Goal: Task Accomplishment & Management: Manage account settings

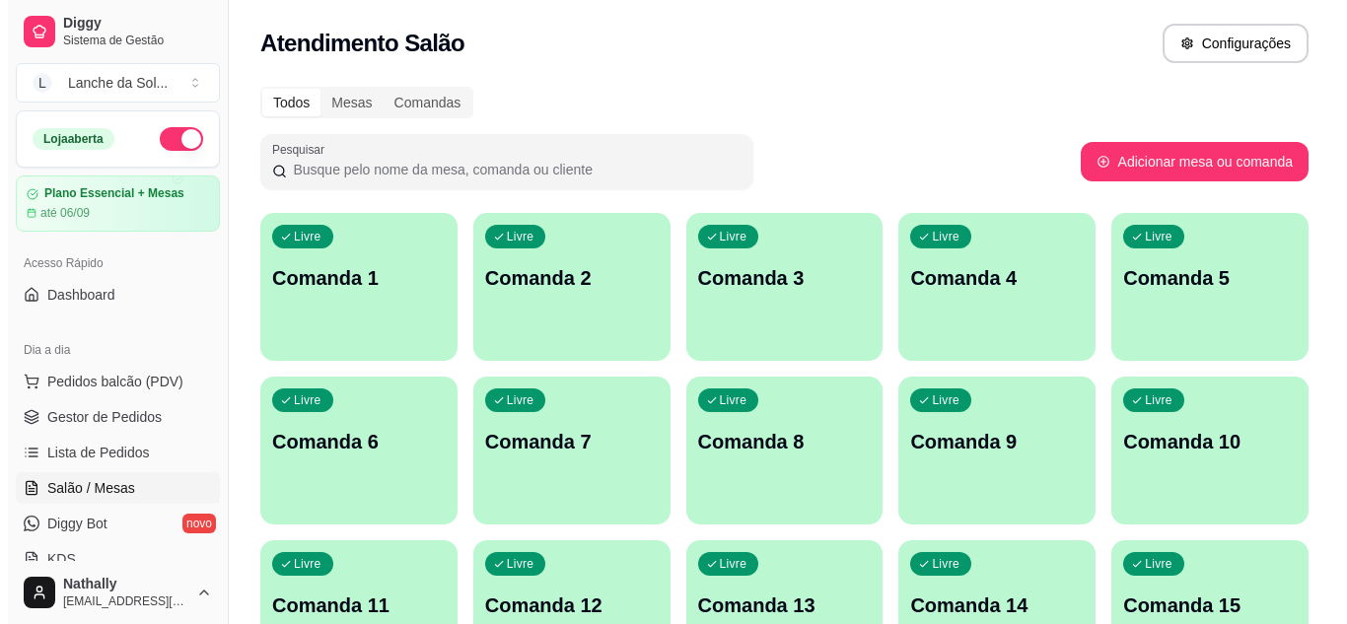
scroll to position [225, 0]
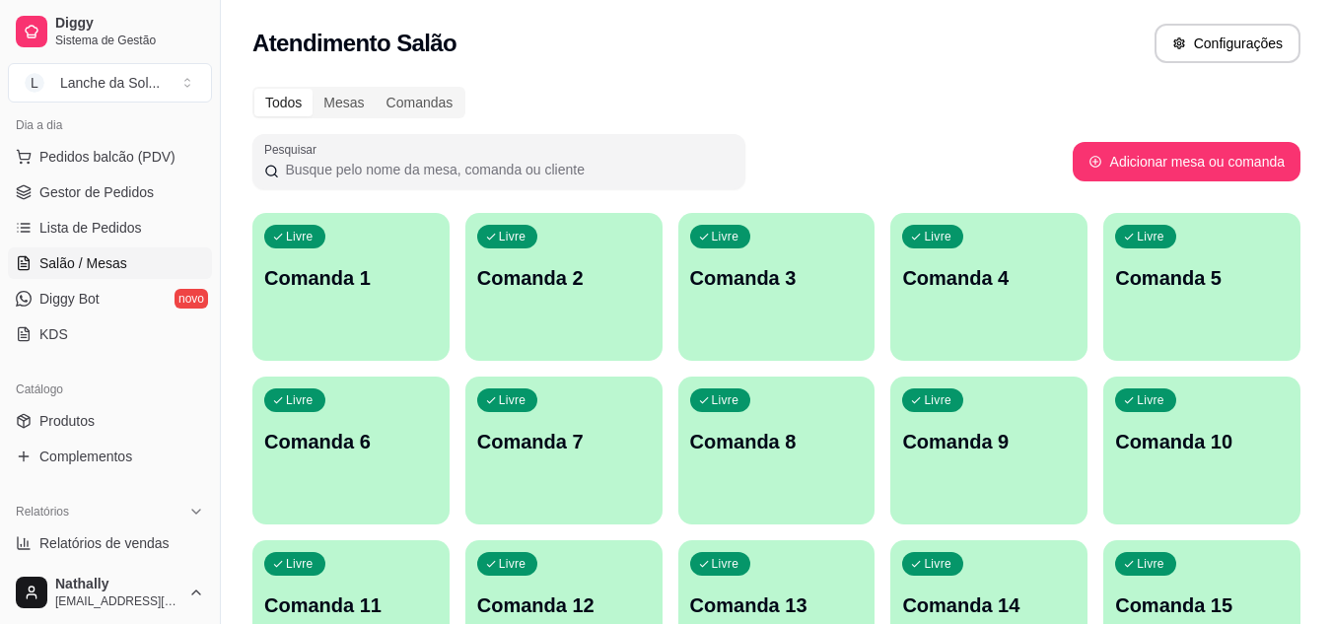
click at [367, 271] on p "Comanda 1" at bounding box center [351, 278] width 174 height 28
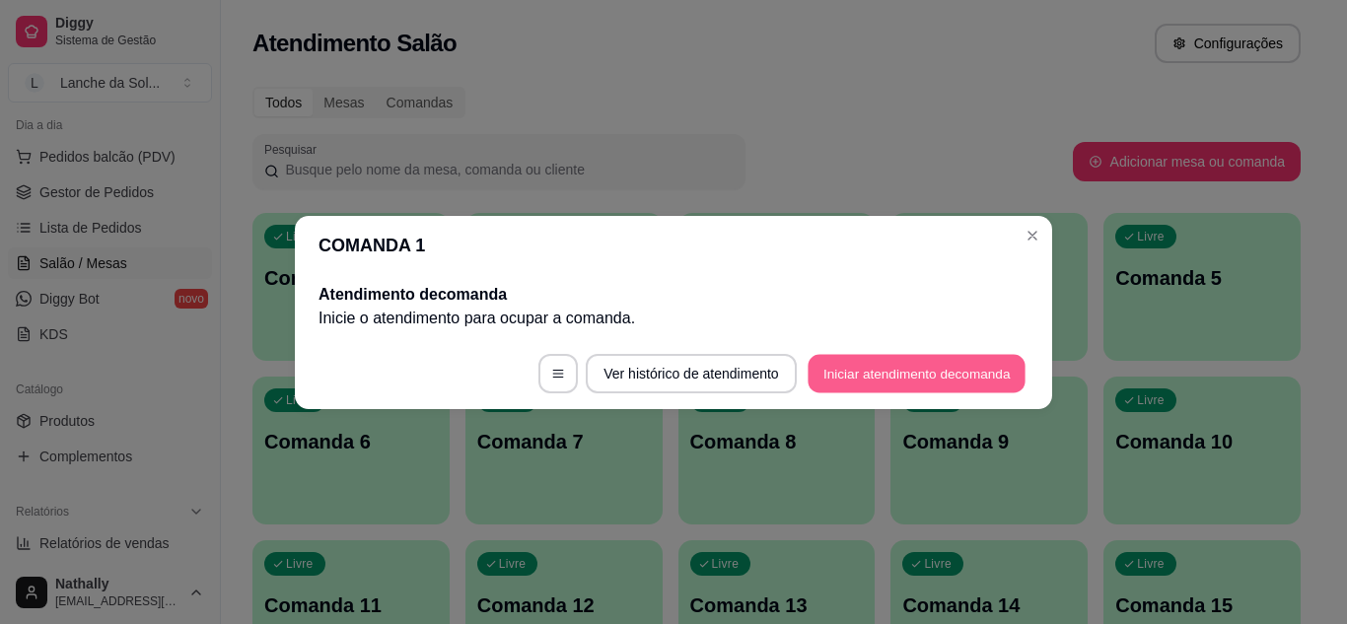
click at [895, 368] on button "Iniciar atendimento de comanda" at bounding box center [917, 373] width 218 height 38
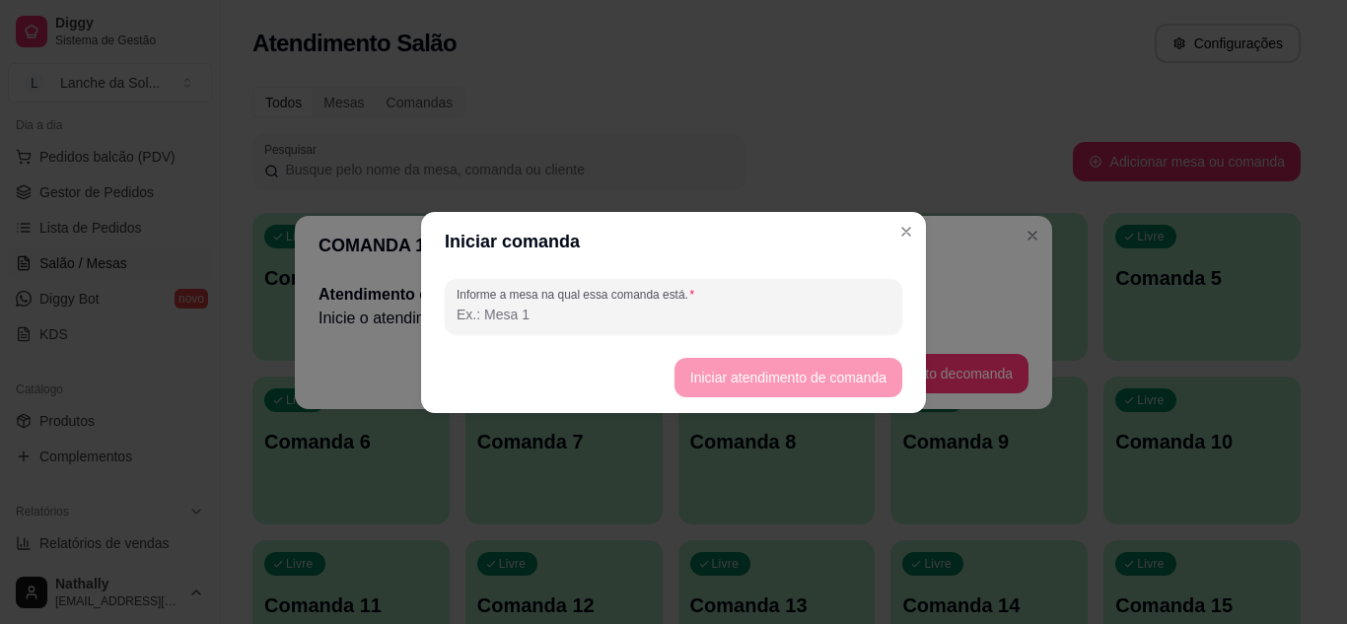
click at [657, 314] on input "Informe a mesa na qual essa comanda está." at bounding box center [674, 315] width 434 height 20
type input "01"
click at [727, 382] on button "Iniciar atendimento de comanda" at bounding box center [789, 377] width 228 height 39
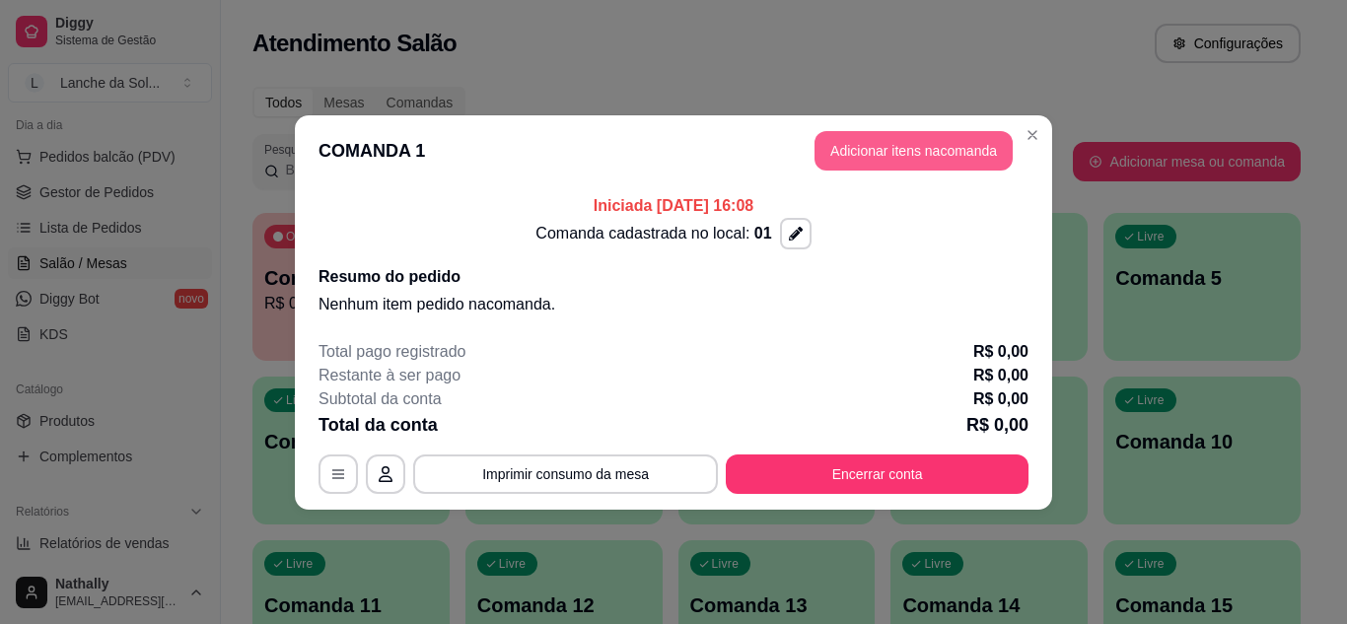
click at [906, 153] on button "Adicionar itens na comanda" at bounding box center [914, 150] width 198 height 39
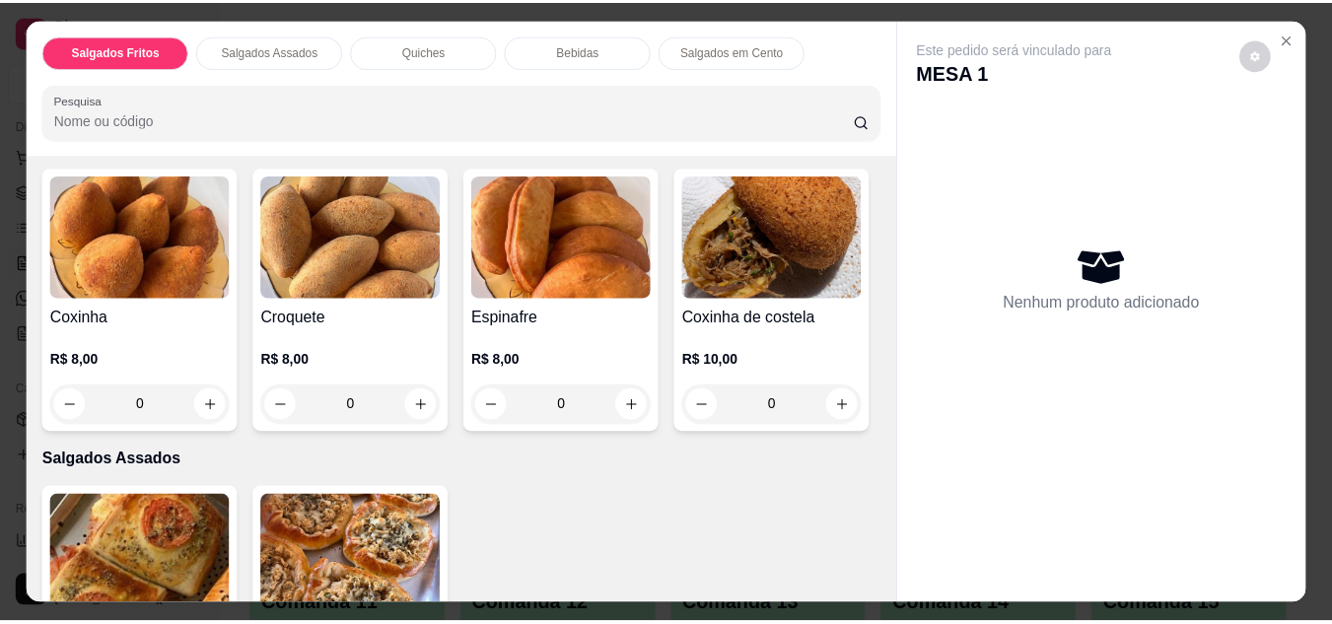
scroll to position [0, 0]
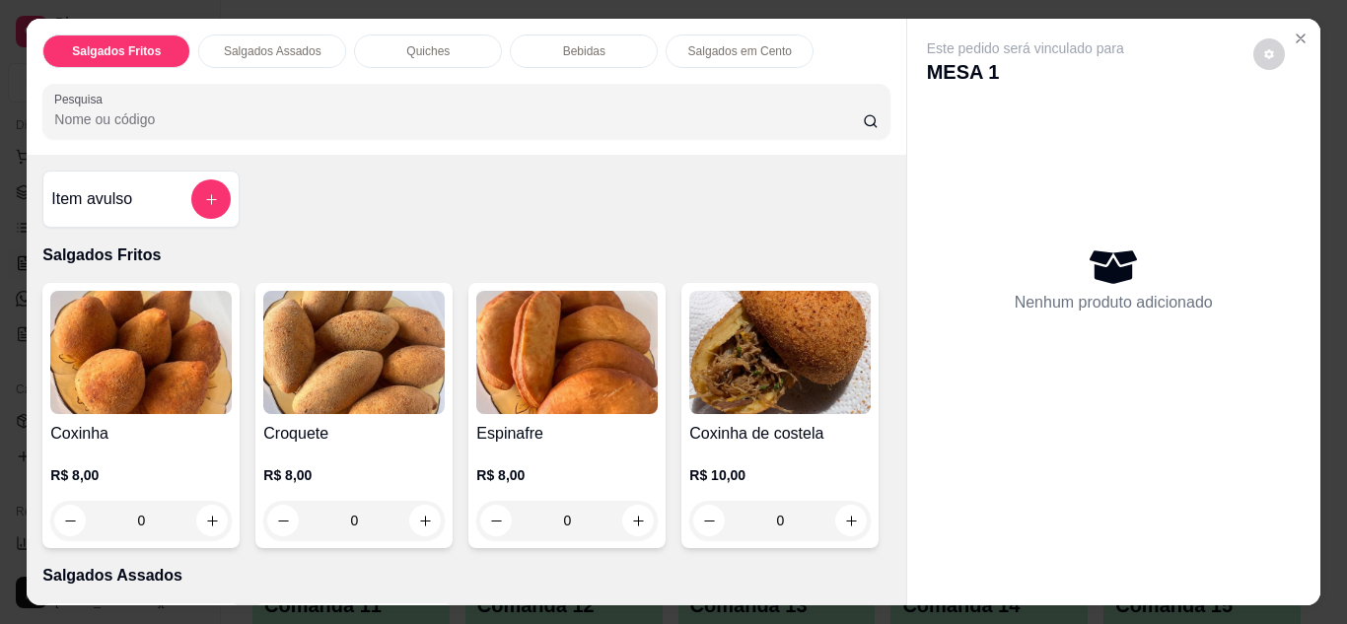
drag, startPoint x: 888, startPoint y: 191, endPoint x: 908, endPoint y: 187, distance: 21.1
click at [908, 187] on div "Este pedido será vinculado para MESA 1 Nenhum produto adicionado" at bounding box center [1113, 296] width 413 height 555
click at [1293, 36] on icon "Close" at bounding box center [1301, 39] width 16 height 16
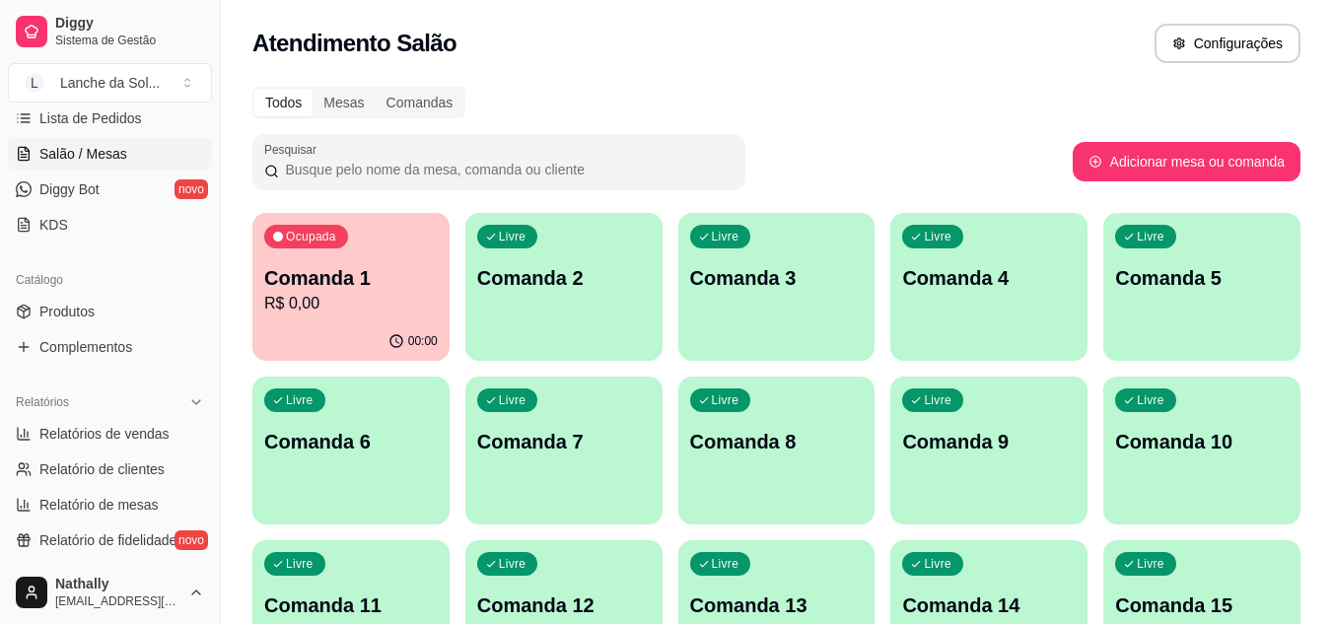
scroll to position [311, 0]
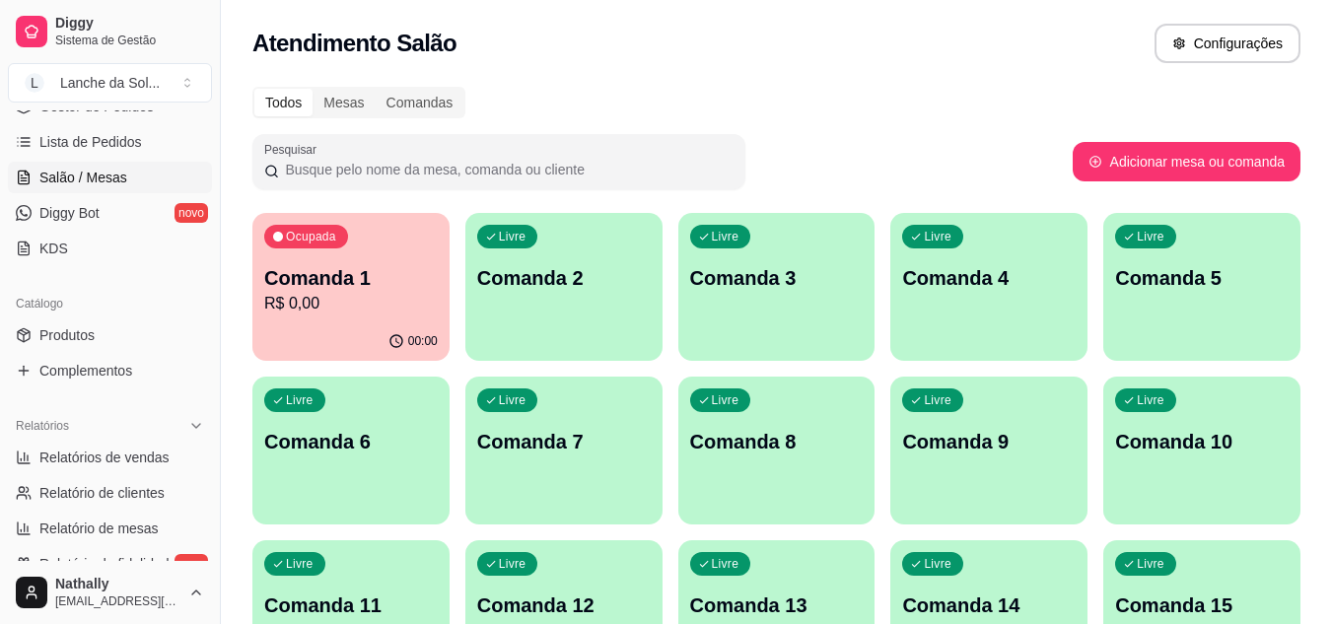
click at [71, 323] on link "Produtos" at bounding box center [110, 336] width 204 height 32
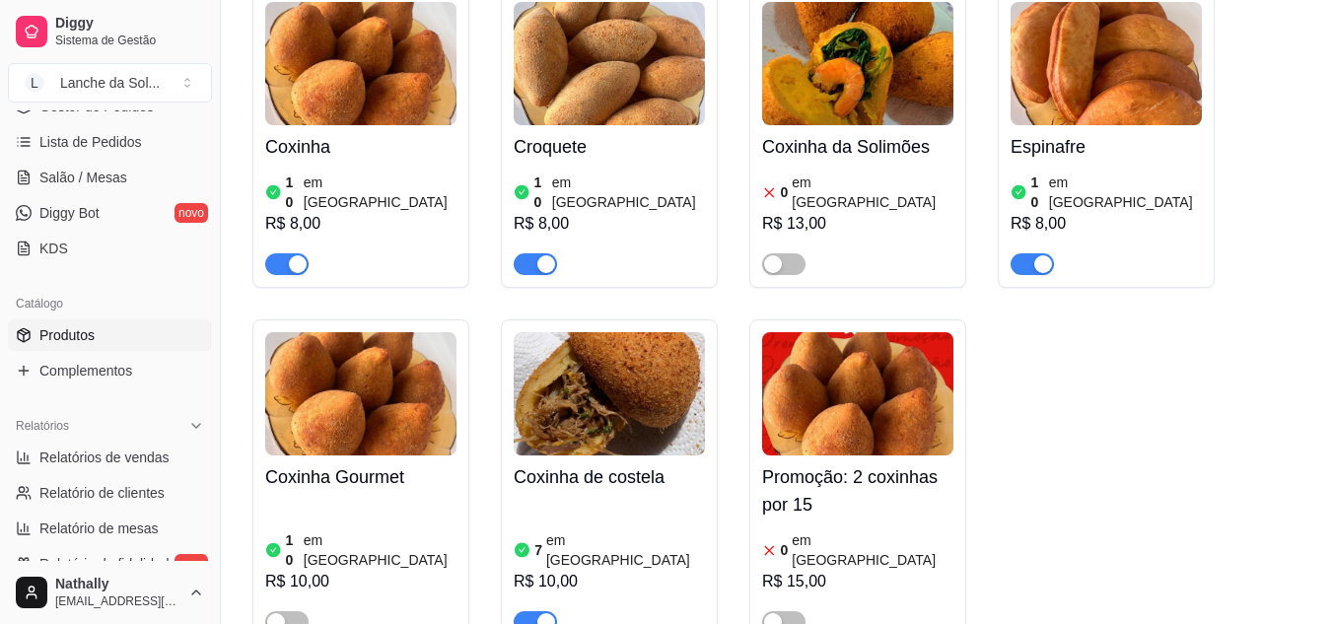
scroll to position [274, 0]
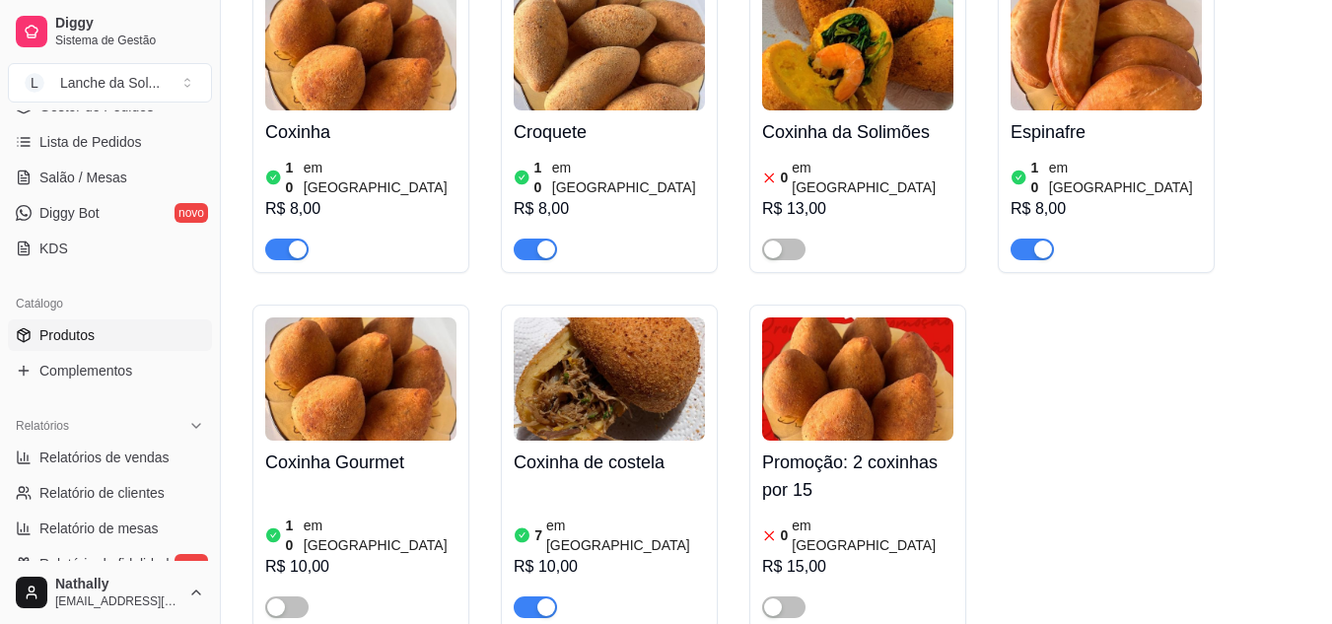
click at [282, 599] on div "button" at bounding box center [276, 608] width 18 height 18
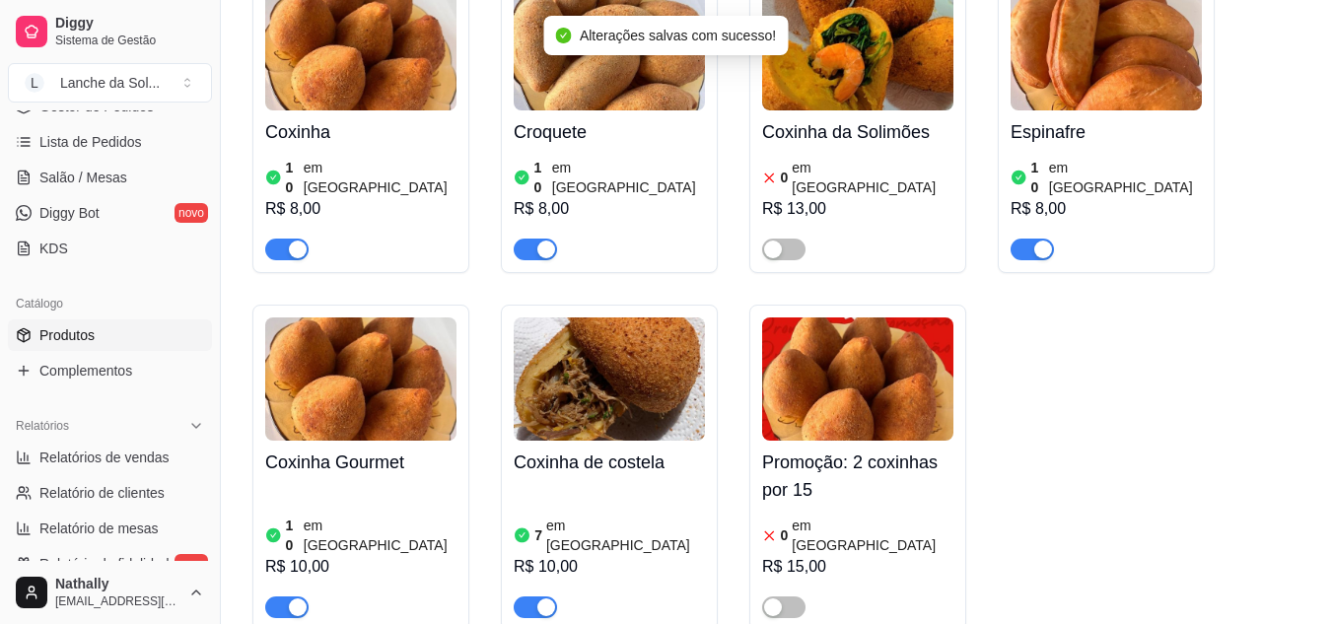
click at [352, 449] on h4 "Coxinha Gourmet" at bounding box center [360, 463] width 191 height 28
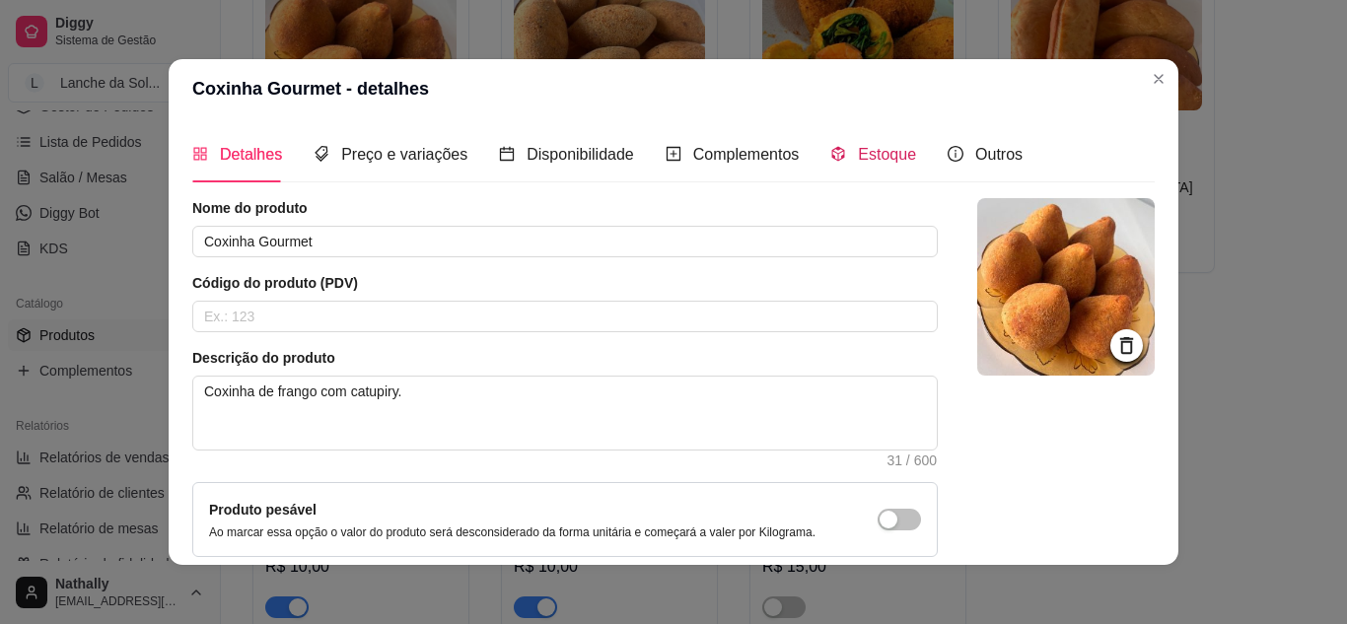
click at [858, 152] on span "Estoque" at bounding box center [887, 154] width 58 height 17
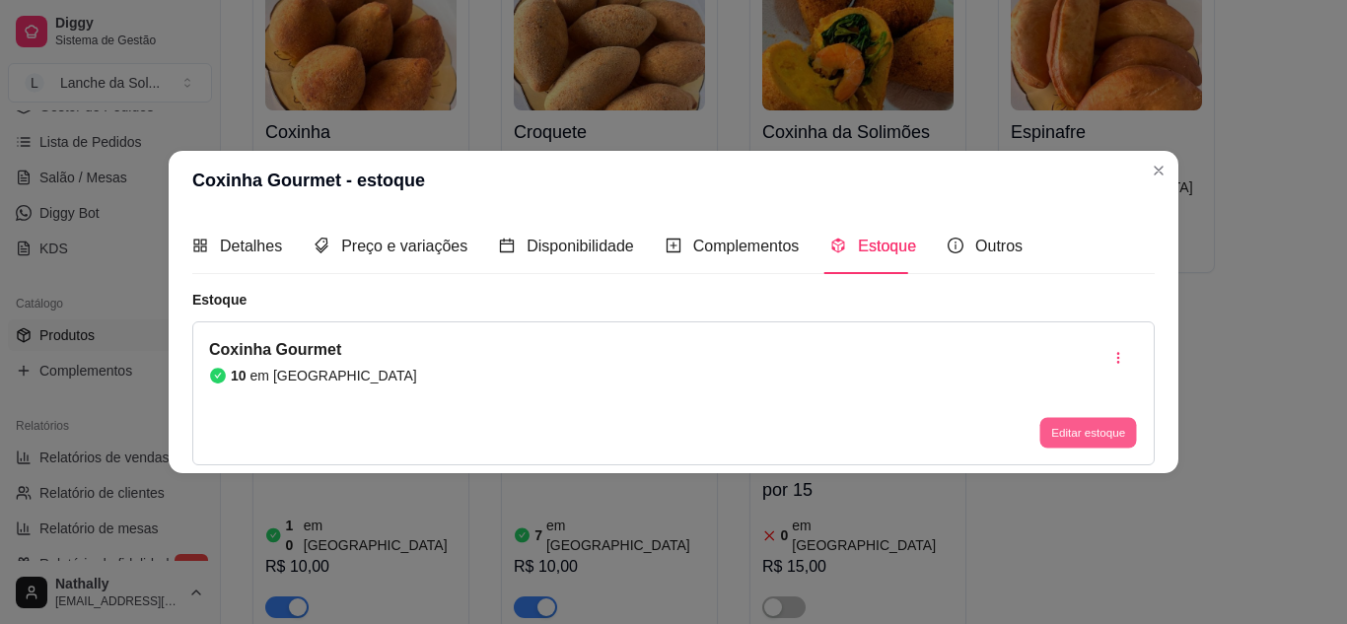
click at [1089, 436] on button "Editar estoque" at bounding box center [1088, 433] width 97 height 31
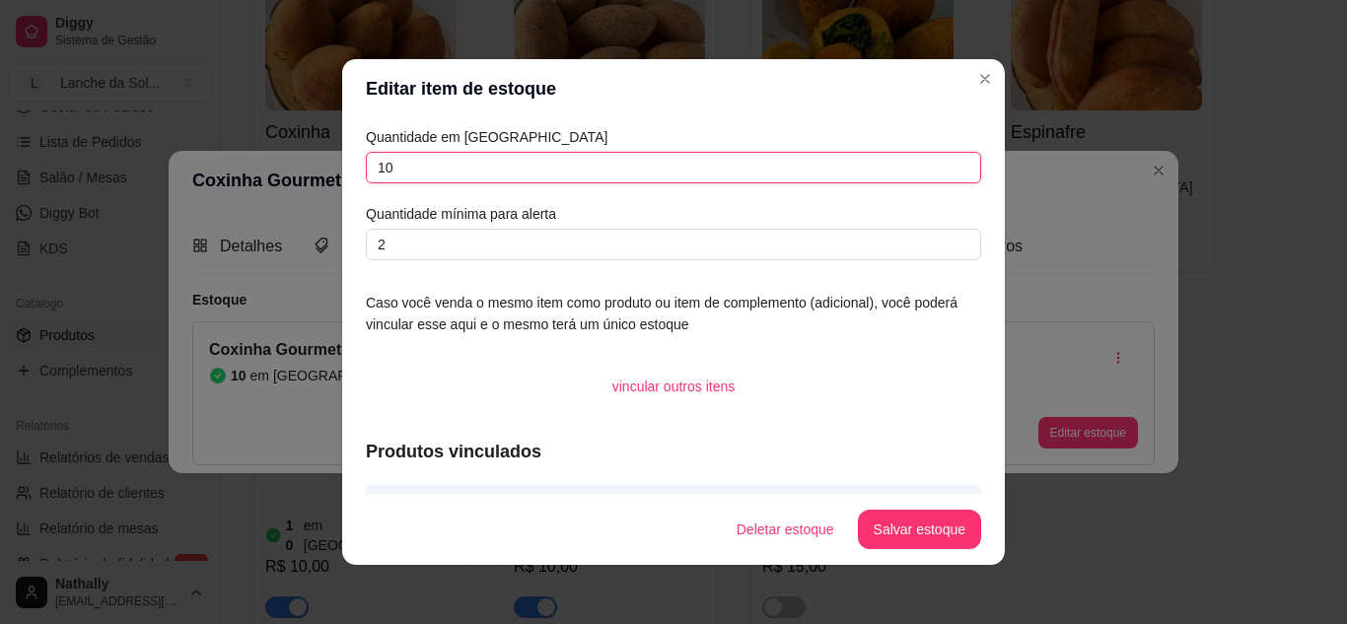
drag, startPoint x: 400, startPoint y: 178, endPoint x: 265, endPoint y: 172, distance: 135.2
click at [265, 172] on div "Editar item de estoque Quantidade em estoque 10 Quantidade mínima para alerta 2…" at bounding box center [673, 312] width 1347 height 624
type input "4"
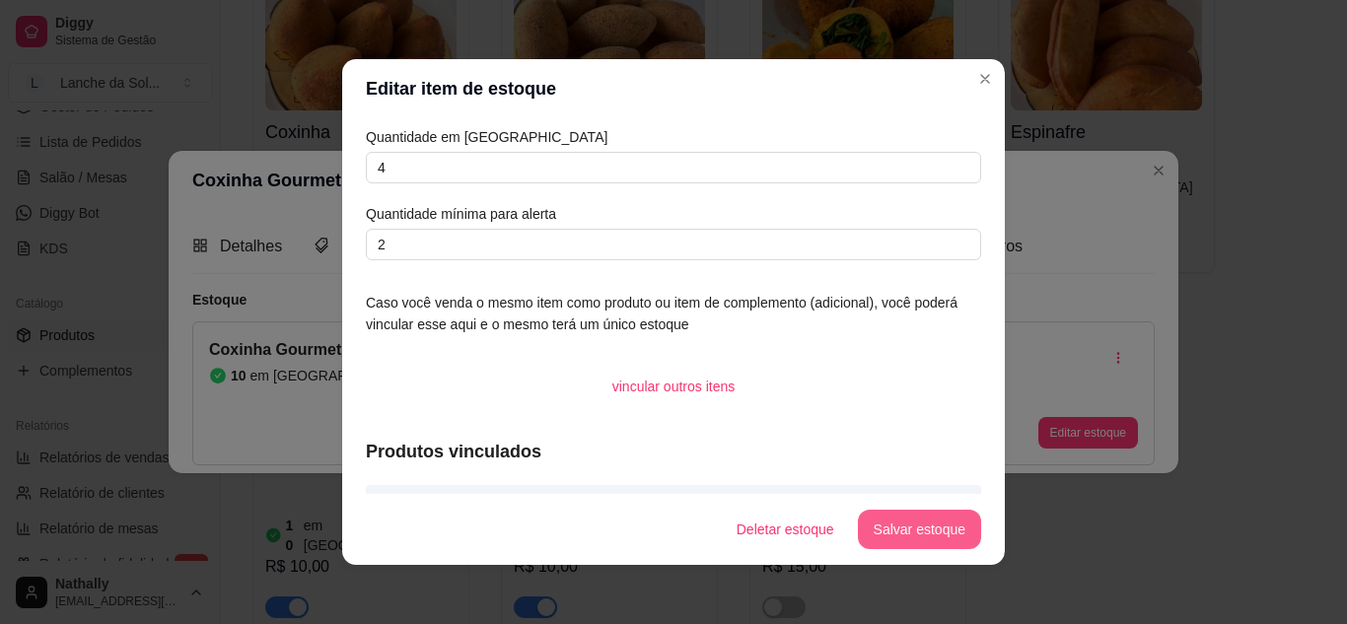
click at [892, 517] on button "Salvar estoque" at bounding box center [919, 529] width 123 height 39
click at [934, 529] on button "Salvar estoque" at bounding box center [919, 529] width 123 height 39
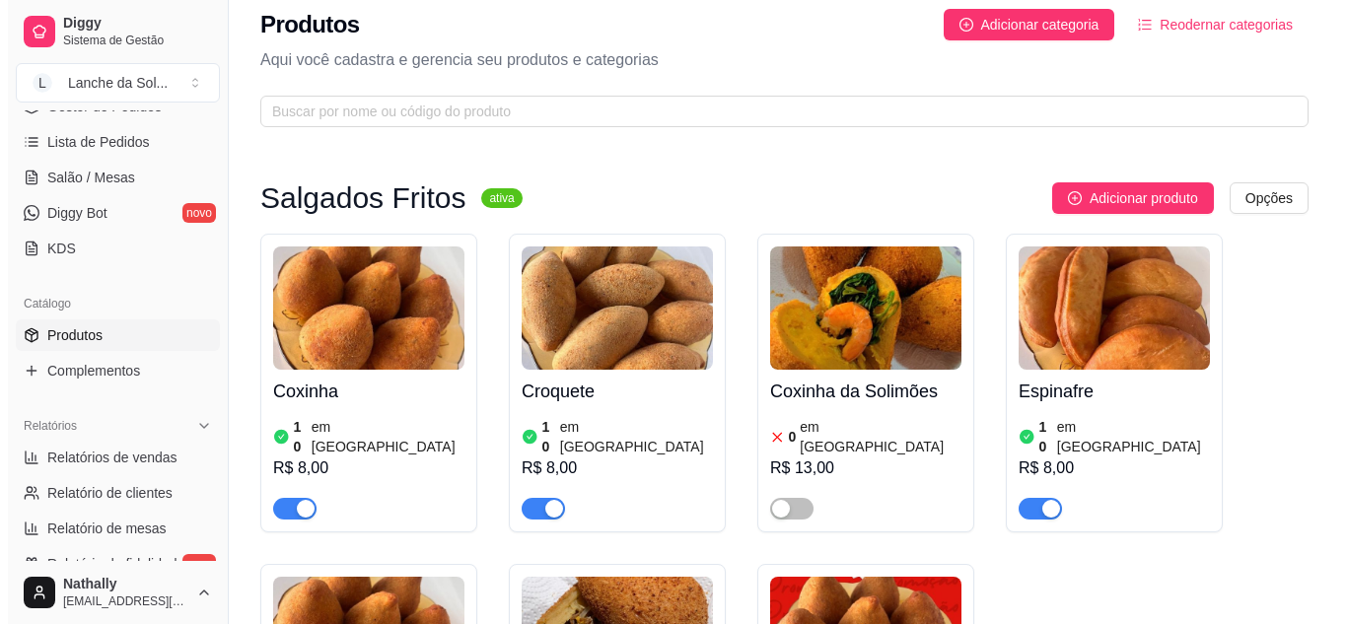
scroll to position [0, 0]
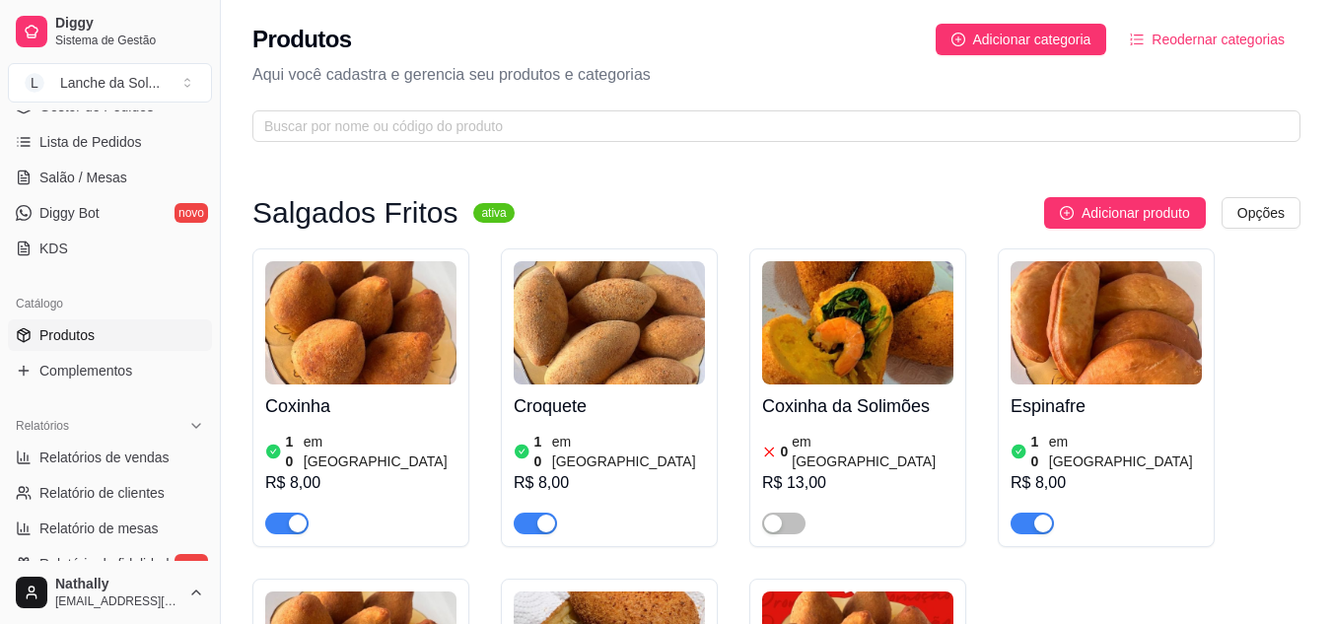
click at [88, 180] on span "Salão / Mesas" at bounding box center [83, 178] width 88 height 20
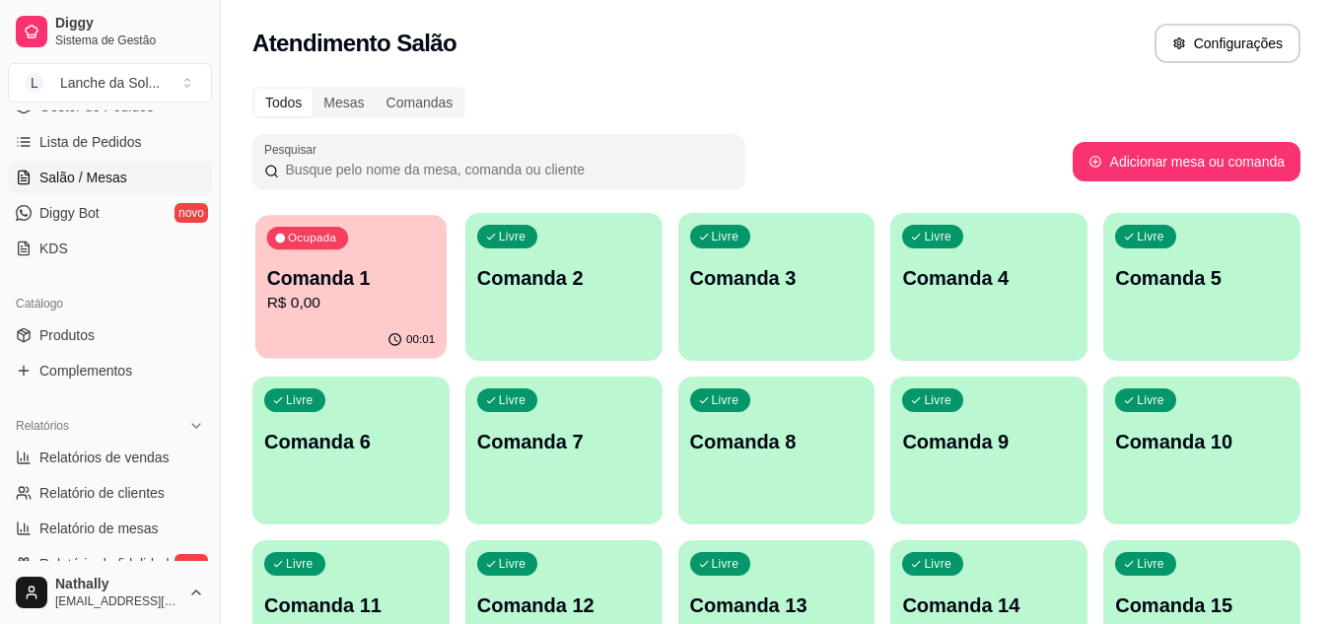
click at [323, 278] on p "Comanda 1" at bounding box center [351, 278] width 169 height 27
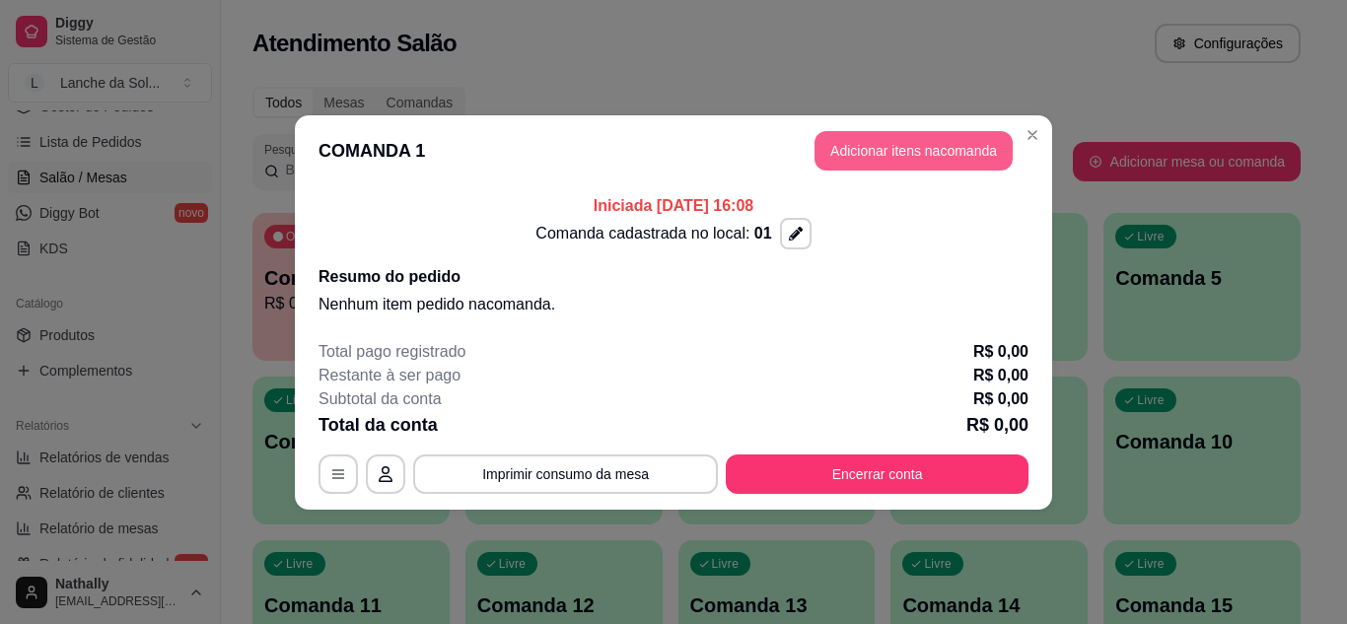
click at [903, 156] on button "Adicionar itens na comanda" at bounding box center [914, 150] width 198 height 39
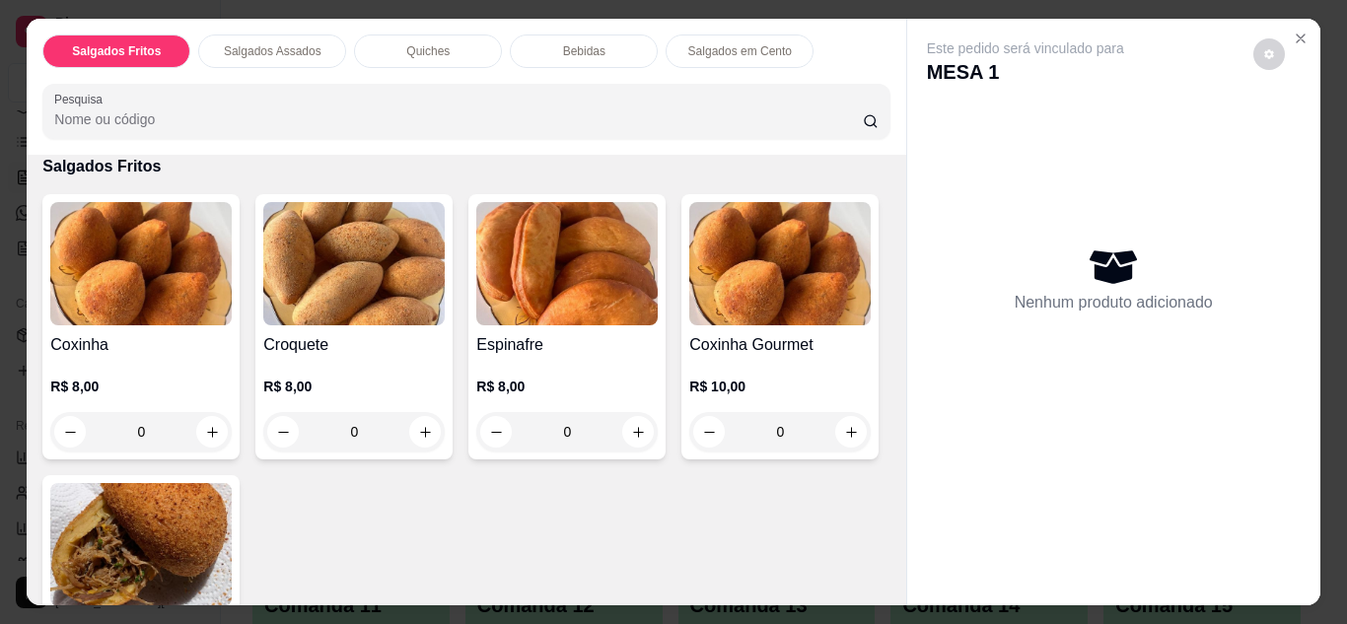
scroll to position [142, 0]
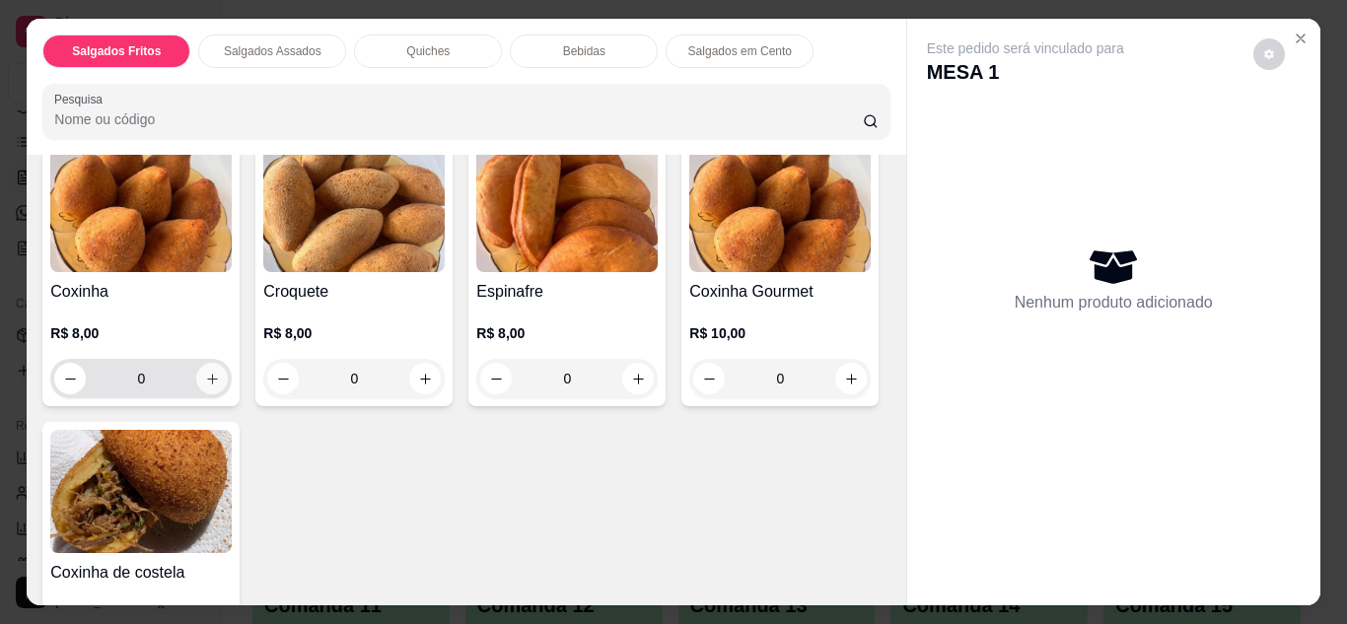
click at [205, 372] on icon "increase-product-quantity" at bounding box center [212, 379] width 15 height 15
type input "1"
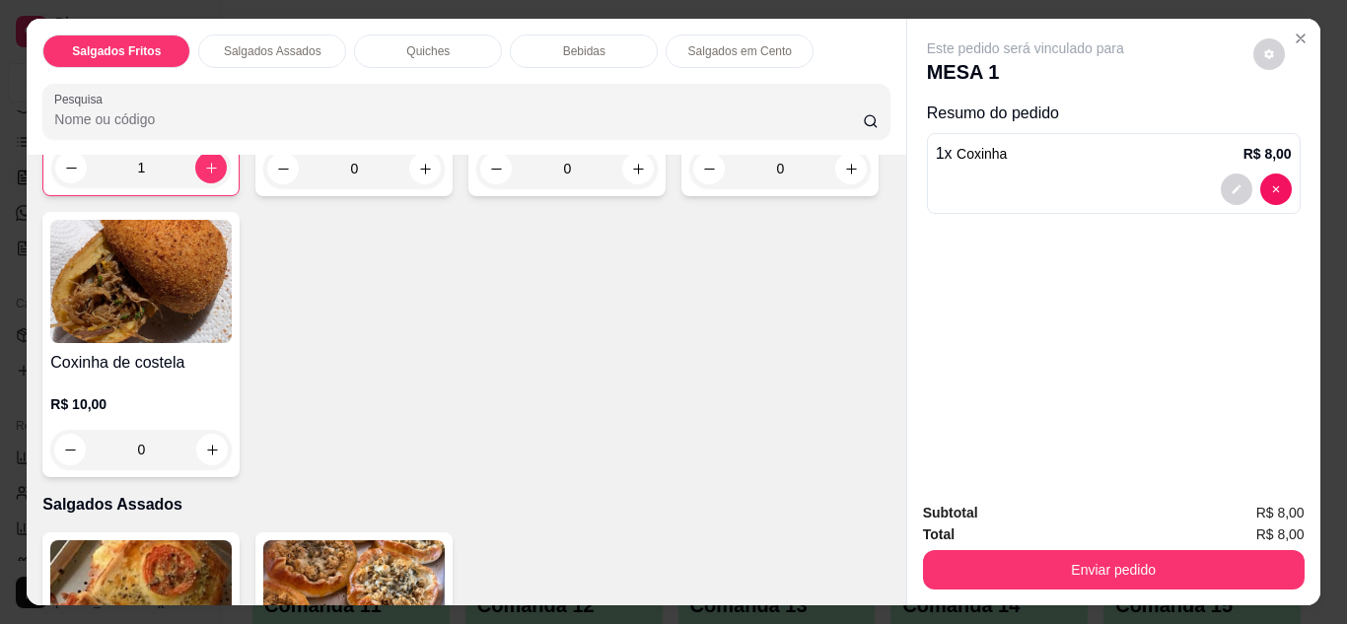
scroll to position [367, 0]
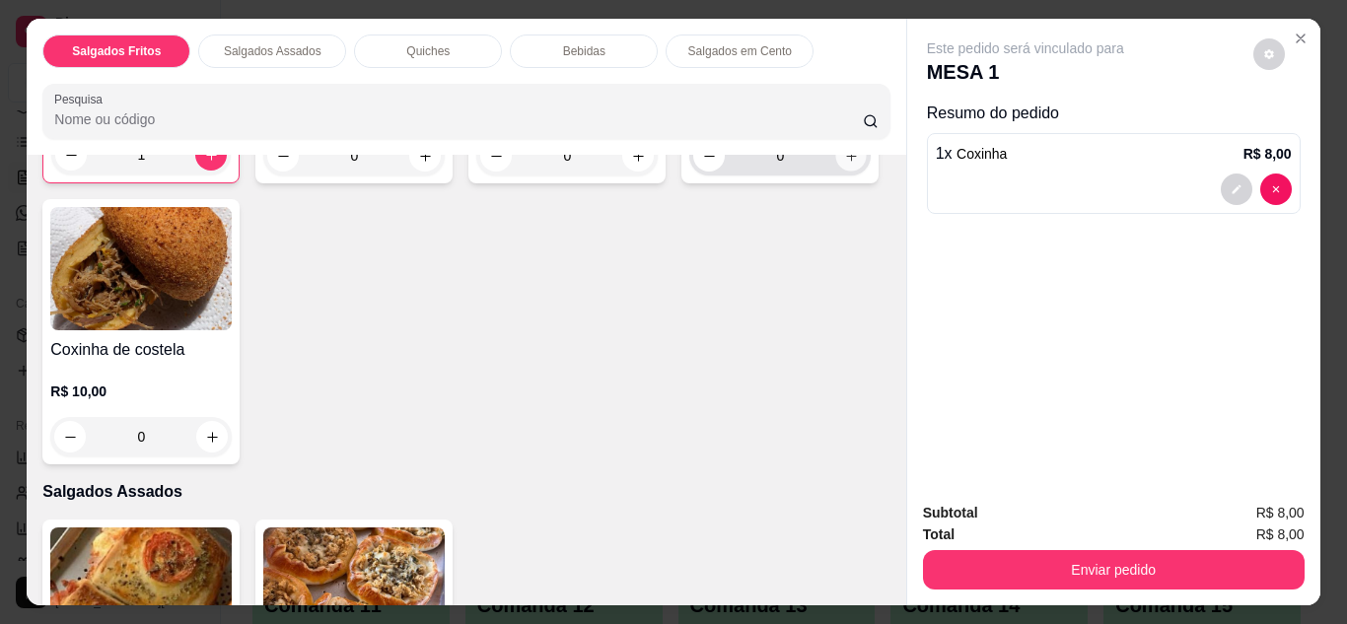
click at [844, 164] on icon "increase-product-quantity" at bounding box center [851, 156] width 15 height 15
click at [843, 163] on icon "increase-product-quantity" at bounding box center [850, 155] width 15 height 15
type input "2"
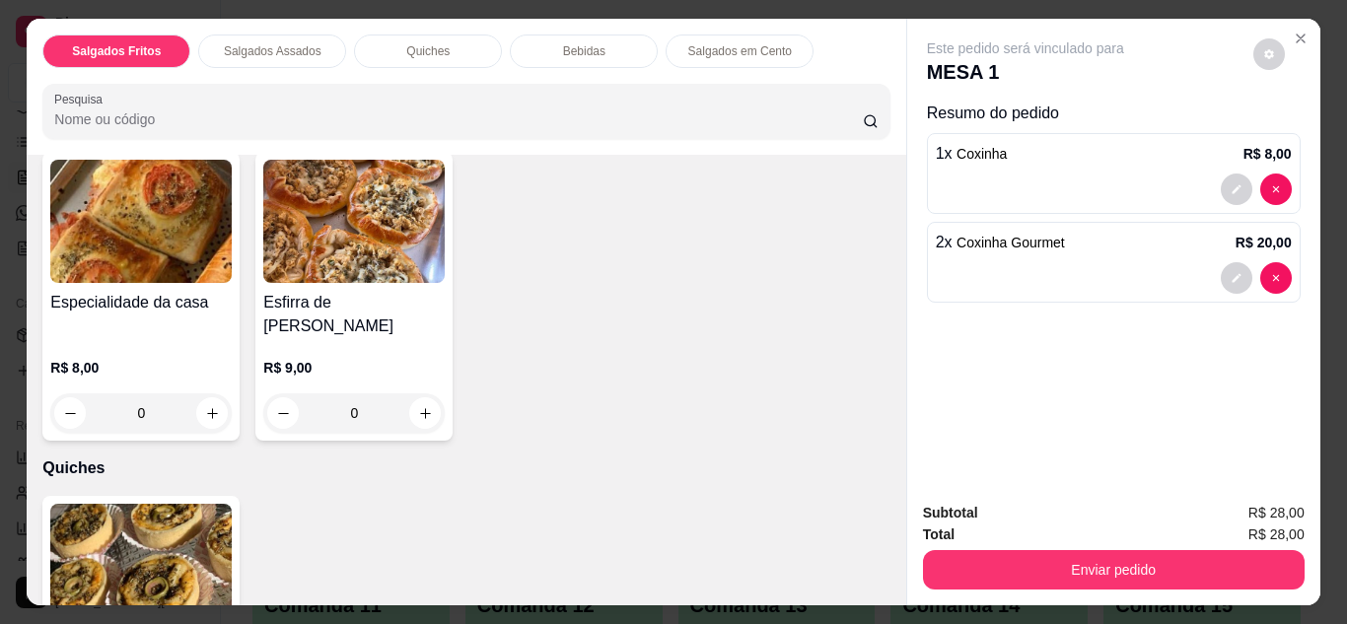
scroll to position [742, 0]
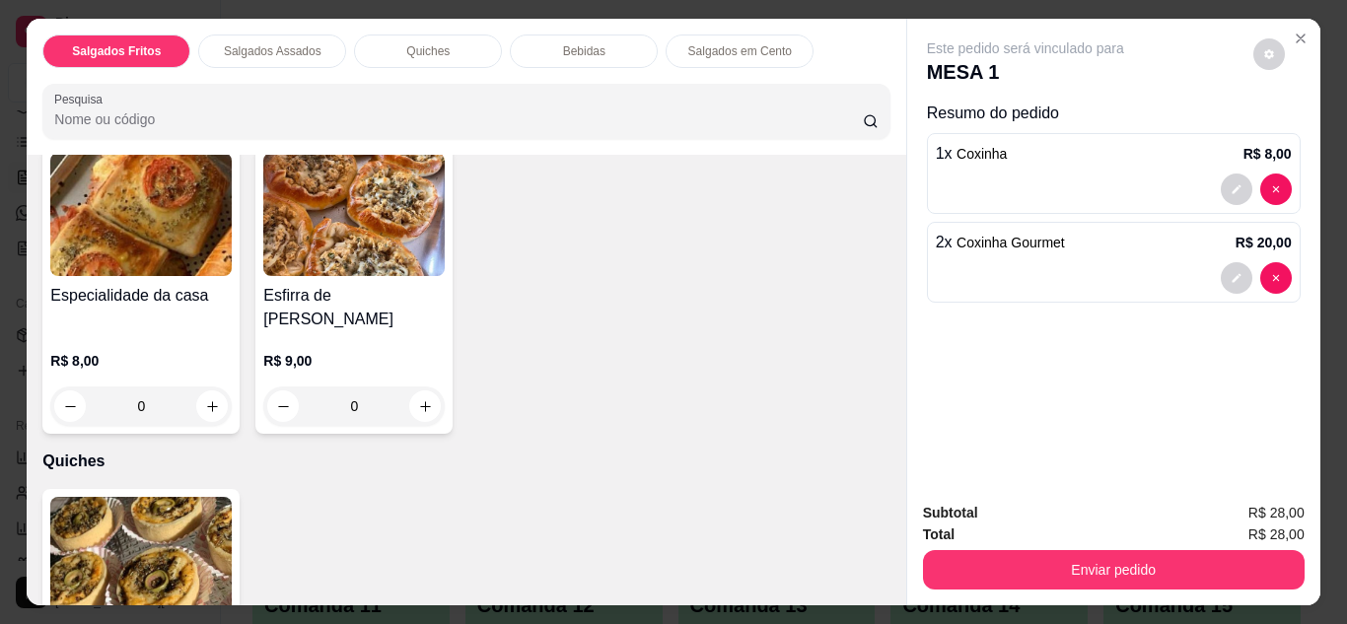
drag, startPoint x: 889, startPoint y: 239, endPoint x: 900, endPoint y: 325, distance: 87.6
click at [907, 325] on div "Este pedido será vinculado para MESA 1 Resumo do pedido 1 x Coxinha R$ 8,00 2 x…" at bounding box center [1113, 252] width 413 height 467
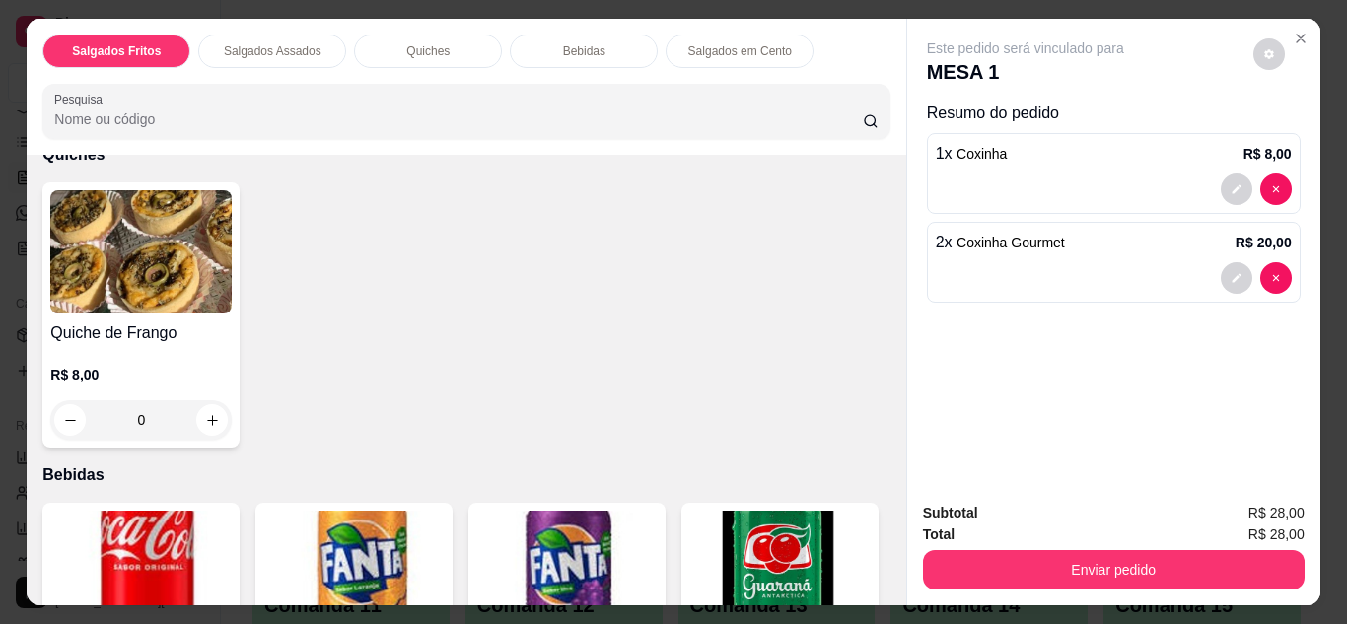
scroll to position [1007, 0]
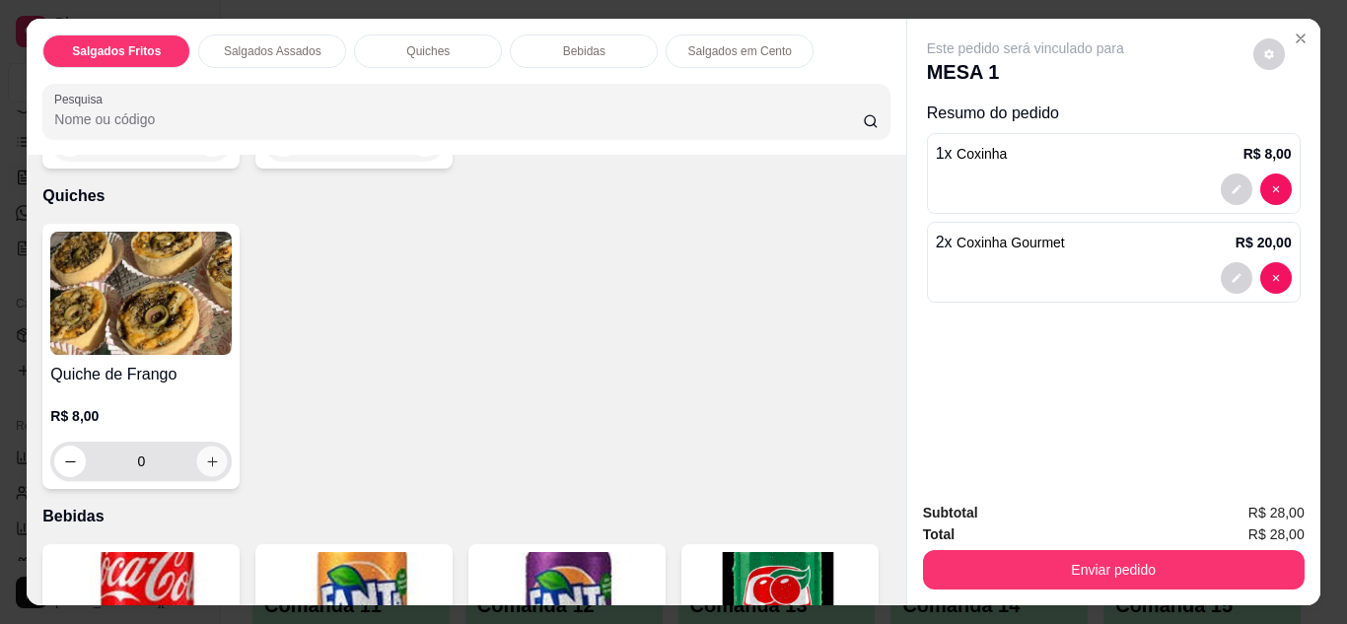
click at [205, 455] on icon "increase-product-quantity" at bounding box center [212, 462] width 15 height 15
type input "1"
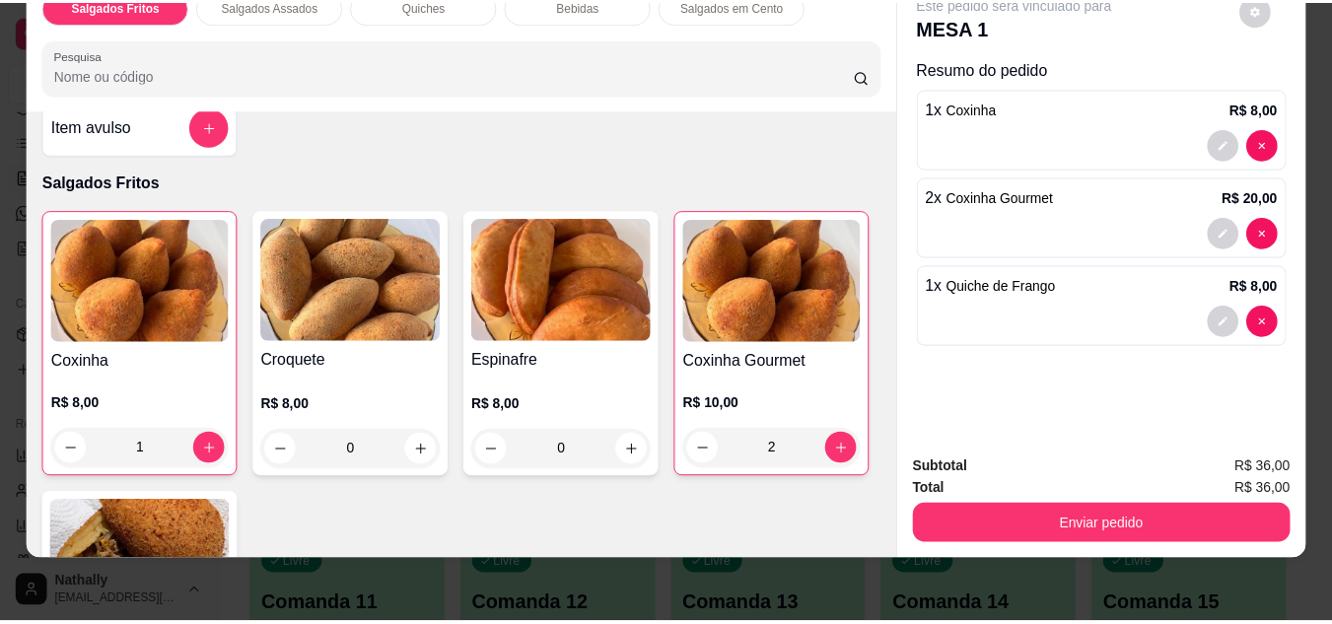
scroll to position [0, 0]
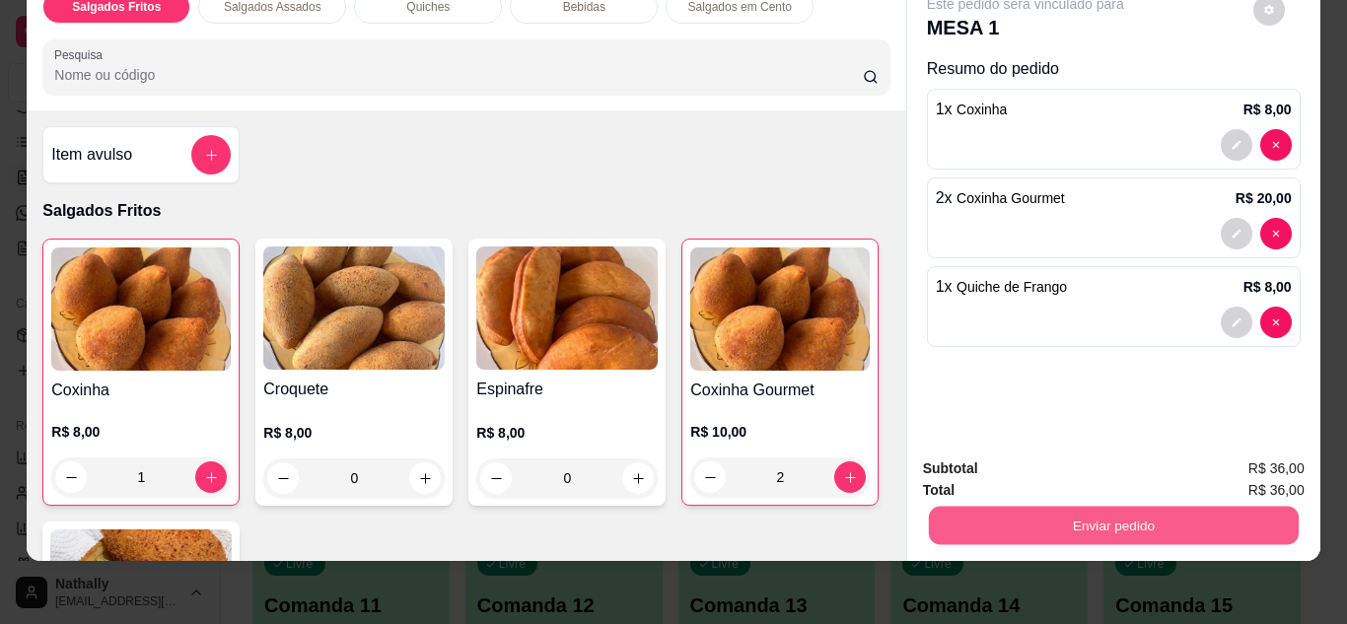
click at [1080, 507] on button "Enviar pedido" at bounding box center [1113, 526] width 370 height 38
click at [1075, 456] on button "Não registrar e enviar pedido" at bounding box center [1048, 462] width 199 height 36
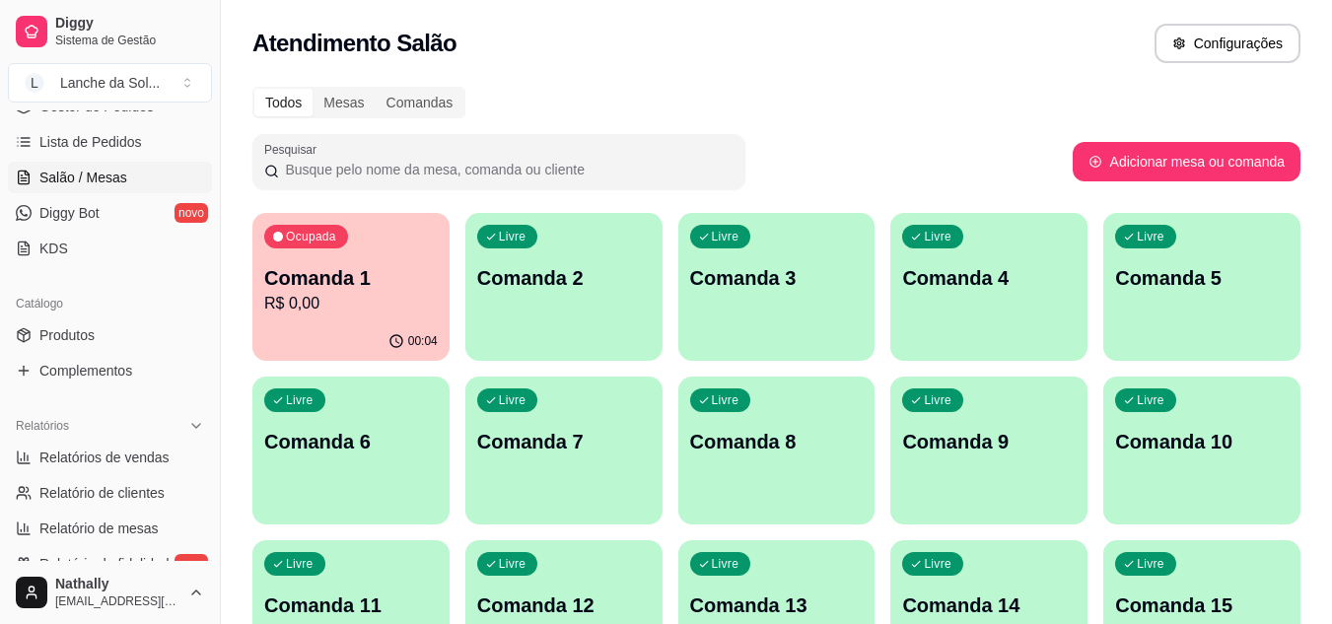
click at [964, 89] on div "Todos Mesas Comandas" at bounding box center [776, 103] width 1048 height 32
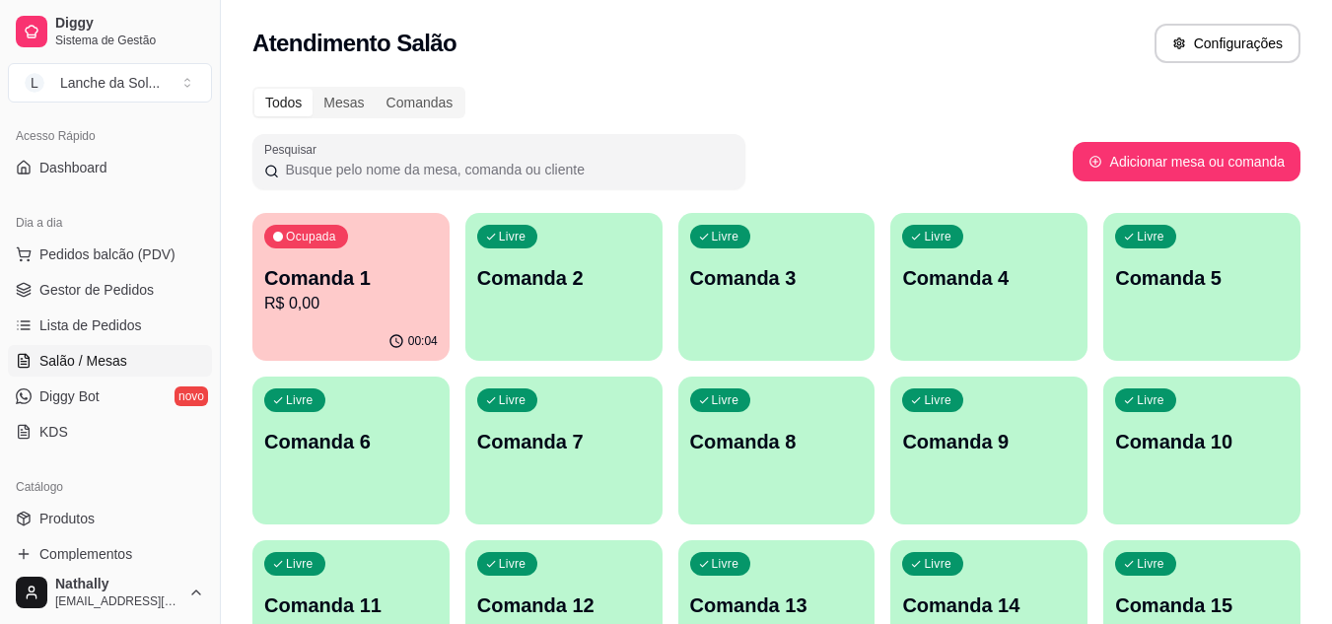
scroll to position [107, 0]
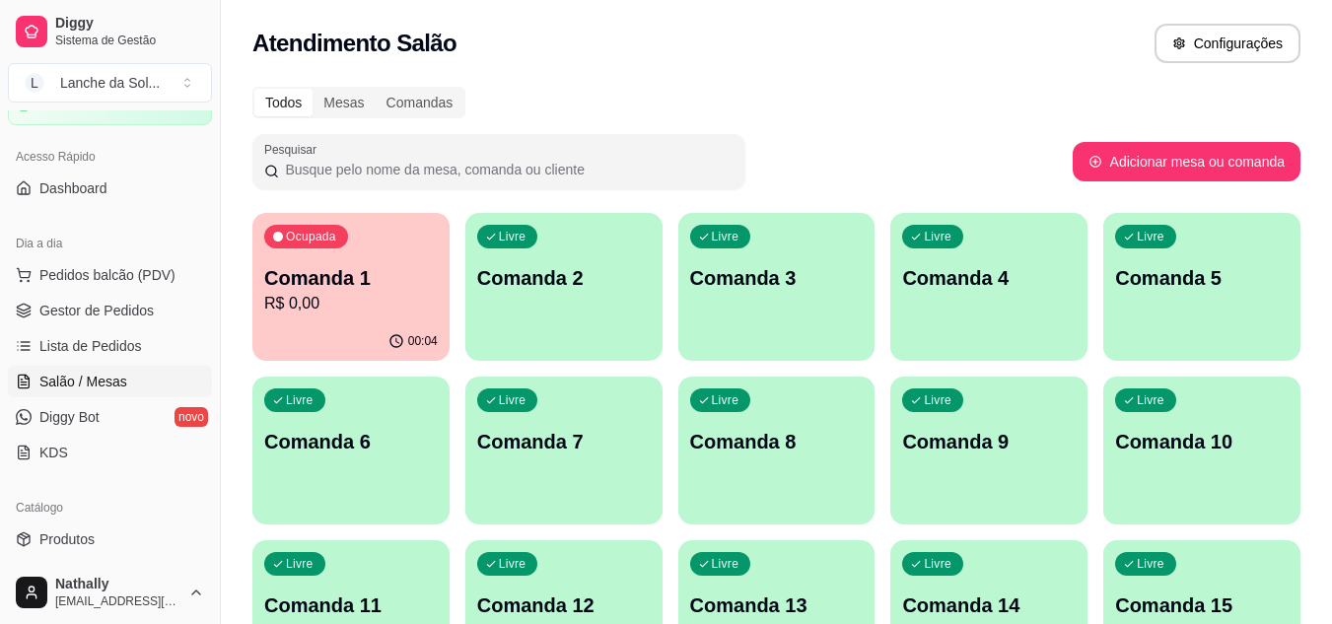
click at [121, 307] on span "Gestor de Pedidos" at bounding box center [96, 311] width 114 height 20
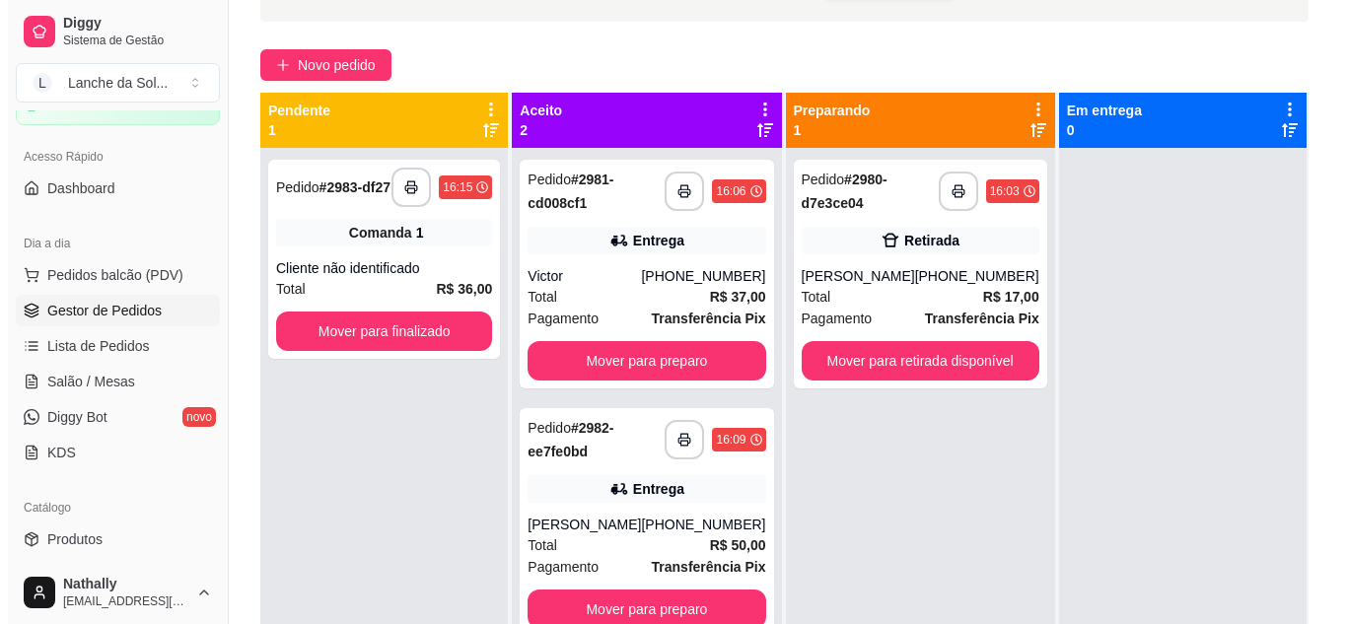
scroll to position [217, 0]
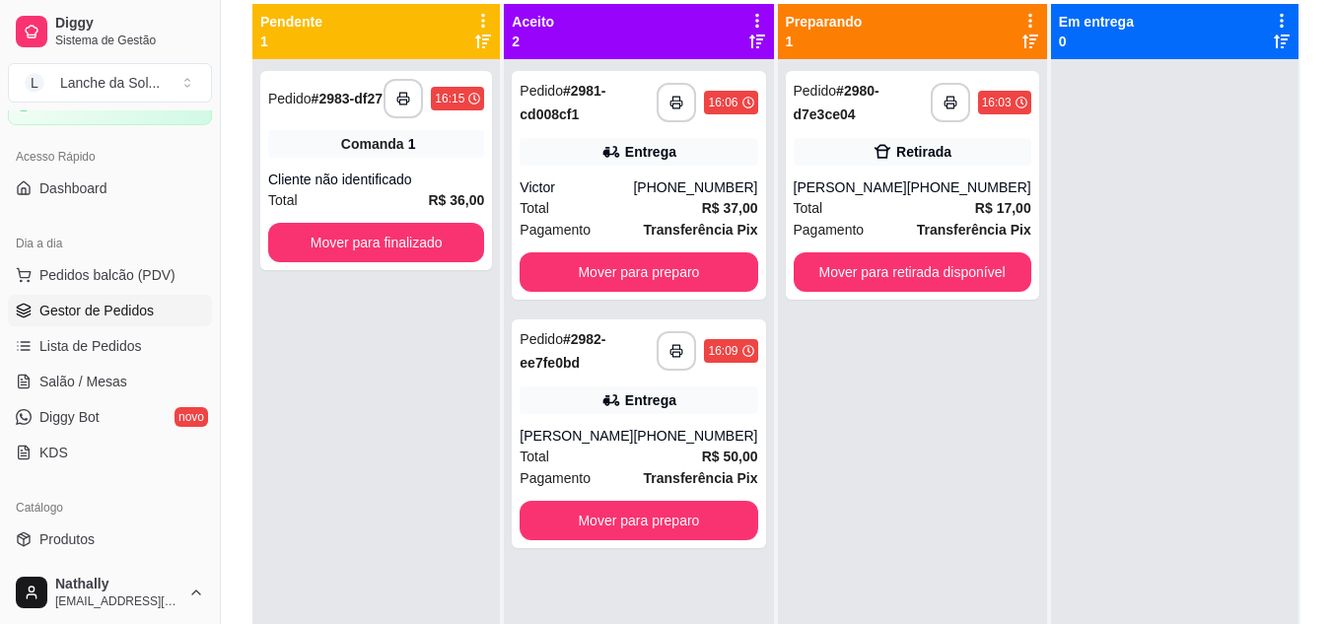
click at [605, 188] on div "Victor" at bounding box center [576, 188] width 113 height 20
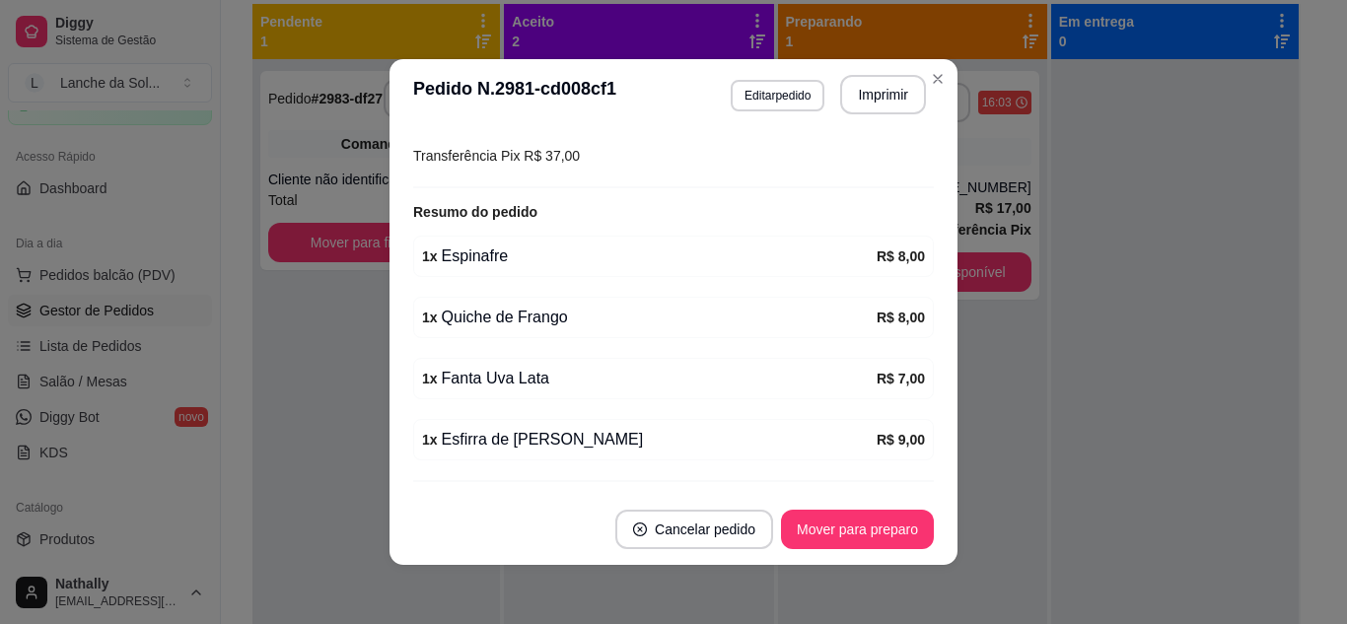
scroll to position [565, 0]
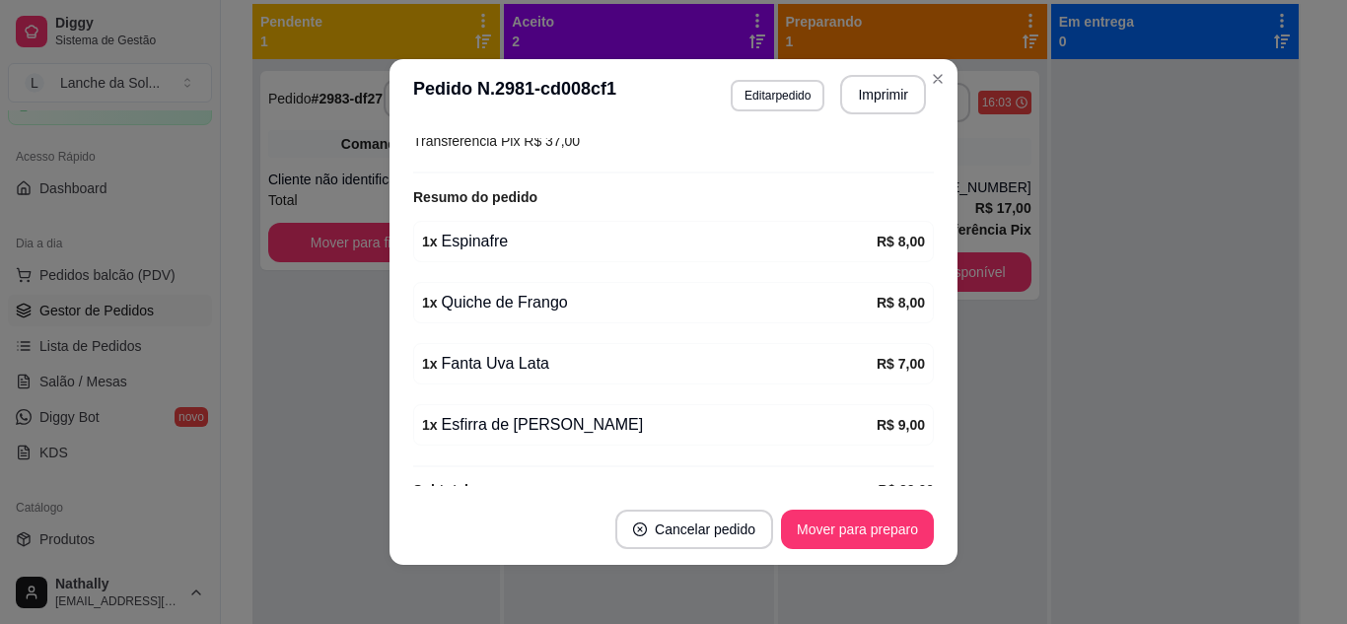
click at [892, 400] on div "feito há 9 minutos Horário do pedido [DATE] 16:06 Status do pedido ACEITO Nome …" at bounding box center [673, 312] width 521 height 348
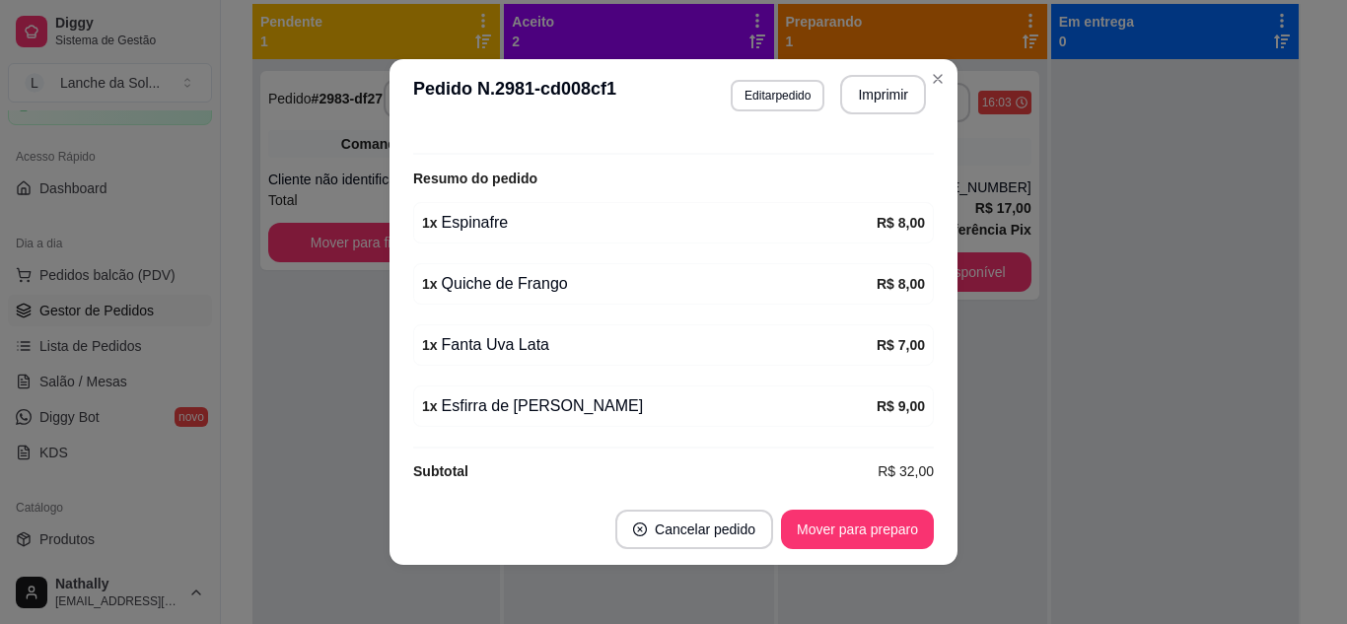
scroll to position [602, 0]
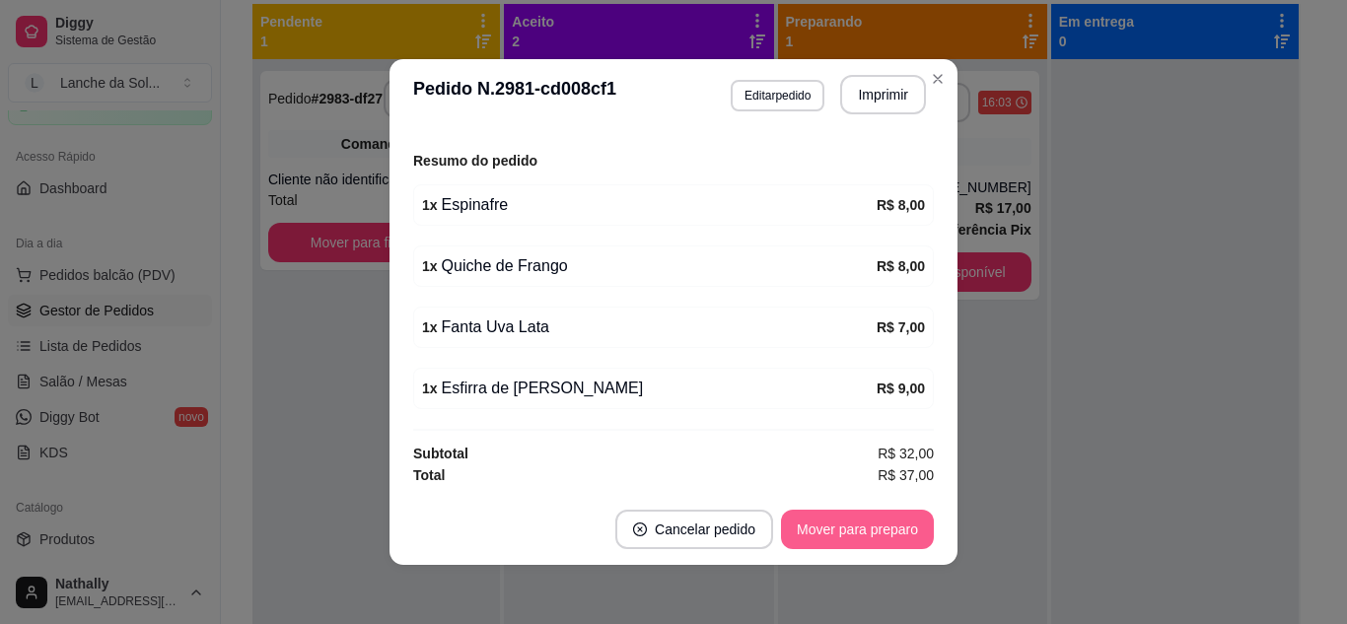
click at [852, 533] on button "Mover para preparo" at bounding box center [857, 529] width 153 height 39
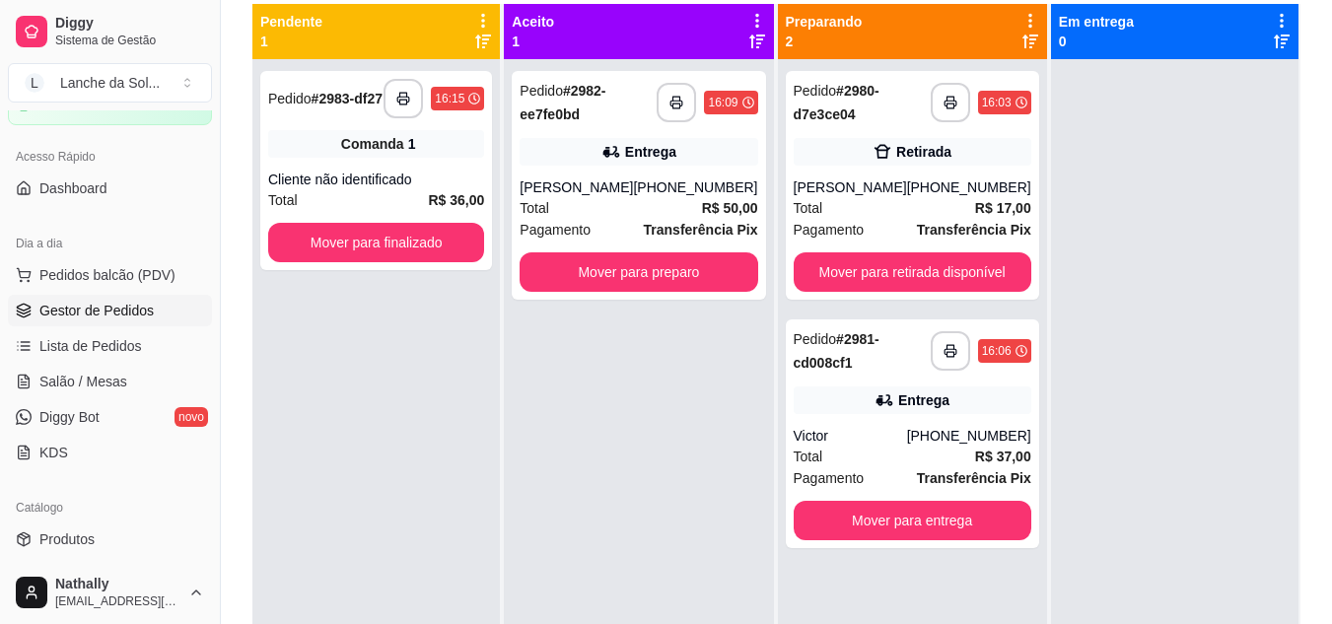
click at [572, 157] on div "Entrega" at bounding box center [639, 152] width 238 height 28
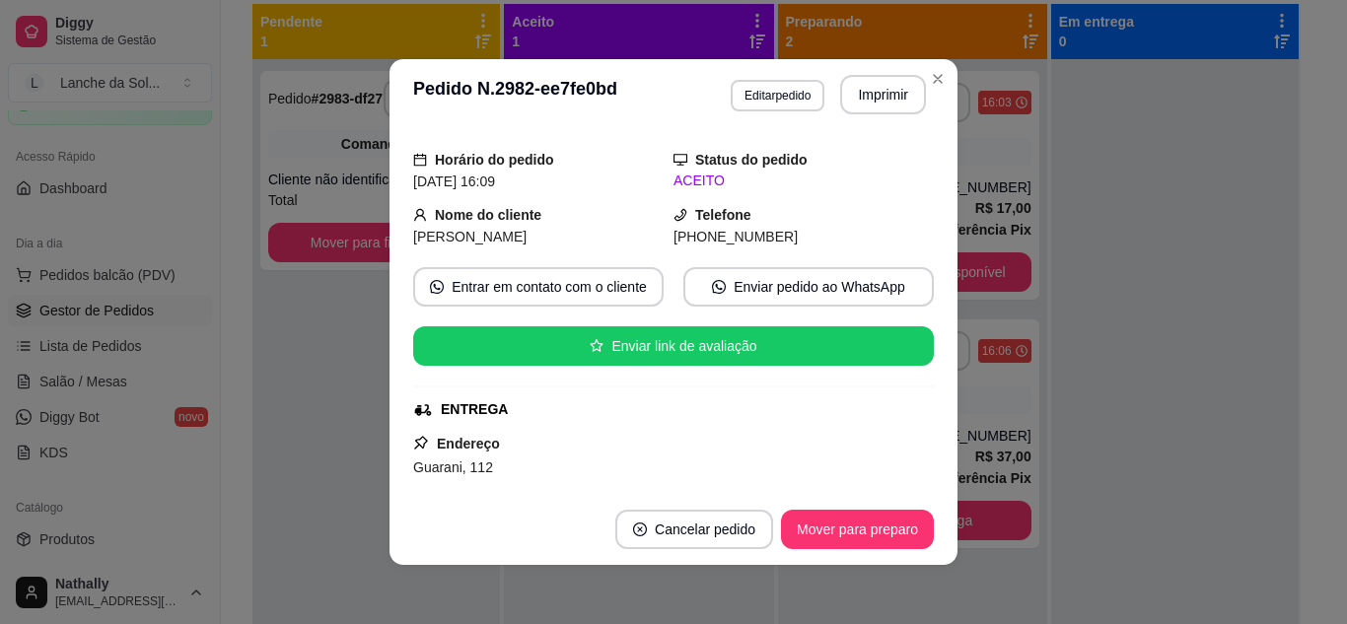
scroll to position [81, 0]
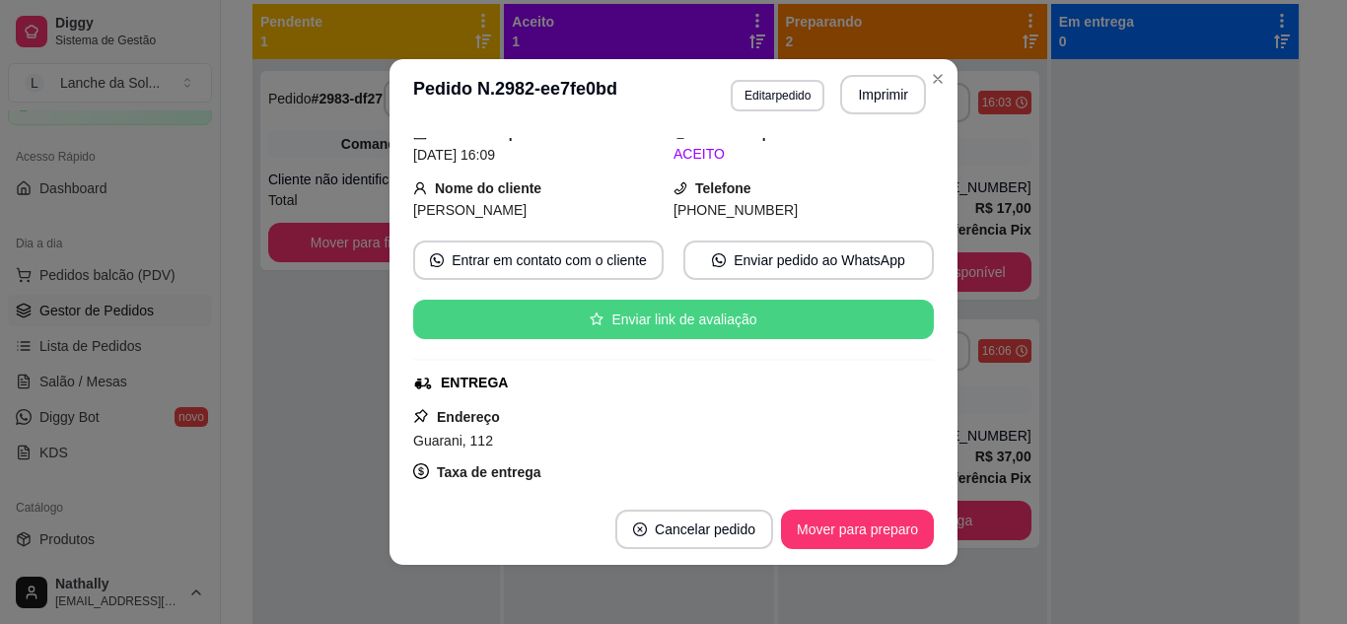
drag, startPoint x: 909, startPoint y: 241, endPoint x: 909, endPoint y: 304, distance: 63.1
click at [909, 304] on div "feito há 7 minutos Horário do pedido [DATE] 16:09 Status do pedido ACEITO Nome …" at bounding box center [673, 312] width 521 height 348
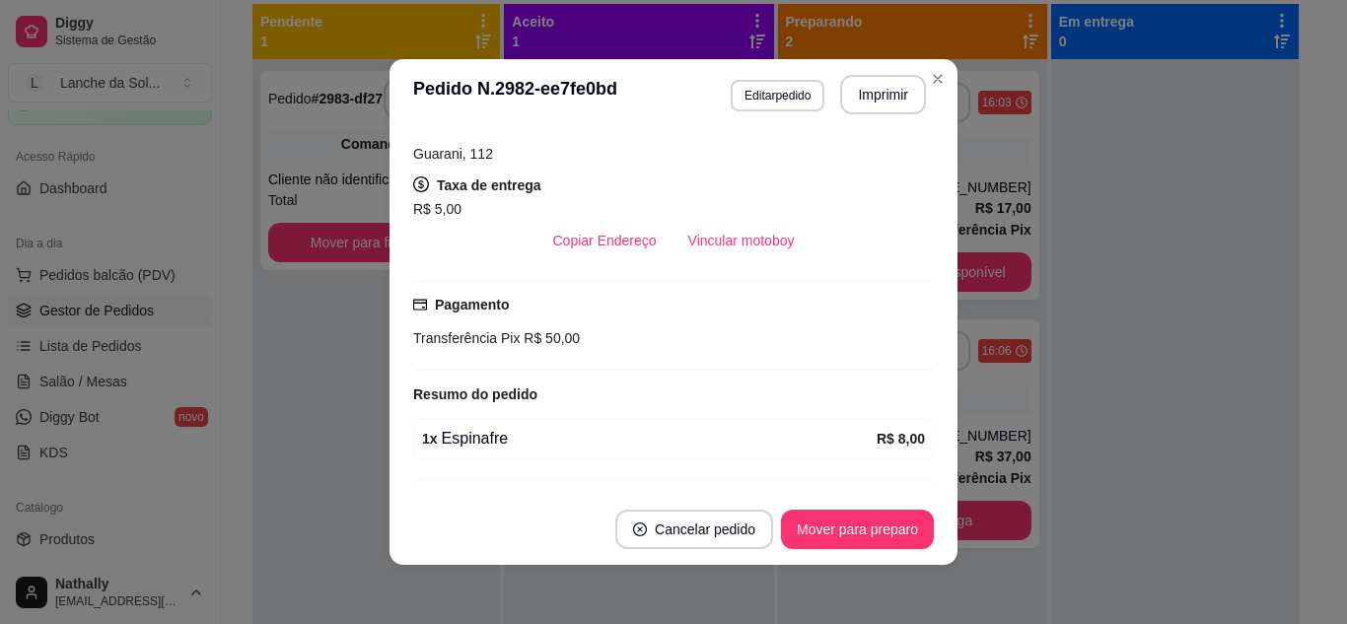
scroll to position [431, 0]
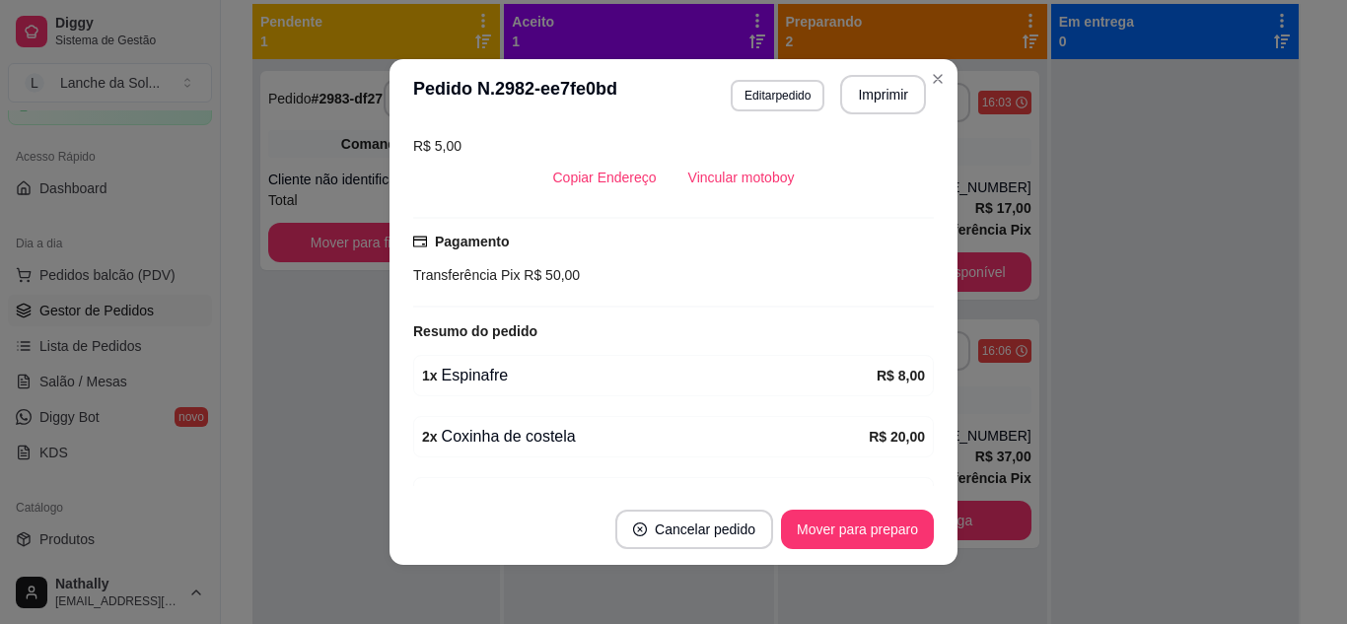
drag, startPoint x: 937, startPoint y: 379, endPoint x: 937, endPoint y: 391, distance: 11.8
click at [937, 391] on div "feito há 7 minutos Horário do pedido [DATE] 16:09 Status do pedido ACEITO Nome …" at bounding box center [674, 312] width 568 height 364
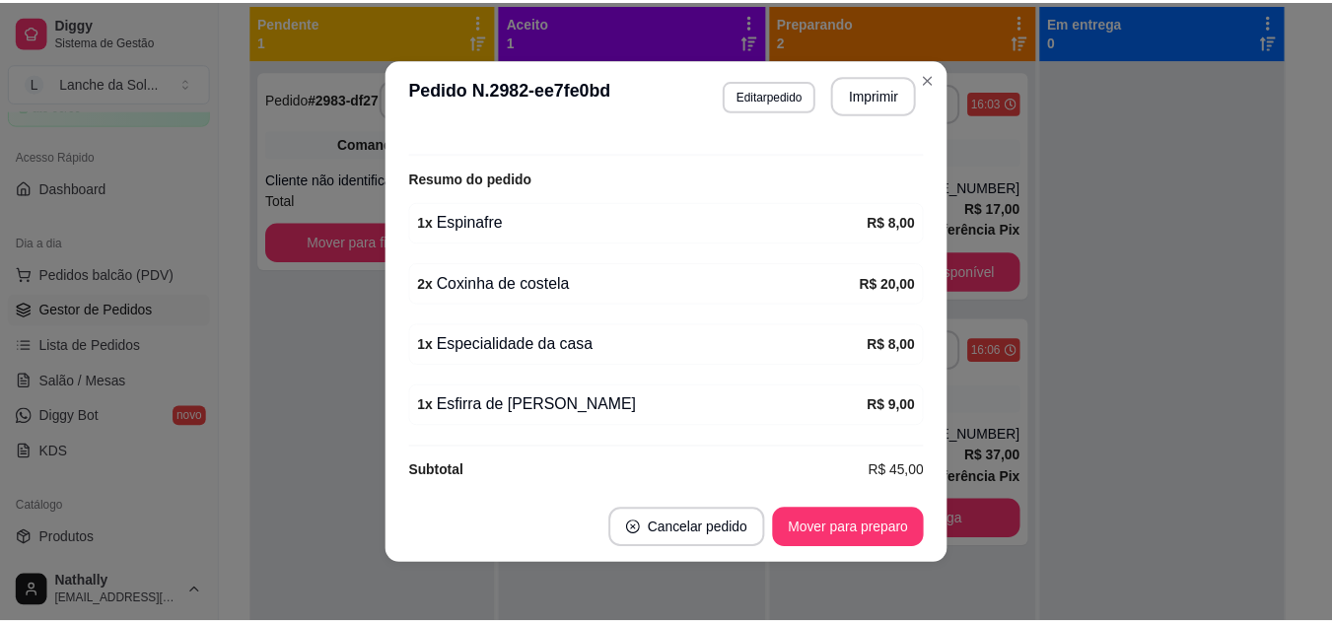
scroll to position [602, 0]
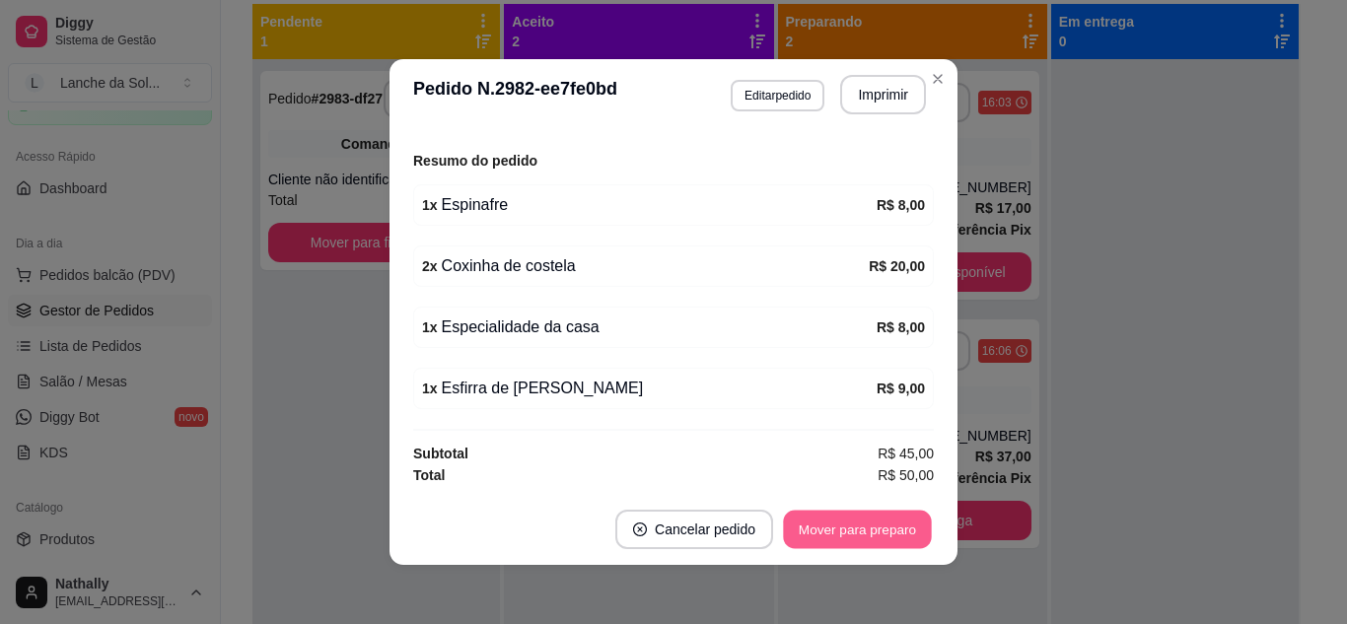
click at [827, 528] on button "Mover para preparo" at bounding box center [857, 530] width 148 height 38
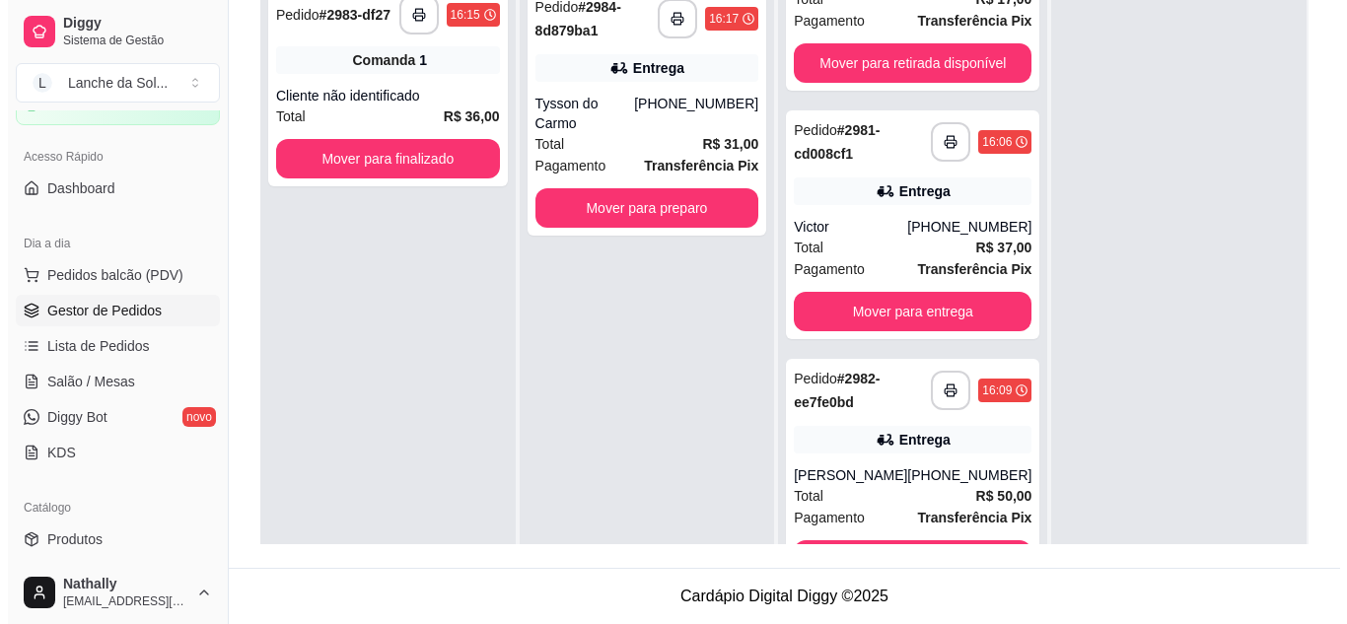
scroll to position [141, 0]
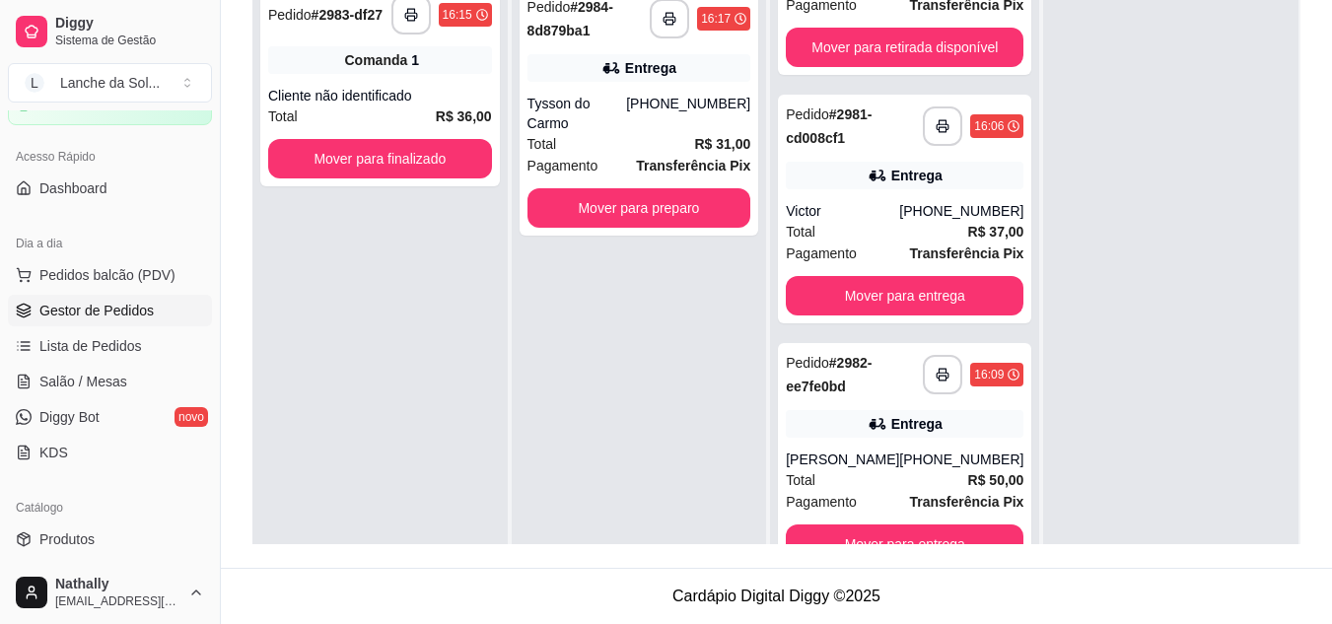
click at [848, 197] on div "**********" at bounding box center [904, 209] width 253 height 229
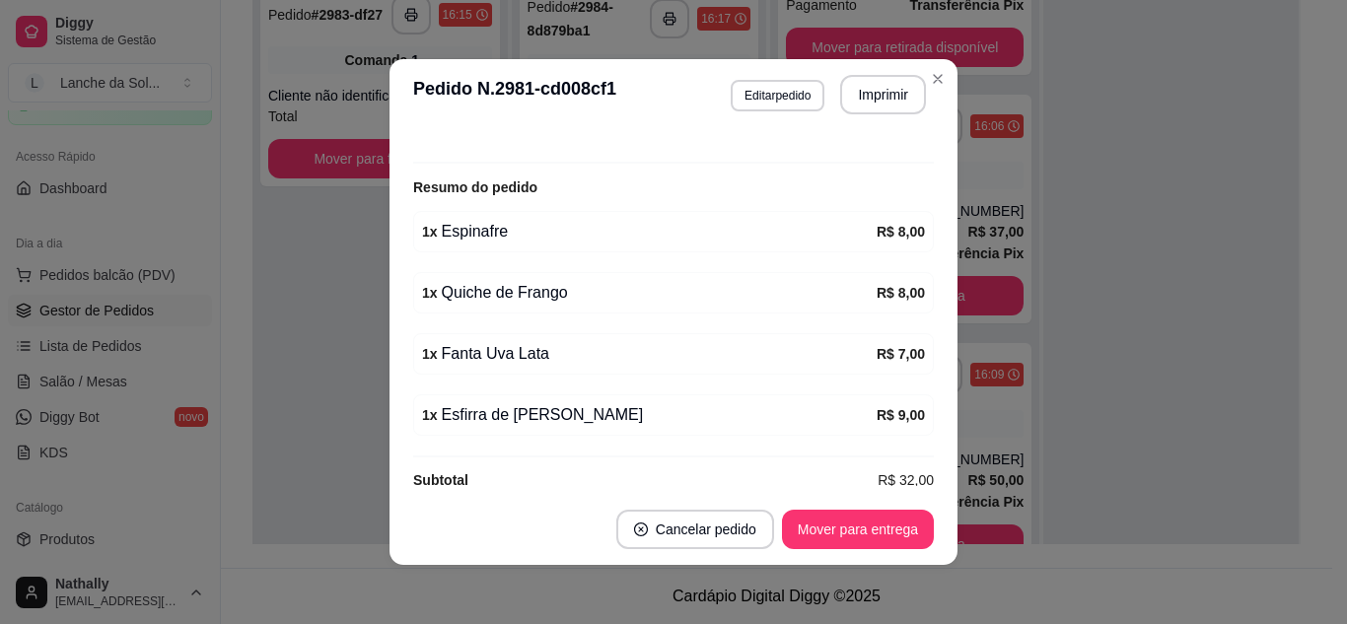
scroll to position [593, 0]
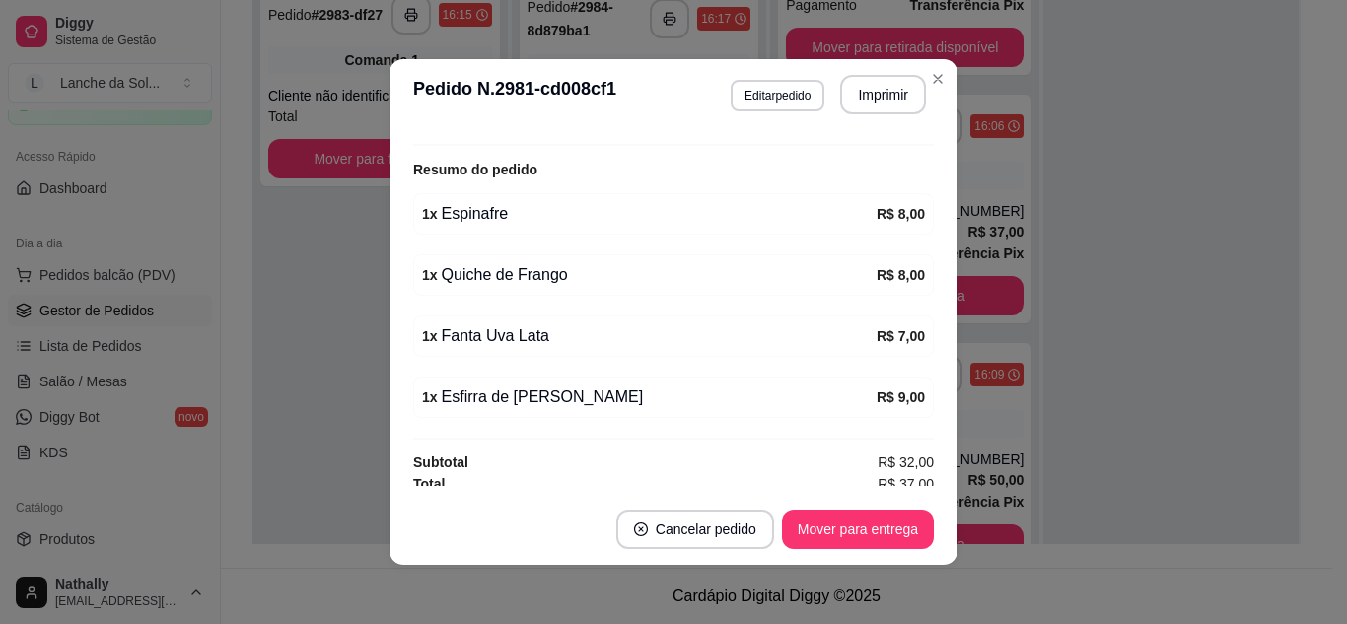
click at [896, 392] on strong "R$ 9,00" at bounding box center [901, 398] width 48 height 16
drag, startPoint x: 896, startPoint y: 392, endPoint x: 898, endPoint y: 378, distance: 13.9
click at [898, 378] on div "1 x Esfirra de [PERSON_NAME] R$ 9,00" at bounding box center [673, 397] width 521 height 41
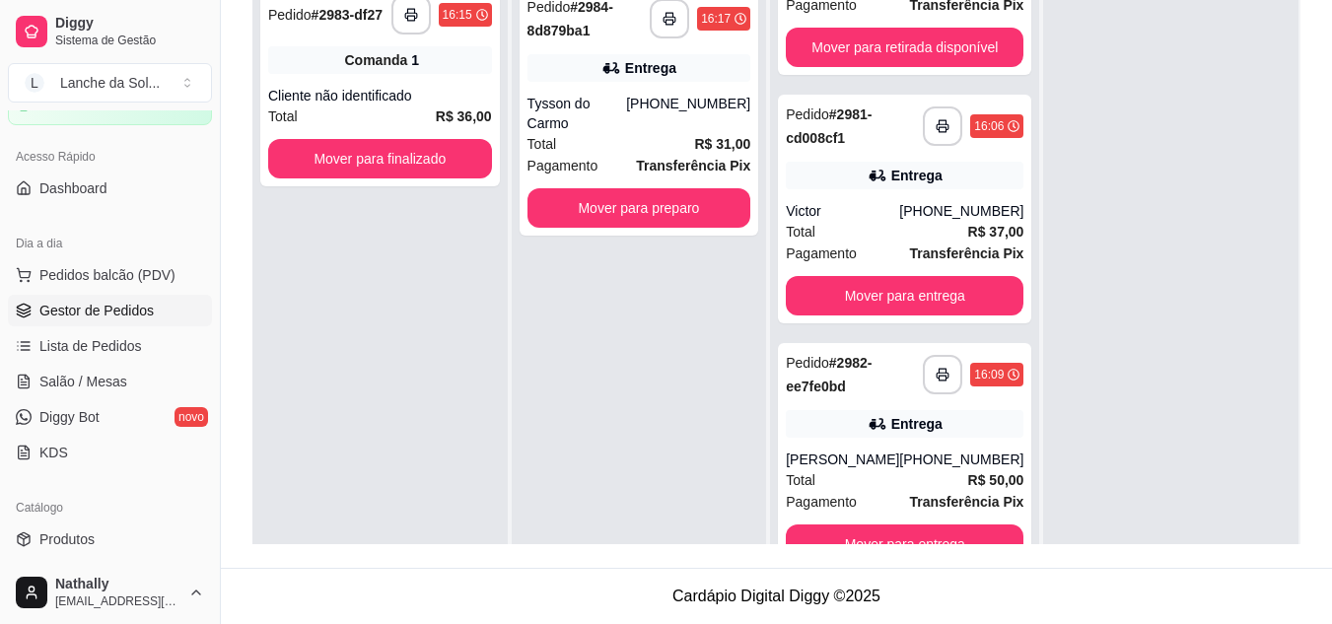
click at [827, 419] on div "Entrega" at bounding box center [905, 424] width 238 height 28
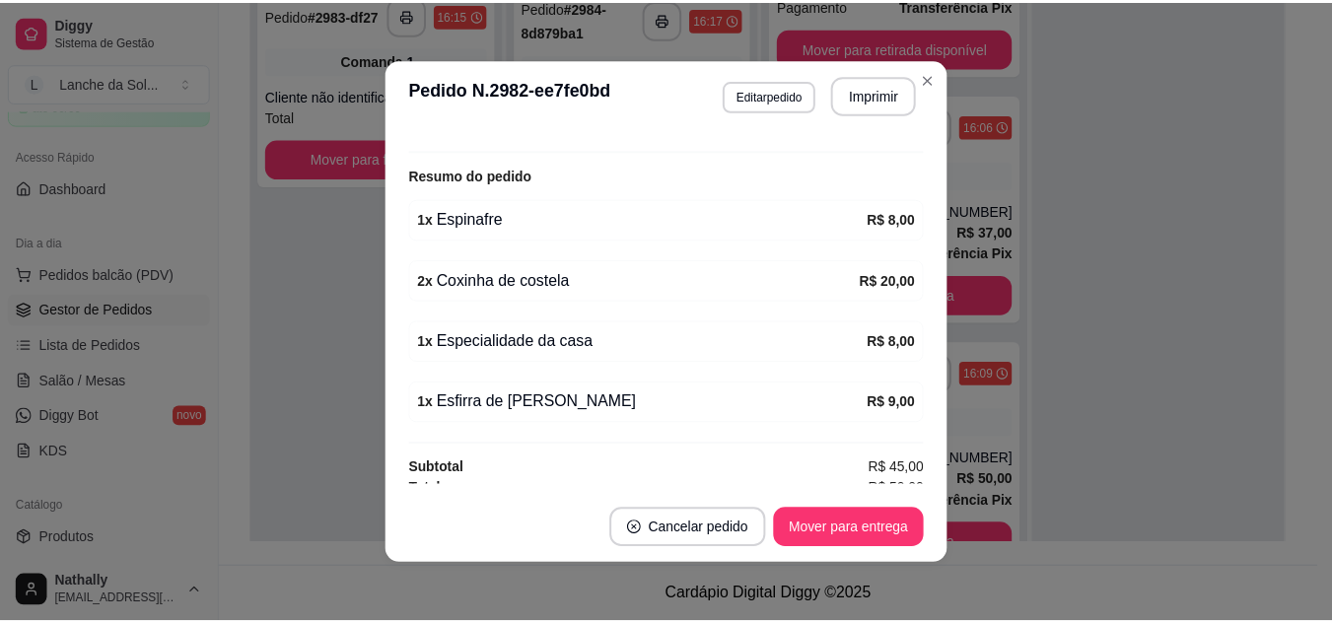
scroll to position [602, 0]
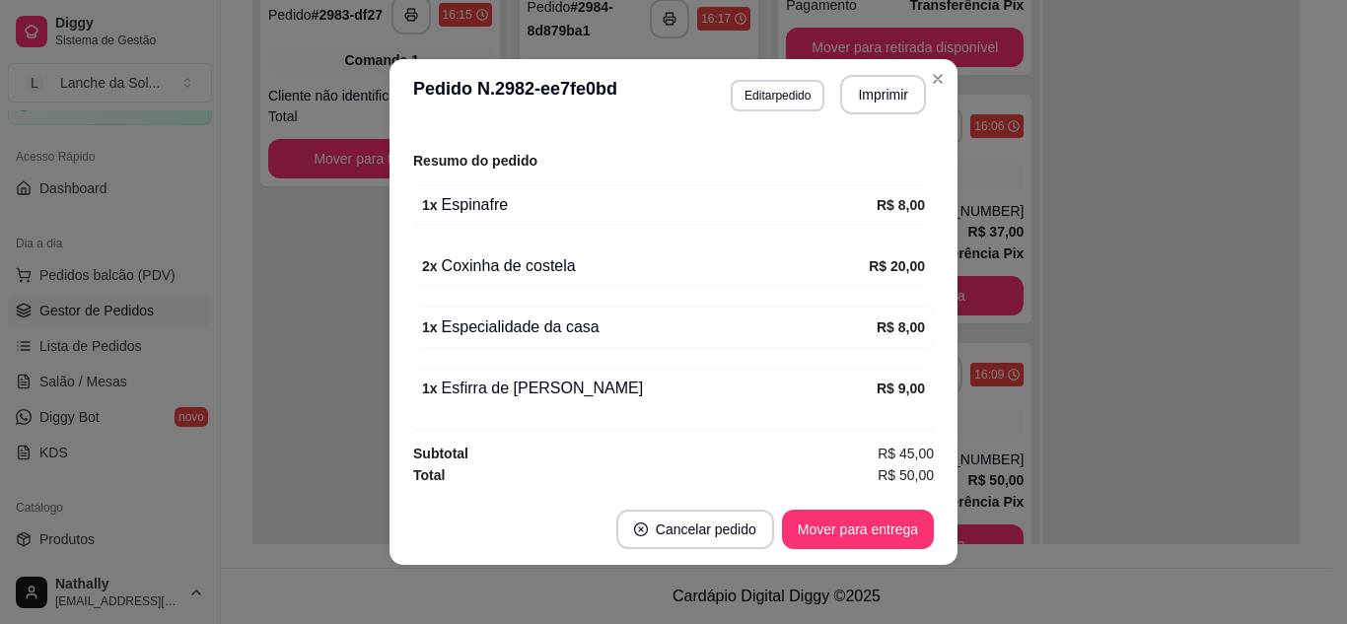
drag, startPoint x: 796, startPoint y: 410, endPoint x: 1004, endPoint y: 31, distance: 433.0
click at [1004, 31] on div "**********" at bounding box center [673, 312] width 1347 height 624
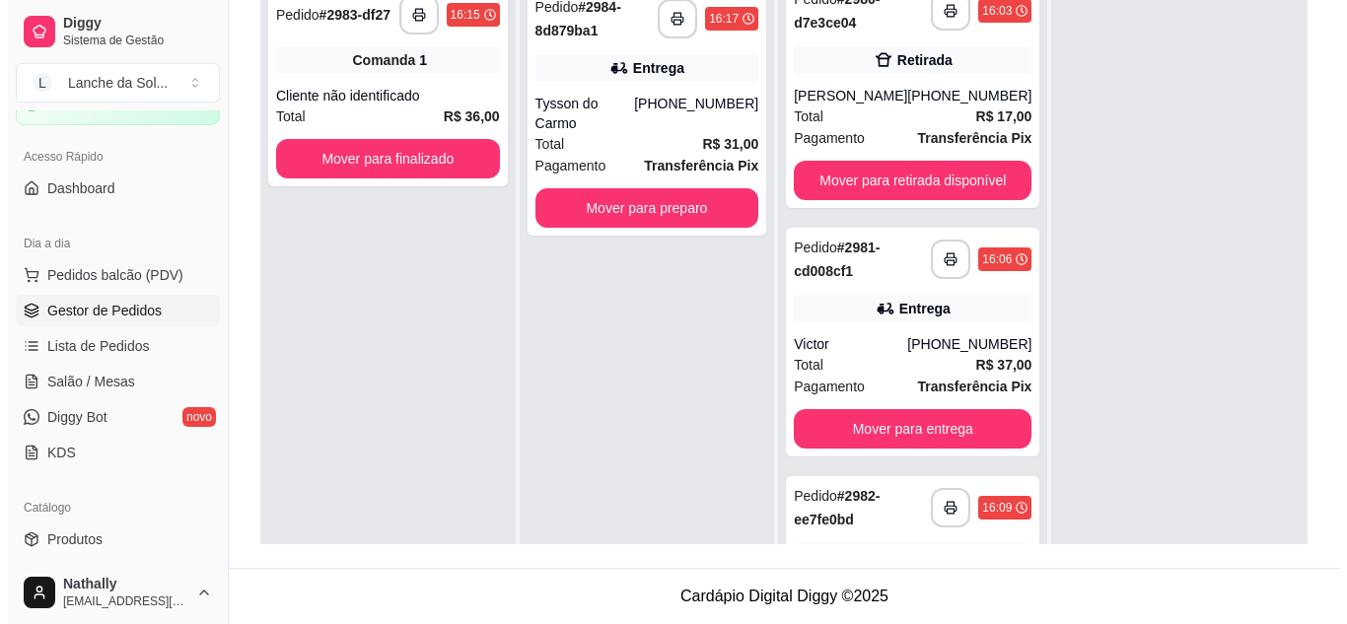
scroll to position [0, 0]
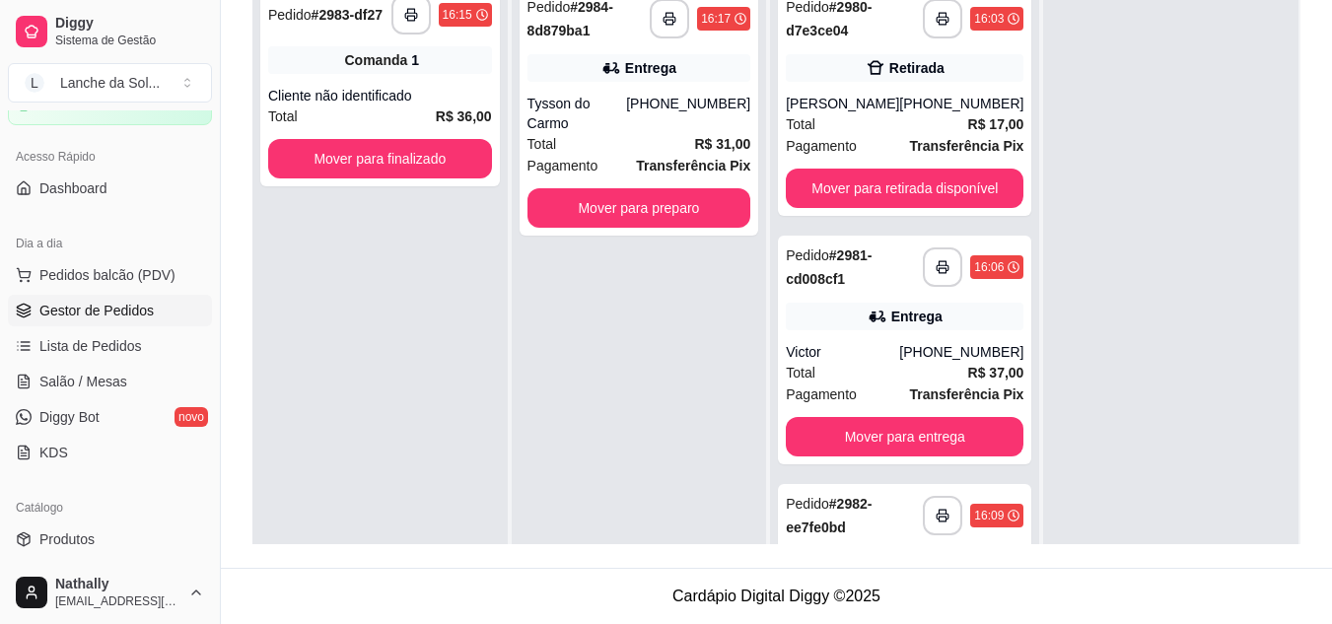
click at [864, 112] on div "[PERSON_NAME]" at bounding box center [842, 104] width 113 height 20
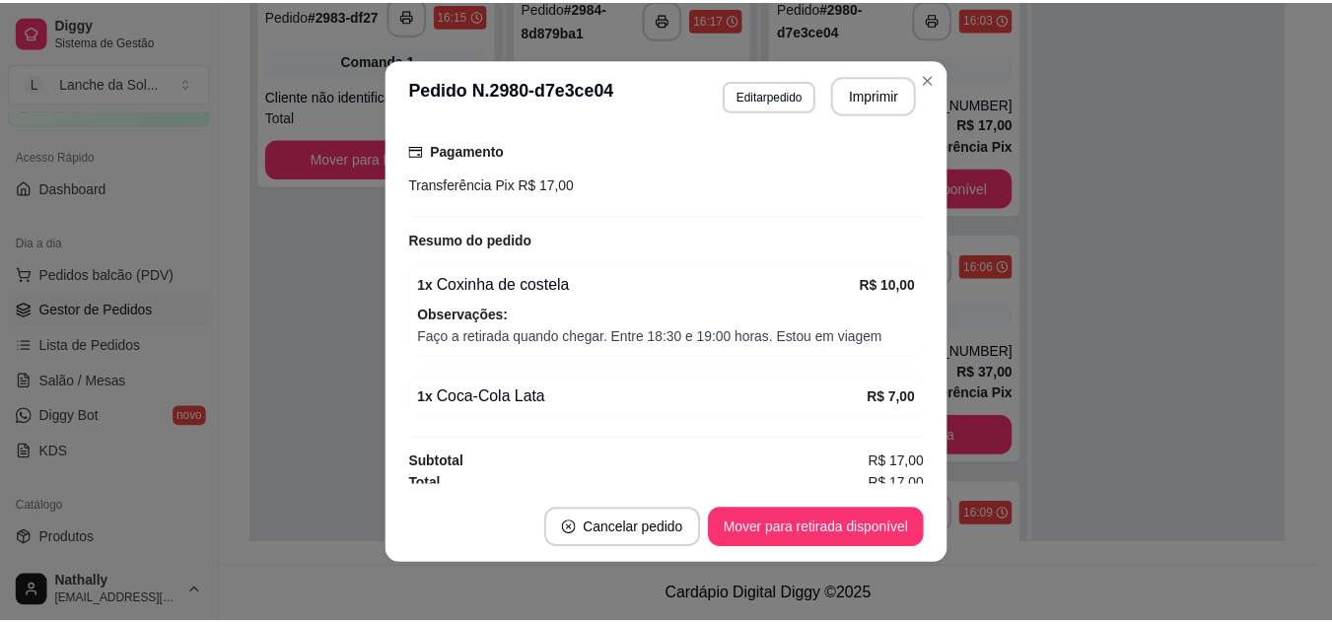
scroll to position [377, 0]
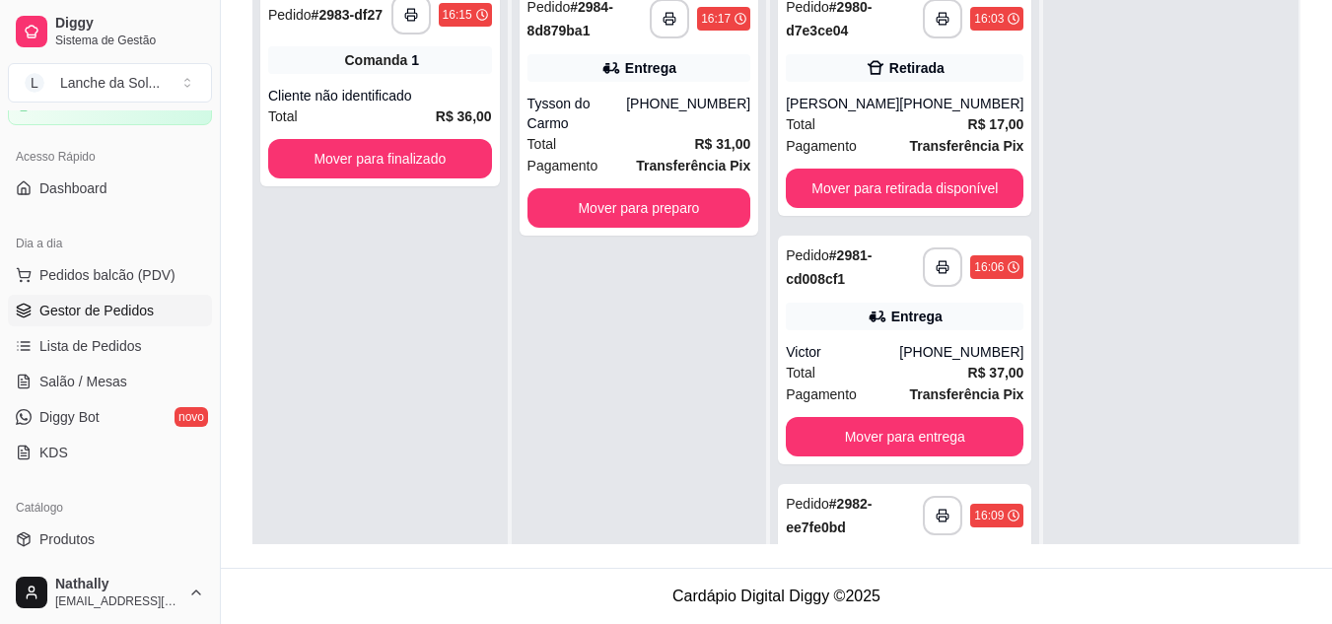
click at [993, 133] on span "R$ 17,00" at bounding box center [997, 124] width 56 height 22
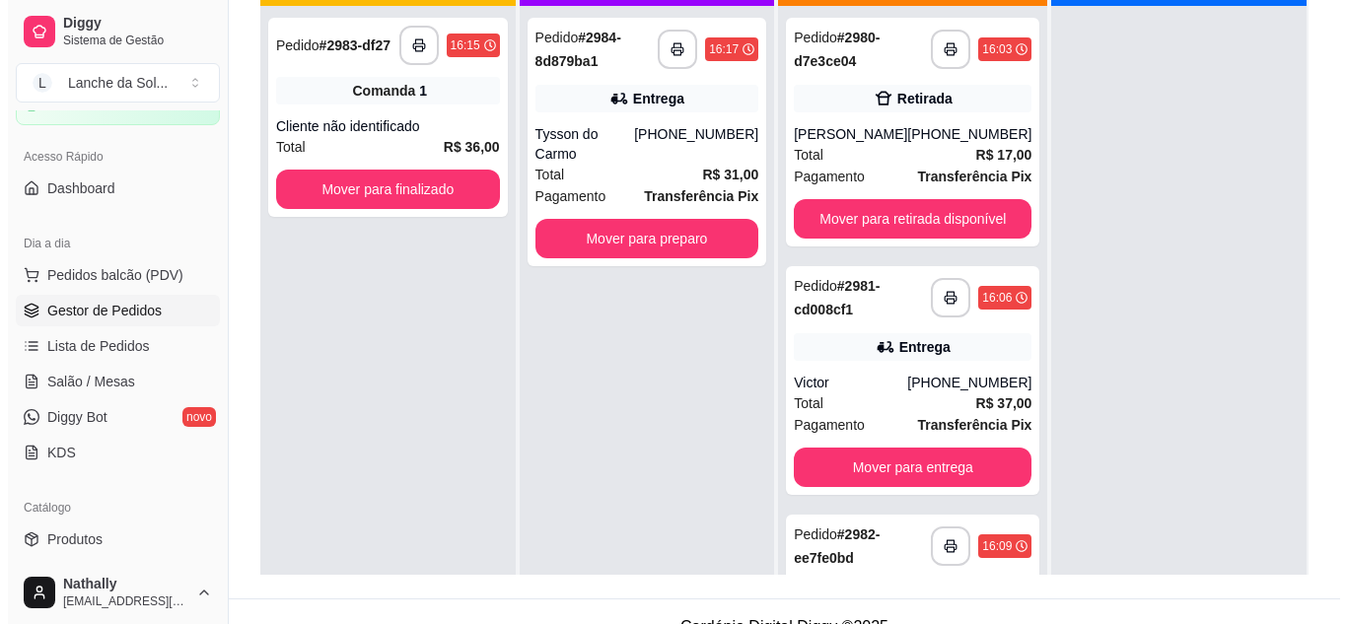
scroll to position [206, 0]
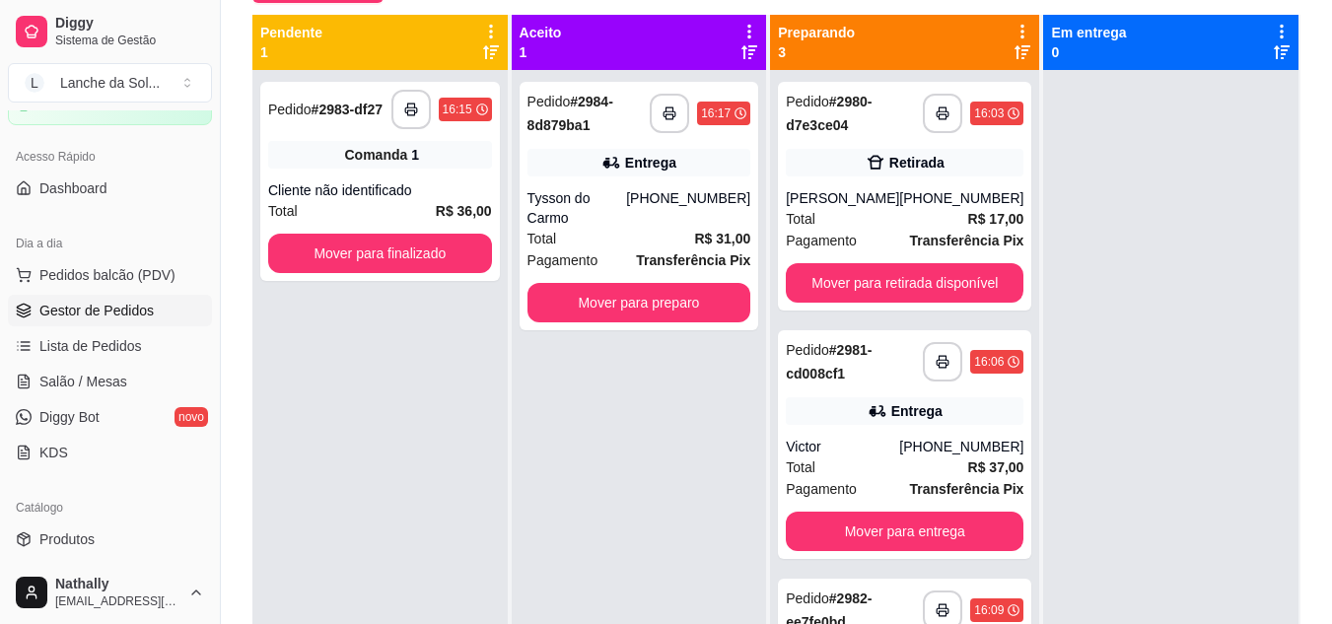
click at [562, 148] on div "**********" at bounding box center [640, 206] width 240 height 249
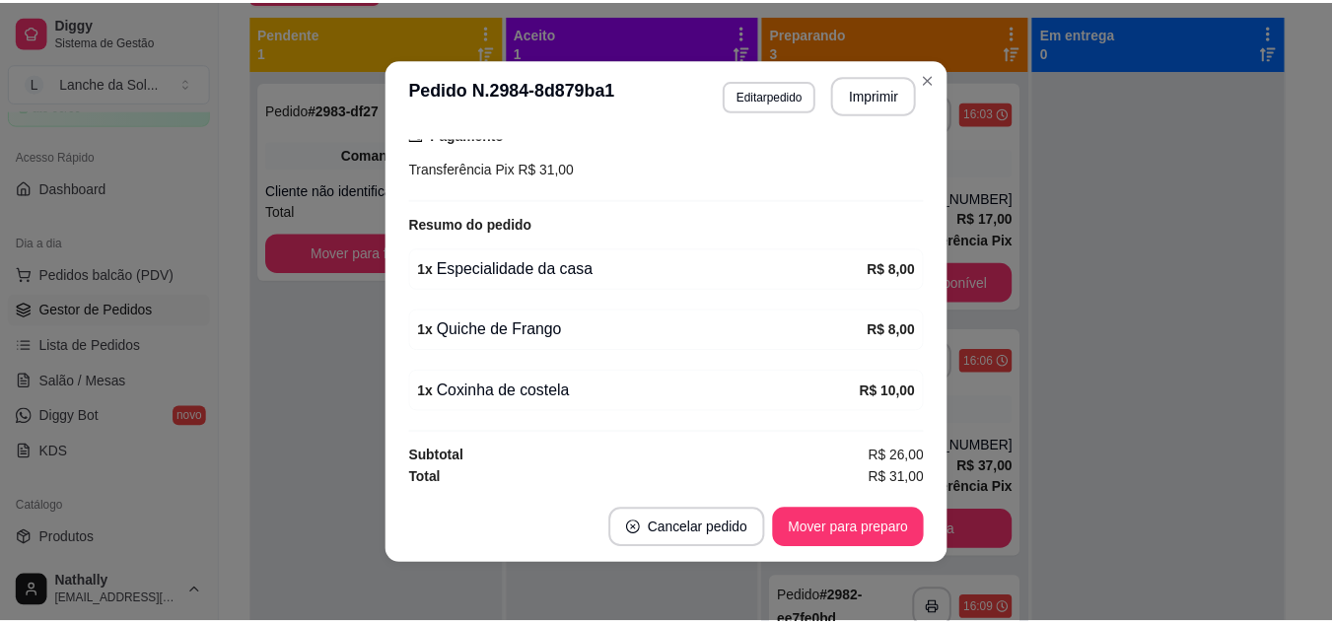
scroll to position [540, 0]
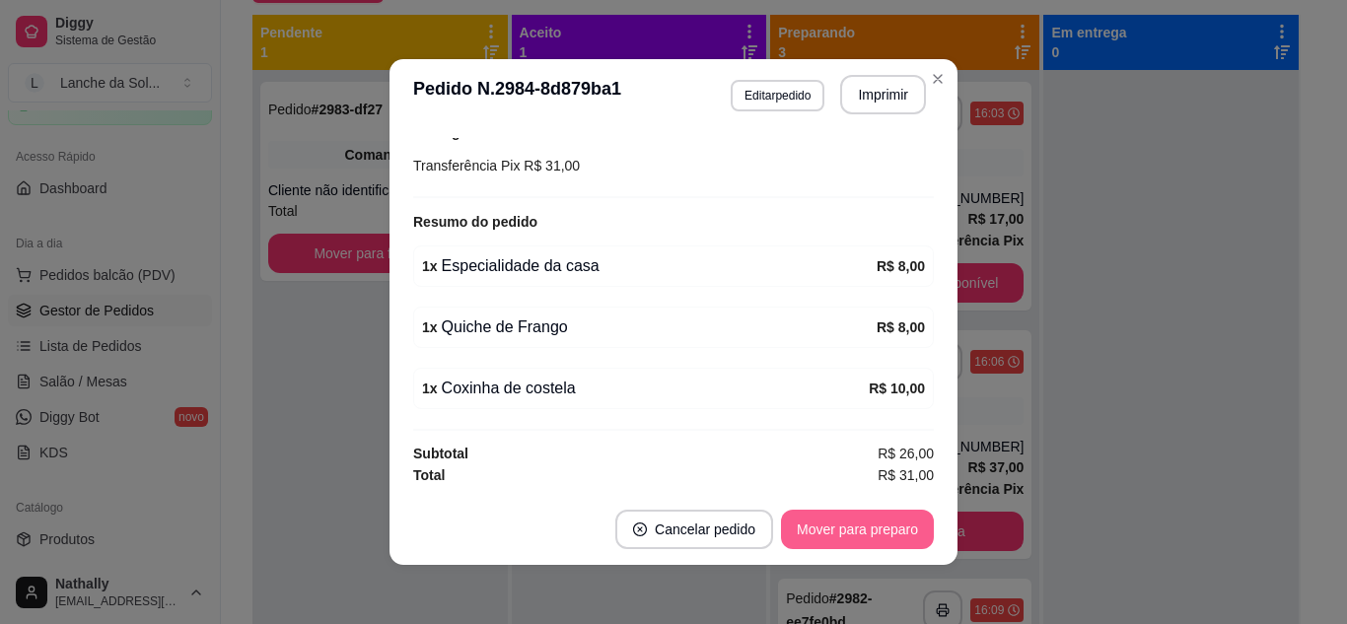
click at [826, 528] on button "Mover para preparo" at bounding box center [857, 529] width 153 height 39
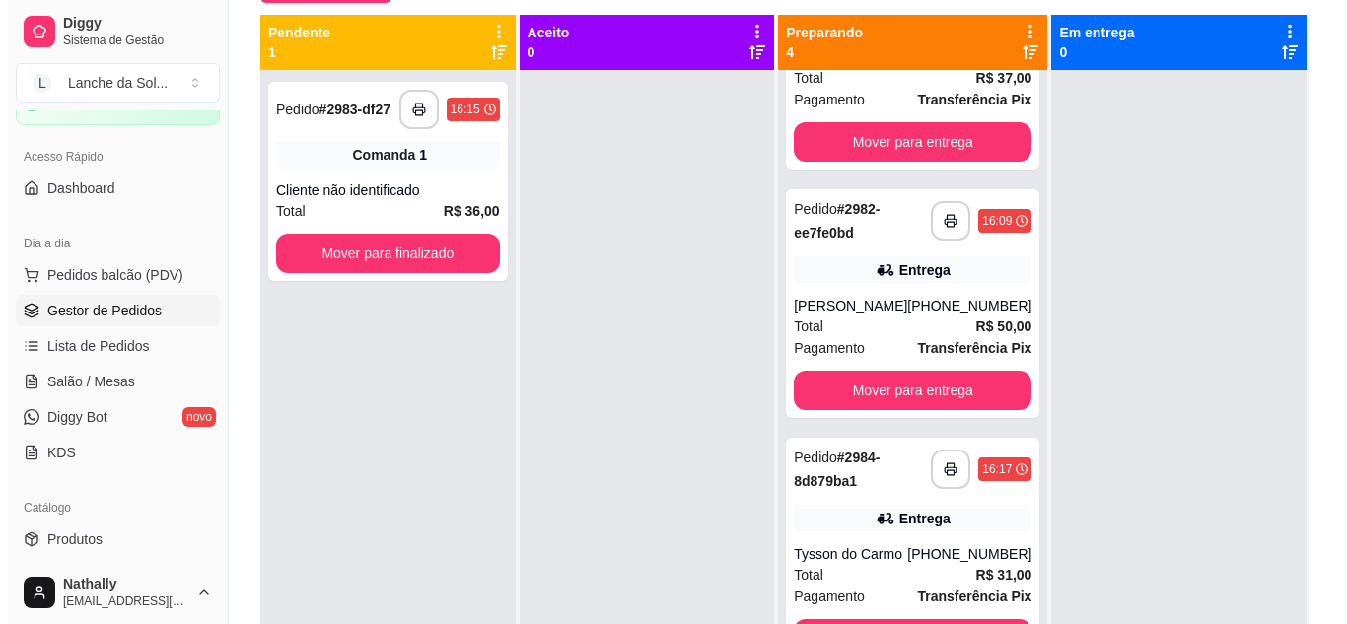
scroll to position [55, 0]
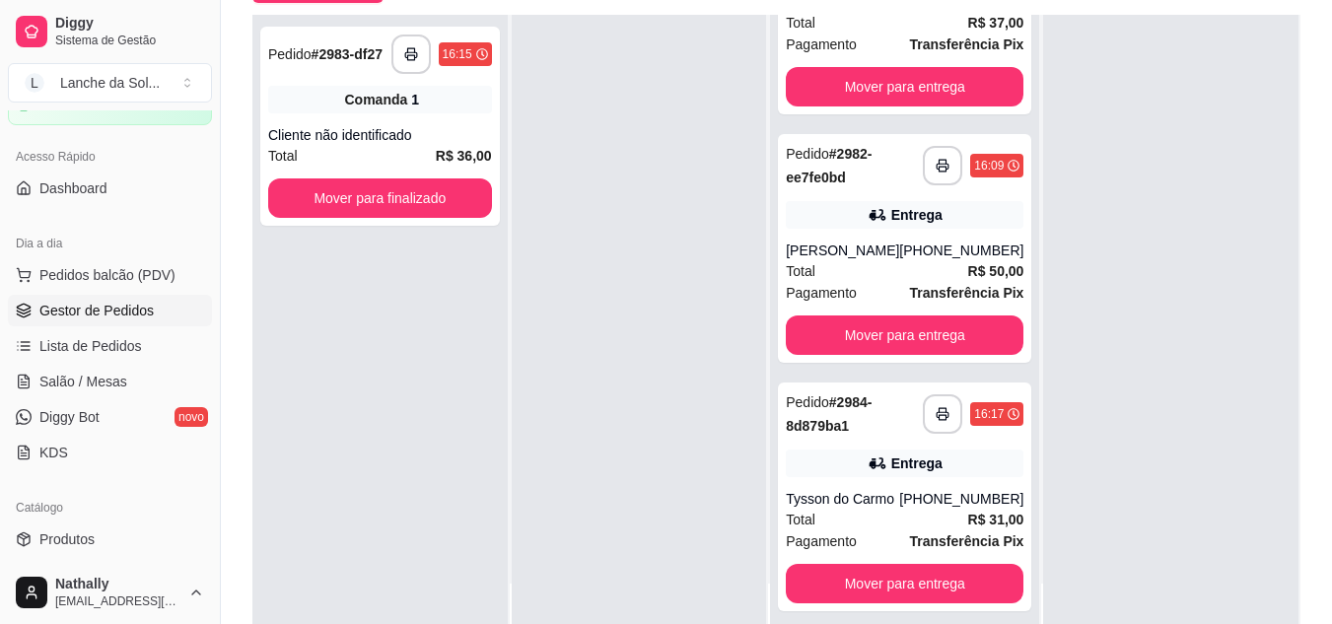
click at [827, 459] on div "Entrega" at bounding box center [905, 464] width 238 height 28
click at [814, 202] on div "Entrega" at bounding box center [905, 215] width 238 height 28
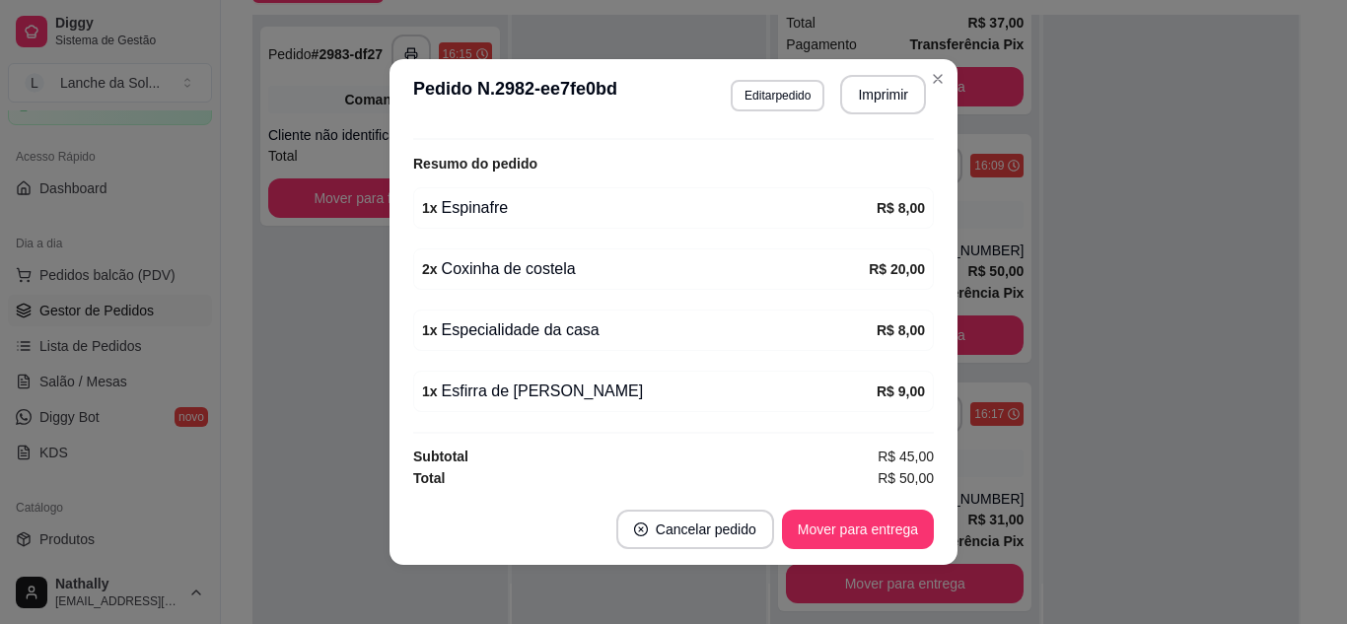
scroll to position [602, 0]
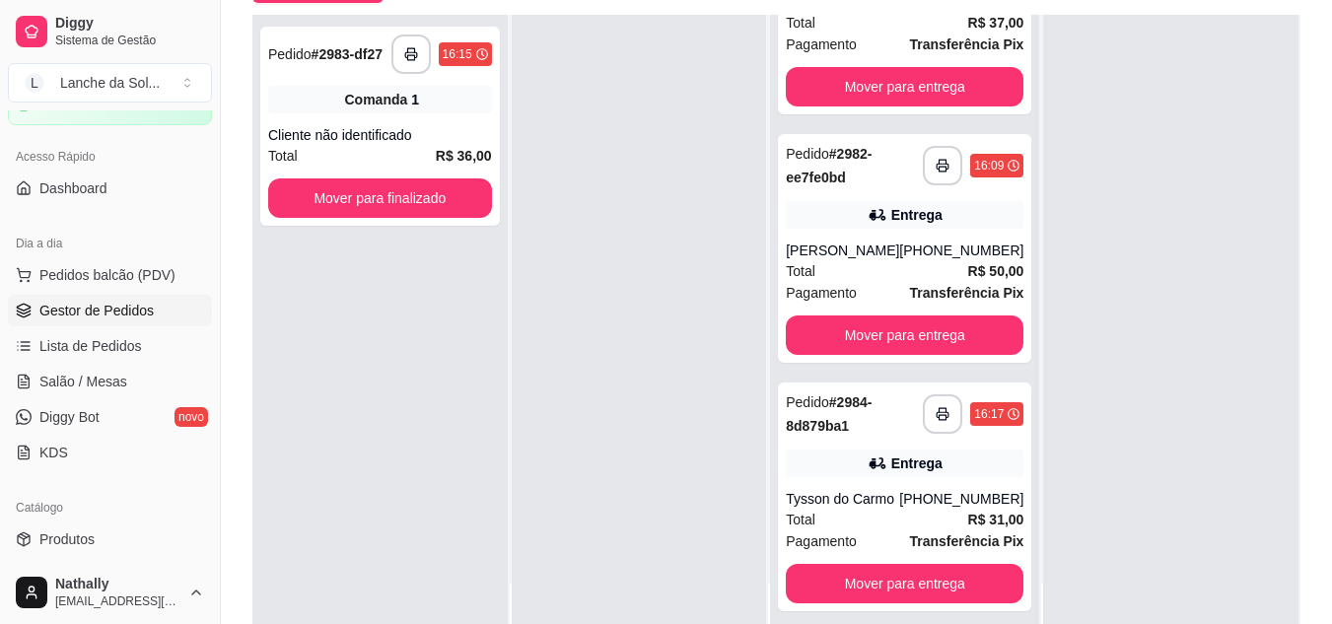
click at [820, 459] on div "Entrega" at bounding box center [905, 464] width 238 height 28
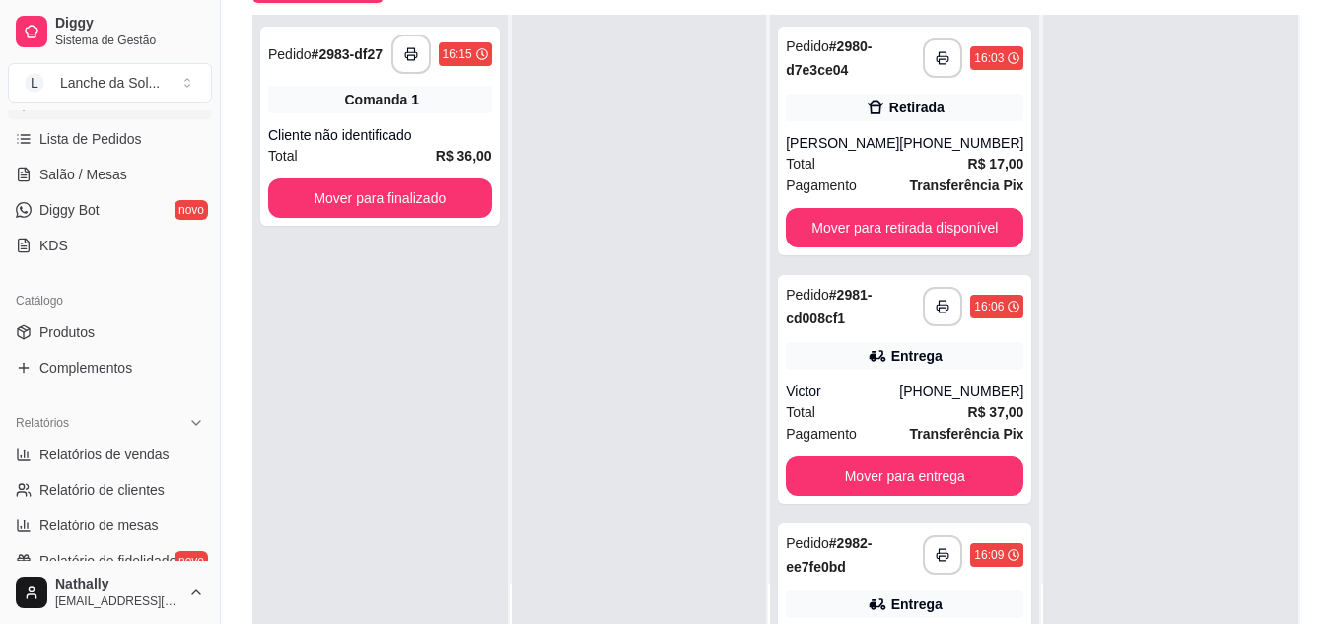
scroll to position [323, 0]
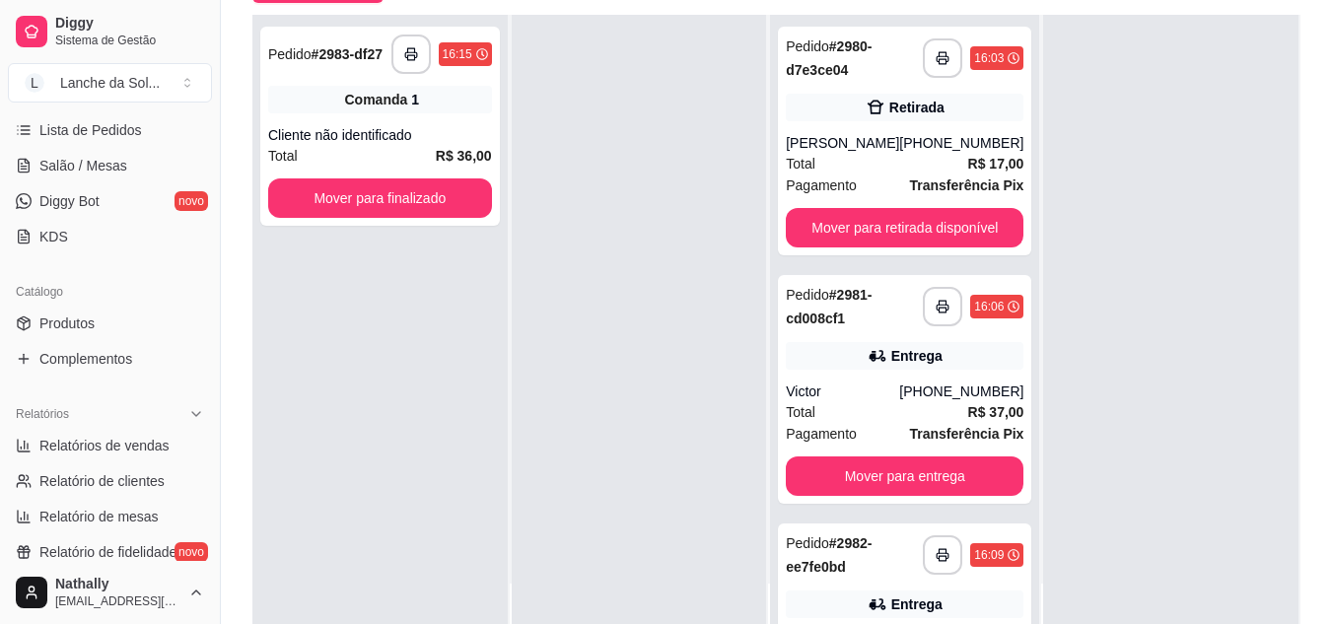
click at [83, 318] on span "Produtos" at bounding box center [66, 324] width 55 height 20
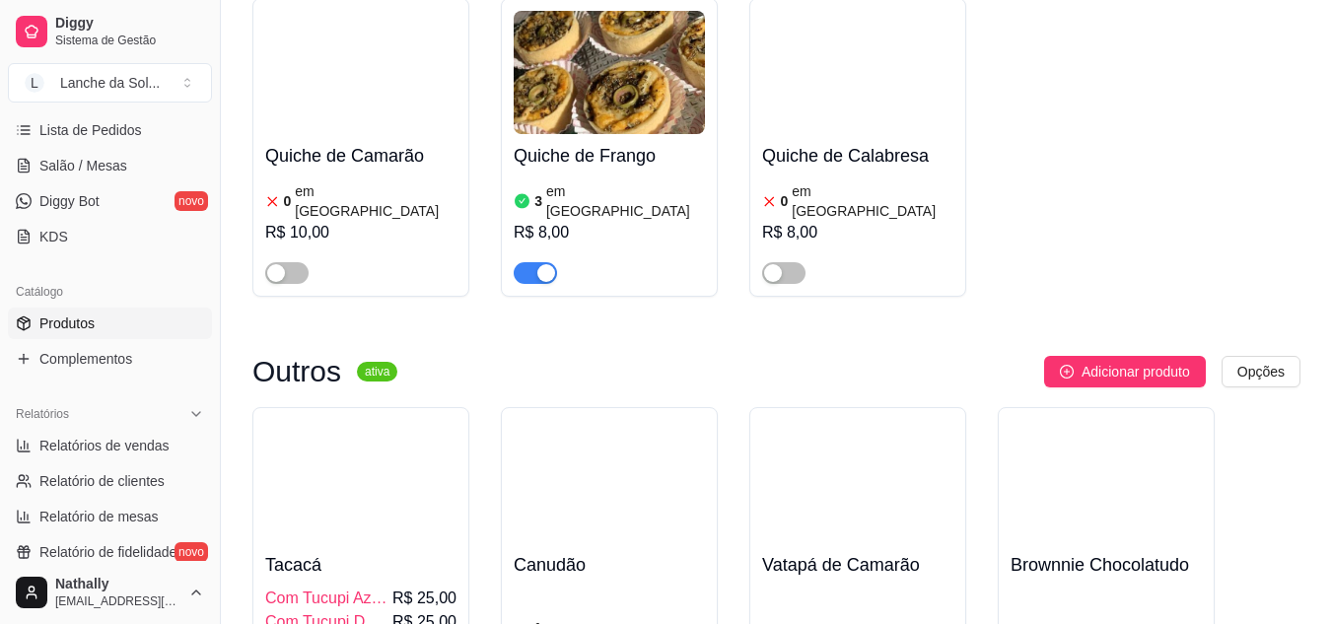
scroll to position [2609, 0]
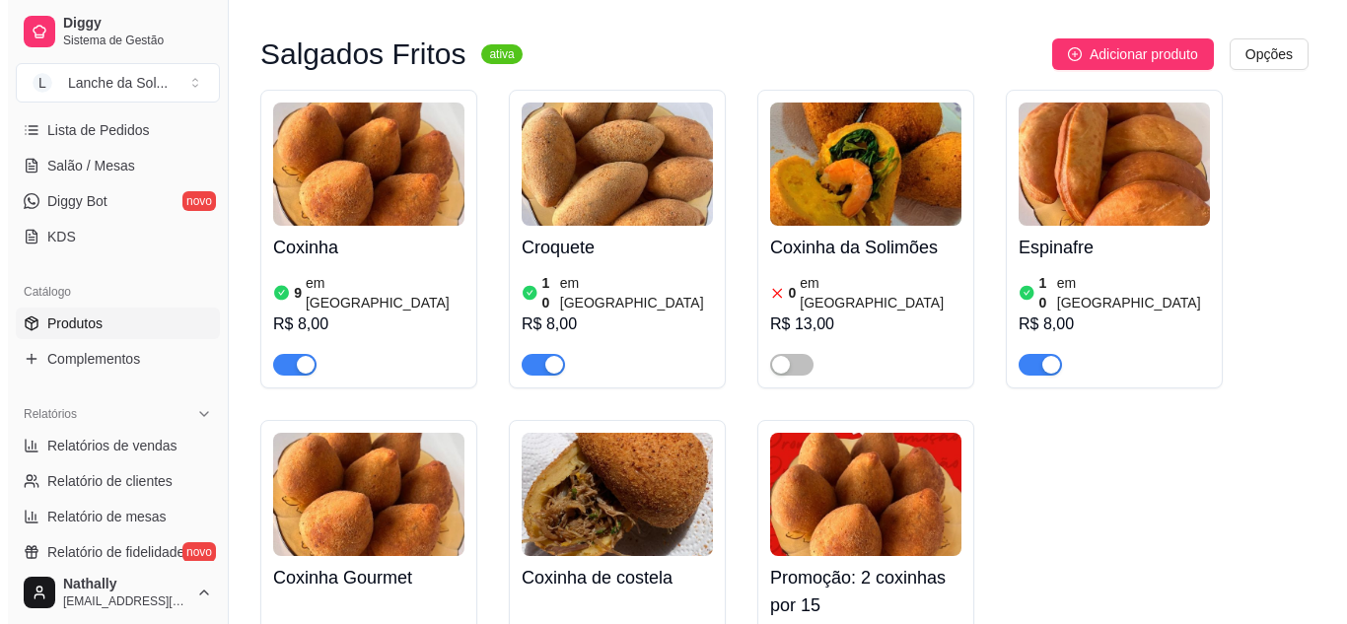
scroll to position [0, 0]
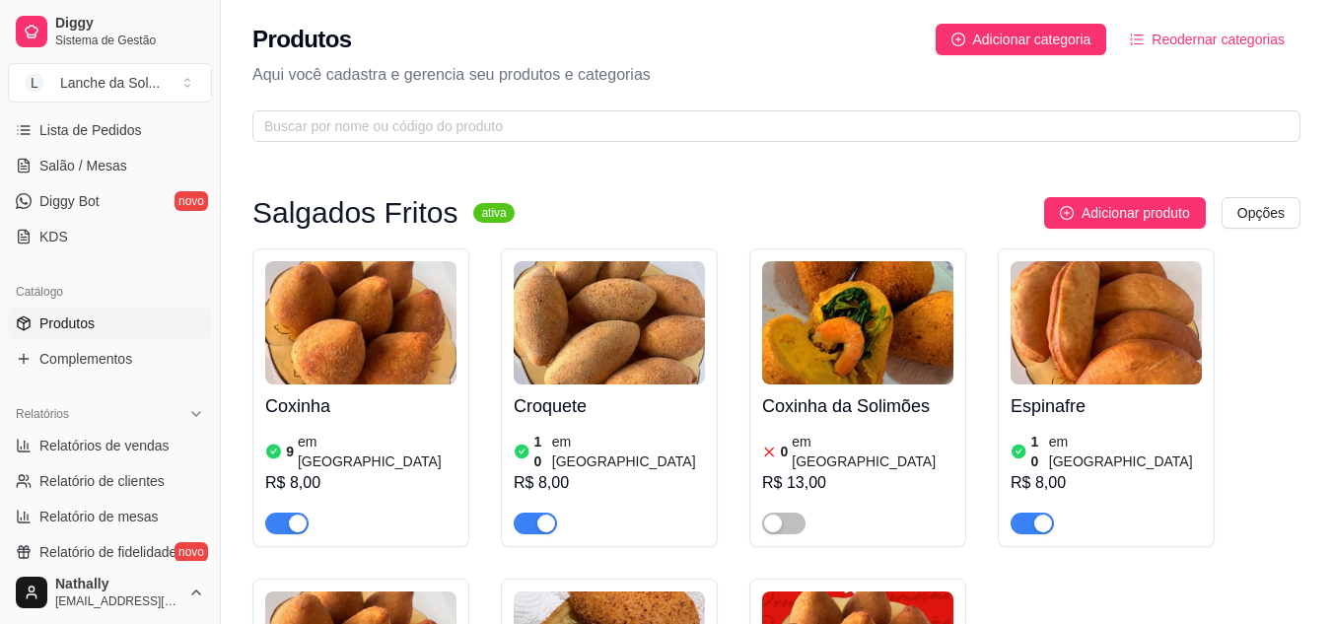
click at [90, 162] on span "Salão / Mesas" at bounding box center [83, 166] width 88 height 20
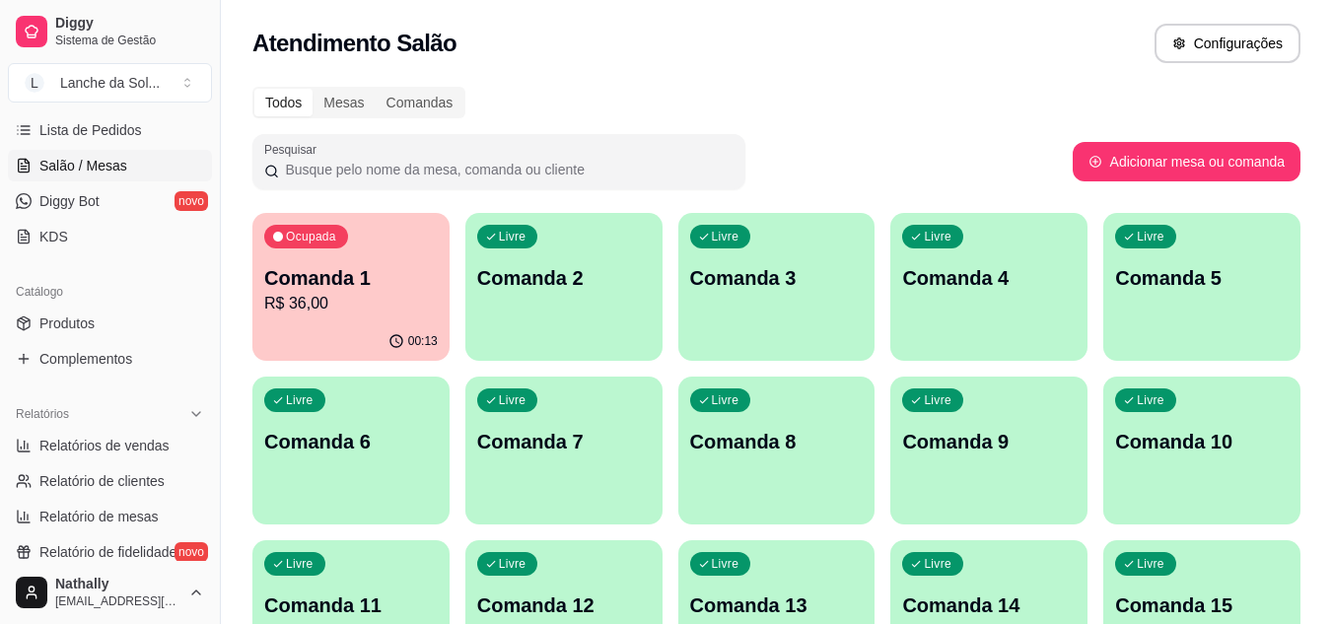
click at [543, 298] on div "Livre Comanda 2" at bounding box center [564, 275] width 197 height 124
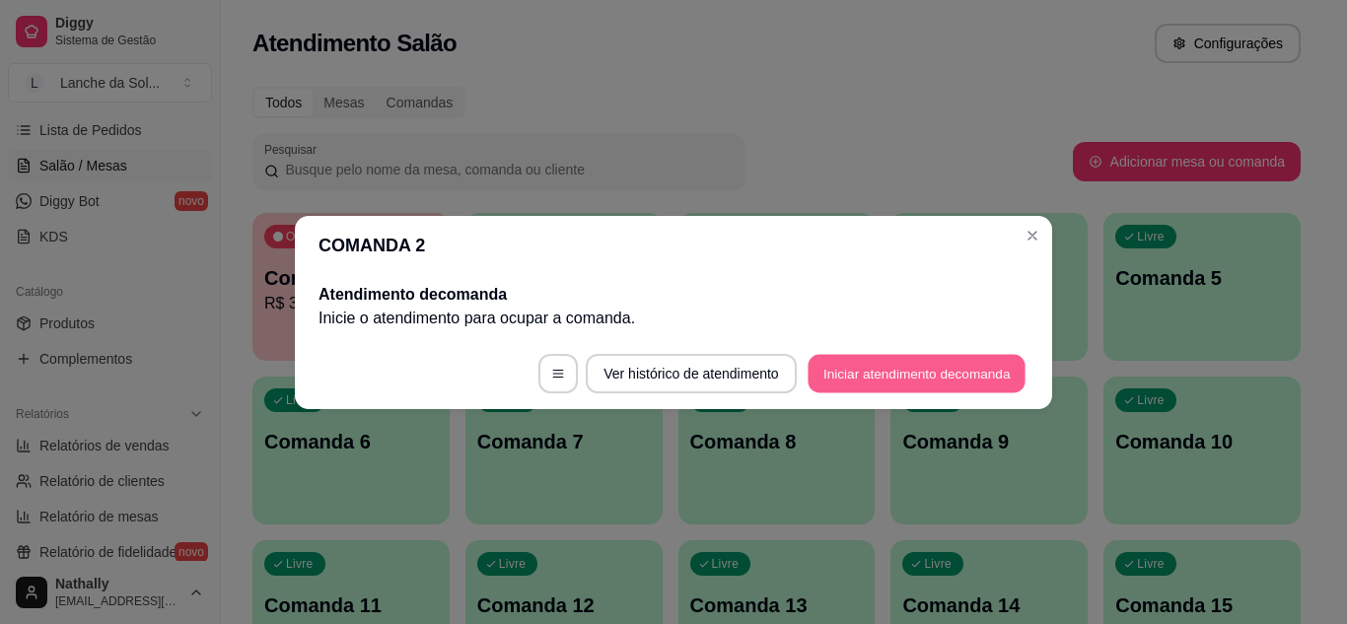
click at [885, 378] on button "Iniciar atendimento de comanda" at bounding box center [917, 373] width 218 height 38
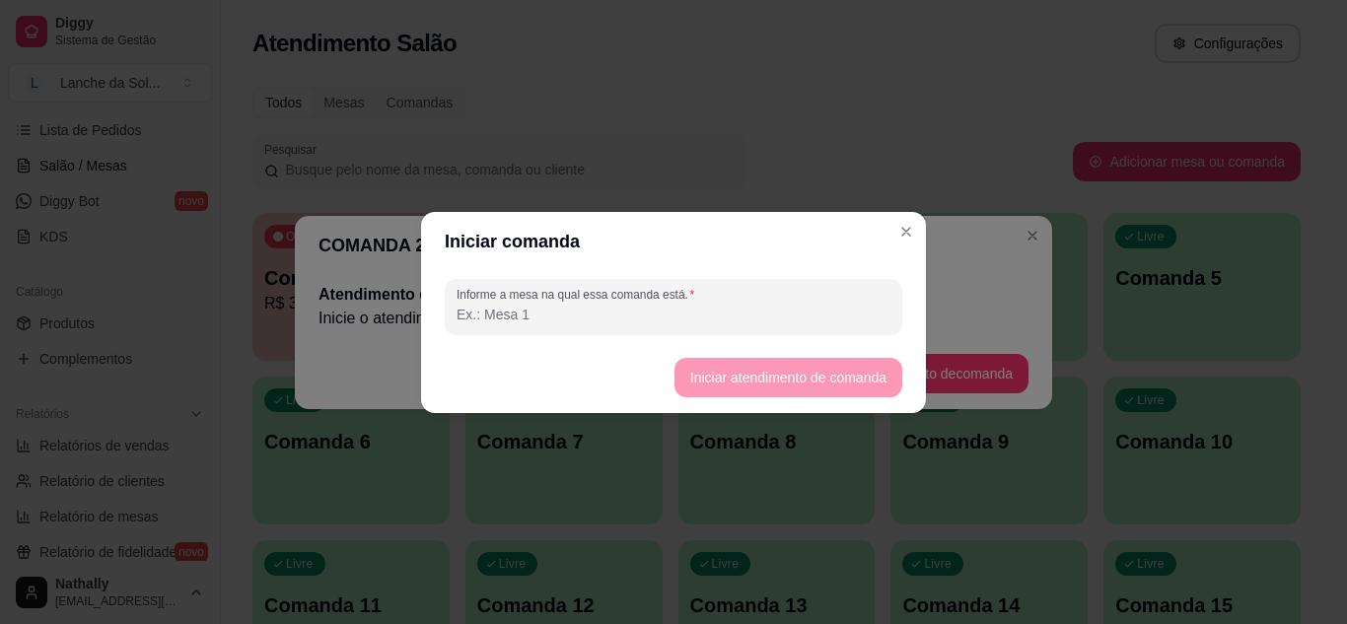
click at [640, 321] on input "Informe a mesa na qual essa comanda está." at bounding box center [674, 315] width 434 height 20
type input "01"
click at [755, 370] on button "Iniciar atendimento de comanda" at bounding box center [788, 377] width 221 height 38
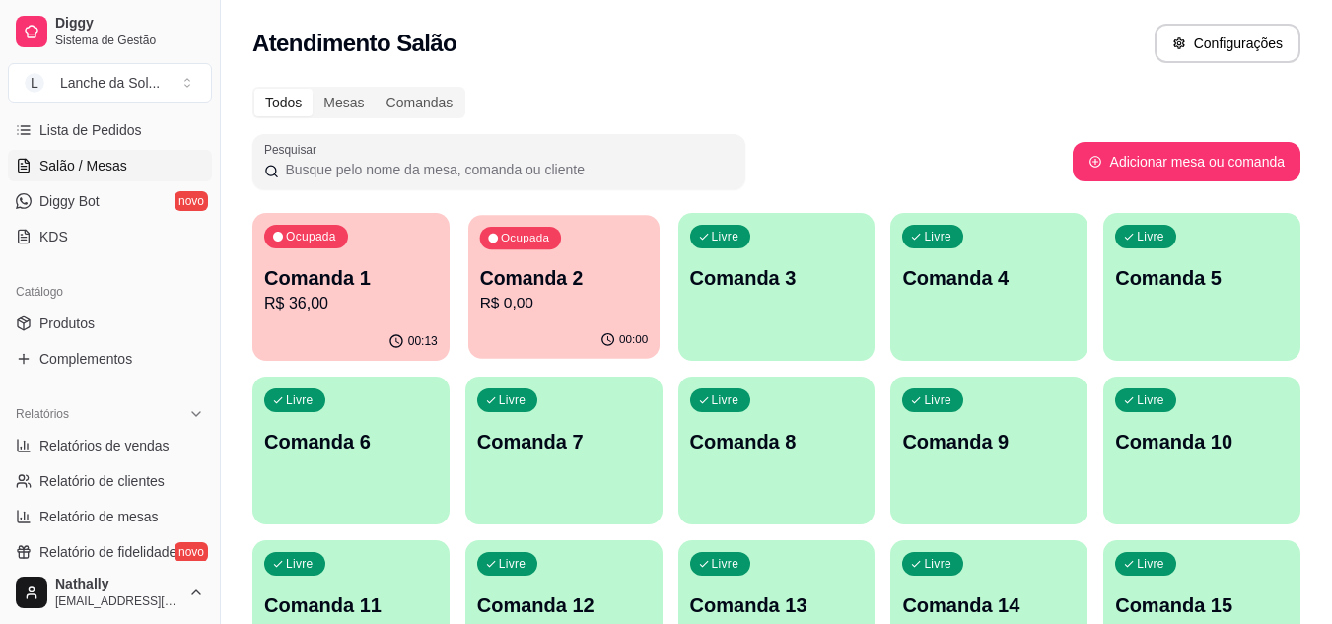
click at [564, 301] on p "R$ 0,00" at bounding box center [563, 303] width 169 height 23
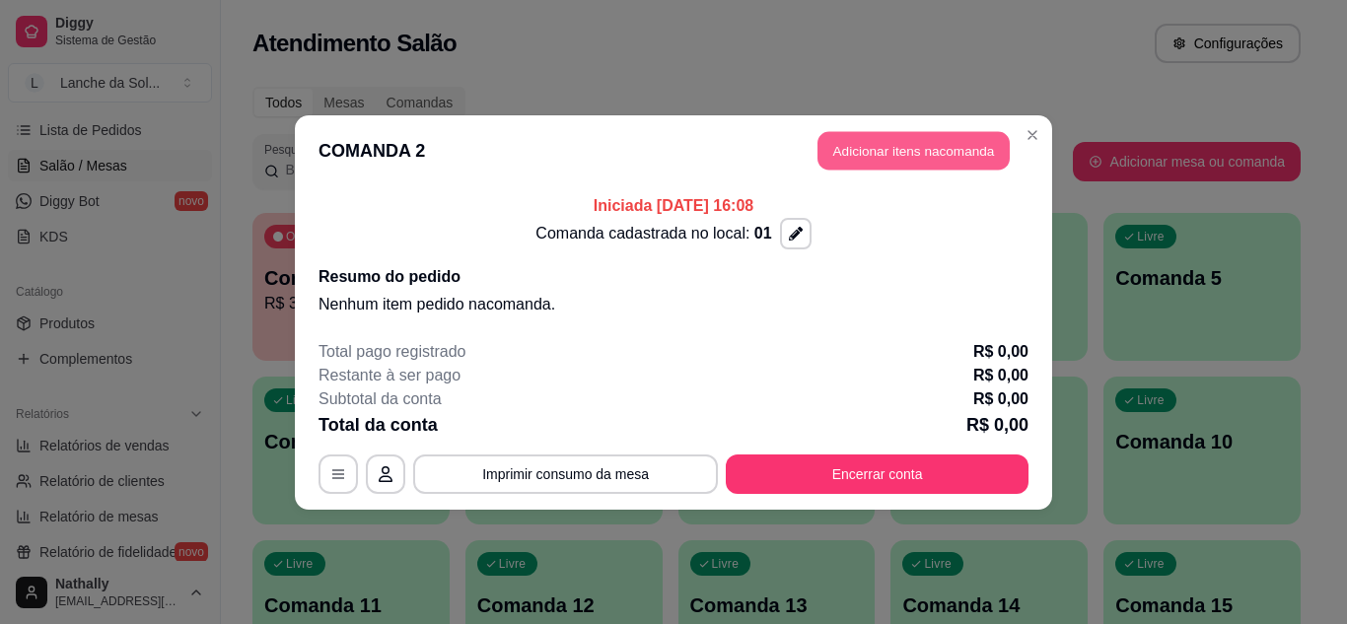
click at [900, 148] on button "Adicionar itens na comanda" at bounding box center [914, 150] width 192 height 38
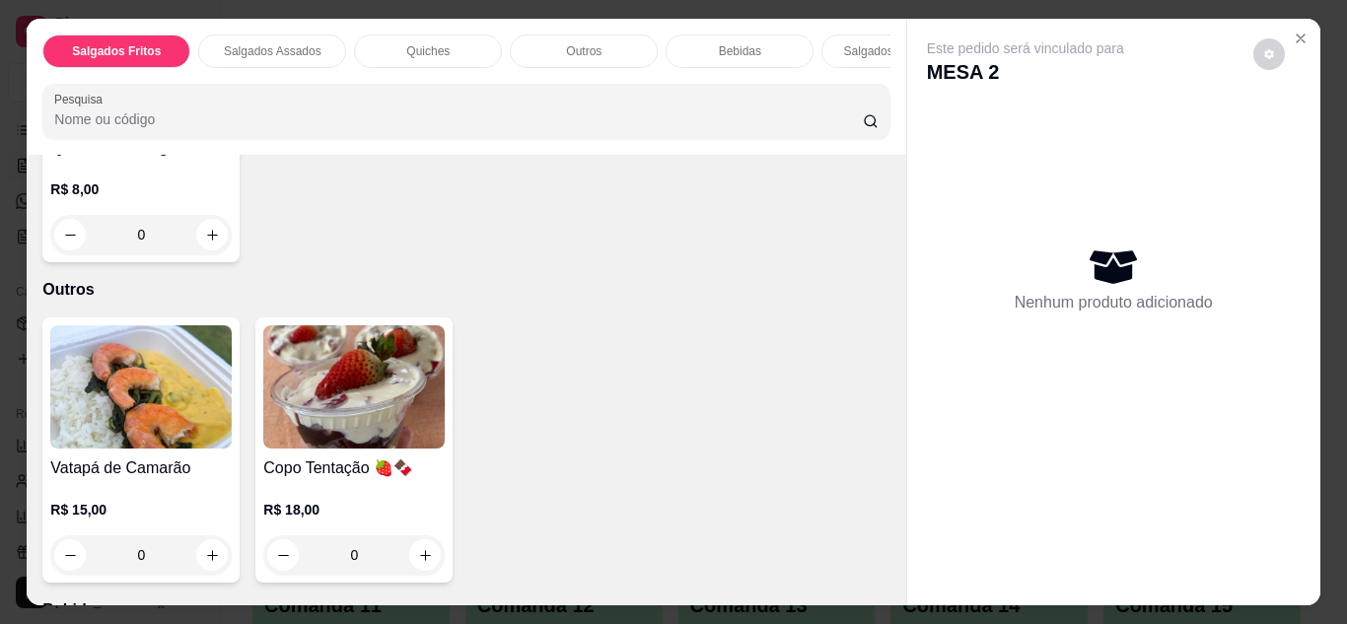
scroll to position [1249, 0]
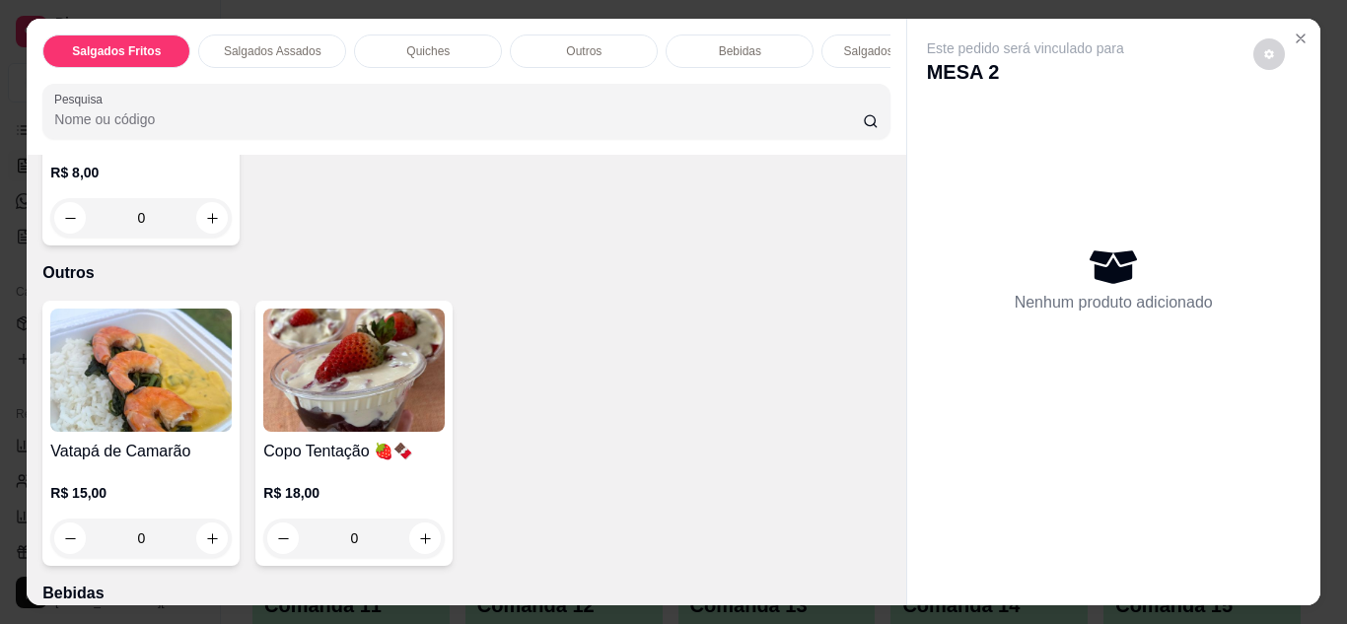
click at [206, 521] on div "0" at bounding box center [140, 538] width 181 height 39
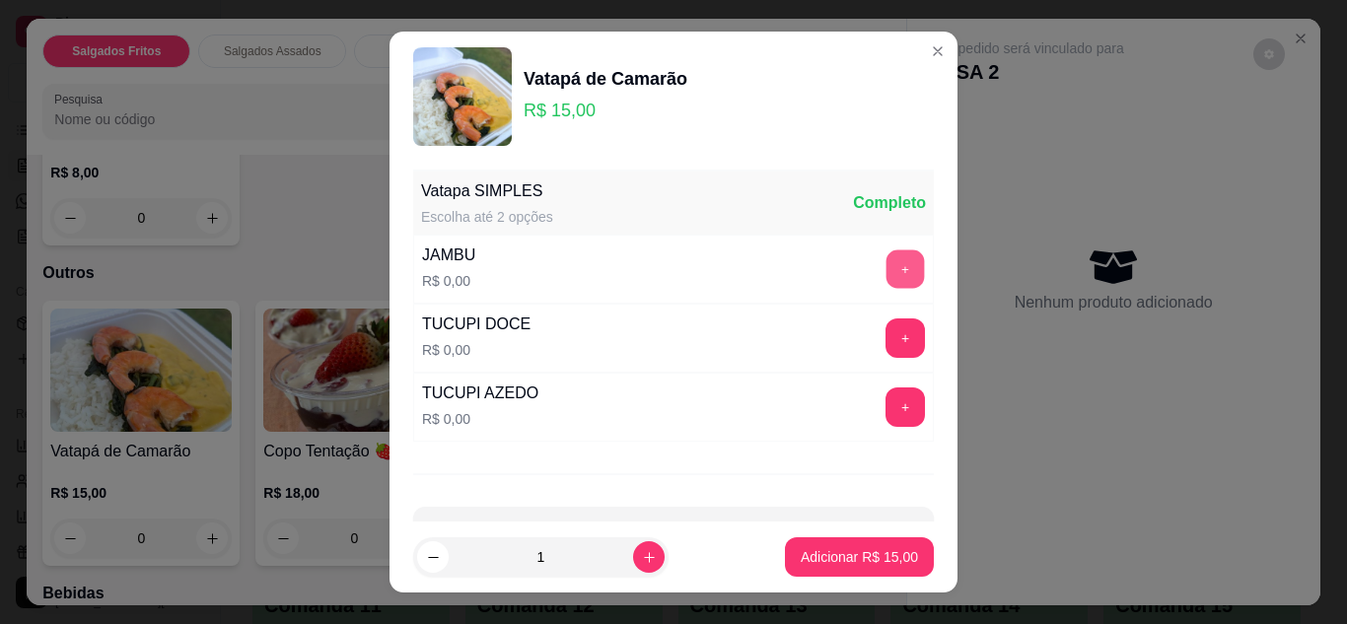
click at [887, 269] on button "+" at bounding box center [906, 269] width 38 height 38
click at [887, 338] on button "+" at bounding box center [906, 338] width 38 height 38
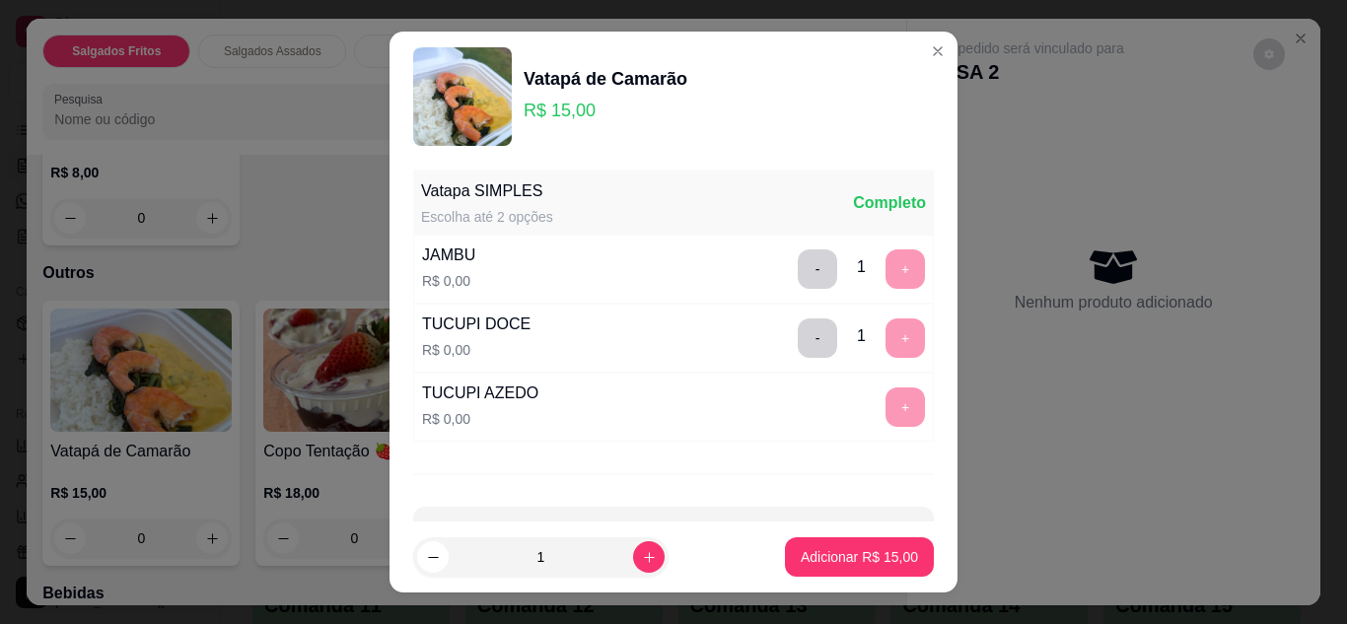
click at [878, 409] on div "+" at bounding box center [905, 407] width 55 height 39
click at [878, 406] on div "+" at bounding box center [905, 407] width 55 height 39
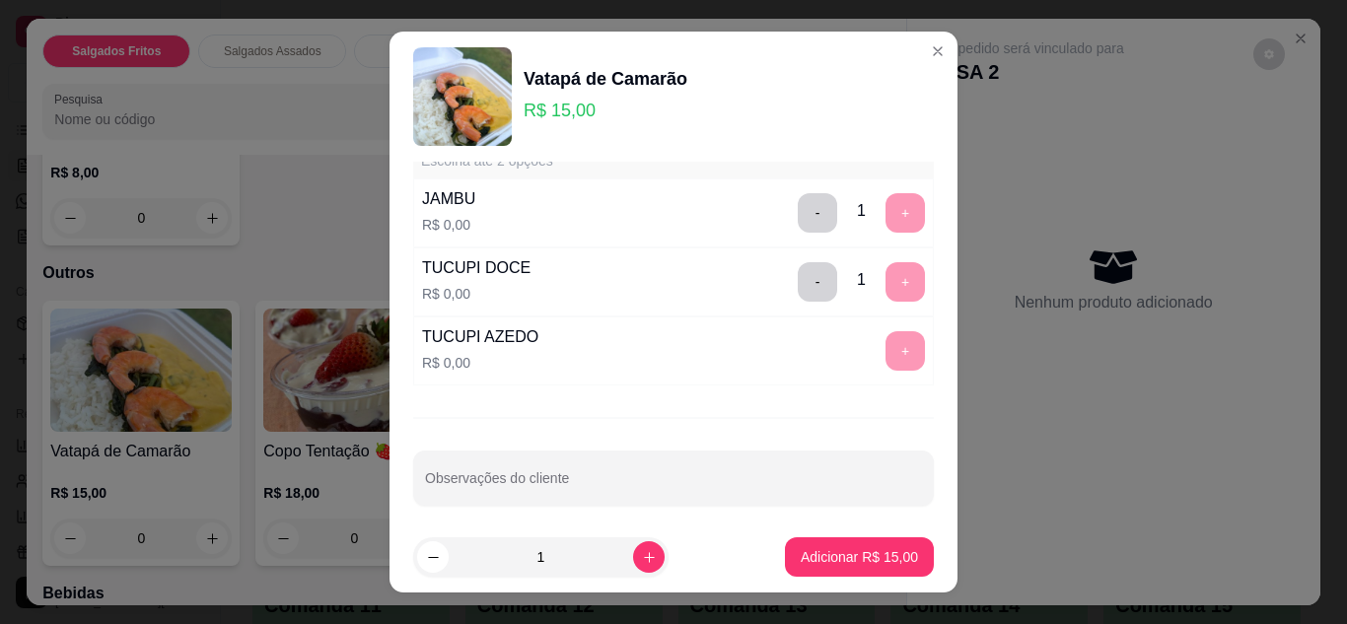
scroll to position [67, 0]
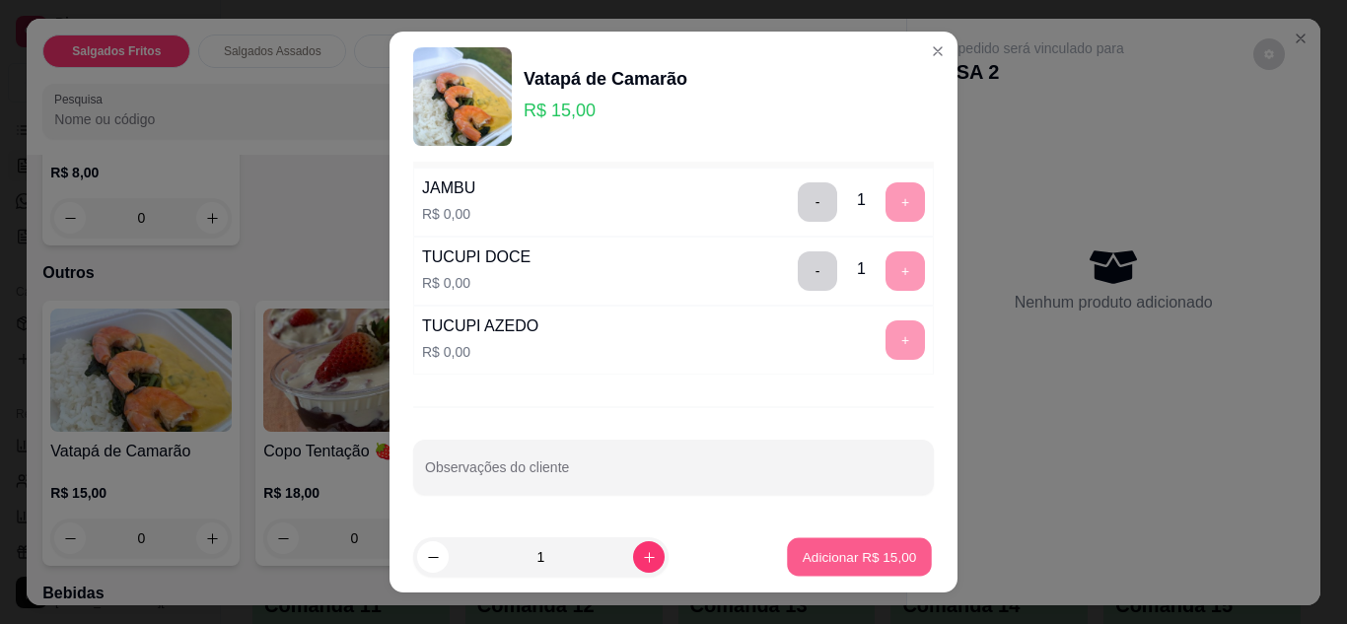
click at [824, 558] on p "Adicionar R$ 15,00" at bounding box center [860, 557] width 114 height 19
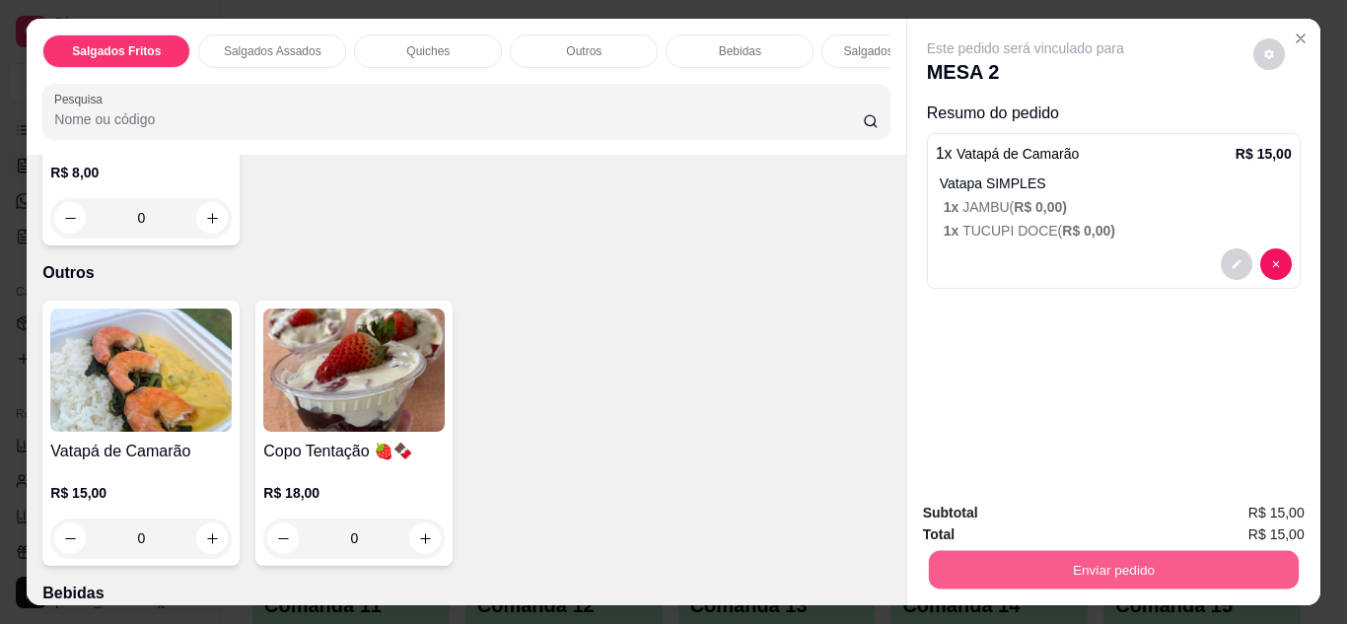
click at [1081, 557] on button "Enviar pedido" at bounding box center [1113, 570] width 370 height 38
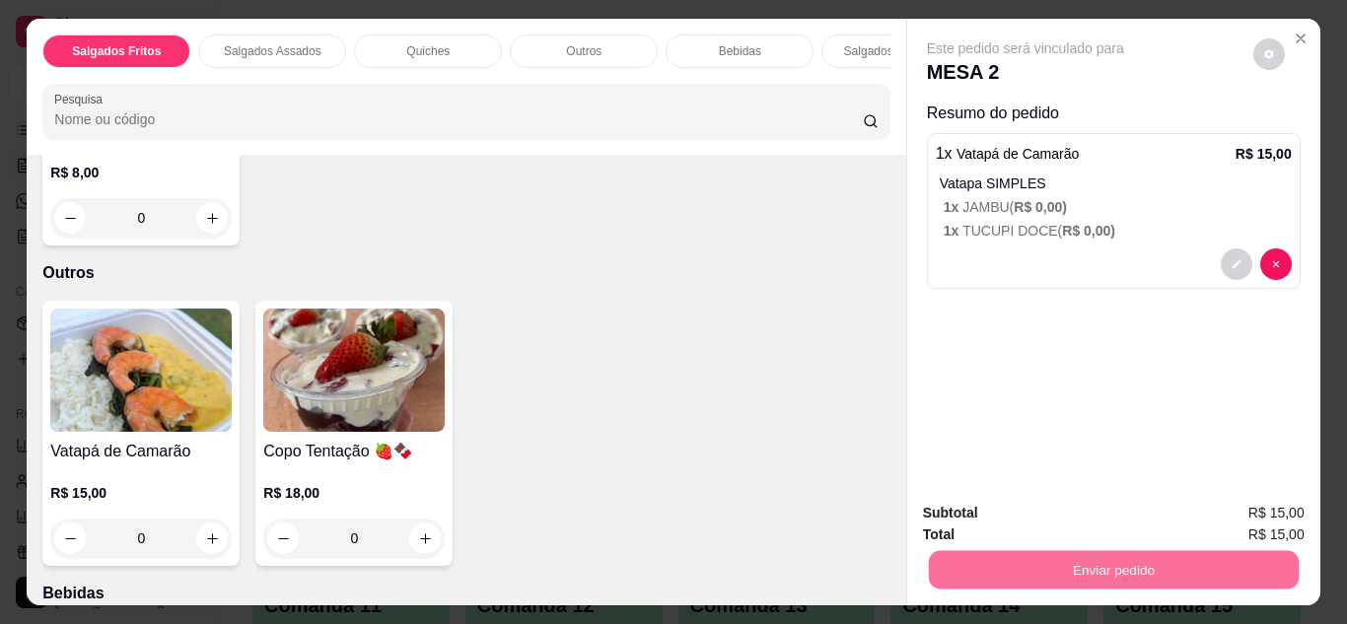
click at [1071, 509] on button "Não registrar e enviar pedido" at bounding box center [1048, 514] width 205 height 37
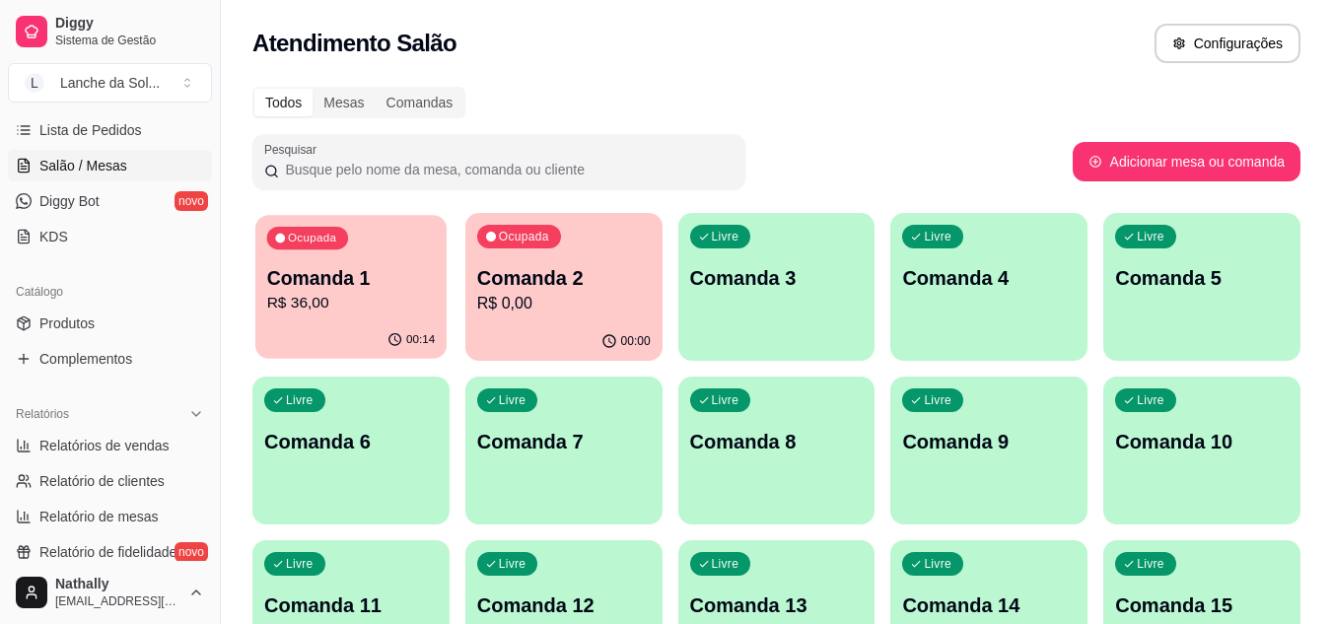
click at [332, 295] on p "R$ 36,00" at bounding box center [351, 303] width 169 height 23
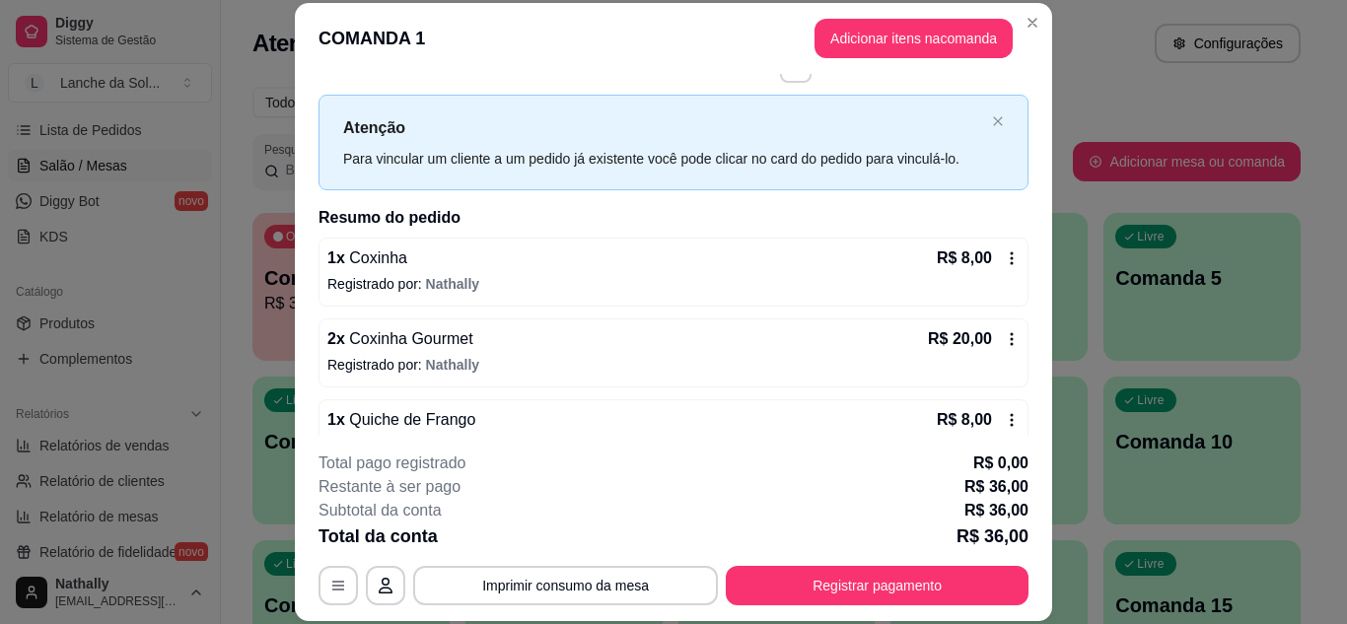
scroll to position [0, 0]
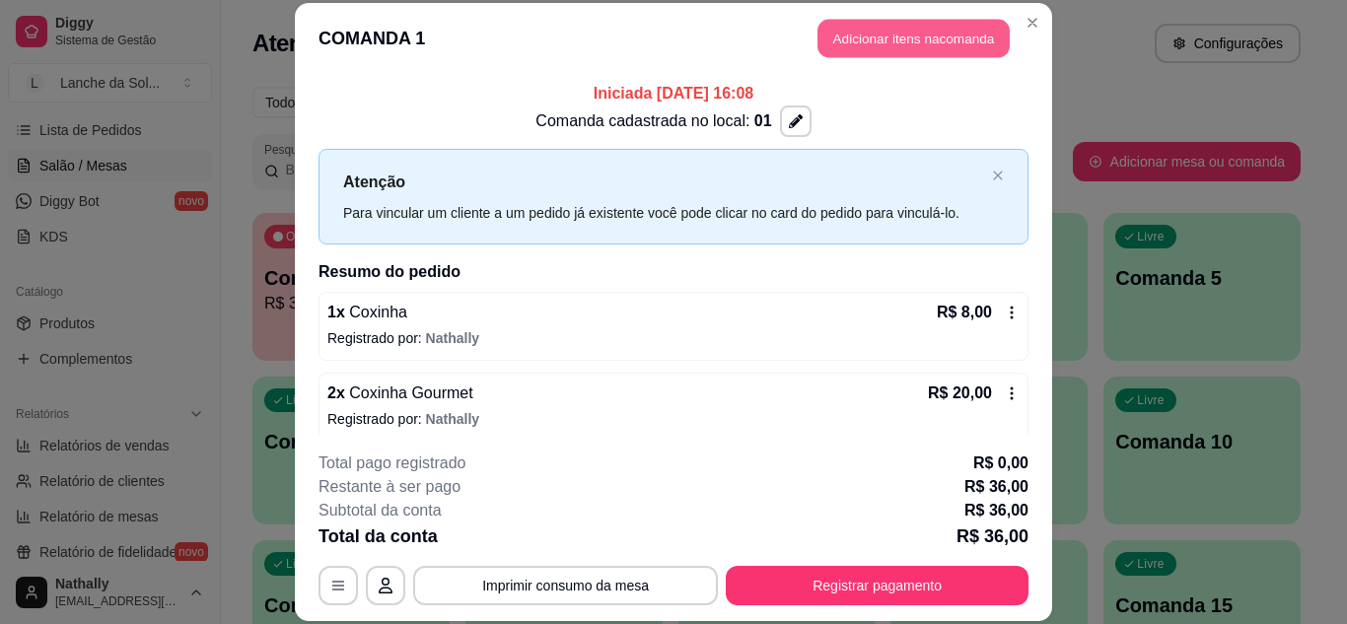
click at [912, 34] on button "Adicionar itens na comanda" at bounding box center [914, 39] width 192 height 38
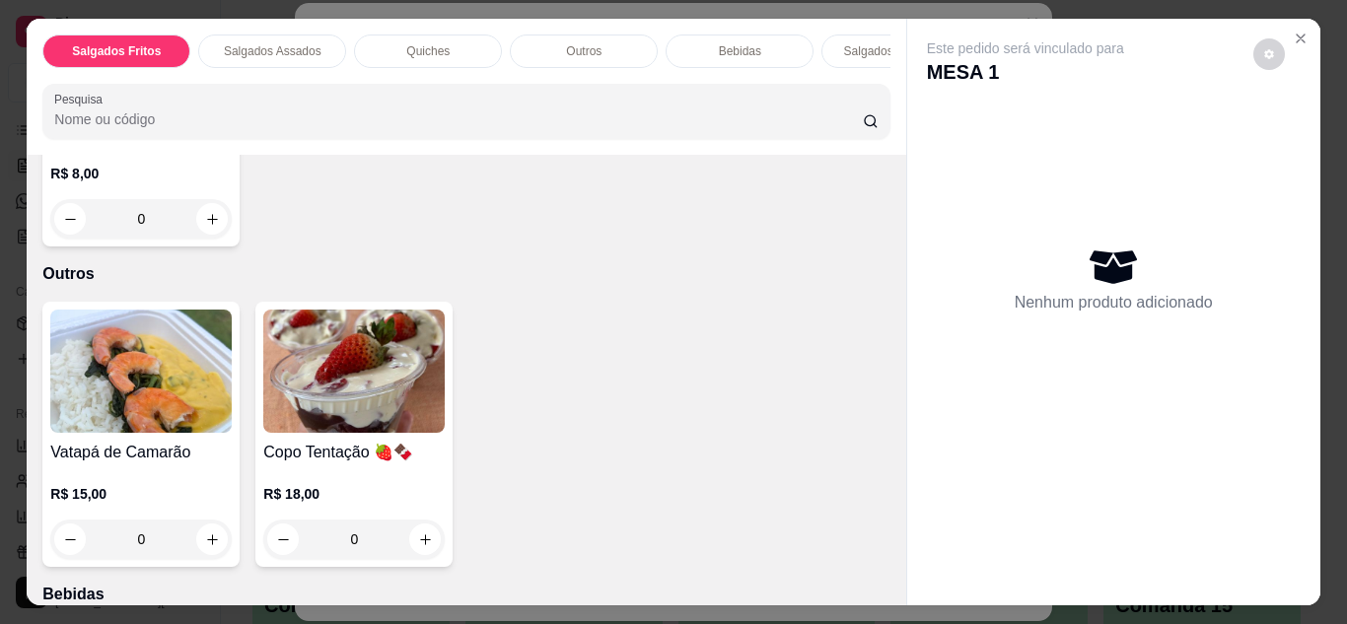
scroll to position [1334, 0]
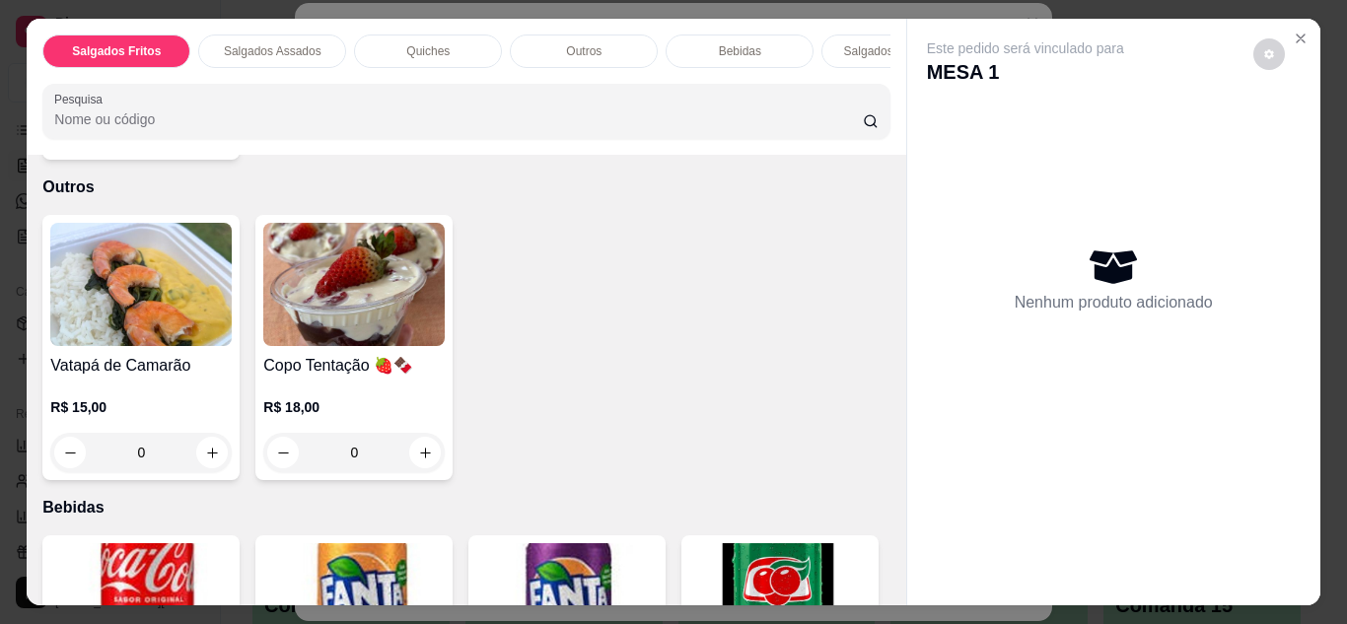
click at [207, 435] on div "0" at bounding box center [140, 452] width 181 height 39
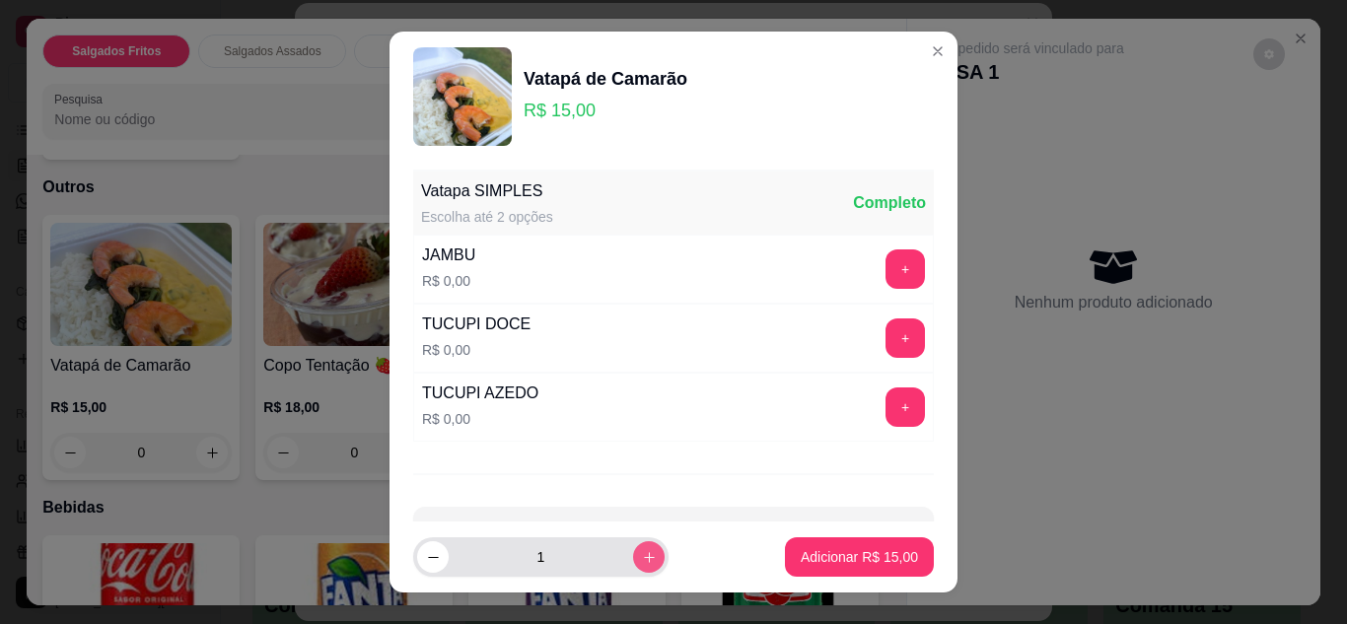
click at [644, 557] on icon "increase-product-quantity" at bounding box center [649, 557] width 11 height 11
type input "2"
click at [886, 265] on button "+" at bounding box center [905, 269] width 39 height 39
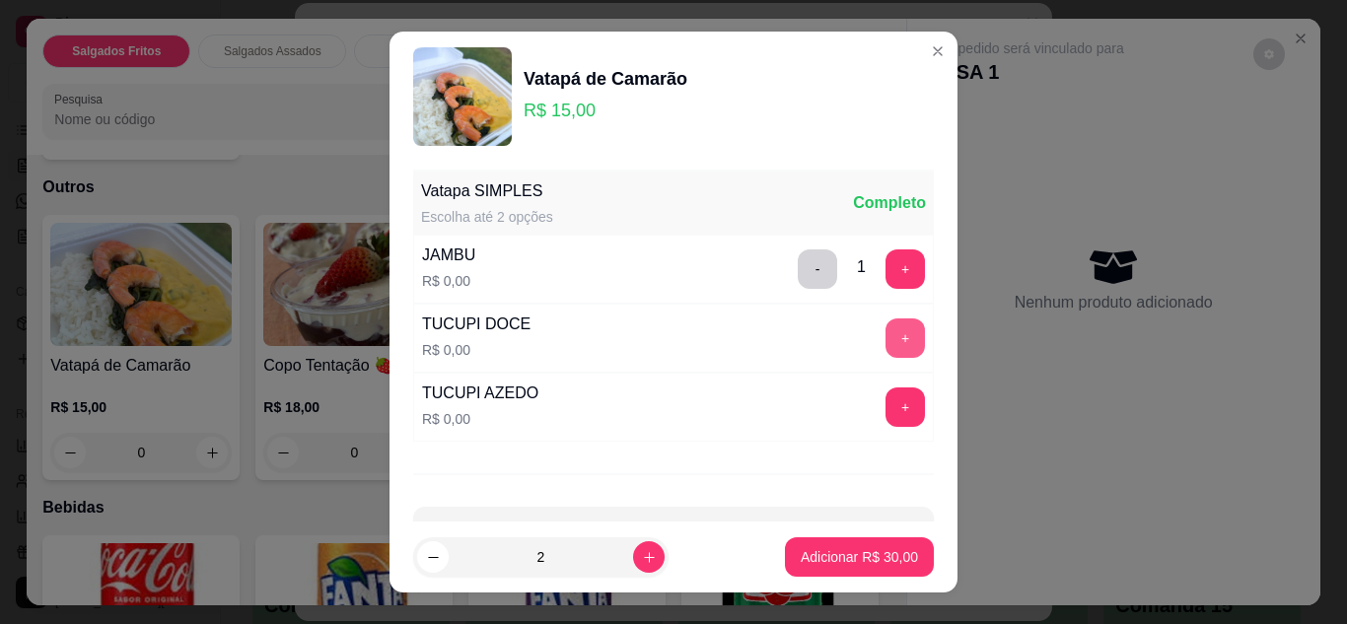
click at [886, 337] on button "+" at bounding box center [905, 338] width 39 height 39
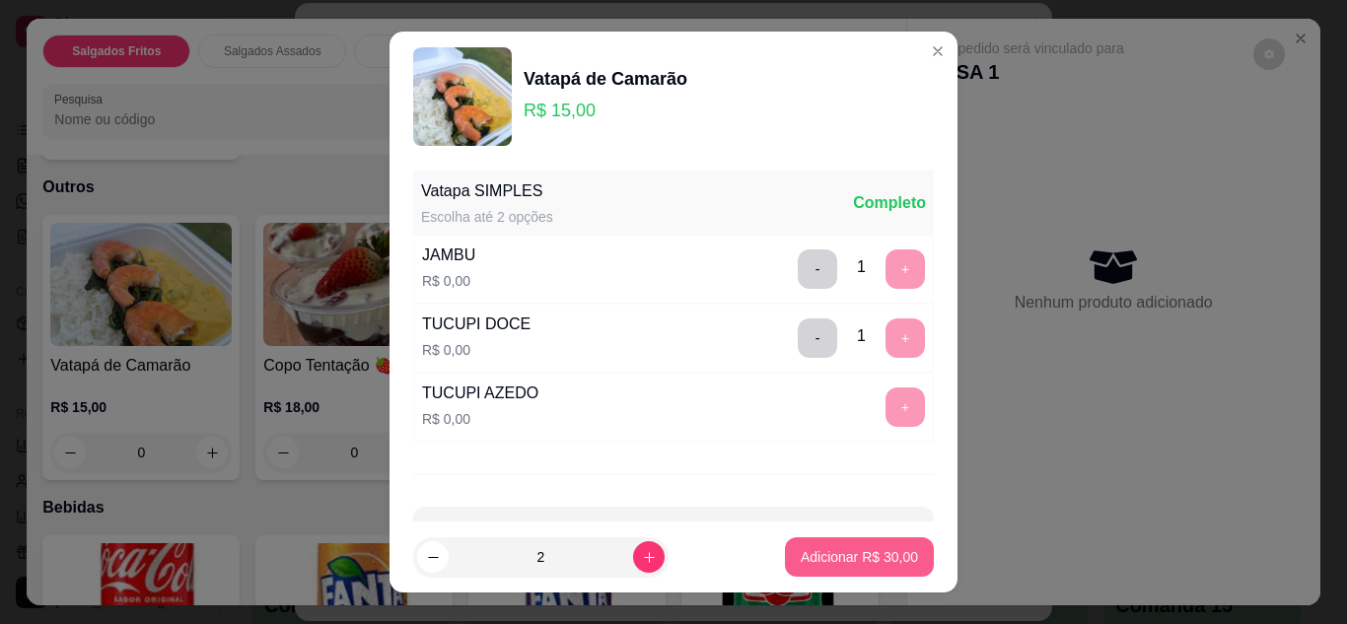
click at [805, 554] on p "Adicionar R$ 30,00" at bounding box center [859, 557] width 117 height 20
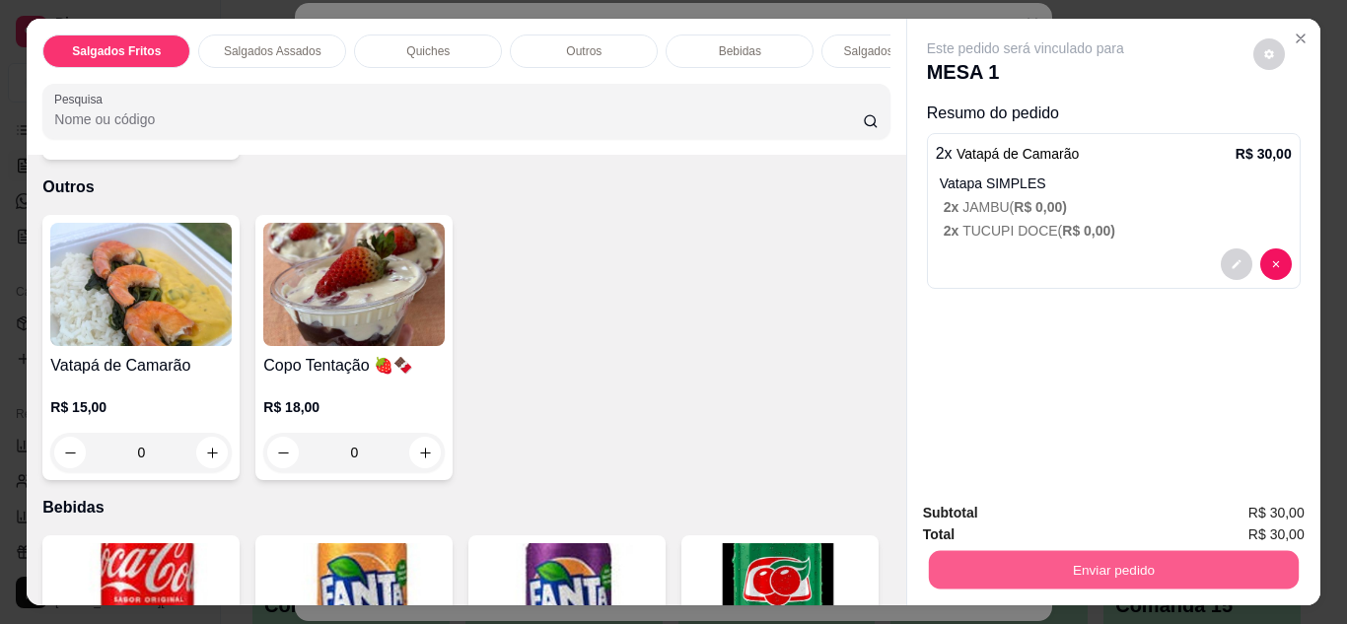
click at [1094, 568] on button "Enviar pedido" at bounding box center [1113, 570] width 370 height 38
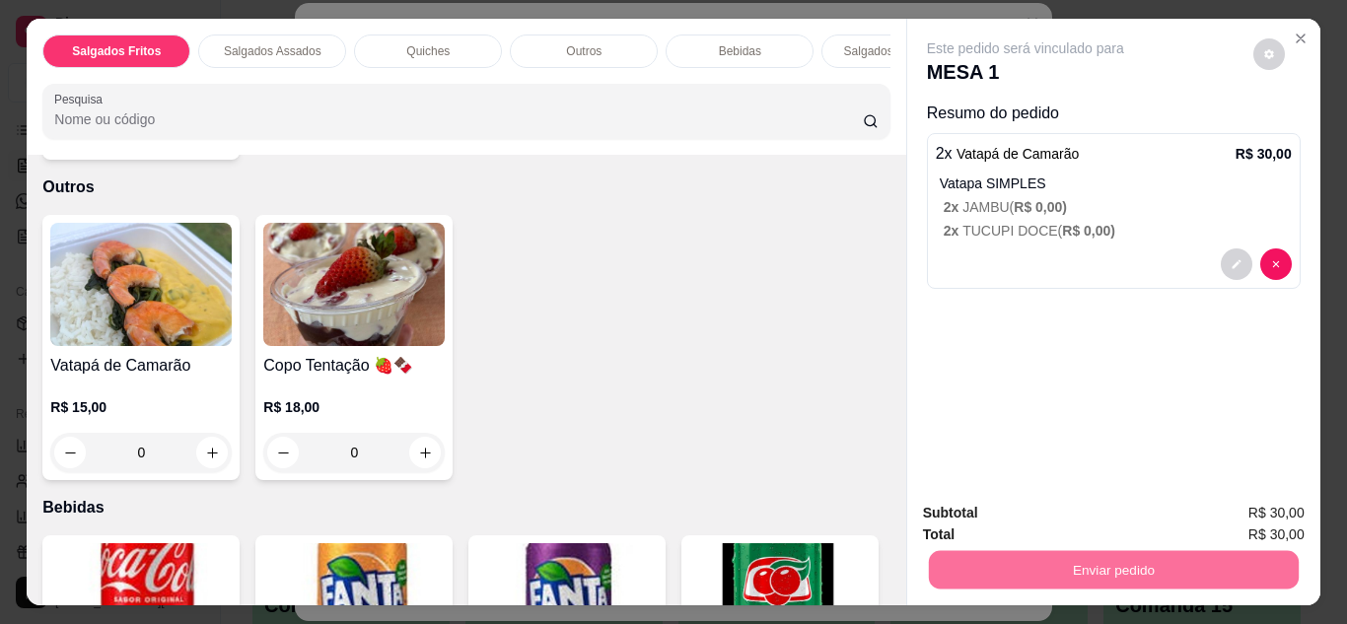
click at [1074, 514] on button "Não registrar e enviar pedido" at bounding box center [1048, 514] width 199 height 36
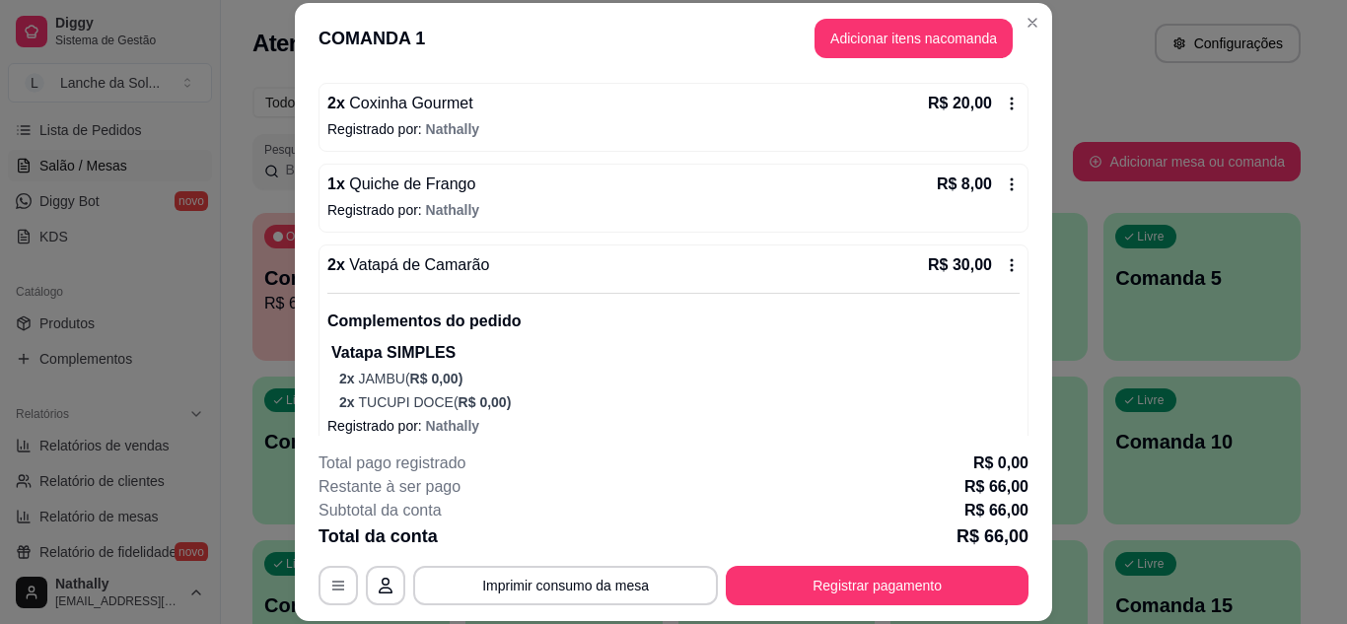
scroll to position [267, 0]
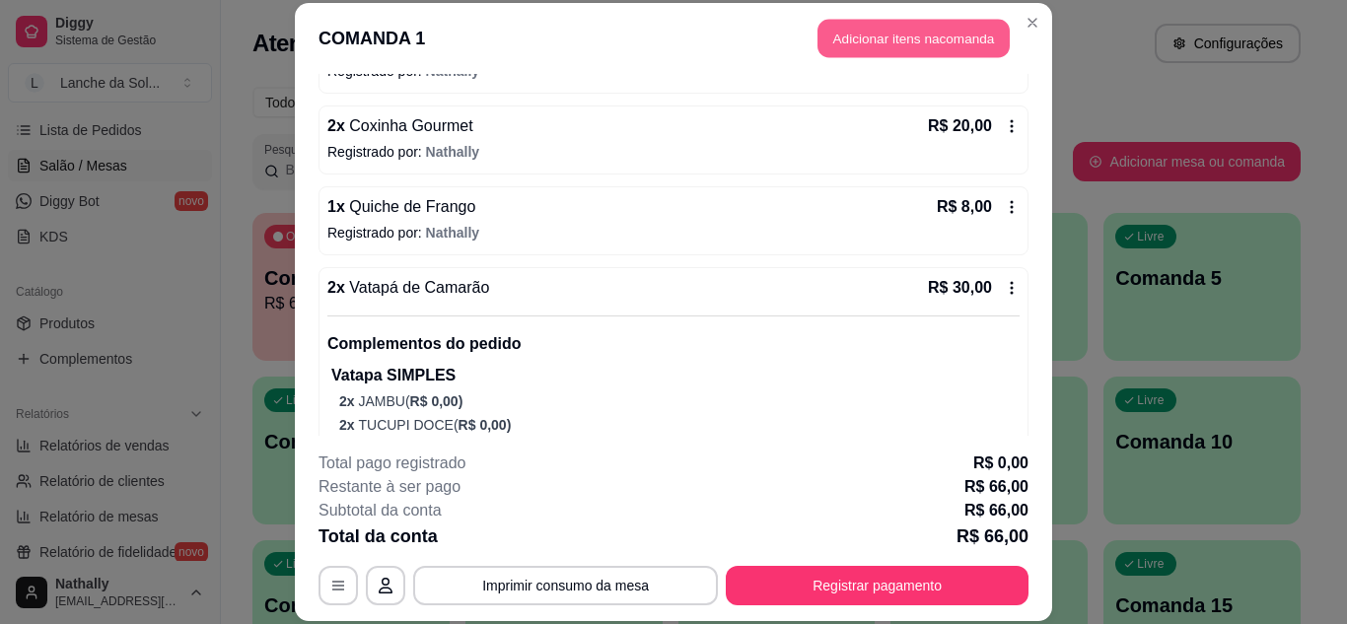
click at [887, 38] on button "Adicionar itens na comanda" at bounding box center [914, 39] width 192 height 38
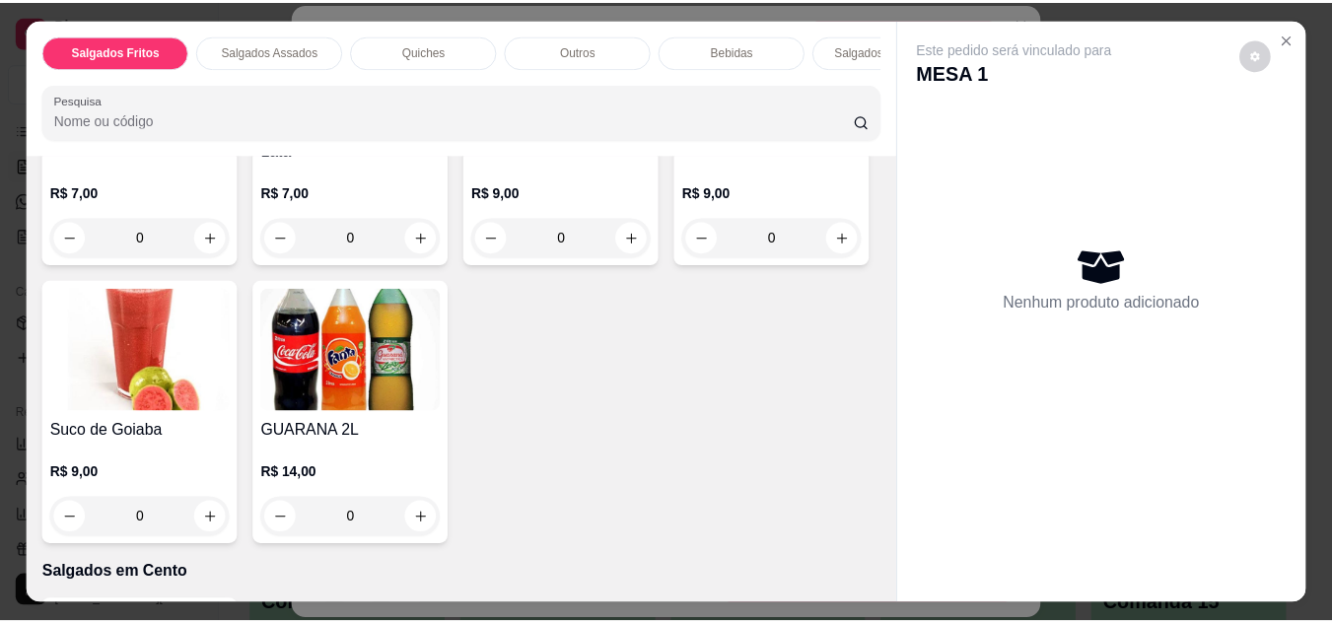
scroll to position [2159, 0]
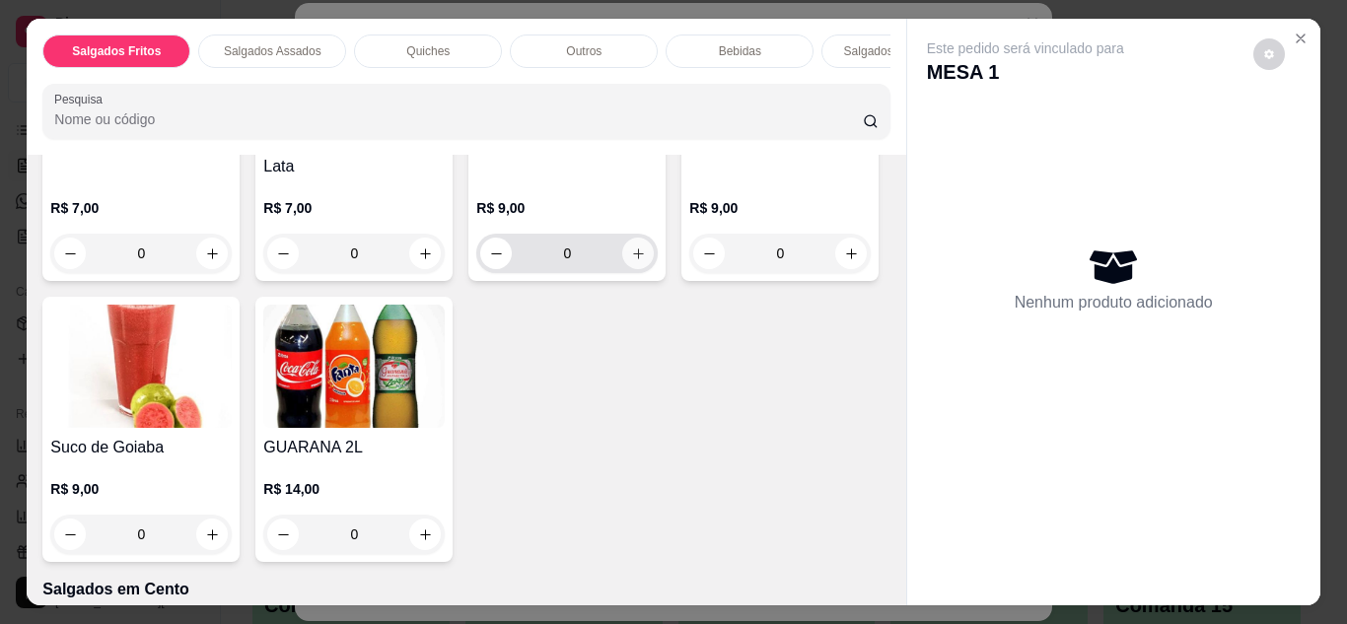
click at [631, 261] on icon "increase-product-quantity" at bounding box center [638, 254] width 15 height 15
type input "1"
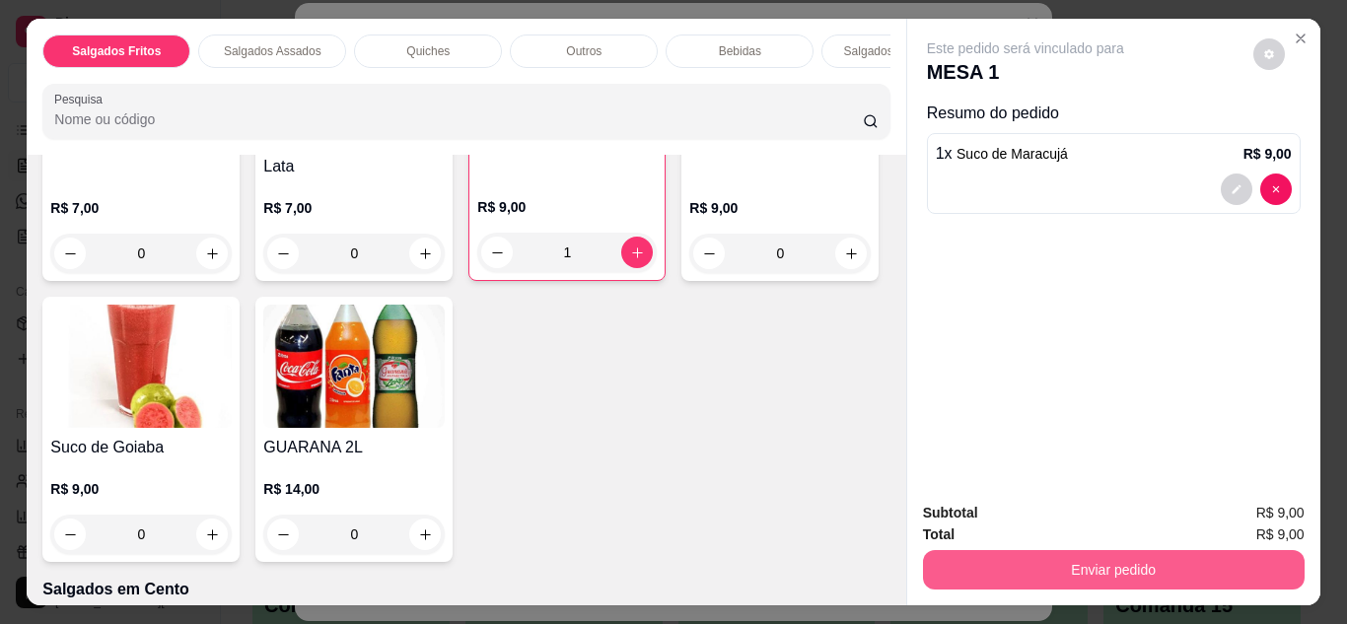
click at [1113, 559] on button "Enviar pedido" at bounding box center [1114, 569] width 382 height 39
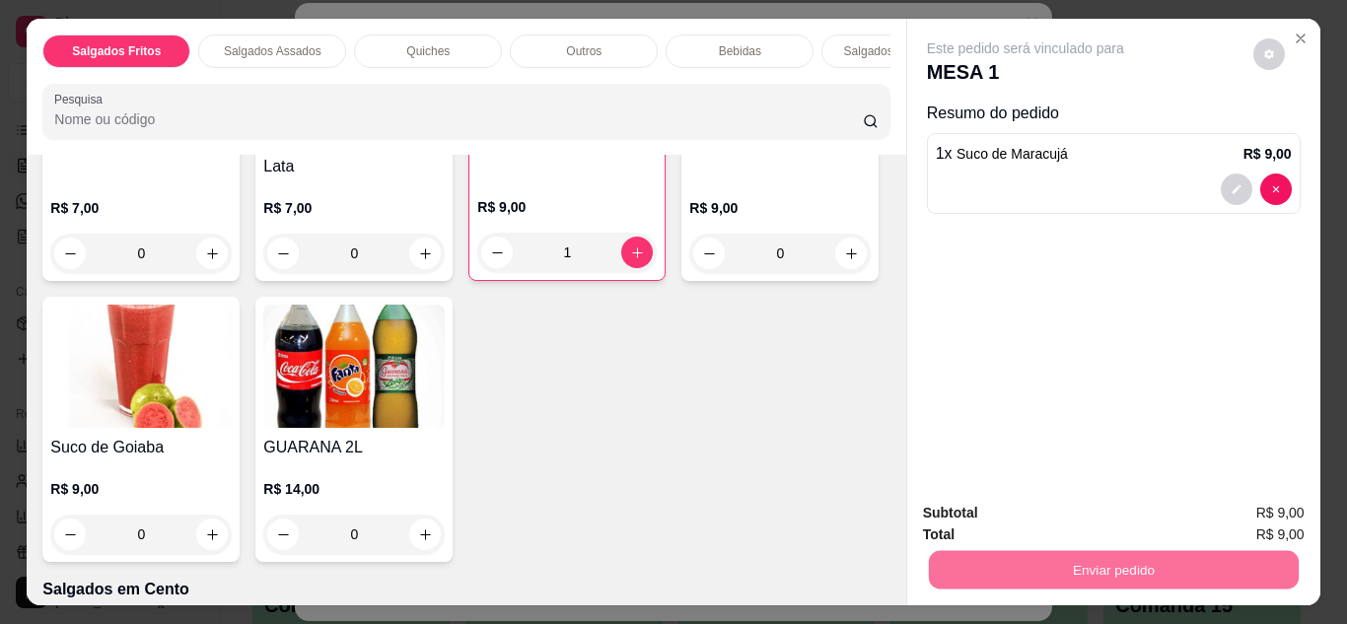
click at [1078, 502] on button "Não registrar e enviar pedido" at bounding box center [1048, 513] width 205 height 37
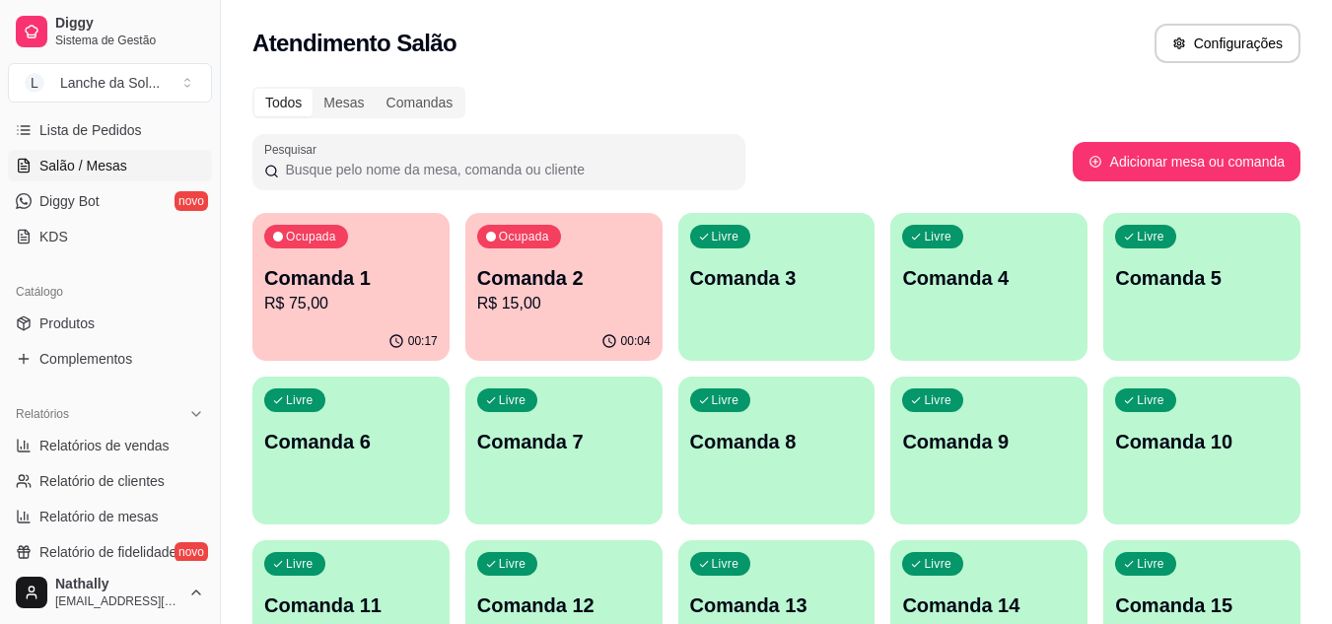
drag, startPoint x: 141, startPoint y: 96, endPoint x: 211, endPoint y: 121, distance: 74.6
click at [211, 121] on div "Diggy Sistema de Gestão L Lanche da Sol ... Loja aberta Plano Essencial + Mesas…" at bounding box center [110, 312] width 220 height 624
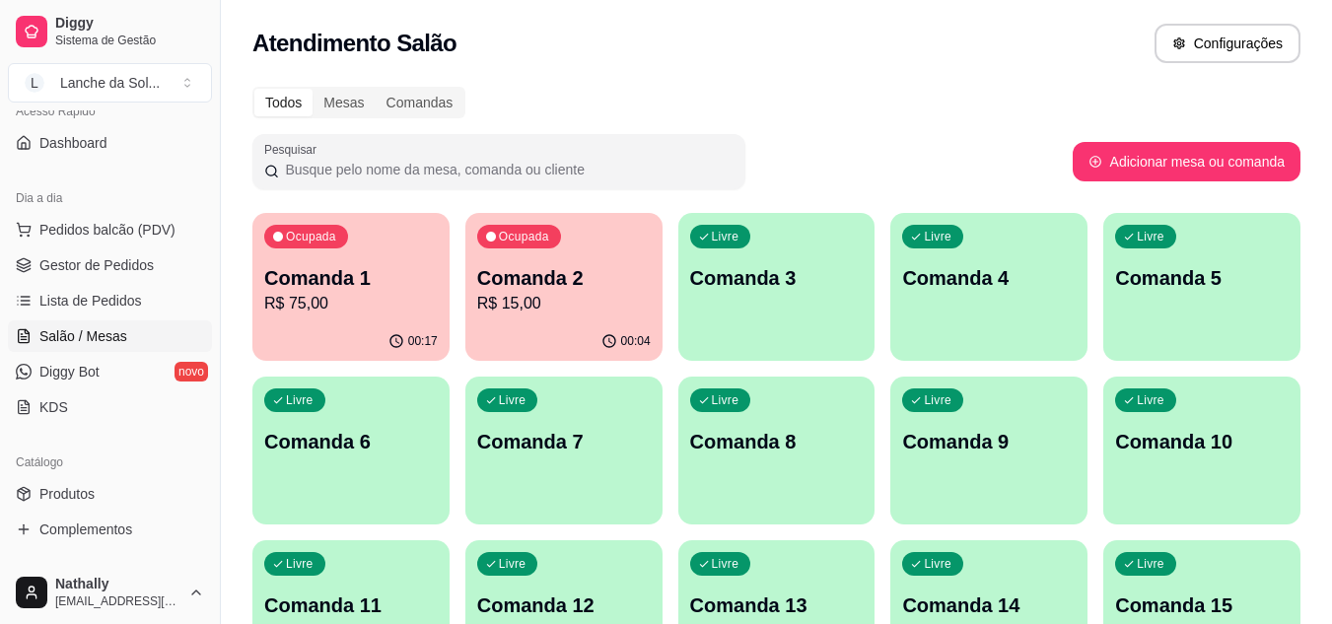
scroll to position [125, 0]
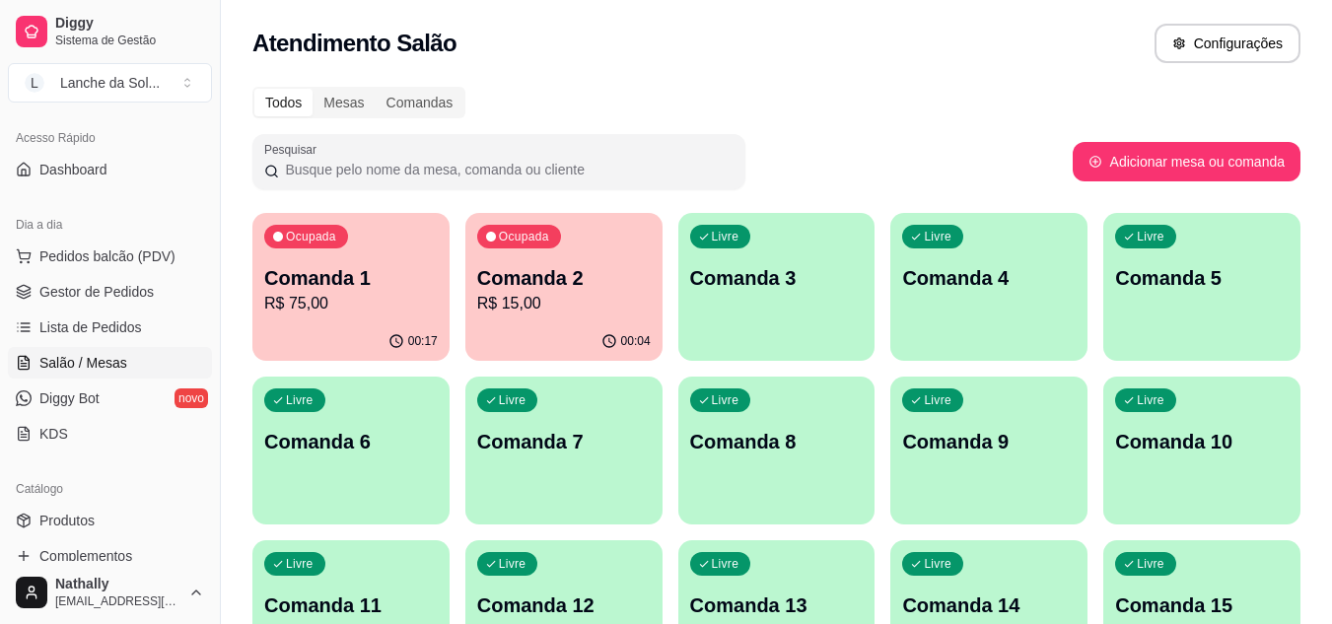
click at [137, 287] on span "Gestor de Pedidos" at bounding box center [96, 292] width 114 height 20
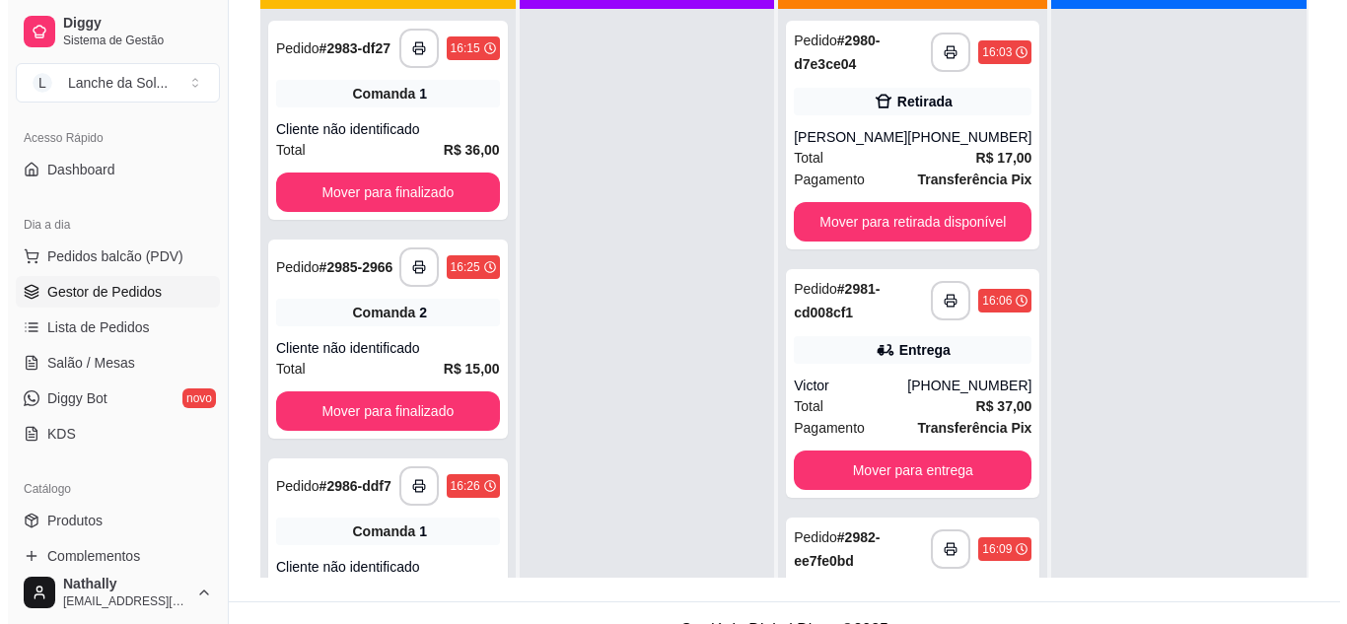
scroll to position [276, 0]
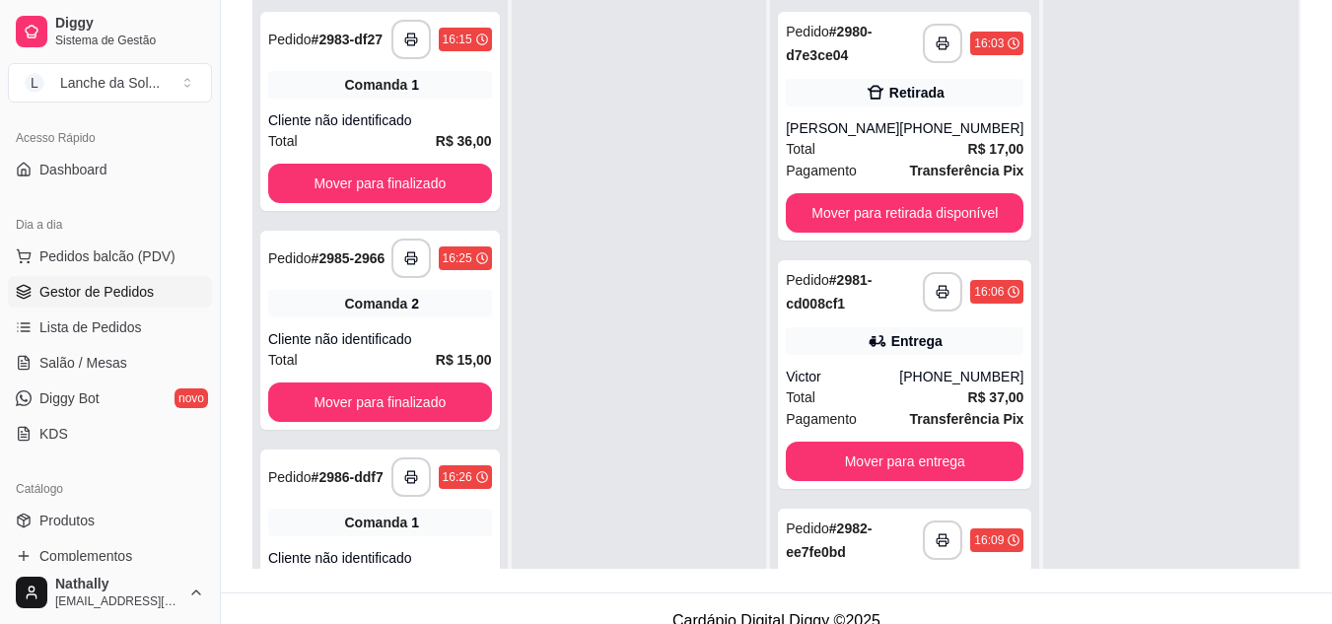
click at [869, 389] on div "Total R$ 37,00" at bounding box center [905, 398] width 238 height 22
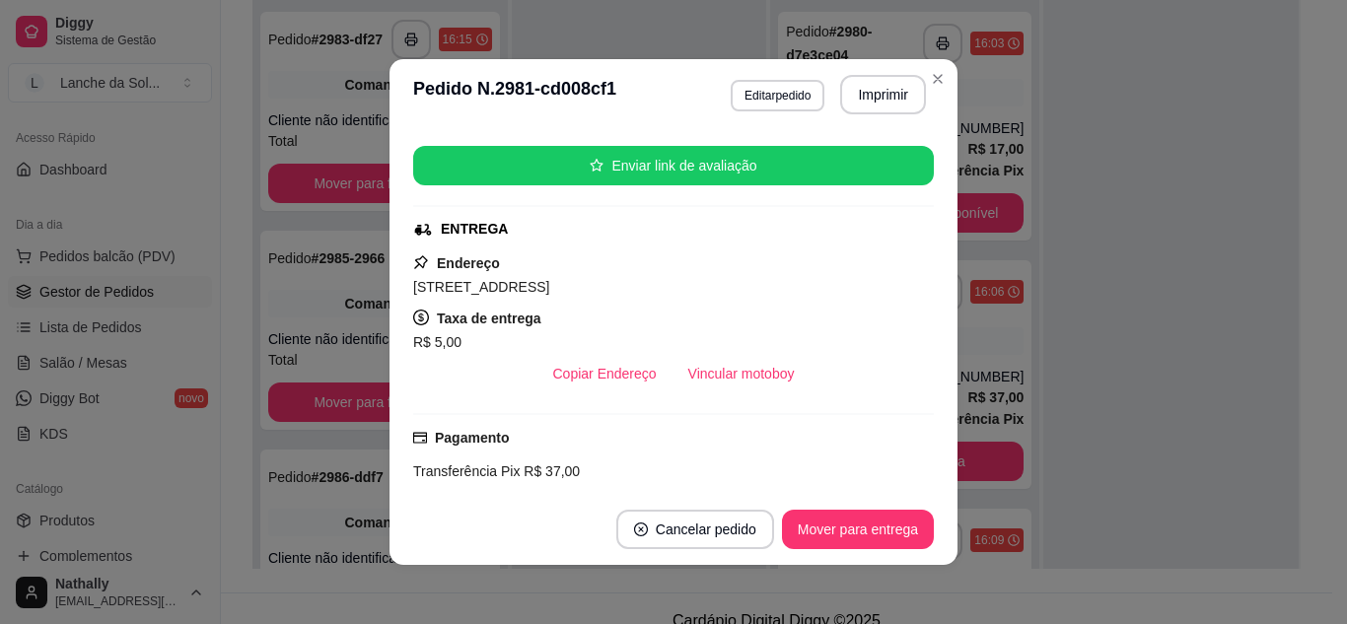
scroll to position [237, 0]
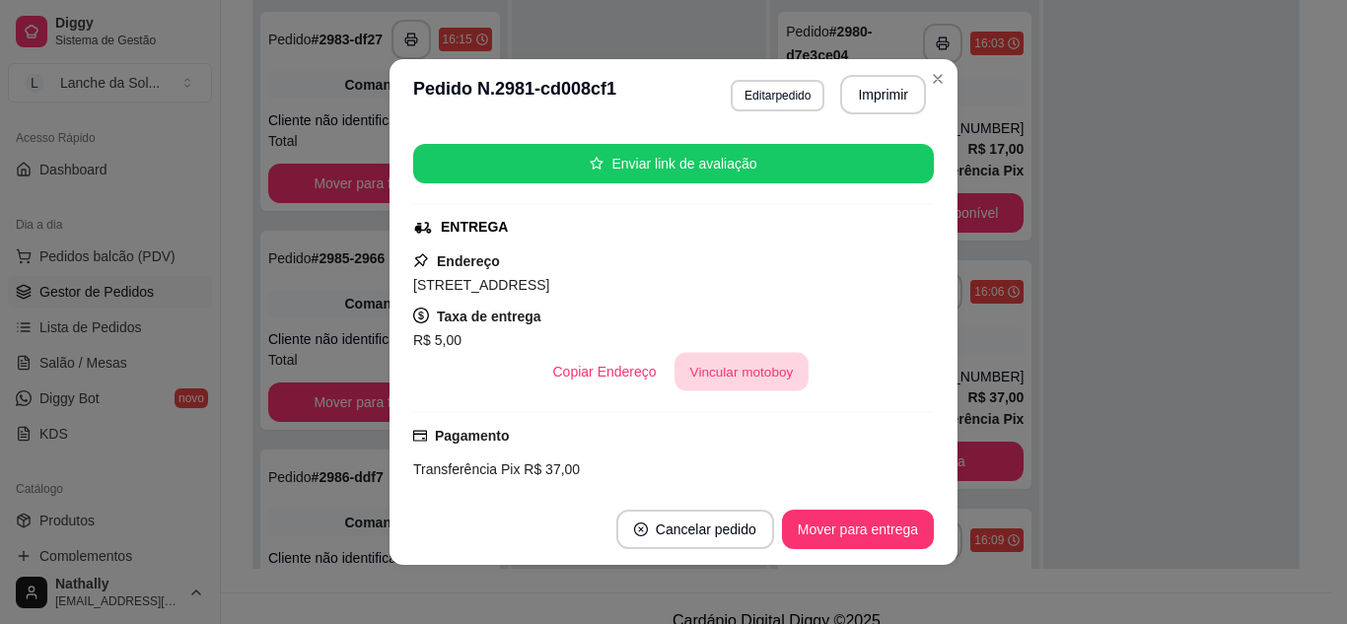
click at [714, 366] on button "Vincular motoboy" at bounding box center [742, 372] width 134 height 38
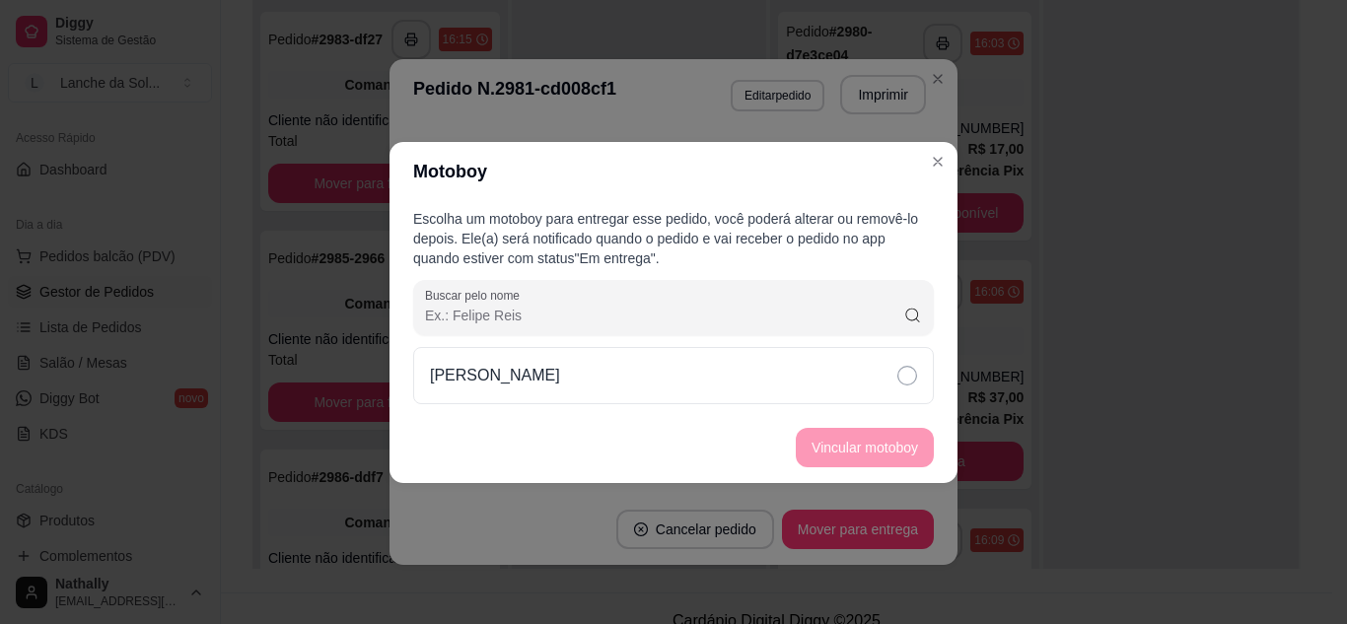
click at [829, 377] on div "[PERSON_NAME]" at bounding box center [673, 375] width 521 height 57
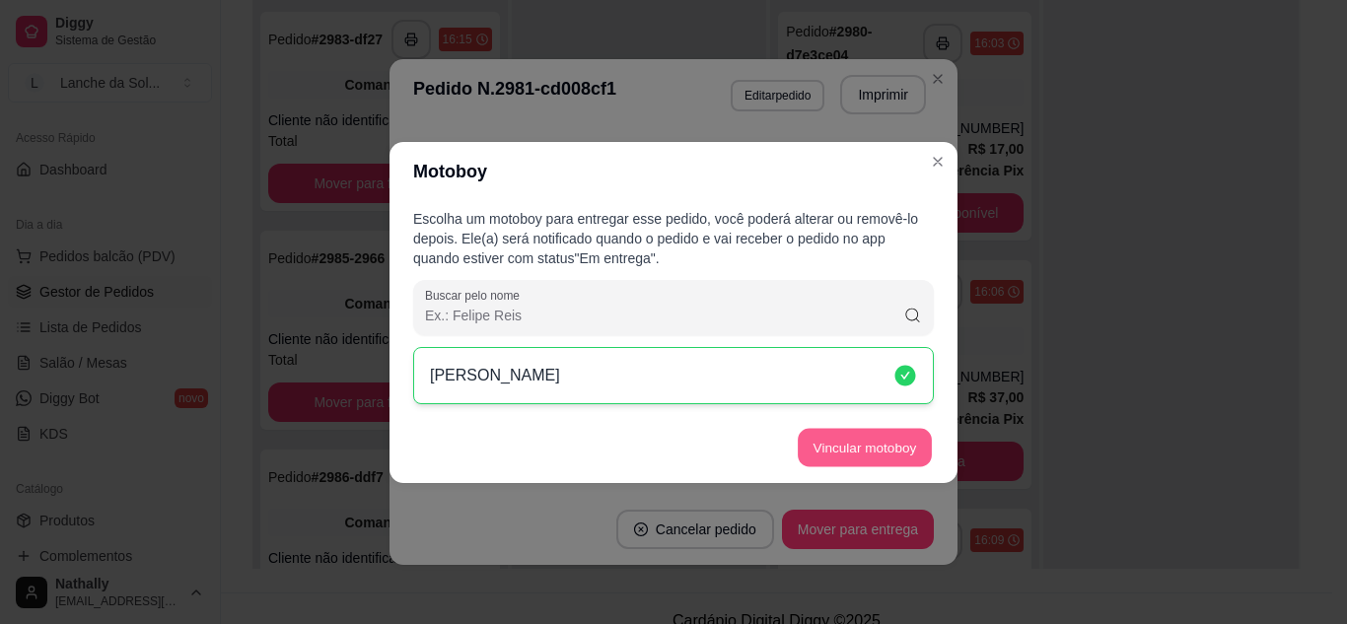
click at [833, 453] on button "Vincular motoboy" at bounding box center [865, 447] width 134 height 38
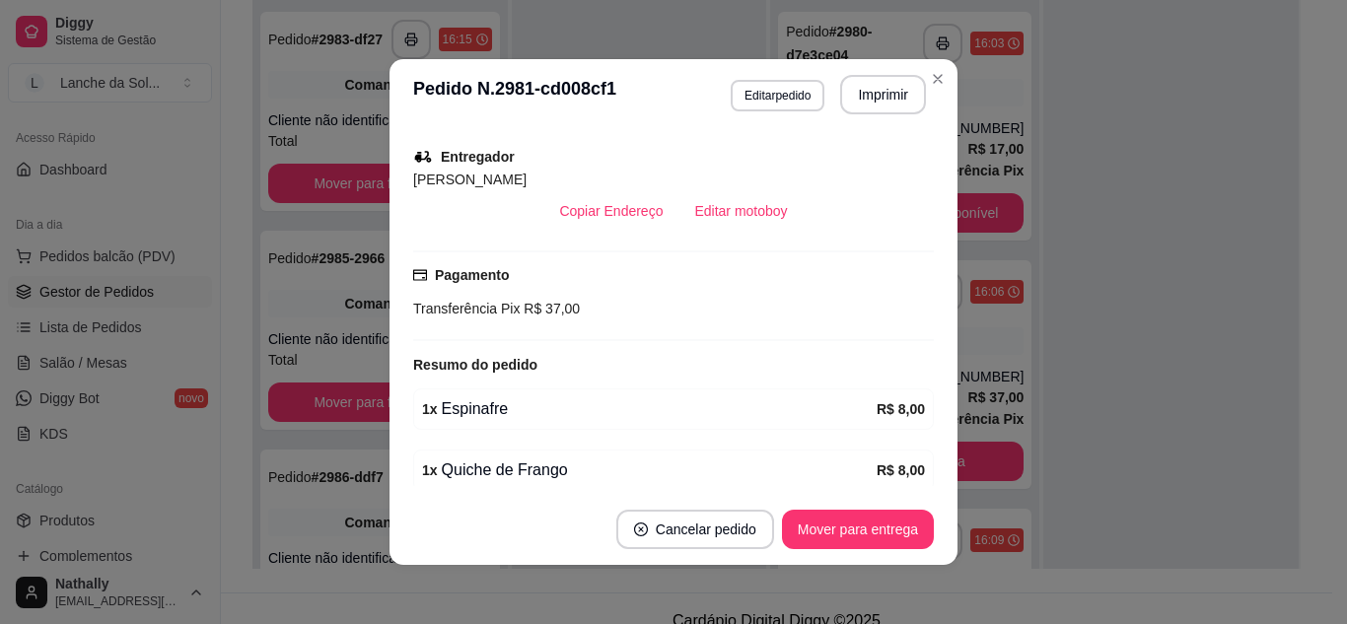
scroll to position [434, 0]
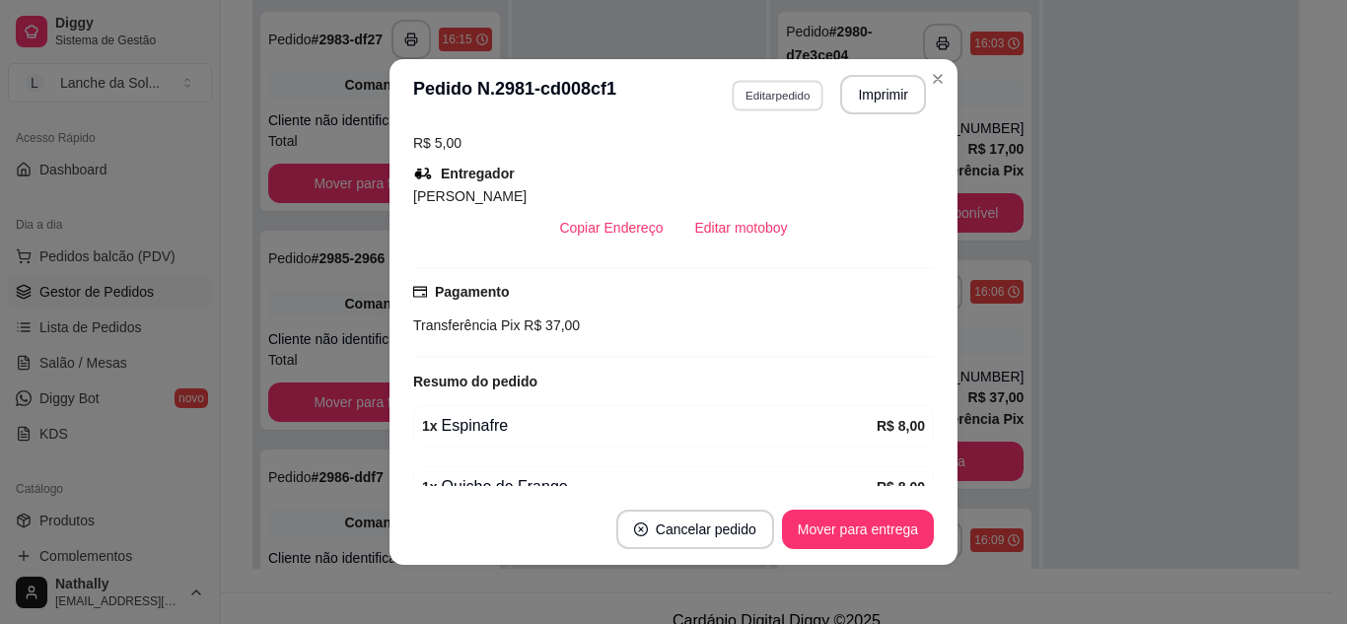
click at [757, 91] on button "Editar pedido" at bounding box center [778, 95] width 92 height 31
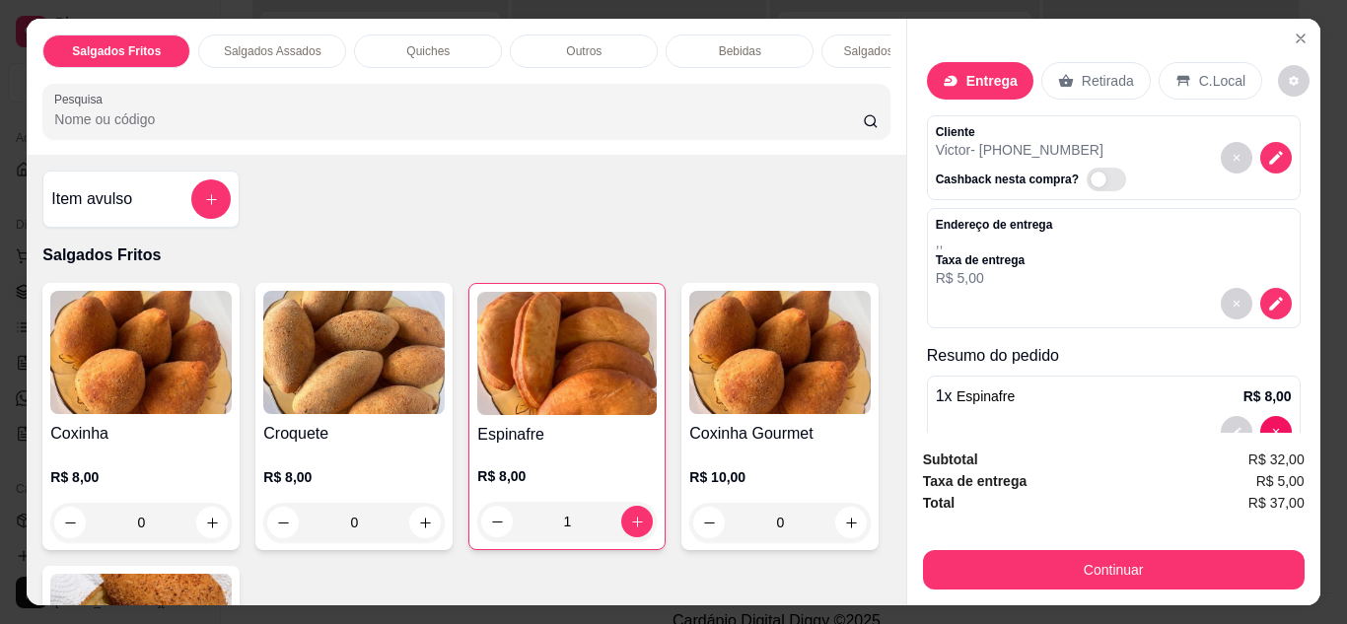
click at [1293, 31] on icon "Close" at bounding box center [1301, 39] width 16 height 16
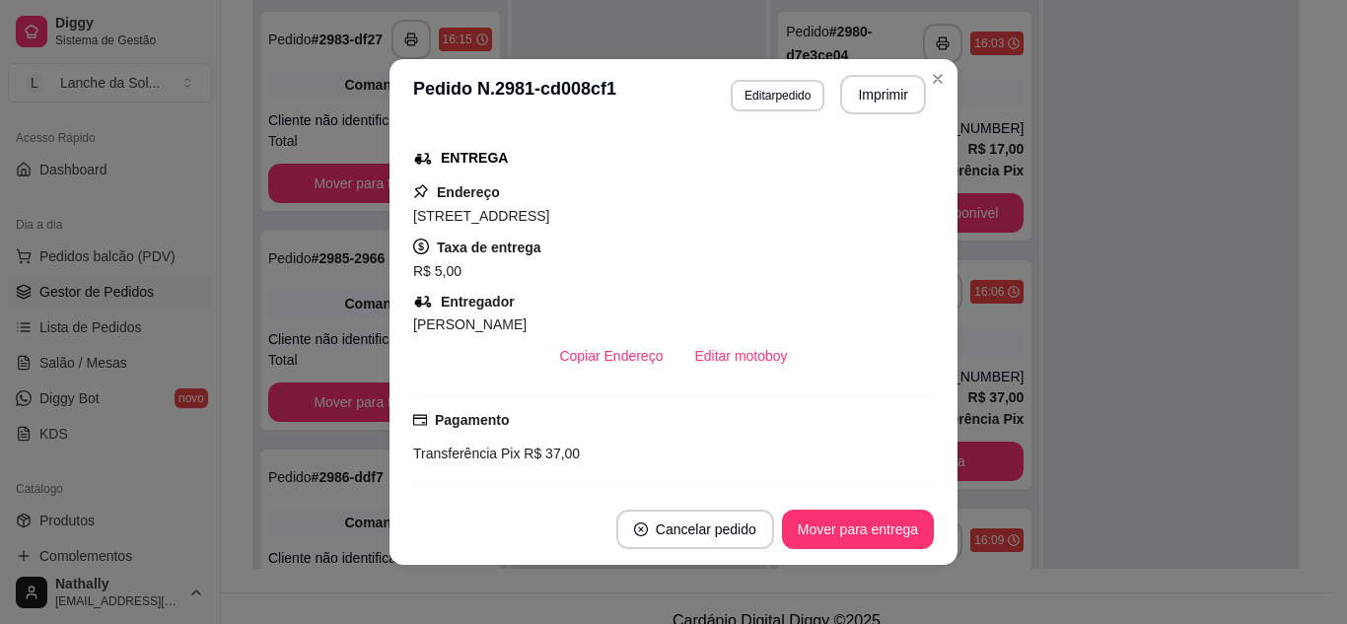
scroll to position [276, 0]
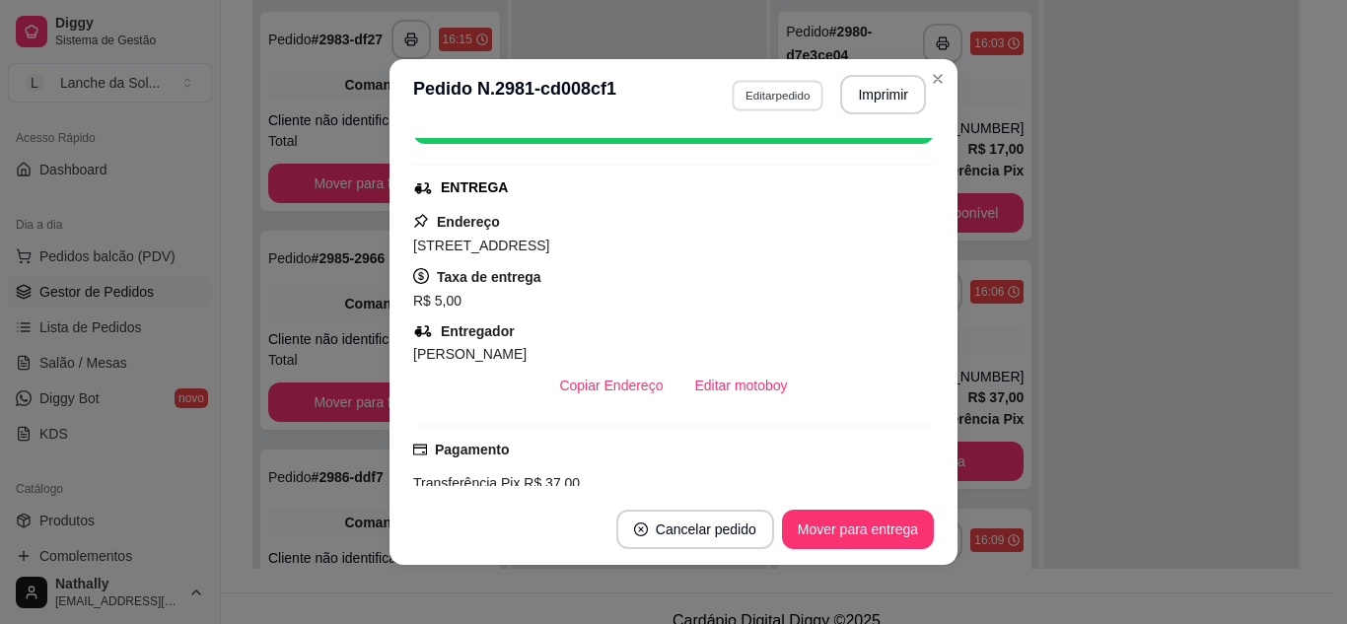
click at [748, 101] on button "Editar pedido" at bounding box center [778, 95] width 92 height 31
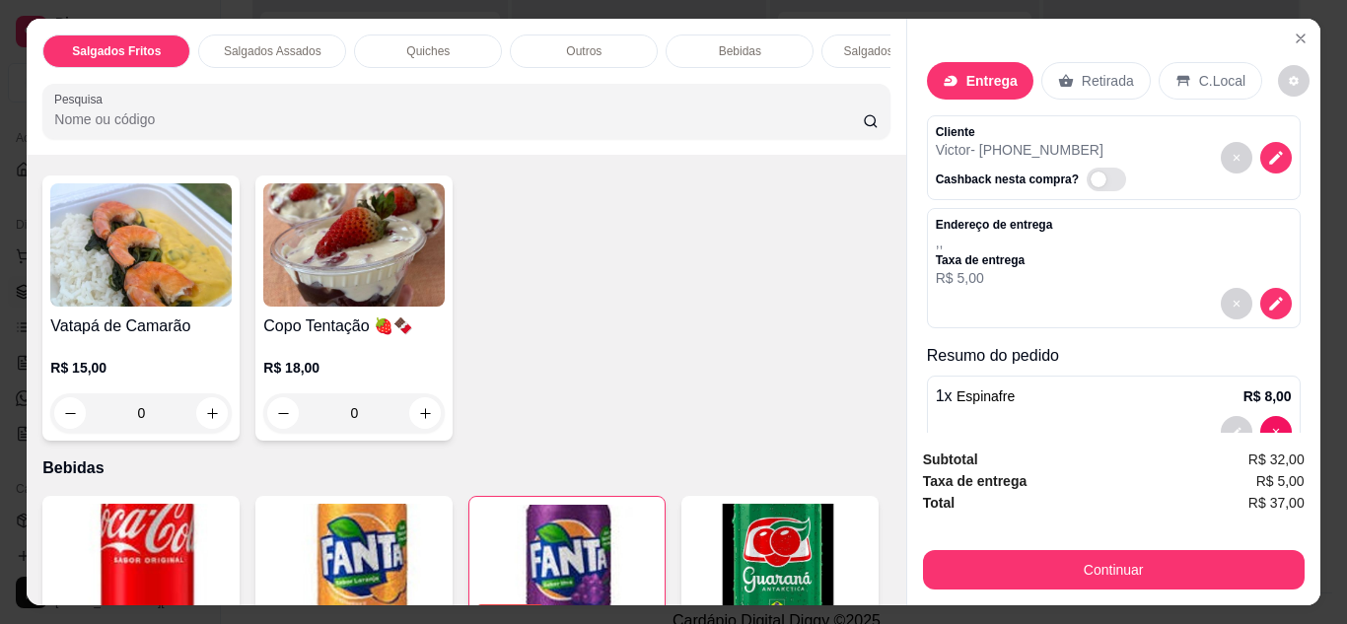
scroll to position [1381, 0]
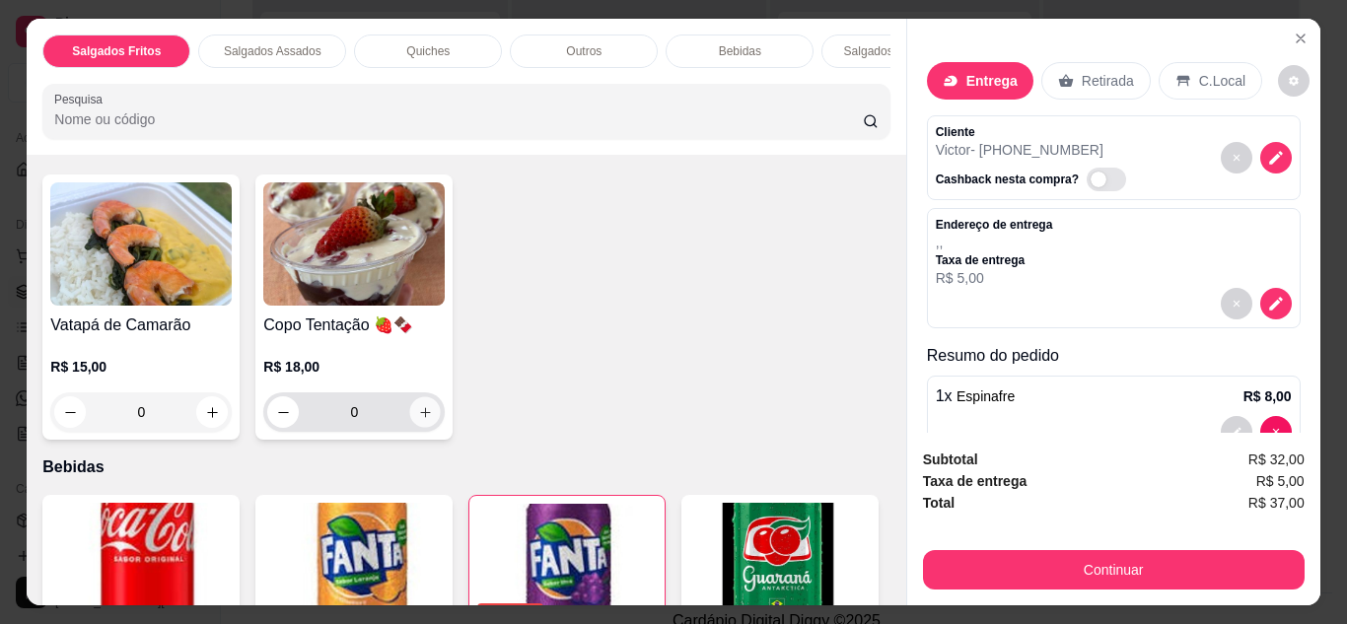
click at [423, 405] on icon "increase-product-quantity" at bounding box center [425, 412] width 15 height 15
type input "1"
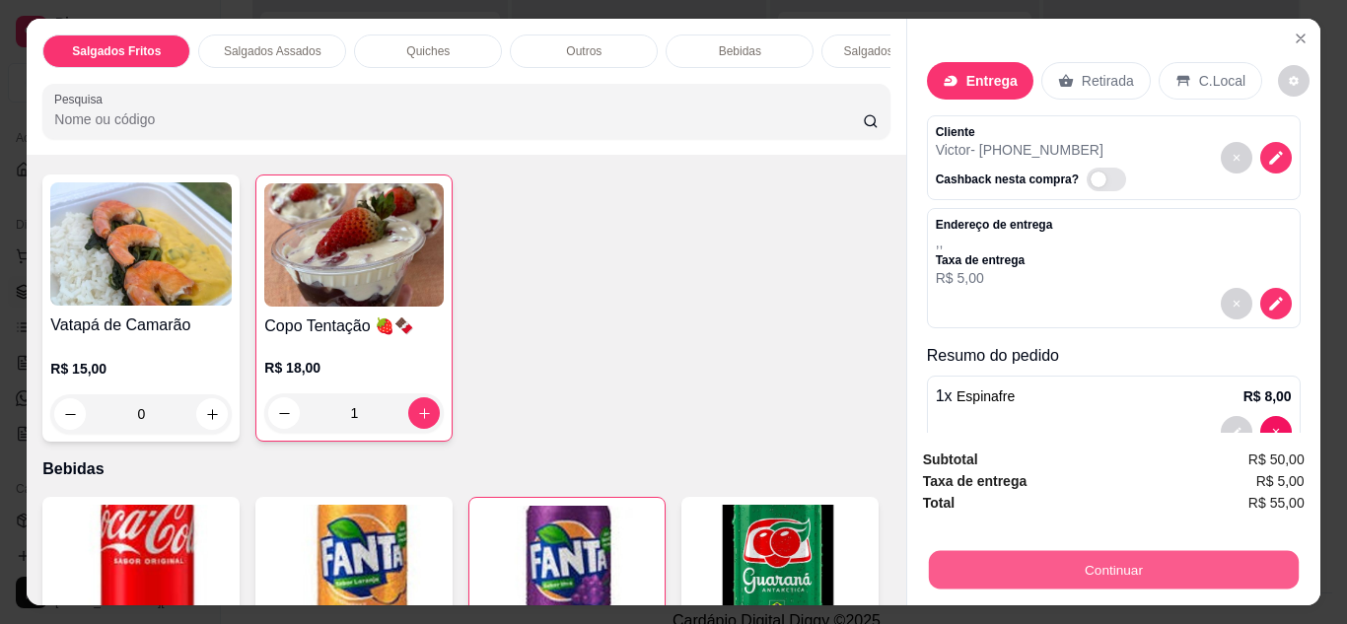
click at [1083, 562] on button "Continuar" at bounding box center [1113, 570] width 370 height 38
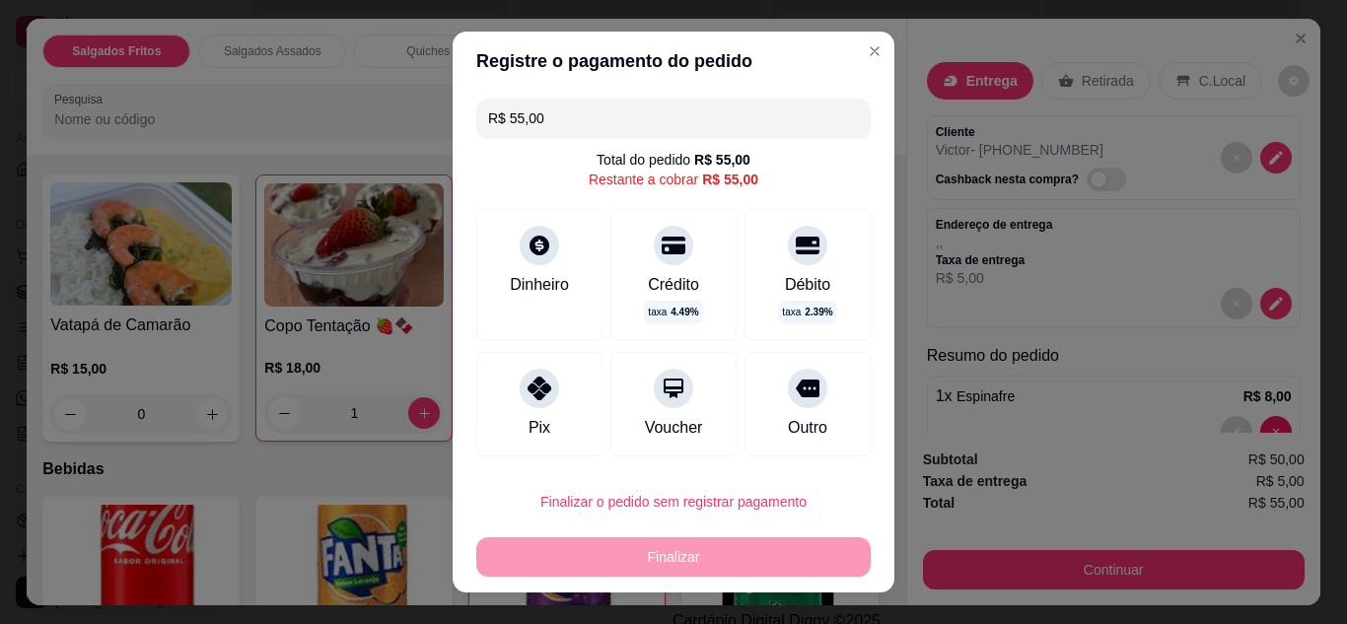
click at [525, 407] on div "Pix" at bounding box center [539, 404] width 126 height 105
type input "R$ 0,00"
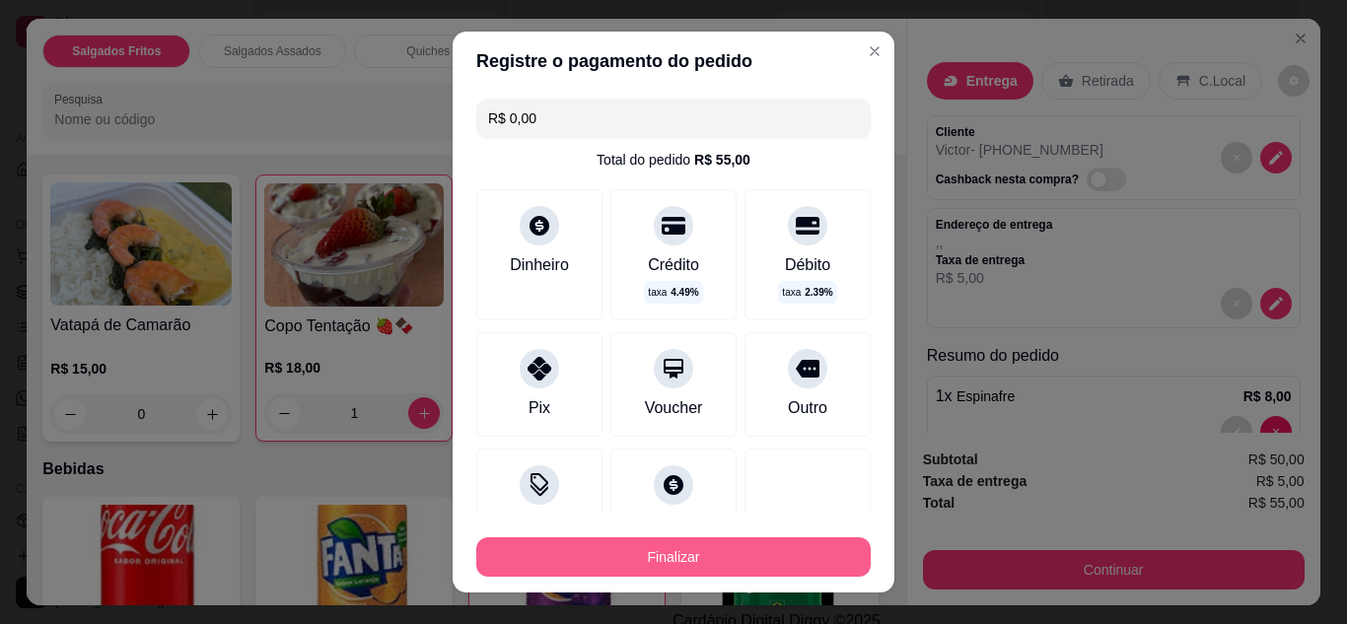
click at [591, 556] on button "Finalizar" at bounding box center [673, 557] width 395 height 39
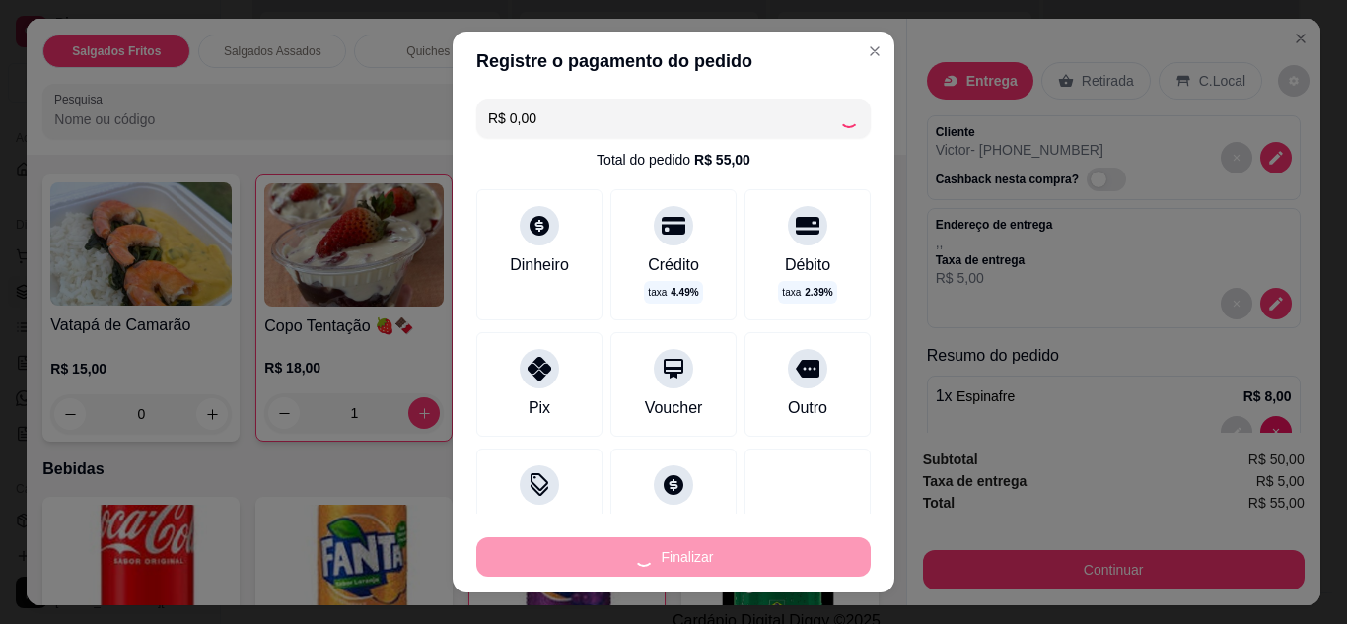
type input "0"
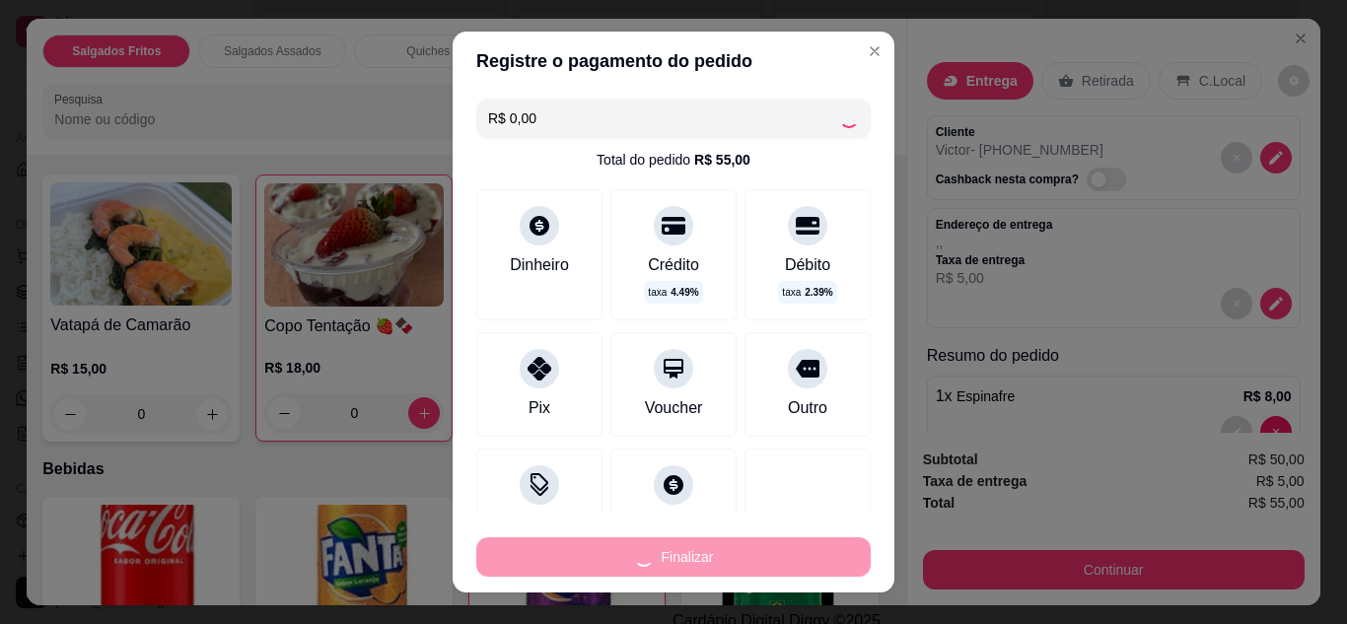
type input "-R$ 55,00"
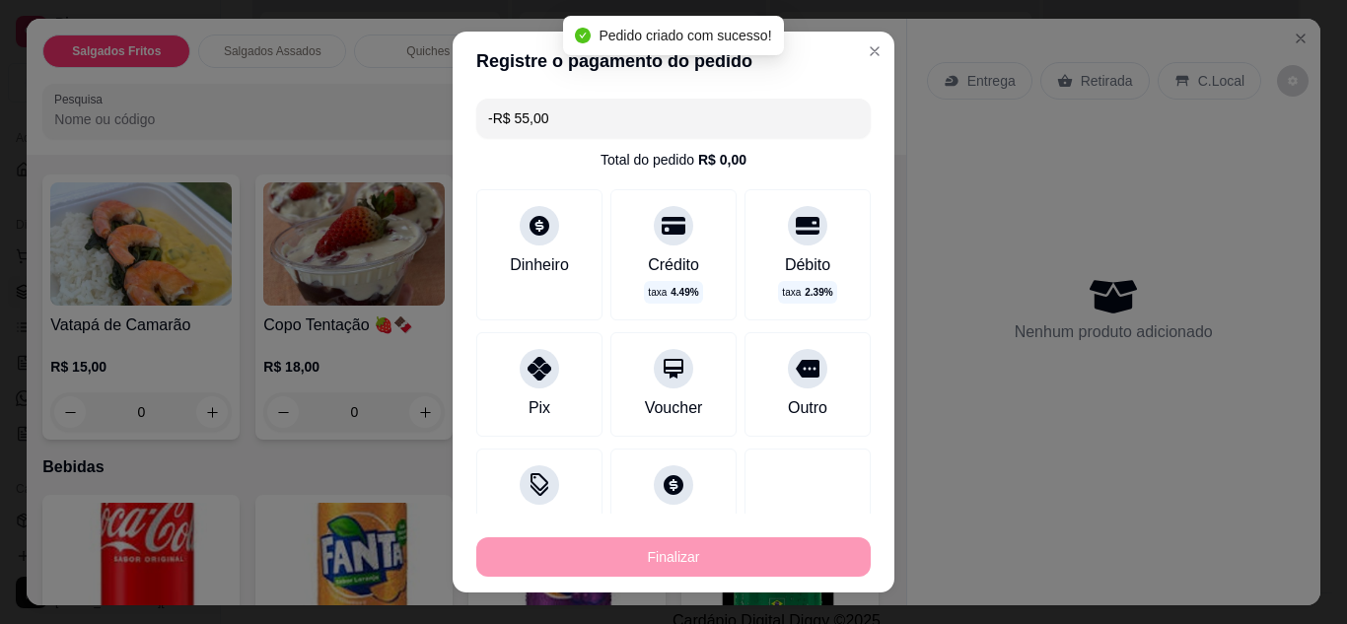
scroll to position [260, 0]
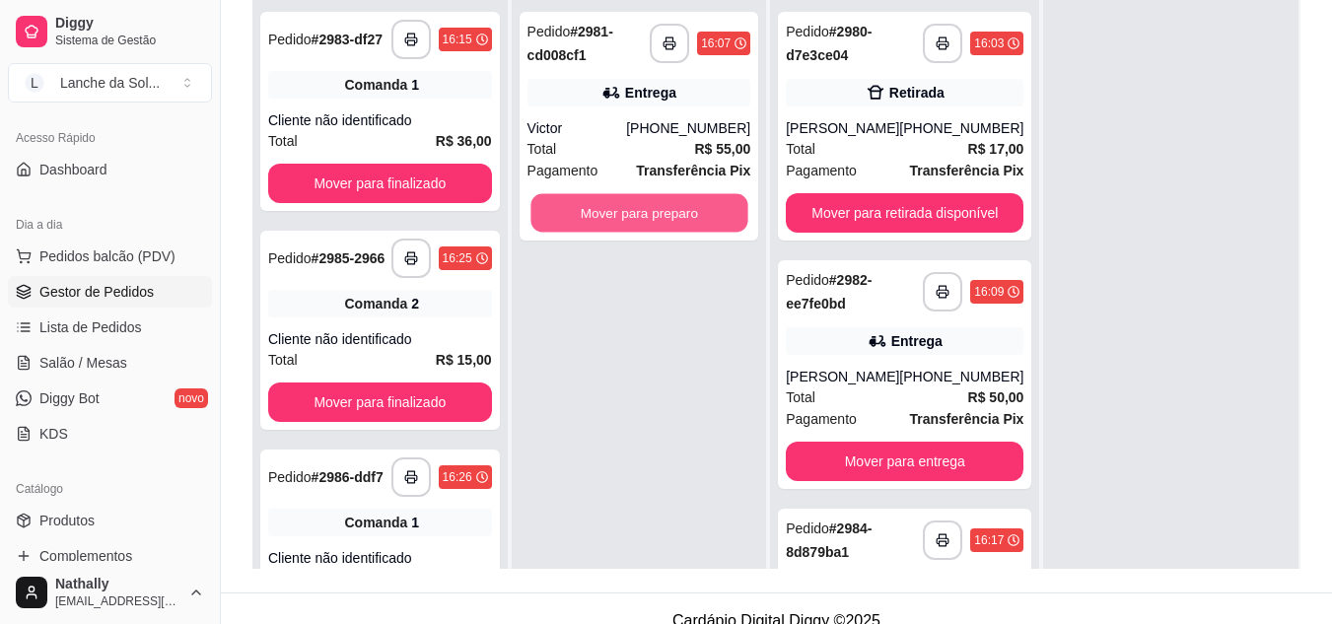
click at [675, 196] on button "Mover para preparo" at bounding box center [639, 213] width 217 height 38
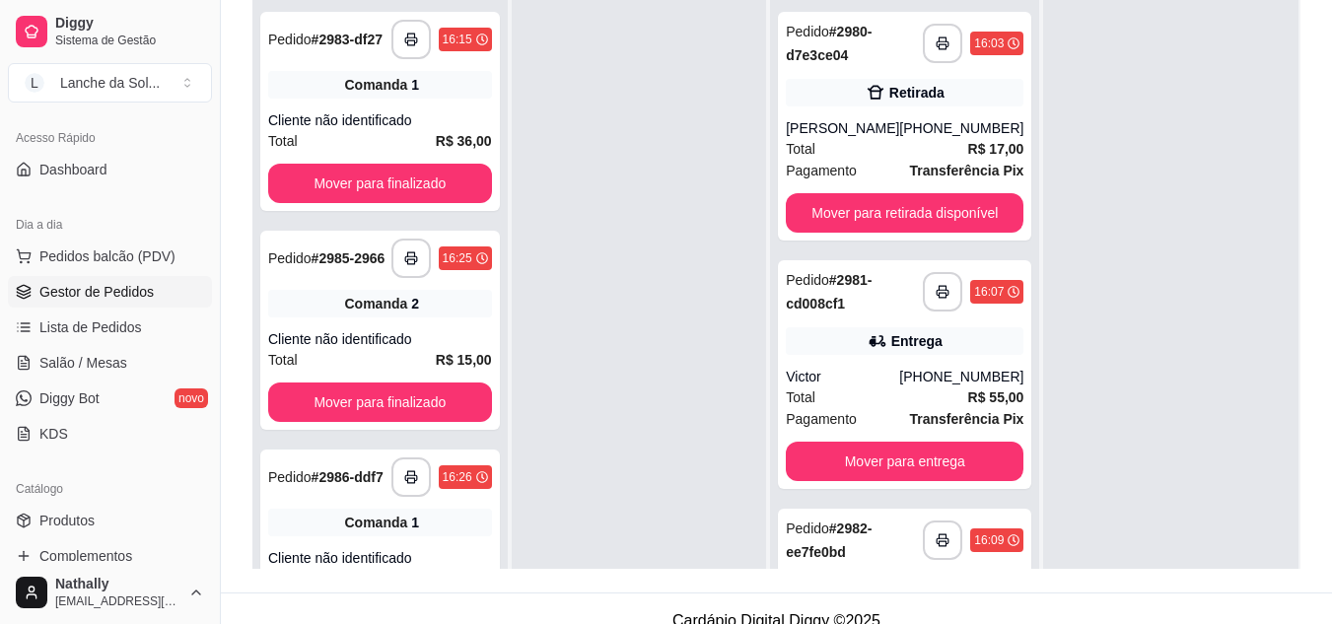
click at [895, 360] on div "**********" at bounding box center [904, 374] width 253 height 229
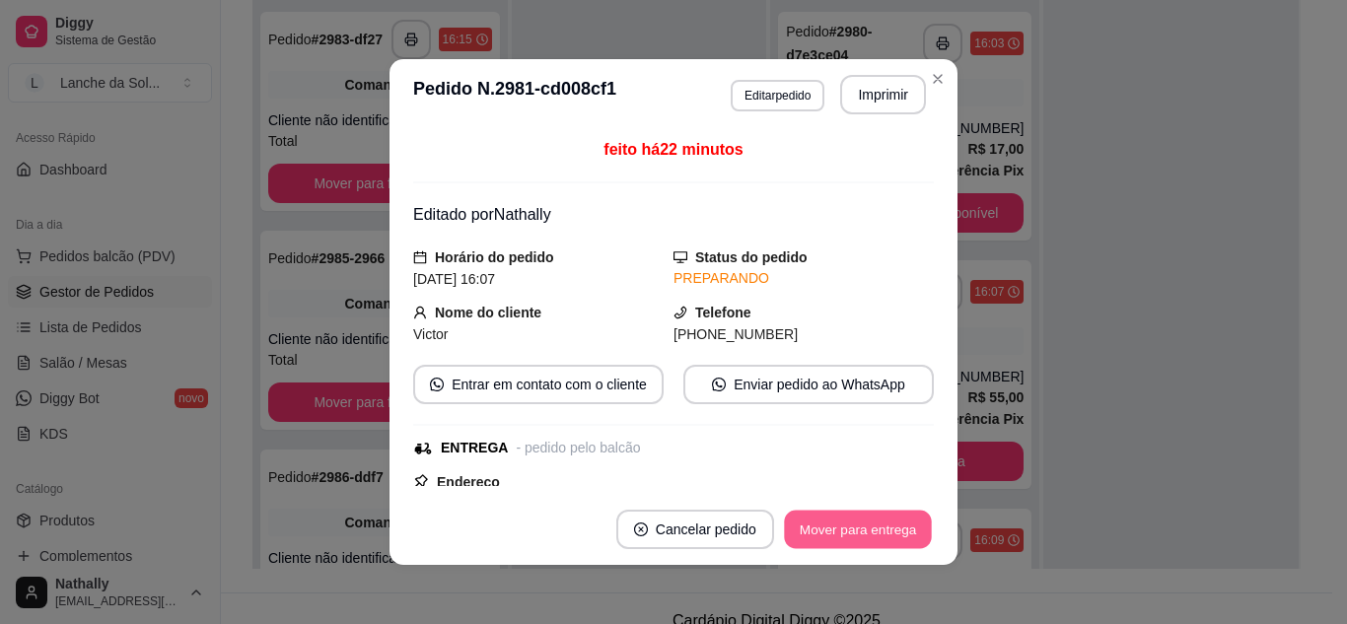
click at [888, 523] on button "Mover para entrega" at bounding box center [858, 530] width 148 height 38
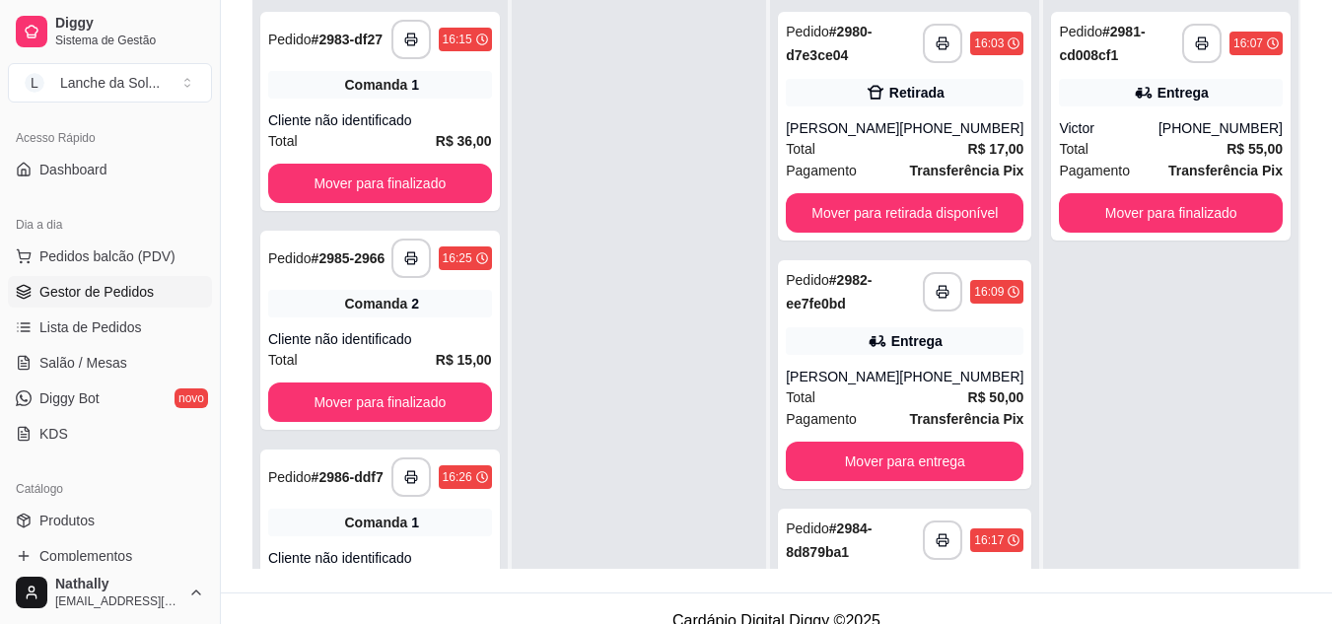
click at [843, 402] on div "Total R$ 50,00" at bounding box center [905, 398] width 238 height 22
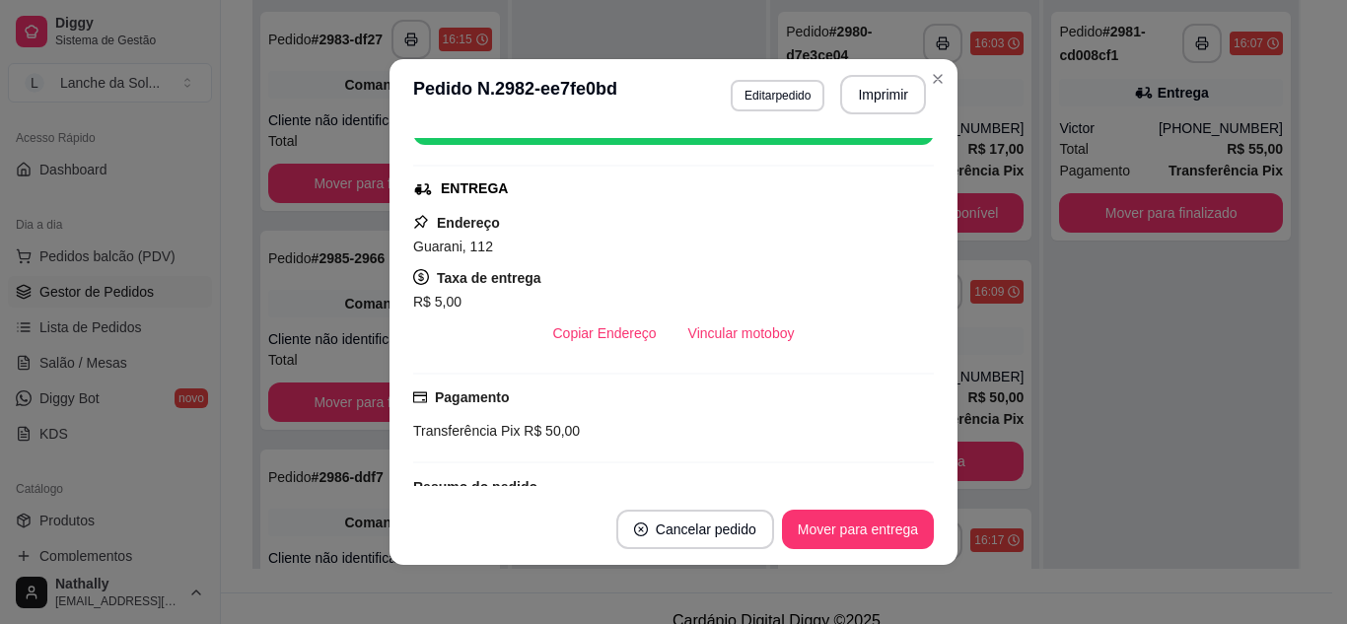
scroll to position [276, 0]
click at [696, 320] on button "Vincular motoboy" at bounding box center [742, 333] width 134 height 38
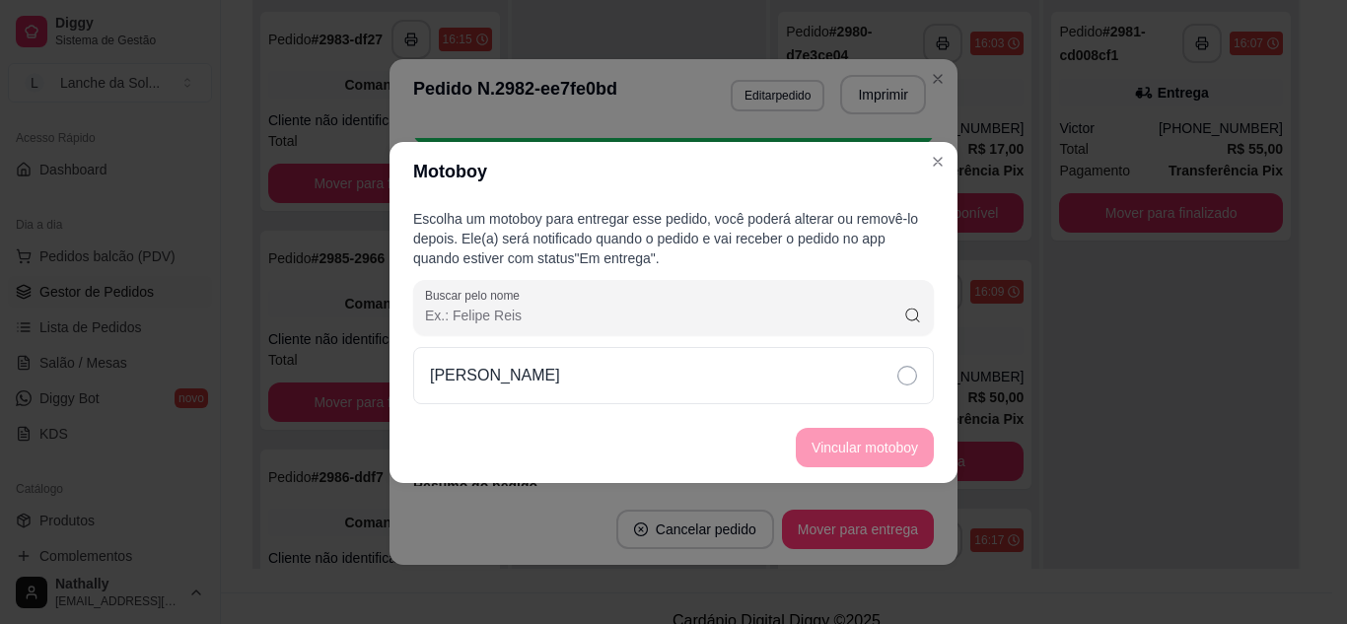
click at [771, 377] on div "[PERSON_NAME]" at bounding box center [673, 375] width 521 height 57
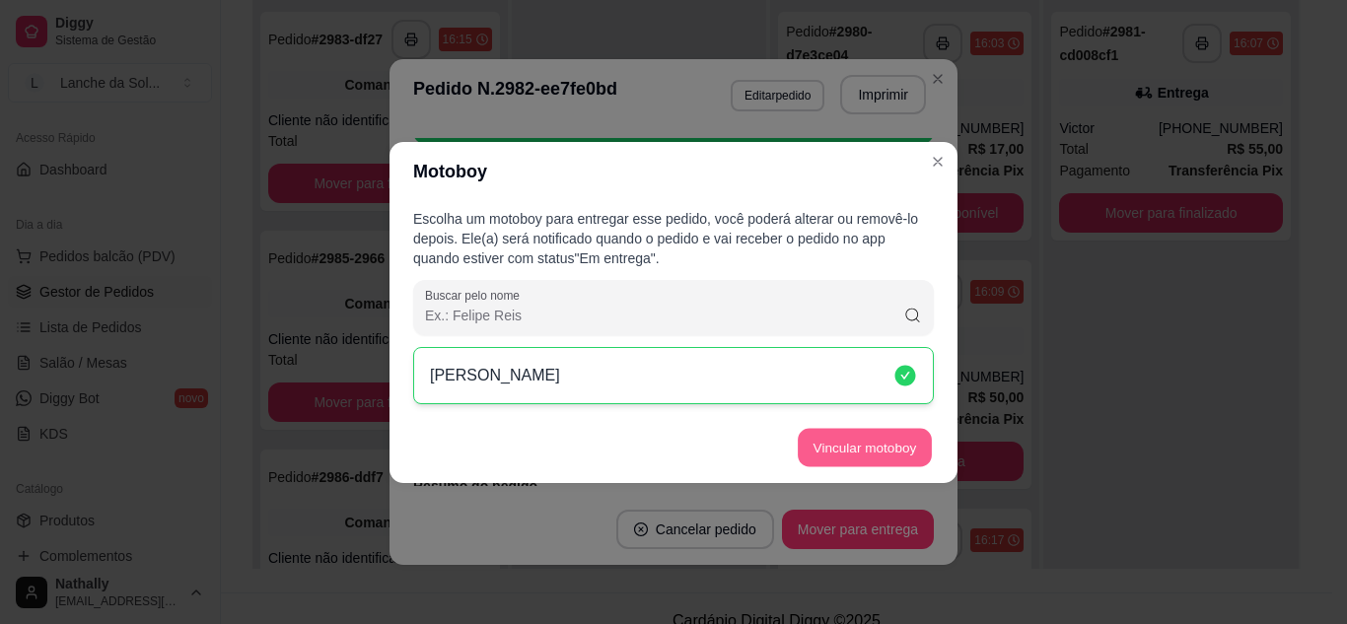
click at [828, 441] on button "Vincular motoboy" at bounding box center [865, 447] width 134 height 38
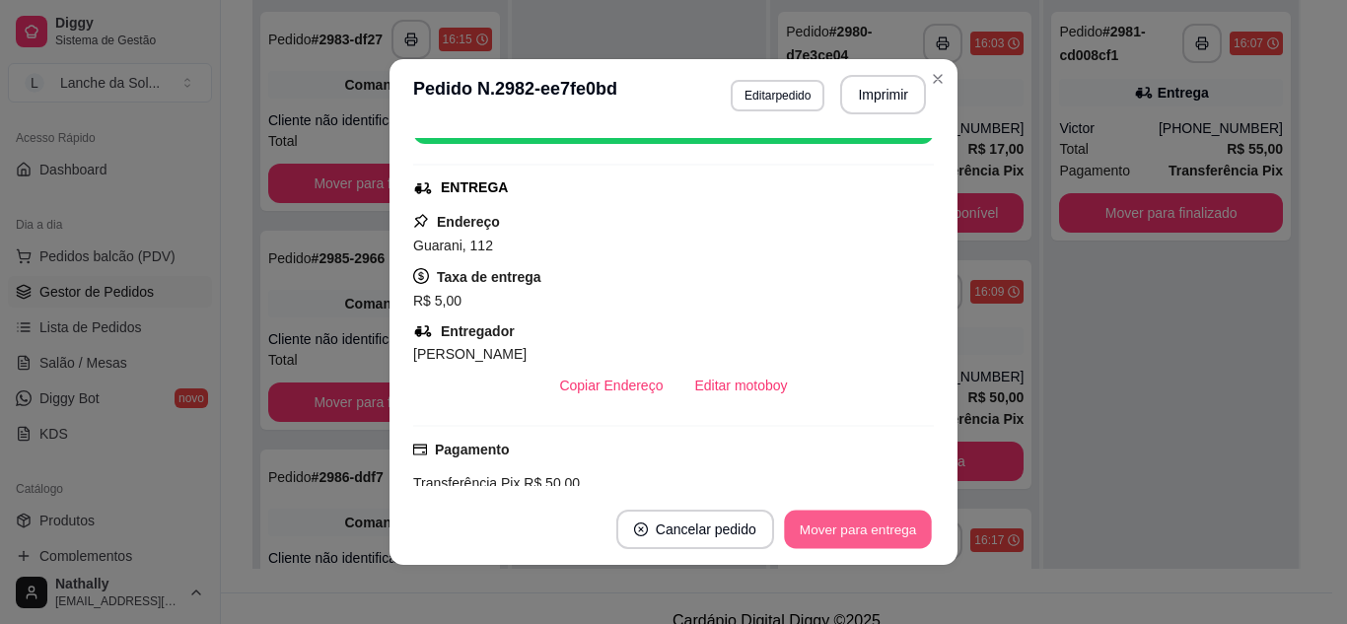
click at [898, 520] on button "Mover para entrega" at bounding box center [858, 530] width 148 height 38
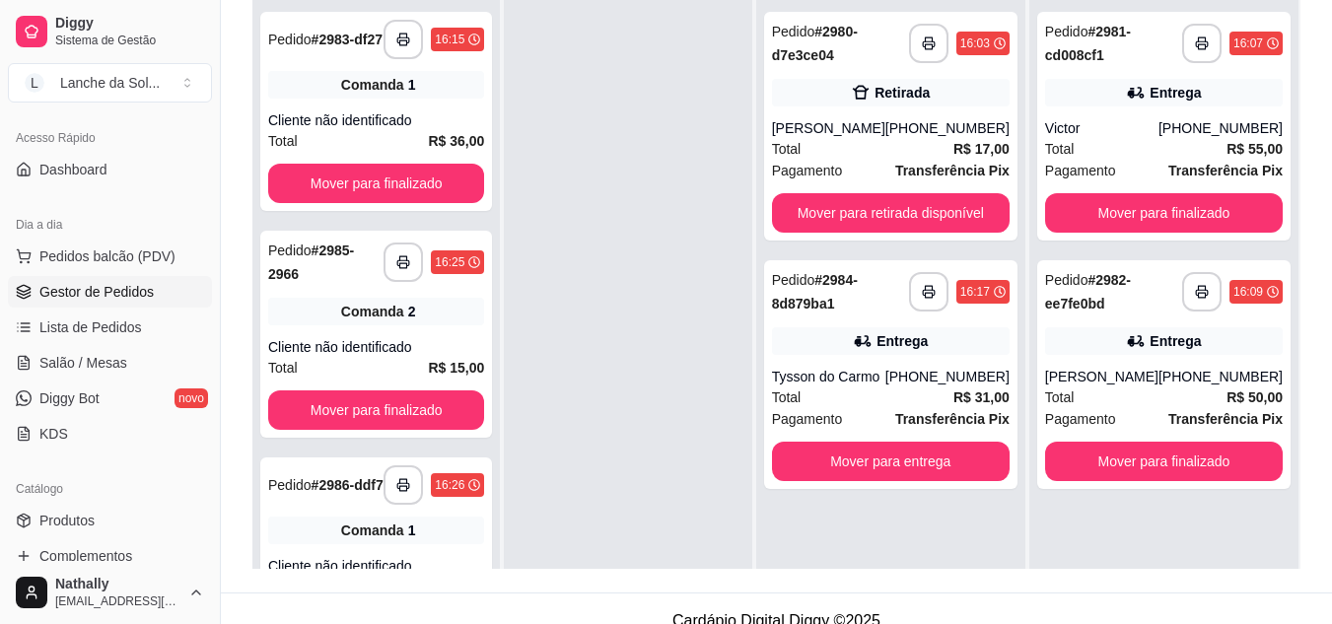
click at [885, 395] on div "Total R$ 31,00" at bounding box center [891, 398] width 238 height 22
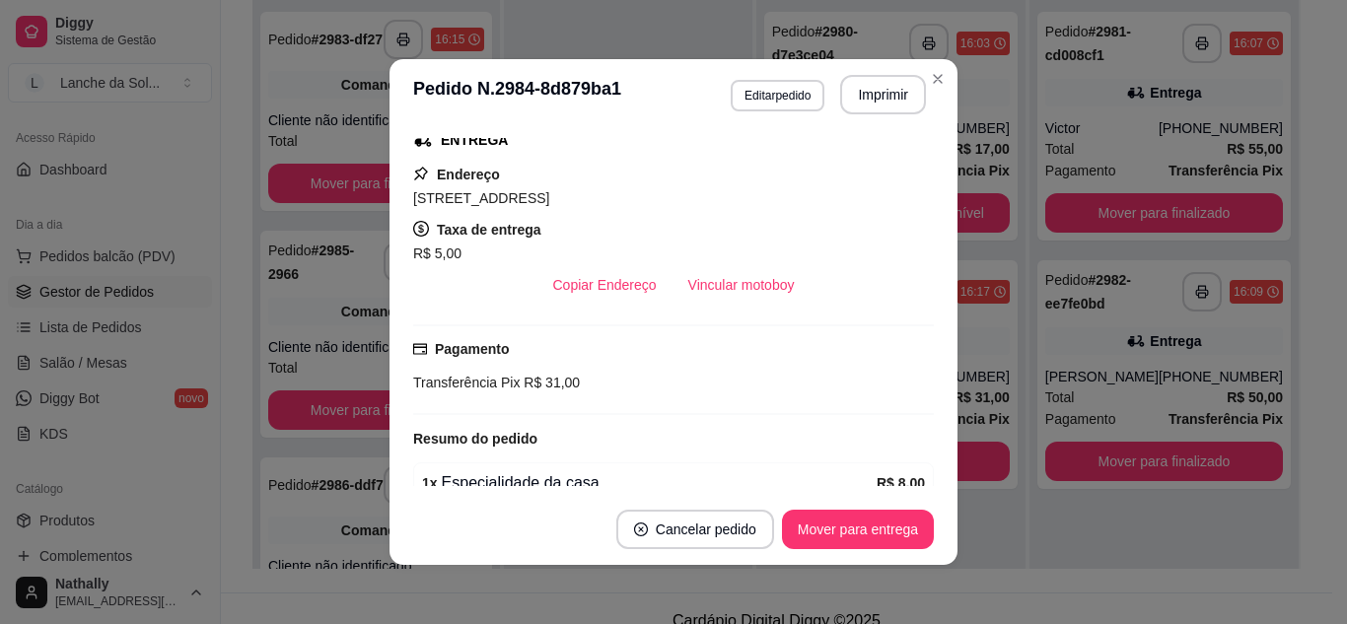
scroll to position [395, 0]
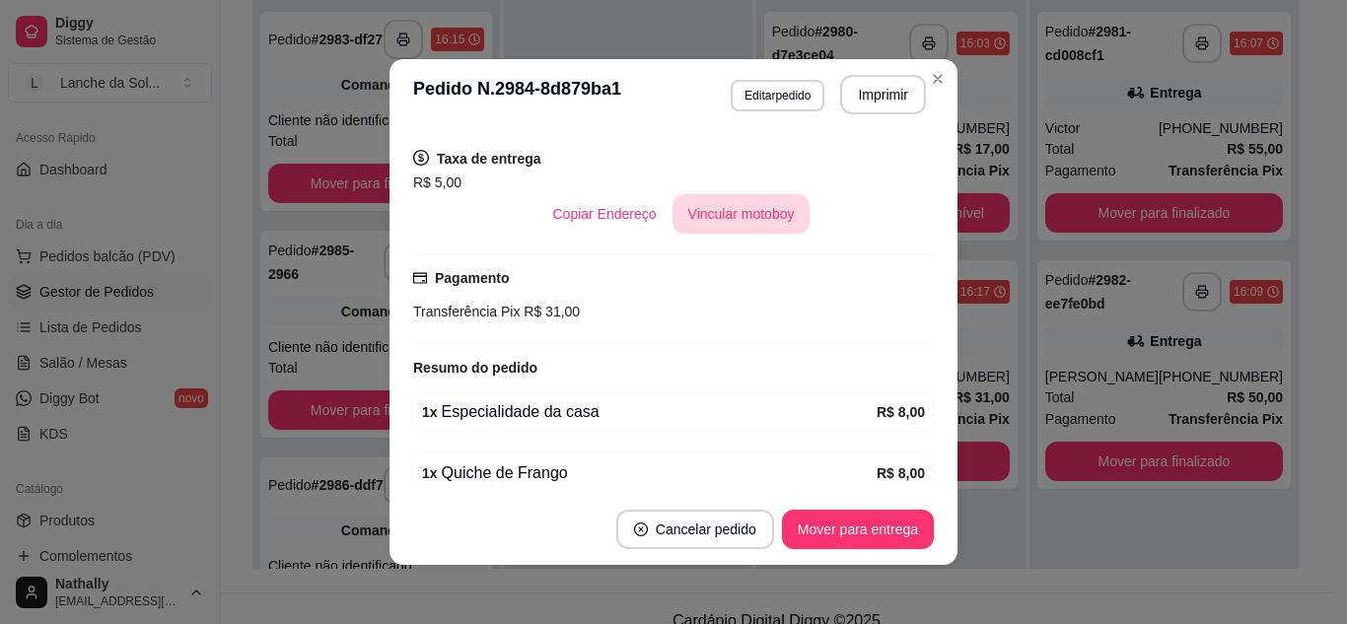
click at [752, 215] on button "Vincular motoboy" at bounding box center [742, 213] width 138 height 39
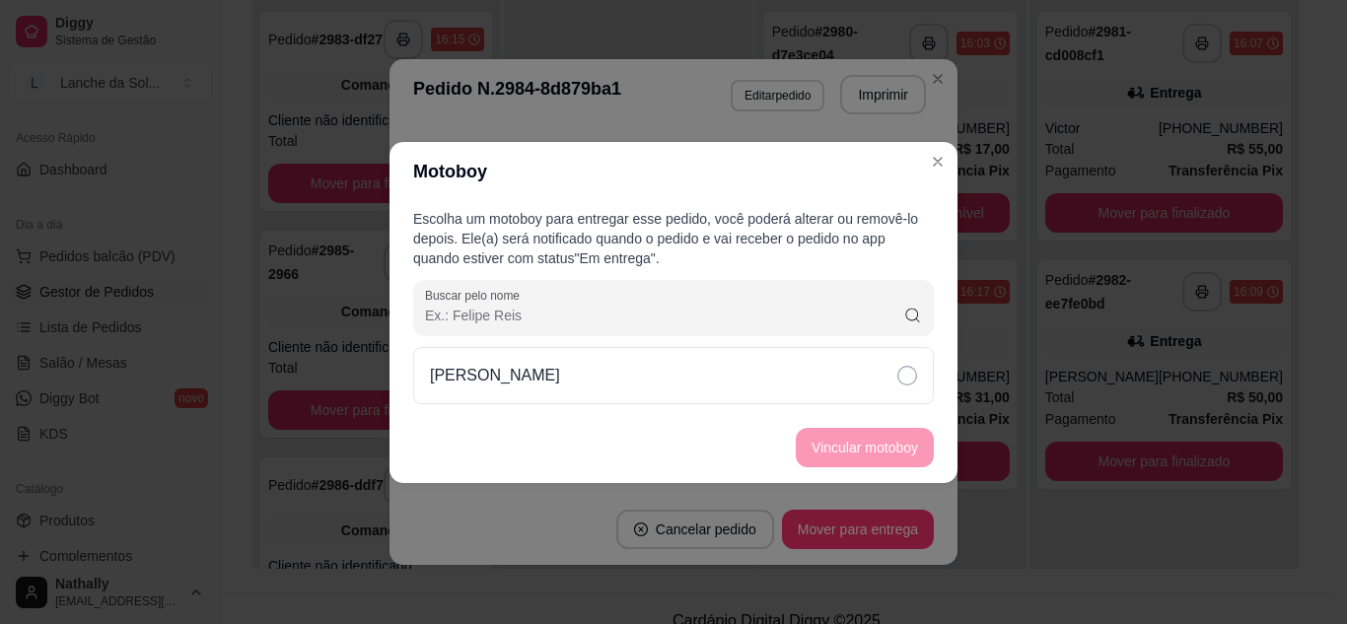
click at [736, 361] on div "[PERSON_NAME]" at bounding box center [673, 375] width 521 height 57
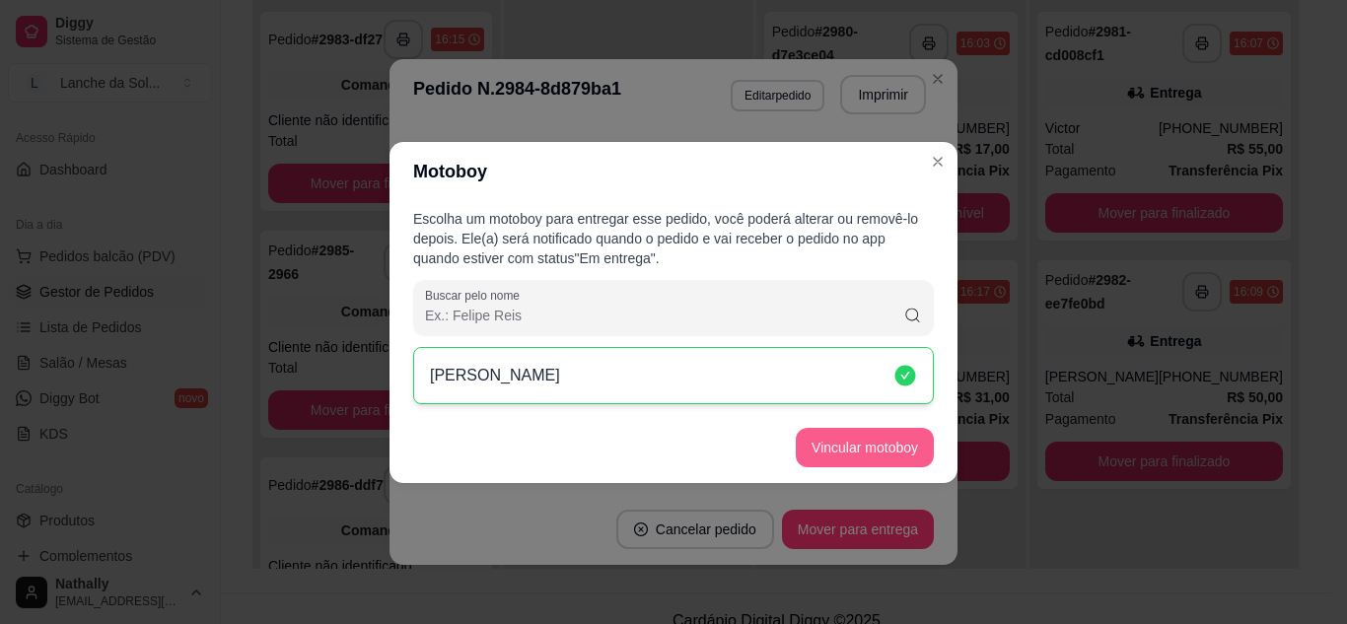
click at [816, 450] on button "Vincular motoboy" at bounding box center [865, 447] width 138 height 39
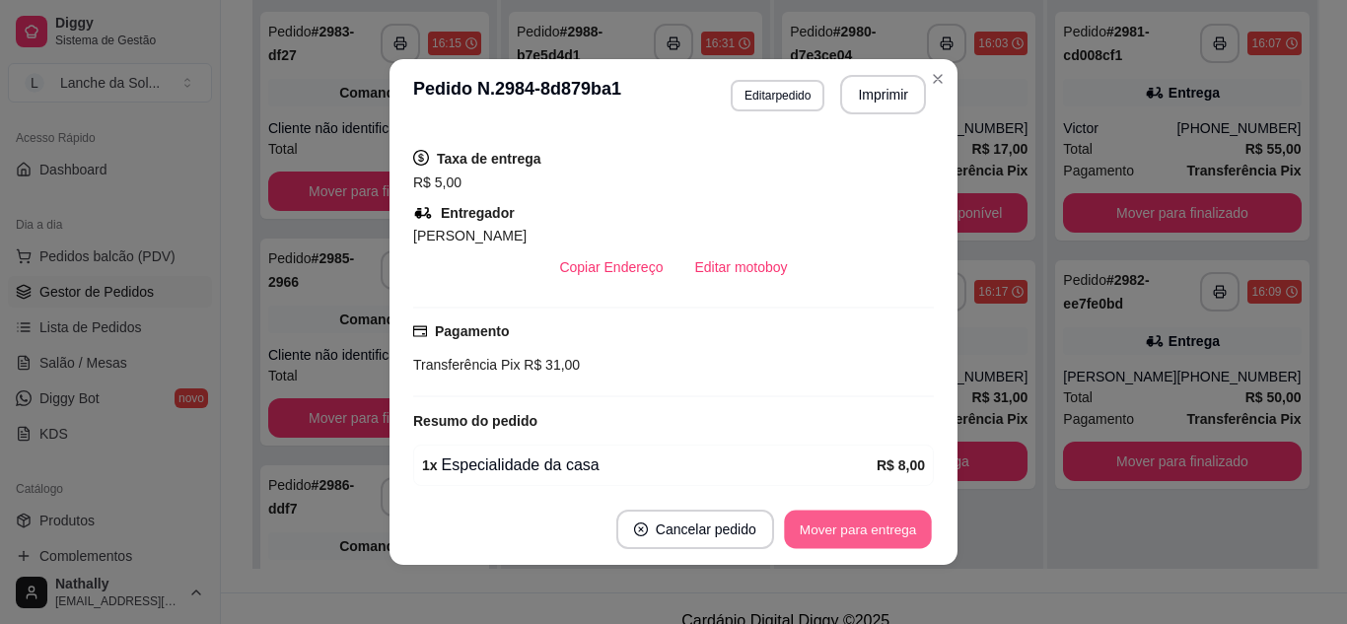
click at [854, 520] on button "Mover para entrega" at bounding box center [858, 530] width 148 height 38
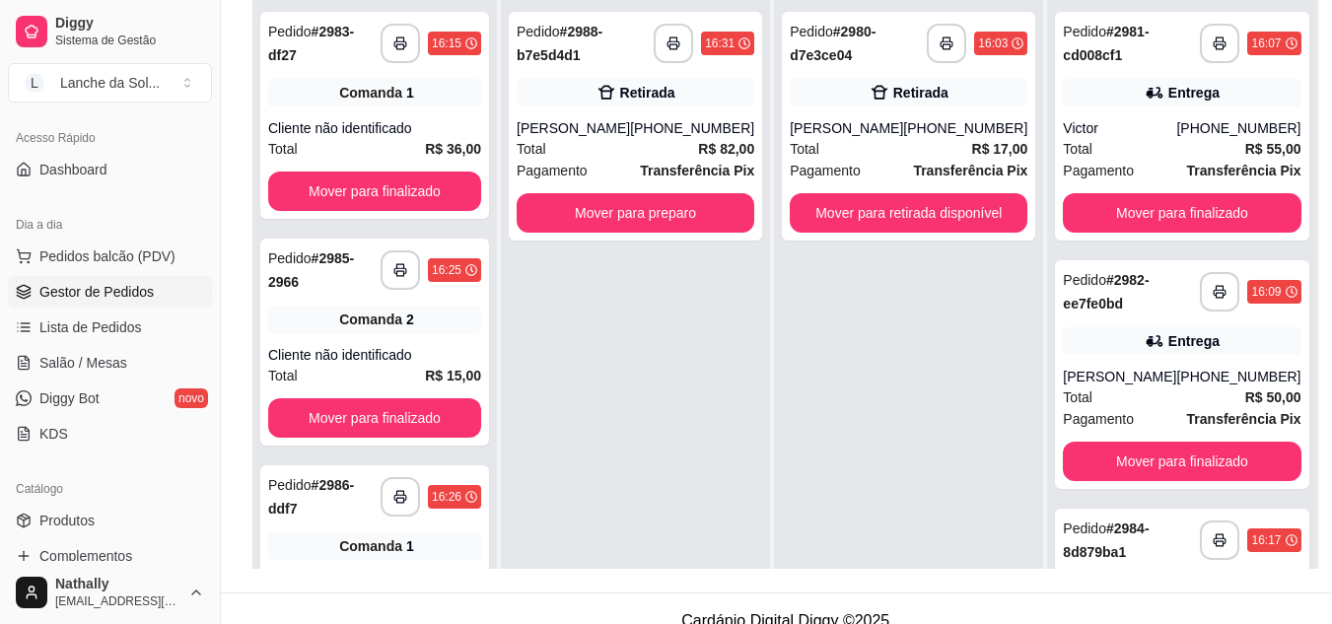
click at [695, 148] on div "Total R$ 82,00" at bounding box center [636, 149] width 238 height 22
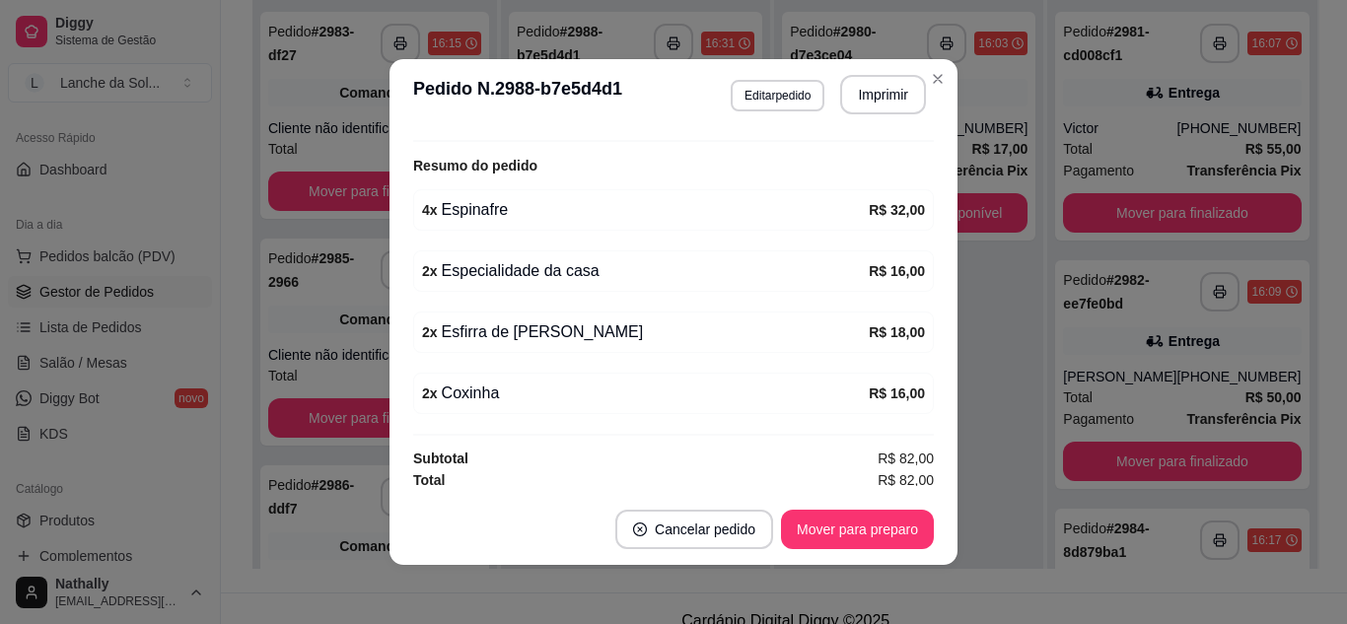
scroll to position [448, 0]
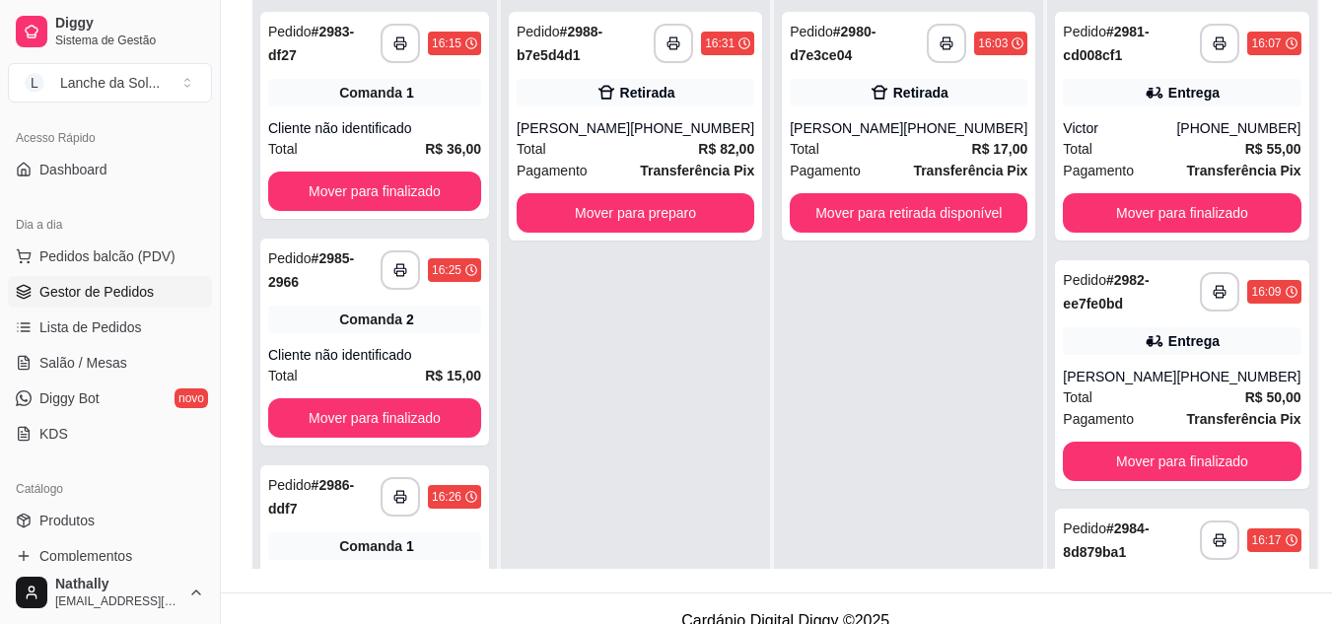
click at [1109, 536] on strong "# 2984-8d879ba1" at bounding box center [1106, 540] width 86 height 39
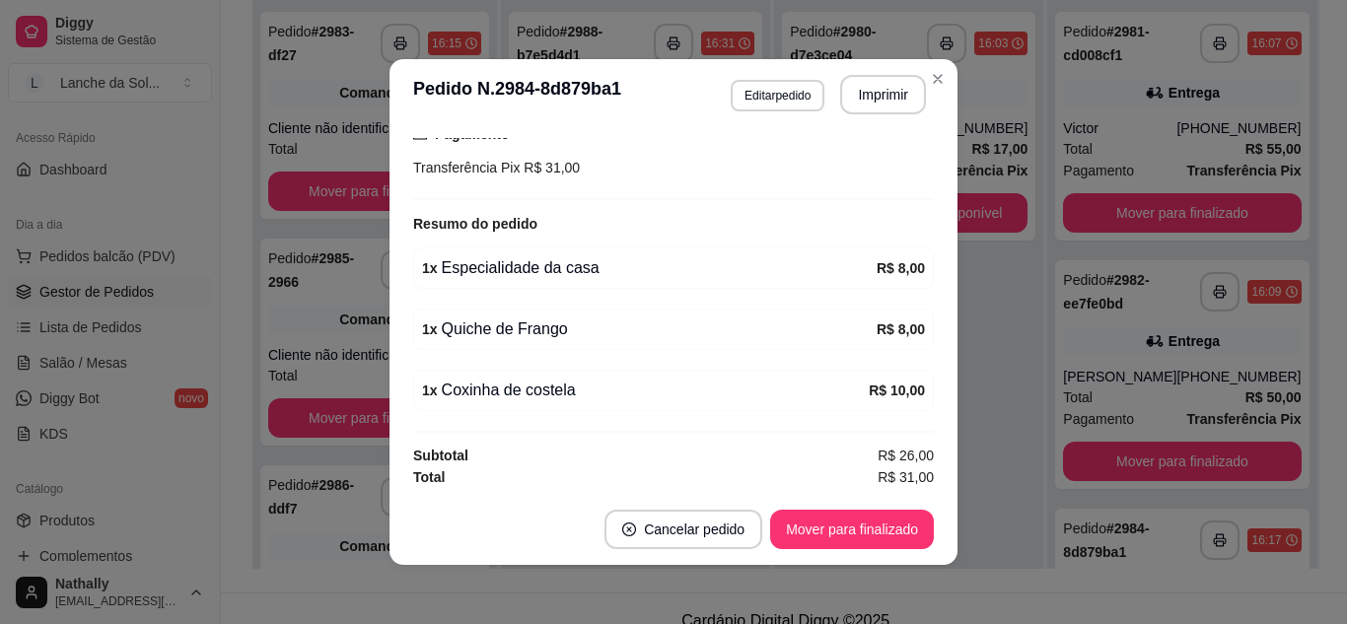
scroll to position [594, 0]
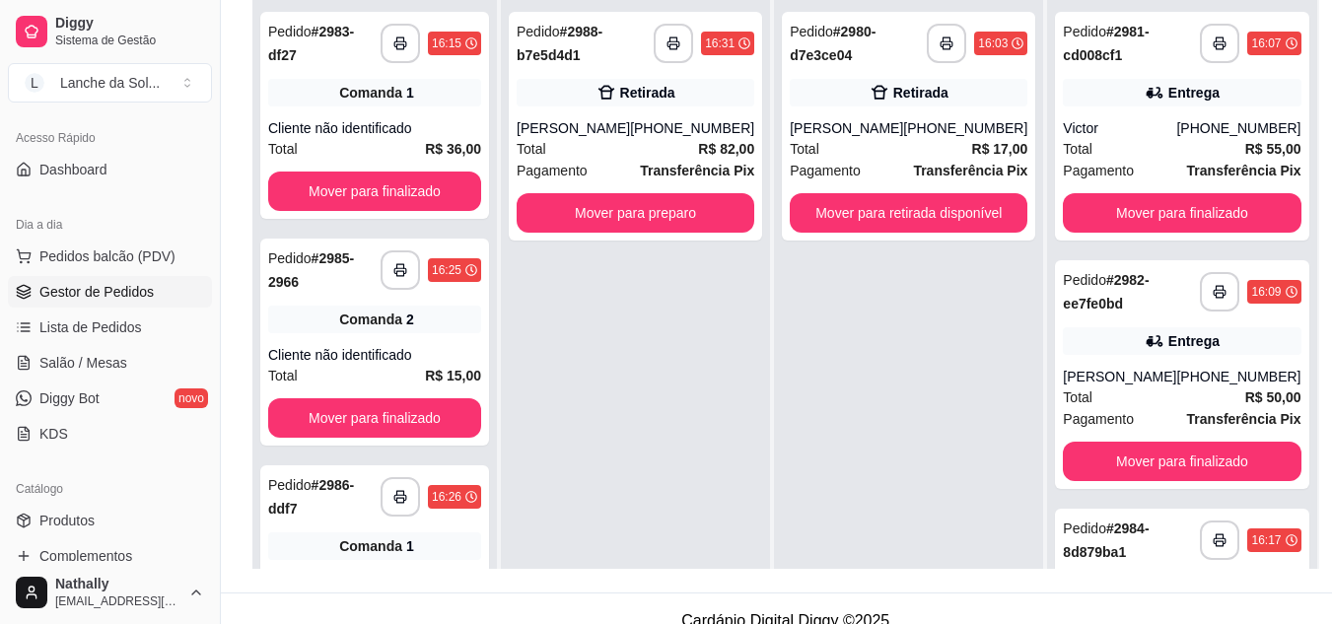
click at [690, 148] on div "Total R$ 82,00" at bounding box center [636, 149] width 238 height 22
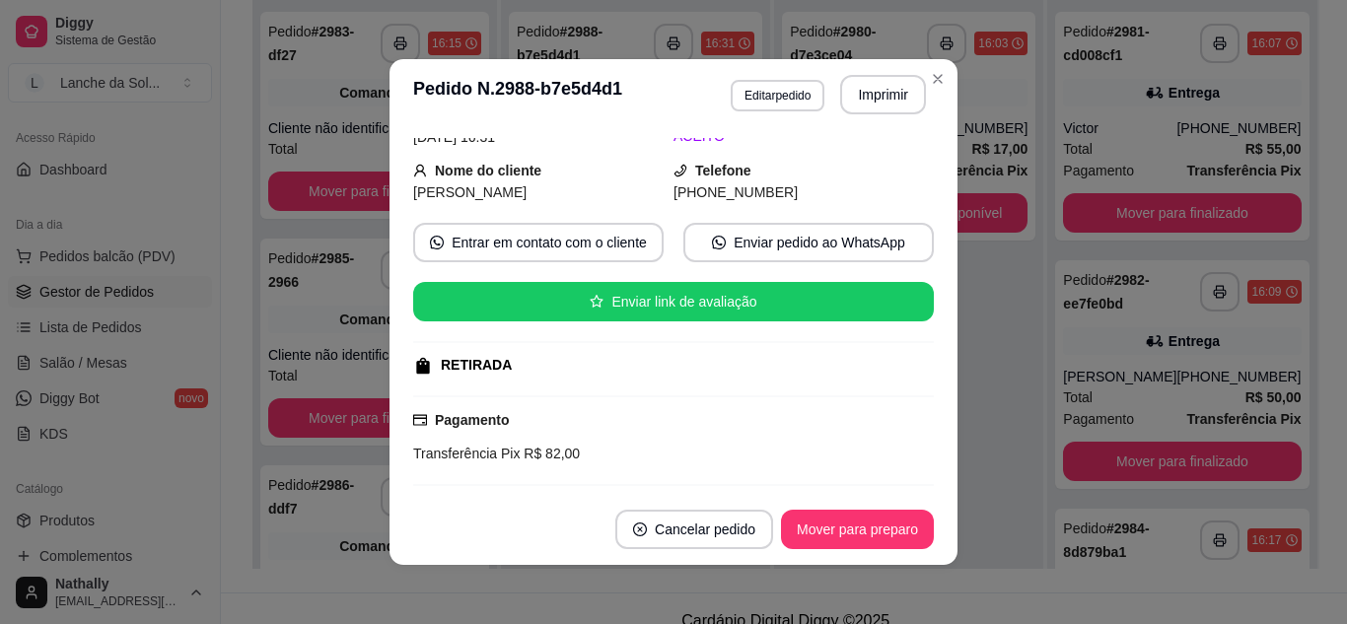
scroll to position [448, 0]
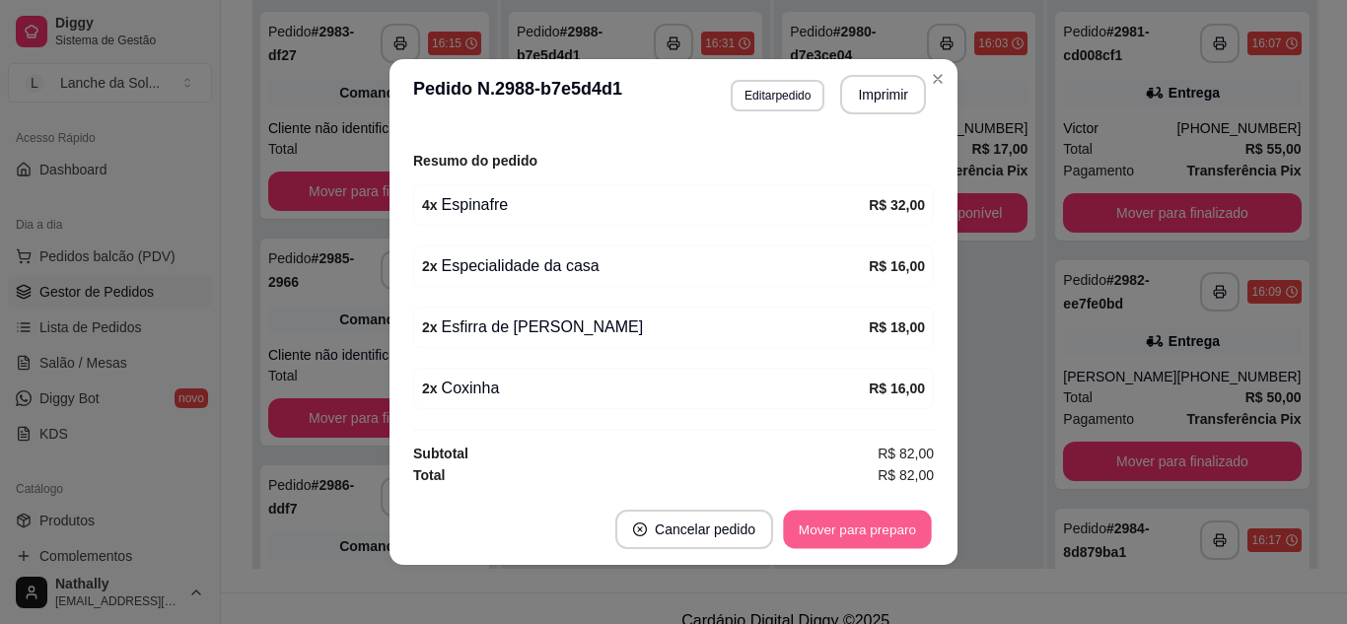
click at [881, 539] on button "Mover para preparo" at bounding box center [857, 530] width 148 height 38
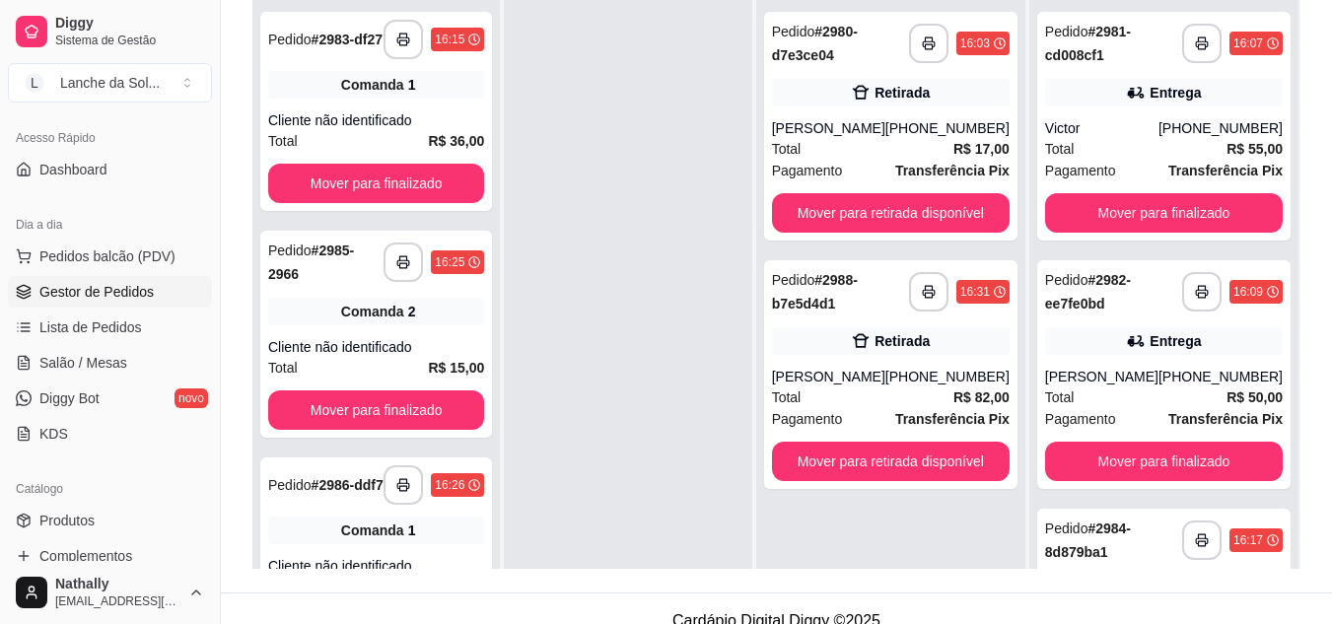
click at [970, 103] on div "Retirada" at bounding box center [891, 93] width 238 height 28
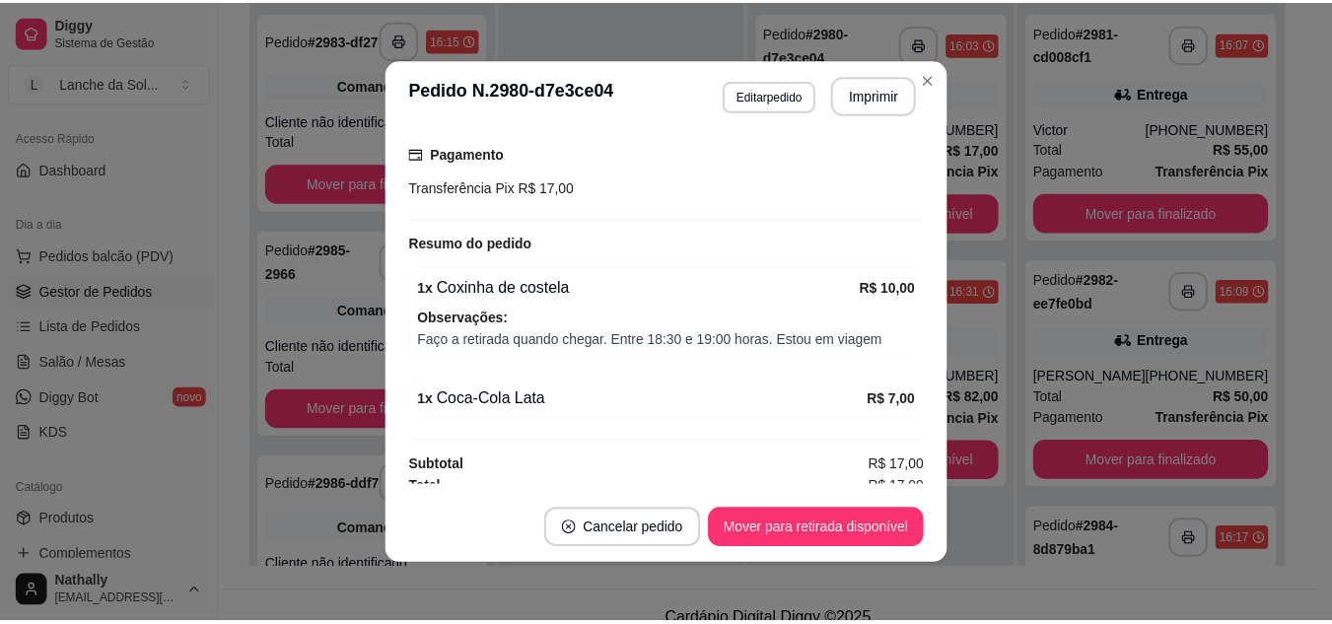
scroll to position [368, 0]
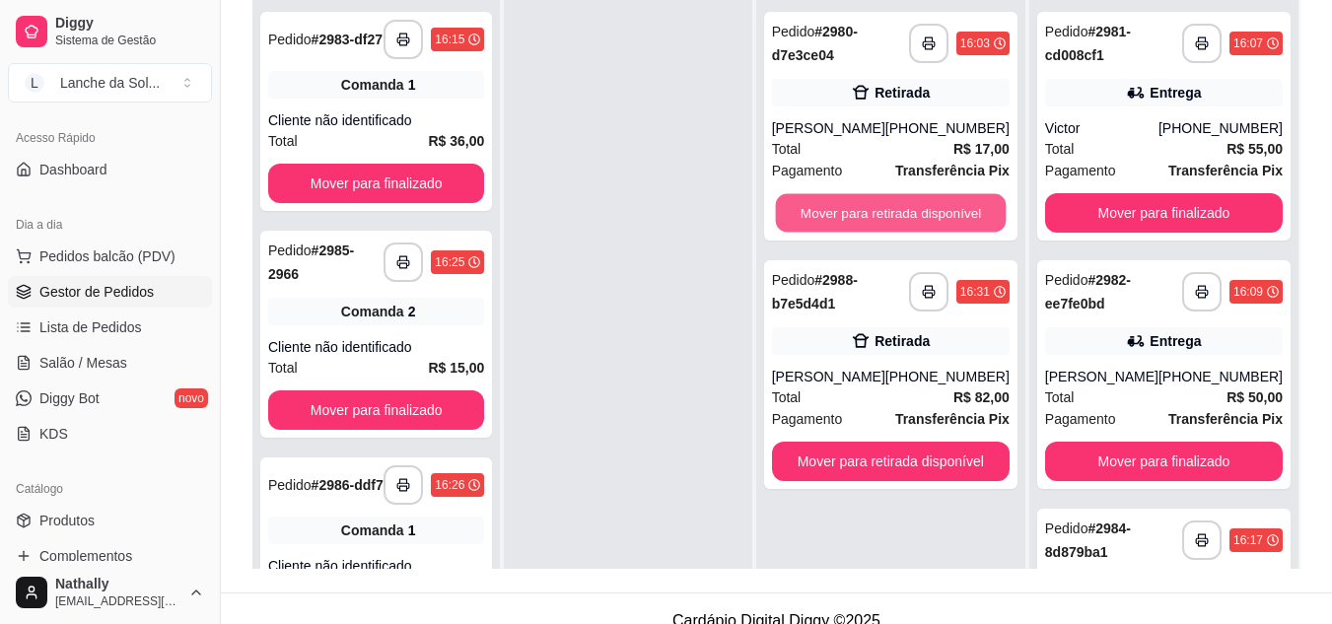
click at [922, 226] on button "Mover para retirada disponível" at bounding box center [890, 213] width 231 height 38
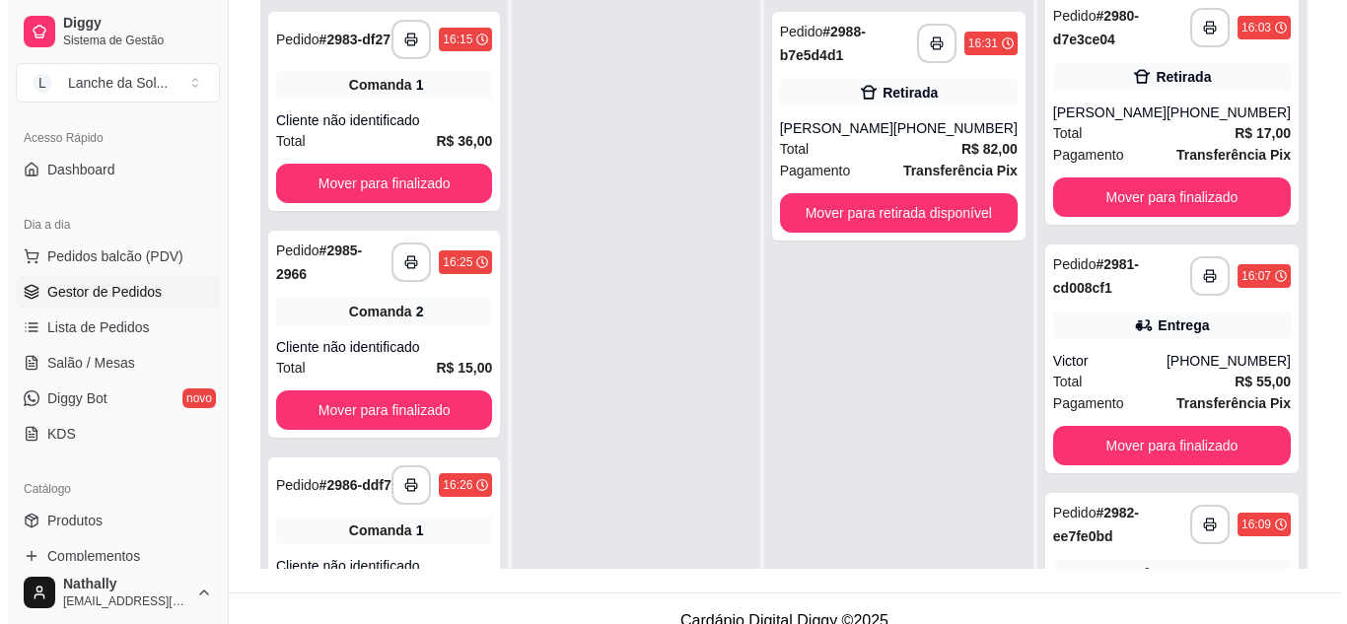
scroll to position [0, 0]
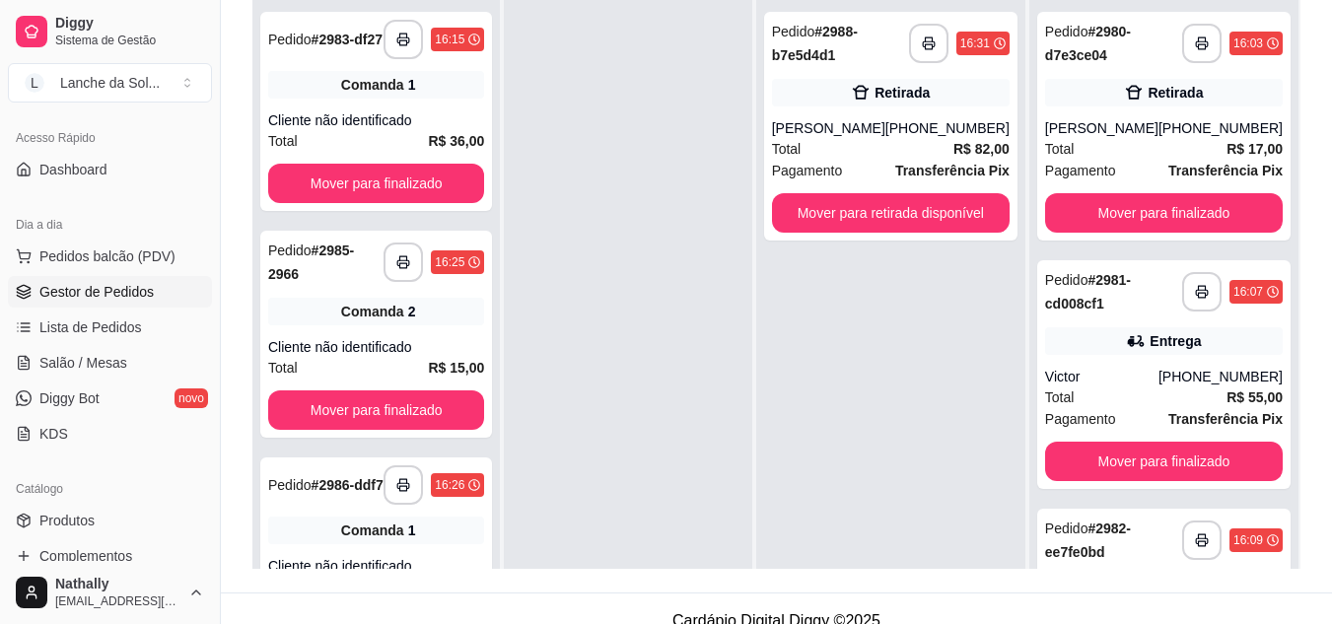
click at [879, 126] on div "[PERSON_NAME]" at bounding box center [828, 128] width 113 height 20
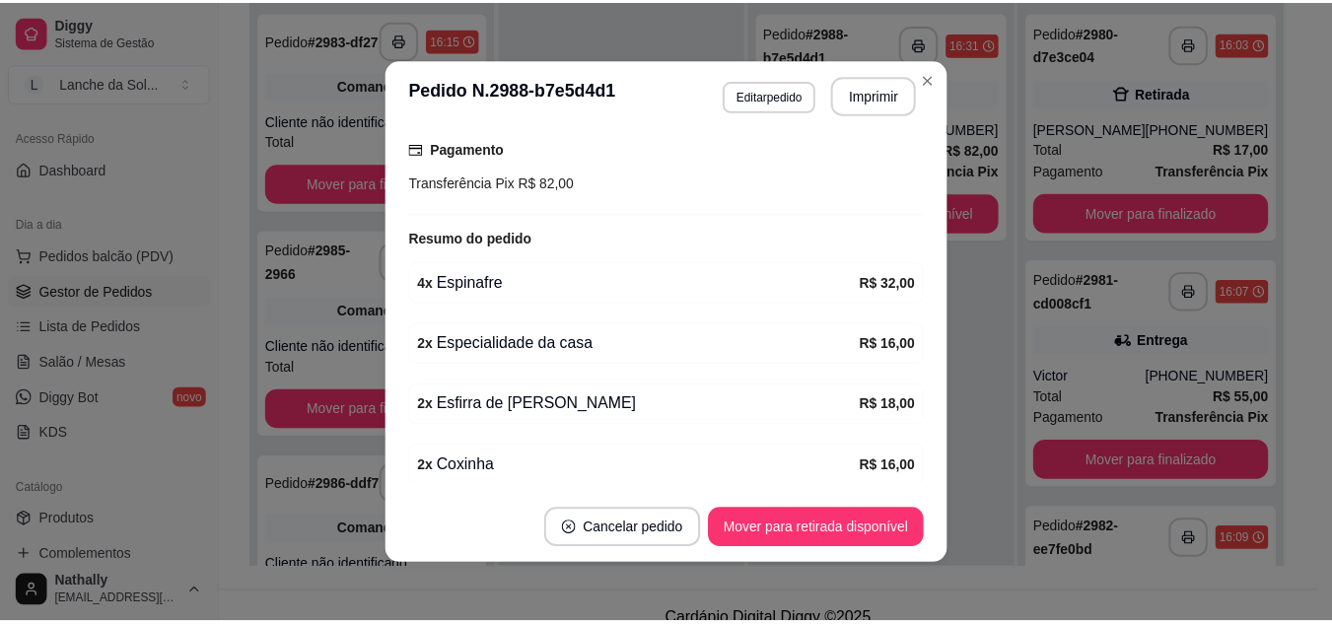
scroll to position [448, 0]
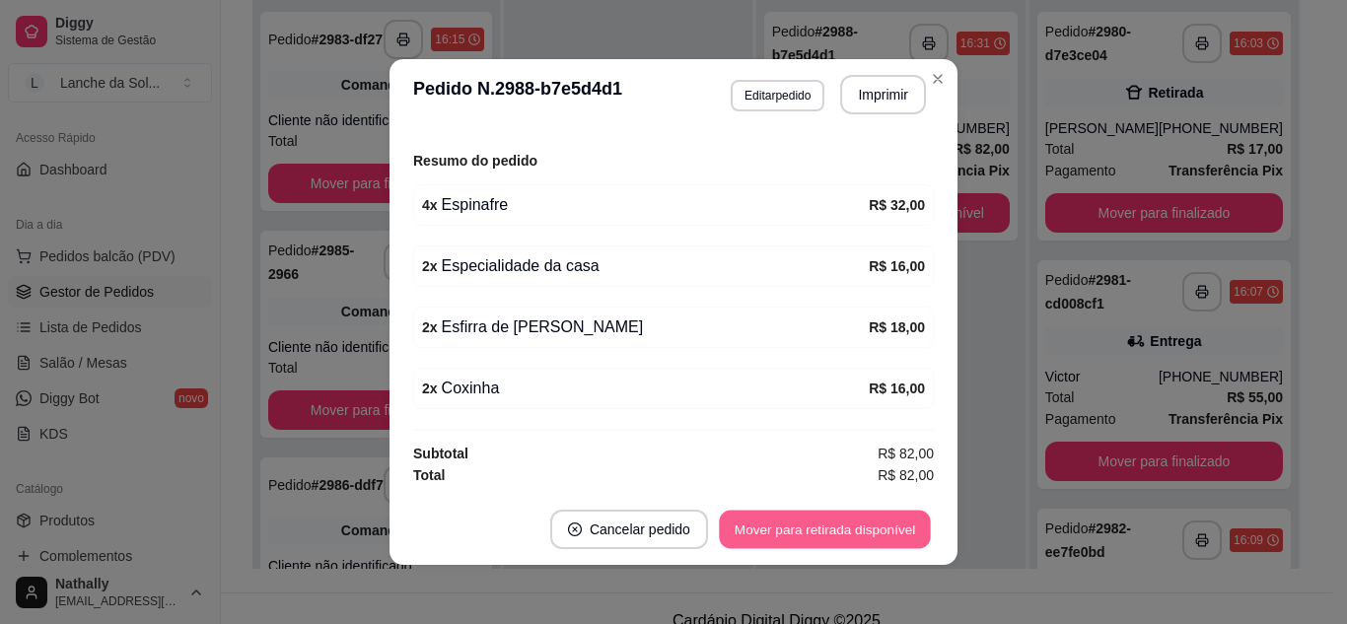
click at [801, 541] on button "Mover para retirada disponível" at bounding box center [824, 530] width 211 height 38
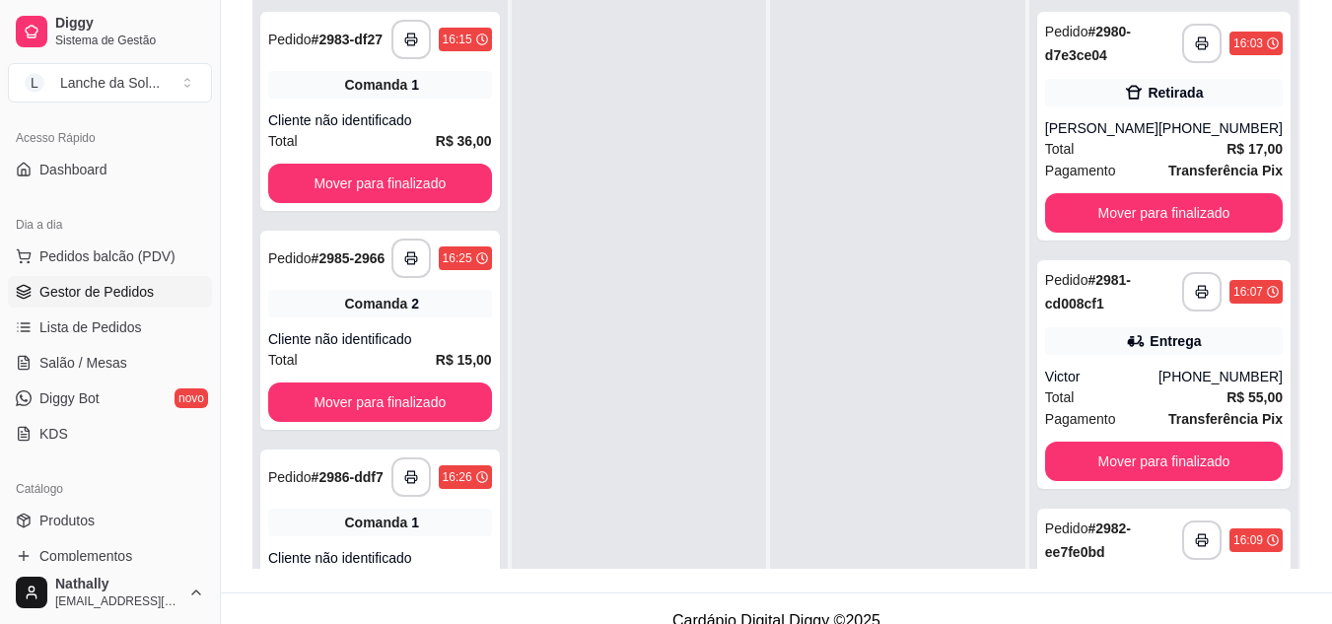
click at [116, 518] on link "Produtos" at bounding box center [110, 521] width 204 height 32
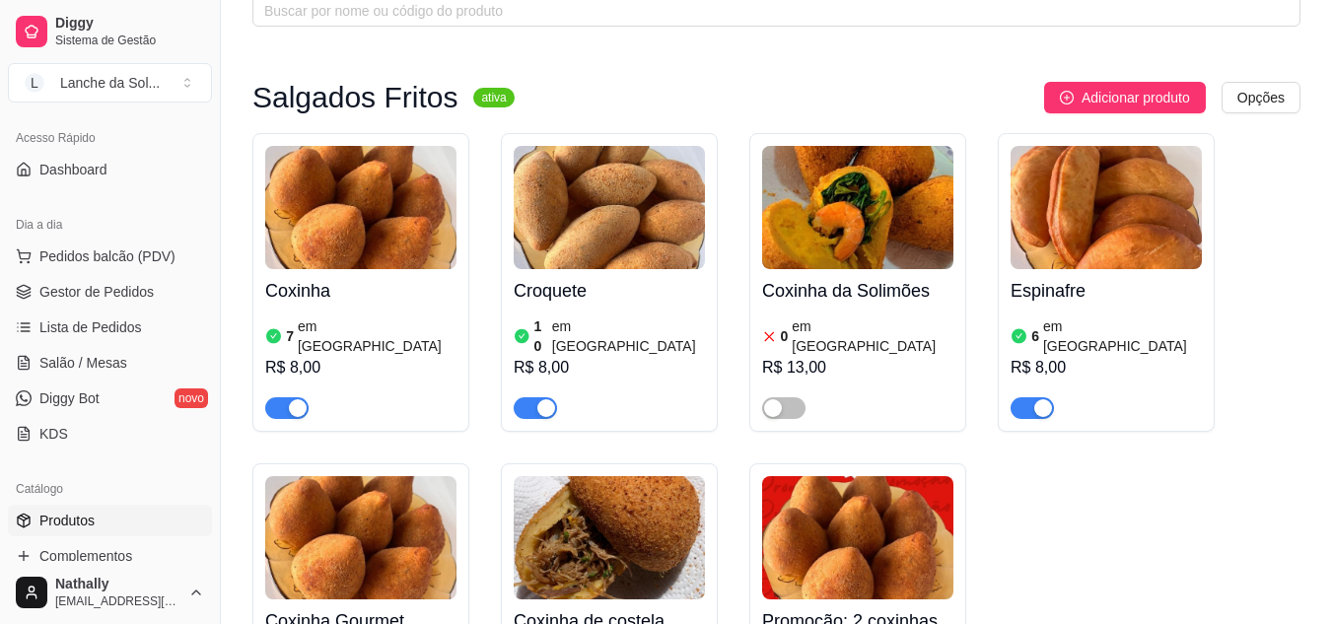
scroll to position [288, 0]
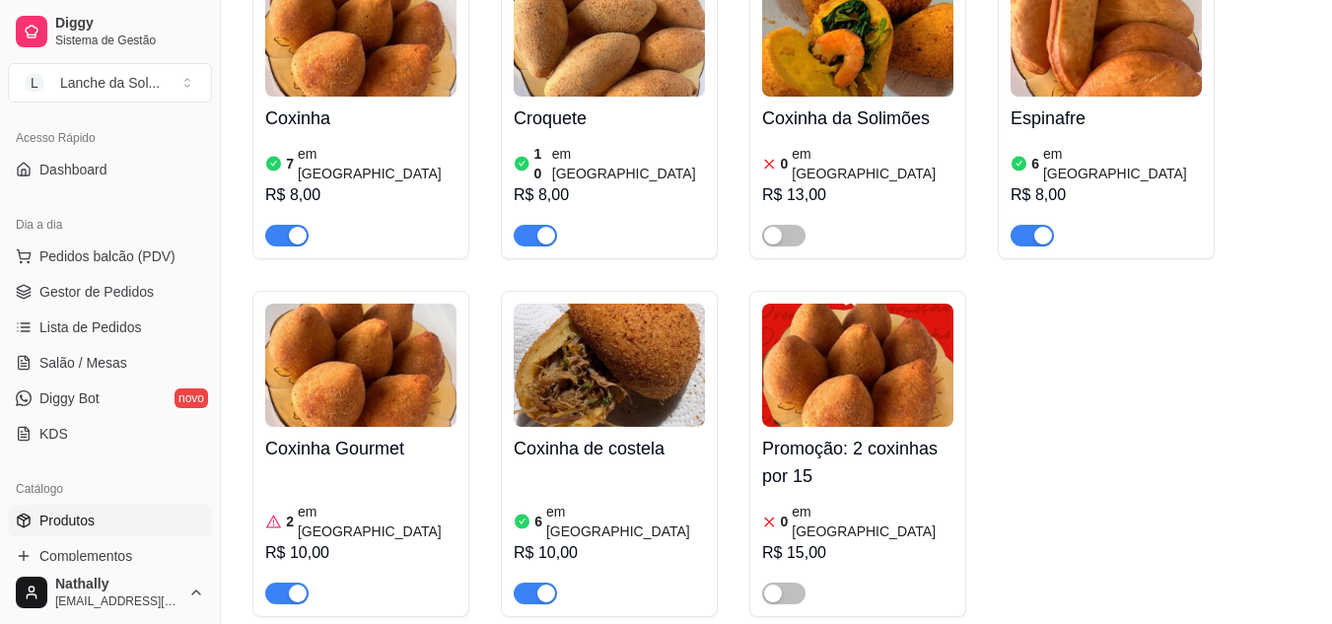
click at [297, 502] on div "2 em [GEOGRAPHIC_DATA]" at bounding box center [360, 521] width 191 height 39
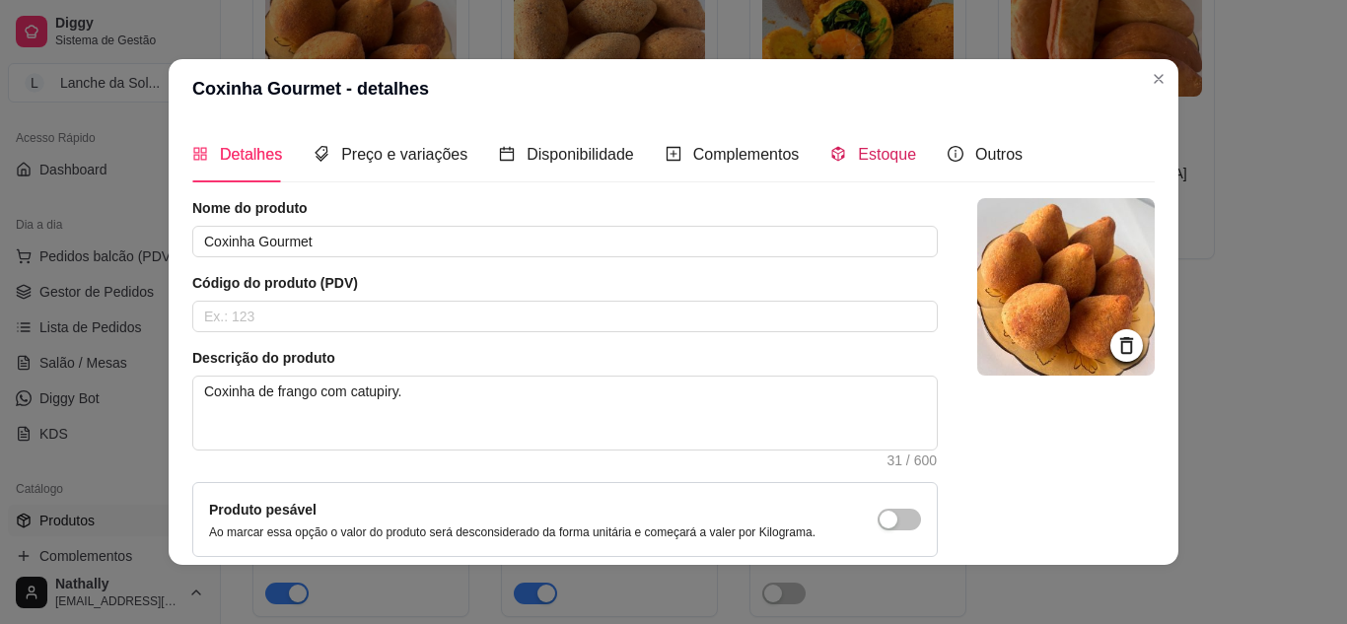
click at [872, 157] on span "Estoque" at bounding box center [887, 154] width 58 height 17
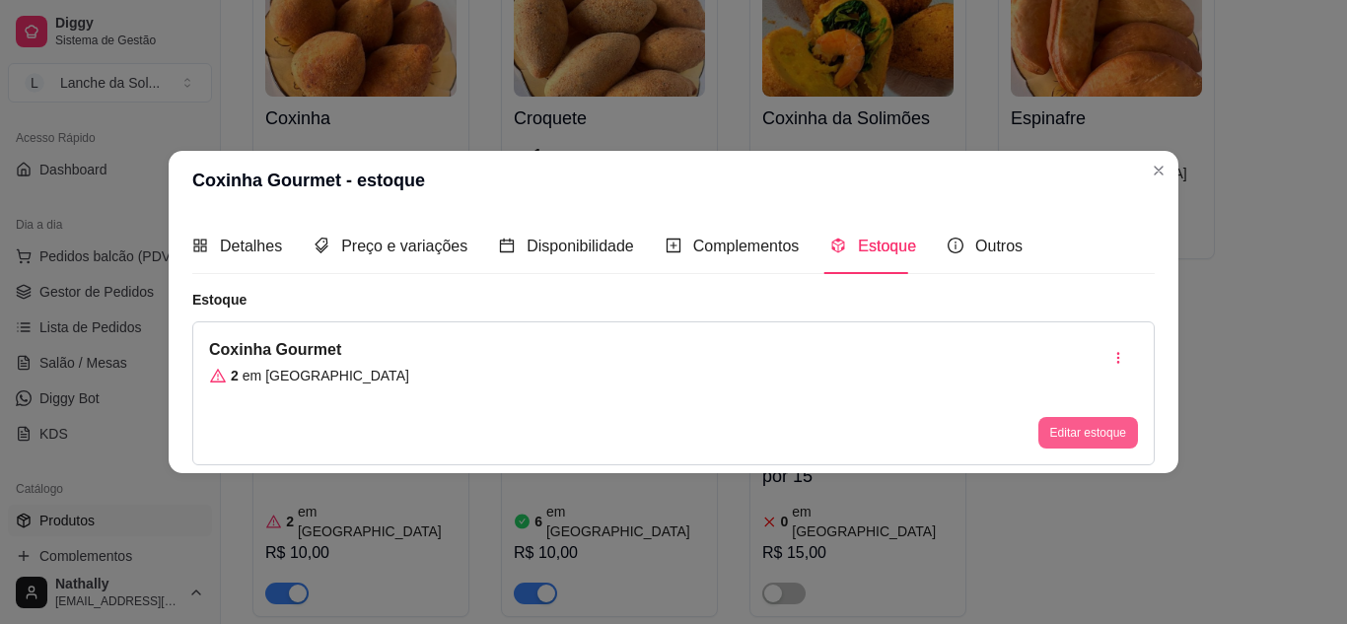
click at [1057, 426] on button "Editar estoque" at bounding box center [1089, 433] width 100 height 32
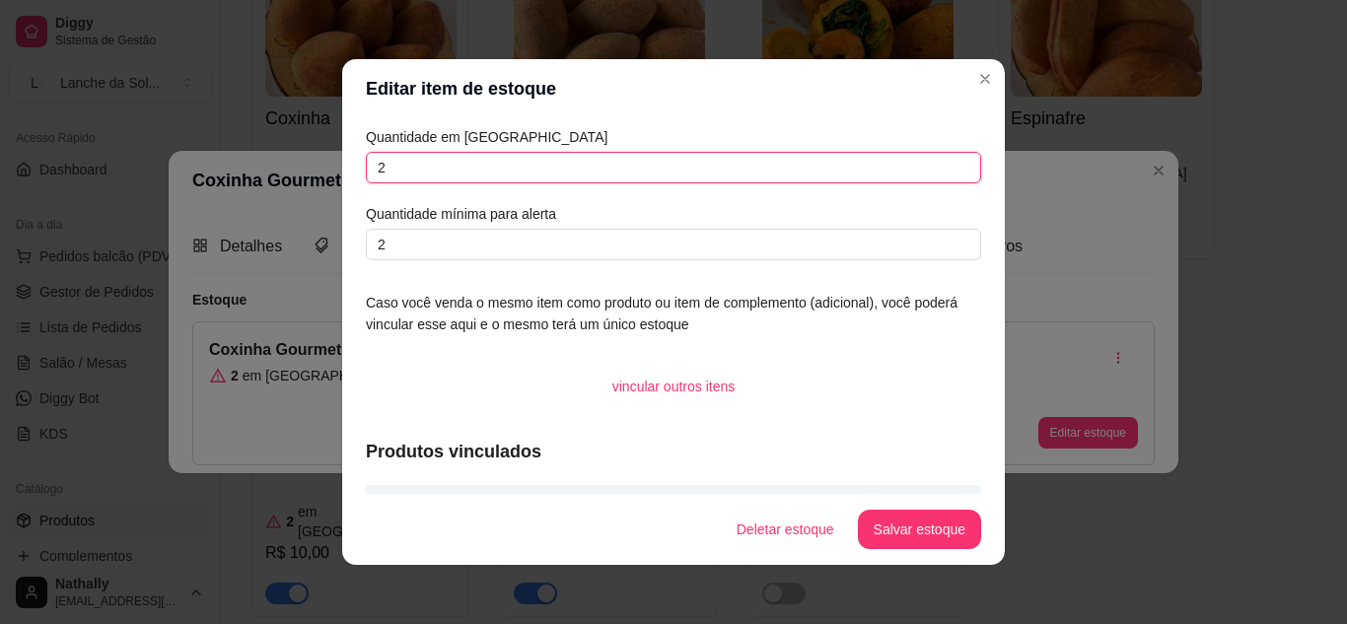
click at [718, 166] on input "2" at bounding box center [673, 168] width 615 height 32
type input "1"
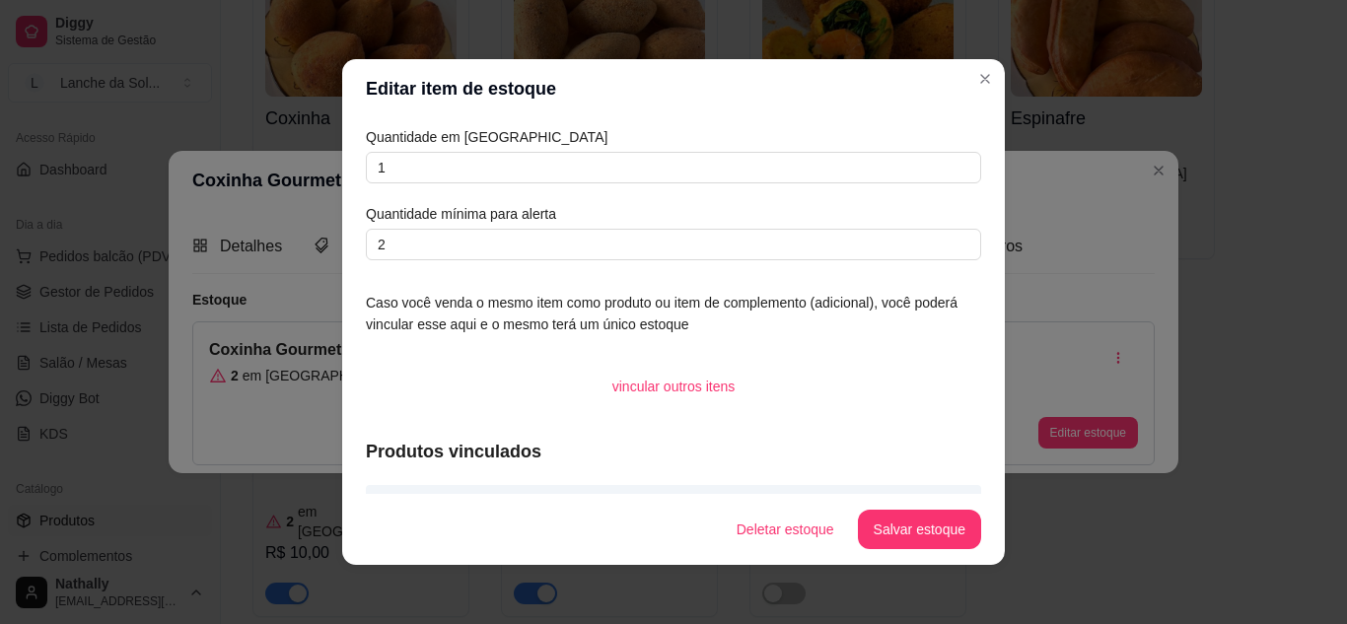
drag, startPoint x: 920, startPoint y: 500, endPoint x: 915, endPoint y: 515, distance: 15.6
click at [915, 515] on footer "Deletar estoque Salvar estoque" at bounding box center [673, 529] width 663 height 71
click at [915, 515] on button "Salvar estoque" at bounding box center [919, 530] width 120 height 38
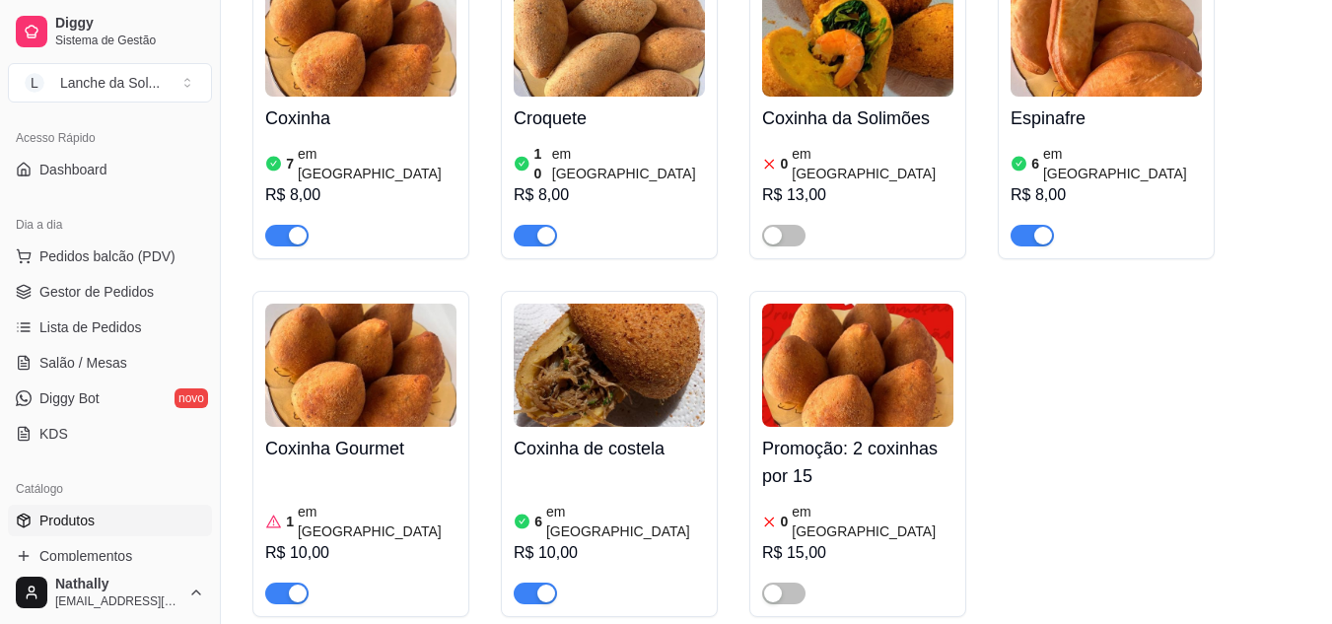
click at [133, 290] on span "Gestor de Pedidos" at bounding box center [96, 292] width 114 height 20
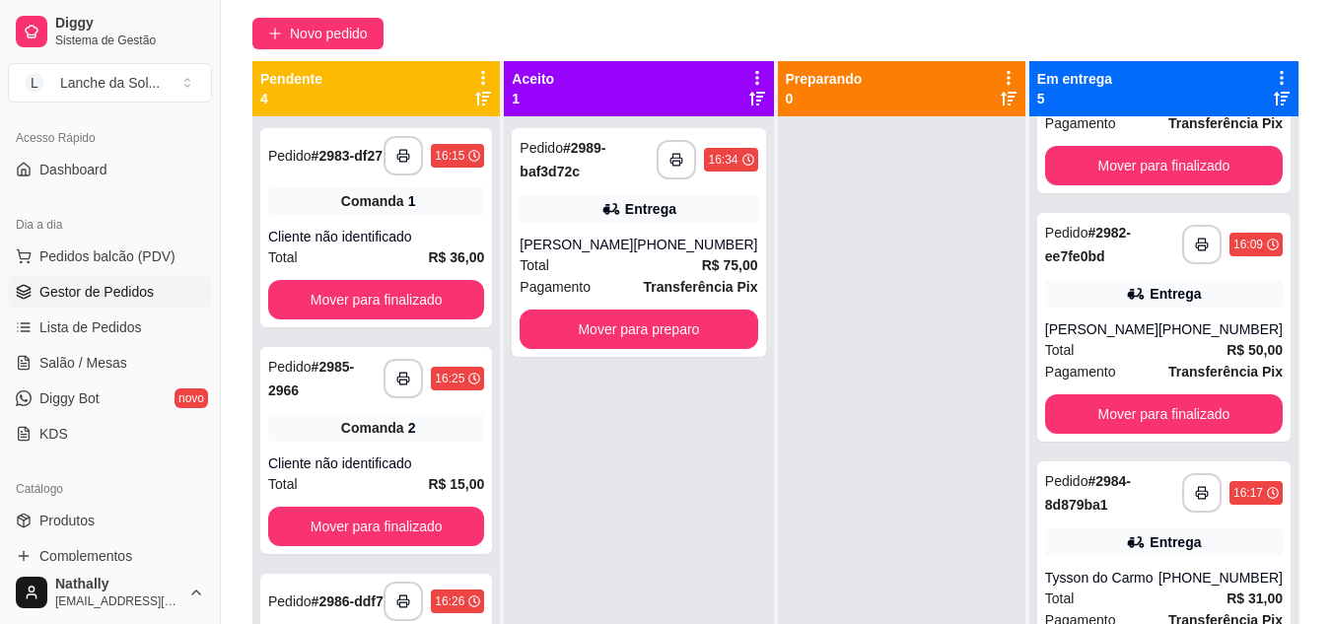
scroll to position [385, 0]
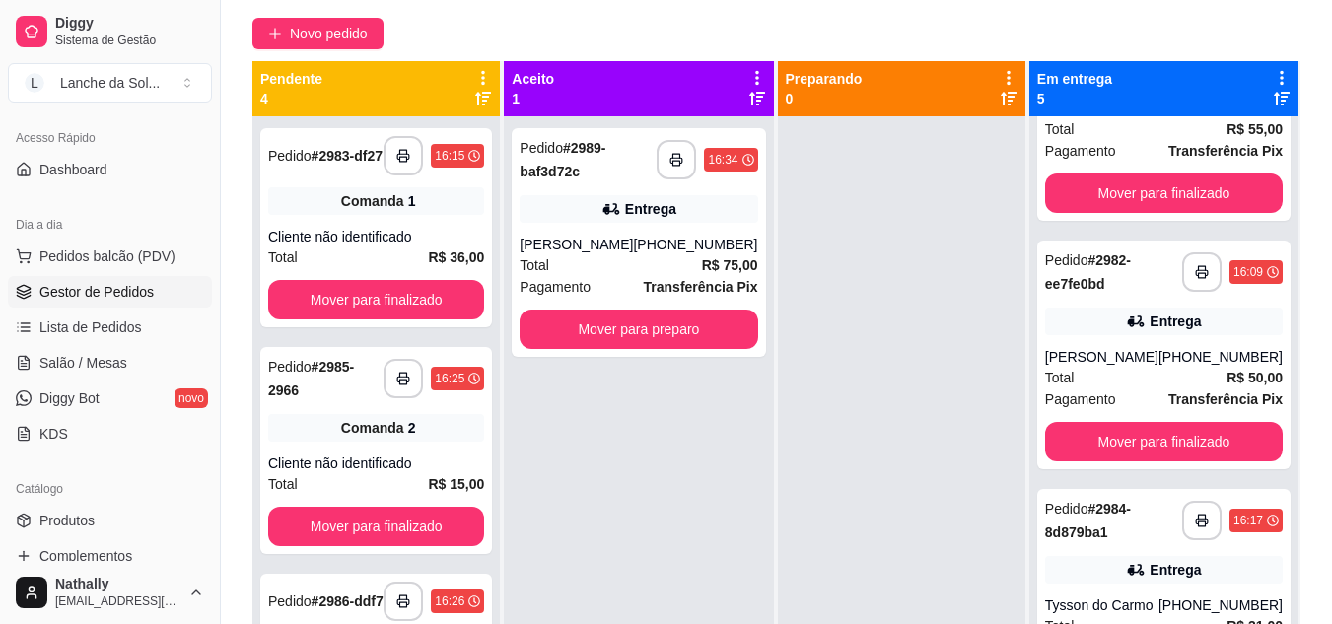
drag, startPoint x: 1267, startPoint y: 352, endPoint x: 1277, endPoint y: 387, distance: 35.9
click at [1277, 387] on div "**********" at bounding box center [1164, 428] width 269 height 624
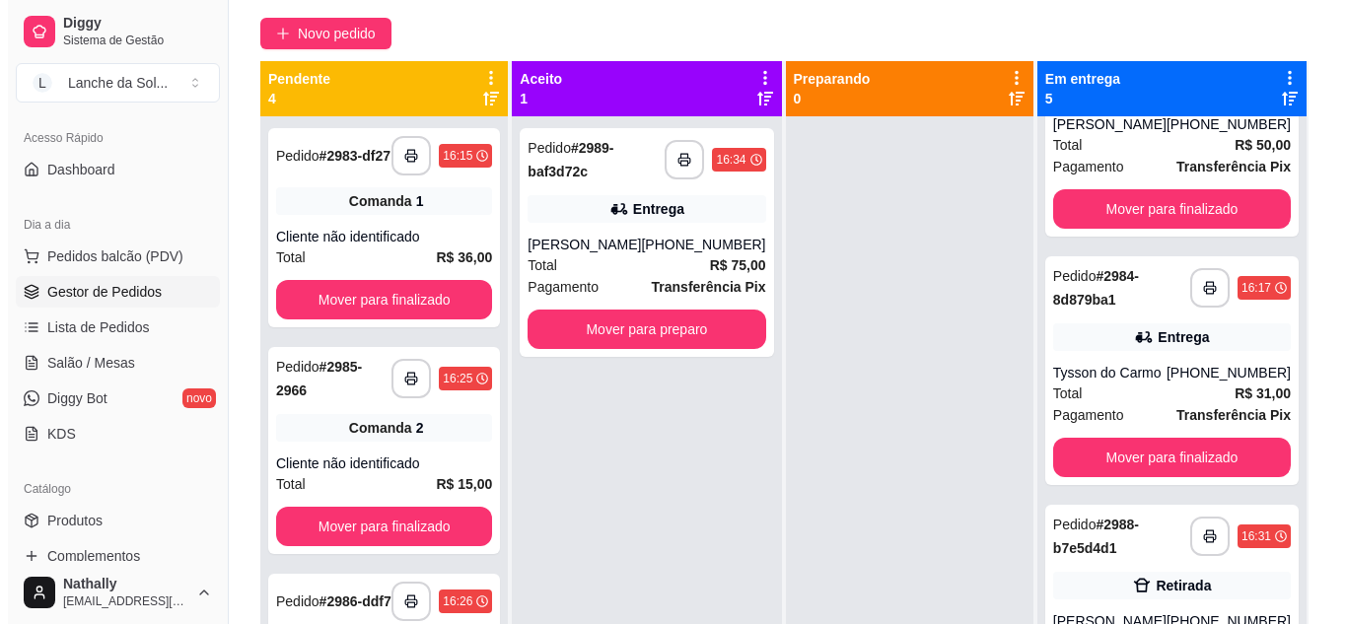
scroll to position [638, 0]
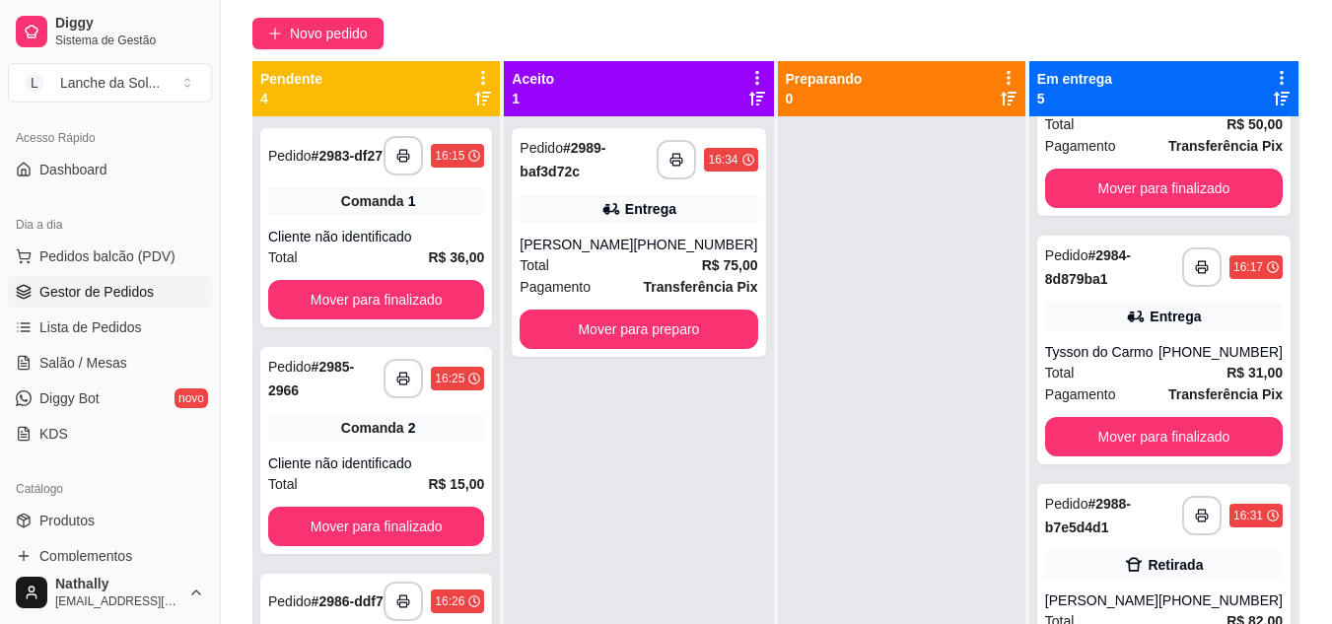
click at [1102, 605] on div "[PERSON_NAME]" at bounding box center [1101, 601] width 113 height 20
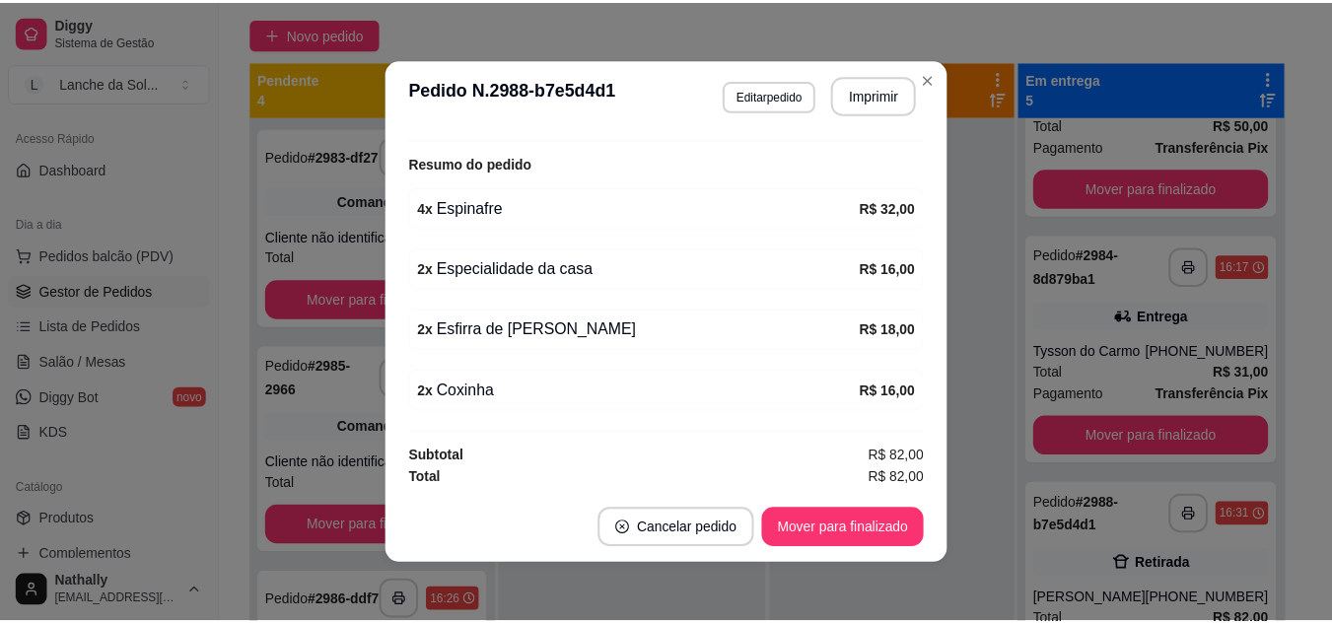
scroll to position [448, 0]
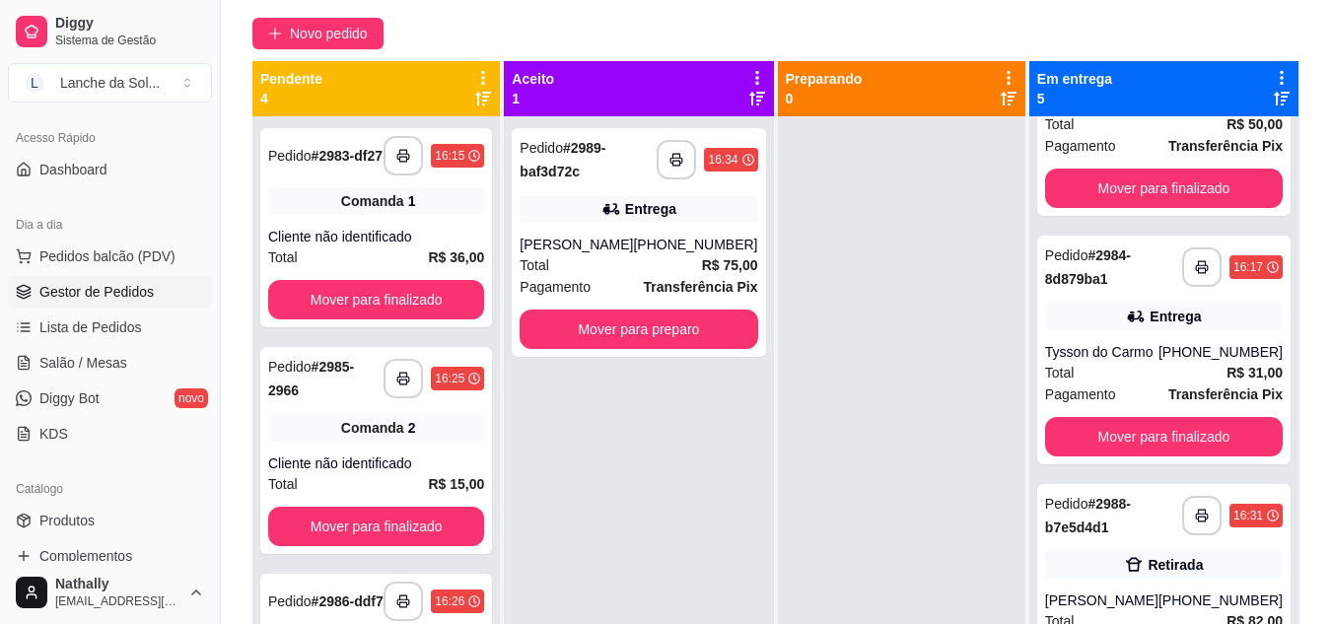
click at [96, 377] on link "Salão / Mesas" at bounding box center [110, 363] width 204 height 32
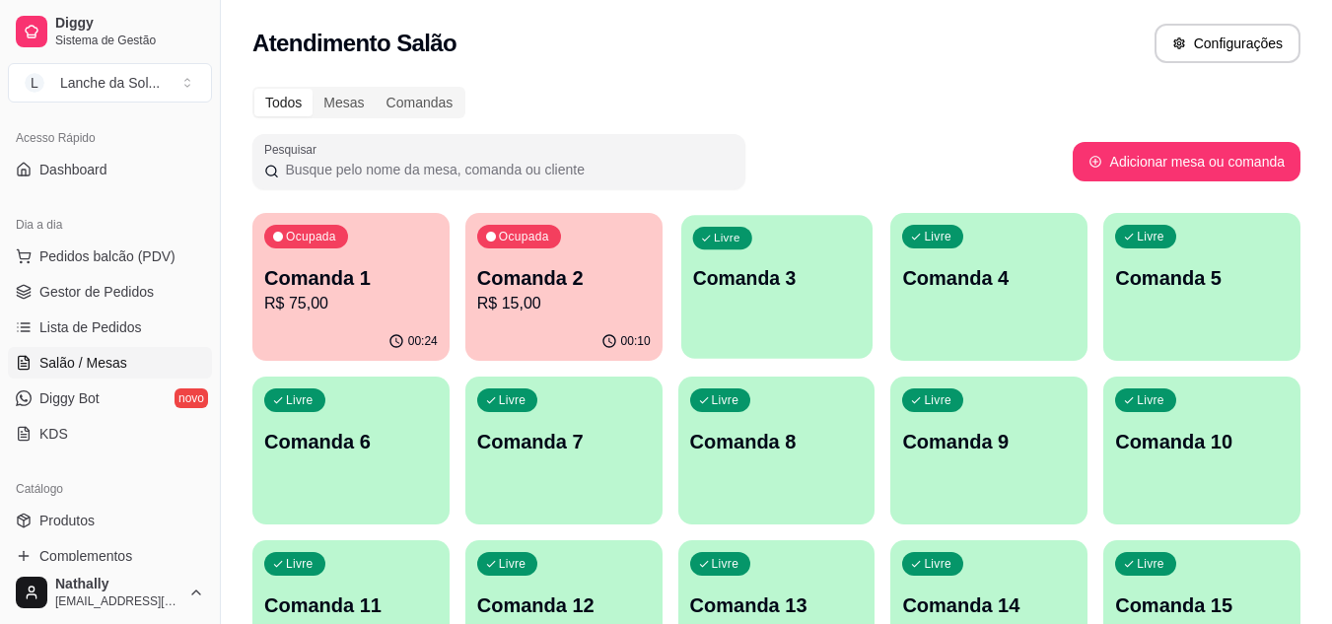
click at [736, 274] on p "Comanda 3" at bounding box center [776, 278] width 169 height 27
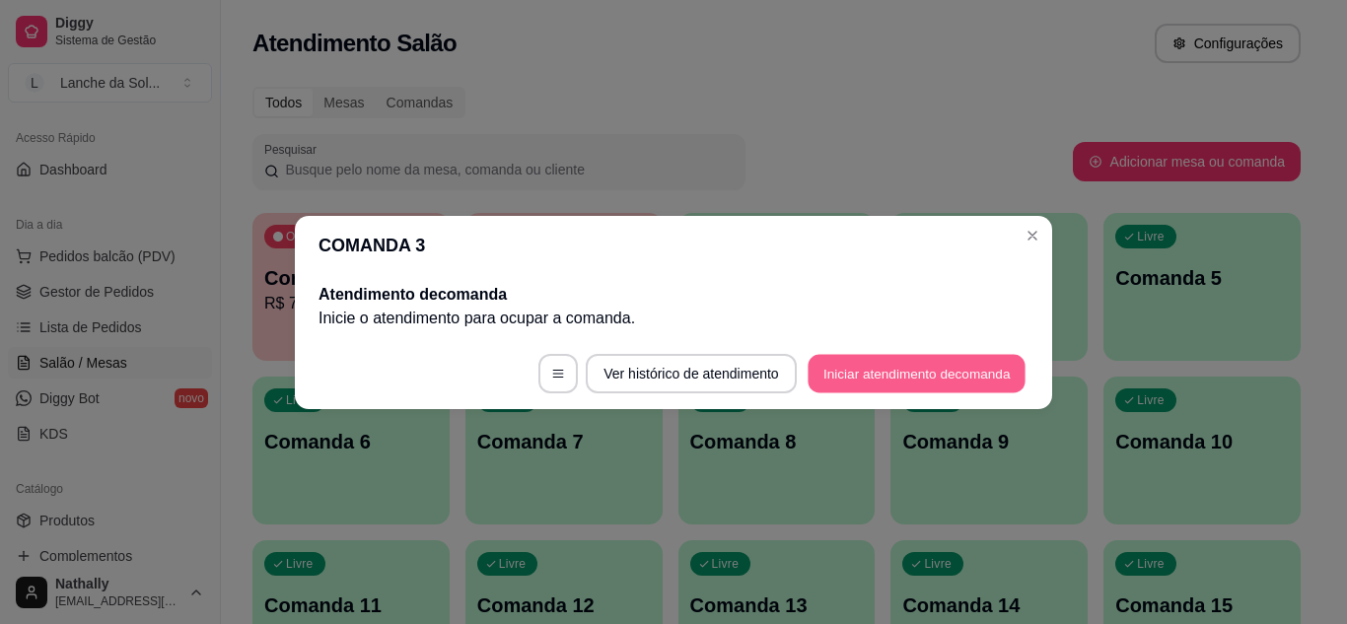
click at [916, 361] on button "Iniciar atendimento de comanda" at bounding box center [917, 373] width 218 height 38
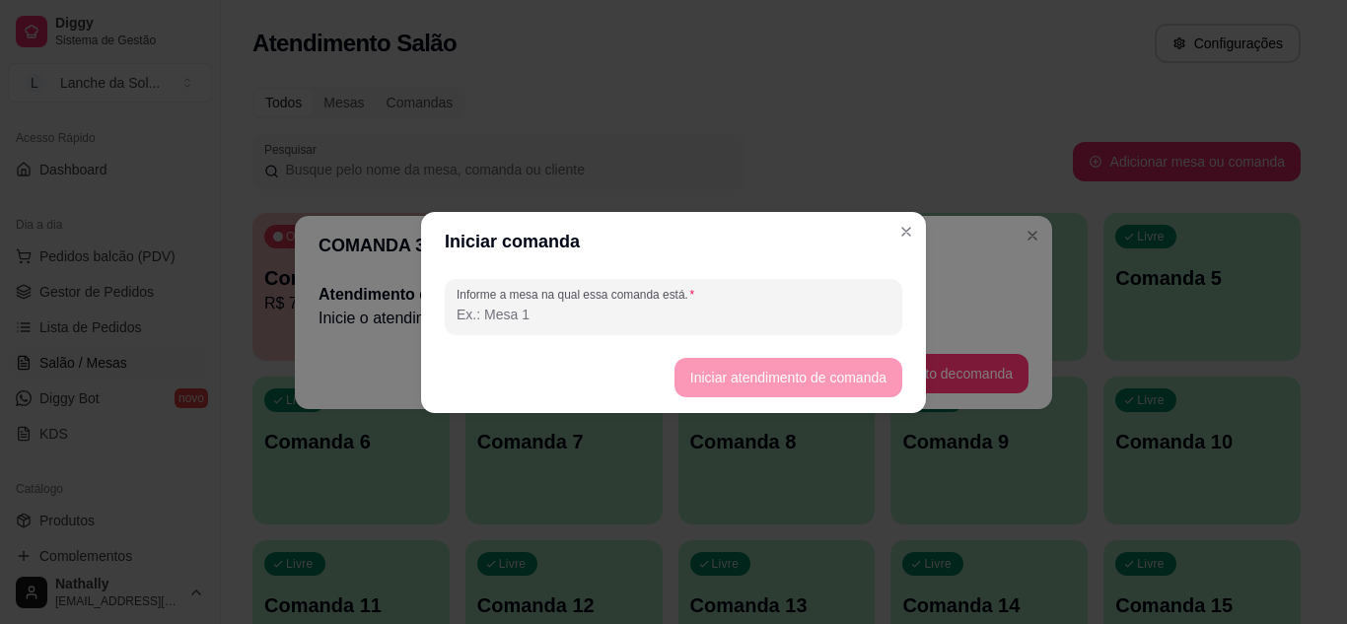
click at [763, 306] on input "Informe a mesa na qual essa comanda está." at bounding box center [674, 315] width 434 height 20
type input "Junior"
click at [744, 371] on button "Iniciar atendimento de comanda" at bounding box center [789, 377] width 228 height 39
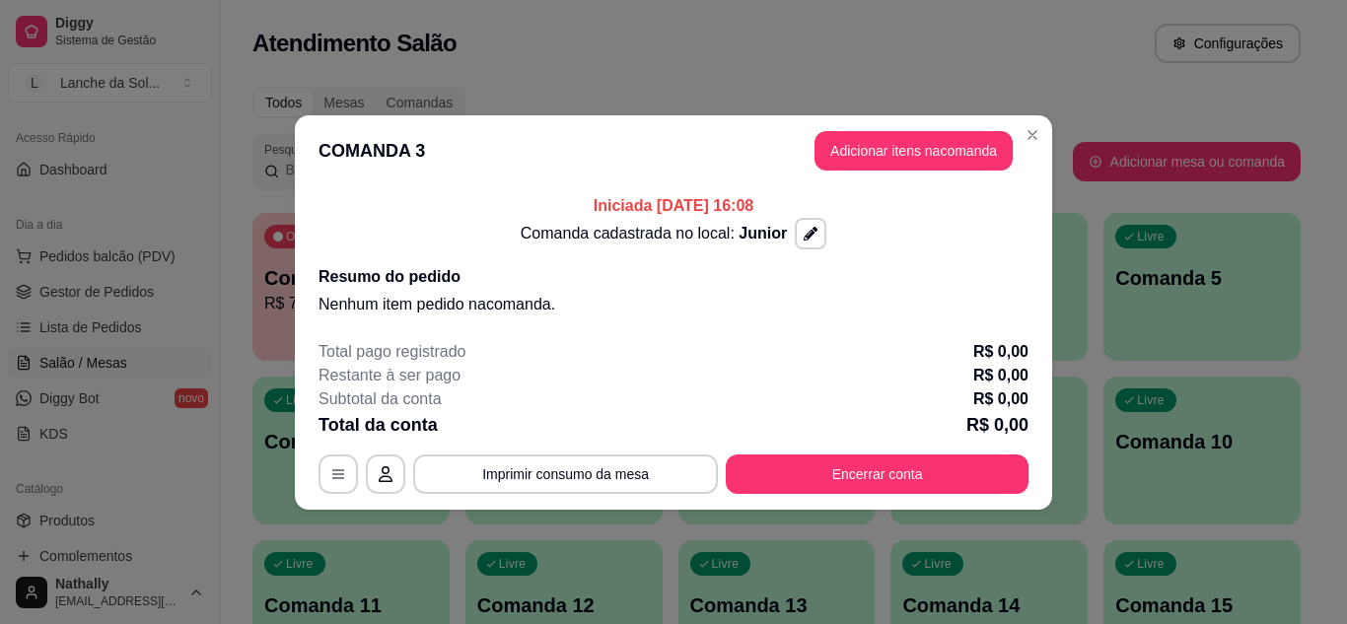
drag, startPoint x: 932, startPoint y: 180, endPoint x: 951, endPoint y: 154, distance: 32.6
click at [951, 154] on header "COMANDA 3 Adicionar itens na comanda" at bounding box center [673, 150] width 757 height 71
click at [951, 154] on button "Adicionar itens na comanda" at bounding box center [914, 150] width 192 height 38
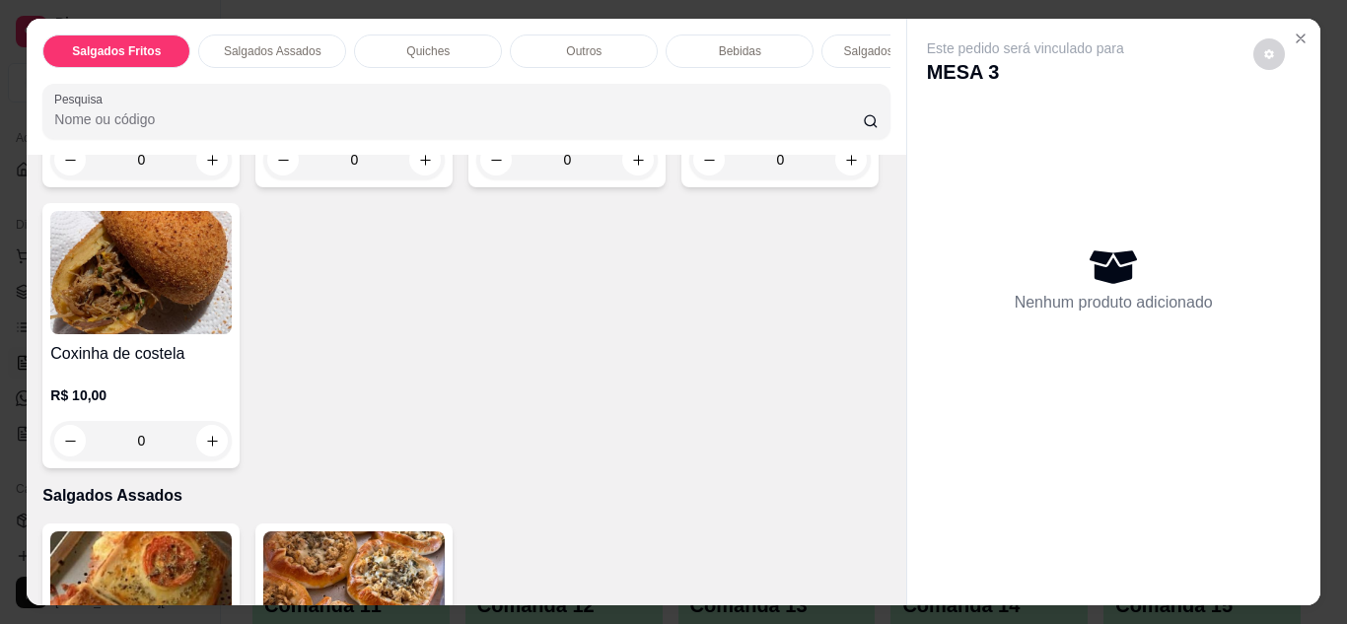
scroll to position [377, 0]
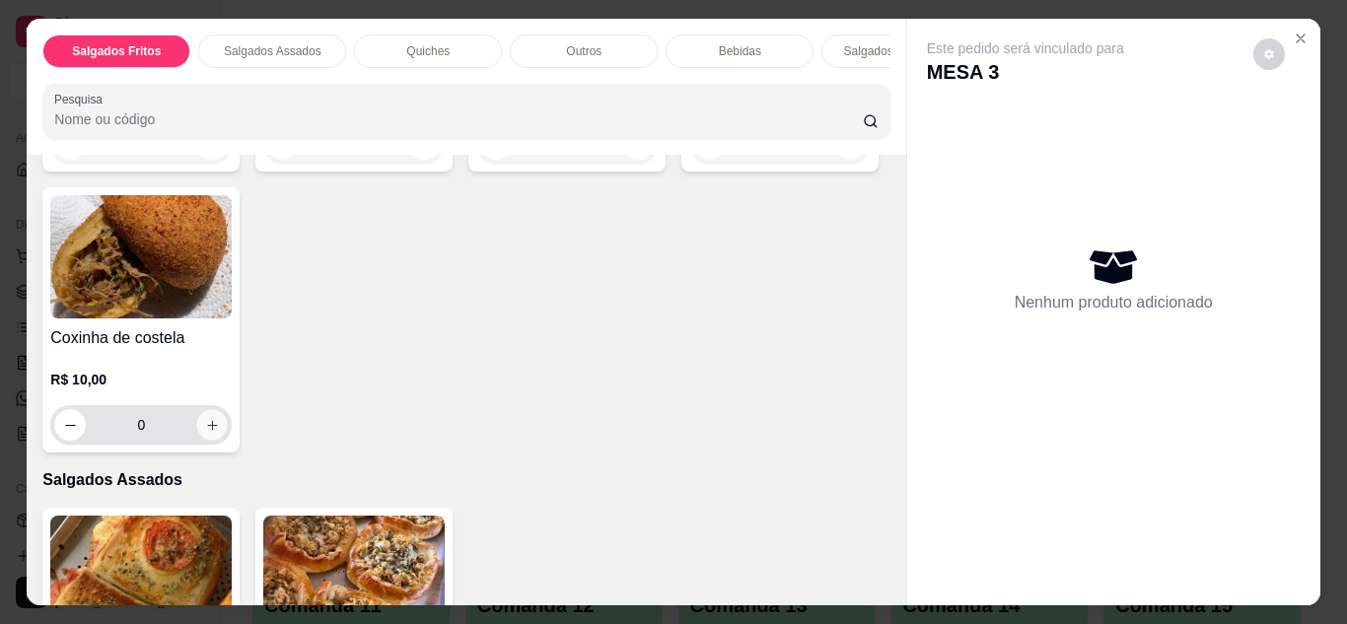
click at [220, 433] on icon "increase-product-quantity" at bounding box center [212, 425] width 15 height 15
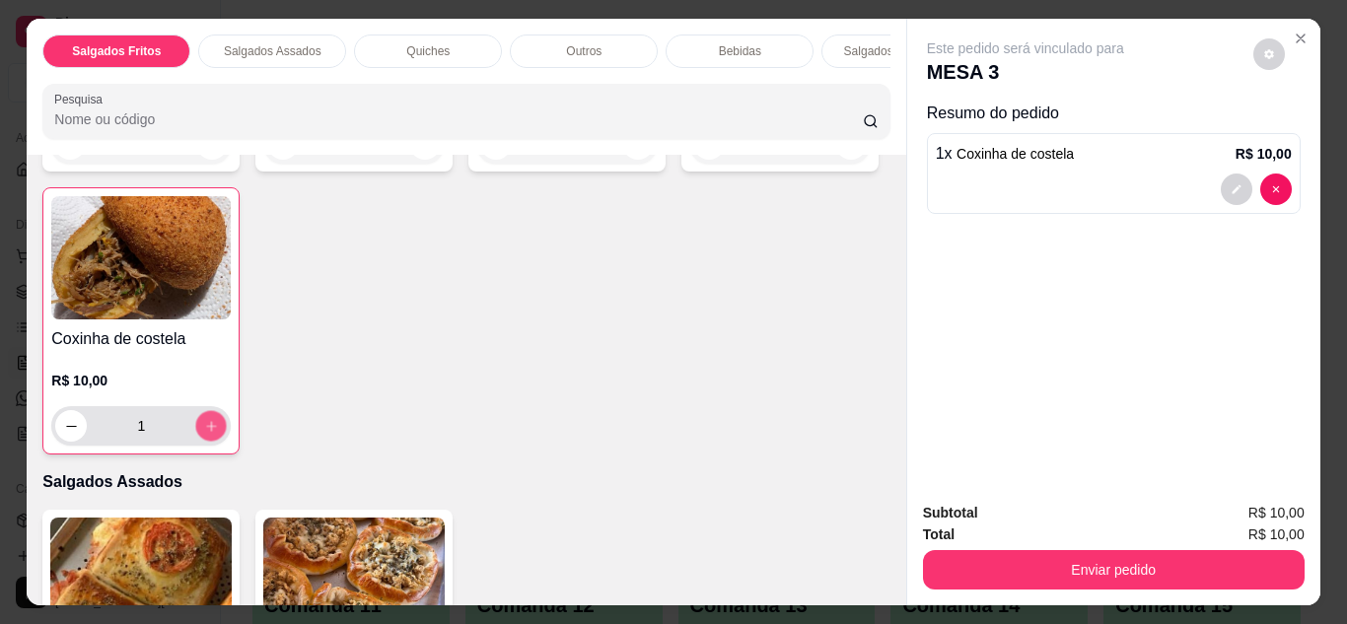
click at [219, 434] on icon "increase-product-quantity" at bounding box center [211, 426] width 15 height 15
type input "2"
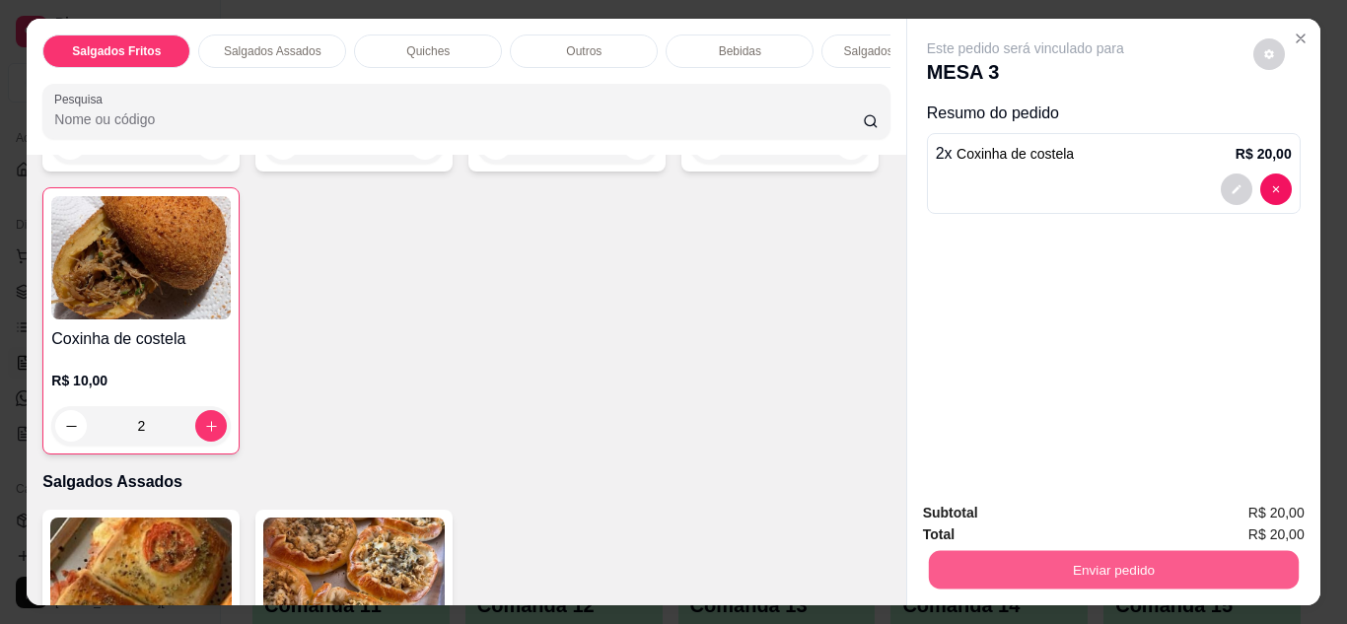
click at [1040, 558] on button "Enviar pedido" at bounding box center [1113, 570] width 370 height 38
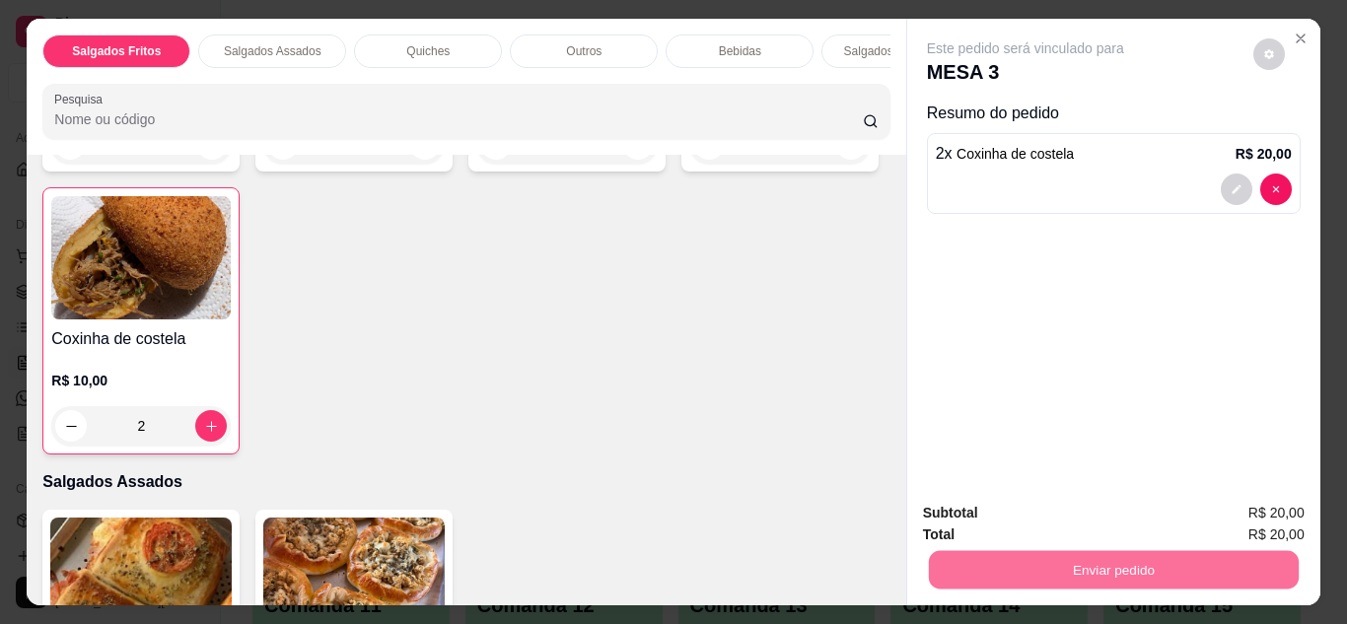
click at [1023, 501] on button "Não registrar e enviar pedido" at bounding box center [1048, 514] width 199 height 36
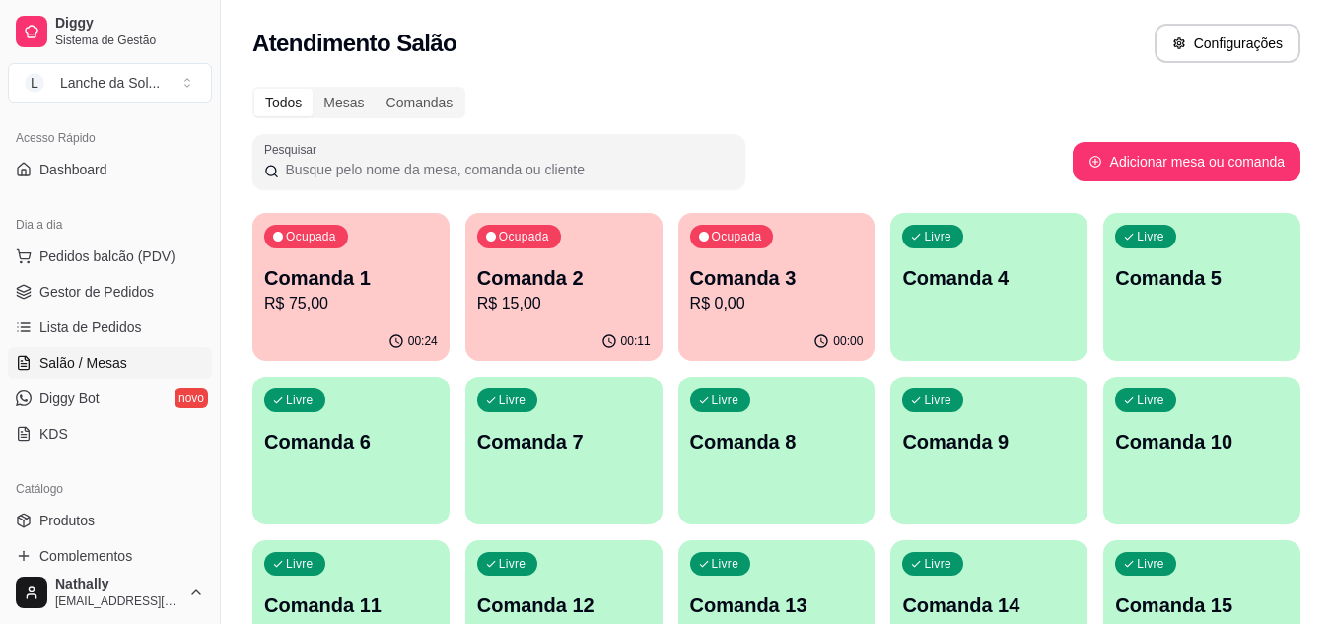
click at [119, 297] on span "Gestor de Pedidos" at bounding box center [96, 292] width 114 height 20
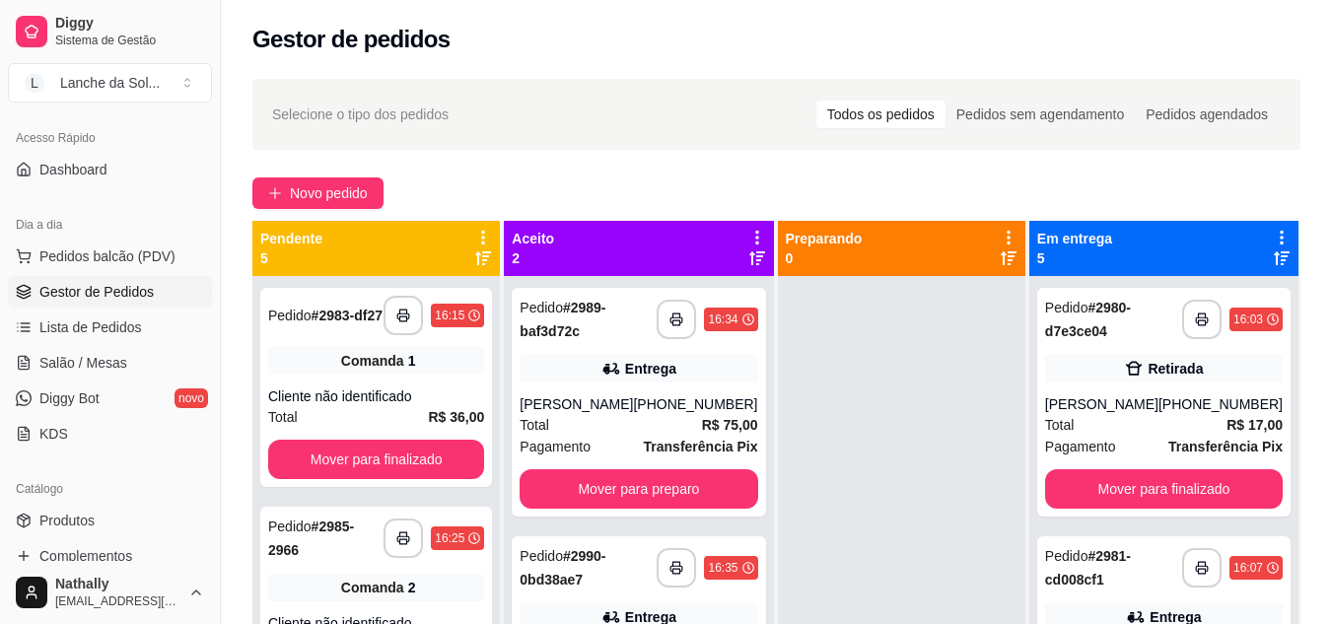
click at [686, 389] on div "**********" at bounding box center [638, 402] width 253 height 229
click at [407, 384] on div "**********" at bounding box center [376, 387] width 232 height 199
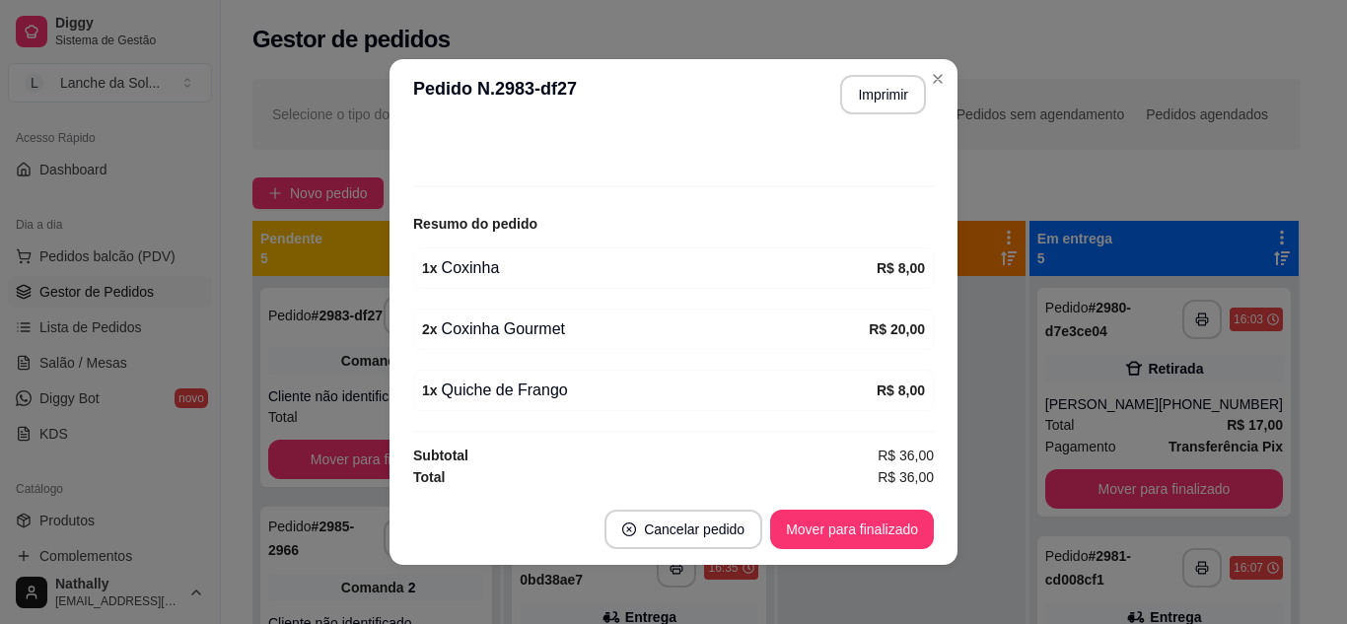
scroll to position [178, 0]
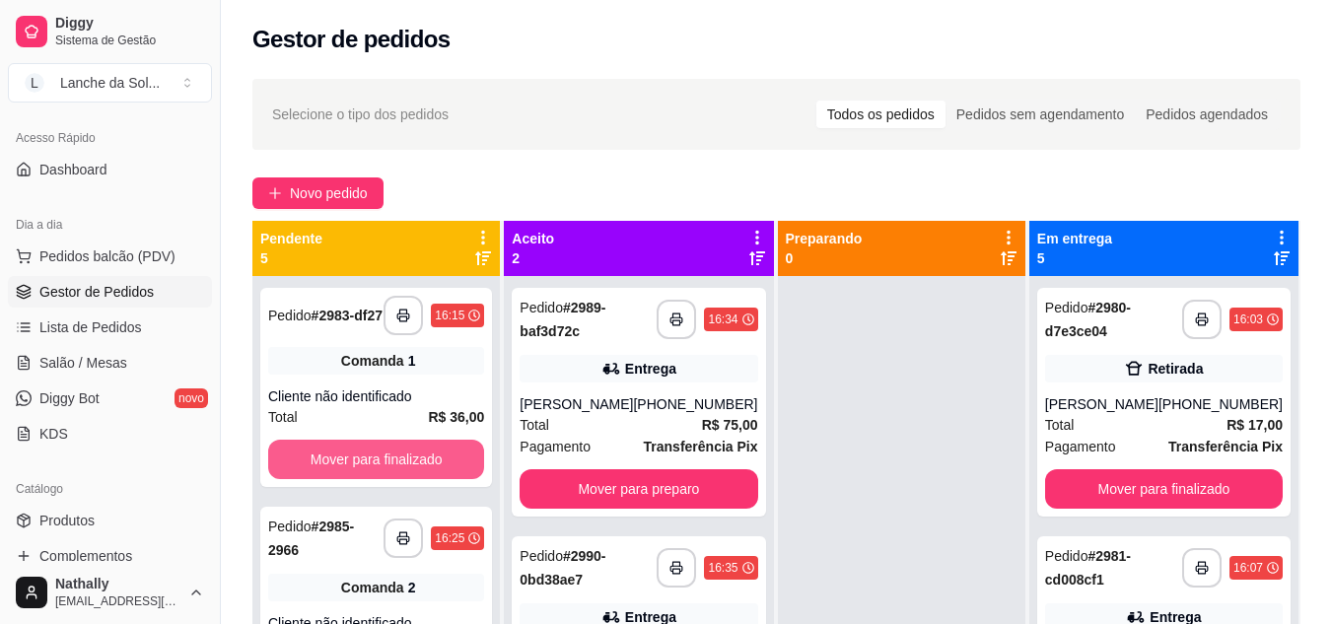
click at [418, 457] on button "Mover para finalizado" at bounding box center [376, 459] width 216 height 39
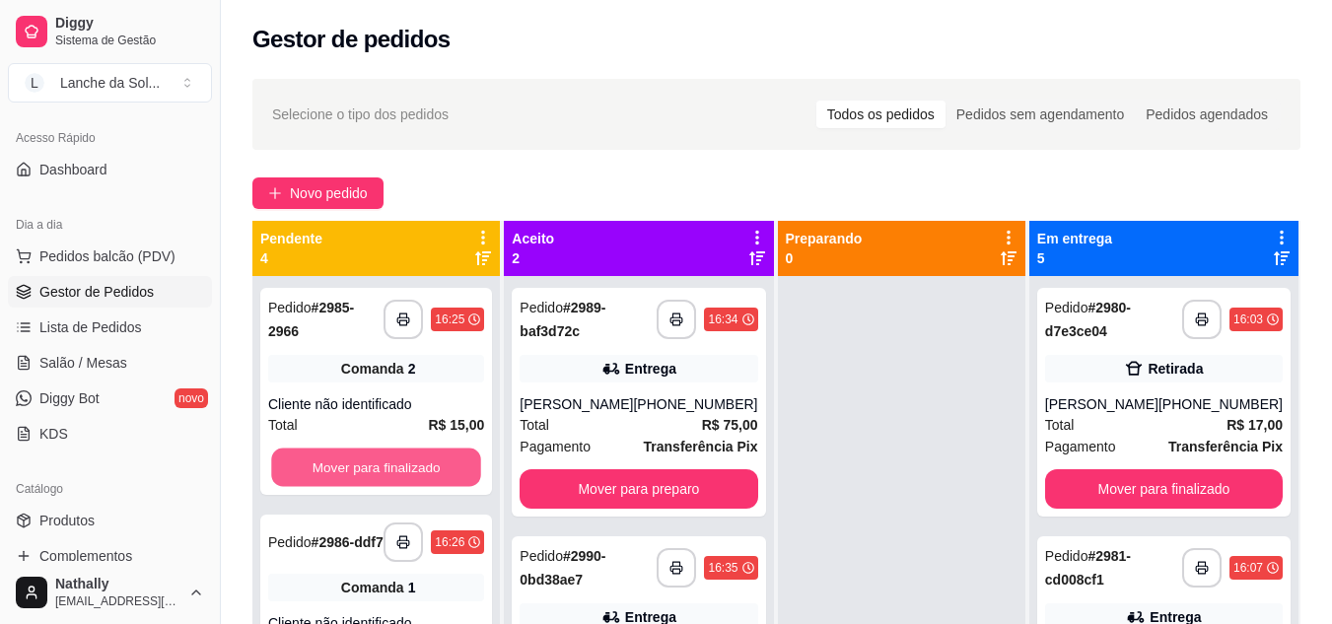
click at [418, 457] on button "Mover para finalizado" at bounding box center [376, 468] width 210 height 38
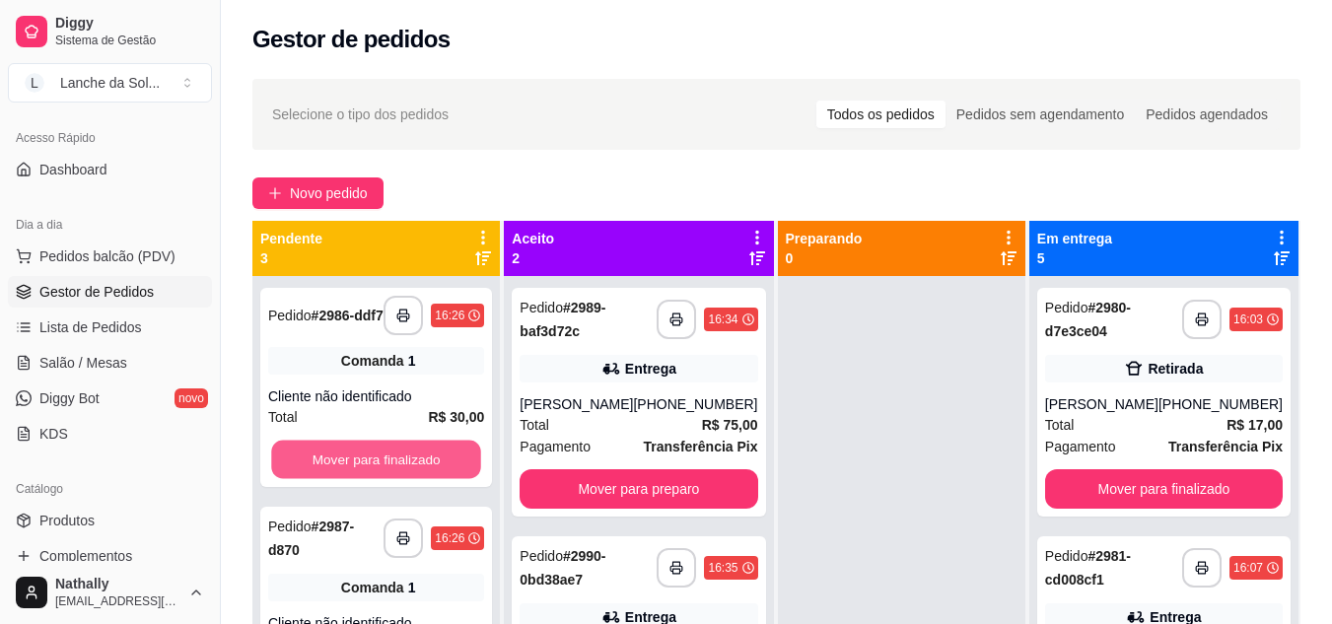
click at [418, 457] on button "Mover para finalizado" at bounding box center [376, 460] width 210 height 38
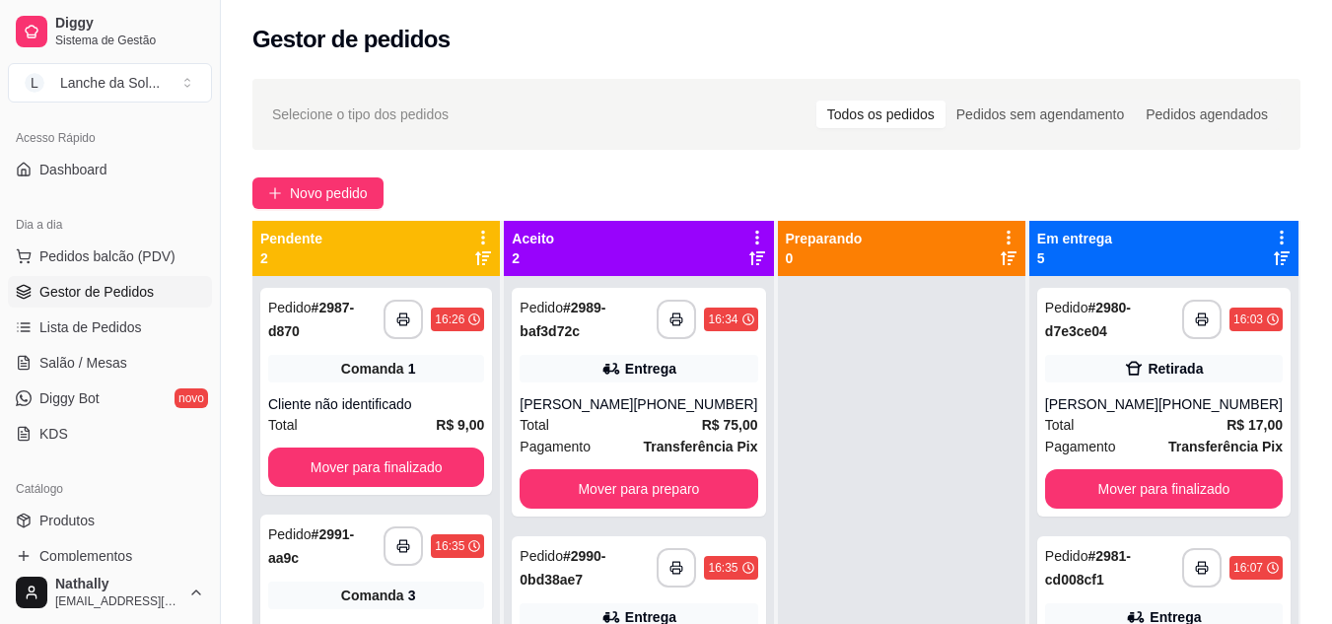
click at [395, 363] on span "Comanda" at bounding box center [372, 369] width 63 height 20
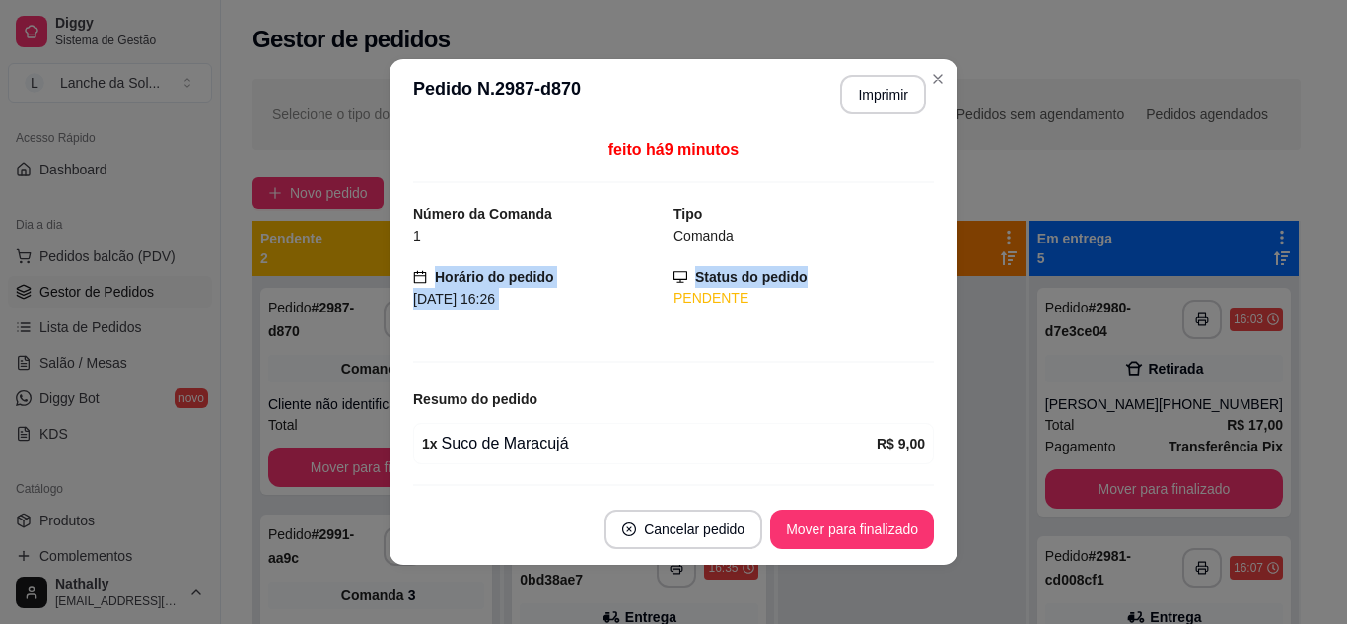
drag, startPoint x: 911, startPoint y: 238, endPoint x: 924, endPoint y: 259, distance: 25.2
click at [924, 259] on div "feito há 9 minutos Número da Comanda 1 Tipo Comanda Horário do pedido [DATE] 16…" at bounding box center [673, 312] width 521 height 348
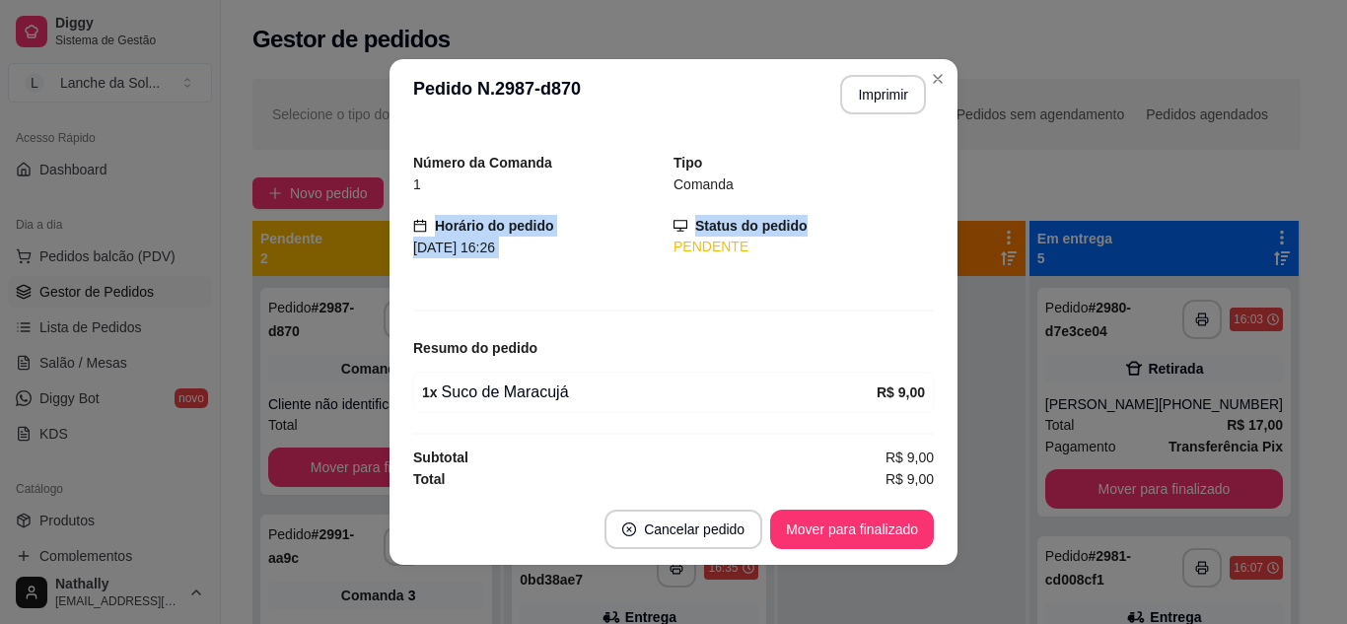
scroll to position [55, 0]
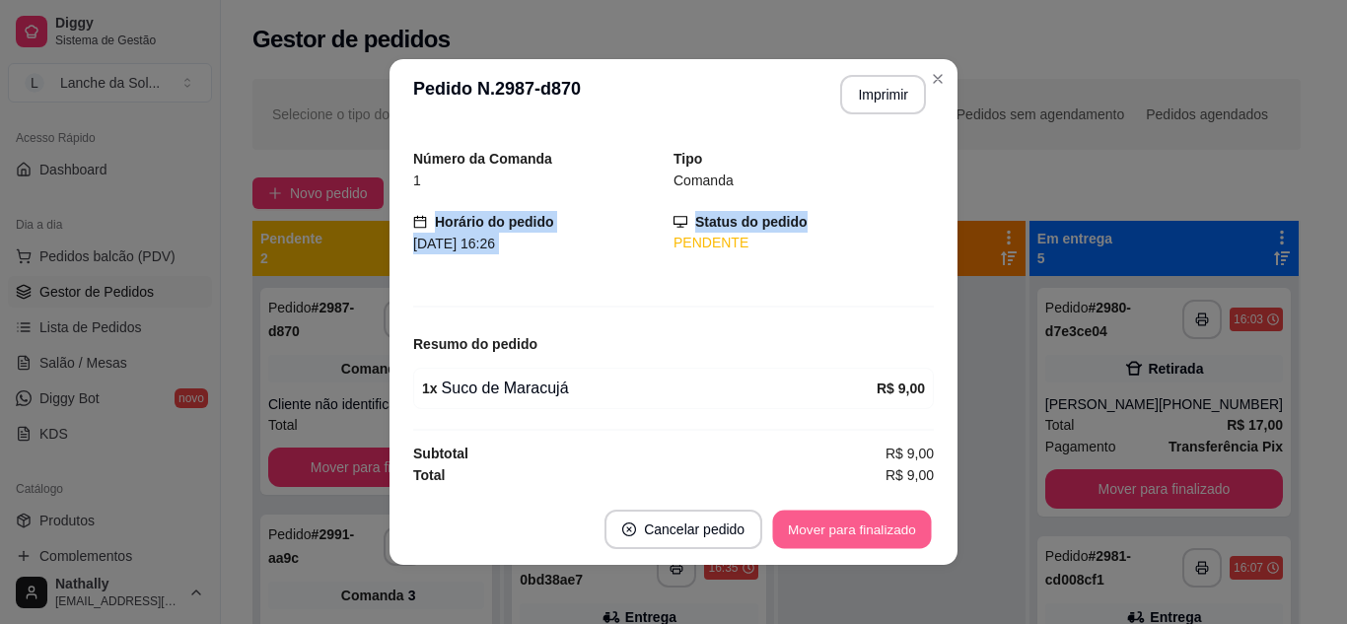
click at [849, 523] on button "Mover para finalizado" at bounding box center [852, 530] width 159 height 38
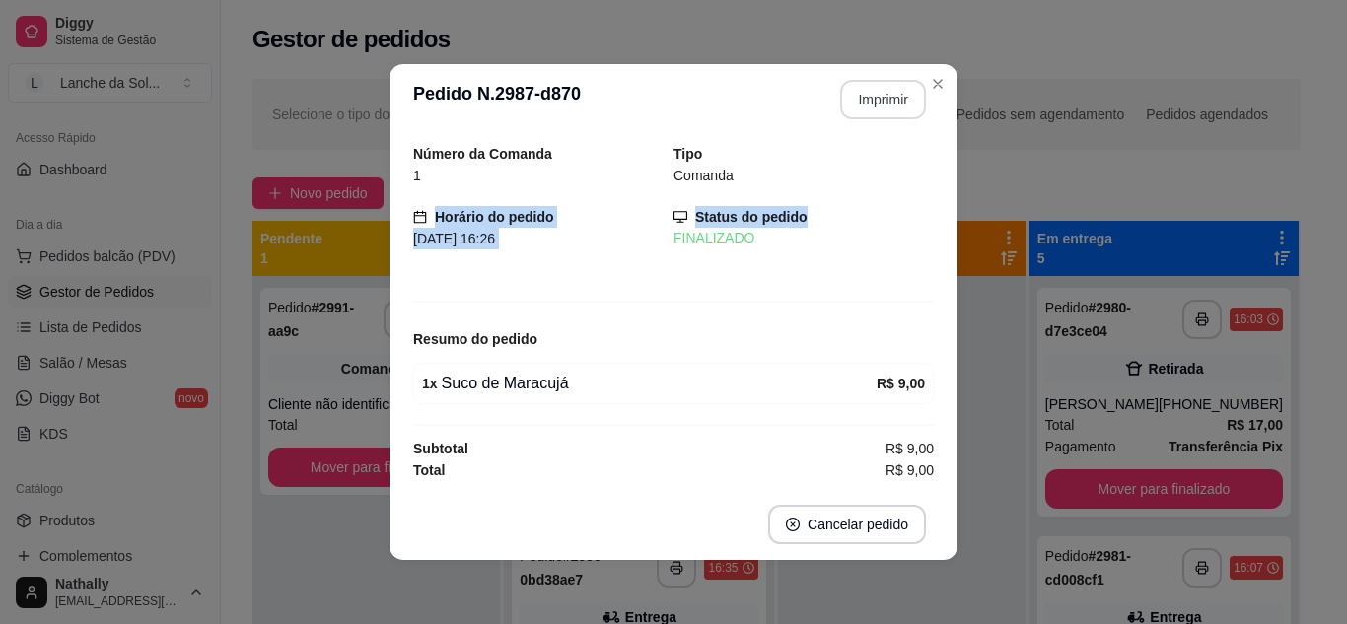
scroll to position [0, 0]
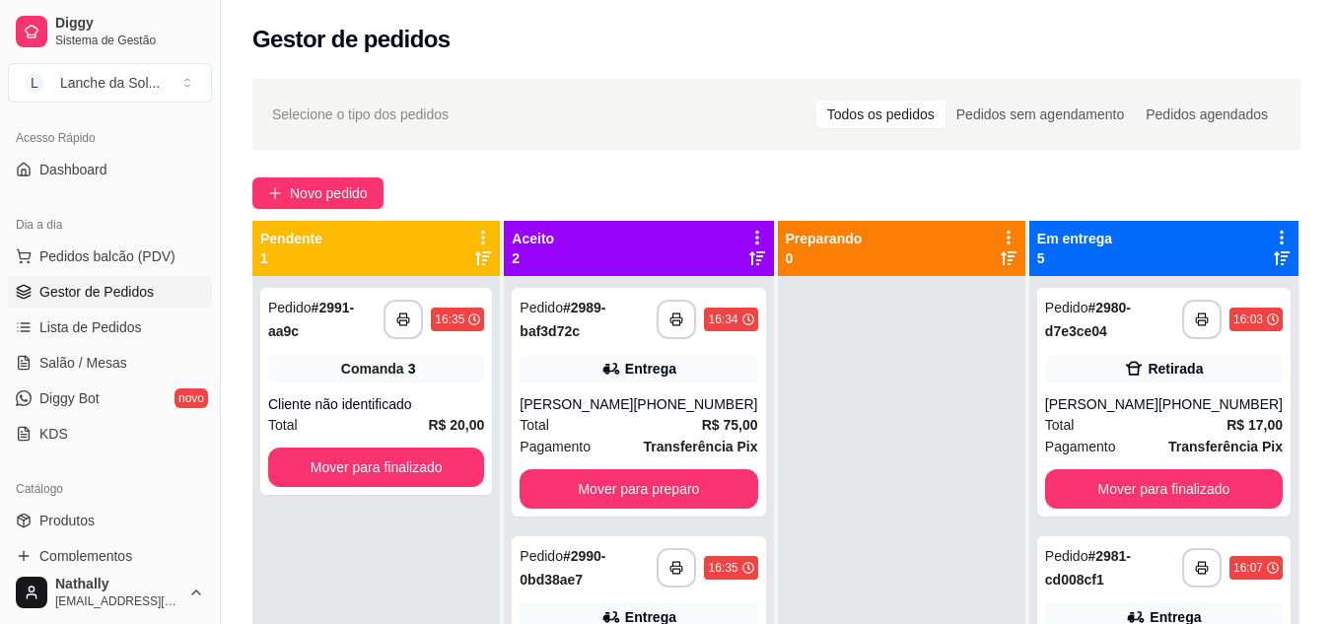
click at [121, 358] on span "Salão / Mesas" at bounding box center [83, 363] width 88 height 20
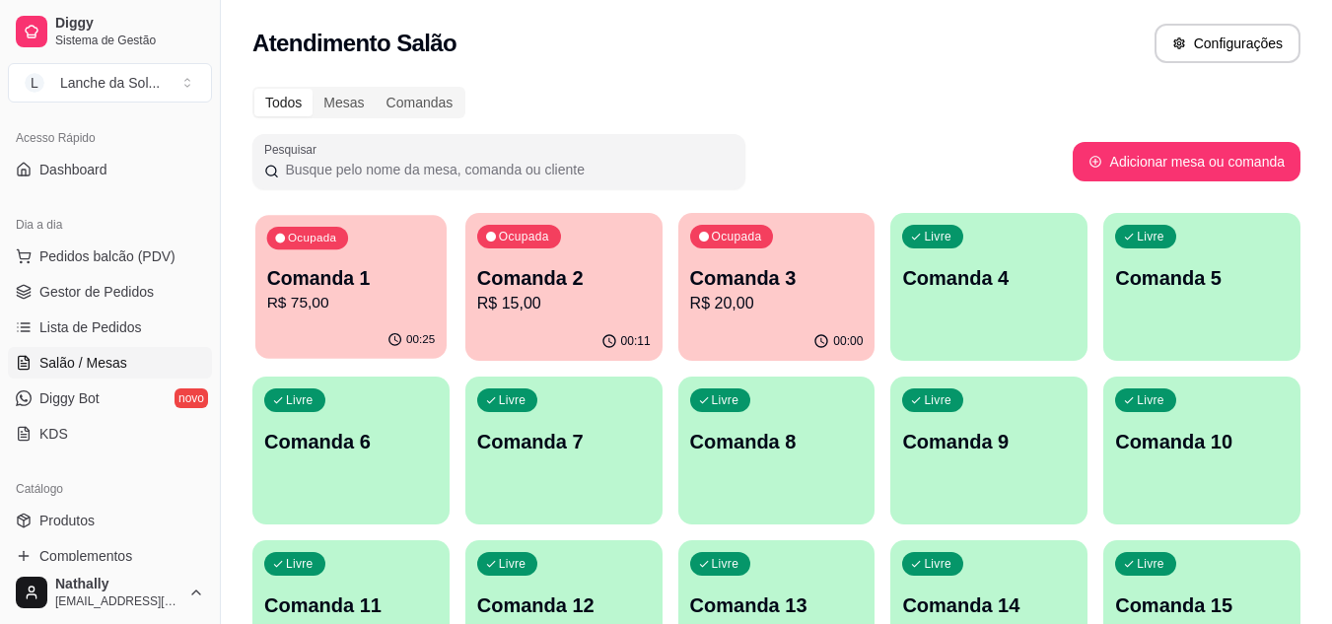
click at [356, 292] on p "R$ 75,00" at bounding box center [351, 303] width 169 height 23
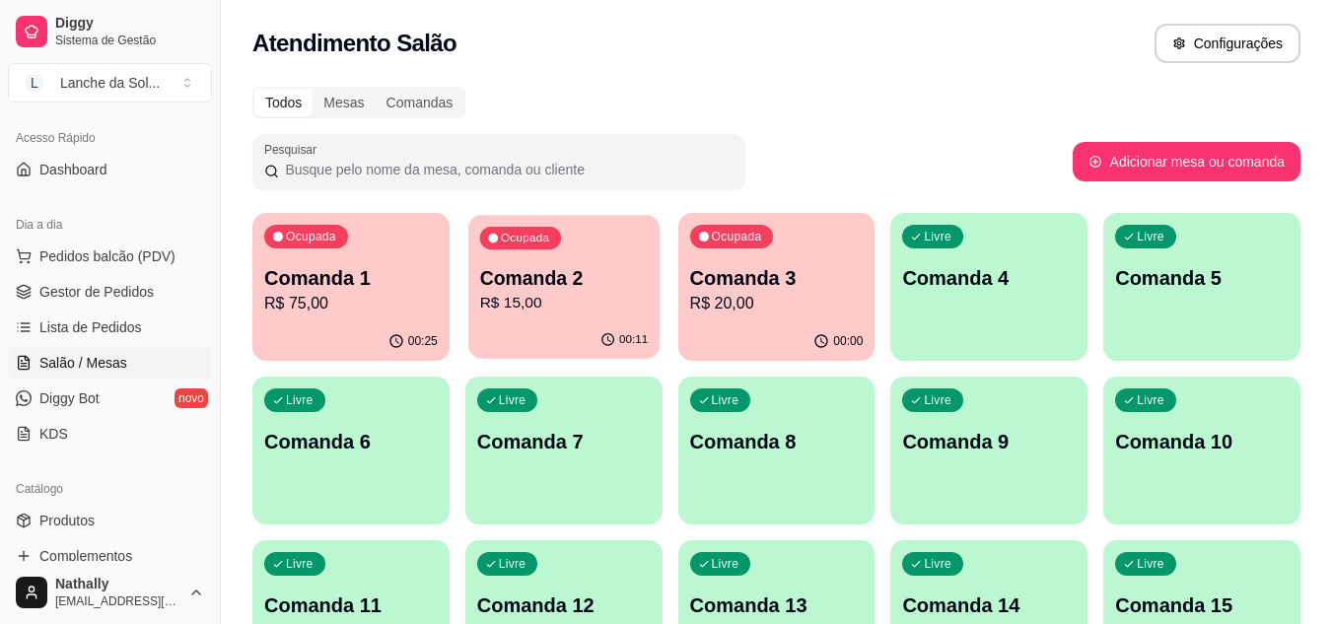
click at [549, 288] on p "Comanda 2" at bounding box center [563, 278] width 169 height 27
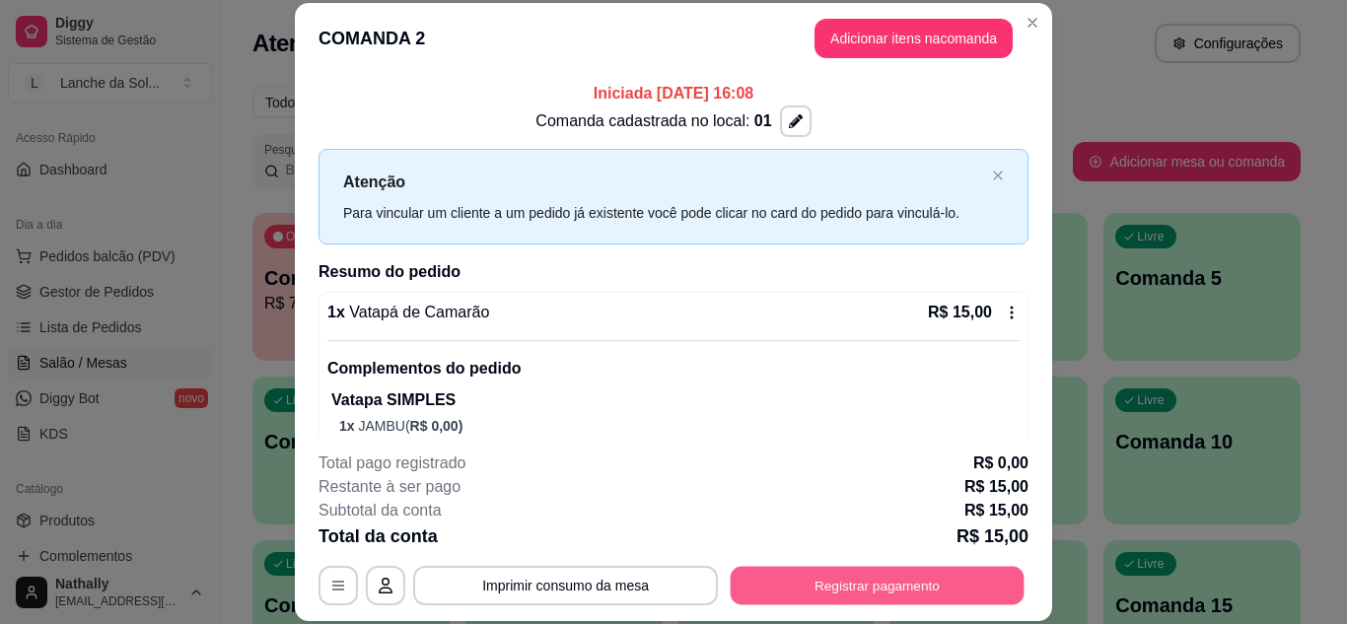
click at [843, 573] on button "Registrar pagamento" at bounding box center [878, 585] width 294 height 38
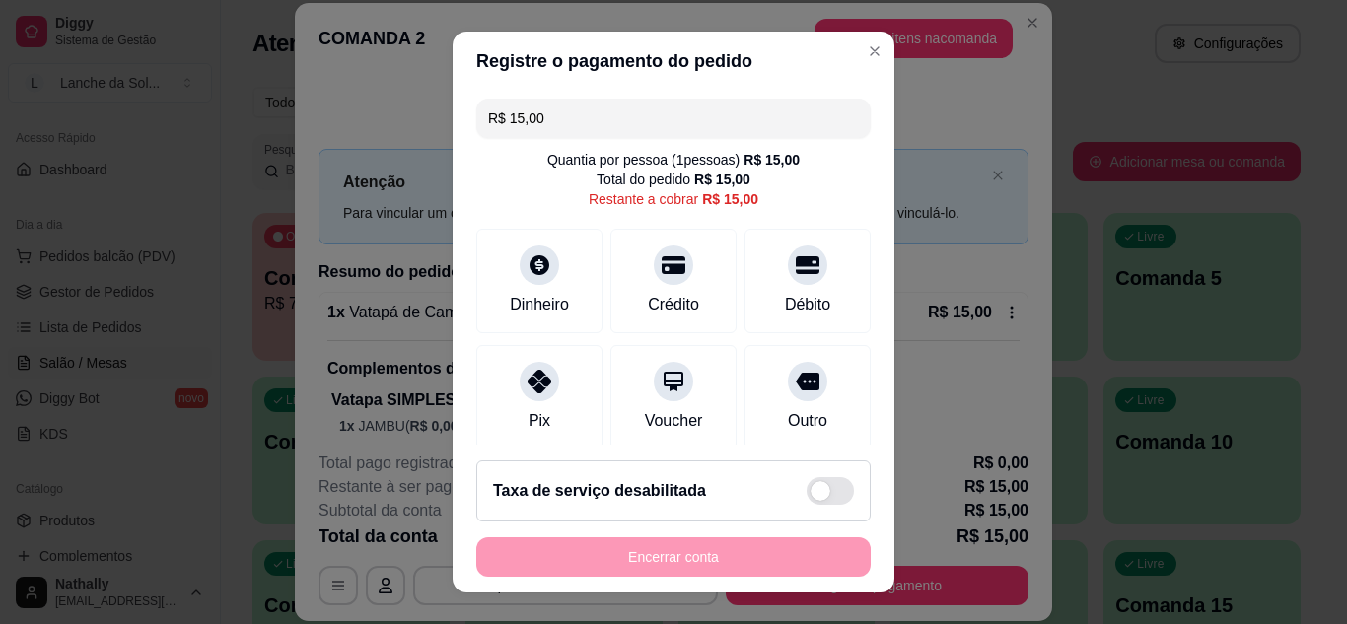
click at [520, 362] on div at bounding box center [539, 381] width 39 height 39
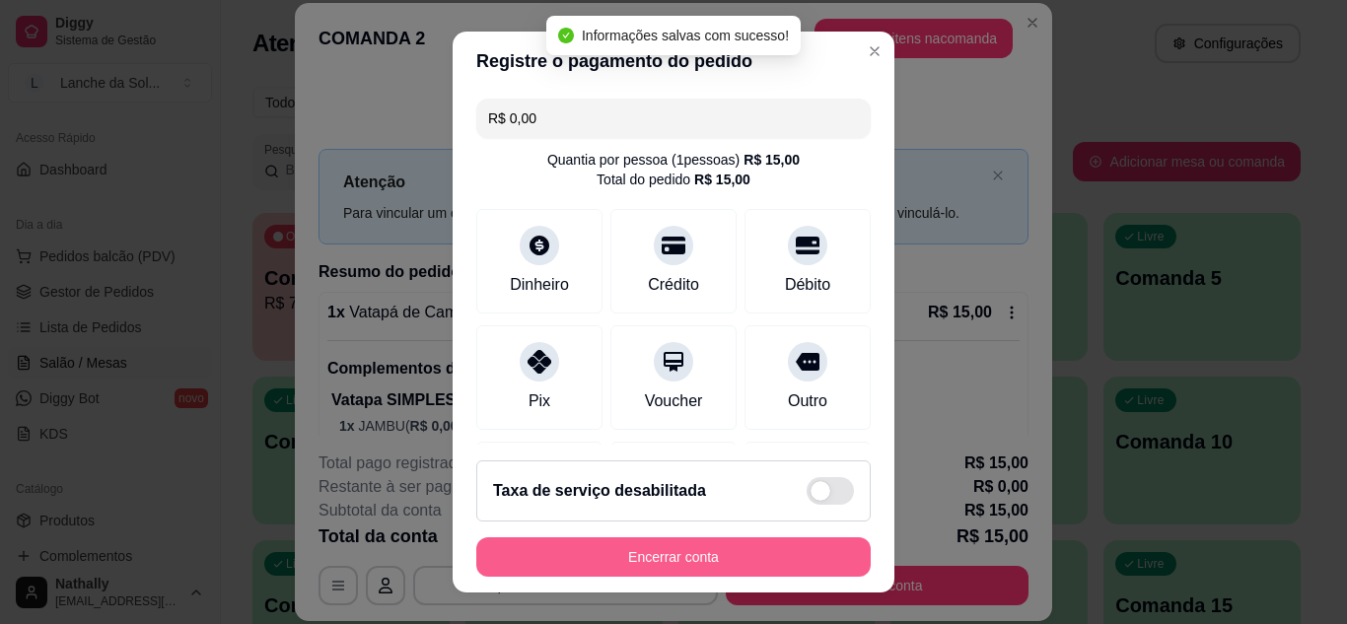
type input "R$ 0,00"
click at [656, 558] on button "Encerrar conta" at bounding box center [673, 557] width 395 height 39
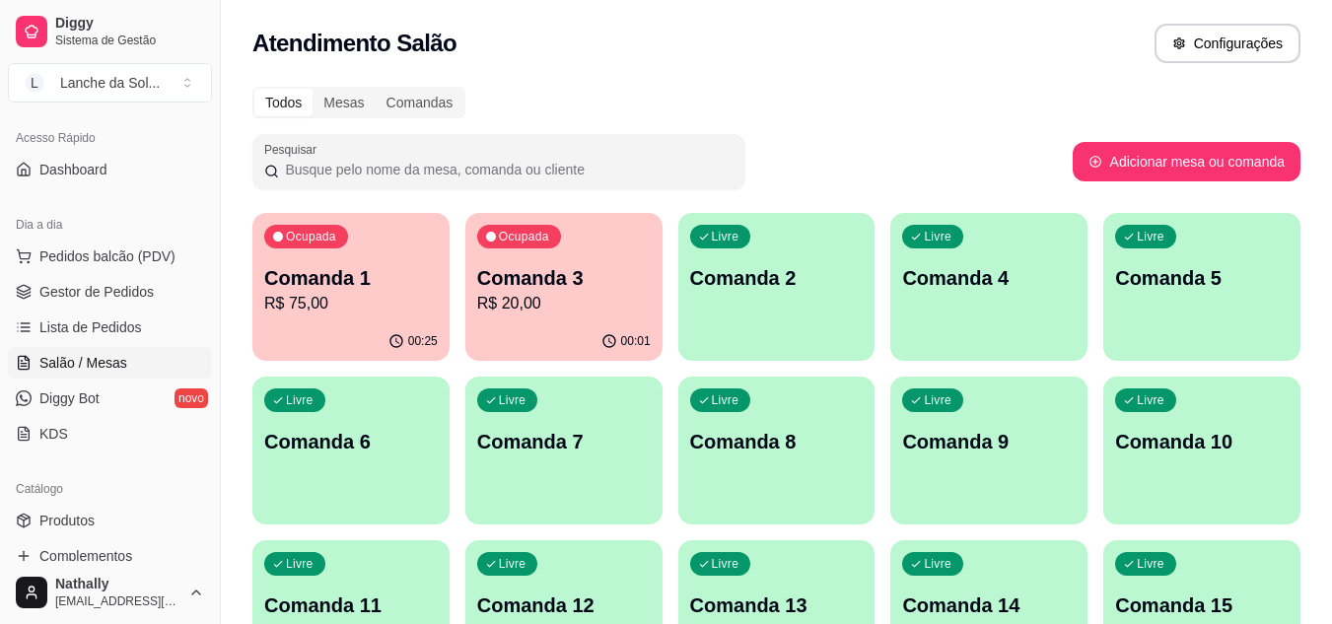
click at [138, 283] on span "Gestor de Pedidos" at bounding box center [96, 292] width 114 height 20
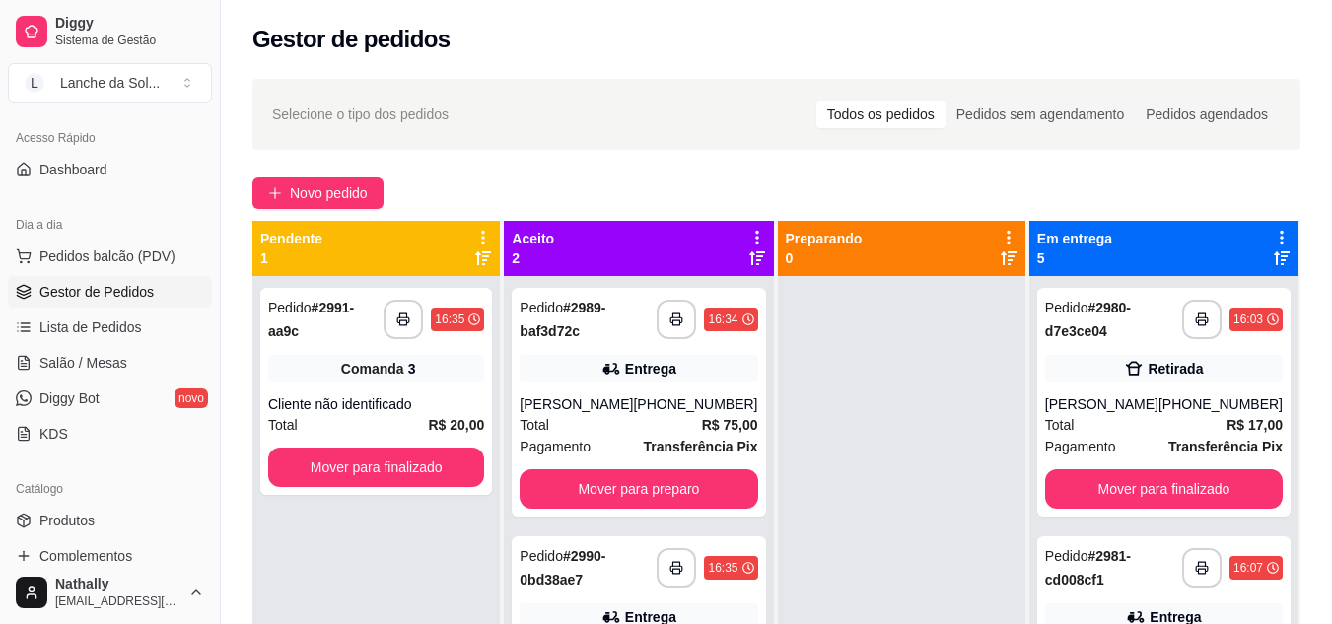
click at [645, 441] on strong "Transferência Pix" at bounding box center [701, 447] width 114 height 16
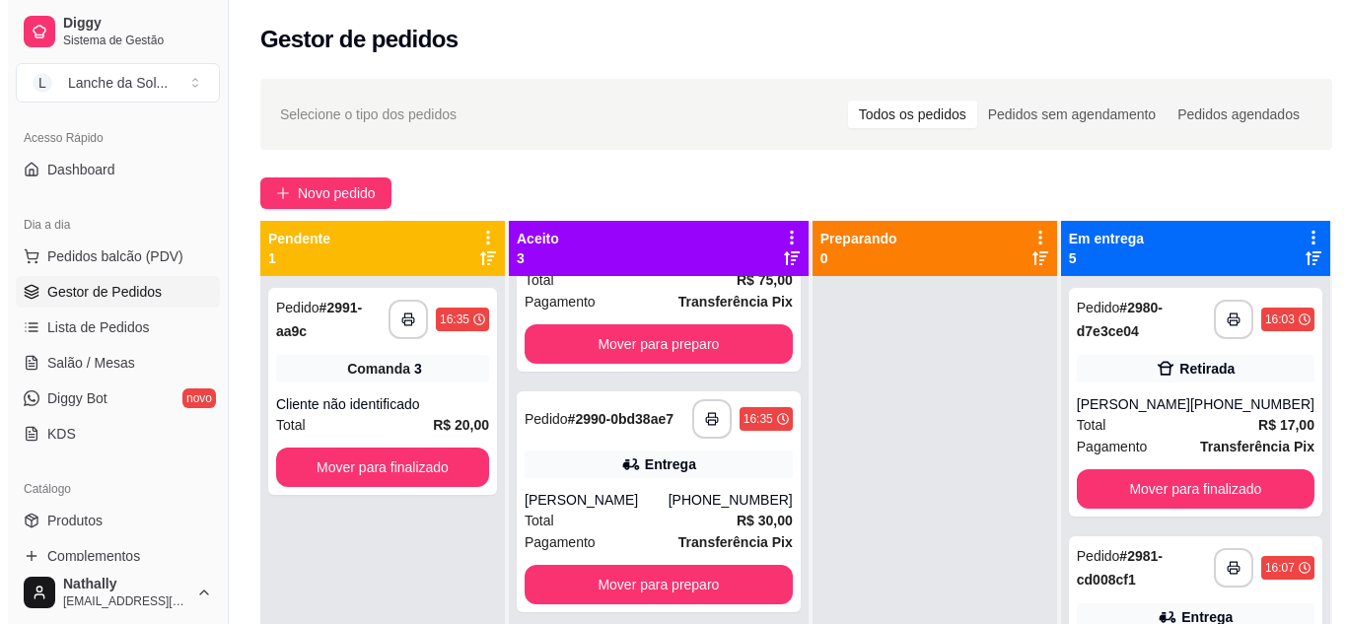
scroll to position [151, 0]
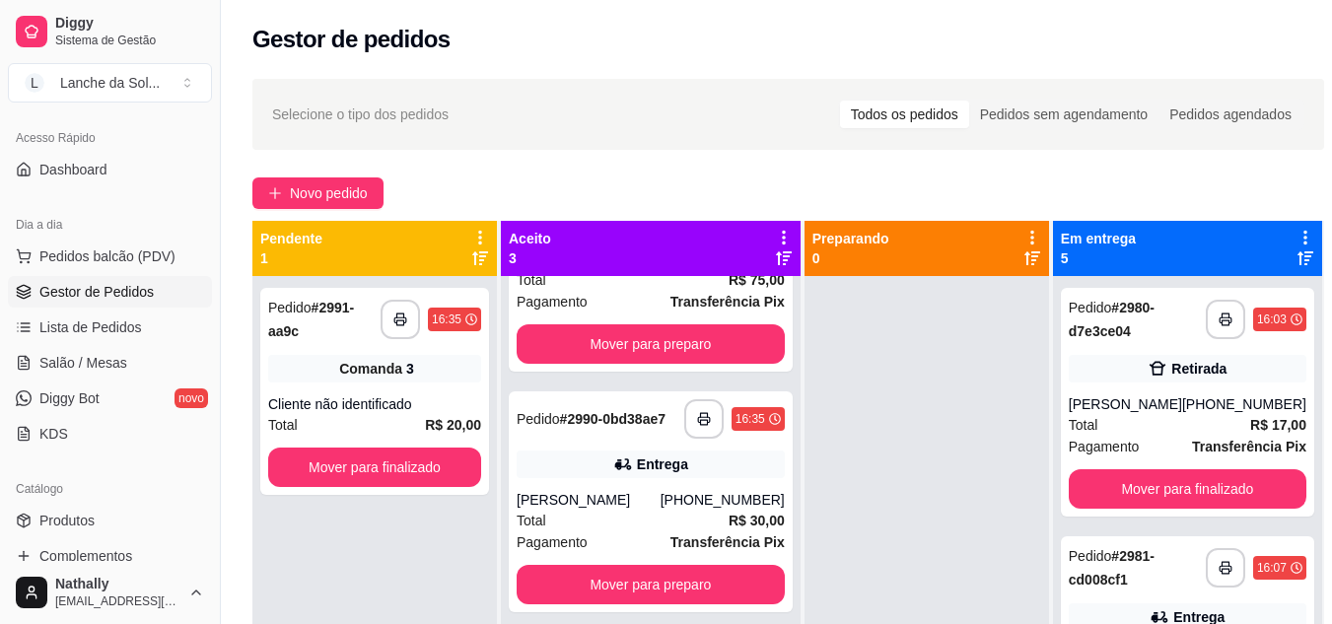
click at [669, 510] on div "[PHONE_NUMBER]" at bounding box center [723, 500] width 124 height 20
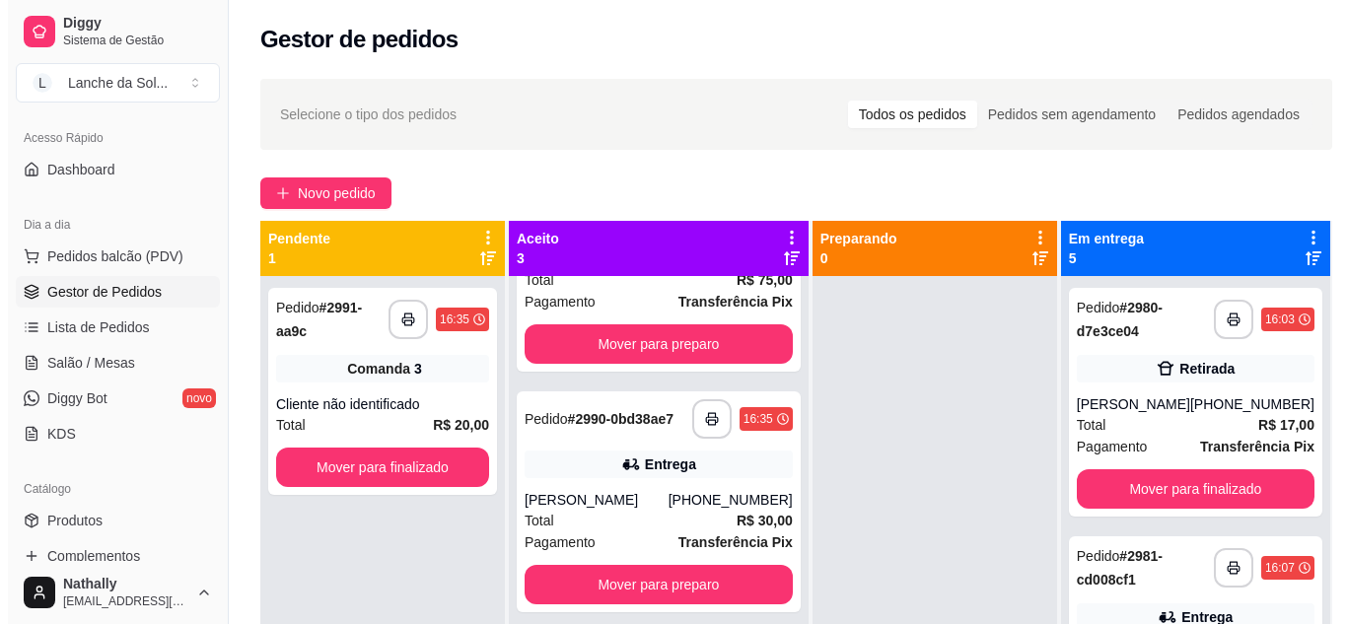
scroll to position [200, 0]
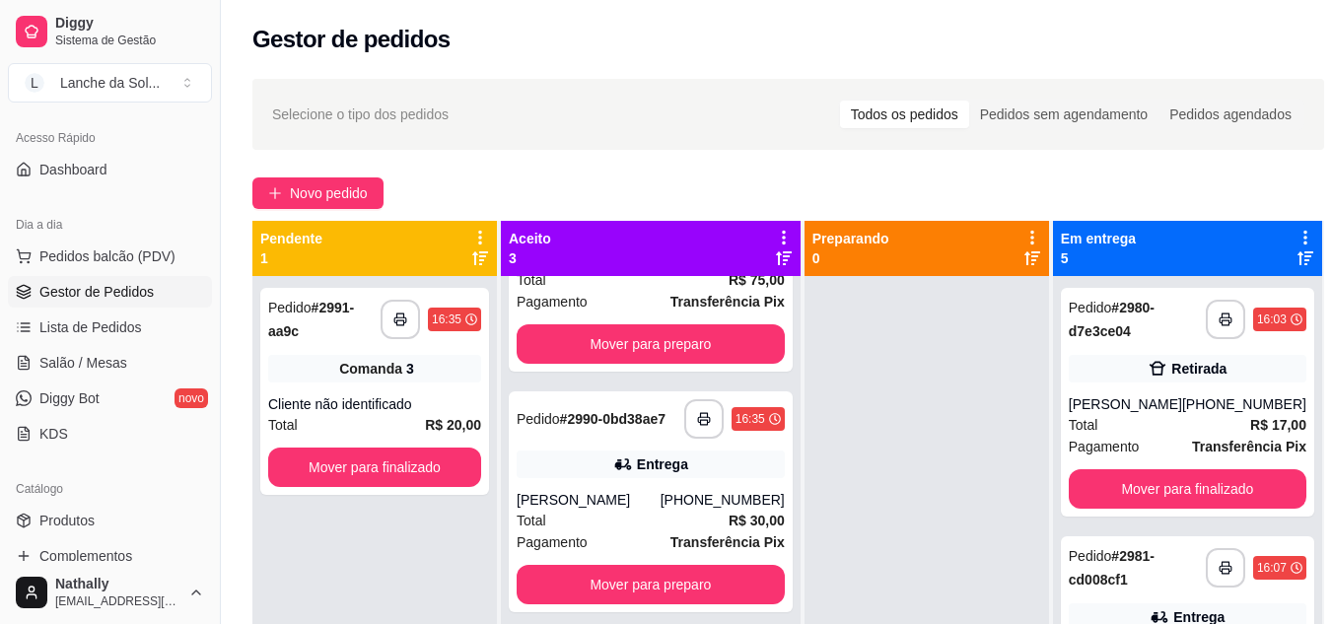
click at [667, 490] on div "[PHONE_NUMBER]" at bounding box center [723, 500] width 124 height 20
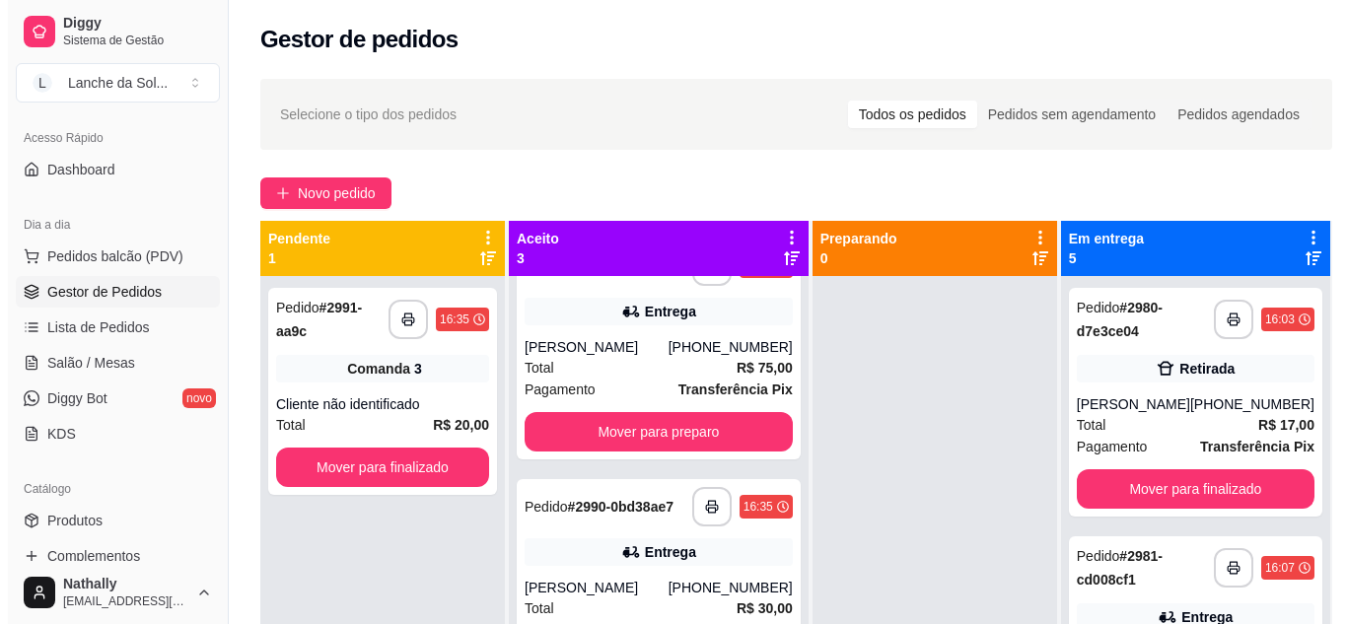
scroll to position [47, 0]
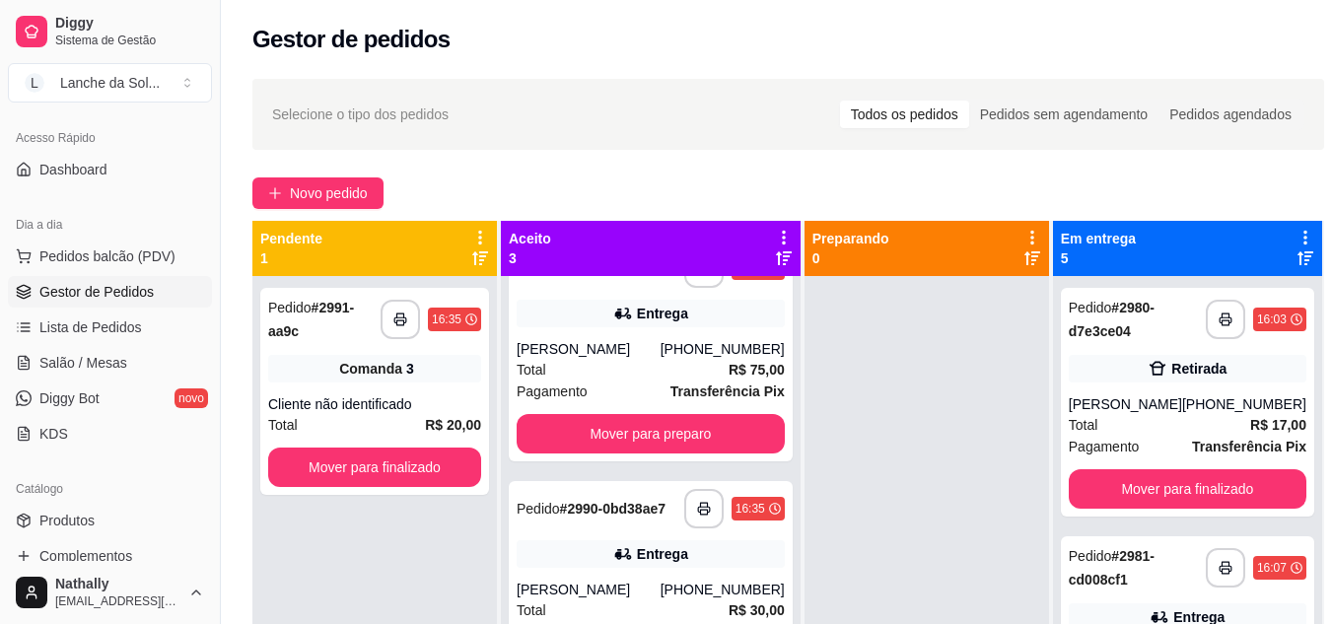
click at [629, 381] on div "Total R$ 75,00" at bounding box center [651, 370] width 268 height 22
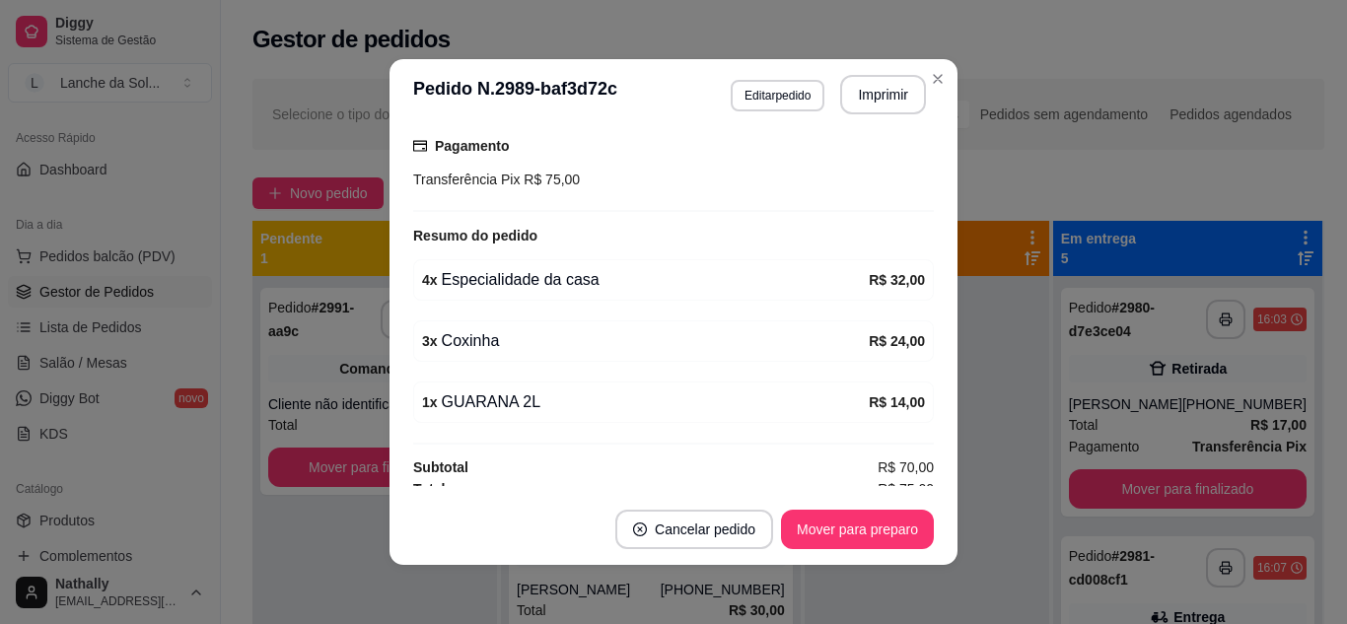
scroll to position [540, 0]
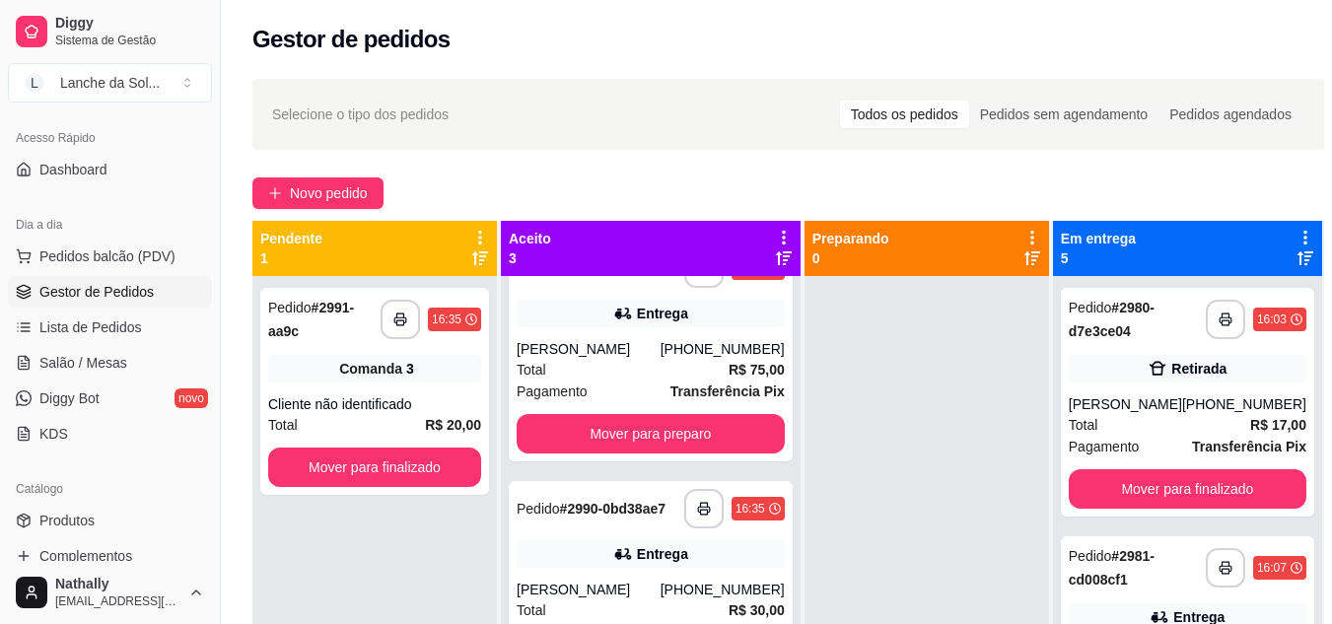
click at [647, 589] on div "**********" at bounding box center [651, 591] width 284 height 221
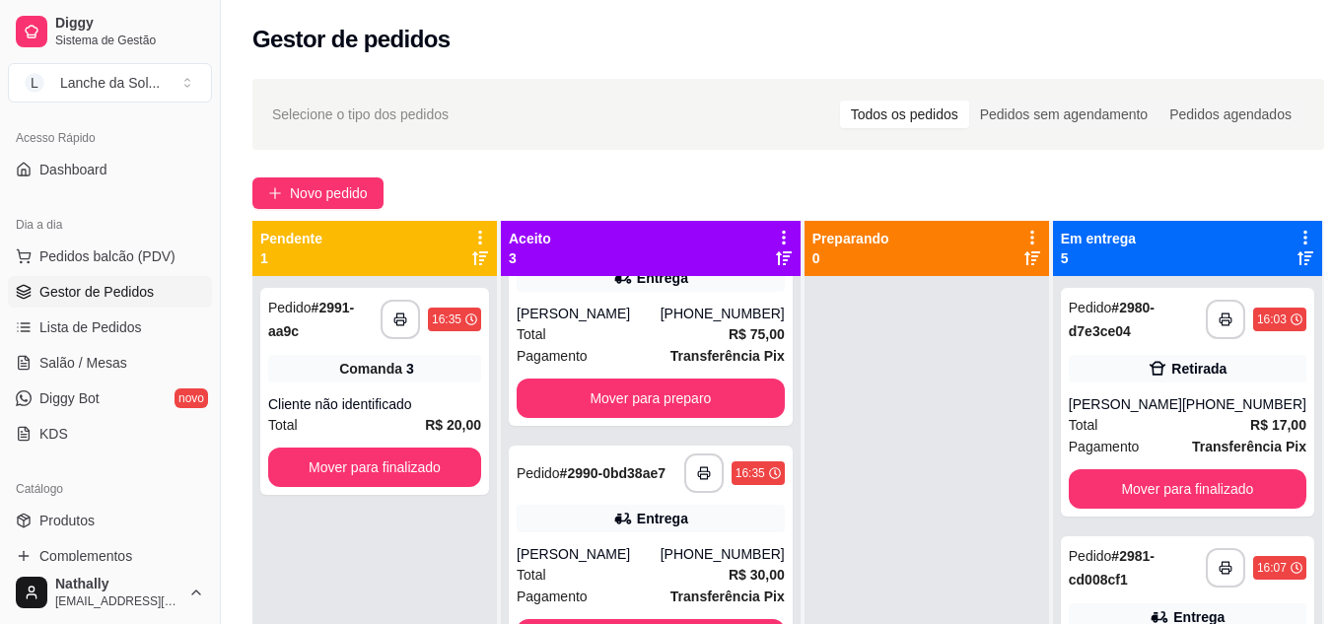
scroll to position [200, 0]
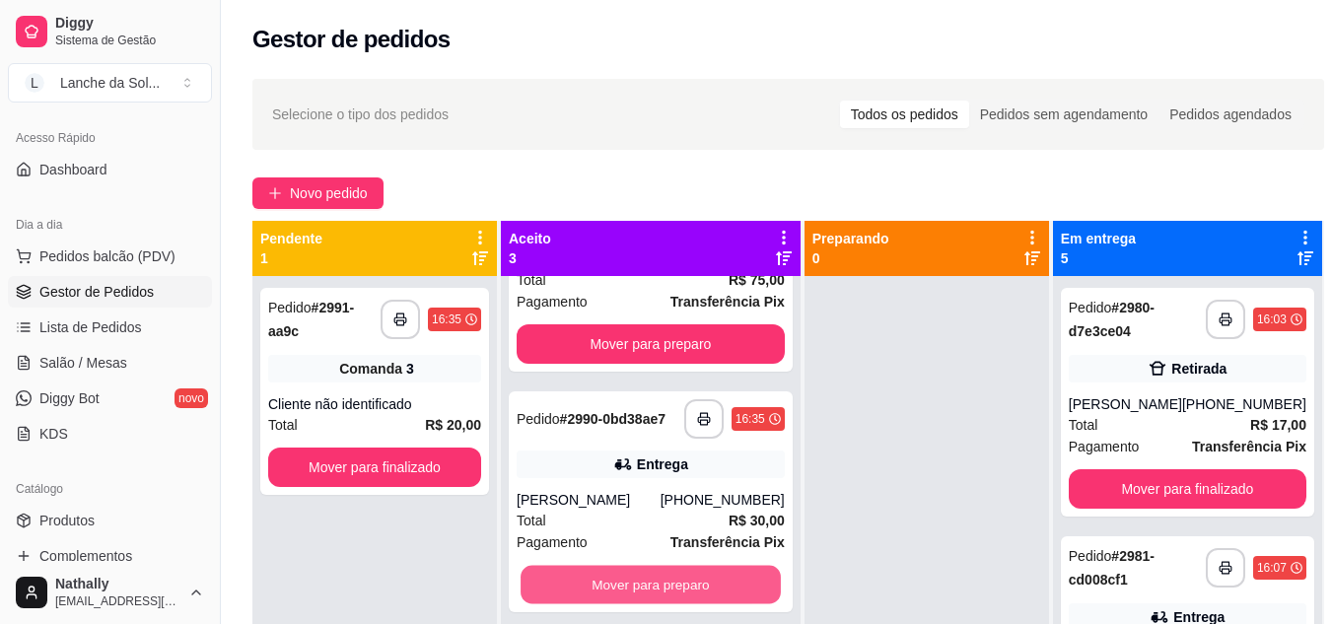
click at [684, 580] on button "Mover para preparo" at bounding box center [651, 585] width 260 height 38
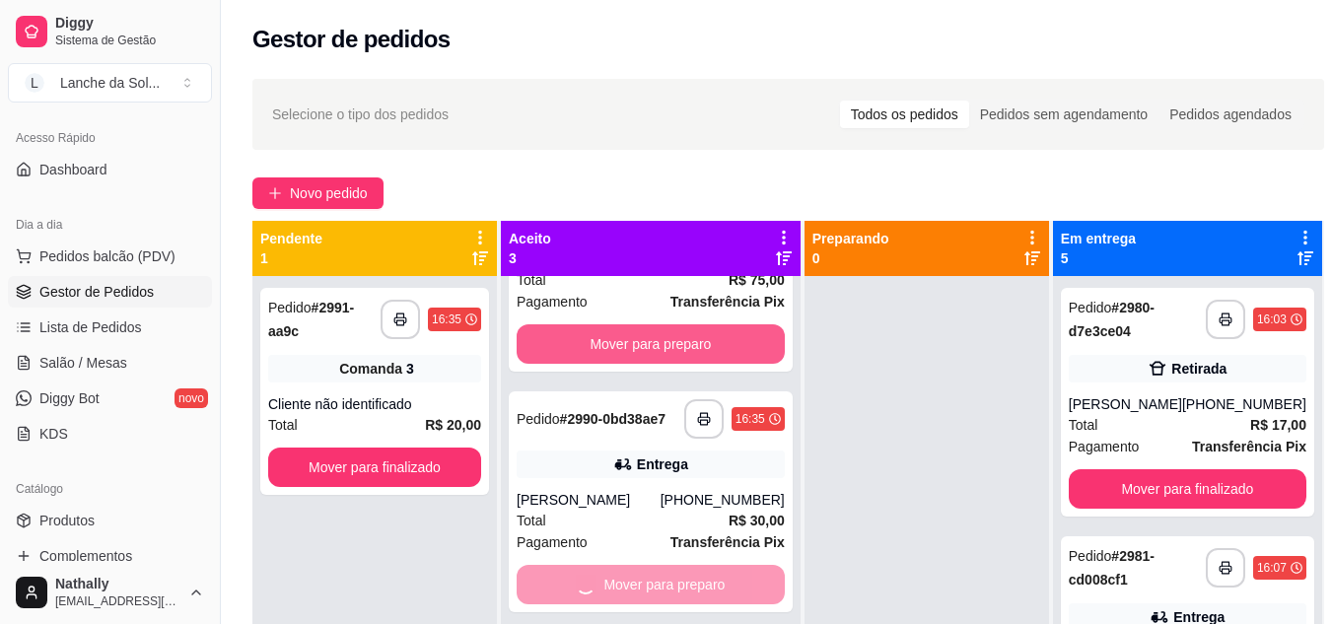
click at [697, 294] on div "**********" at bounding box center [651, 261] width 284 height 221
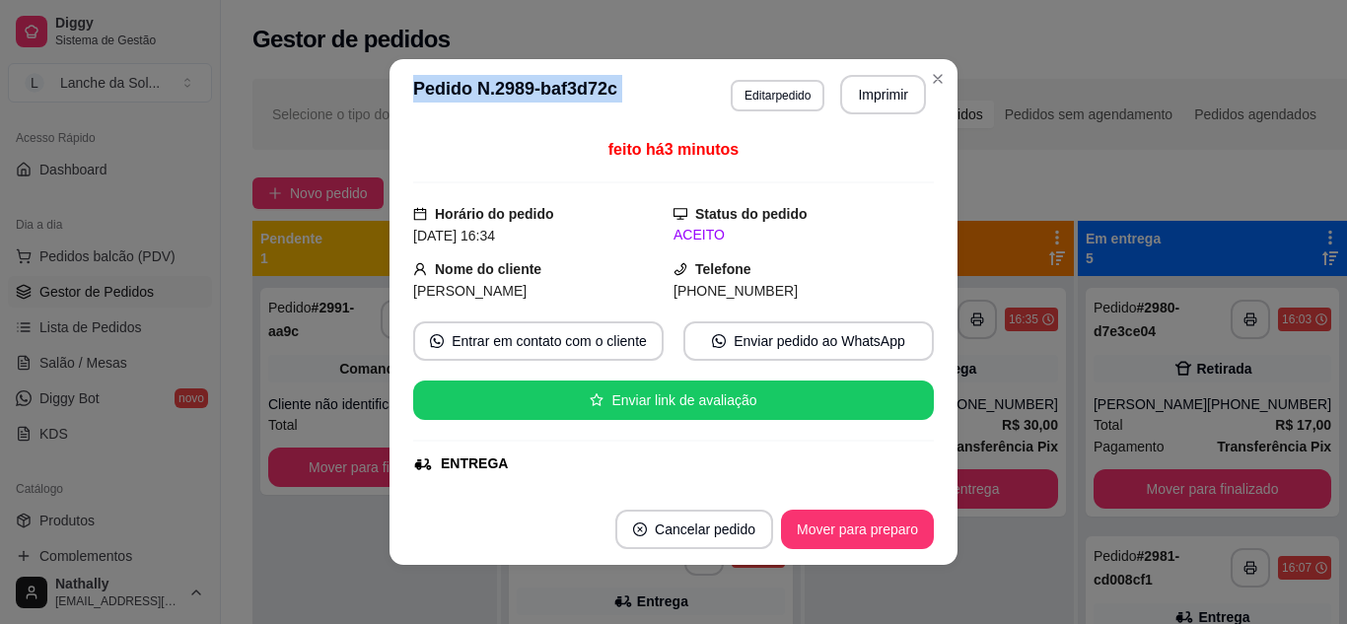
drag, startPoint x: 943, startPoint y: 95, endPoint x: 936, endPoint y: 84, distance: 12.9
click at [936, 84] on section "**********" at bounding box center [674, 312] width 568 height 506
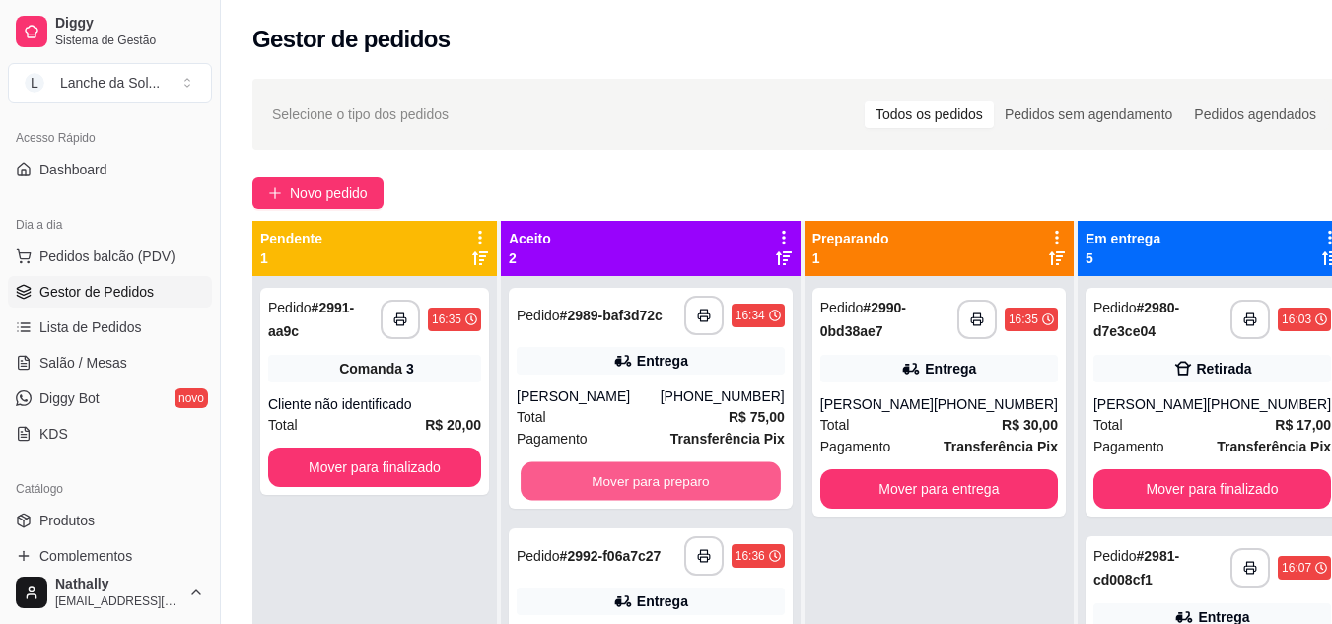
click at [594, 484] on button "Mover para preparo" at bounding box center [651, 482] width 260 height 38
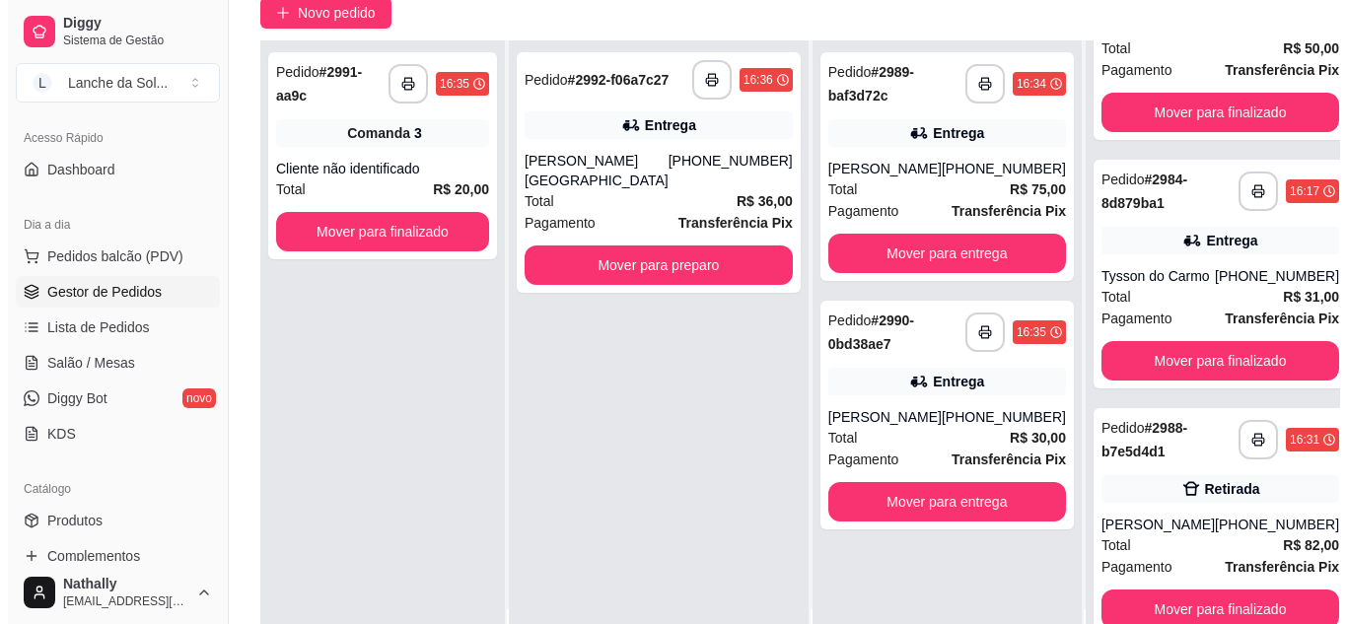
scroll to position [249, 0]
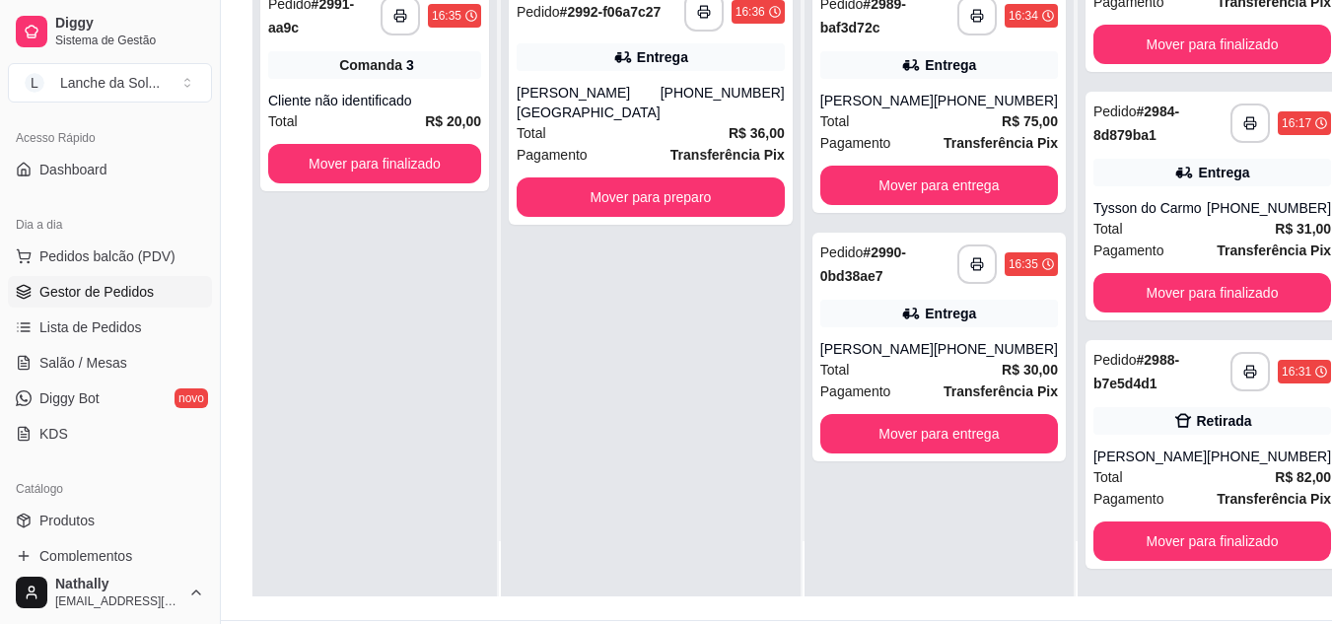
click at [1275, 470] on strong "R$ 82,00" at bounding box center [1303, 477] width 56 height 16
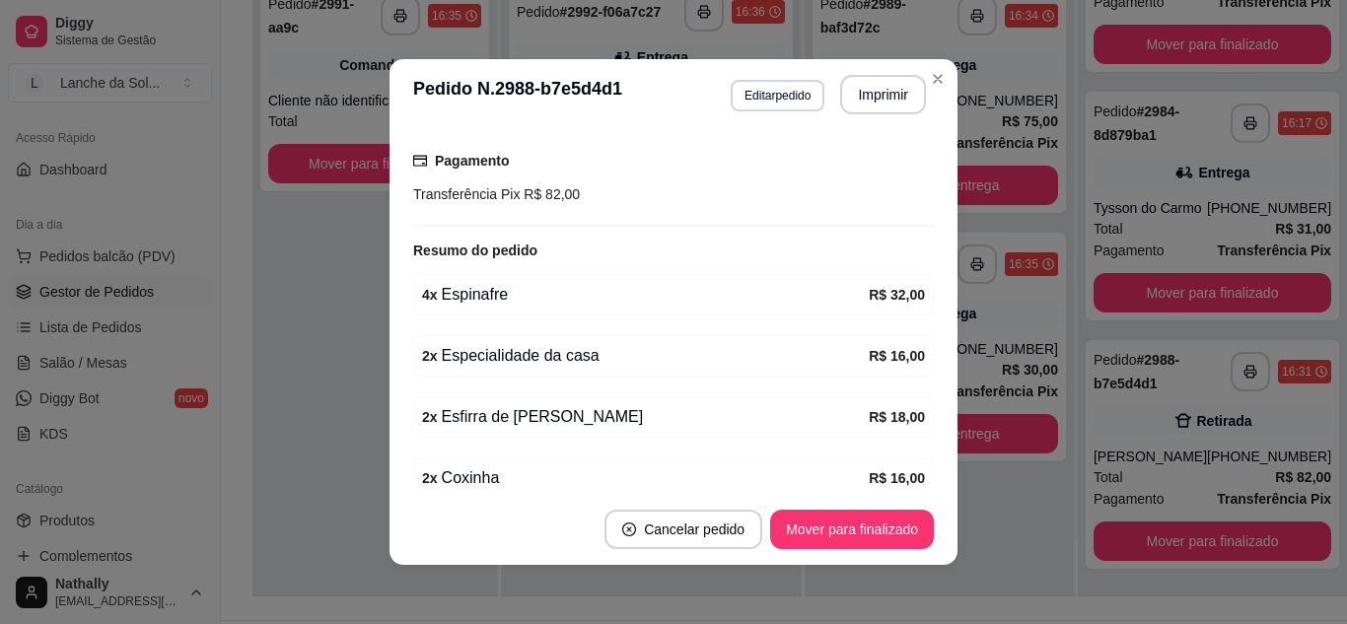
scroll to position [448, 0]
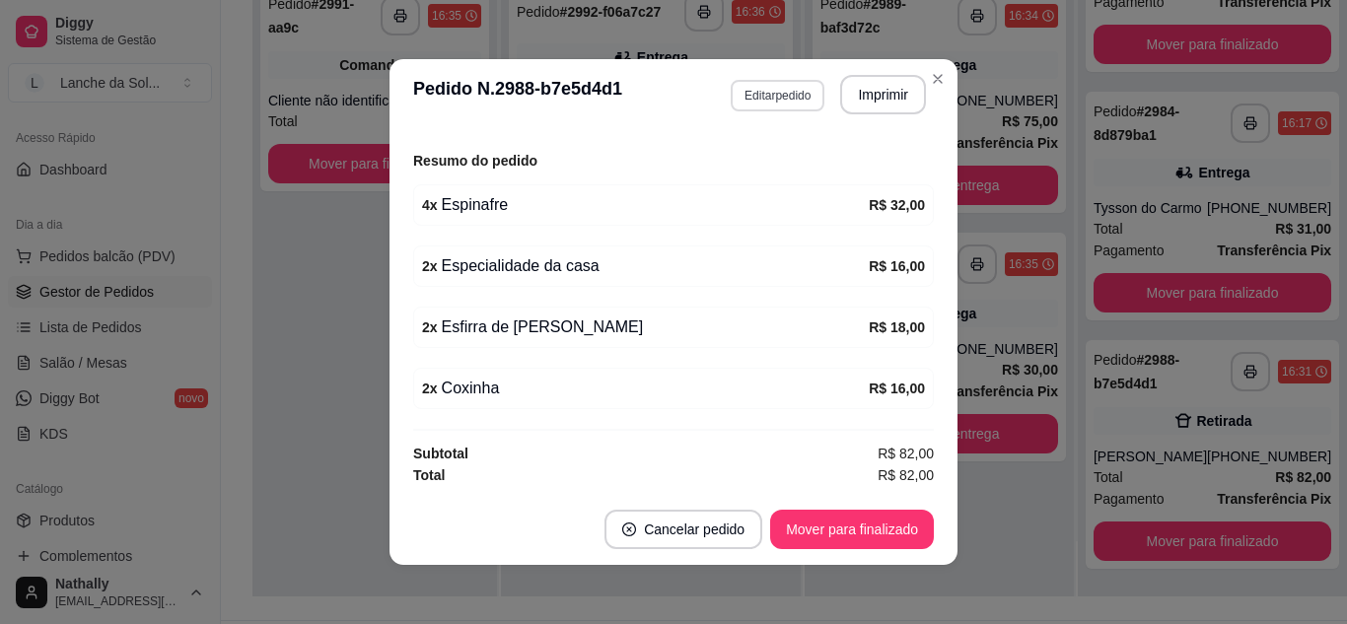
click at [777, 90] on button "Editar pedido" at bounding box center [778, 96] width 94 height 32
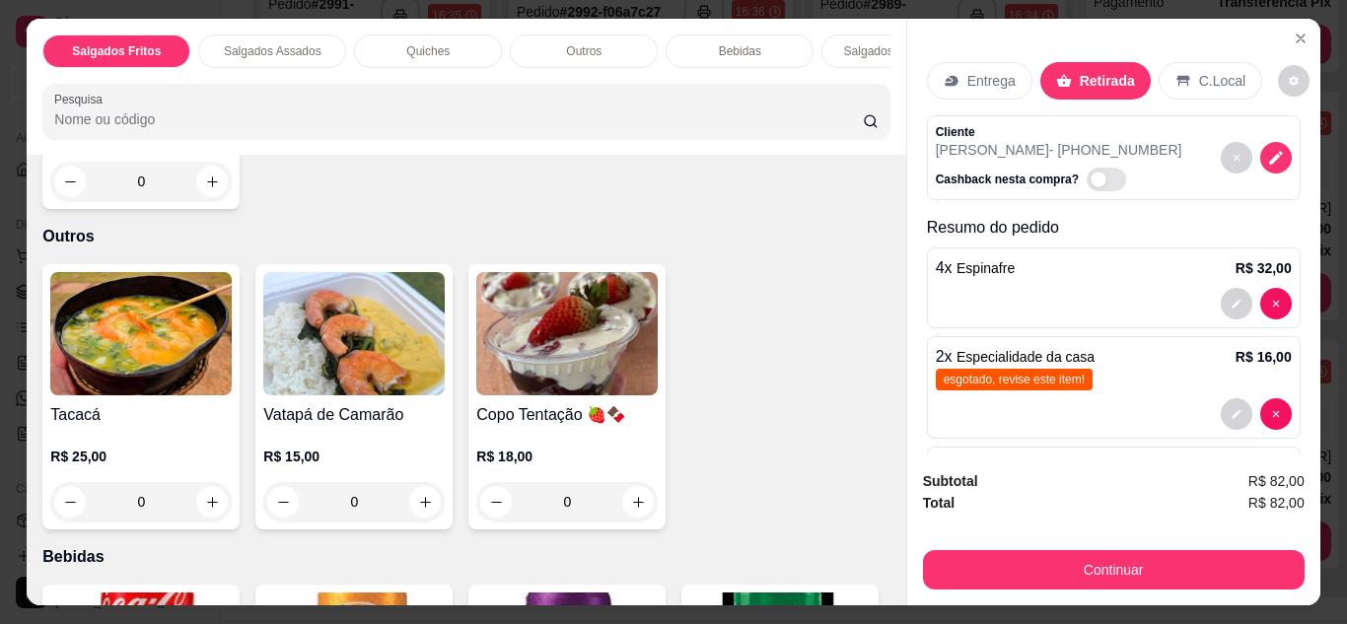
scroll to position [1313, 0]
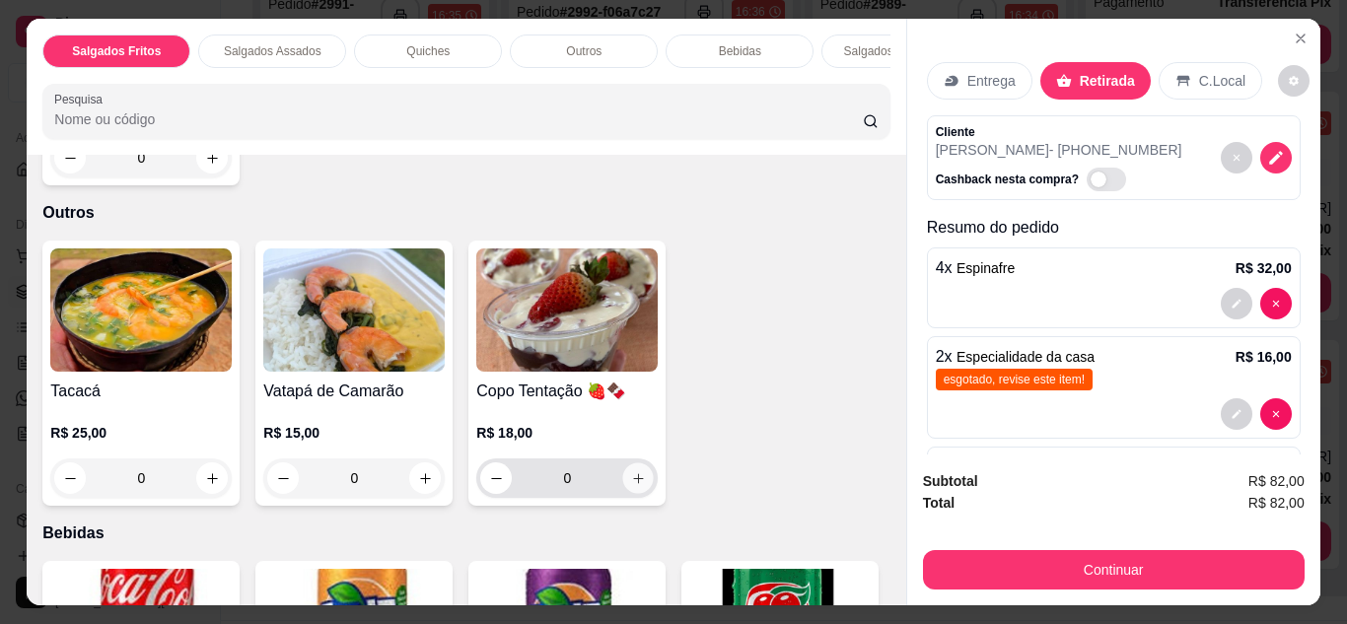
click at [631, 471] on icon "increase-product-quantity" at bounding box center [638, 478] width 15 height 15
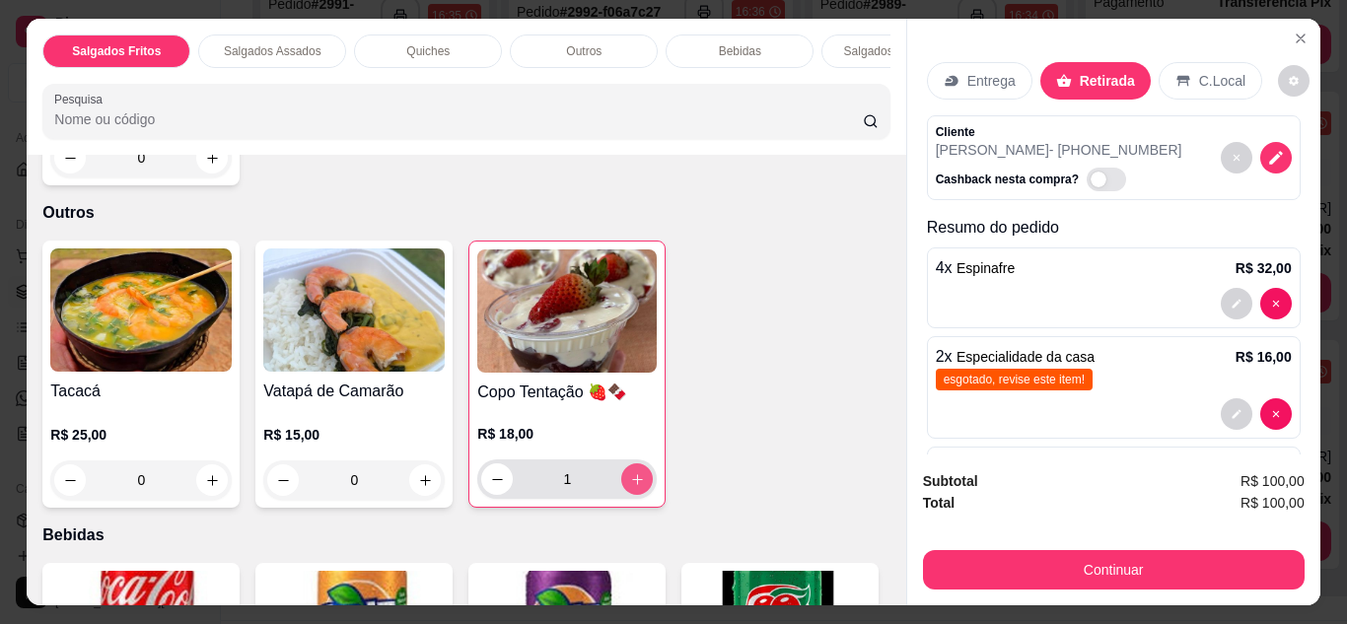
click at [630, 472] on icon "increase-product-quantity" at bounding box center [637, 479] width 15 height 15
type input "2"
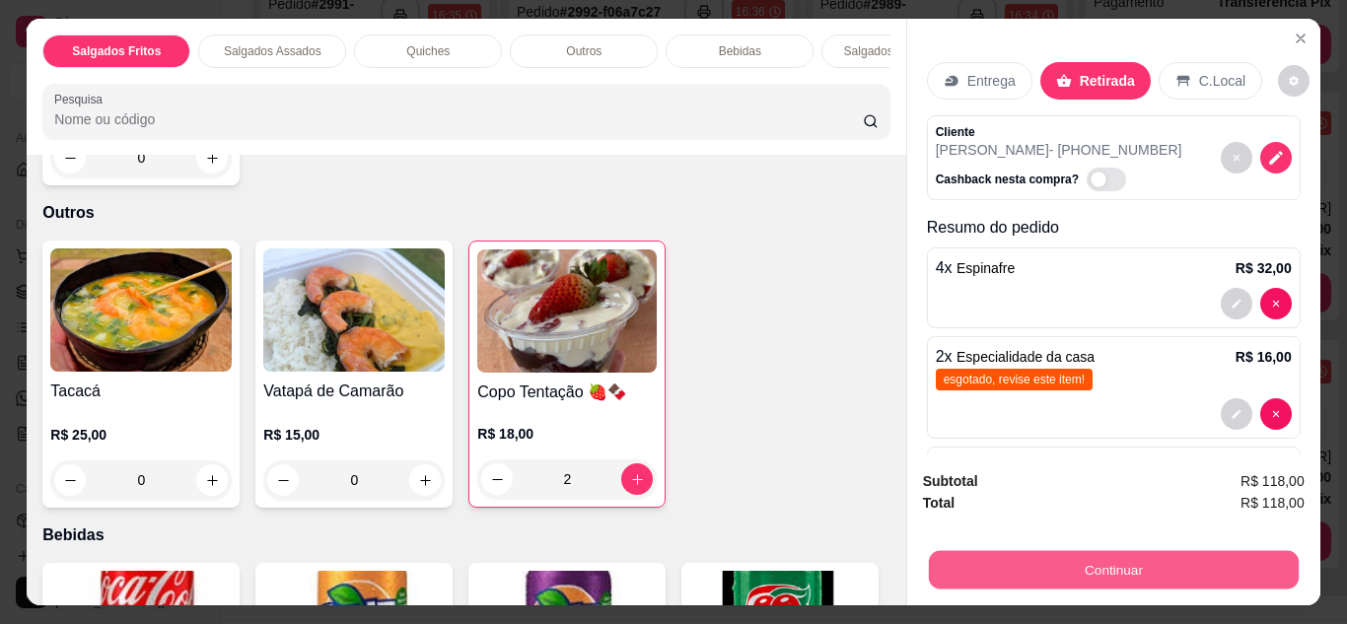
click at [1138, 551] on button "Continuar" at bounding box center [1113, 570] width 370 height 38
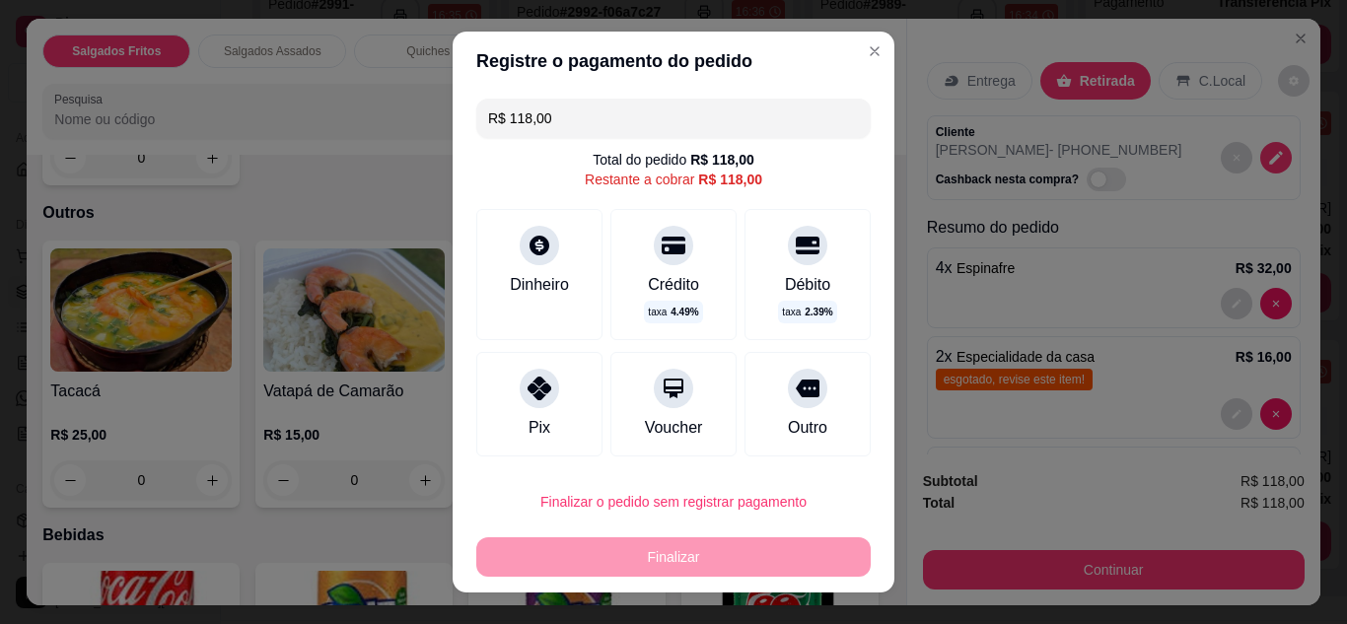
click at [545, 420] on div "Pix" at bounding box center [539, 404] width 126 height 105
type input "R$ 0,00"
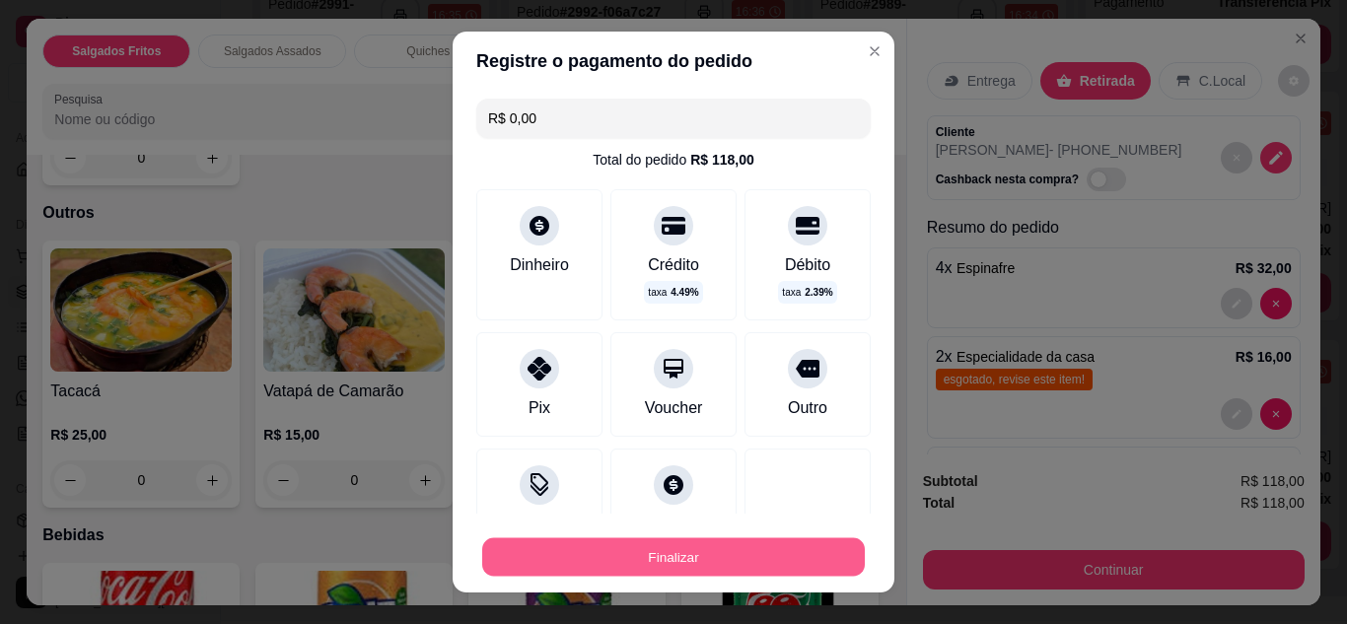
click at [713, 561] on button "Finalizar" at bounding box center [673, 558] width 383 height 38
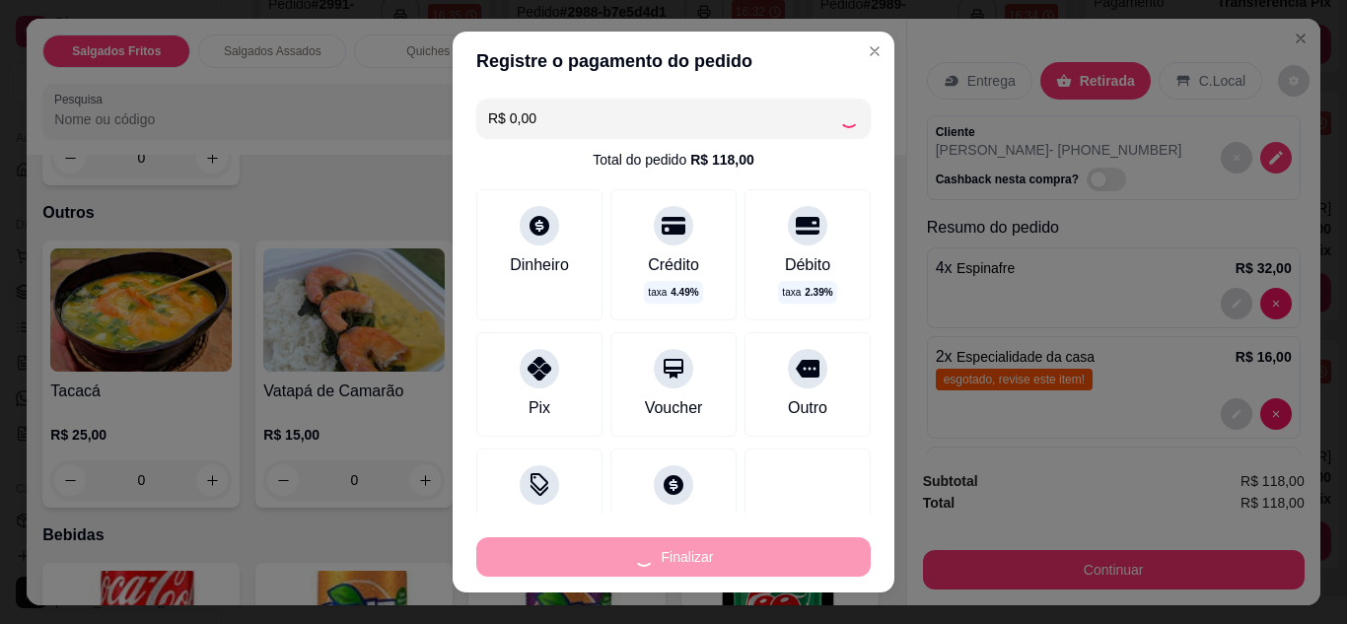
type input "0"
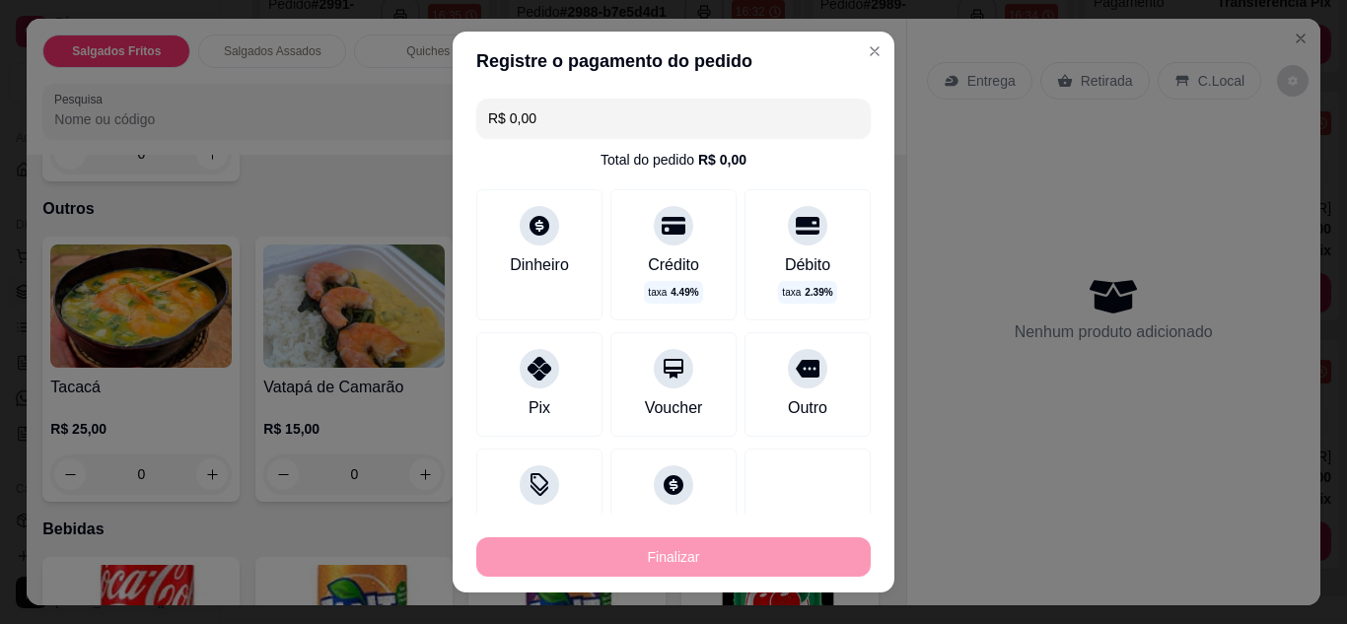
type input "-R$ 118,00"
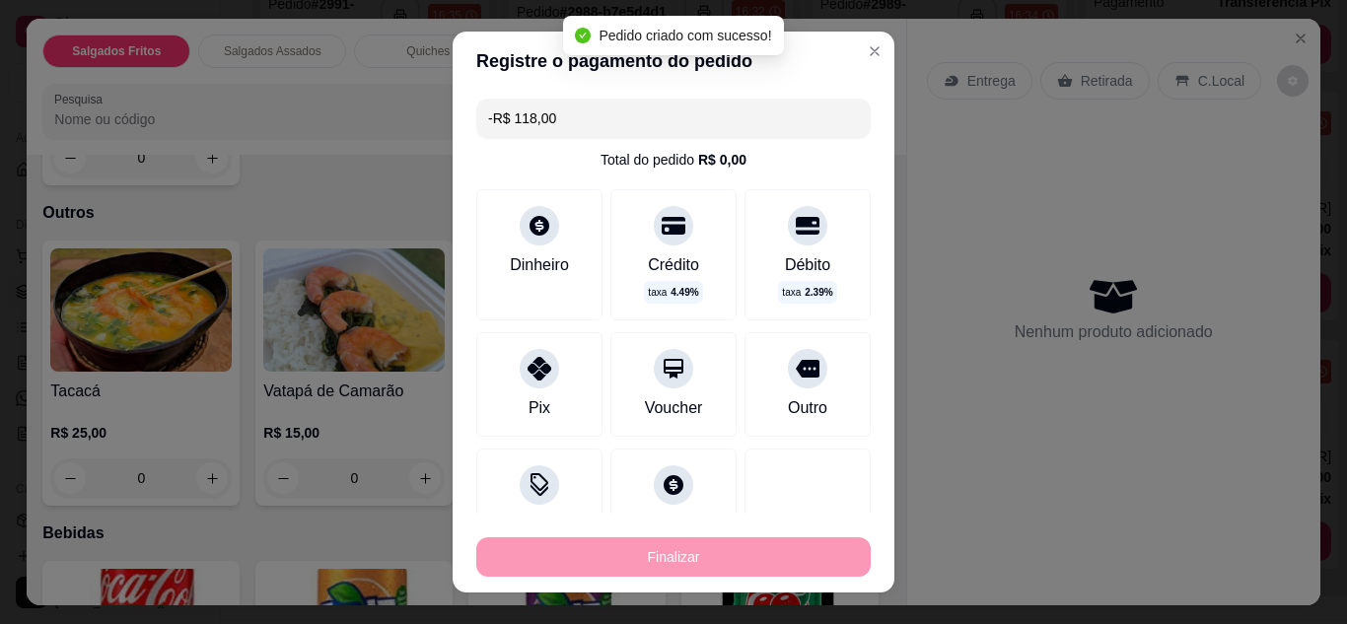
scroll to position [432, 0]
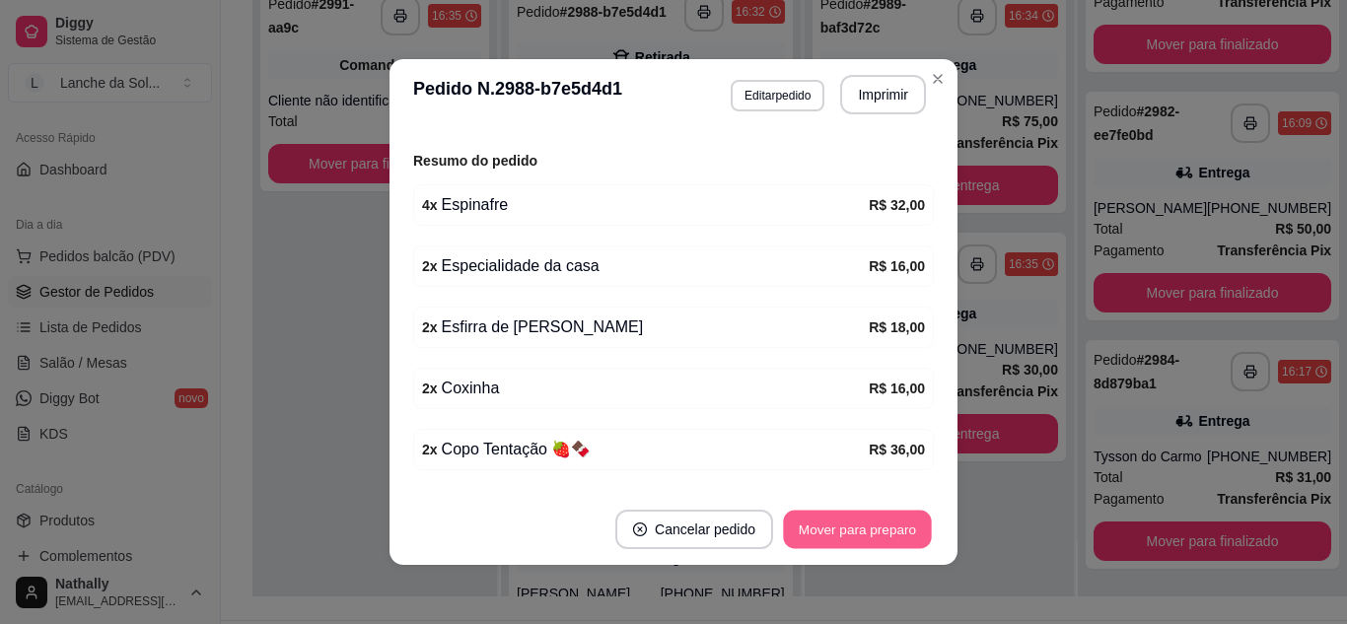
click at [873, 528] on button "Mover para preparo" at bounding box center [857, 530] width 148 height 38
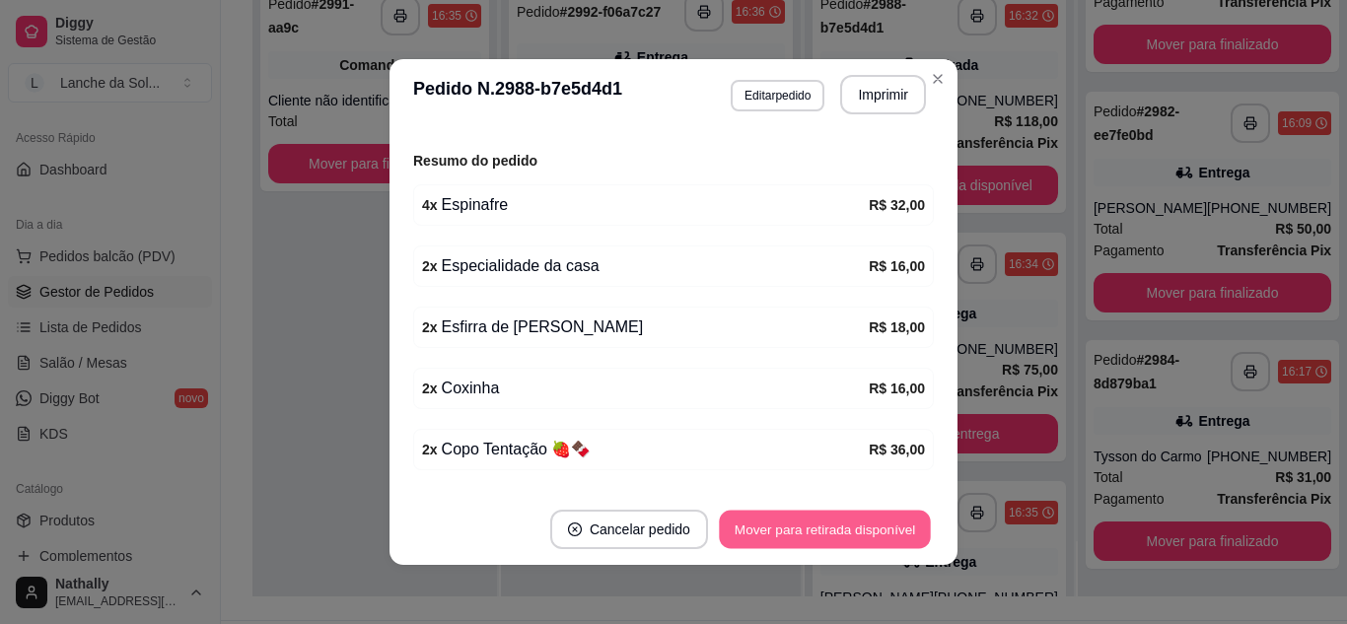
click at [873, 528] on button "Mover para retirada disponível" at bounding box center [824, 530] width 211 height 38
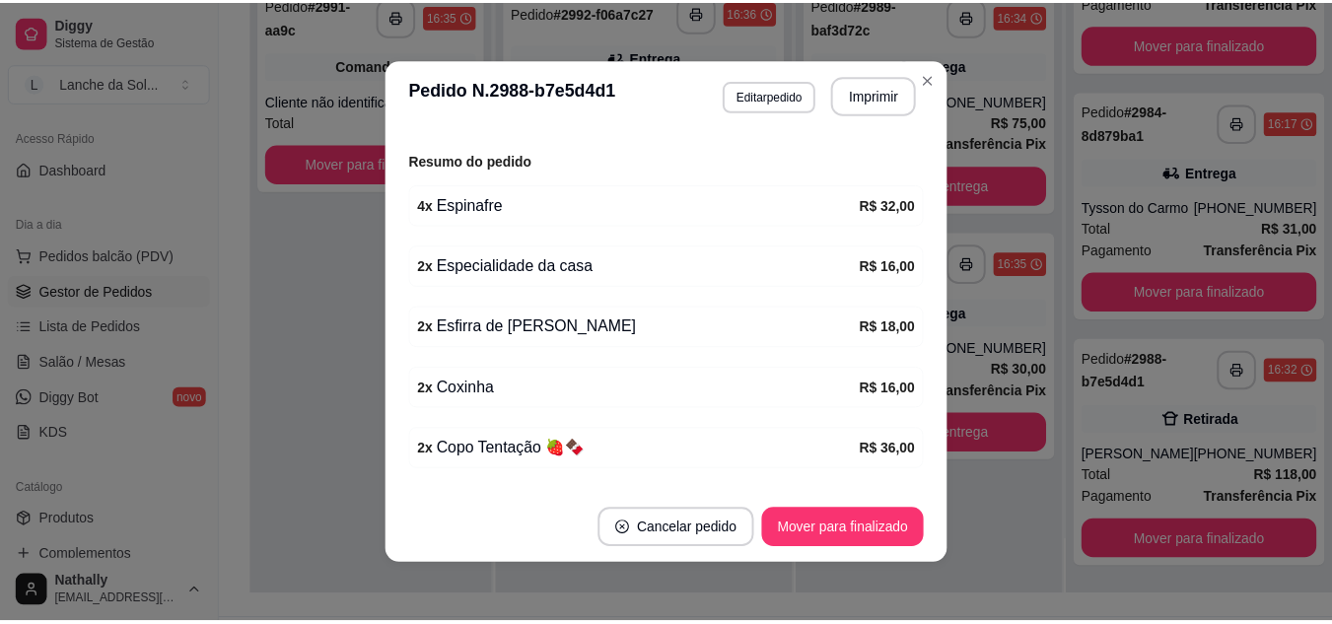
scroll to position [493, 0]
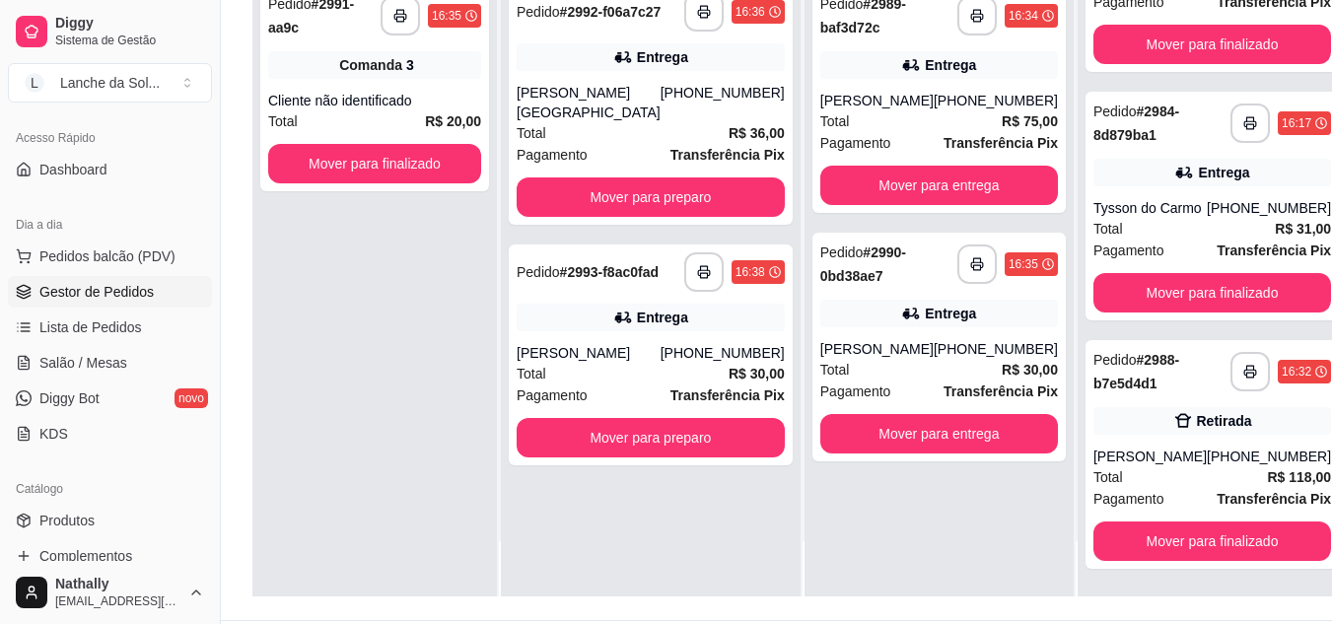
click at [116, 353] on span "Salão / Mesas" at bounding box center [83, 363] width 88 height 20
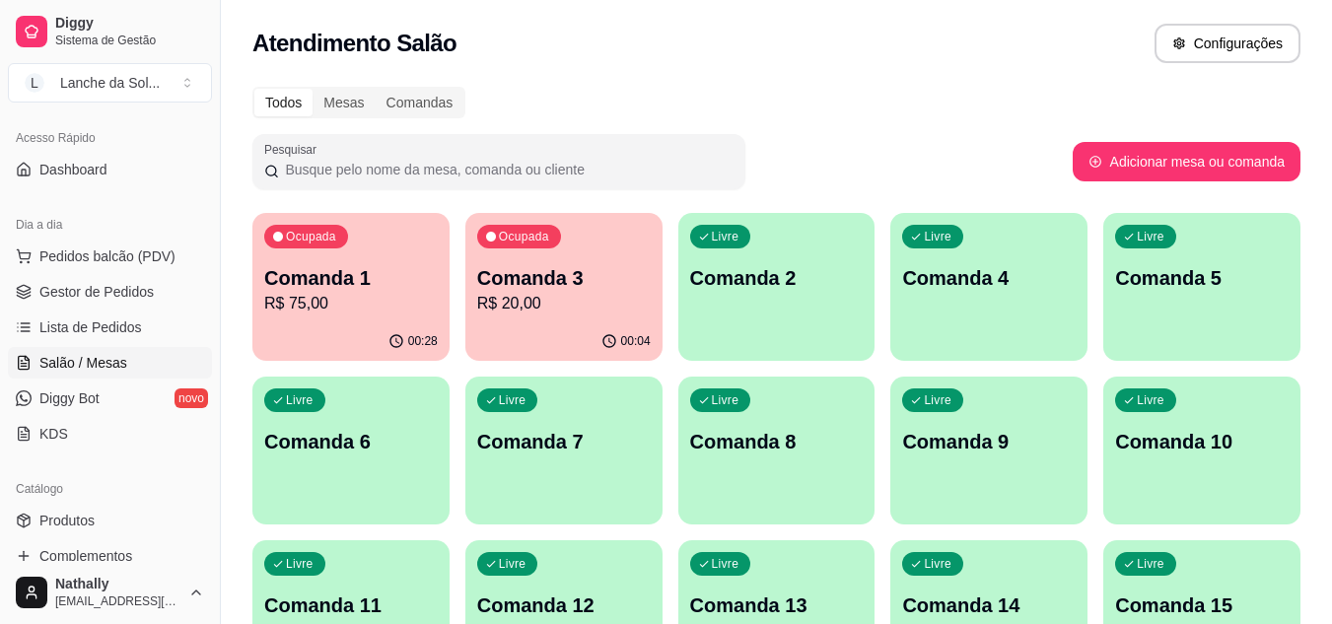
click at [347, 303] on p "R$ 75,00" at bounding box center [351, 304] width 174 height 24
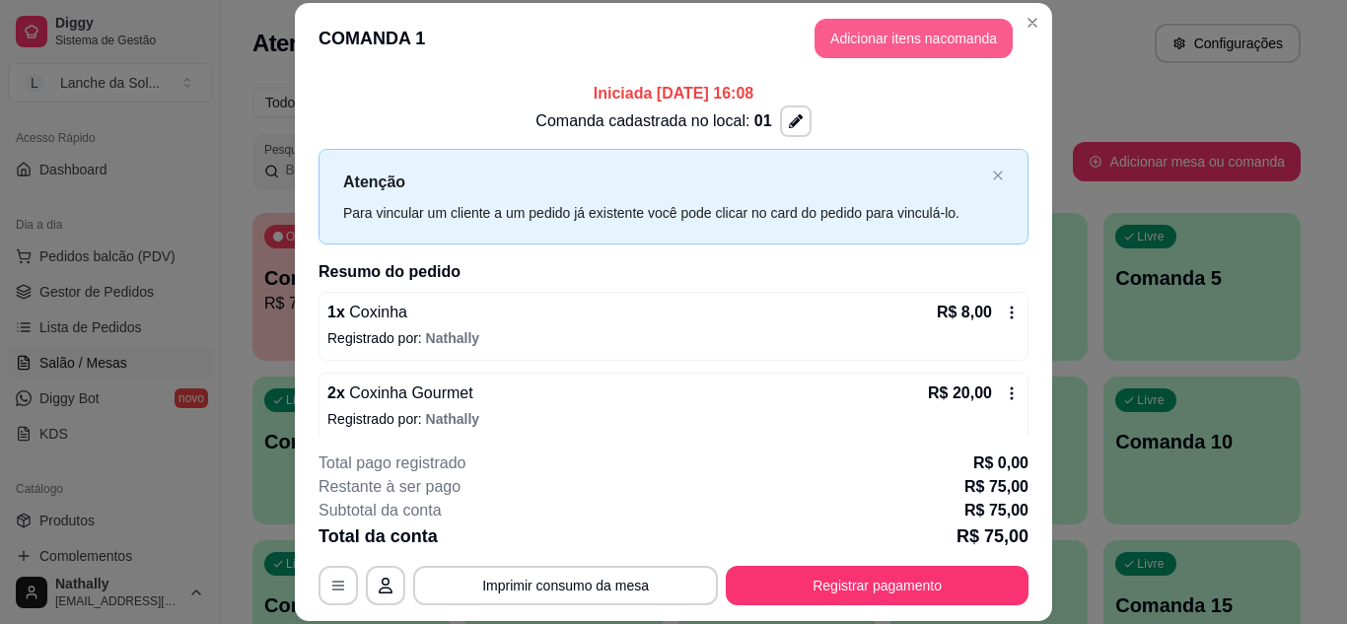
click at [880, 46] on button "Adicionar itens na comanda" at bounding box center [914, 38] width 198 height 39
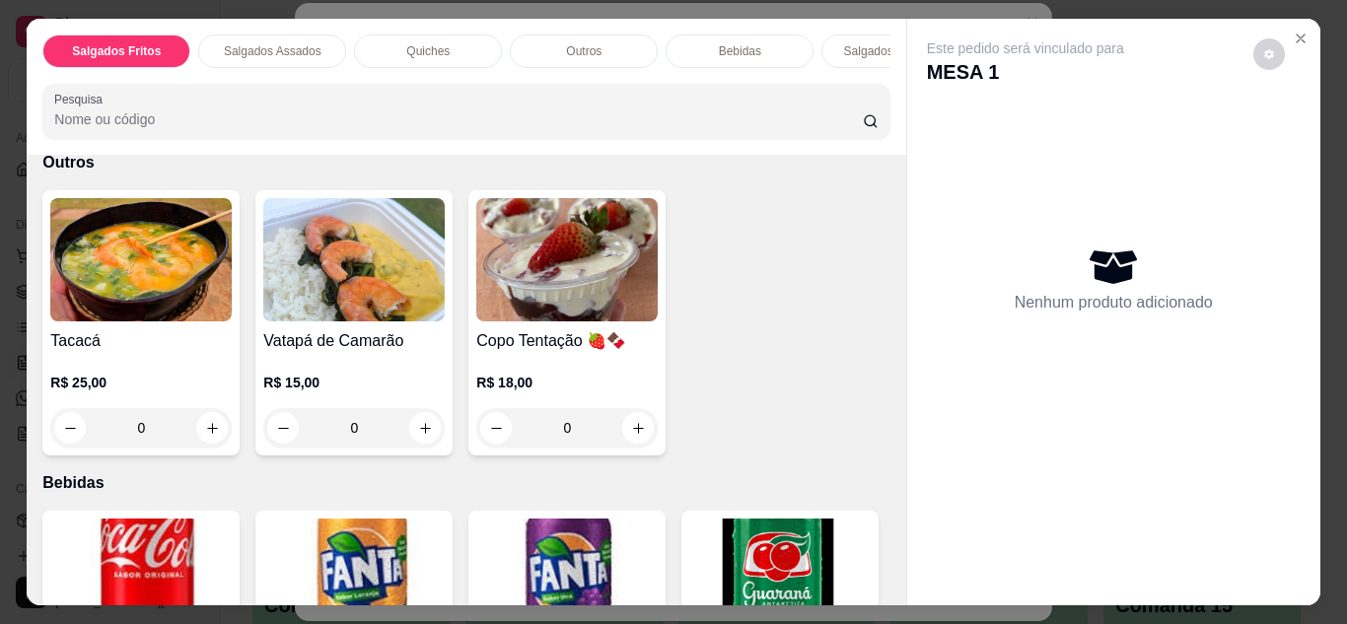
scroll to position [1374, 0]
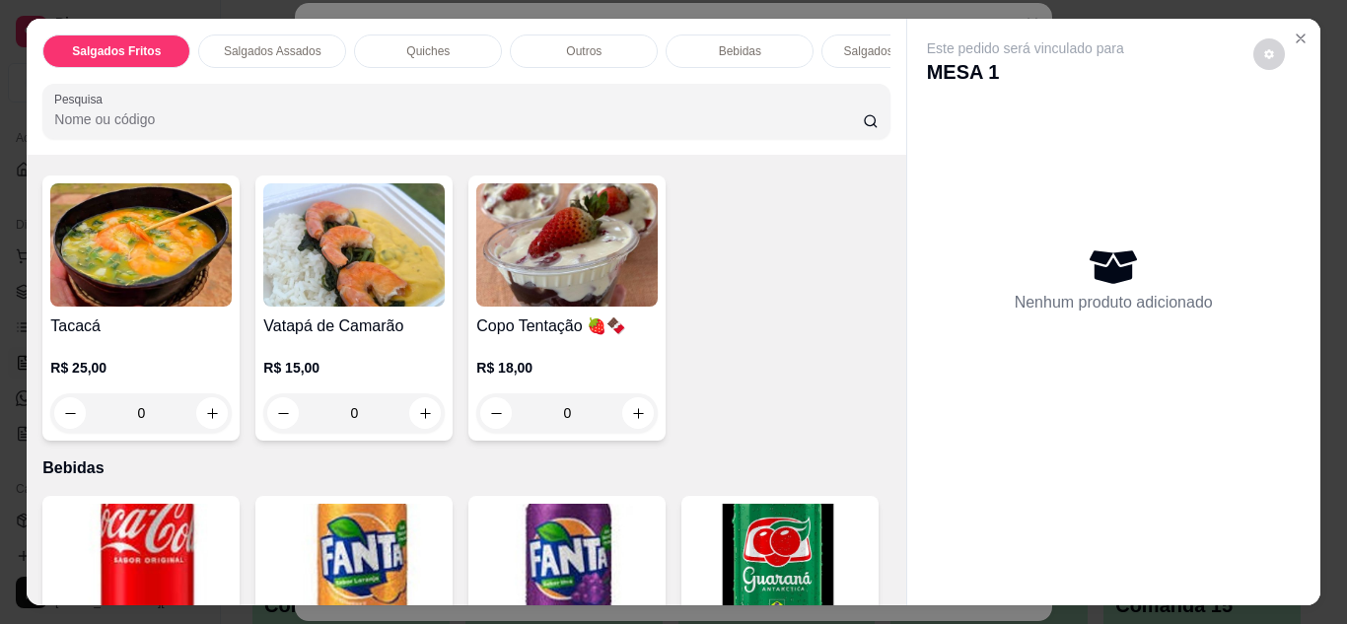
click at [432, 394] on div "0" at bounding box center [353, 413] width 181 height 39
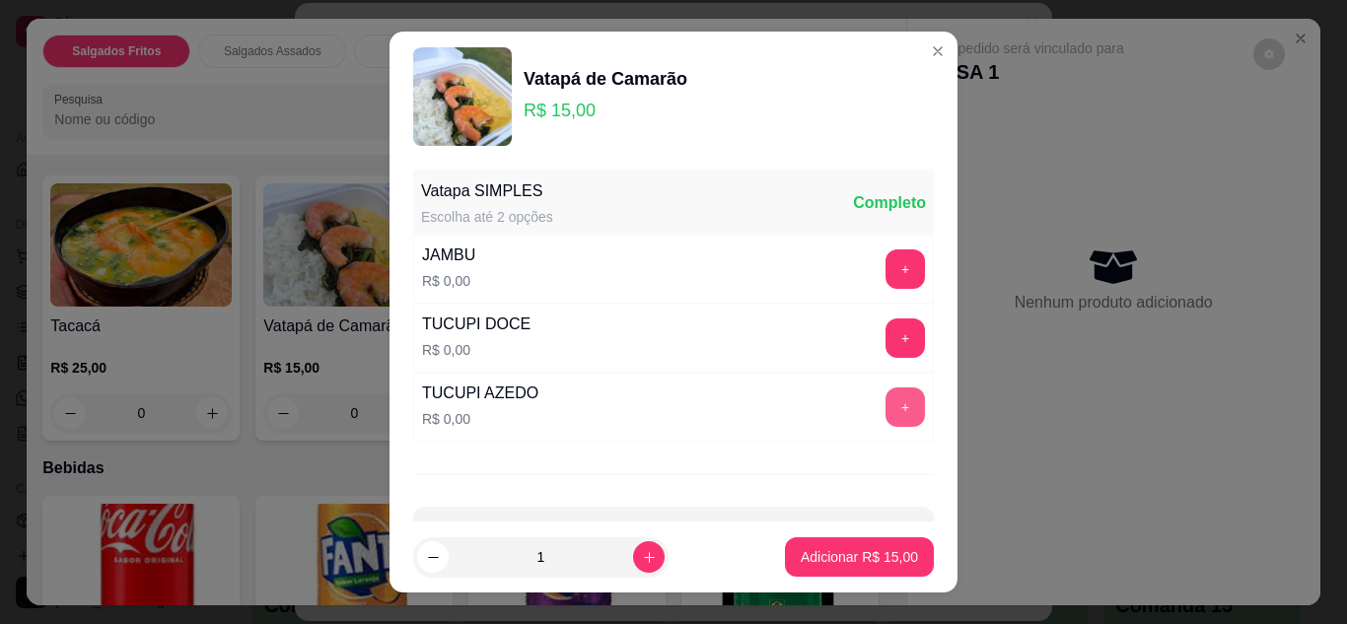
click at [886, 405] on button "+" at bounding box center [905, 407] width 39 height 39
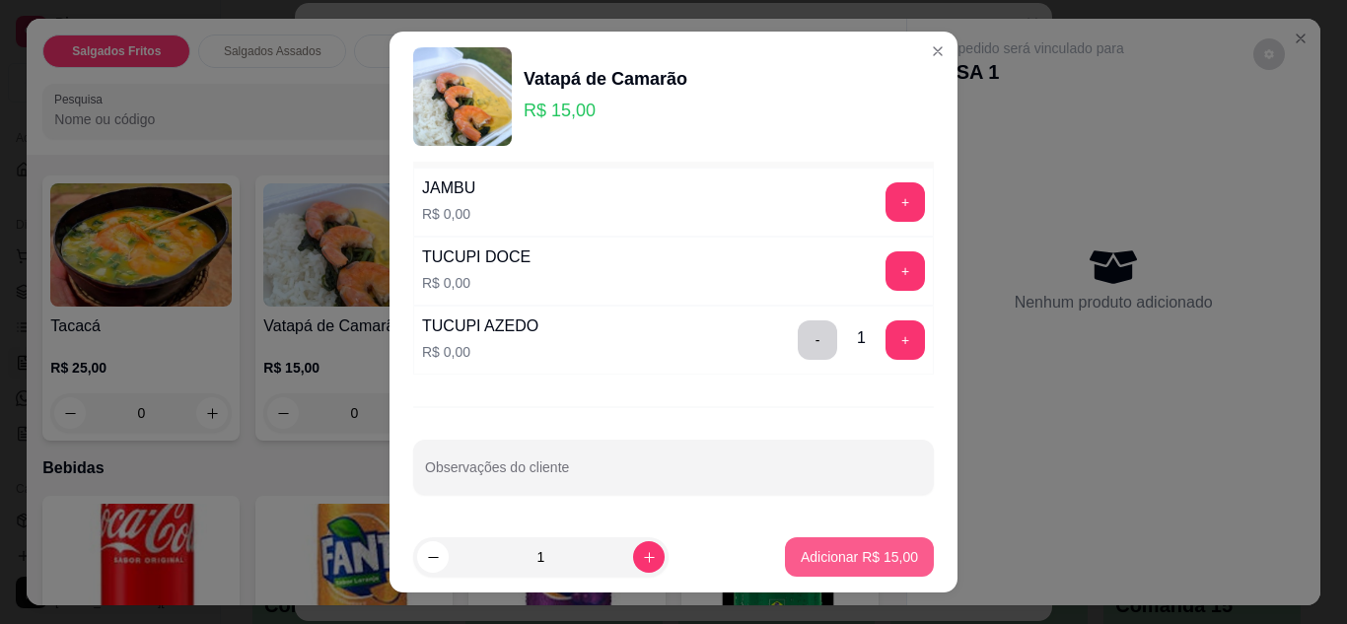
click at [862, 549] on p "Adicionar R$ 15,00" at bounding box center [859, 557] width 117 height 20
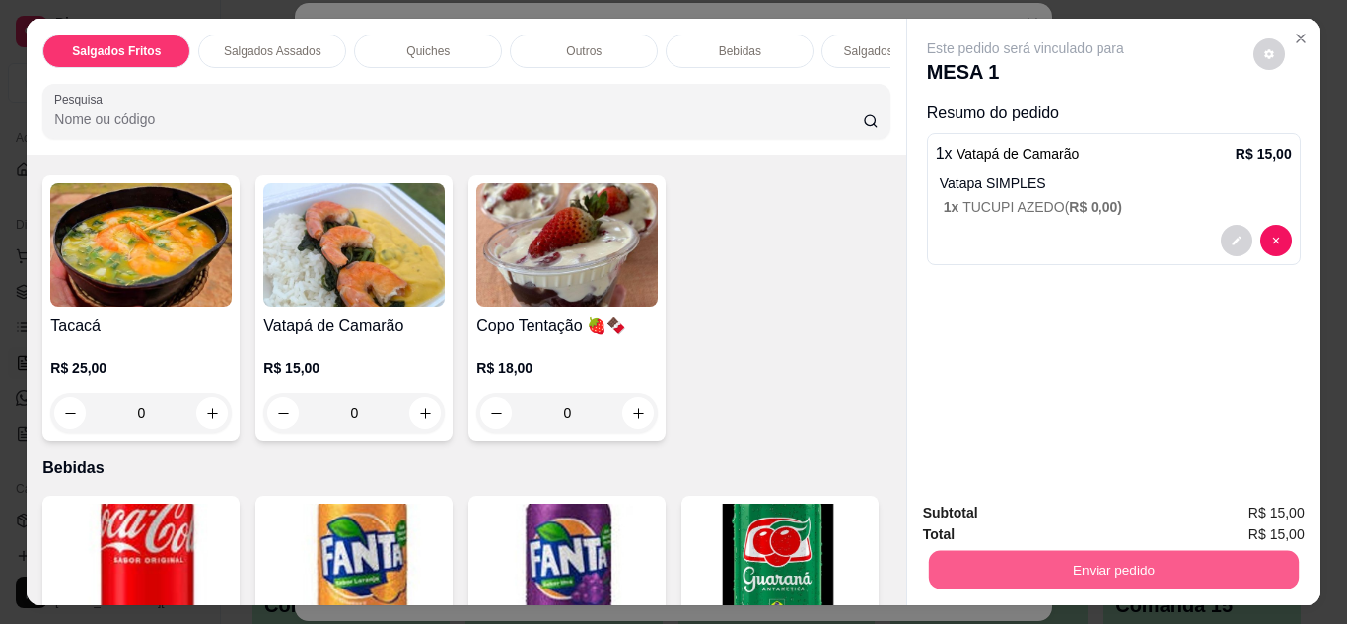
click at [1027, 559] on button "Enviar pedido" at bounding box center [1113, 570] width 370 height 38
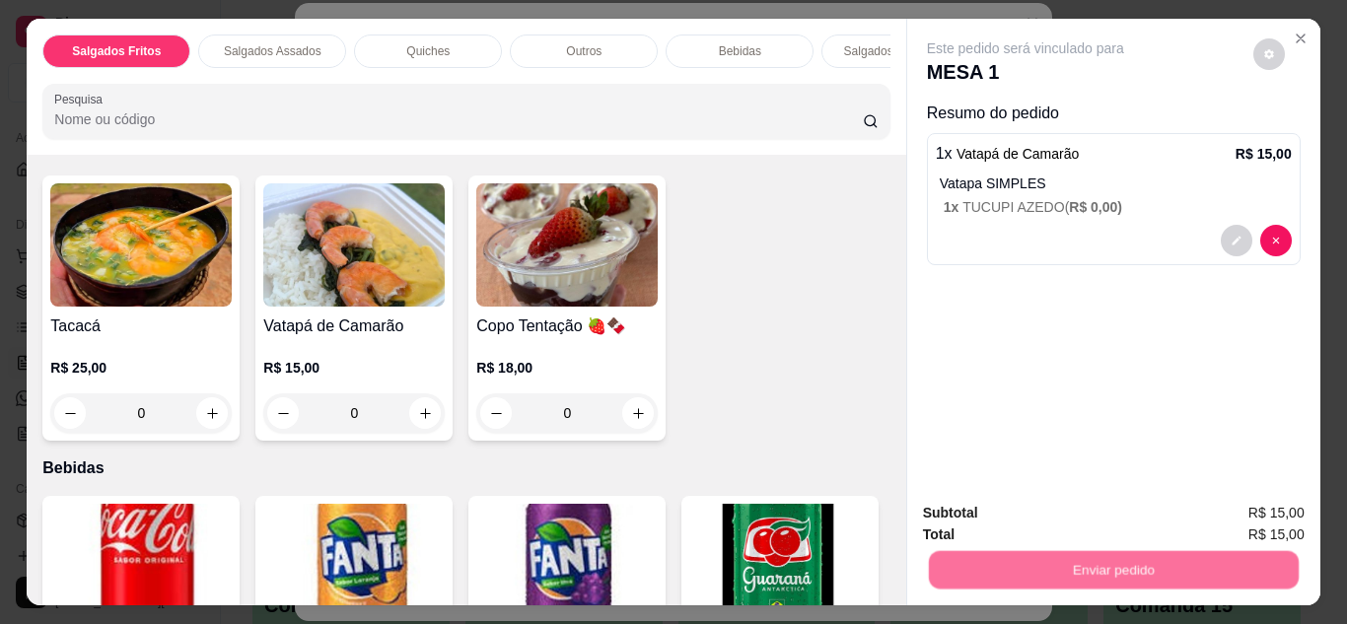
click at [985, 510] on button "Não registrar e enviar pedido" at bounding box center [1048, 513] width 199 height 36
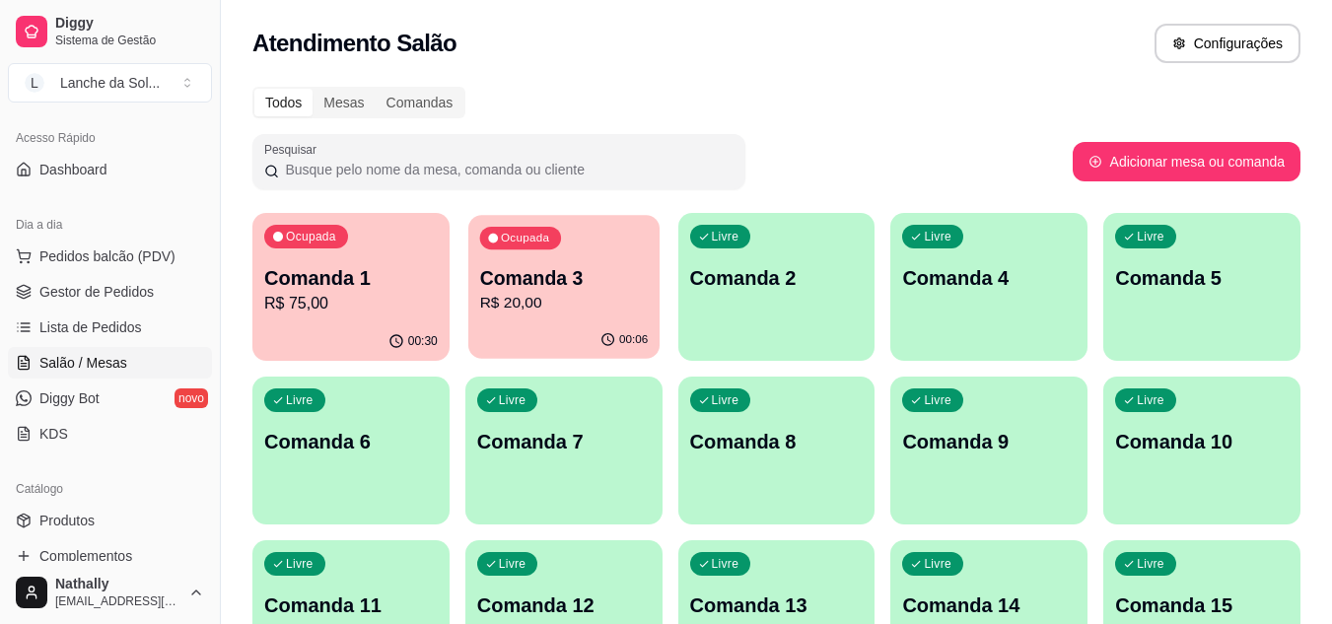
click at [518, 337] on div "00:06" at bounding box center [563, 340] width 191 height 37
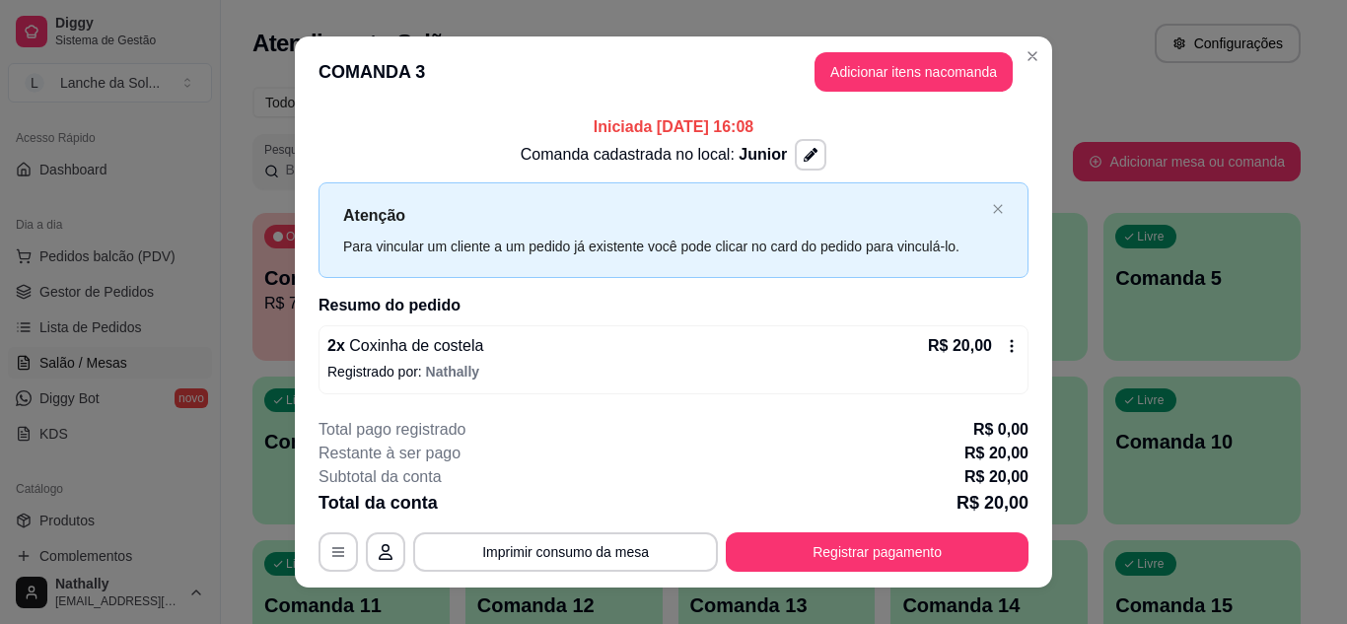
click at [1004, 341] on icon at bounding box center [1012, 346] width 16 height 16
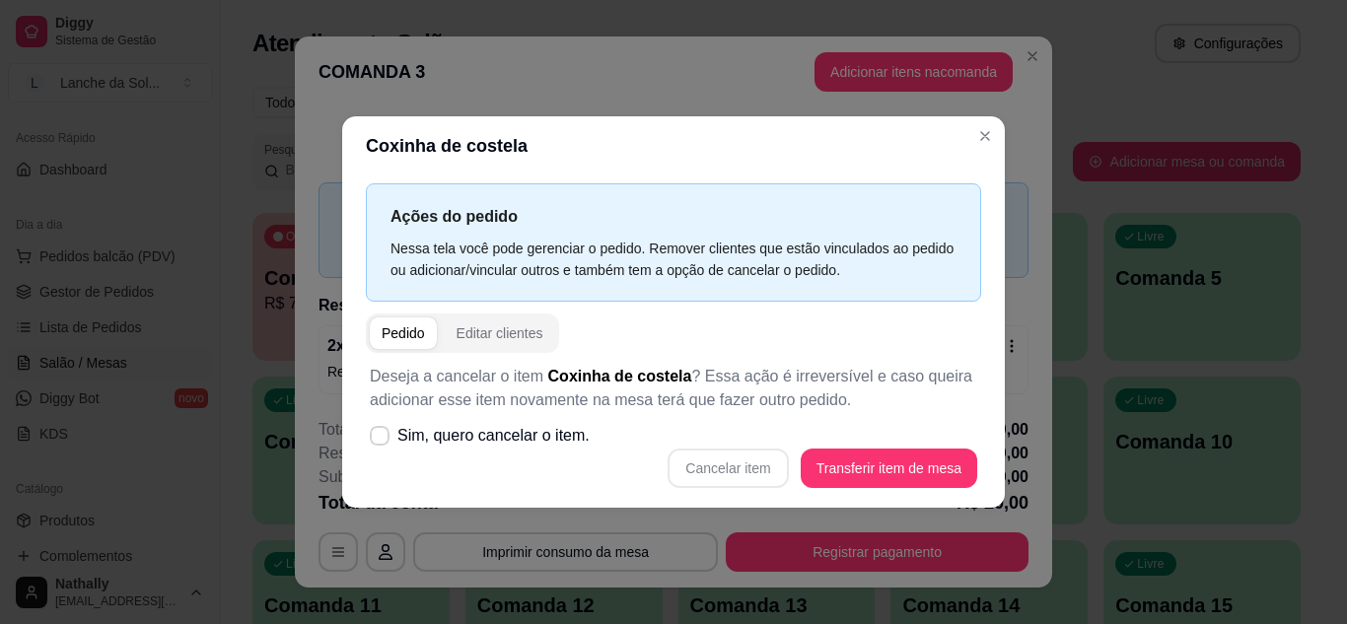
click at [711, 471] on div "Cancelar item Transferir item de mesa" at bounding box center [674, 468] width 608 height 39
click at [379, 432] on icon at bounding box center [379, 435] width 15 height 11
click at [379, 439] on input "Sim, quero cancelar o item." at bounding box center [375, 445] width 13 height 13
checkbox input "true"
click at [742, 468] on button "Cancelar item" at bounding box center [728, 468] width 117 height 38
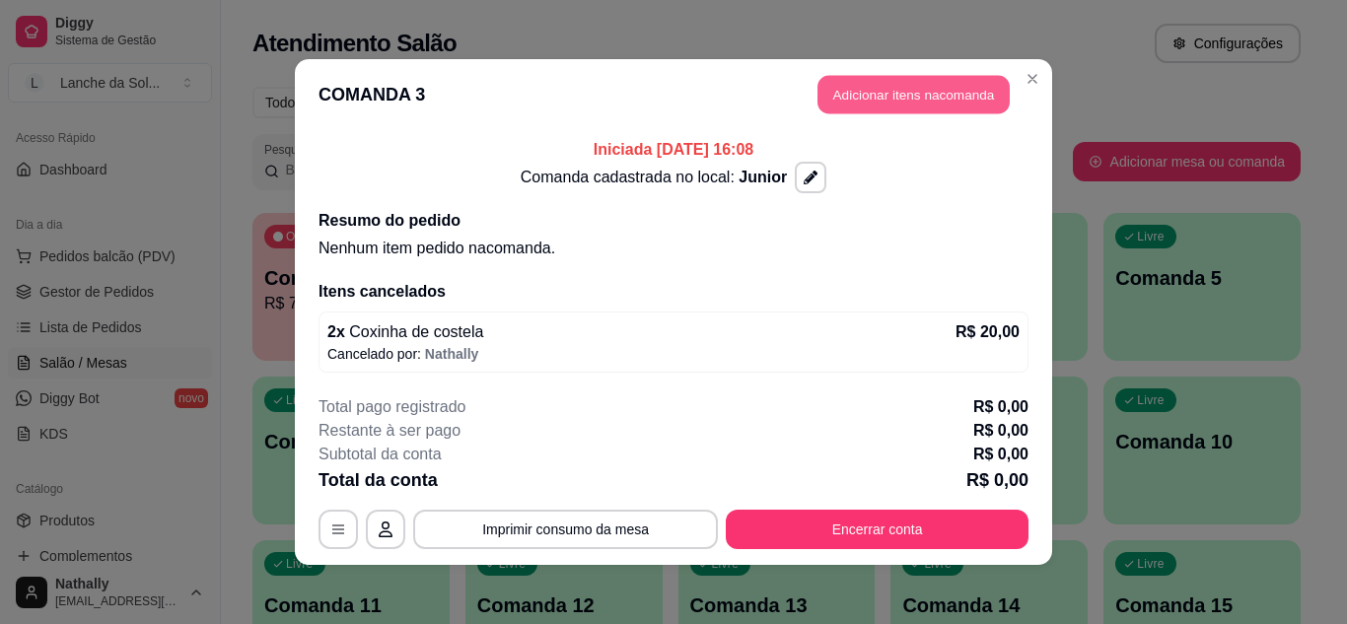
click at [898, 87] on button "Adicionar itens na comanda" at bounding box center [914, 95] width 192 height 38
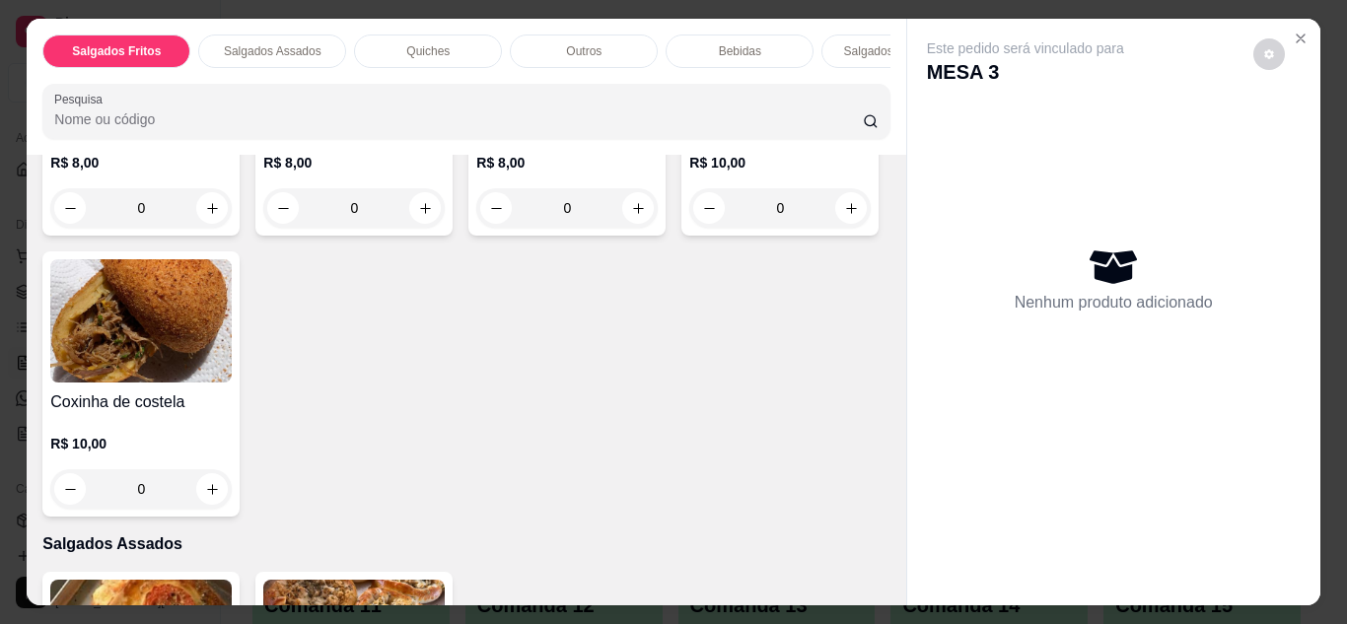
scroll to position [355, 0]
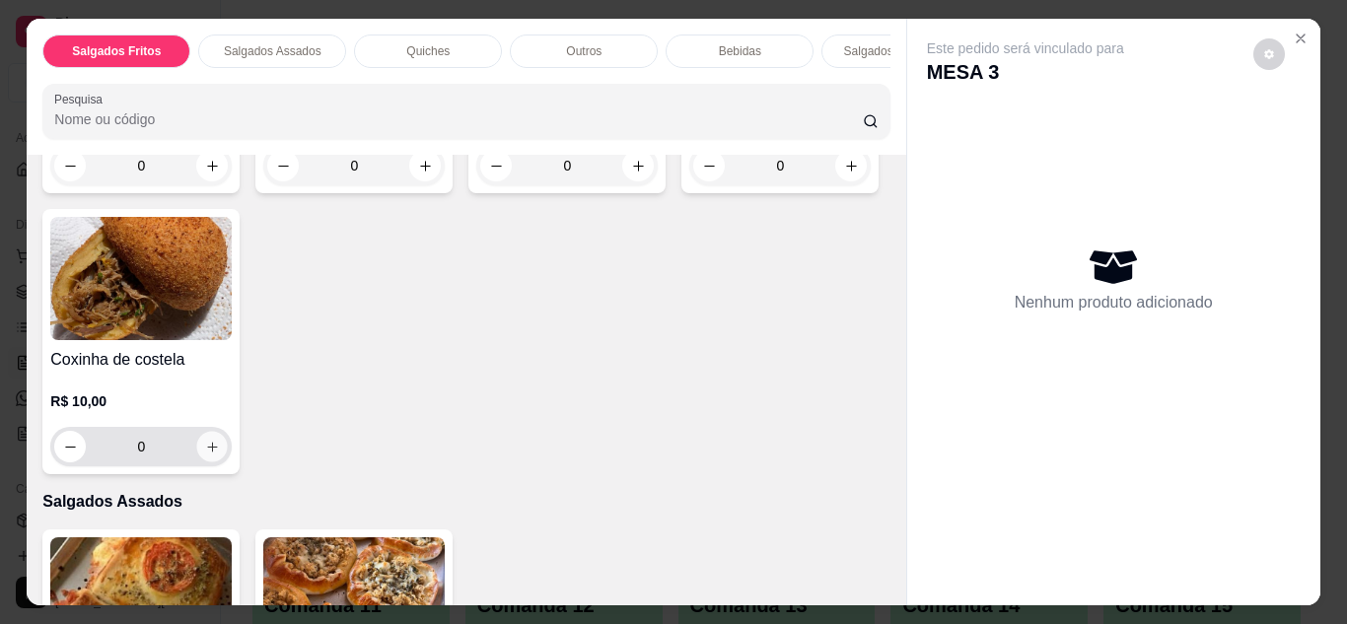
click at [228, 446] on button "increase-product-quantity" at bounding box center [212, 446] width 31 height 31
type input "1"
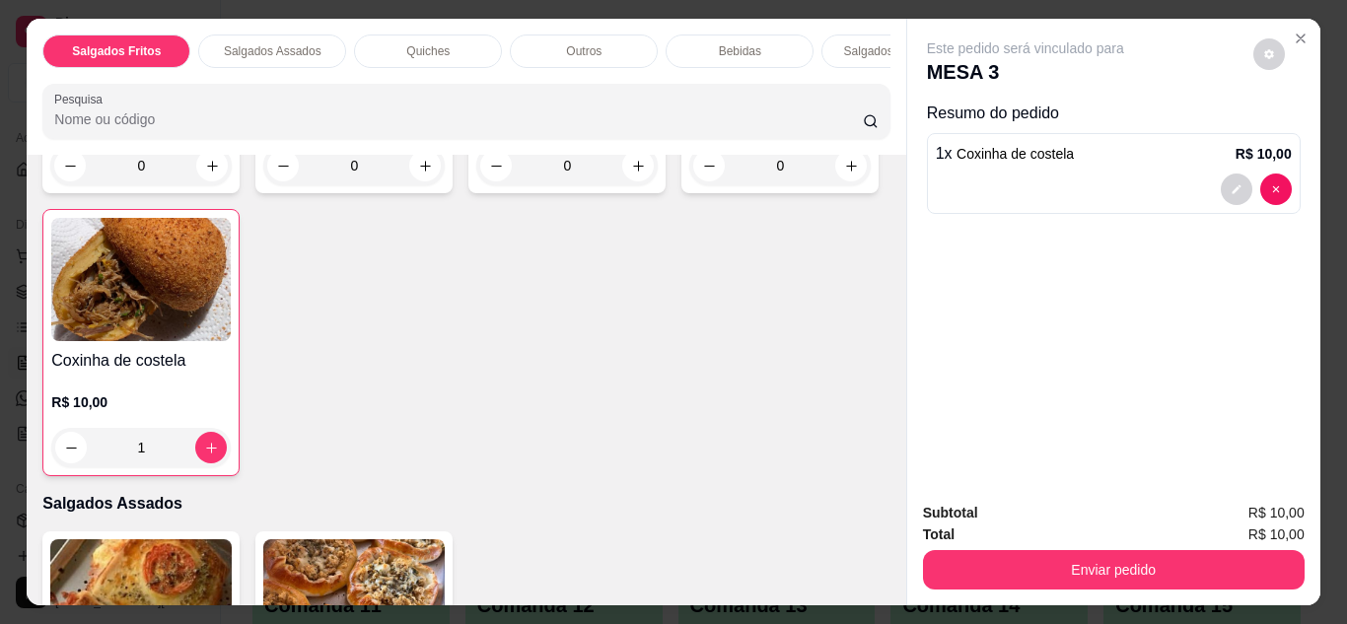
click at [203, 569] on img at bounding box center [140, 600] width 181 height 123
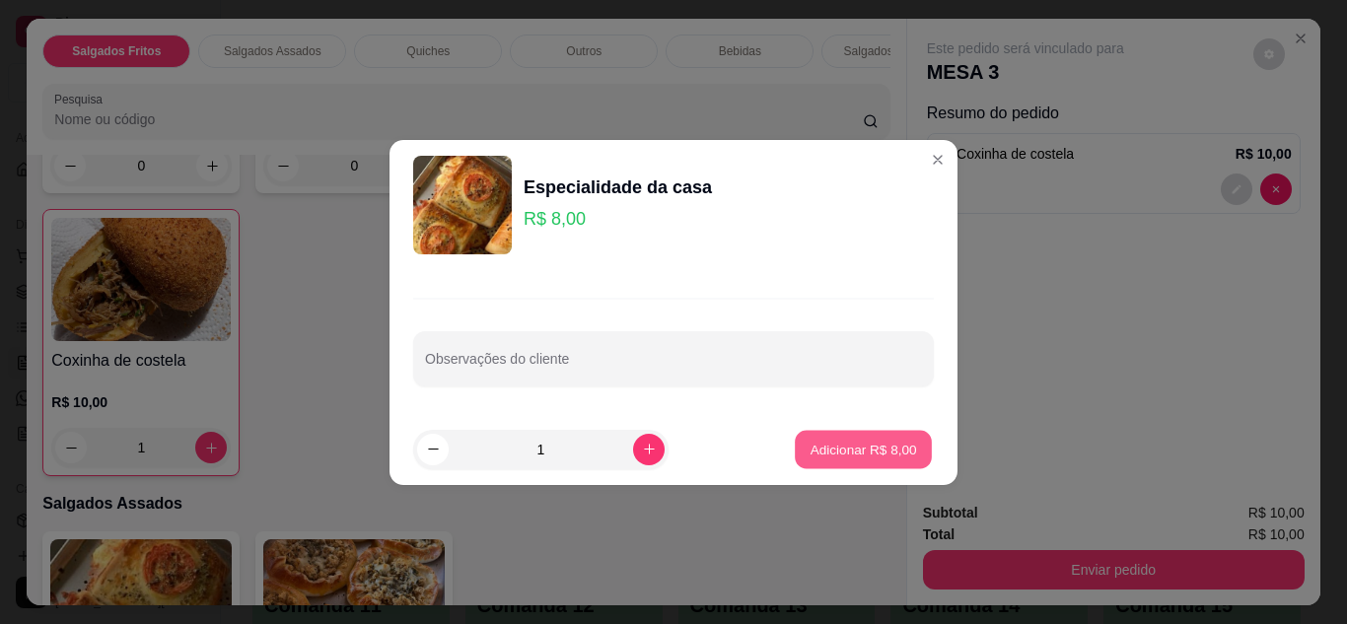
click at [810, 443] on p "Adicionar R$ 8,00" at bounding box center [863, 449] width 107 height 19
type input "1"
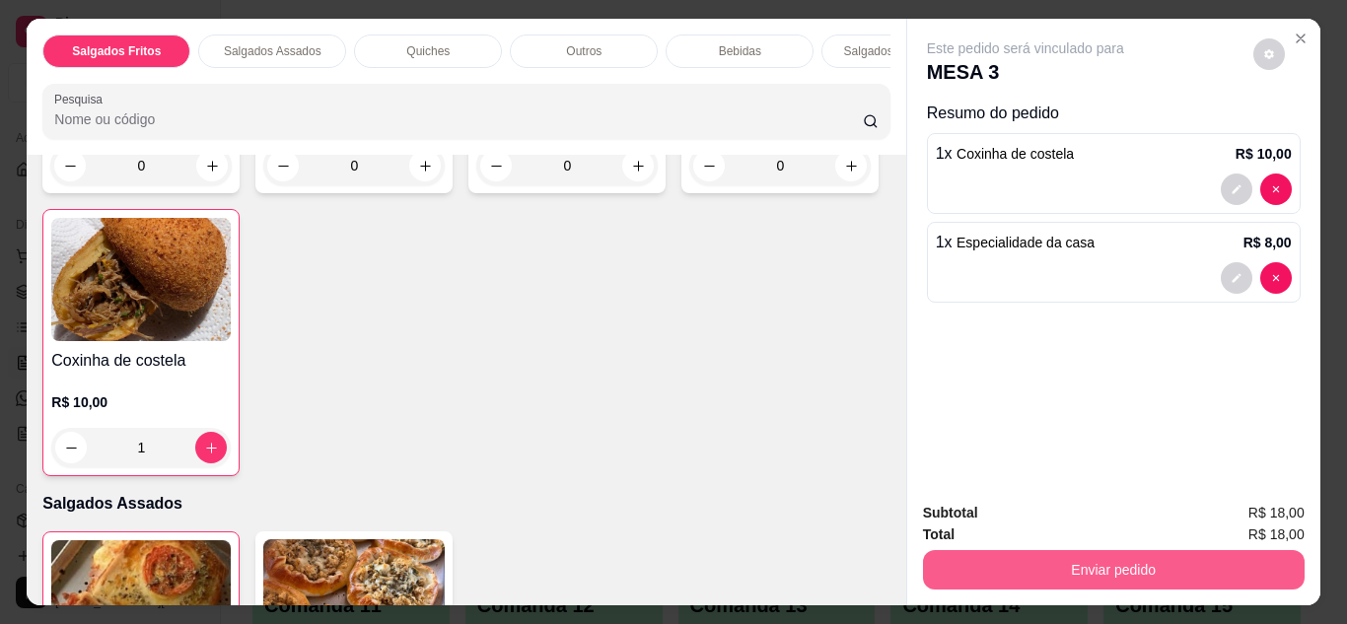
click at [1074, 576] on button "Enviar pedido" at bounding box center [1114, 569] width 382 height 39
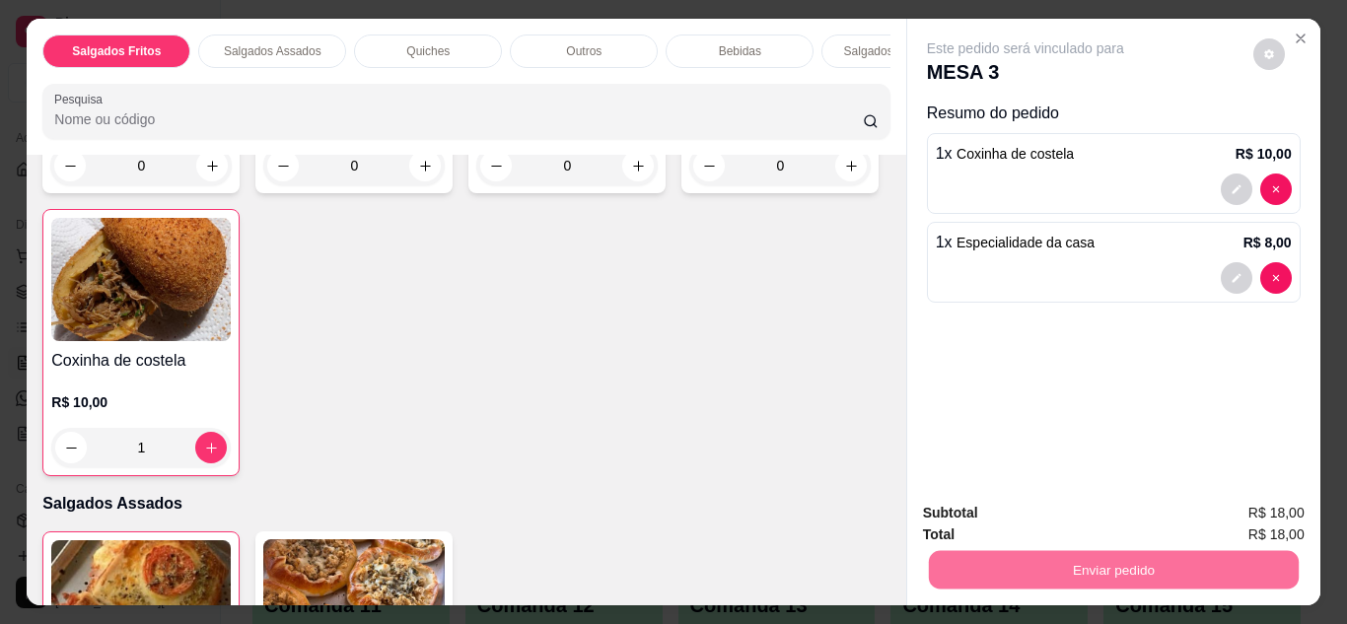
click at [1027, 523] on button "Não registrar e enviar pedido" at bounding box center [1048, 514] width 199 height 36
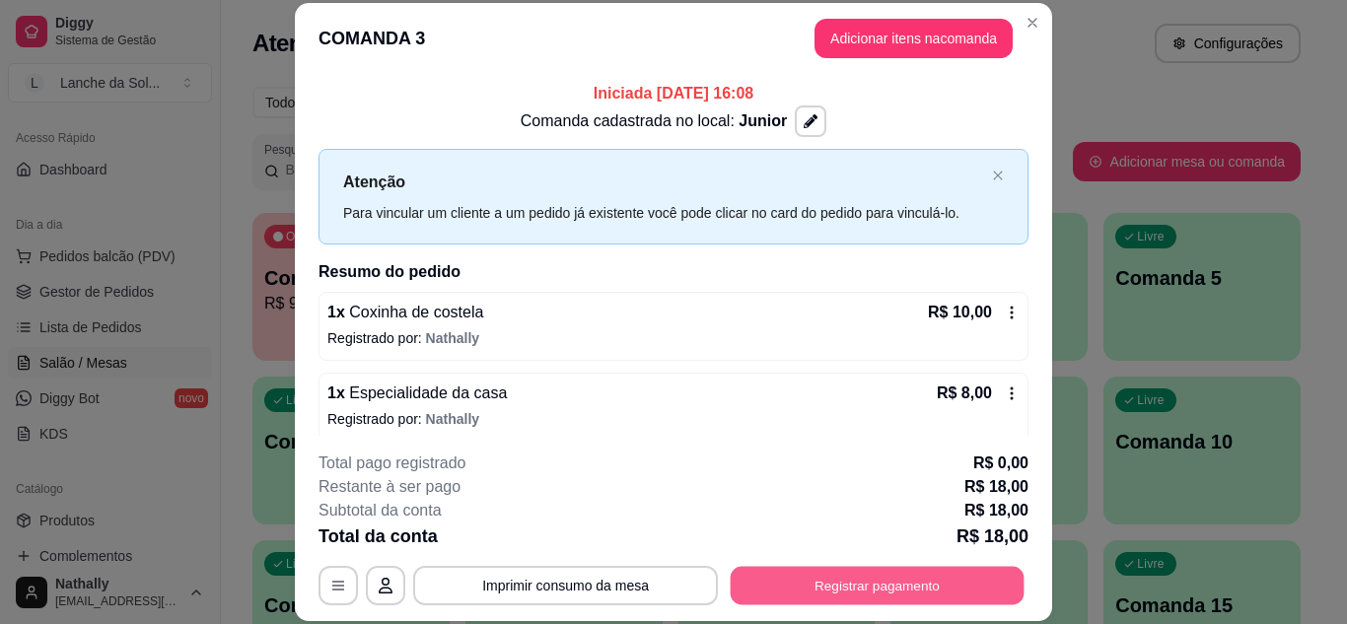
click at [918, 585] on button "Registrar pagamento" at bounding box center [878, 585] width 294 height 38
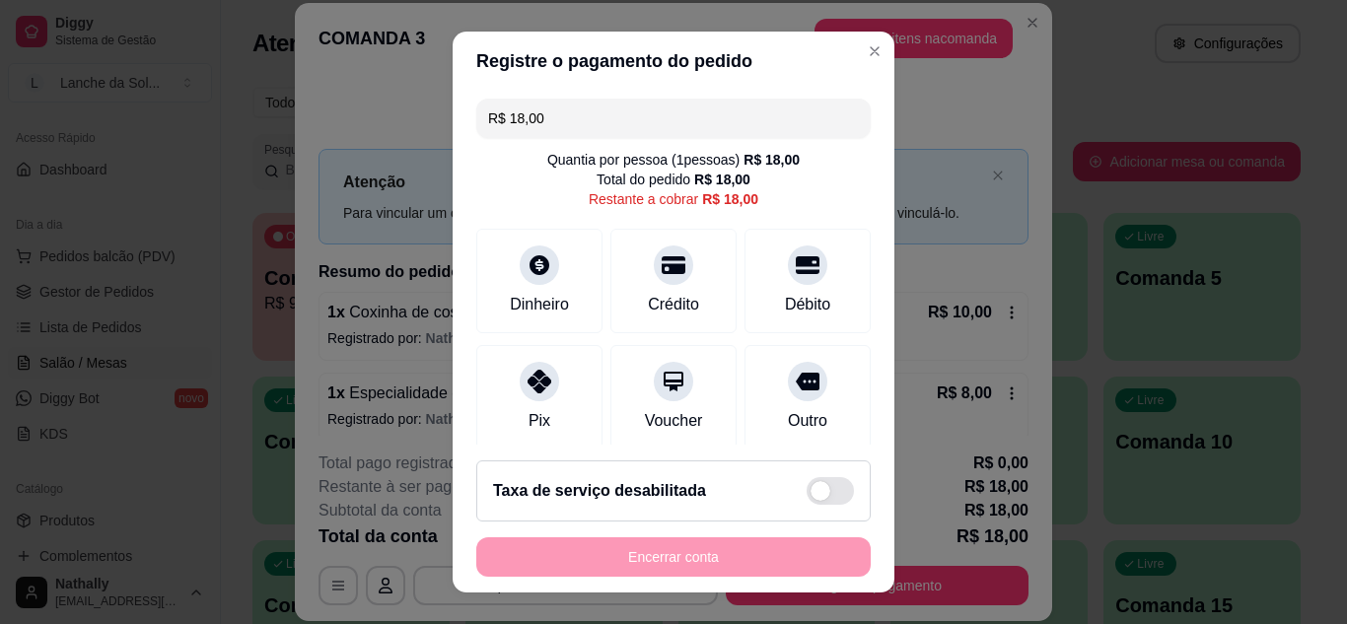
click at [522, 402] on div "Pix" at bounding box center [539, 397] width 126 height 105
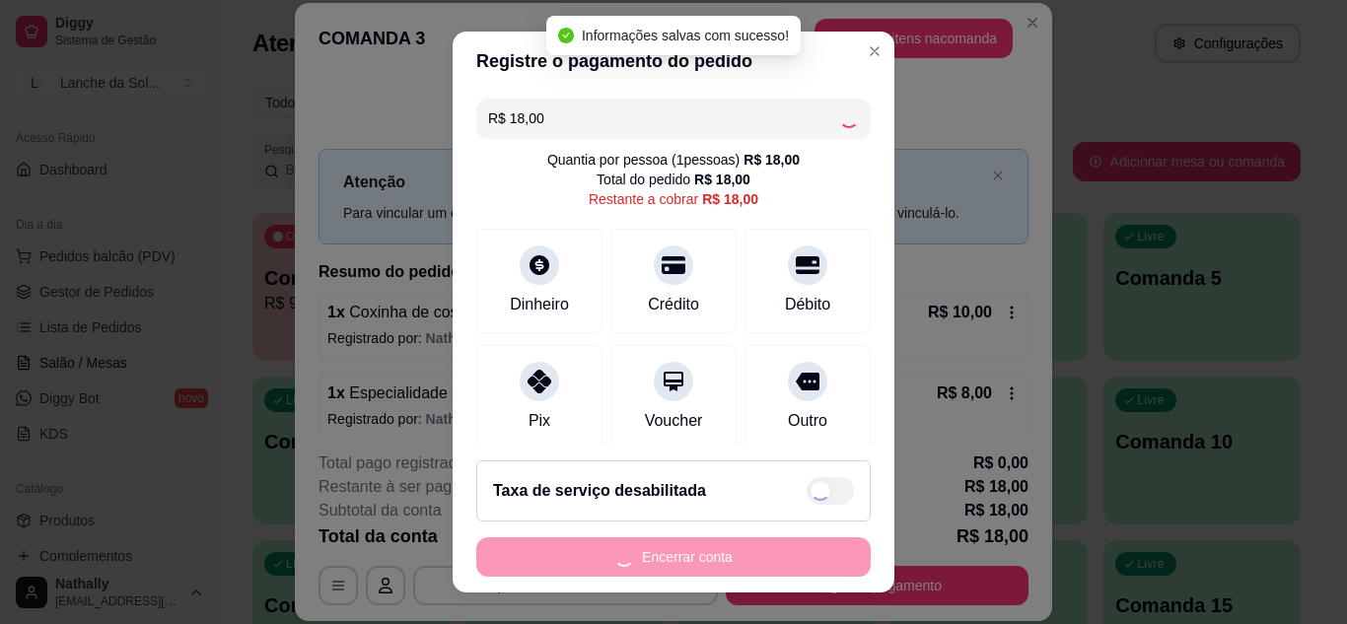
type input "R$ 0,00"
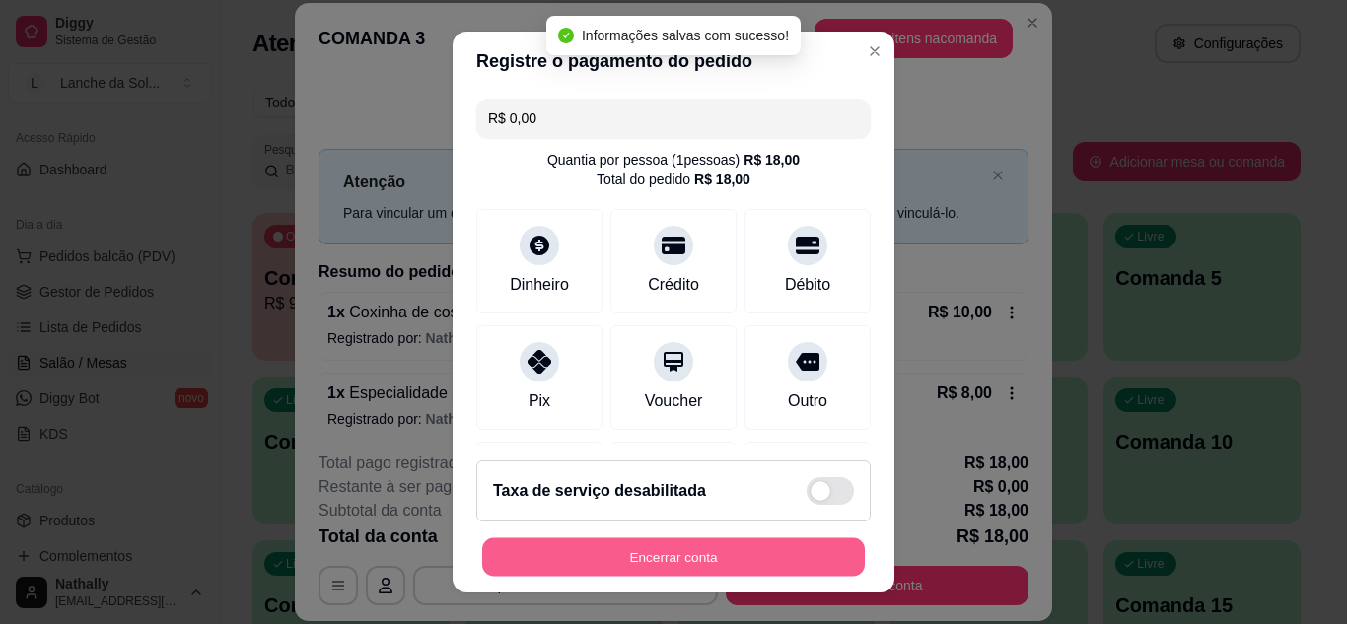
click at [611, 556] on button "Encerrar conta" at bounding box center [673, 558] width 383 height 38
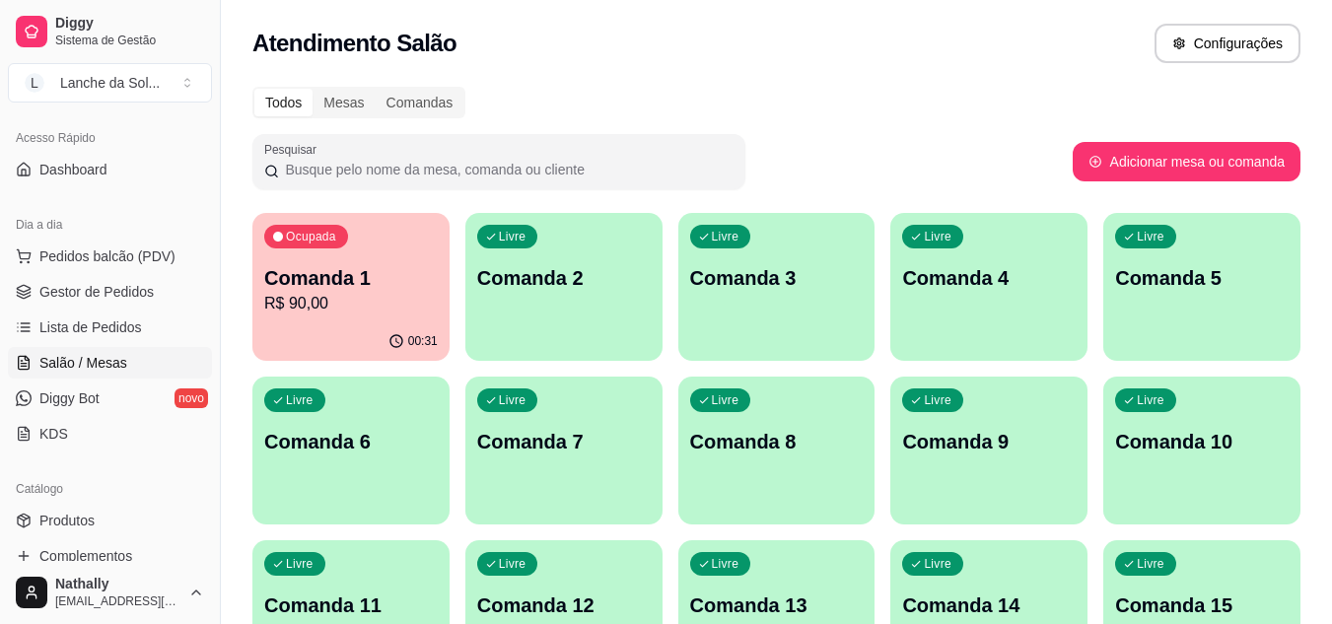
drag, startPoint x: 452, startPoint y: 278, endPoint x: 389, endPoint y: 284, distance: 63.4
click at [389, 284] on p "Comanda 1" at bounding box center [351, 278] width 169 height 27
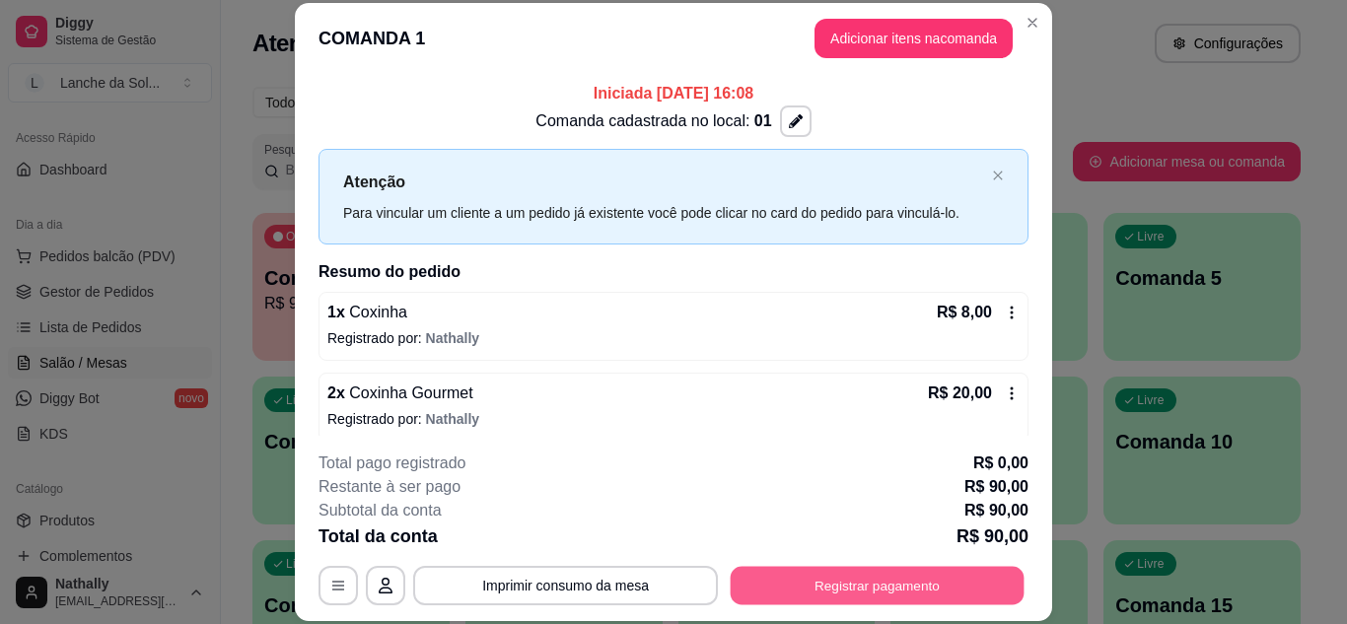
click at [802, 586] on button "Registrar pagamento" at bounding box center [878, 585] width 294 height 38
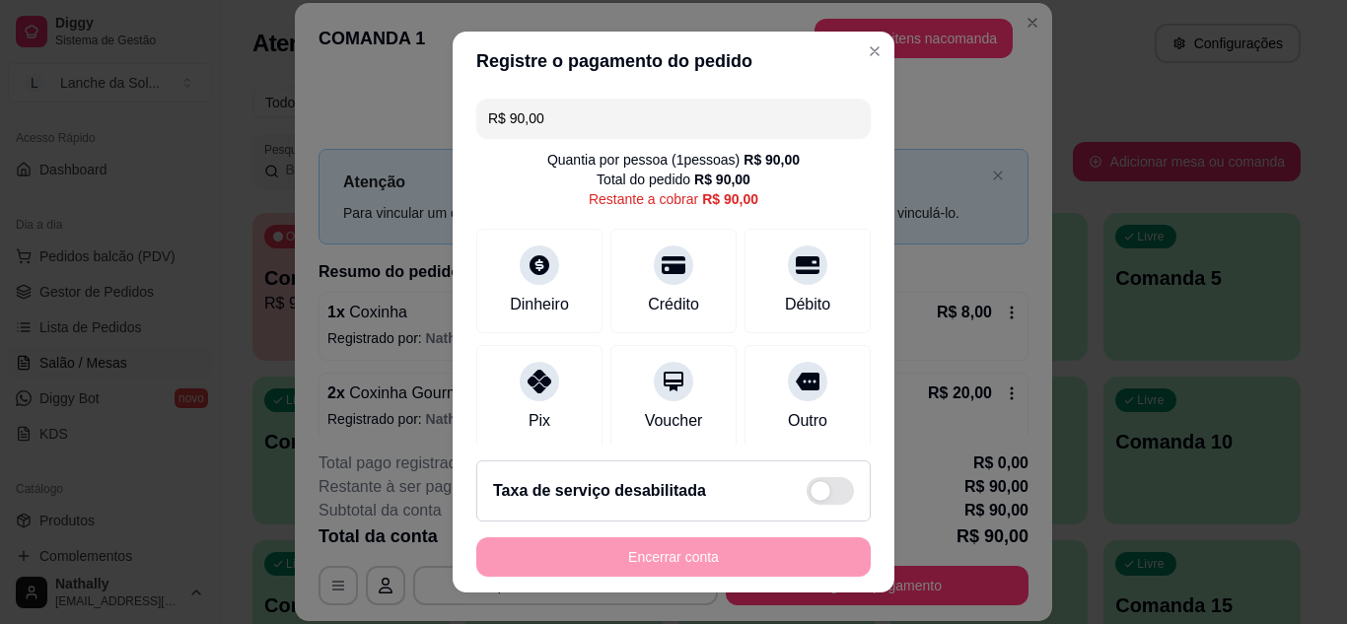
click at [505, 403] on div "Pix" at bounding box center [539, 397] width 126 height 105
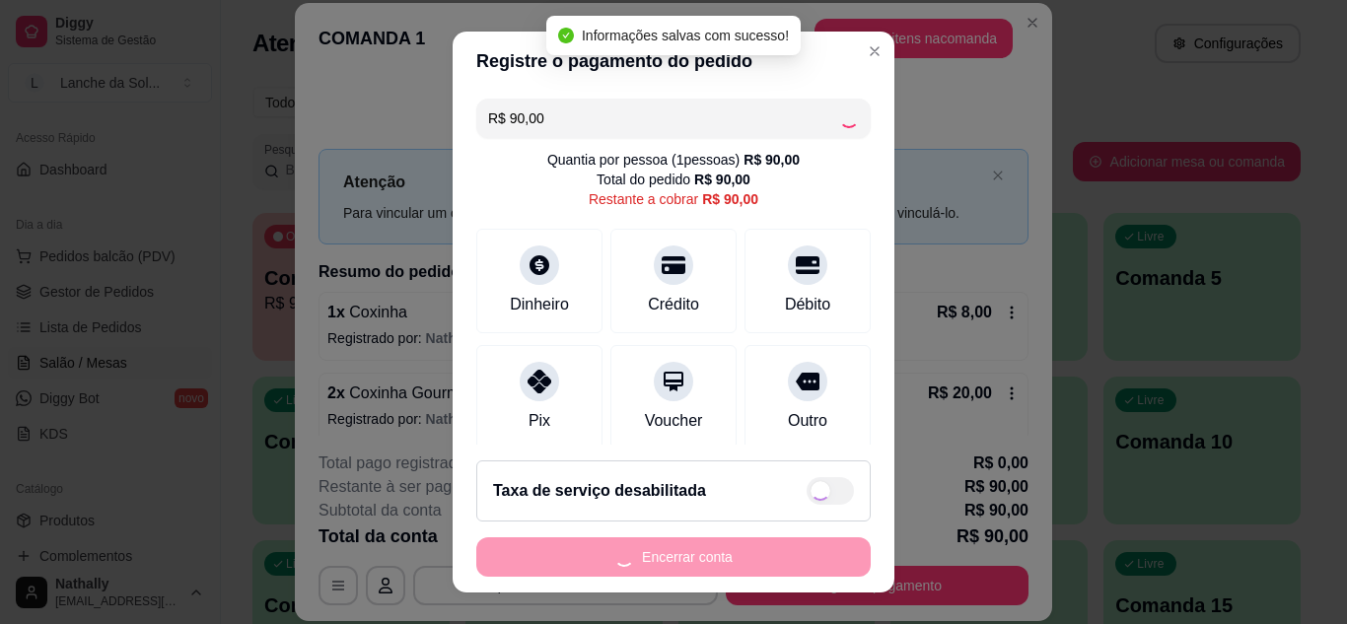
type input "R$ 0,00"
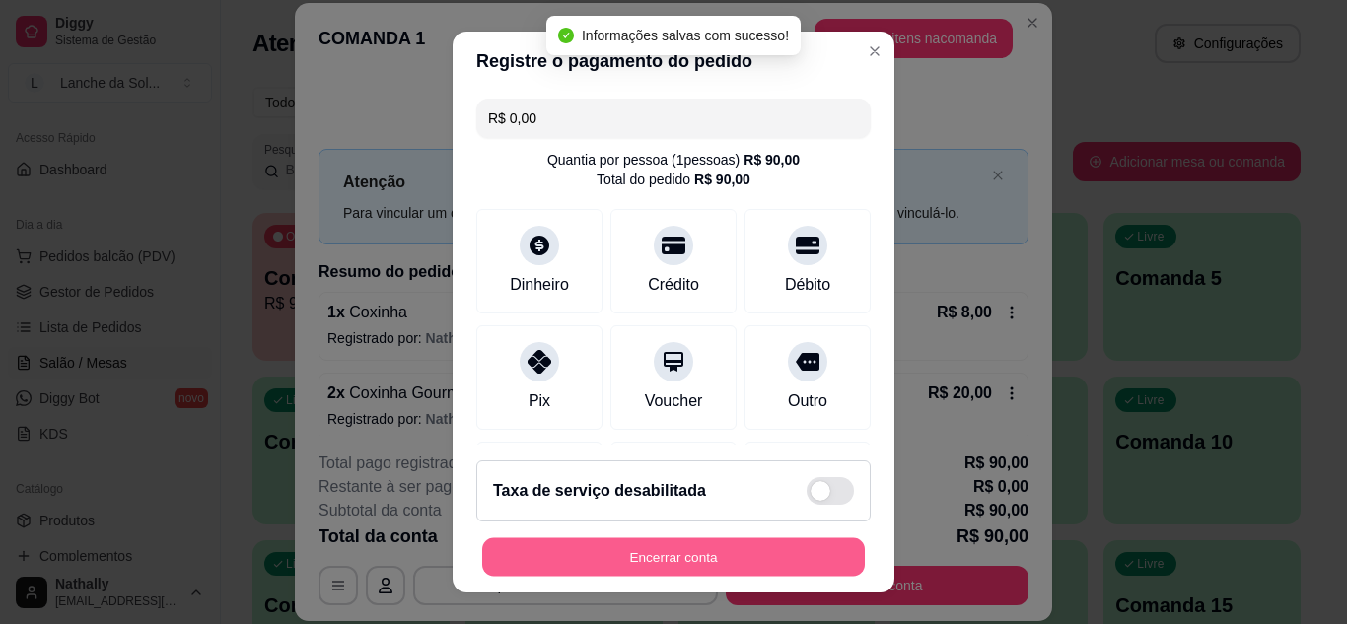
click at [650, 550] on button "Encerrar conta" at bounding box center [673, 558] width 383 height 38
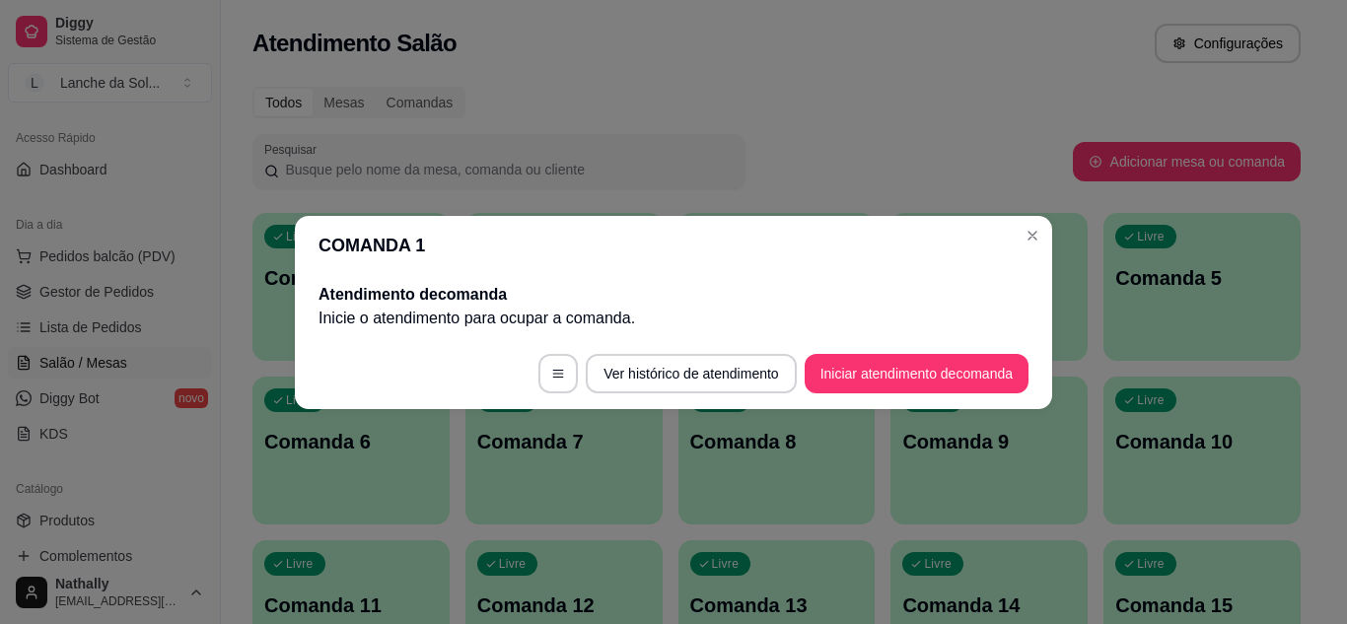
click at [966, 259] on div "COMANDA 1 Atendimento de comanda [PERSON_NAME] o atendimento para ocupar a coma…" at bounding box center [673, 312] width 1347 height 624
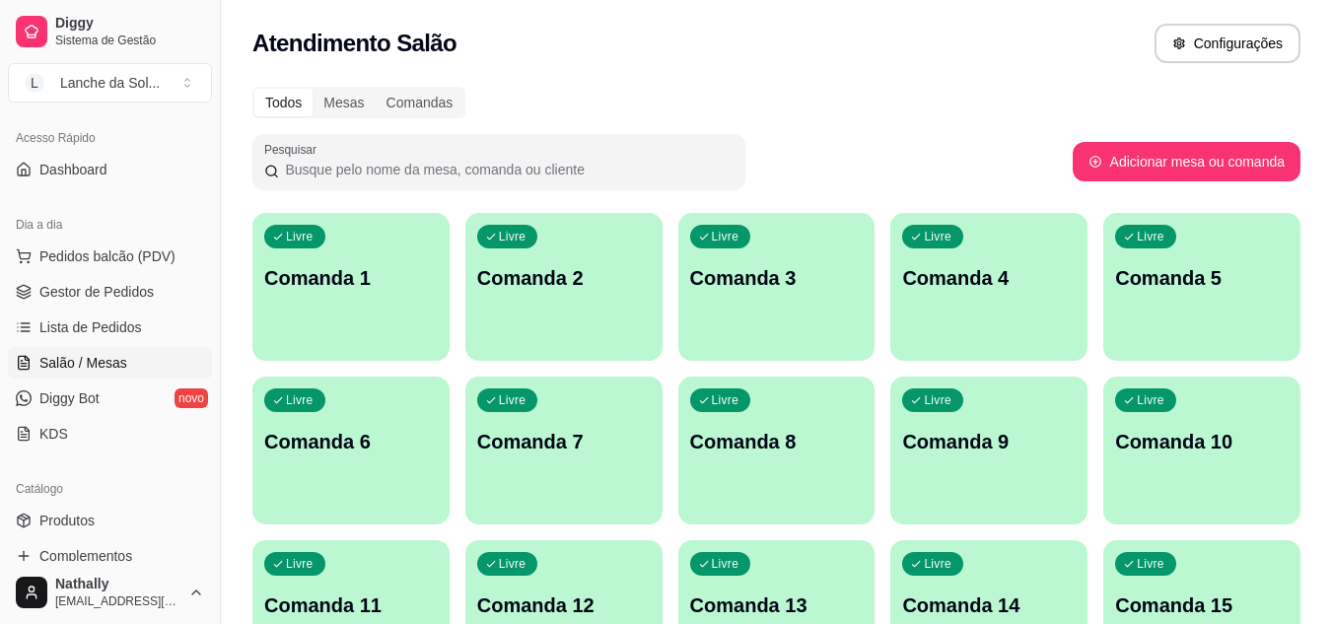
click at [158, 268] on button "Pedidos balcão (PDV)" at bounding box center [110, 257] width 204 height 32
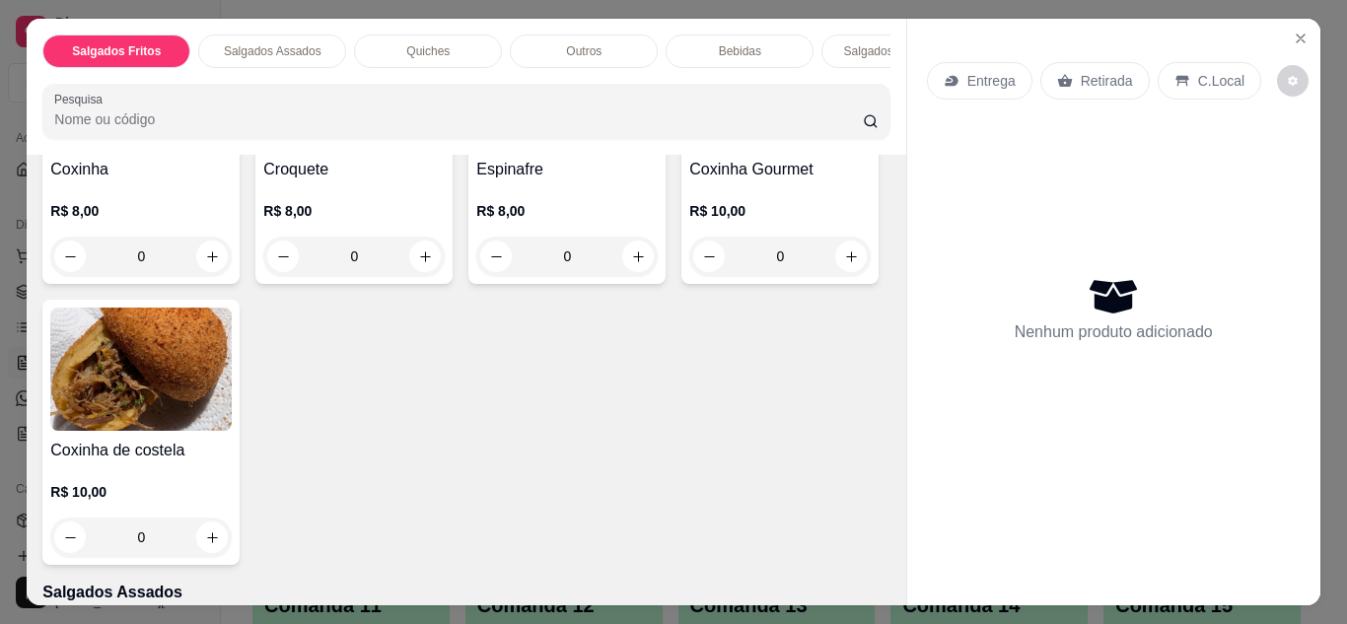
scroll to position [316, 0]
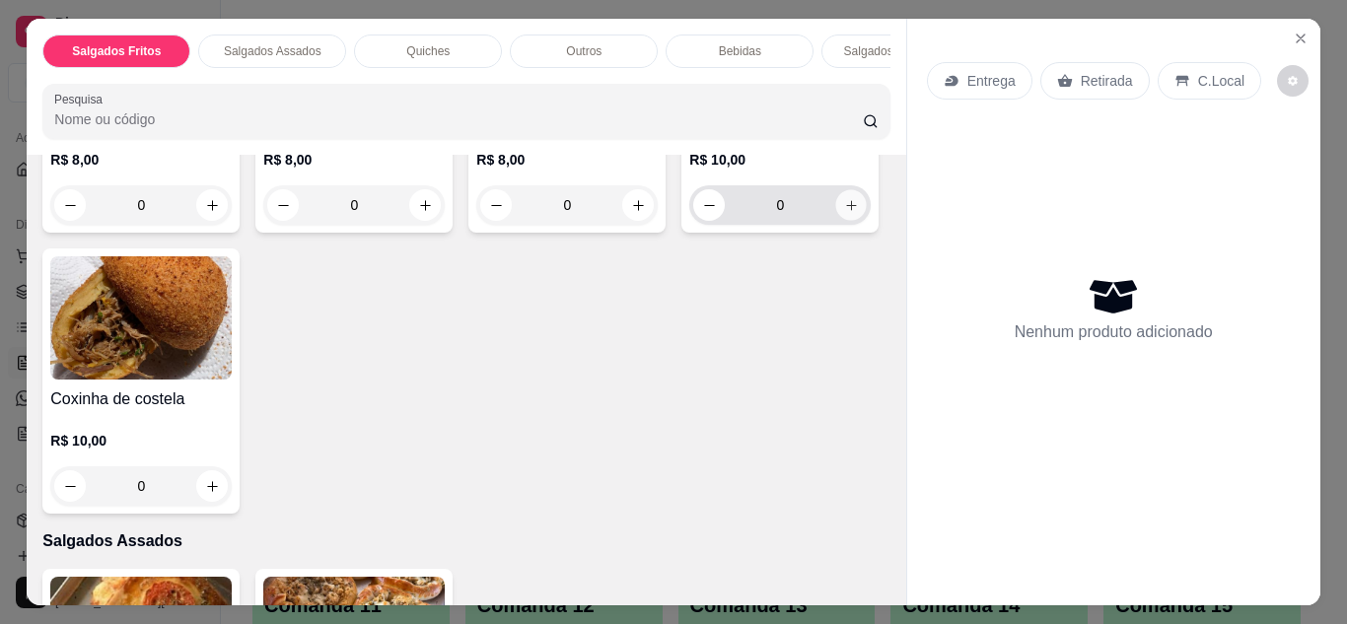
click at [844, 213] on icon "increase-product-quantity" at bounding box center [851, 205] width 15 height 15
type input "1"
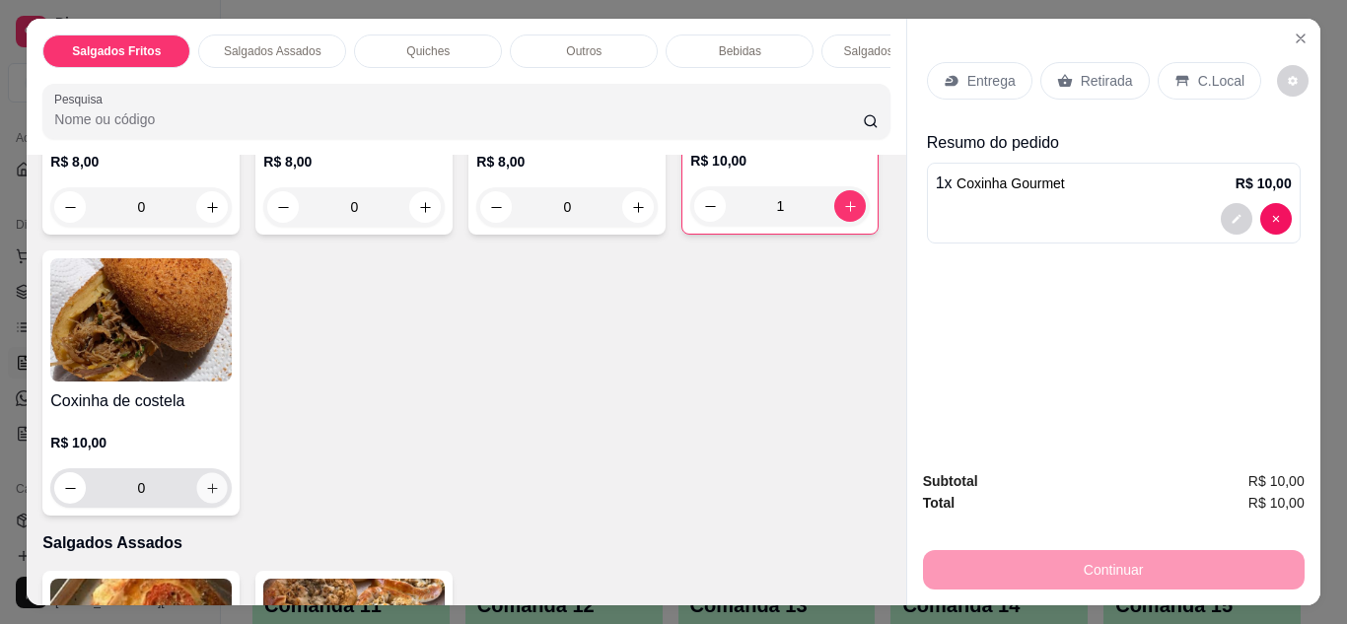
click at [220, 496] on icon "increase-product-quantity" at bounding box center [212, 488] width 15 height 15
type input "1"
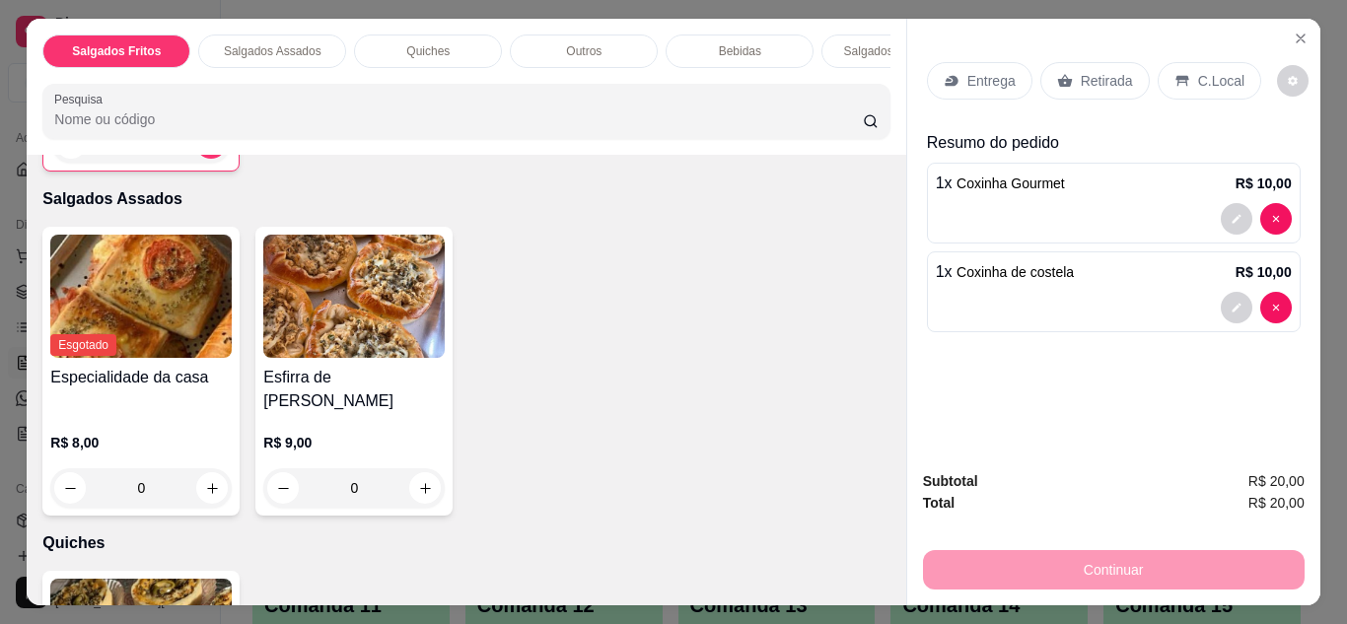
scroll to position [671, 0]
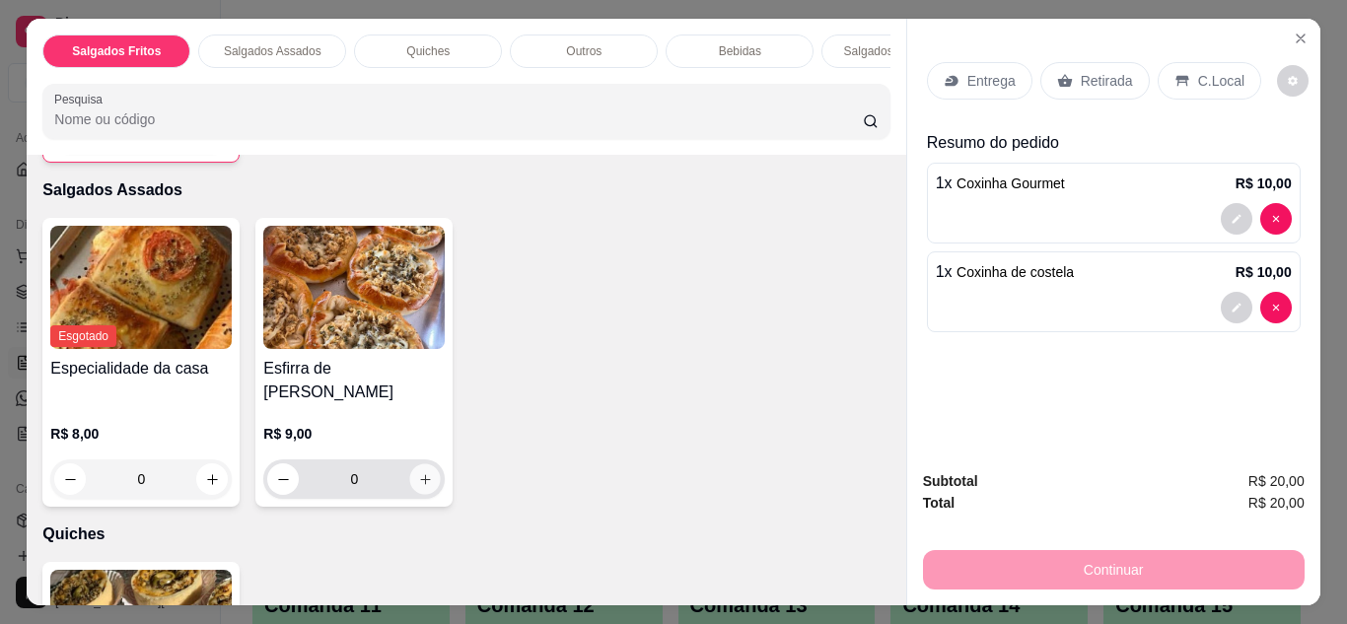
click at [420, 472] on icon "increase-product-quantity" at bounding box center [425, 479] width 15 height 15
type input "1"
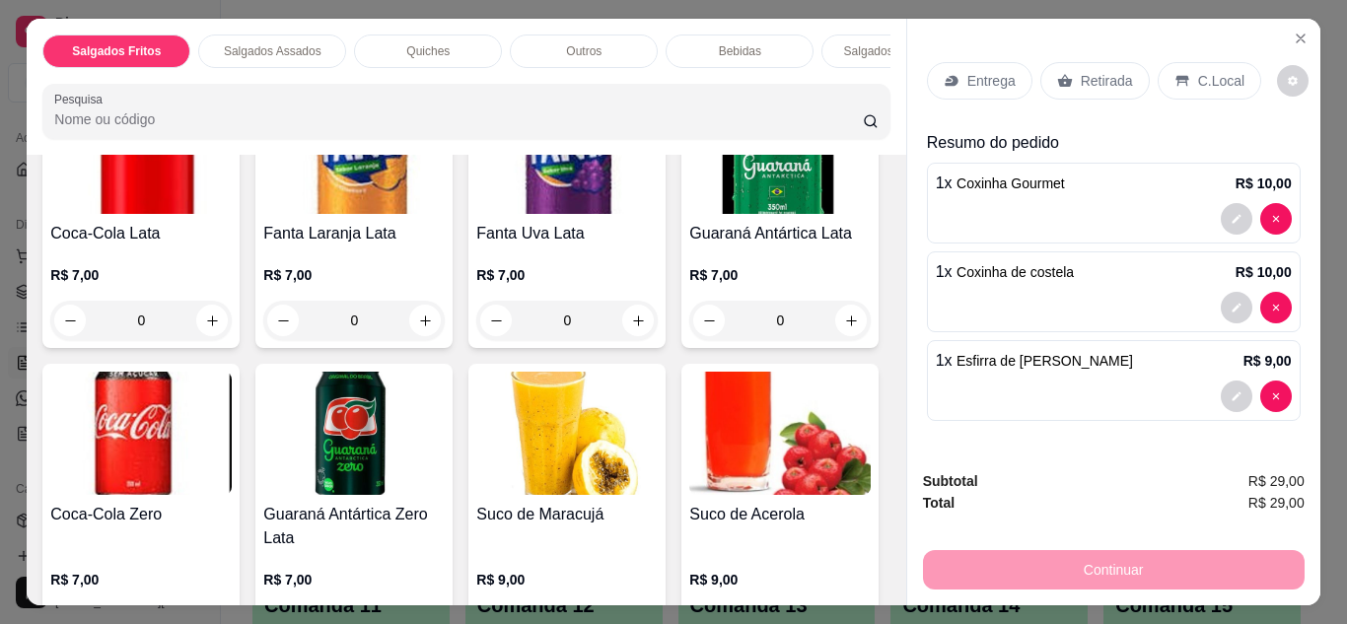
scroll to position [1974, 0]
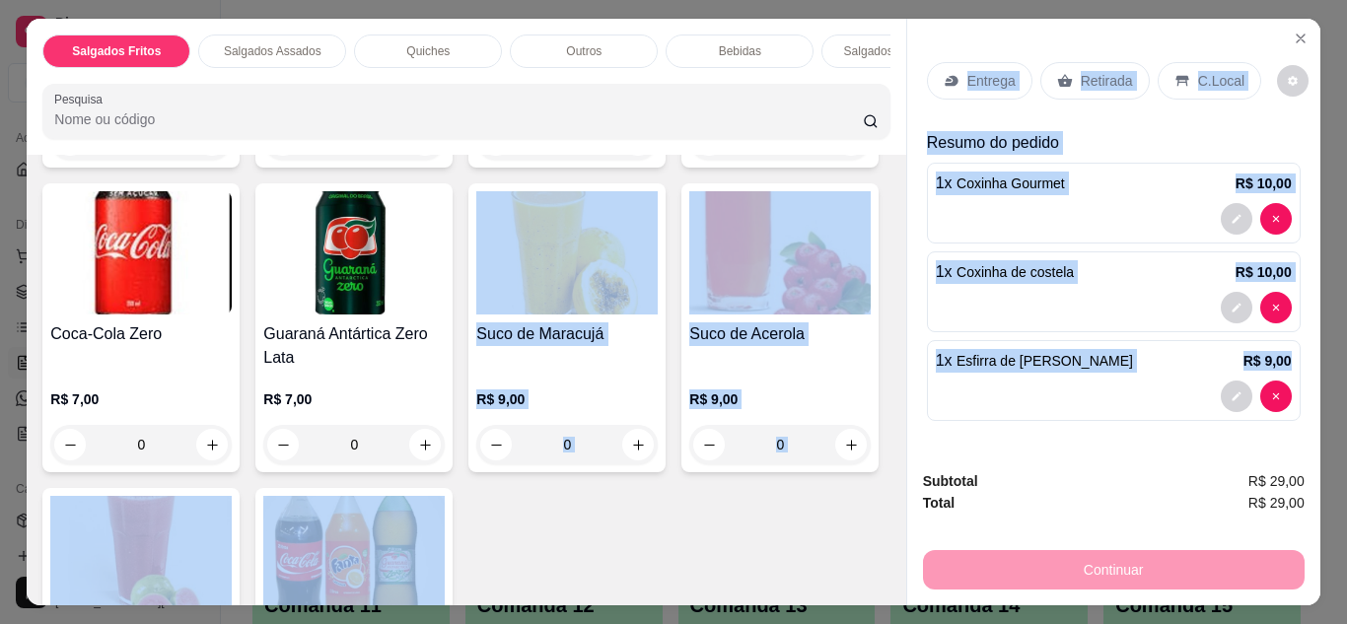
drag, startPoint x: 898, startPoint y: 445, endPoint x: 891, endPoint y: 438, distance: 10.5
click at [891, 438] on div "Salgados Fritos Salgados Assados Quiches Outros Bebidas Salgados em Cento Pesqu…" at bounding box center [673, 312] width 1293 height 587
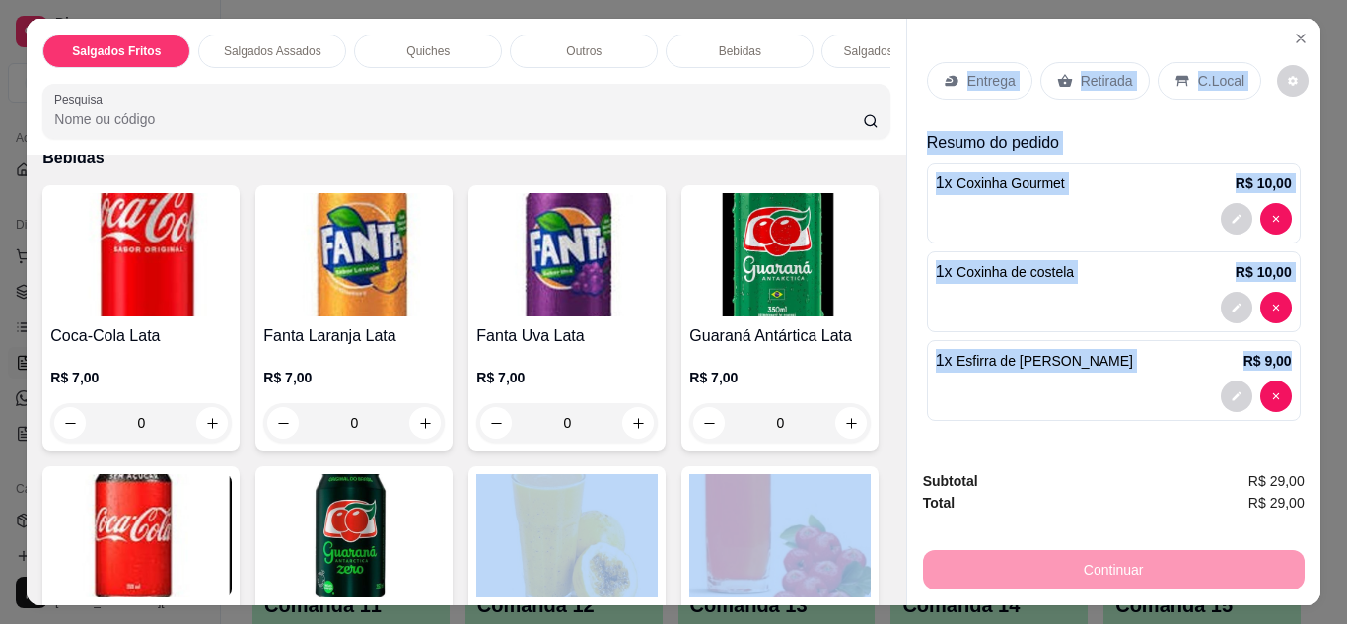
scroll to position [1675, 0]
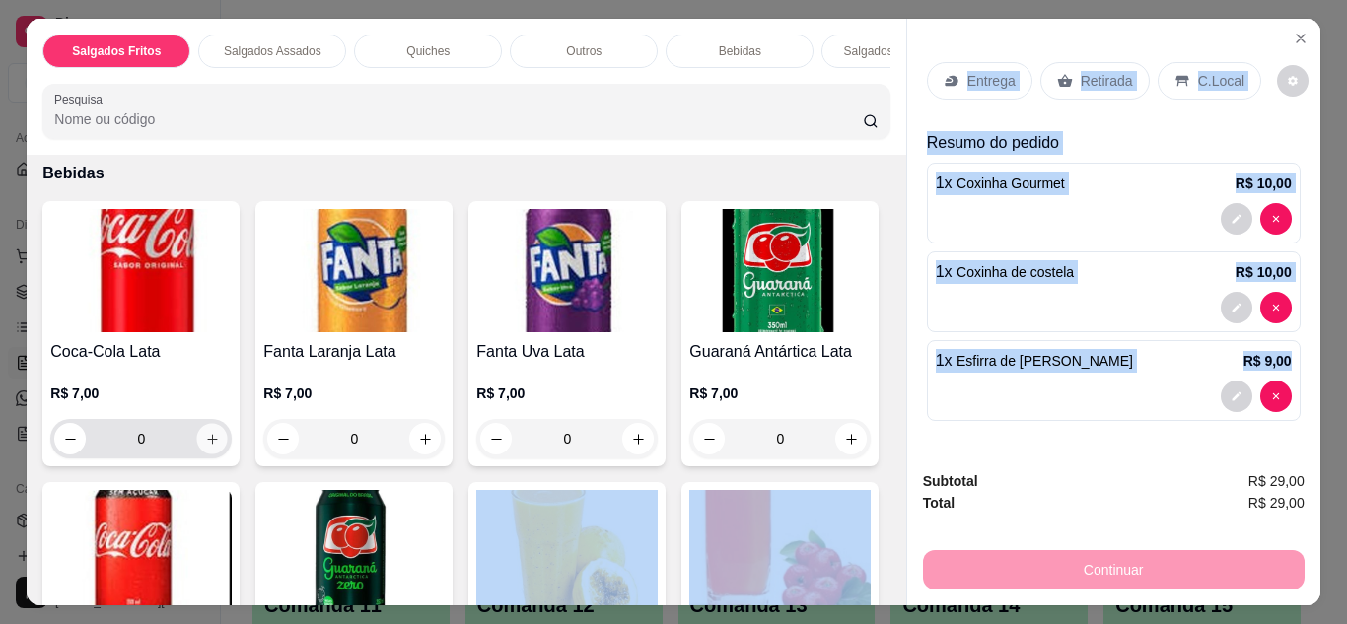
click at [205, 432] on icon "increase-product-quantity" at bounding box center [212, 439] width 15 height 15
type input "1"
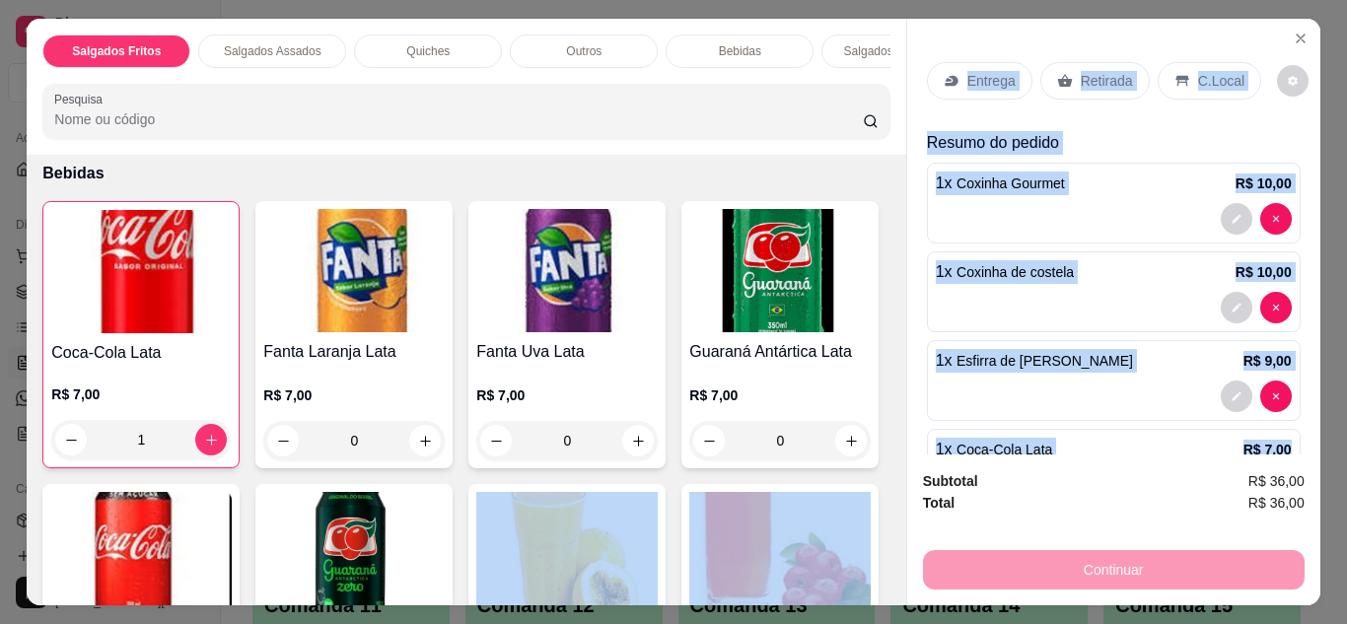
click at [1189, 84] on div "C.Local" at bounding box center [1210, 80] width 104 height 37
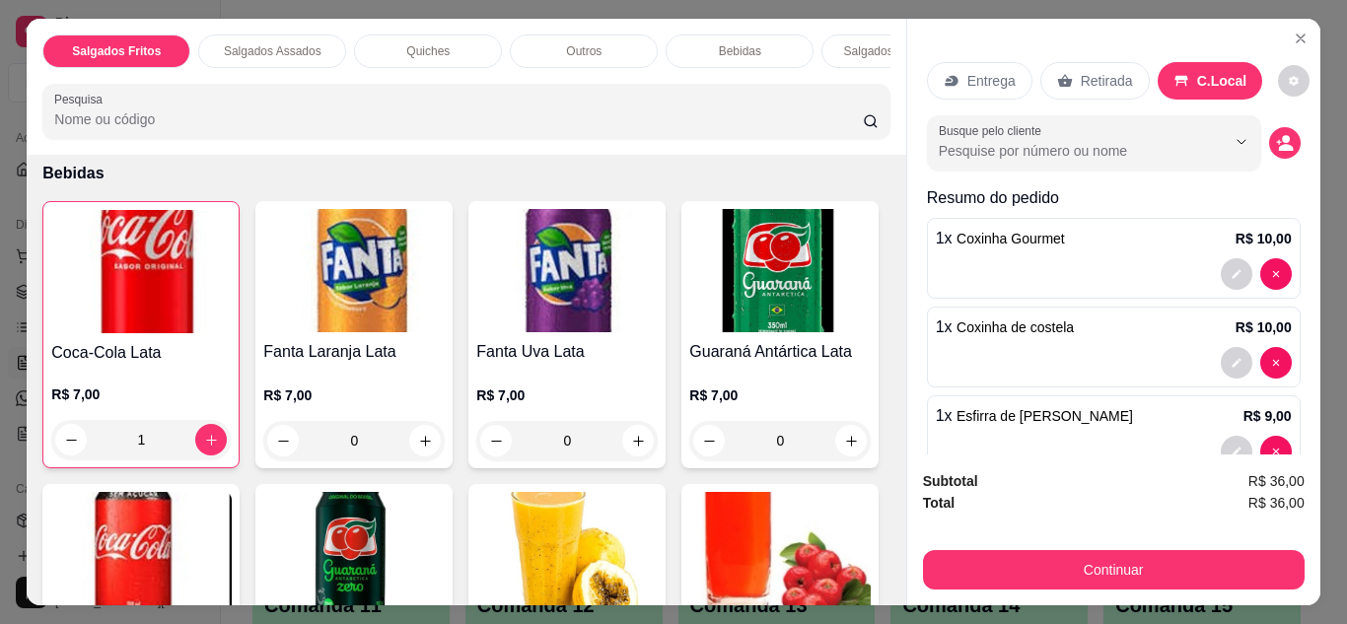
click at [1197, 75] on p "C.Local" at bounding box center [1222, 81] width 50 height 20
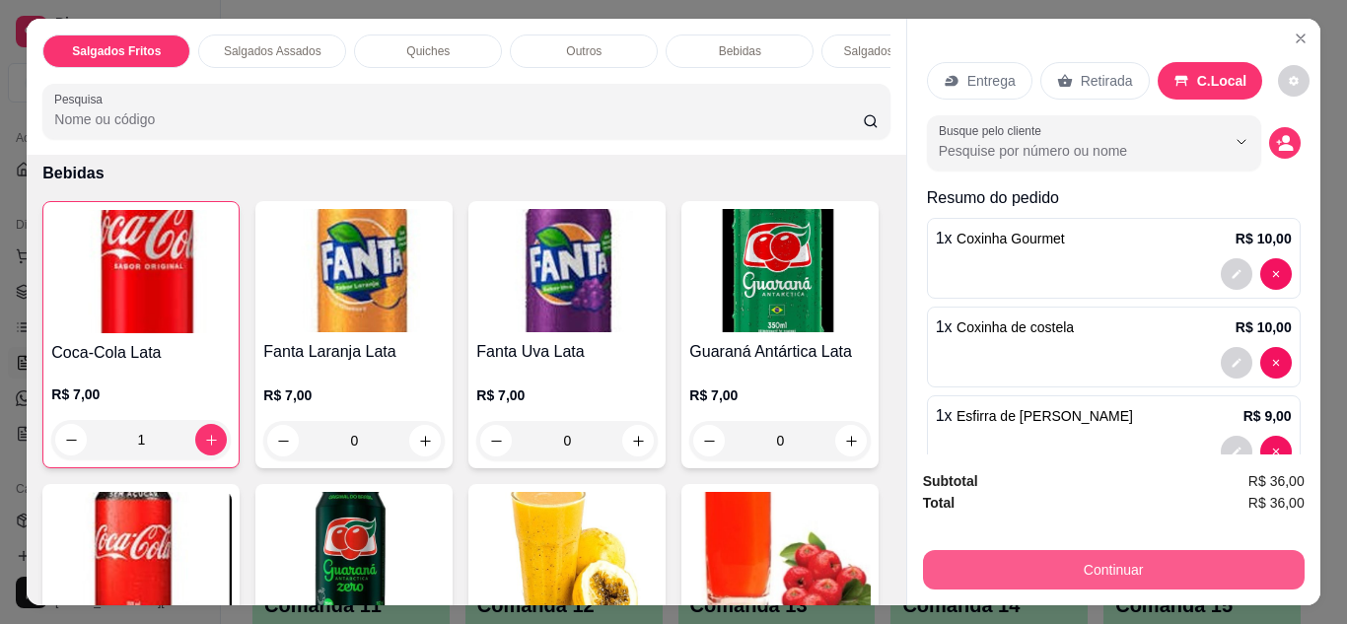
click at [1186, 560] on button "Continuar" at bounding box center [1114, 569] width 382 height 39
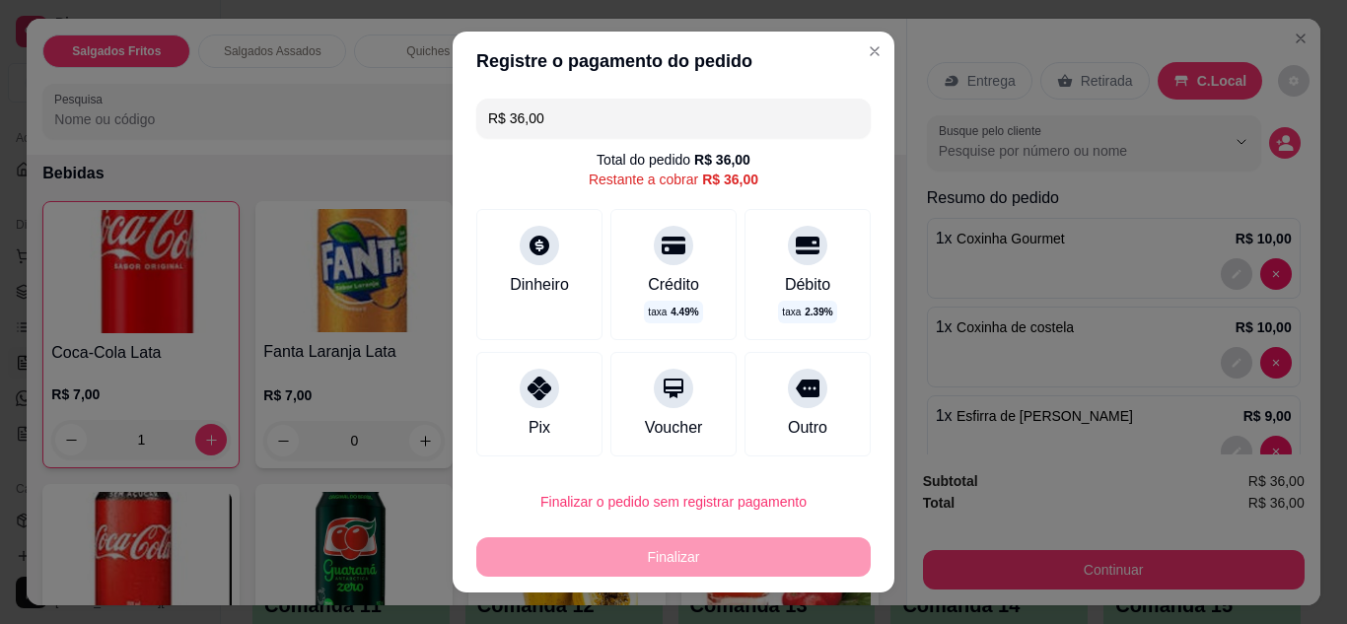
click at [534, 409] on div "Pix" at bounding box center [539, 404] width 126 height 105
type input "R$ 0,00"
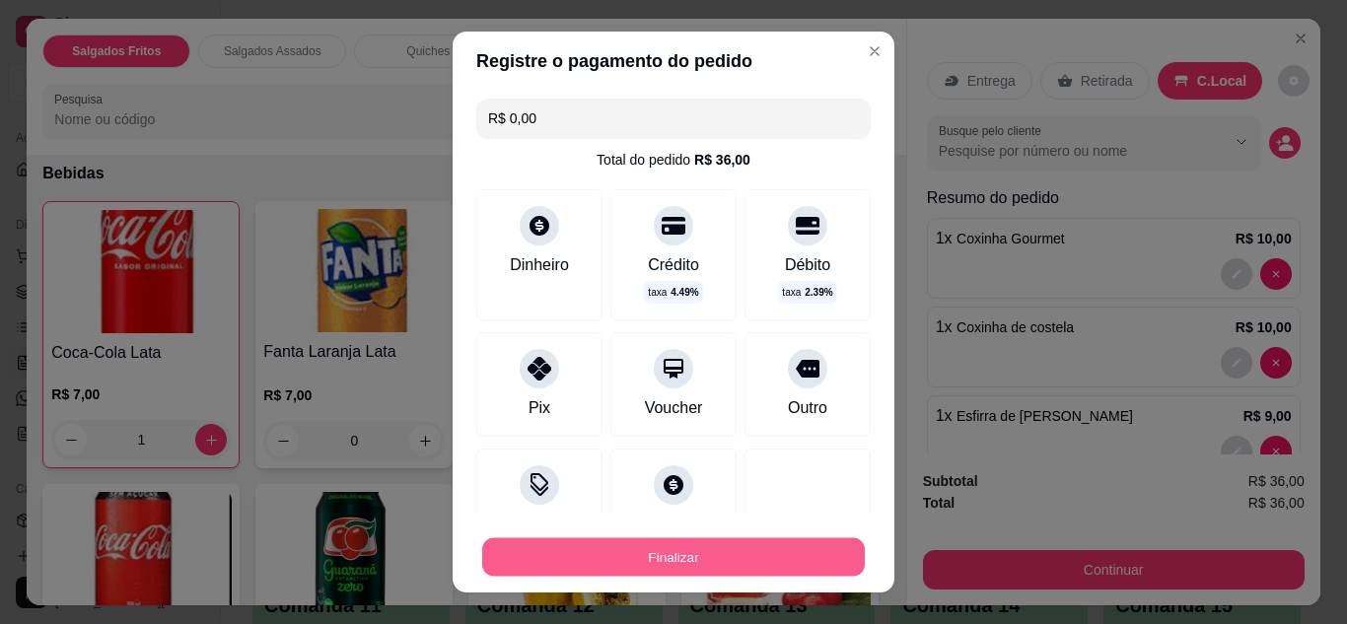
click at [712, 553] on button "Finalizar" at bounding box center [673, 558] width 383 height 38
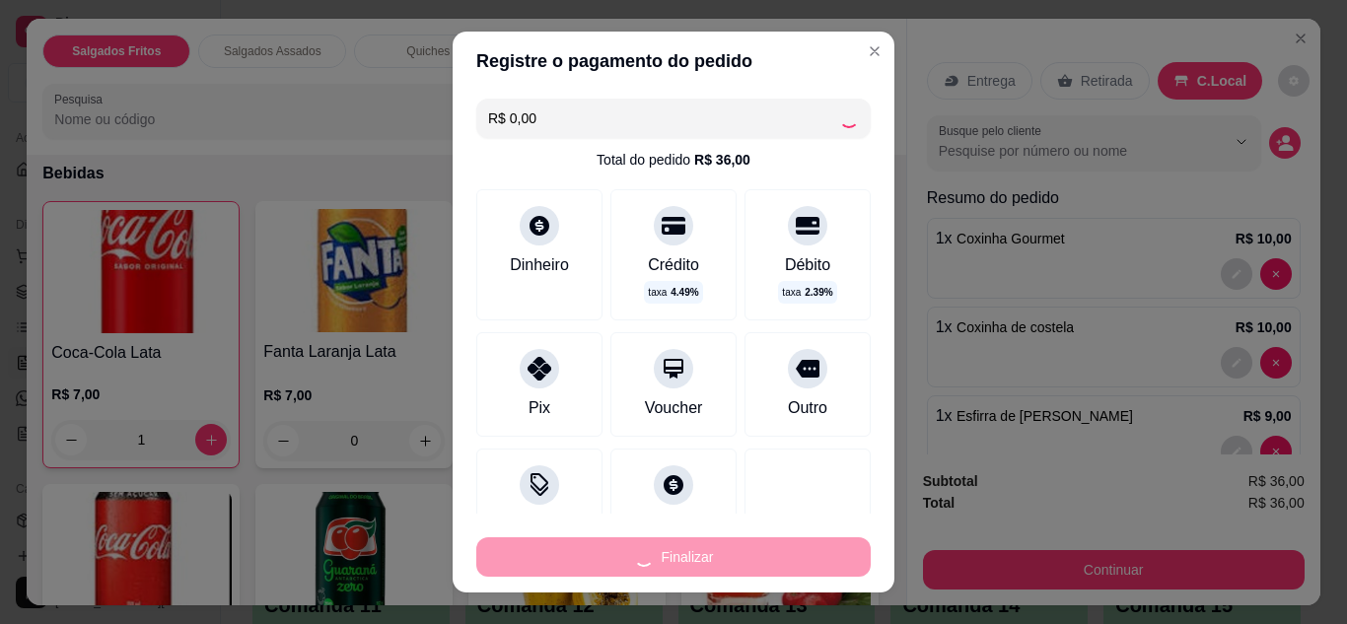
type input "0"
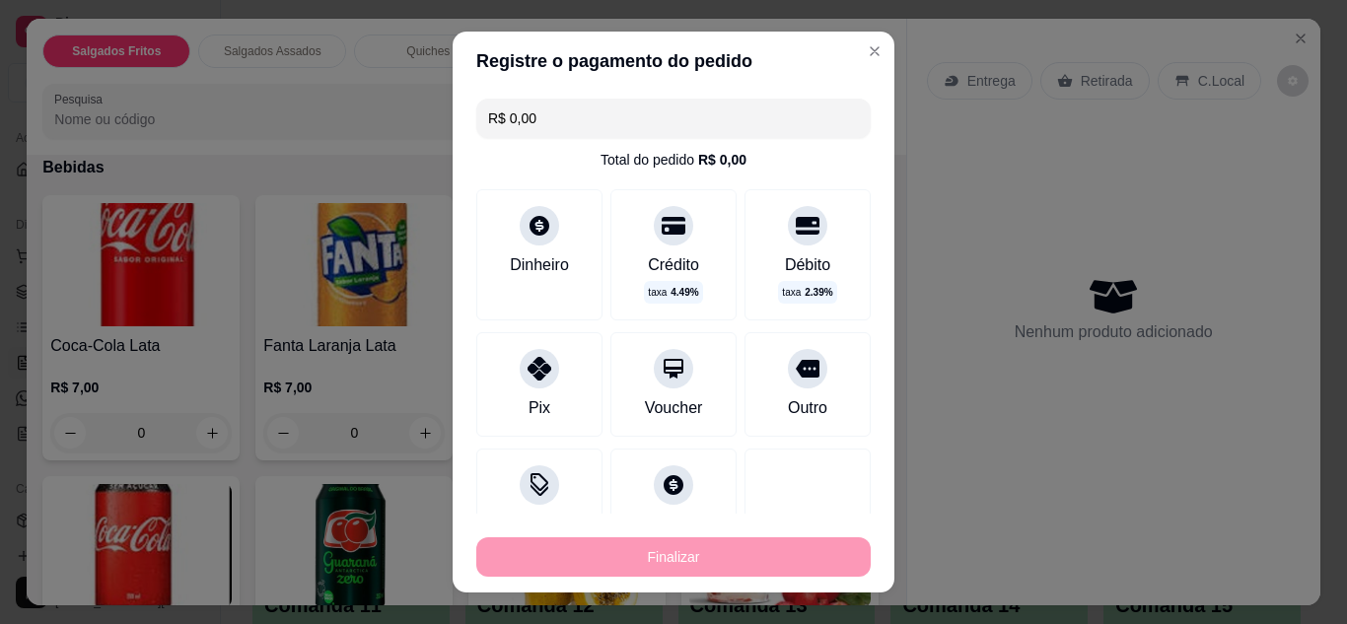
type input "-R$ 36,00"
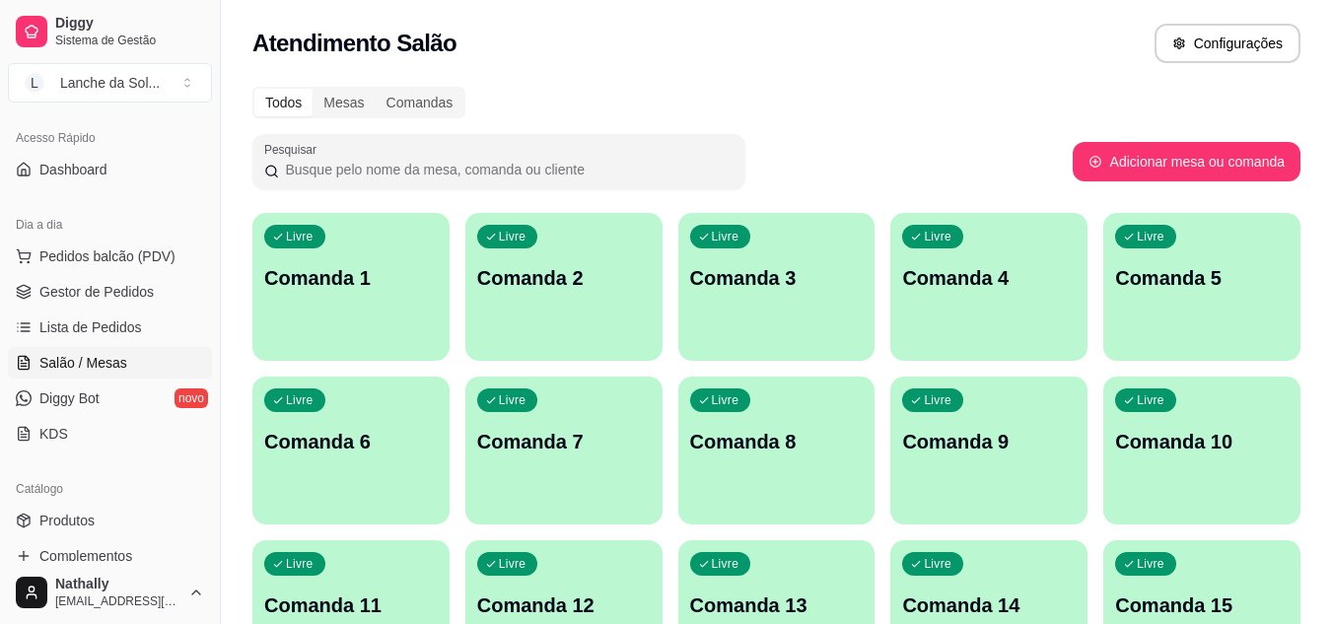
click at [95, 269] on button "Pedidos balcão (PDV)" at bounding box center [110, 257] width 204 height 32
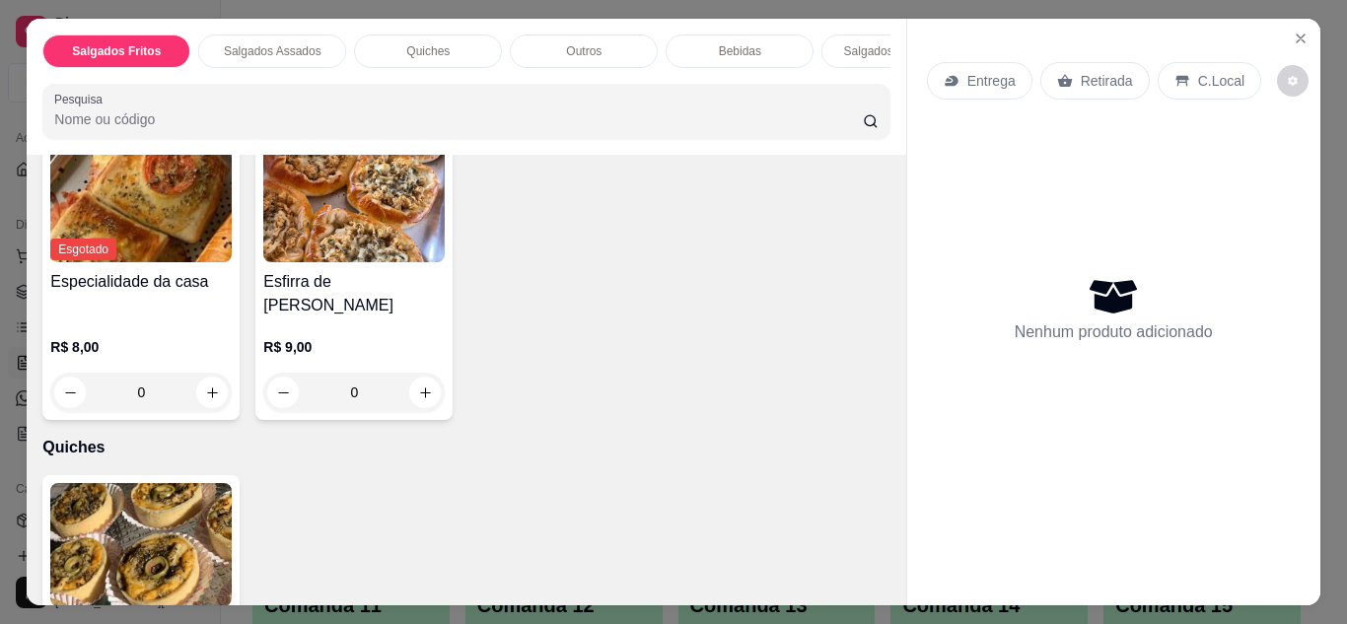
scroll to position [761, 0]
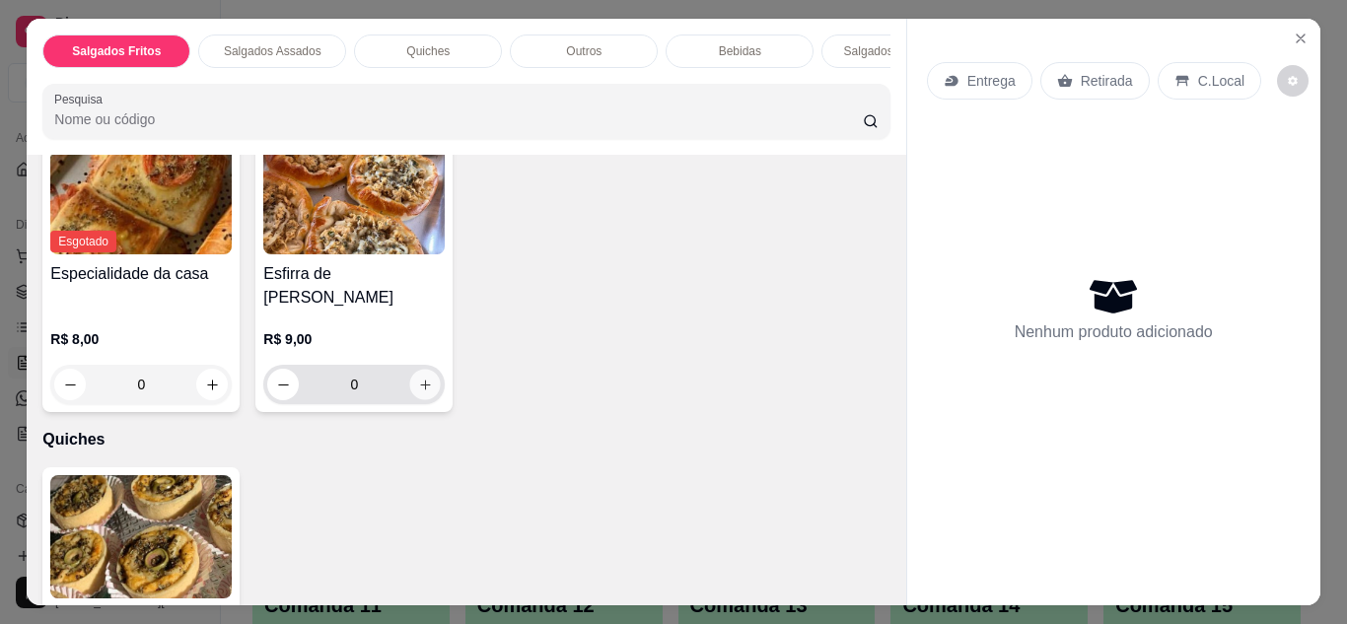
click at [423, 376] on button "increase-product-quantity" at bounding box center [425, 384] width 31 height 31
type input "1"
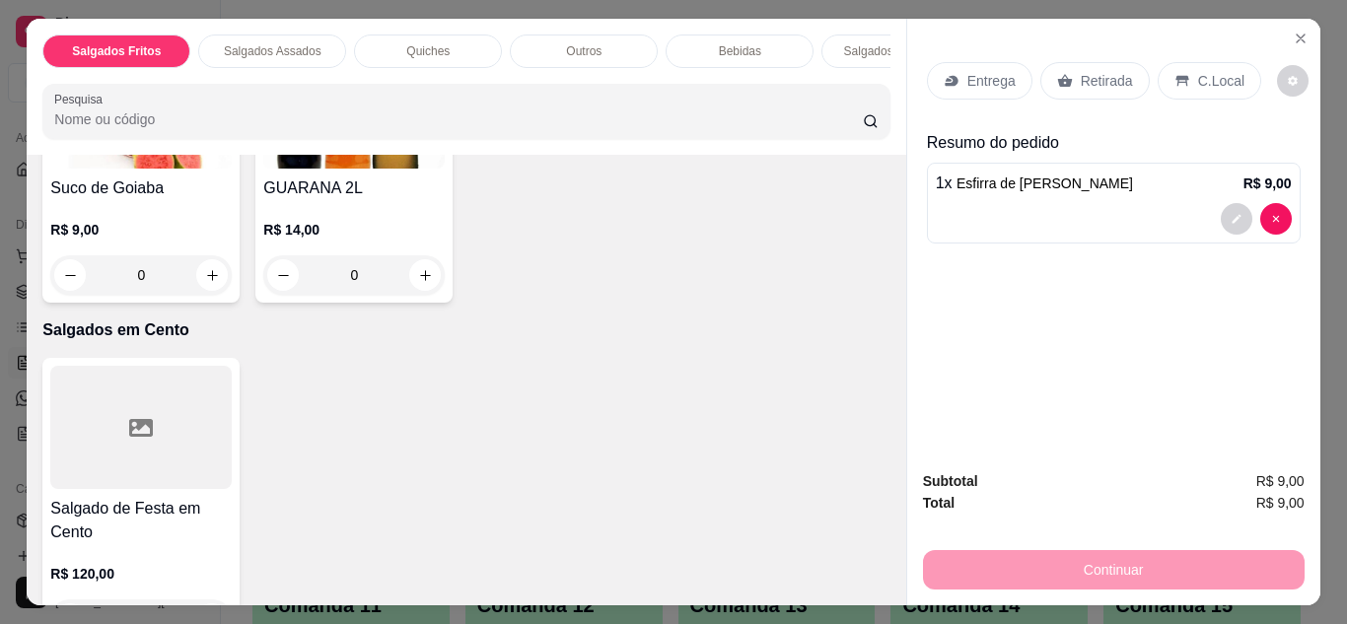
scroll to position [2231, 0]
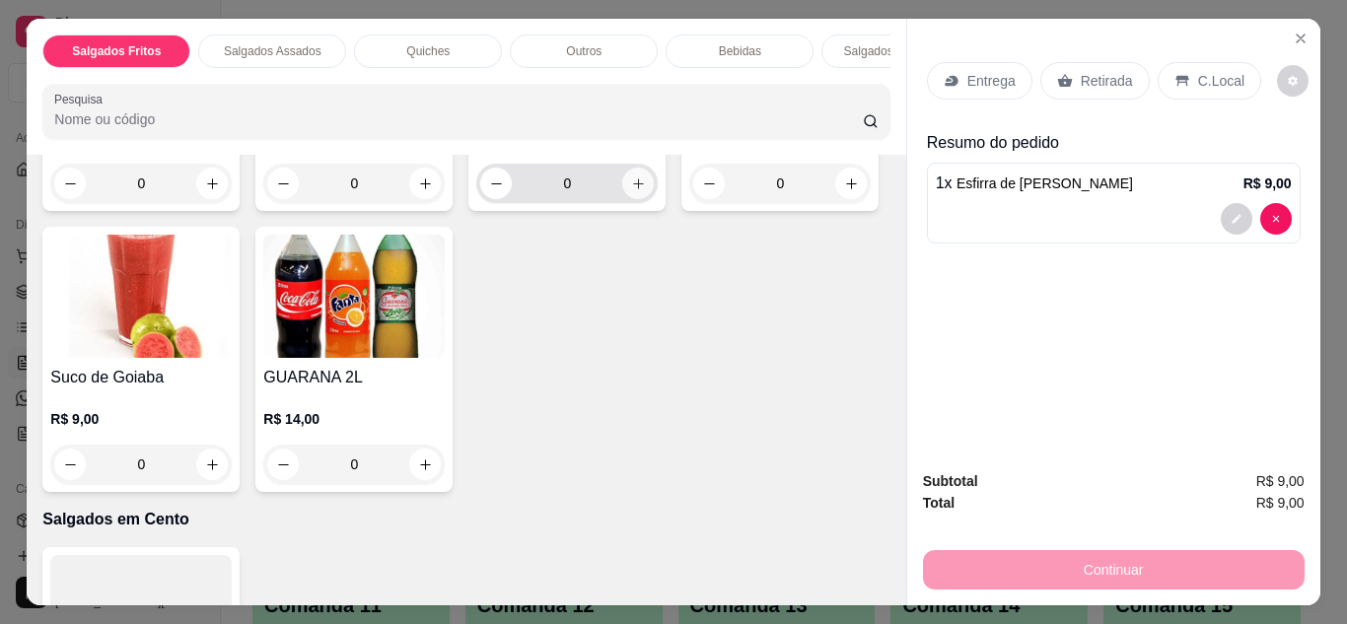
click at [631, 191] on icon "increase-product-quantity" at bounding box center [638, 184] width 15 height 15
type input "1"
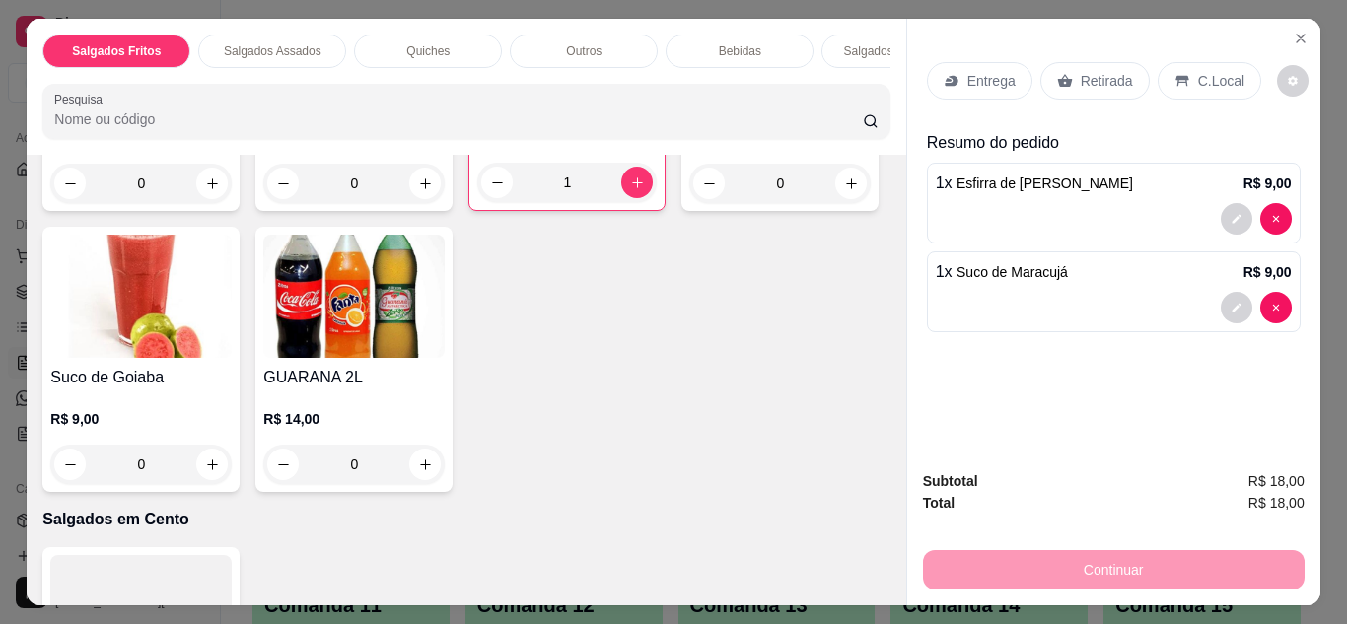
click at [1176, 76] on icon at bounding box center [1182, 81] width 13 height 11
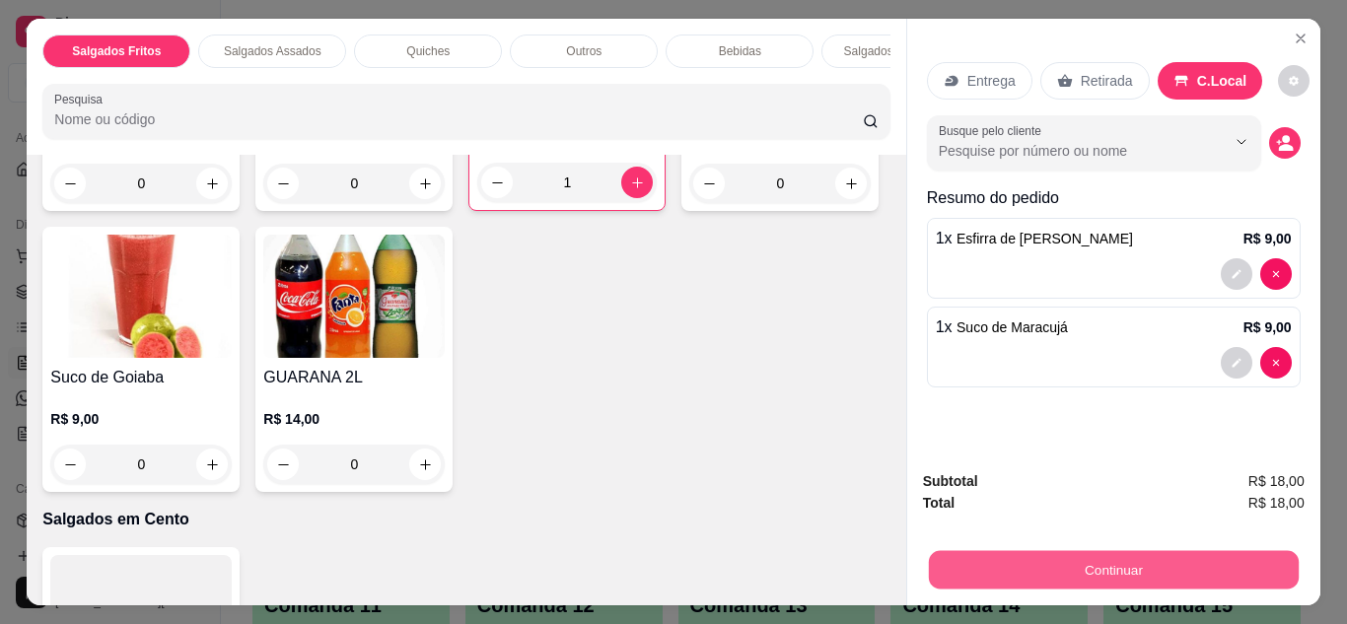
click at [1190, 567] on button "Continuar" at bounding box center [1113, 570] width 370 height 38
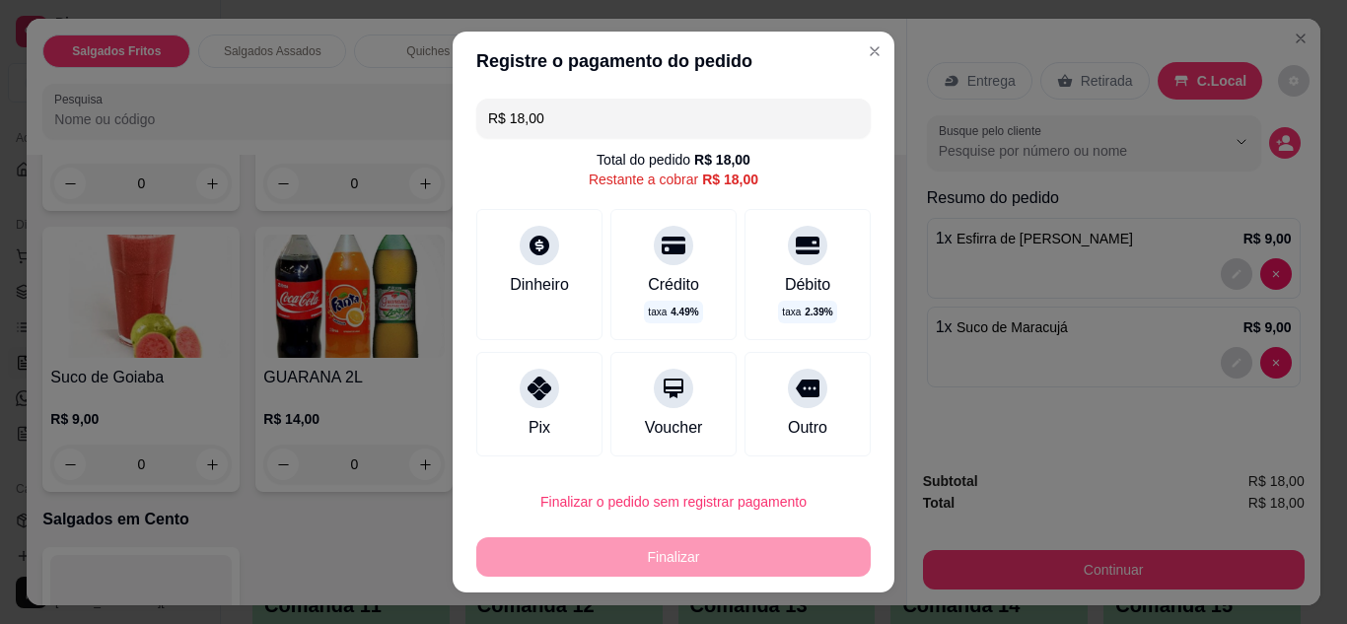
click at [528, 378] on icon at bounding box center [540, 389] width 24 height 24
type input "R$ 0,00"
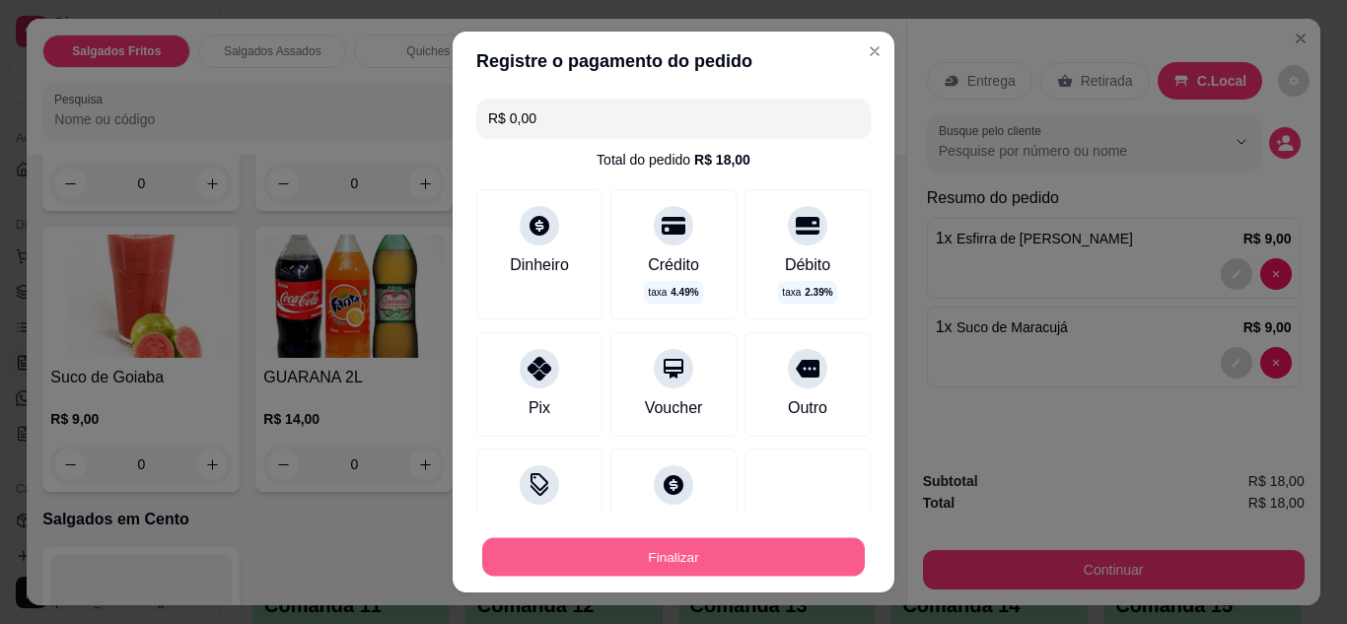
click at [700, 563] on button "Finalizar" at bounding box center [673, 558] width 383 height 38
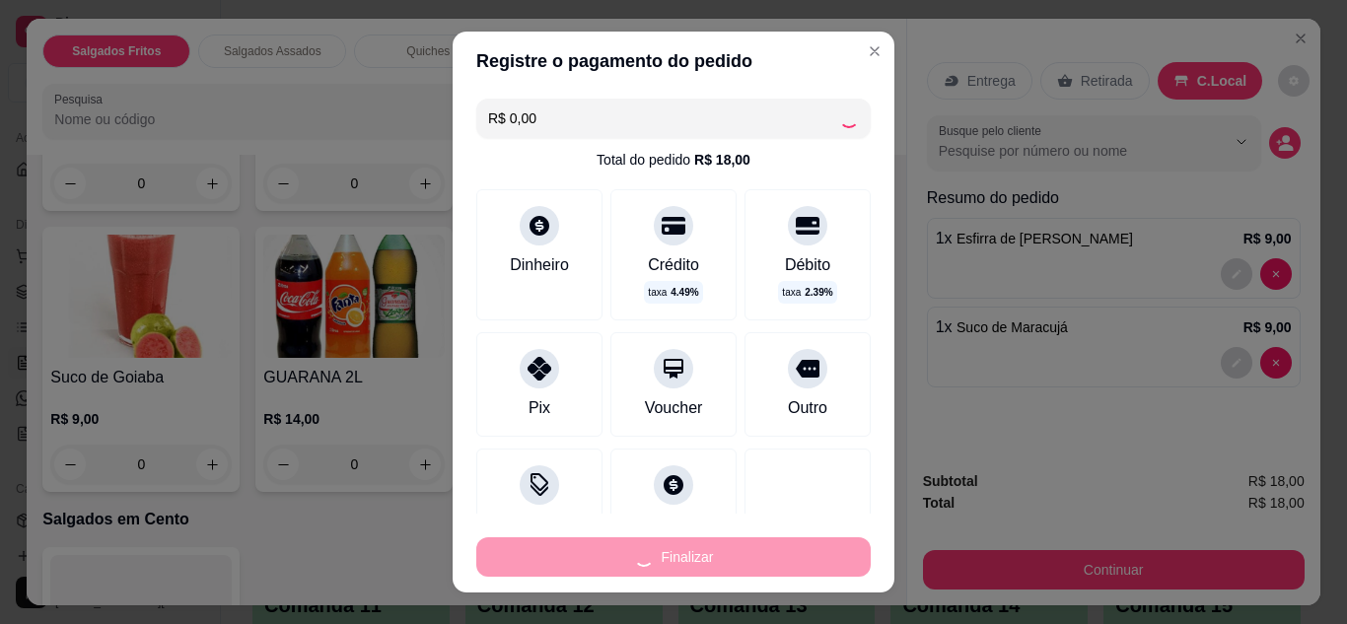
type input "0"
type input "-R$ 18,00"
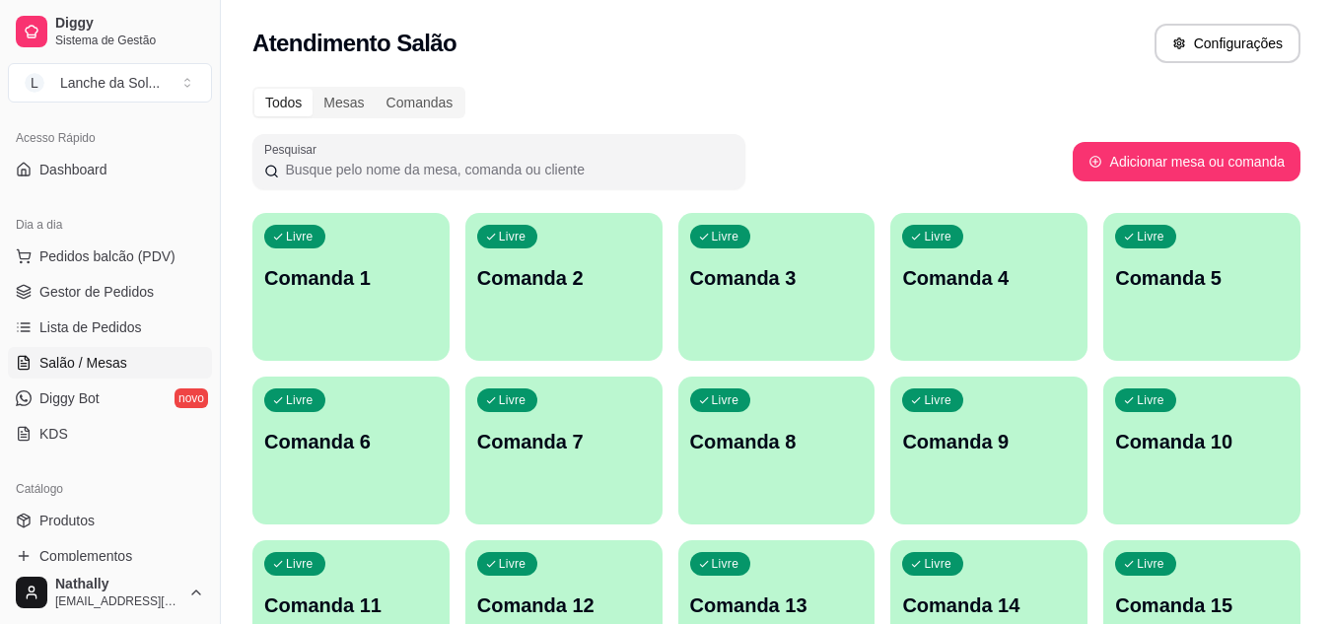
click at [127, 283] on span "Gestor de Pedidos" at bounding box center [96, 292] width 114 height 20
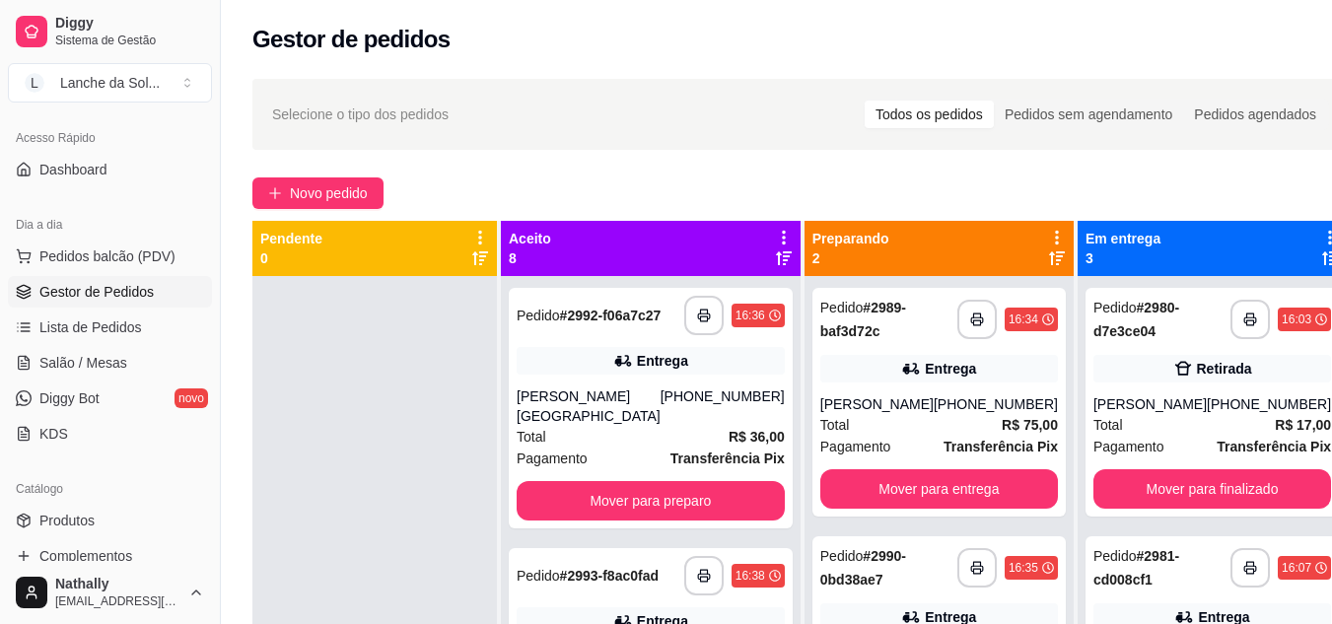
click at [729, 445] on strong "R$ 36,00" at bounding box center [757, 437] width 56 height 16
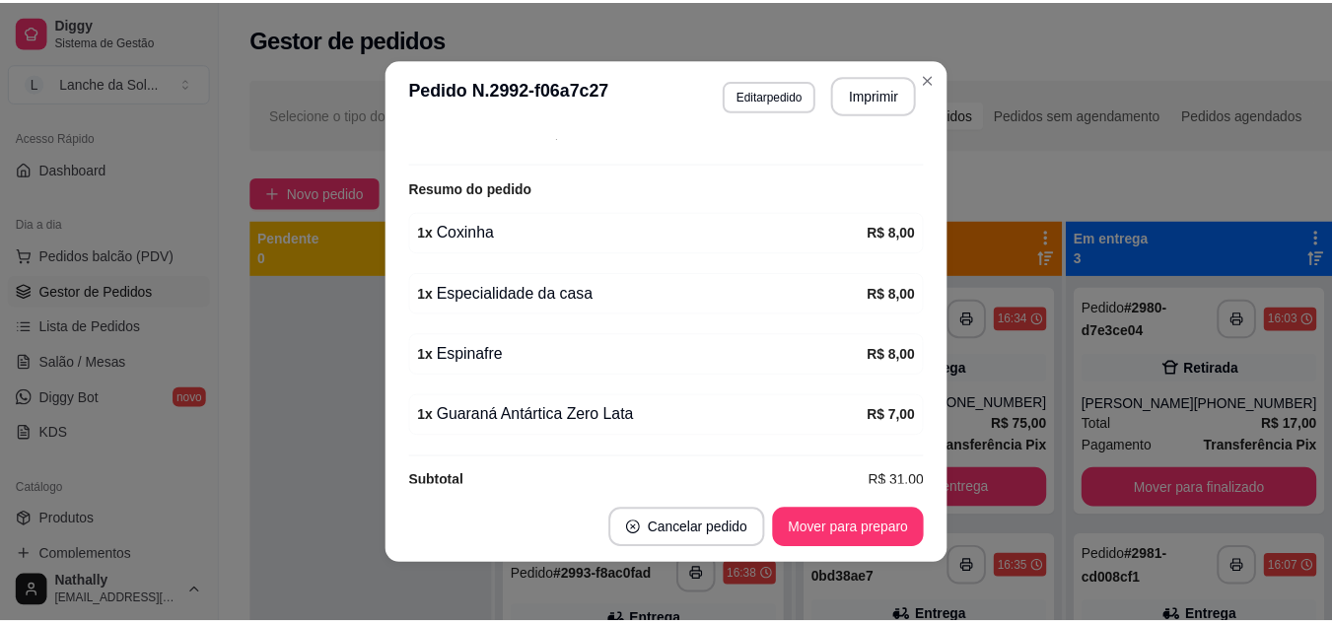
scroll to position [599, 0]
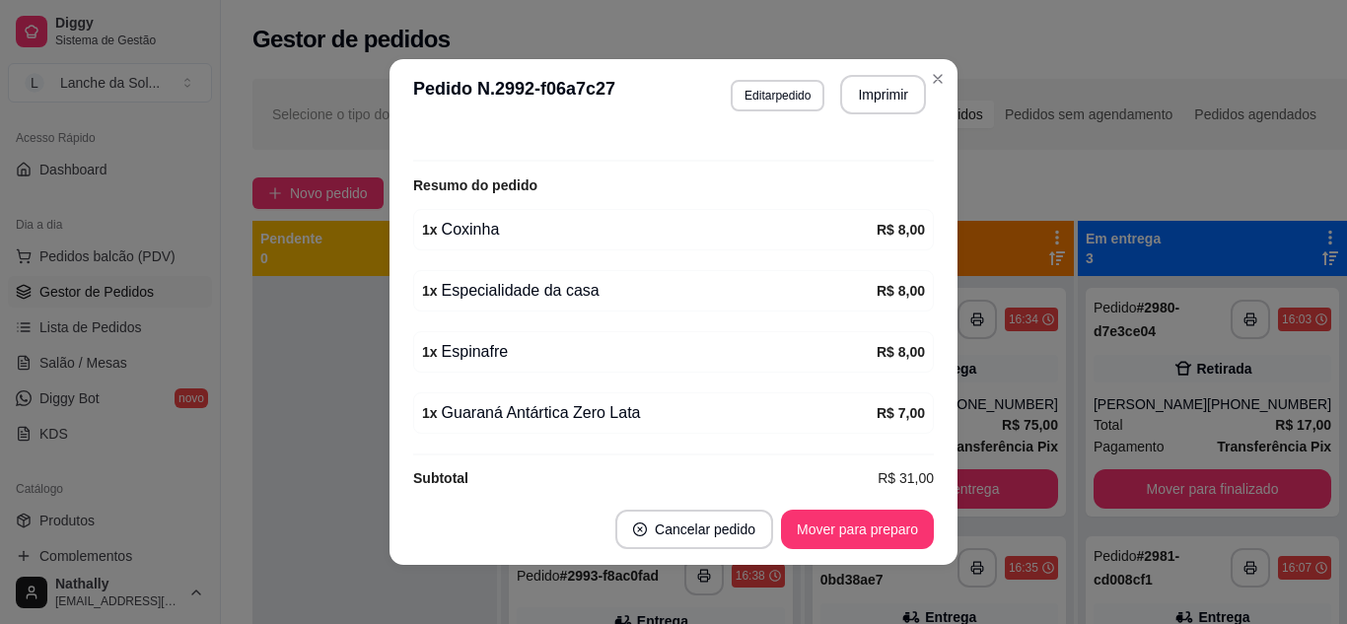
click at [1109, 289] on div "**********" at bounding box center [673, 312] width 1347 height 624
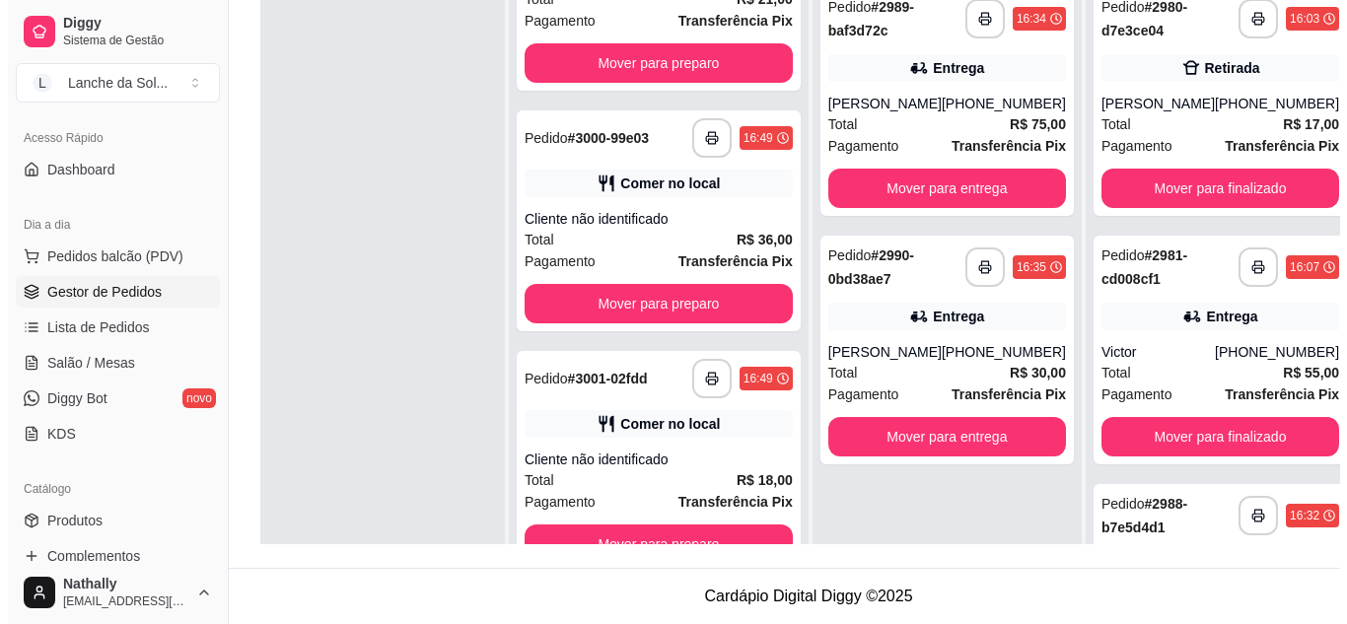
scroll to position [1423, 0]
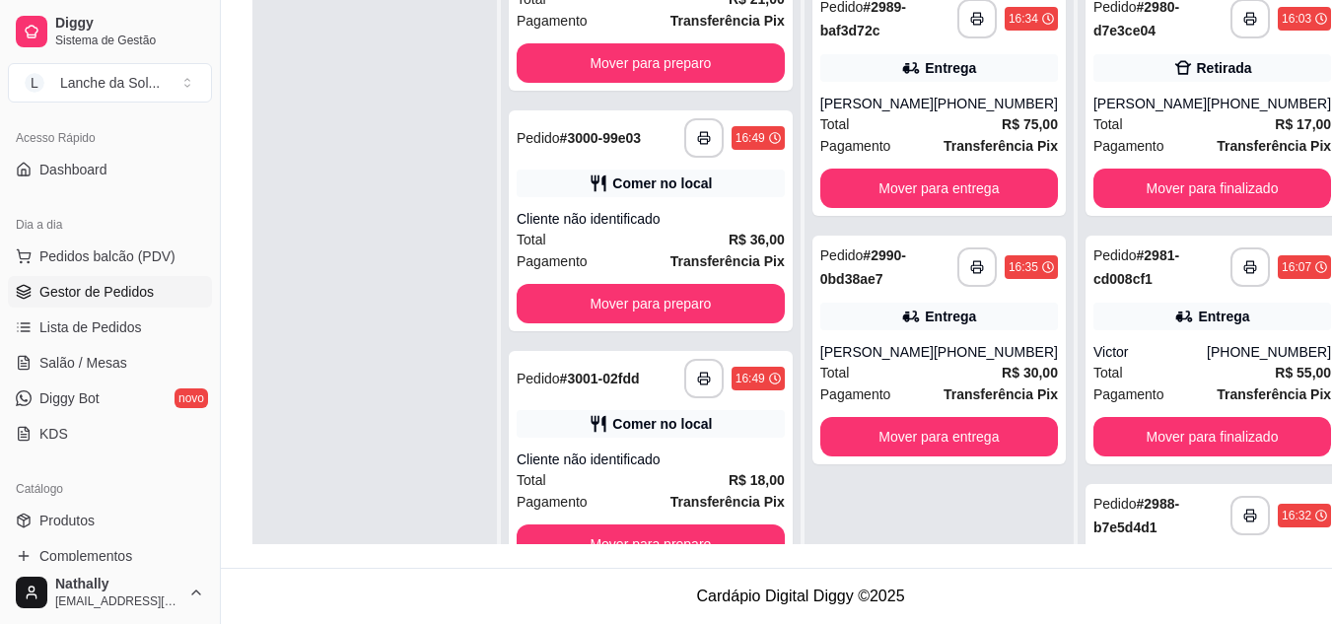
click at [686, 498] on strong "Transferência Pix" at bounding box center [728, 502] width 114 height 16
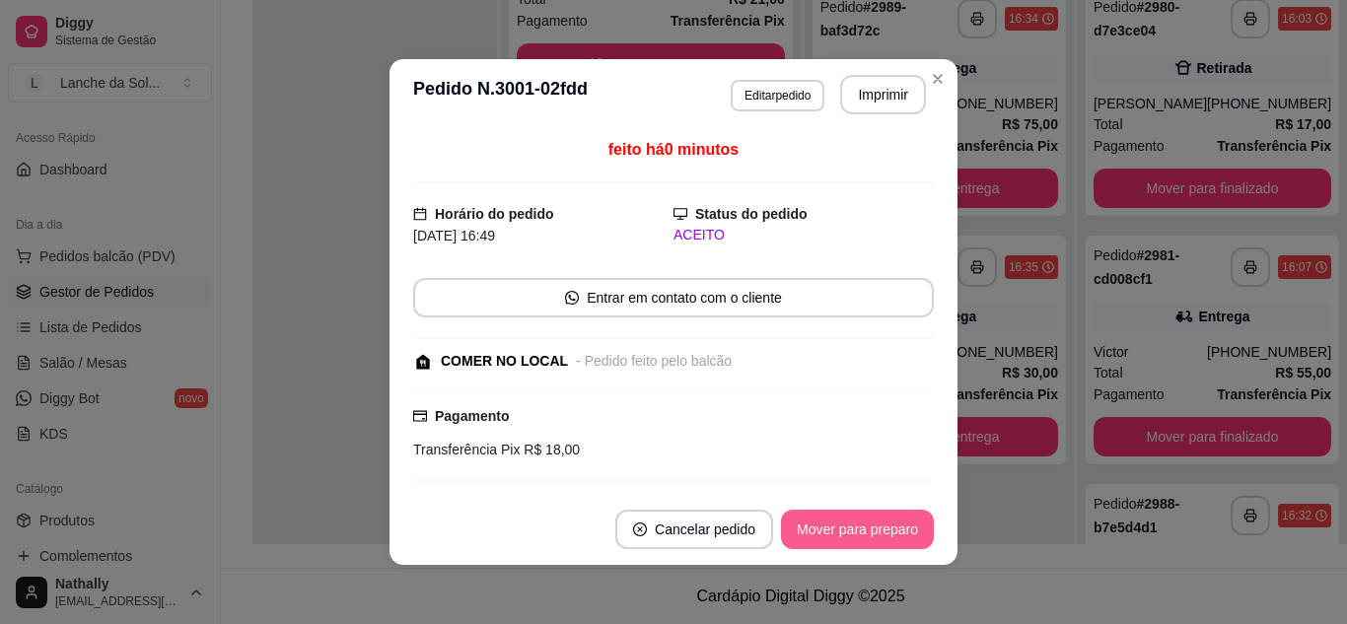
click at [854, 531] on button "Mover para preparo" at bounding box center [857, 529] width 153 height 39
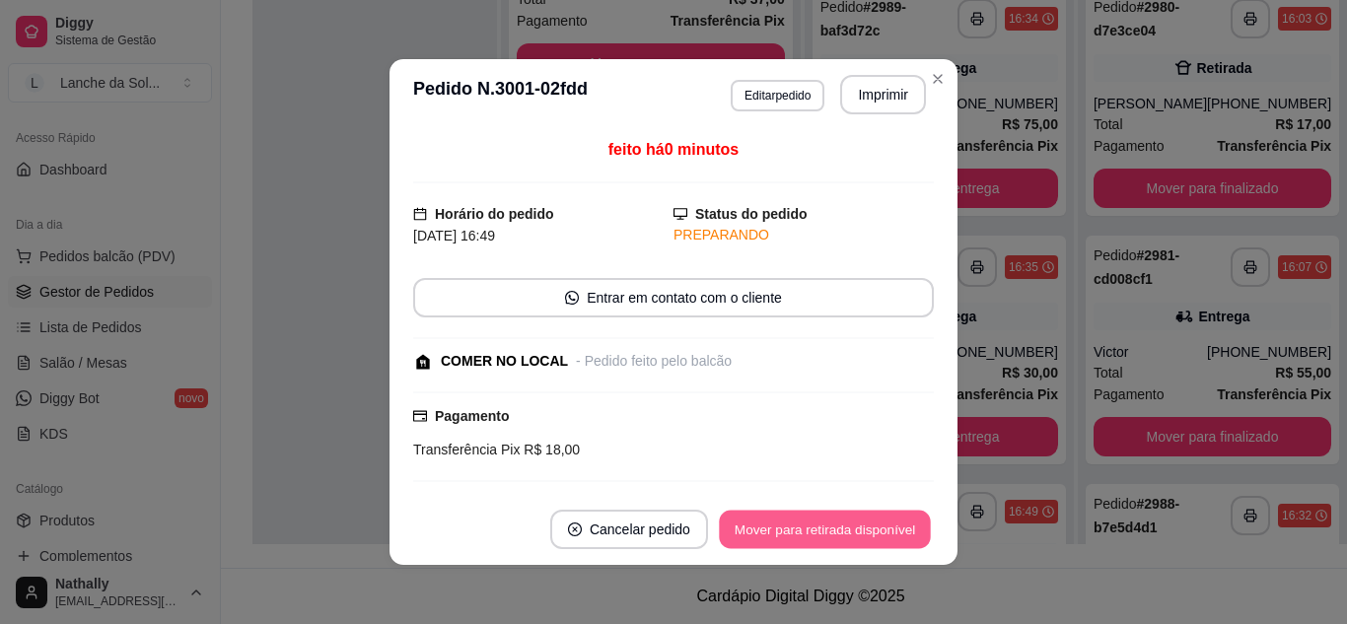
click at [854, 531] on button "Mover para retirada disponível" at bounding box center [824, 530] width 211 height 38
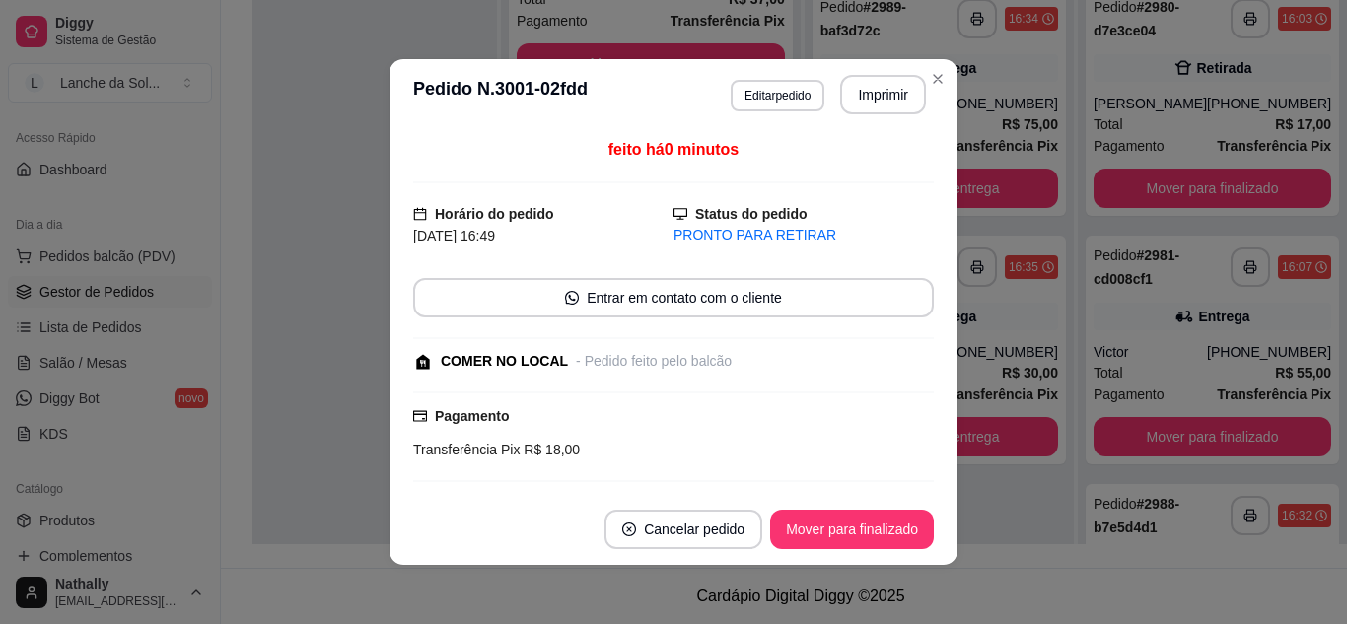
scroll to position [1175, 0]
click at [854, 531] on button "Mover para finalizado" at bounding box center [852, 530] width 159 height 38
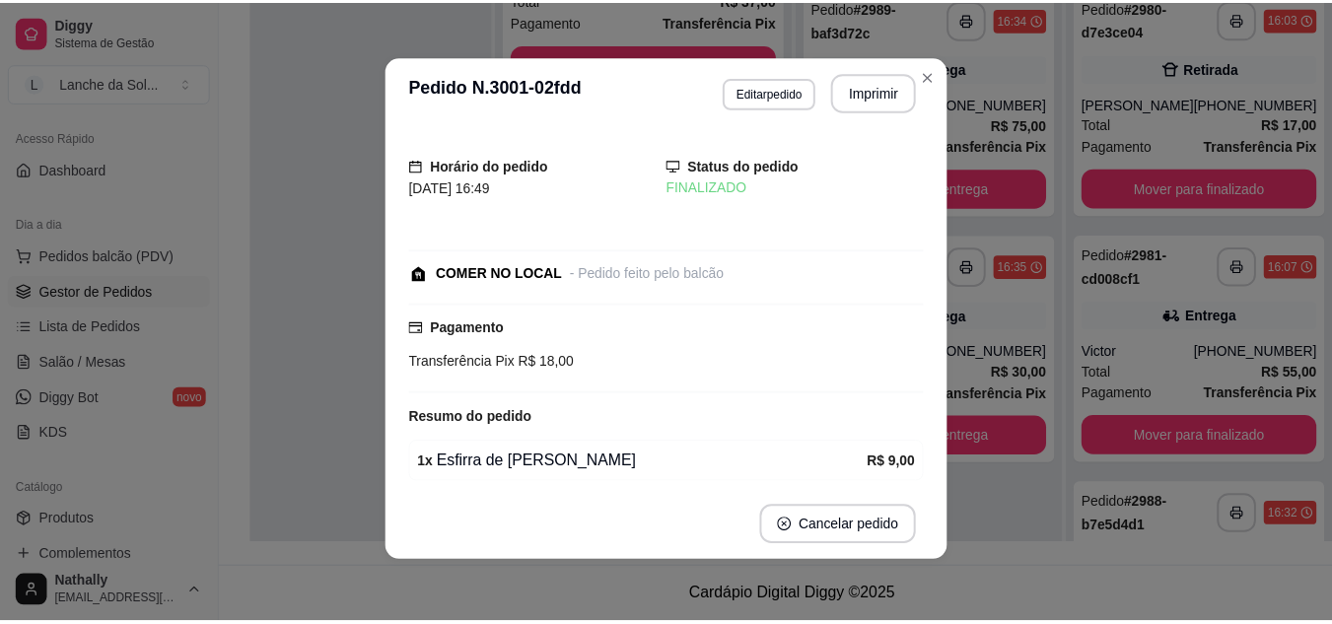
scroll to position [3, 0]
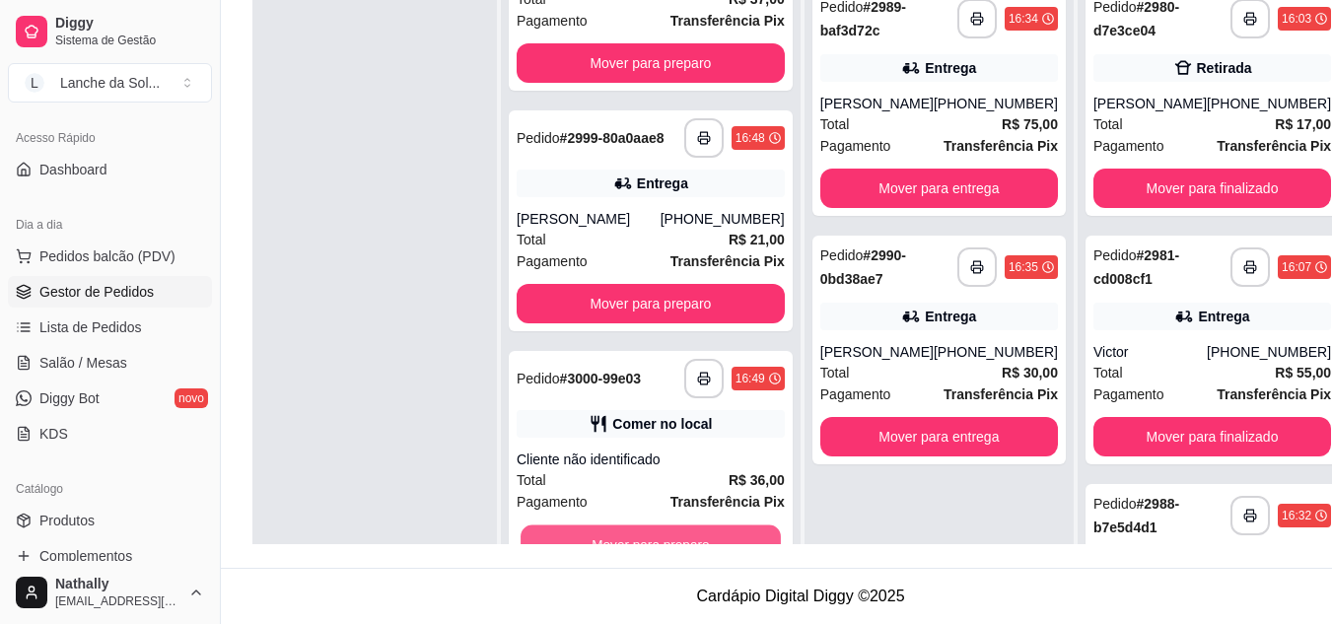
click at [654, 528] on button "Mover para preparo" at bounding box center [651, 545] width 260 height 38
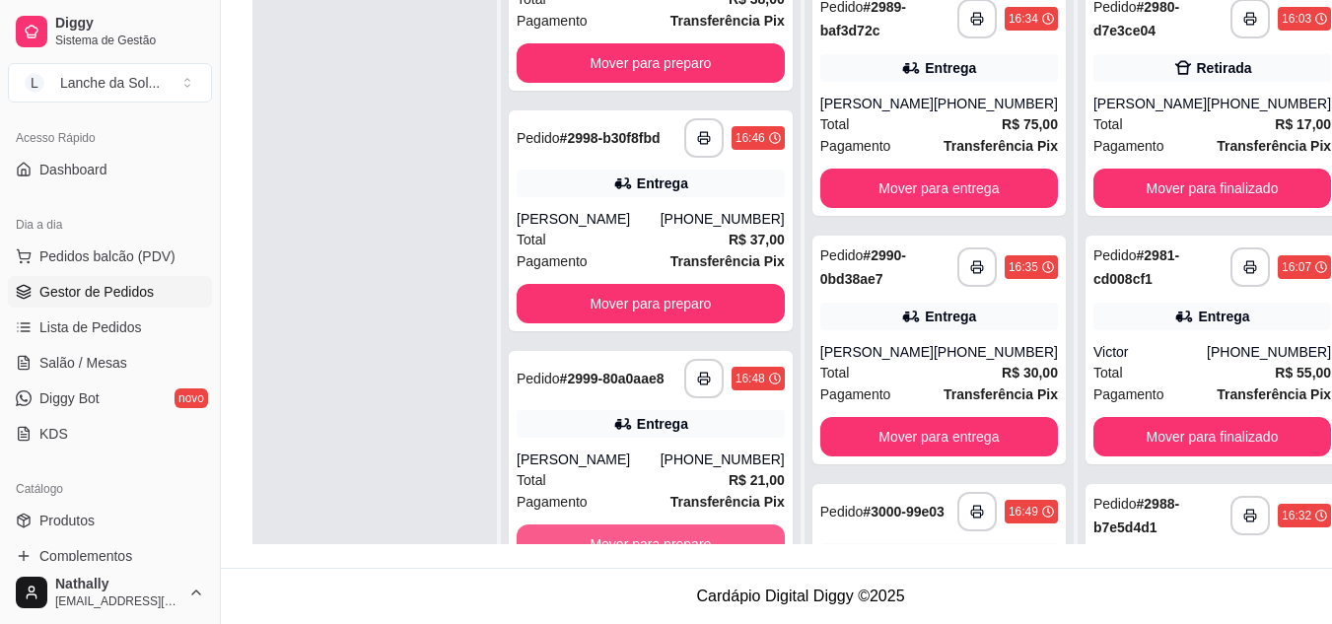
scroll to position [946, 0]
click at [1264, 286] on div "**********" at bounding box center [1212, 287] width 269 height 624
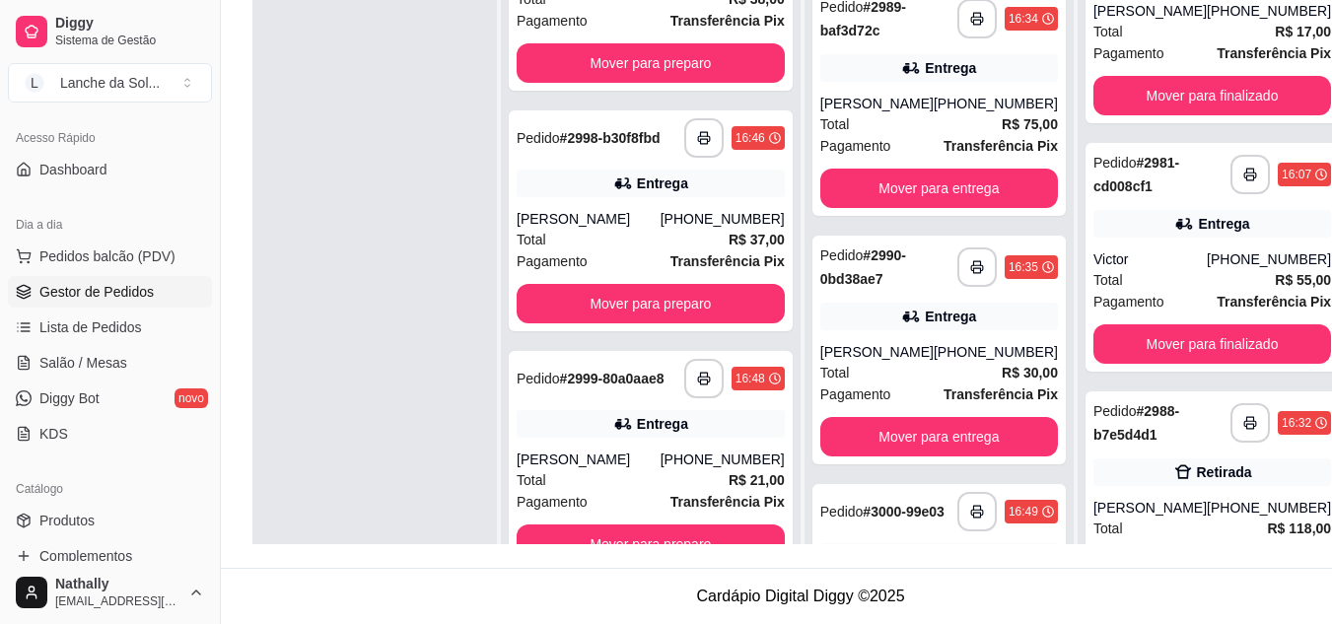
scroll to position [127, 0]
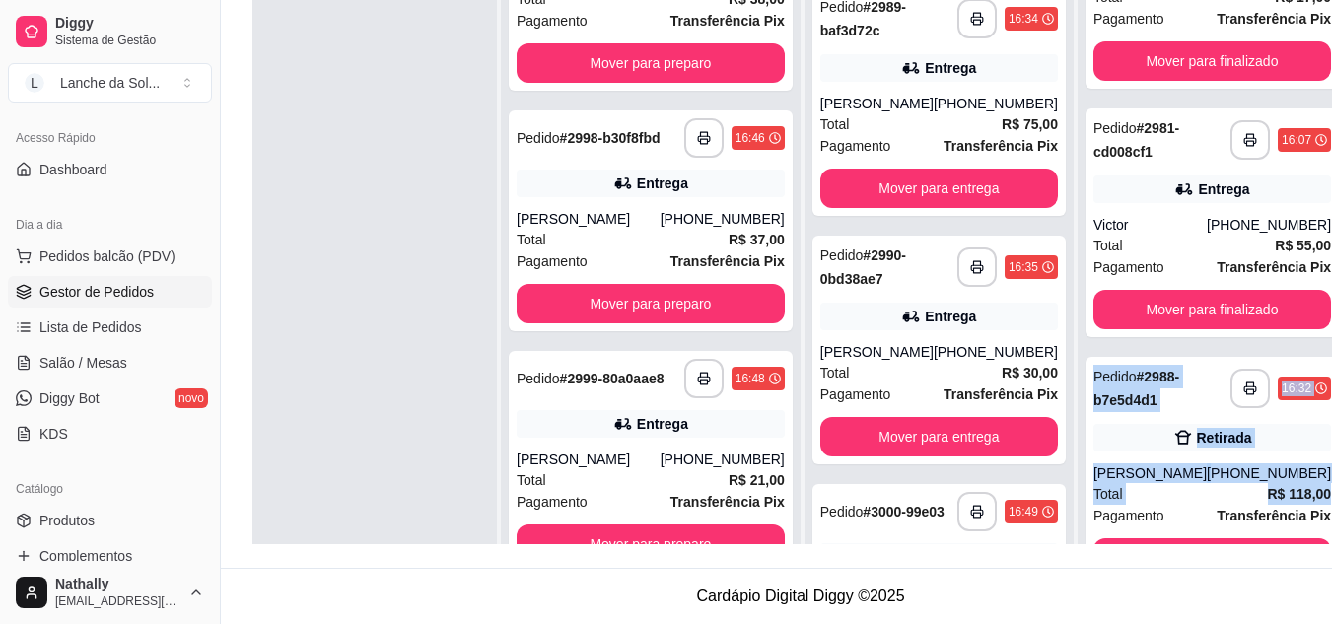
drag, startPoint x: 1302, startPoint y: 334, endPoint x: 1292, endPoint y: 499, distance: 165.0
click at [1292, 499] on div "**********" at bounding box center [801, 167] width 1160 height 802
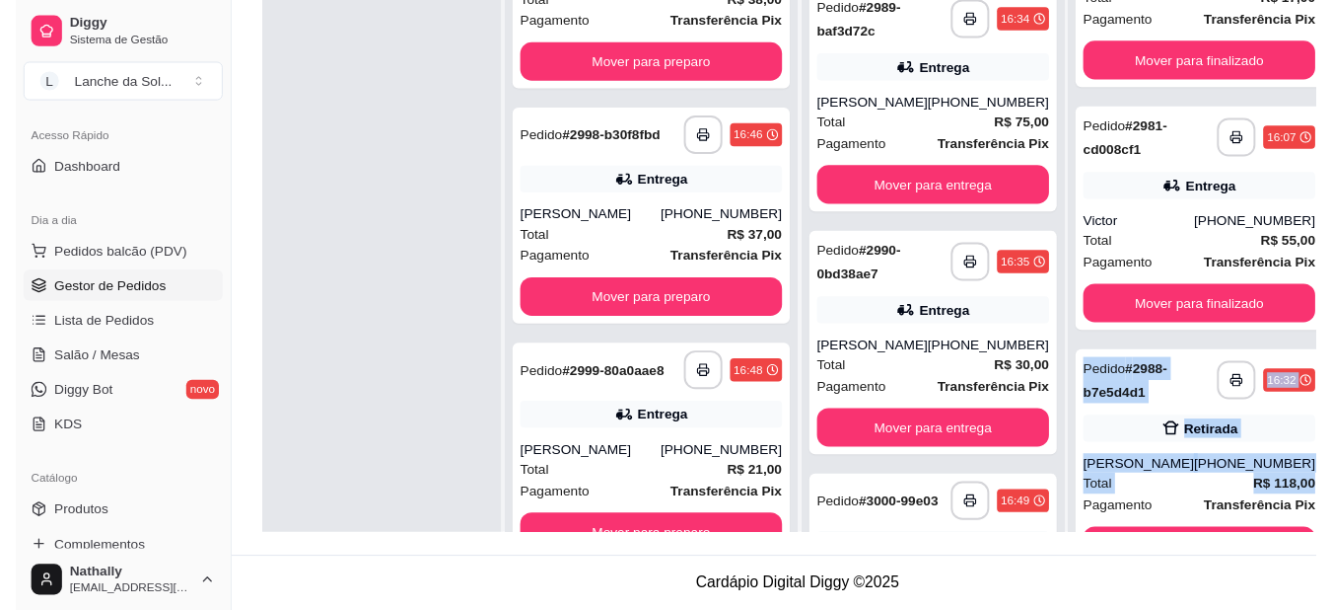
scroll to position [161, 0]
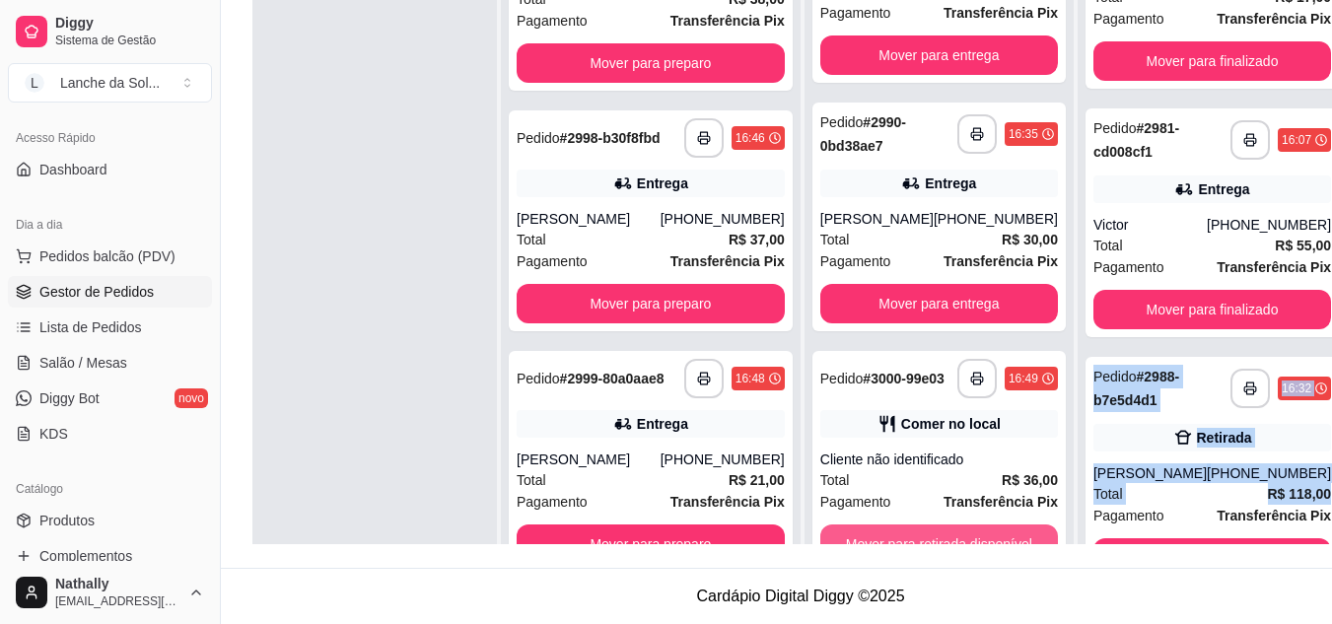
click at [952, 536] on button "Mover para retirada disponível" at bounding box center [940, 544] width 238 height 39
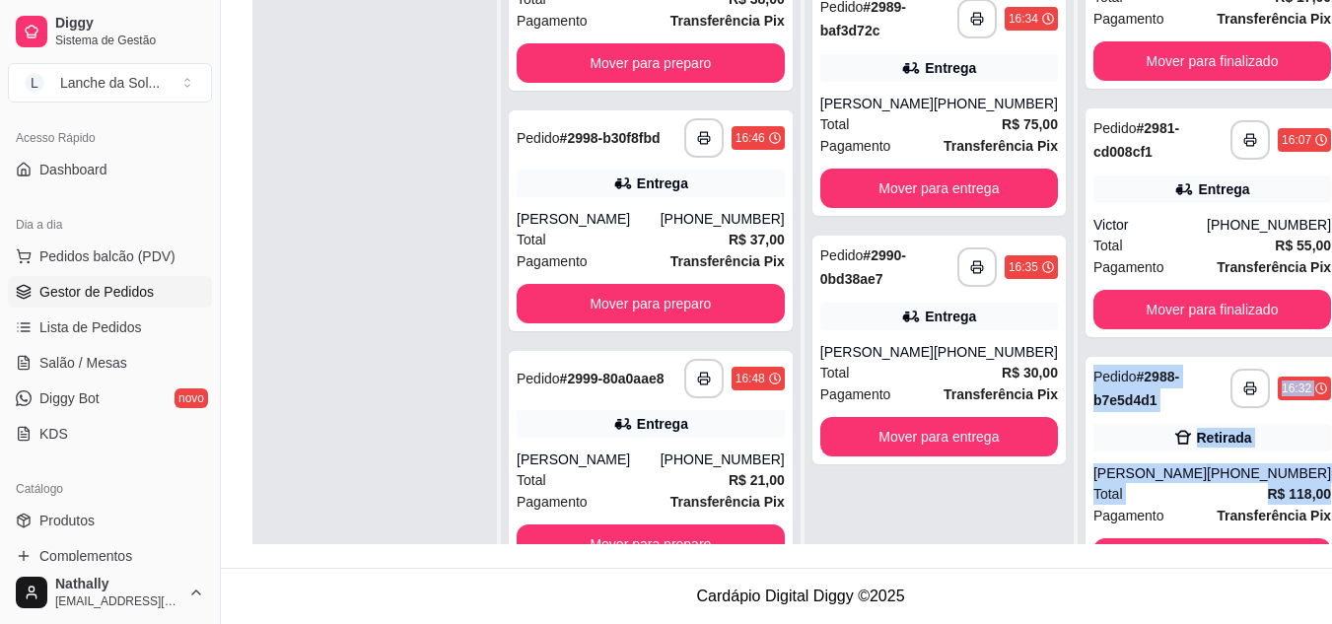
scroll to position [390, 0]
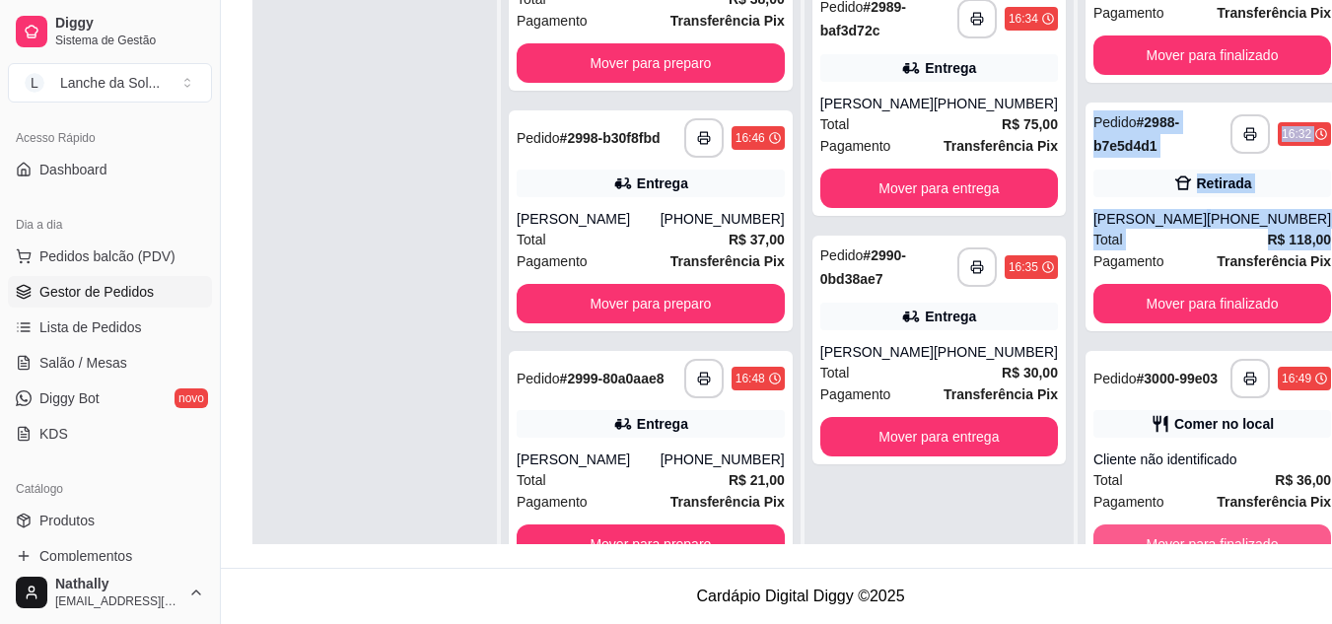
click at [1221, 536] on button "Mover para finalizado" at bounding box center [1213, 544] width 238 height 39
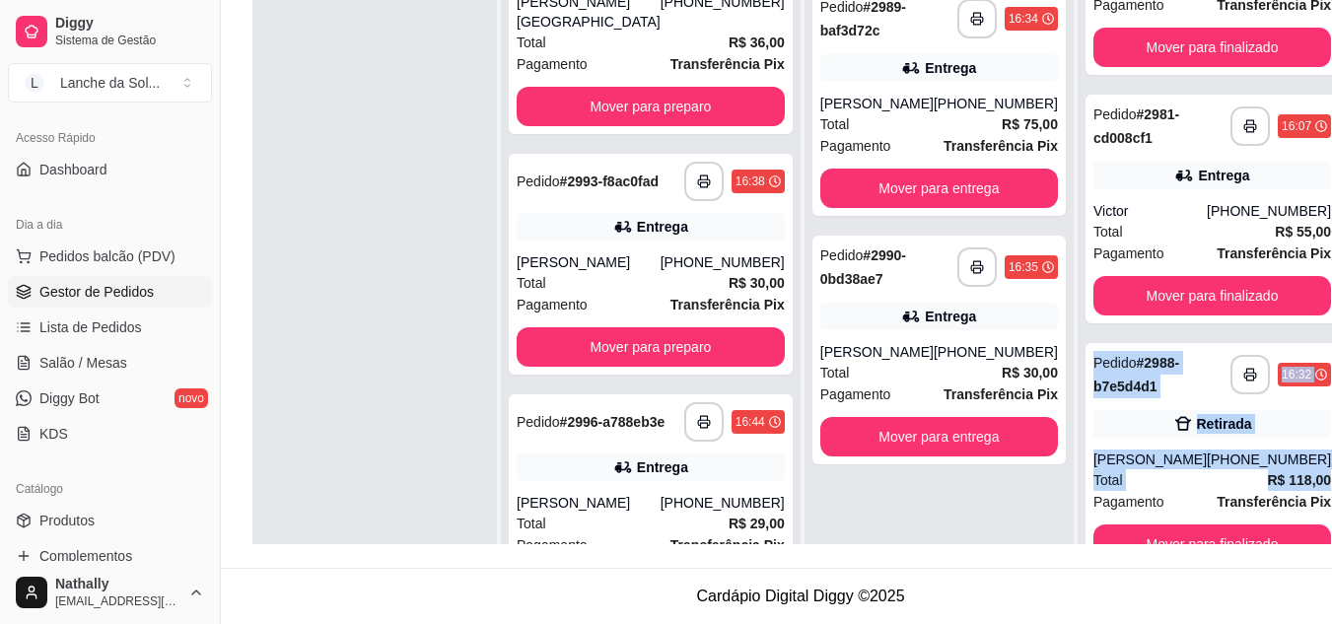
scroll to position [34, 0]
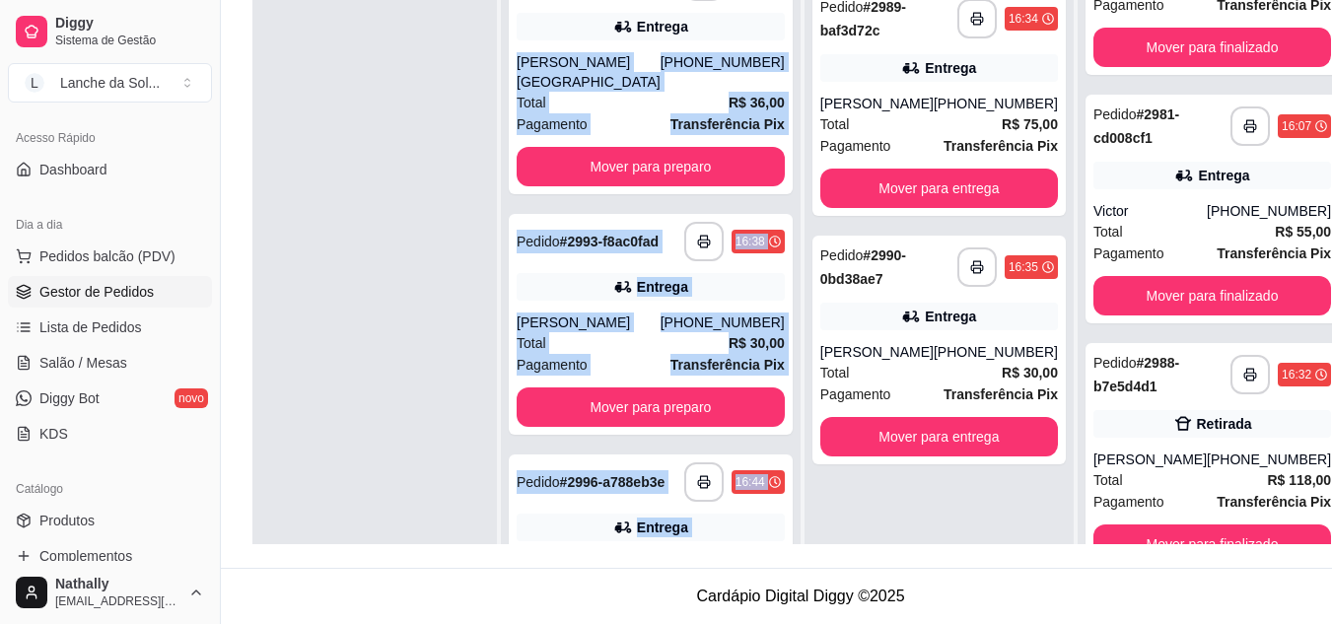
drag, startPoint x: 765, startPoint y: 374, endPoint x: 752, endPoint y: 35, distance: 339.6
click at [752, 35] on div "**********" at bounding box center [651, 287] width 300 height 624
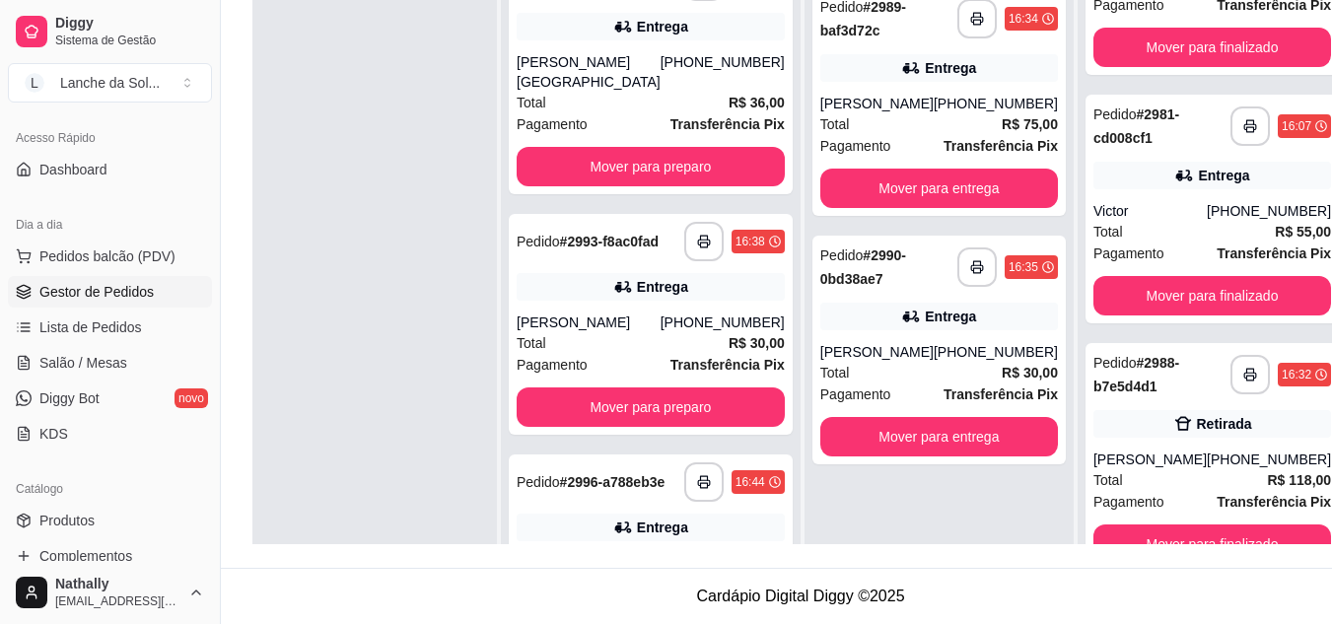
click at [429, 214] on div at bounding box center [374, 287] width 245 height 624
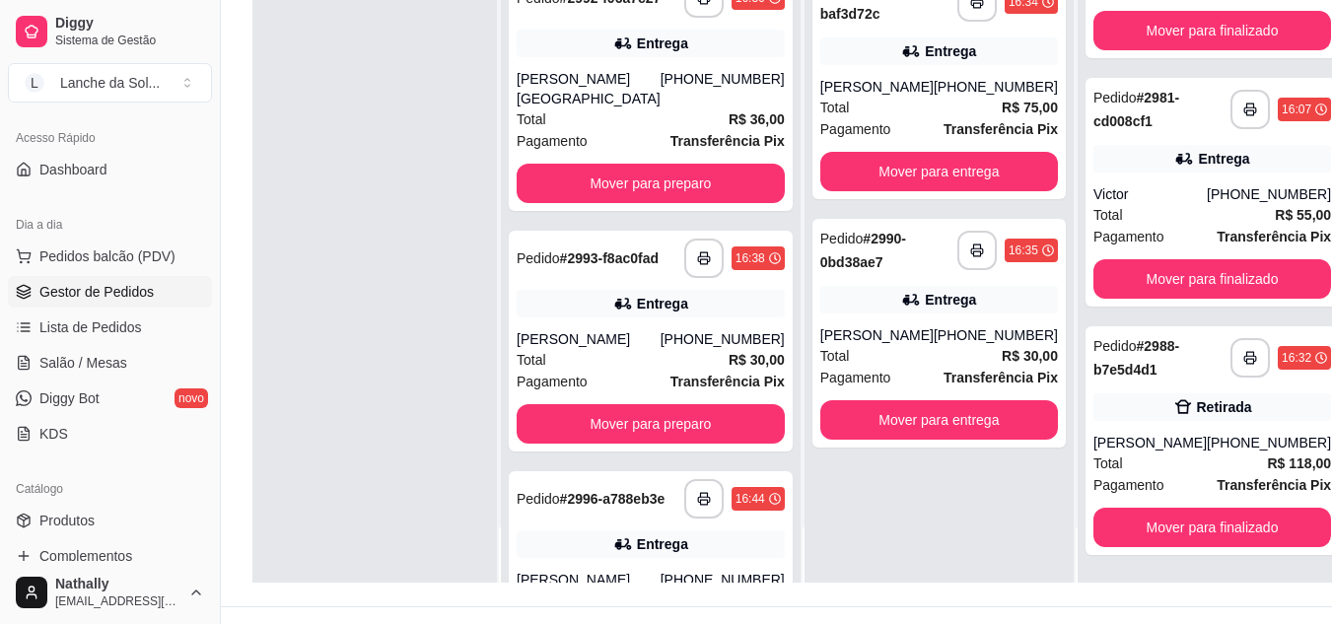
scroll to position [301, 0]
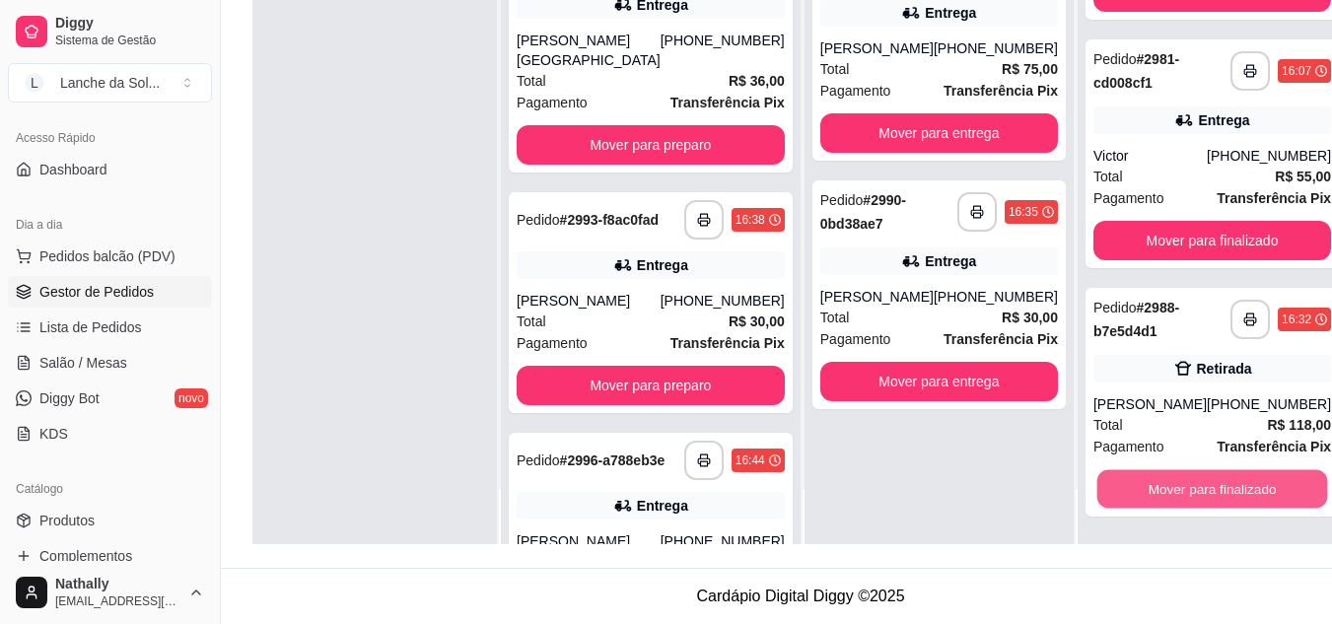
click at [1189, 482] on button "Mover para finalizado" at bounding box center [1213, 489] width 231 height 38
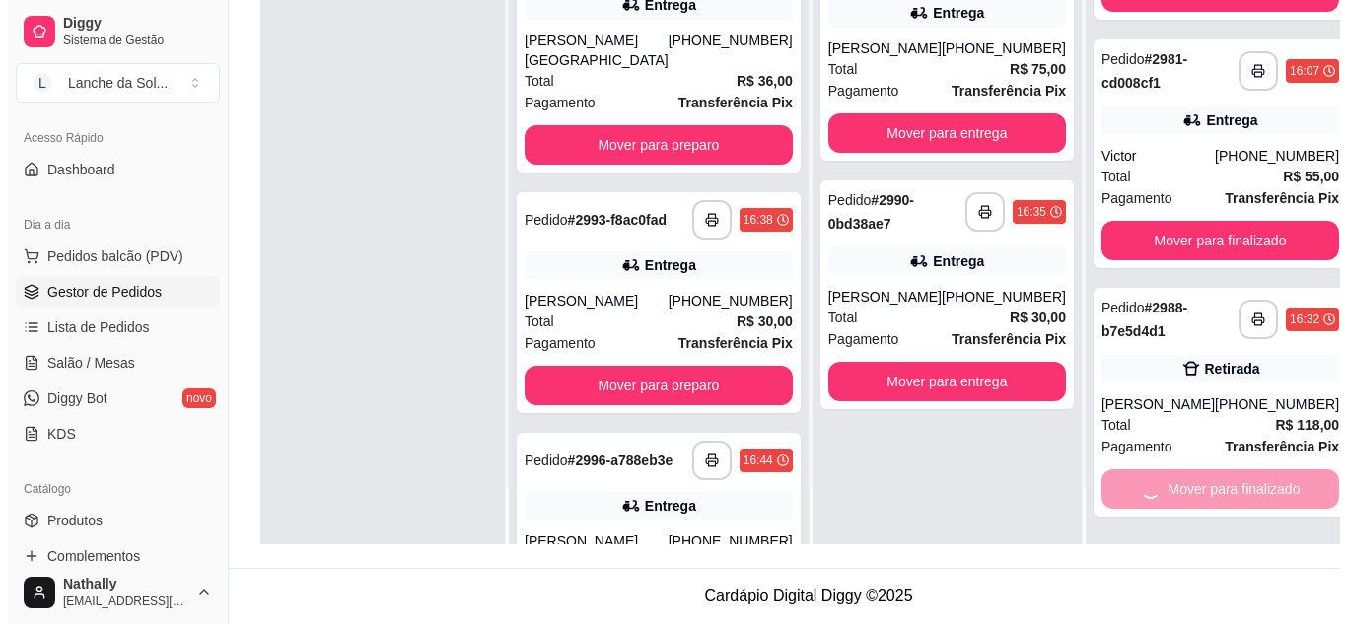
scroll to position [0, 0]
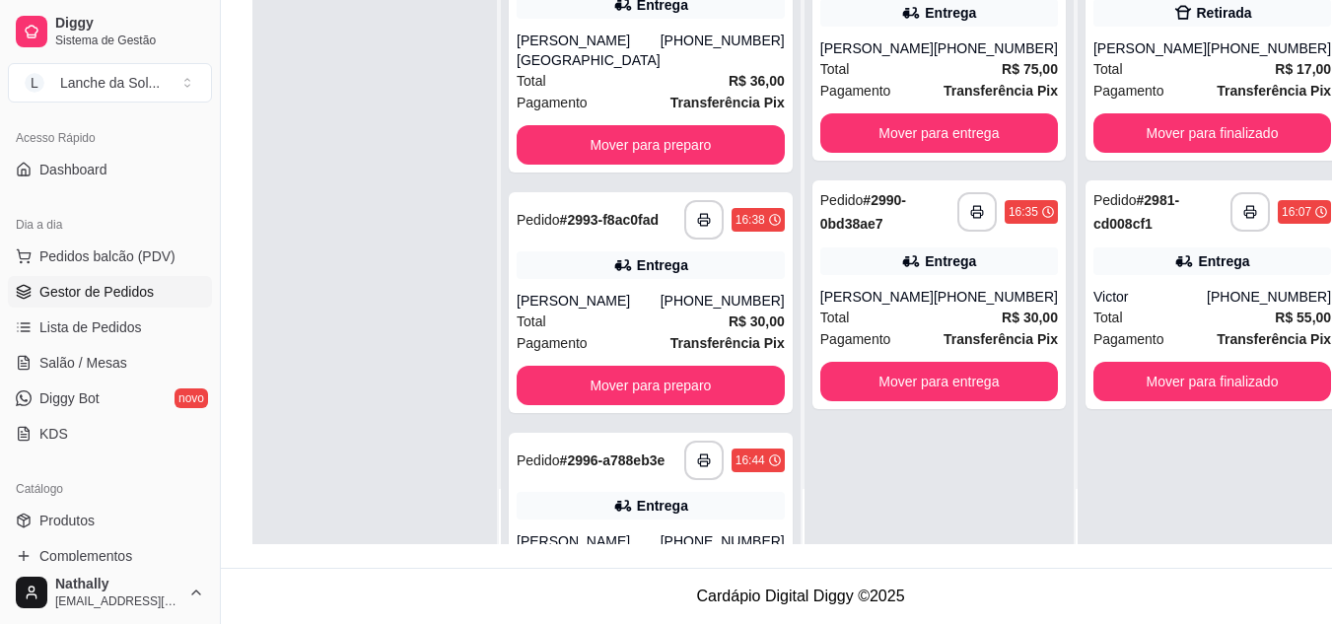
click at [934, 74] on div "Total R$ 75,00" at bounding box center [940, 69] width 238 height 22
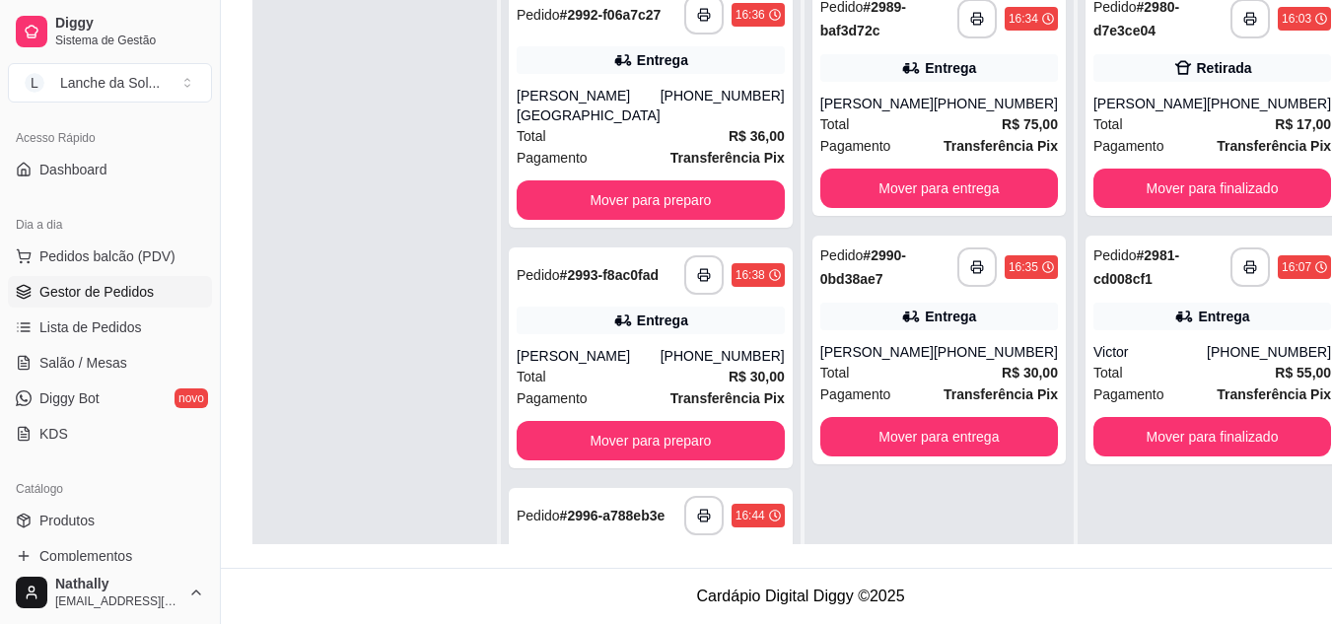
click at [898, 109] on div "[PERSON_NAME]" at bounding box center [877, 104] width 113 height 20
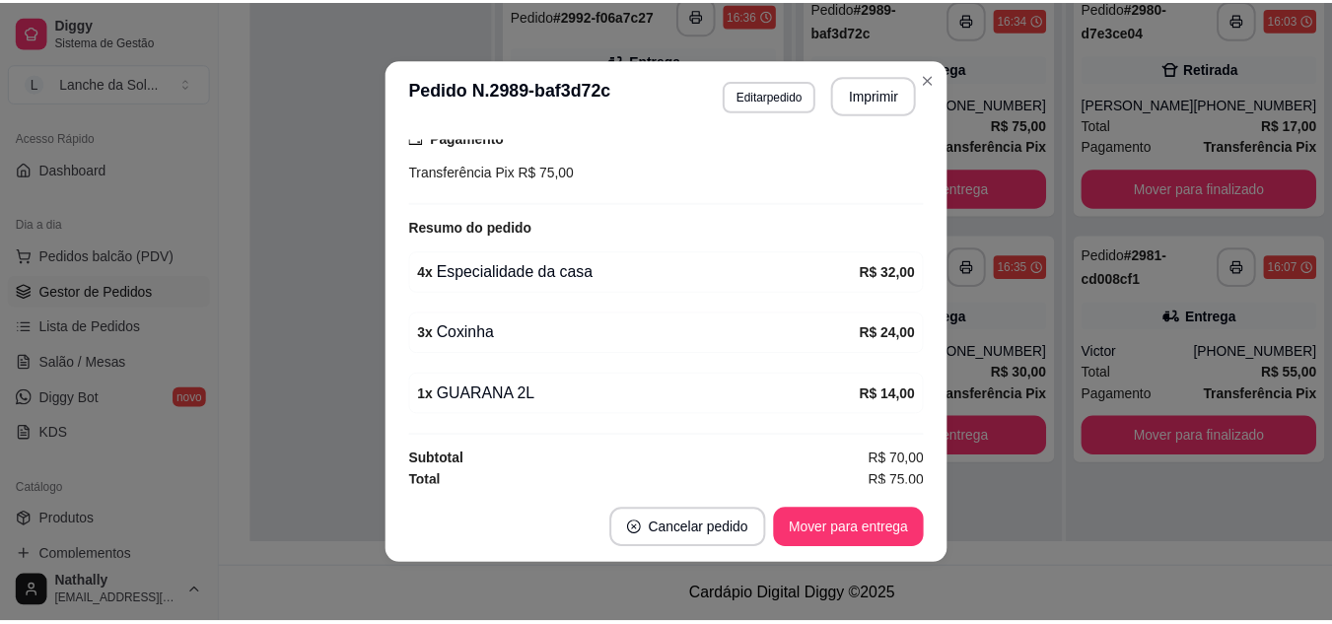
scroll to position [540, 0]
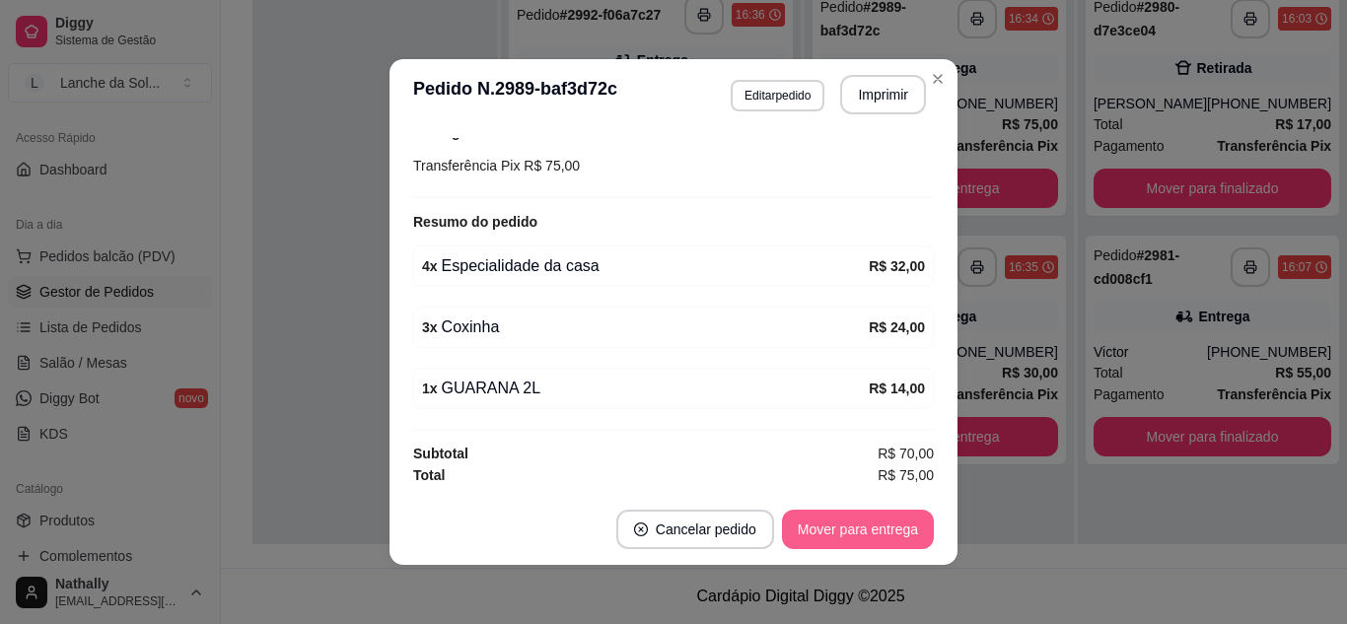
click at [850, 535] on button "Mover para entrega" at bounding box center [858, 529] width 152 height 39
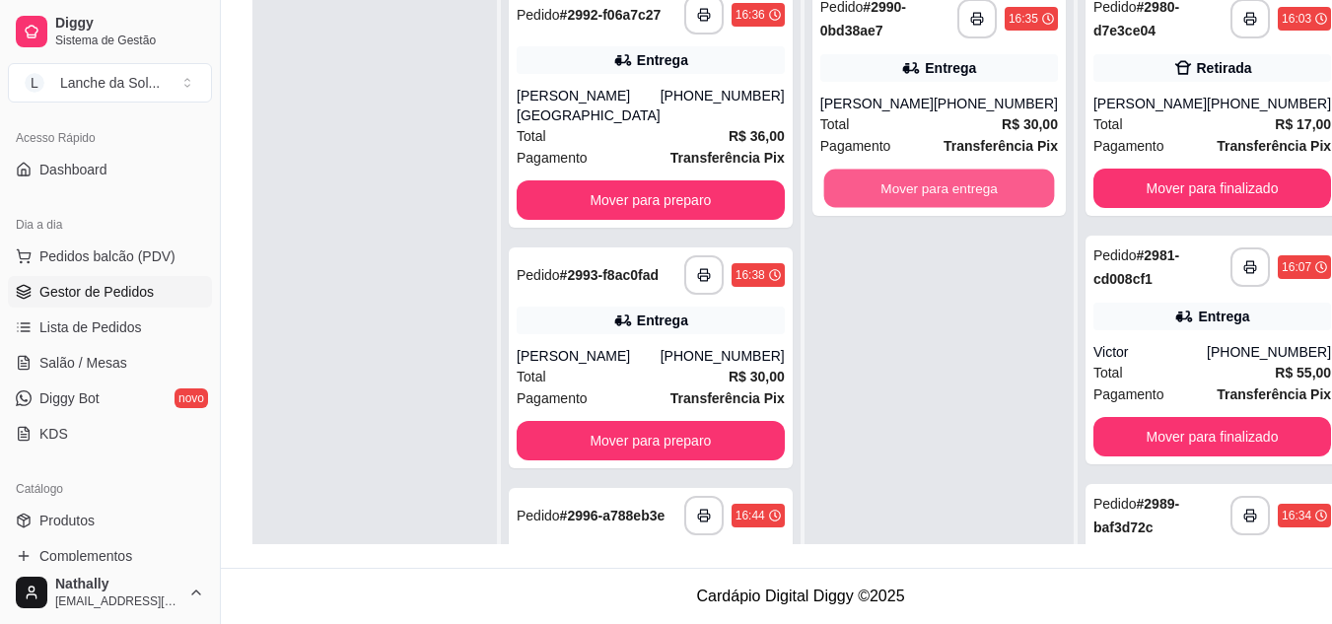
click at [852, 208] on button "Mover para entrega" at bounding box center [939, 189] width 231 height 38
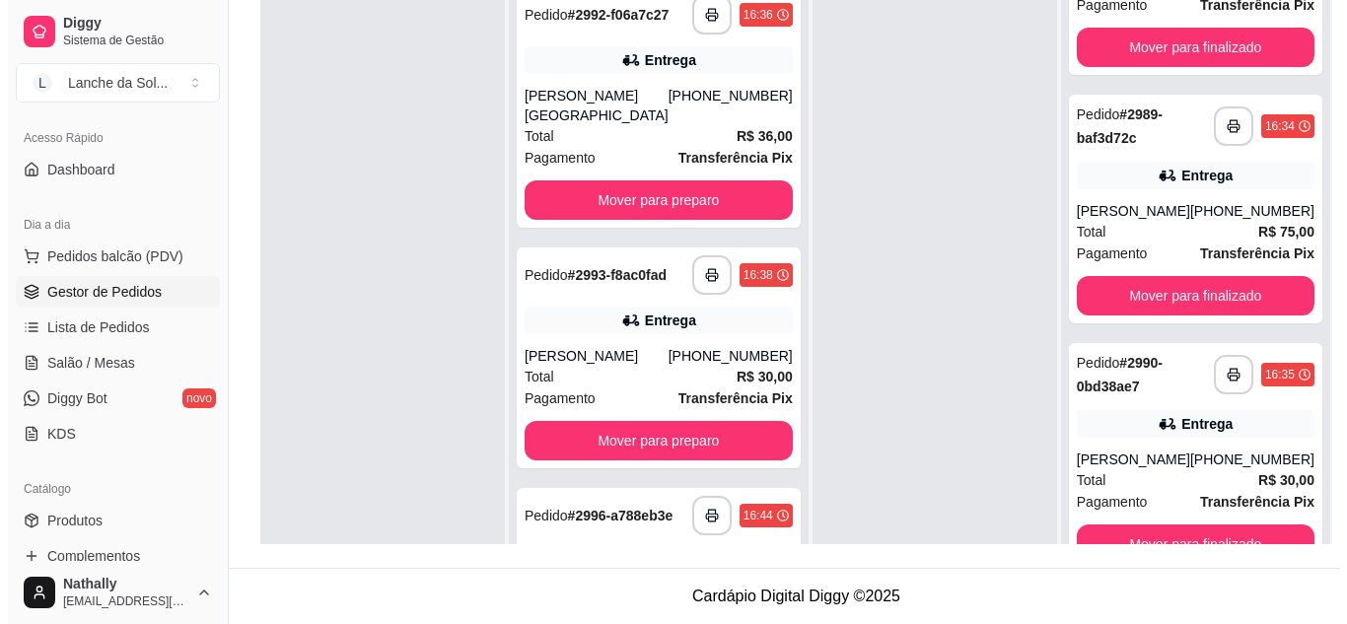
scroll to position [429, 0]
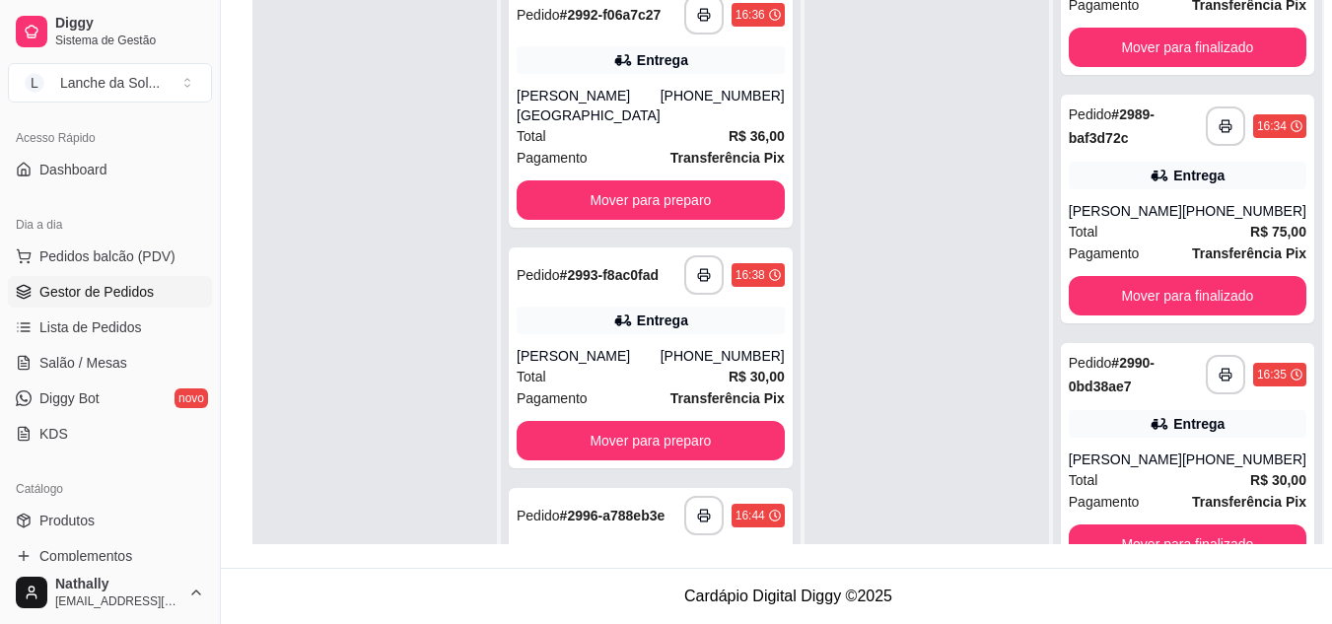
click at [1153, 201] on div "[PERSON_NAME]" at bounding box center [1125, 211] width 113 height 20
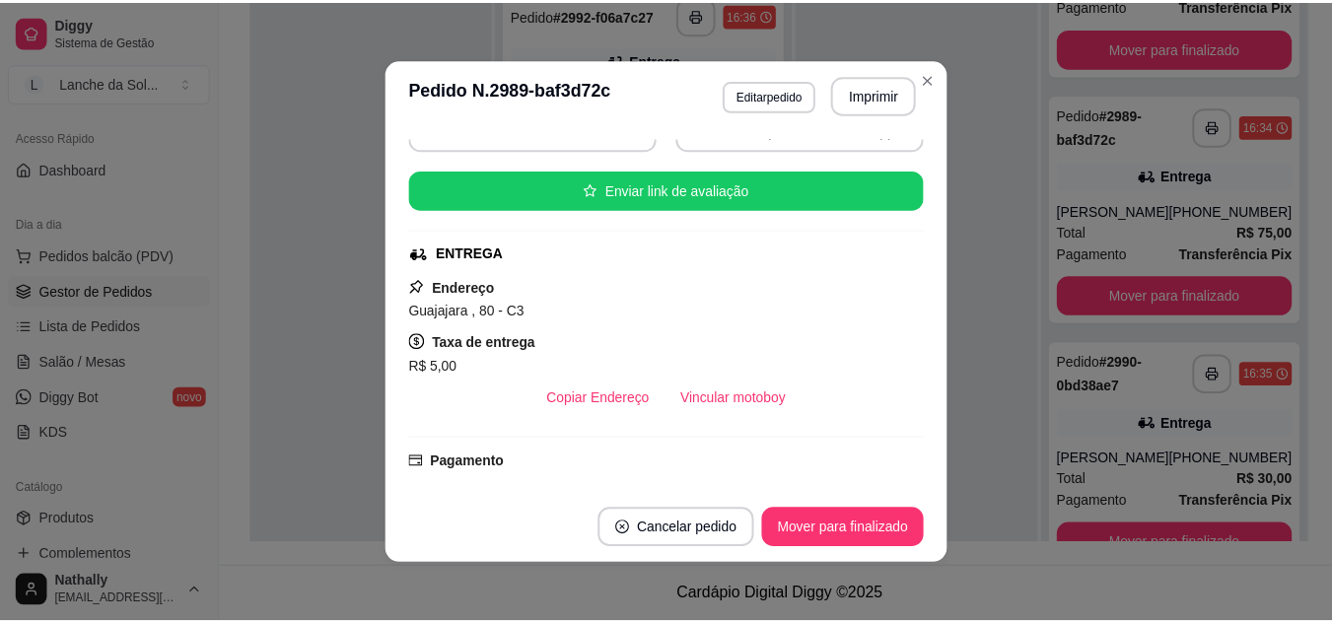
scroll to position [299, 0]
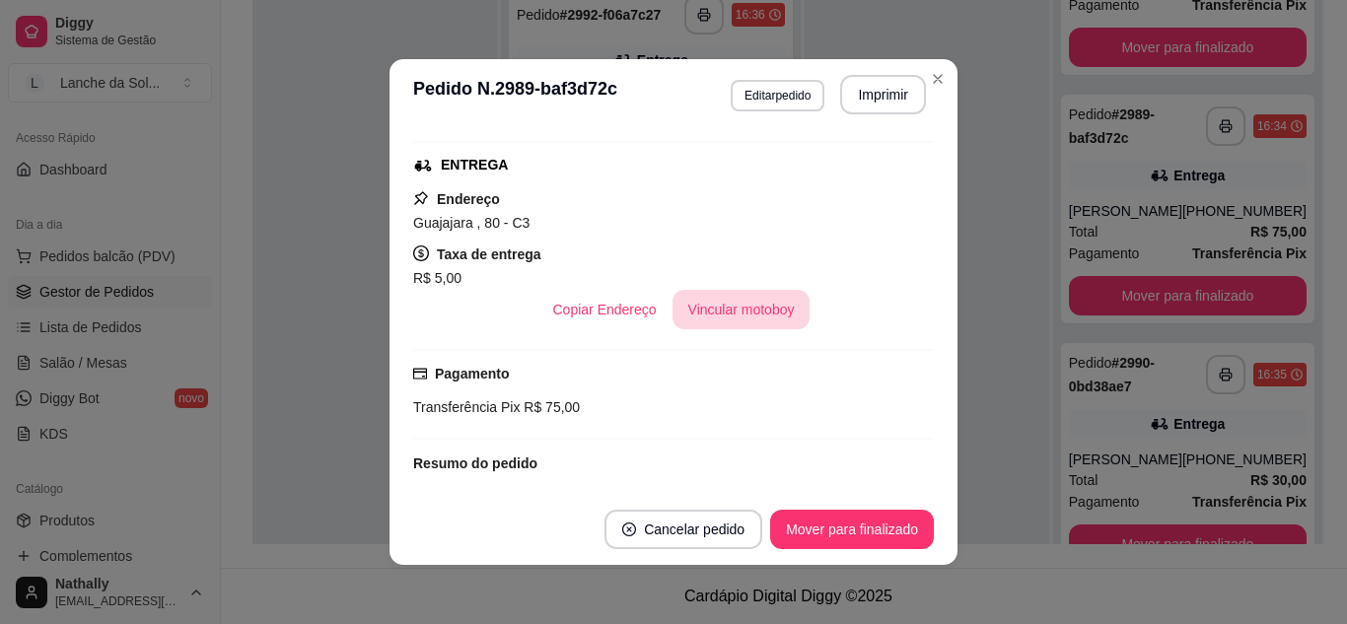
click at [733, 311] on button "Vincular motoboy" at bounding box center [742, 309] width 138 height 39
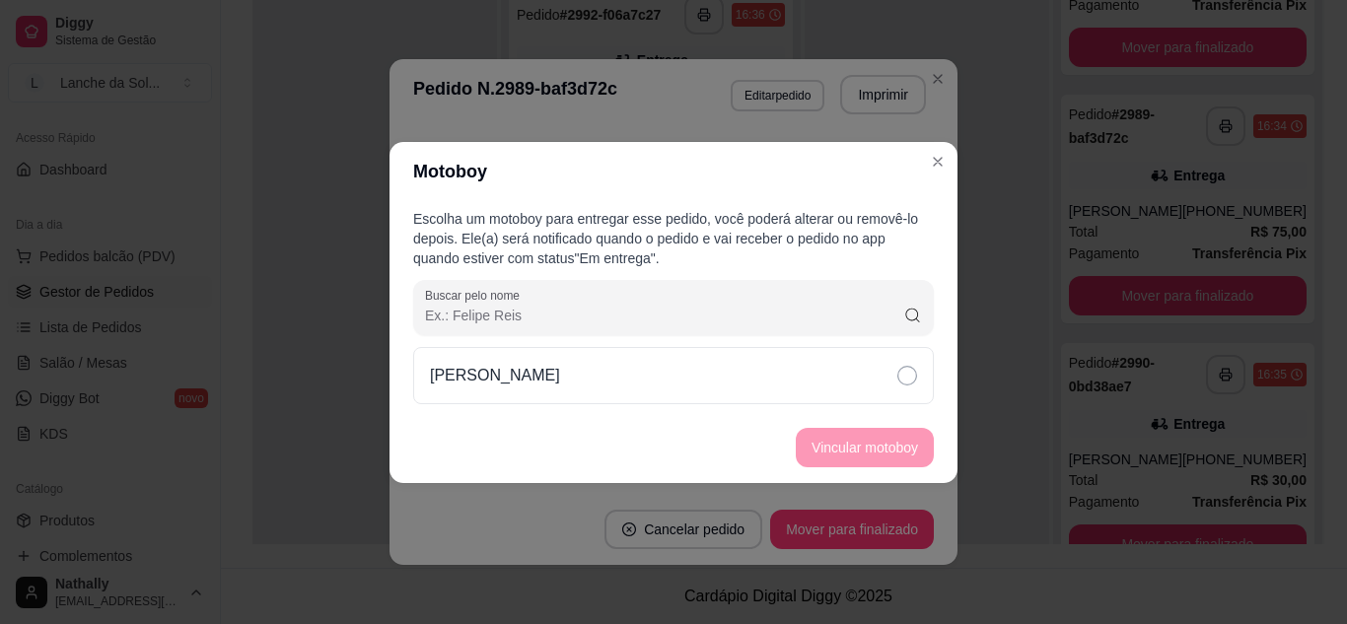
click at [813, 383] on div "[PERSON_NAME]" at bounding box center [673, 375] width 521 height 57
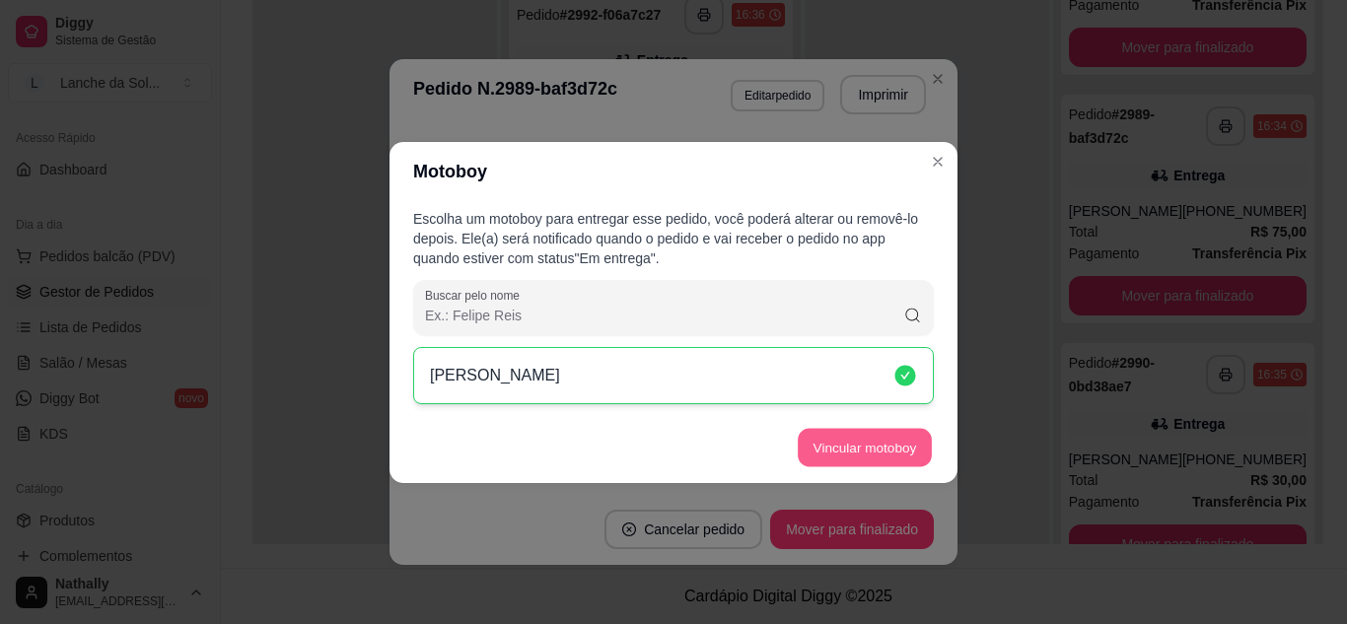
click at [865, 461] on button "Vincular motoboy" at bounding box center [865, 447] width 134 height 38
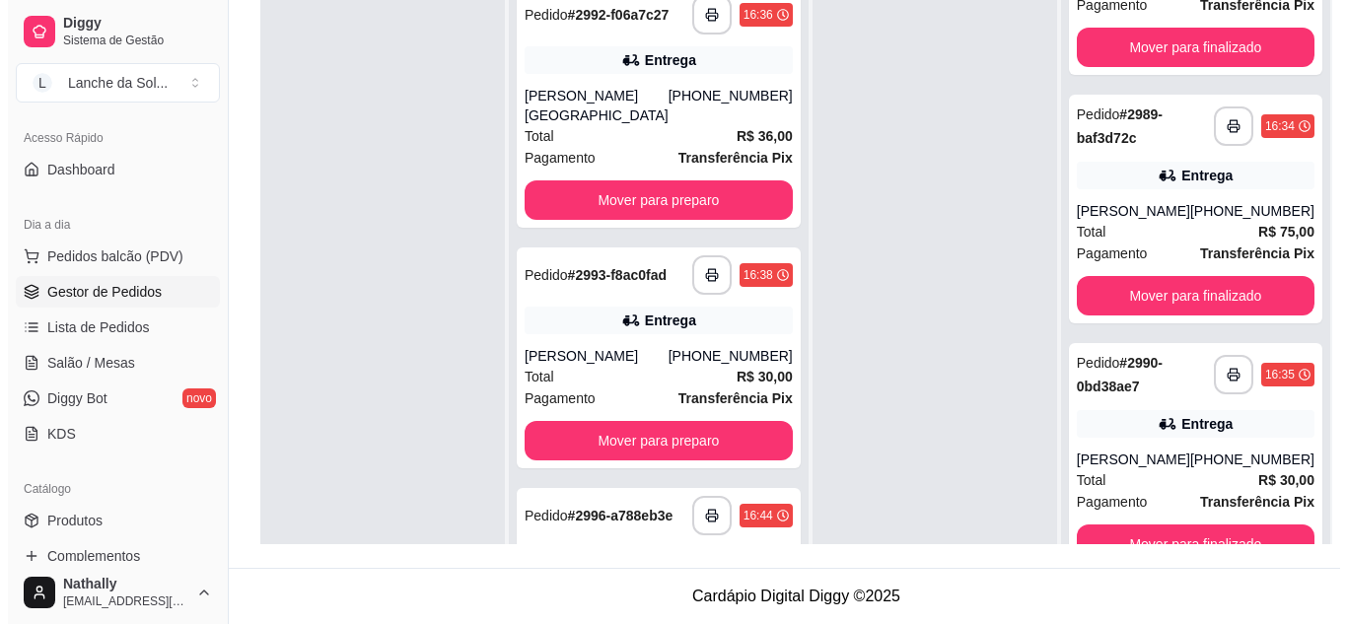
scroll to position [55, 0]
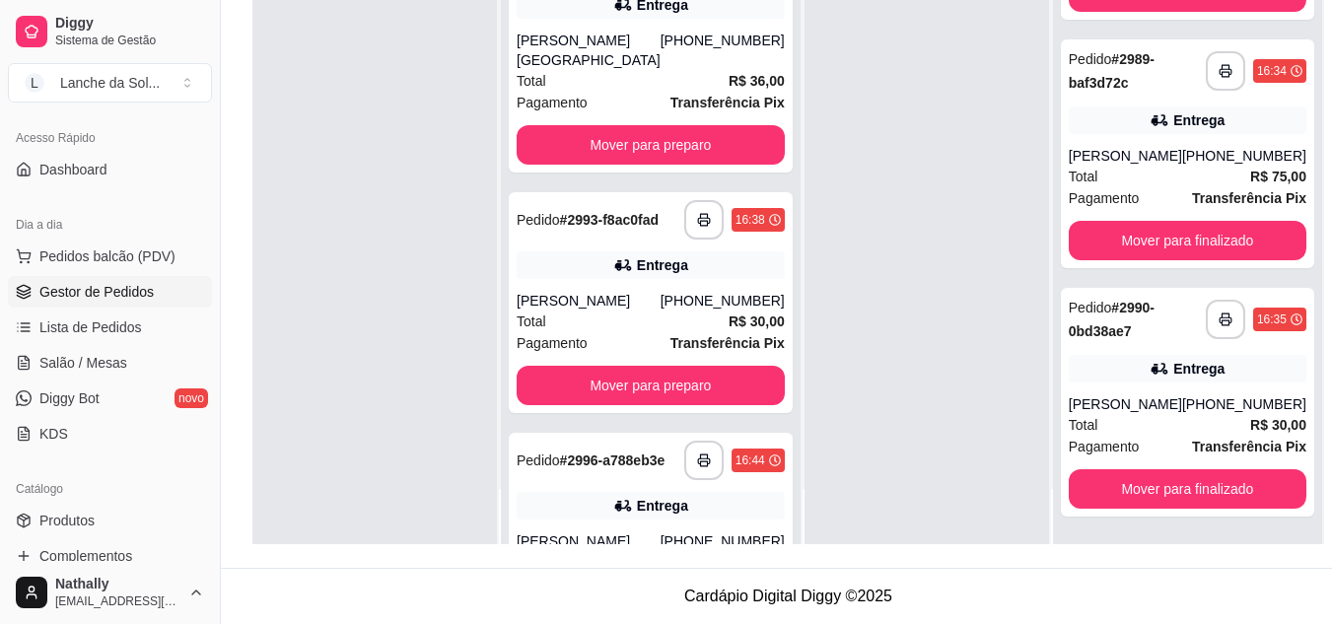
click at [1145, 395] on div "[PERSON_NAME]" at bounding box center [1125, 405] width 113 height 20
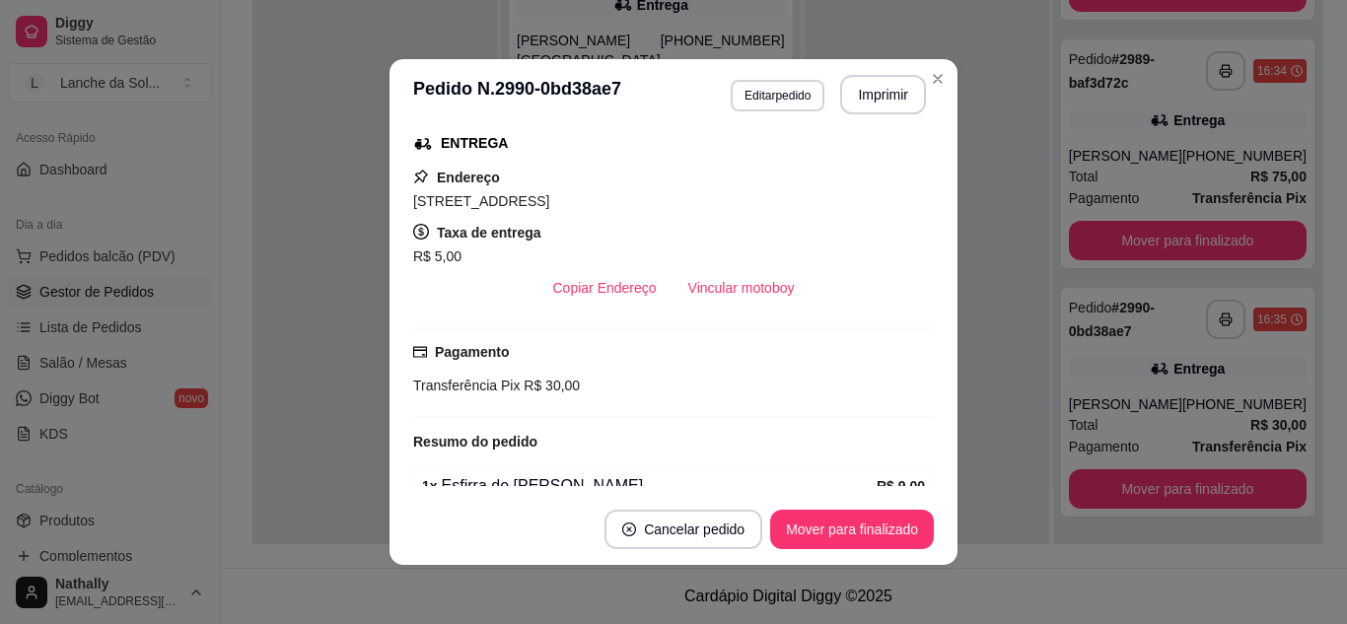
scroll to position [362, 0]
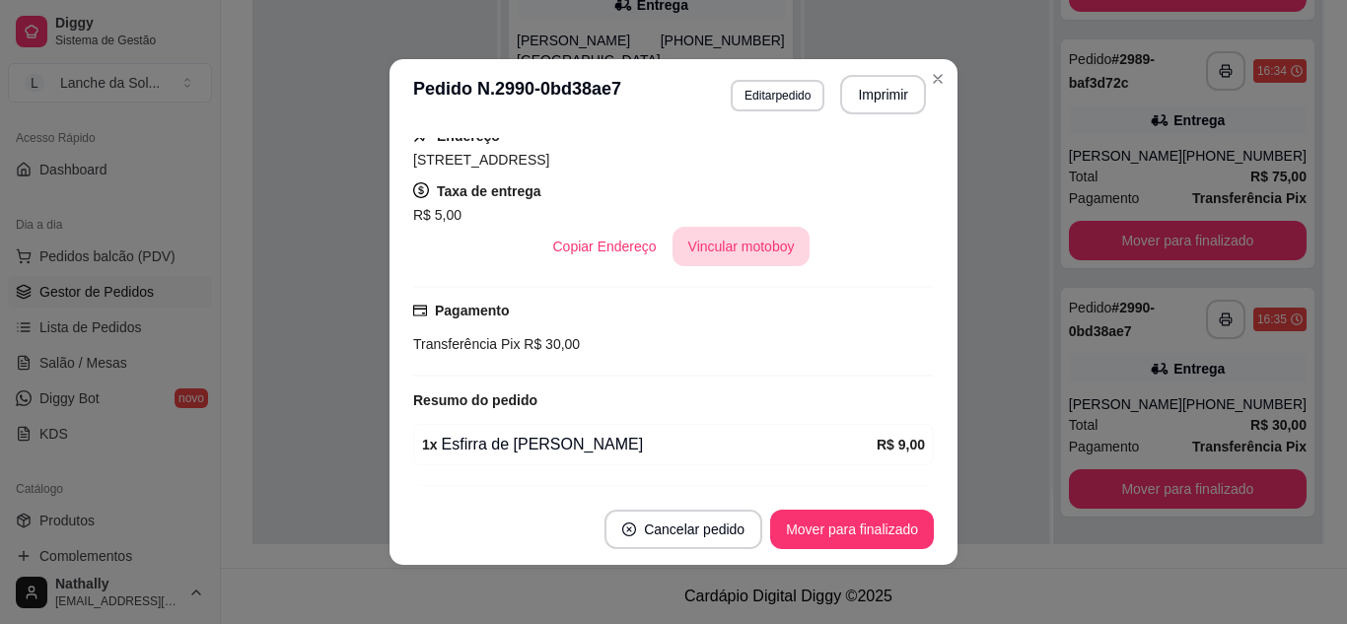
click at [683, 249] on button "Vincular motoboy" at bounding box center [742, 246] width 138 height 39
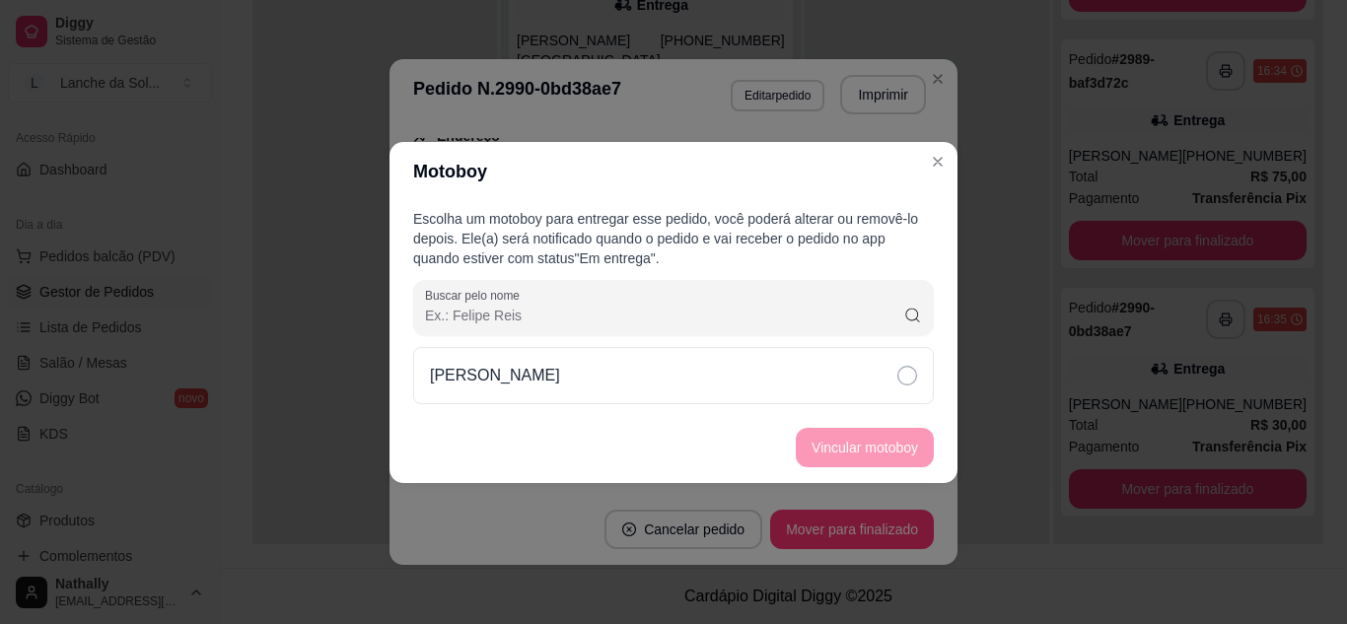
click at [570, 399] on div "[PERSON_NAME]" at bounding box center [673, 375] width 521 height 57
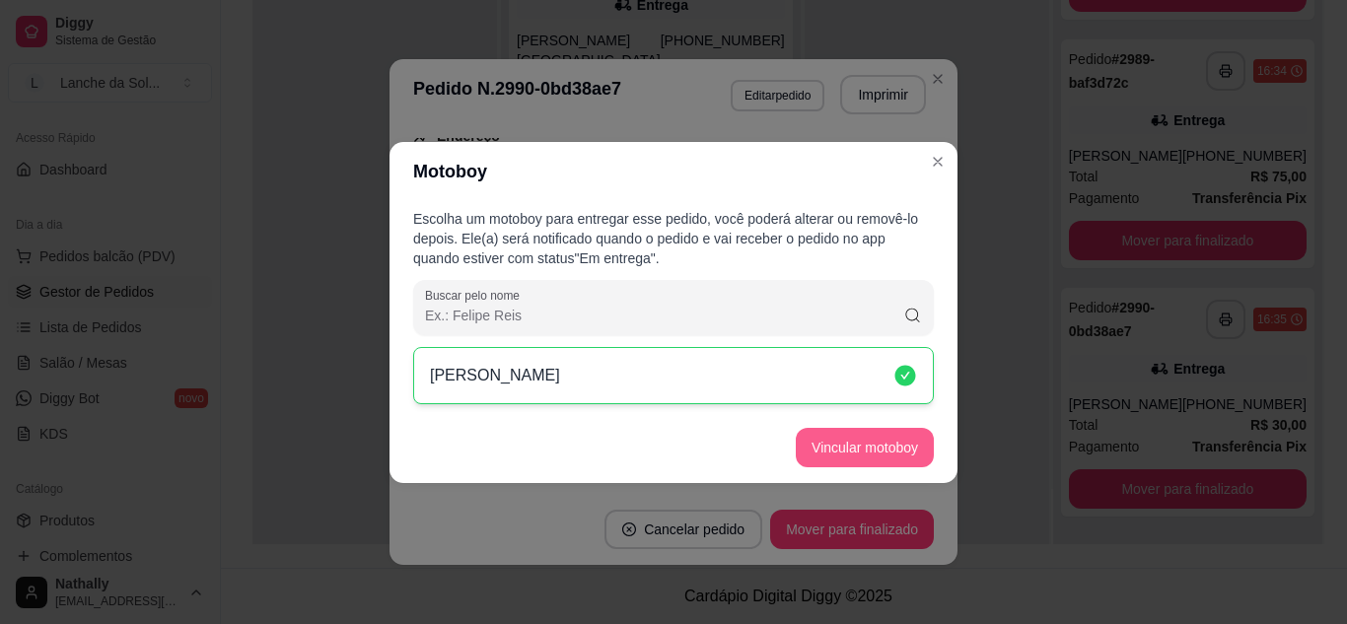
click at [803, 459] on button "Vincular motoboy" at bounding box center [865, 447] width 138 height 39
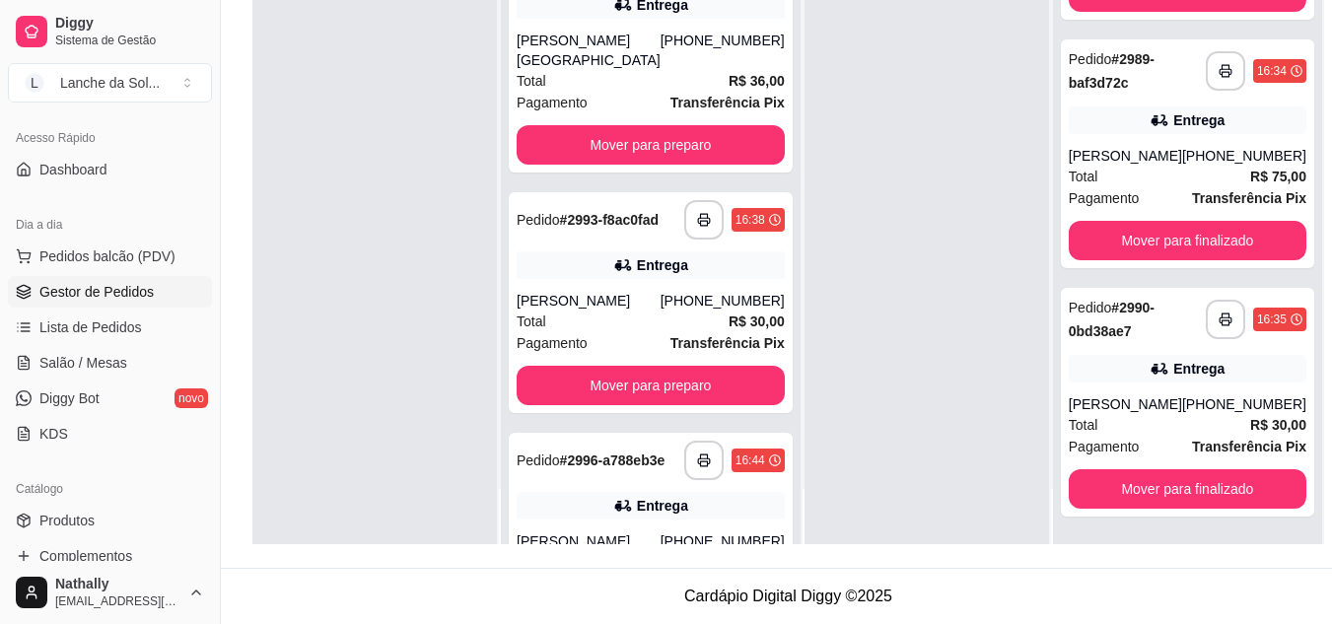
click at [671, 82] on div "Total R$ 36,00" at bounding box center [651, 81] width 268 height 22
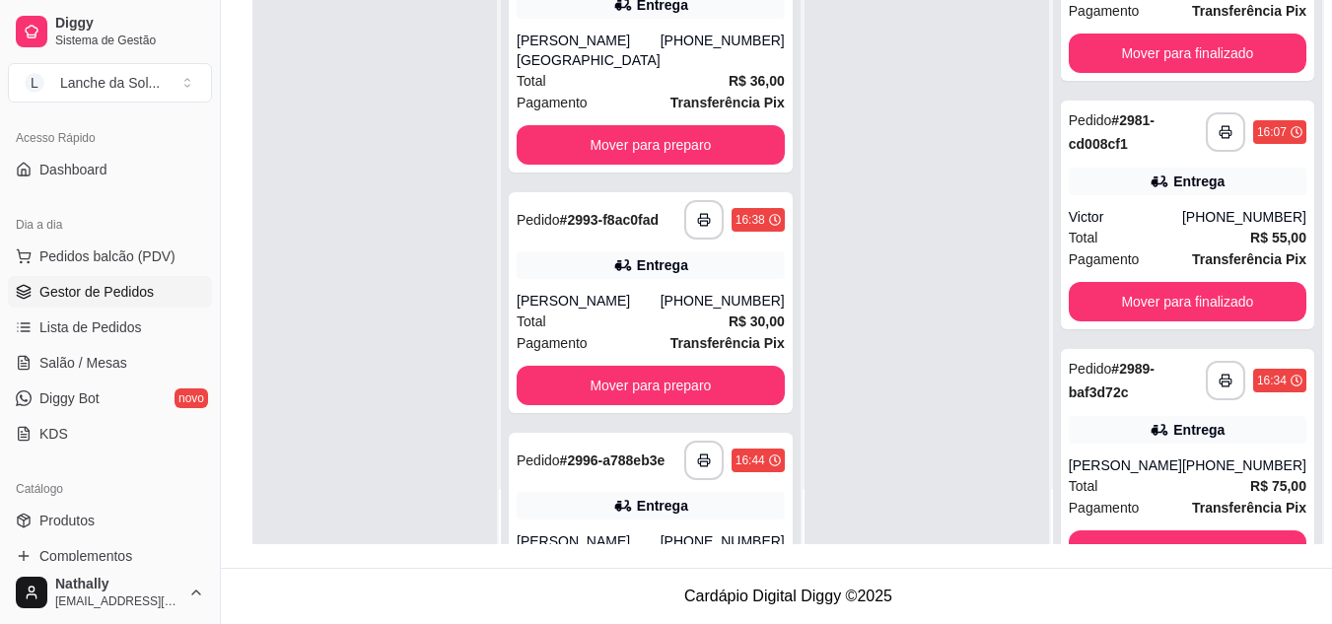
scroll to position [0, 0]
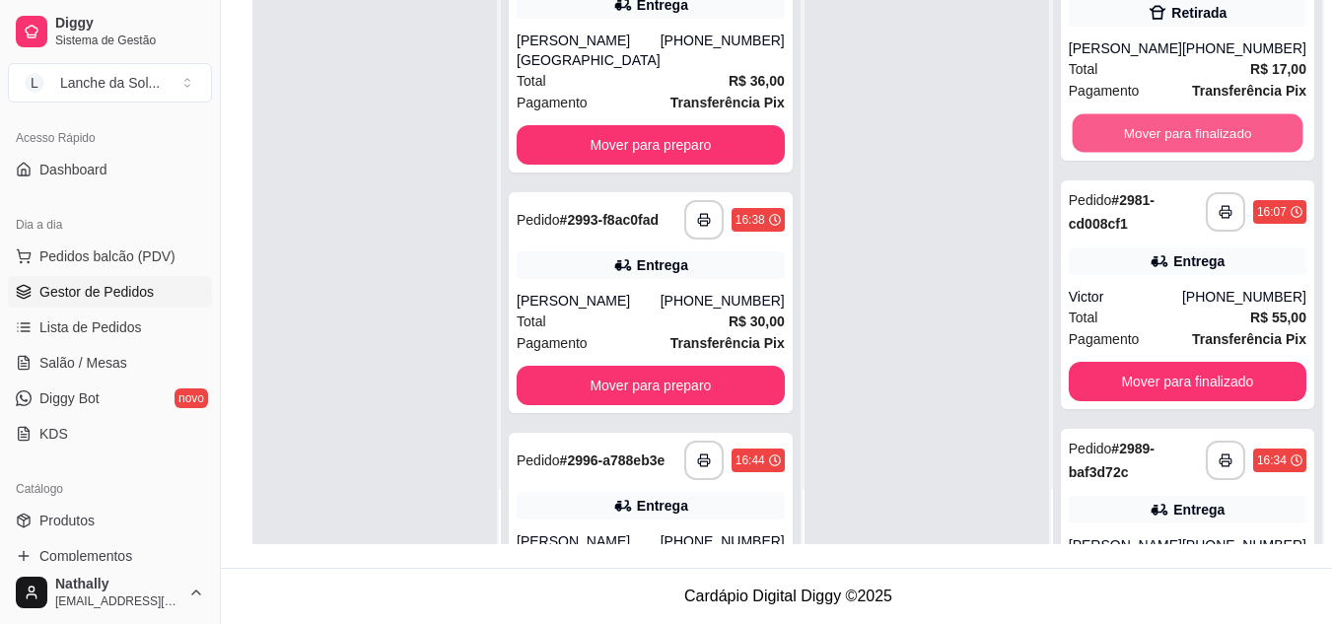
click at [1144, 133] on button "Mover para finalizado" at bounding box center [1187, 133] width 231 height 38
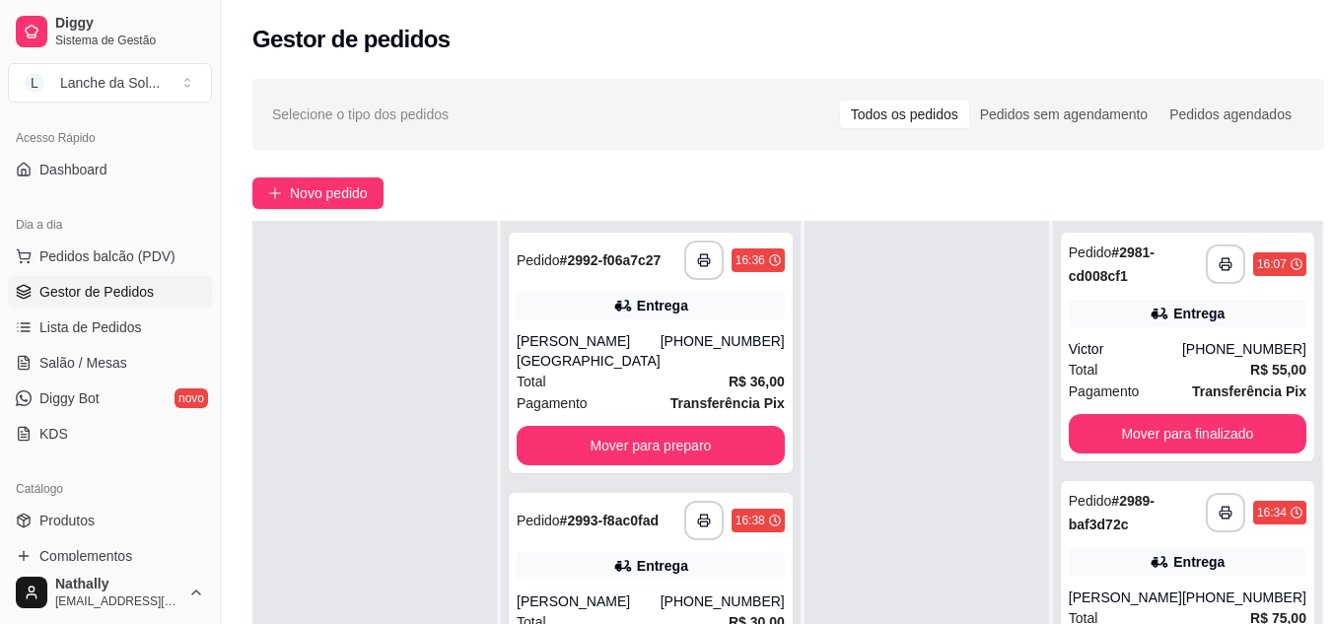
click at [1143, 395] on div "Pagamento Transferência Pix" at bounding box center [1188, 392] width 238 height 22
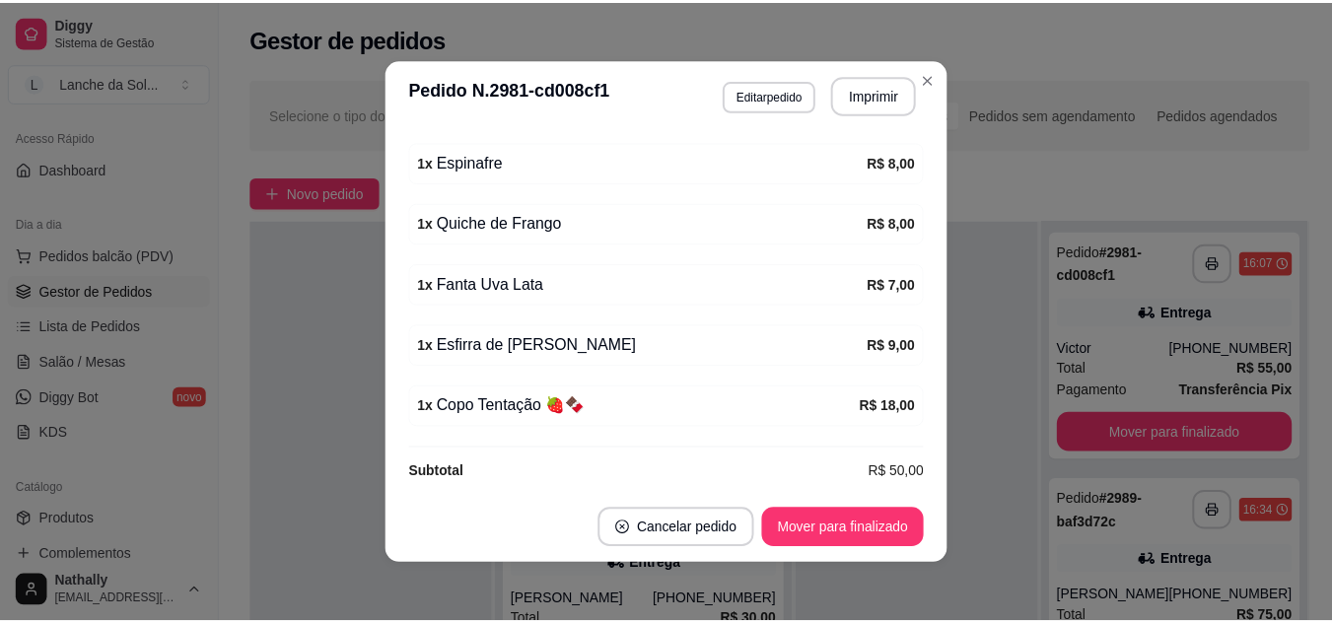
scroll to position [647, 0]
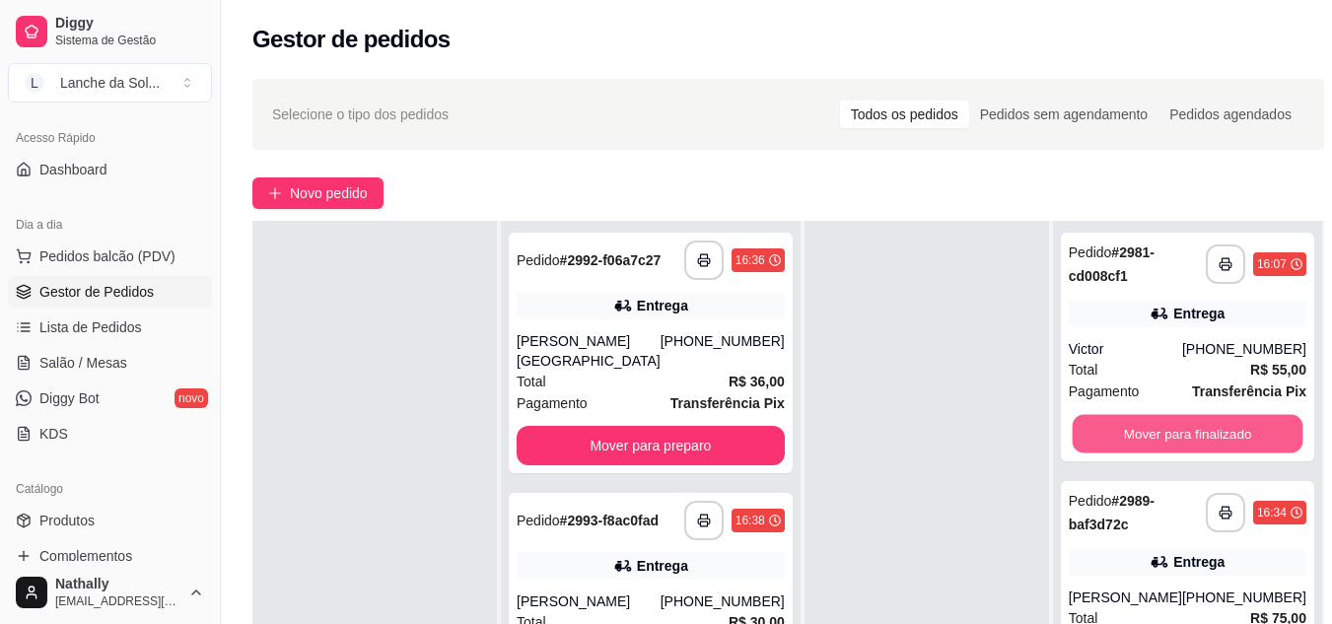
click at [1136, 419] on button "Mover para finalizado" at bounding box center [1187, 434] width 231 height 38
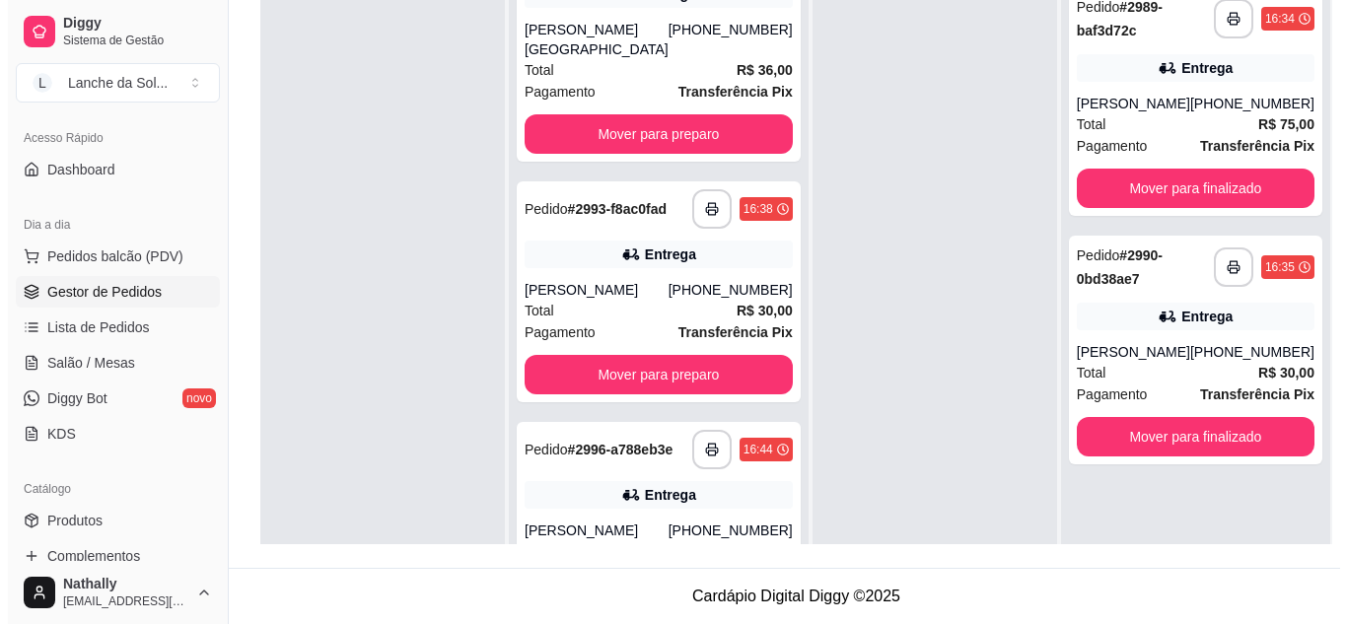
scroll to position [0, 0]
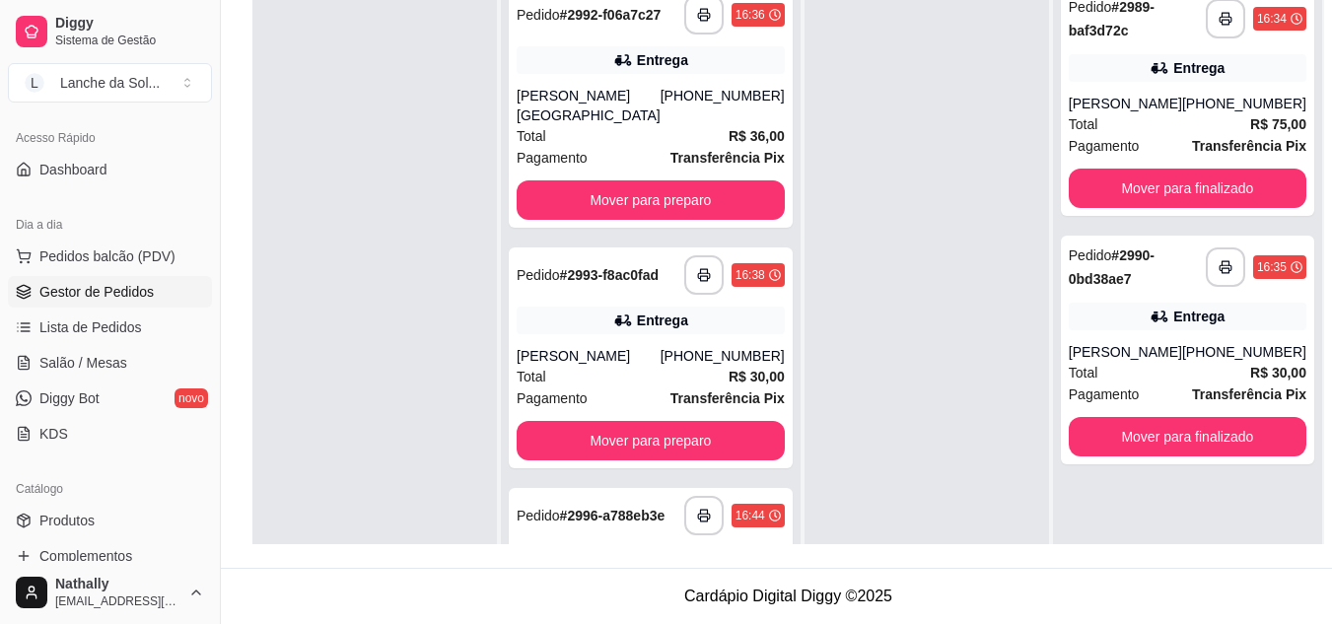
click at [637, 141] on div "Total R$ 36,00" at bounding box center [651, 136] width 268 height 22
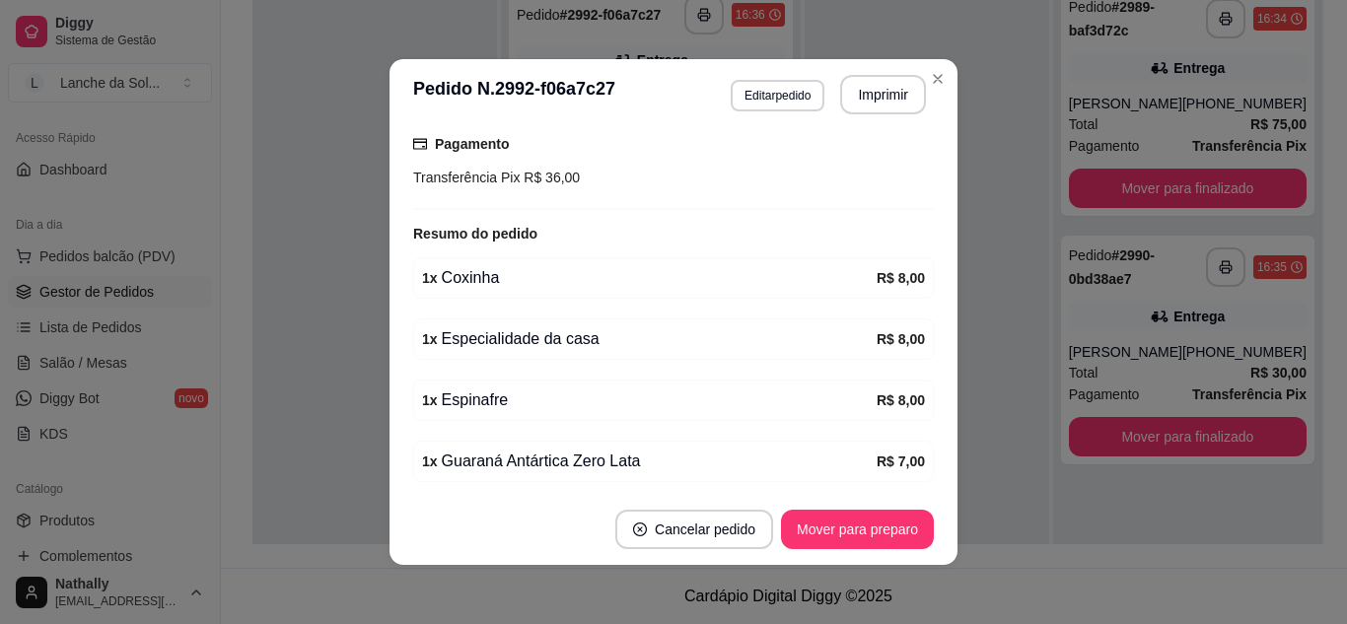
scroll to position [560, 0]
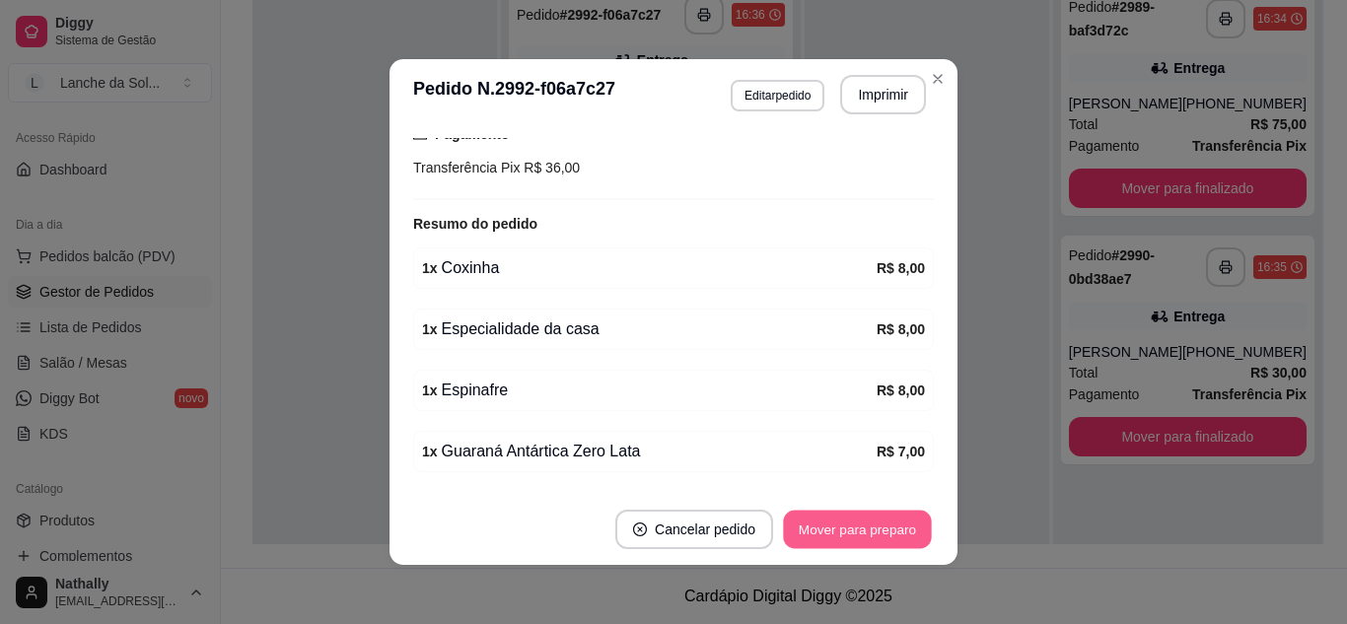
click at [873, 520] on button "Mover para preparo" at bounding box center [857, 530] width 148 height 38
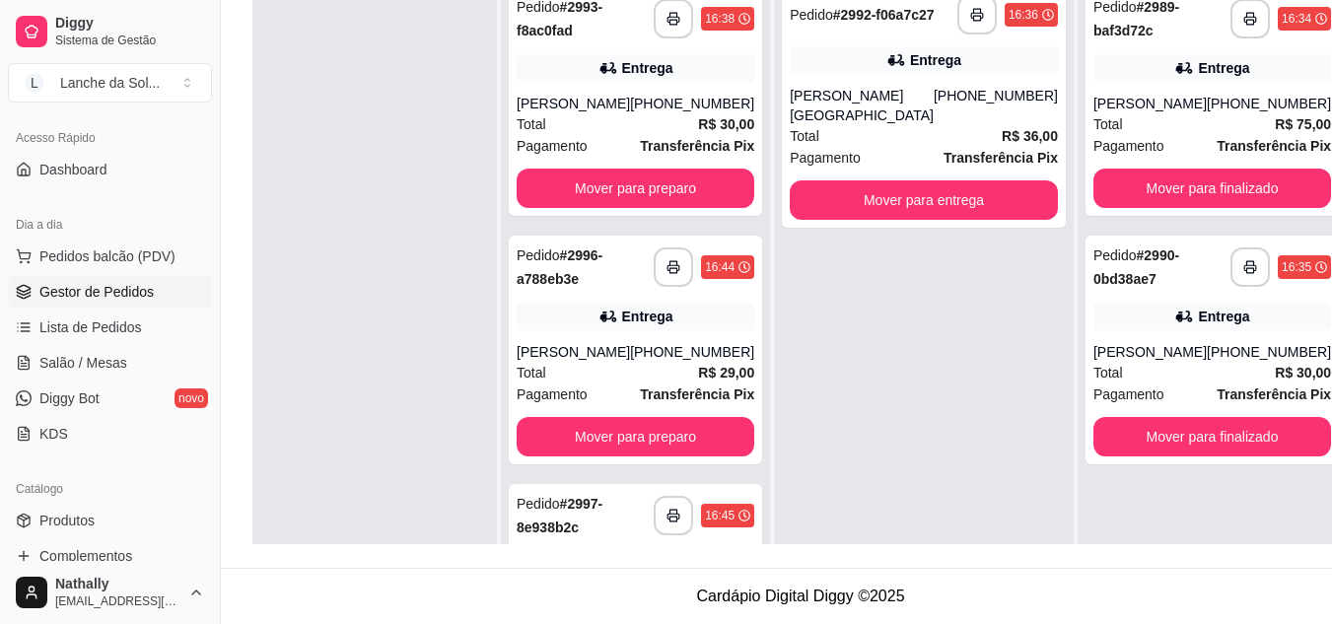
click at [617, 137] on div "Pagamento Transferência Pix" at bounding box center [636, 146] width 238 height 22
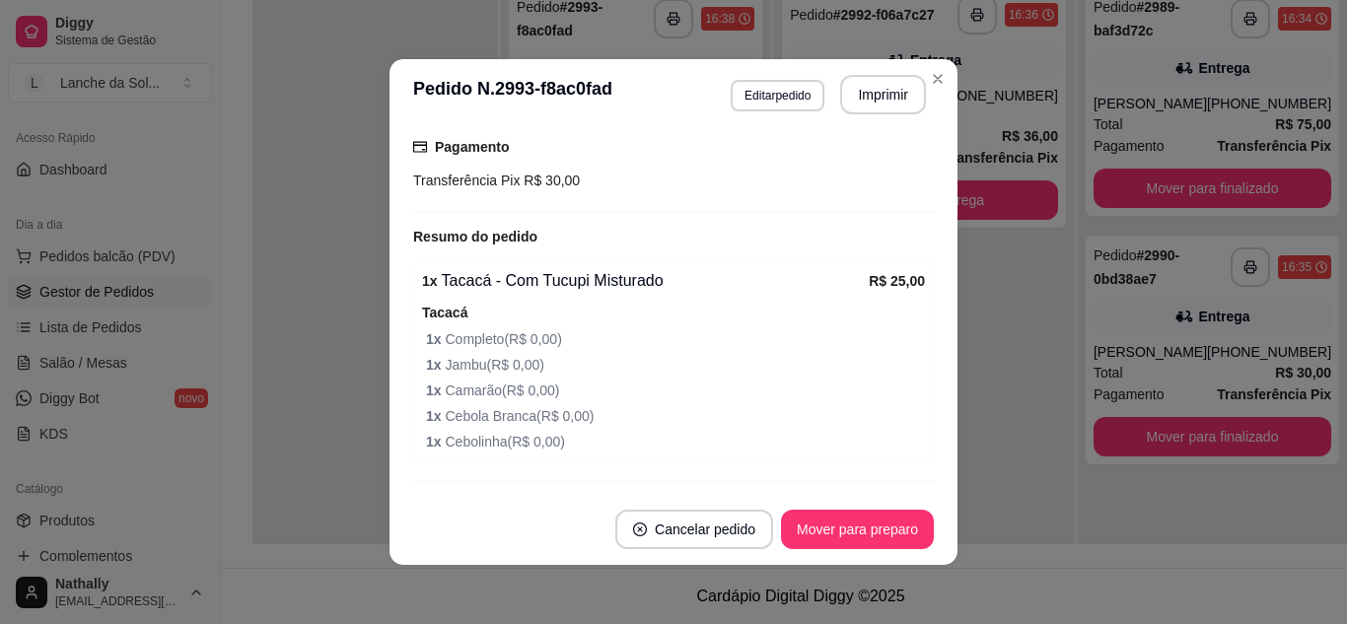
scroll to position [578, 0]
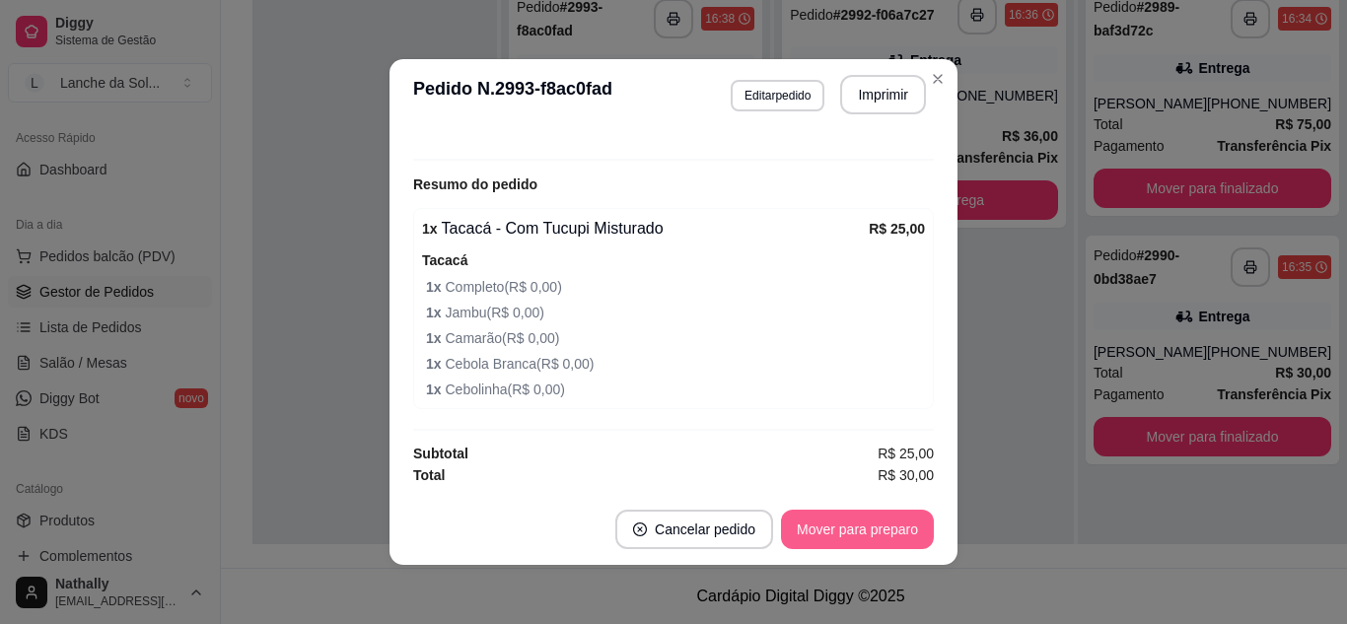
click at [885, 528] on button "Mover para preparo" at bounding box center [857, 529] width 153 height 39
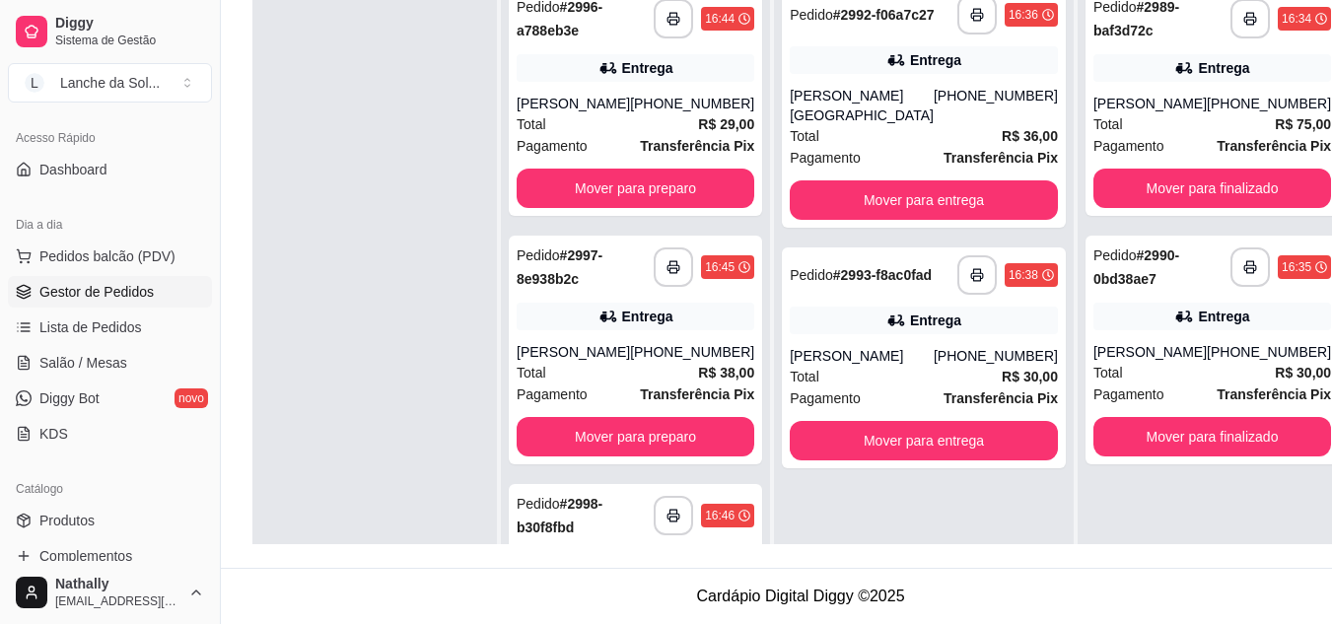
click at [540, 129] on span "Total" at bounding box center [532, 124] width 30 height 22
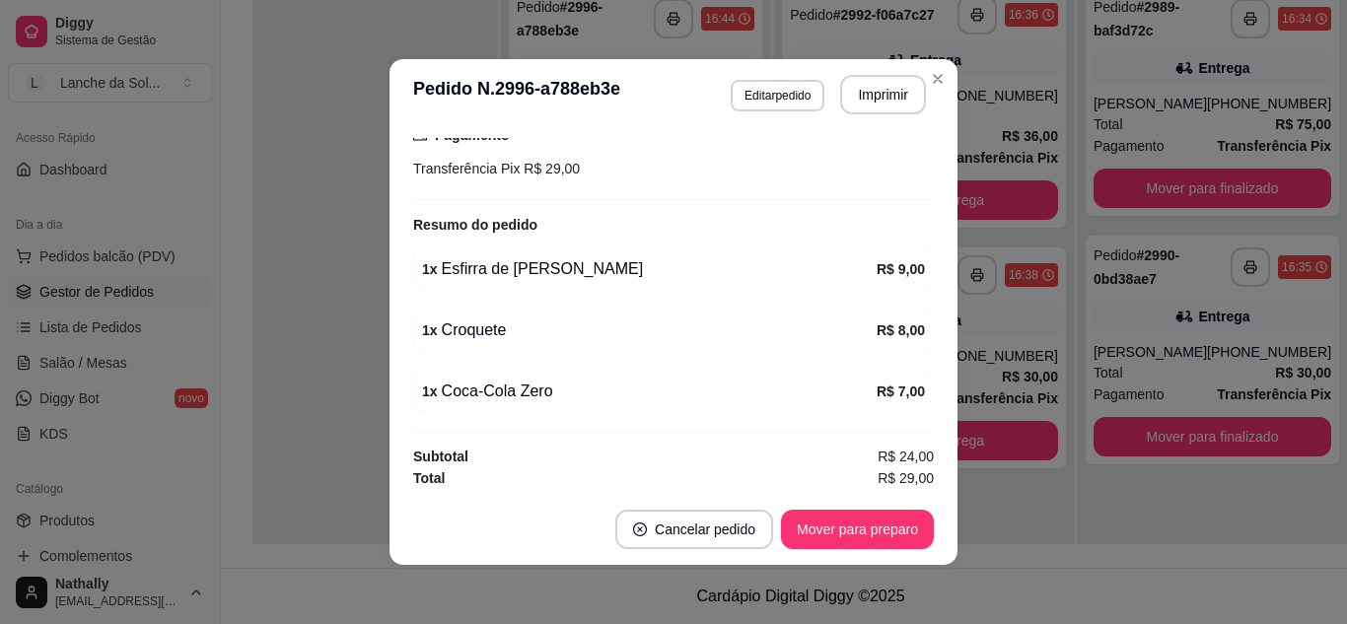
scroll to position [540, 0]
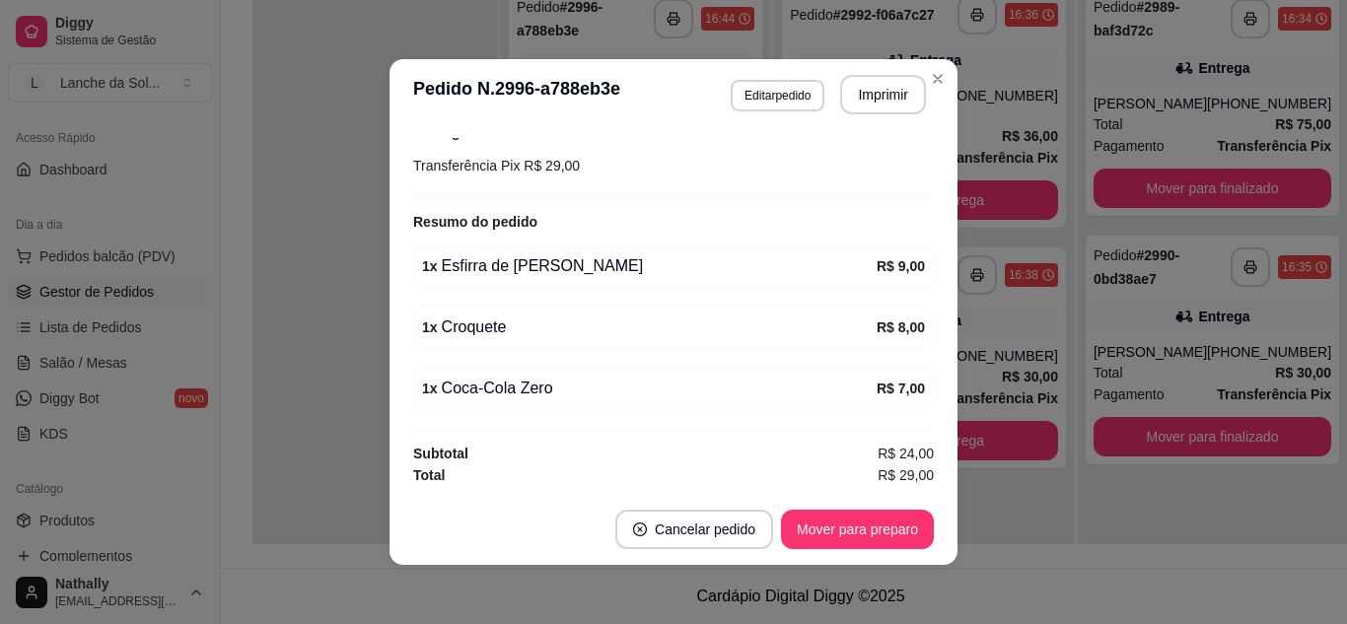
click at [923, 391] on div "feito há 10 minutos Horário do pedido [DATE] 16:44 Status do pedido ACEITO Nome…" at bounding box center [674, 312] width 568 height 364
click at [848, 531] on button "Mover para preparo" at bounding box center [857, 529] width 153 height 39
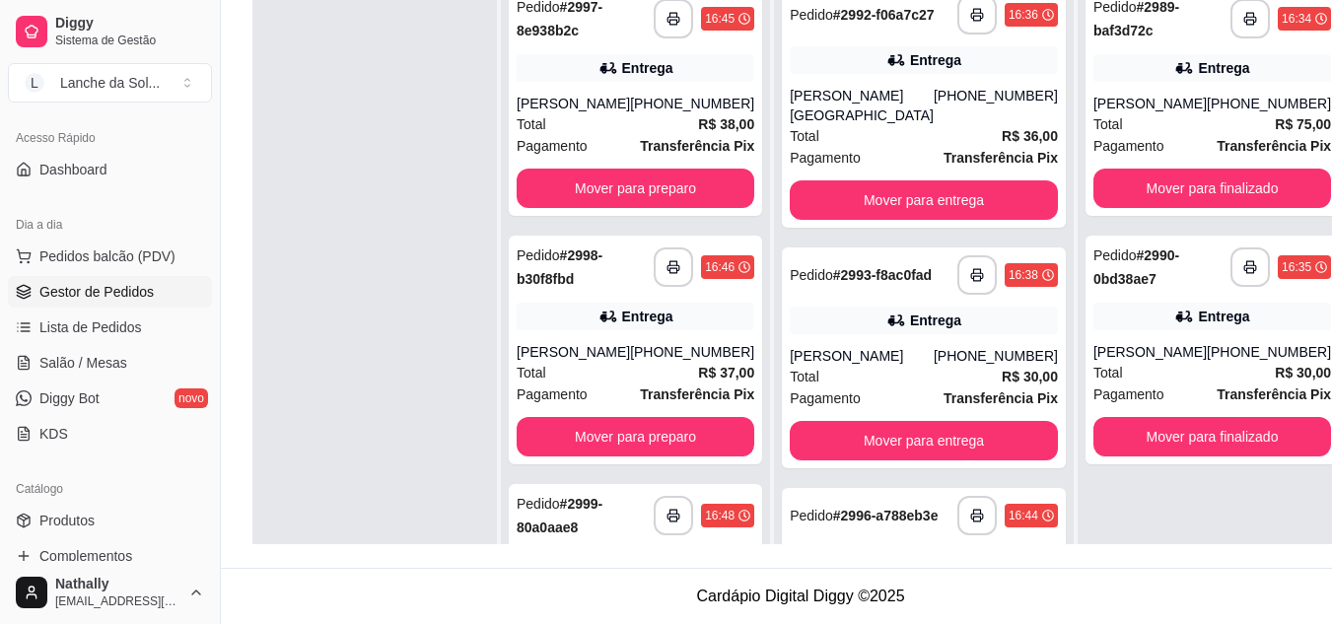
click at [698, 116] on strong "R$ 38,00" at bounding box center [726, 124] width 56 height 16
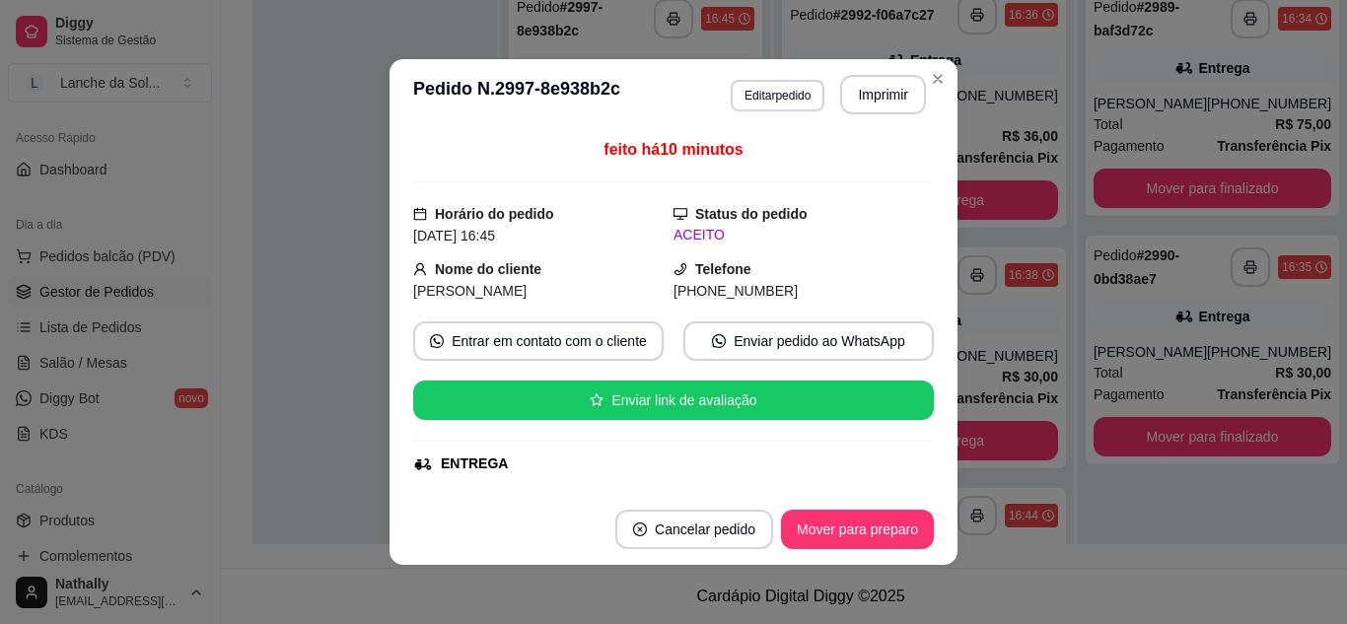
click at [909, 180] on div "feito há 10 minutos" at bounding box center [673, 160] width 521 height 45
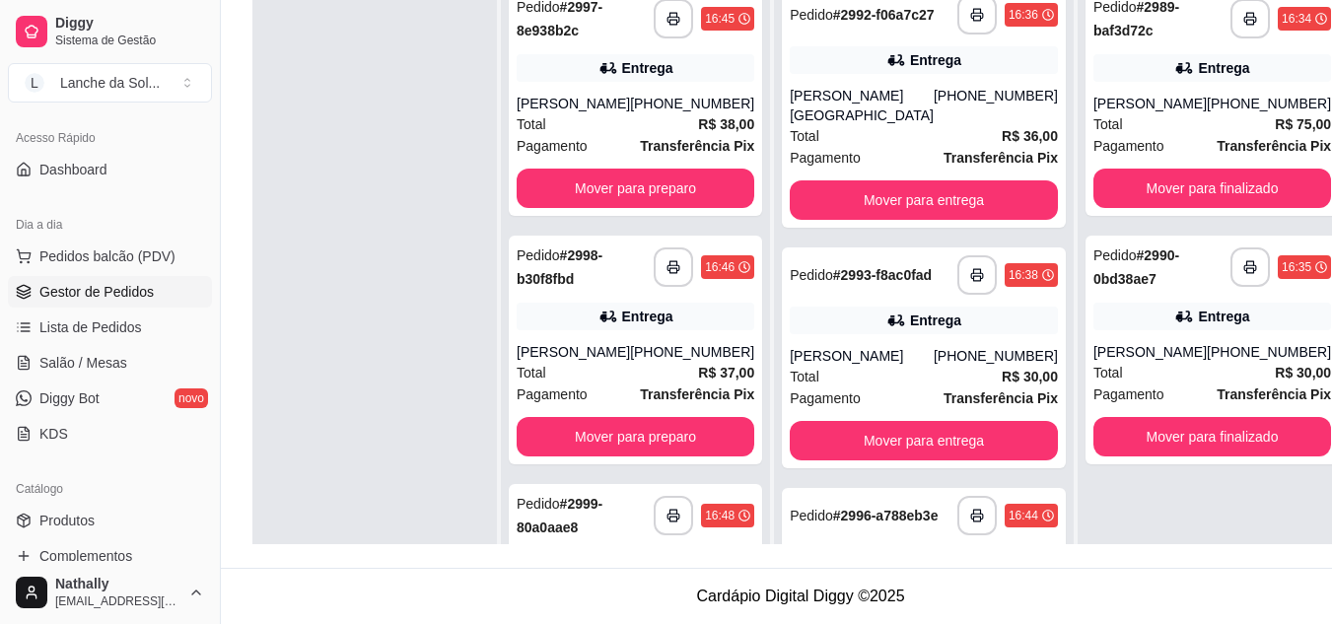
click at [1002, 140] on strong "R$ 36,00" at bounding box center [1030, 136] width 56 height 16
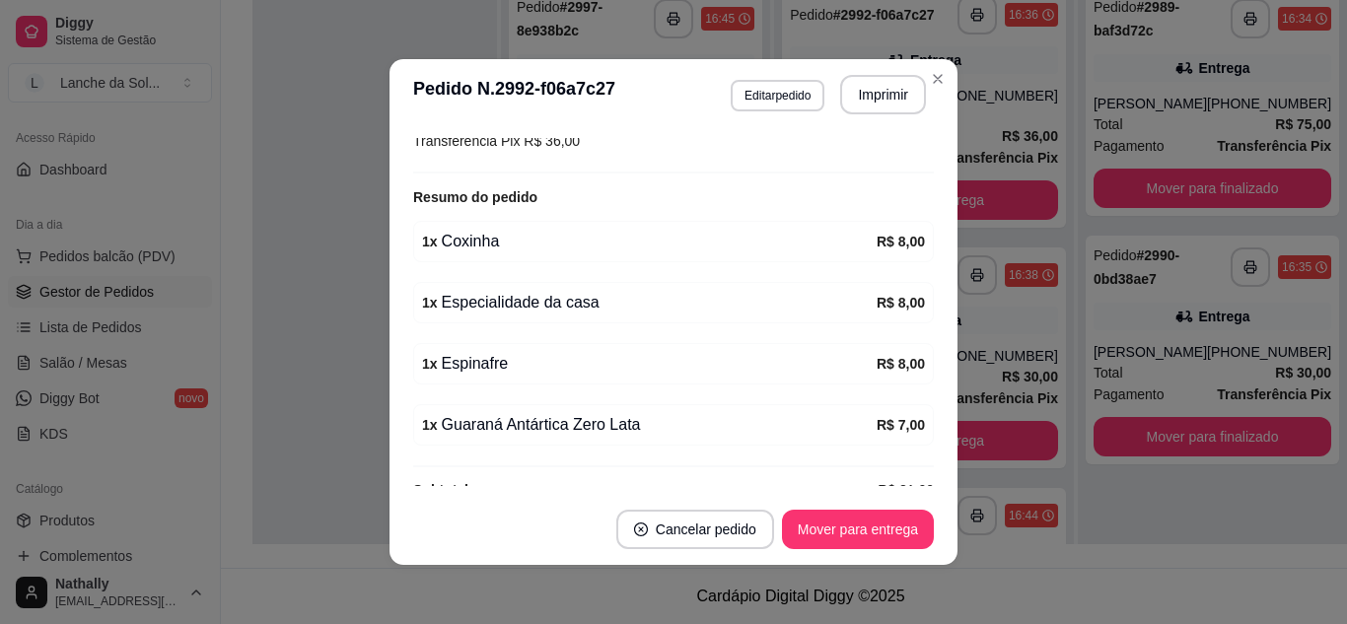
scroll to position [602, 0]
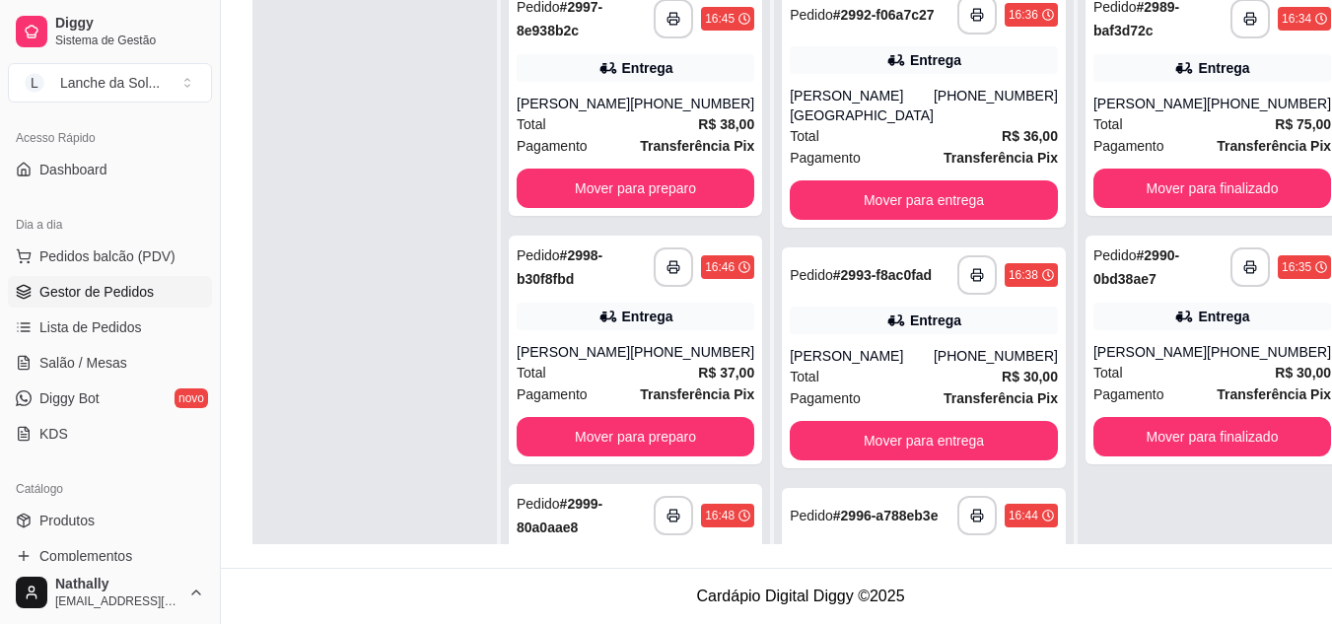
click at [664, 118] on div "Total R$ 38,00" at bounding box center [636, 124] width 238 height 22
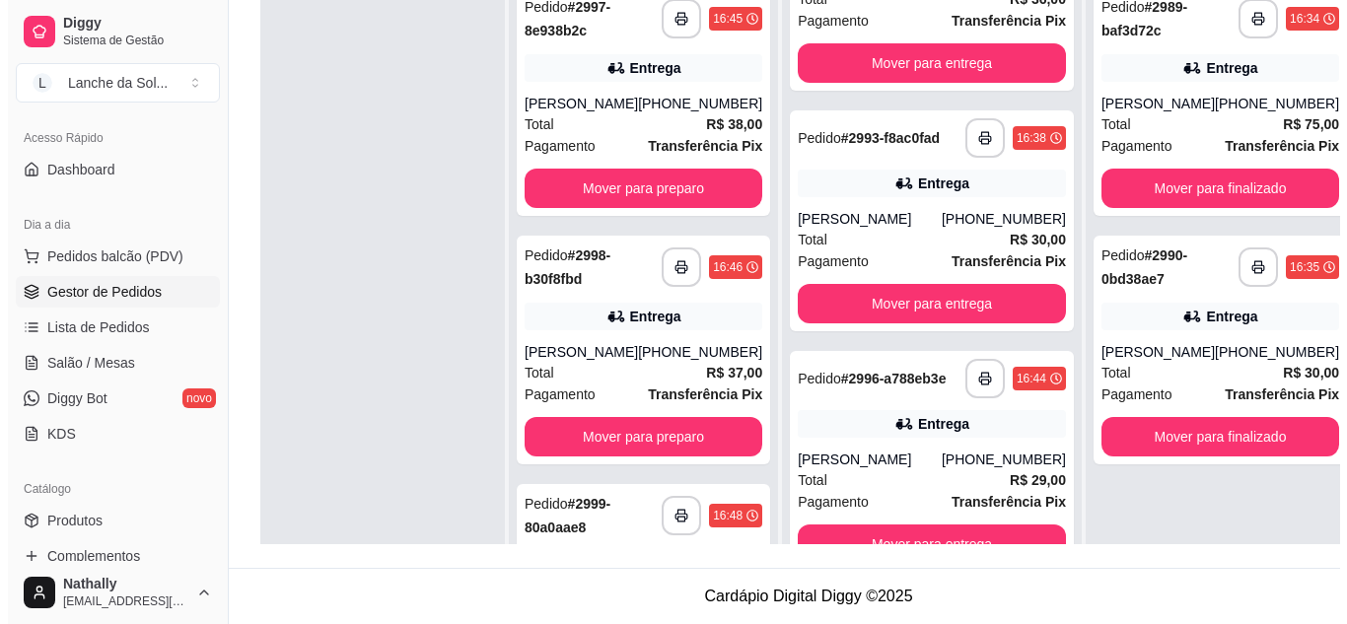
scroll to position [161, 0]
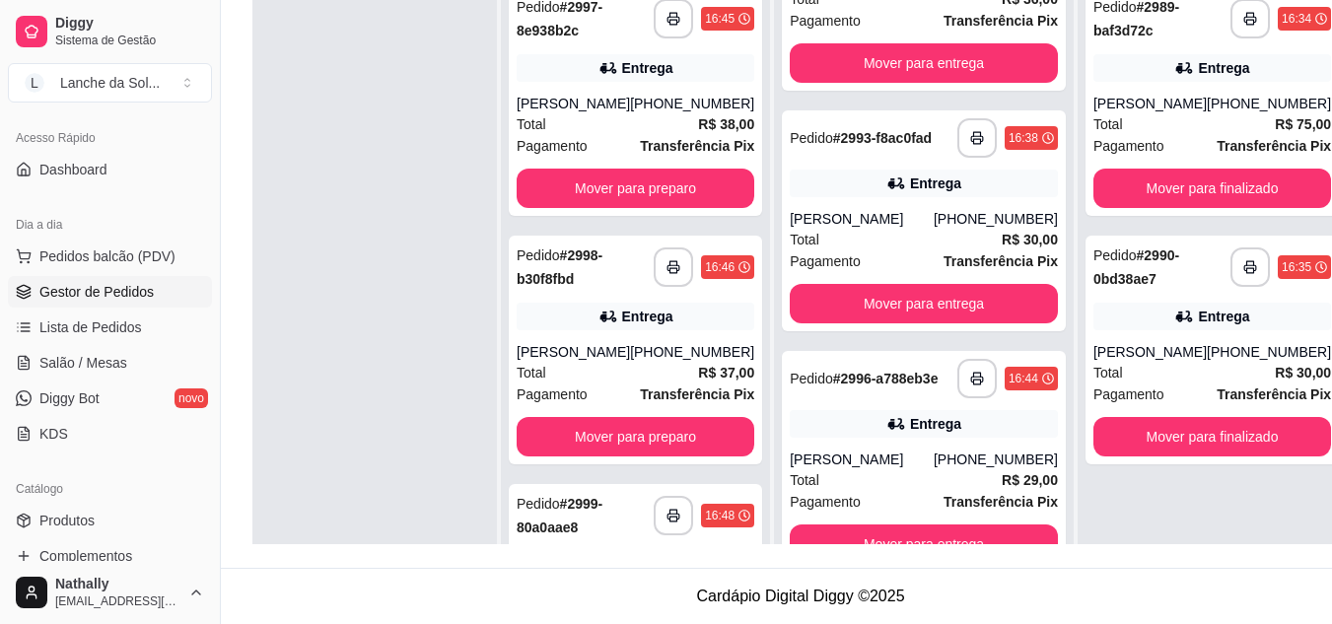
click at [865, 489] on div "Total R$ 29,00" at bounding box center [924, 480] width 268 height 22
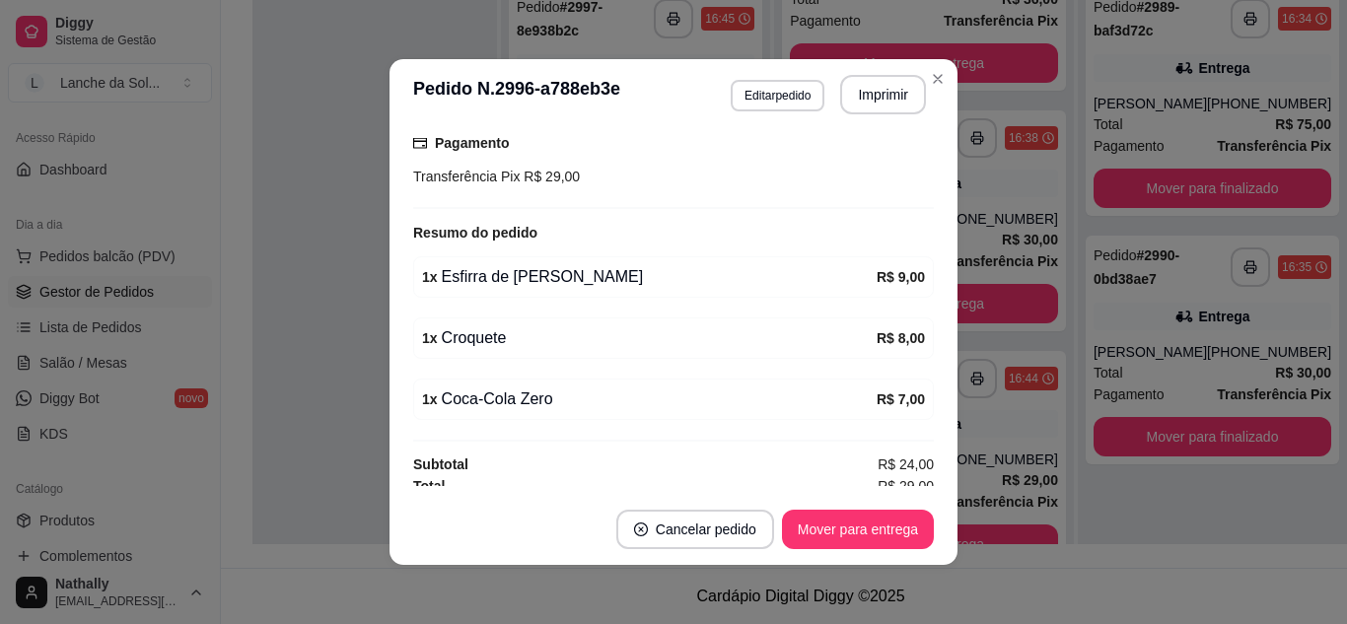
scroll to position [540, 0]
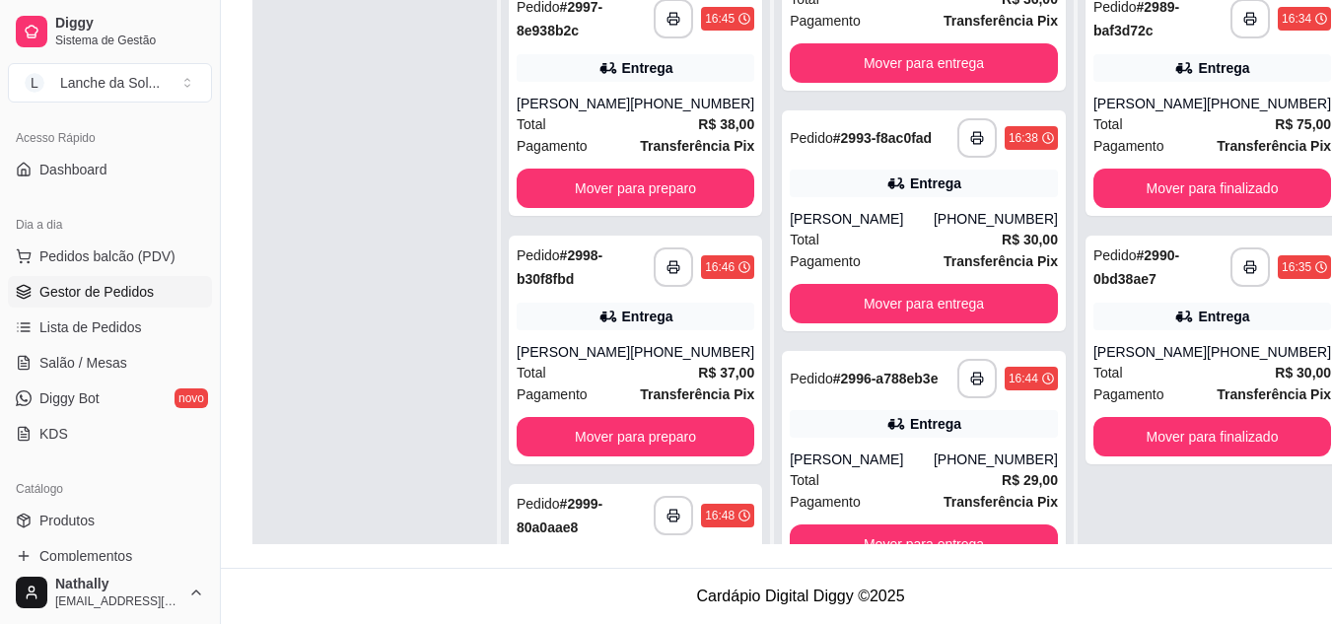
click at [698, 123] on strong "R$ 38,00" at bounding box center [726, 124] width 56 height 16
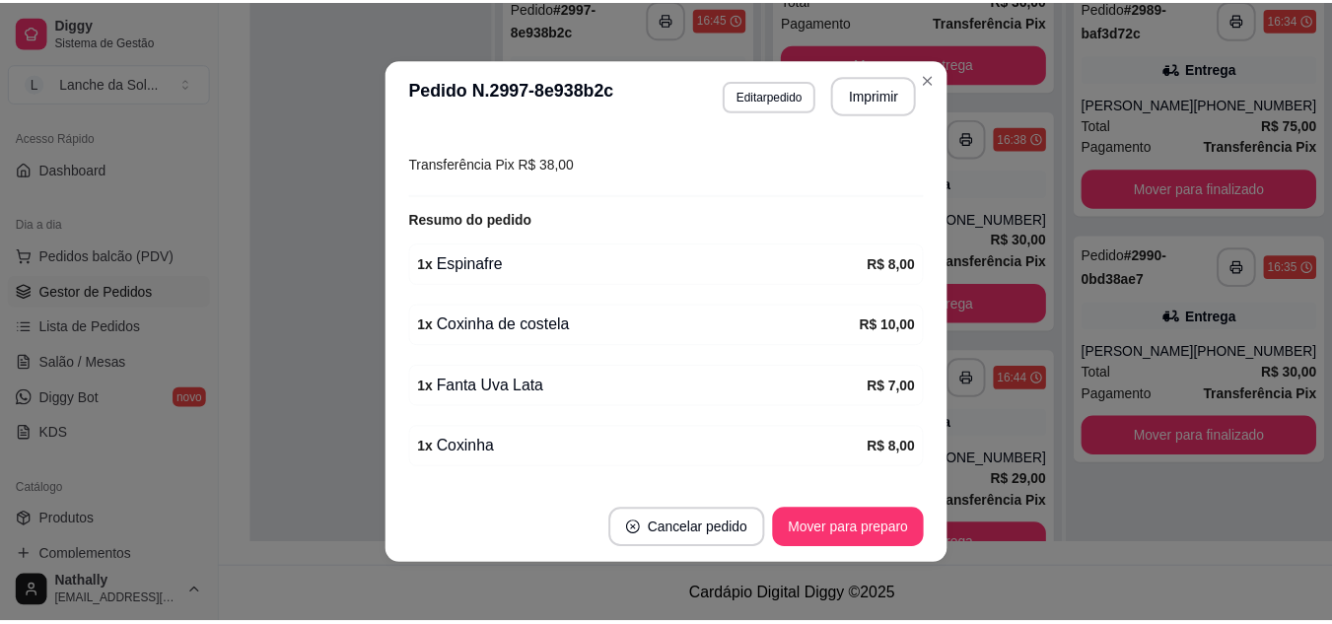
scroll to position [602, 0]
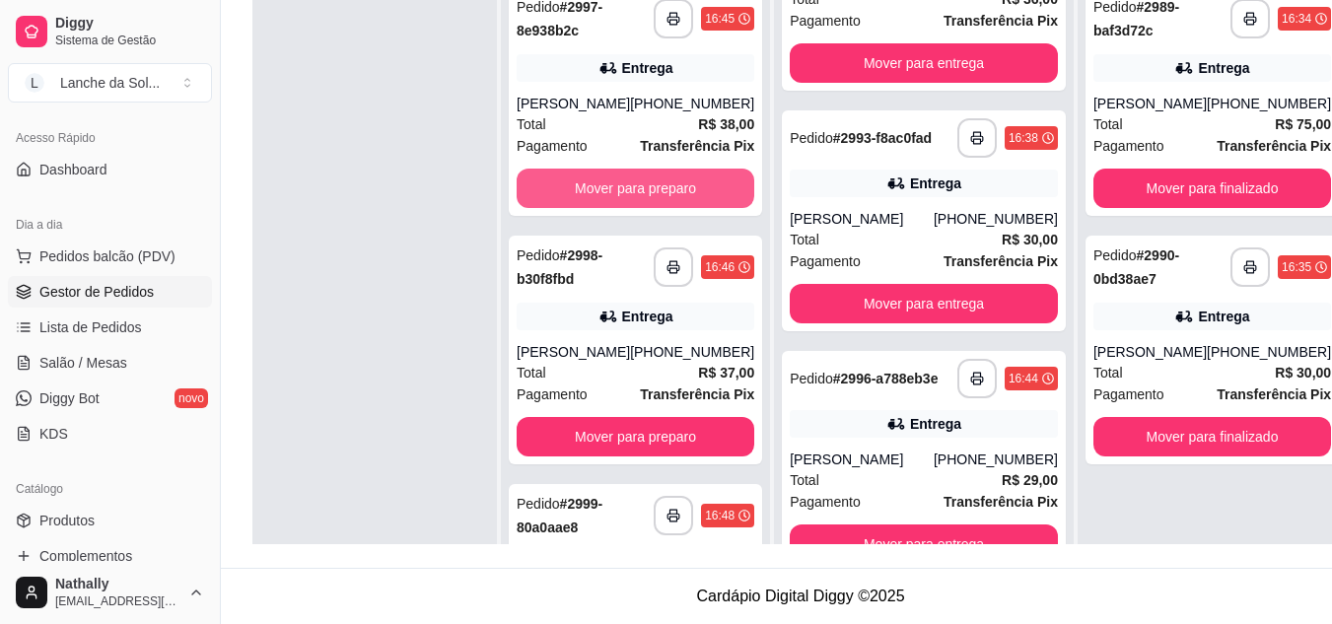
click at [653, 180] on button "Mover para preparo" at bounding box center [636, 188] width 238 height 39
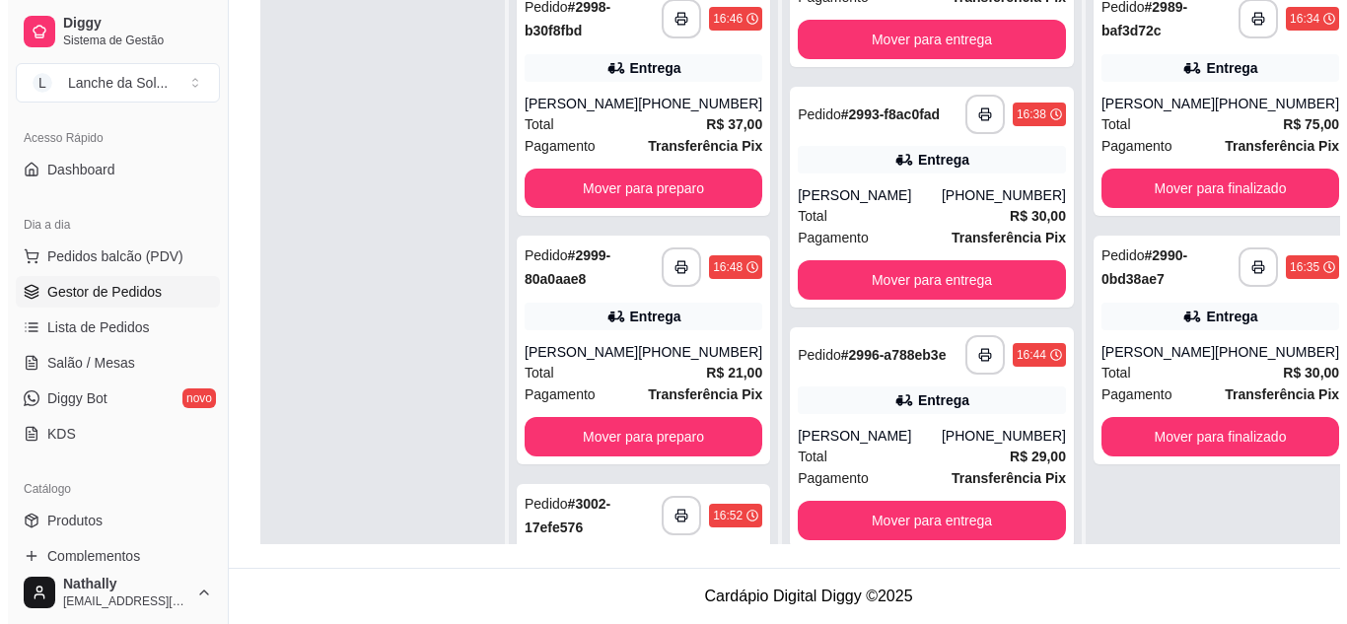
scroll to position [409, 0]
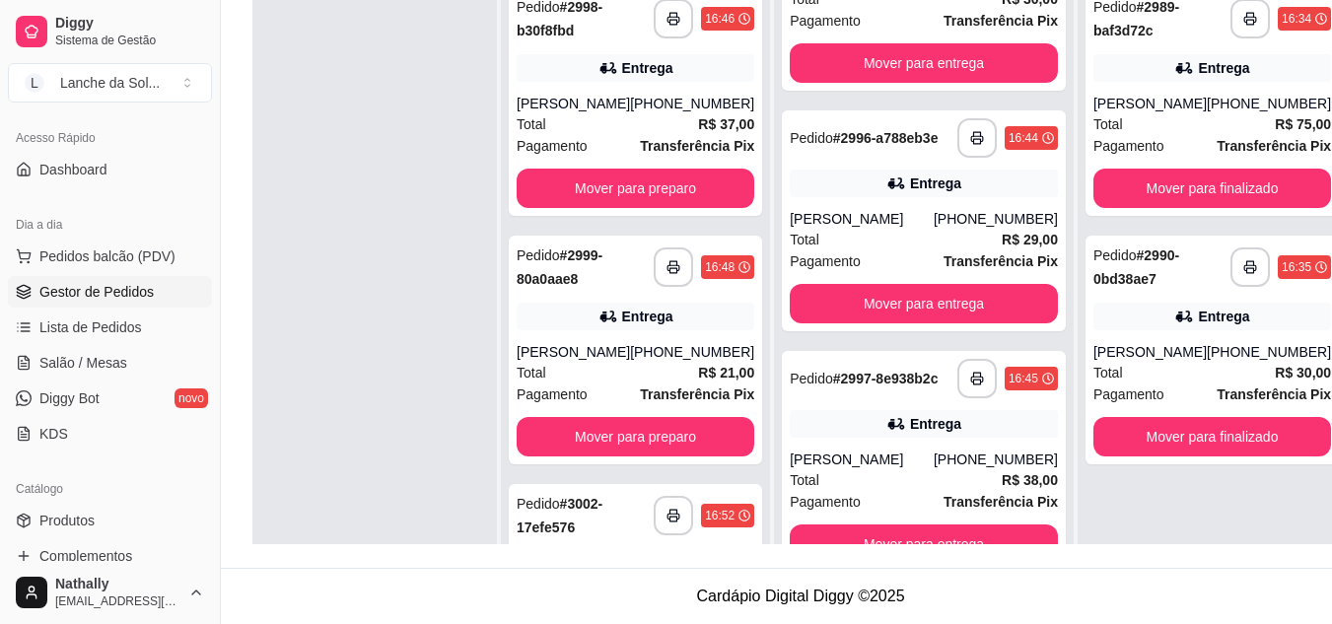
click at [925, 475] on div "Total R$ 38,00" at bounding box center [924, 480] width 268 height 22
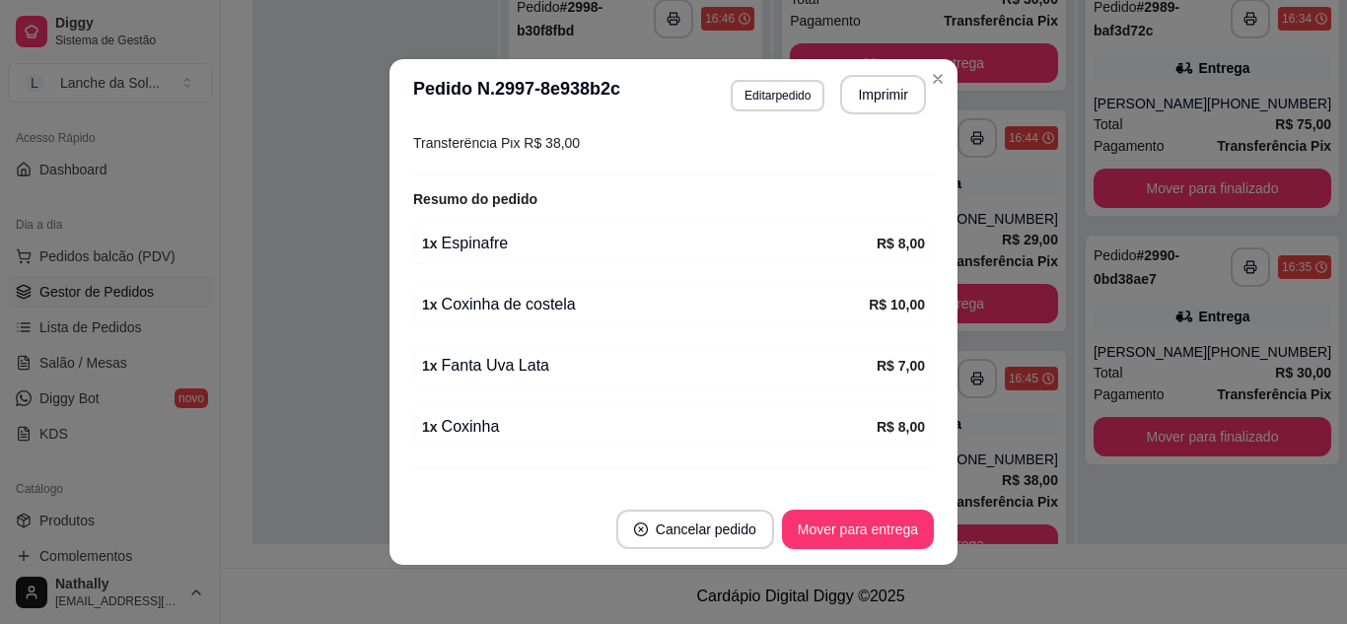
scroll to position [575, 0]
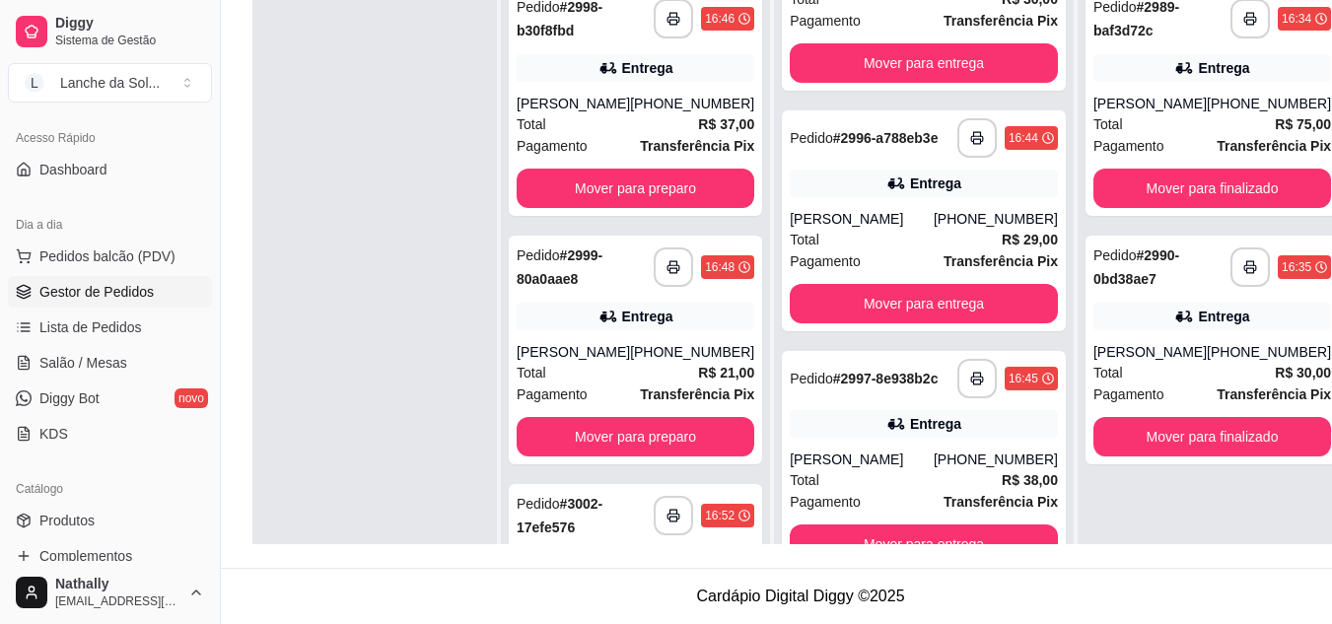
click at [645, 135] on div "Total R$ 37,00" at bounding box center [636, 124] width 238 height 22
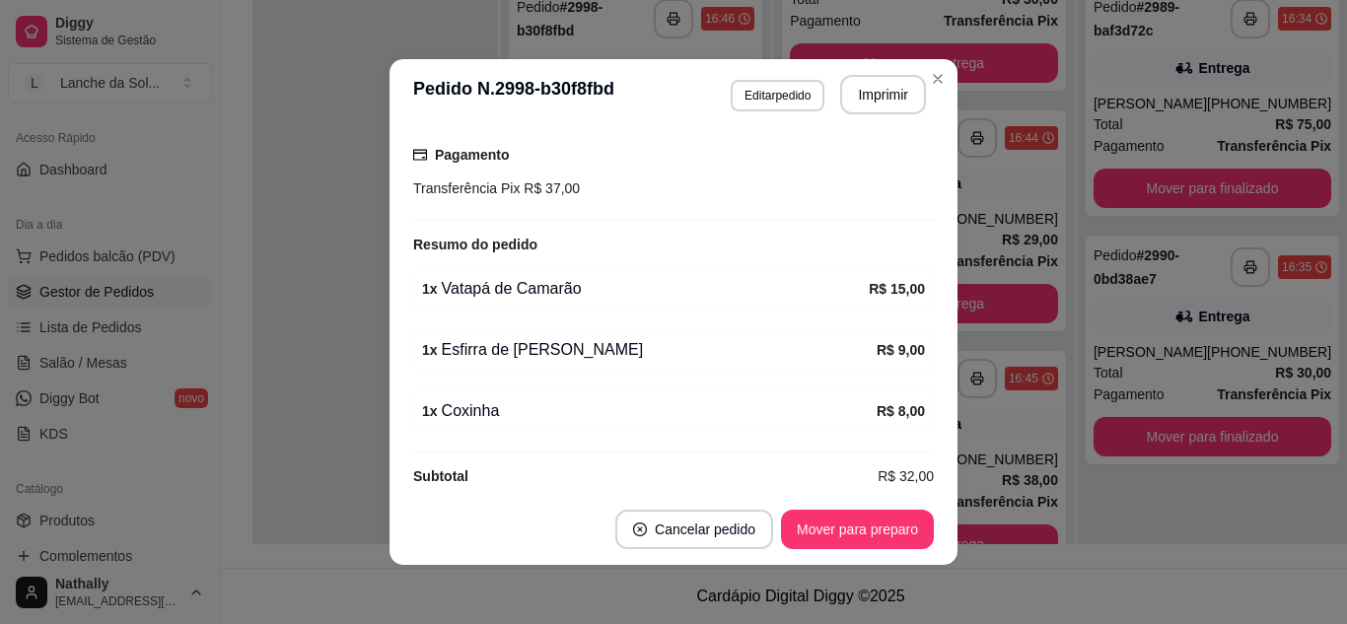
scroll to position [540, 0]
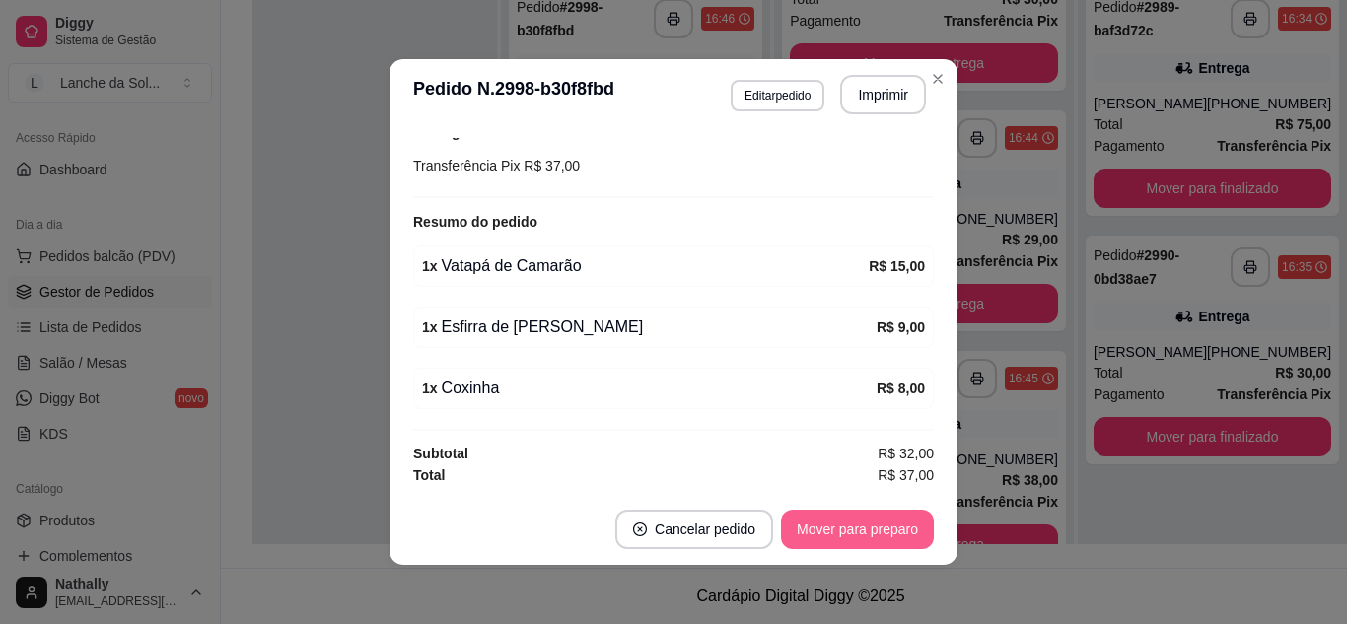
click at [866, 520] on button "Mover para preparo" at bounding box center [857, 529] width 153 height 39
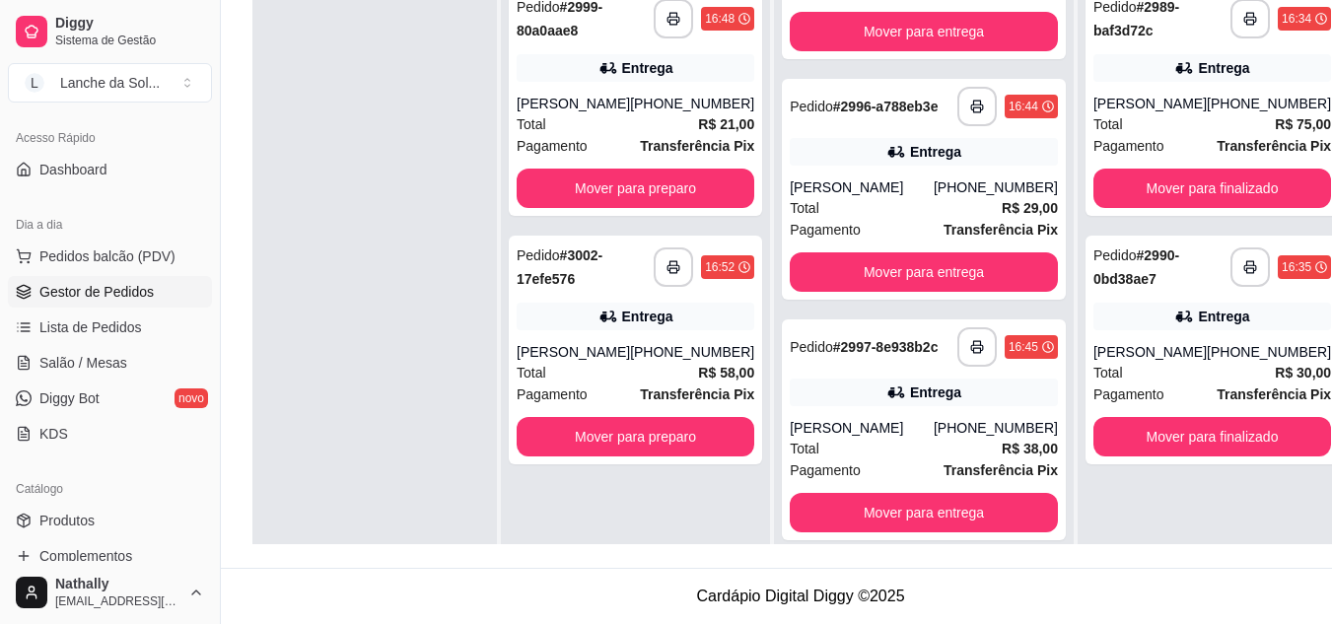
click at [630, 108] on div "[PERSON_NAME]" at bounding box center [573, 104] width 113 height 20
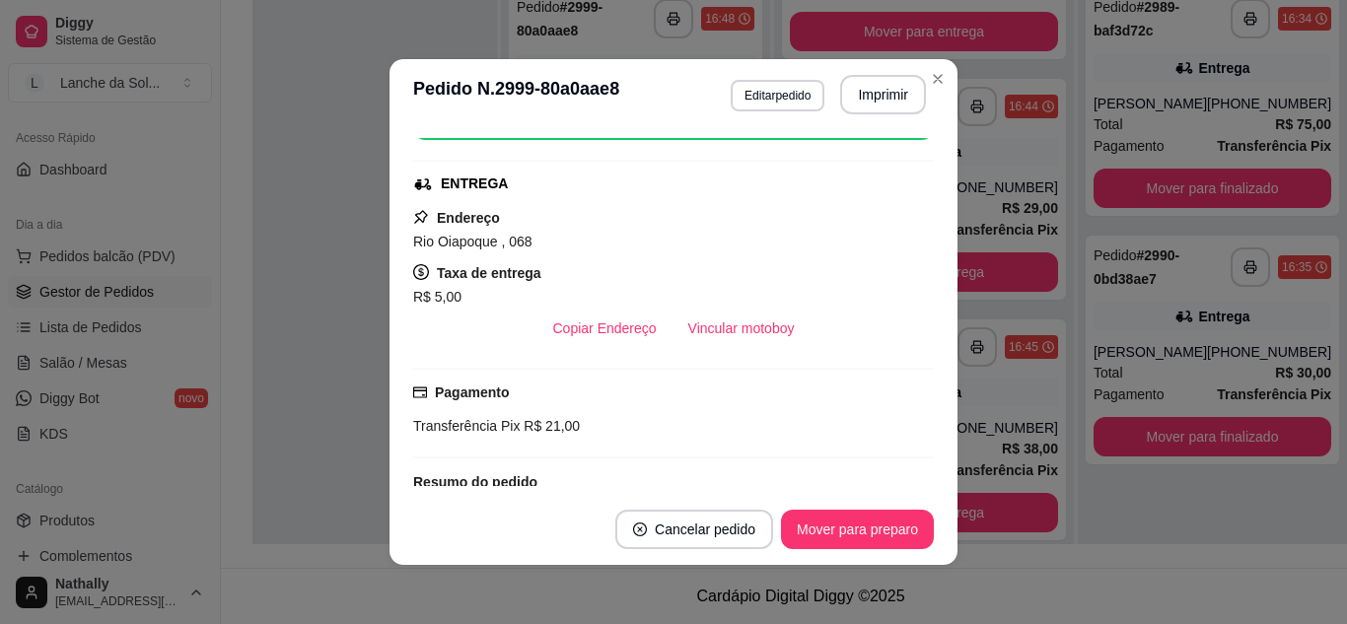
scroll to position [418, 0]
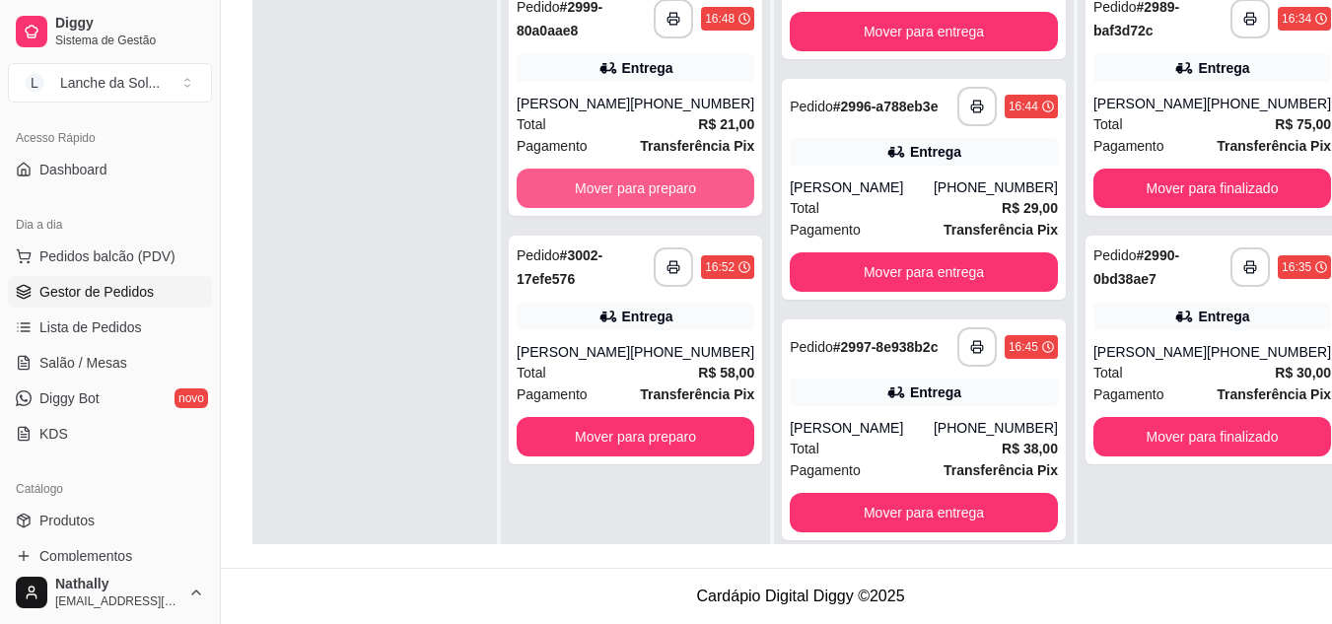
click at [699, 182] on button "Mover para preparo" at bounding box center [636, 188] width 238 height 39
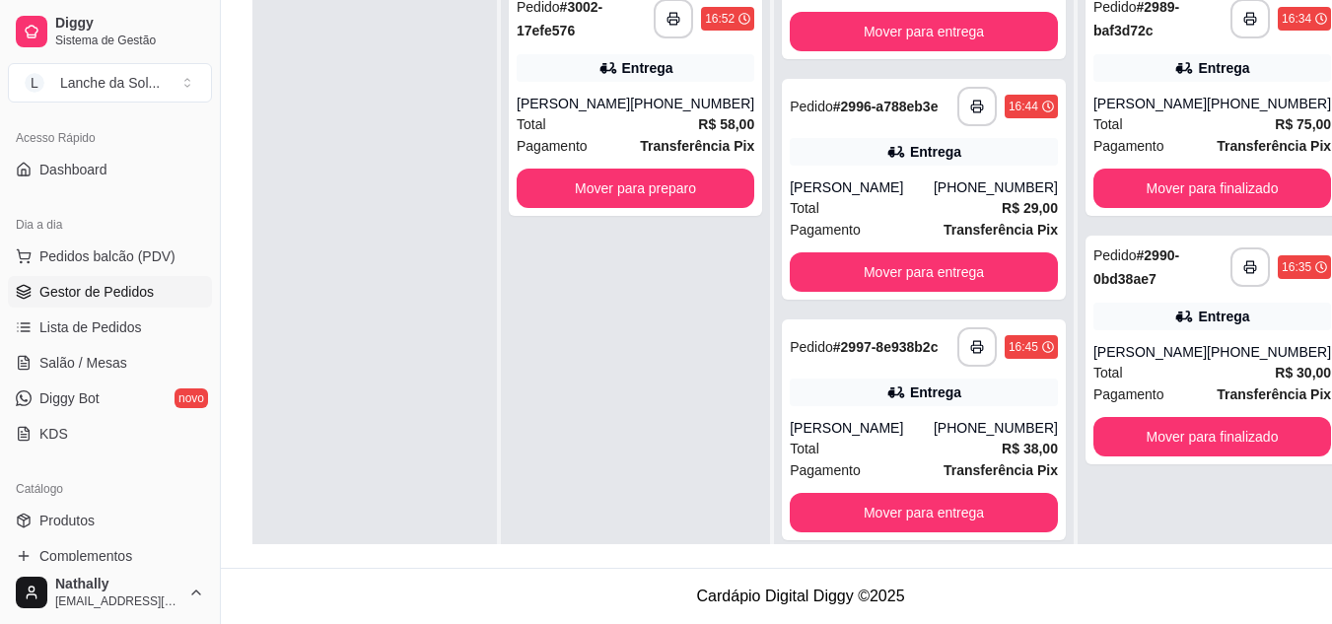
click at [636, 113] on div "Total R$ 58,00" at bounding box center [636, 124] width 238 height 22
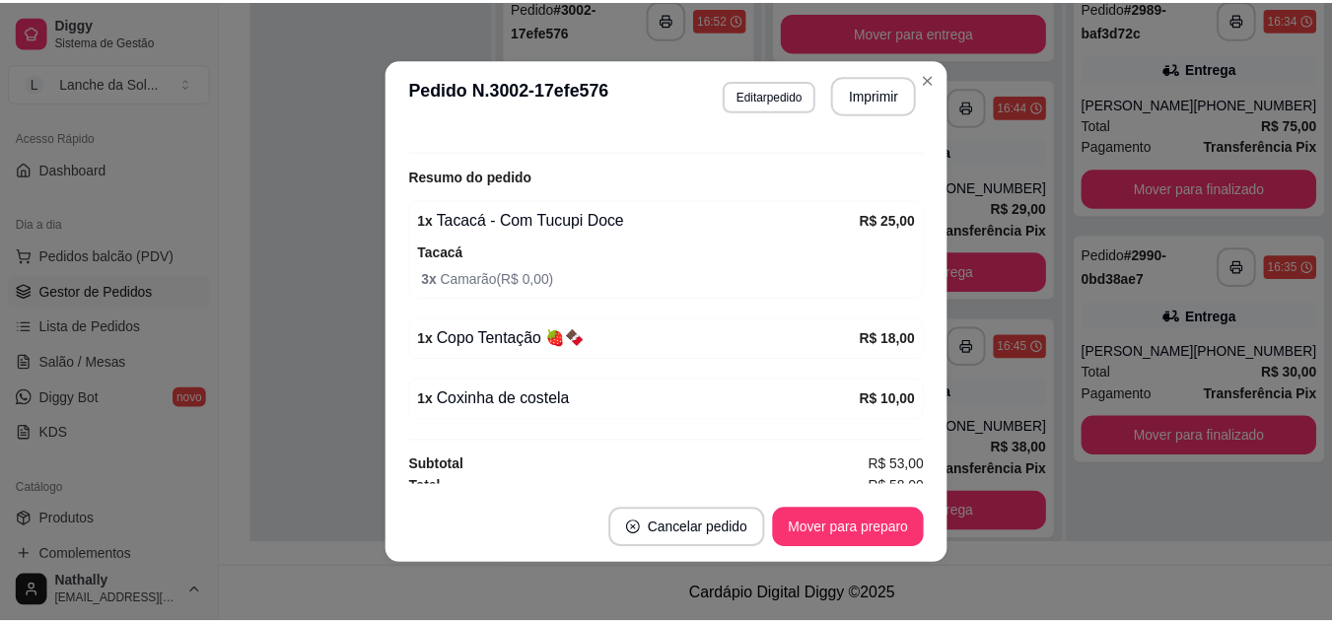
scroll to position [598, 0]
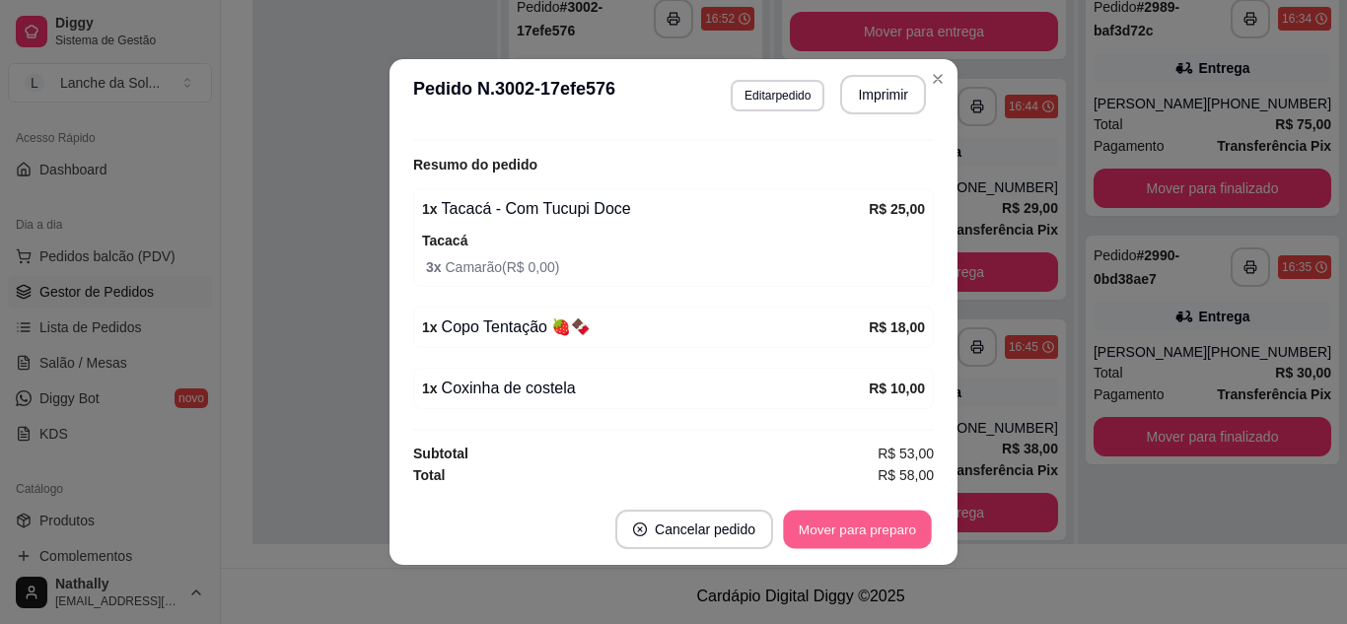
click at [816, 542] on button "Mover para preparo" at bounding box center [857, 530] width 148 height 38
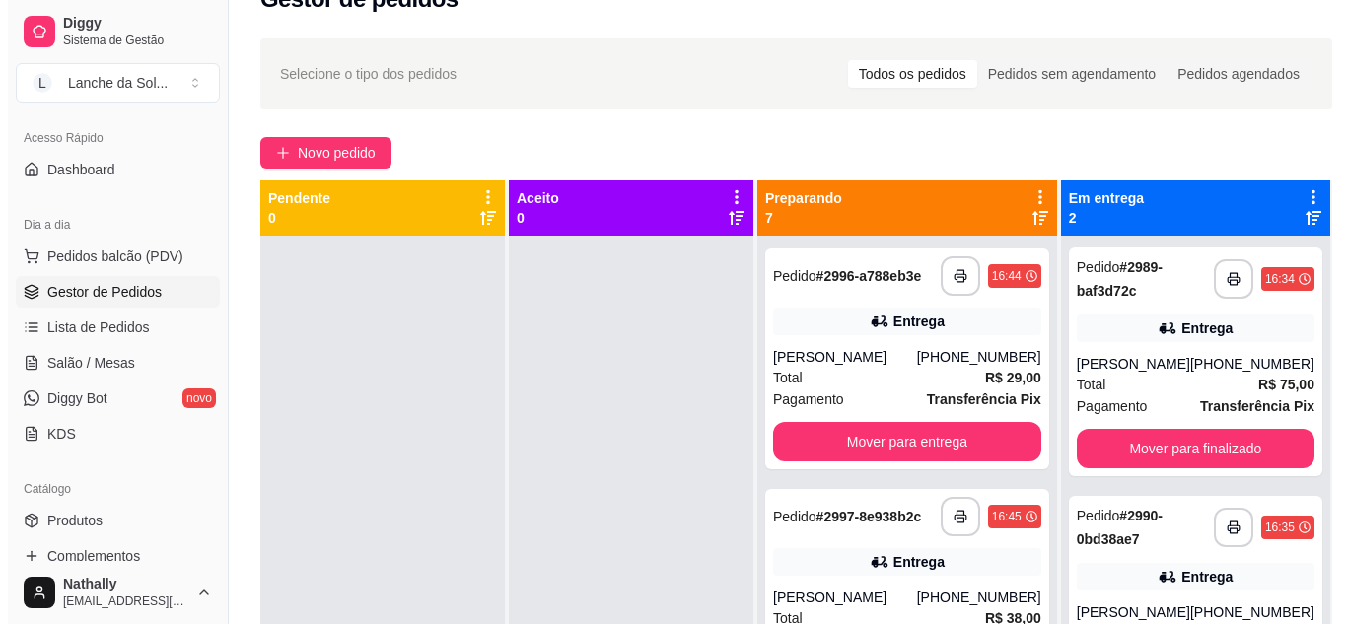
scroll to position [488, 0]
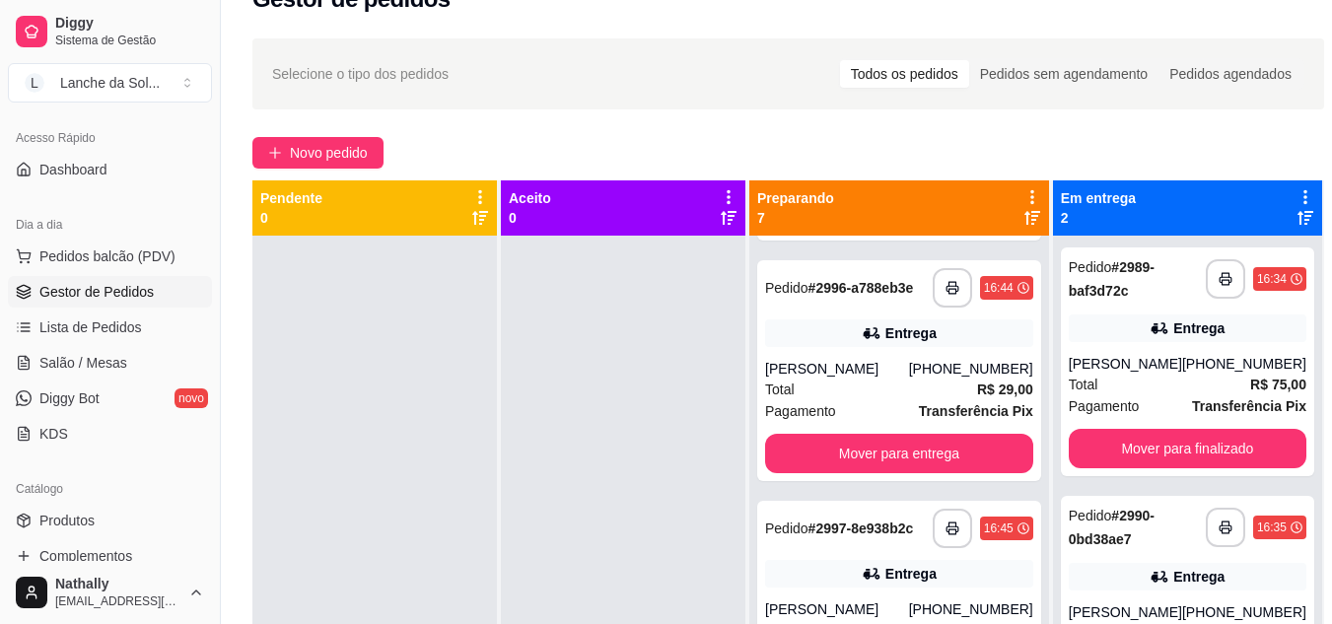
click at [977, 397] on strong "R$ 29,00" at bounding box center [1005, 390] width 56 height 16
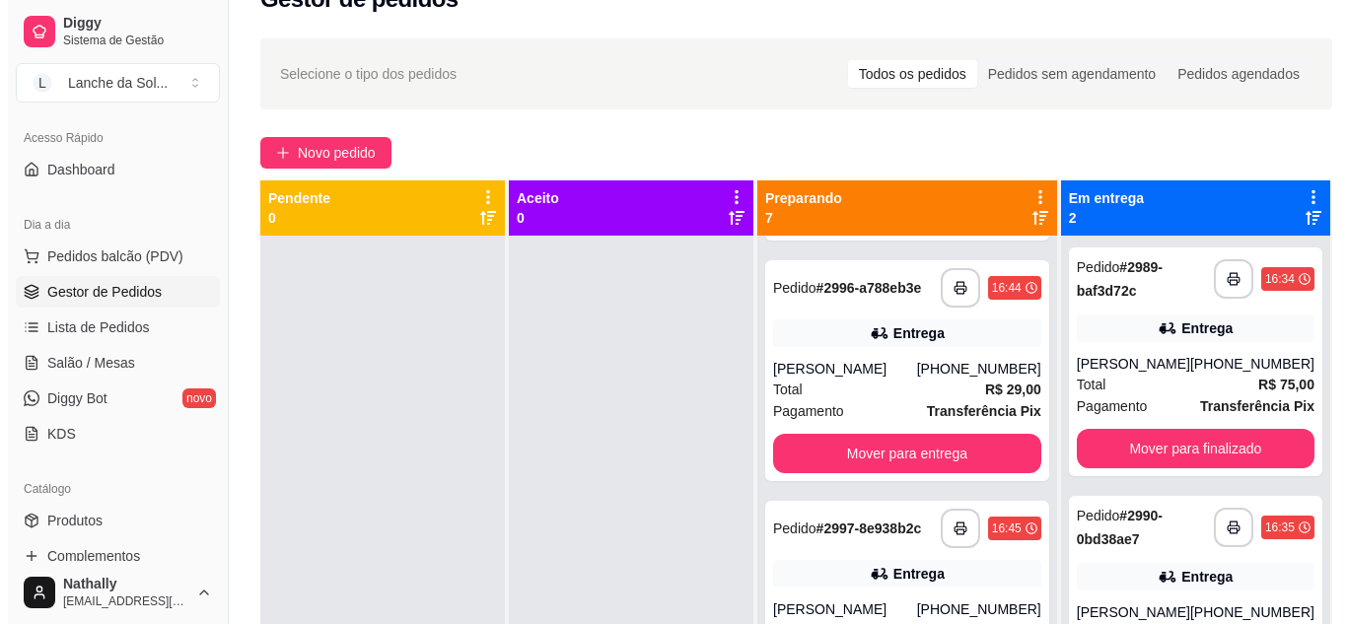
scroll to position [632, 0]
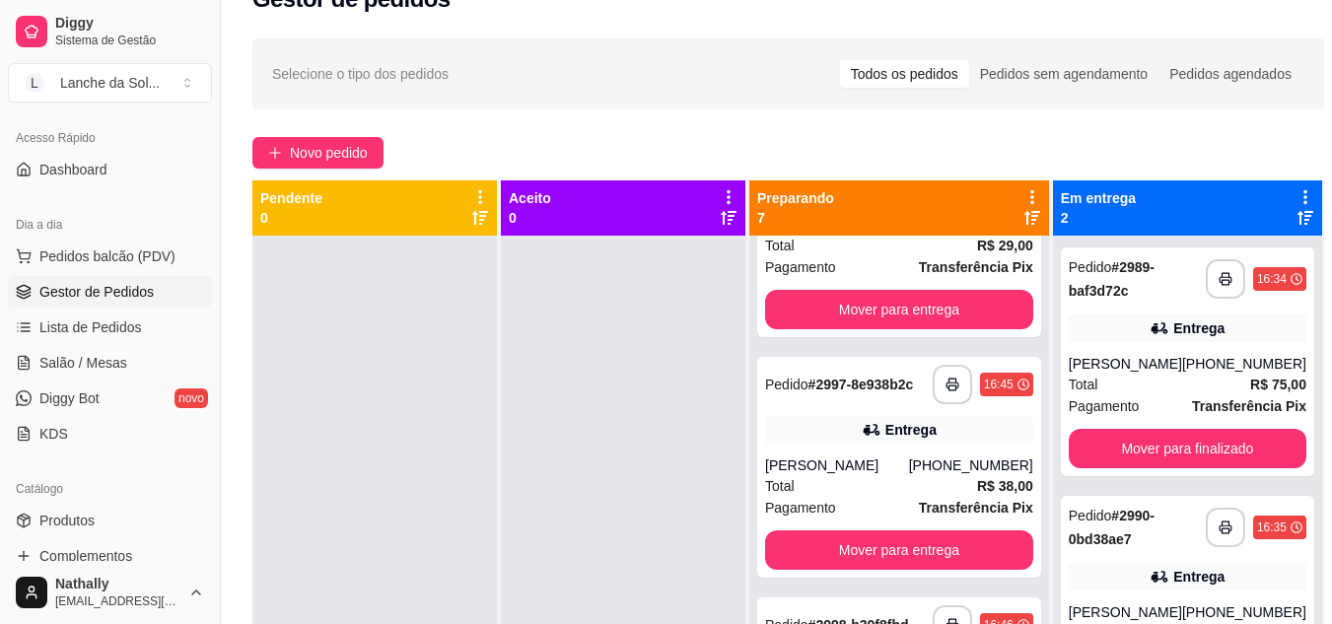
click at [963, 551] on div "**********" at bounding box center [899, 467] width 284 height 221
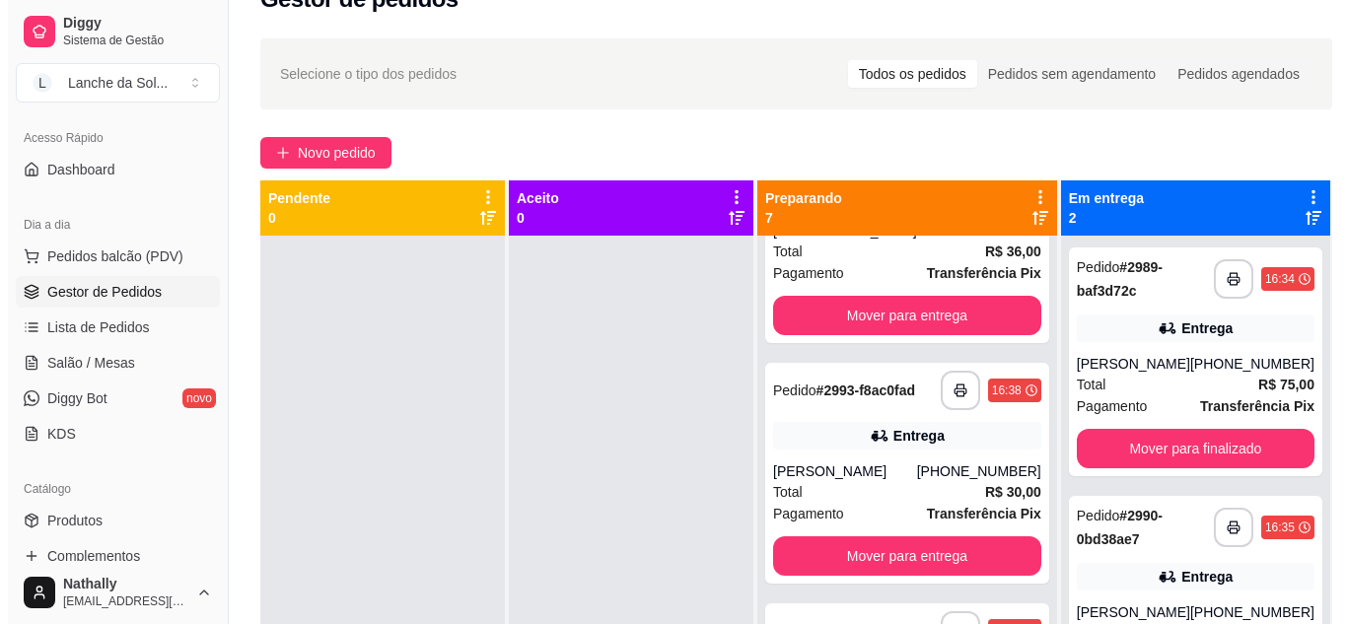
scroll to position [0, 0]
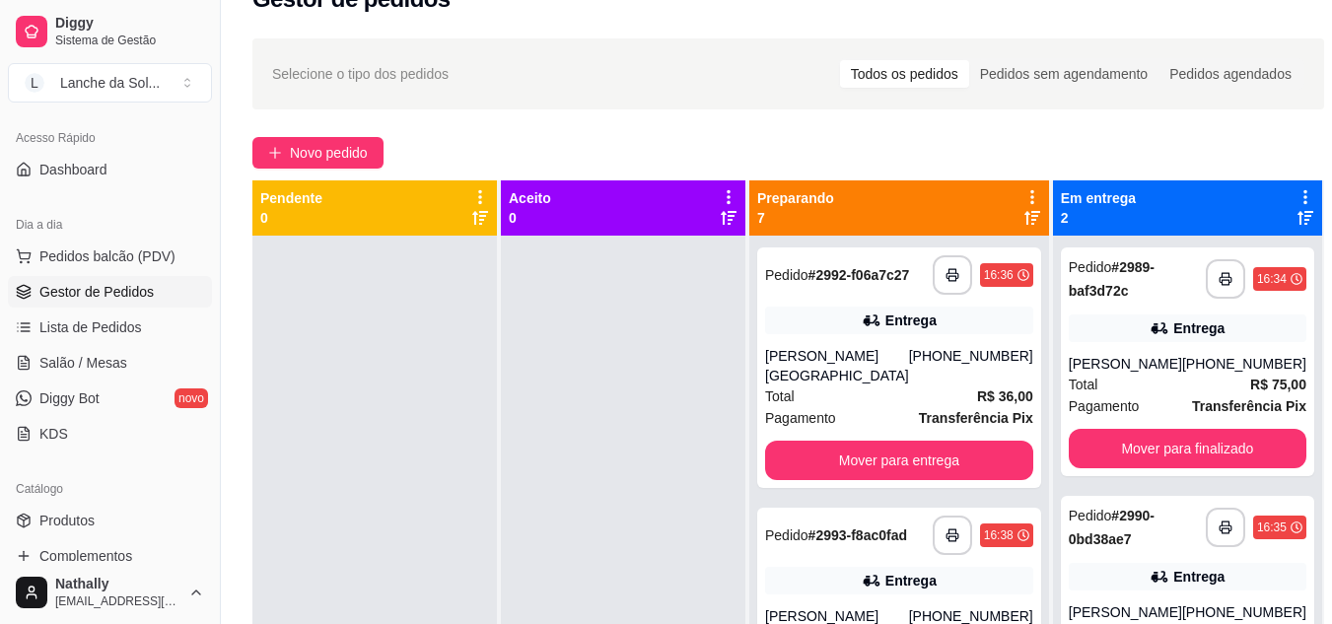
click at [916, 347] on div "**********" at bounding box center [899, 368] width 284 height 241
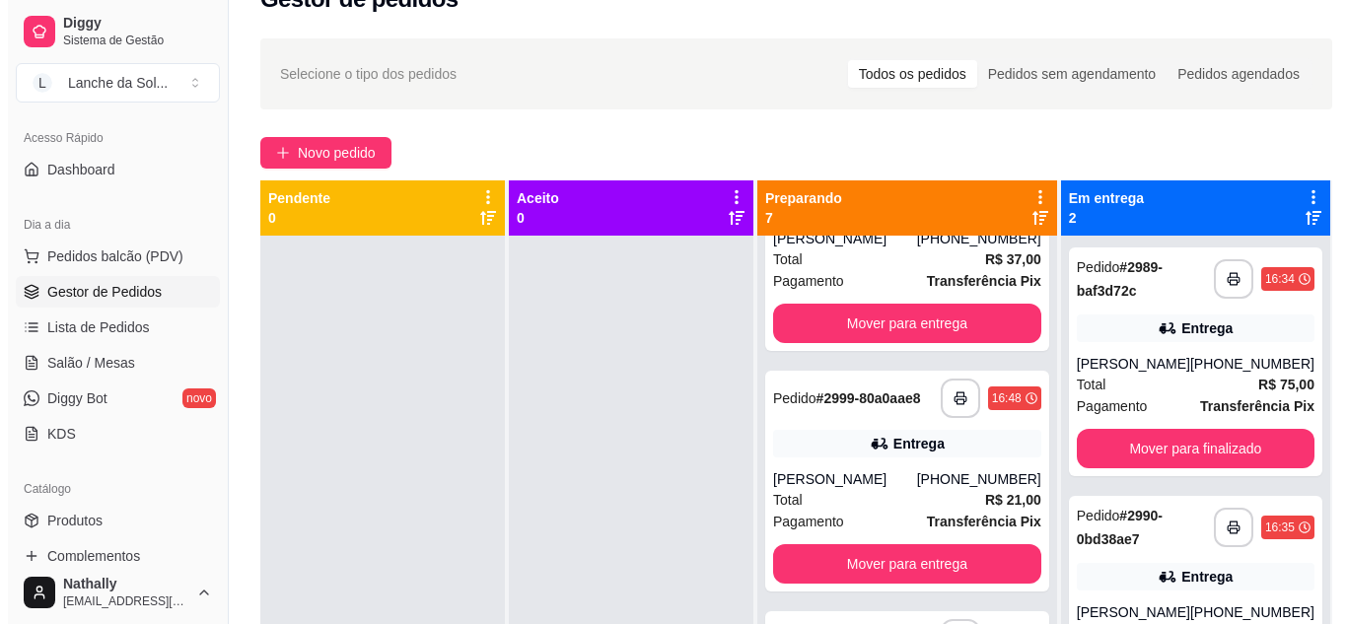
scroll to position [1175, 0]
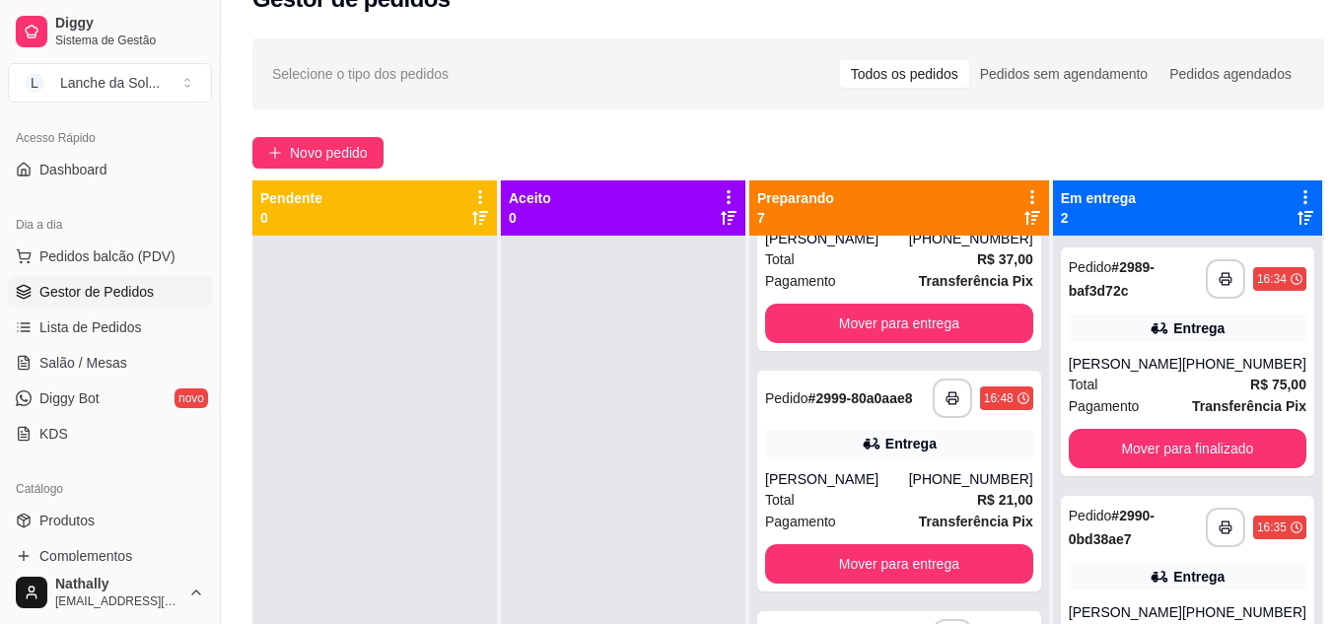
click at [913, 498] on div "Total R$ 21,00" at bounding box center [899, 500] width 268 height 22
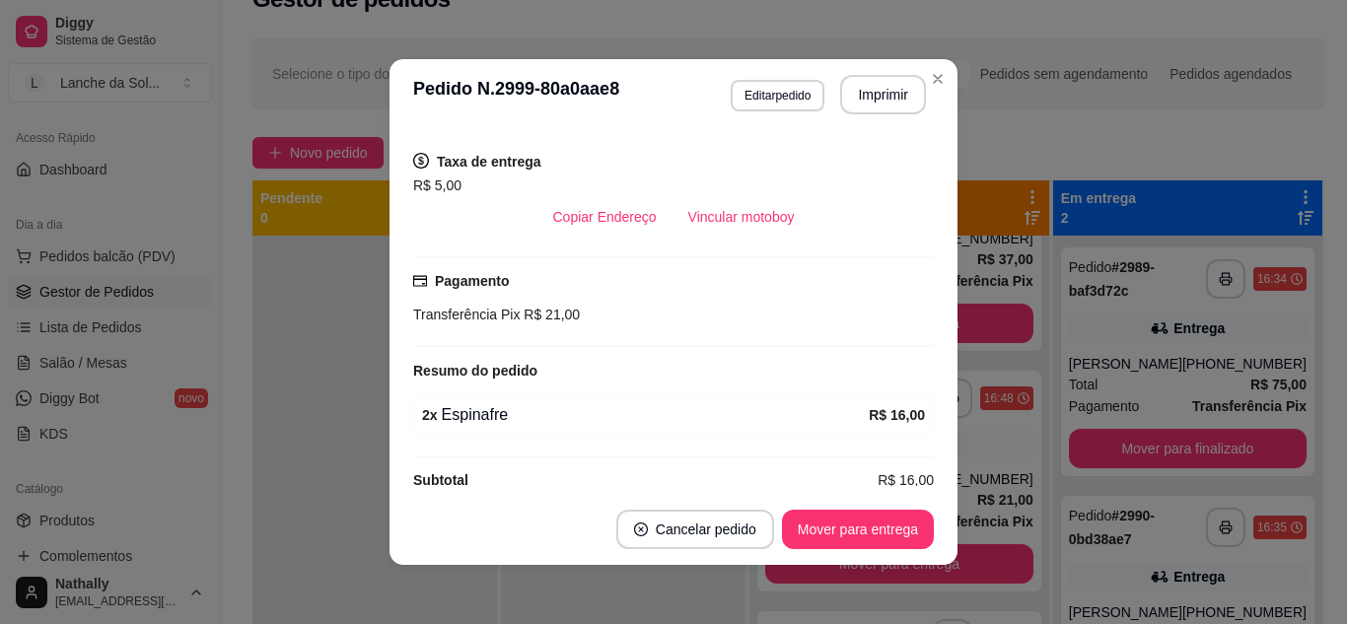
scroll to position [418, 0]
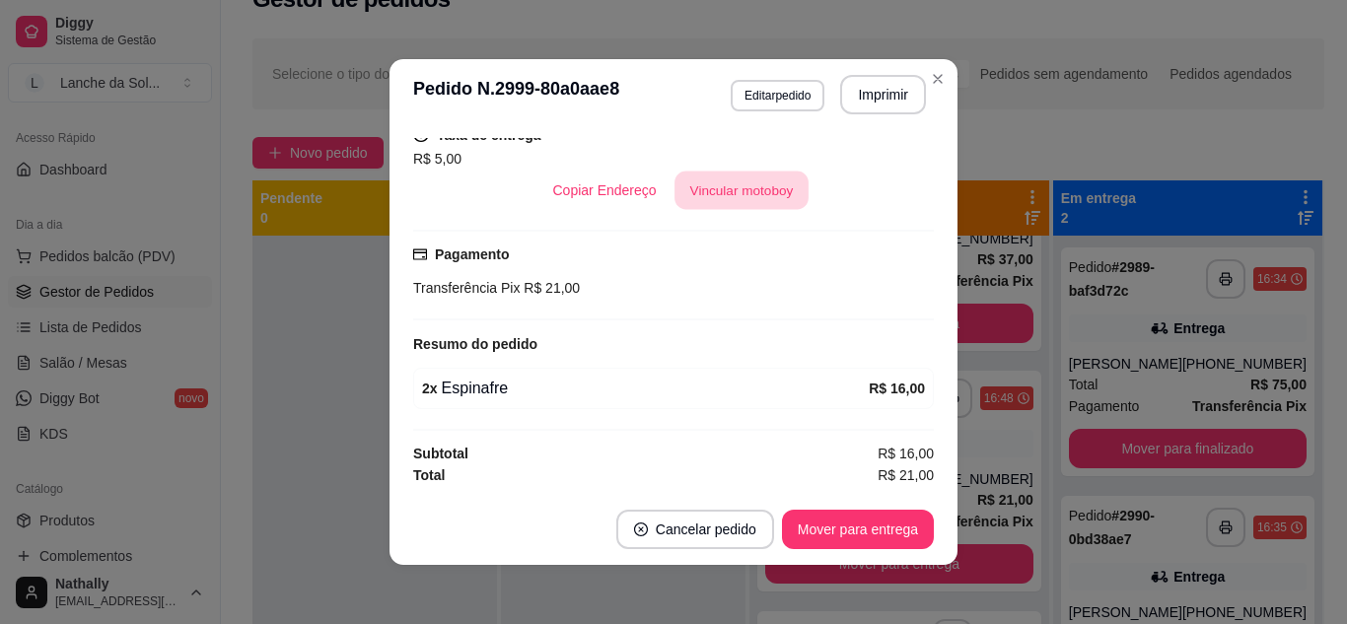
click at [751, 189] on button "Vincular motoboy" at bounding box center [742, 191] width 134 height 38
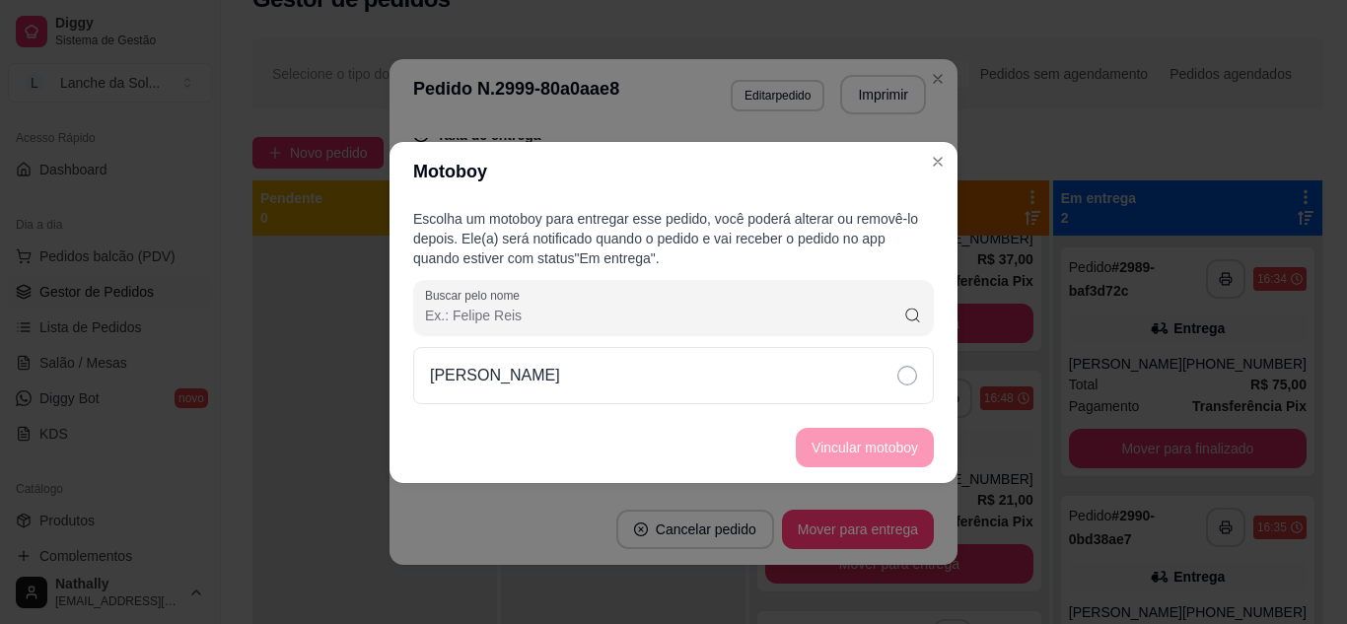
click at [838, 367] on div "[PERSON_NAME]" at bounding box center [673, 375] width 521 height 57
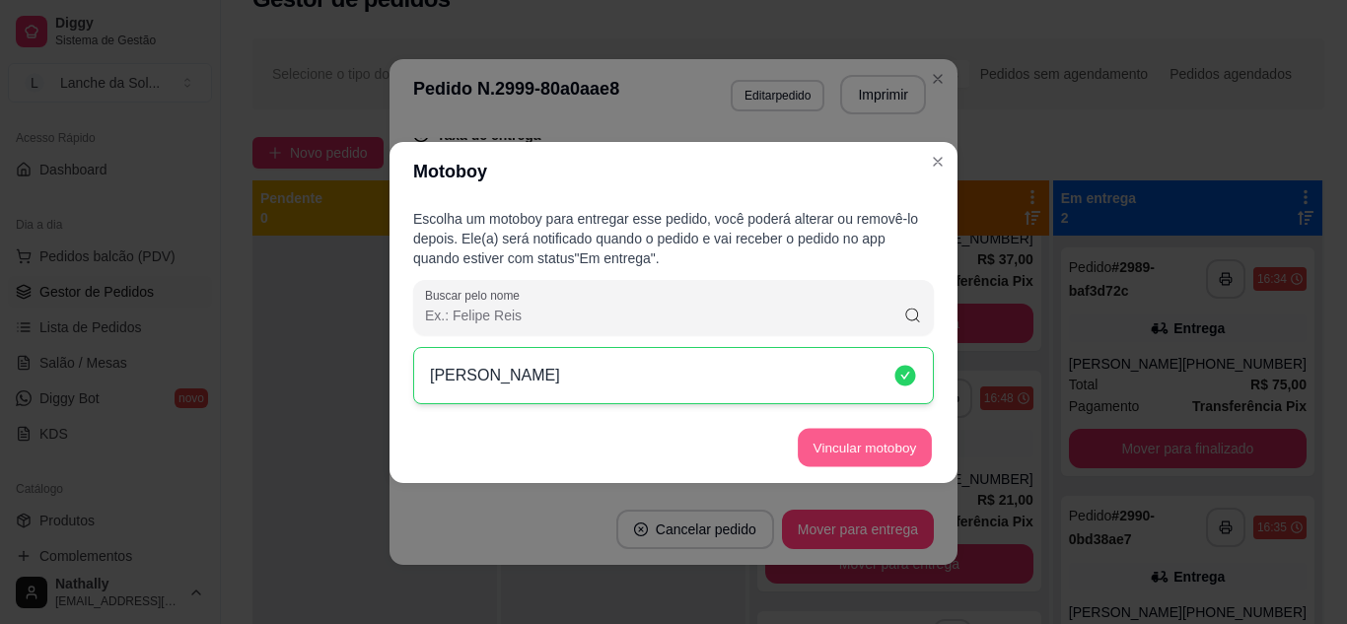
click at [891, 448] on button "Vincular motoboy" at bounding box center [865, 447] width 134 height 38
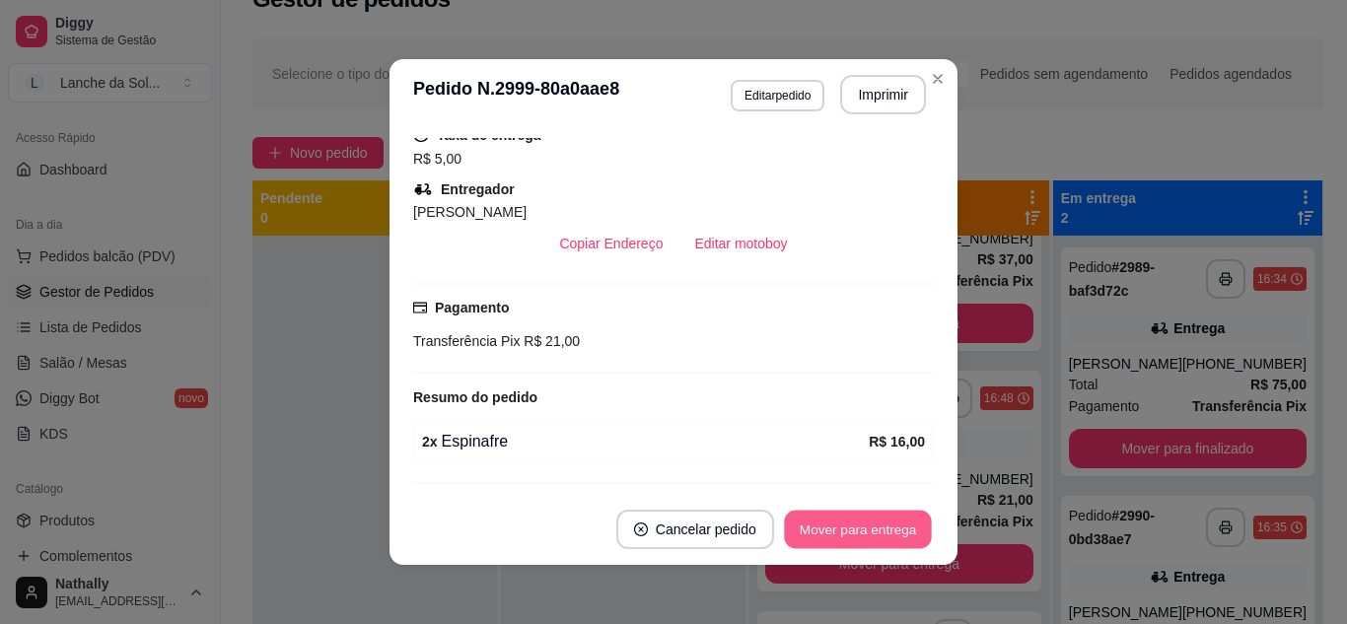
click at [876, 525] on button "Mover para entrega" at bounding box center [858, 530] width 148 height 38
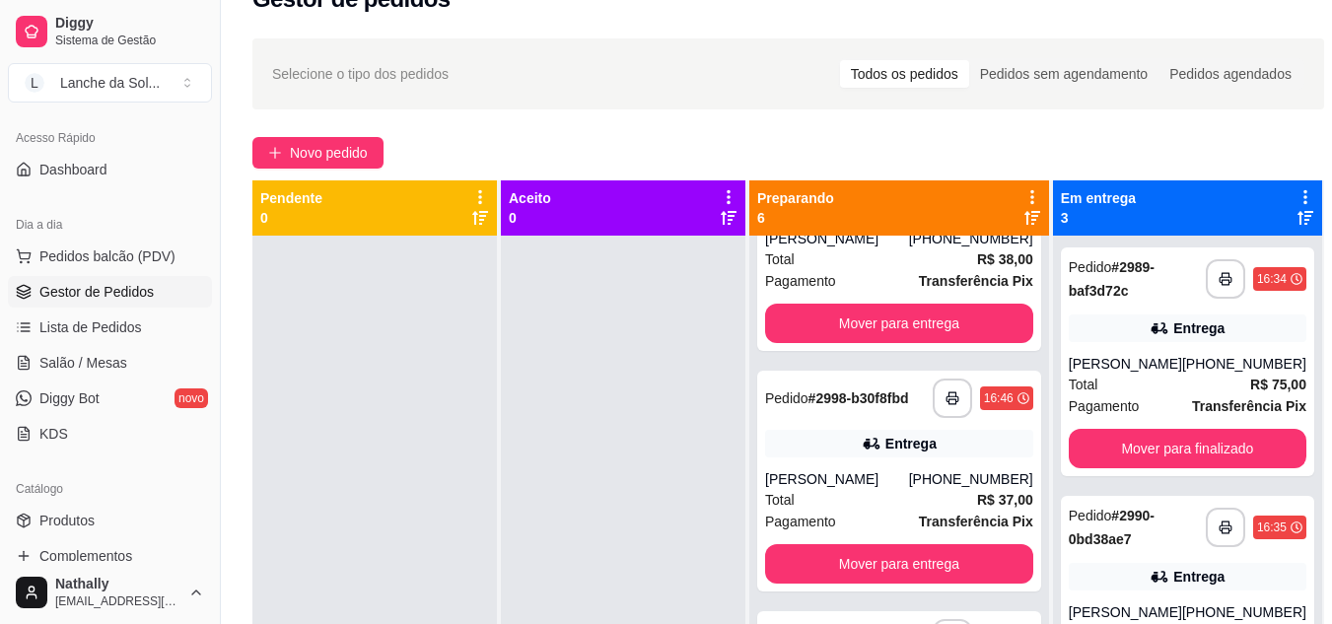
click at [873, 491] on div "Total R$ 37,00" at bounding box center [899, 500] width 268 height 22
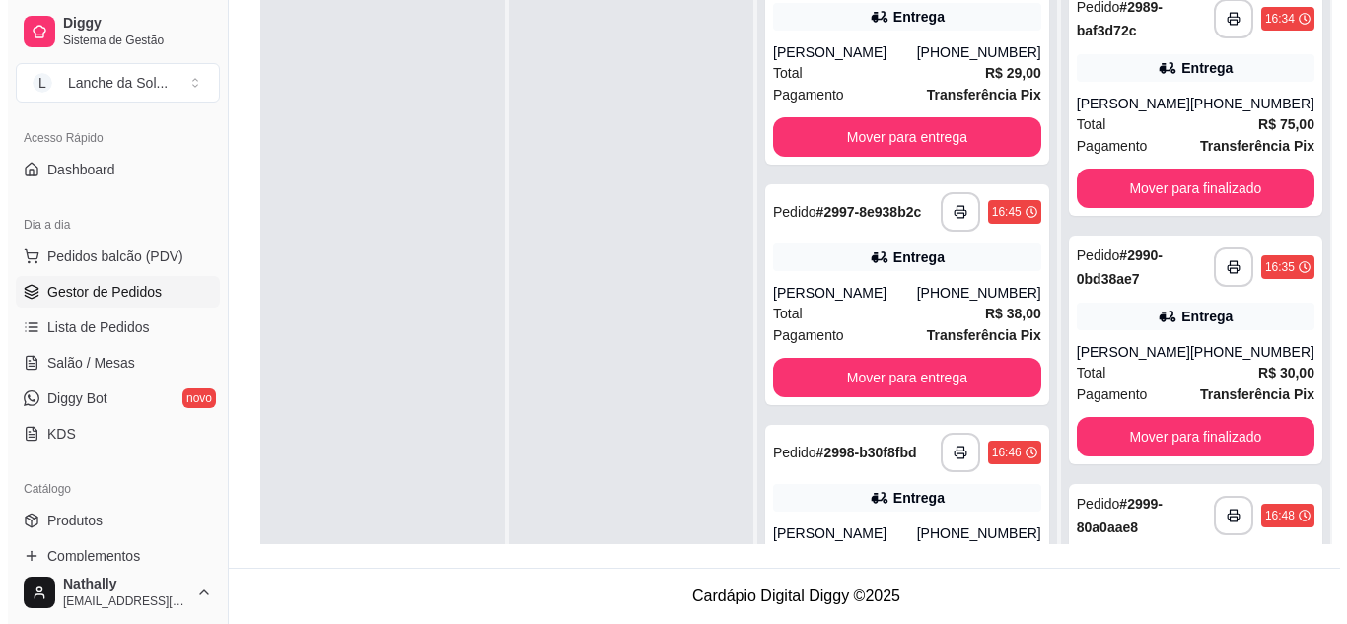
scroll to position [527, 0]
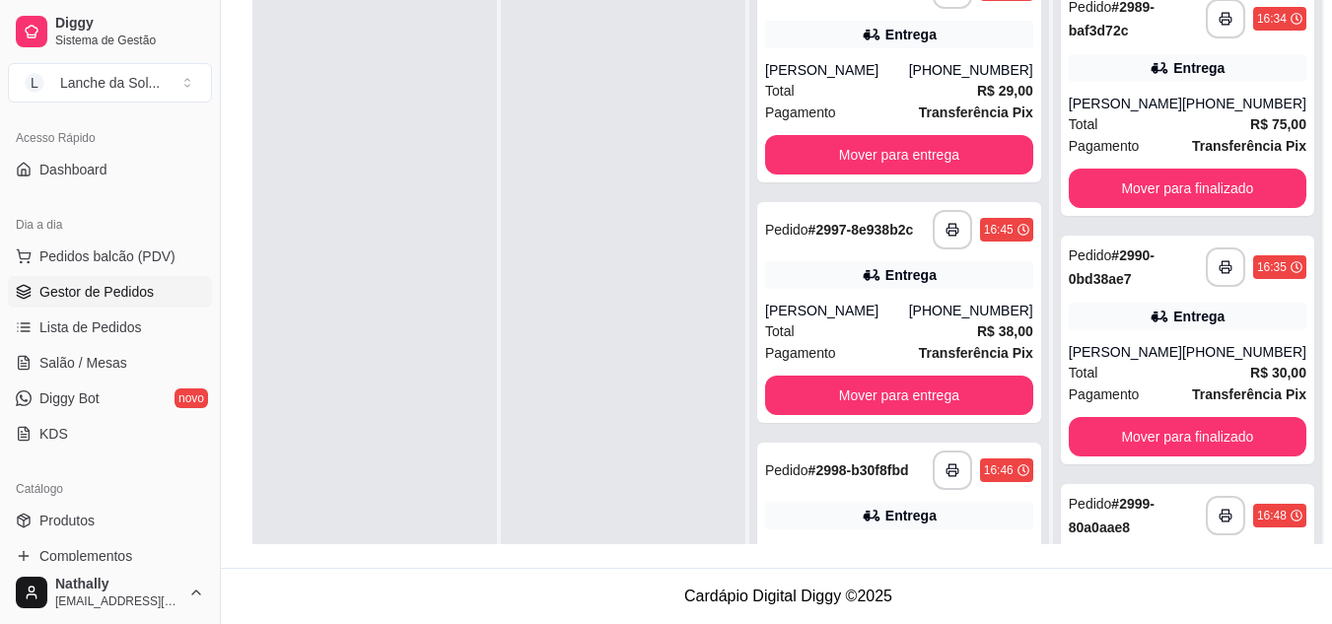
click at [878, 102] on div "Total R$ 29,00" at bounding box center [899, 91] width 268 height 22
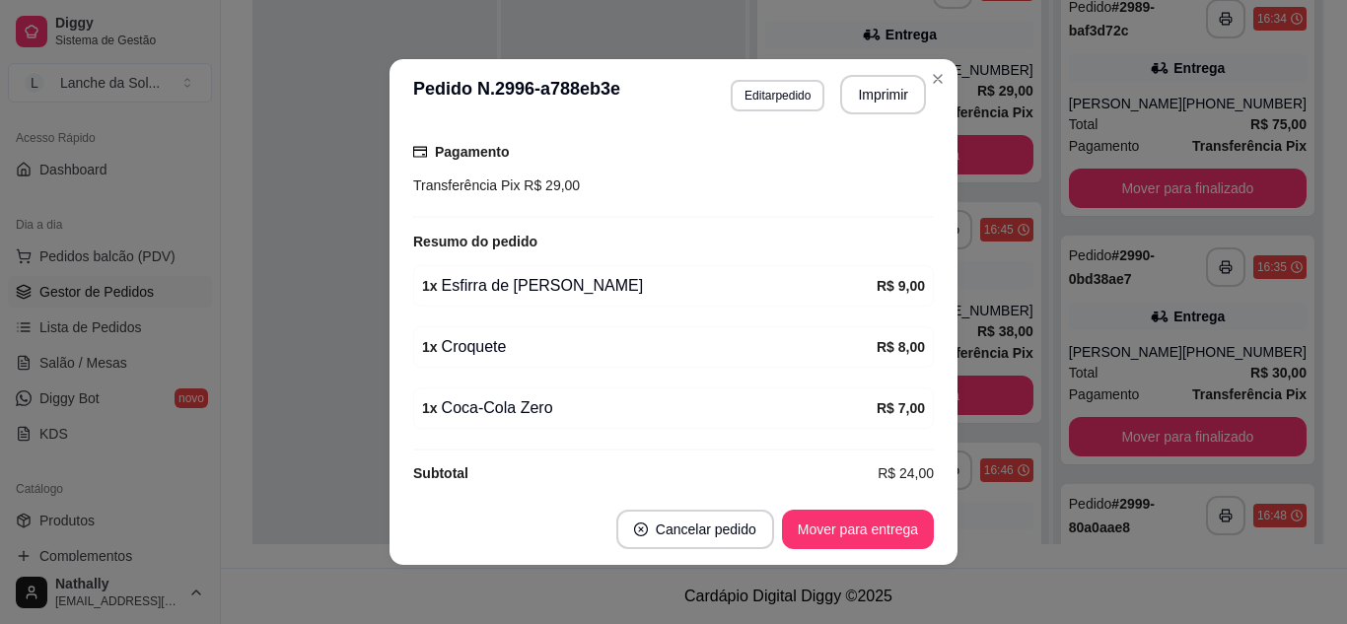
scroll to position [540, 0]
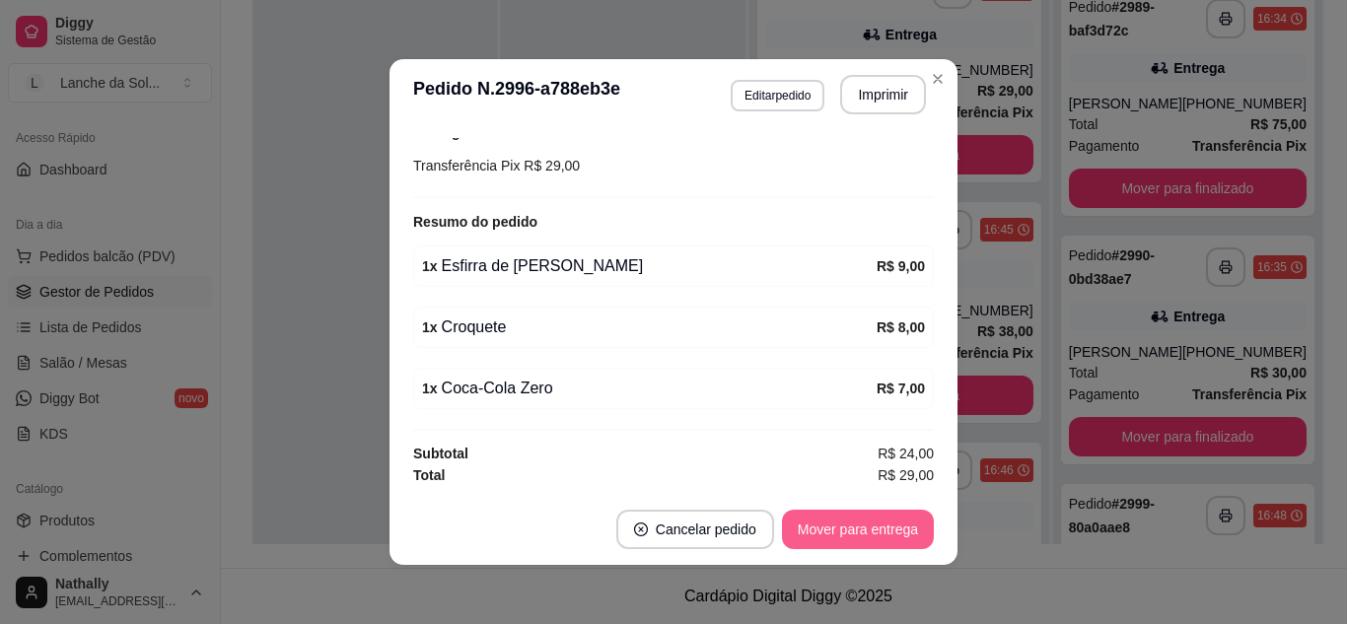
click at [794, 534] on button "Mover para entrega" at bounding box center [858, 529] width 152 height 39
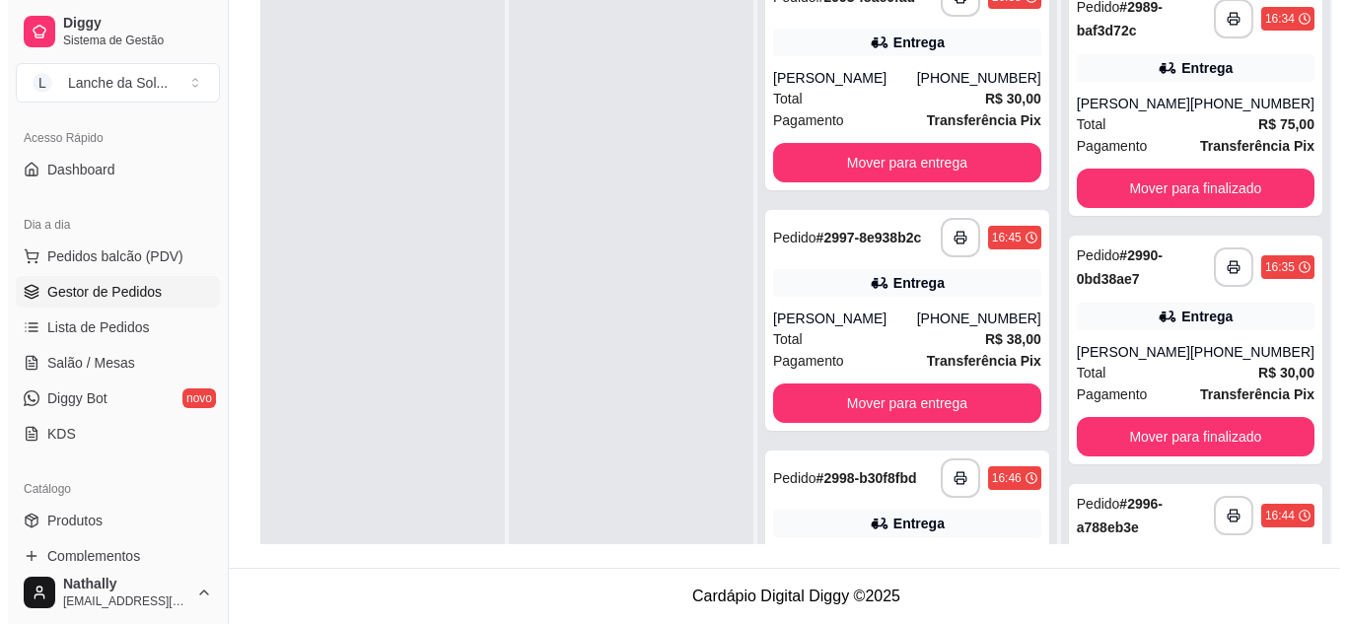
scroll to position [0, 0]
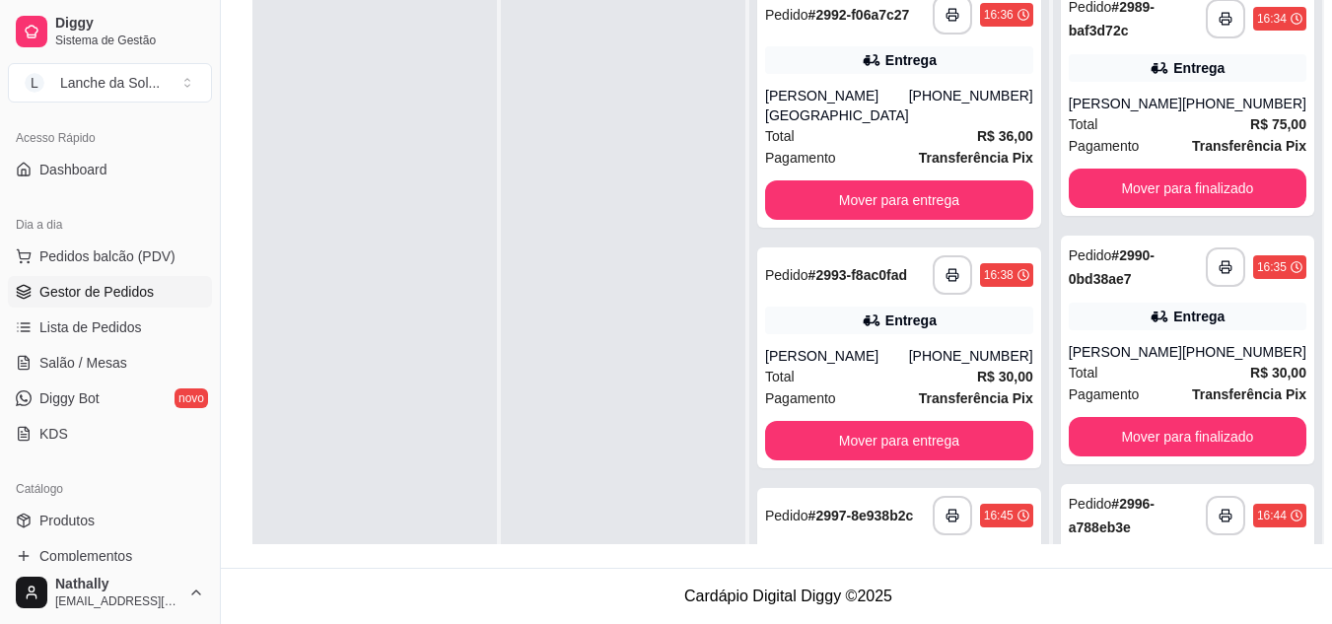
click at [923, 117] on div "[PHONE_NUMBER]" at bounding box center [971, 105] width 124 height 39
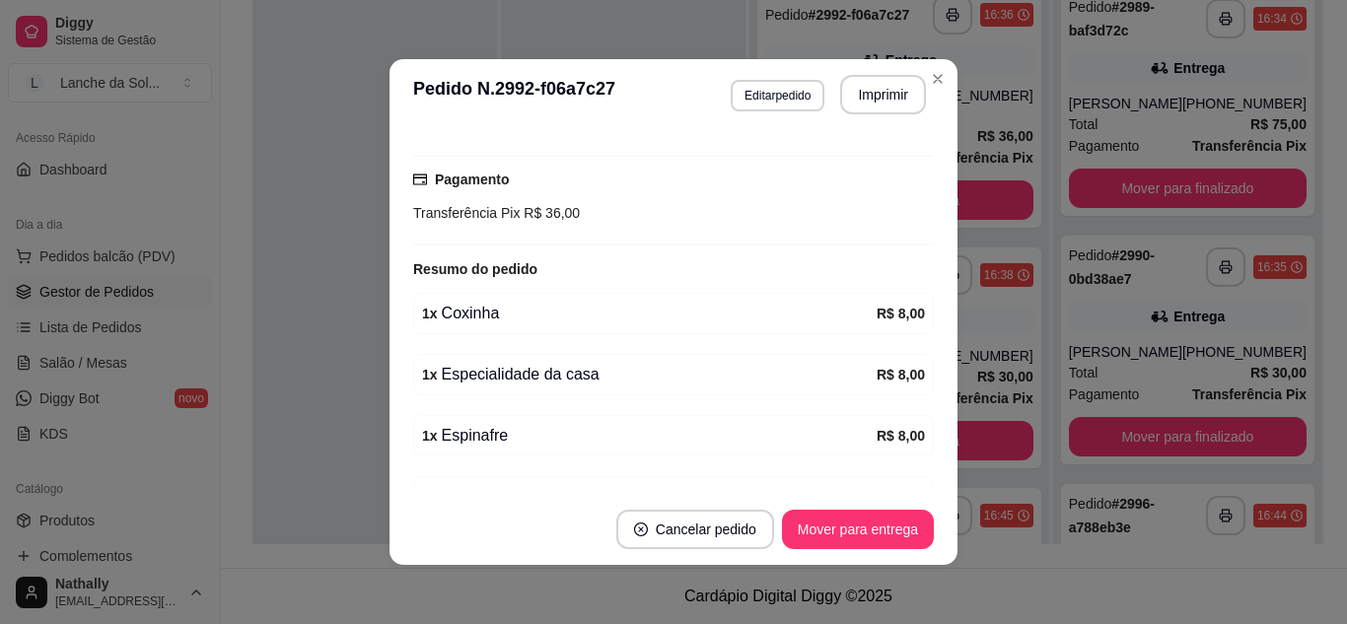
scroll to position [602, 0]
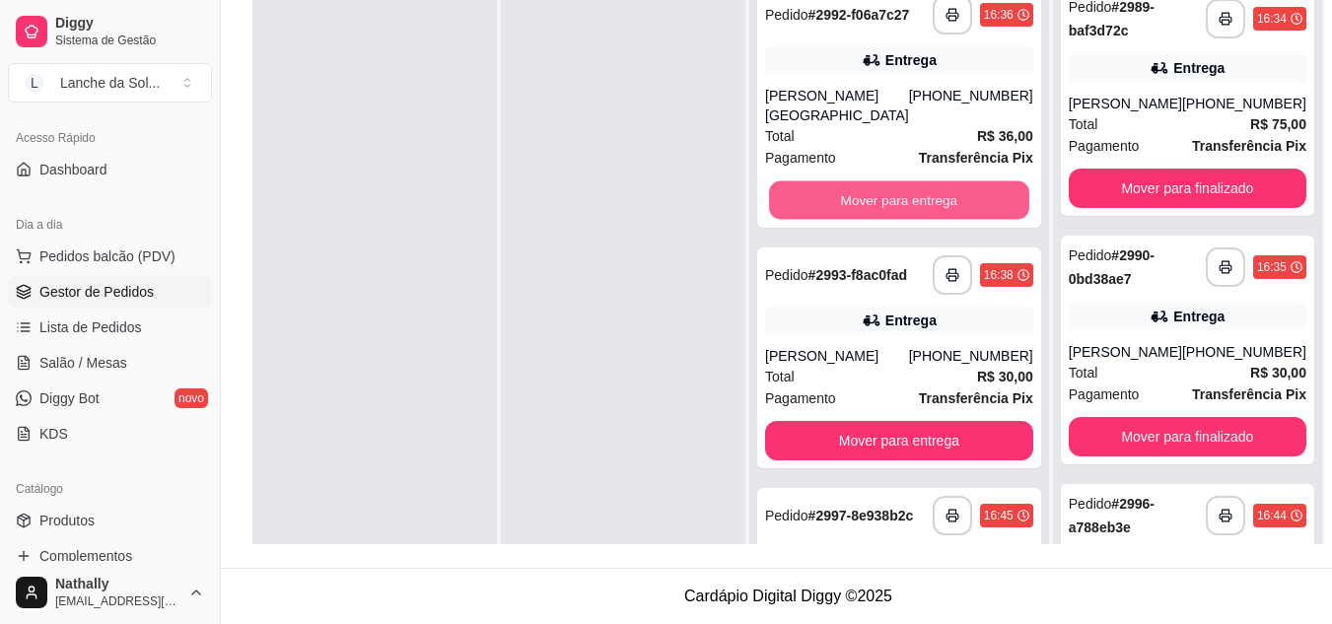
click at [955, 203] on button "Mover para entrega" at bounding box center [899, 200] width 260 height 38
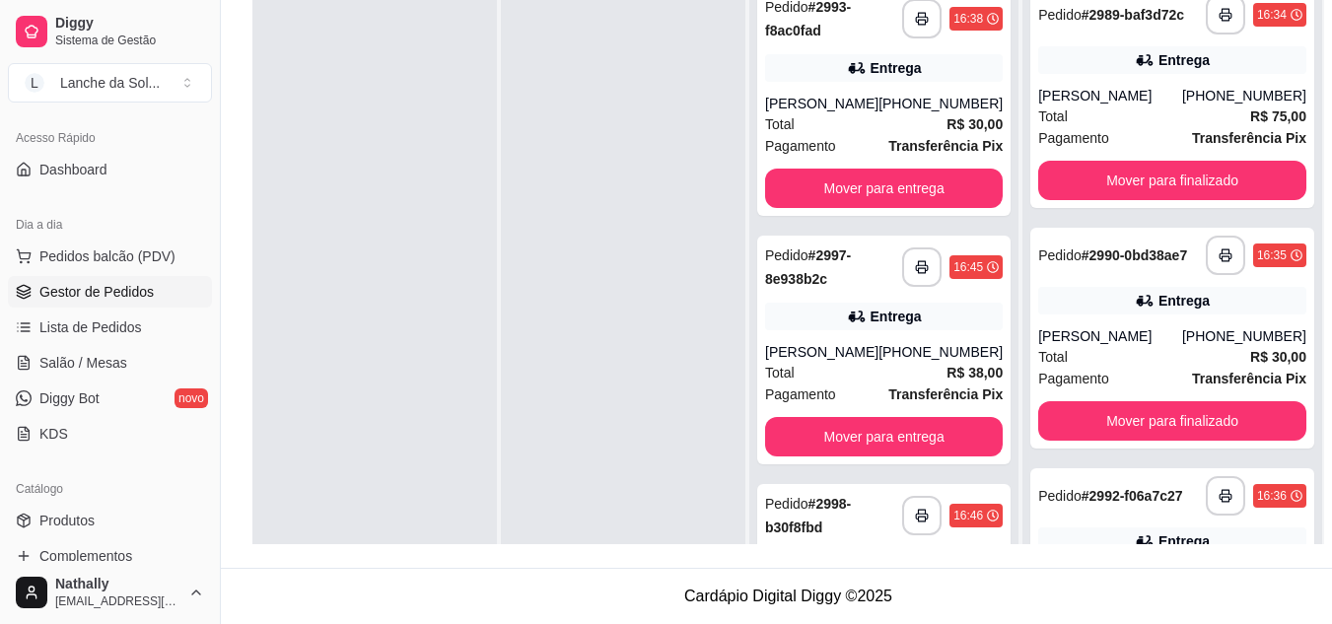
click at [863, 112] on div "[PERSON_NAME]" at bounding box center [821, 104] width 113 height 20
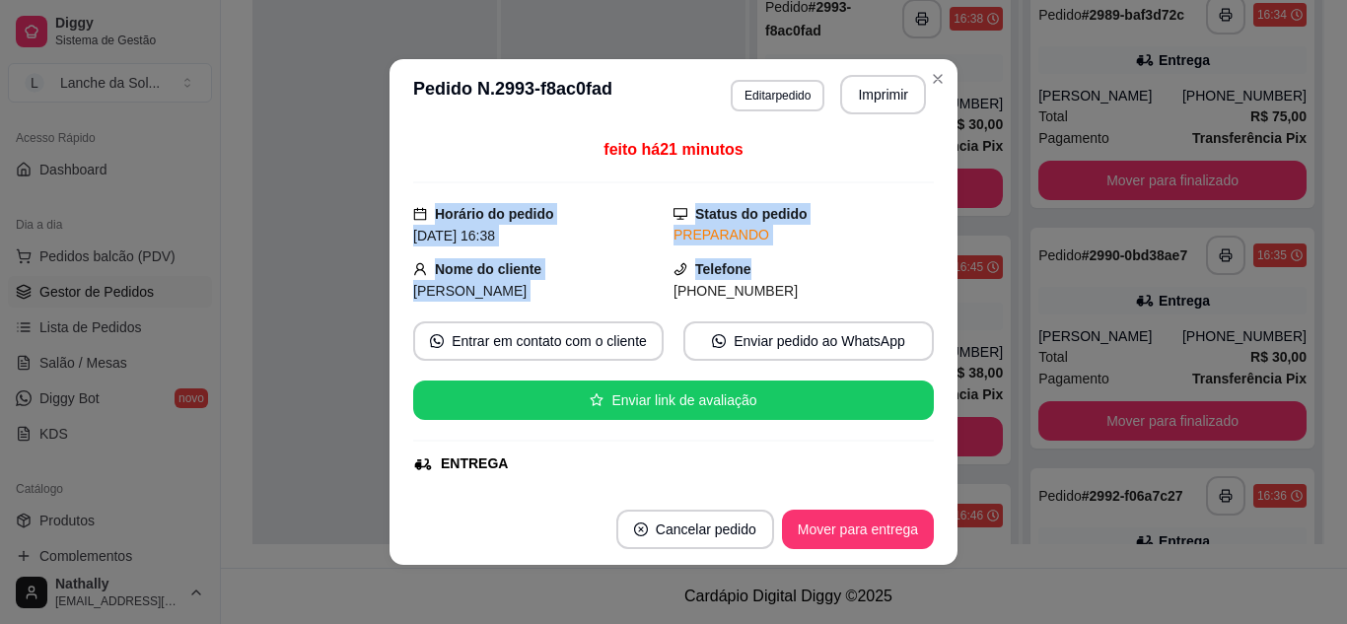
drag, startPoint x: 928, startPoint y: 172, endPoint x: 925, endPoint y: 272, distance: 100.6
click at [925, 272] on div "feito há 21 minutos Horário do pedido [DATE] 16:38 Status do pedido PREPARANDO …" at bounding box center [674, 312] width 568 height 364
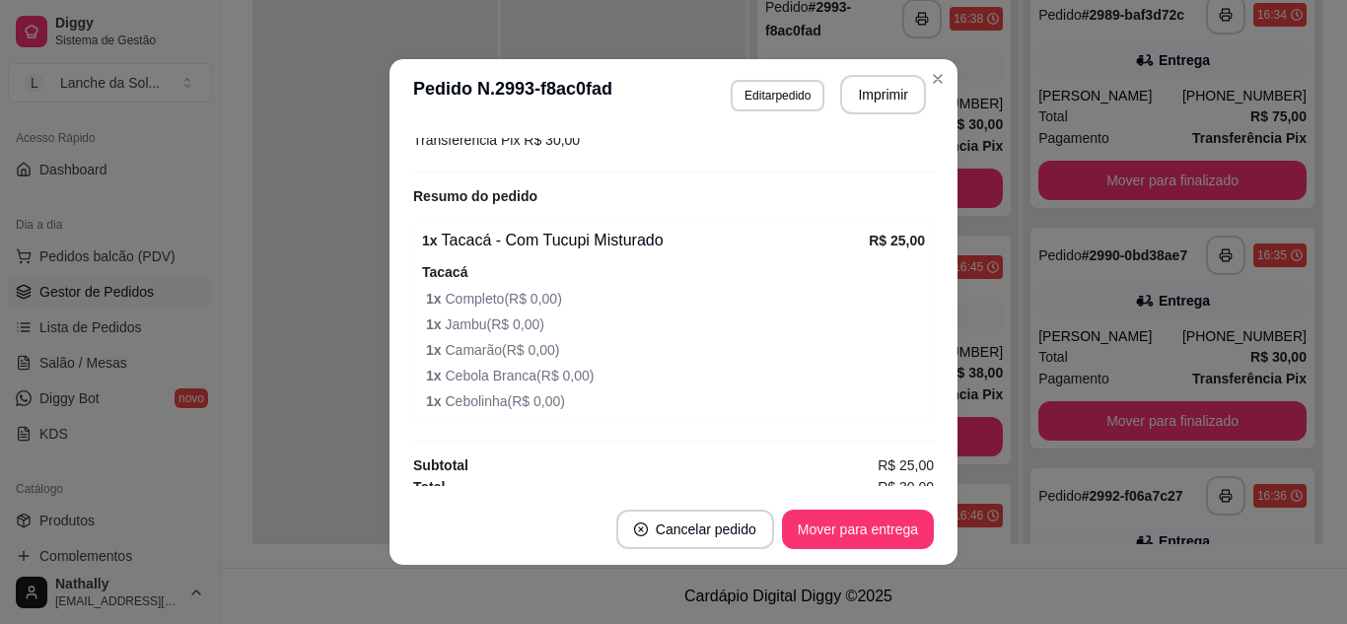
scroll to position [572, 0]
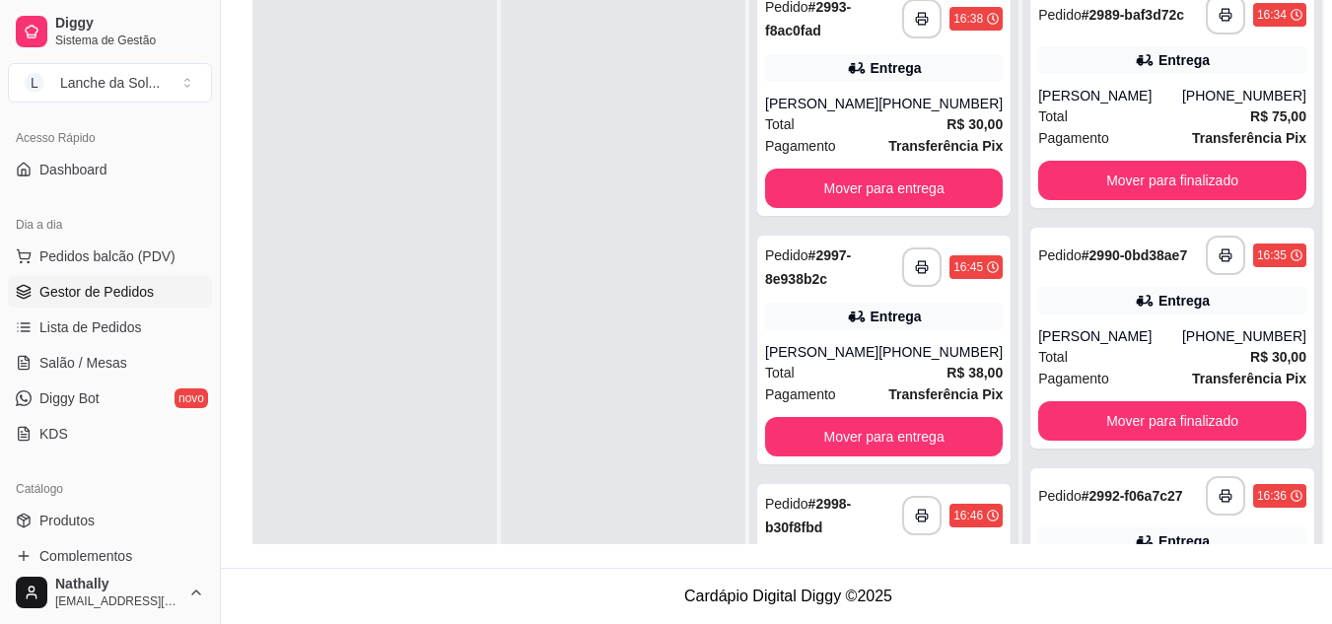
click at [850, 315] on div "Entrega" at bounding box center [884, 317] width 238 height 28
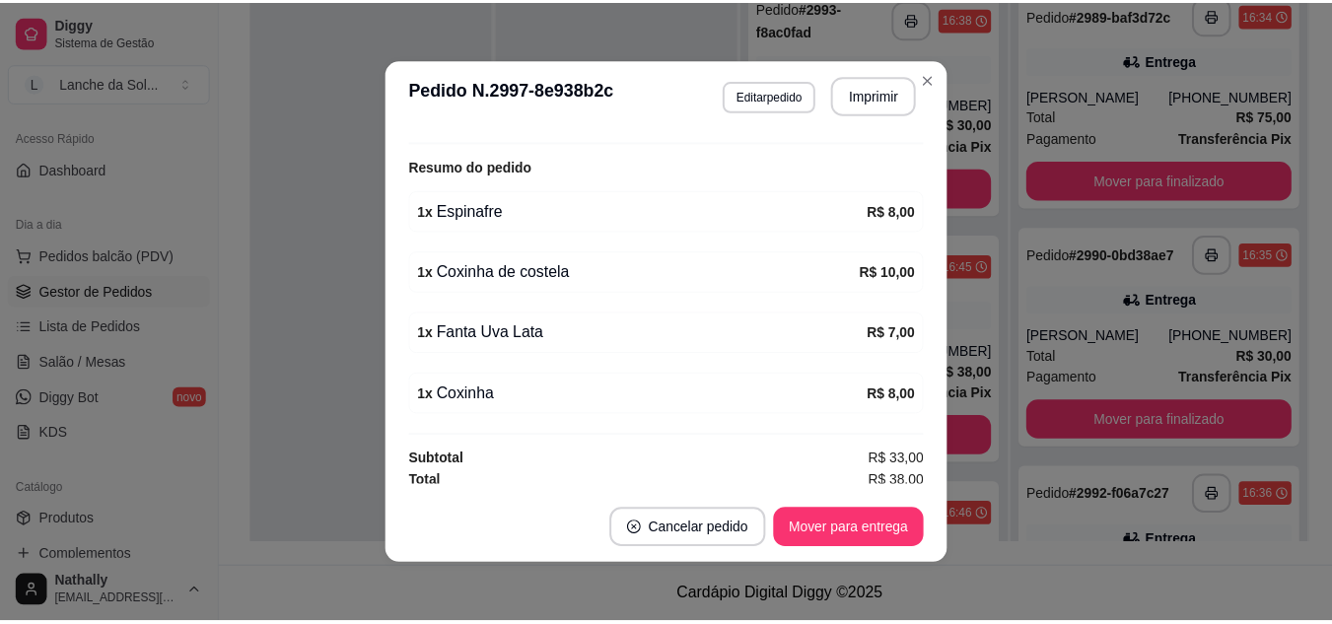
scroll to position [602, 0]
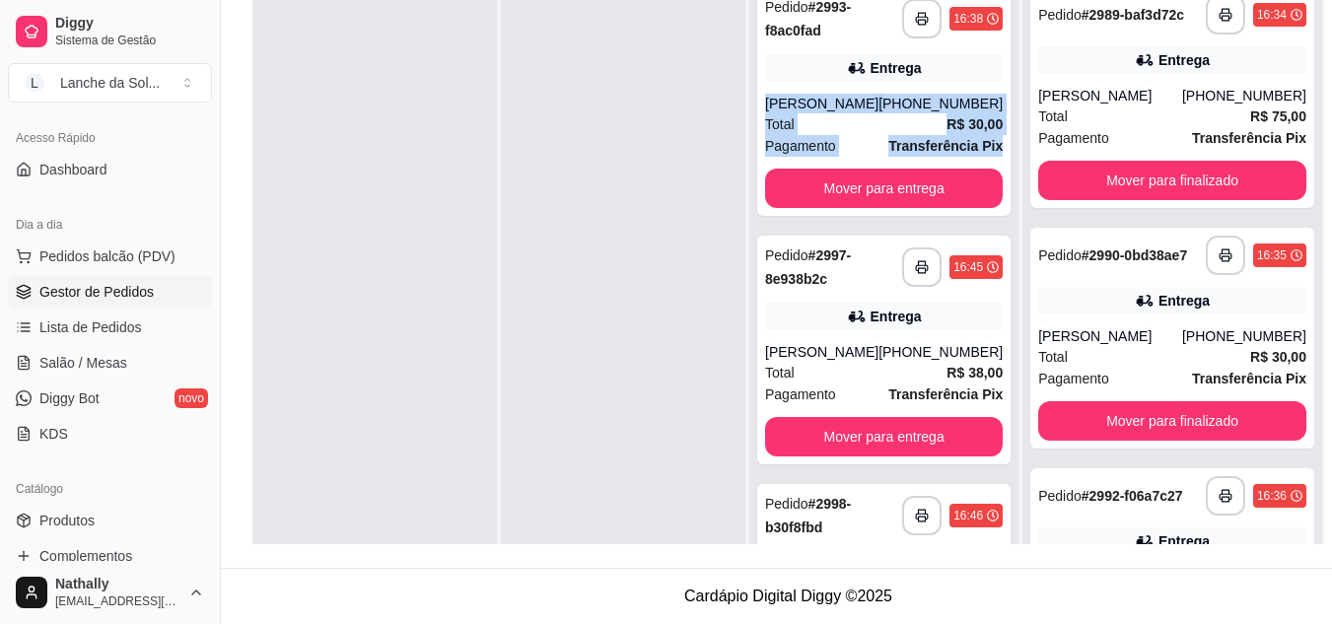
drag, startPoint x: 1010, startPoint y: 71, endPoint x: 1015, endPoint y: 154, distance: 83.0
click at [1015, 154] on div "**********" at bounding box center [884, 287] width 269 height 624
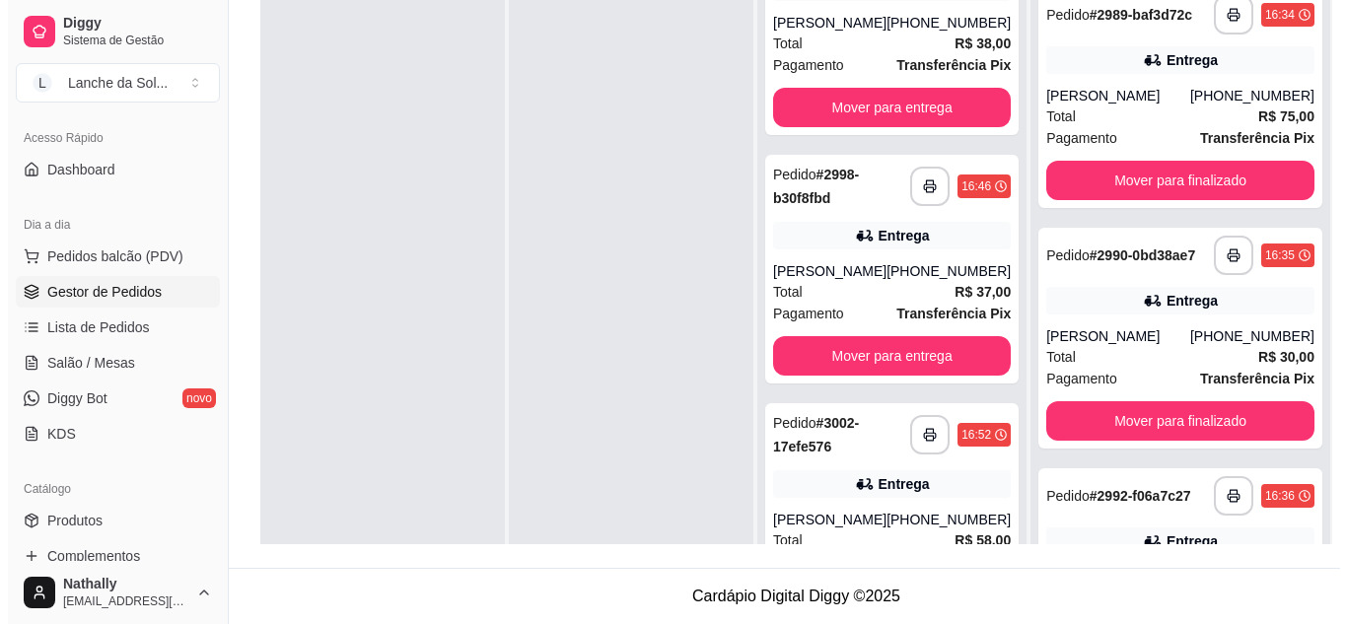
scroll to position [409, 0]
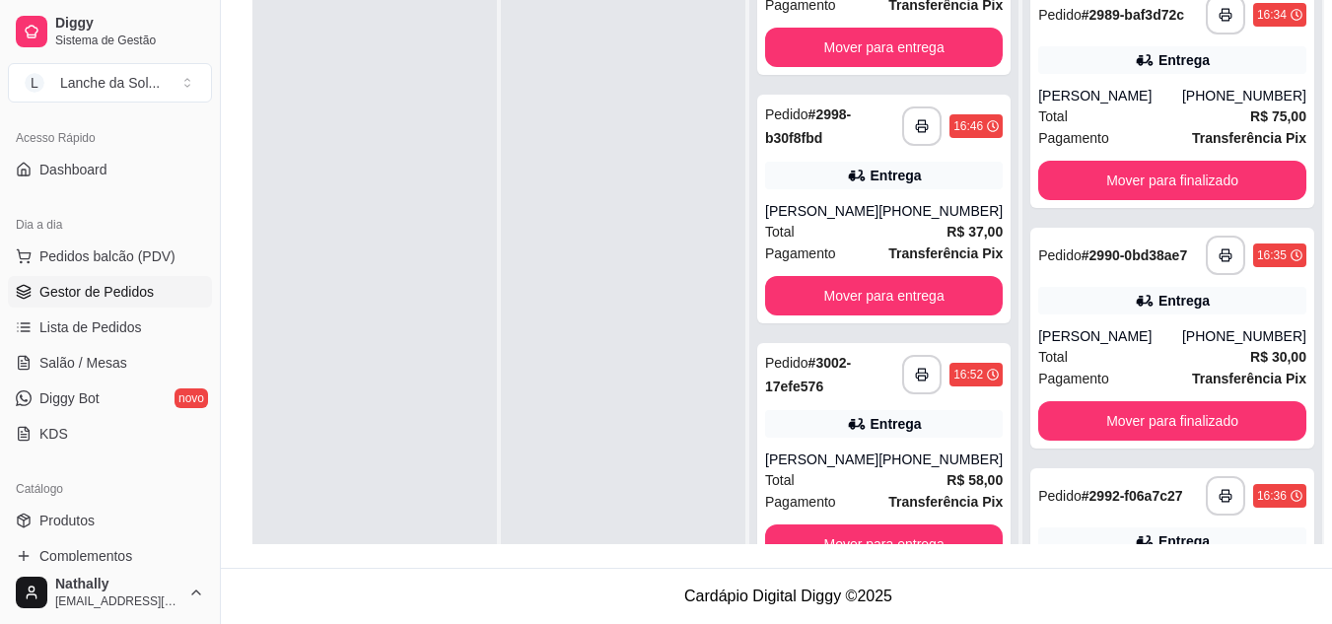
click at [891, 251] on strong "Transferência Pix" at bounding box center [946, 254] width 114 height 16
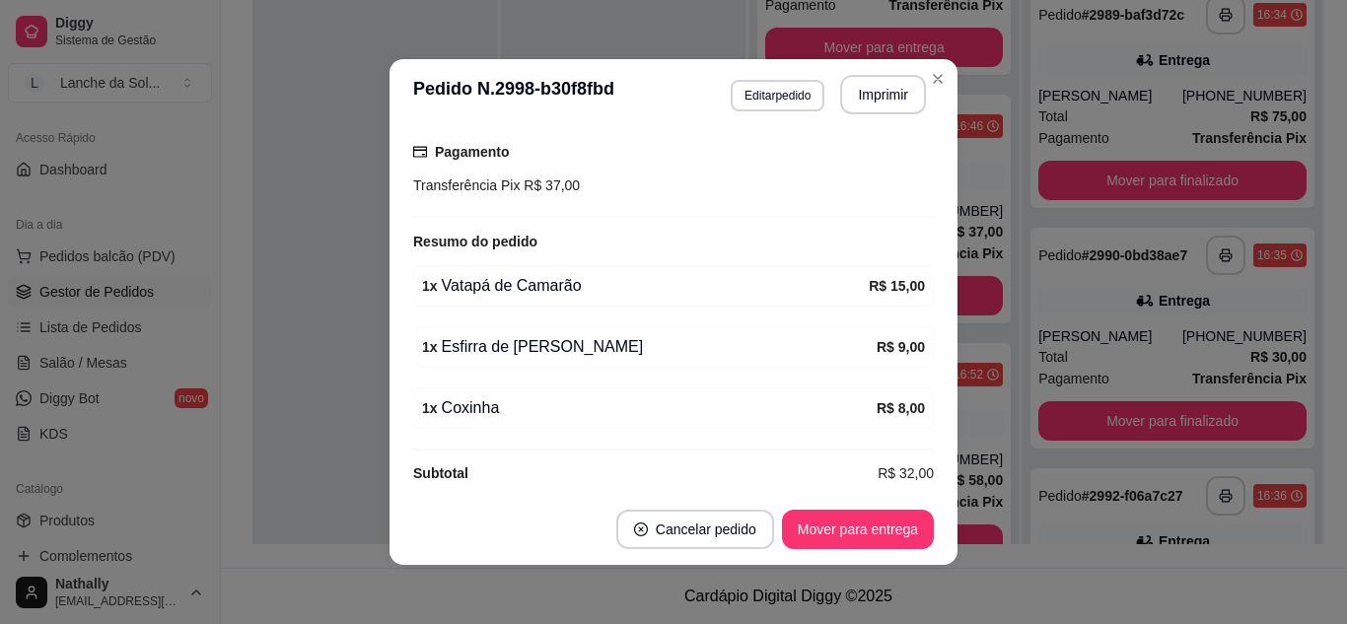
scroll to position [540, 0]
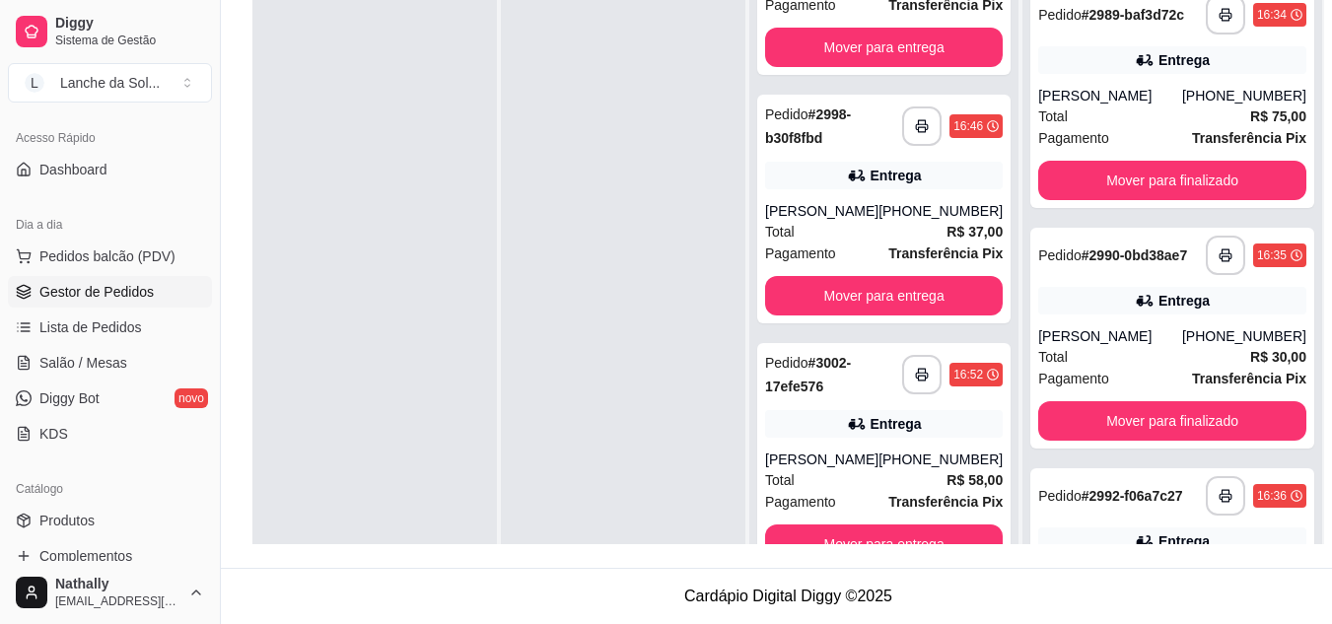
click at [952, 495] on strong "Transferência Pix" at bounding box center [946, 502] width 114 height 16
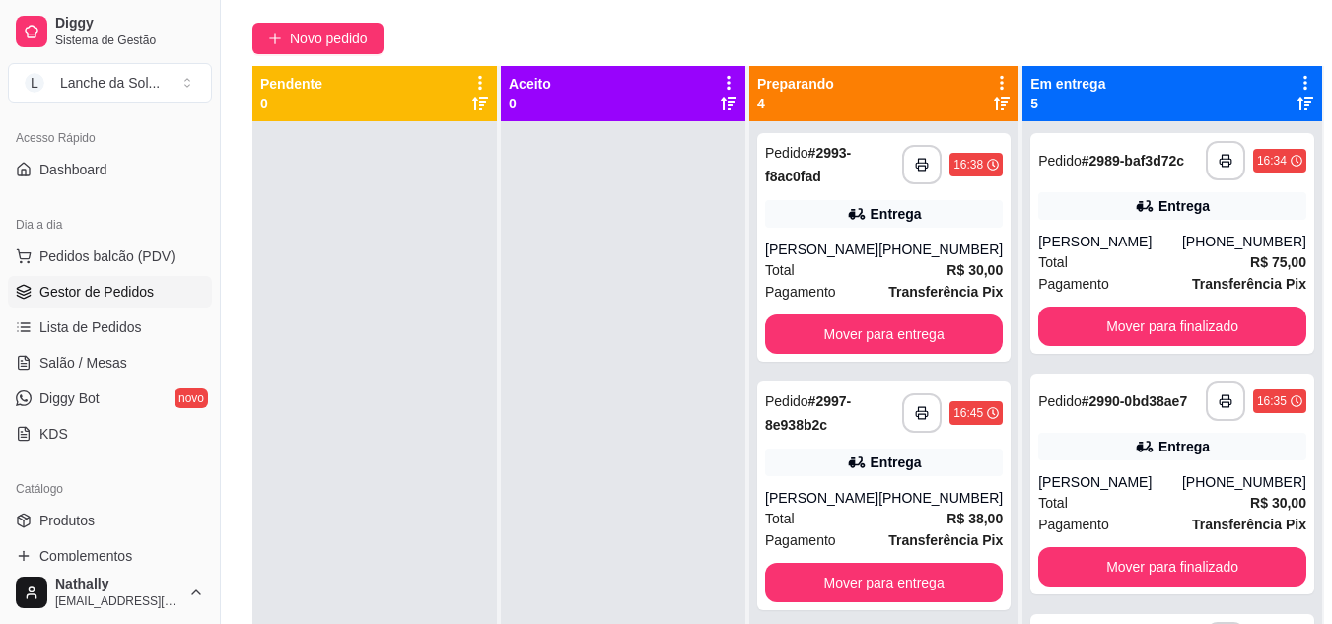
scroll to position [198, 0]
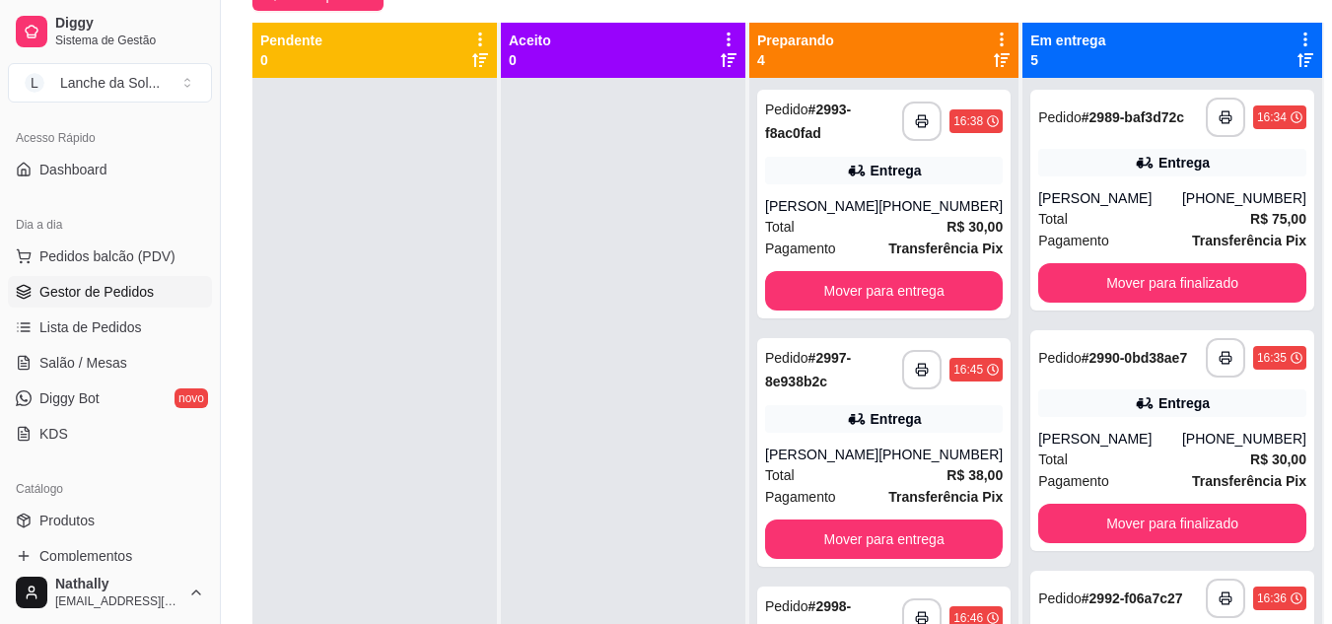
drag, startPoint x: 1266, startPoint y: 198, endPoint x: 1271, endPoint y: 245, distance: 46.6
click at [1271, 245] on div "**********" at bounding box center [1173, 390] width 300 height 624
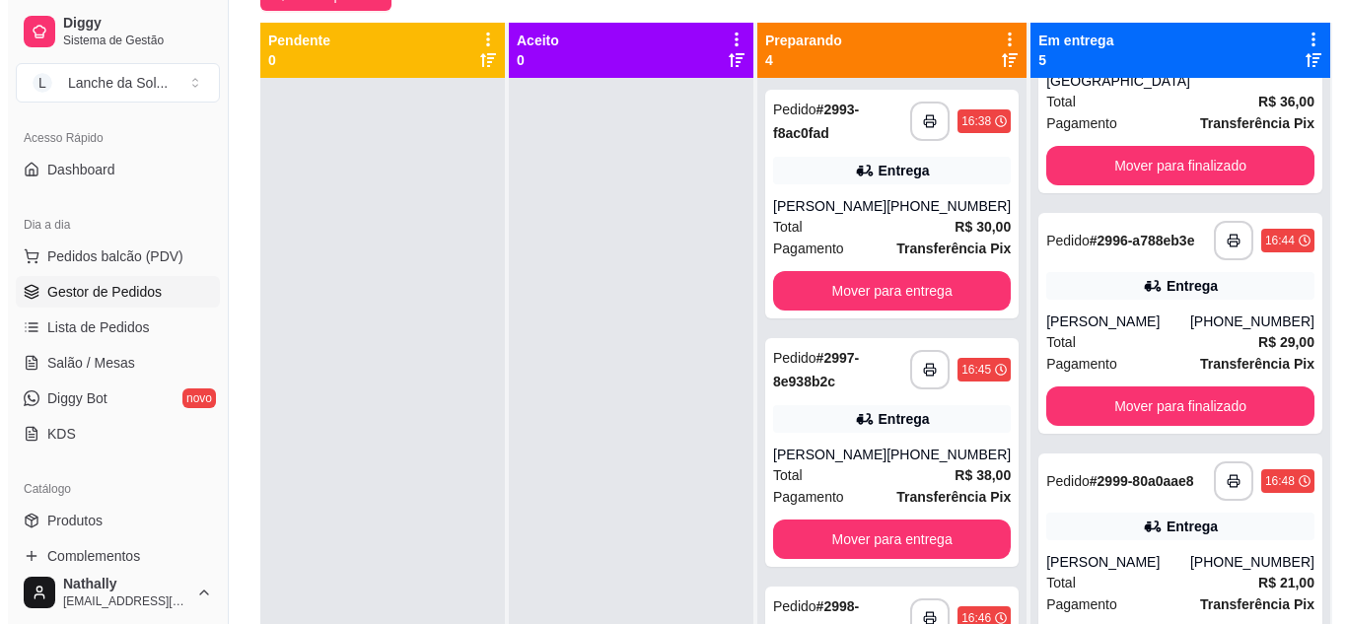
scroll to position [25, 0]
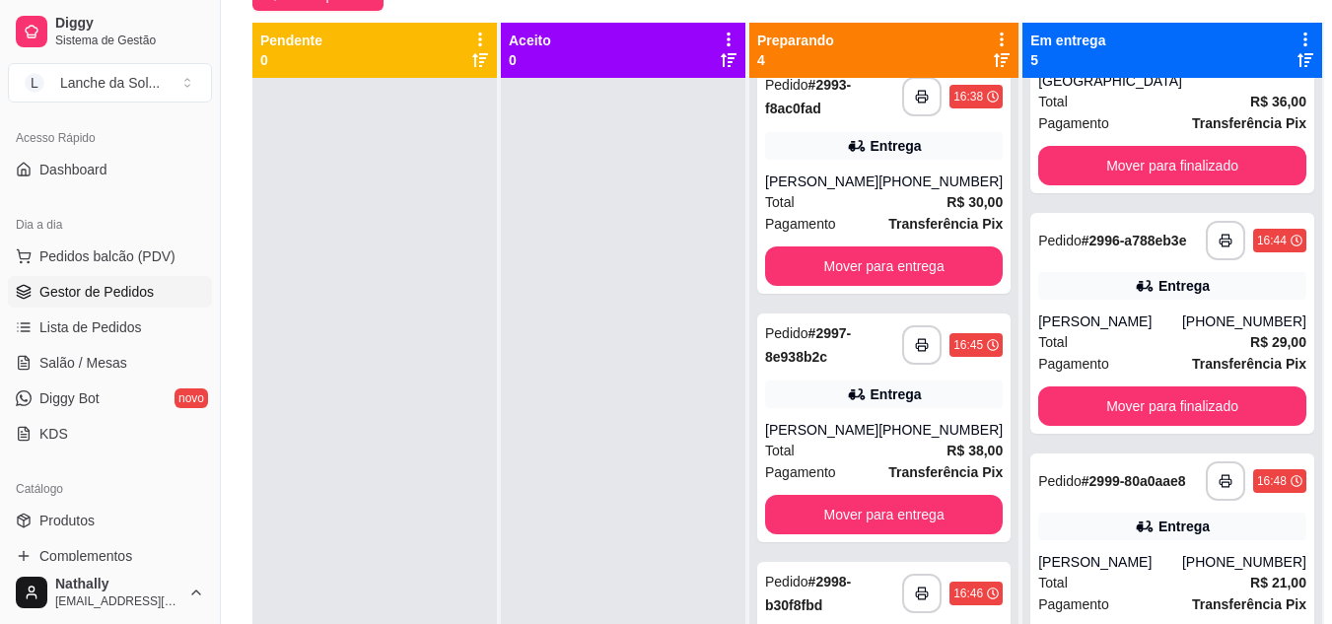
click at [926, 425] on div "[PHONE_NUMBER]" at bounding box center [941, 430] width 124 height 20
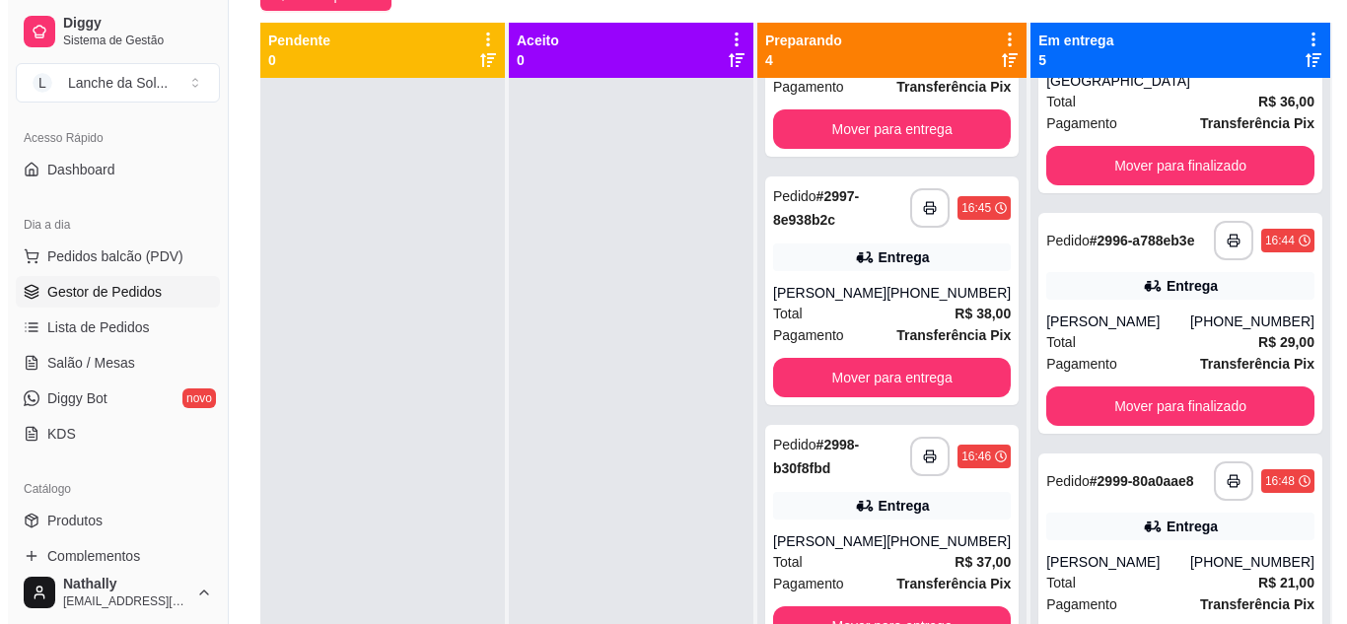
scroll to position [241, 0]
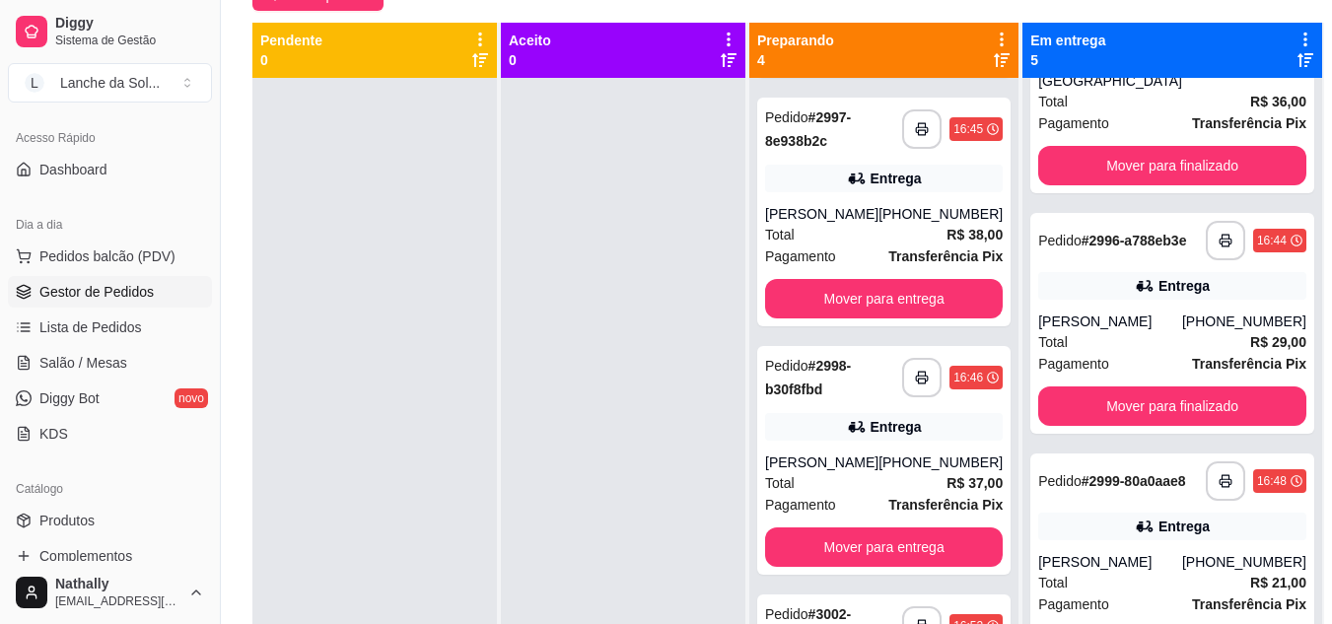
click at [924, 451] on div "**********" at bounding box center [883, 460] width 253 height 229
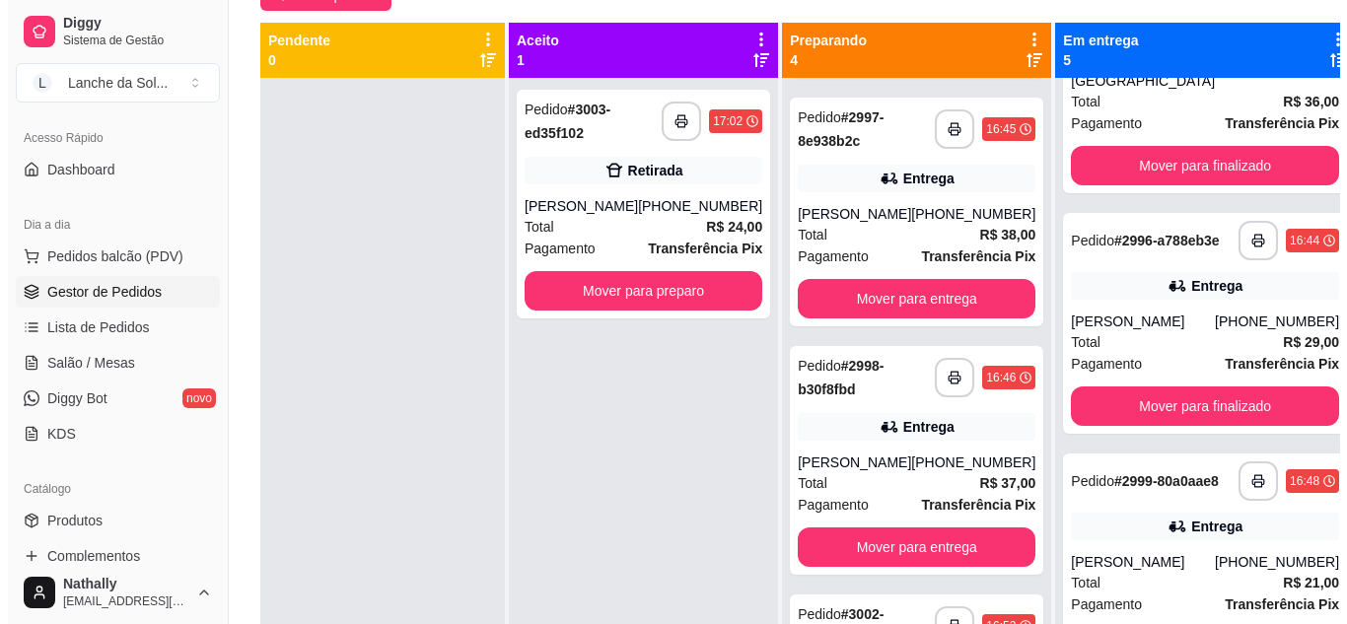
scroll to position [409, 0]
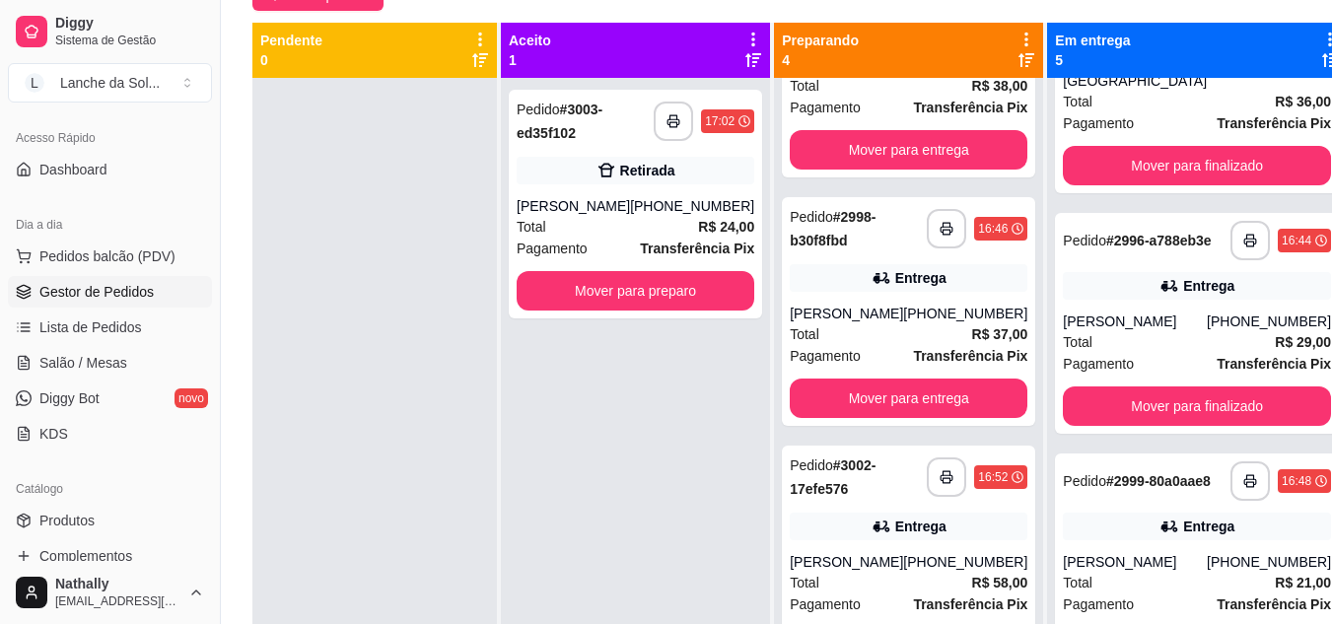
click at [974, 569] on div "[PHONE_NUMBER]" at bounding box center [965, 562] width 124 height 20
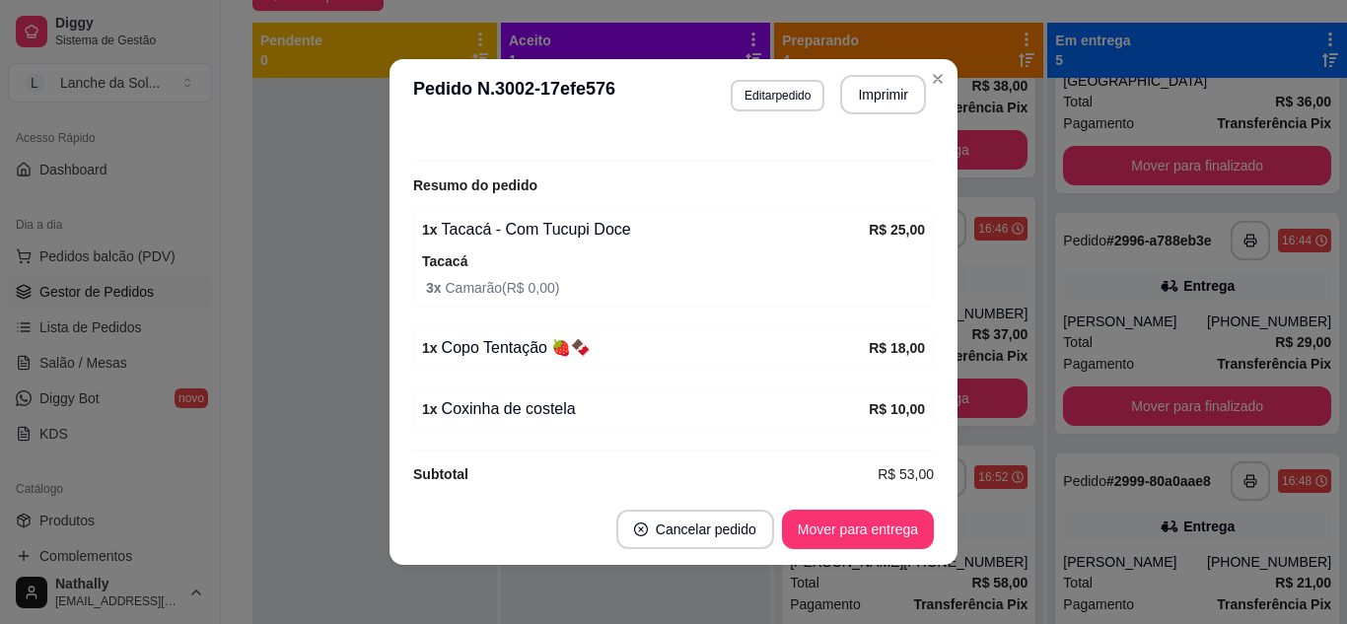
scroll to position [598, 0]
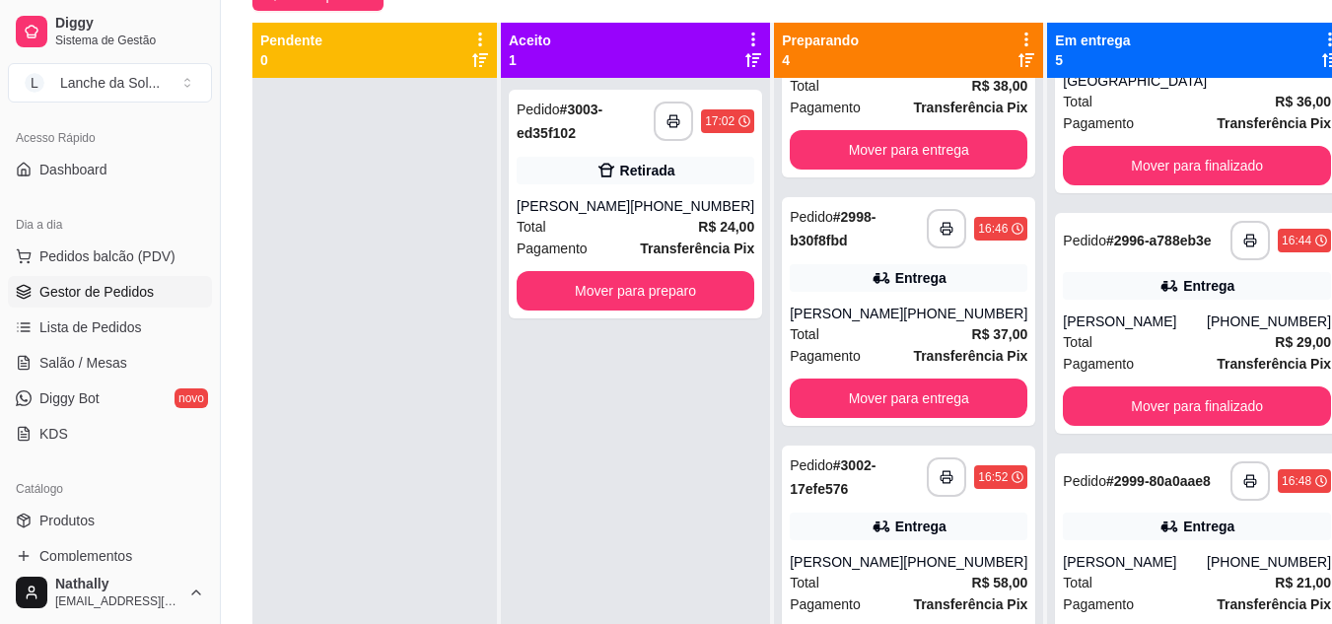
click at [711, 237] on span "R$ 24,00" at bounding box center [726, 227] width 56 height 22
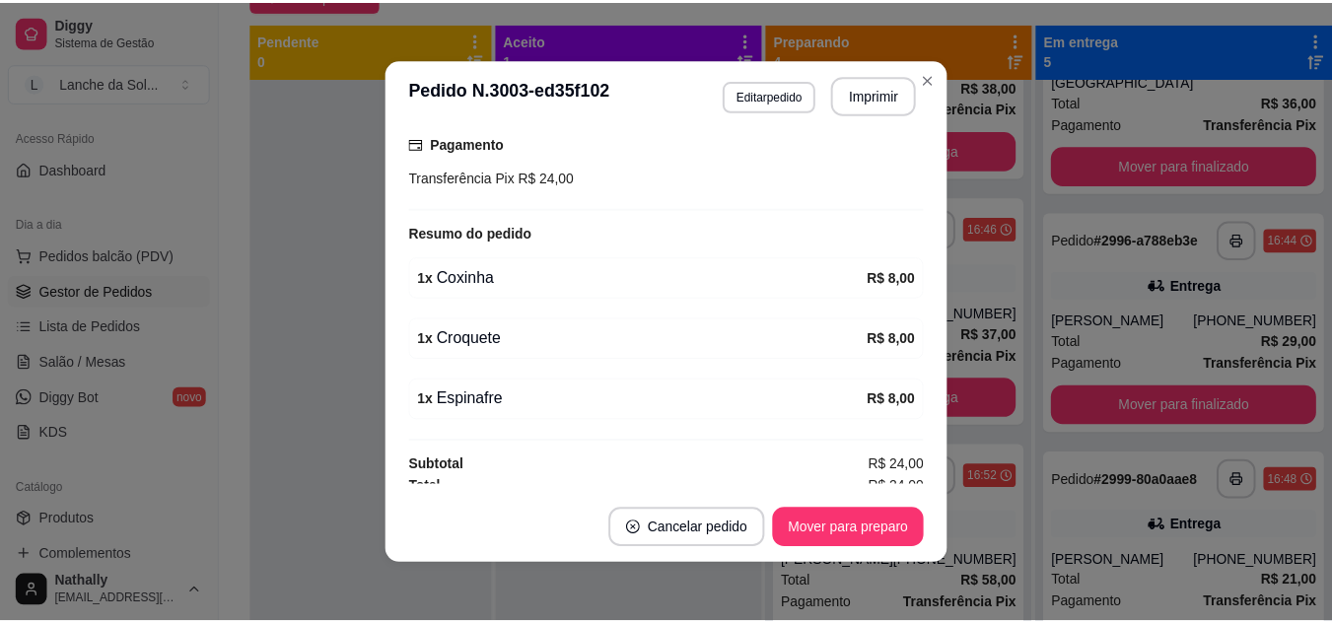
scroll to position [387, 0]
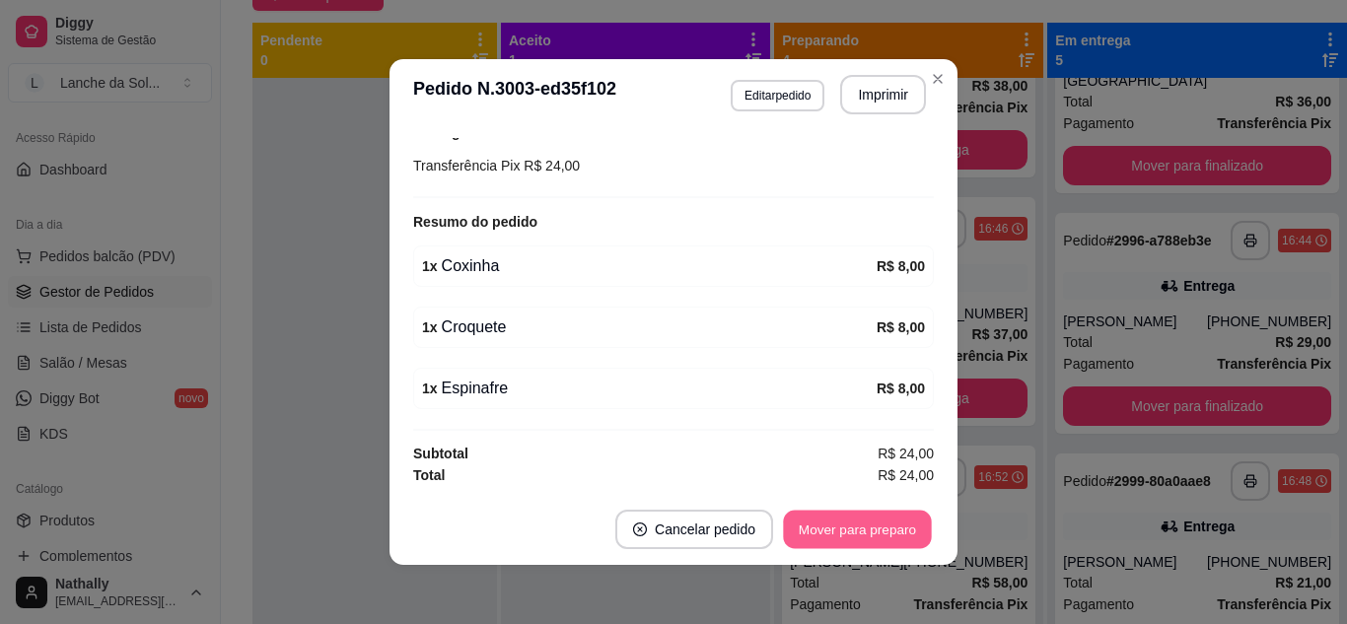
click at [830, 521] on button "Mover para preparo" at bounding box center [857, 530] width 148 height 38
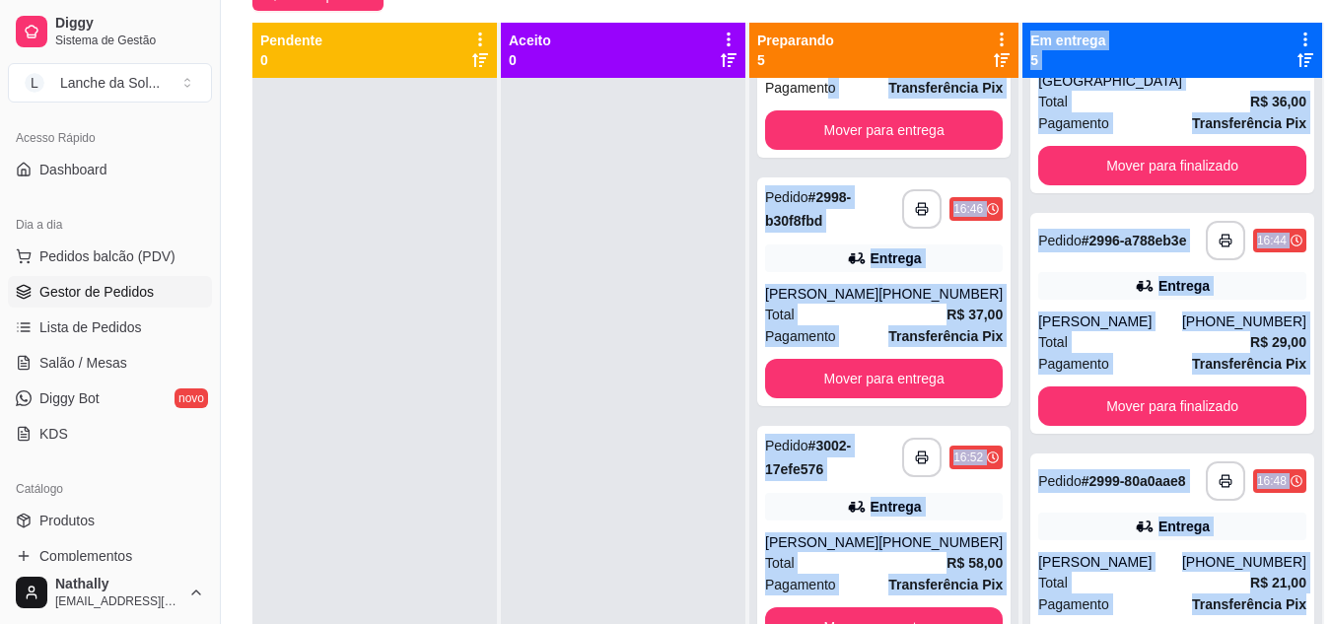
scroll to position [560, 0]
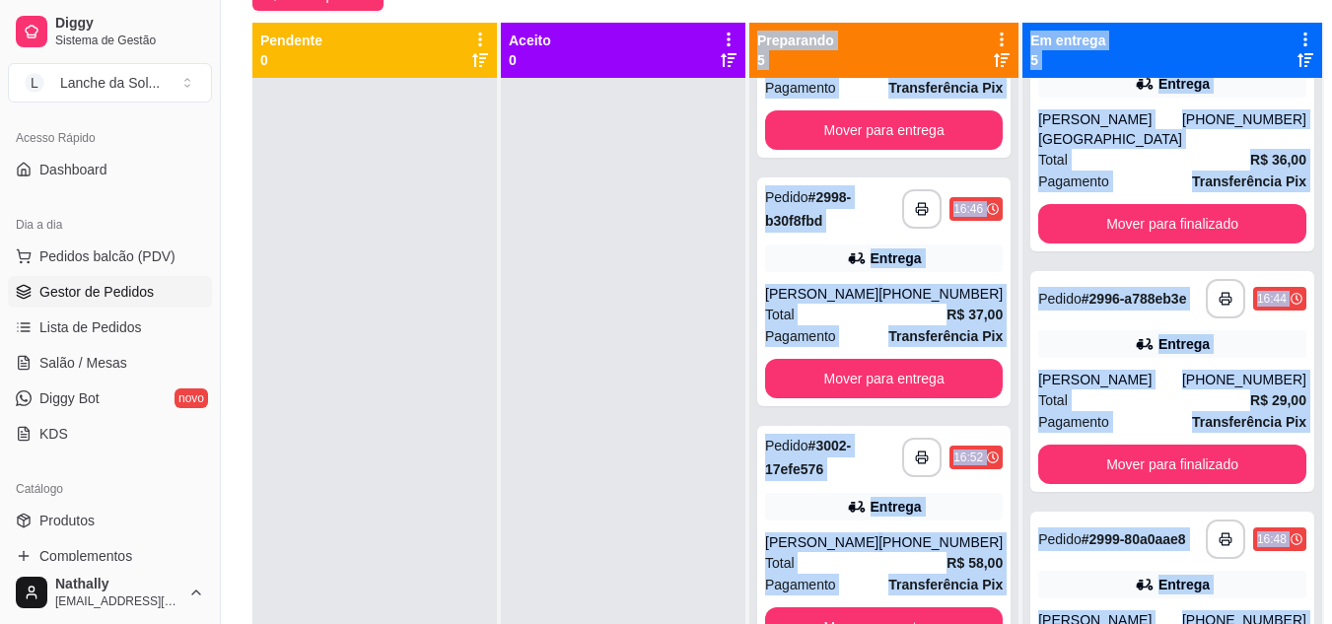
drag, startPoint x: 1264, startPoint y: 600, endPoint x: 593, endPoint y: 256, distance: 754.3
click at [593, 256] on div "**********" at bounding box center [788, 335] width 1072 height 624
click at [593, 256] on div at bounding box center [623, 390] width 245 height 624
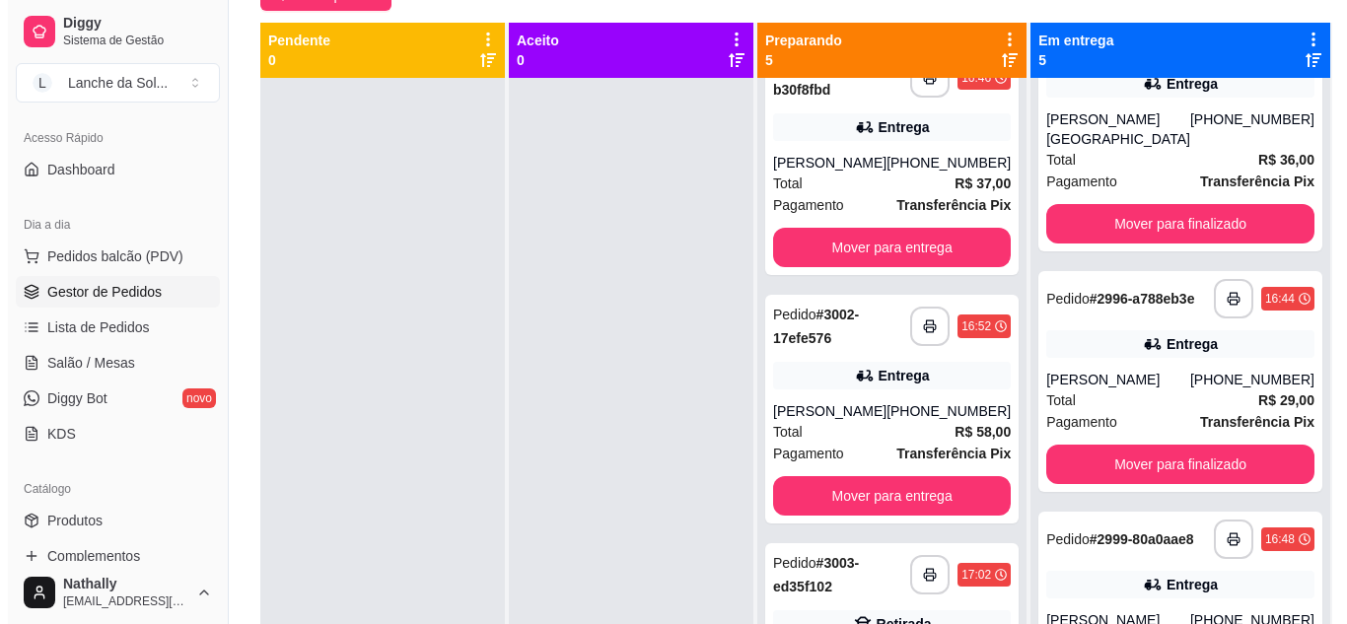
scroll to position [638, 0]
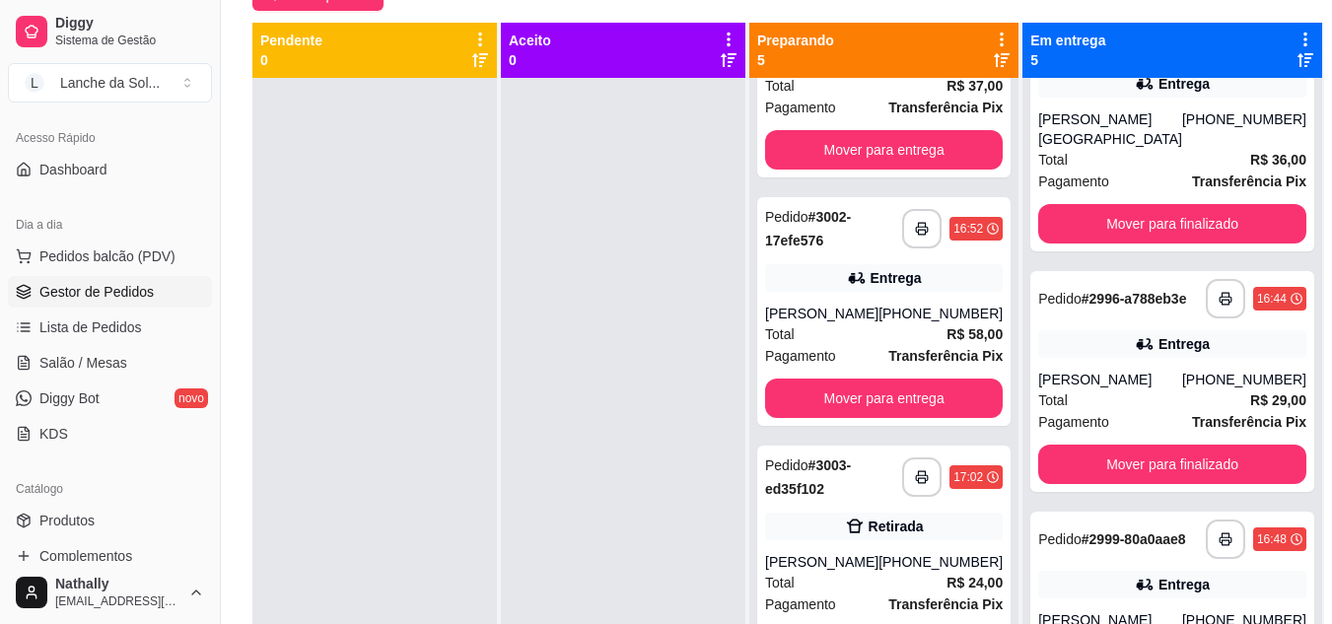
click at [978, 345] on span "Transferência Pix" at bounding box center [946, 356] width 114 height 22
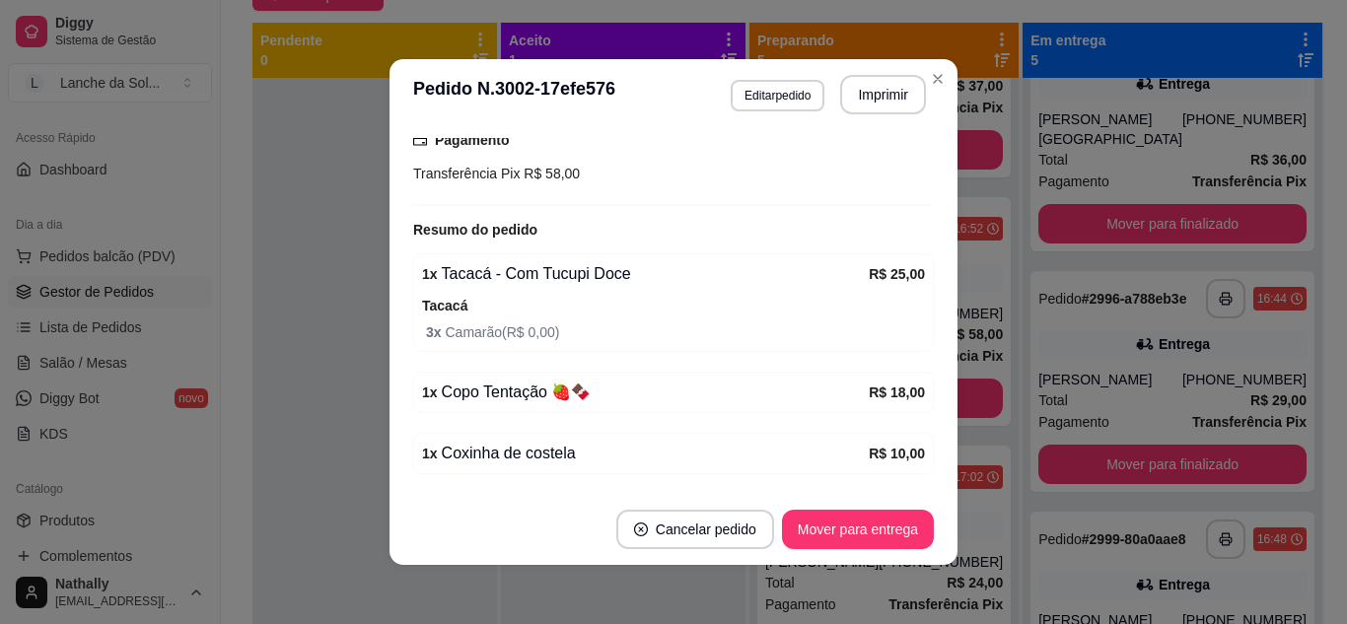
scroll to position [598, 0]
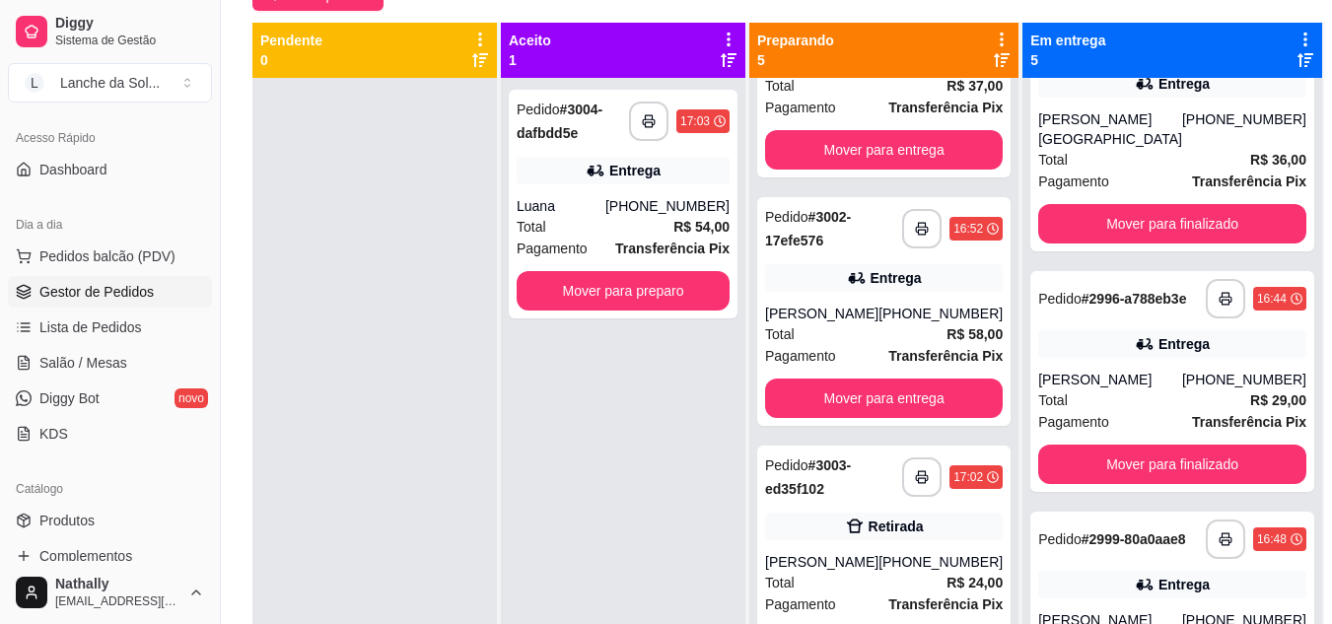
click at [671, 215] on div "[PHONE_NUMBER]" at bounding box center [668, 206] width 124 height 20
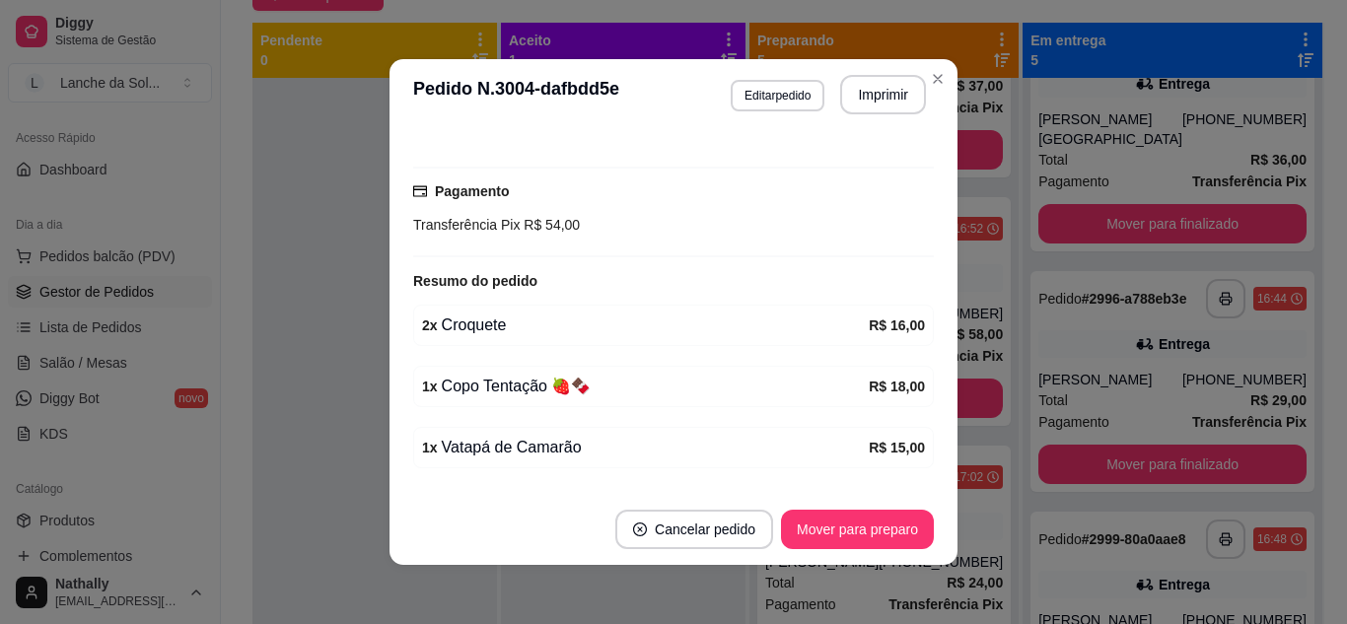
scroll to position [540, 0]
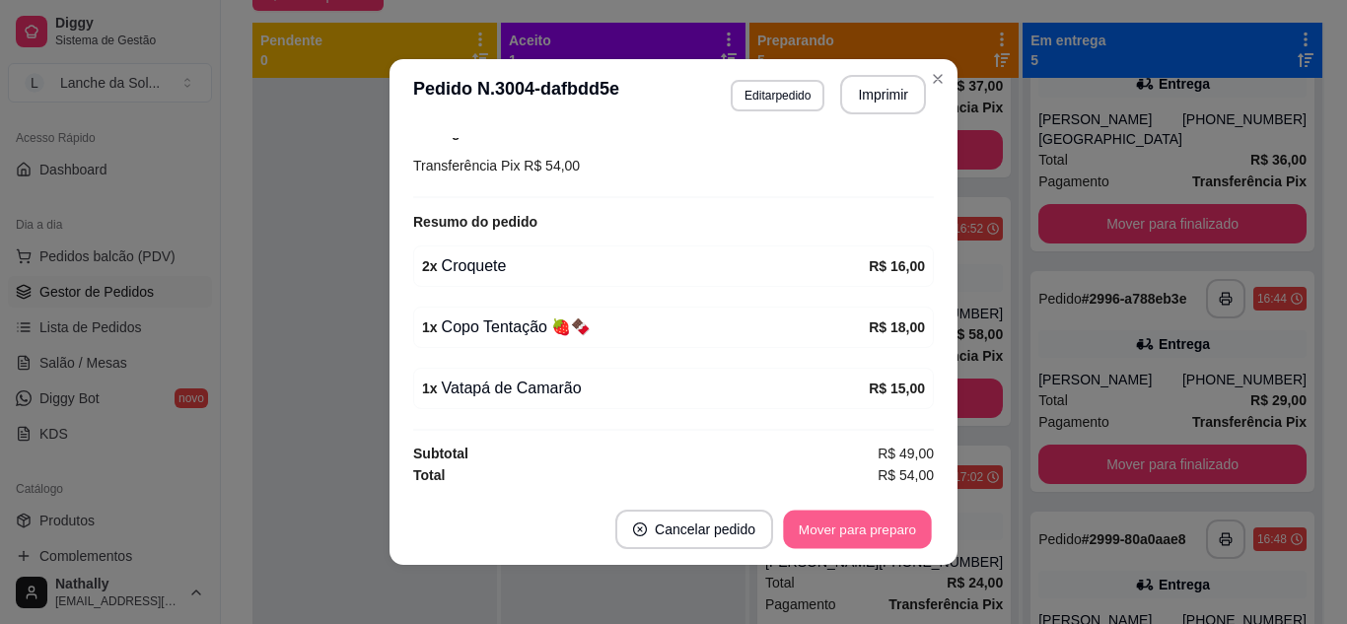
click at [863, 536] on button "Mover para preparo" at bounding box center [857, 530] width 148 height 38
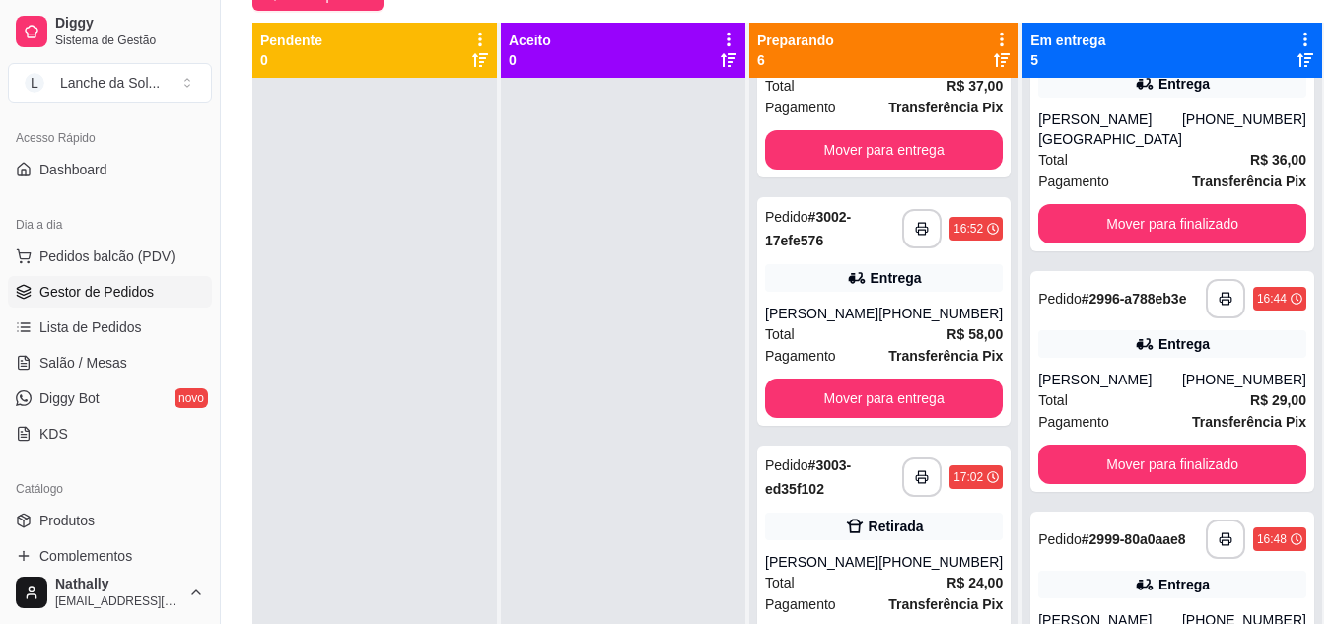
click at [1183, 390] on div "[PHONE_NUMBER]" at bounding box center [1245, 380] width 124 height 20
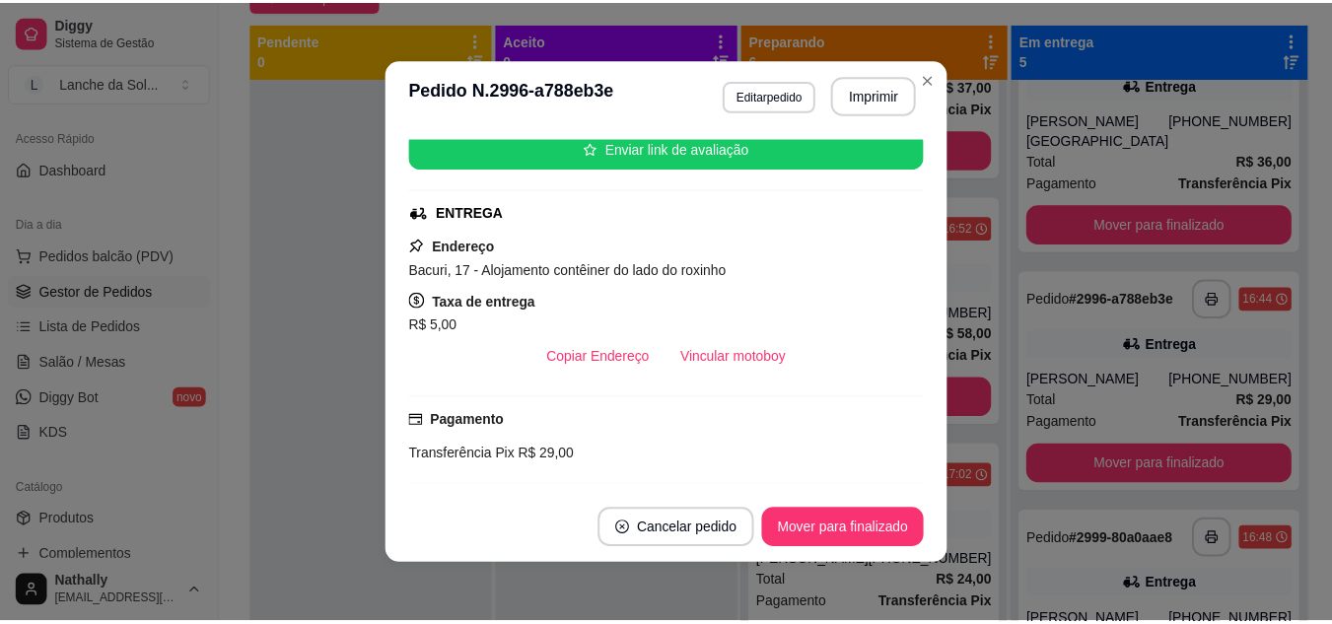
scroll to position [263, 0]
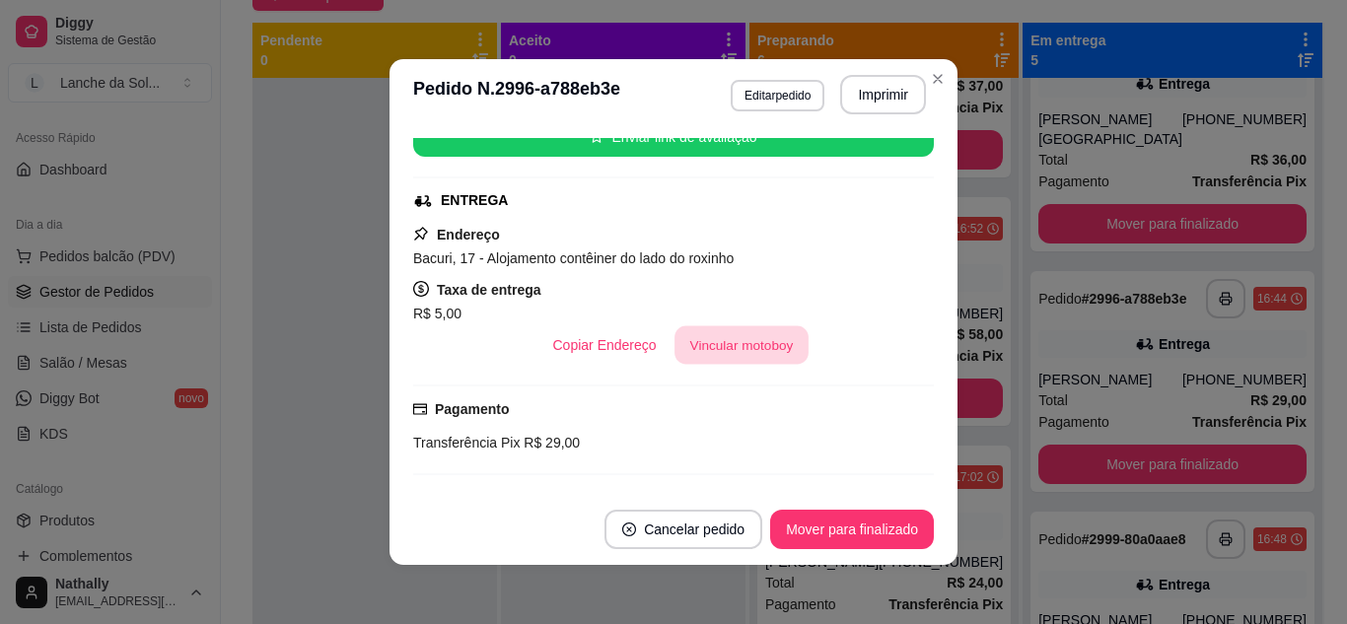
click at [711, 343] on button "Vincular motoboy" at bounding box center [742, 345] width 134 height 38
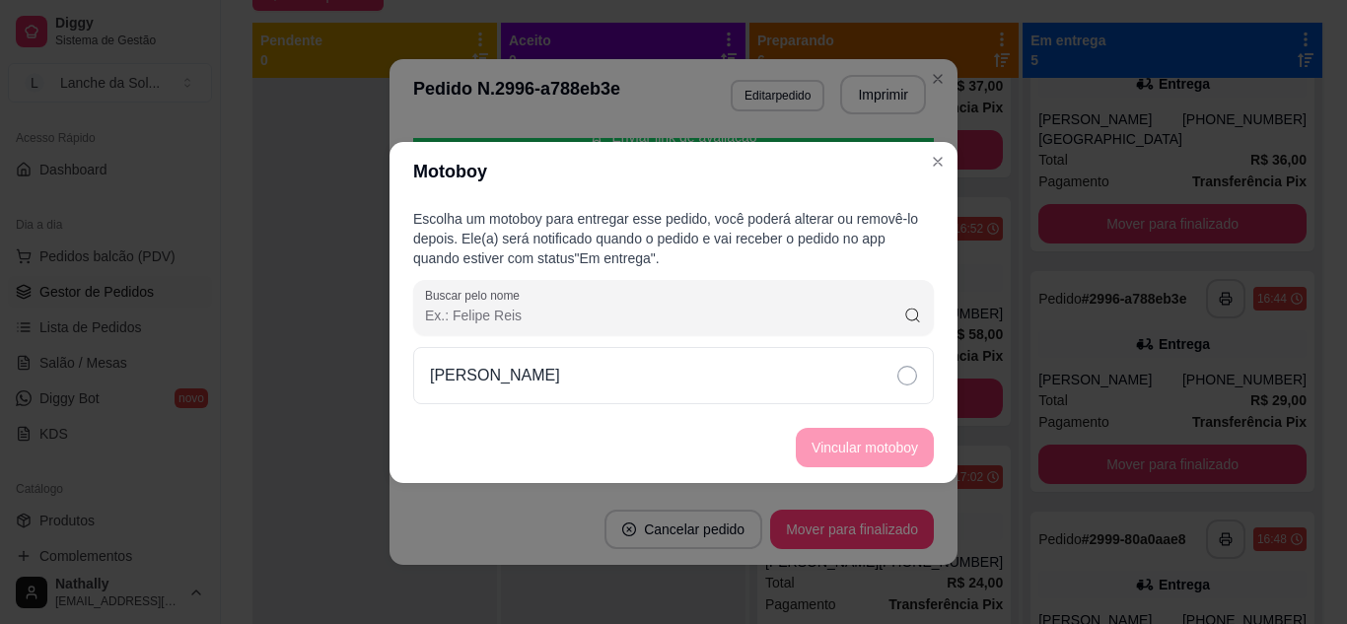
click at [490, 356] on div "[PERSON_NAME]" at bounding box center [673, 375] width 521 height 57
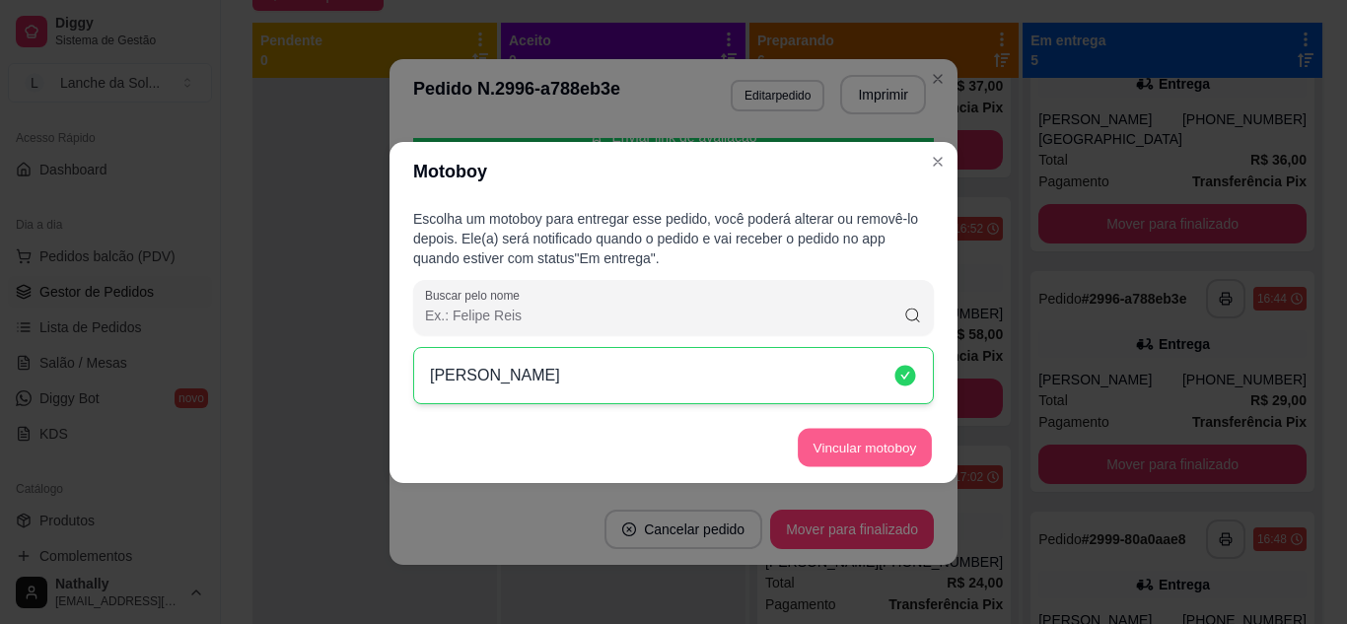
click at [897, 439] on button "Vincular motoboy" at bounding box center [865, 447] width 134 height 38
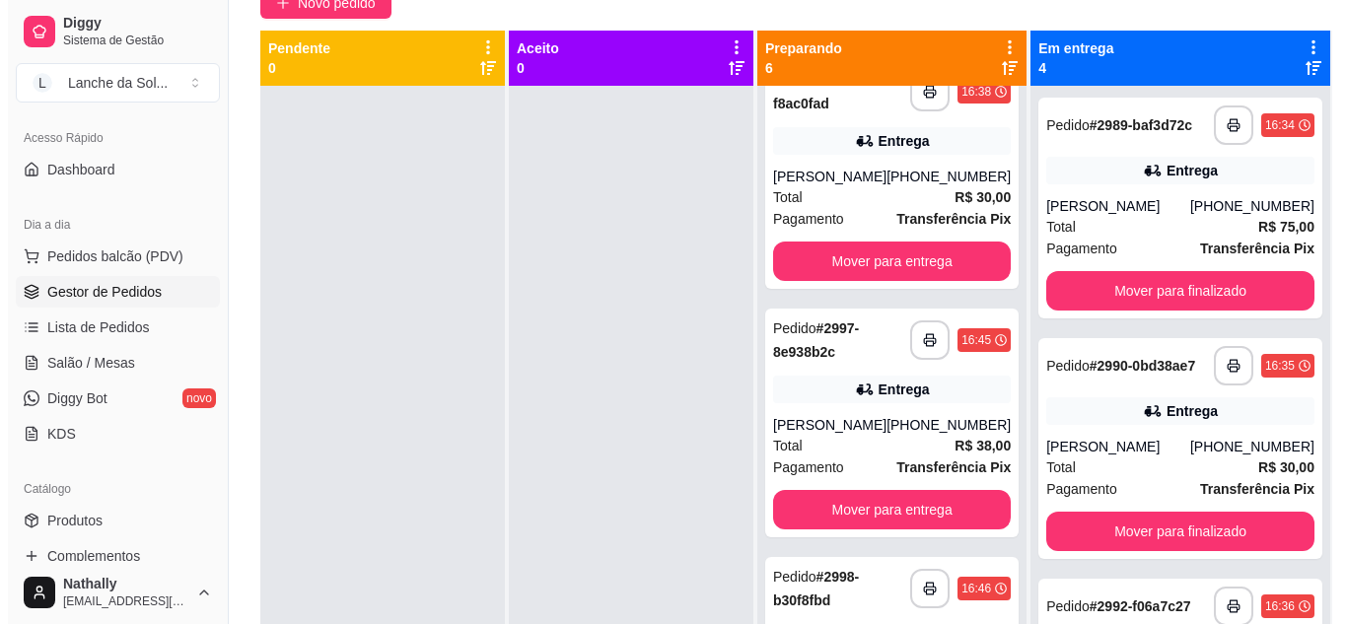
scroll to position [0, 0]
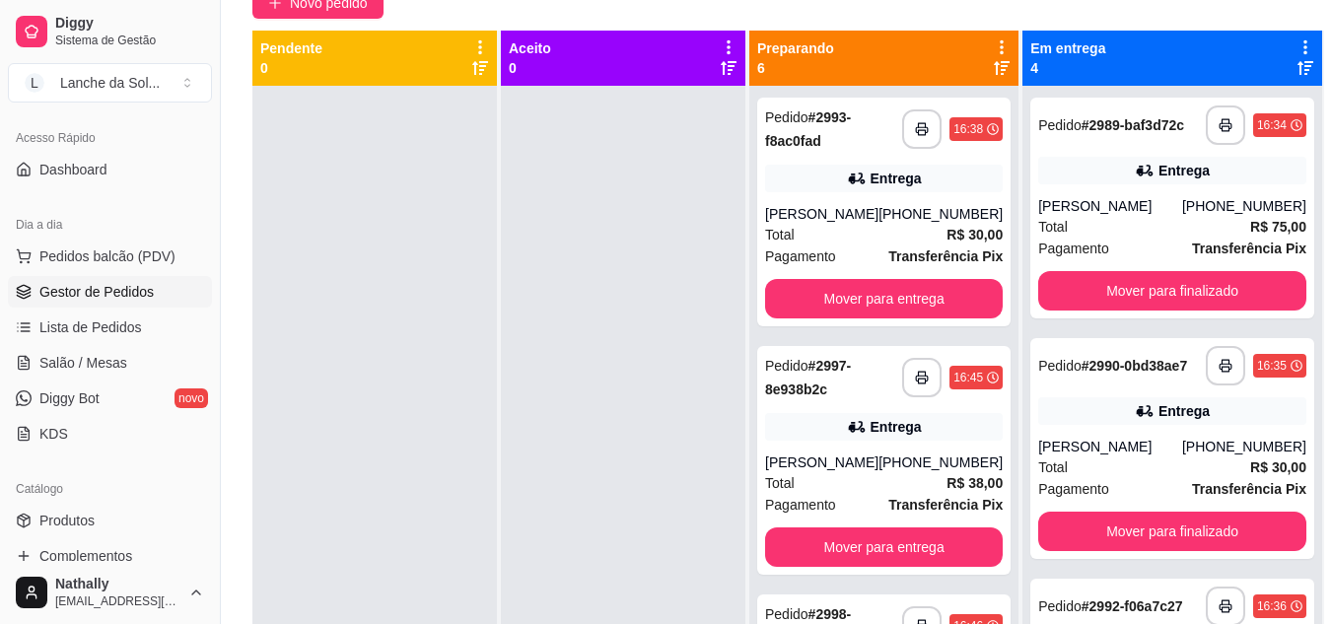
click at [968, 211] on div "[PHONE_NUMBER]" at bounding box center [941, 214] width 124 height 20
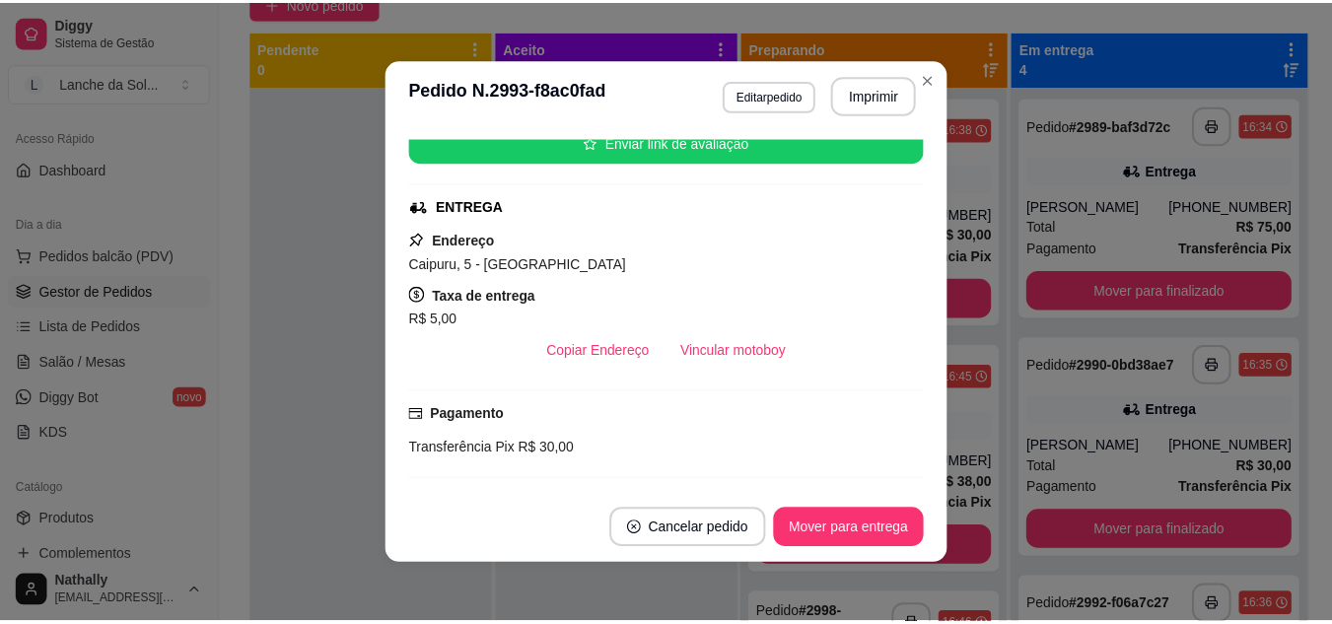
scroll to position [259, 0]
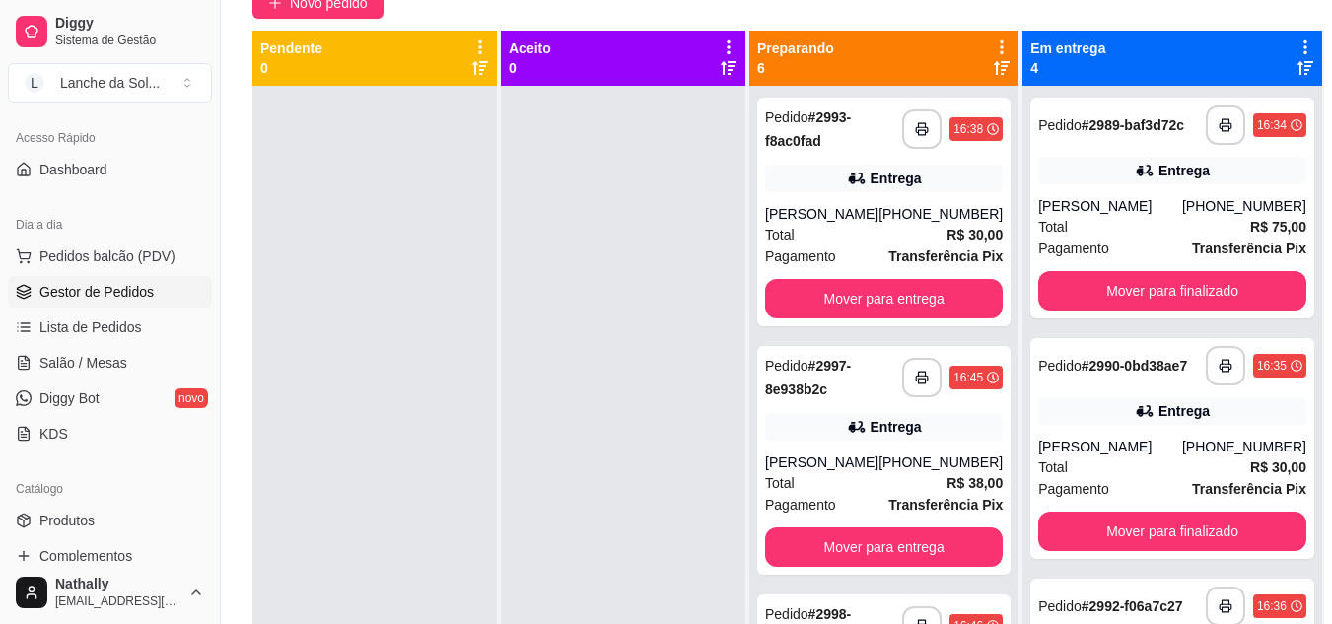
click at [100, 361] on span "Salão / Mesas" at bounding box center [83, 363] width 88 height 20
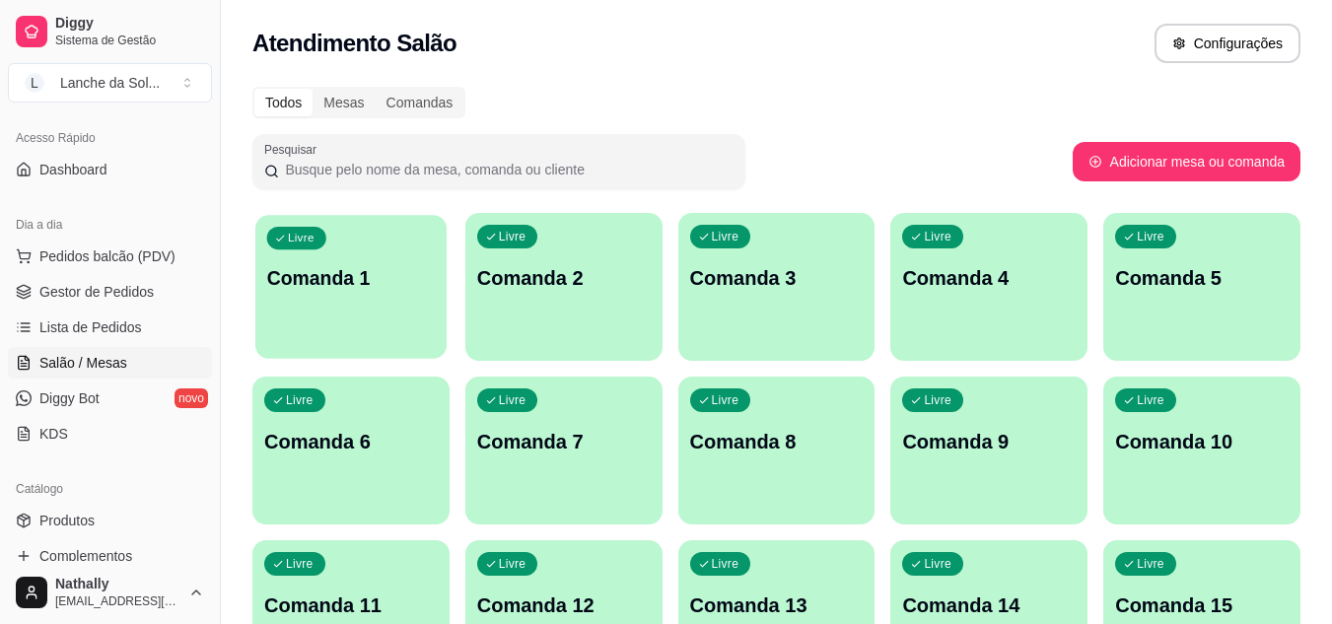
click at [379, 289] on p "Comanda 1" at bounding box center [351, 278] width 169 height 27
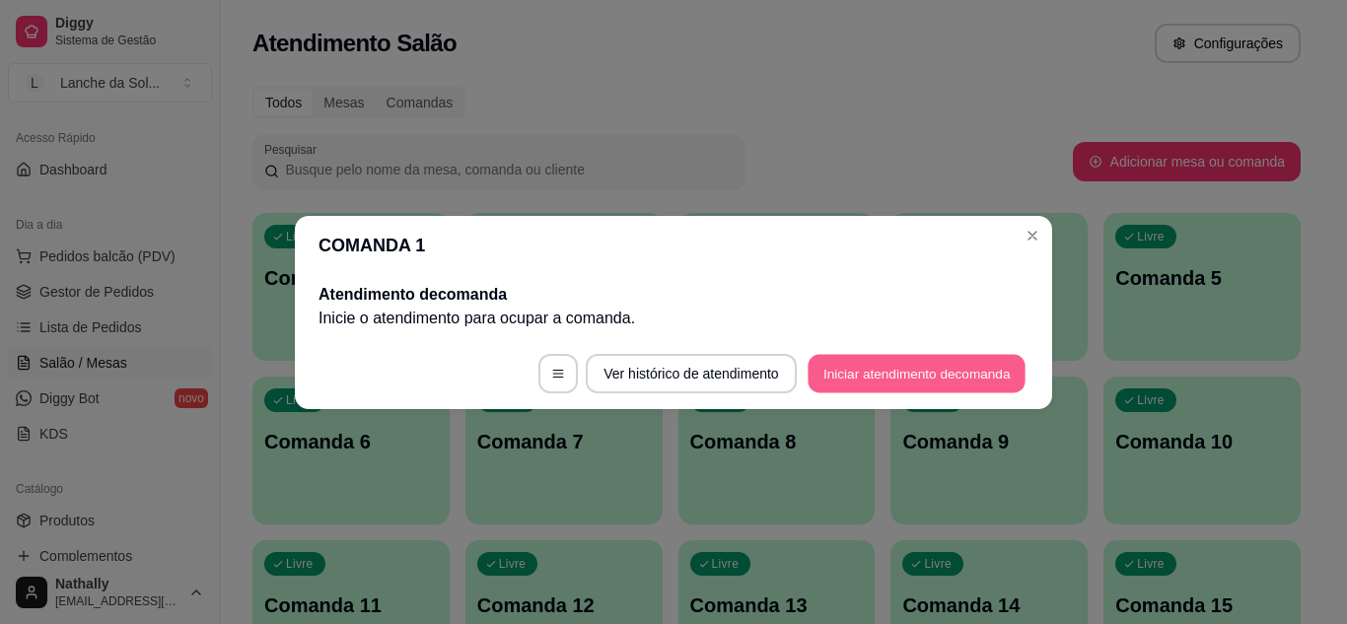
click at [847, 385] on button "Iniciar atendimento de comanda" at bounding box center [917, 373] width 218 height 38
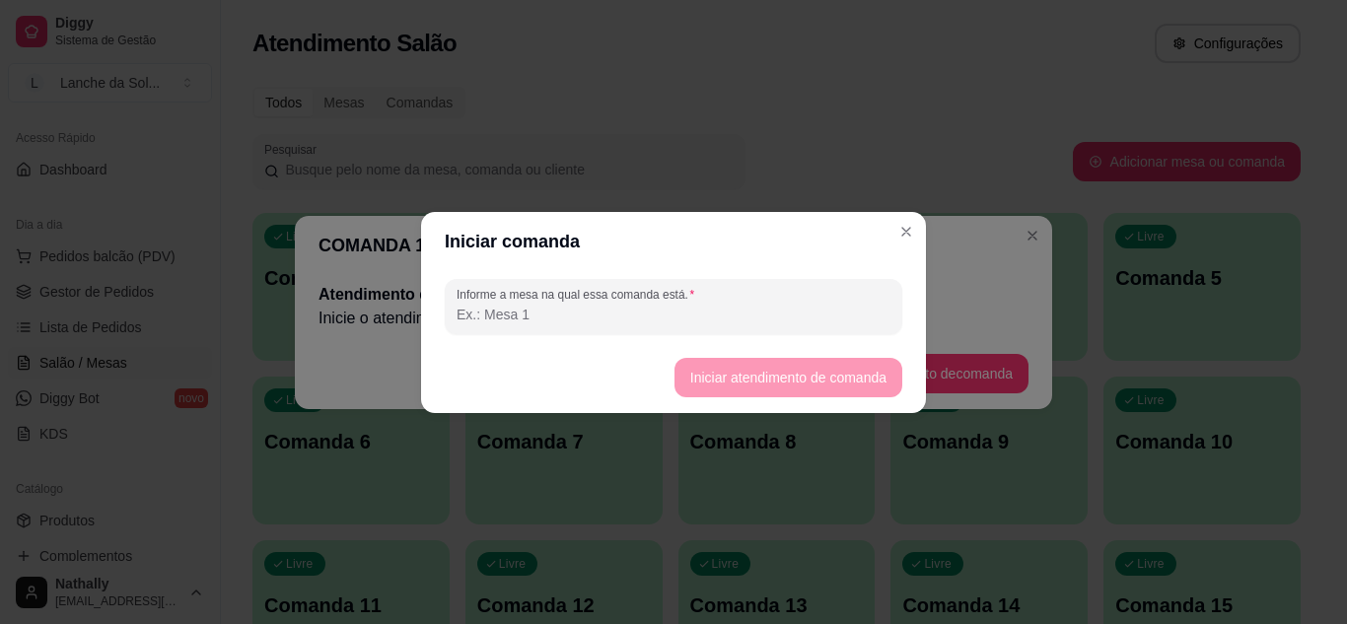
click at [716, 319] on input "Informe a mesa na qual essa comanda está." at bounding box center [674, 315] width 434 height 20
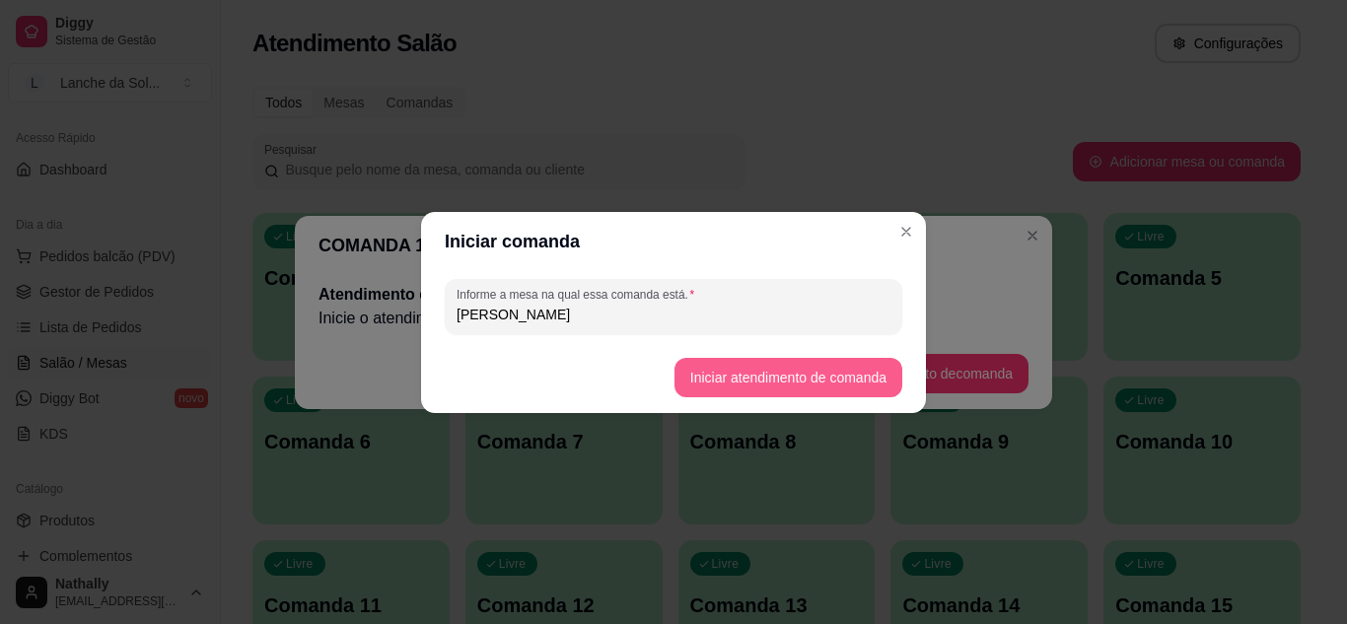
type input "[PERSON_NAME]"
click at [765, 371] on button "Iniciar atendimento de comanda" at bounding box center [788, 377] width 221 height 38
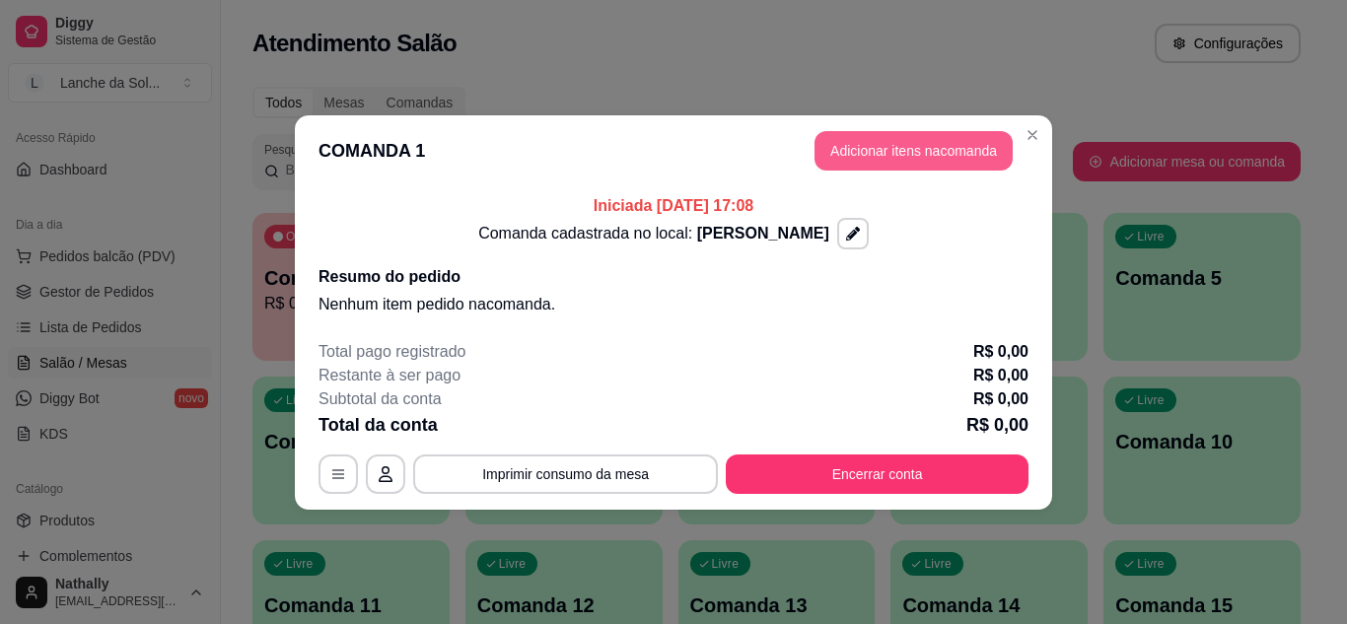
drag, startPoint x: 913, startPoint y: 126, endPoint x: 905, endPoint y: 146, distance: 21.2
click at [905, 146] on header "COMANDA 1 Adicionar itens na comanda" at bounding box center [673, 150] width 757 height 71
click at [905, 146] on button "Adicionar itens na comanda" at bounding box center [914, 150] width 192 height 38
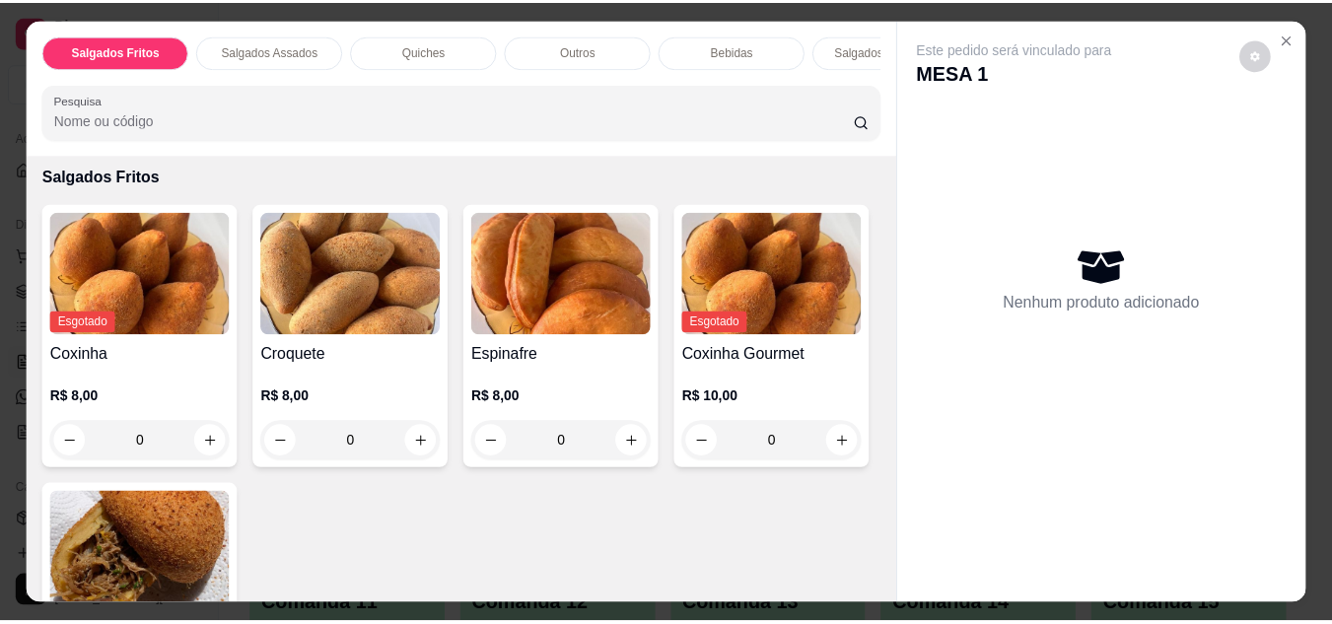
scroll to position [62, 0]
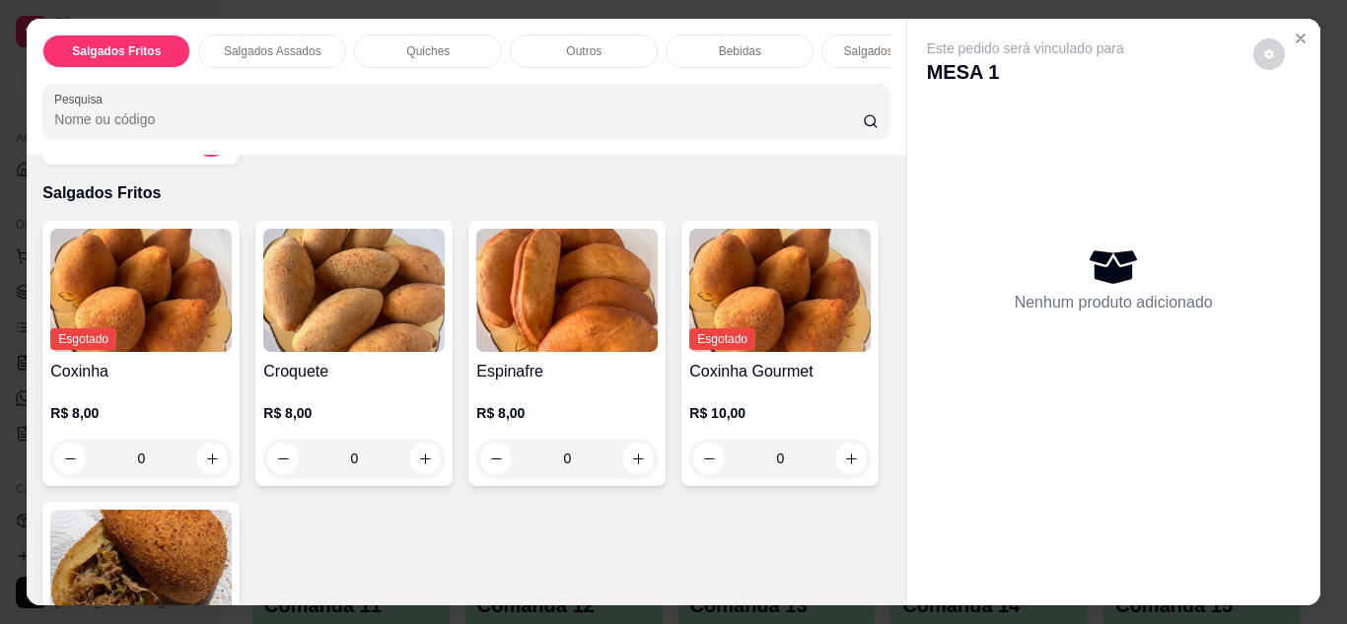
click at [1290, 41] on button "Close" at bounding box center [1301, 39] width 32 height 32
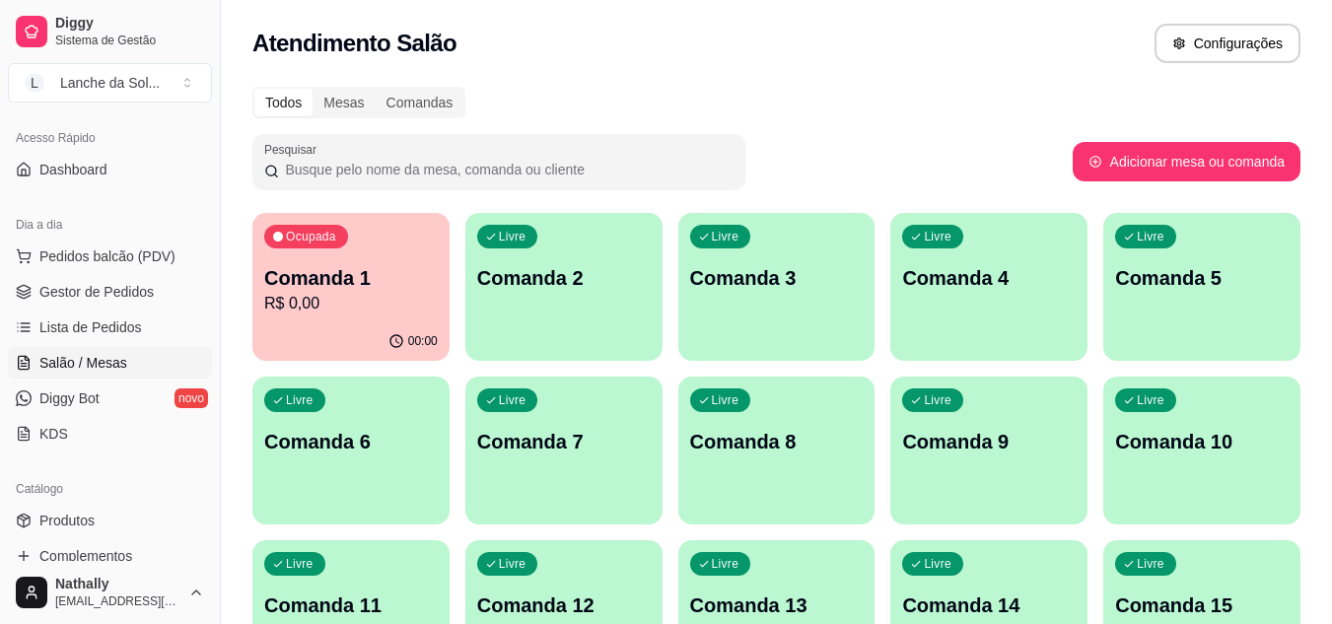
click at [83, 523] on span "Produtos" at bounding box center [66, 521] width 55 height 20
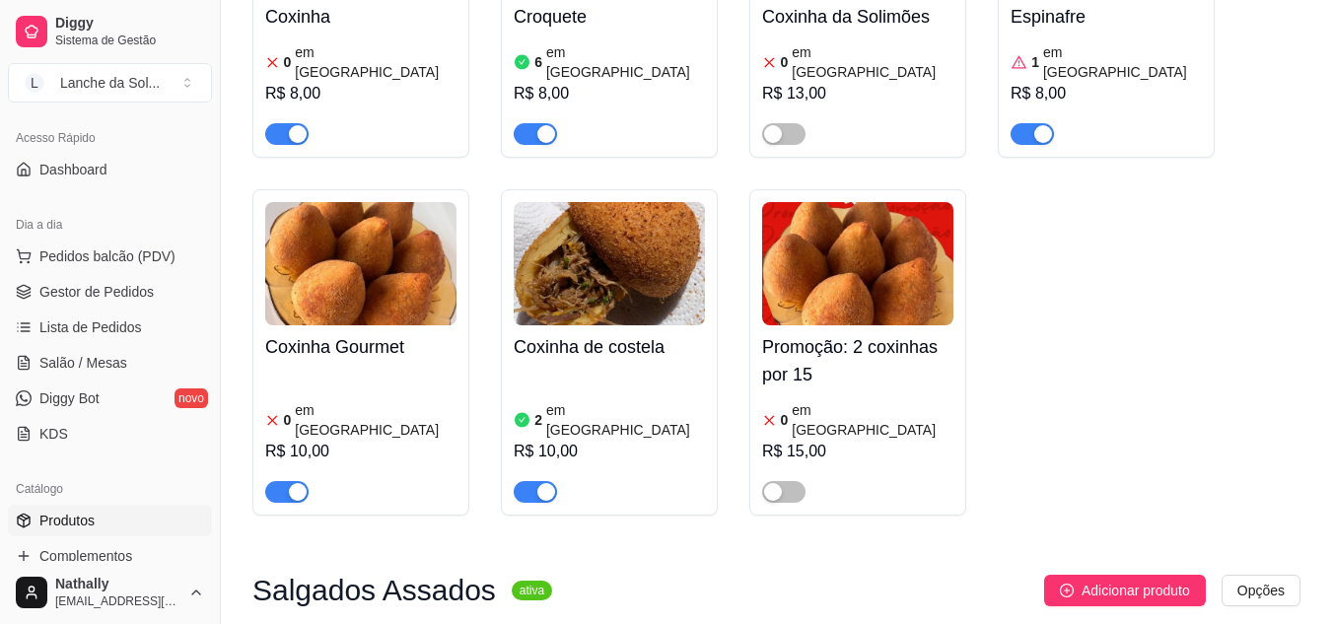
scroll to position [418, 0]
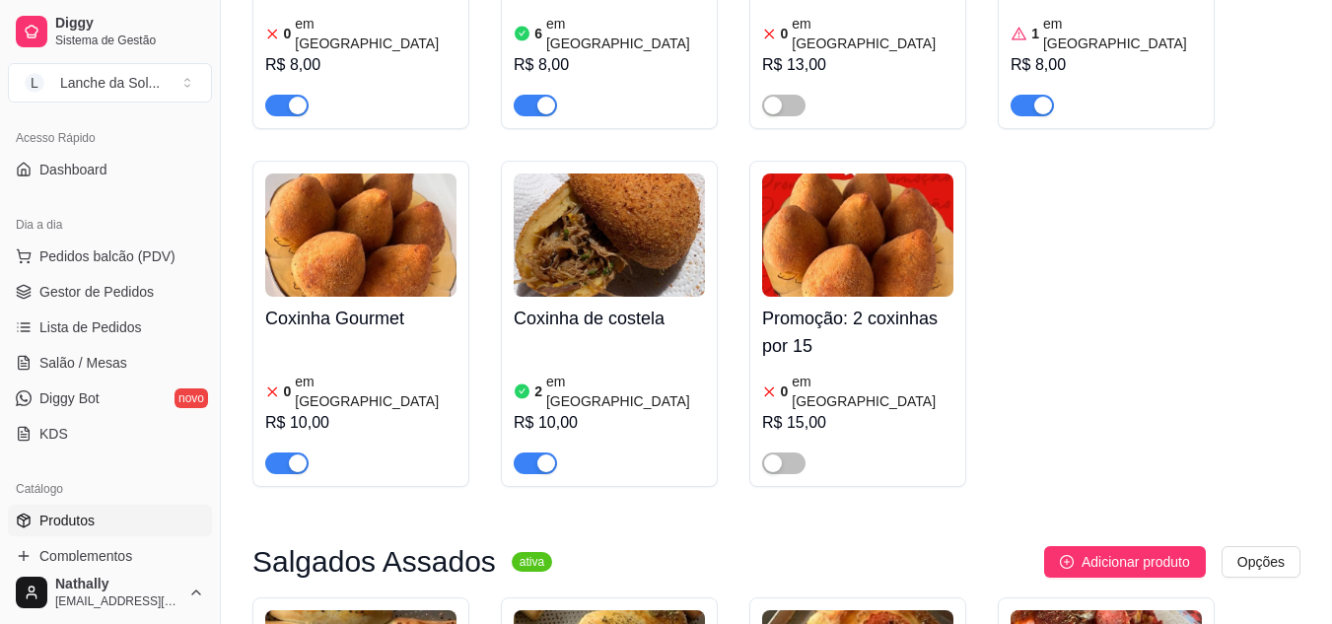
click at [336, 372] on article "em [GEOGRAPHIC_DATA]" at bounding box center [376, 391] width 162 height 39
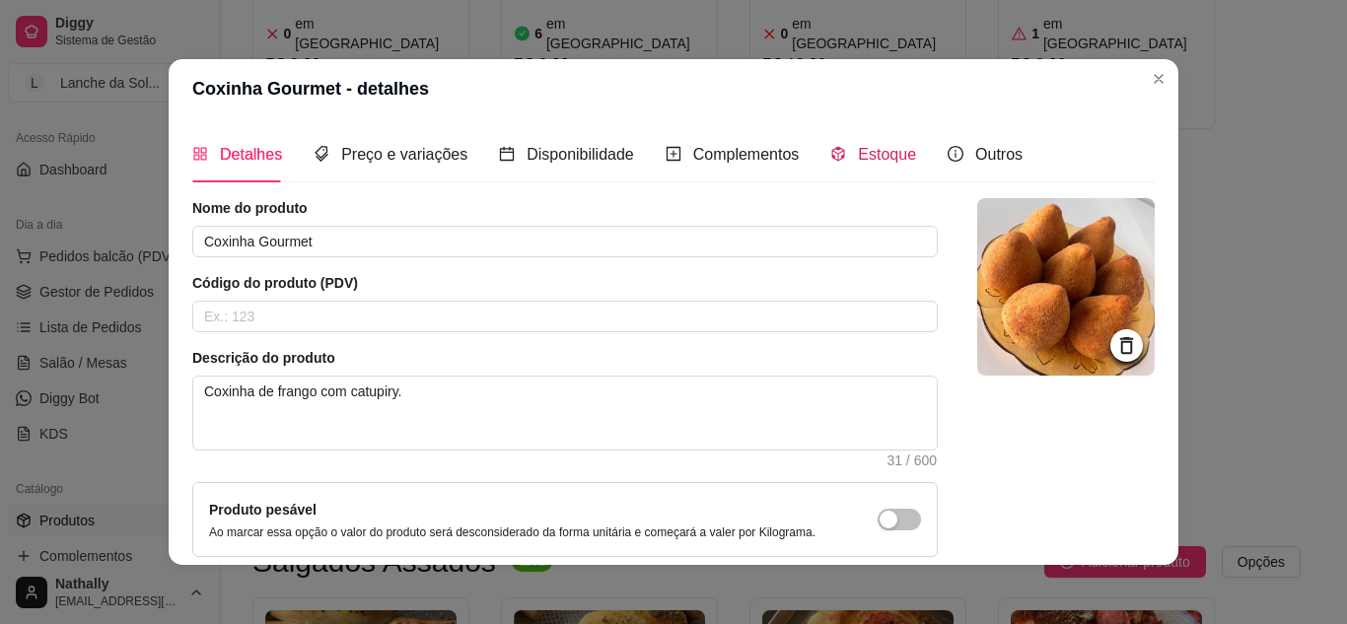
click at [864, 146] on span "Estoque" at bounding box center [887, 154] width 58 height 17
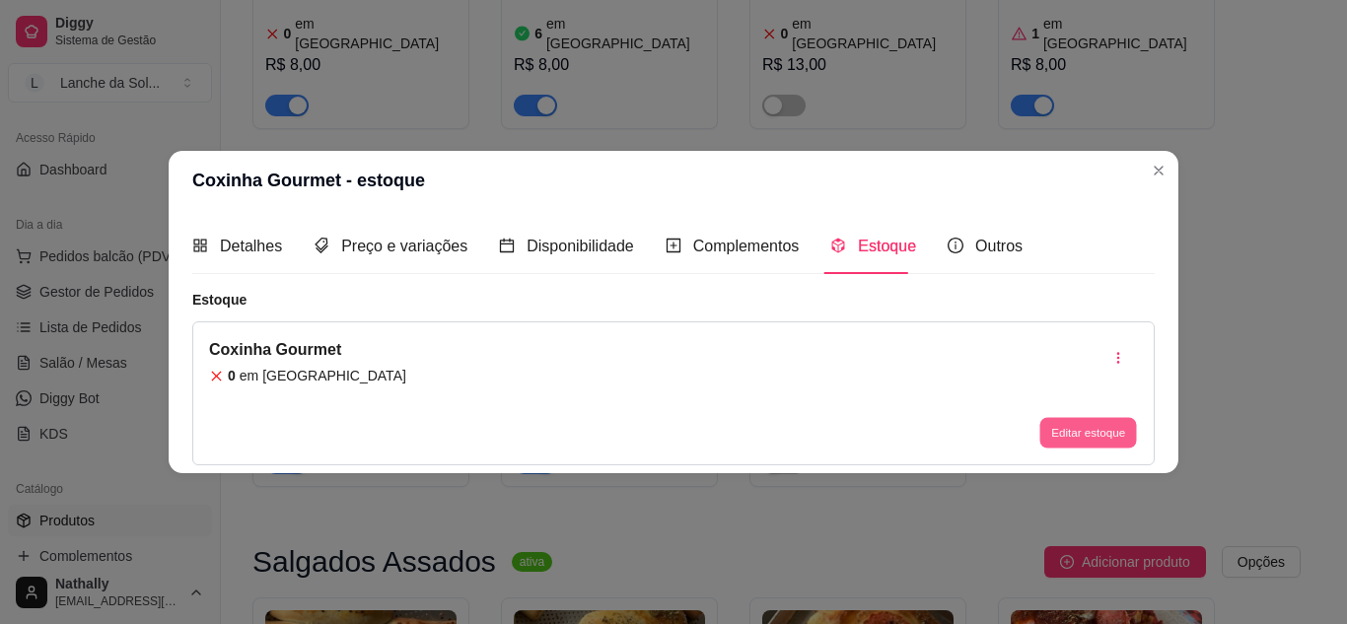
click at [1087, 431] on button "Editar estoque" at bounding box center [1088, 433] width 97 height 31
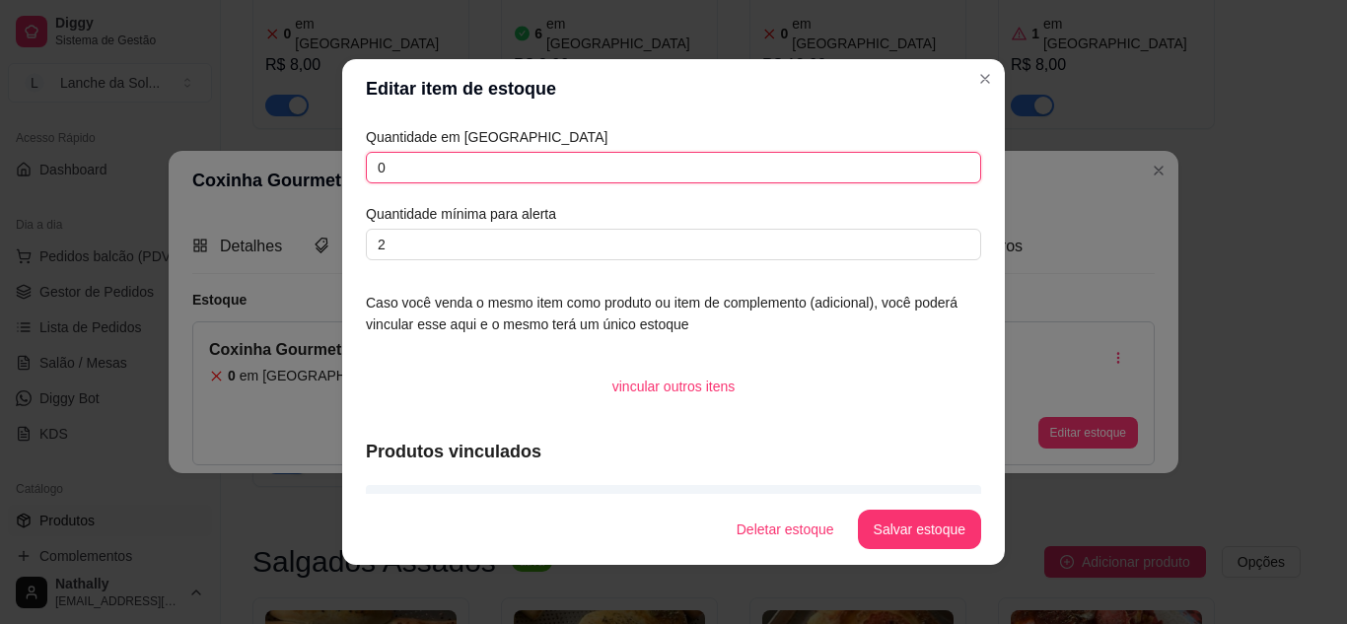
click at [620, 165] on input "0" at bounding box center [673, 168] width 615 height 32
type input "6"
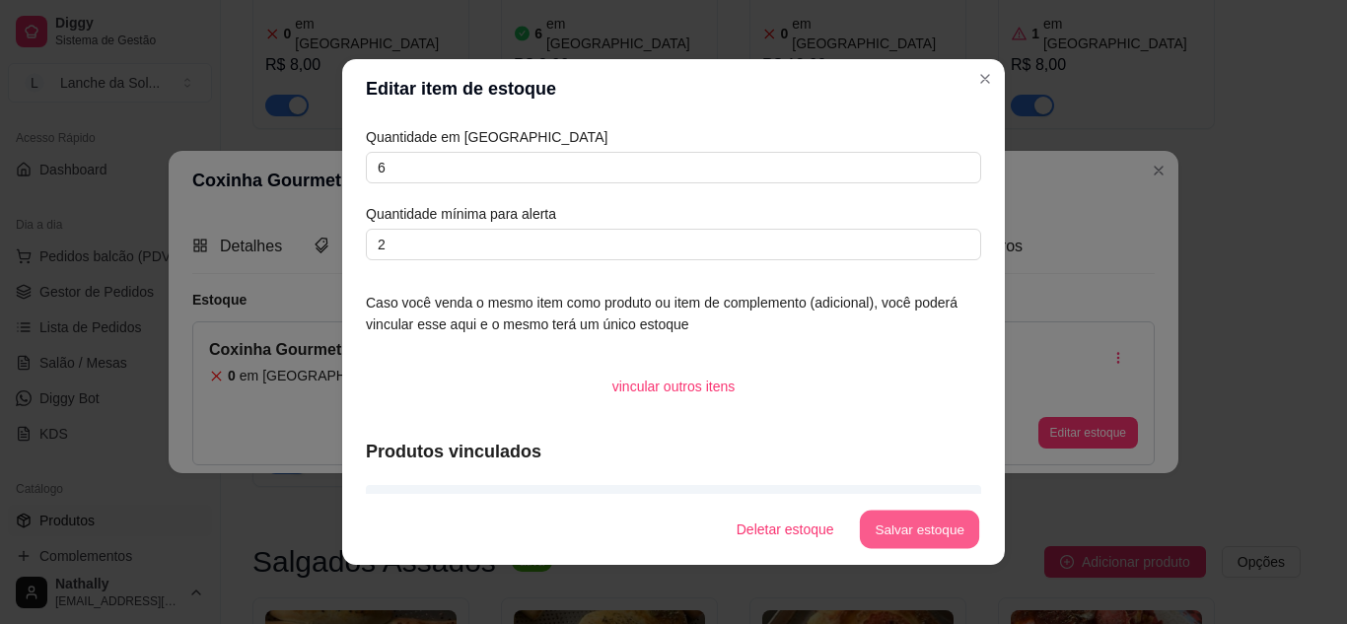
click at [865, 512] on button "Salvar estoque" at bounding box center [919, 530] width 120 height 38
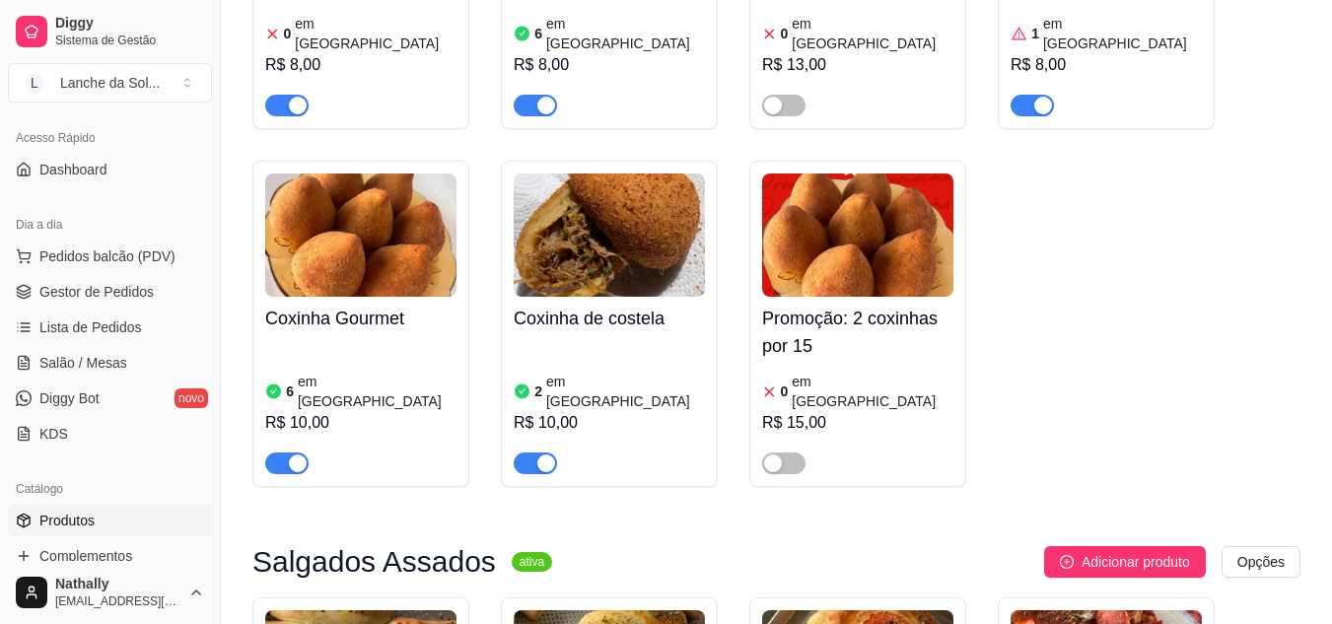
click at [153, 298] on link "Gestor de Pedidos" at bounding box center [110, 292] width 204 height 32
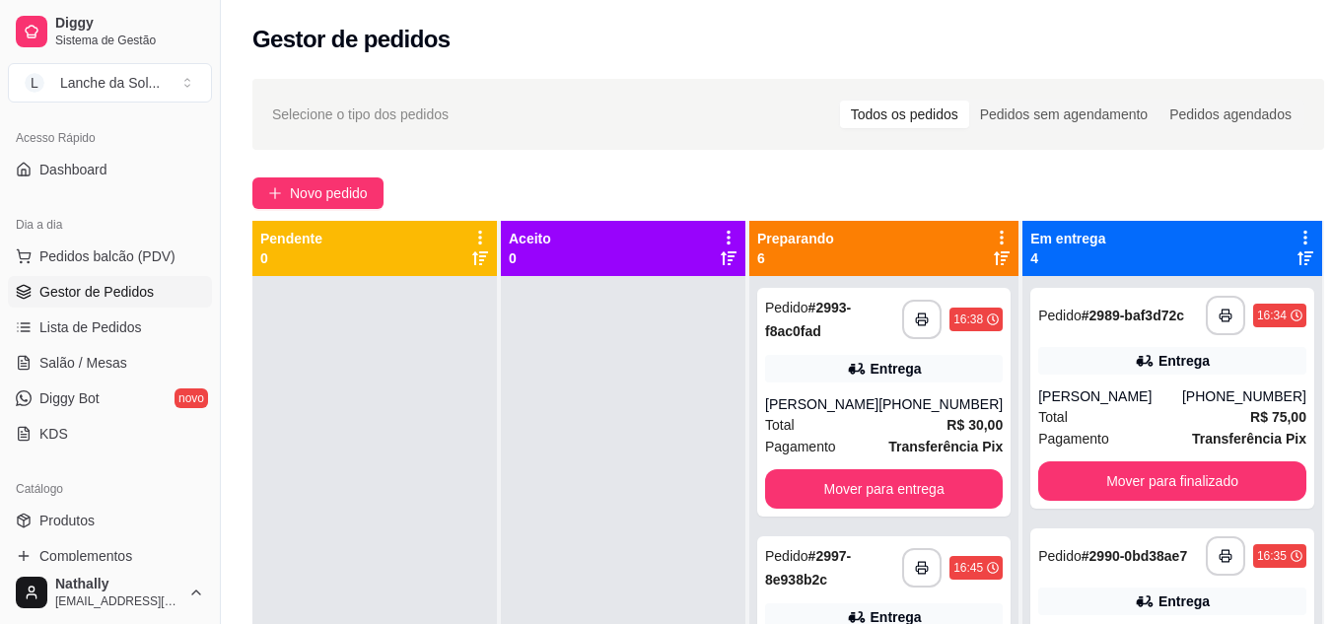
click at [950, 458] on div "**********" at bounding box center [883, 402] width 253 height 229
click at [959, 372] on div "Entrega" at bounding box center [884, 369] width 238 height 28
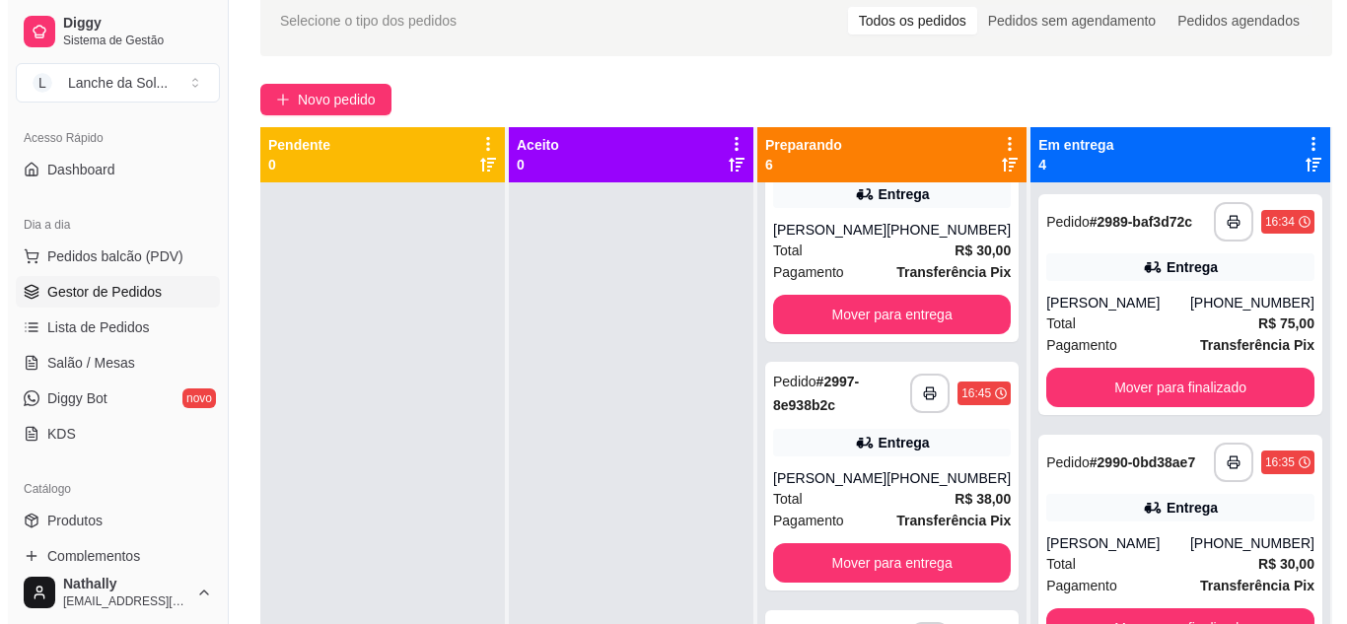
scroll to position [98, 0]
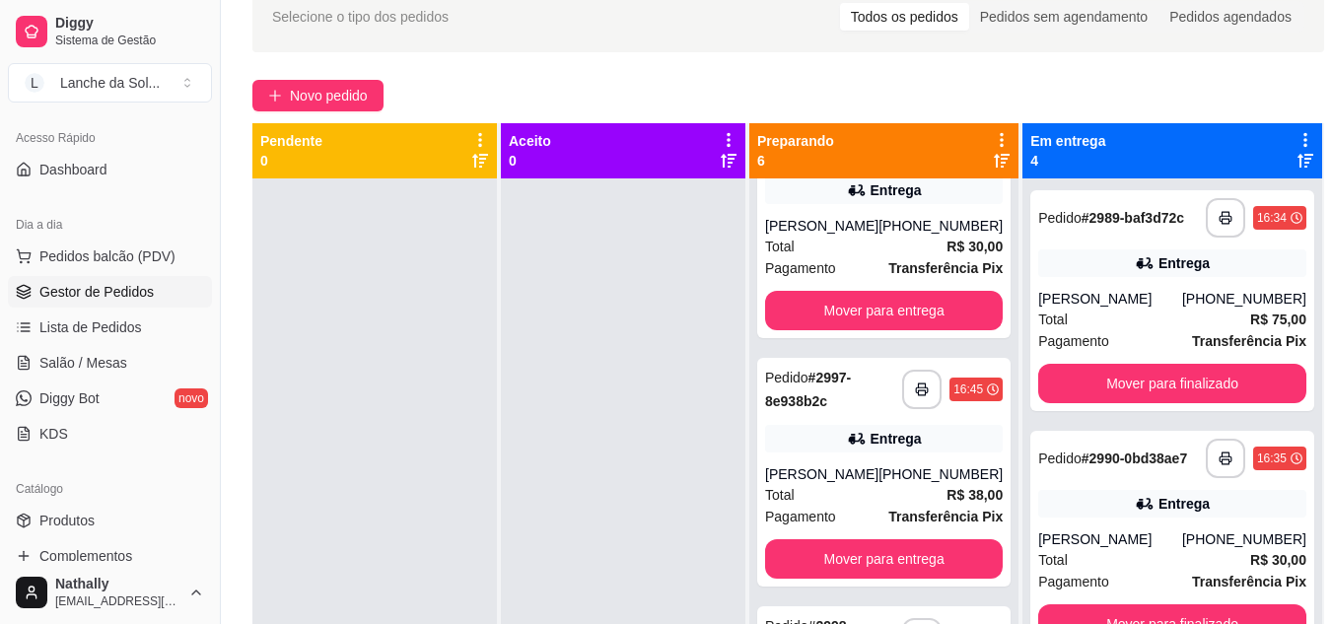
click at [970, 503] on strong "R$ 38,00" at bounding box center [975, 495] width 56 height 16
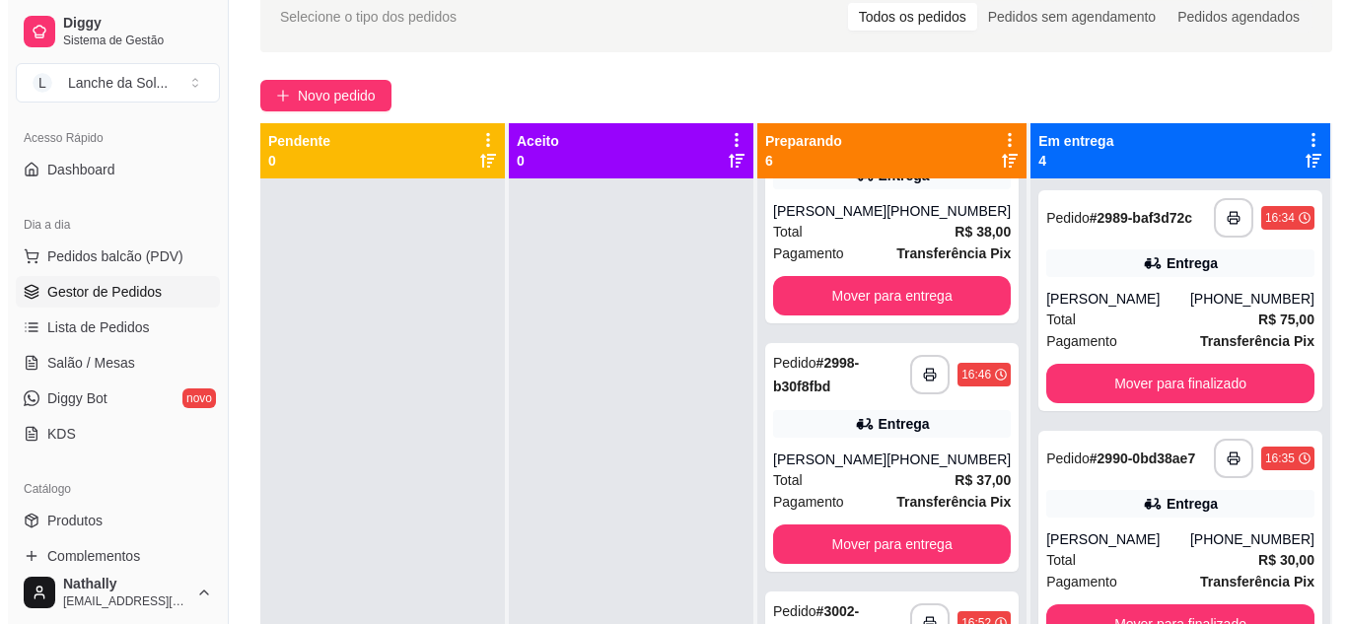
scroll to position [383, 0]
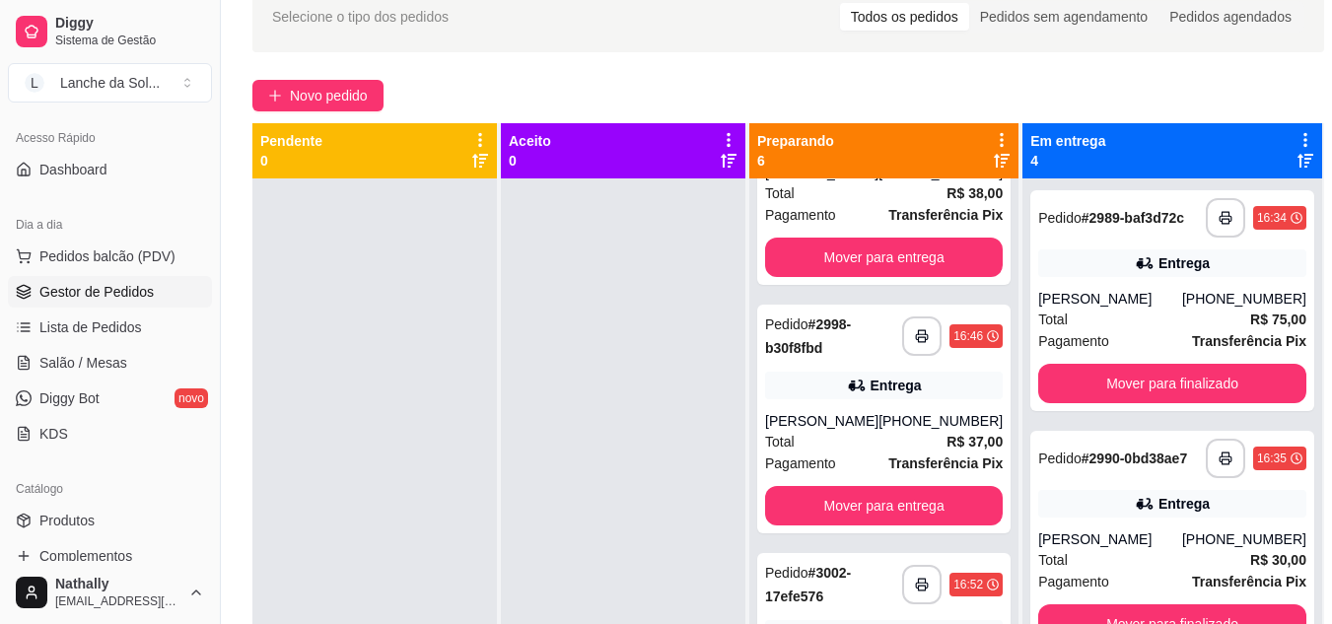
click at [934, 420] on div "[PHONE_NUMBER]" at bounding box center [941, 421] width 124 height 20
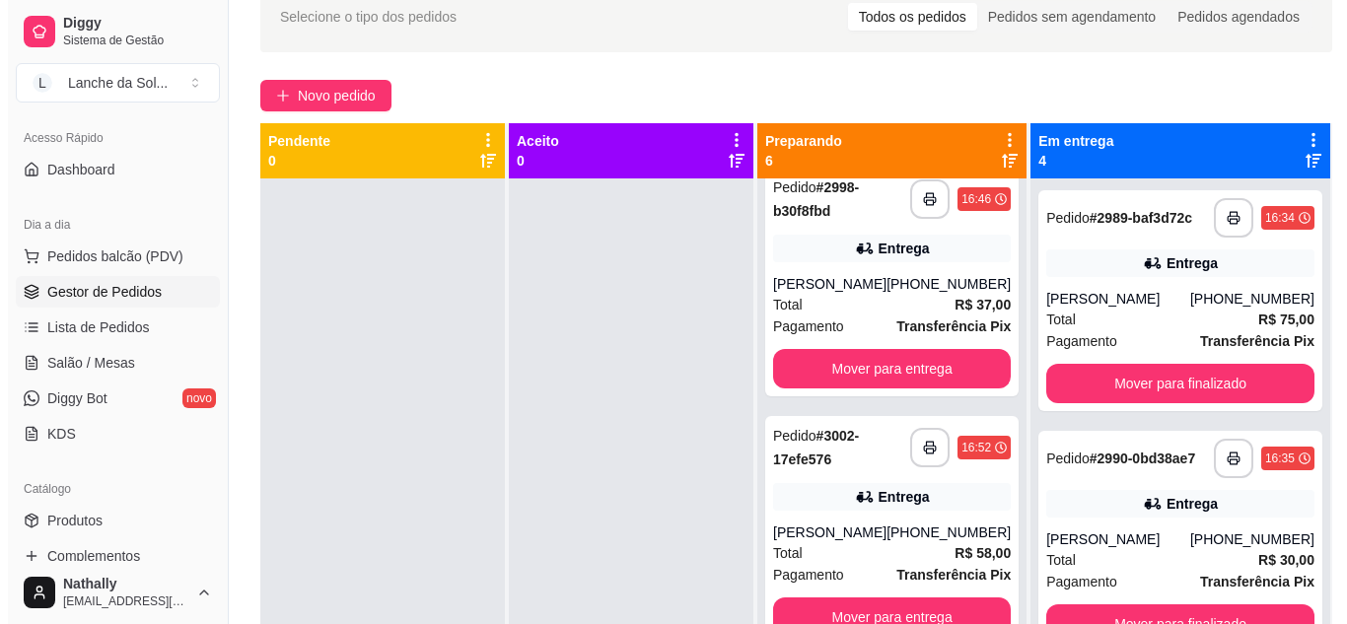
scroll to position [603, 0]
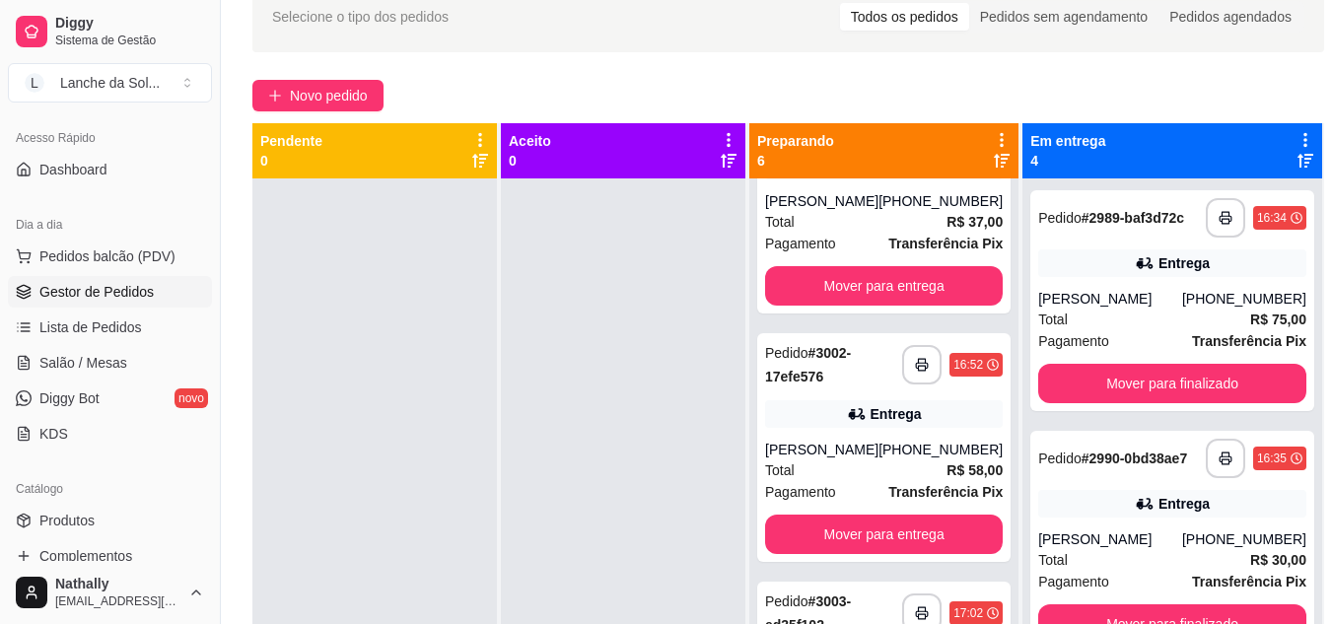
click at [953, 473] on strong "R$ 58,00" at bounding box center [975, 471] width 56 height 16
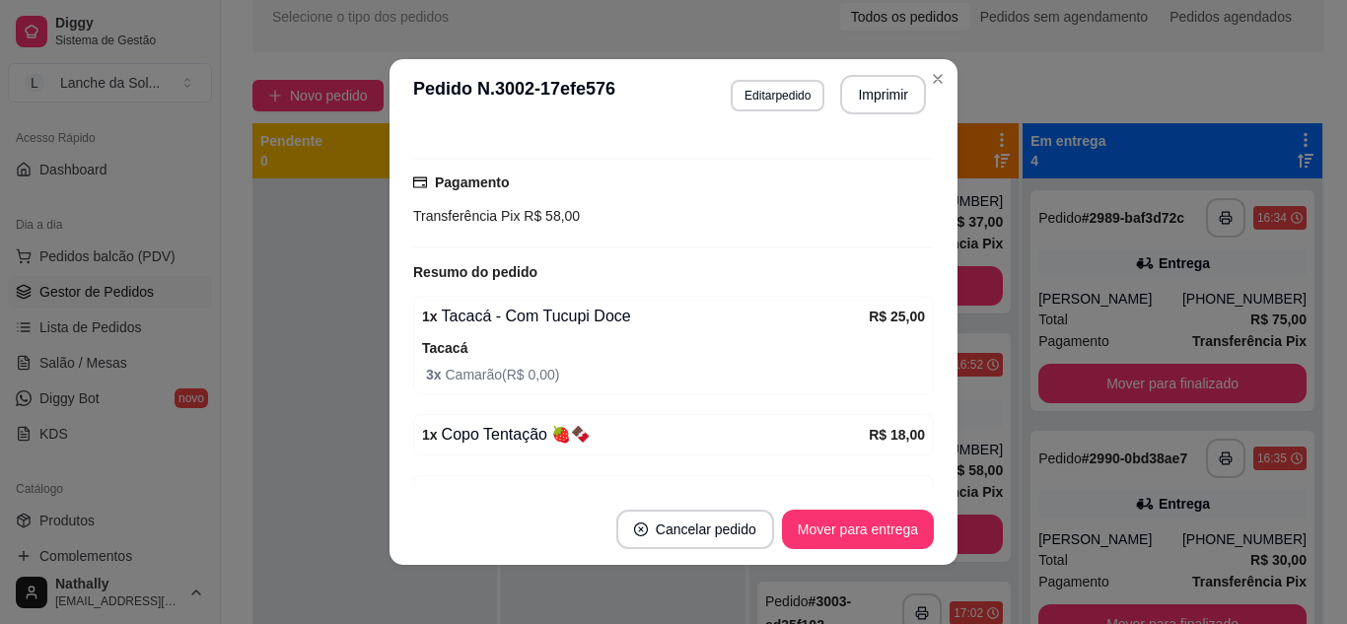
scroll to position [505, 0]
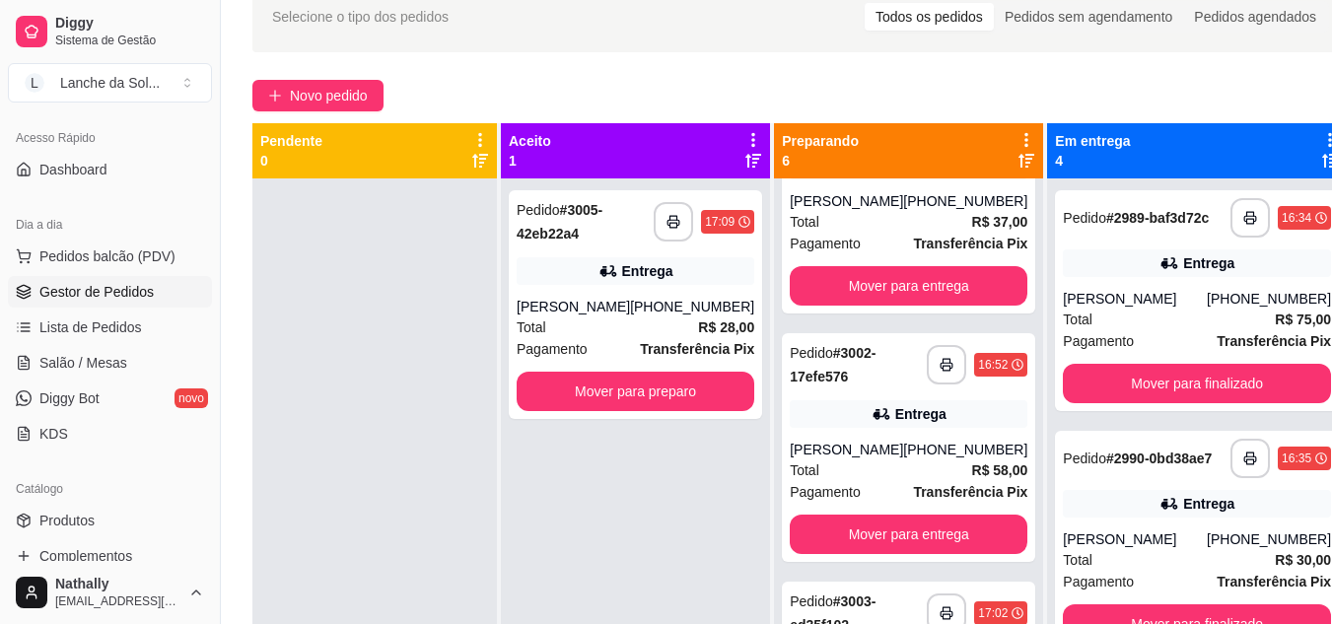
click at [959, 446] on div "[PHONE_NUMBER]" at bounding box center [965, 450] width 124 height 20
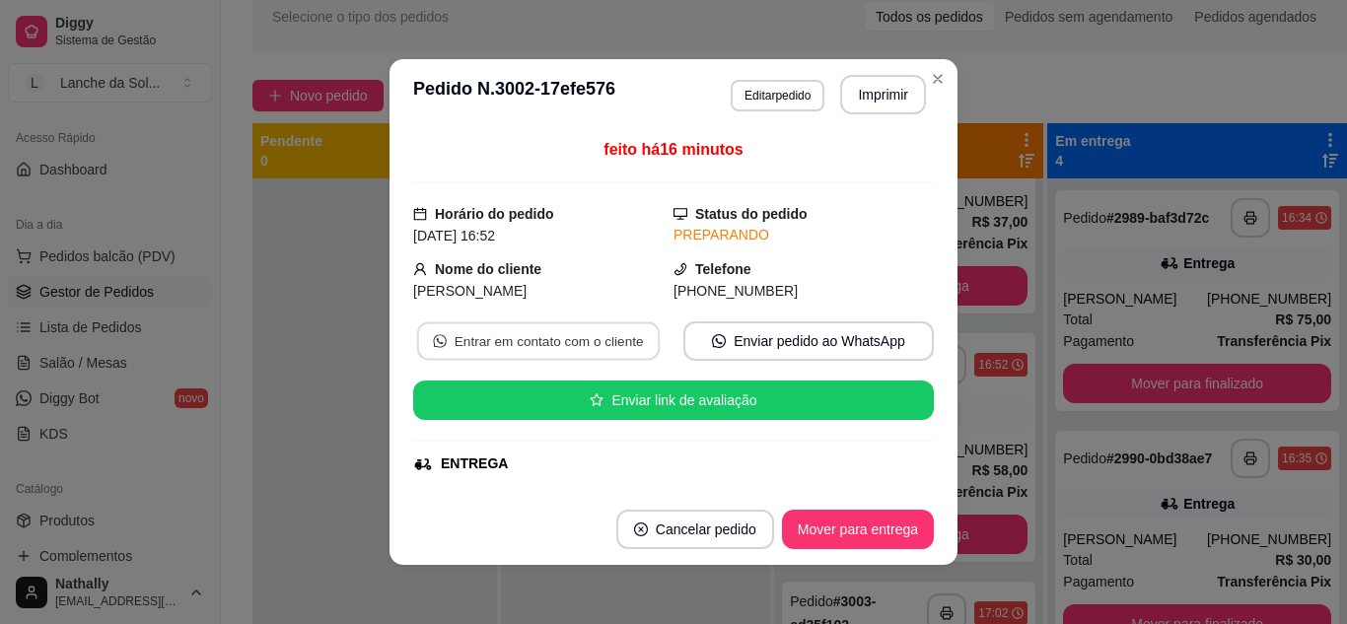
click at [535, 342] on button "Entrar em contato com o cliente" at bounding box center [538, 342] width 243 height 38
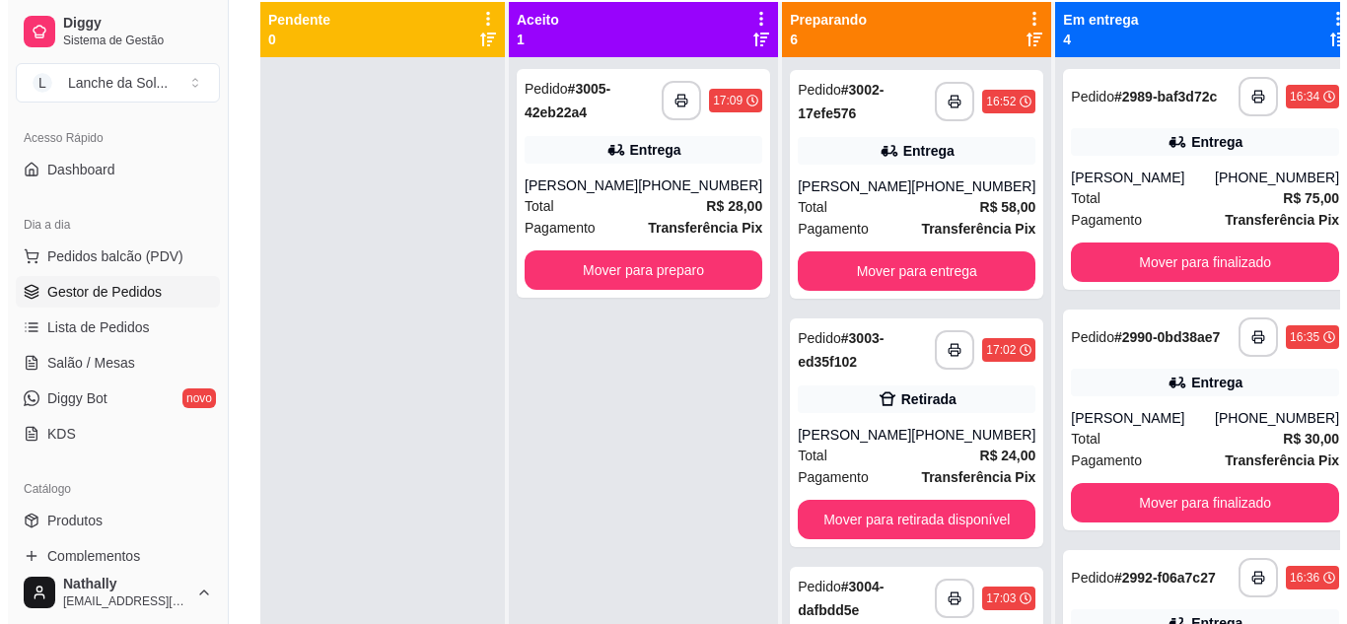
scroll to position [801, 0]
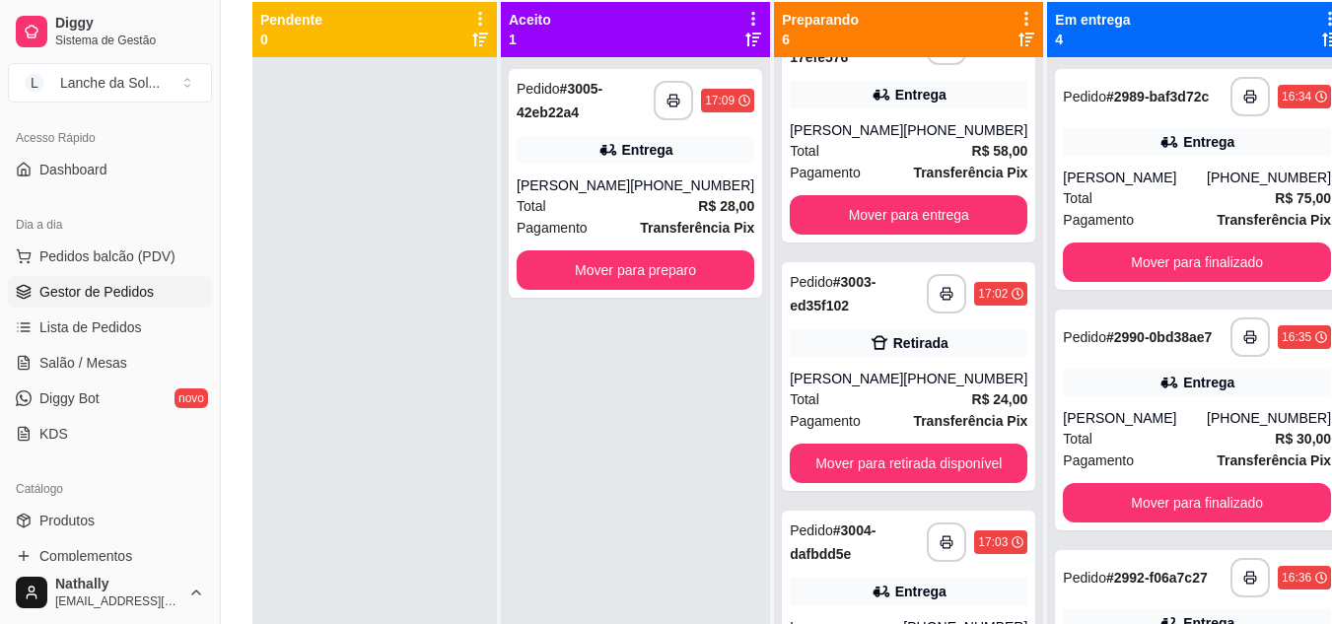
click at [933, 402] on div "Total R$ 24,00" at bounding box center [909, 400] width 238 height 22
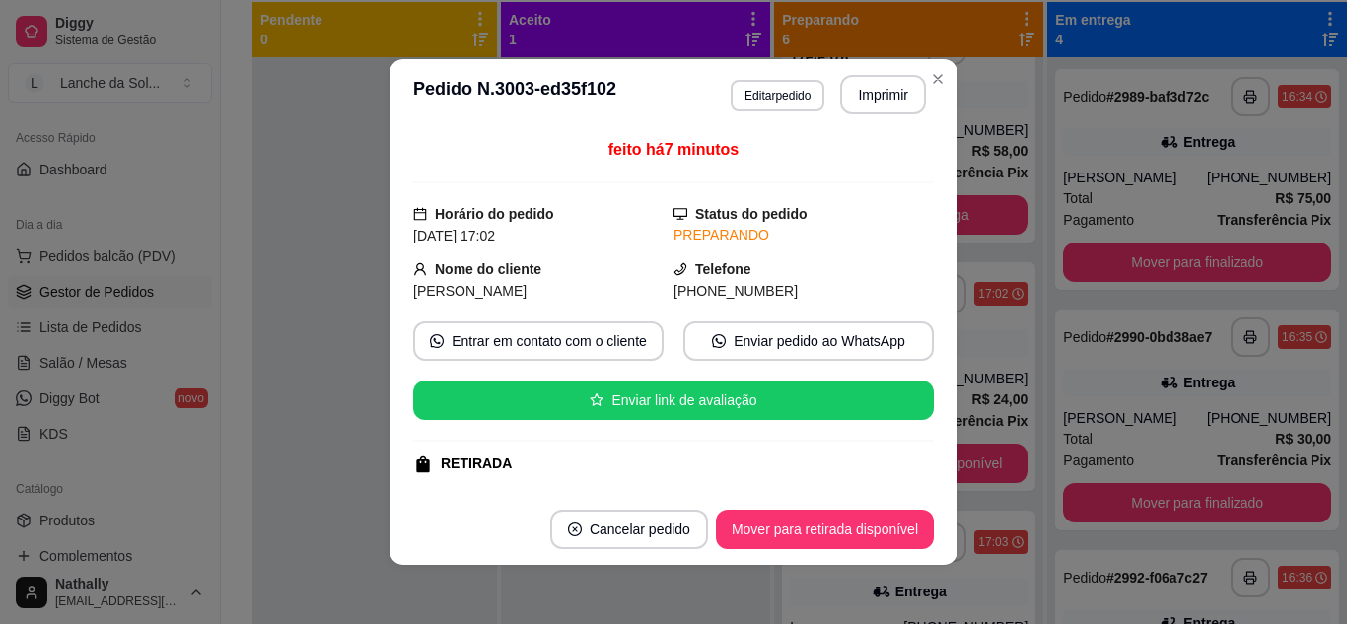
click at [913, 228] on div "feito há 7 minutos Horário do pedido [DATE] 17:02 Status do pedido PREPARANDO N…" at bounding box center [673, 312] width 521 height 348
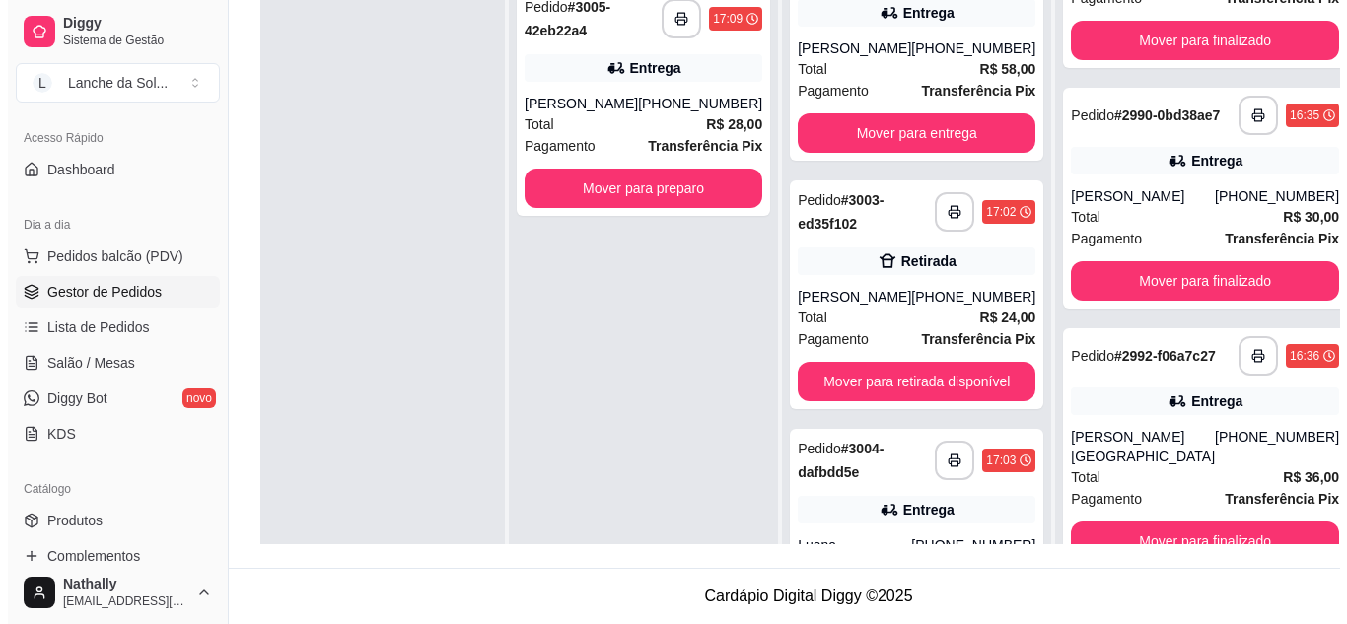
scroll to position [887, 0]
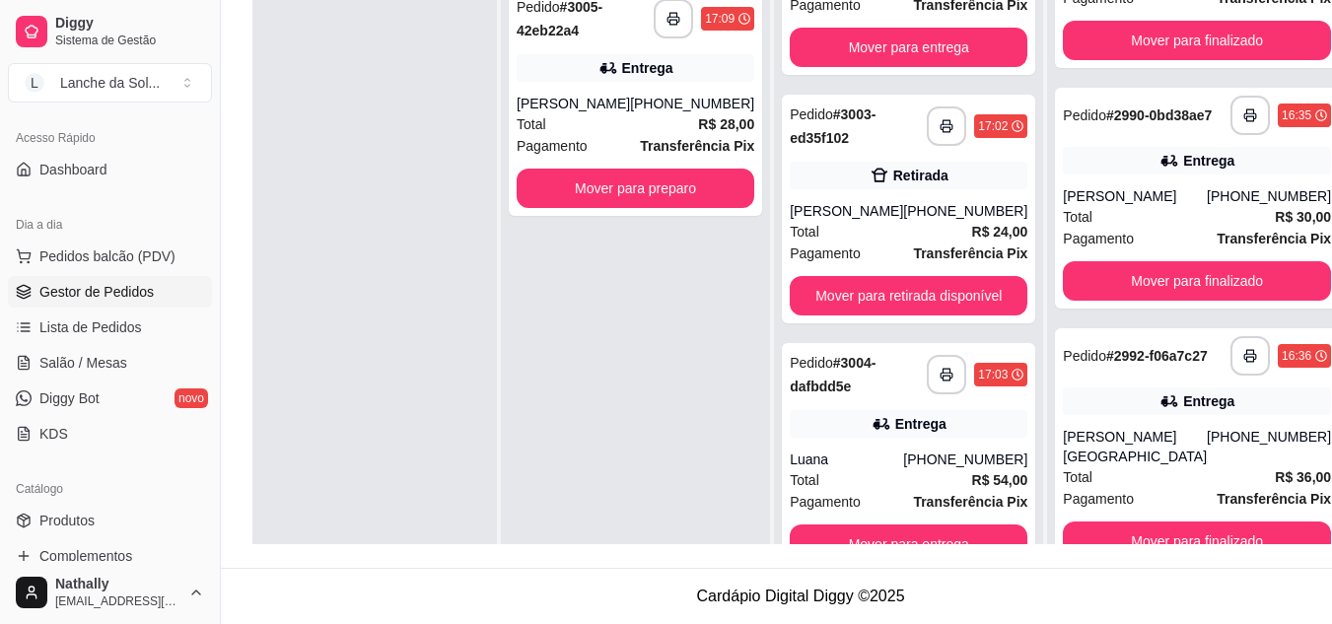
click at [935, 428] on div "Entrega" at bounding box center [909, 424] width 238 height 28
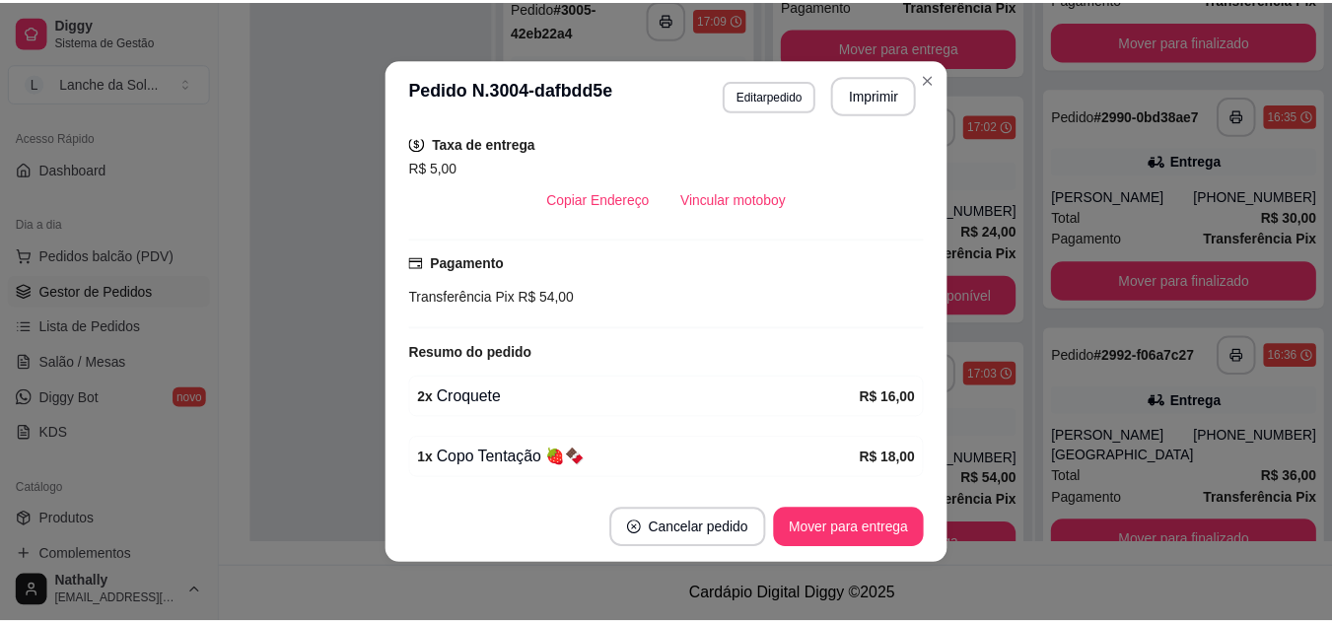
scroll to position [414, 0]
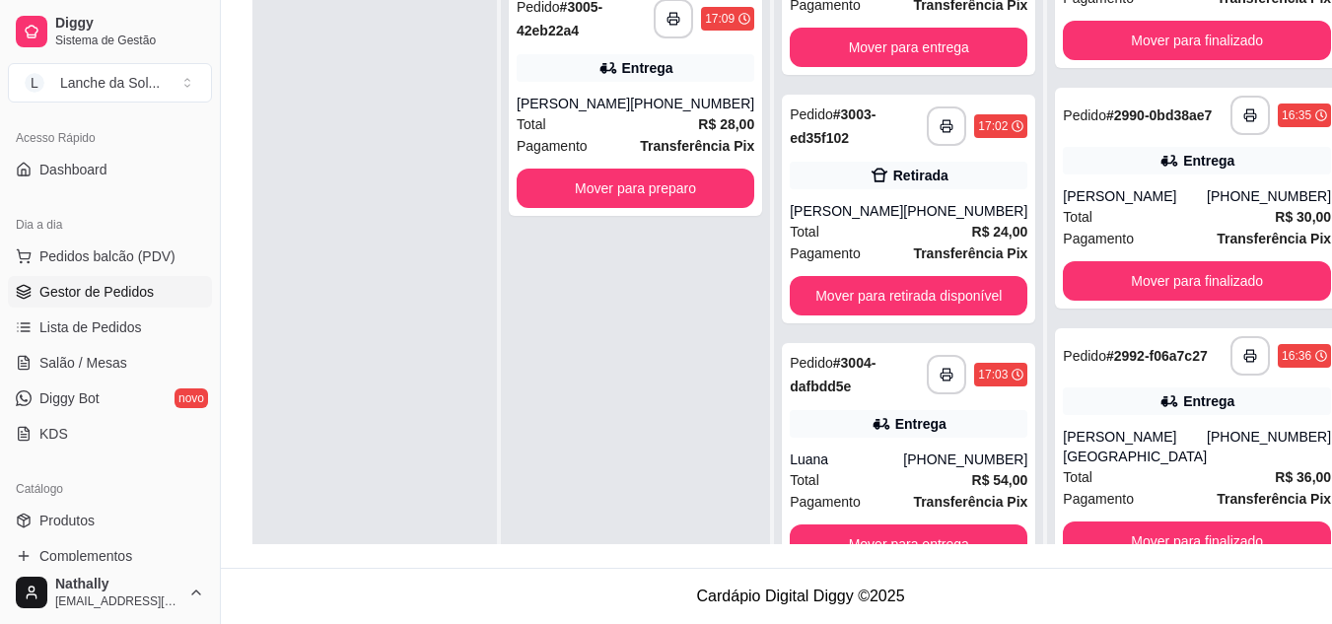
click at [86, 326] on span "Lista de Pedidos" at bounding box center [90, 328] width 103 height 20
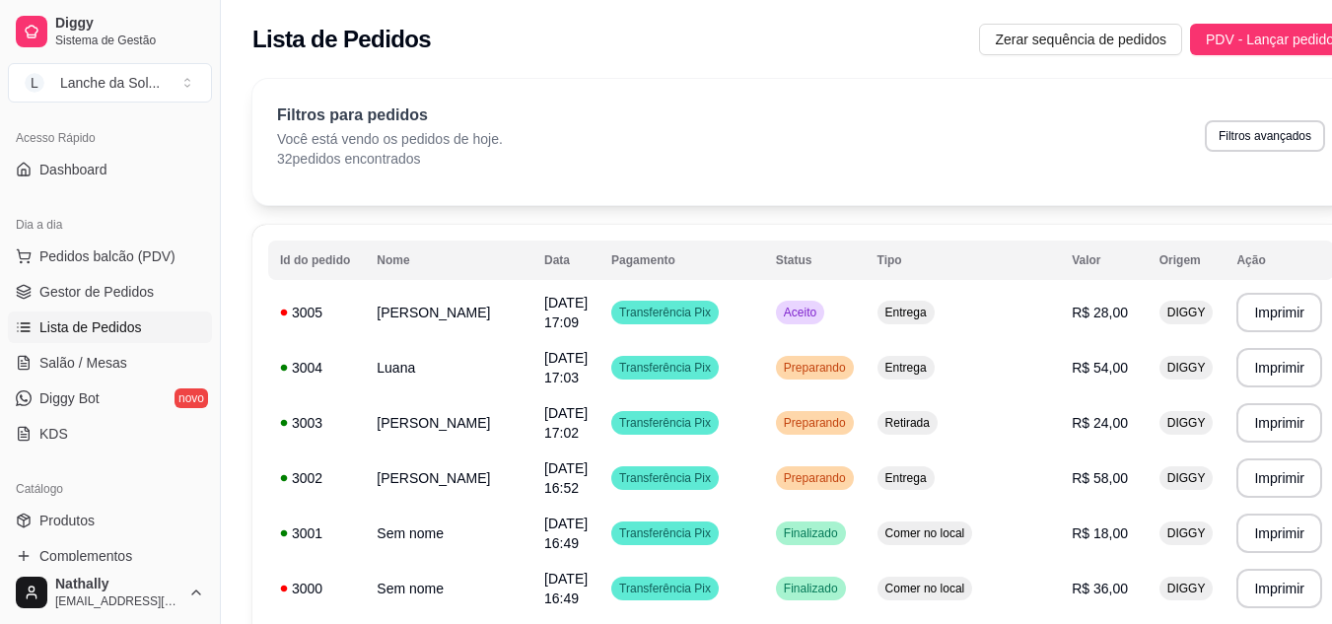
click at [102, 372] on span "Salão / Mesas" at bounding box center [83, 363] width 88 height 20
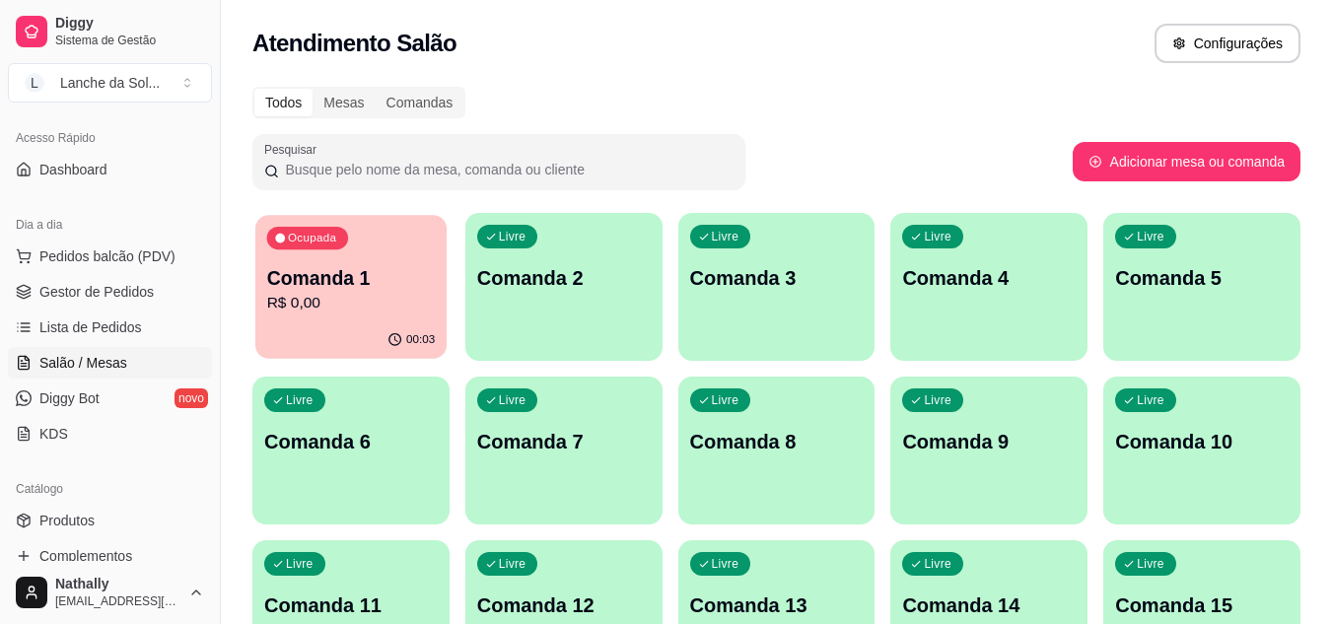
click at [367, 295] on p "R$ 0,00" at bounding box center [351, 303] width 169 height 23
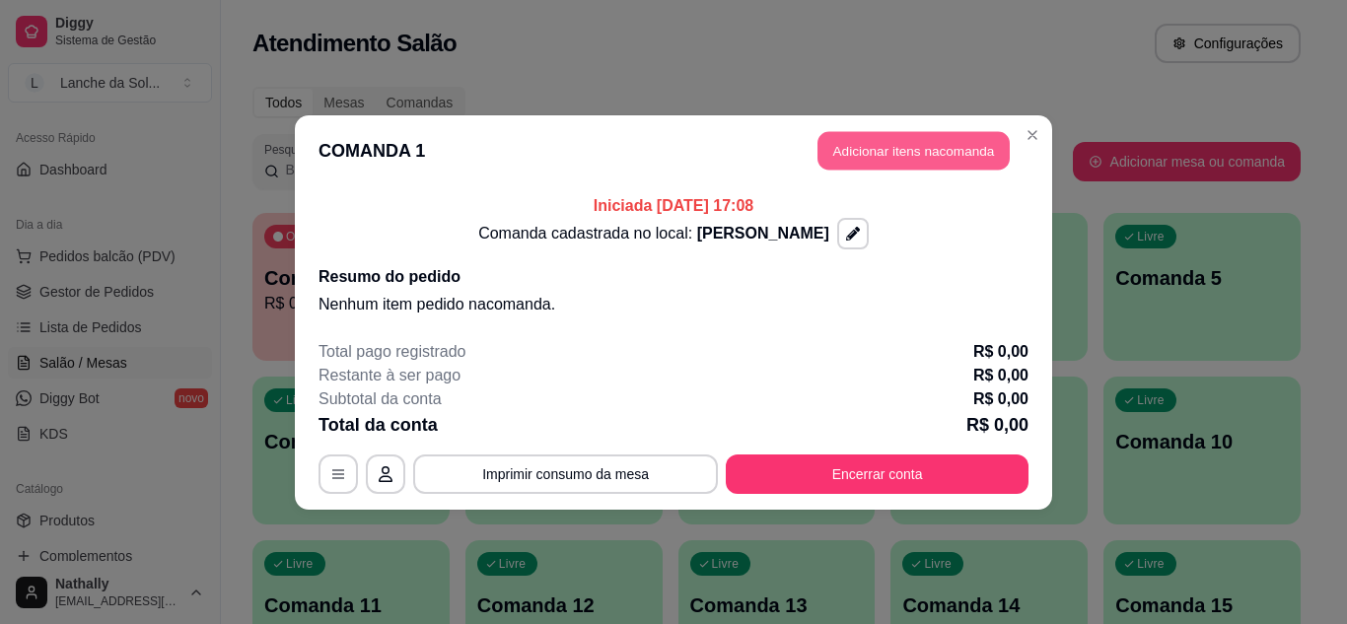
click at [930, 142] on button "Adicionar itens na comanda" at bounding box center [914, 150] width 192 height 38
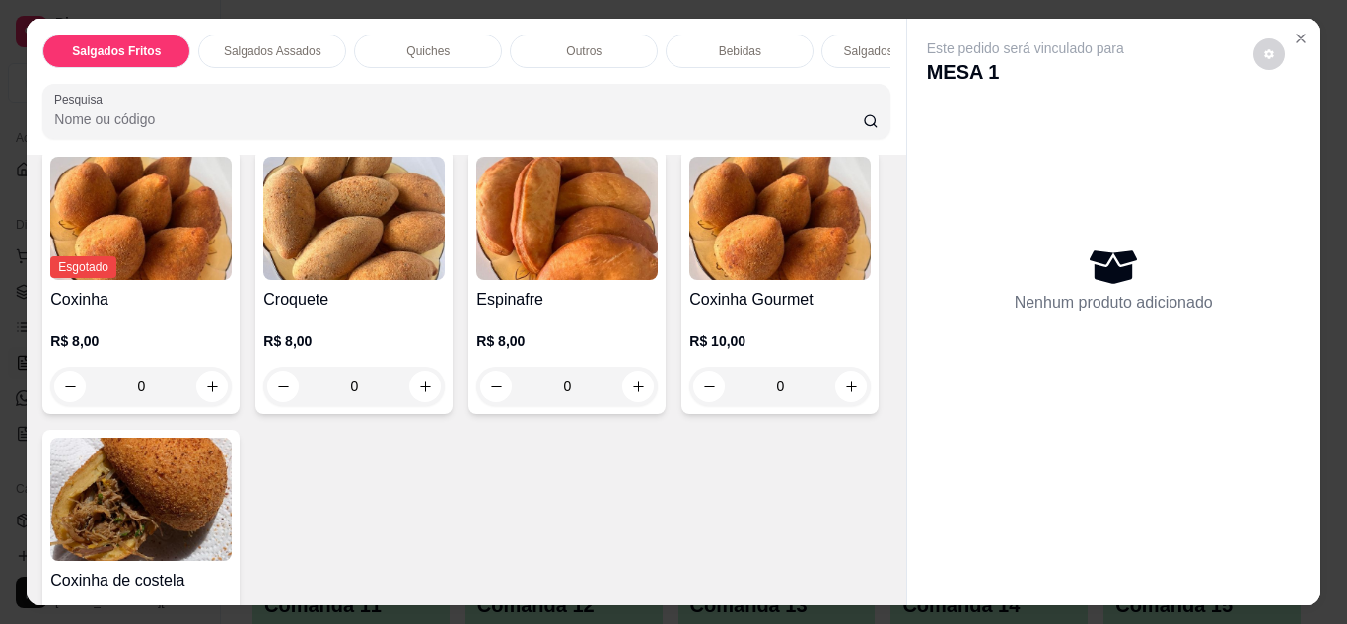
scroll to position [157, 0]
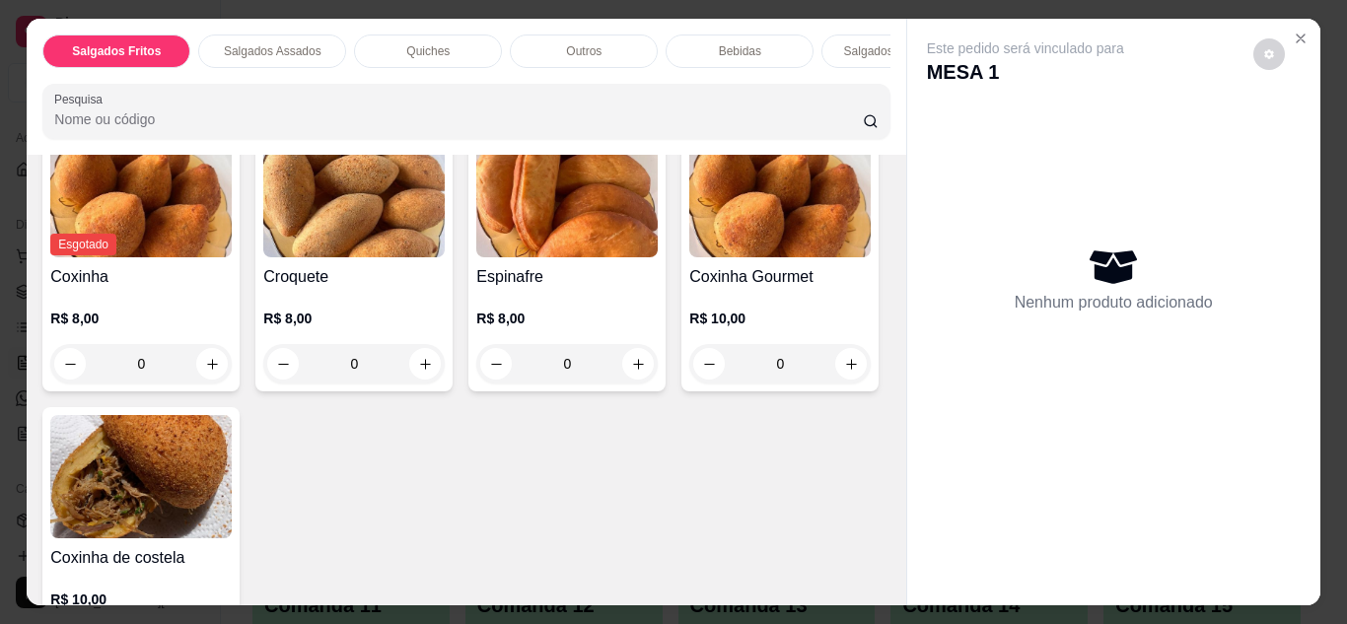
click at [1299, 37] on icon "Close" at bounding box center [1301, 39] width 16 height 16
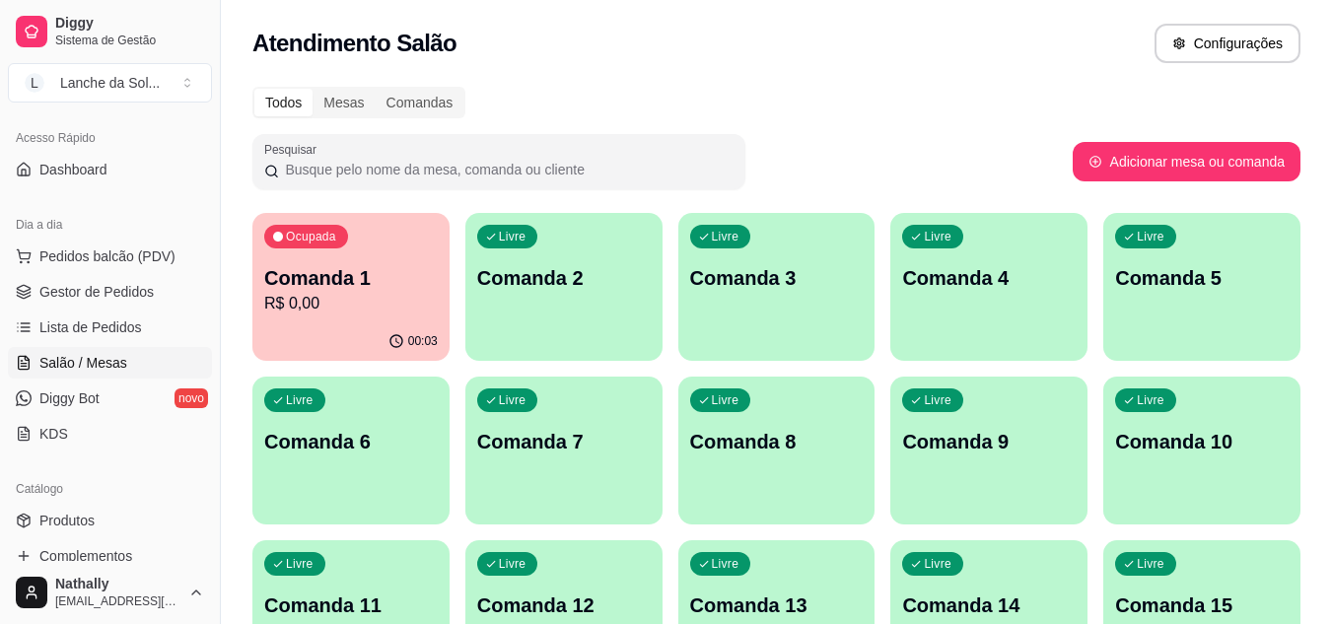
drag, startPoint x: 41, startPoint y: 538, endPoint x: 96, endPoint y: 503, distance: 64.3
click at [96, 503] on div "Catálogo Produtos Complementos" at bounding box center [110, 523] width 220 height 114
click at [88, 525] on span "Produtos" at bounding box center [66, 521] width 55 height 20
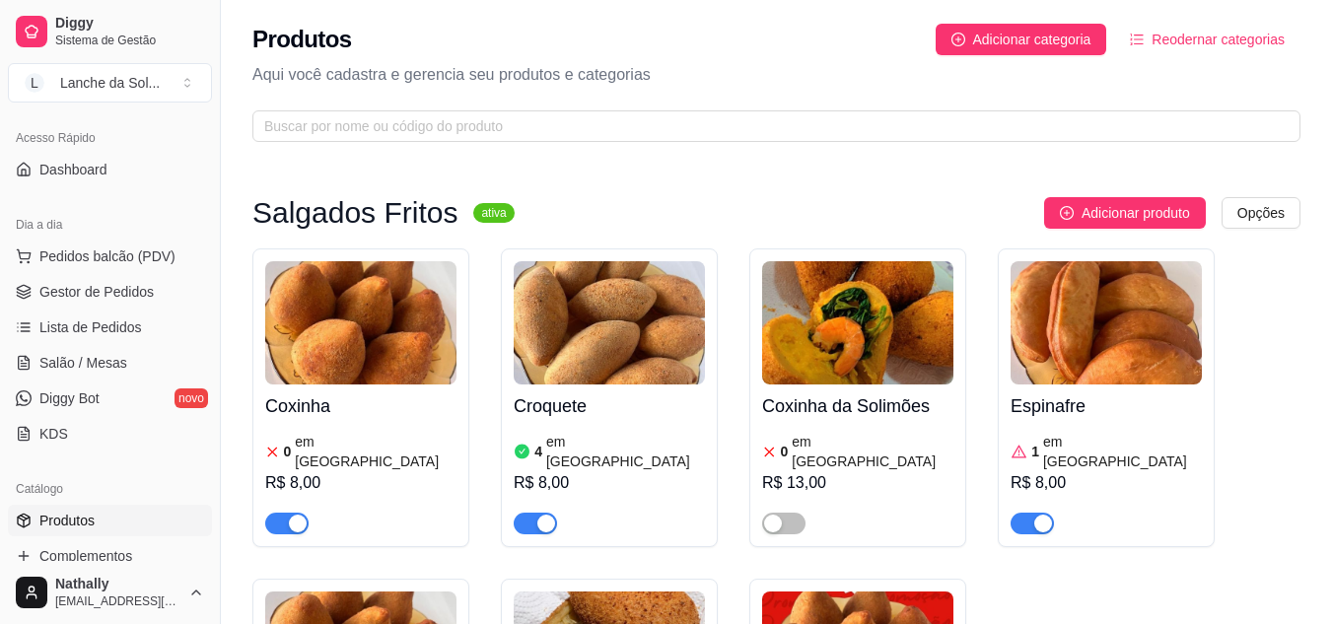
click at [400, 431] on div "0 em estoque R$ 8,00" at bounding box center [360, 481] width 191 height 107
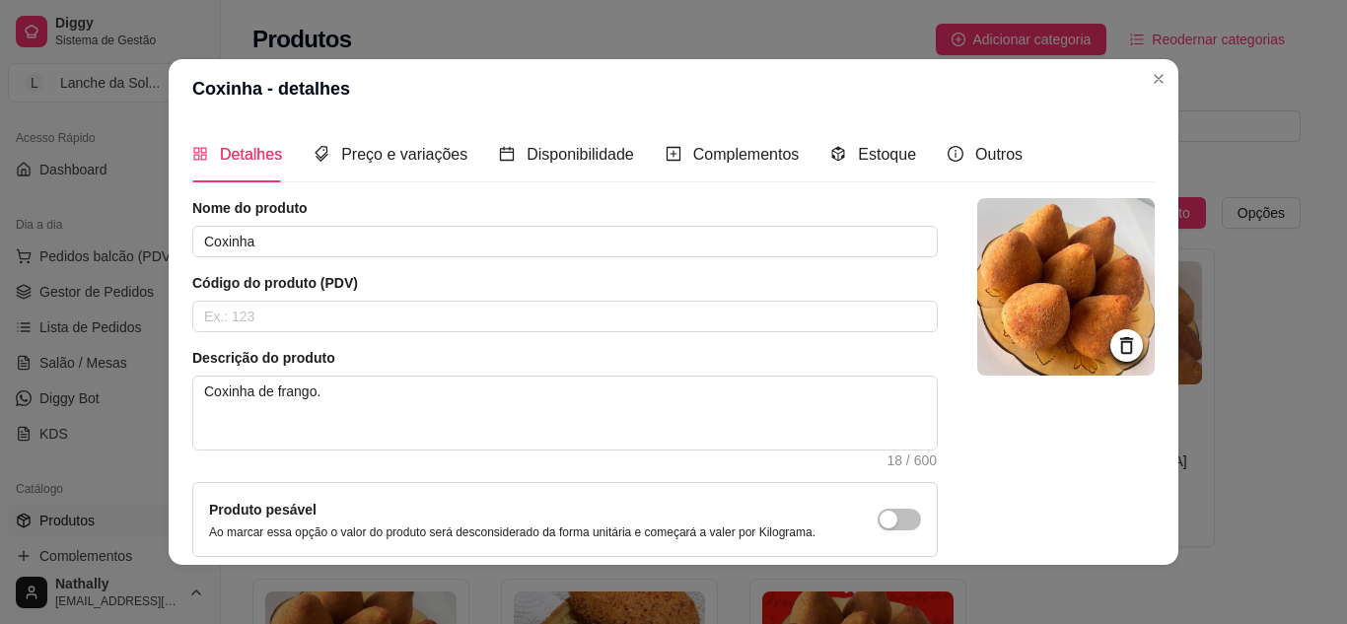
click at [852, 141] on div "Estoque" at bounding box center [873, 154] width 86 height 56
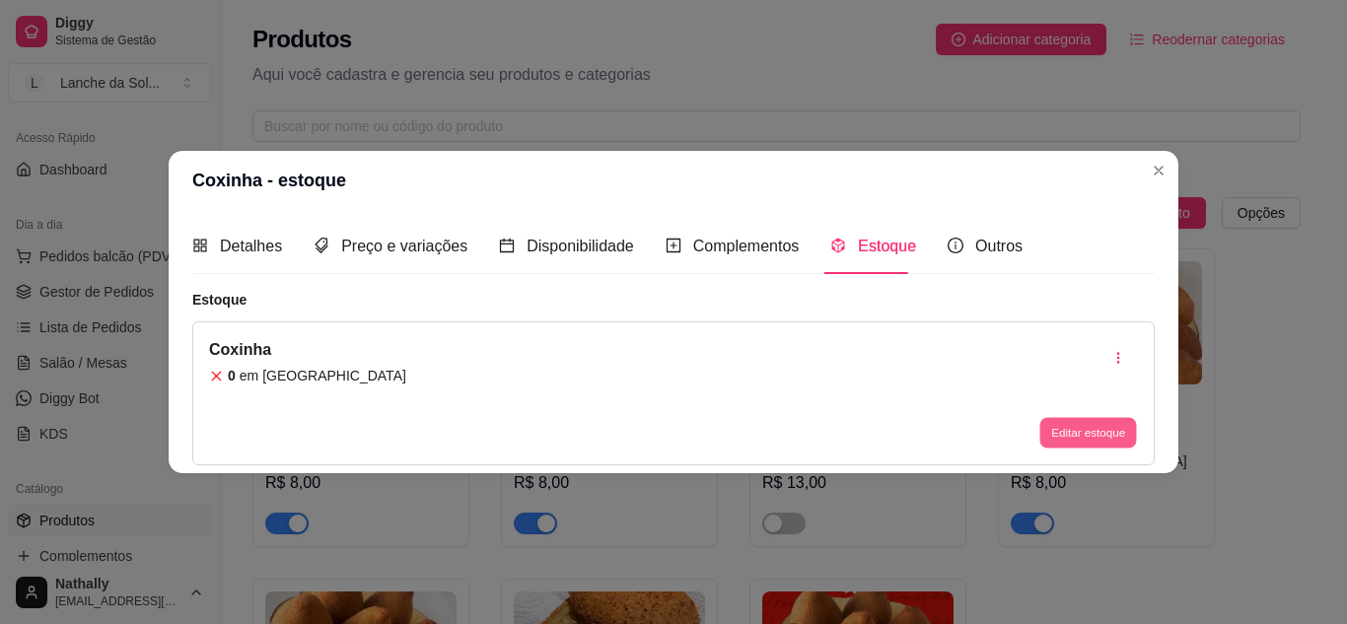
click at [1056, 444] on button "Editar estoque" at bounding box center [1088, 433] width 97 height 31
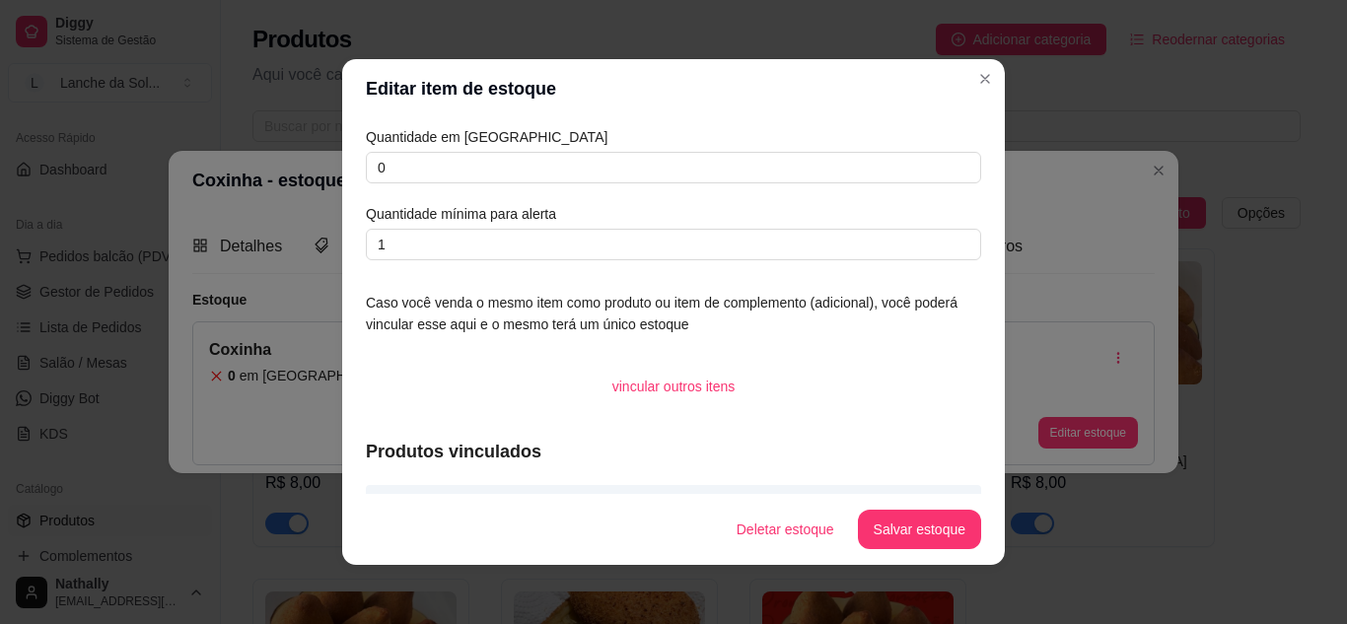
drag, startPoint x: 749, startPoint y: 149, endPoint x: 739, endPoint y: 166, distance: 19.5
click at [739, 166] on div "Quantidade em estoque 0 Quantidade mínima para alerta 1" at bounding box center [673, 193] width 615 height 134
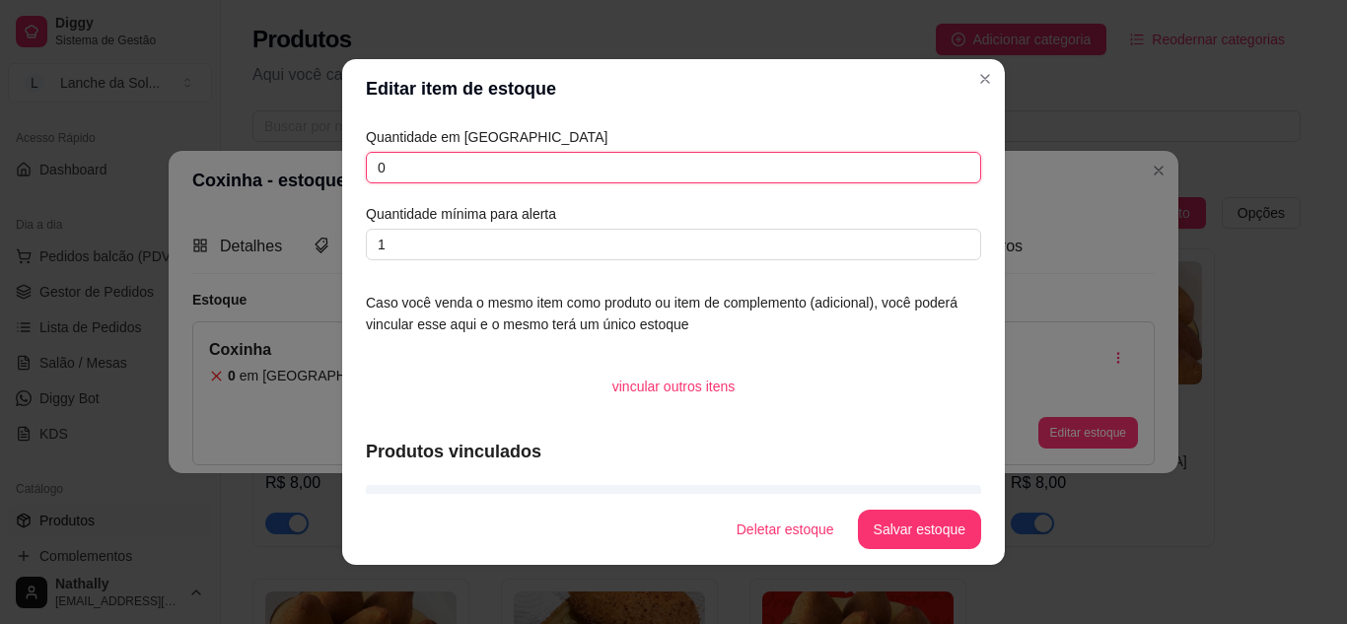
click at [739, 166] on input "0" at bounding box center [673, 168] width 615 height 32
type input "5"
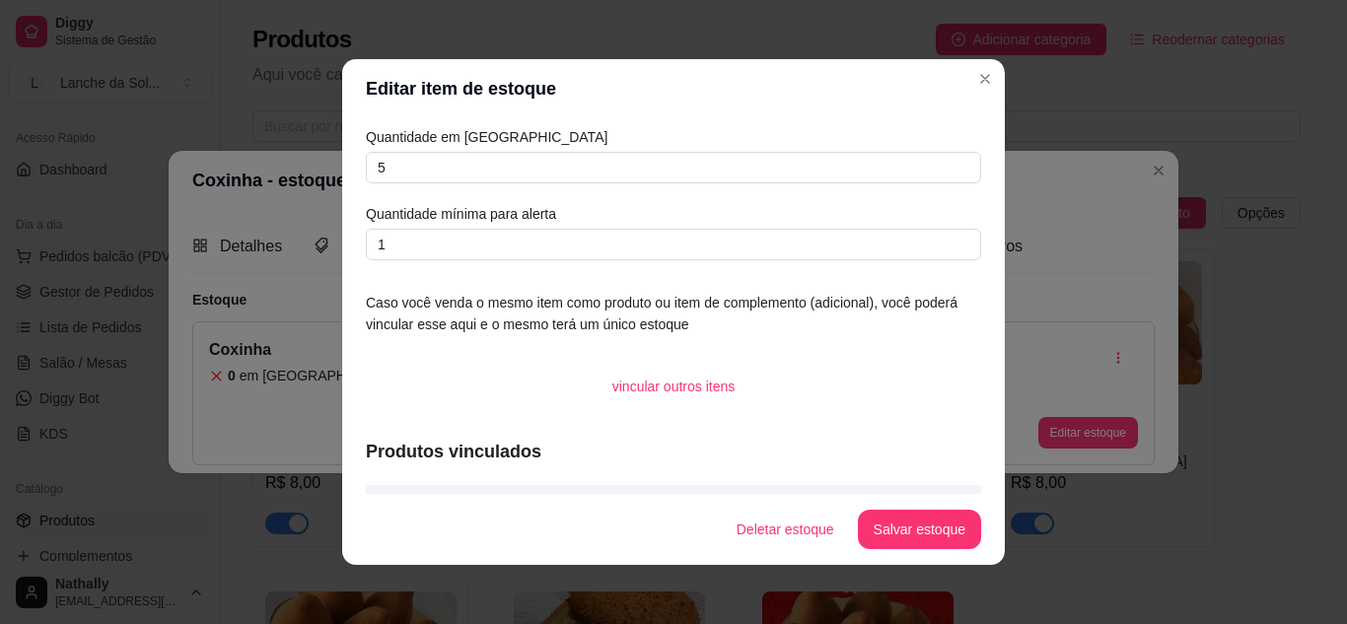
click at [904, 472] on section "Editar item de estoque Quantidade em estoque 5 Quantidade mínima para alerta 1 …" at bounding box center [673, 312] width 663 height 506
click at [884, 532] on button "Salvar estoque" at bounding box center [919, 530] width 120 height 38
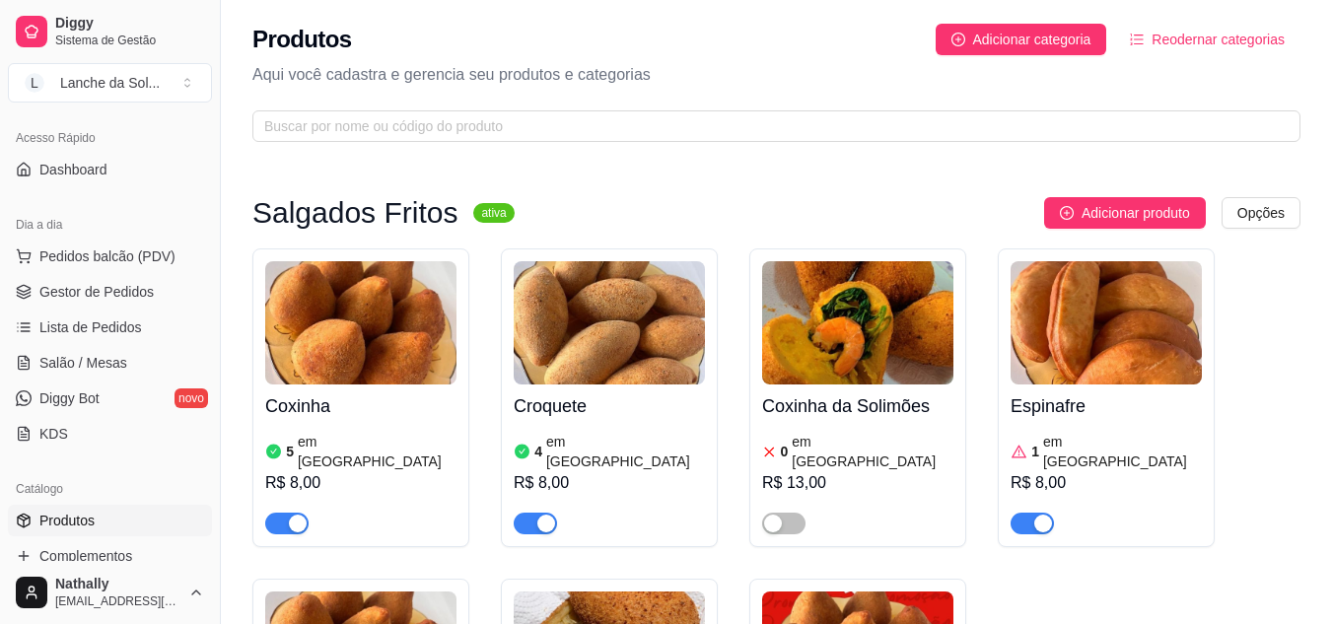
click at [117, 316] on link "Lista de Pedidos" at bounding box center [110, 328] width 204 height 32
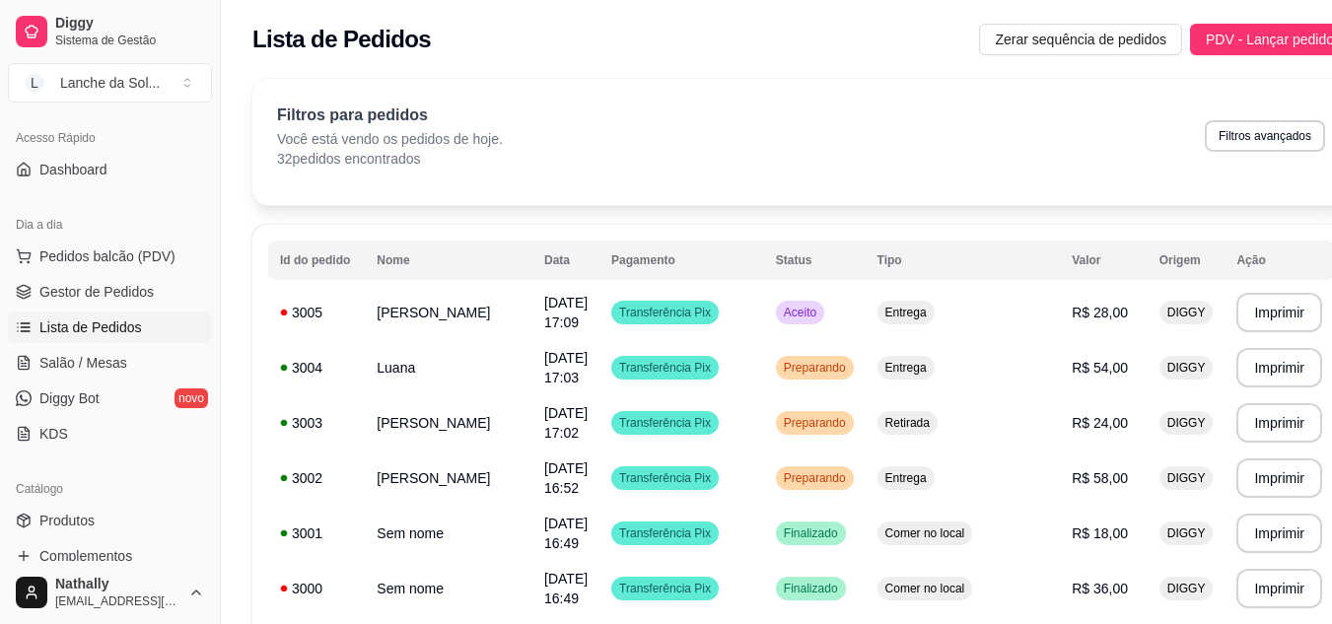
click at [111, 355] on span "Salão / Mesas" at bounding box center [83, 363] width 88 height 20
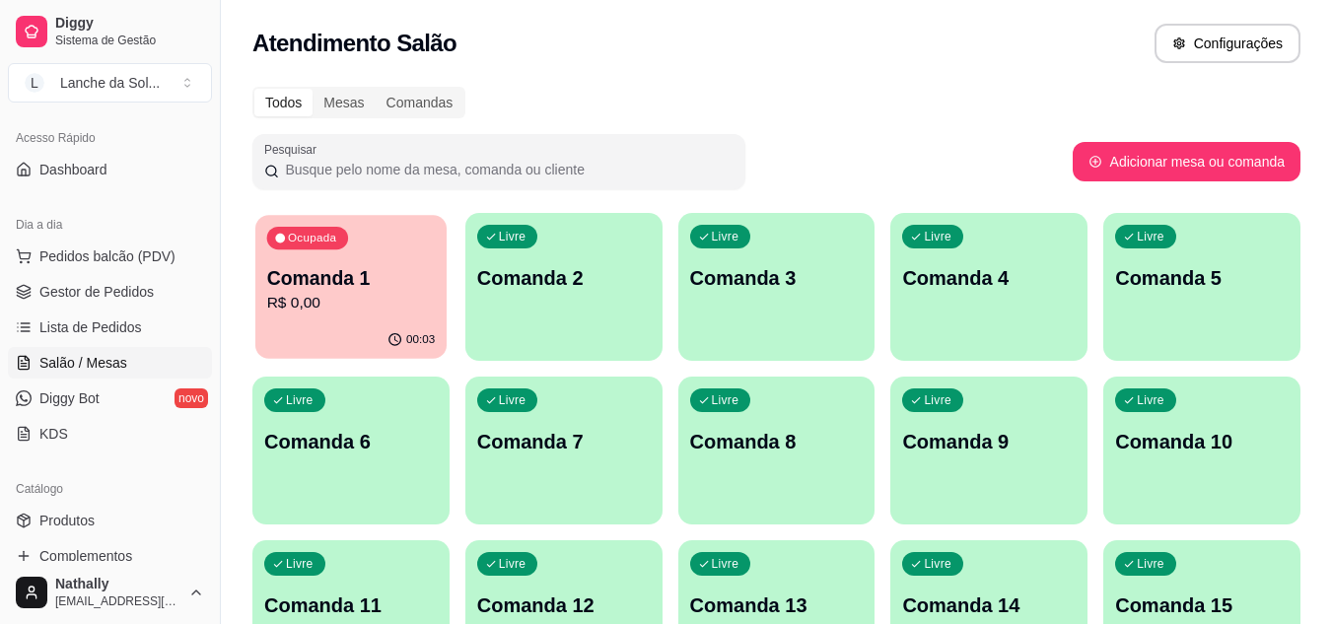
click at [356, 223] on div "Ocupada Comanda 1 R$ 0,00" at bounding box center [350, 268] width 191 height 107
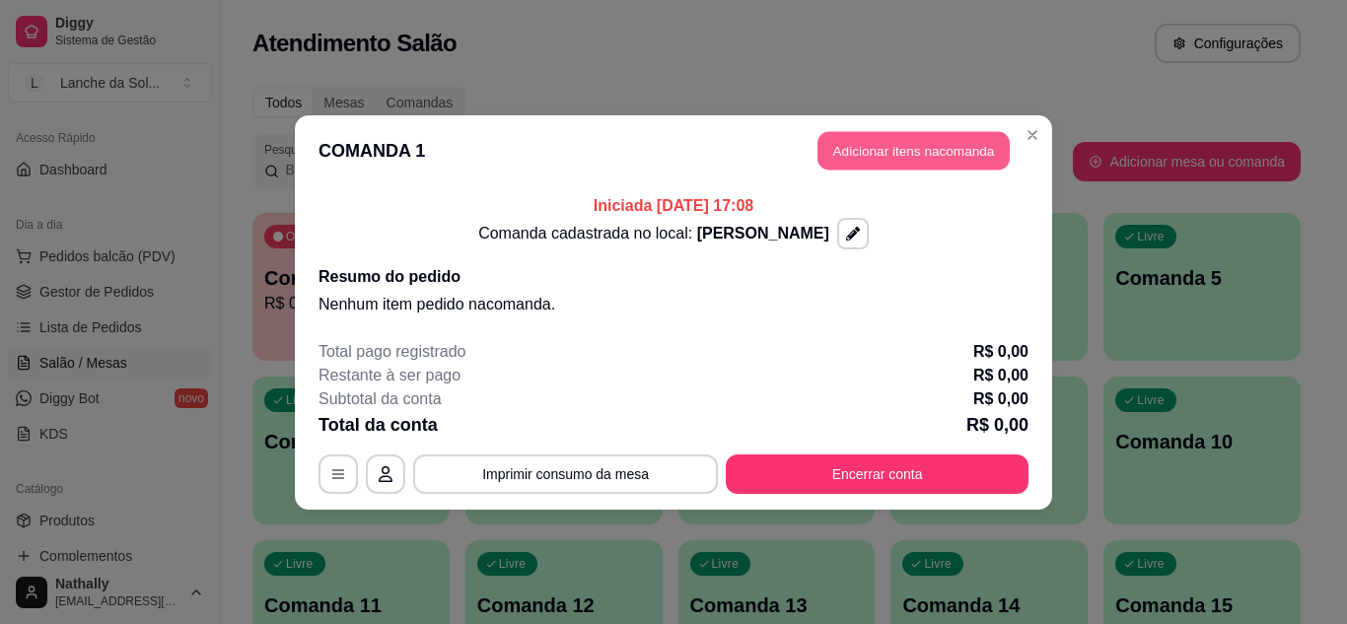
click at [872, 144] on button "Adicionar itens na comanda" at bounding box center [914, 150] width 192 height 38
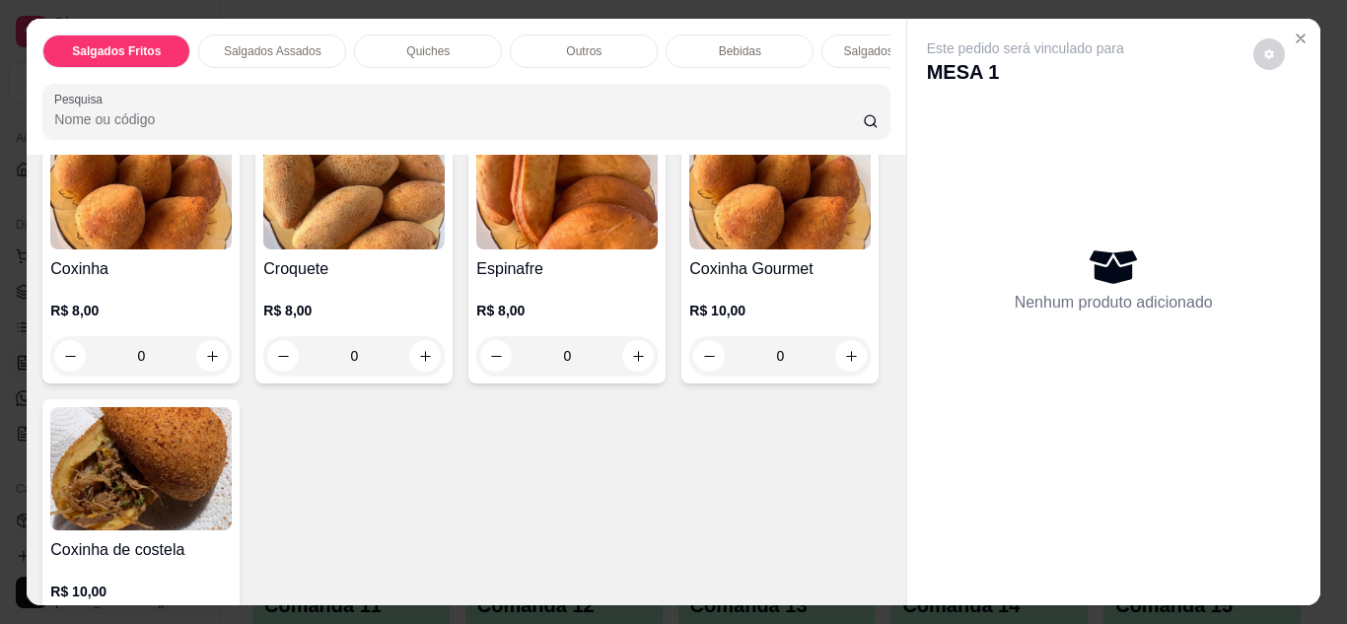
scroll to position [173, 0]
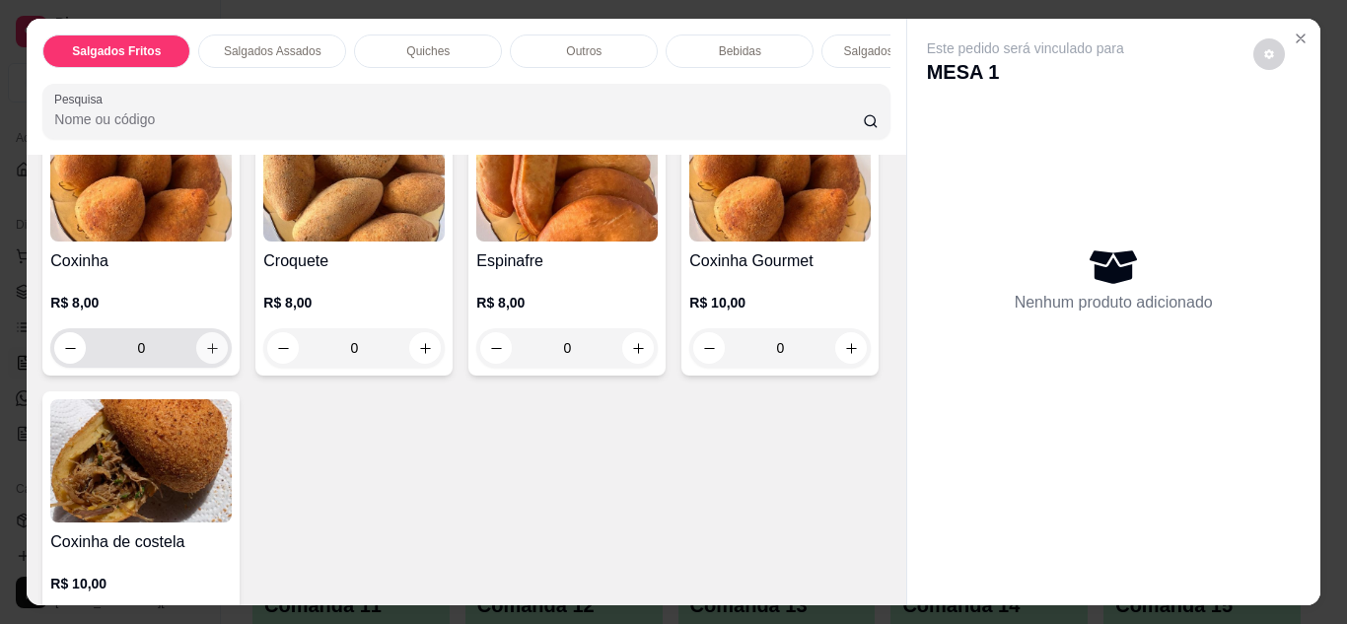
click at [215, 354] on button "increase-product-quantity" at bounding box center [212, 348] width 32 height 32
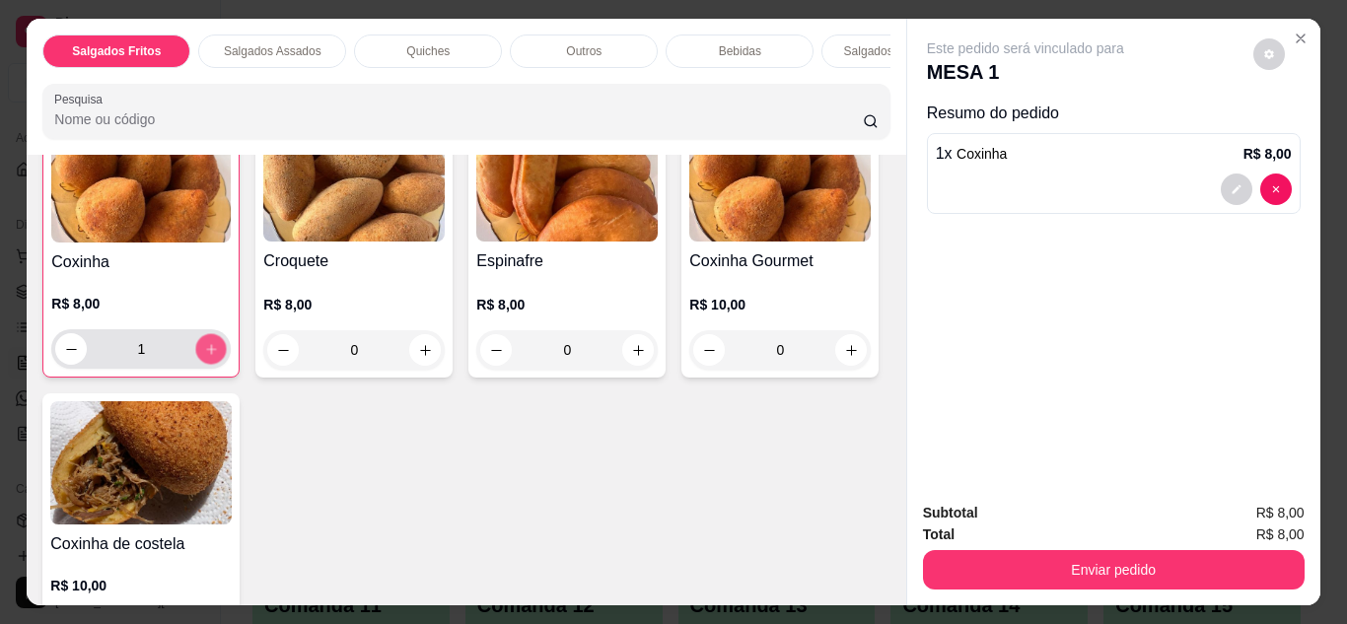
click at [215, 354] on button "increase-product-quantity" at bounding box center [211, 348] width 31 height 31
type input "2"
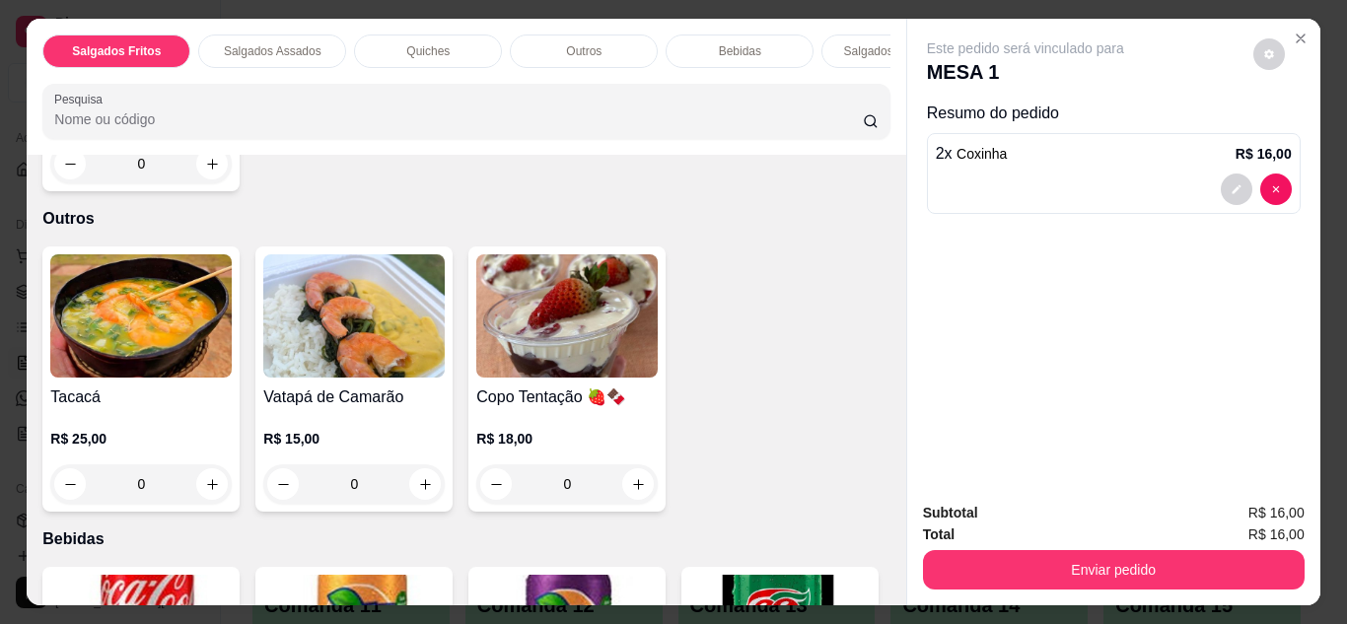
scroll to position [1328, 0]
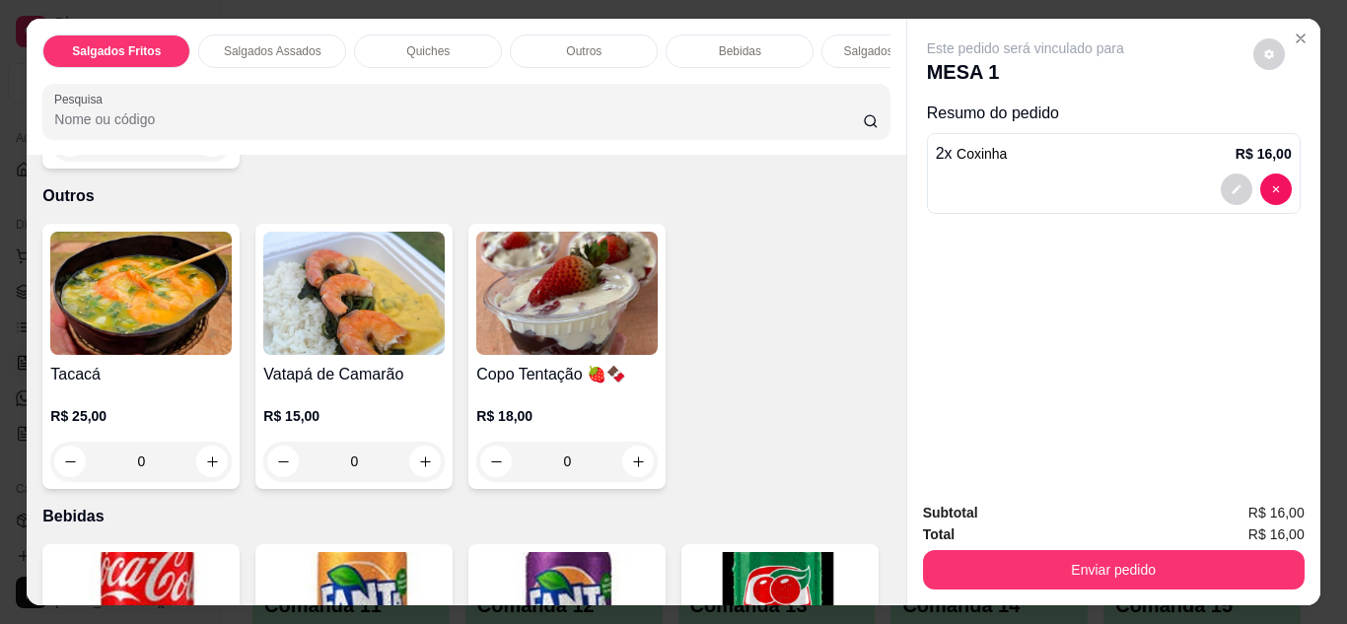
click at [207, 442] on div "0" at bounding box center [140, 461] width 181 height 39
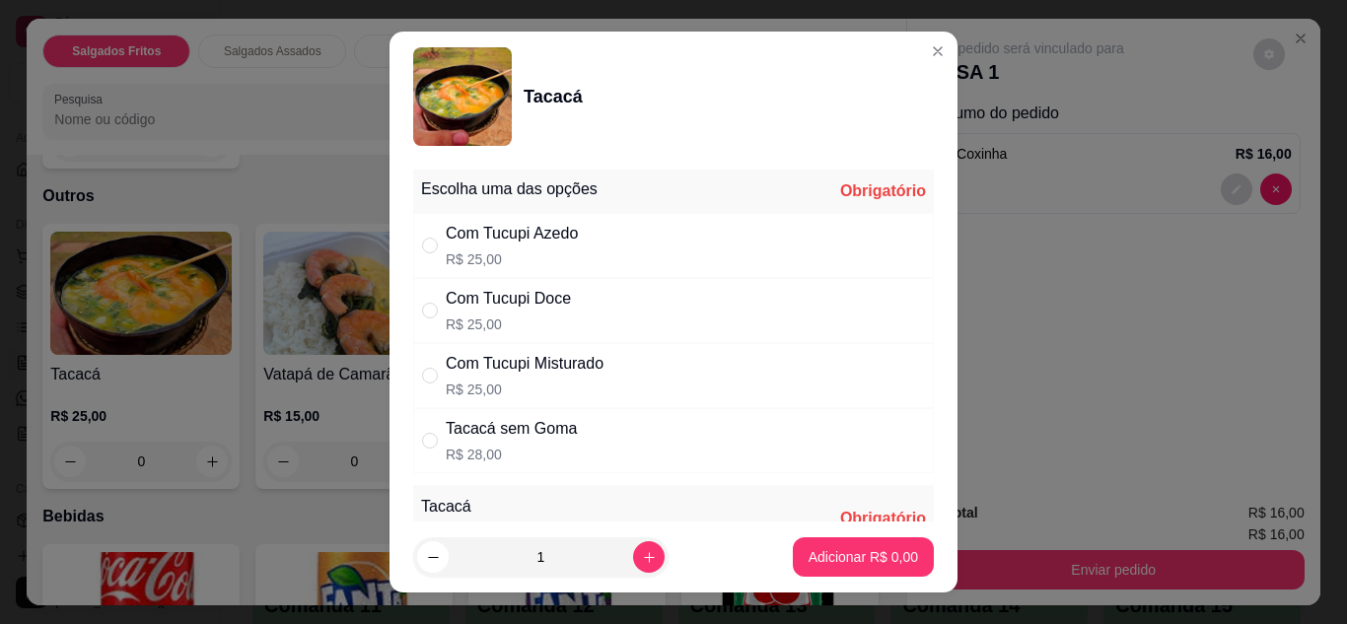
click at [586, 291] on div "Com Tucupi Doce R$ 25,00" at bounding box center [673, 310] width 521 height 65
radio input "true"
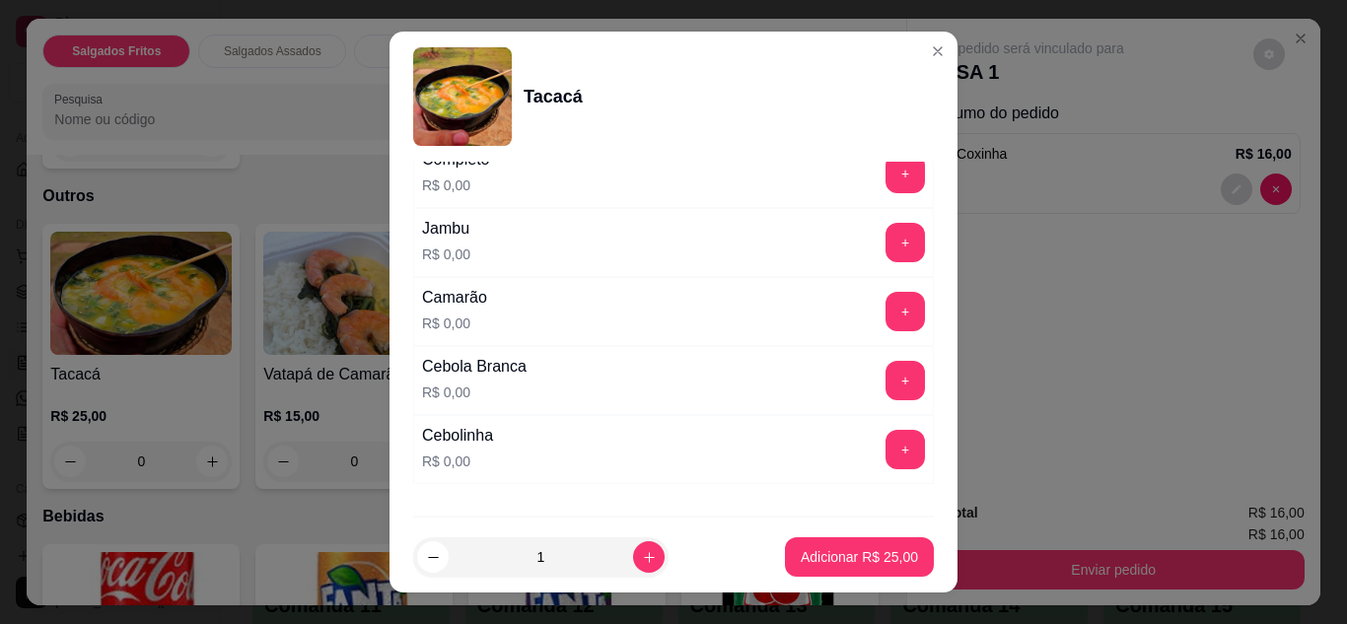
scroll to position [407, 0]
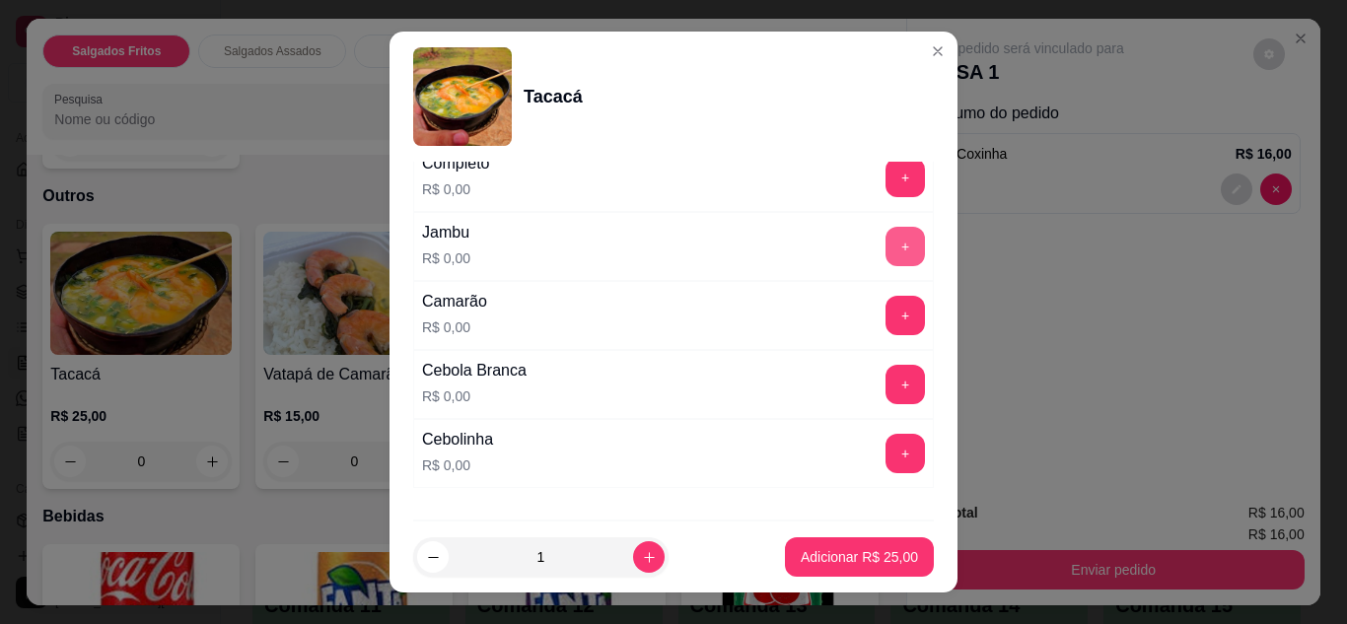
drag, startPoint x: 863, startPoint y: 267, endPoint x: 873, endPoint y: 245, distance: 24.7
click at [873, 245] on div "Jambu R$ 0,00 +" at bounding box center [673, 246] width 521 height 69
click at [887, 245] on button "+" at bounding box center [906, 246] width 38 height 38
click at [887, 323] on button "+" at bounding box center [906, 315] width 38 height 38
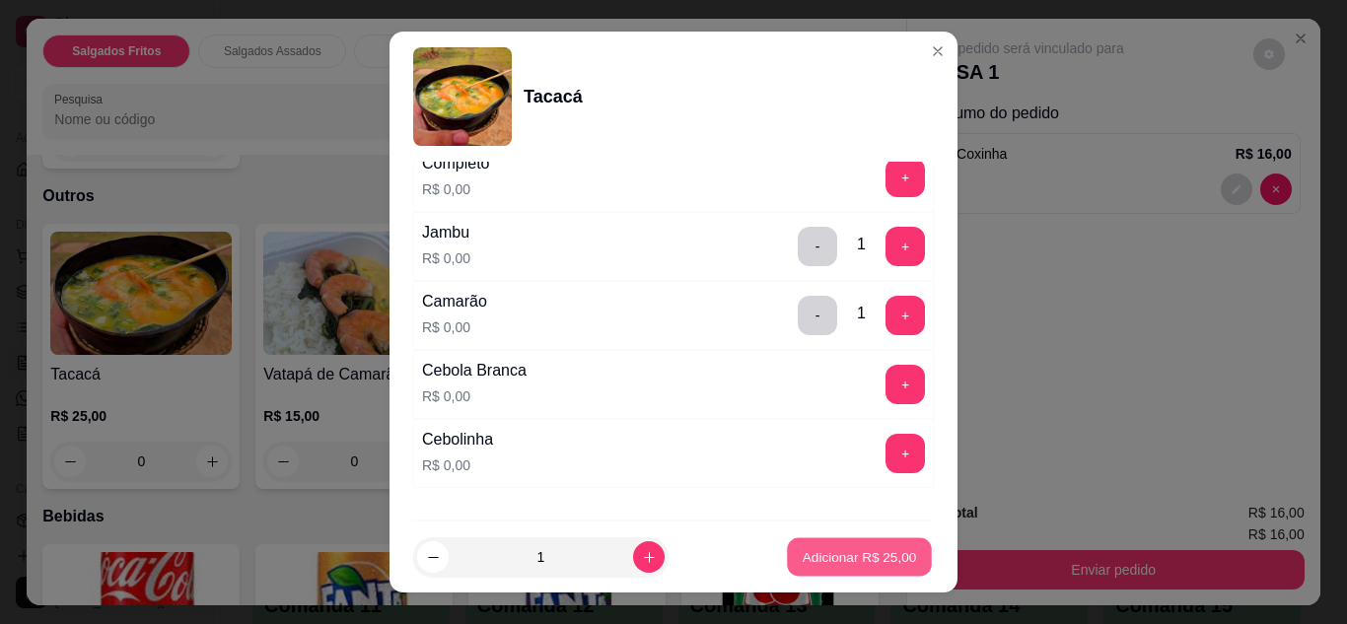
click at [851, 554] on p "Adicionar R$ 25,00" at bounding box center [860, 557] width 114 height 19
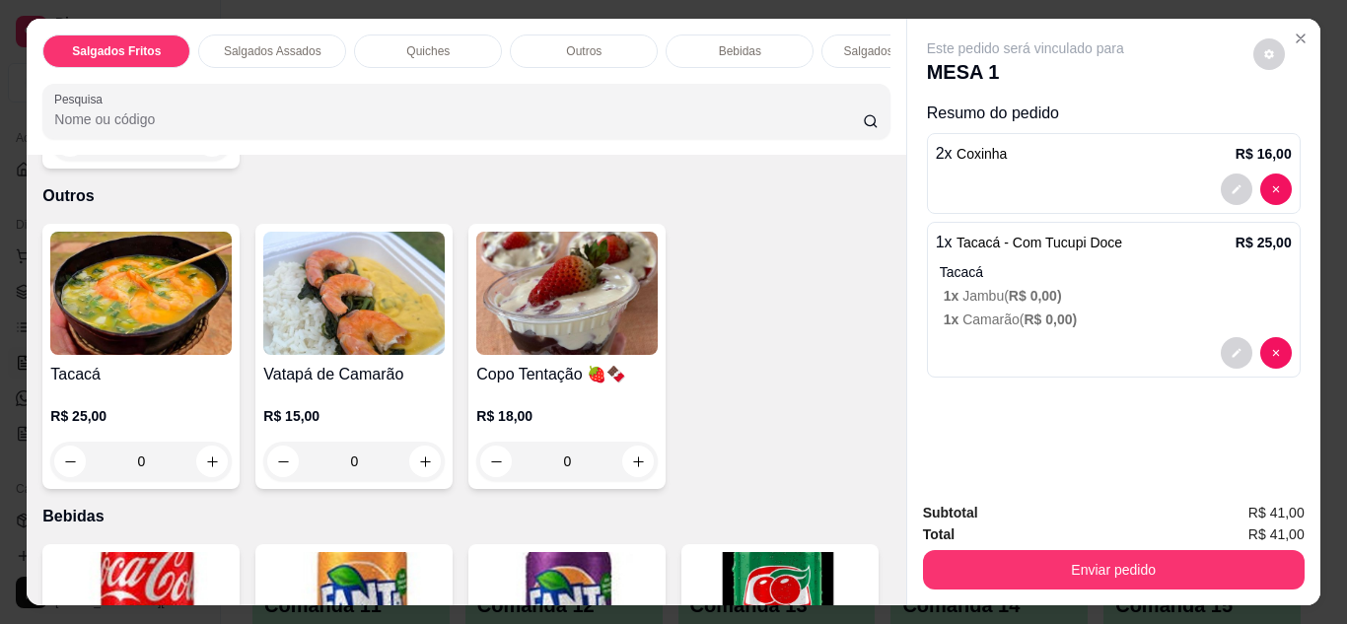
click at [210, 454] on div "0" at bounding box center [140, 461] width 181 height 39
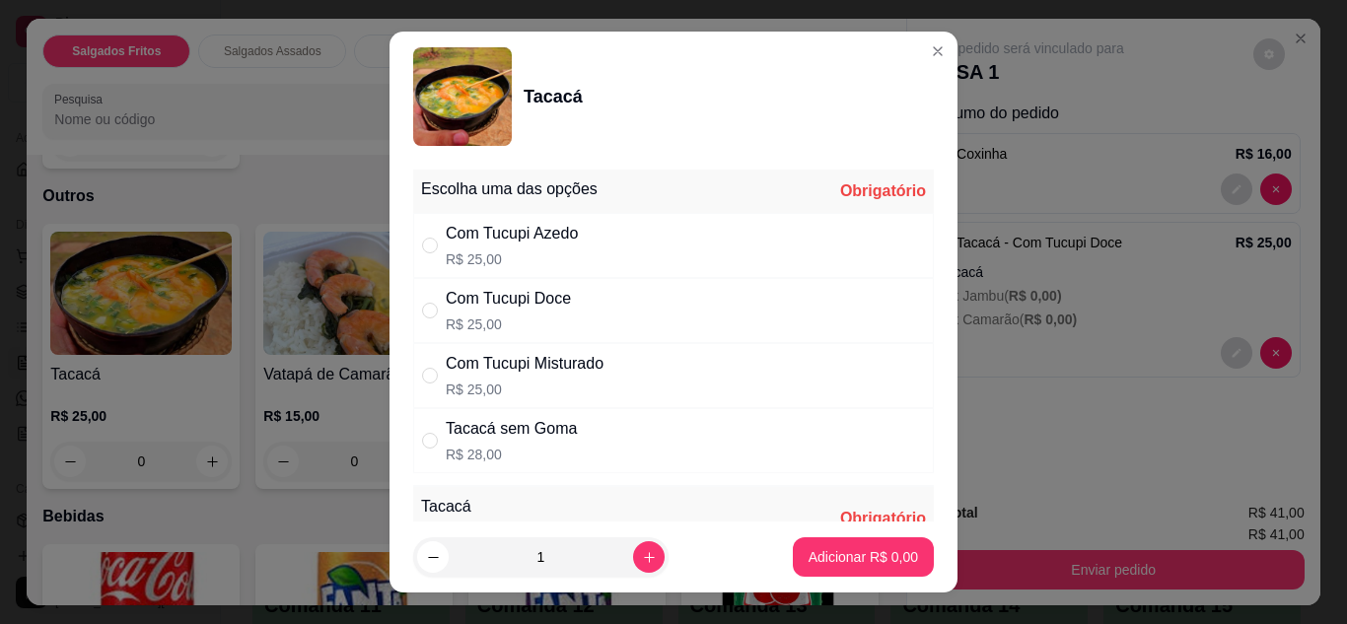
click at [567, 301] on div "Com Tucupi Doce R$ 25,00" at bounding box center [673, 310] width 521 height 65
radio input "true"
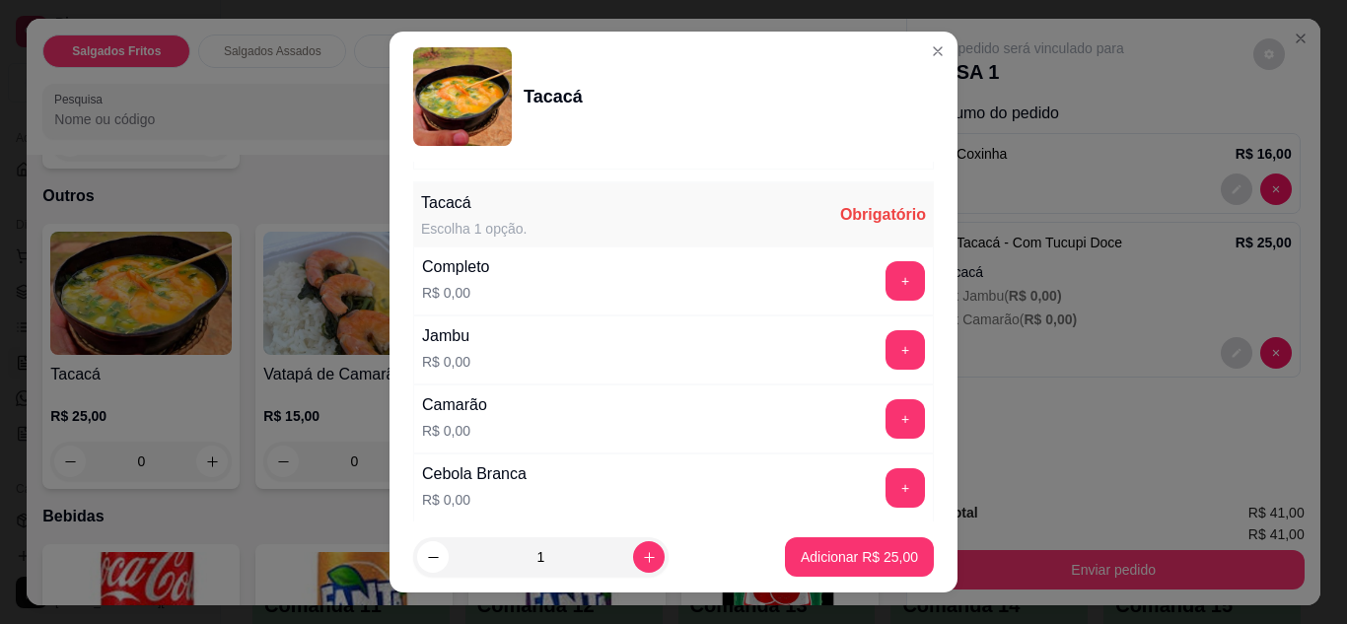
scroll to position [338, 0]
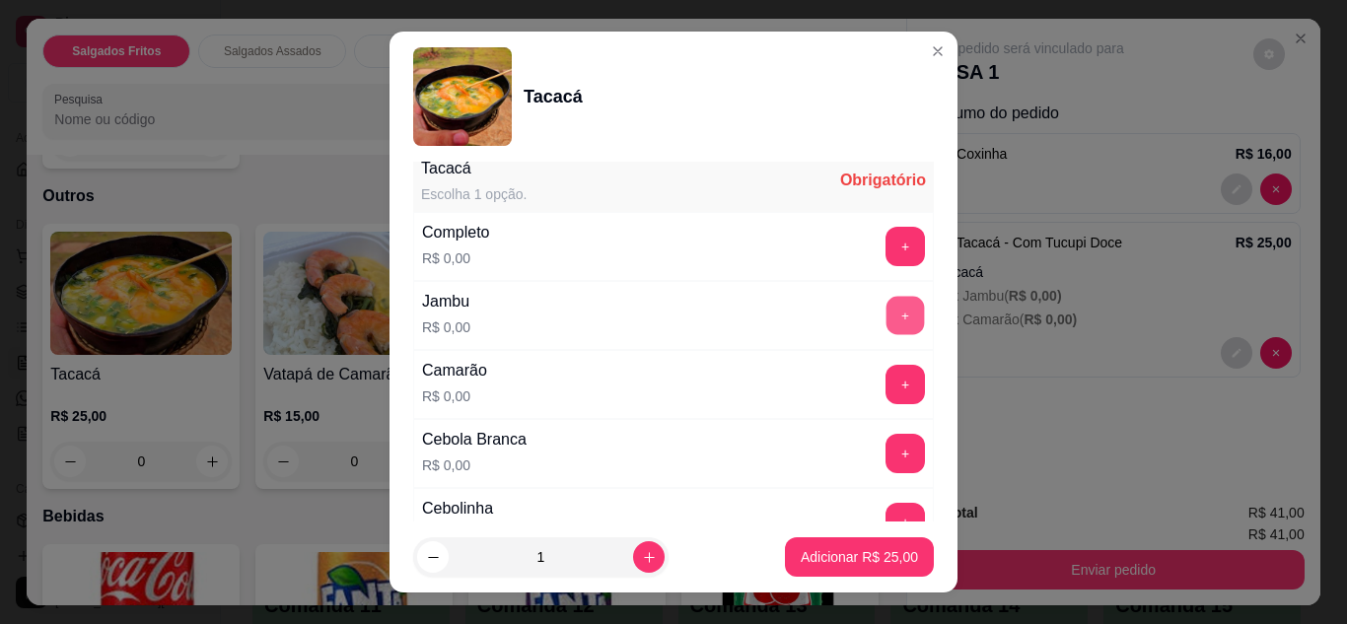
click at [887, 320] on button "+" at bounding box center [906, 315] width 38 height 38
click at [887, 374] on button "+" at bounding box center [906, 384] width 38 height 38
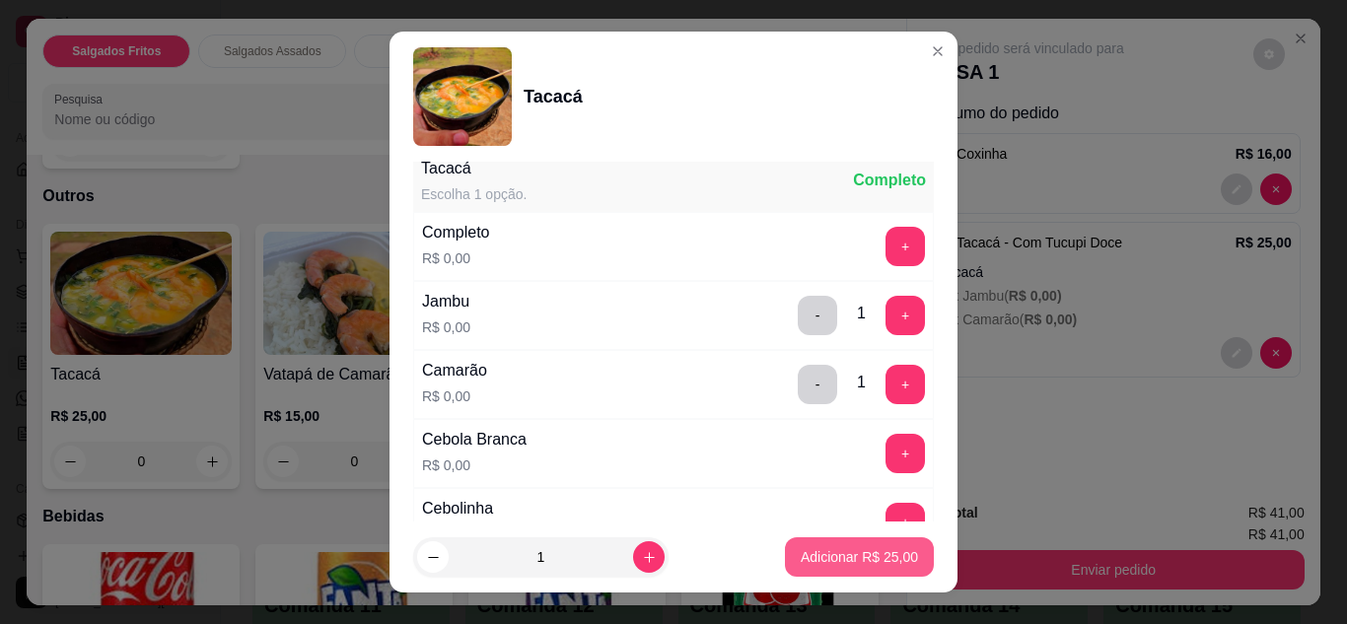
click at [859, 576] on button "Adicionar R$ 25,00" at bounding box center [859, 557] width 149 height 39
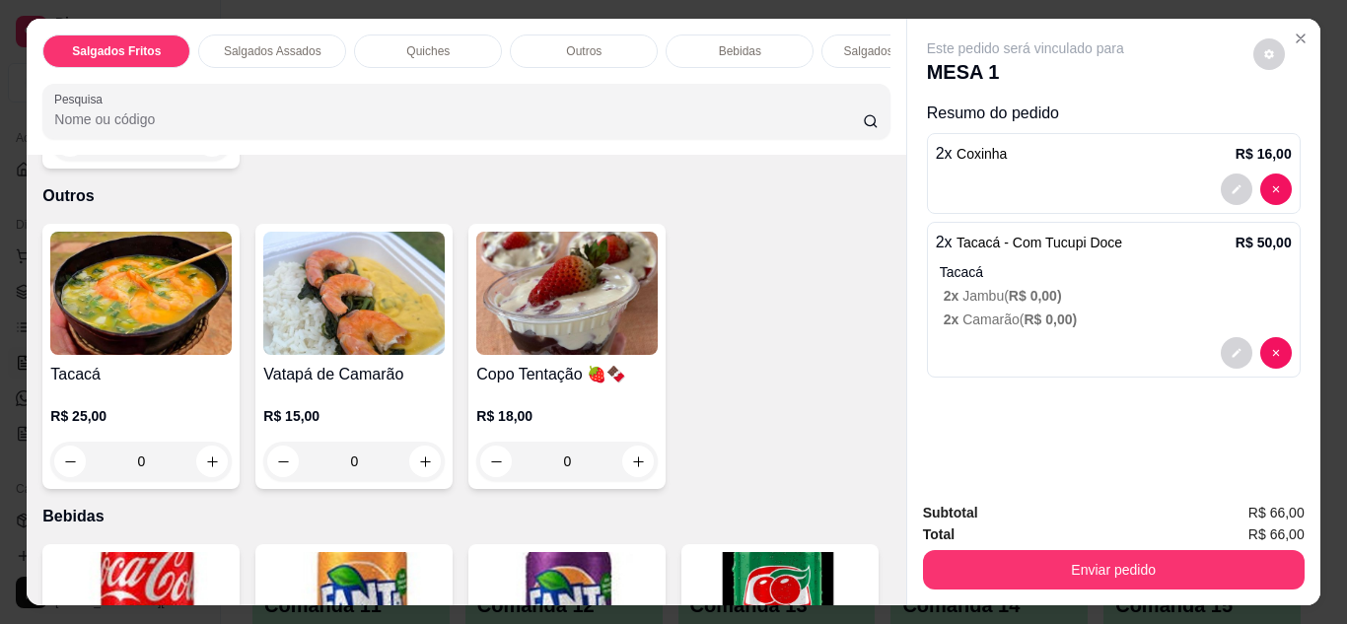
click at [210, 447] on div "0" at bounding box center [140, 461] width 181 height 39
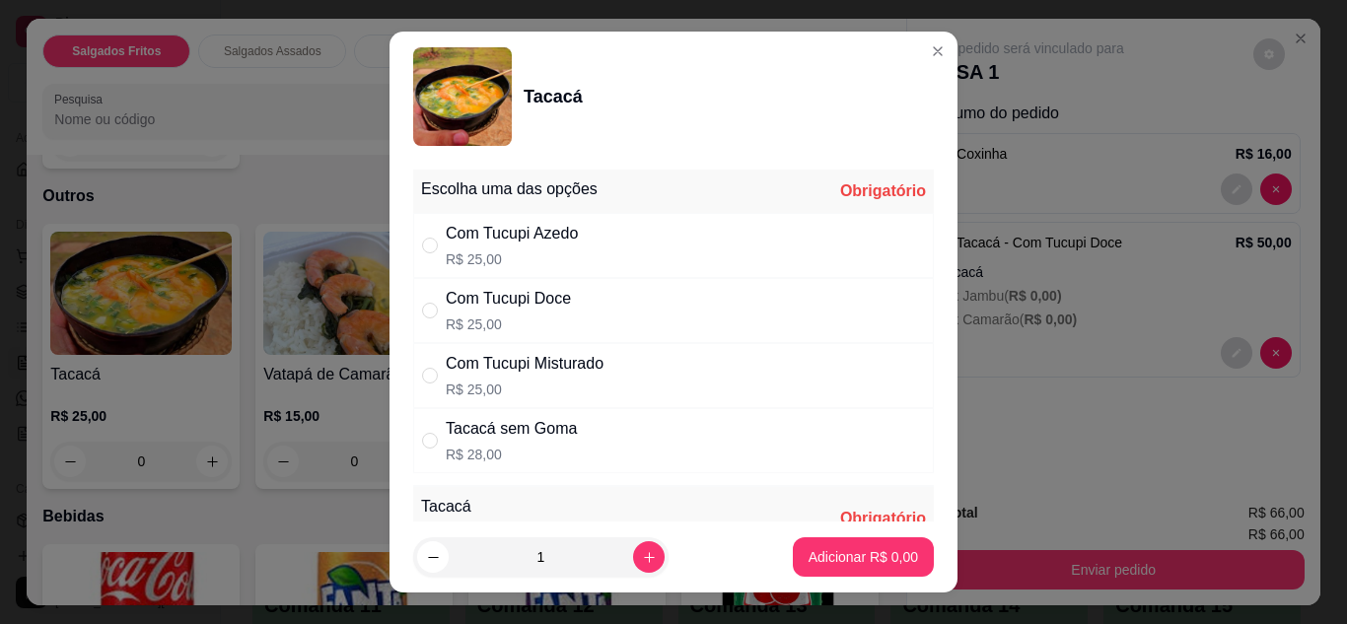
click at [512, 372] on div "Com Tucupi Misturado" at bounding box center [525, 364] width 158 height 24
radio input "true"
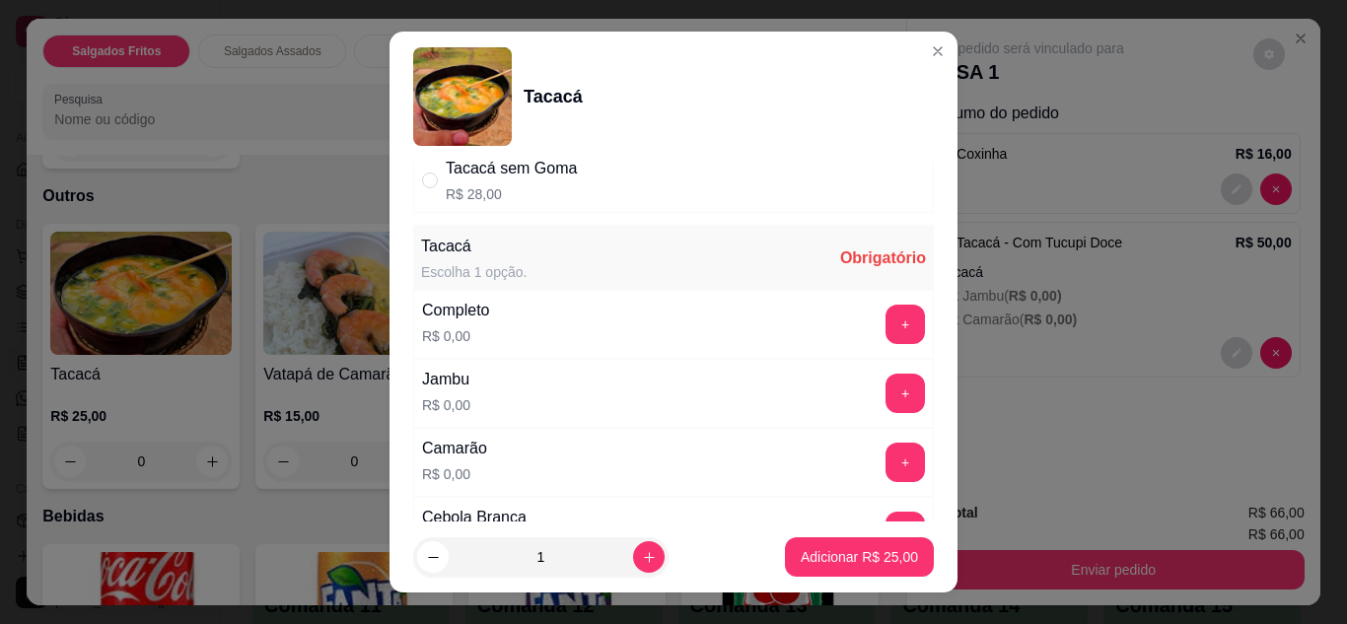
scroll to position [274, 0]
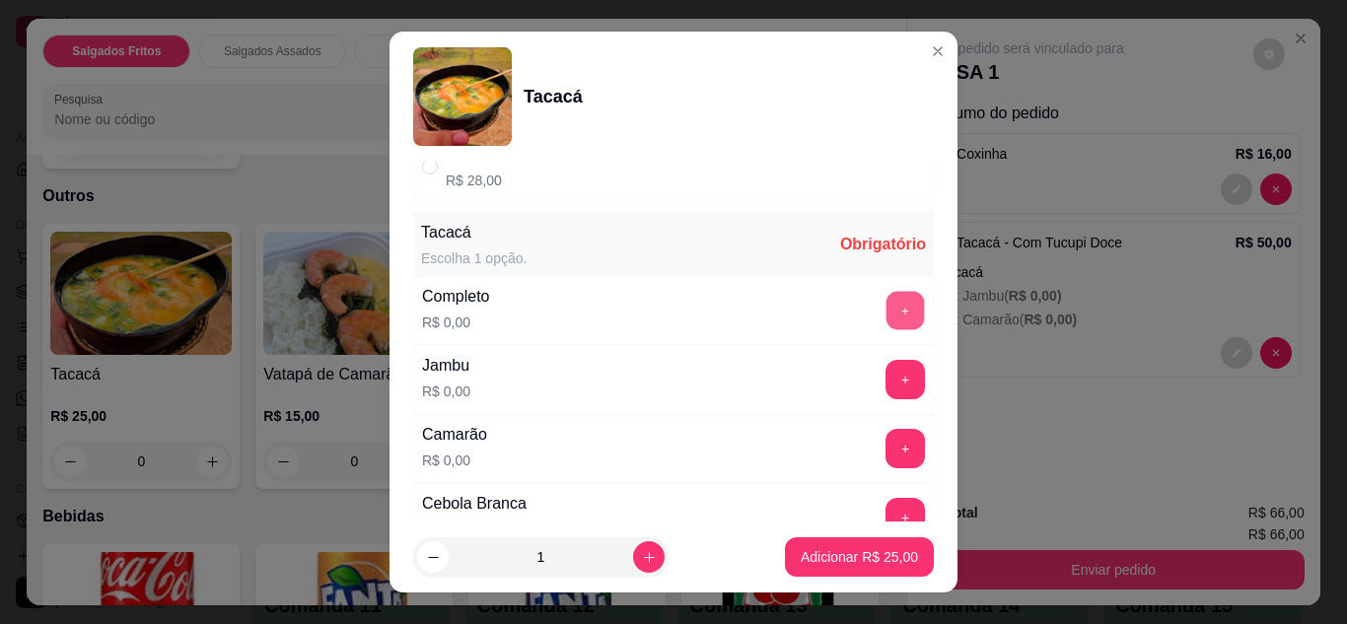
click at [887, 312] on button "+" at bounding box center [906, 310] width 38 height 38
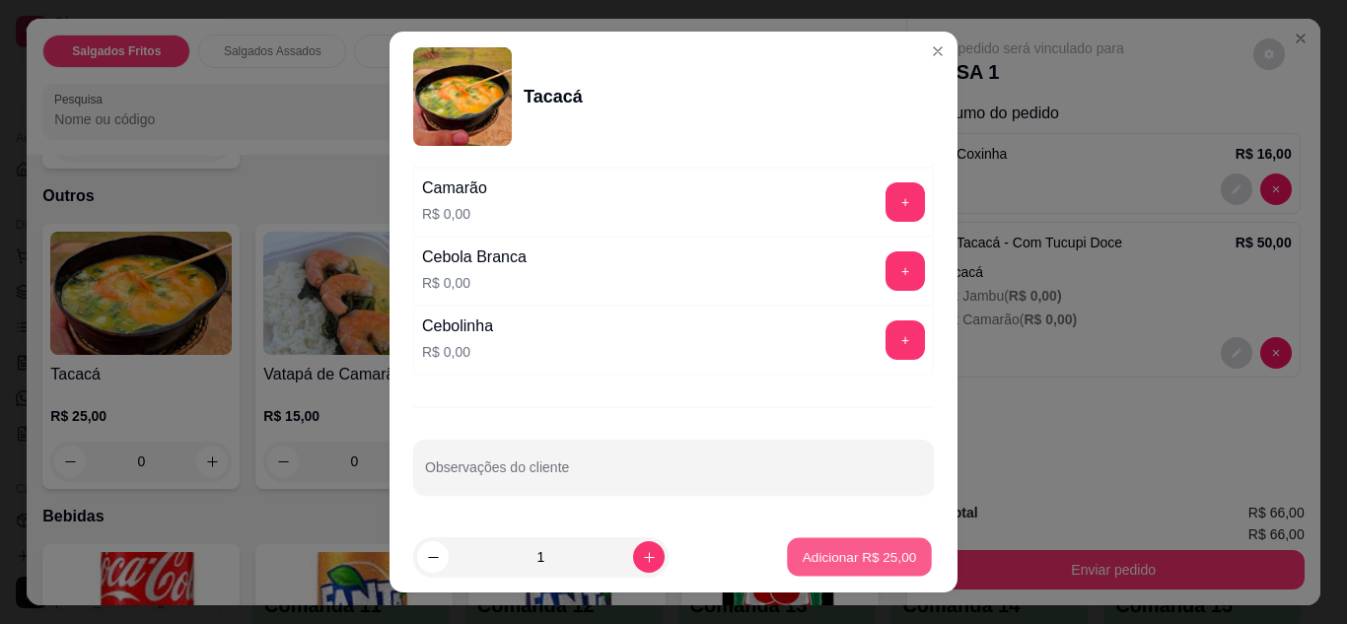
click at [849, 542] on button "Adicionar R$ 25,00" at bounding box center [859, 558] width 145 height 38
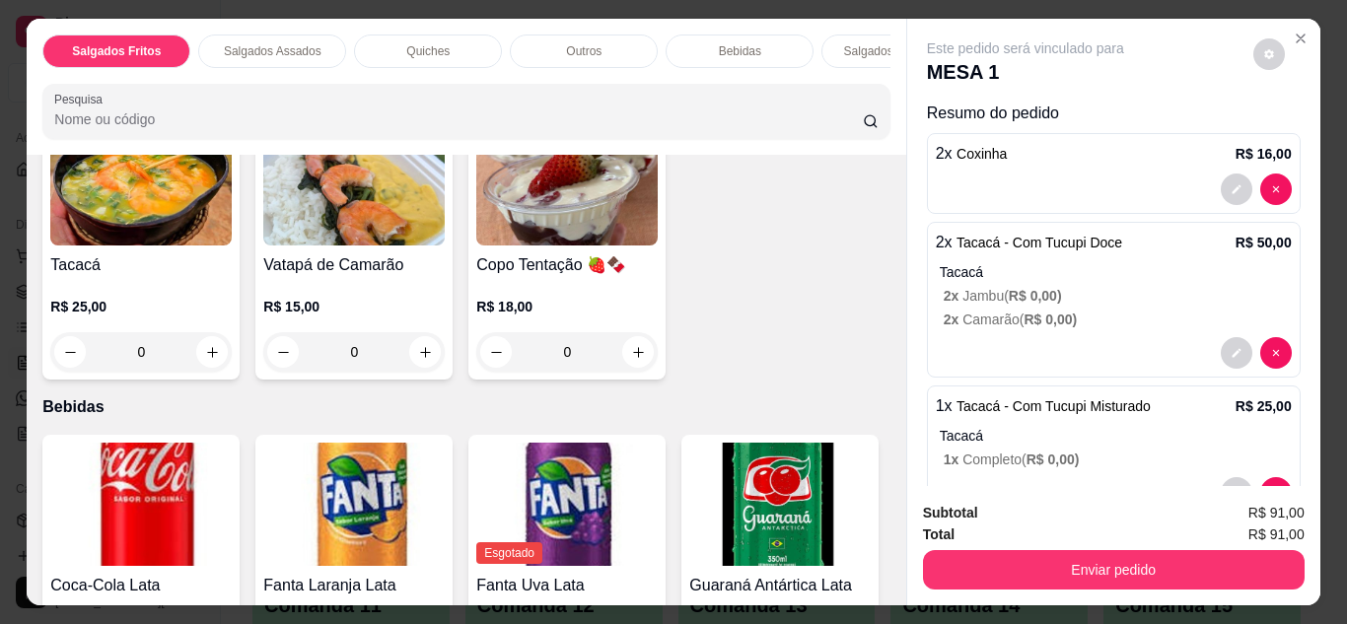
scroll to position [1422, 0]
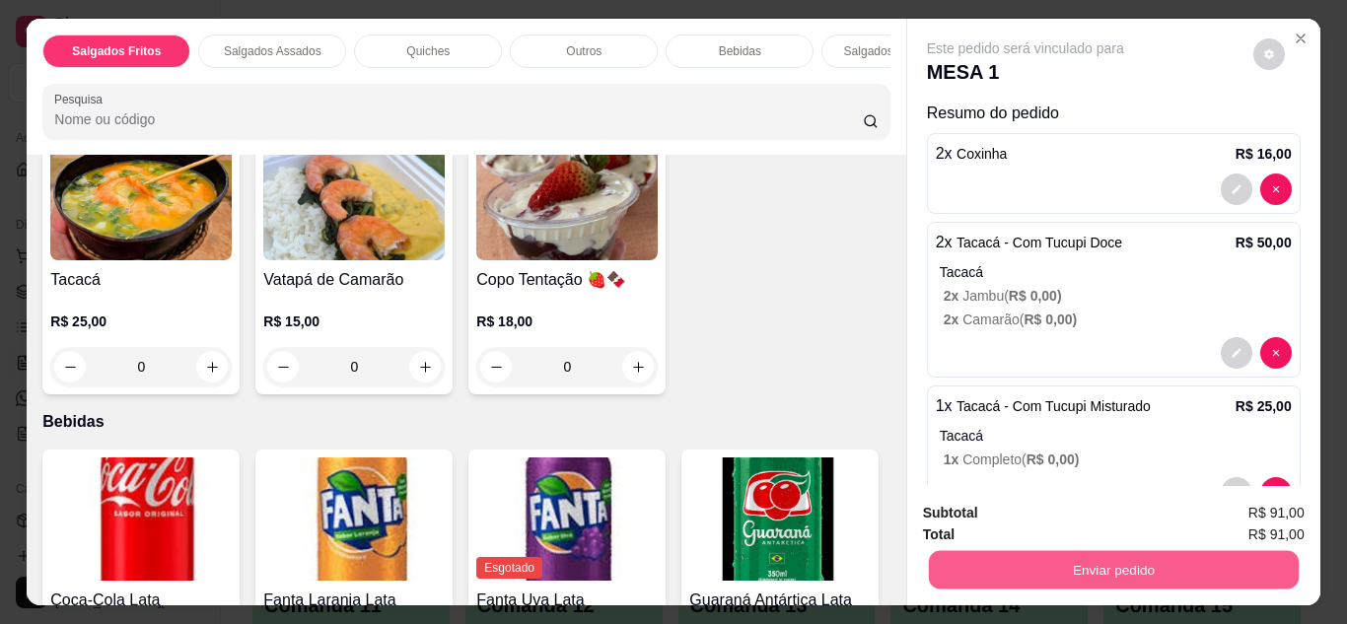
click at [1001, 551] on button "Enviar pedido" at bounding box center [1113, 570] width 370 height 38
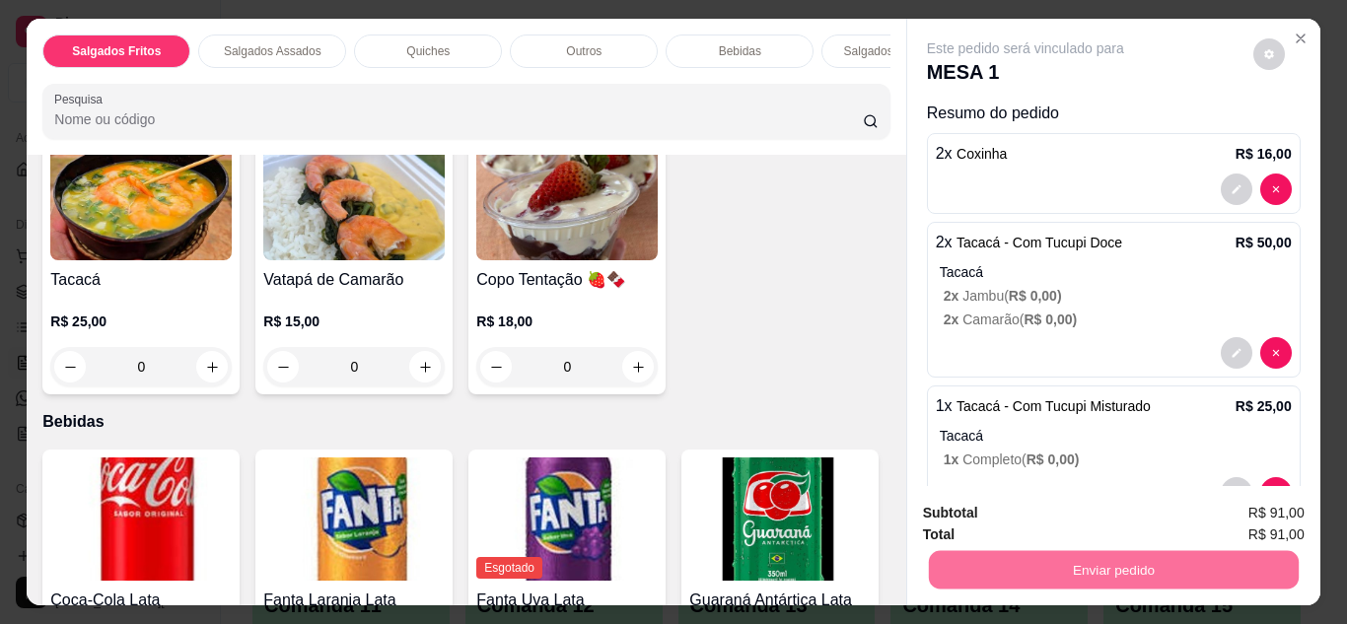
click at [1008, 524] on button "Não registrar e enviar pedido" at bounding box center [1048, 514] width 199 height 36
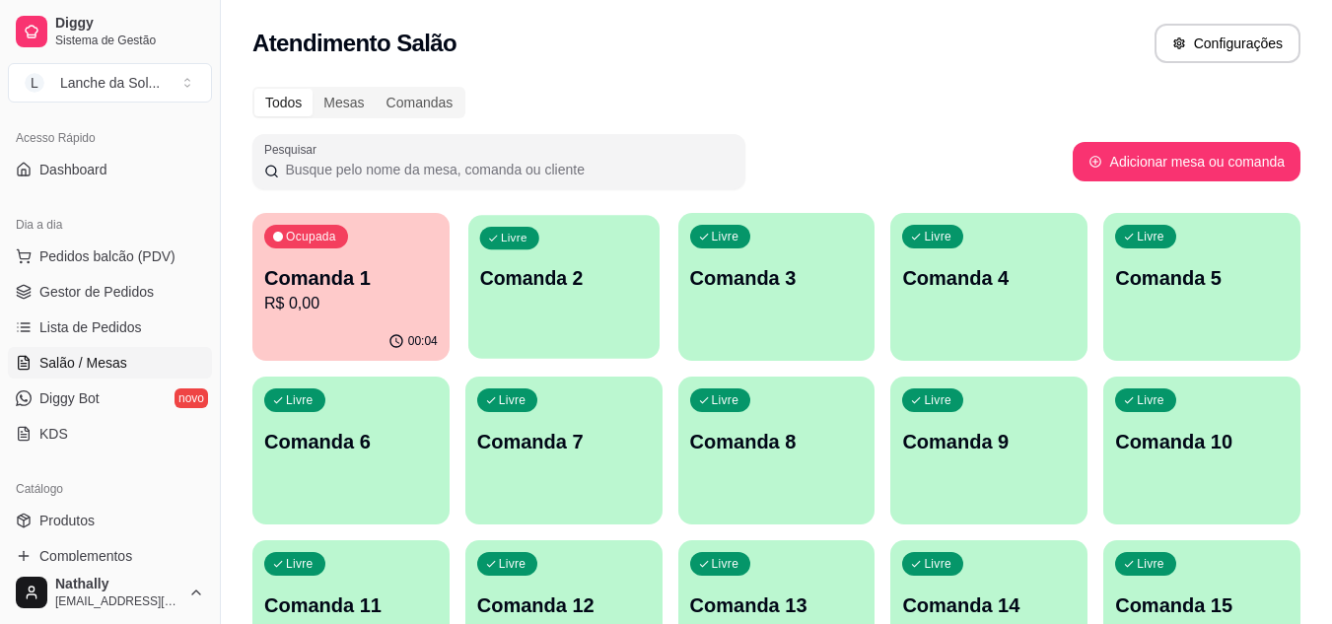
click at [558, 255] on div "Livre Comanda 2" at bounding box center [563, 275] width 191 height 120
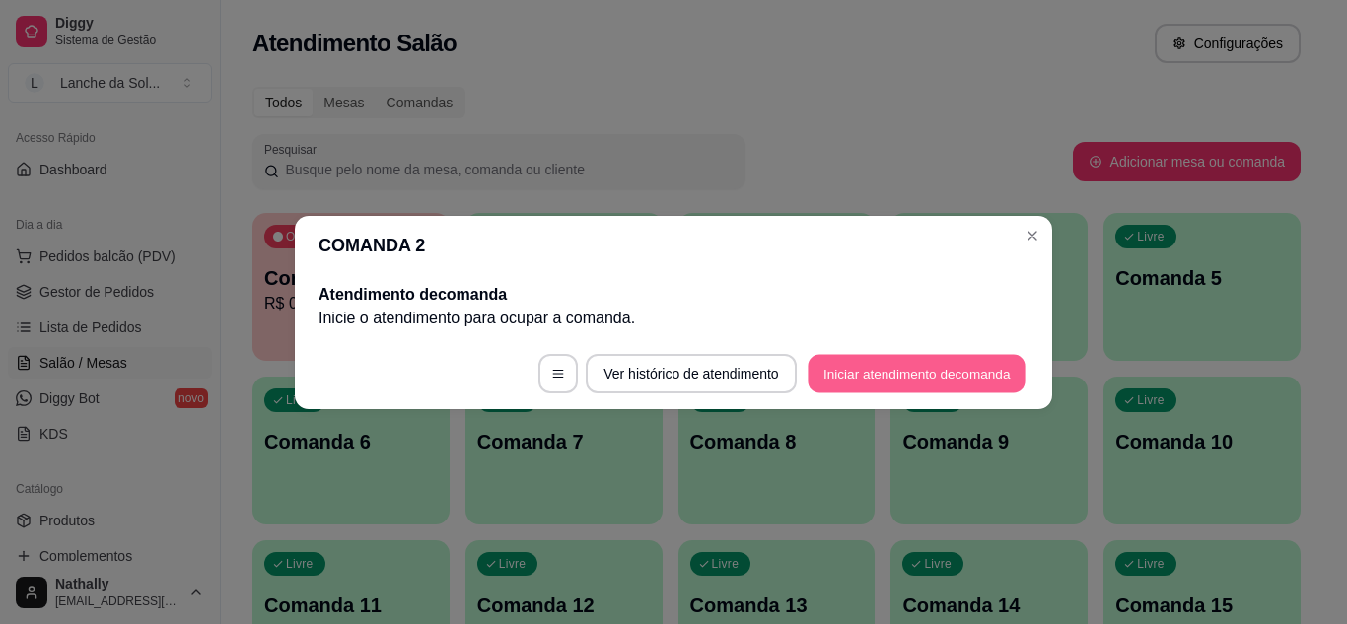
click at [827, 355] on button "Iniciar atendimento de comanda" at bounding box center [917, 373] width 218 height 38
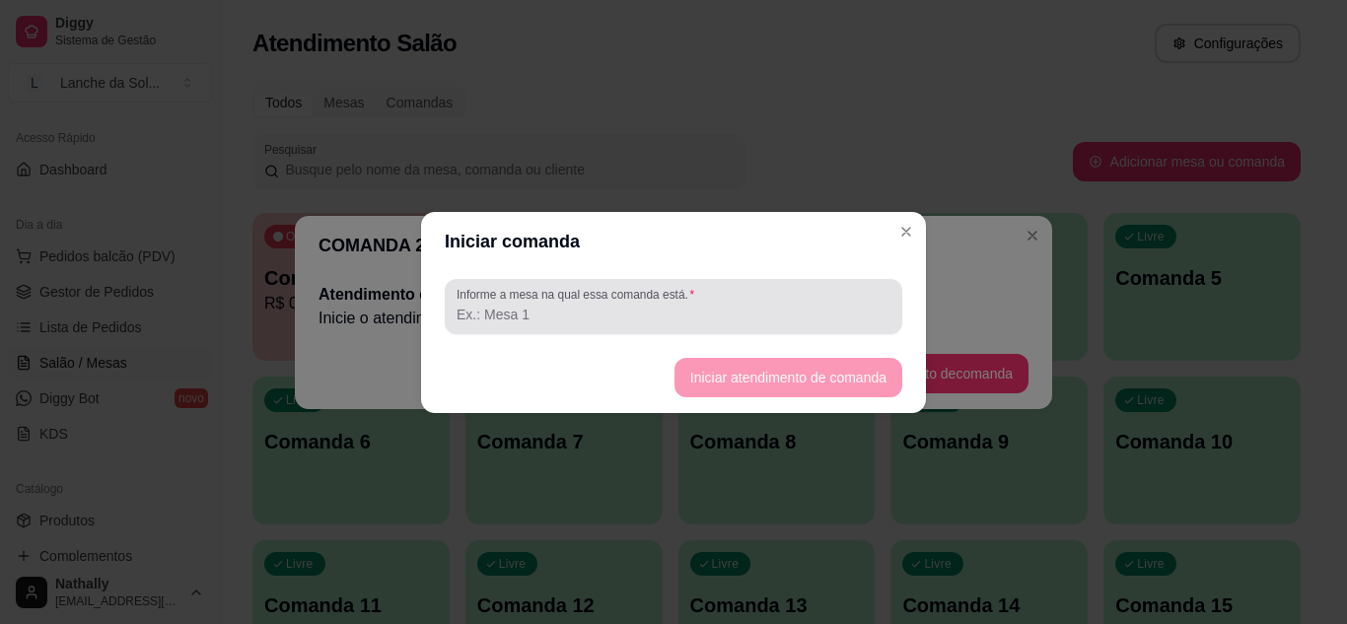
click at [687, 328] on div "Informe a mesa na qual essa comanda está." at bounding box center [674, 306] width 458 height 55
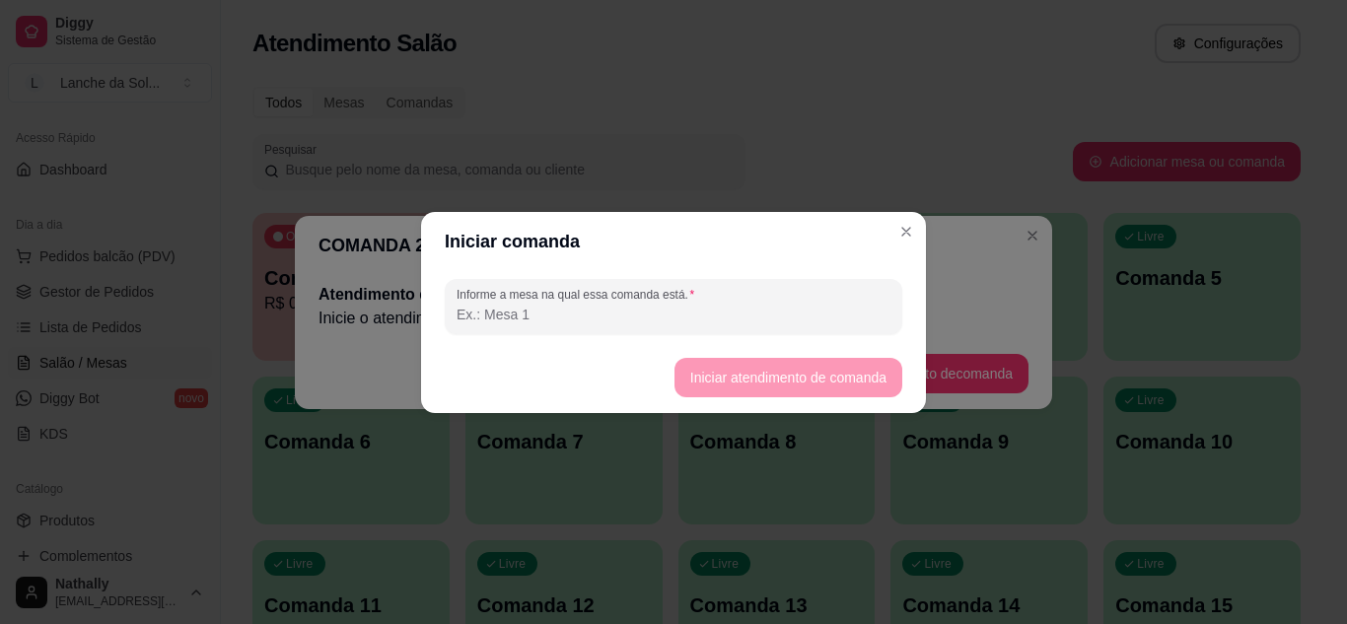
type input "2"
type input "CASAL"
click at [816, 365] on button "Iniciar atendimento de comanda" at bounding box center [788, 377] width 221 height 38
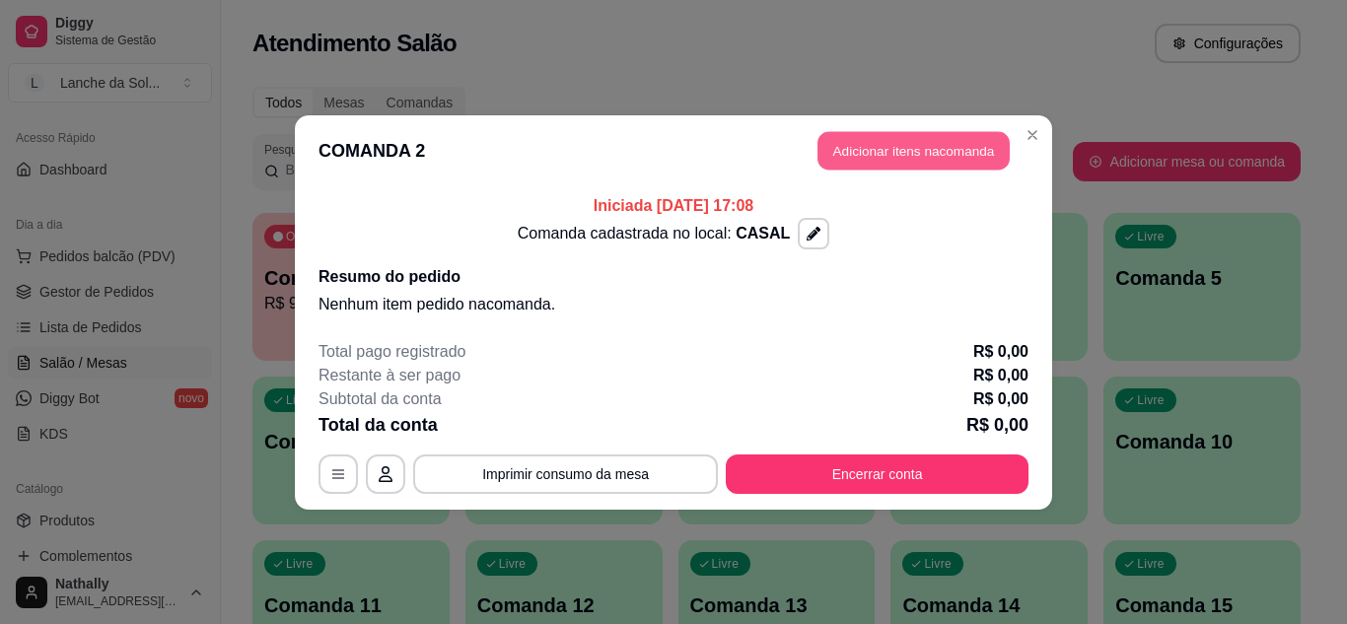
click at [962, 162] on button "Adicionar itens na comanda" at bounding box center [914, 150] width 192 height 38
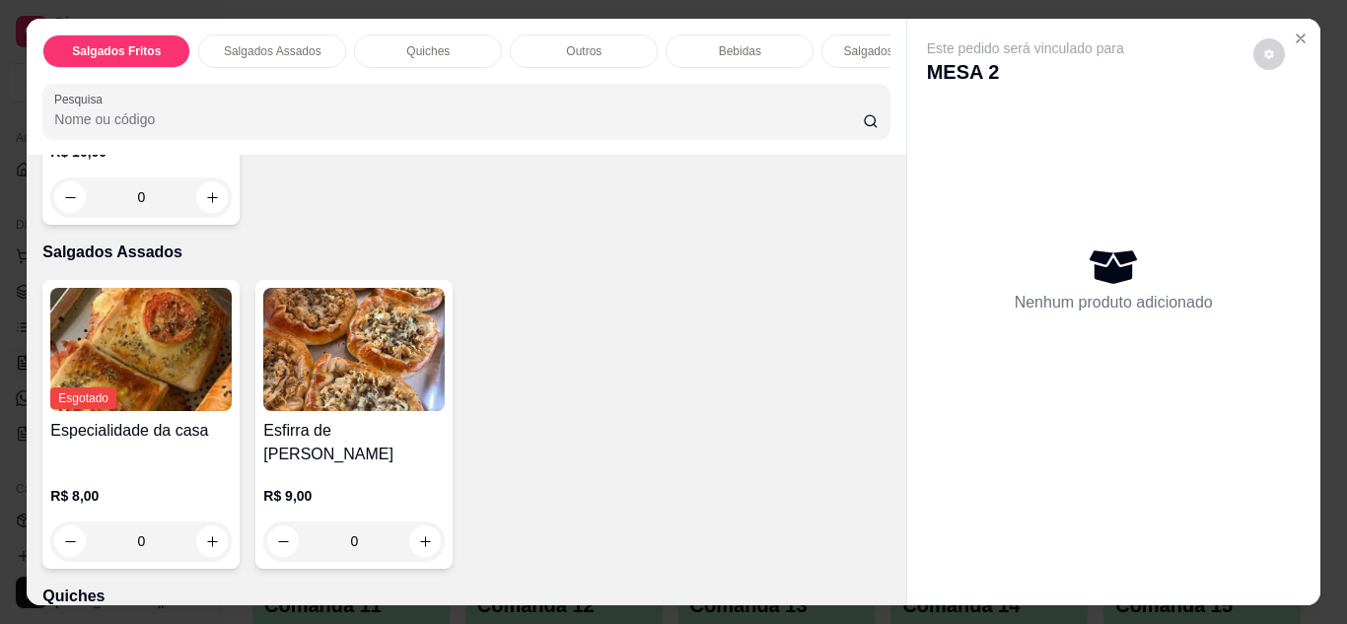
scroll to position [777, 0]
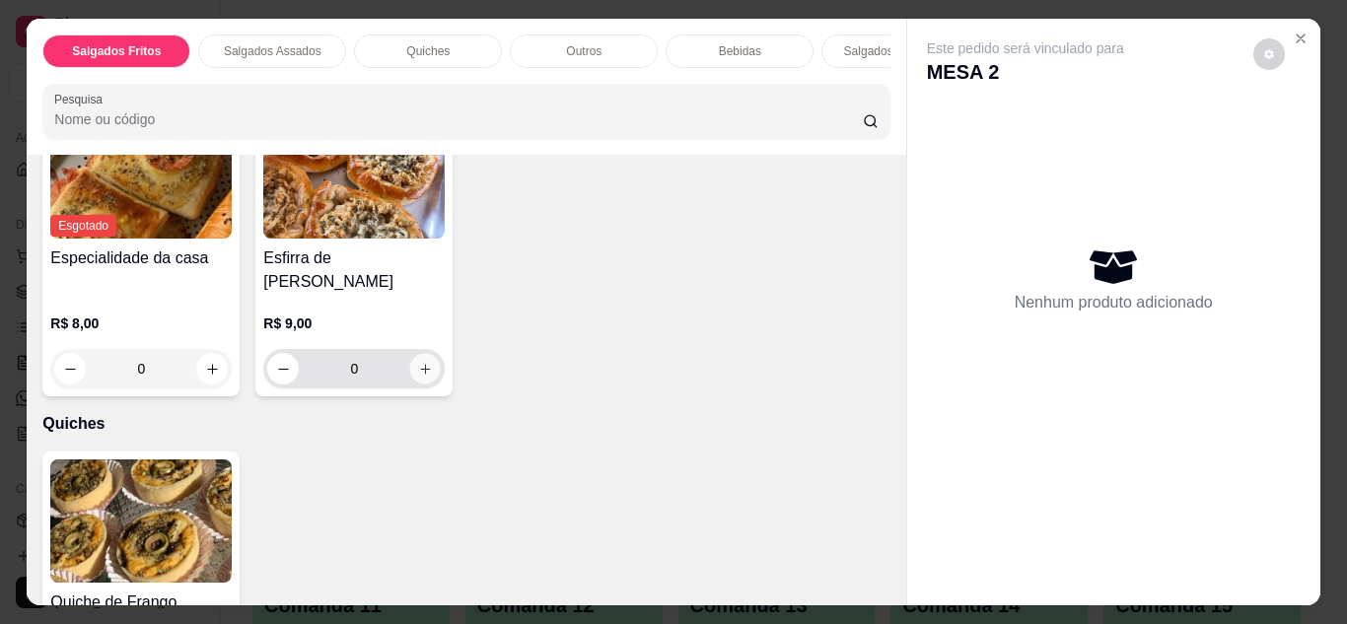
click at [425, 353] on button "increase-product-quantity" at bounding box center [425, 368] width 31 height 31
type input "1"
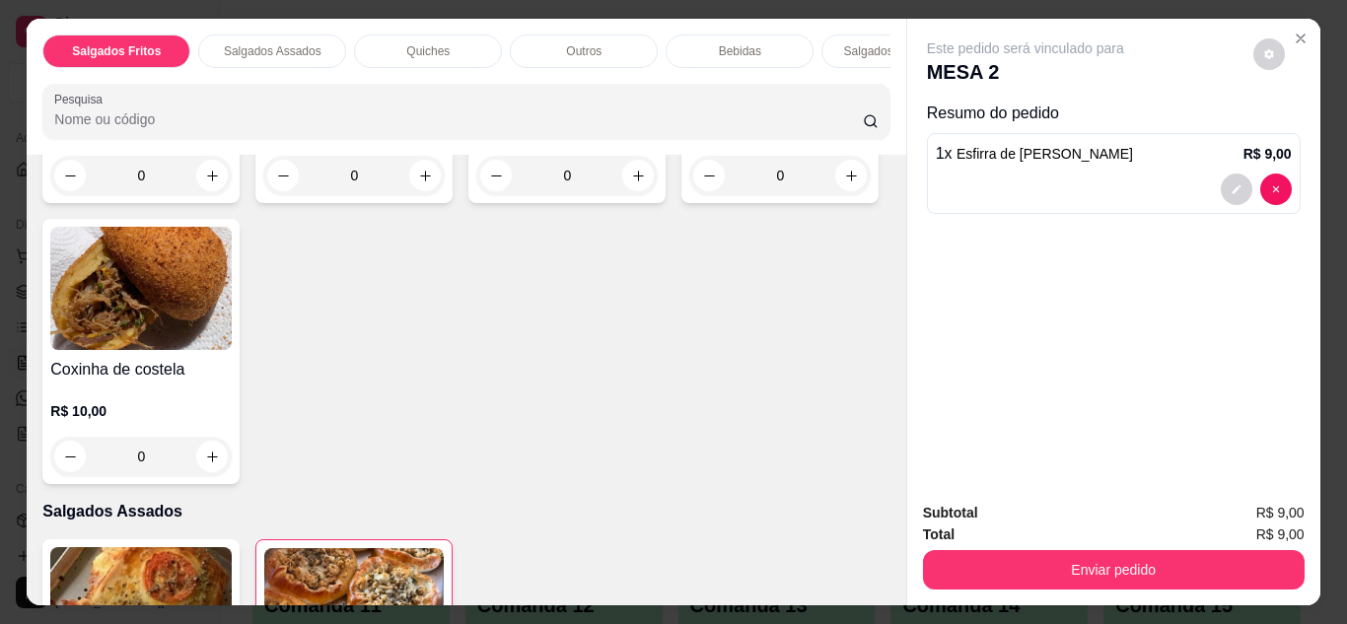
scroll to position [220, 0]
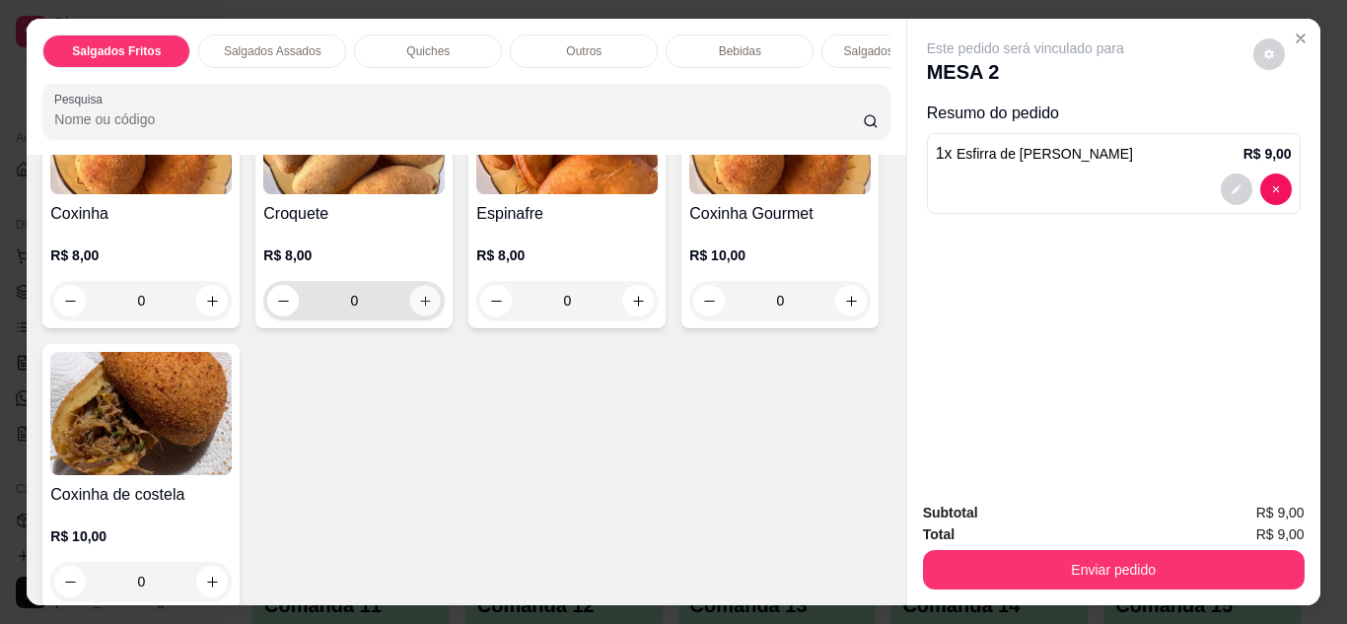
click at [431, 310] on button "increase-product-quantity" at bounding box center [425, 300] width 31 height 31
type input "1"
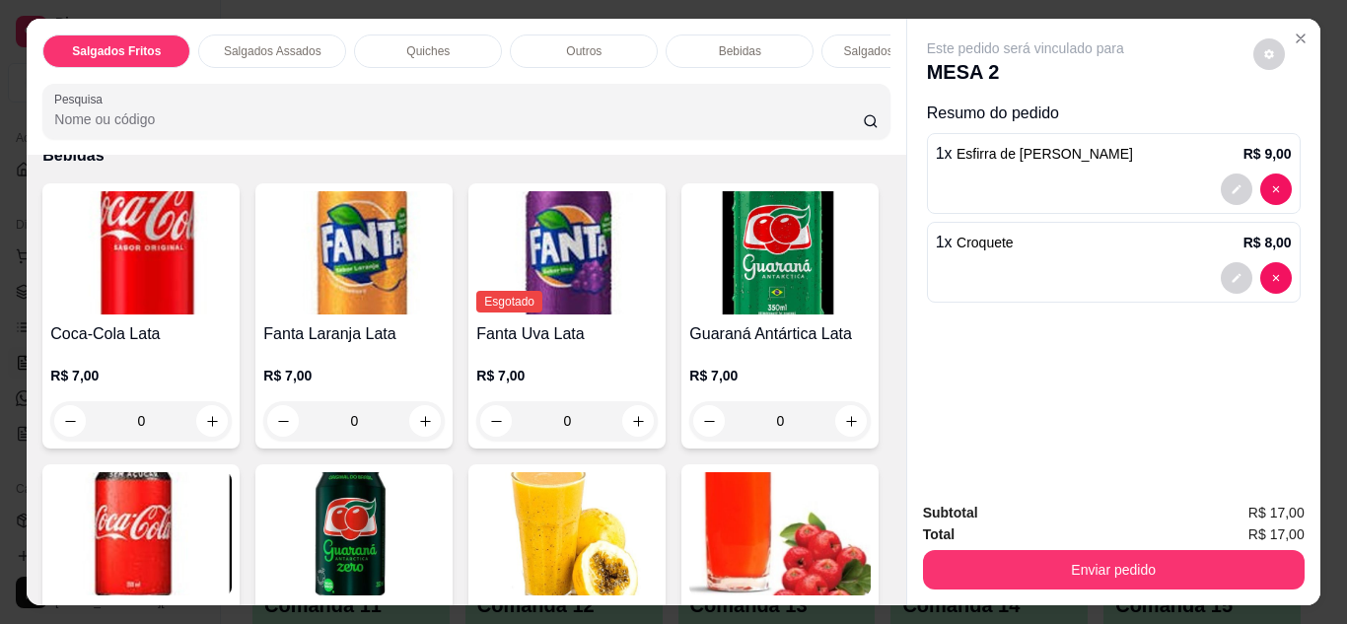
scroll to position [1808, 0]
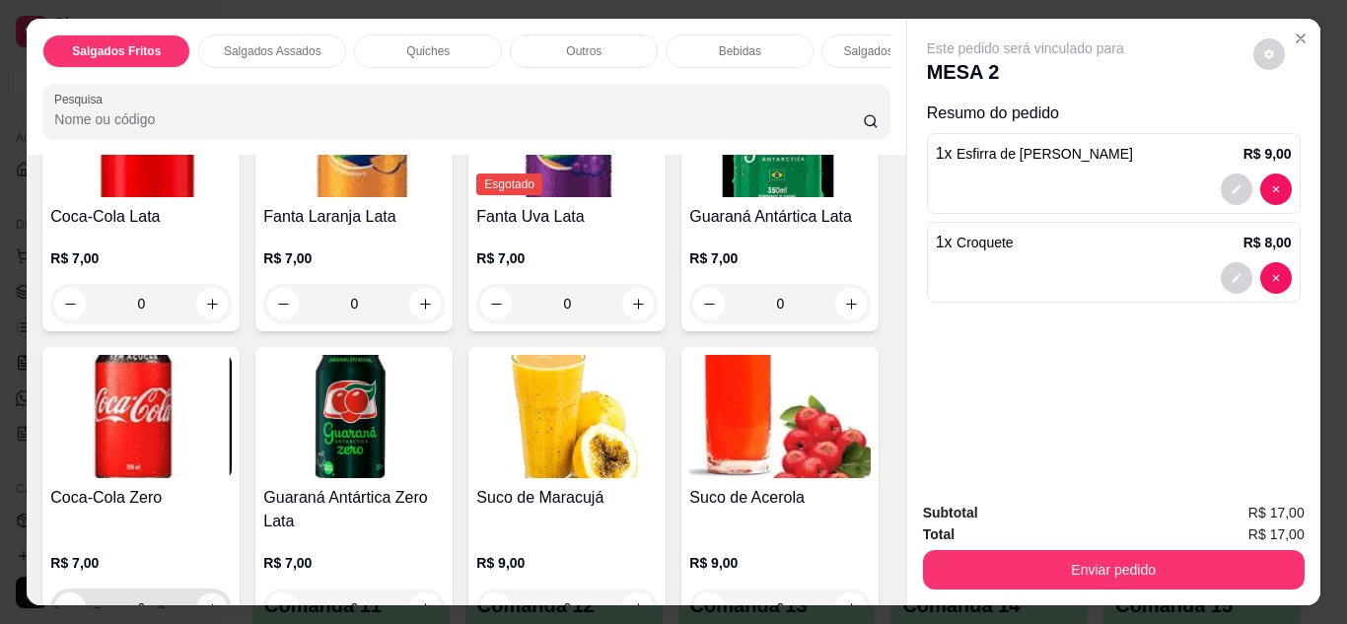
click at [228, 593] on button "increase-product-quantity" at bounding box center [212, 608] width 31 height 31
type input "1"
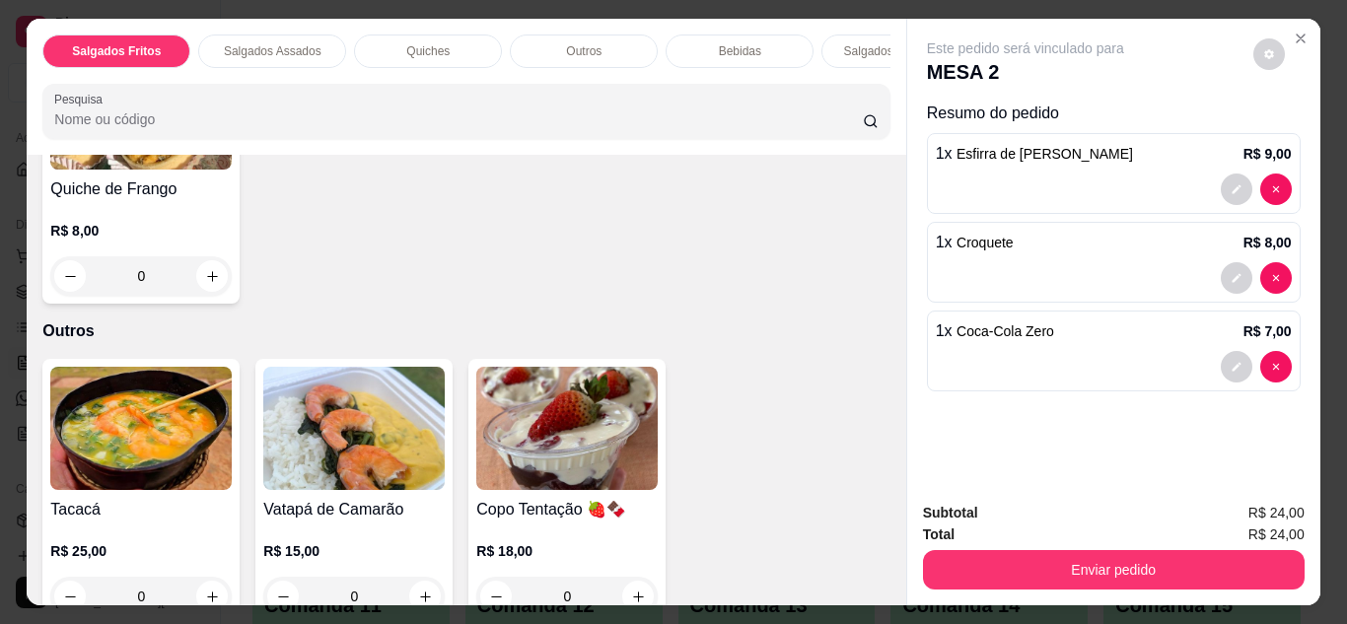
scroll to position [1242, 0]
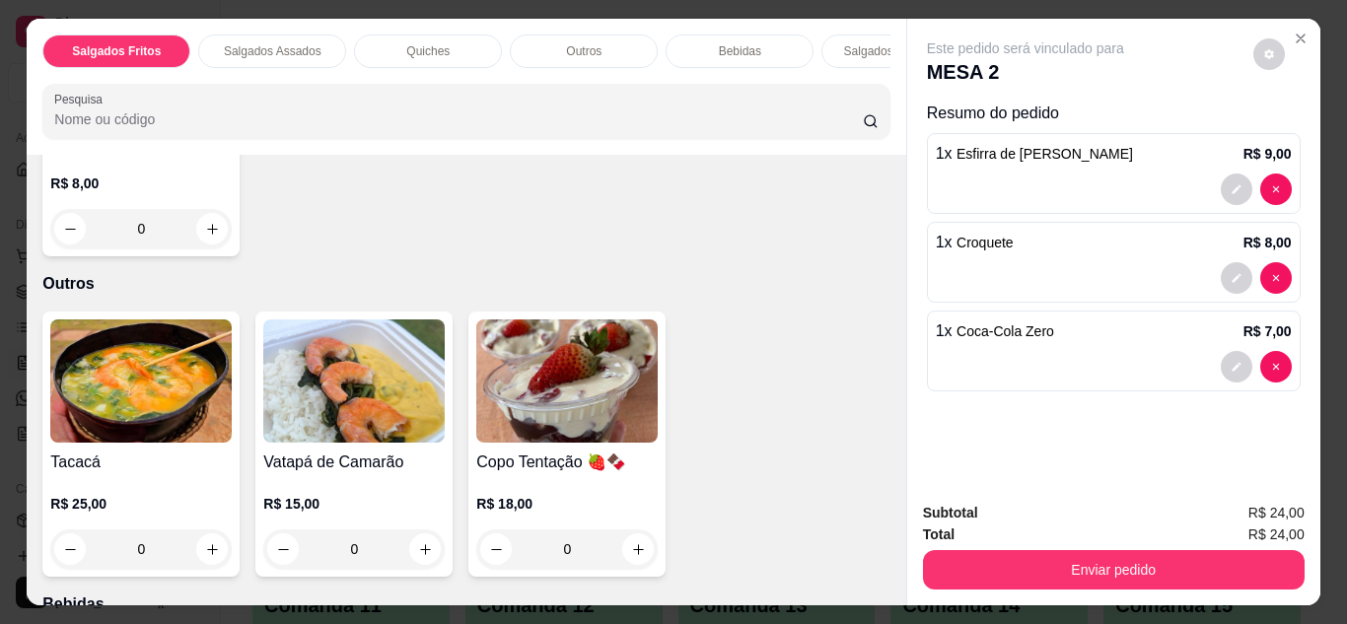
click at [208, 539] on div "0" at bounding box center [140, 549] width 181 height 39
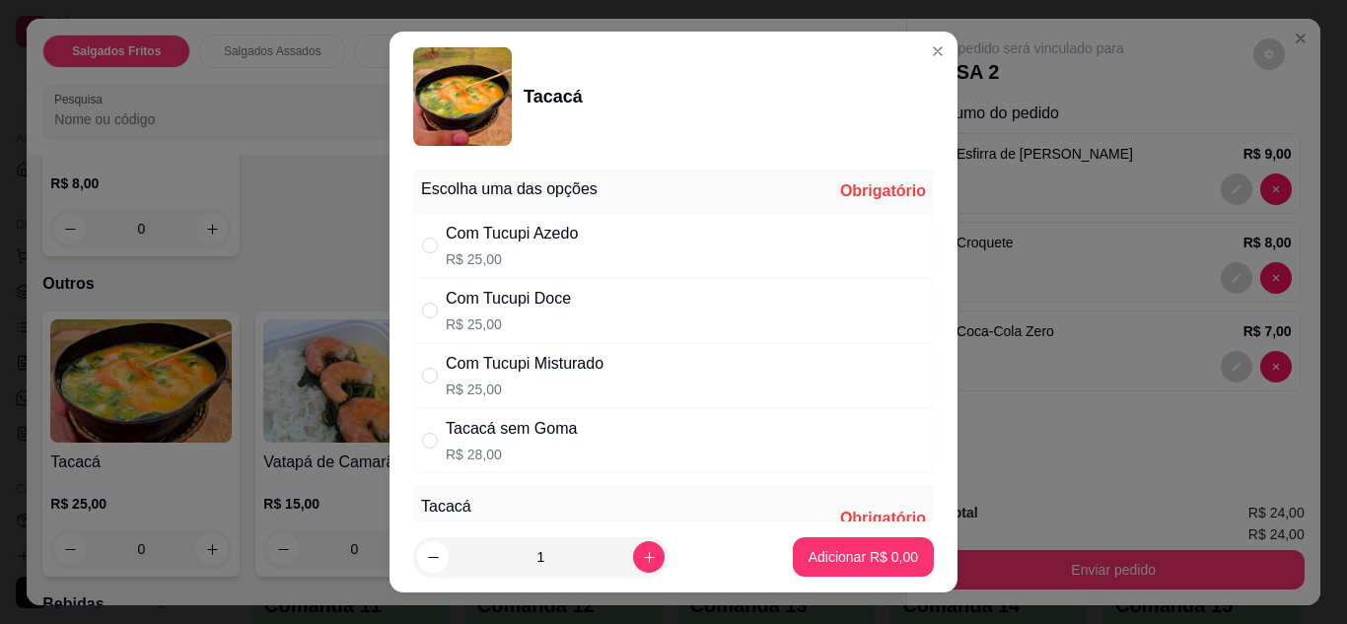
click at [530, 380] on p "R$ 25,00" at bounding box center [525, 390] width 158 height 20
radio input "true"
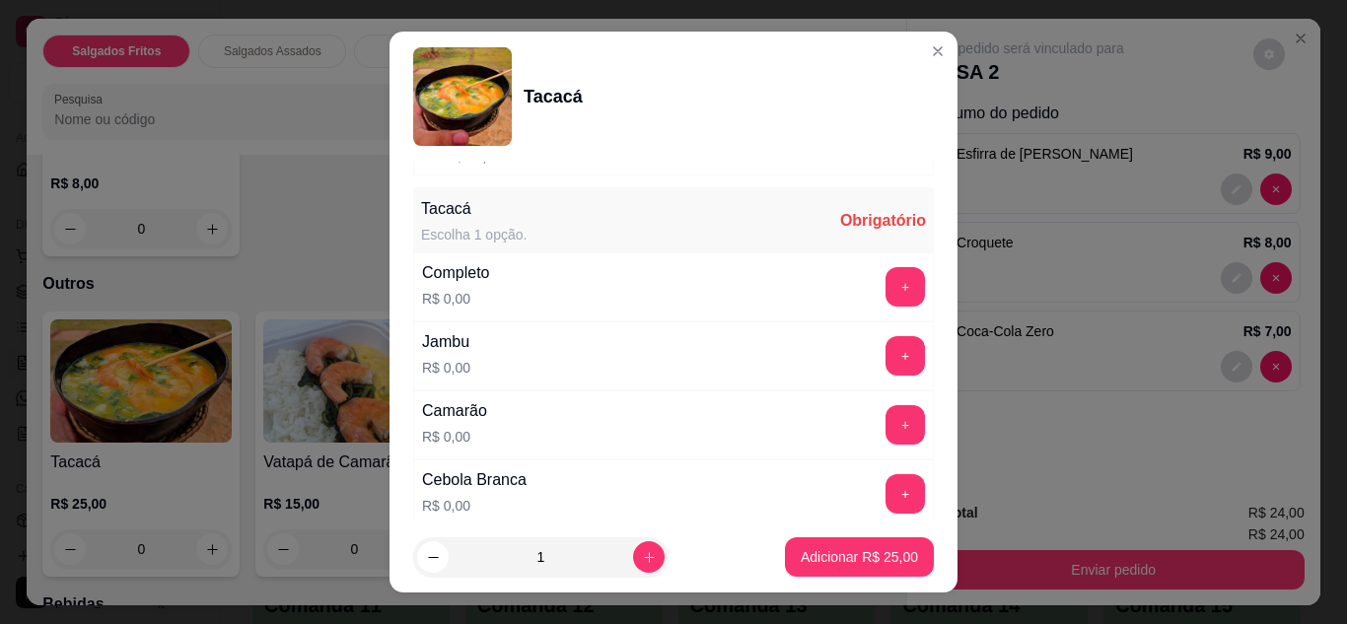
scroll to position [309, 0]
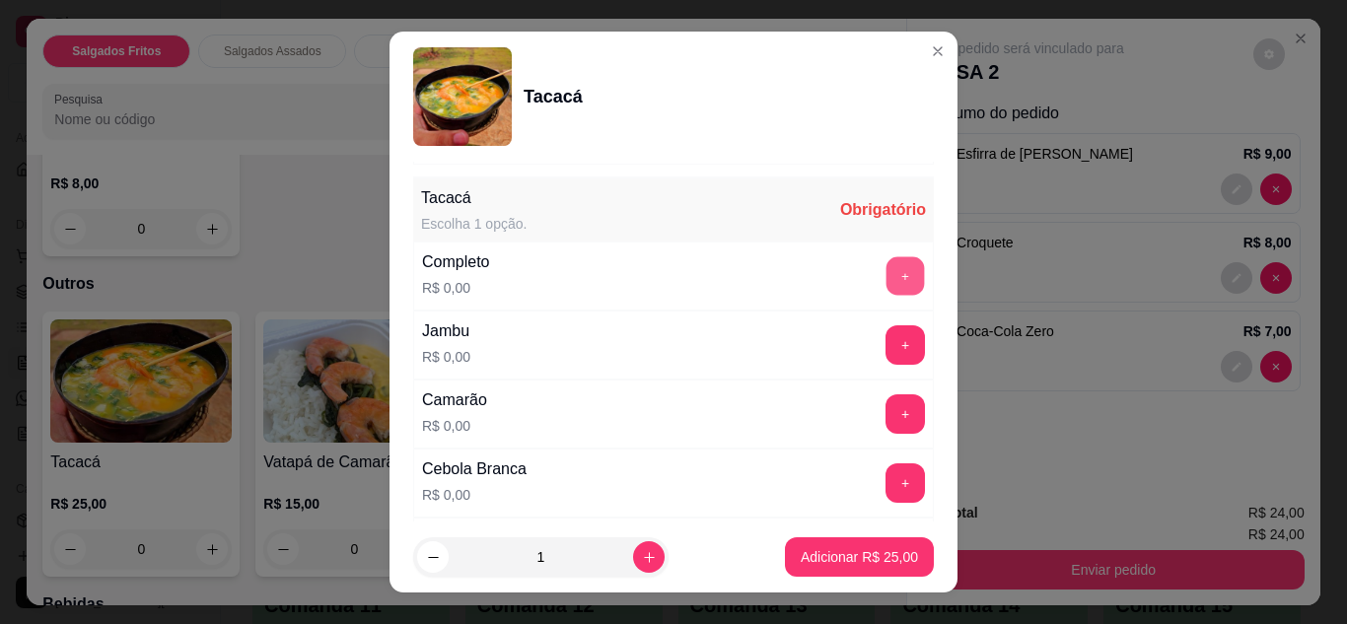
click at [887, 273] on button "+" at bounding box center [906, 275] width 38 height 38
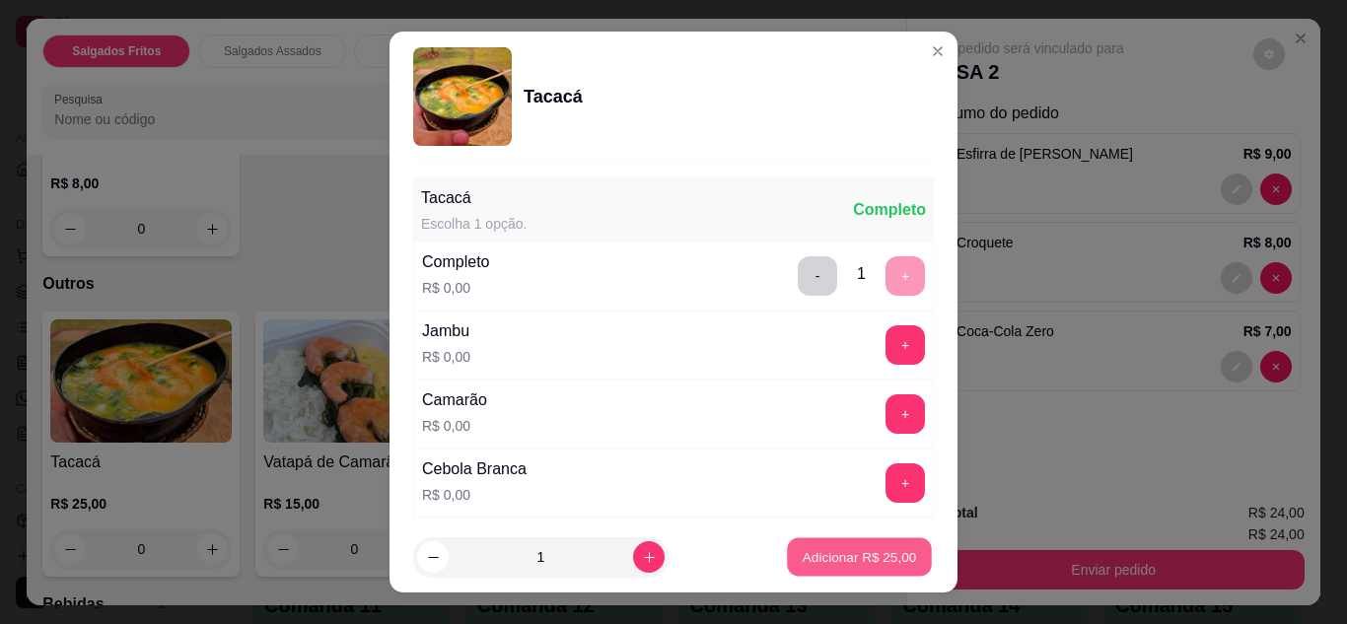
click at [803, 564] on p "Adicionar R$ 25,00" at bounding box center [860, 557] width 114 height 19
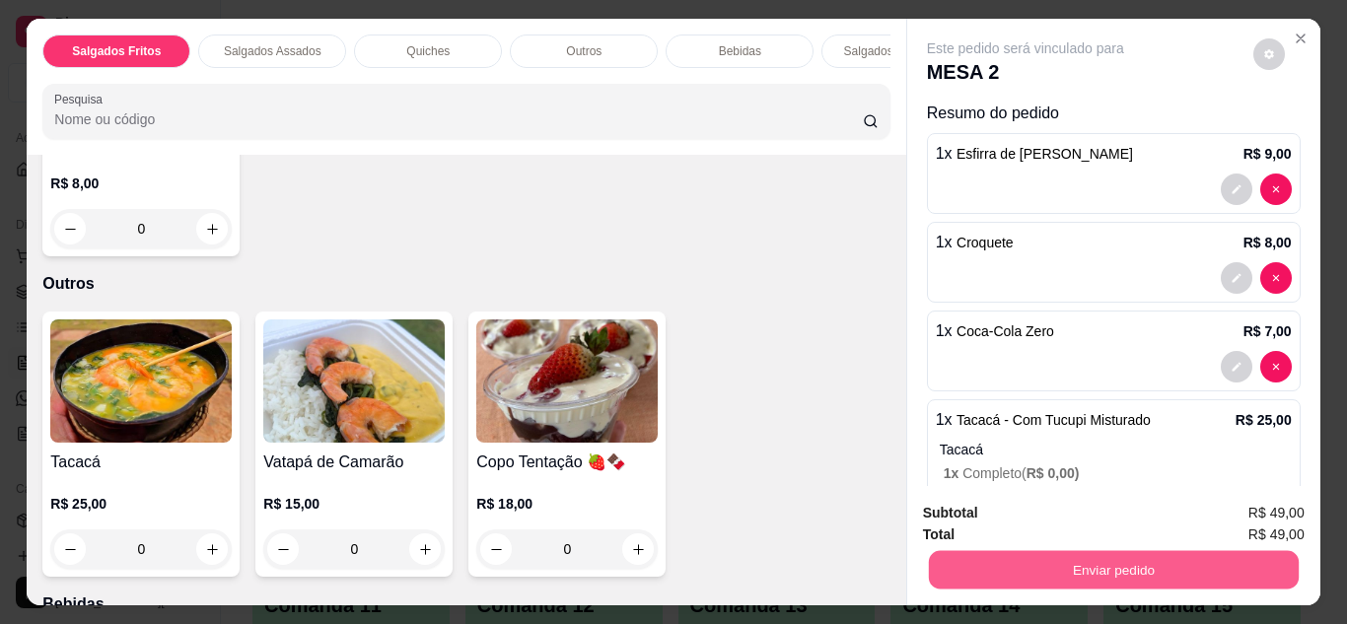
click at [1071, 582] on button "Enviar pedido" at bounding box center [1113, 570] width 370 height 38
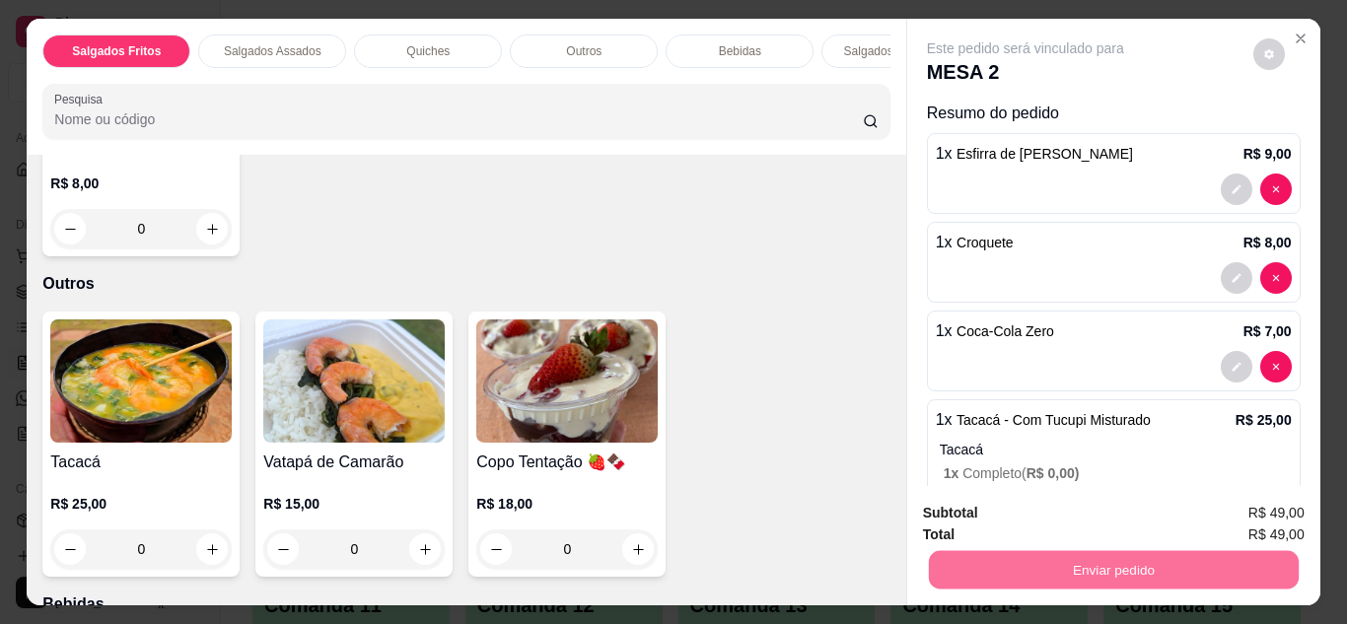
click at [982, 518] on button "Não registrar e enviar pedido" at bounding box center [1048, 514] width 199 height 36
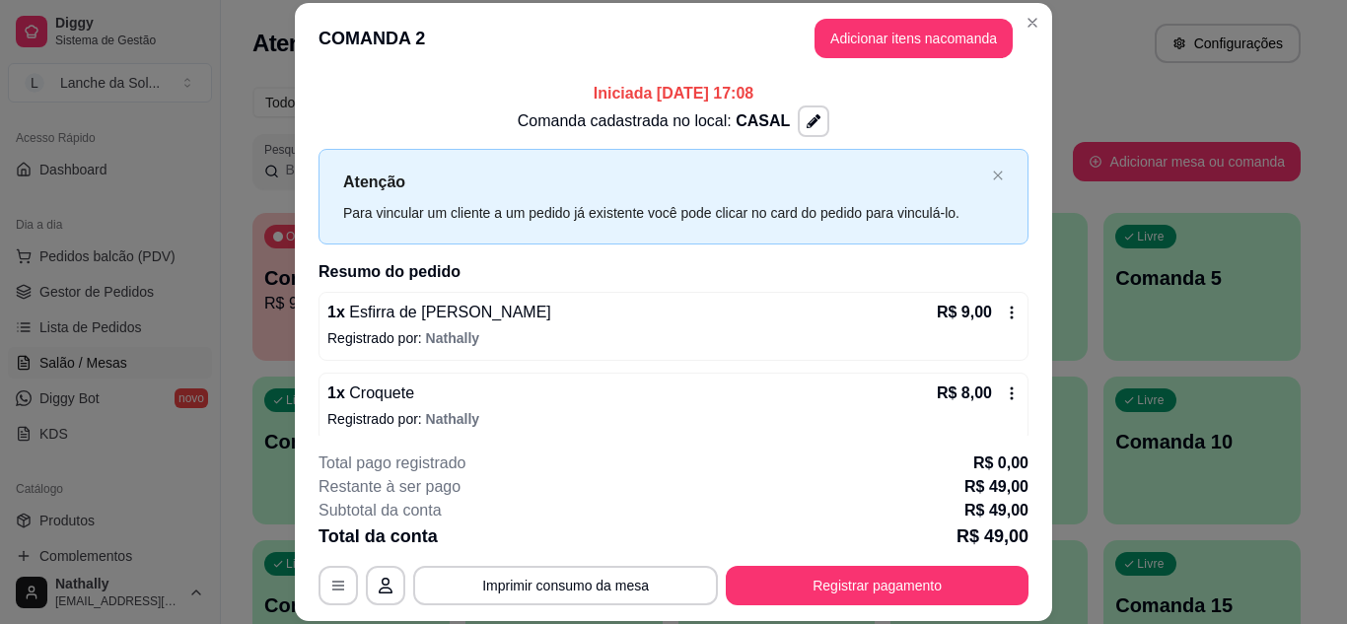
scroll to position [287, 0]
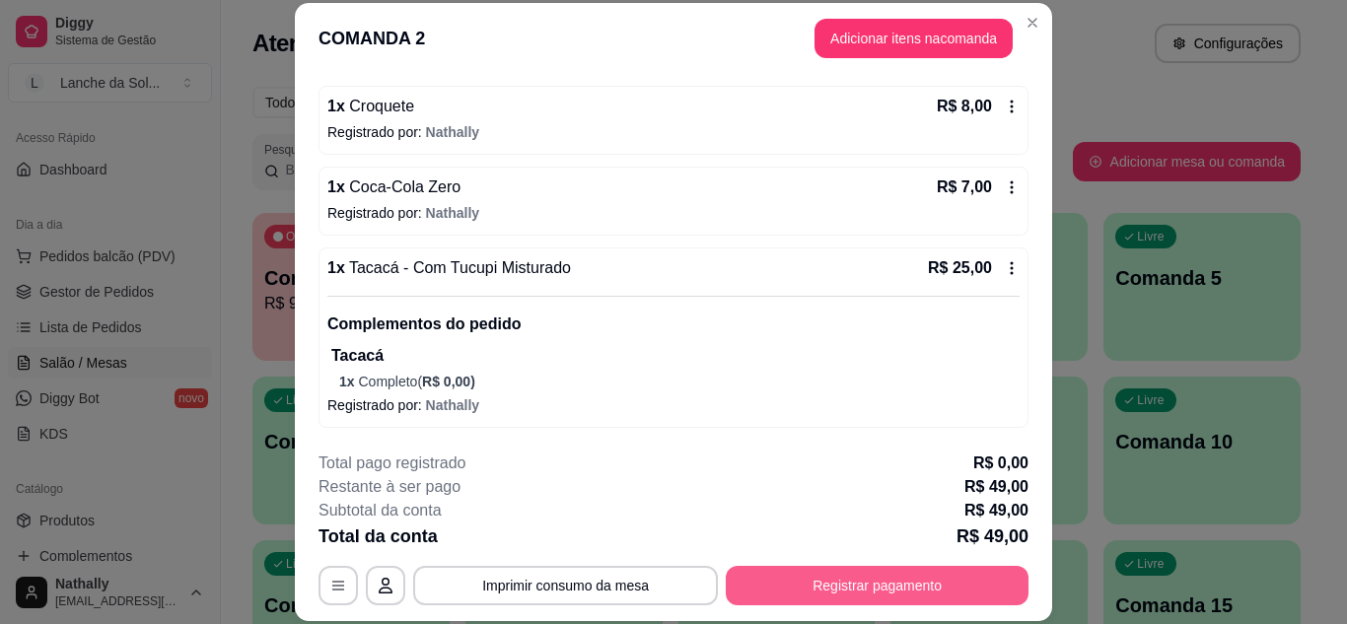
click at [797, 581] on button "Registrar pagamento" at bounding box center [877, 585] width 303 height 39
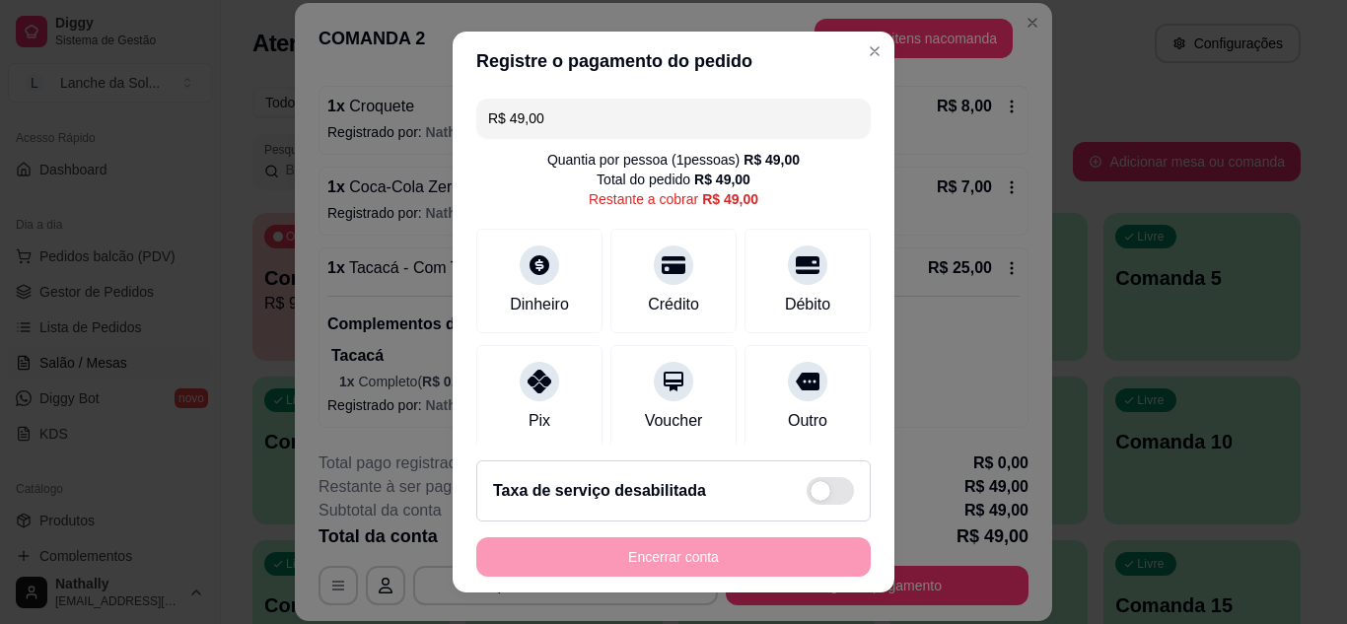
click at [550, 412] on div "Pix" at bounding box center [539, 397] width 126 height 105
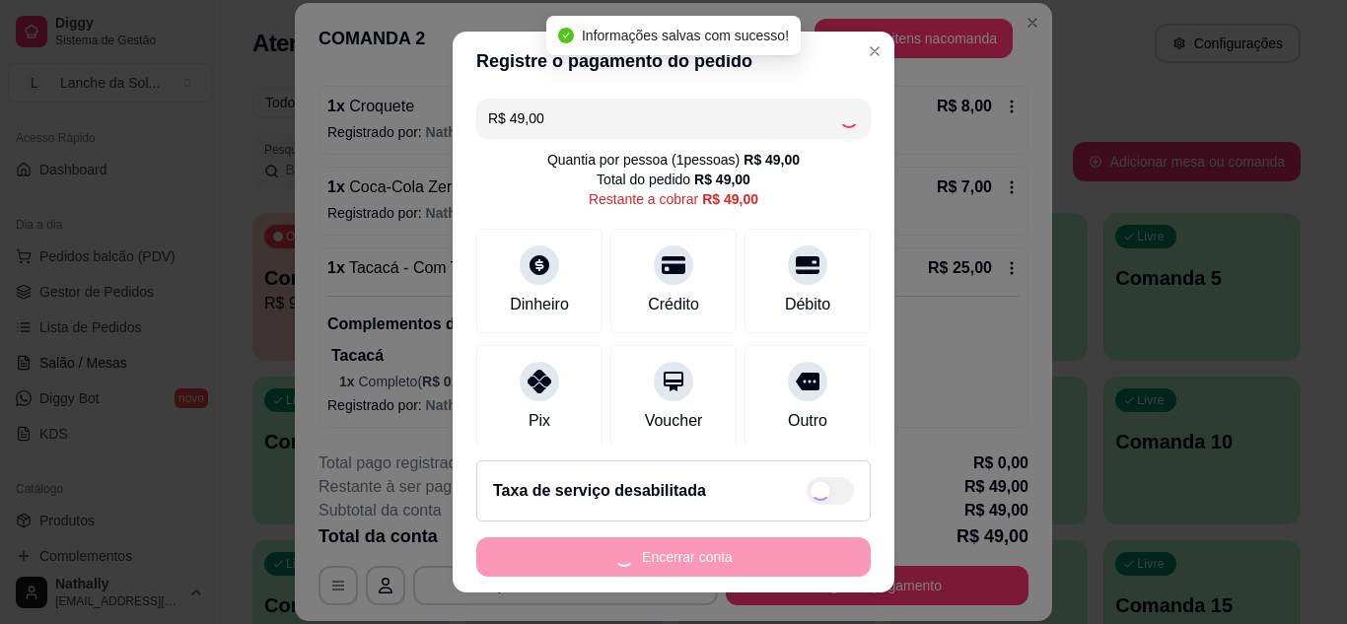
type input "R$ 0,00"
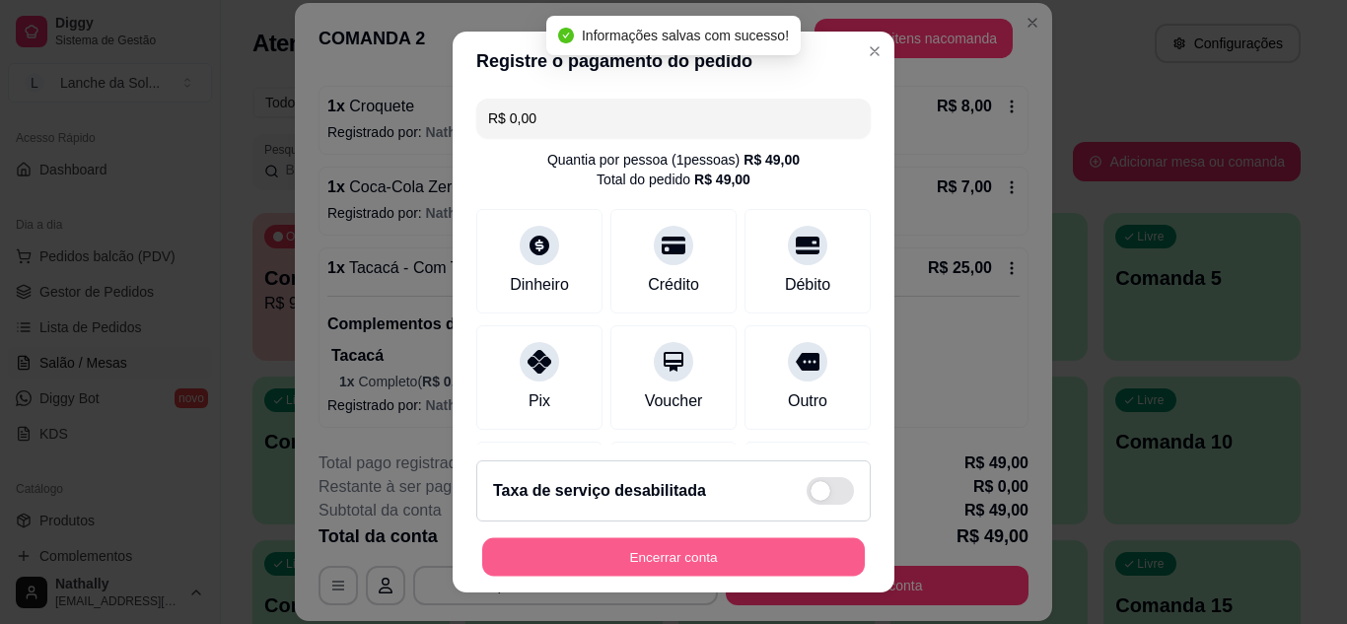
click at [669, 558] on button "Encerrar conta" at bounding box center [673, 558] width 383 height 38
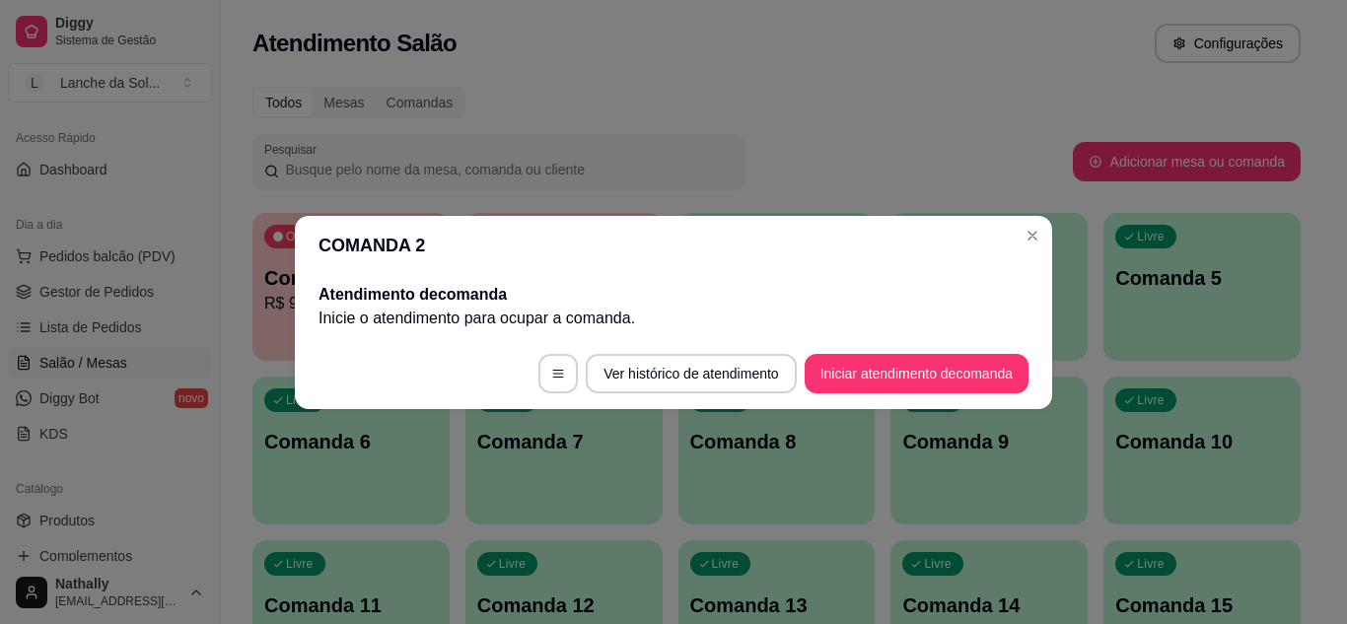
scroll to position [0, 0]
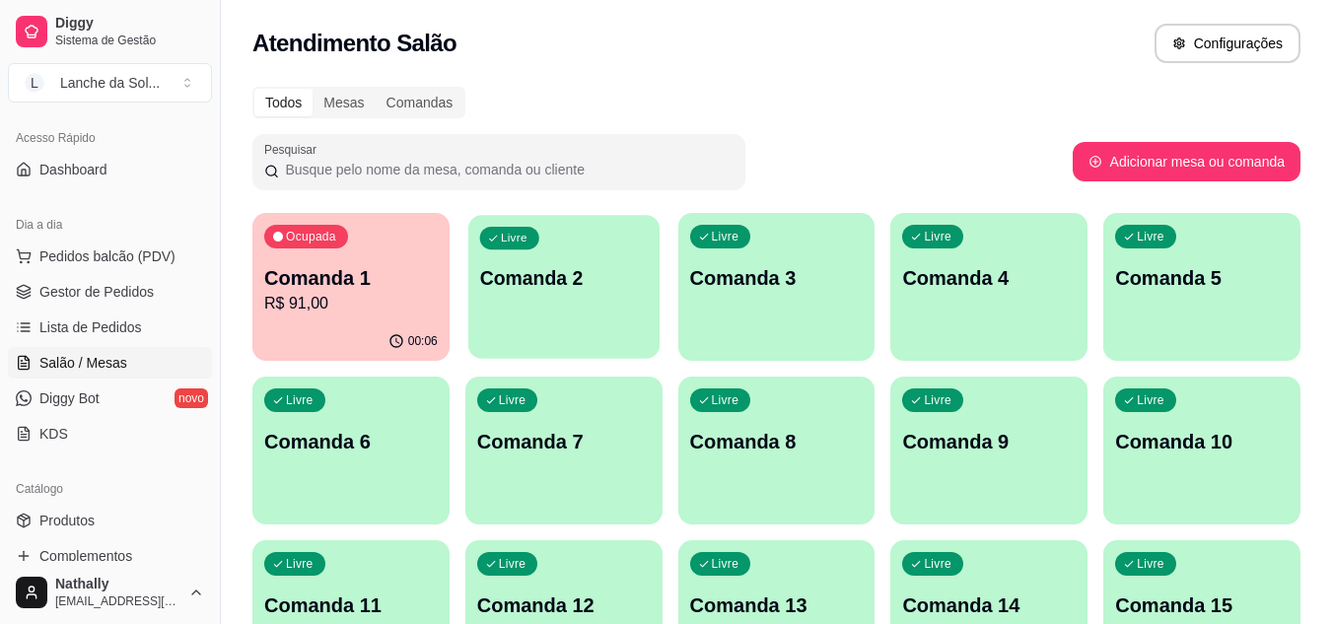
click at [532, 317] on div "Livre Comanda 2" at bounding box center [563, 275] width 191 height 120
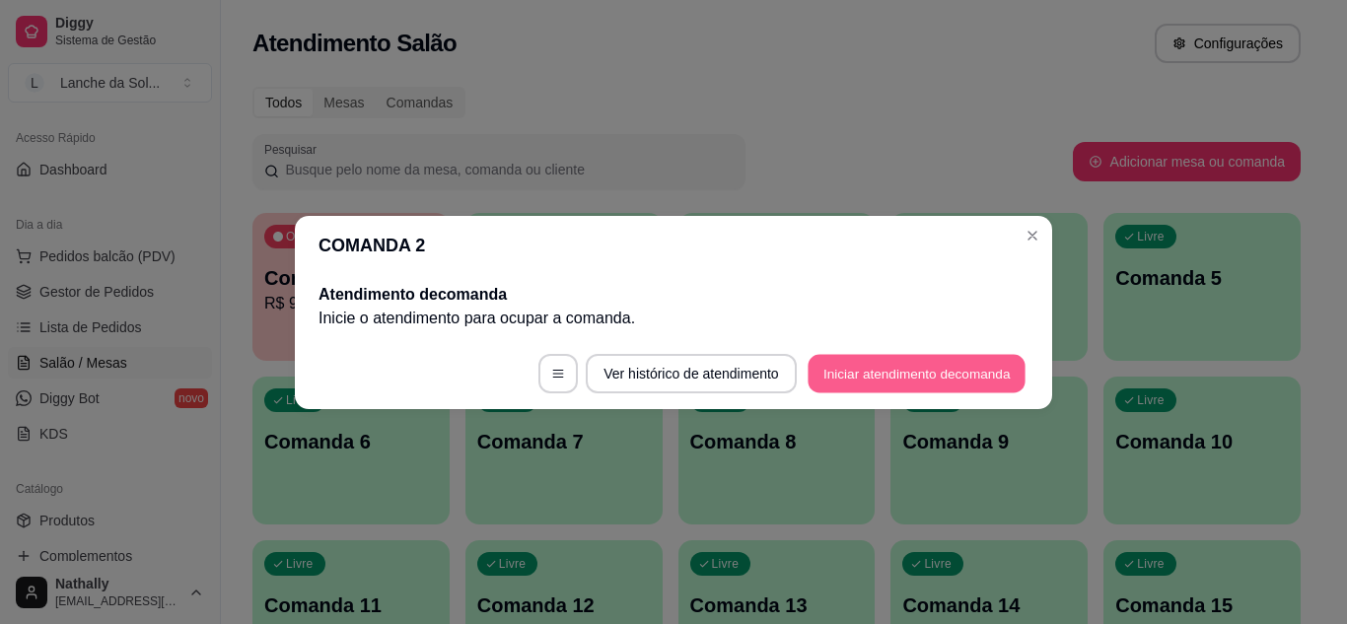
click at [950, 374] on button "Iniciar atendimento de comanda" at bounding box center [917, 373] width 218 height 38
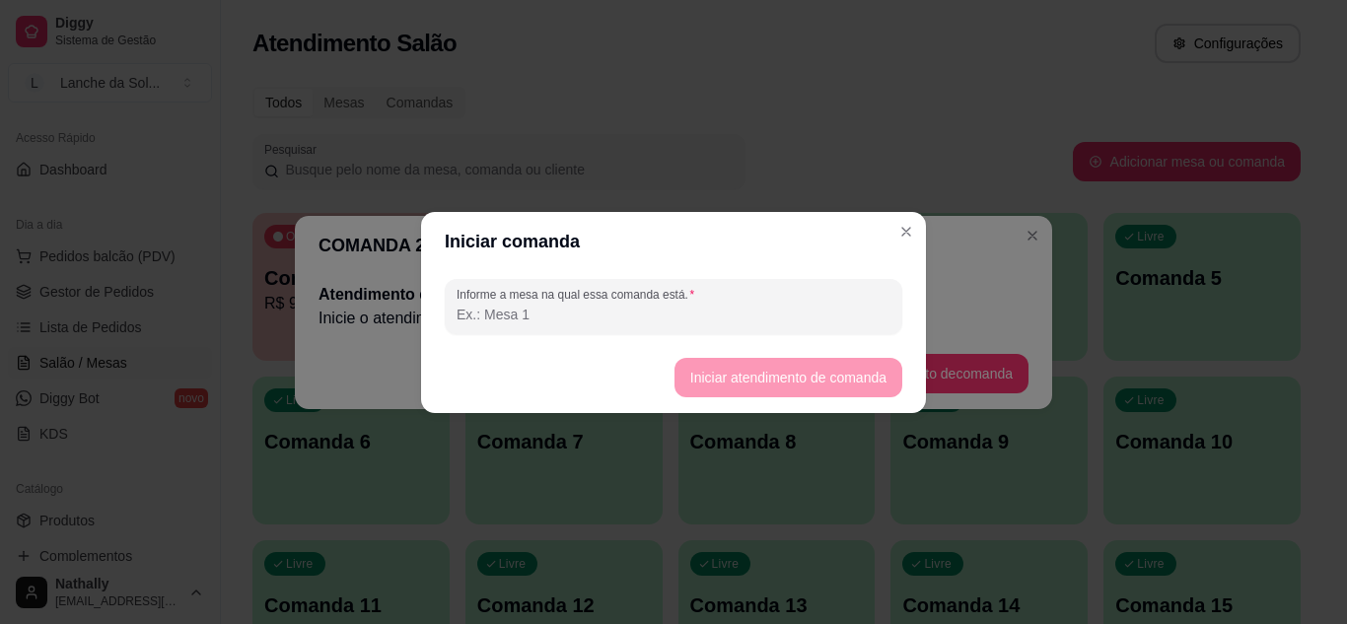
click at [791, 312] on input "Informe a mesa na qual essa comanda está." at bounding box center [674, 315] width 434 height 20
type input "2"
click at [766, 365] on button "Iniciar atendimento de comanda" at bounding box center [788, 377] width 221 height 38
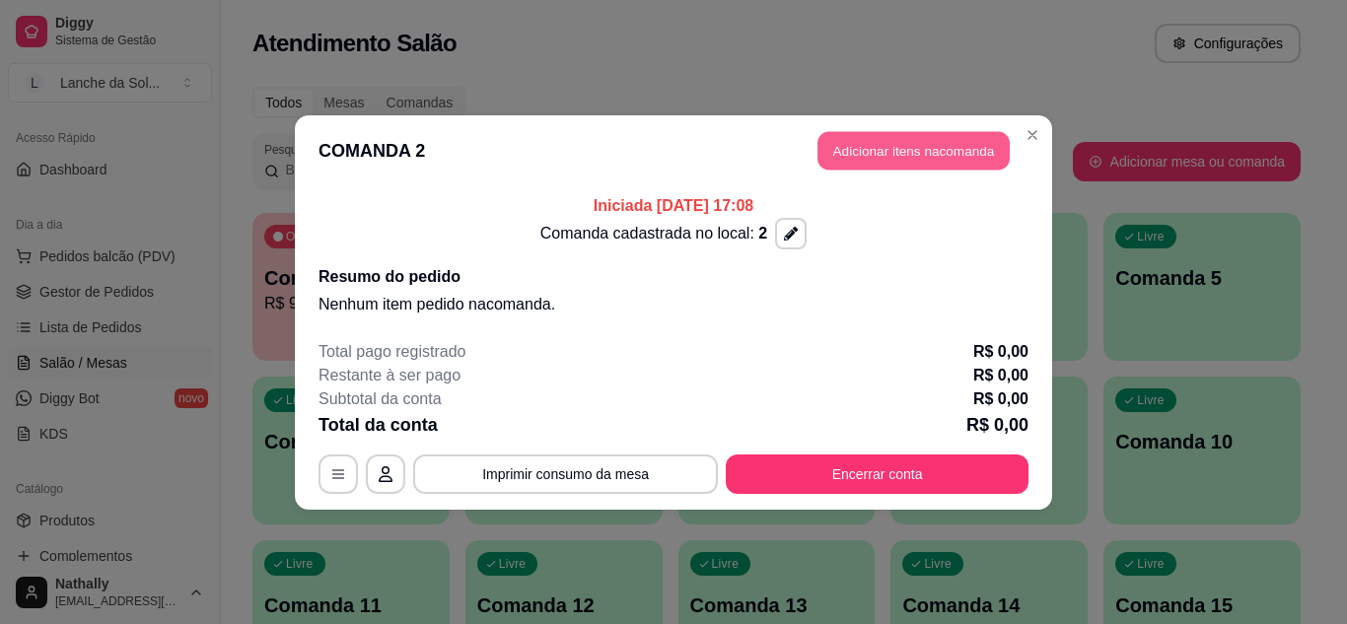
click at [936, 156] on button "Adicionar itens na comanda" at bounding box center [914, 150] width 192 height 38
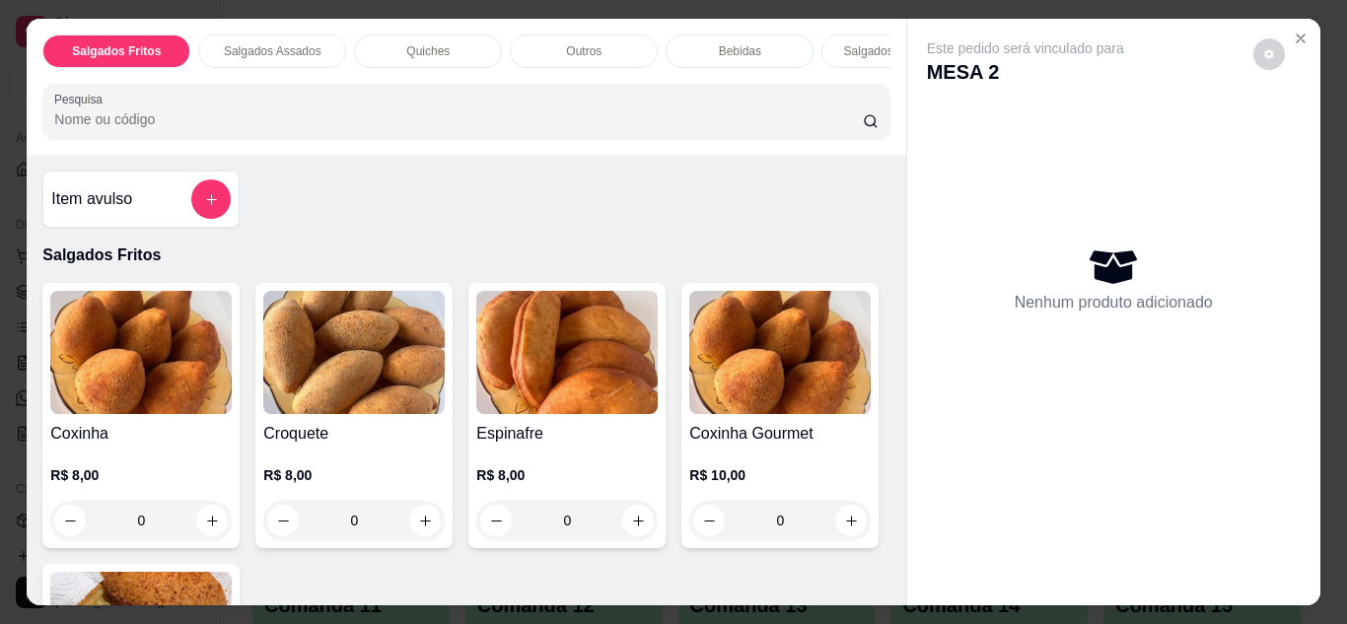
drag, startPoint x: 882, startPoint y: 208, endPoint x: 883, endPoint y: 225, distance: 16.8
click at [883, 225] on div "Item avulso Salgados Fritos Coxinha R$ 8,00 0 Croquete R$ 8,00 0 Espinafre R$ 8…" at bounding box center [466, 380] width 879 height 451
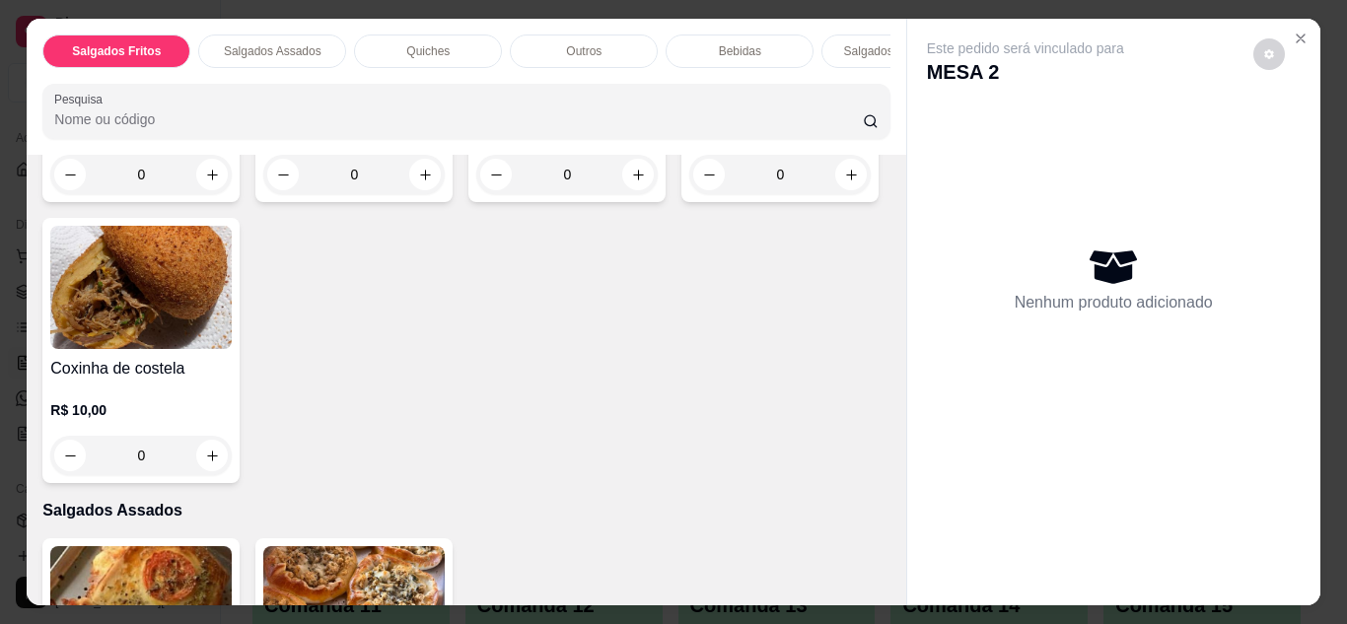
scroll to position [470, 0]
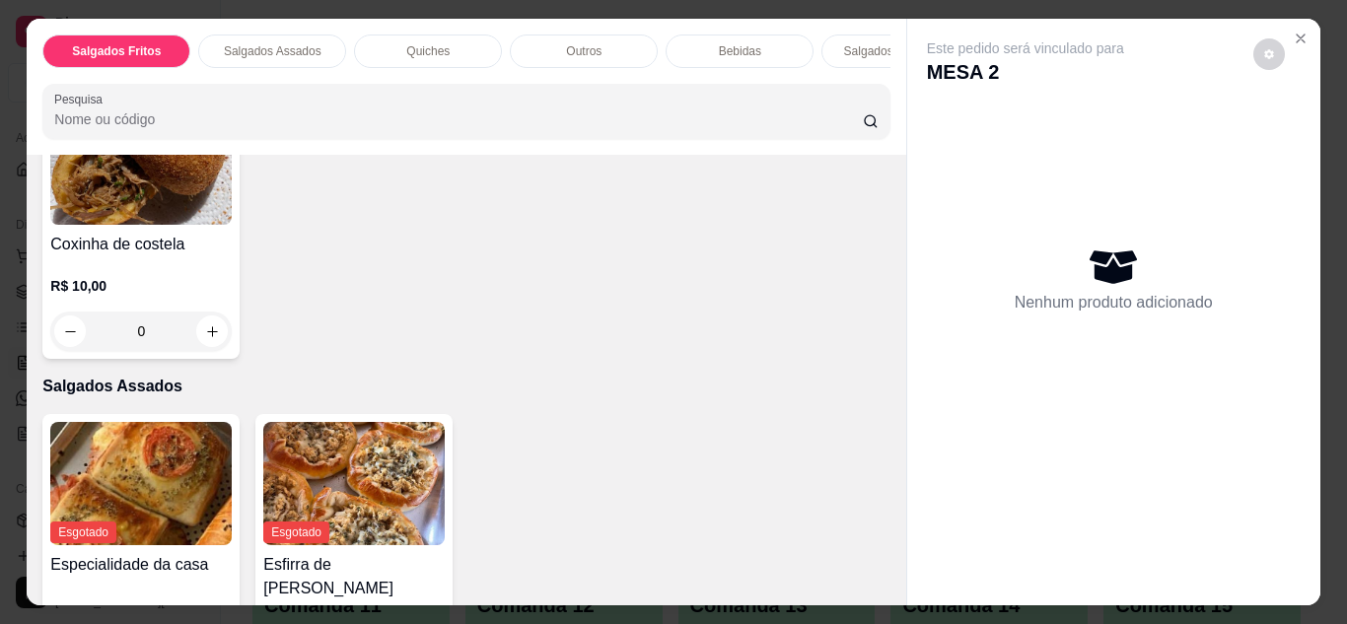
click at [836, 65] on button "increase-product-quantity" at bounding box center [851, 50] width 31 height 31
type input "1"
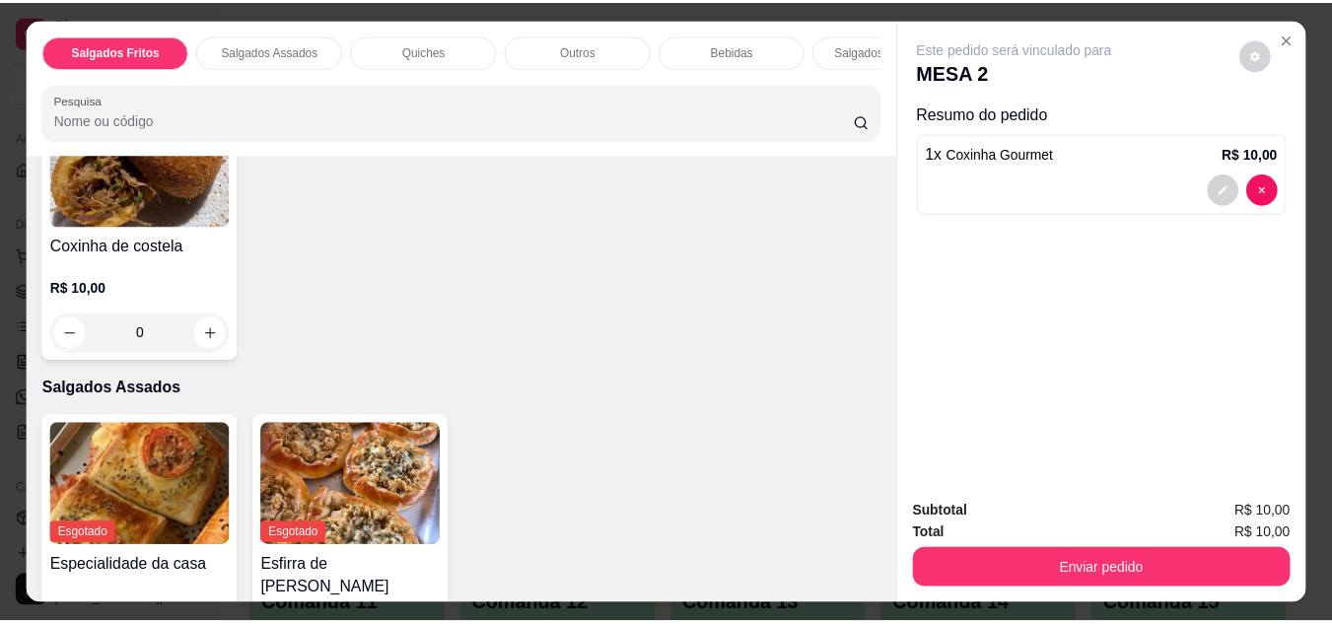
scroll to position [471, 0]
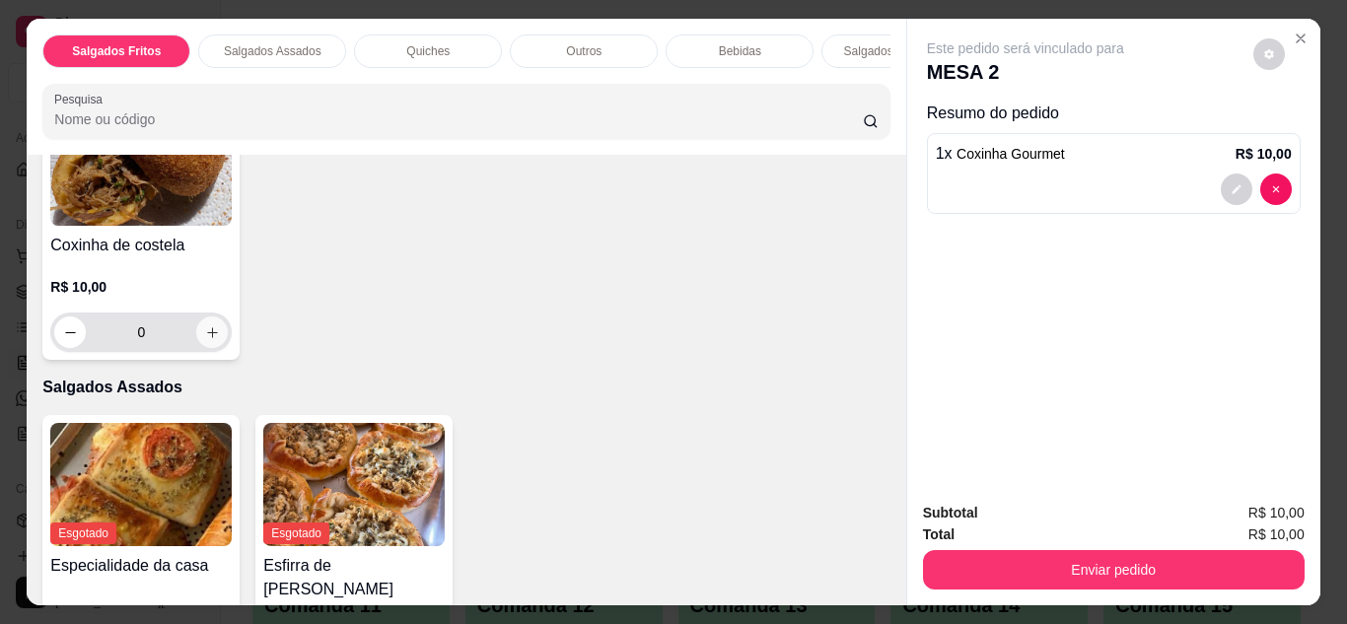
click at [228, 341] on button "increase-product-quantity" at bounding box center [212, 333] width 32 height 32
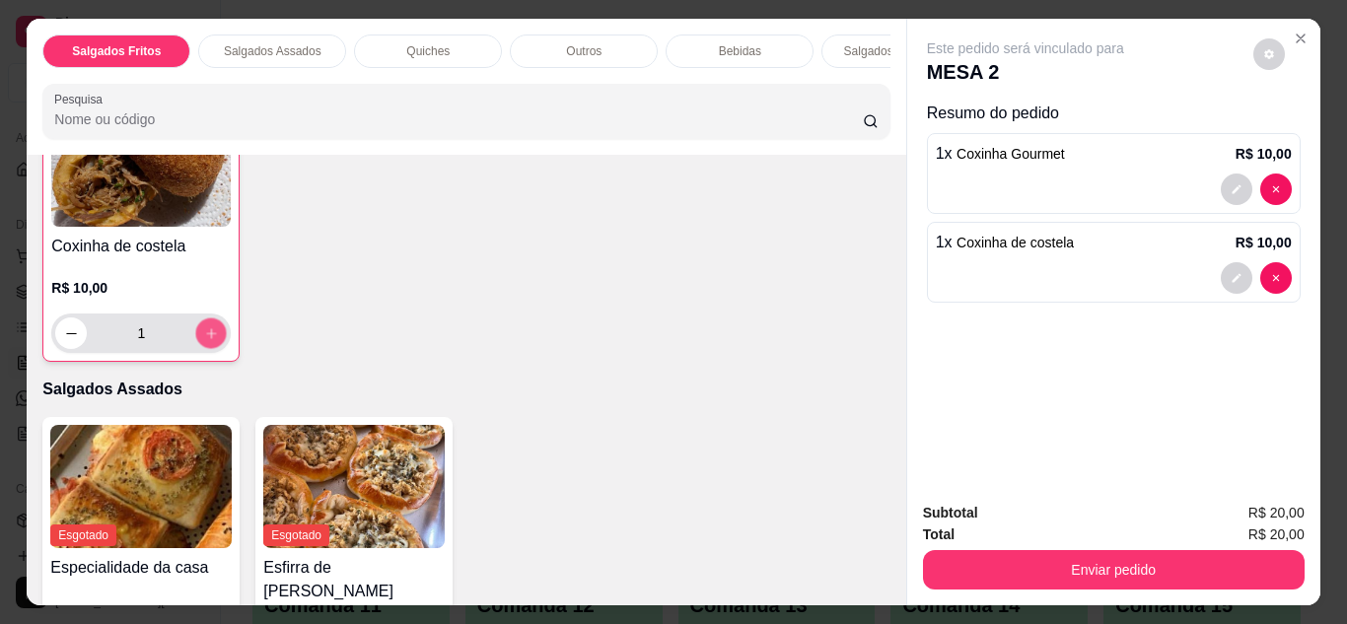
click at [219, 341] on icon "increase-product-quantity" at bounding box center [211, 333] width 15 height 15
type input "2"
click at [219, 341] on icon "increase-product-quantity" at bounding box center [211, 333] width 15 height 15
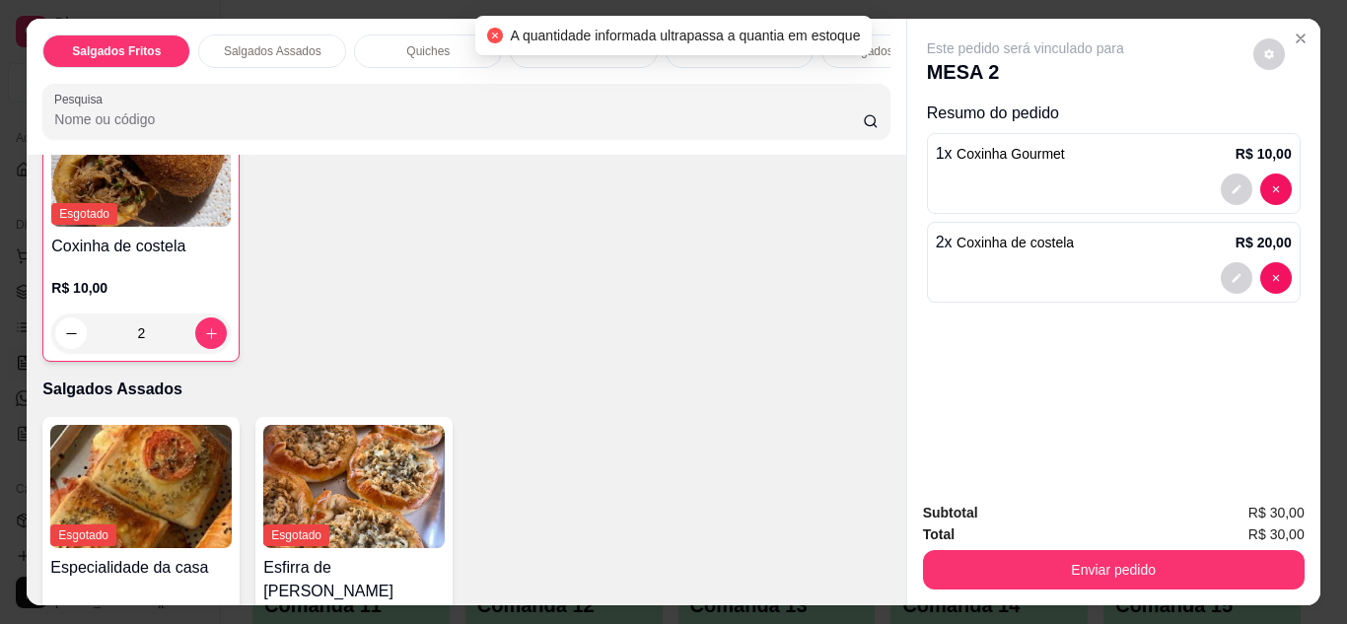
click at [1296, 31] on icon "Close" at bounding box center [1301, 39] width 16 height 16
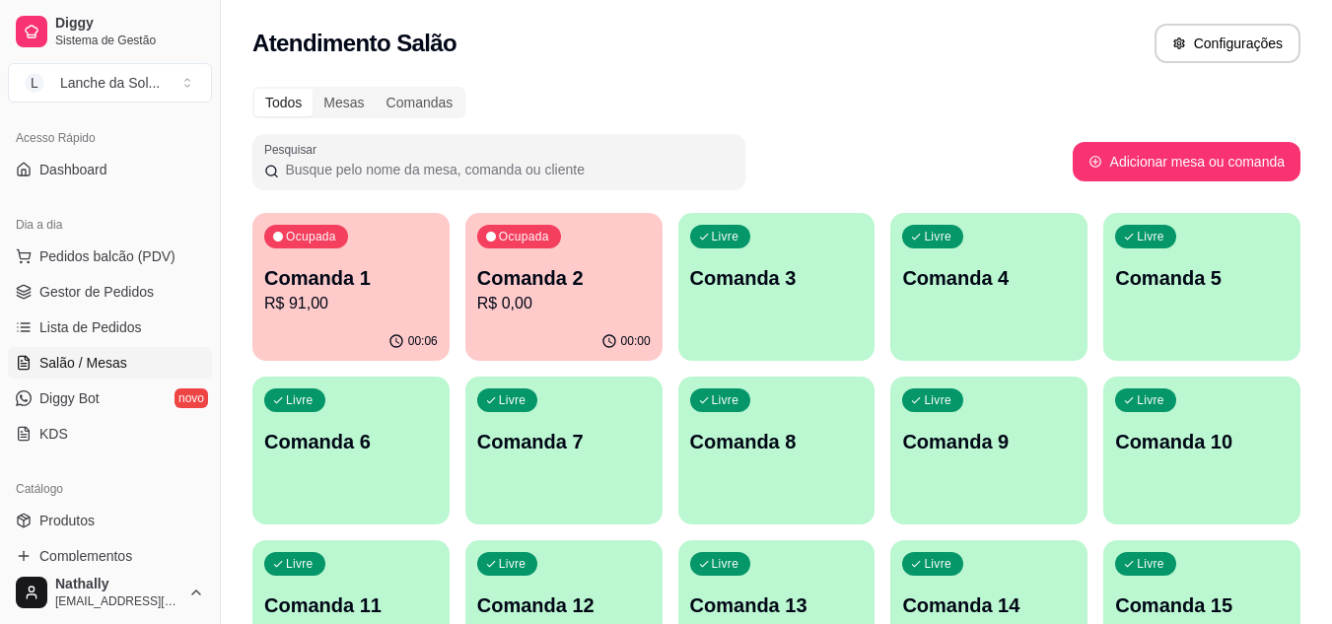
click at [66, 534] on link "Produtos" at bounding box center [110, 521] width 204 height 32
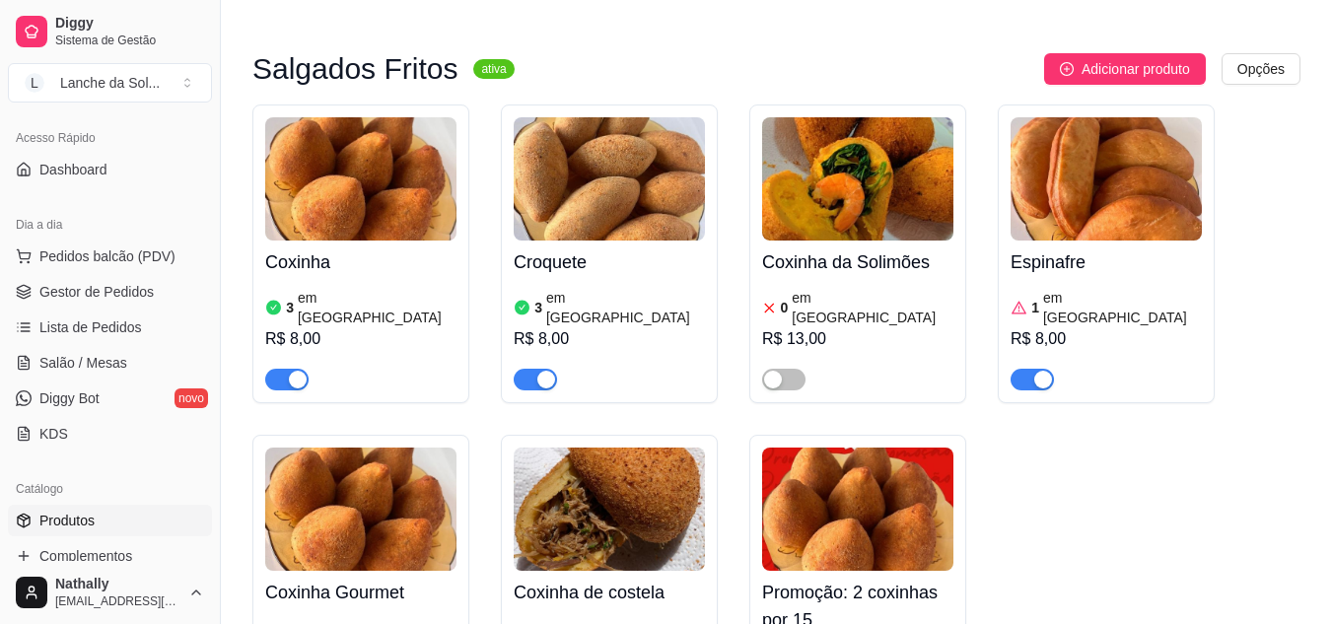
scroll to position [202, 0]
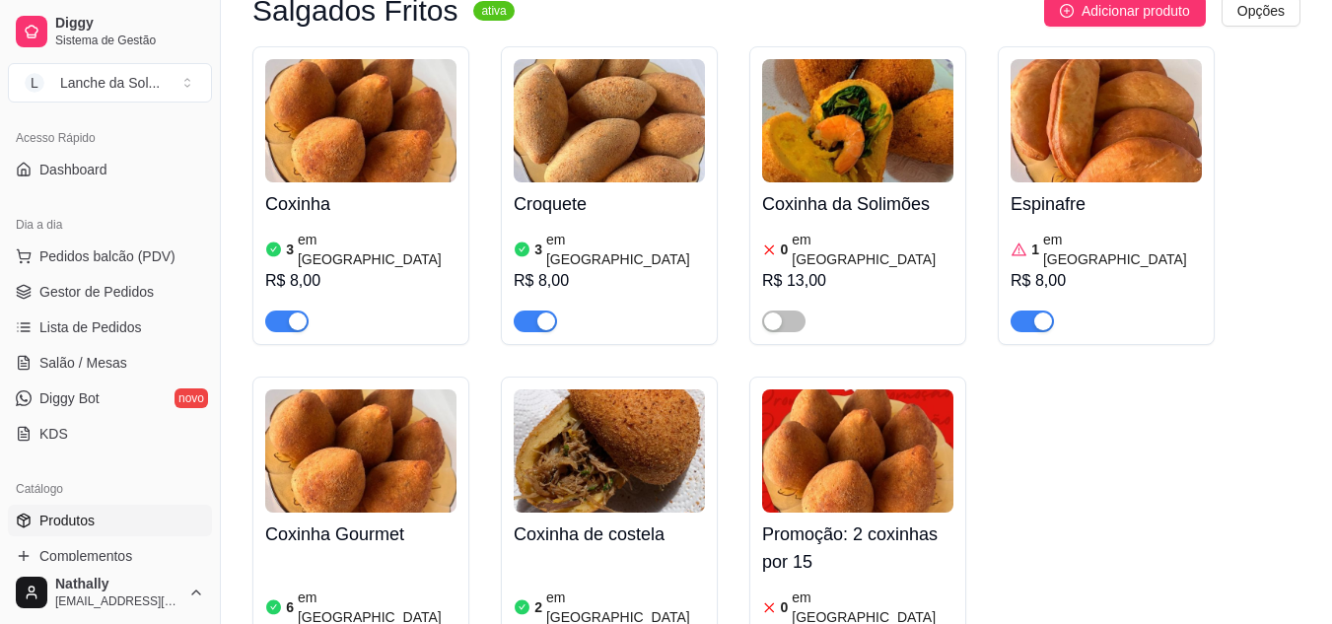
click at [679, 566] on div "2 em estoque R$ 10,00" at bounding box center [609, 623] width 191 height 134
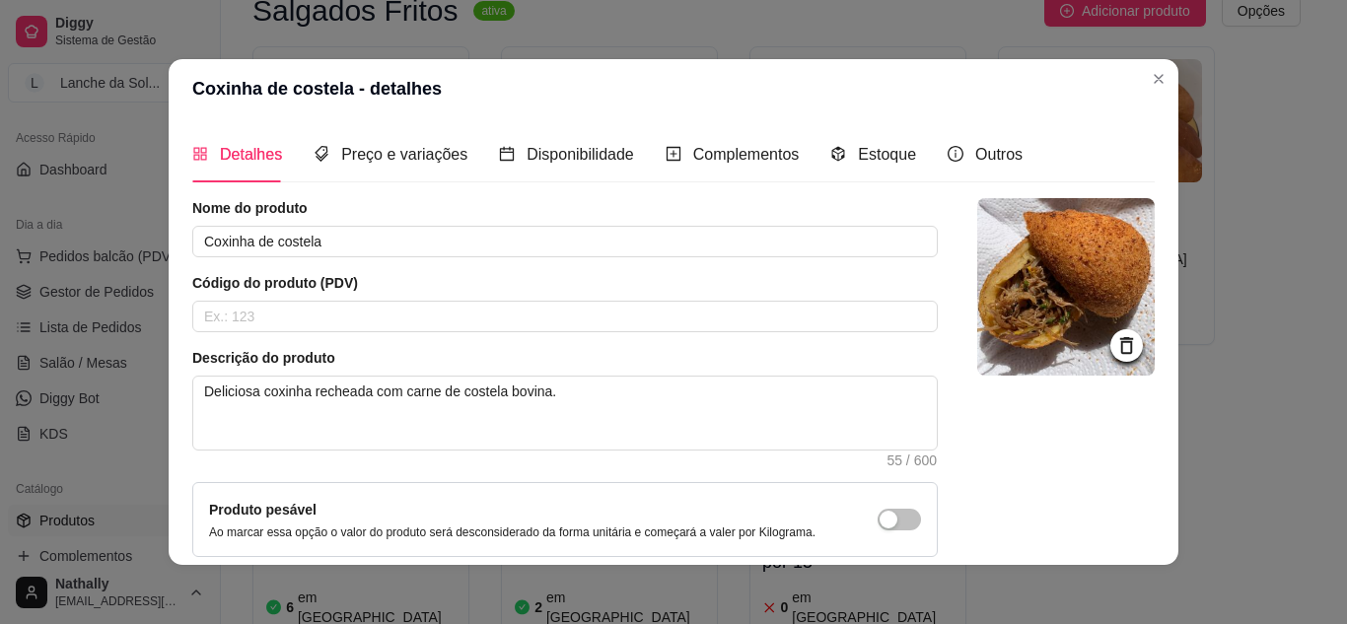
click at [877, 174] on div "Estoque" at bounding box center [873, 154] width 86 height 56
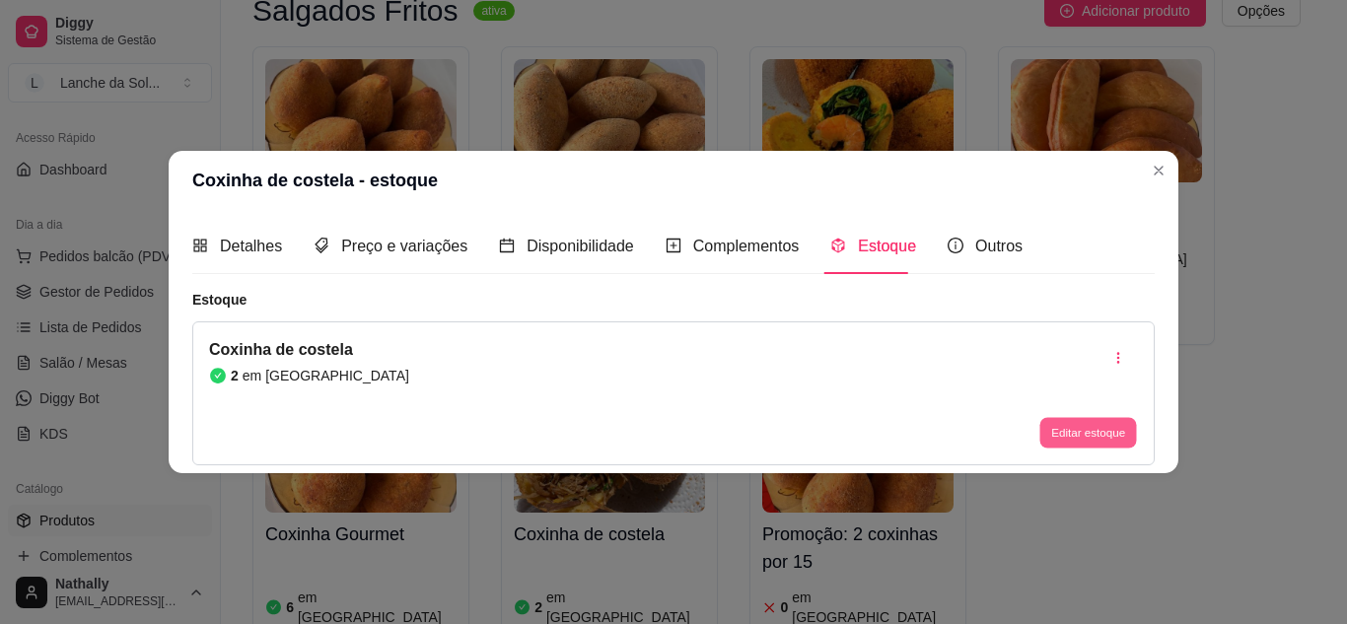
click at [1060, 422] on button "Editar estoque" at bounding box center [1088, 433] width 97 height 31
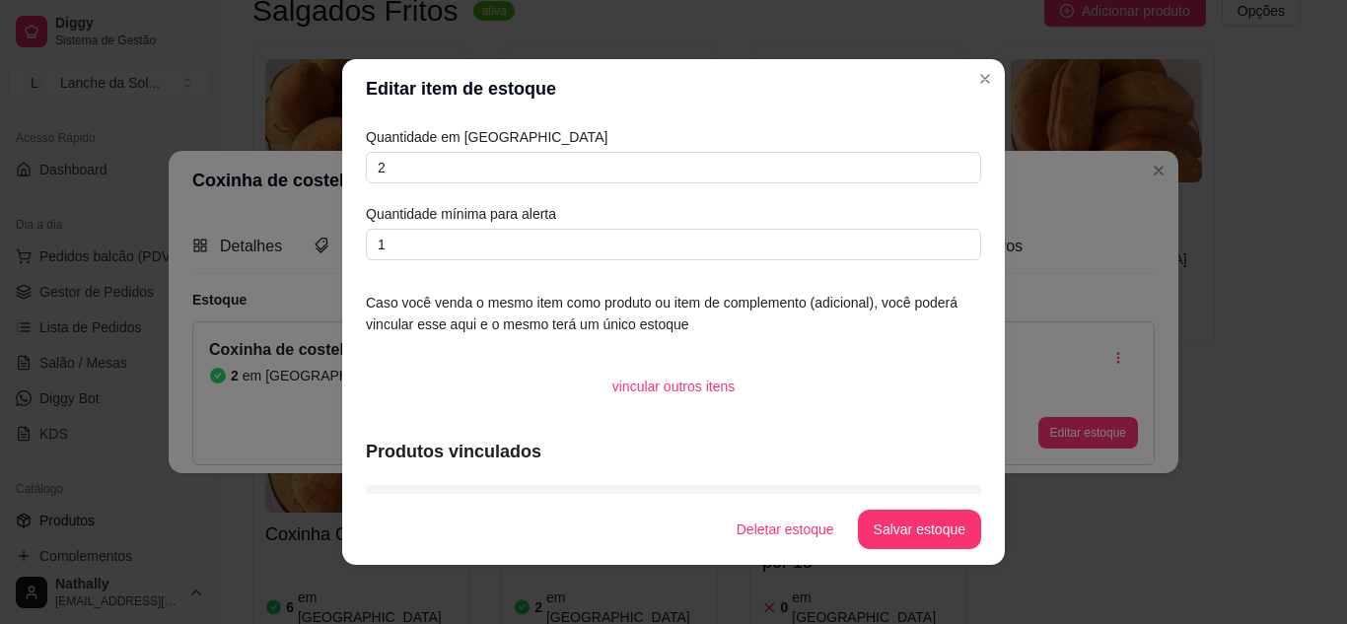
click at [582, 184] on div "Quantidade em estoque 2 Quantidade mínima para alerta 1" at bounding box center [673, 193] width 615 height 134
drag, startPoint x: 582, startPoint y: 184, endPoint x: 604, endPoint y: 163, distance: 30.7
click at [604, 163] on div "Quantidade em estoque 2 Quantidade mínima para alerta 1" at bounding box center [673, 193] width 615 height 134
click at [604, 163] on input "2" at bounding box center [673, 168] width 615 height 32
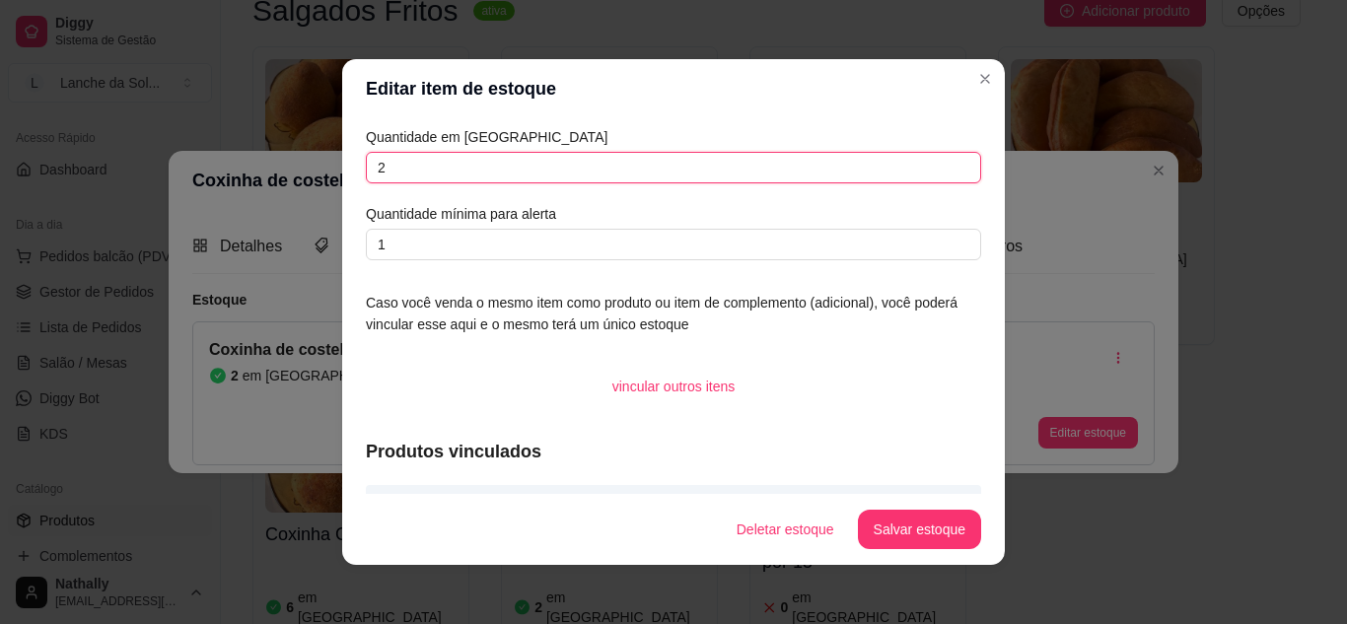
click at [604, 163] on input "2" at bounding box center [673, 168] width 615 height 32
type input "5"
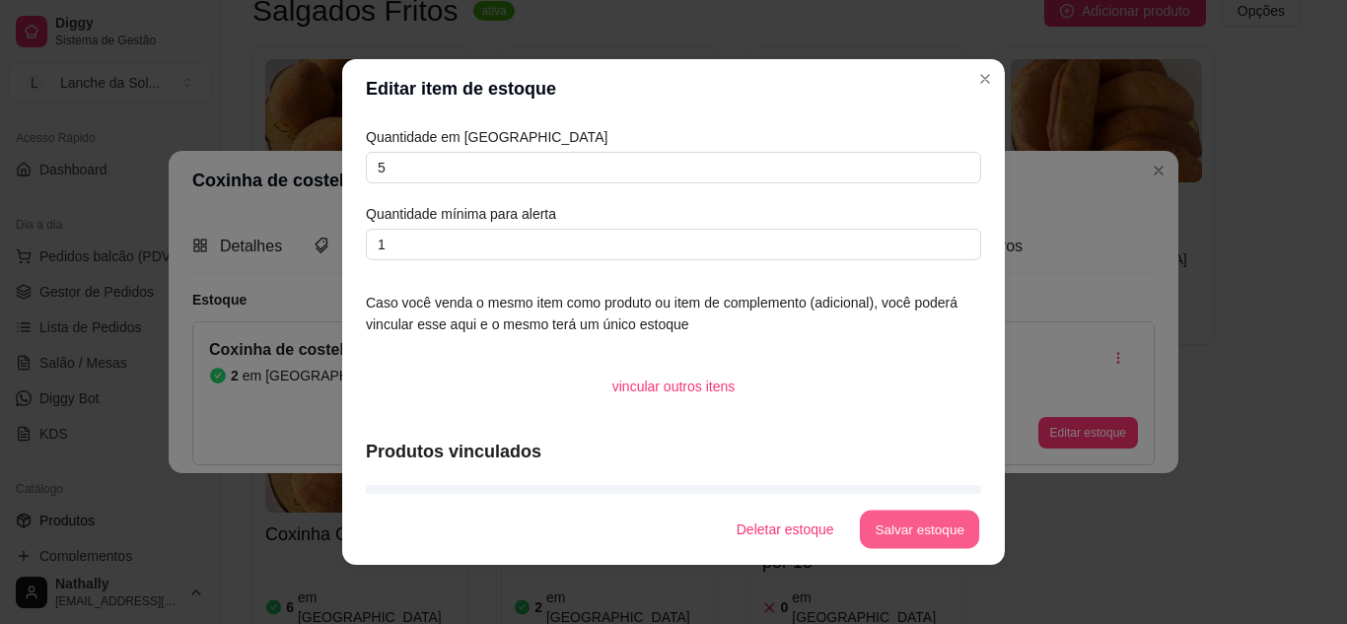
click at [885, 527] on button "Salvar estoque" at bounding box center [919, 530] width 120 height 38
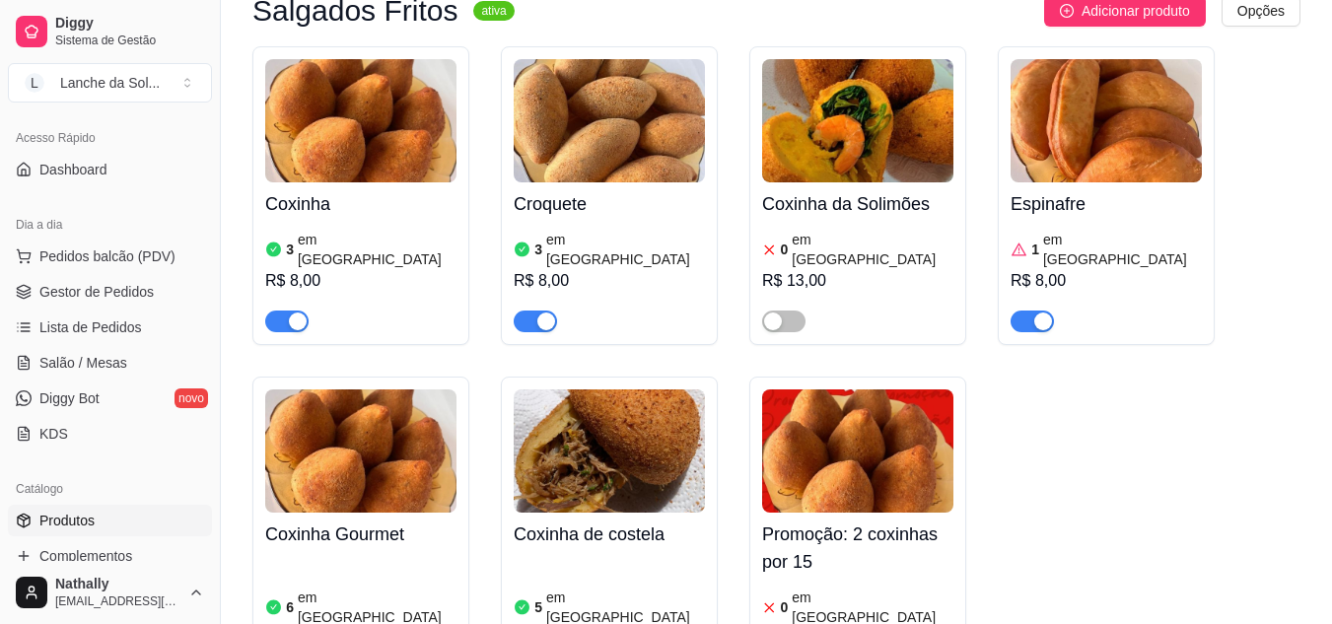
click at [1036, 313] on div "button" at bounding box center [1044, 322] width 18 height 18
click at [333, 328] on div "Coxinha 3 em estoque R$ 8,00 Croquete 3 em estoque R$ 8,00 Coxinha da Solimões …" at bounding box center [776, 374] width 1048 height 657
click at [111, 350] on link "Salão / Mesas" at bounding box center [110, 363] width 204 height 32
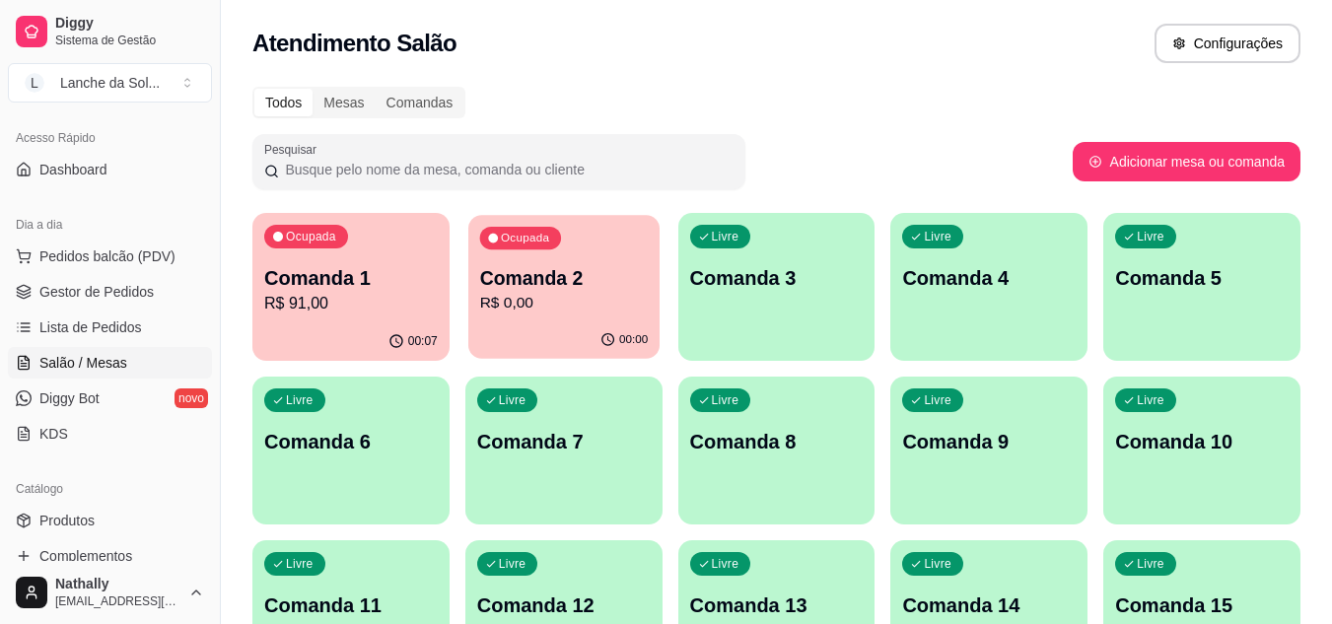
click at [488, 300] on p "R$ 0,00" at bounding box center [563, 303] width 169 height 23
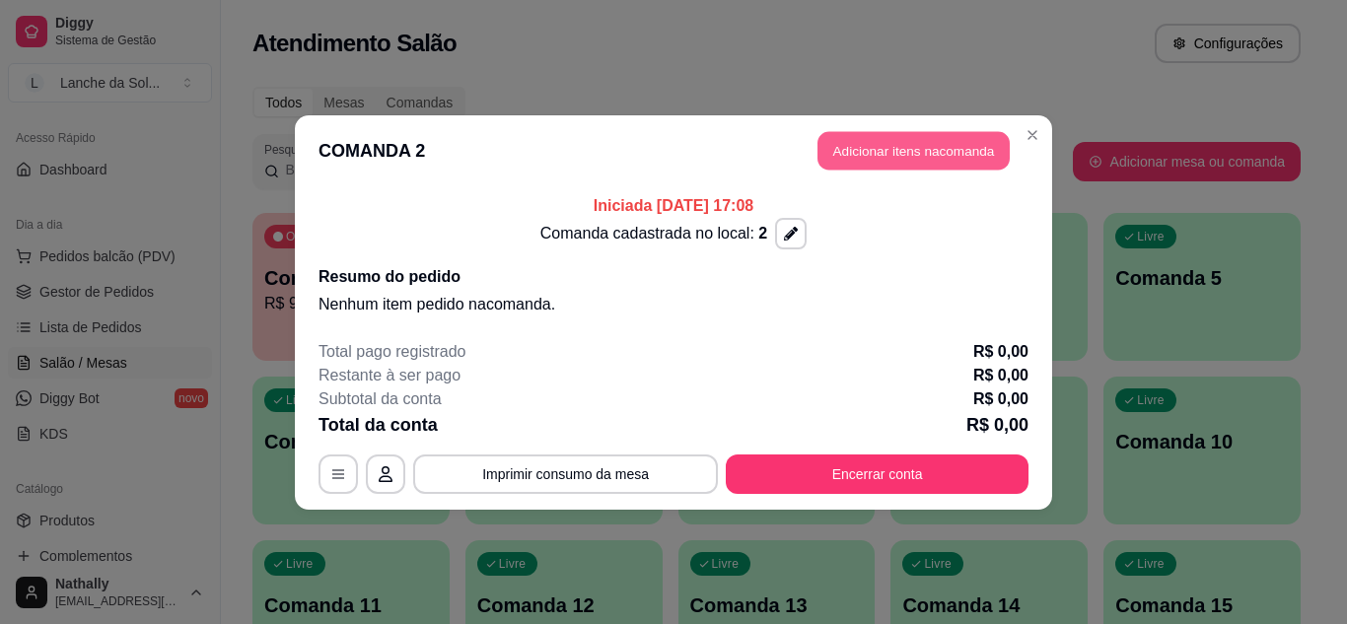
click at [906, 159] on button "Adicionar itens na comanda" at bounding box center [914, 150] width 192 height 38
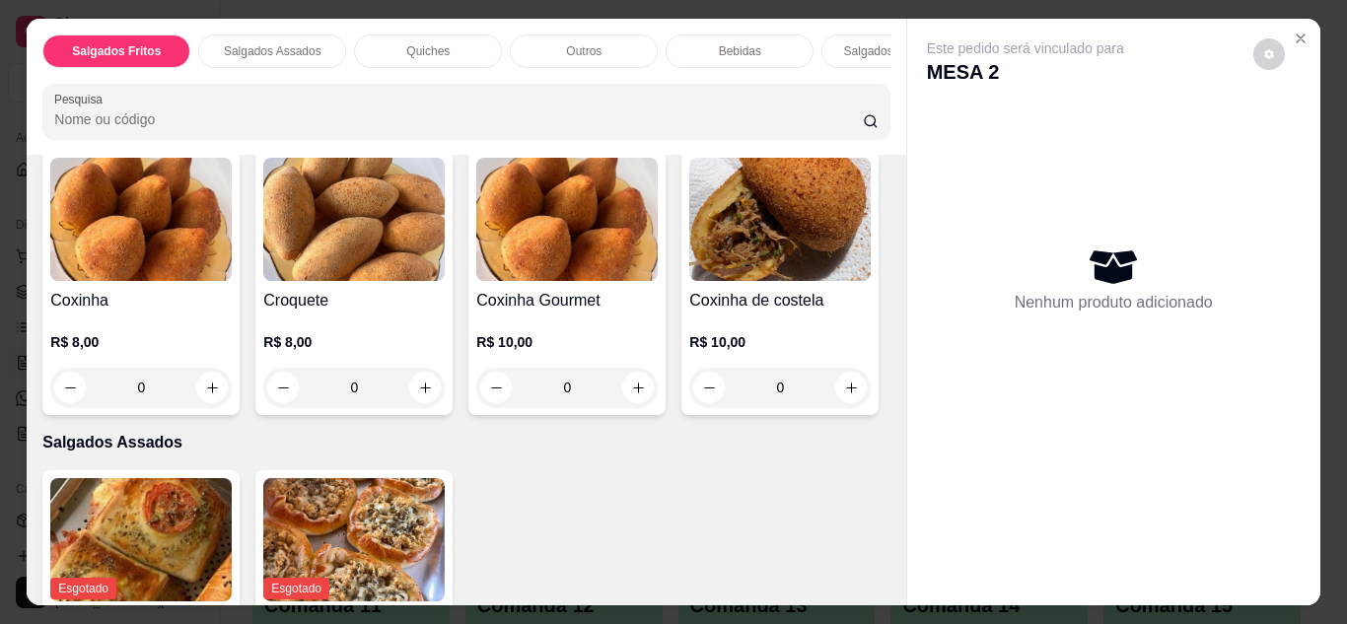
scroll to position [117, 0]
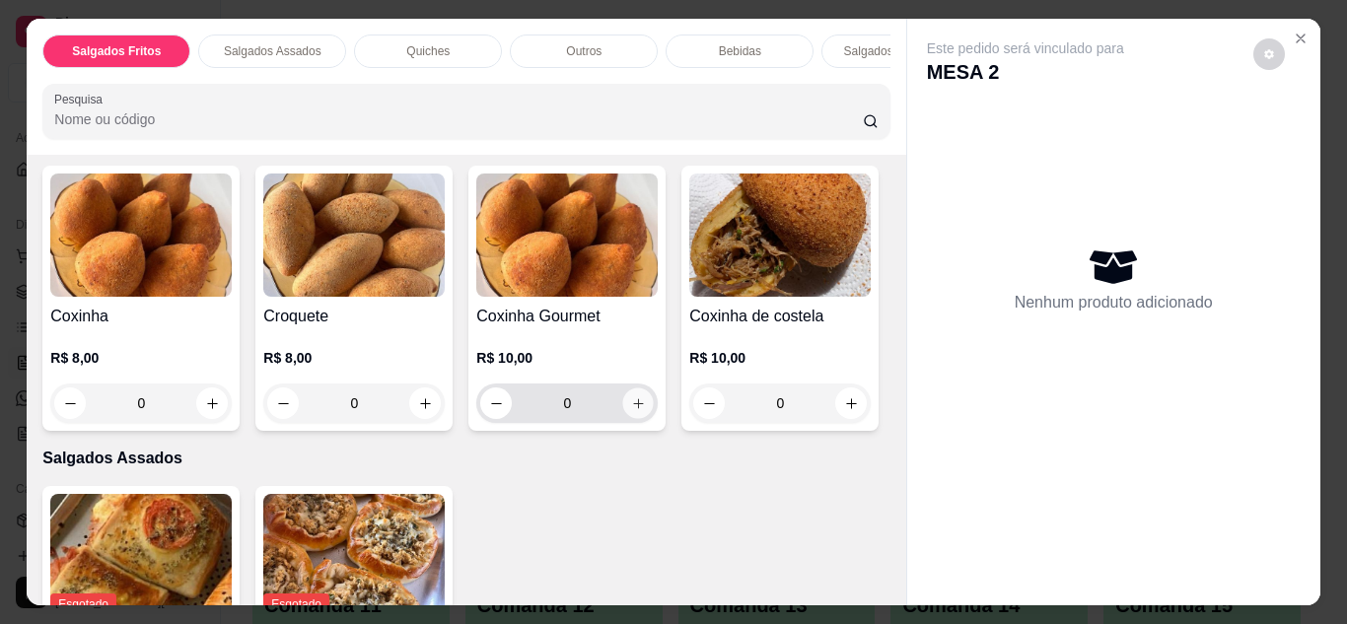
click at [633, 408] on icon "increase-product-quantity" at bounding box center [638, 403] width 10 height 10
type input "1"
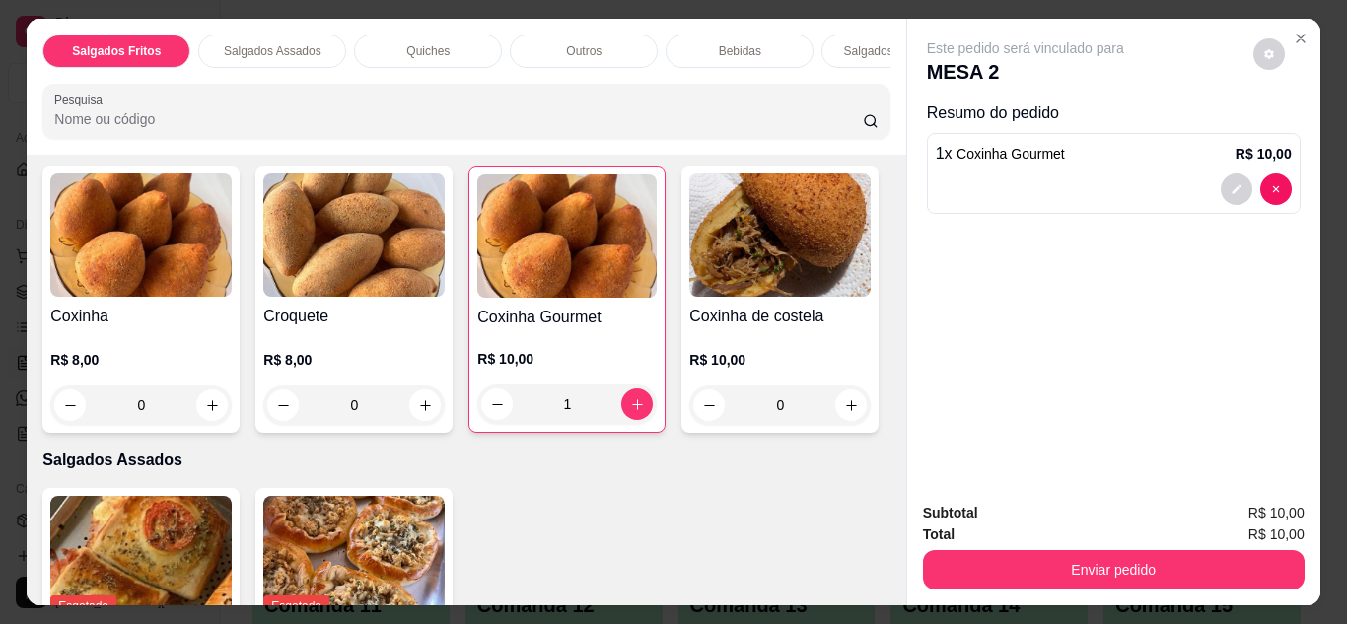
scroll to position [307, 0]
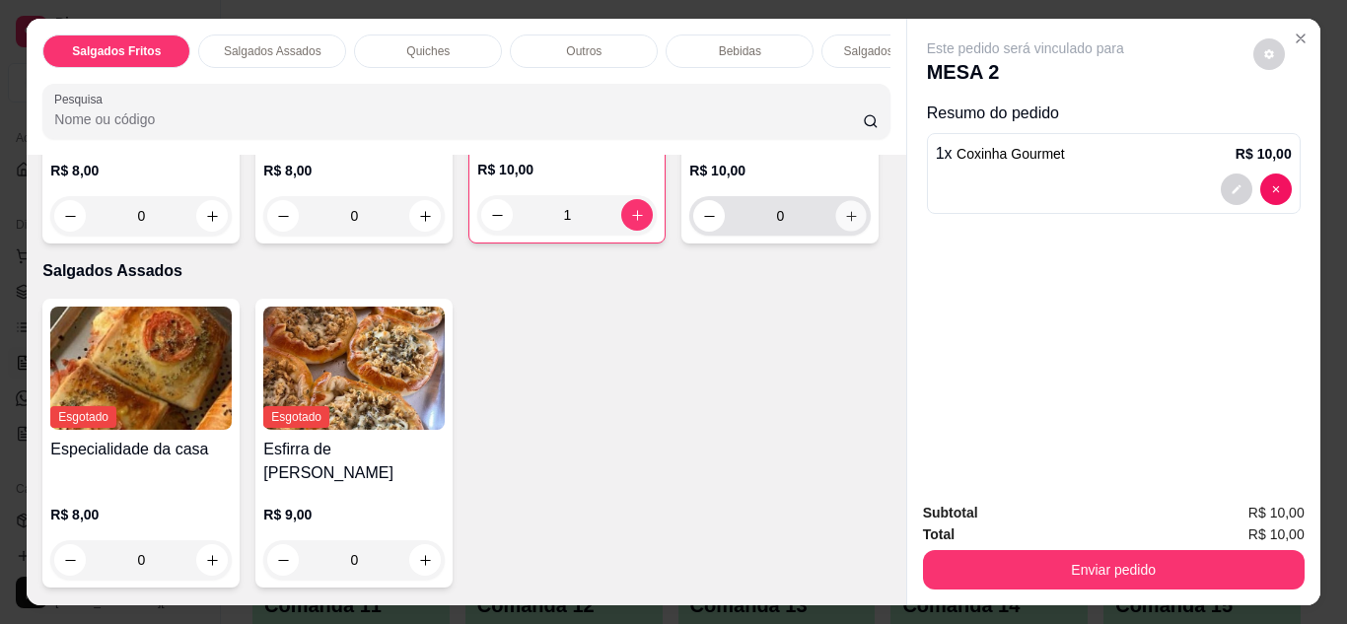
click at [836, 231] on button "increase-product-quantity" at bounding box center [851, 215] width 31 height 31
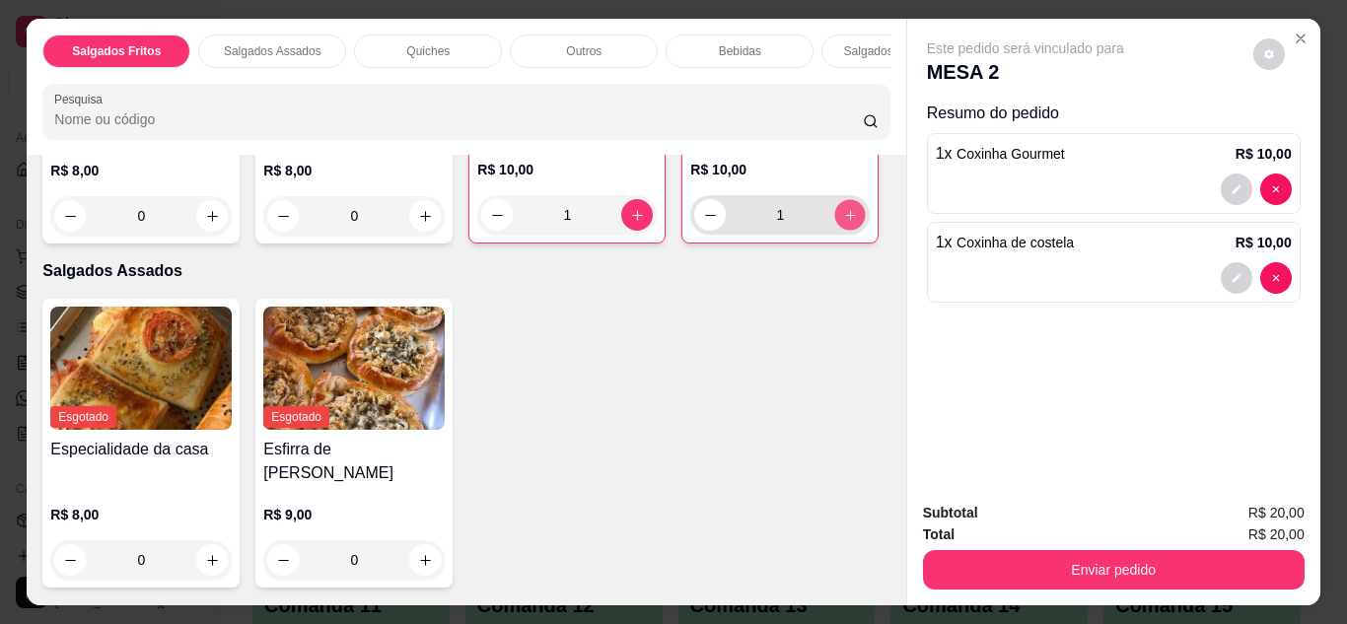
click at [835, 230] on button "increase-product-quantity" at bounding box center [850, 214] width 31 height 31
type input "3"
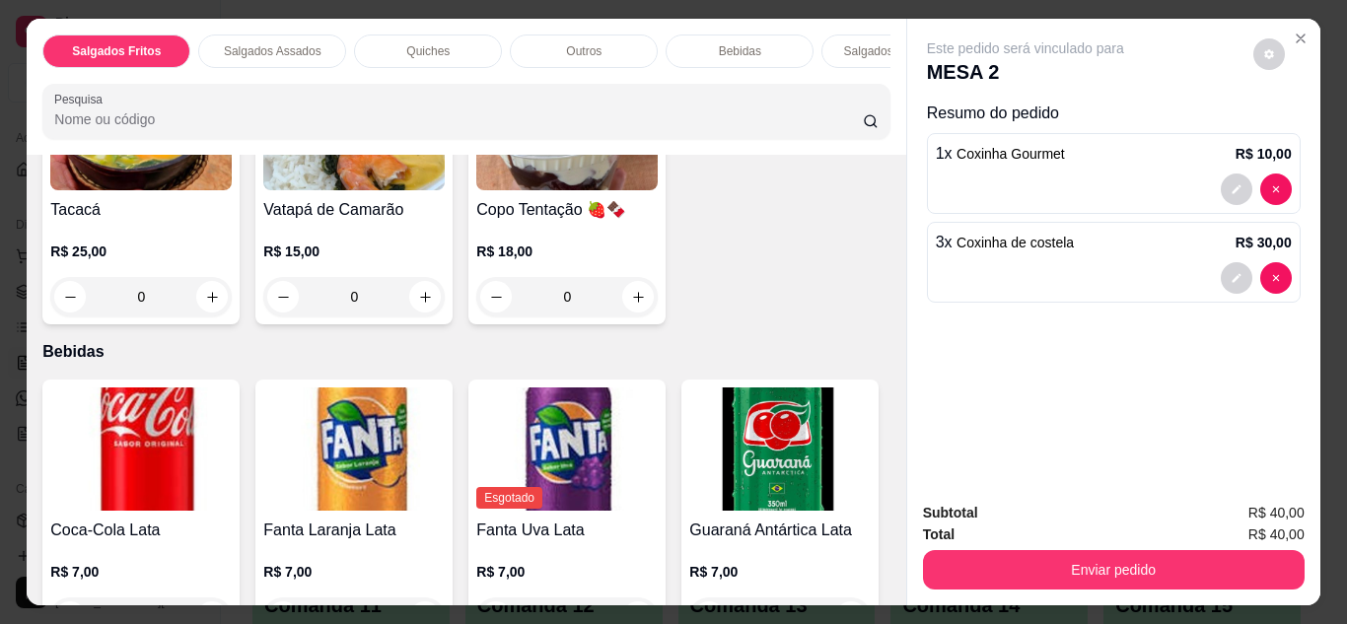
scroll to position [1251, 0]
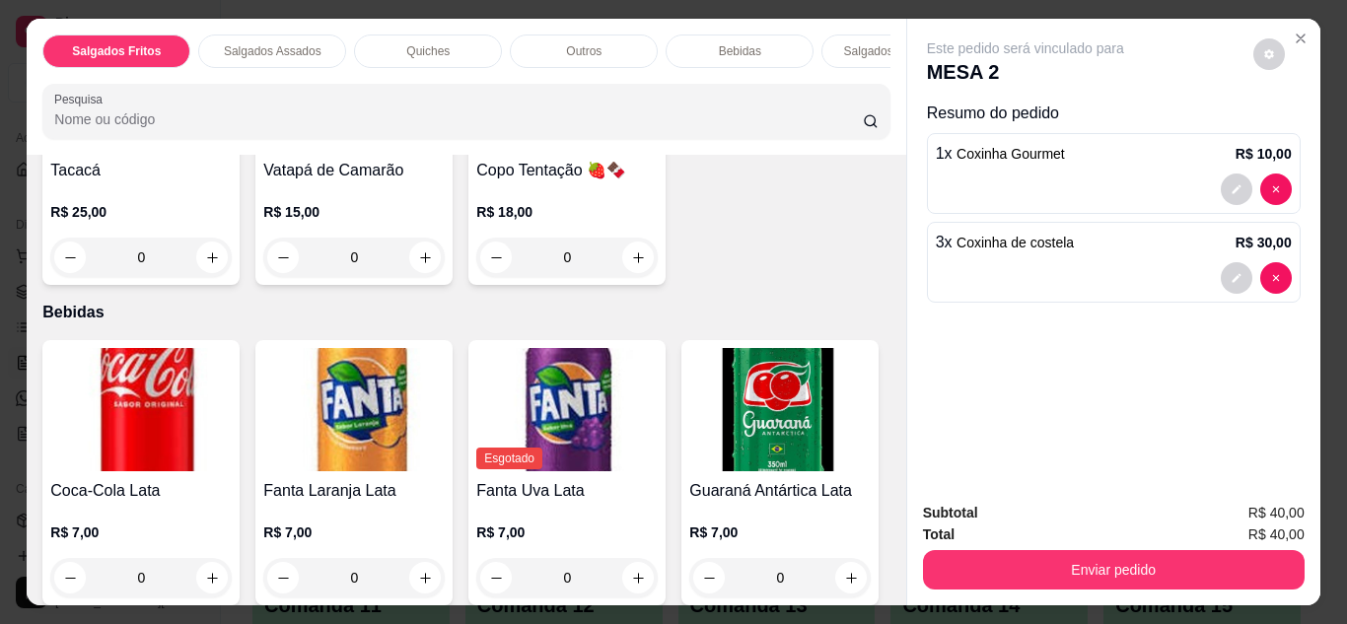
click at [205, 277] on div "0" at bounding box center [140, 257] width 181 height 39
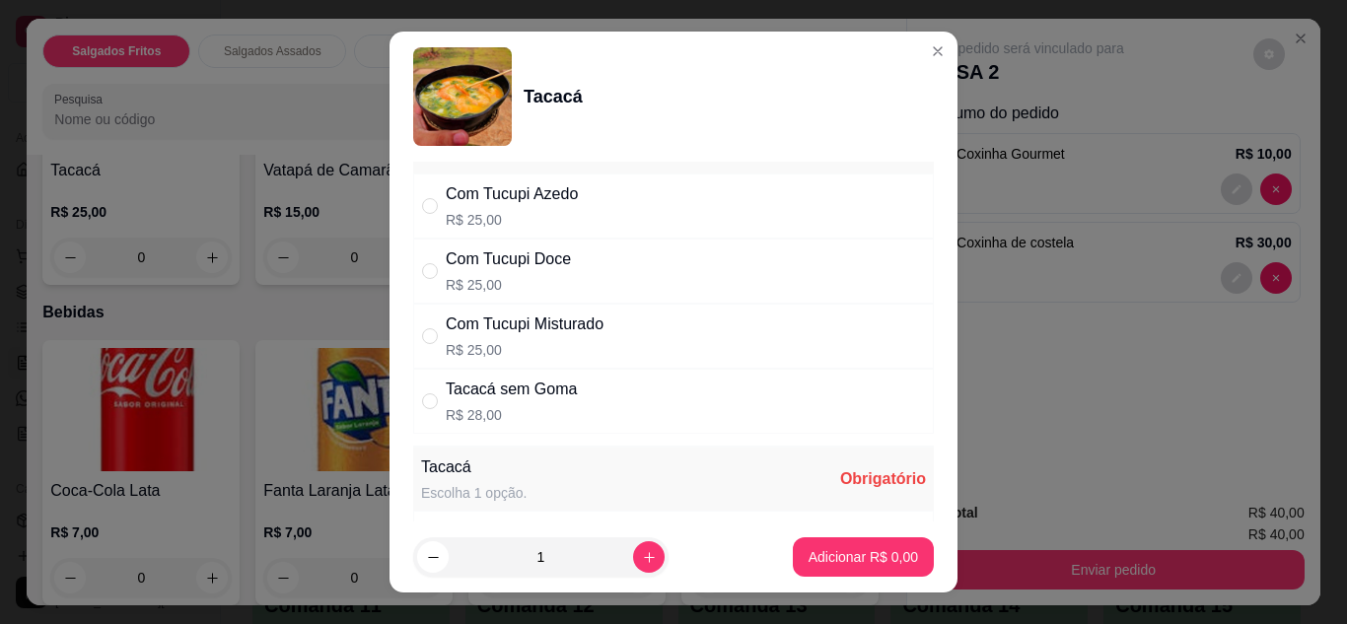
scroll to position [40, 0]
click at [628, 201] on div "Com Tucupi Azedo R$ 25,00" at bounding box center [673, 205] width 521 height 65
radio input "true"
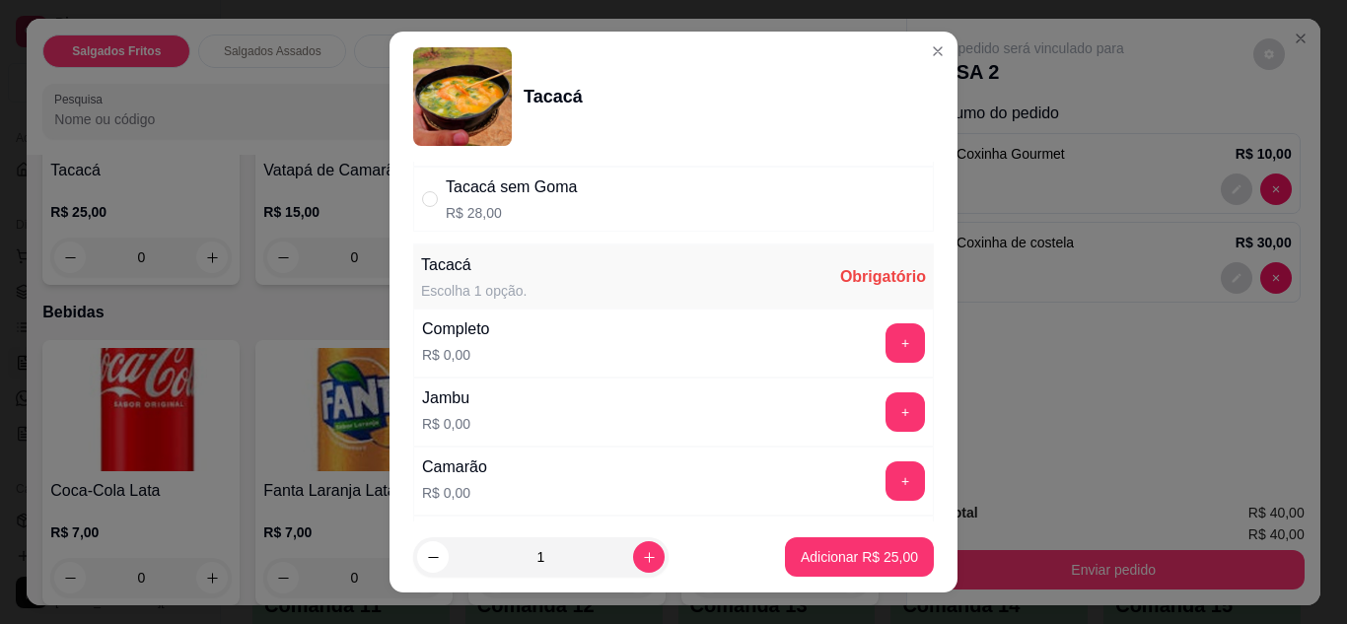
scroll to position [250, 0]
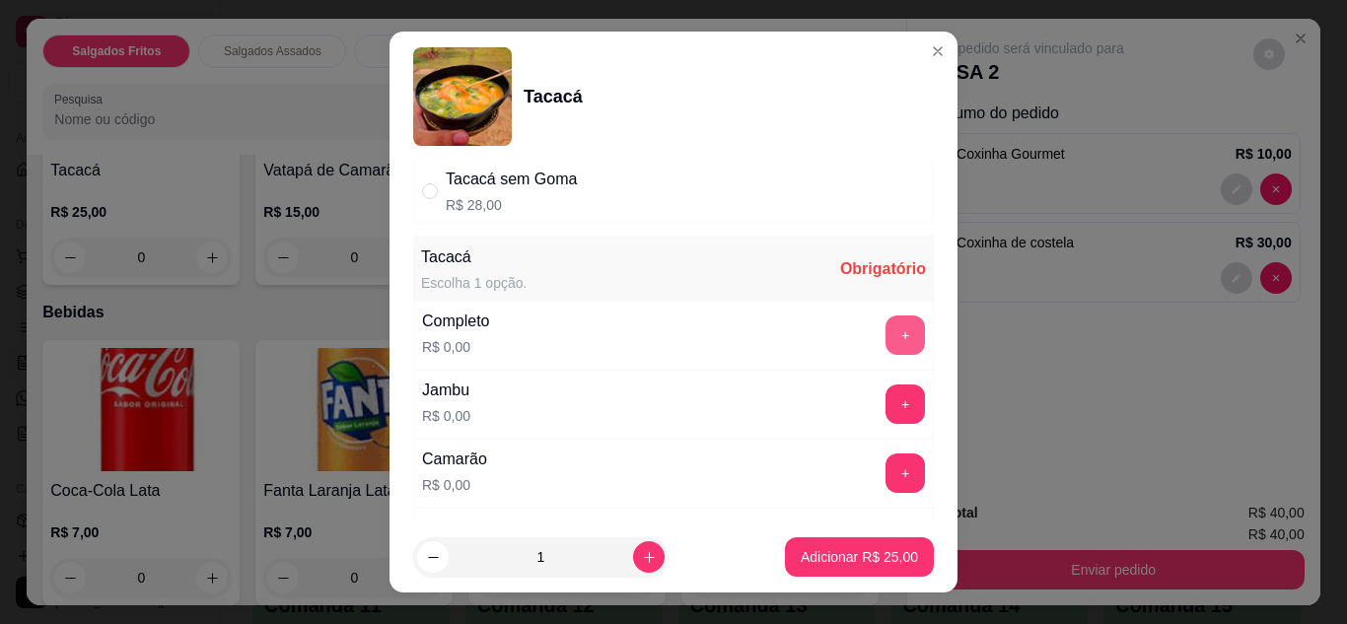
click at [886, 329] on button "+" at bounding box center [905, 335] width 39 height 39
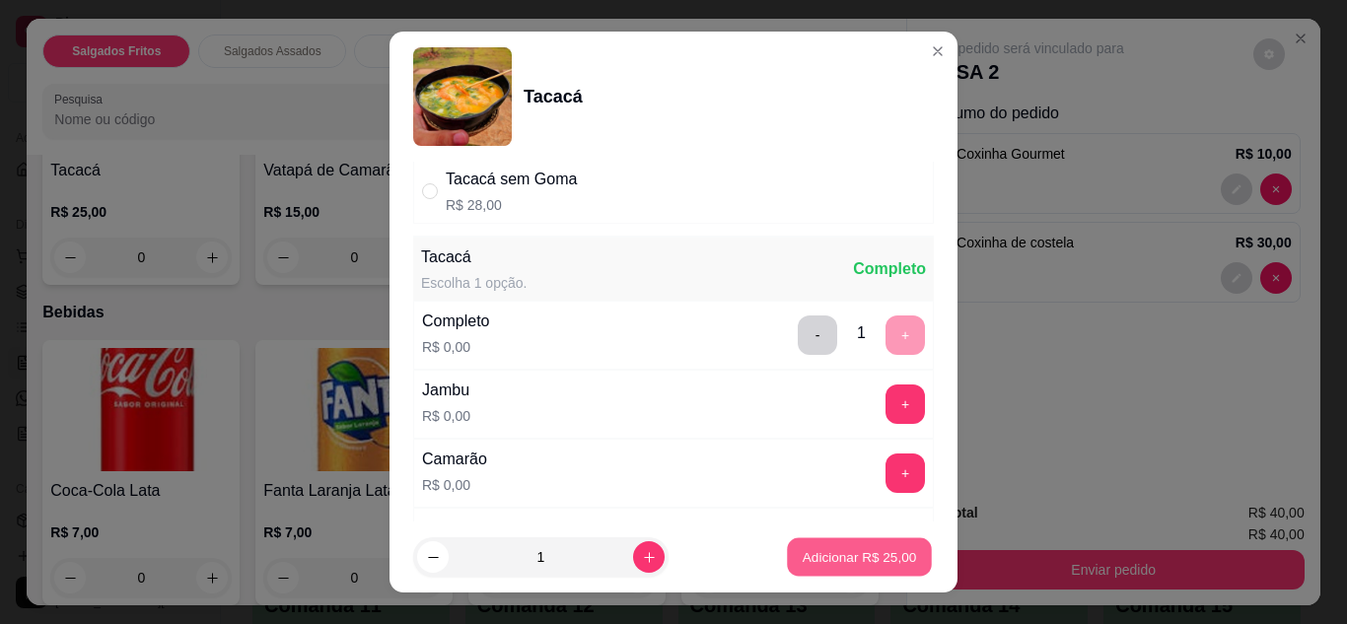
click at [836, 552] on p "Adicionar R$ 25,00" at bounding box center [860, 557] width 114 height 19
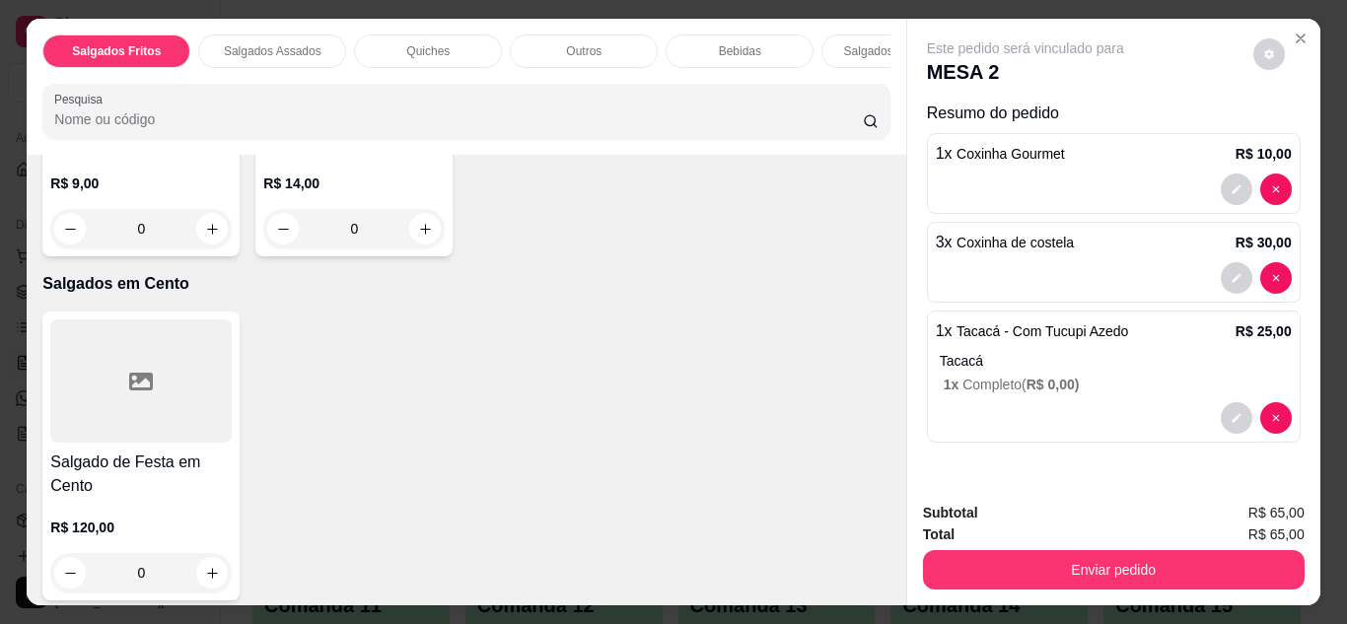
scroll to position [2209, 0]
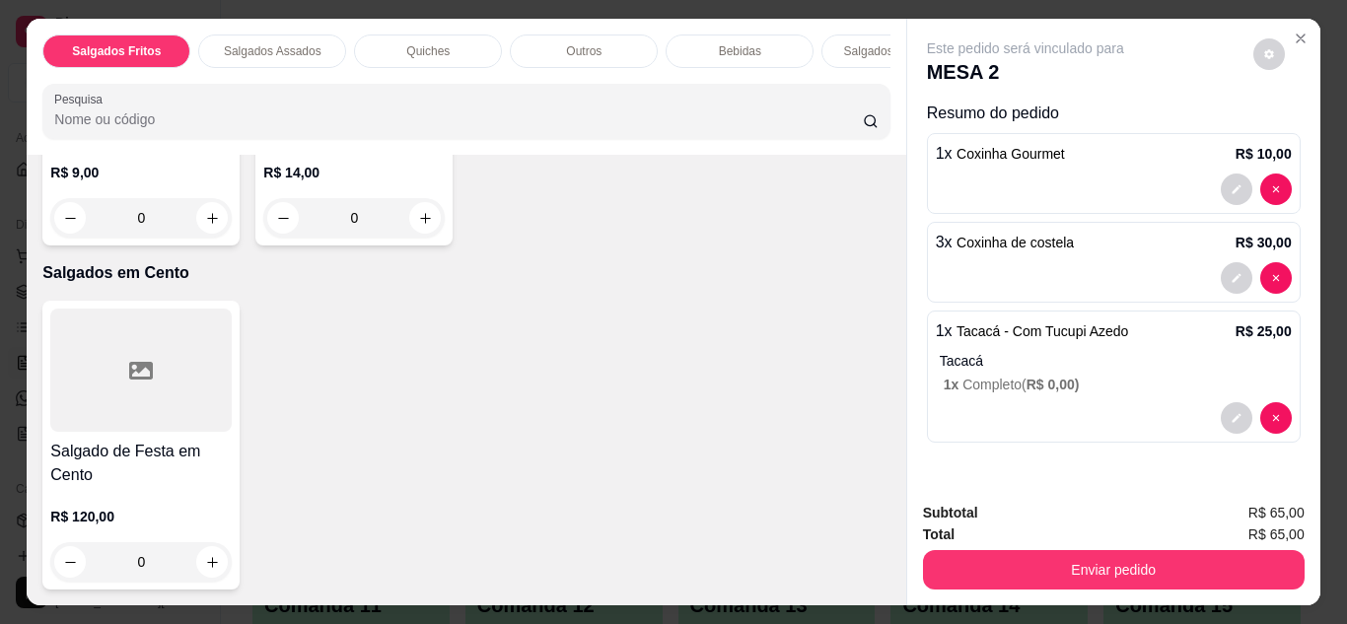
type input "2"
type input "1"
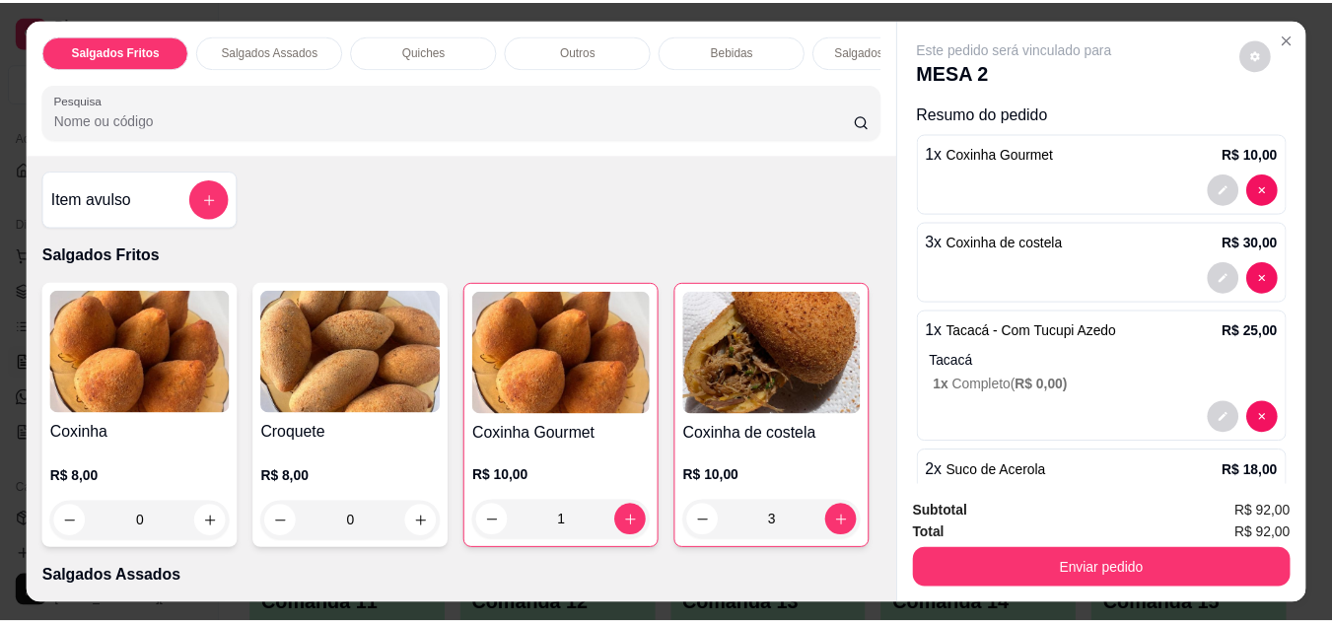
scroll to position [698, 0]
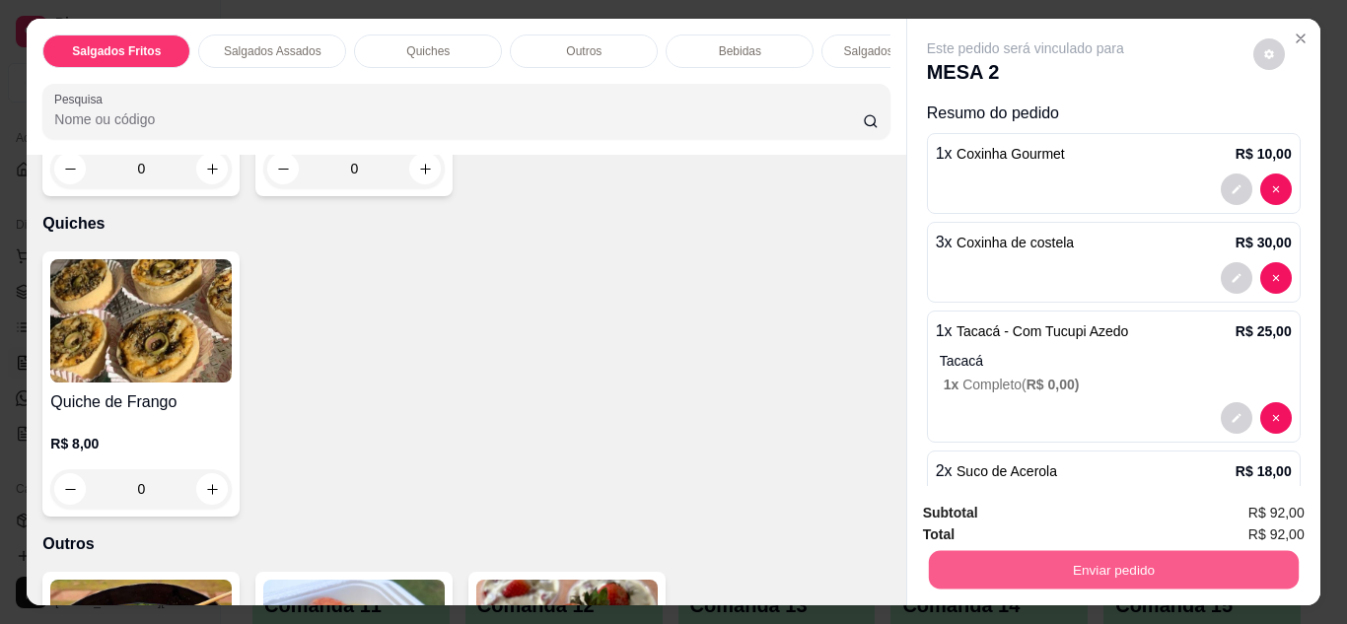
click at [979, 563] on button "Enviar pedido" at bounding box center [1113, 570] width 370 height 38
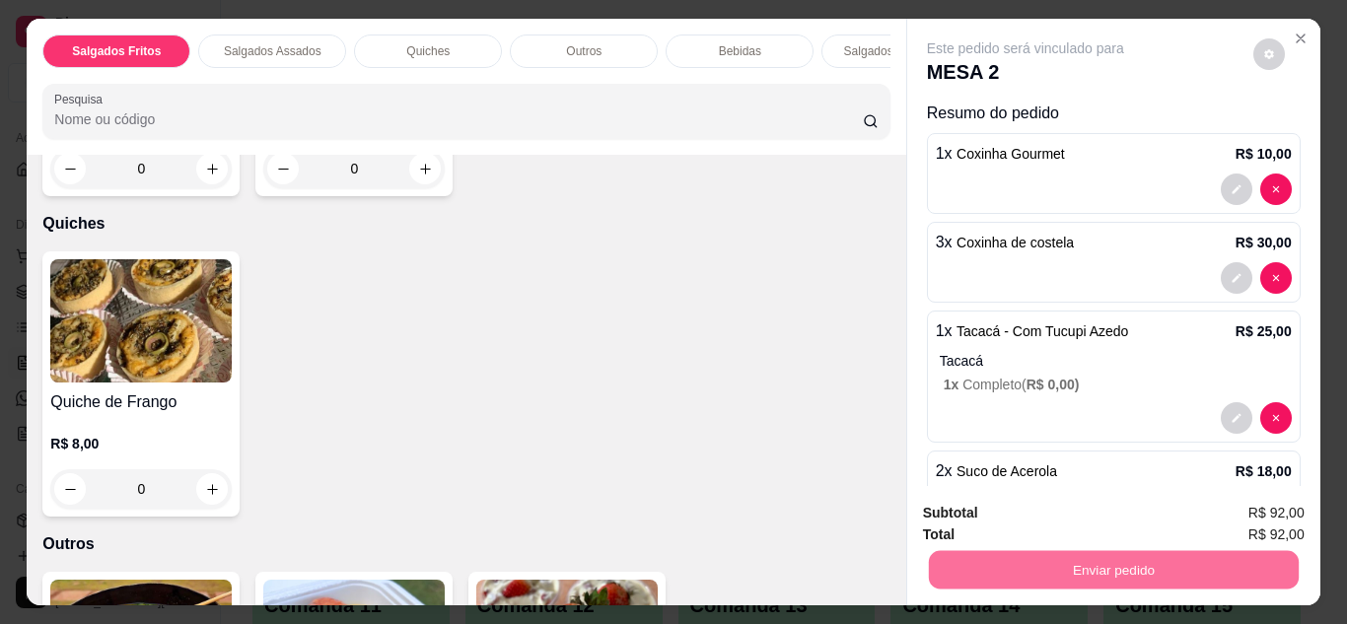
click at [1105, 527] on button "Não registrar e enviar pedido" at bounding box center [1048, 514] width 199 height 36
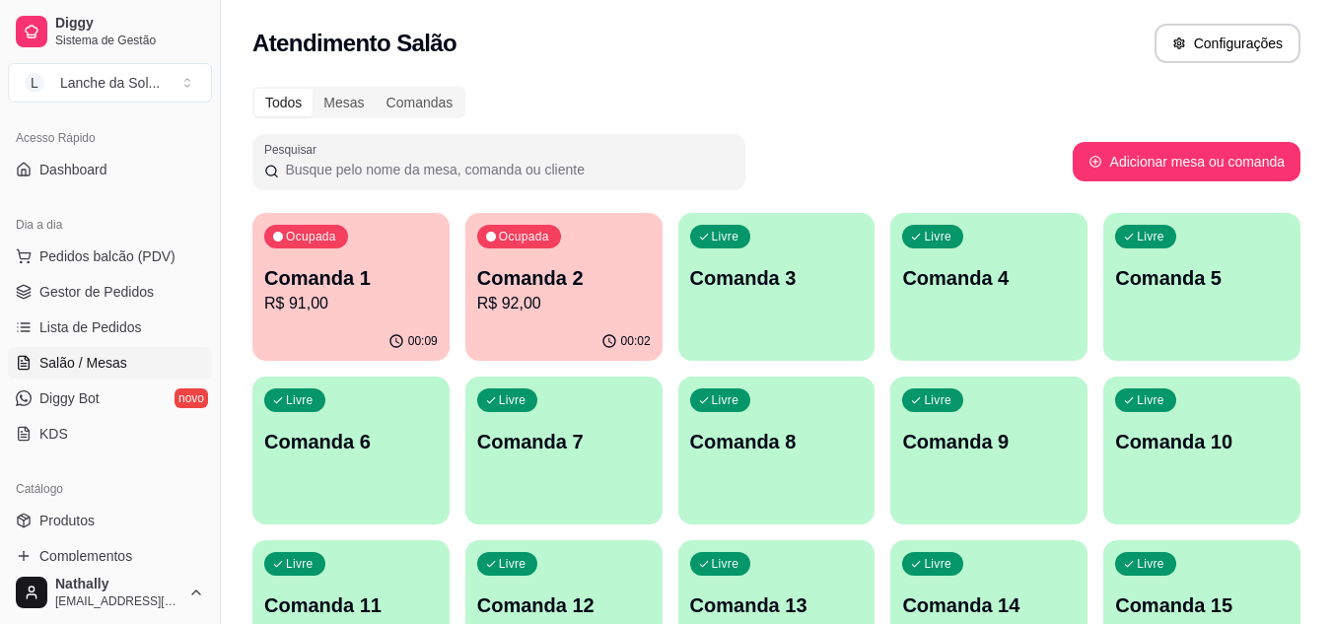
click at [125, 287] on span "Gestor de Pedidos" at bounding box center [96, 292] width 114 height 20
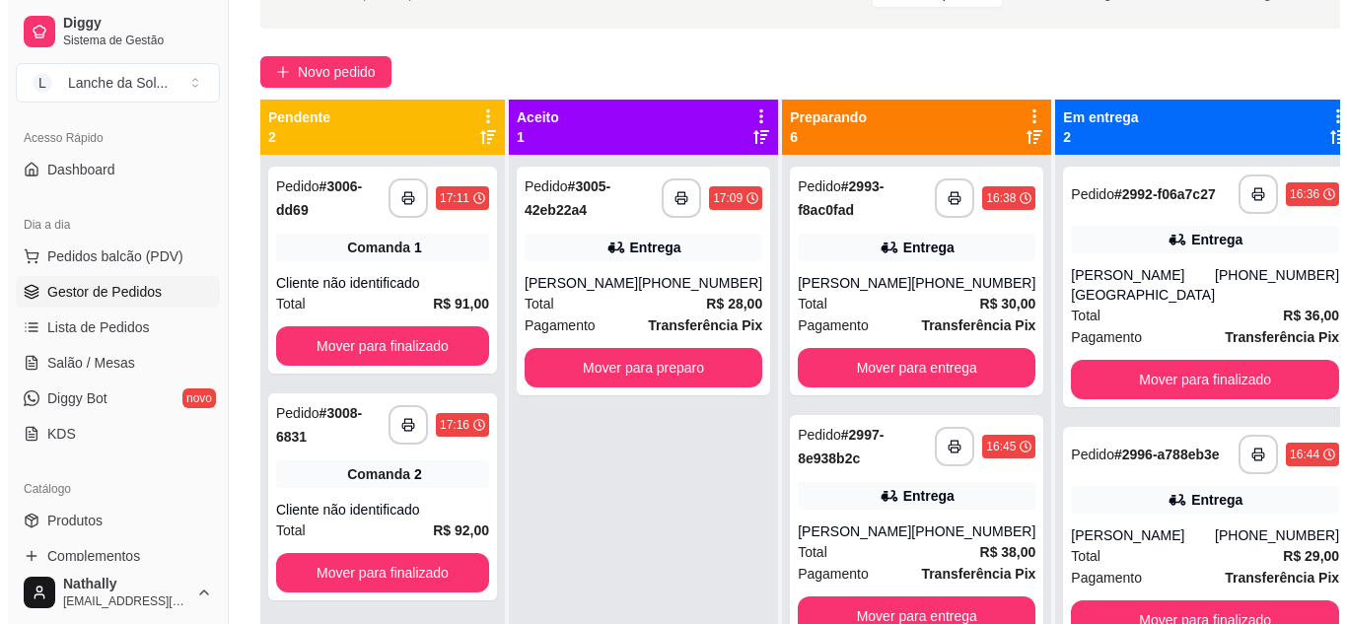
scroll to position [139, 0]
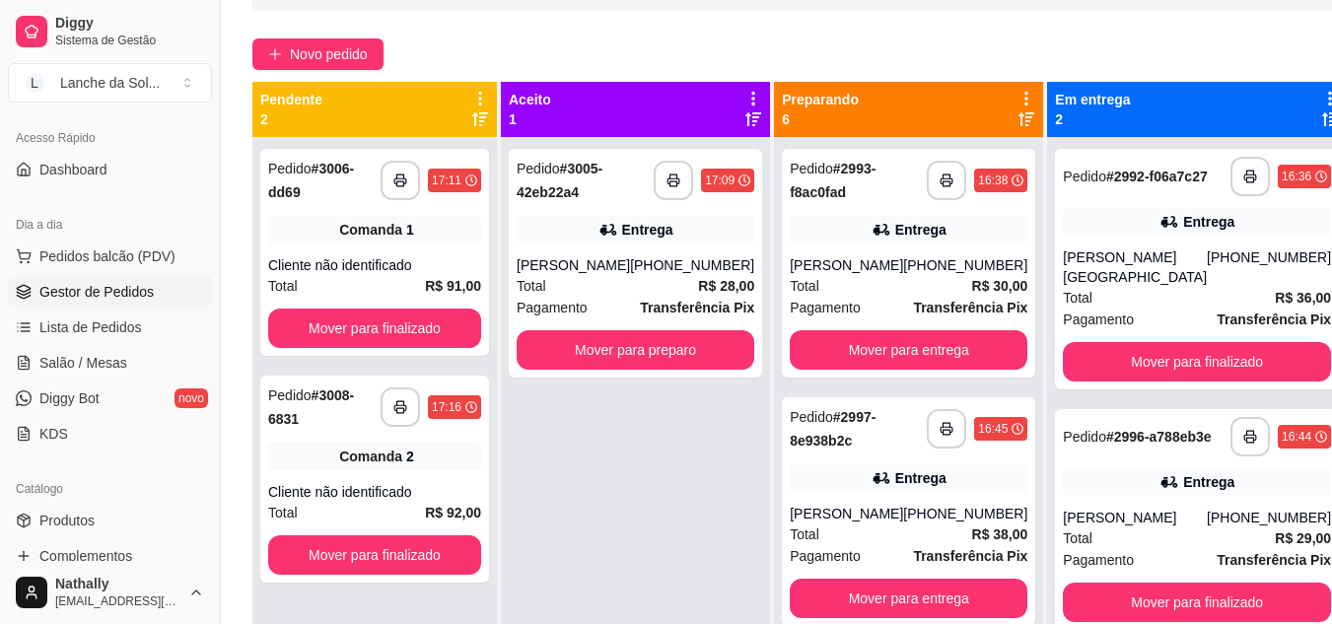
click at [1212, 287] on div "[PHONE_NUMBER]" at bounding box center [1269, 267] width 124 height 39
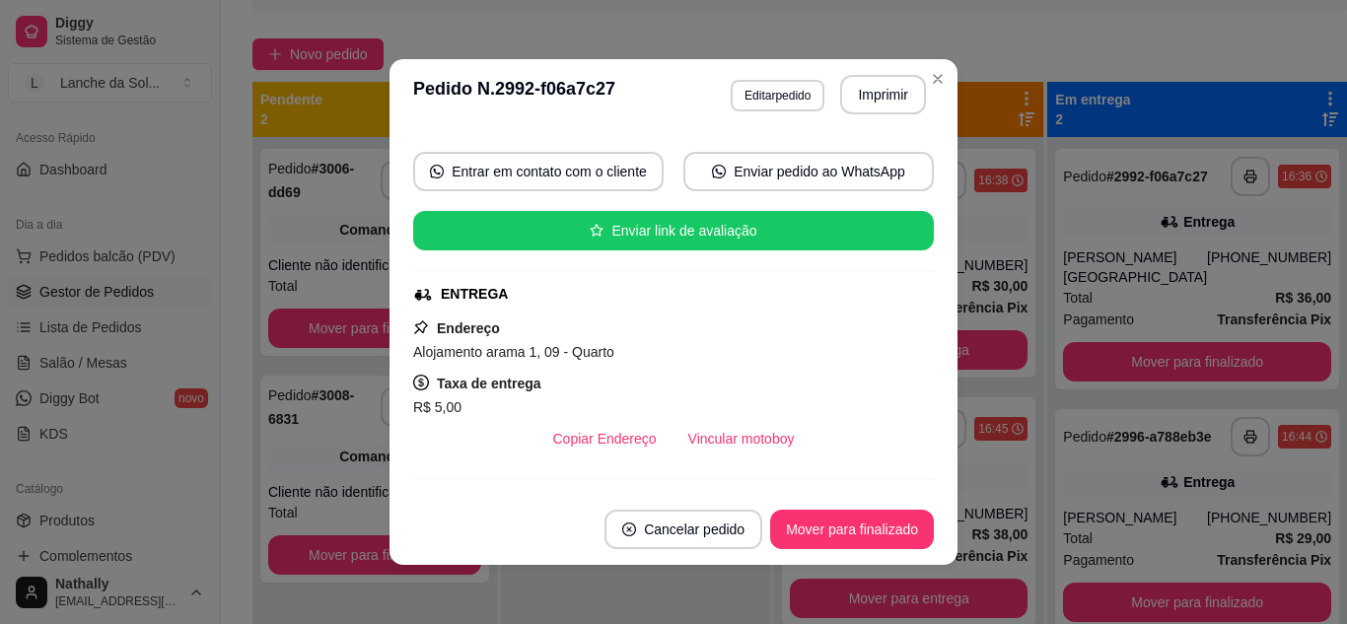
scroll to position [321, 0]
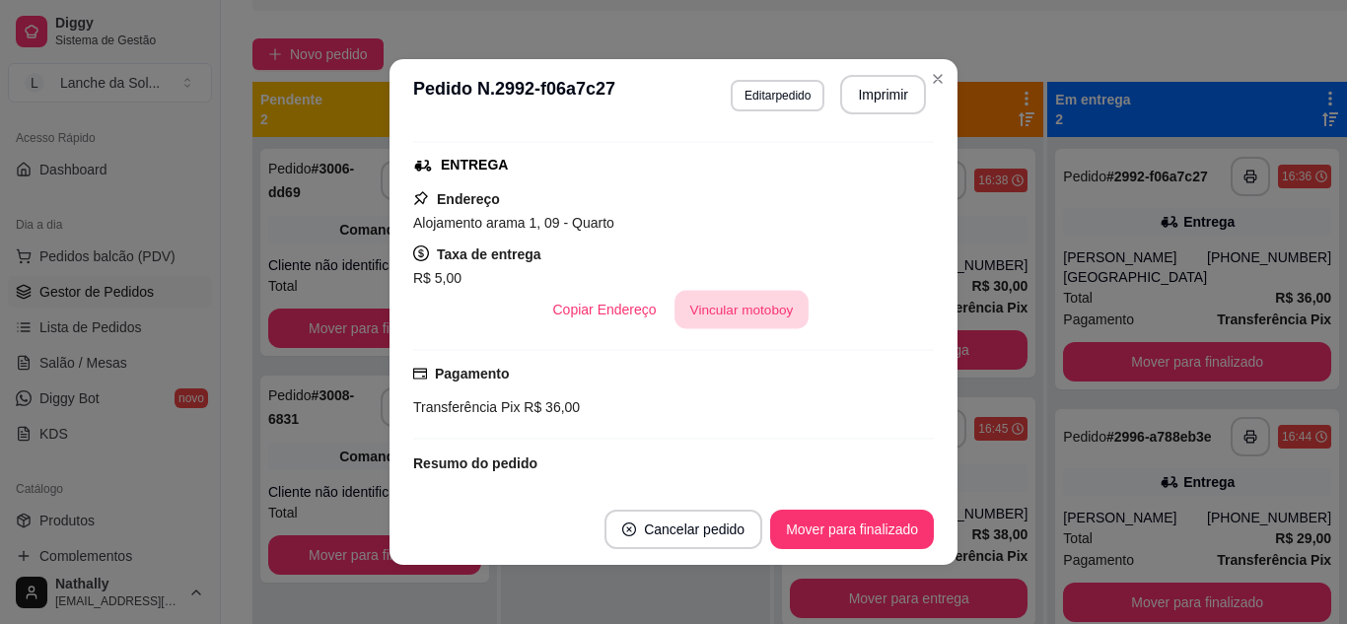
click at [739, 305] on button "Vincular motoboy" at bounding box center [742, 310] width 134 height 38
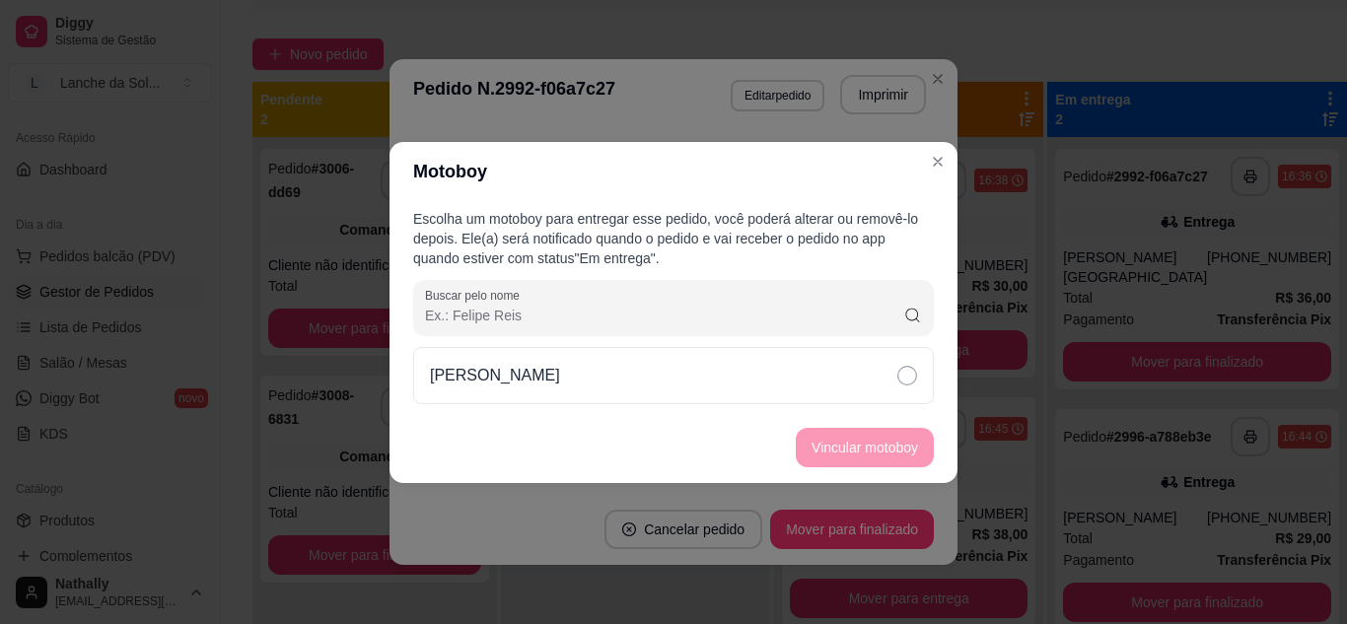
click at [736, 384] on div "[PERSON_NAME]" at bounding box center [673, 375] width 521 height 57
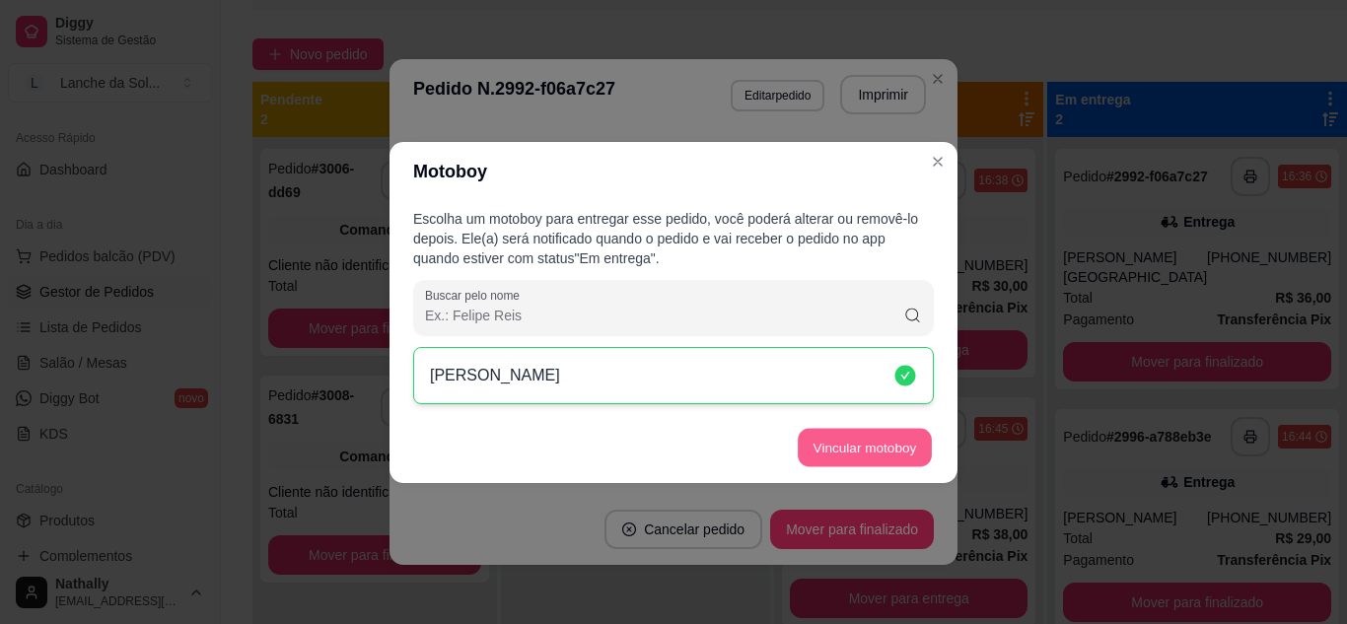
click at [826, 461] on button "Vincular motoboy" at bounding box center [865, 447] width 134 height 38
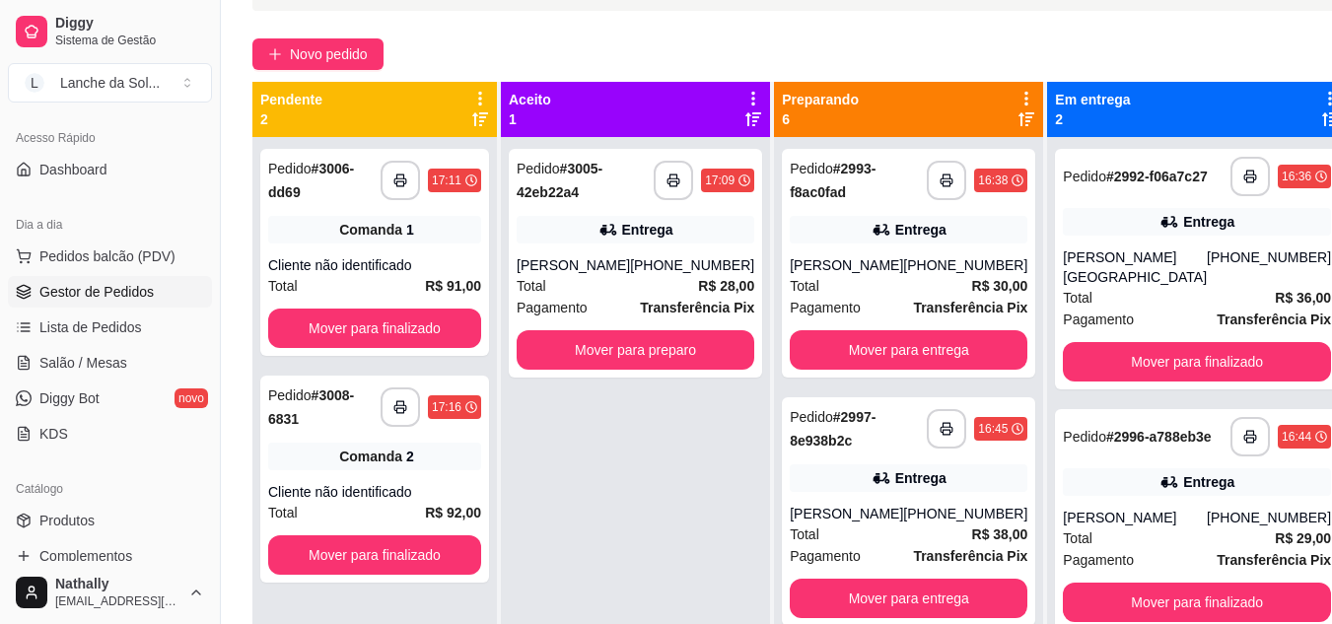
click at [934, 270] on div "[PHONE_NUMBER]" at bounding box center [965, 265] width 124 height 20
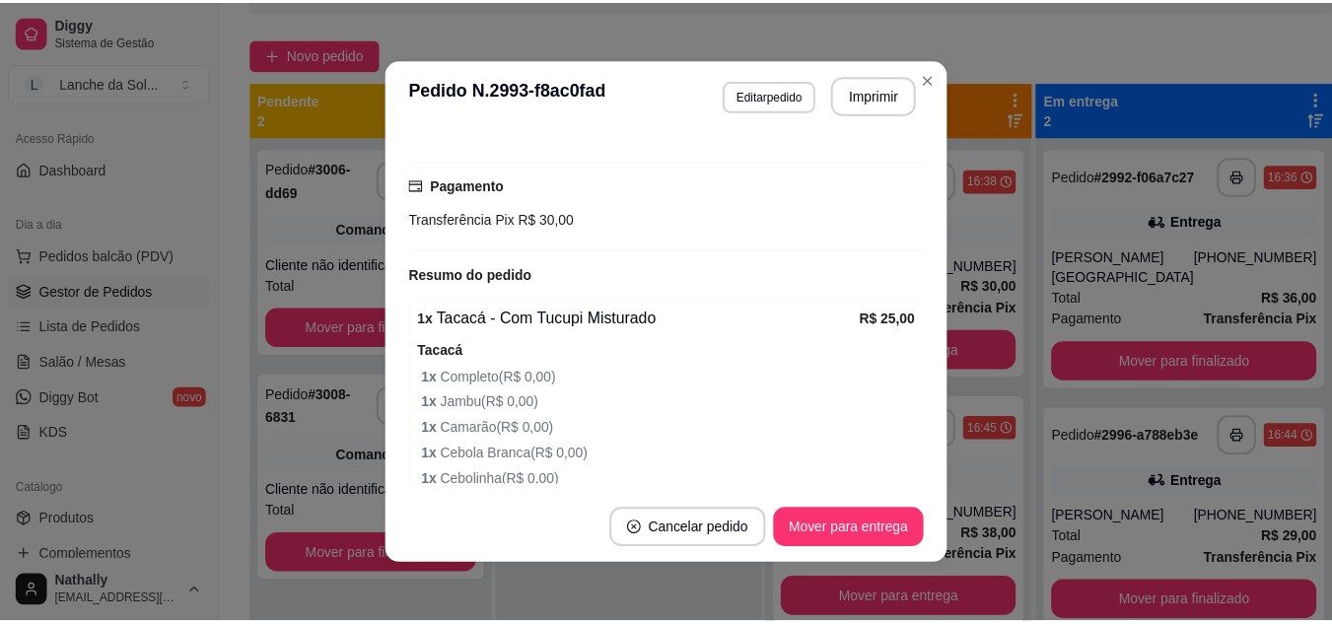
scroll to position [493, 0]
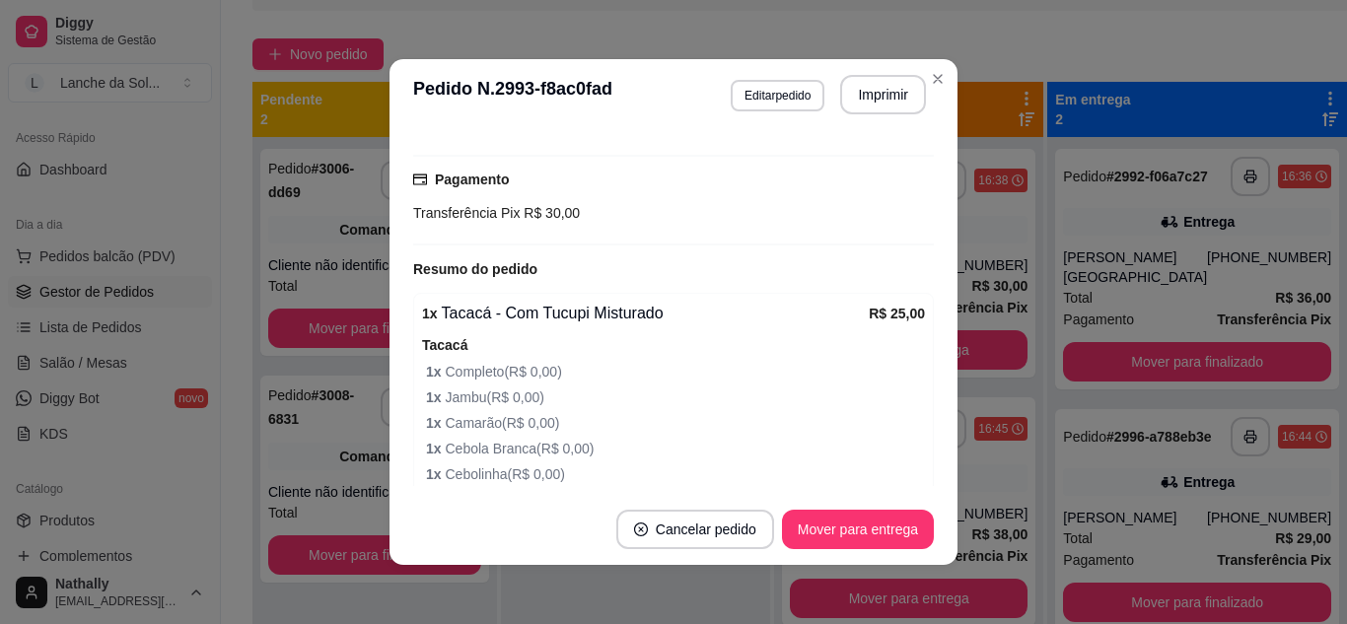
click at [910, 366] on div "1 x Tacacá - Com Tucupi Misturado R$ 25,00 Tacacá 1 x Completo ( R$ 0,00 ) 1 x …" at bounding box center [673, 393] width 521 height 201
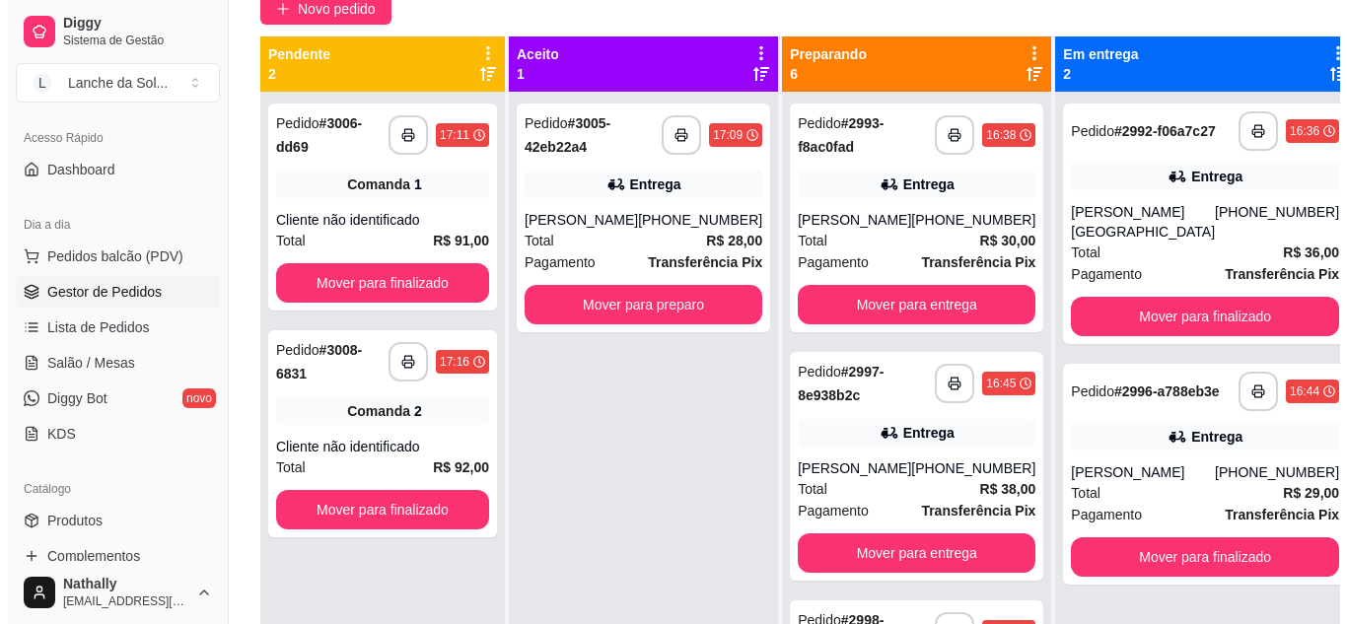
scroll to position [186, 0]
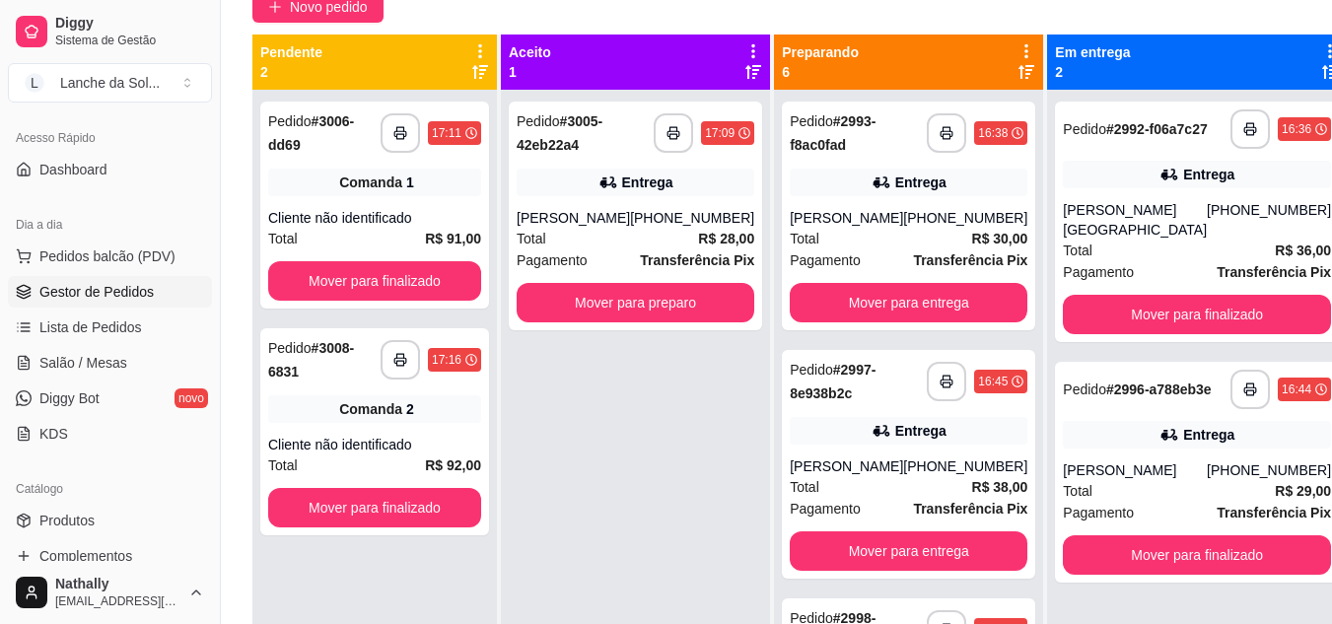
click at [868, 458] on div "[PERSON_NAME]" at bounding box center [846, 467] width 113 height 20
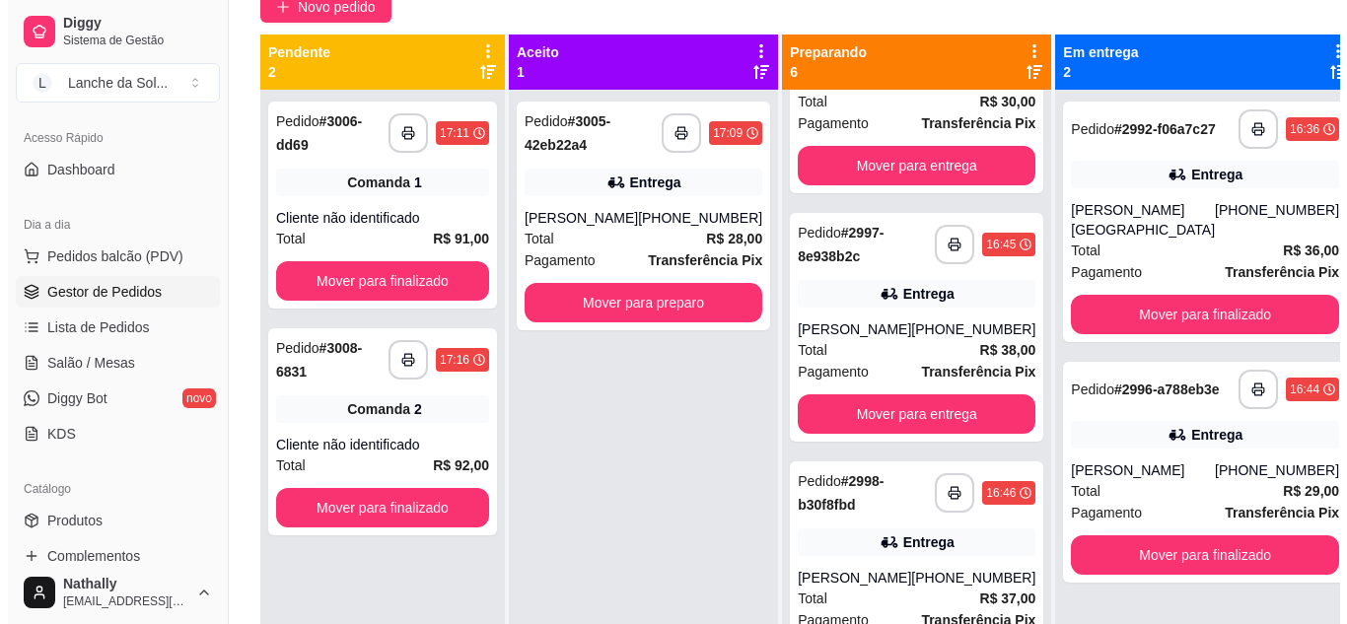
scroll to position [142, 0]
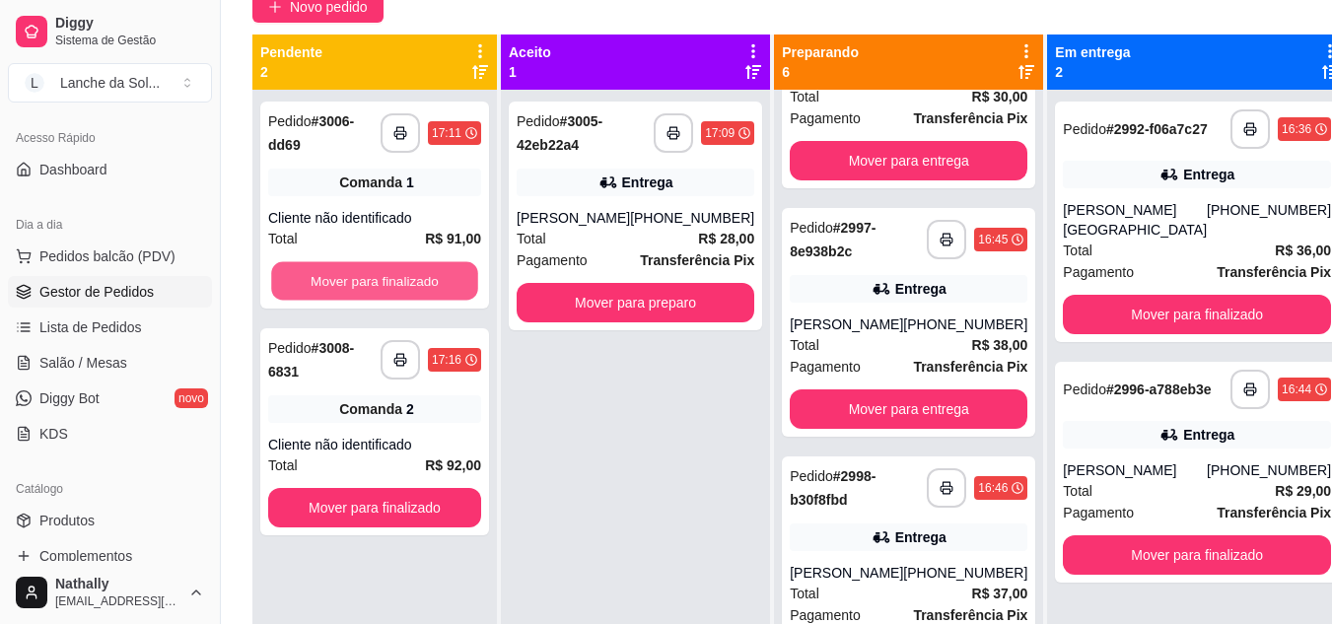
click at [310, 282] on button "Mover para finalizado" at bounding box center [374, 281] width 207 height 38
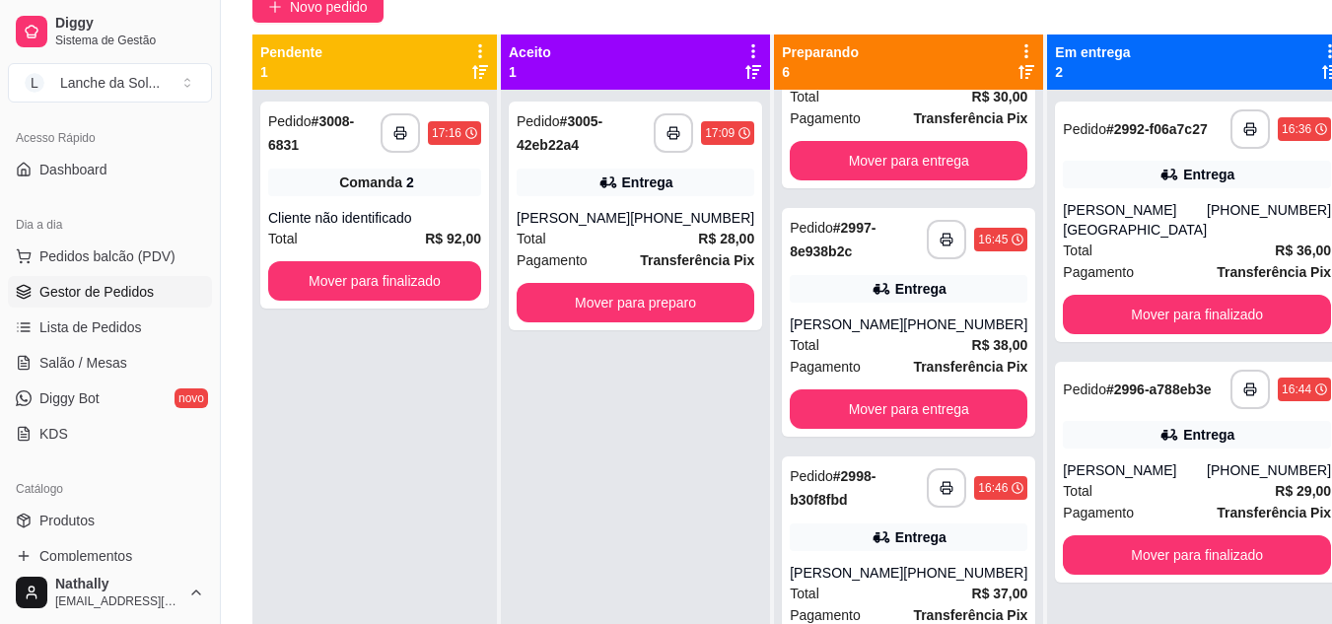
click at [912, 281] on div "Entrega" at bounding box center [921, 289] width 51 height 20
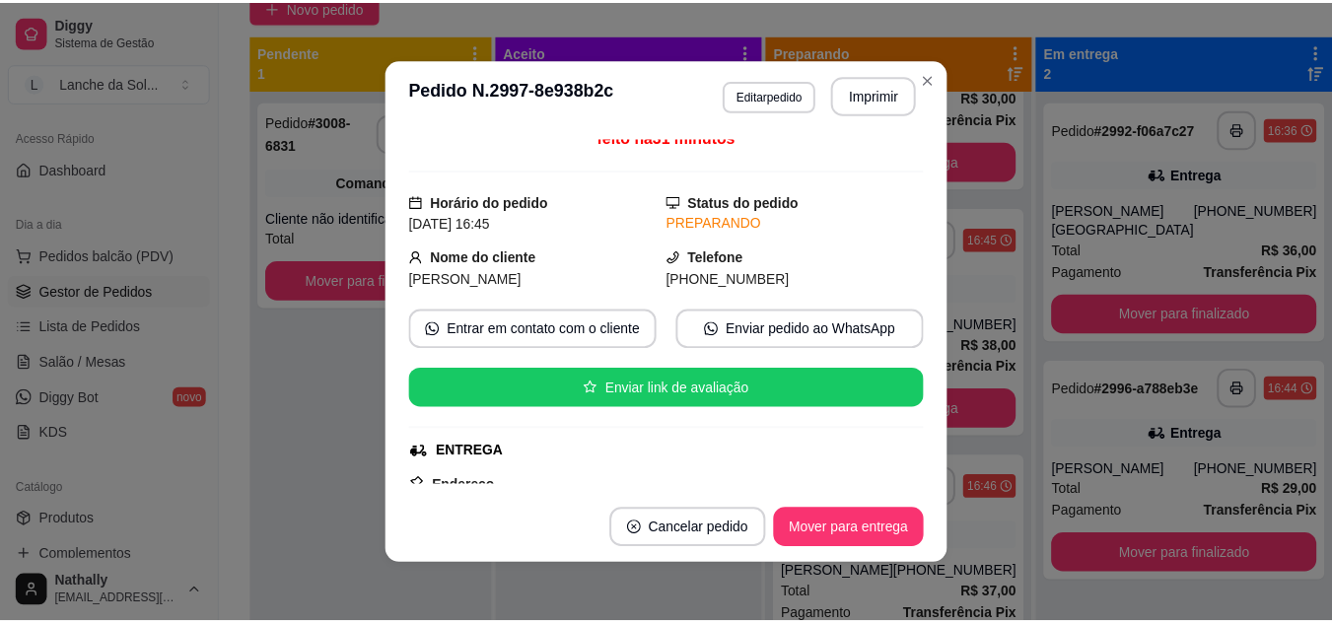
scroll to position [0, 0]
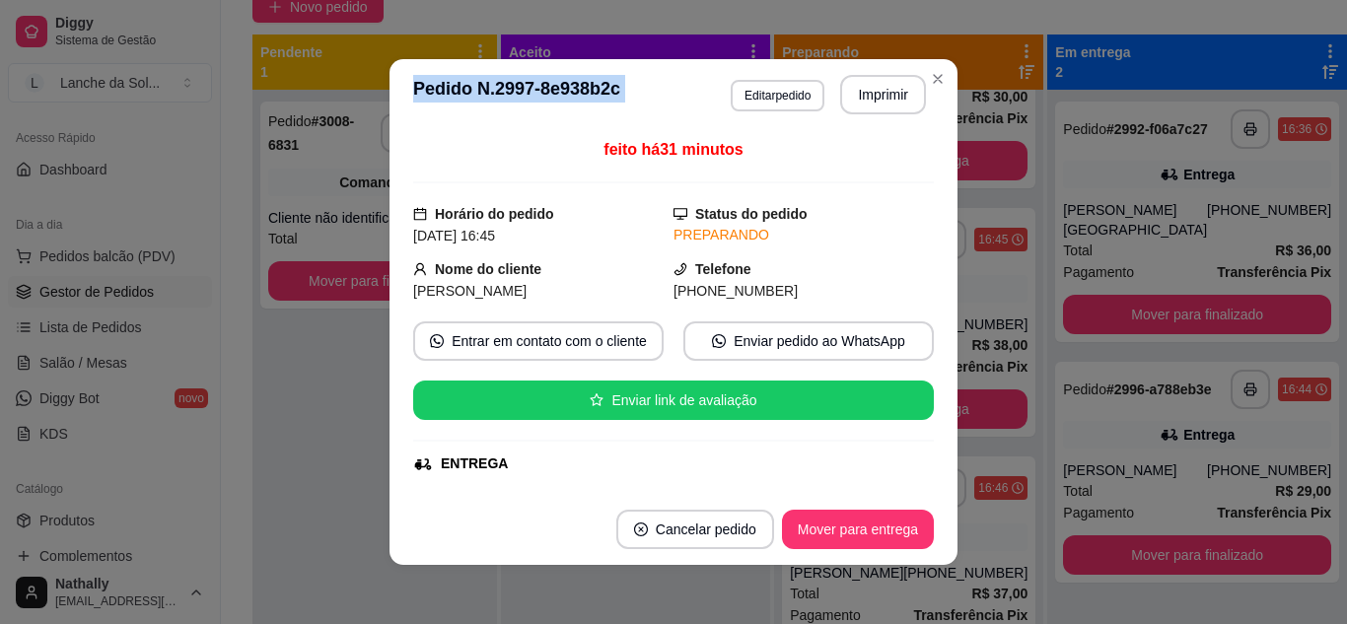
drag, startPoint x: 937, startPoint y: 103, endPoint x: 936, endPoint y: 93, distance: 9.9
click at [936, 93] on section "**********" at bounding box center [674, 312] width 568 height 506
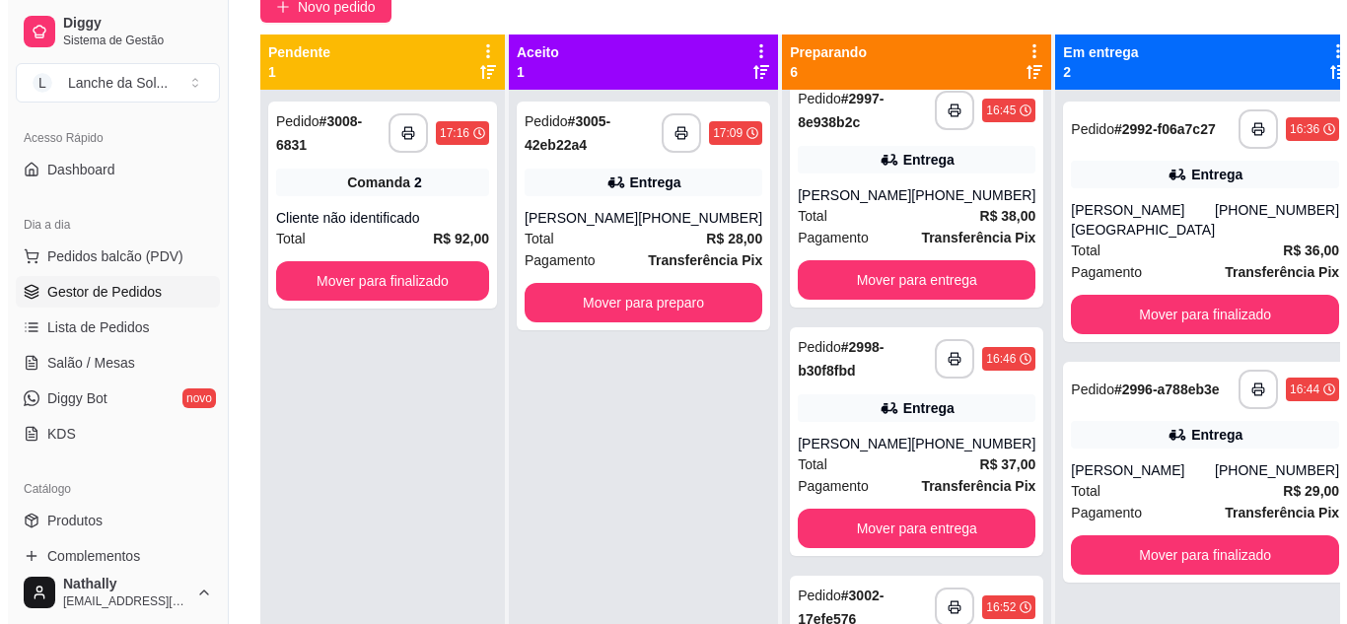
scroll to position [337, 0]
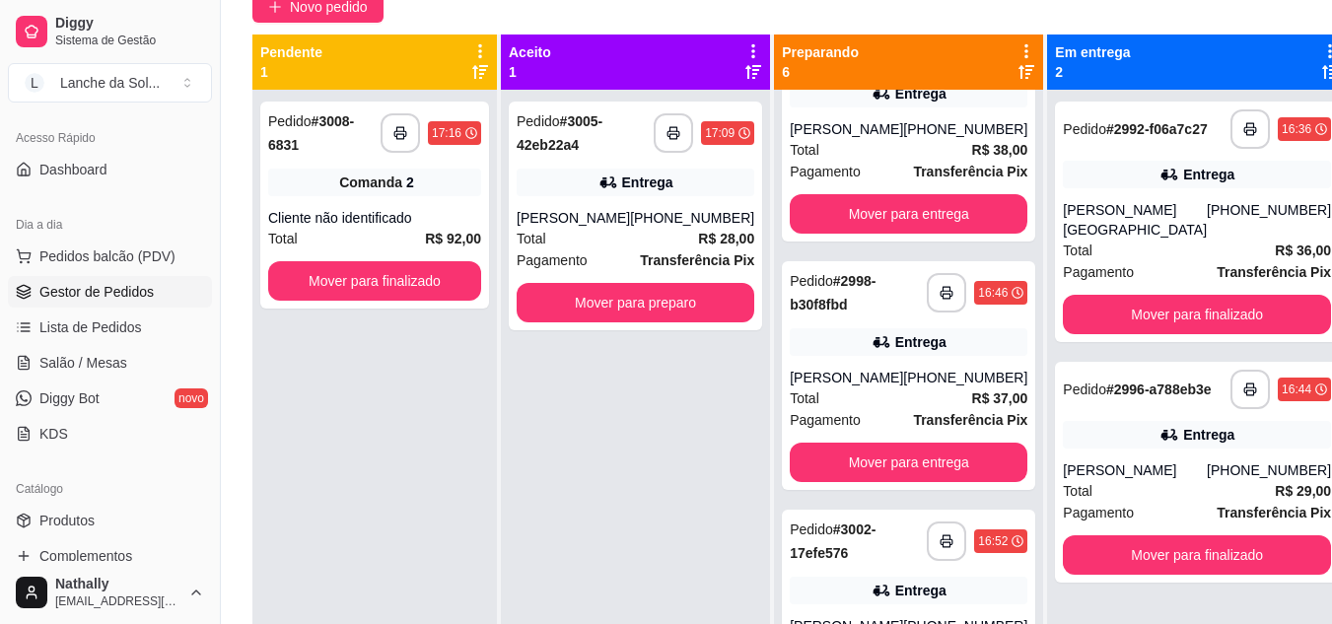
click at [912, 361] on div "**********" at bounding box center [908, 375] width 253 height 229
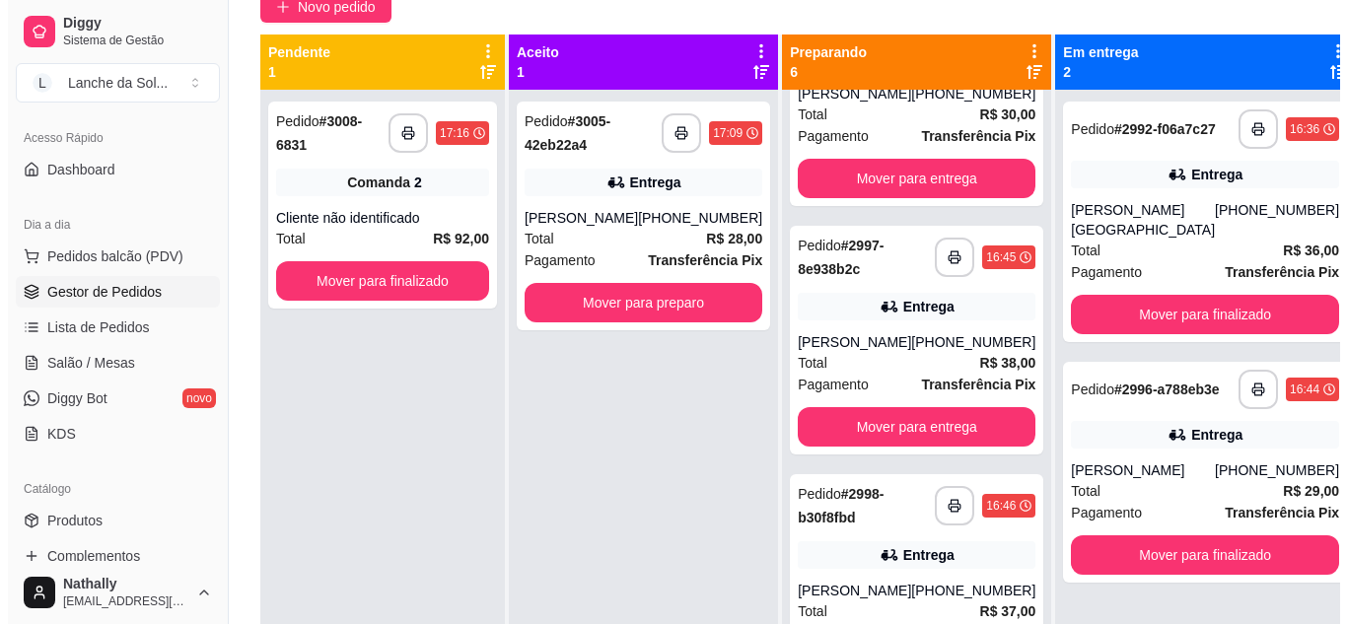
scroll to position [0, 0]
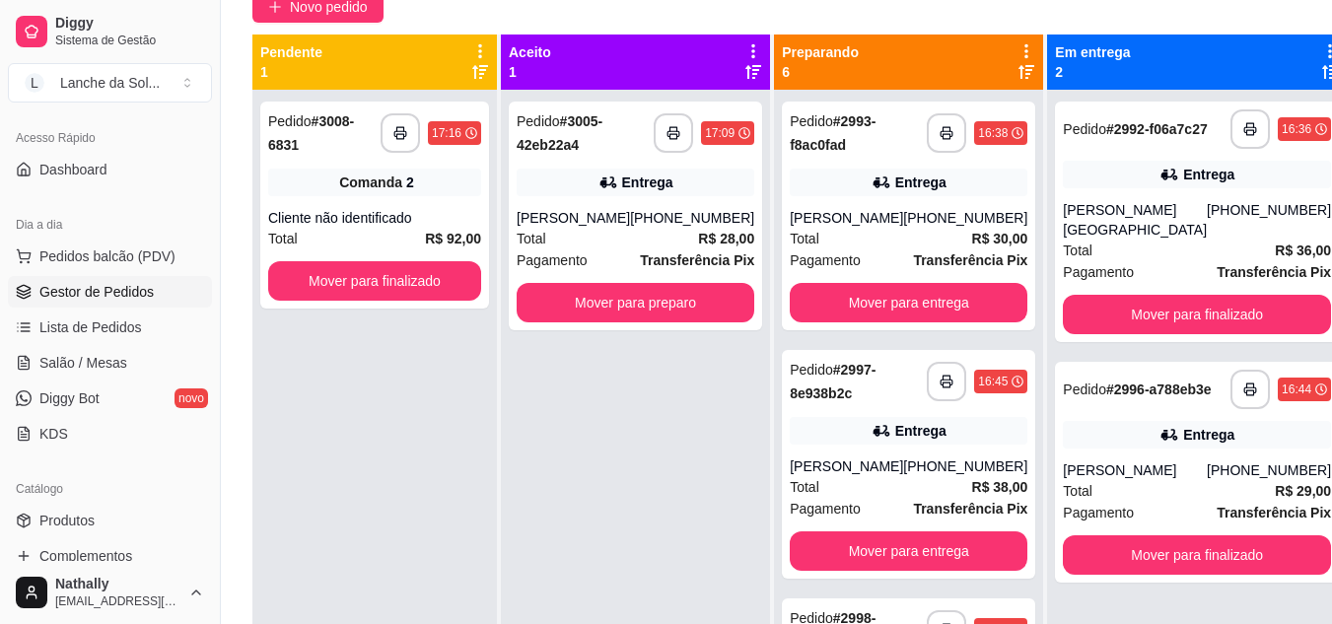
click at [1121, 480] on div "[PERSON_NAME]" at bounding box center [1135, 471] width 144 height 20
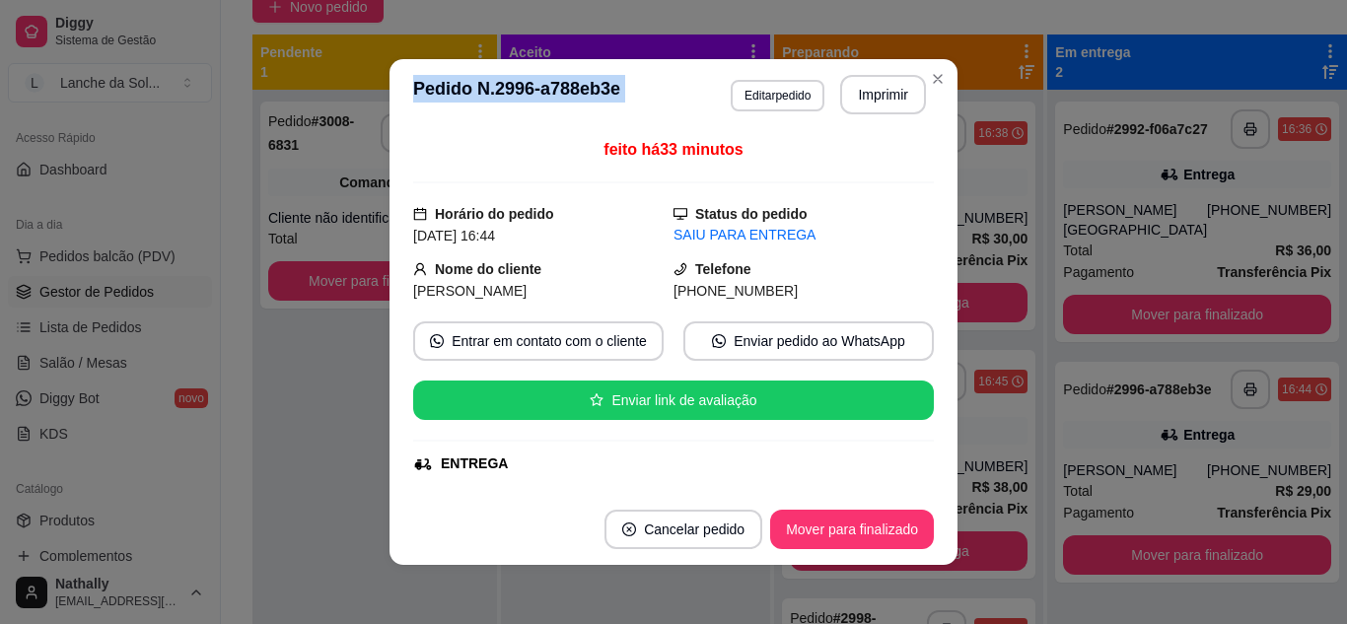
drag, startPoint x: 927, startPoint y: 62, endPoint x: 932, endPoint y: 81, distance: 19.4
click at [932, 81] on section "**********" at bounding box center [674, 312] width 568 height 506
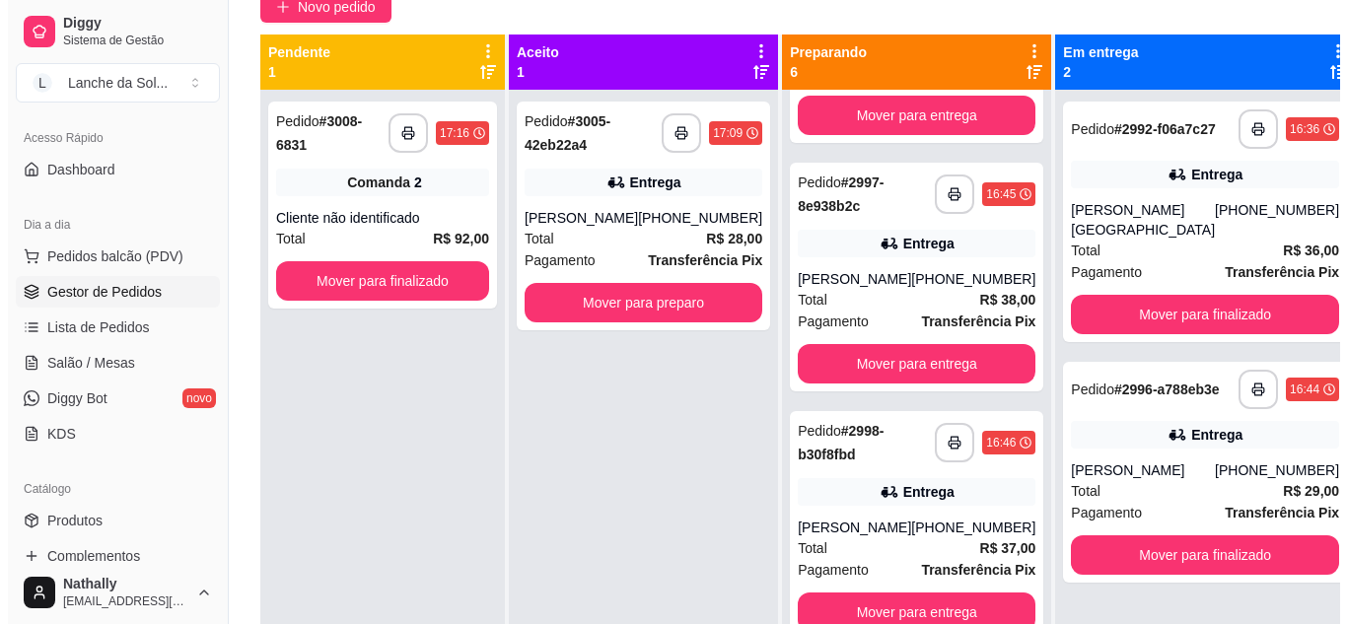
scroll to position [220, 0]
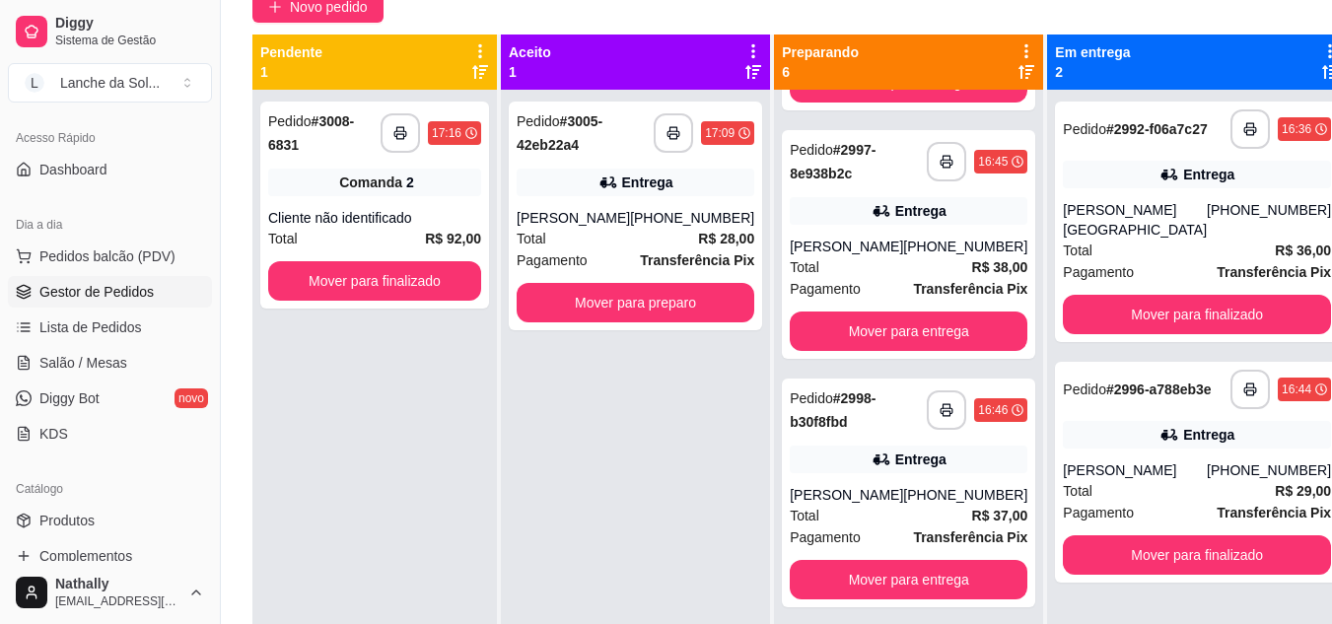
click at [849, 489] on div "[PERSON_NAME]" at bounding box center [846, 495] width 113 height 20
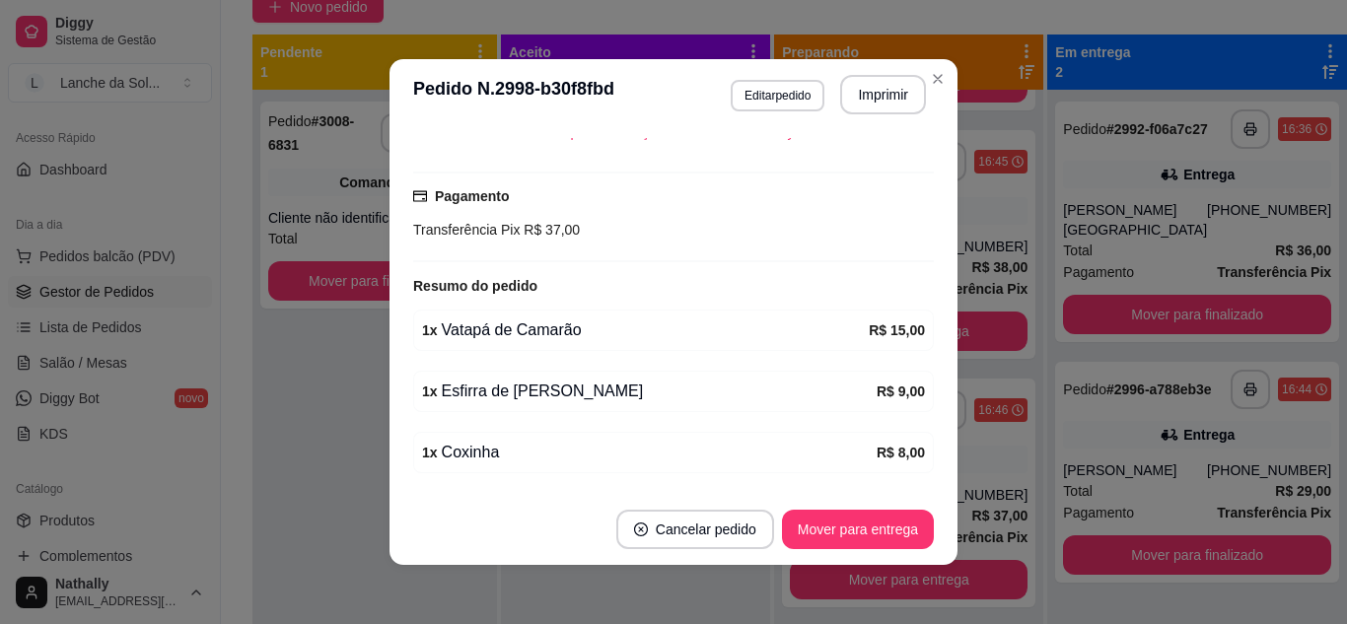
scroll to position [493, 0]
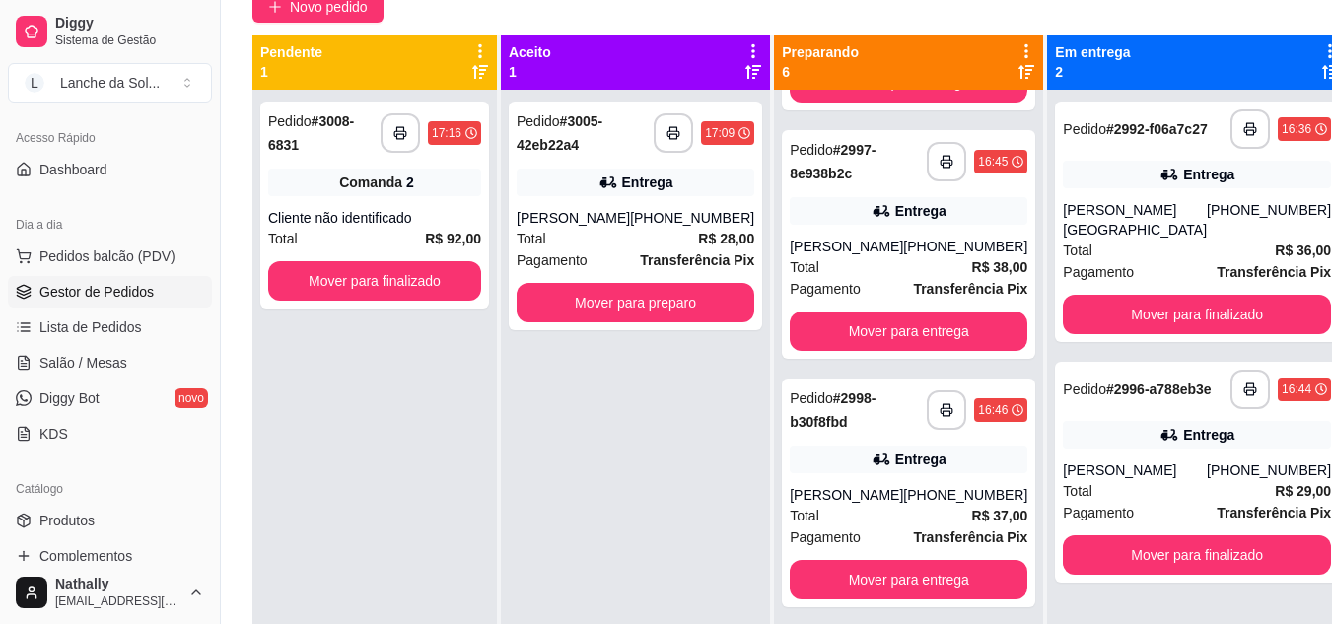
click at [895, 493] on div "[PERSON_NAME]" at bounding box center [846, 495] width 113 height 20
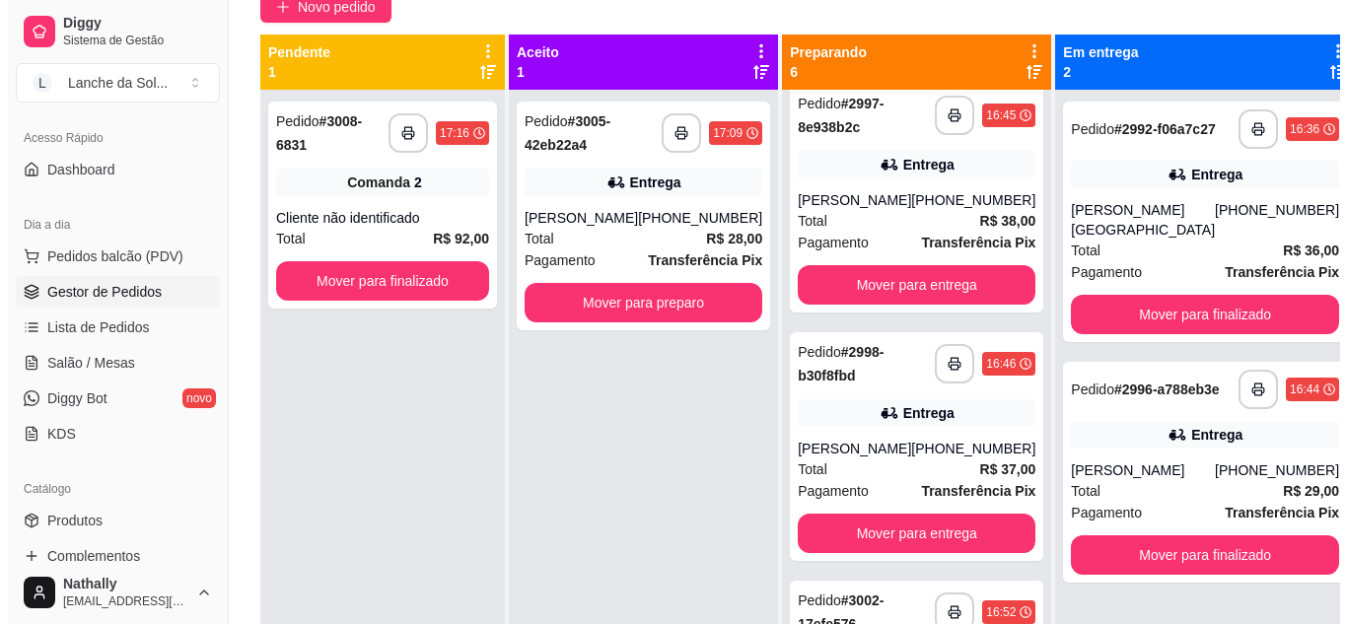
scroll to position [317, 0]
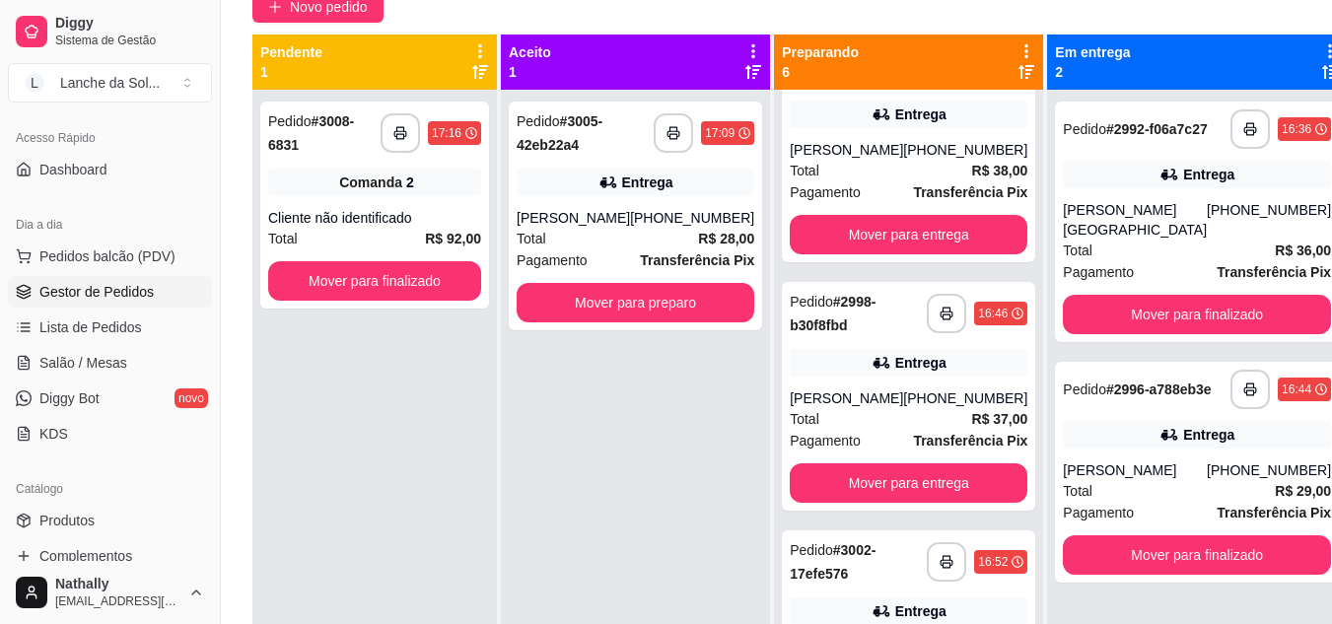
click at [896, 385] on div "**********" at bounding box center [908, 396] width 253 height 229
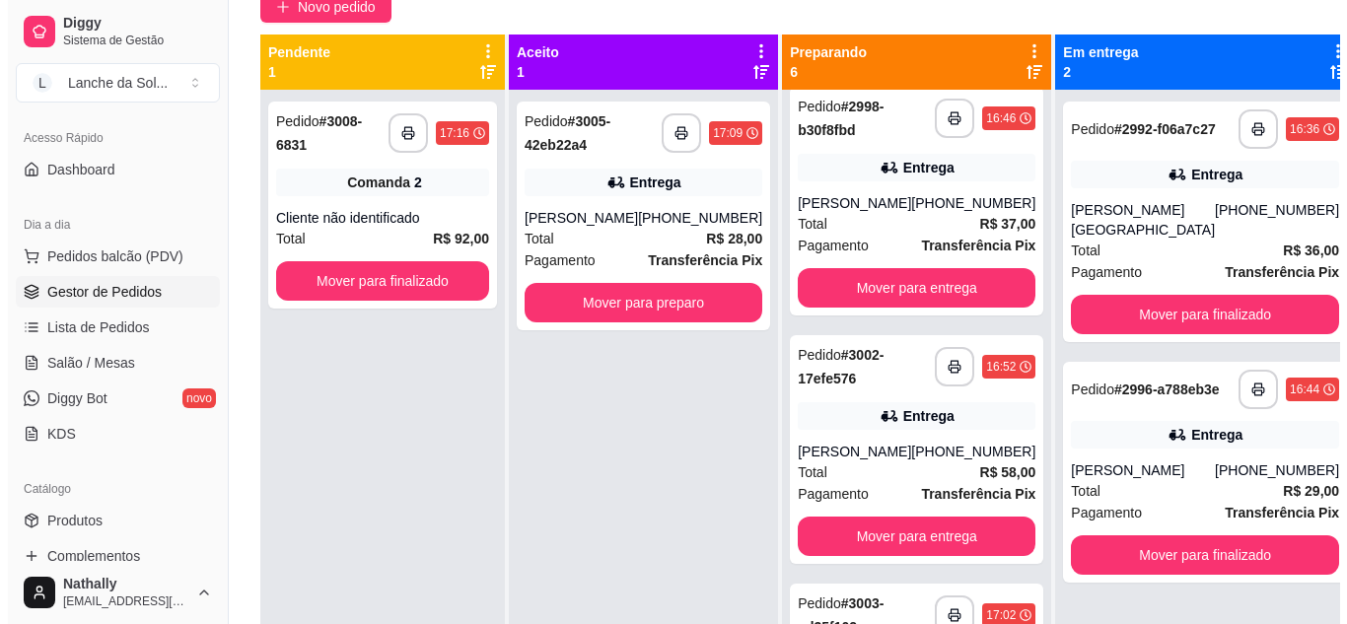
scroll to position [522, 0]
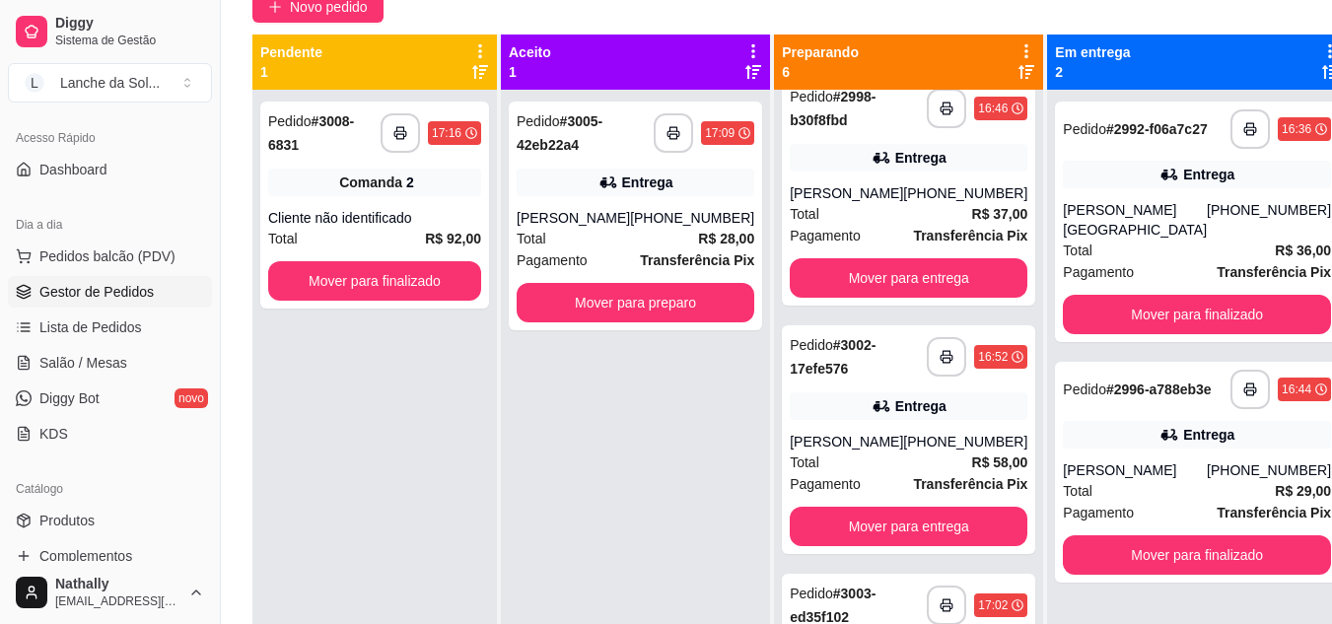
click at [903, 448] on div "[PHONE_NUMBER]" at bounding box center [965, 442] width 124 height 20
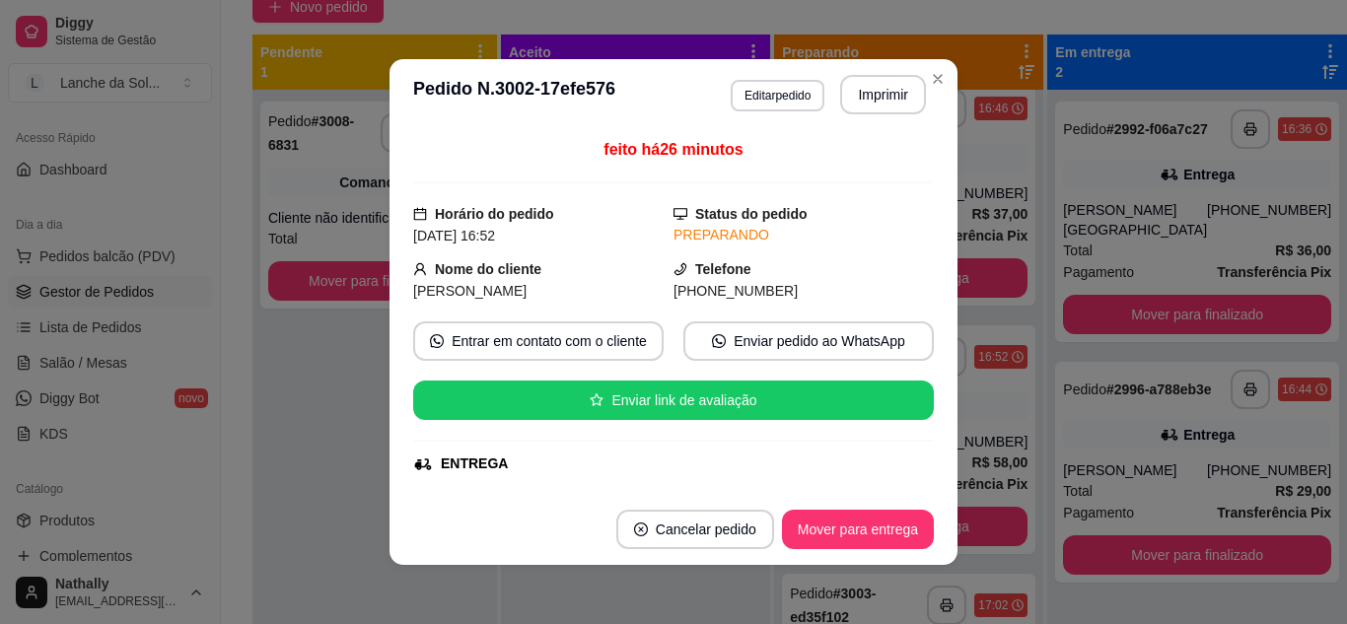
click at [916, 212] on div "feito há 26 minutos Horário do pedido [DATE] 16:52 Status do pedido PREPARANDO …" at bounding box center [673, 312] width 521 height 348
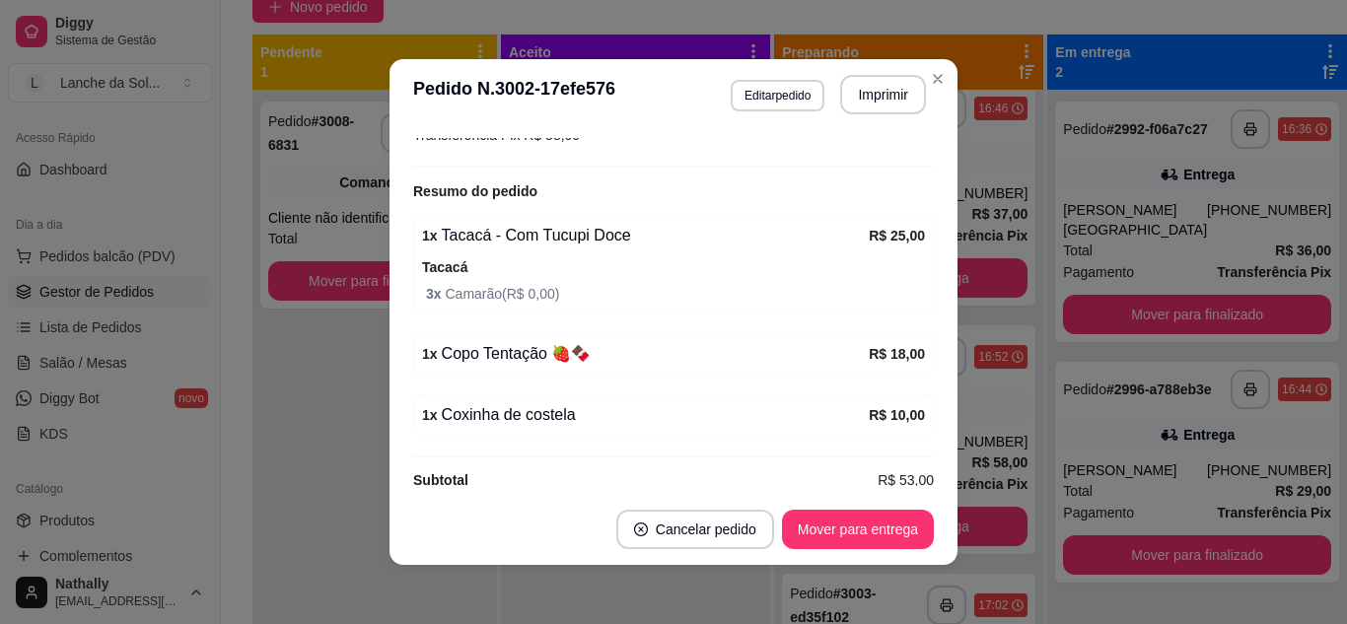
scroll to position [592, 0]
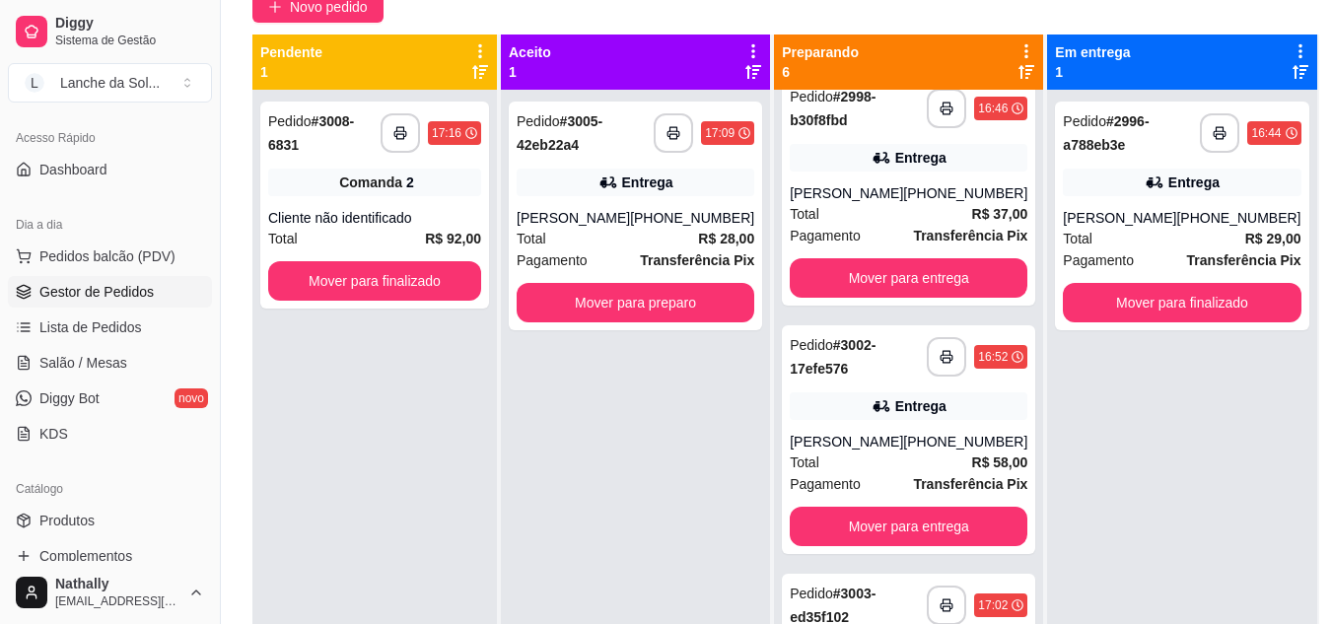
click at [932, 182] on div "**********" at bounding box center [908, 191] width 253 height 229
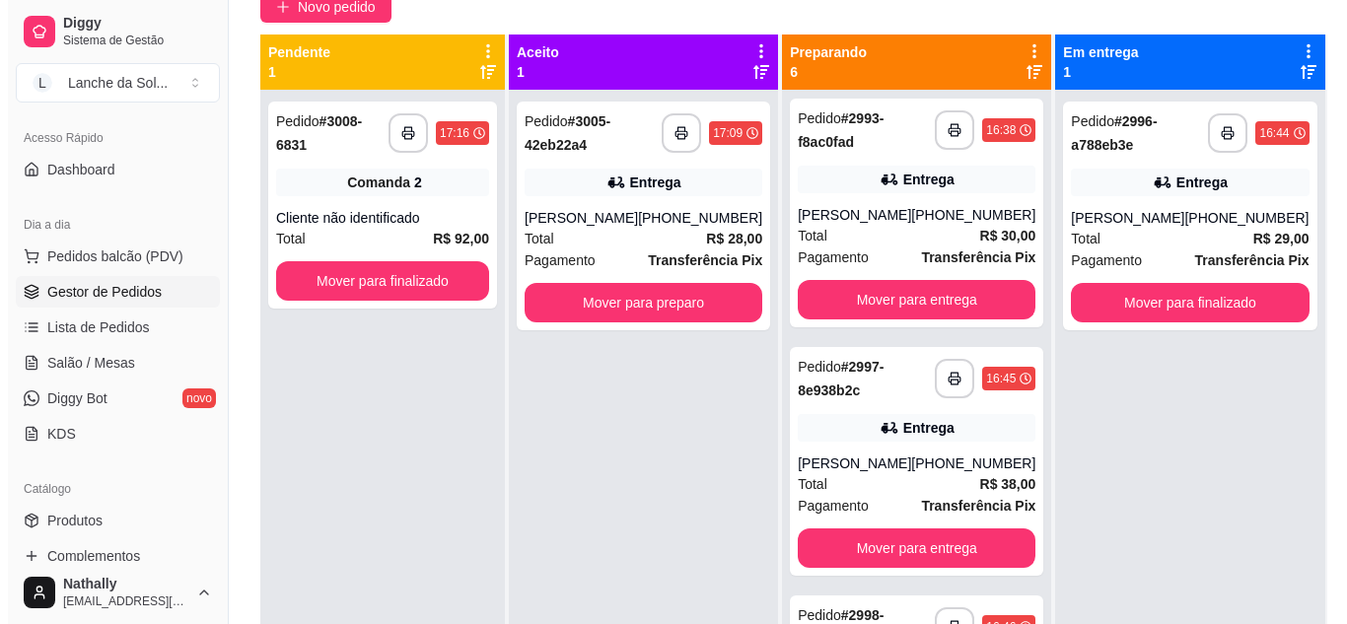
scroll to position [0, 0]
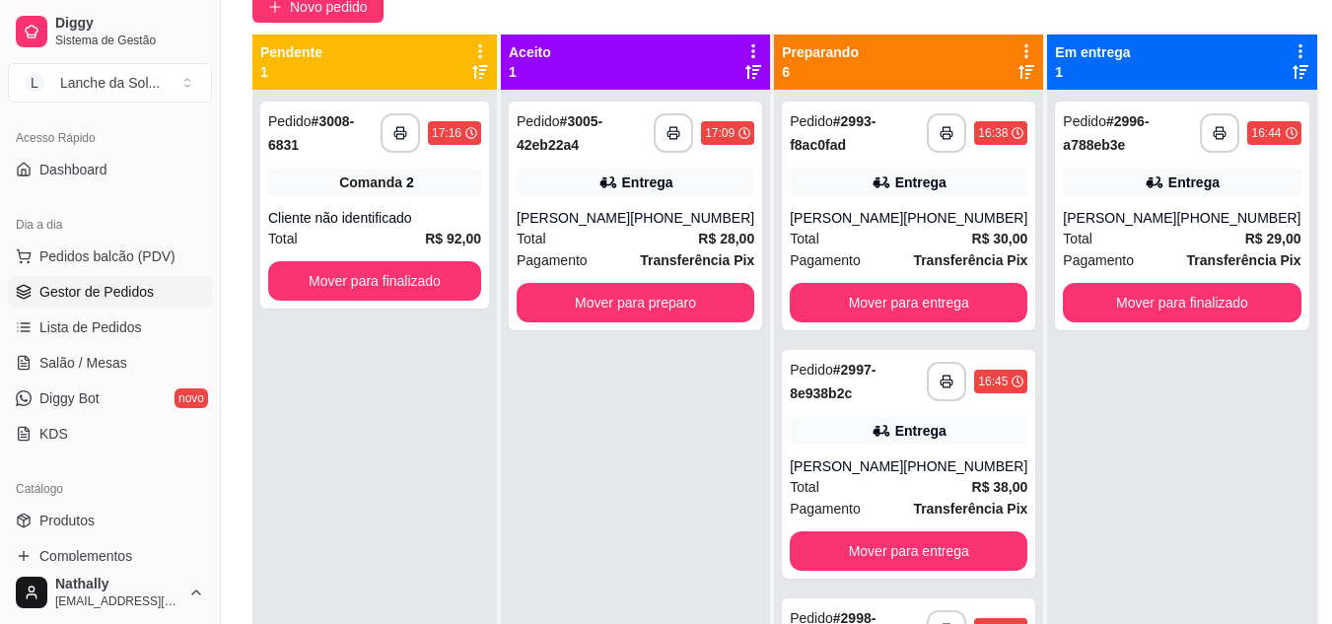
click at [939, 194] on div "Entrega" at bounding box center [909, 183] width 238 height 28
drag, startPoint x: 933, startPoint y: 88, endPoint x: 1017, endPoint y: 127, distance: 92.7
click at [1017, 127] on div "**********" at bounding box center [909, 375] width 271 height 680
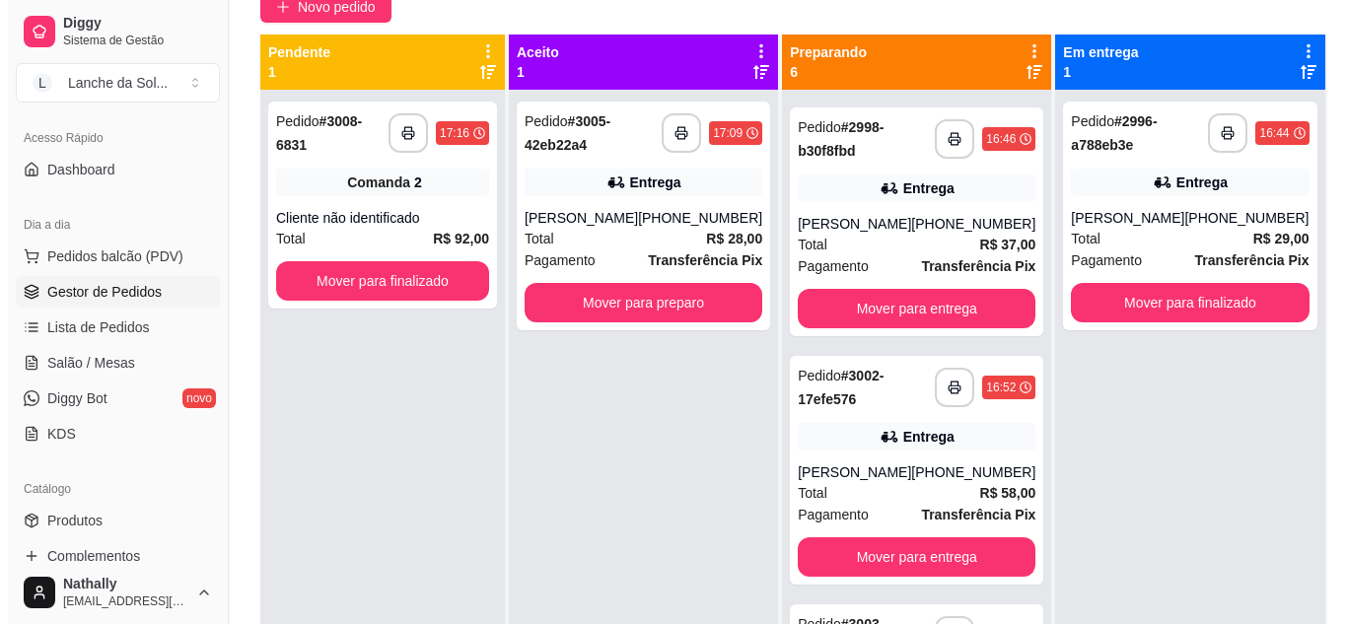
scroll to position [567, 0]
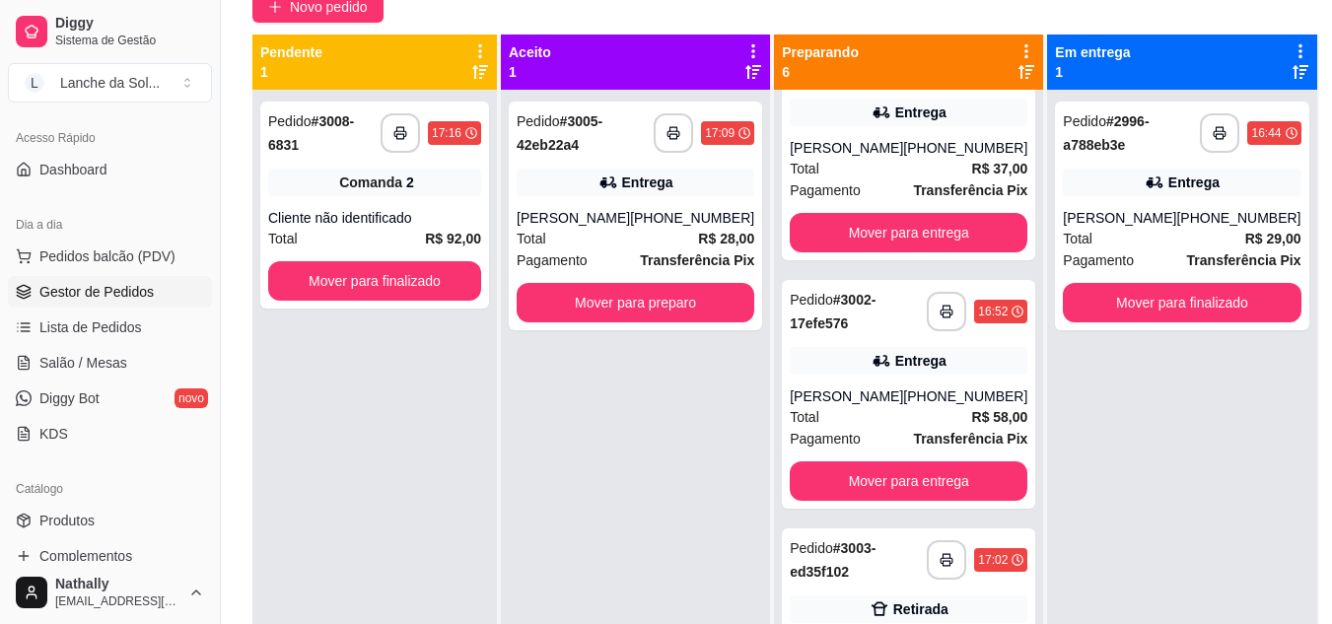
click at [950, 374] on div "Entrega" at bounding box center [909, 361] width 238 height 28
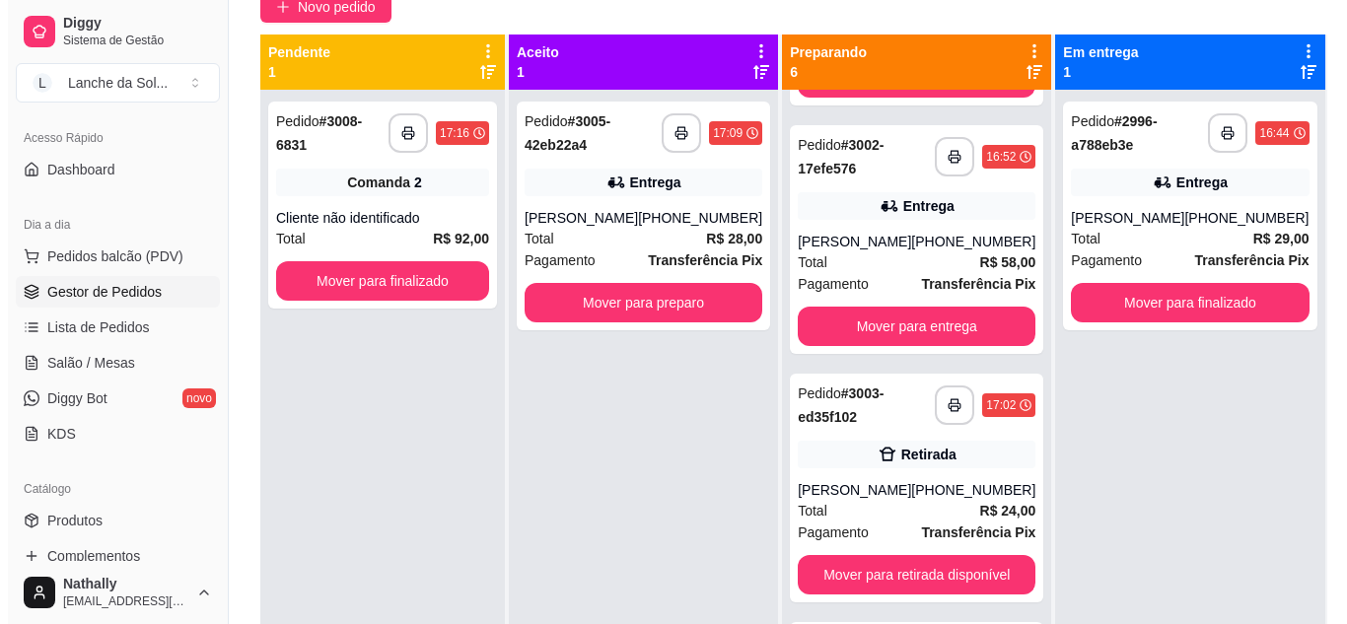
scroll to position [770, 0]
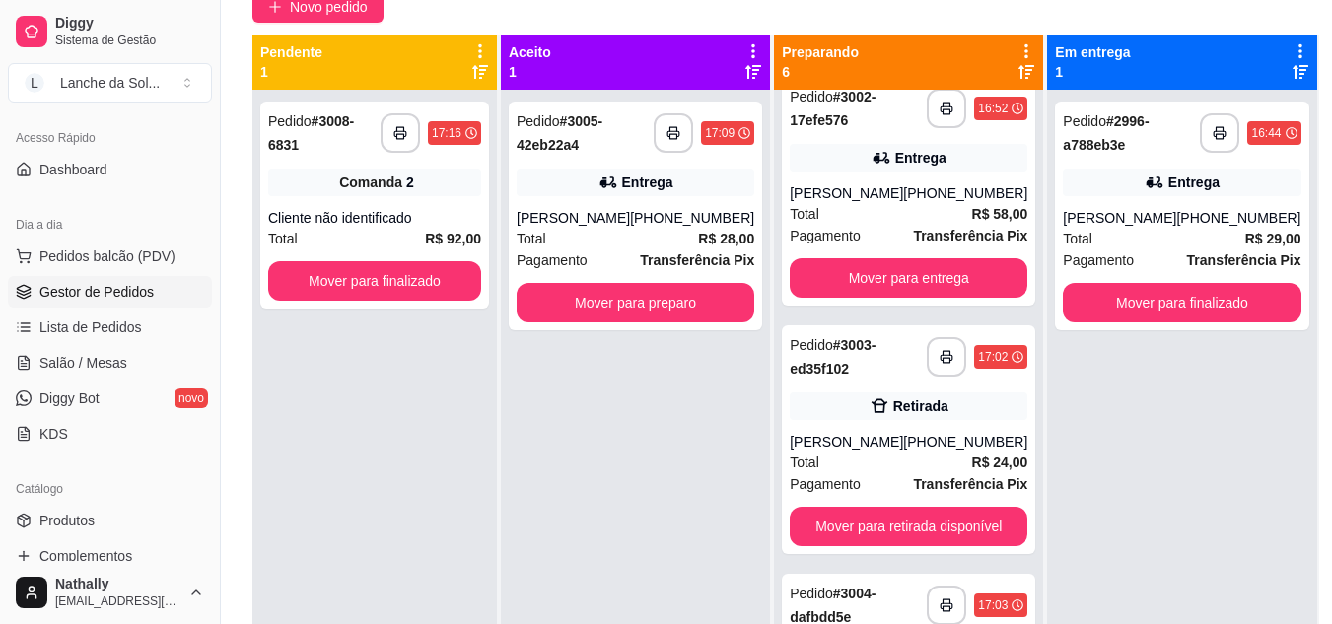
click at [903, 448] on div "[PHONE_NUMBER]" at bounding box center [965, 442] width 124 height 20
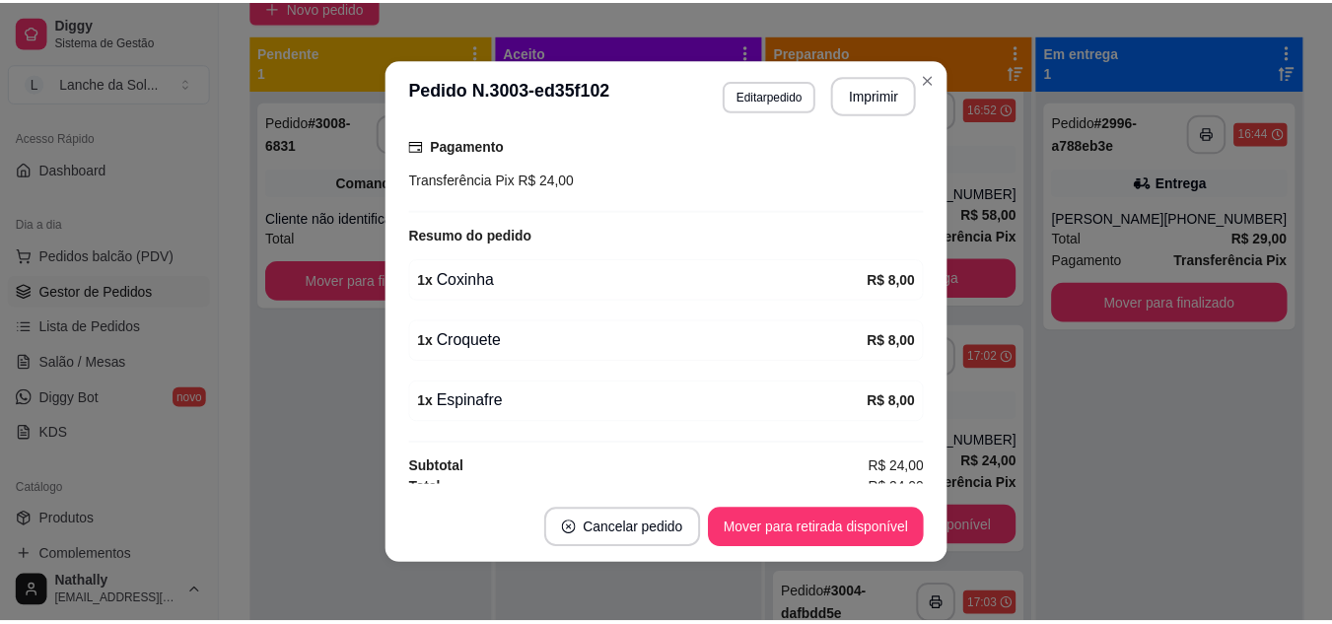
scroll to position [380, 0]
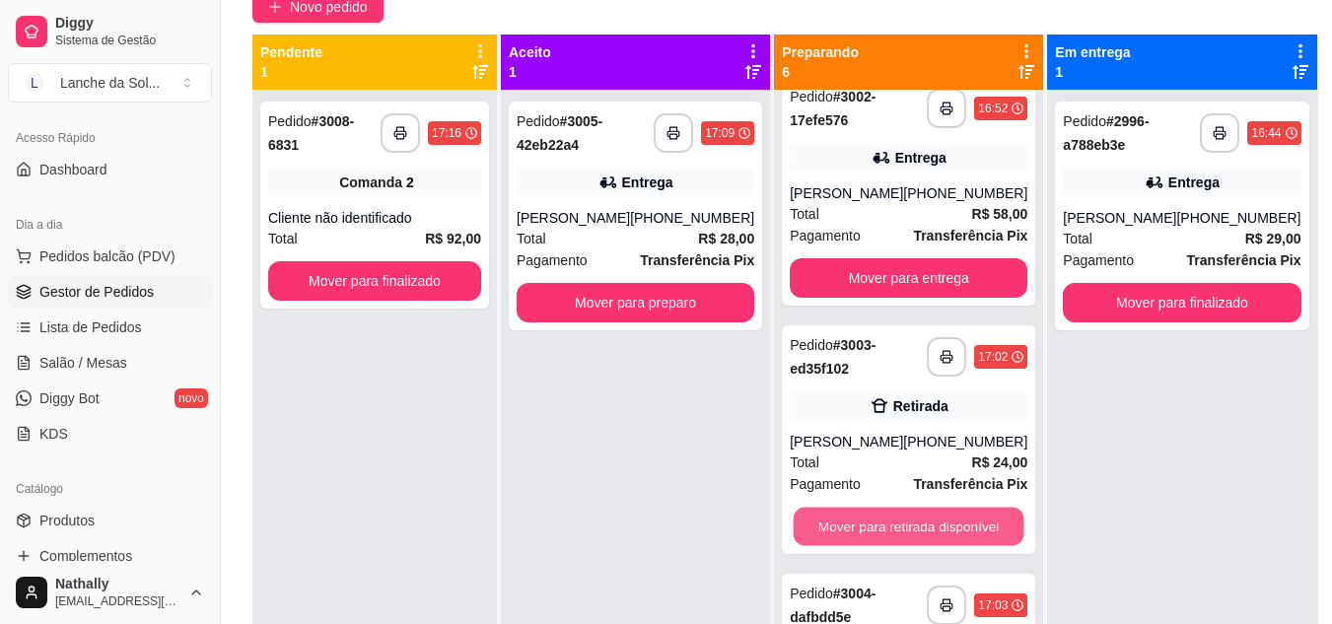
click at [856, 522] on button "Mover para retirada disponível" at bounding box center [909, 527] width 231 height 38
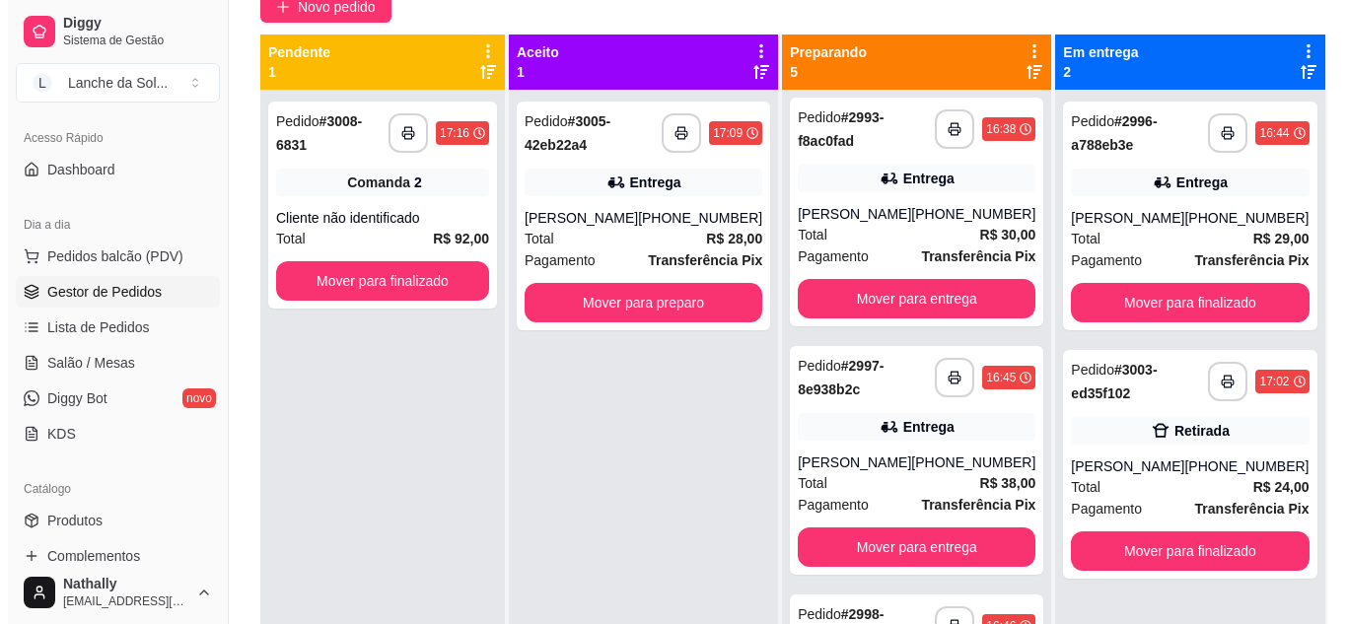
scroll to position [0, 0]
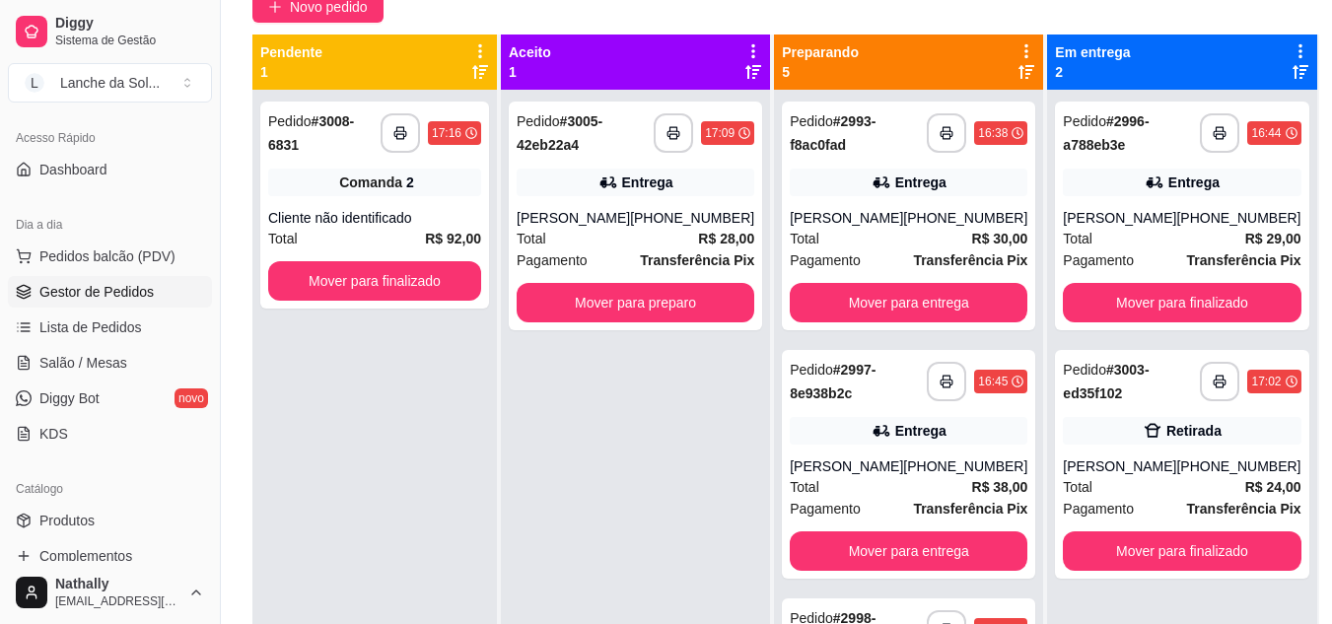
click at [695, 258] on strong "Transferência Pix" at bounding box center [697, 260] width 114 height 16
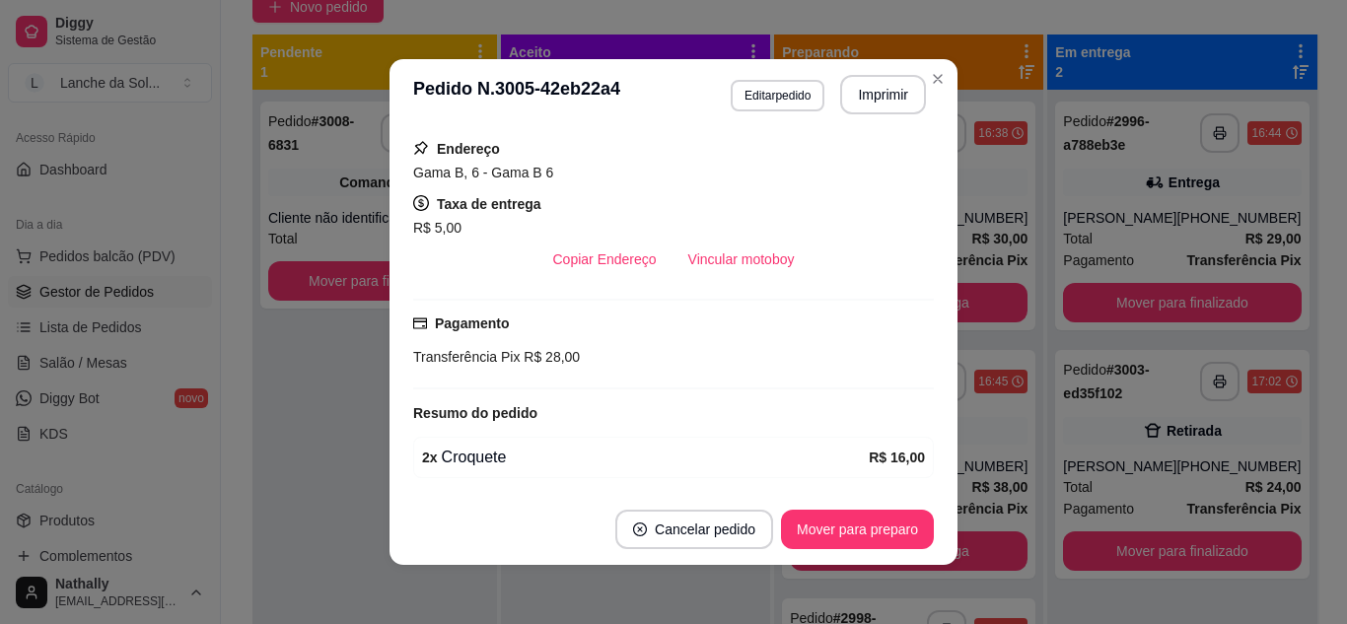
scroll to position [479, 0]
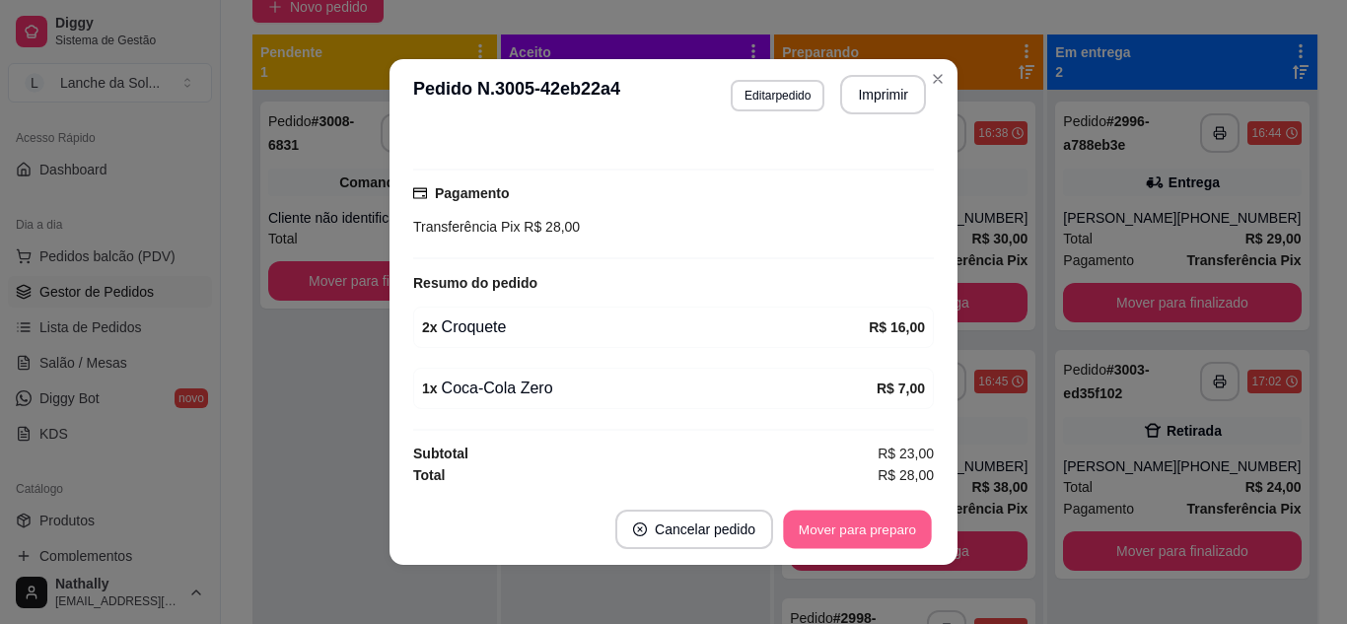
click at [843, 532] on button "Mover para preparo" at bounding box center [857, 530] width 148 height 38
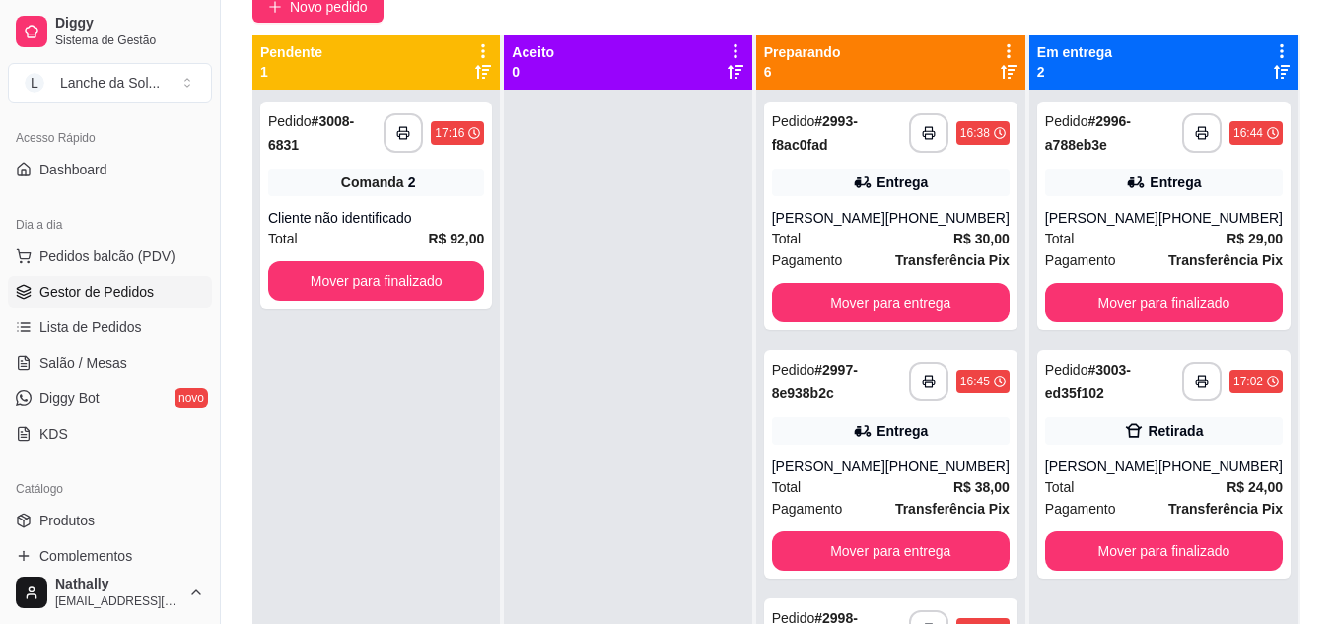
click at [933, 247] on div "Total R$ 30,00" at bounding box center [891, 239] width 238 height 22
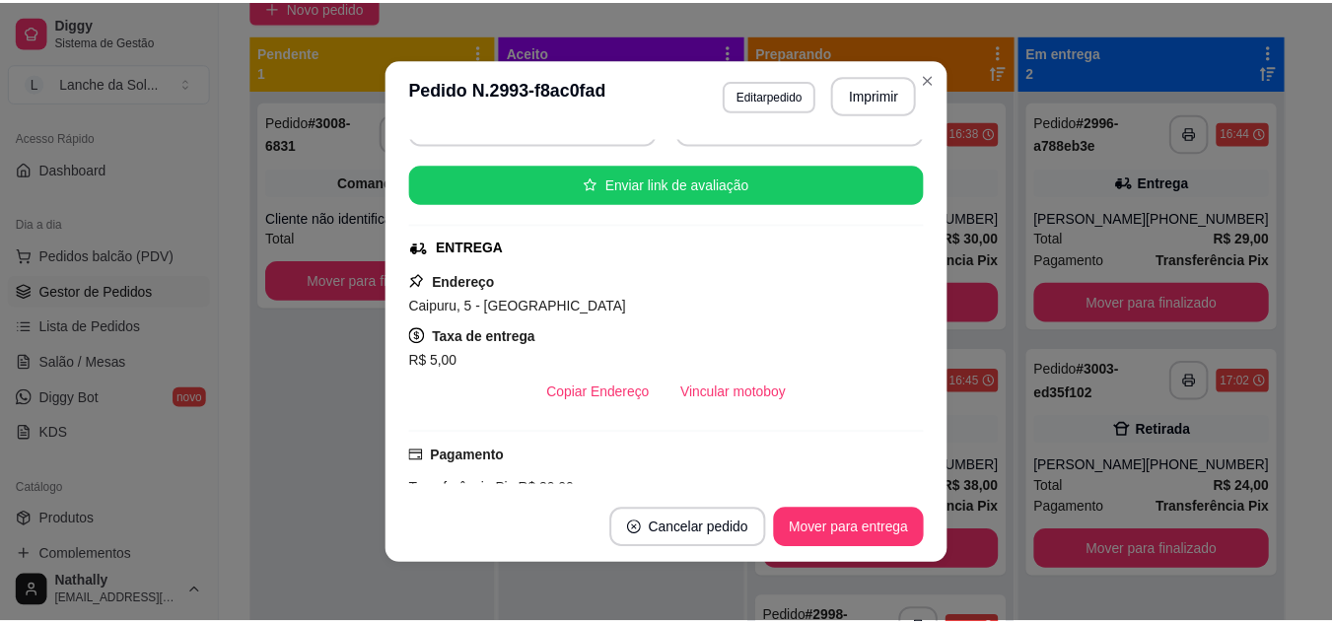
scroll to position [237, 0]
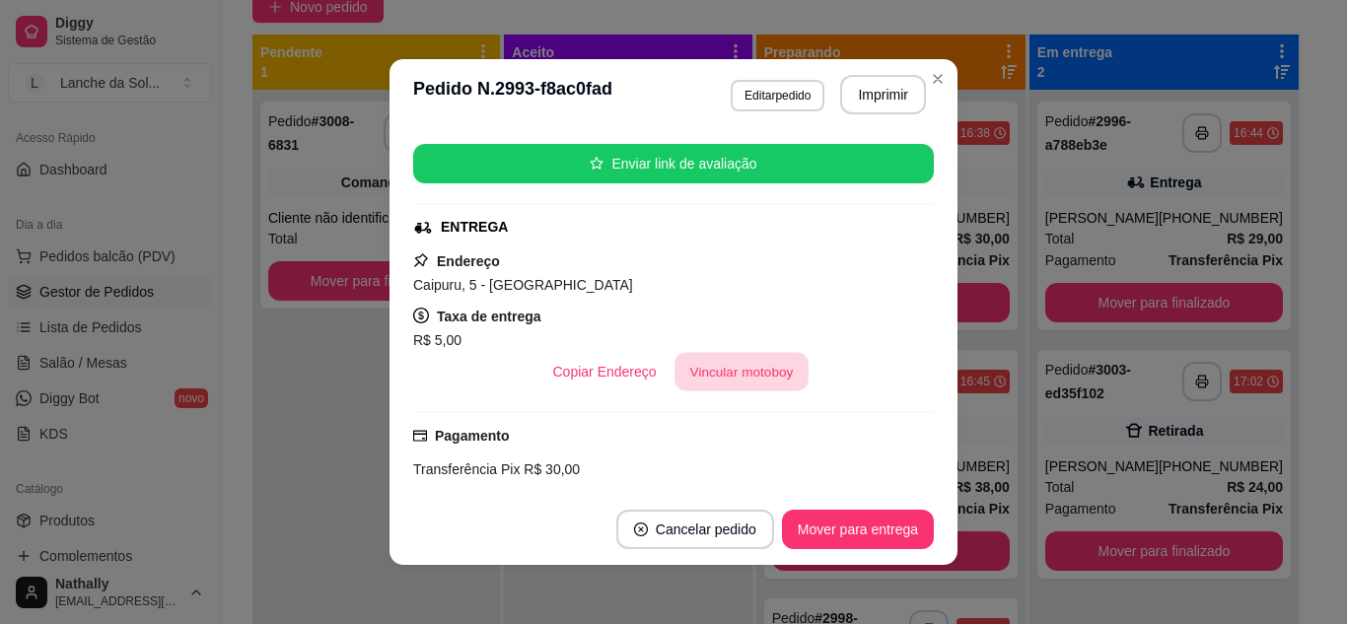
click at [749, 360] on button "Vincular motoboy" at bounding box center [742, 372] width 134 height 38
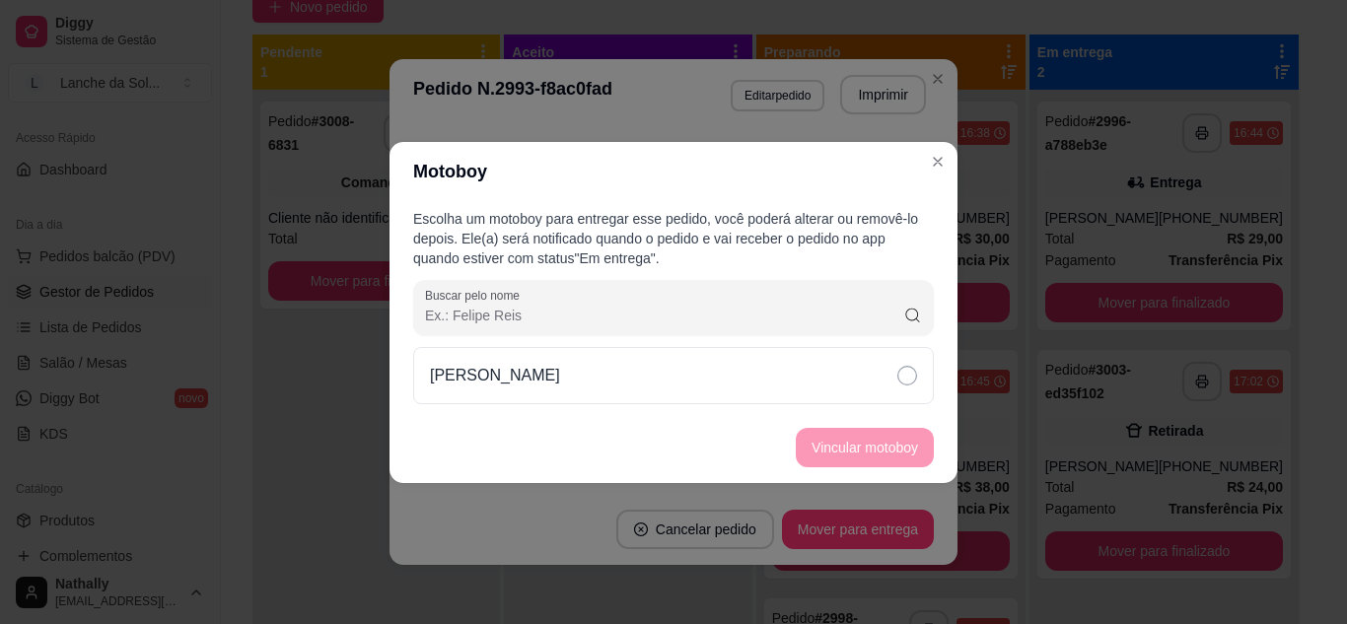
click at [603, 383] on div "[PERSON_NAME]" at bounding box center [673, 375] width 521 height 57
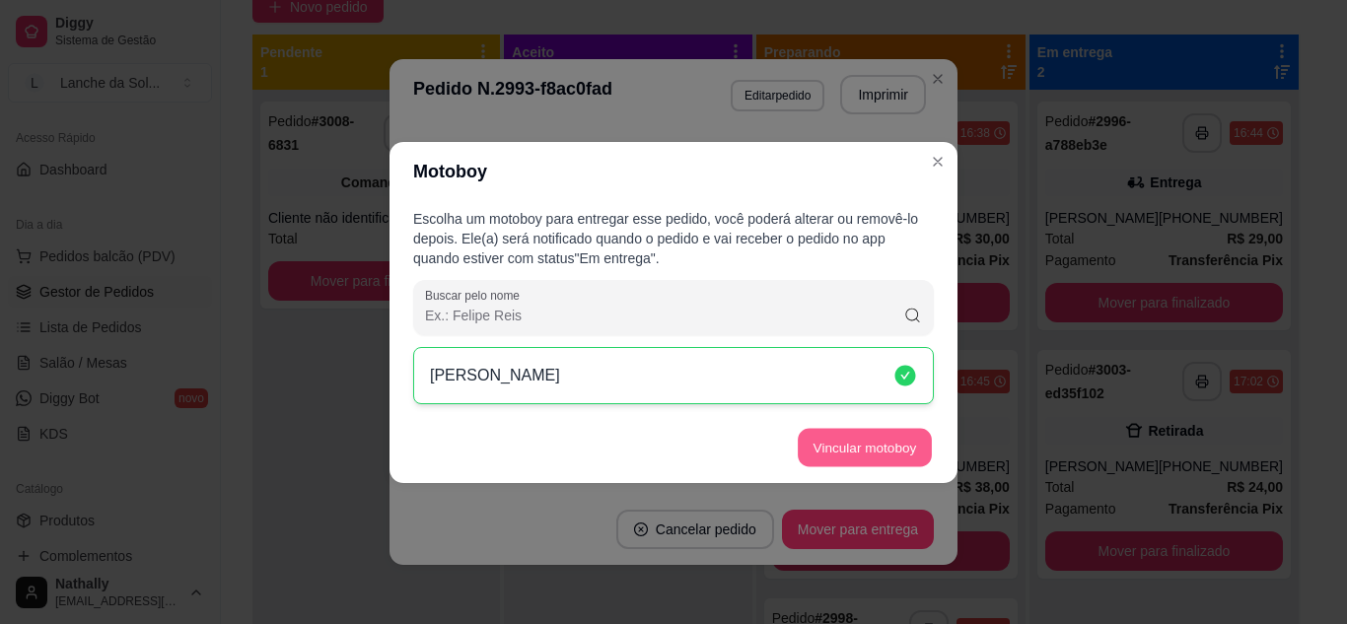
click at [812, 442] on button "Vincular motoboy" at bounding box center [865, 447] width 134 height 38
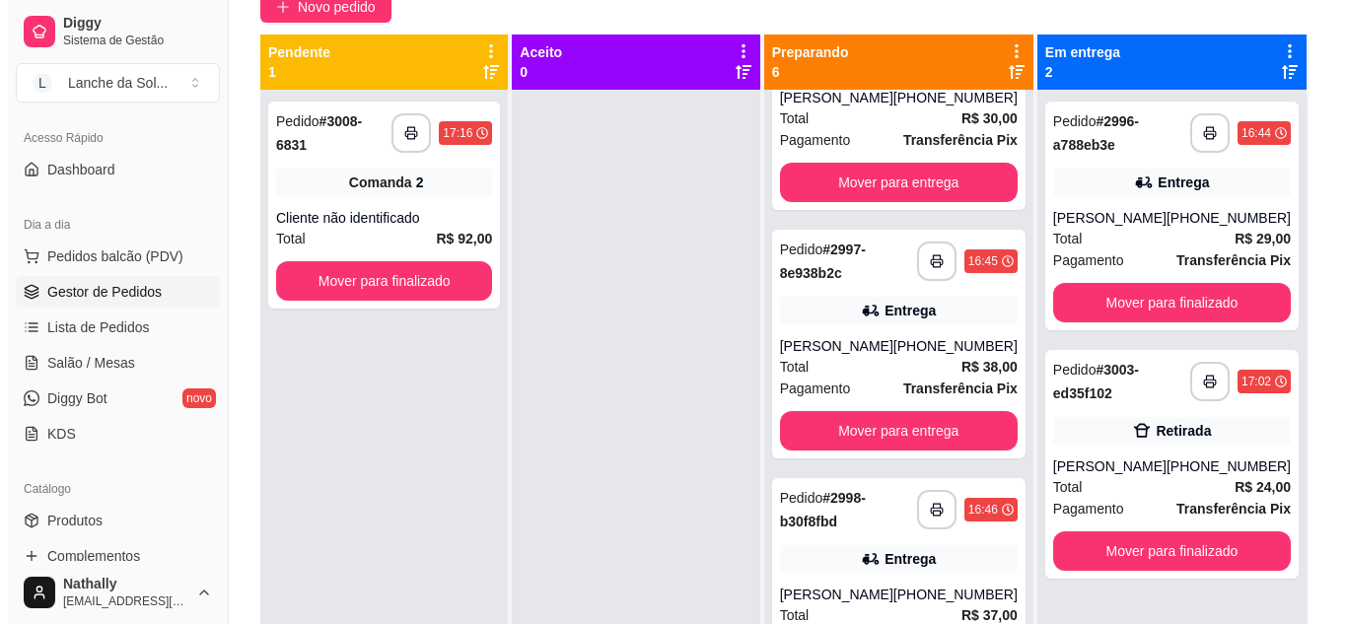
scroll to position [123, 0]
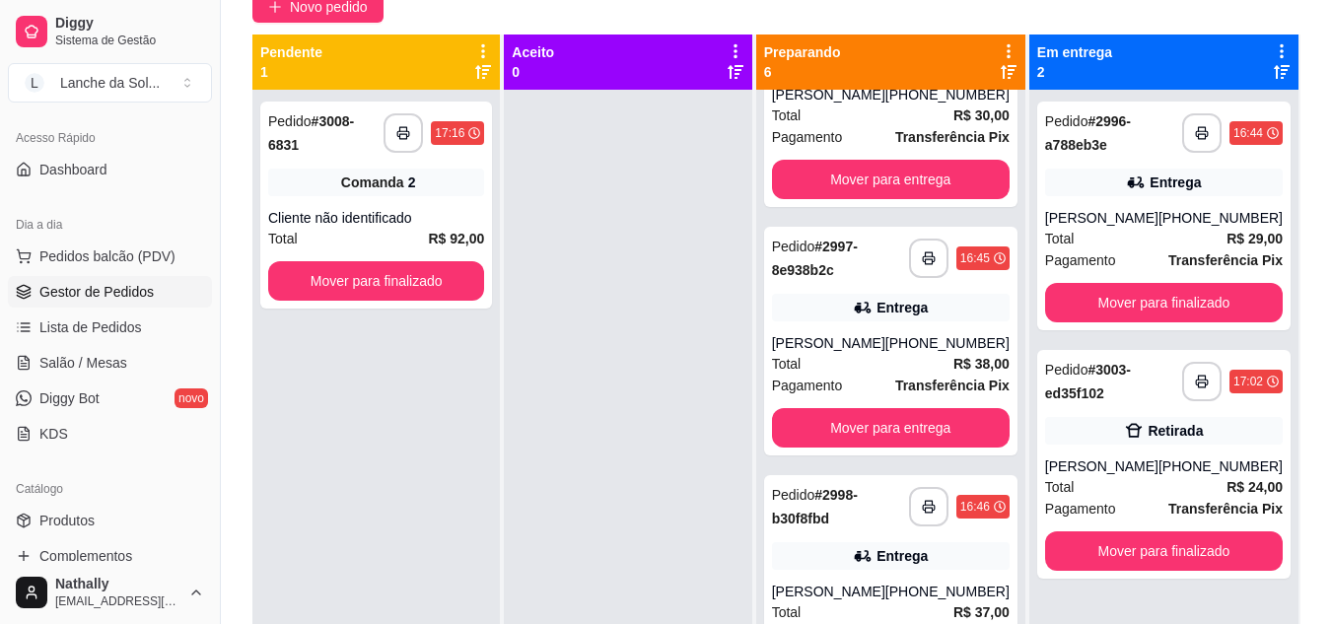
click at [944, 304] on div "Entrega" at bounding box center [891, 308] width 238 height 28
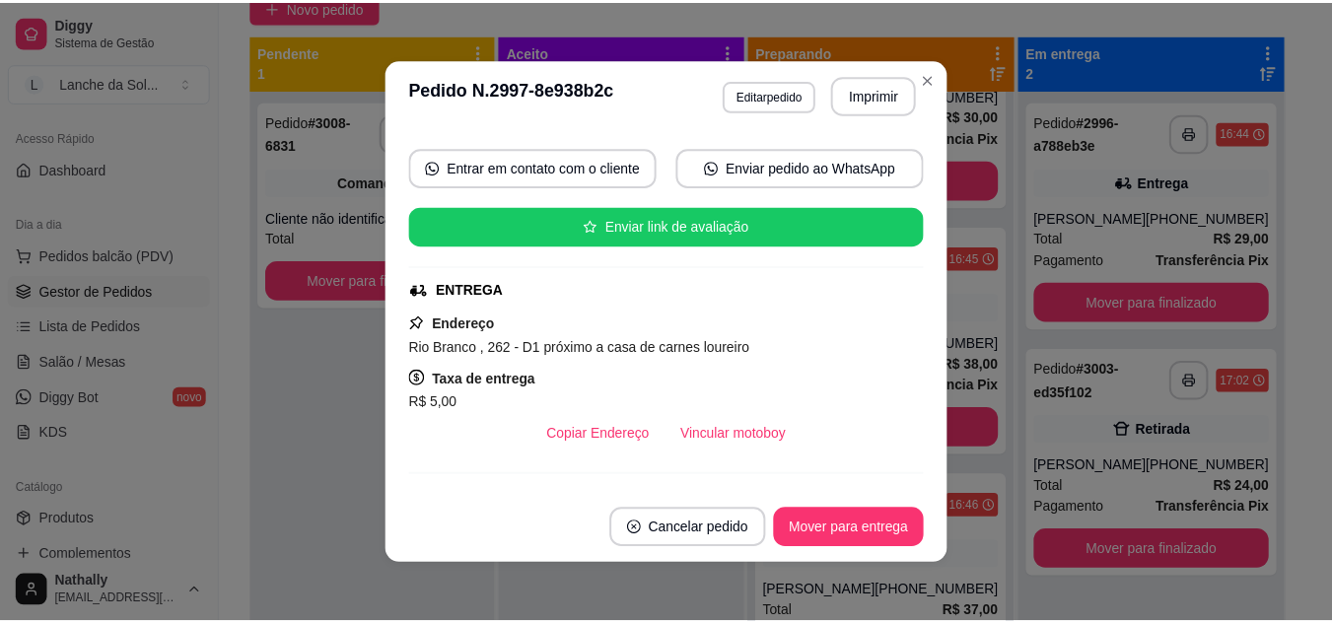
scroll to position [246, 0]
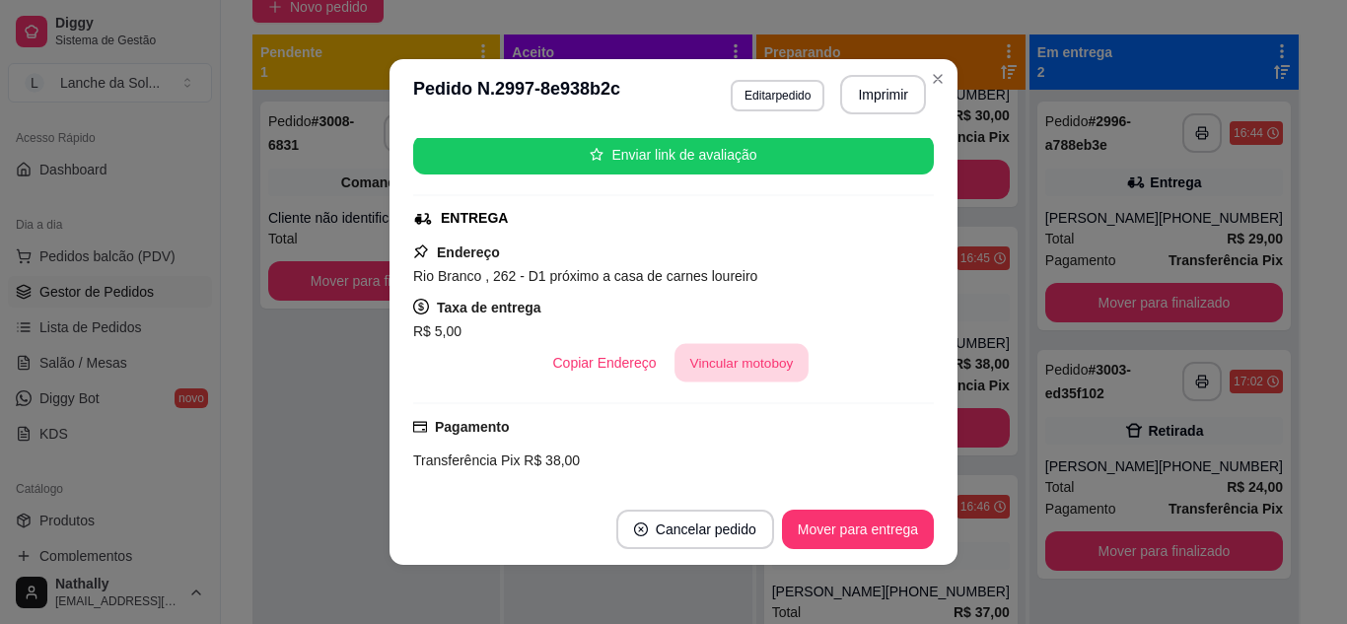
click at [715, 362] on button "Vincular motoboy" at bounding box center [742, 363] width 134 height 38
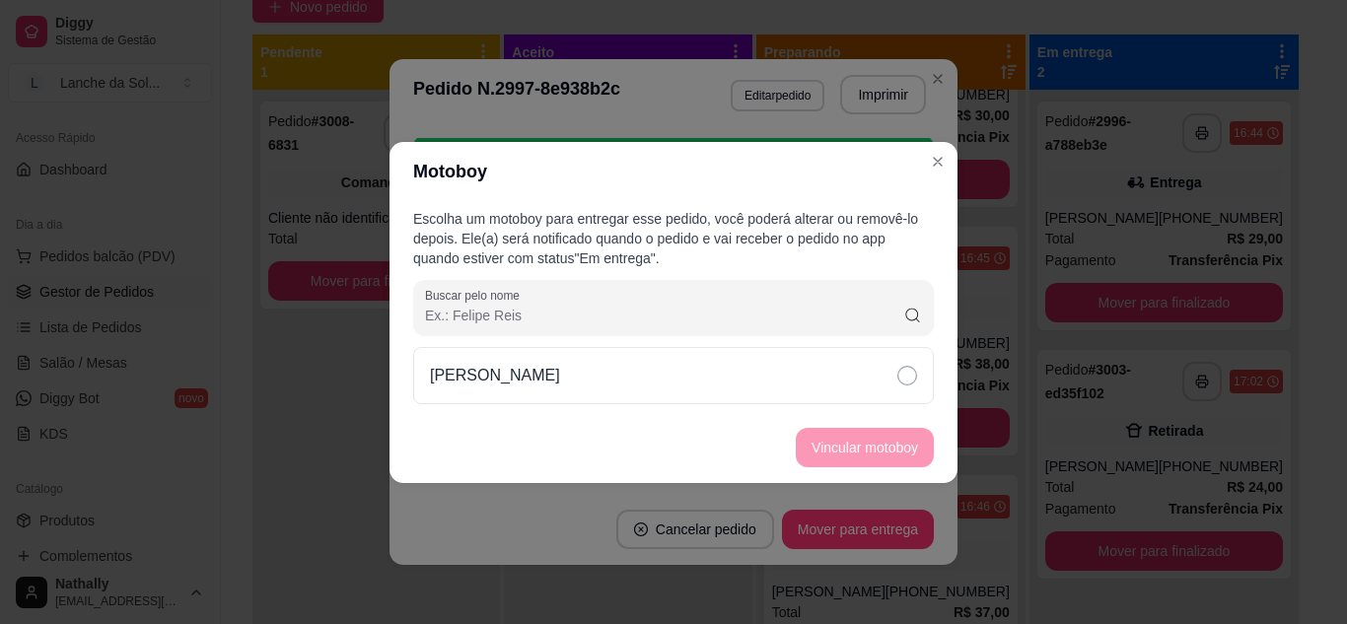
click at [609, 352] on div "[PERSON_NAME]" at bounding box center [673, 375] width 521 height 57
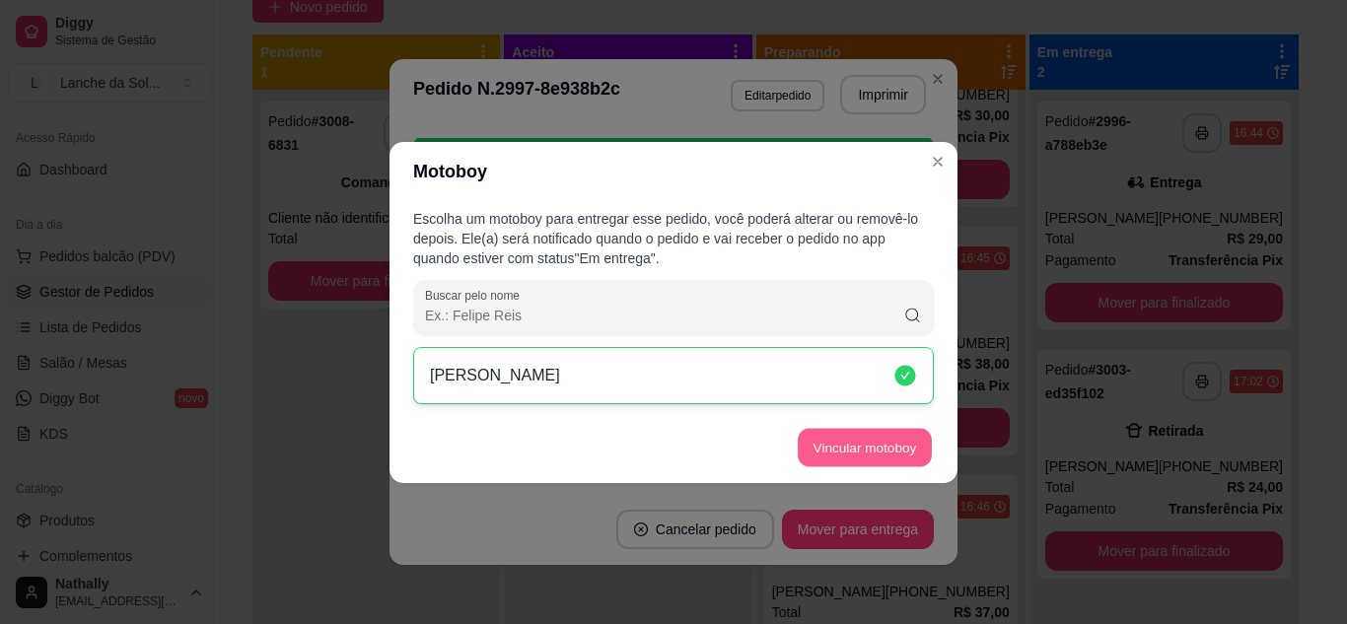
click at [857, 455] on button "Vincular motoboy" at bounding box center [865, 447] width 134 height 38
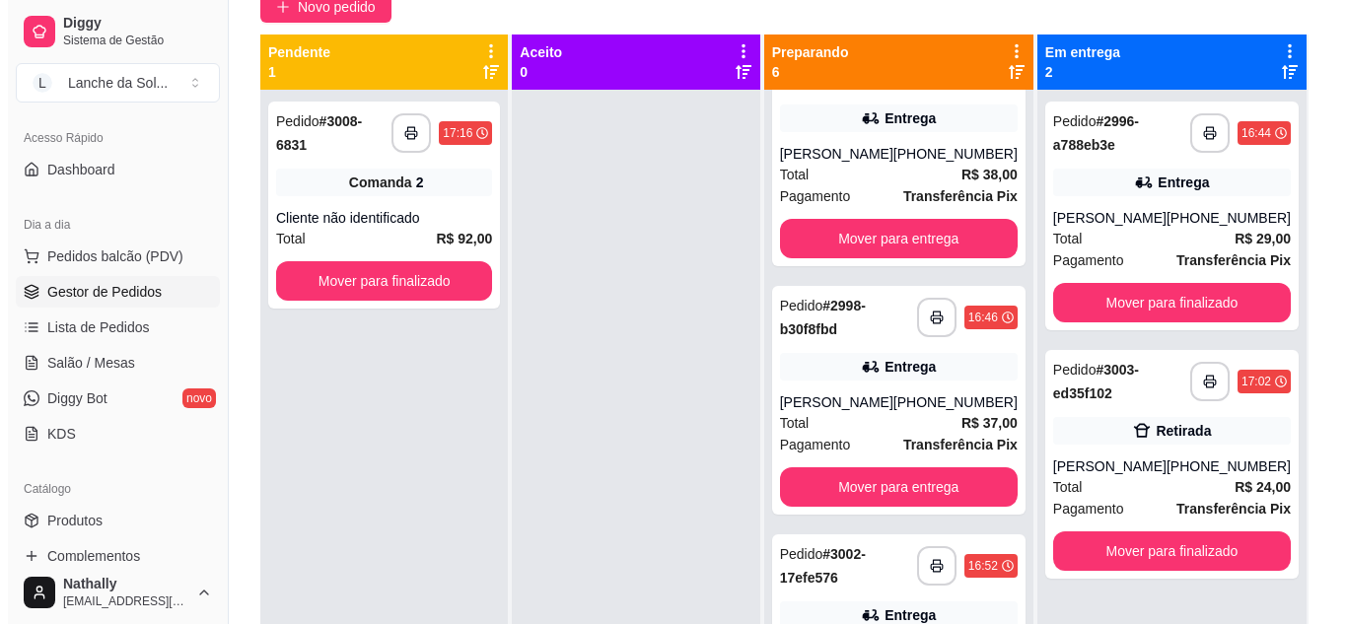
scroll to position [318, 0]
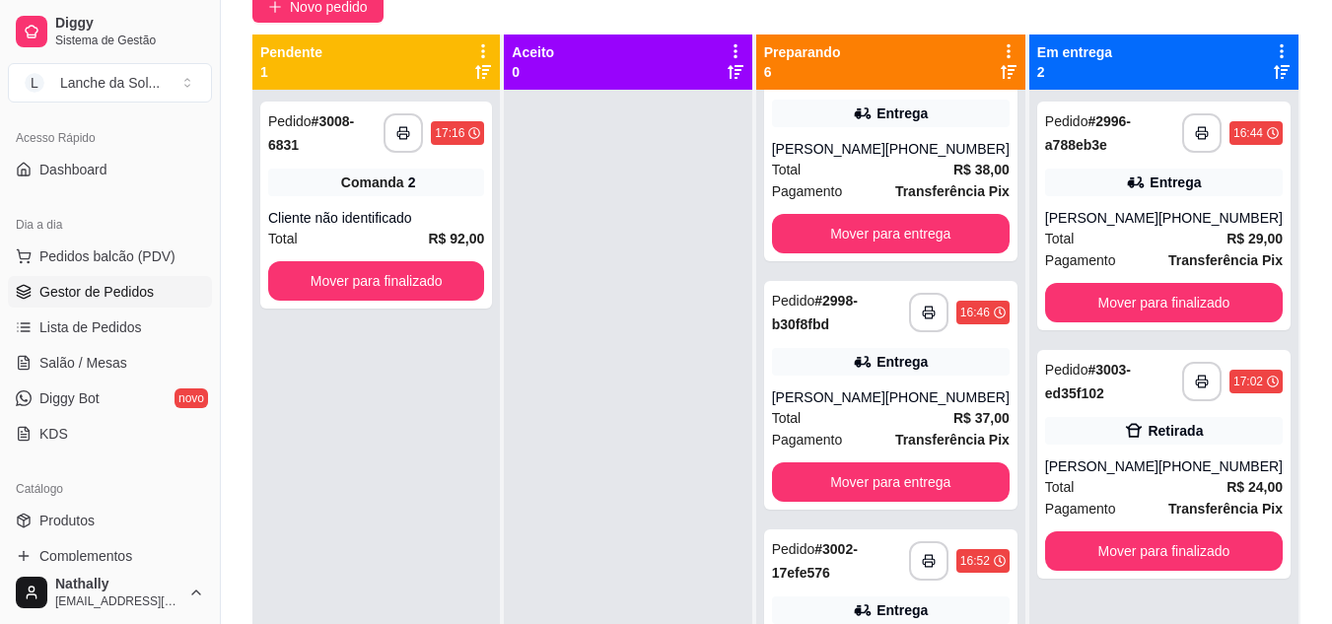
click at [914, 375] on div "Entrega" at bounding box center [891, 362] width 238 height 28
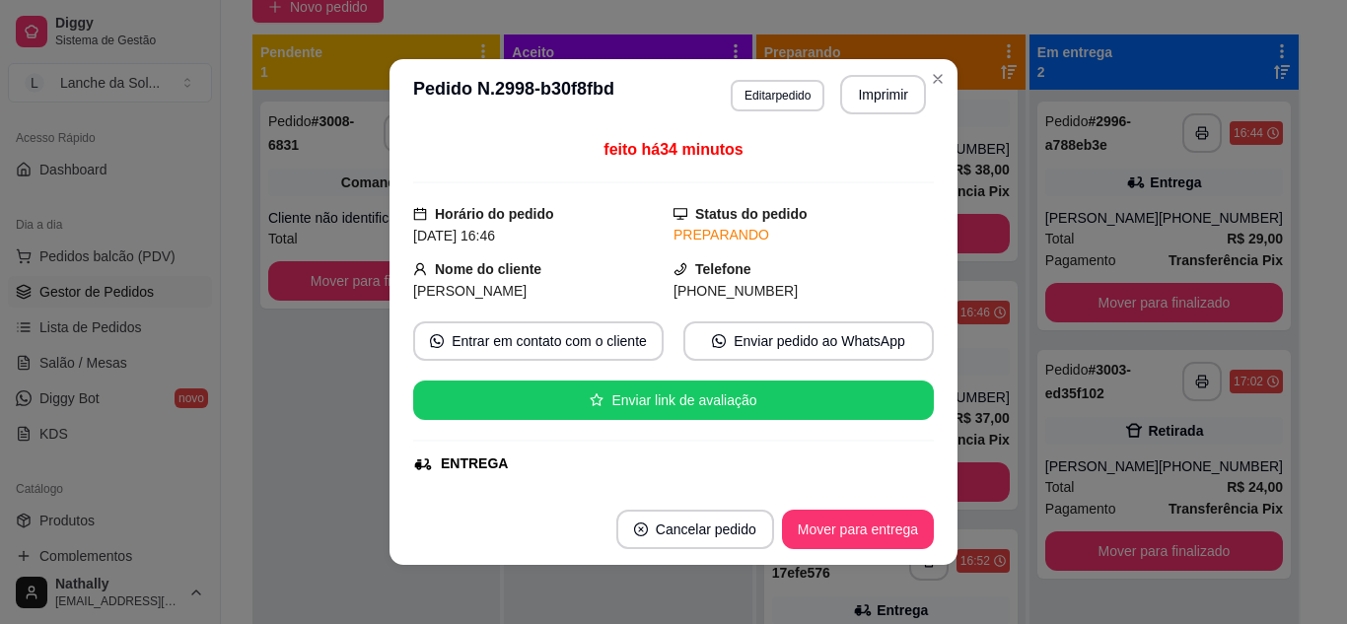
click at [925, 248] on div "feito há 34 minutos Horário do pedido [DATE] 16:46 Status do pedido PREPARANDO …" at bounding box center [673, 312] width 521 height 348
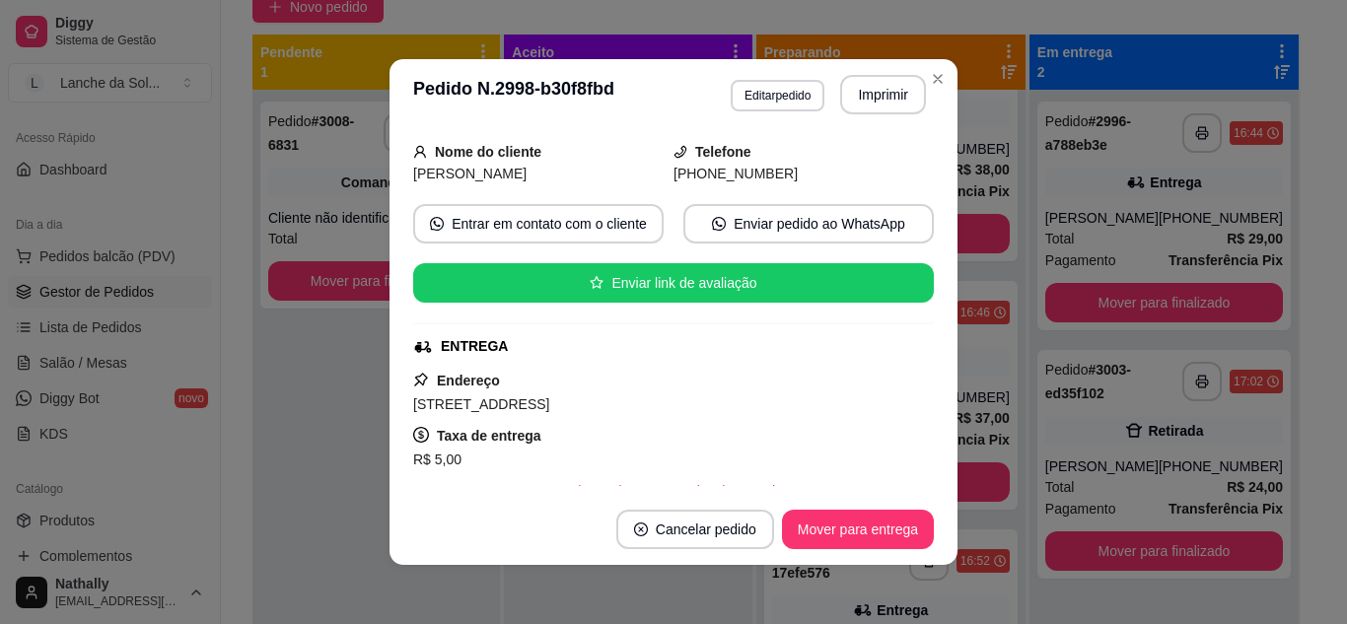
scroll to position [195, 0]
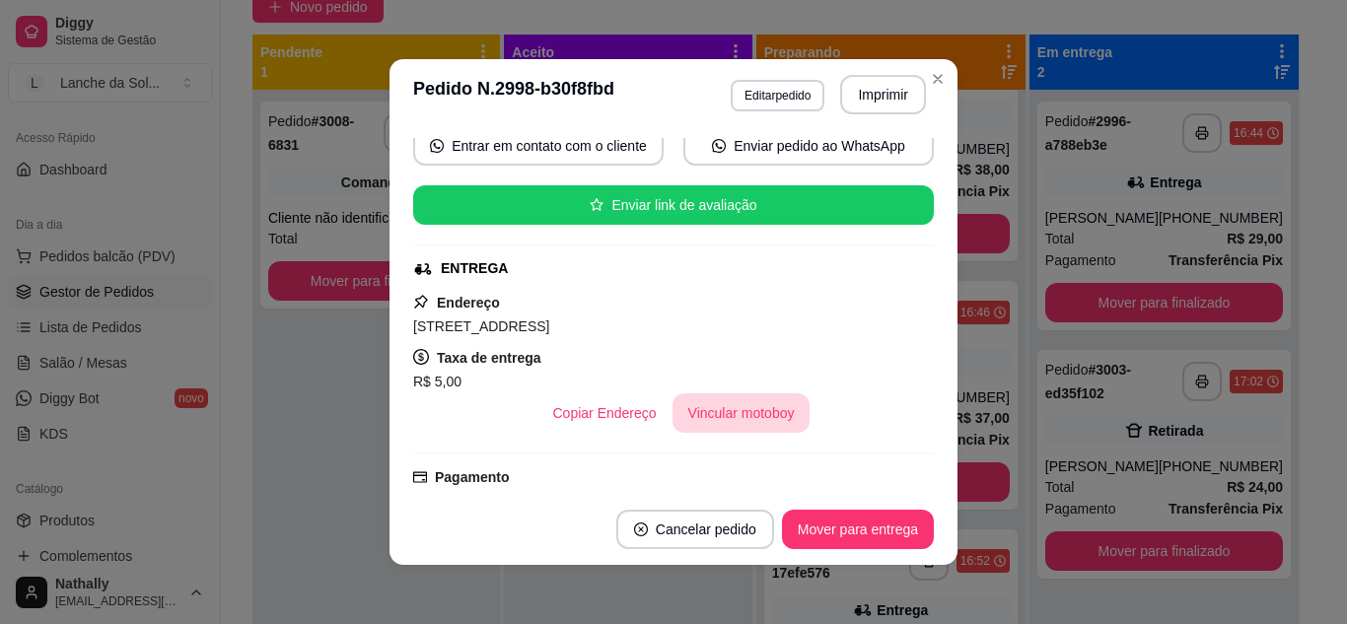
drag, startPoint x: 752, startPoint y: 436, endPoint x: 748, endPoint y: 426, distance: 10.6
click at [748, 426] on div "feito há 34 minutos Horário do pedido [DATE] 16:46 Status do pedido PREPARANDO …" at bounding box center [673, 312] width 521 height 348
click at [748, 426] on button "Vincular motoboy" at bounding box center [742, 413] width 138 height 39
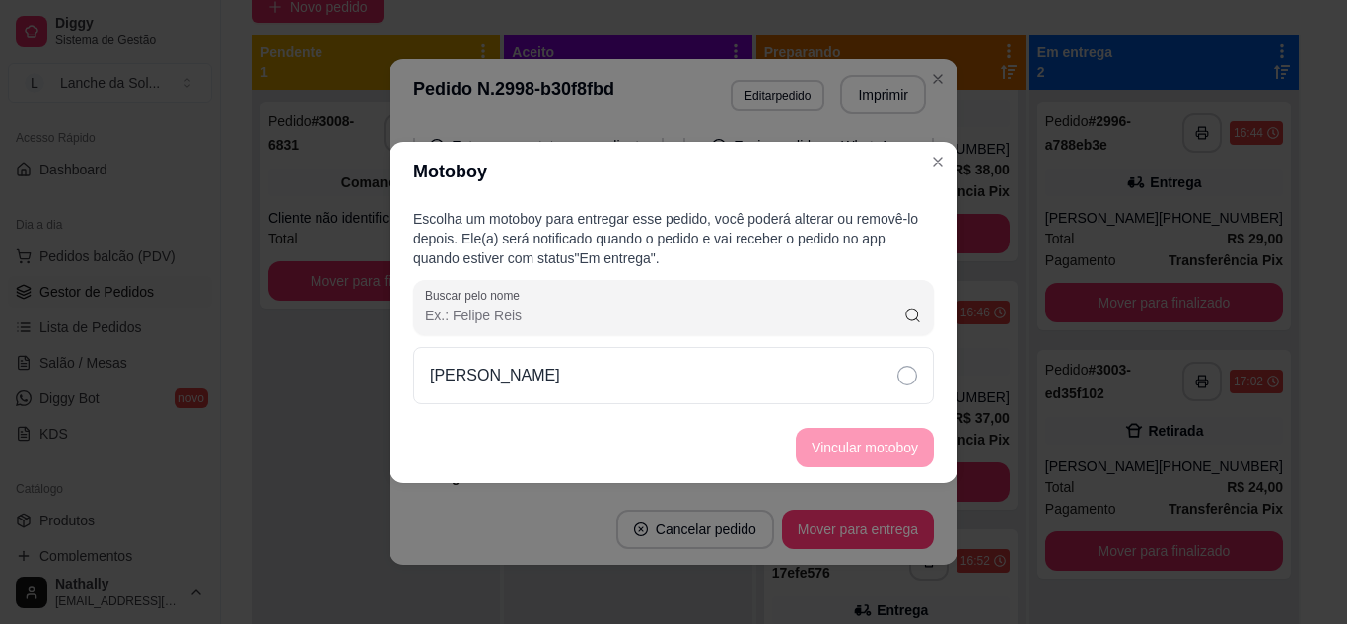
click at [786, 379] on div "[PERSON_NAME]" at bounding box center [673, 375] width 521 height 57
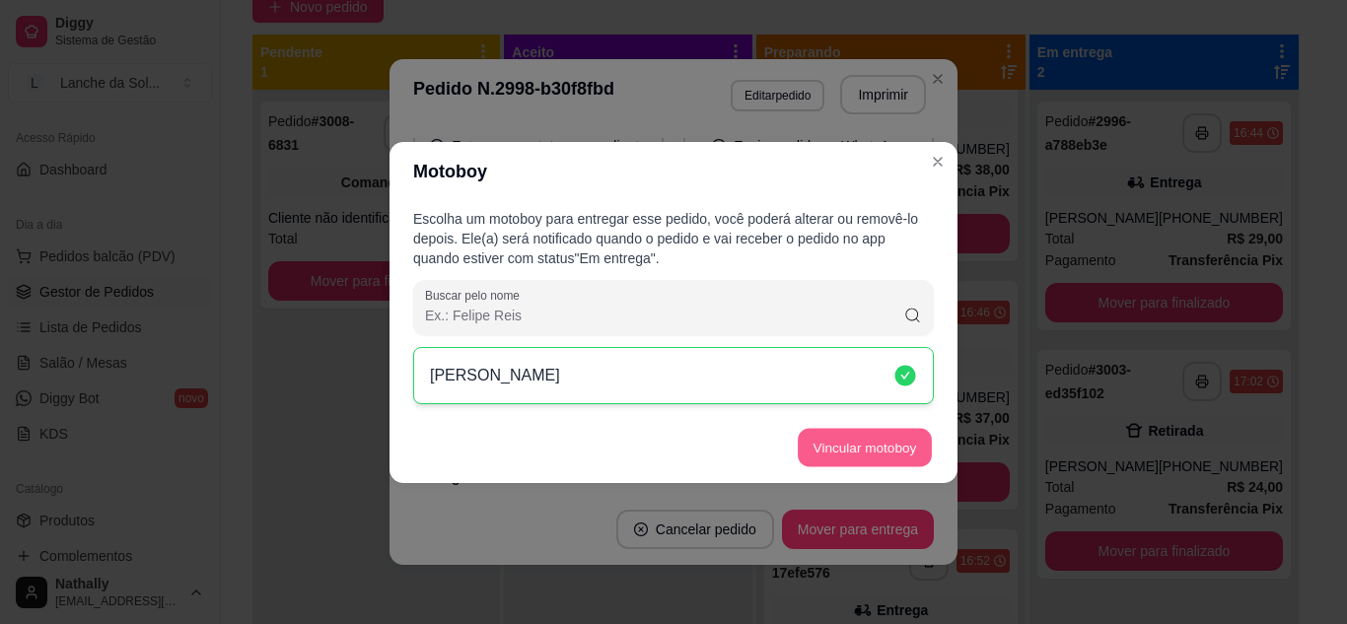
click at [865, 463] on button "Vincular motoboy" at bounding box center [865, 447] width 134 height 38
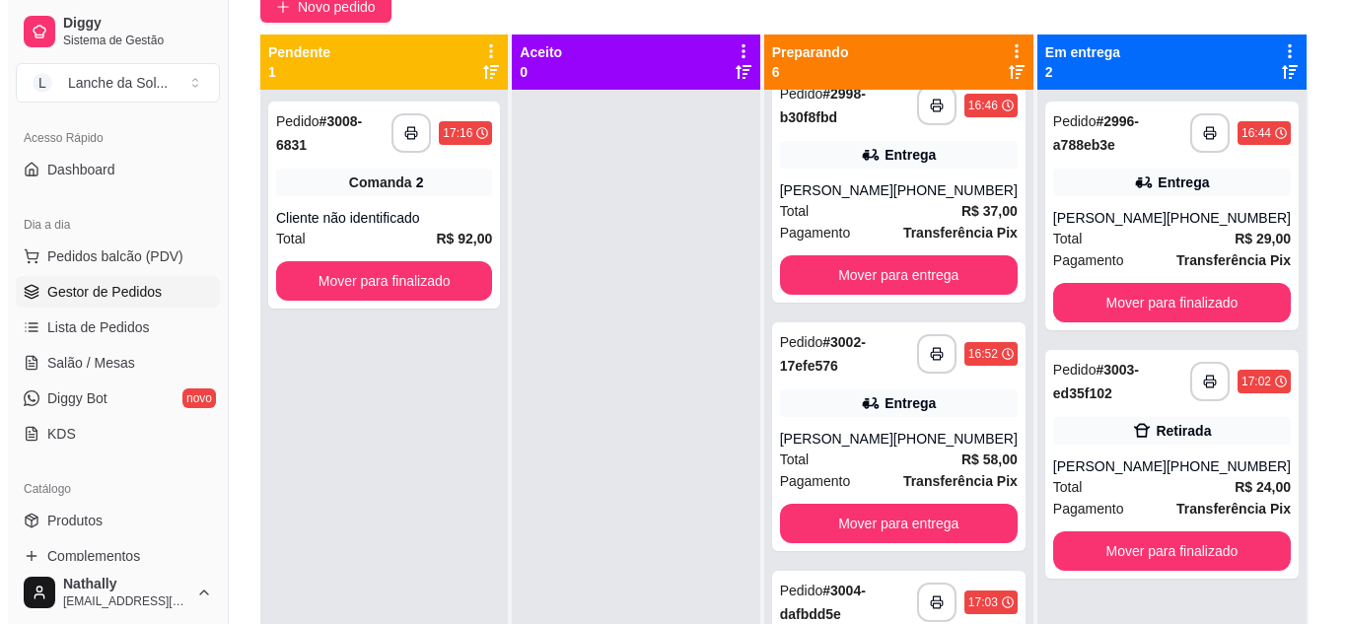
scroll to position [542, 0]
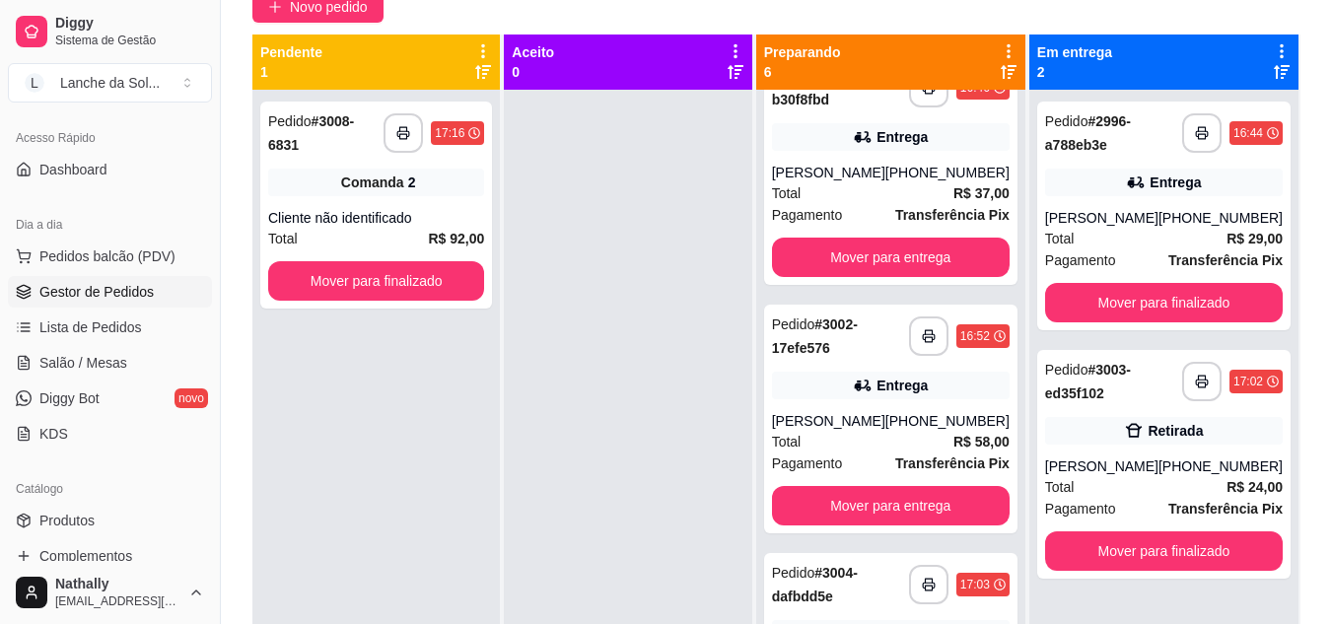
click at [936, 431] on div "[PHONE_NUMBER]" at bounding box center [948, 421] width 124 height 20
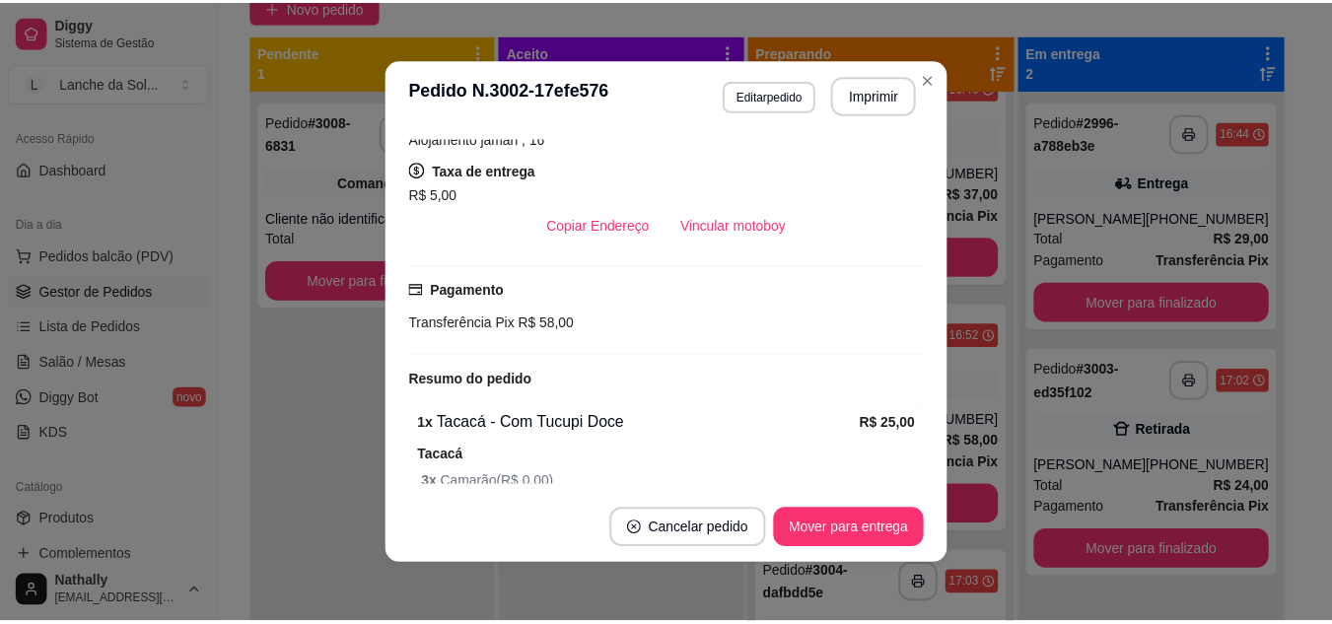
scroll to position [397, 0]
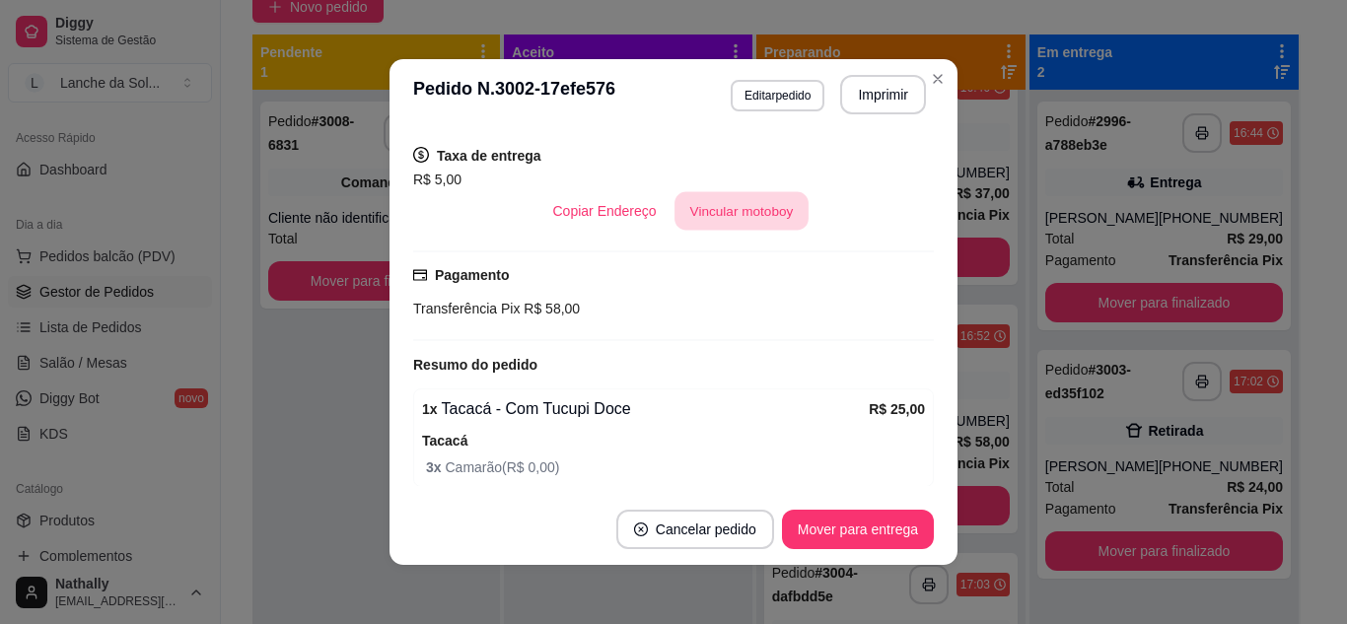
click at [761, 214] on button "Vincular motoboy" at bounding box center [742, 211] width 134 height 38
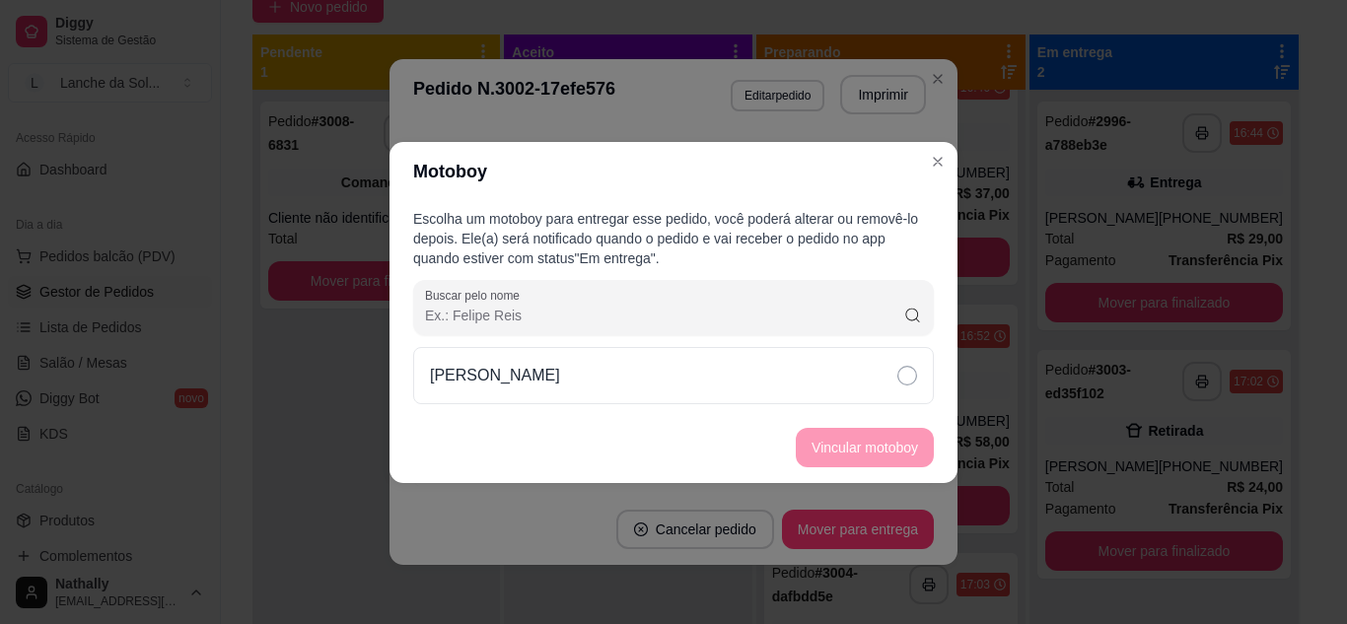
click at [862, 394] on div "[PERSON_NAME]" at bounding box center [673, 375] width 521 height 57
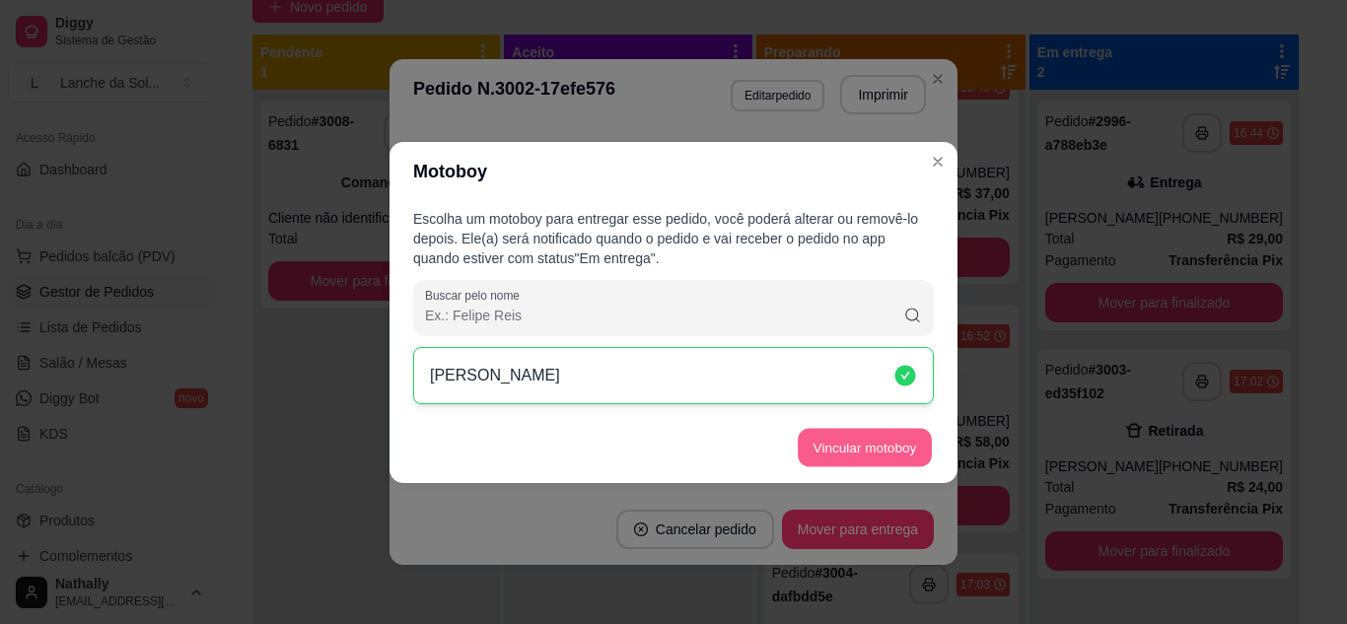
click at [872, 448] on button "Vincular motoboy" at bounding box center [865, 447] width 134 height 38
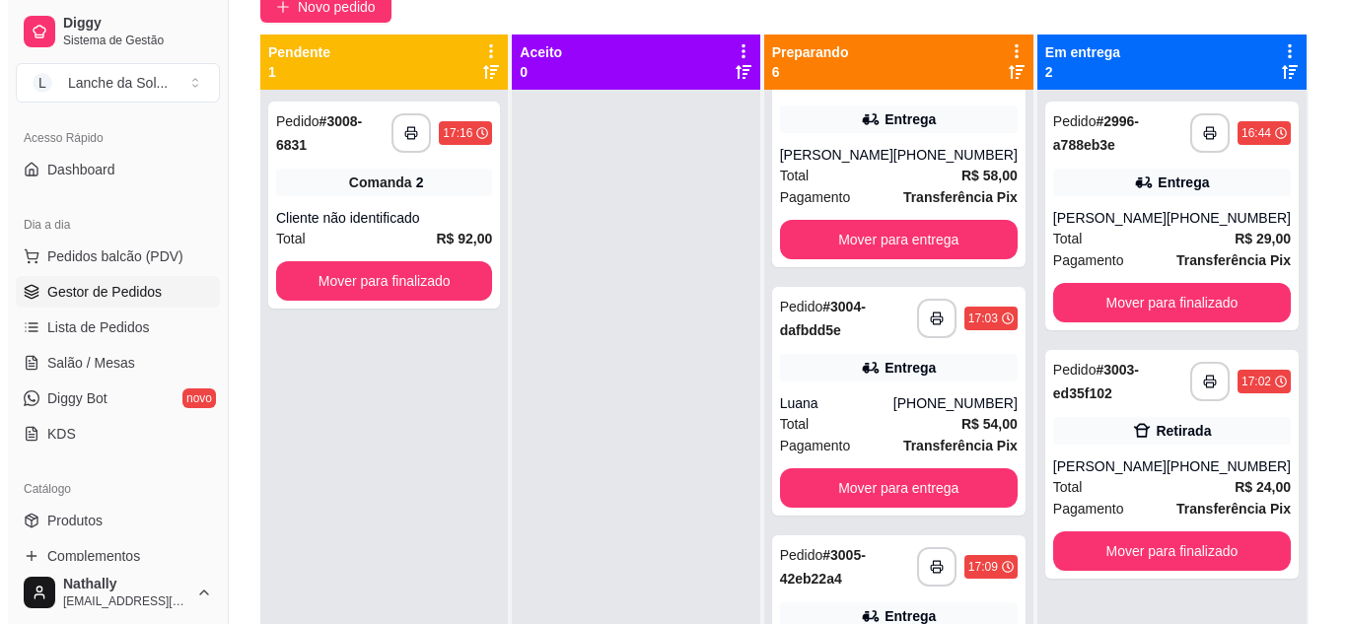
scroll to position [829, 0]
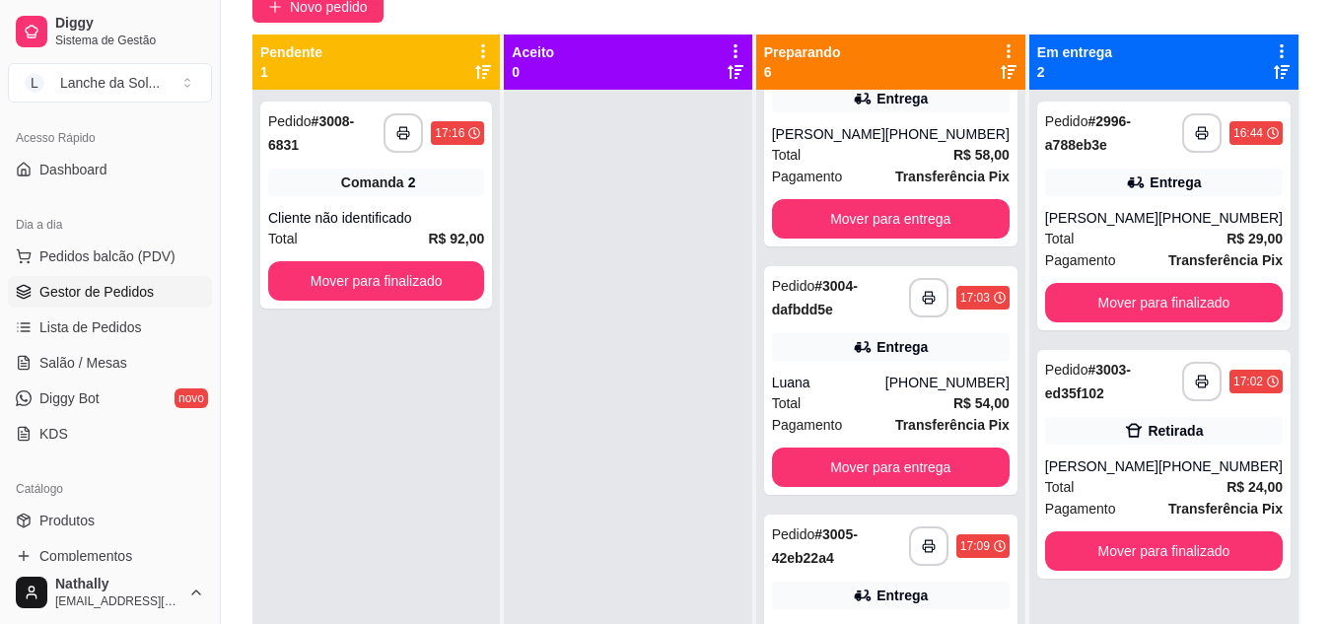
click at [934, 414] on div "Total R$ 54,00" at bounding box center [891, 404] width 238 height 22
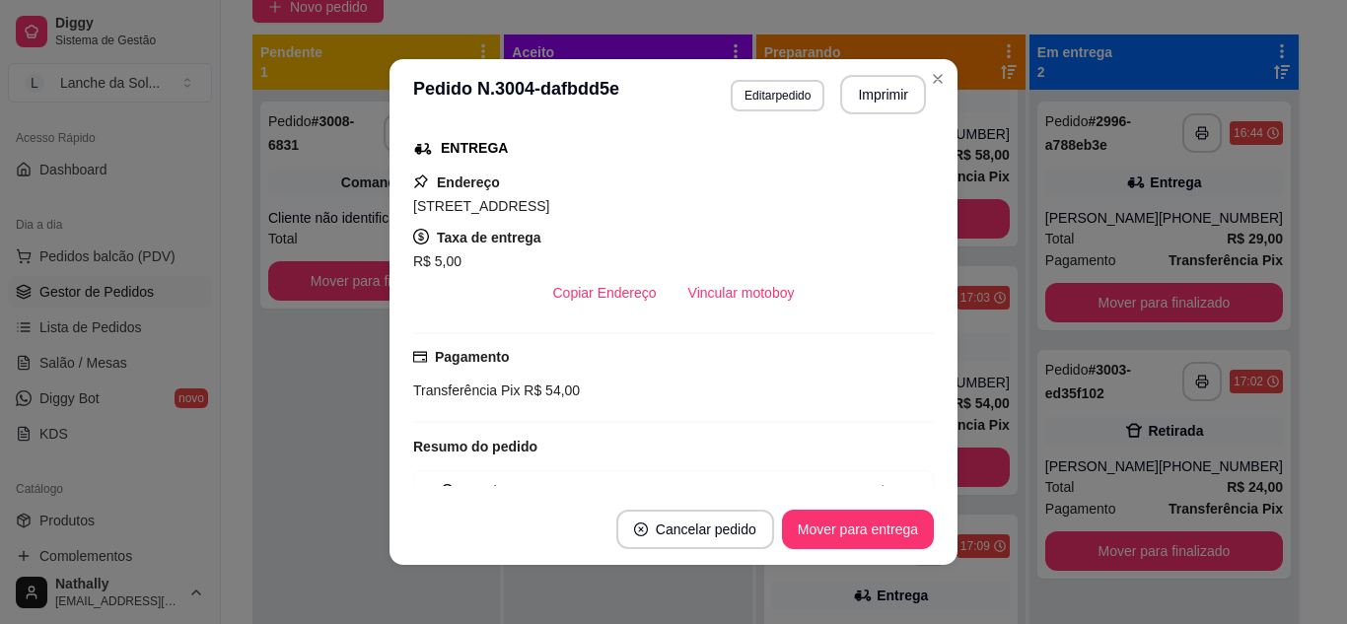
scroll to position [367, 0]
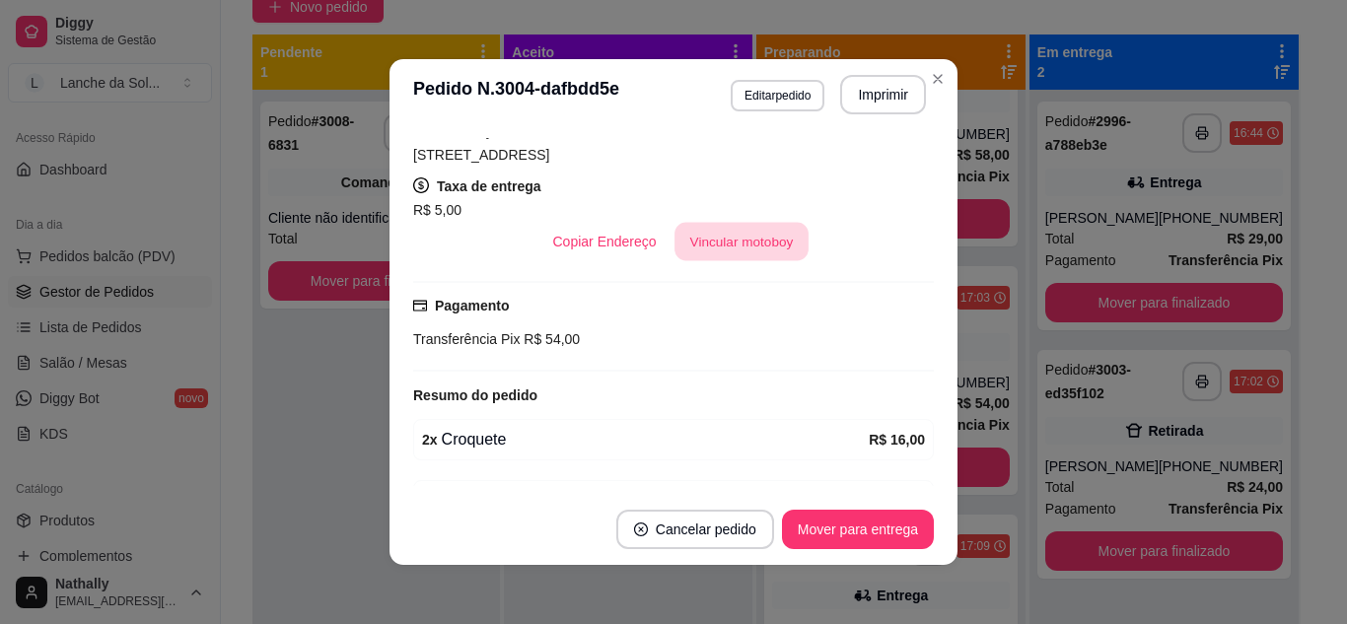
click at [758, 233] on button "Vincular motoboy" at bounding box center [742, 242] width 134 height 38
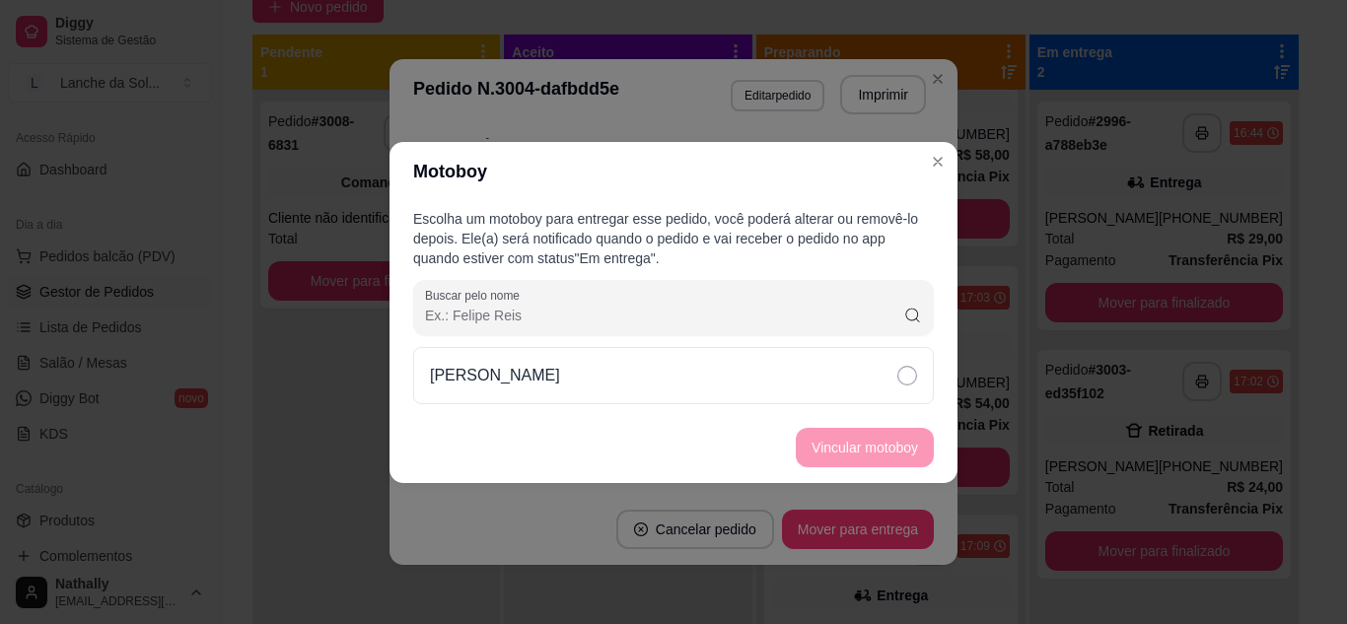
click at [815, 363] on div "[PERSON_NAME]" at bounding box center [673, 375] width 521 height 57
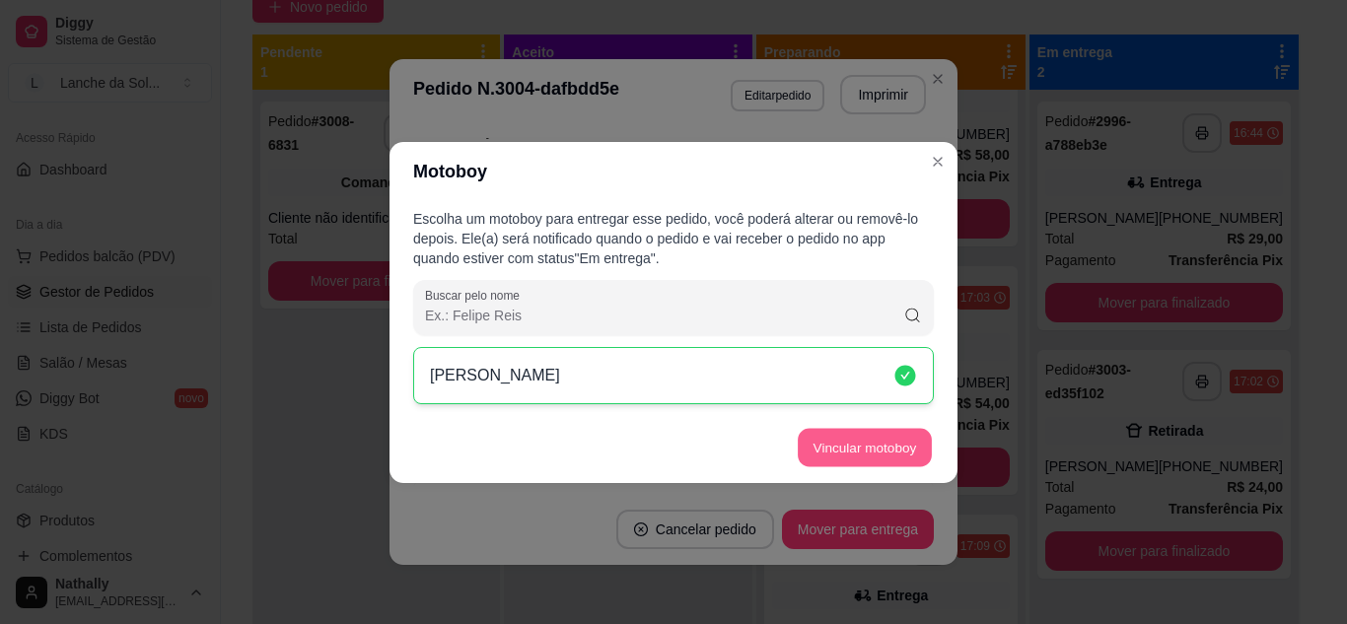
click at [851, 448] on button "Vincular motoboy" at bounding box center [865, 447] width 134 height 38
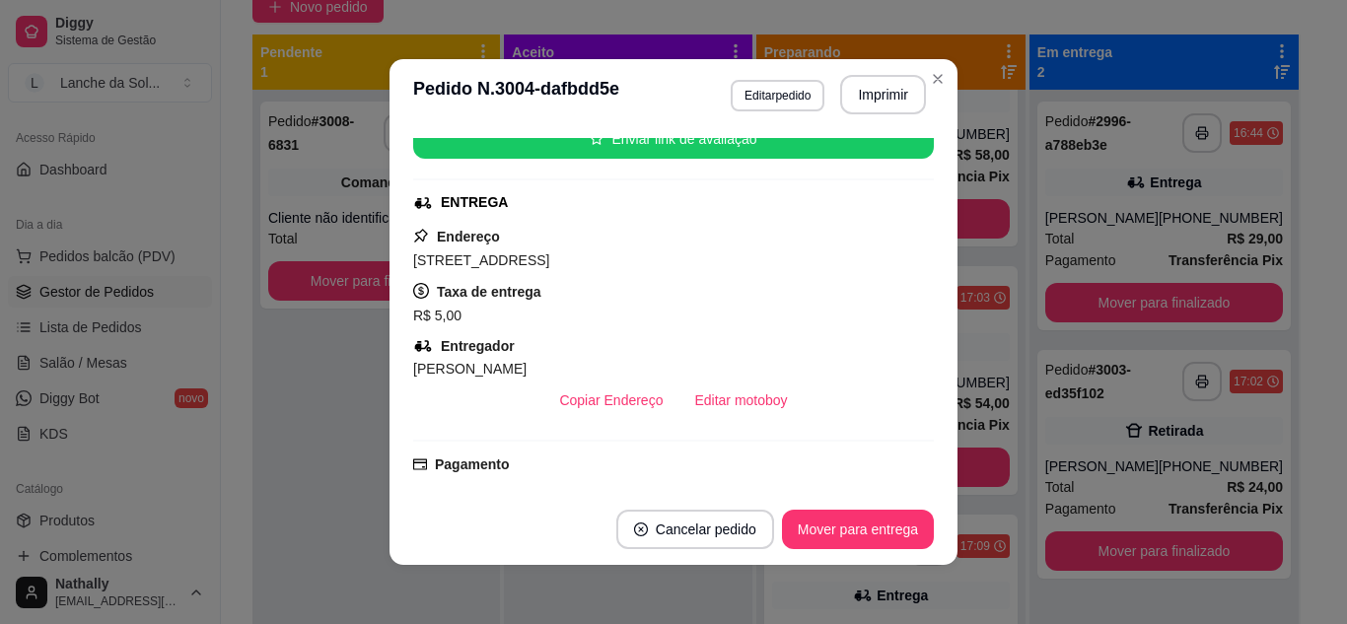
scroll to position [0, 0]
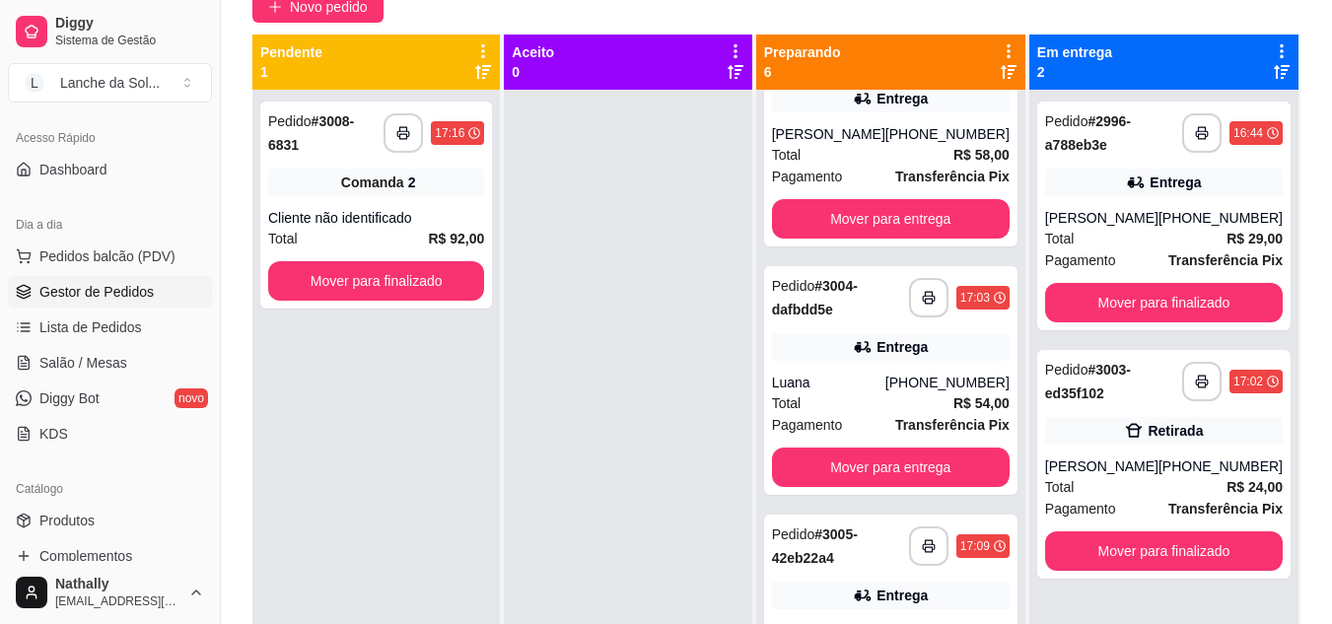
click at [962, 382] on div "**********" at bounding box center [890, 380] width 253 height 229
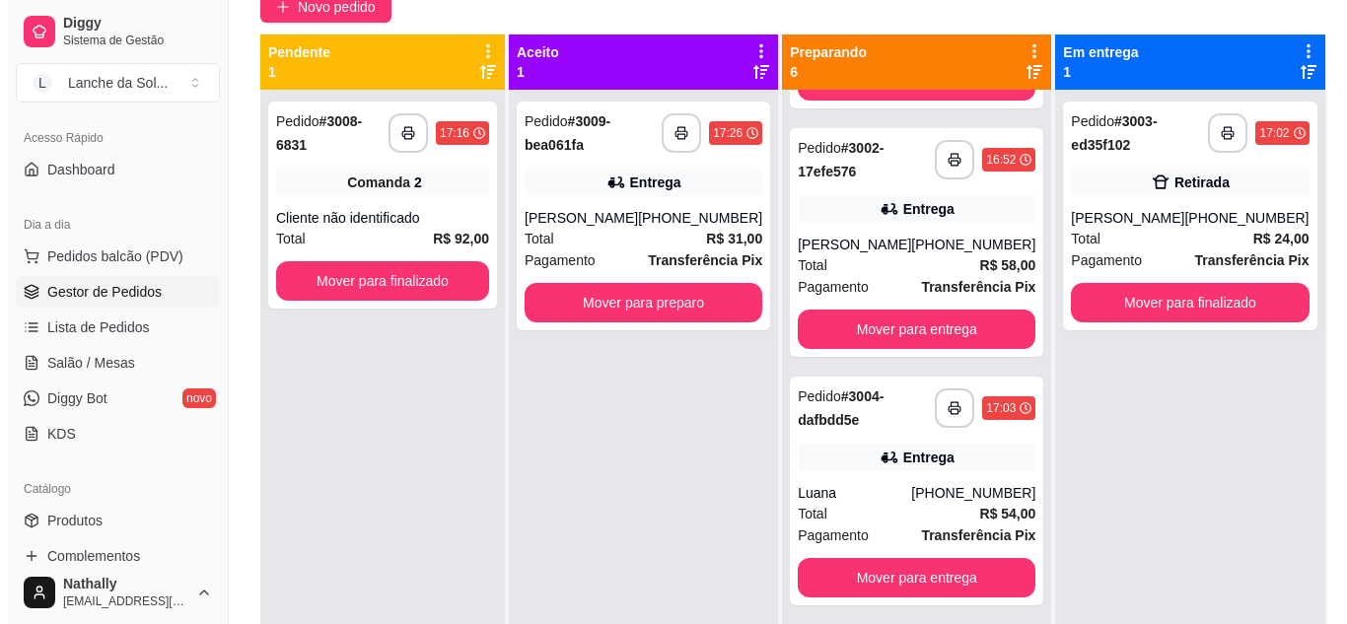
scroll to position [738, 0]
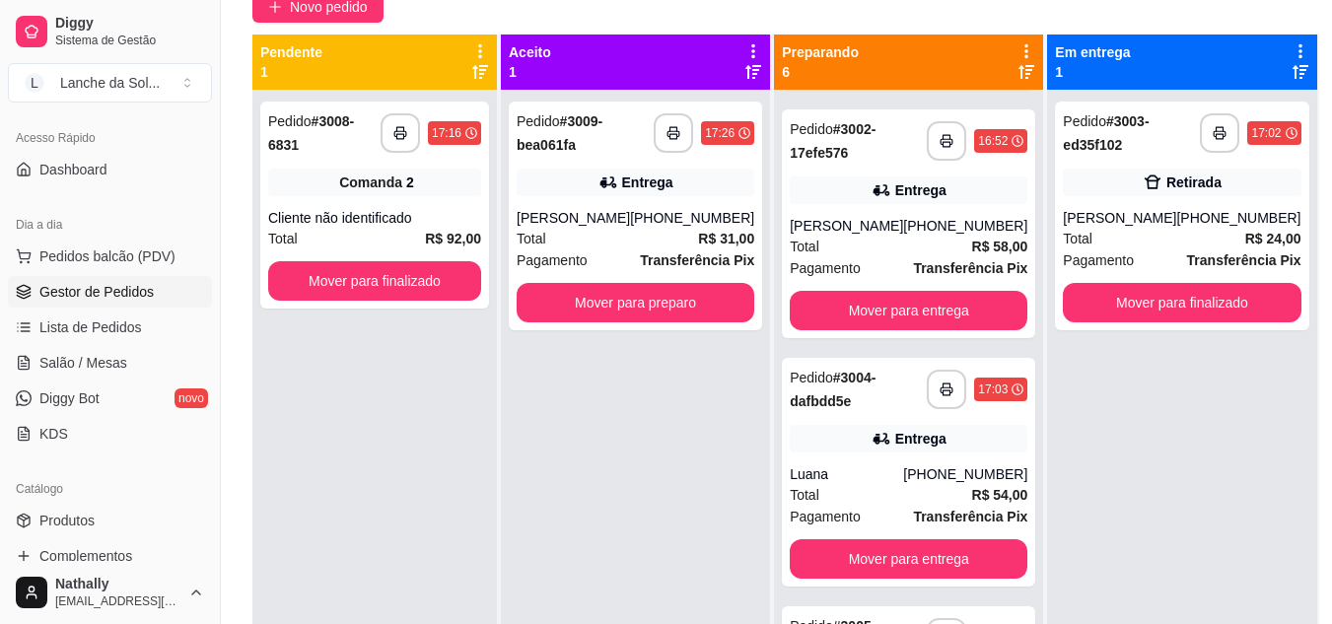
click at [935, 484] on div "[PHONE_NUMBER]" at bounding box center [965, 475] width 124 height 20
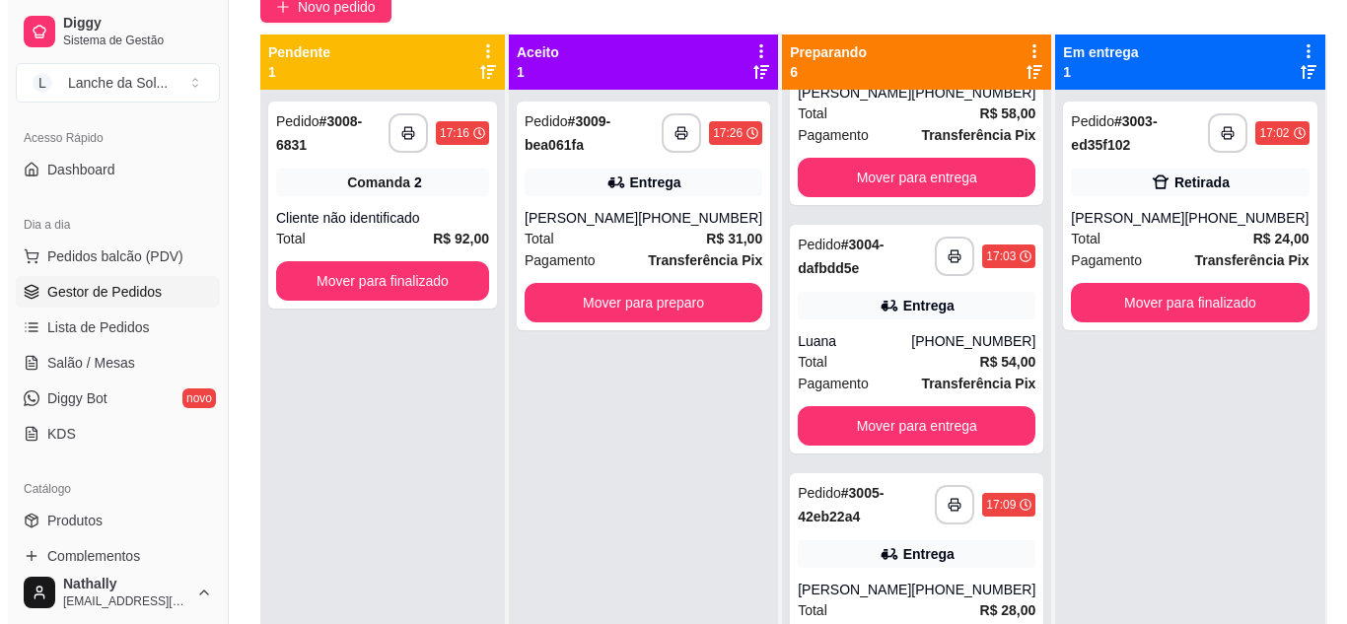
scroll to position [906, 0]
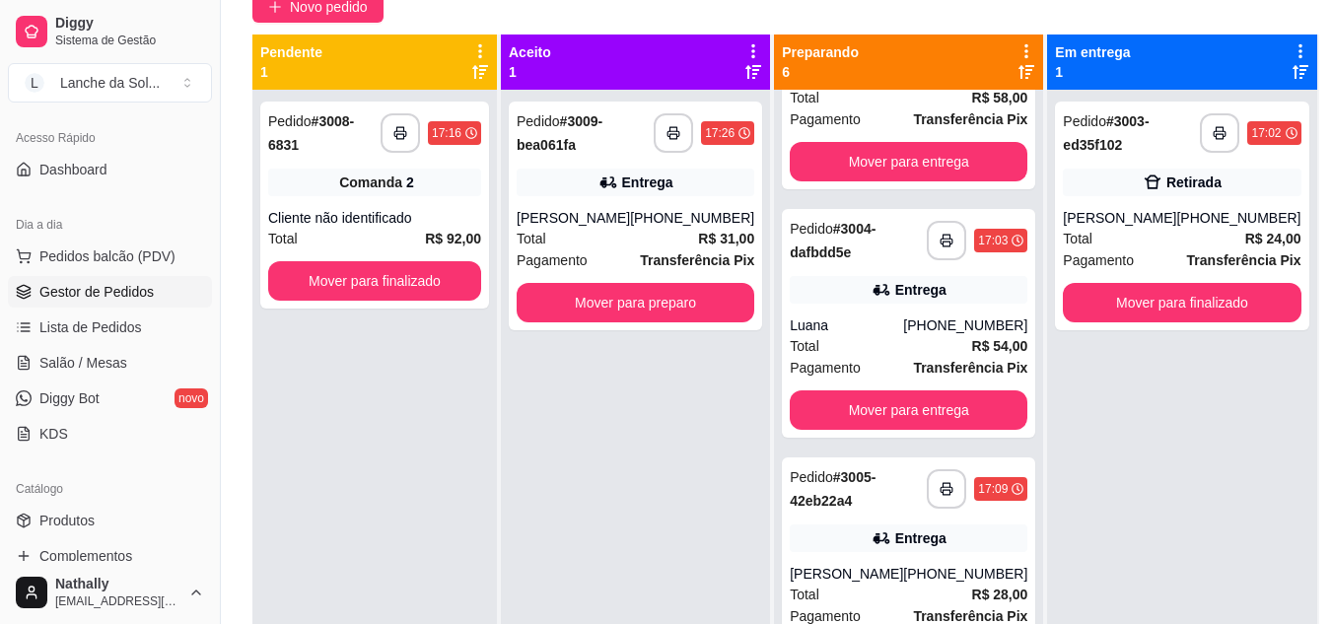
click at [645, 204] on div "**********" at bounding box center [635, 216] width 253 height 229
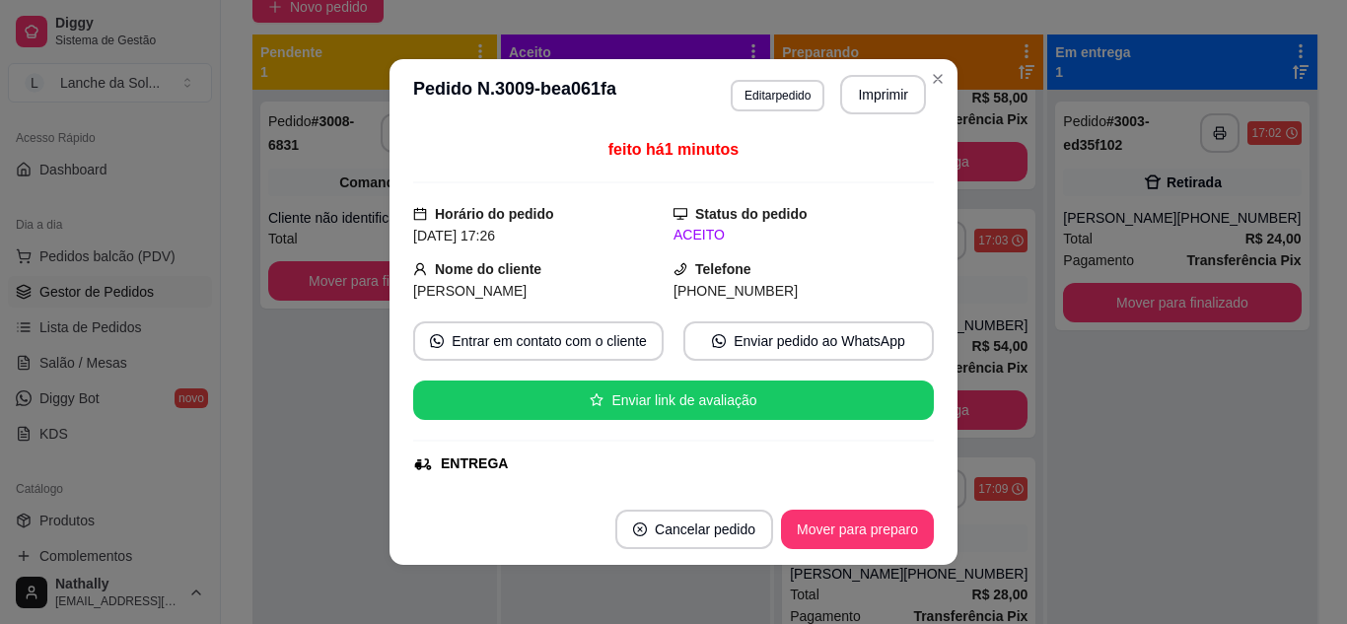
drag, startPoint x: 911, startPoint y: 215, endPoint x: 925, endPoint y: 225, distance: 17.0
click at [925, 225] on div "feito há 1 minutos Horário do pedido [DATE] 17:26 Status do pedido ACEITO Nome …" at bounding box center [673, 312] width 521 height 348
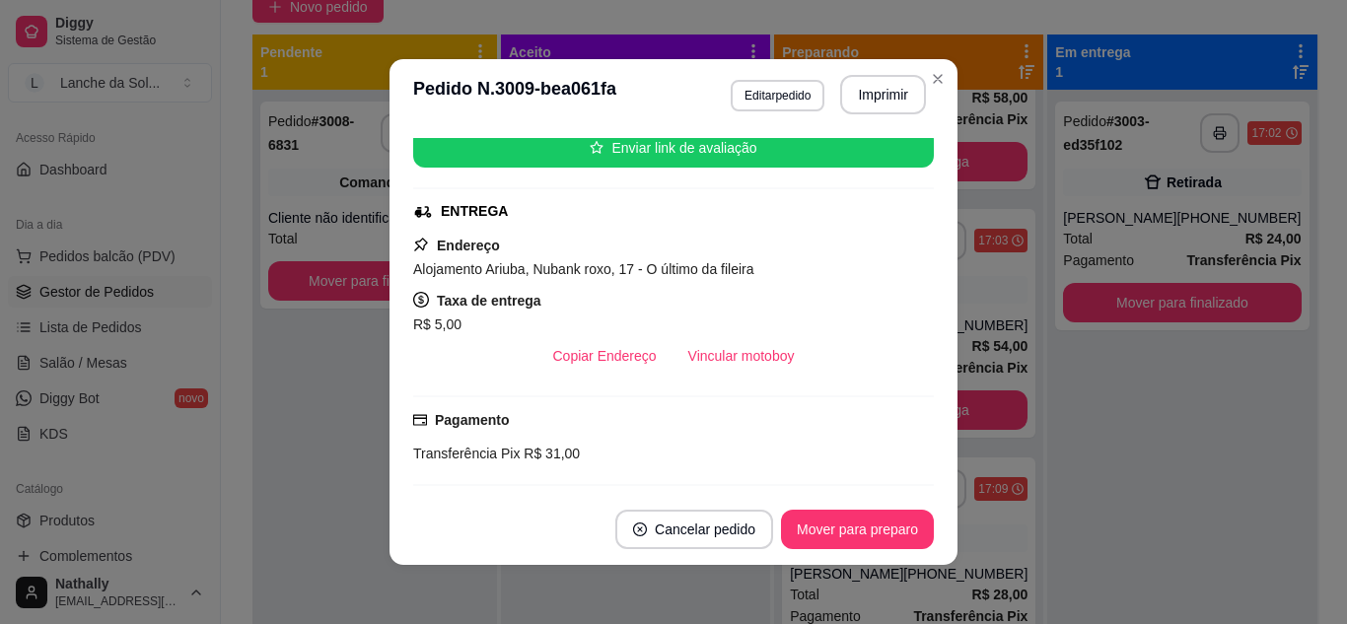
scroll to position [255, 0]
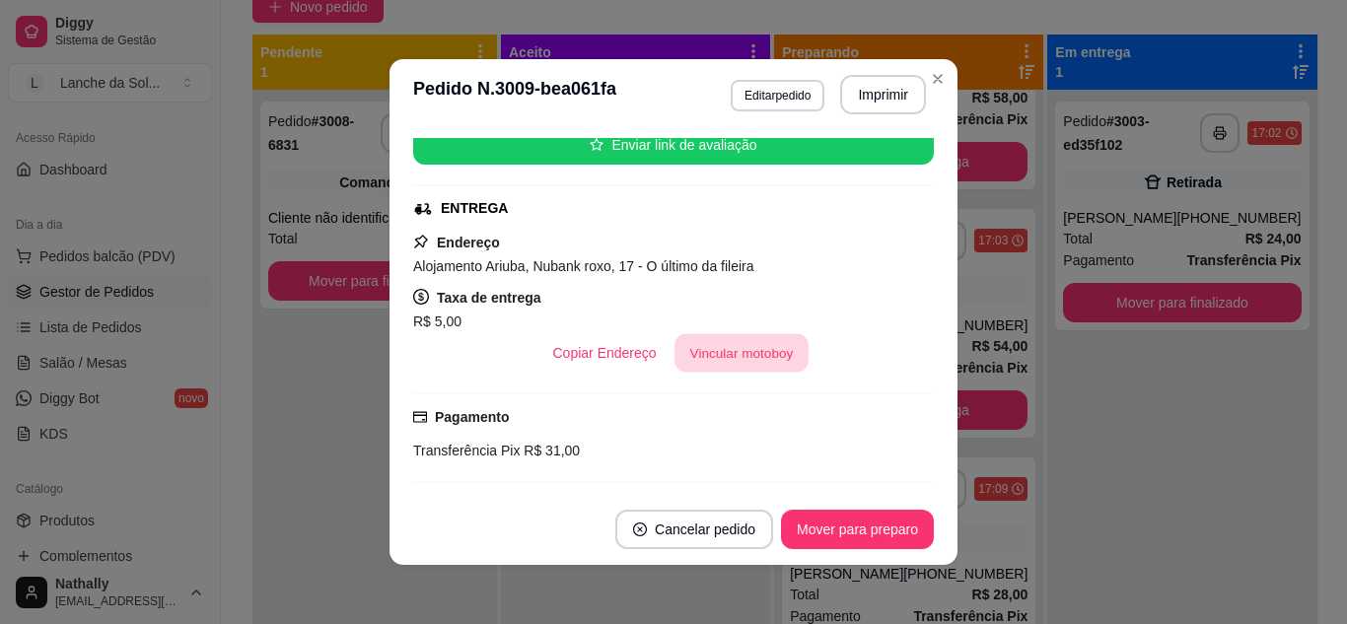
click at [676, 371] on button "Vincular motoboy" at bounding box center [742, 353] width 134 height 38
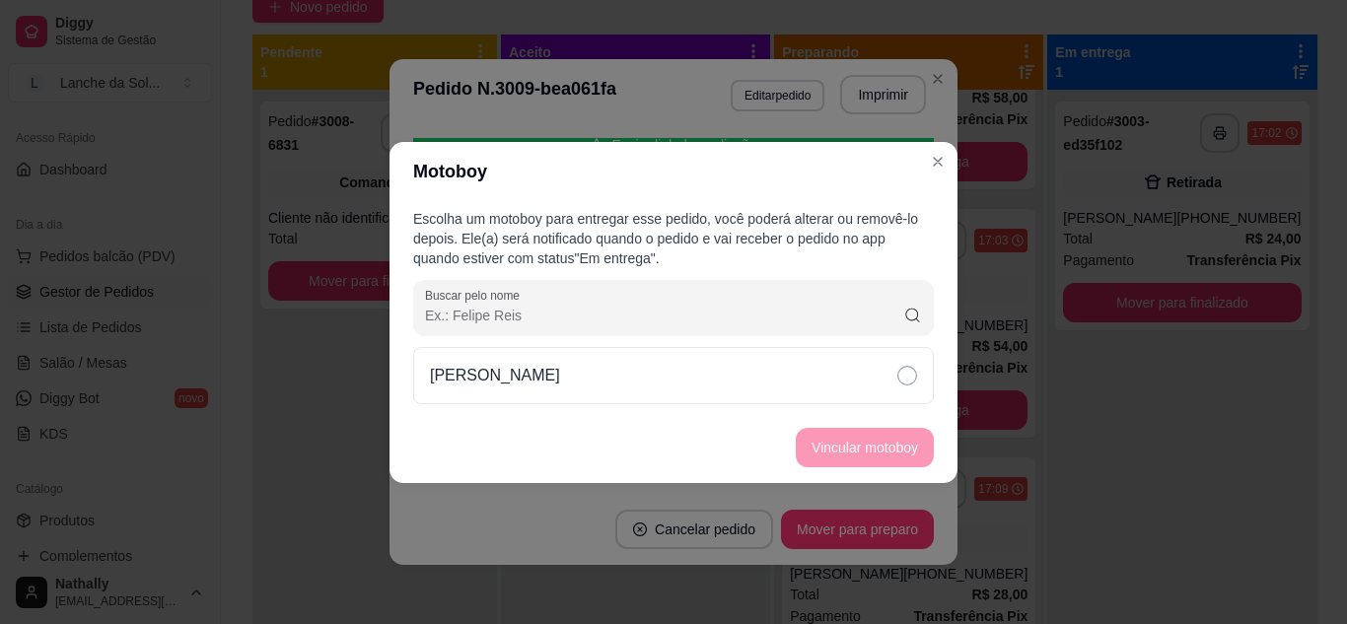
click at [668, 376] on div "[PERSON_NAME]" at bounding box center [673, 375] width 521 height 57
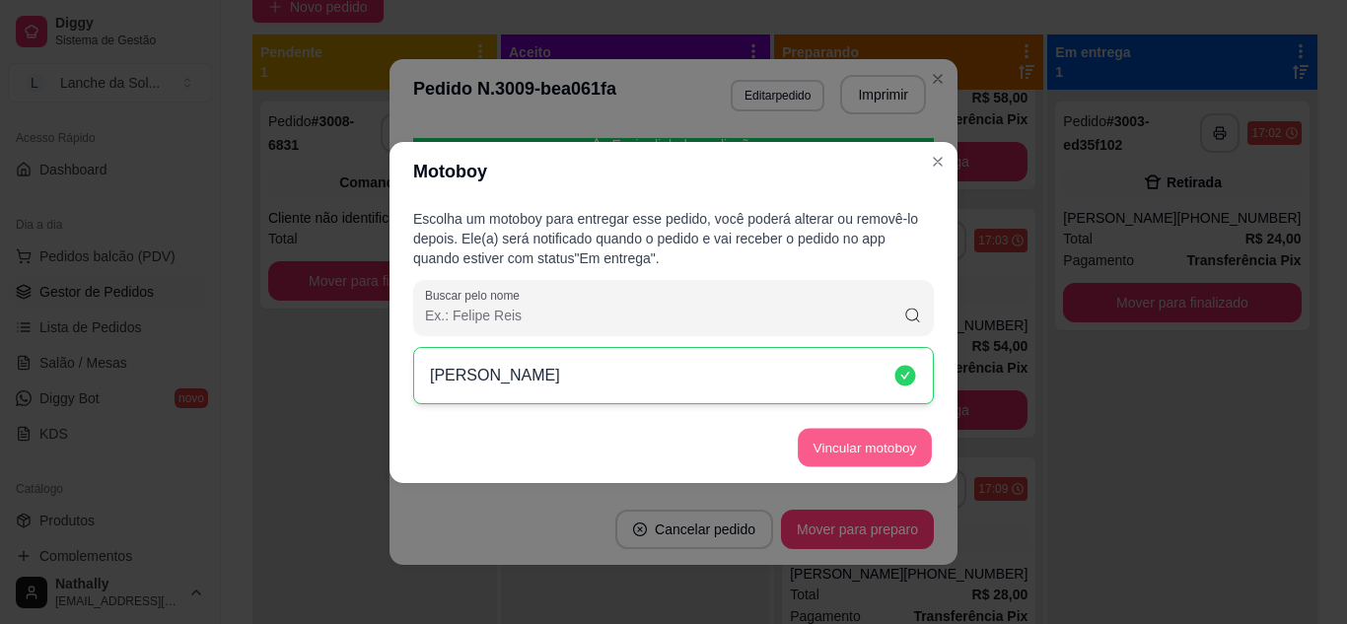
click at [828, 442] on button "Vincular motoboy" at bounding box center [865, 447] width 134 height 38
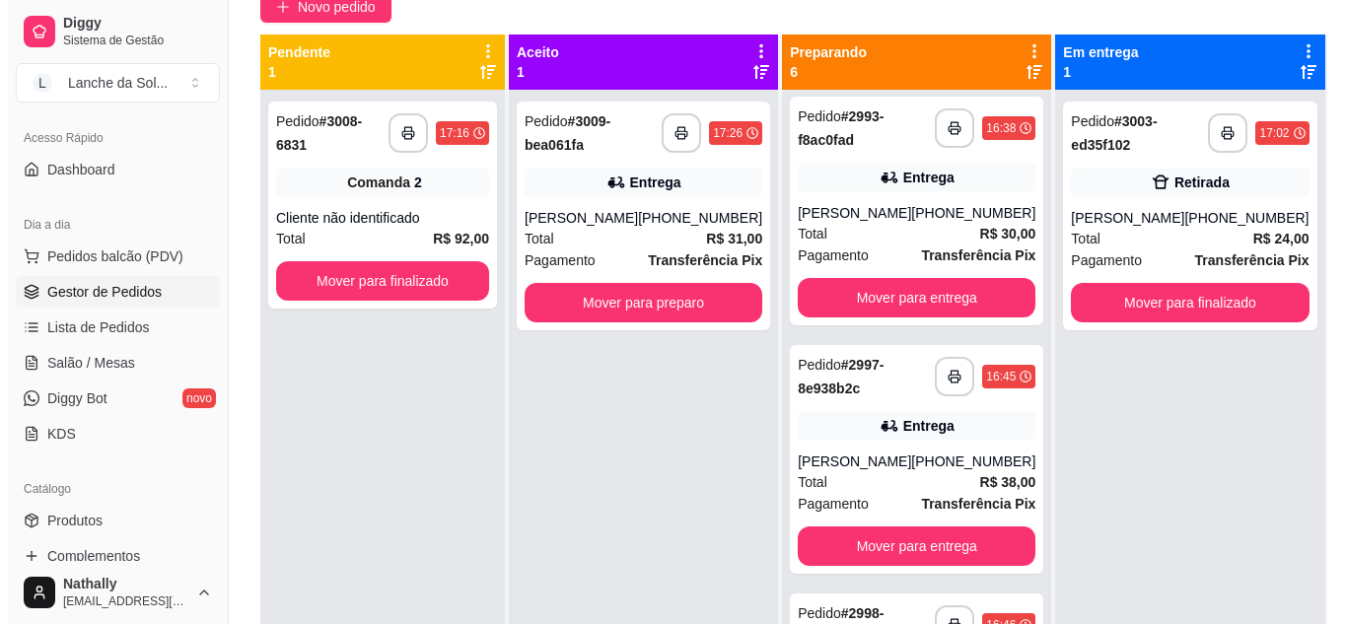
scroll to position [0, 0]
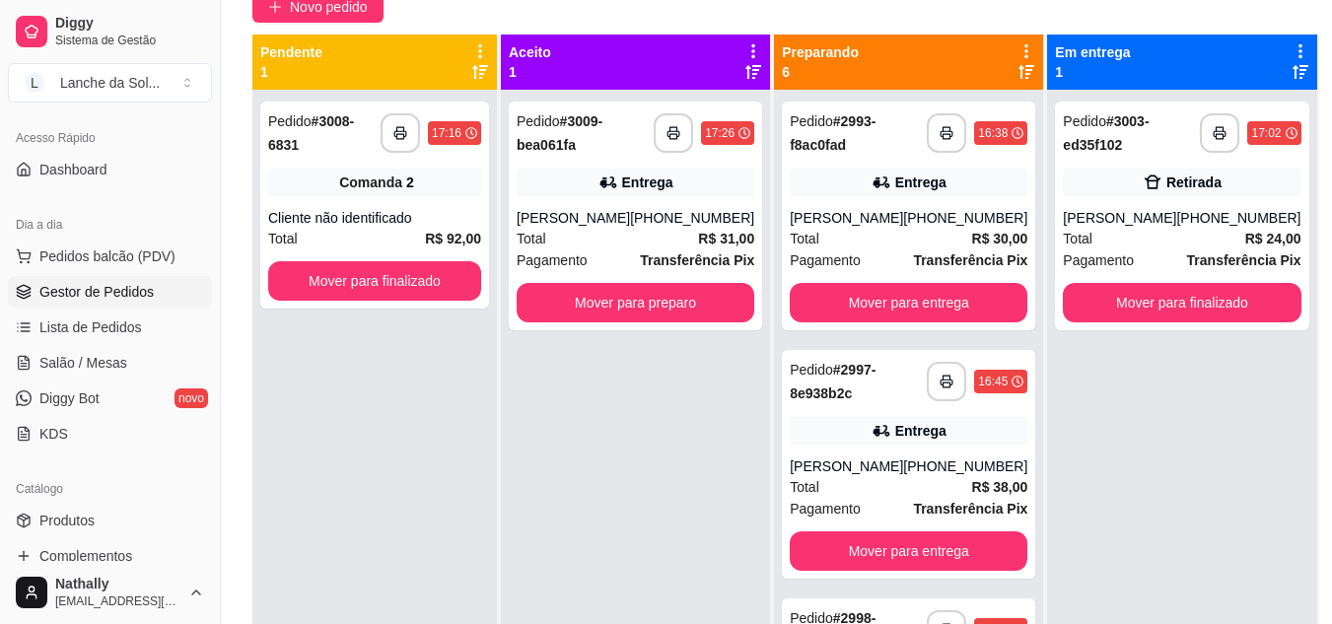
click at [938, 171] on div "Entrega" at bounding box center [909, 183] width 238 height 28
click at [669, 227] on div "[PHONE_NUMBER]" at bounding box center [692, 218] width 124 height 20
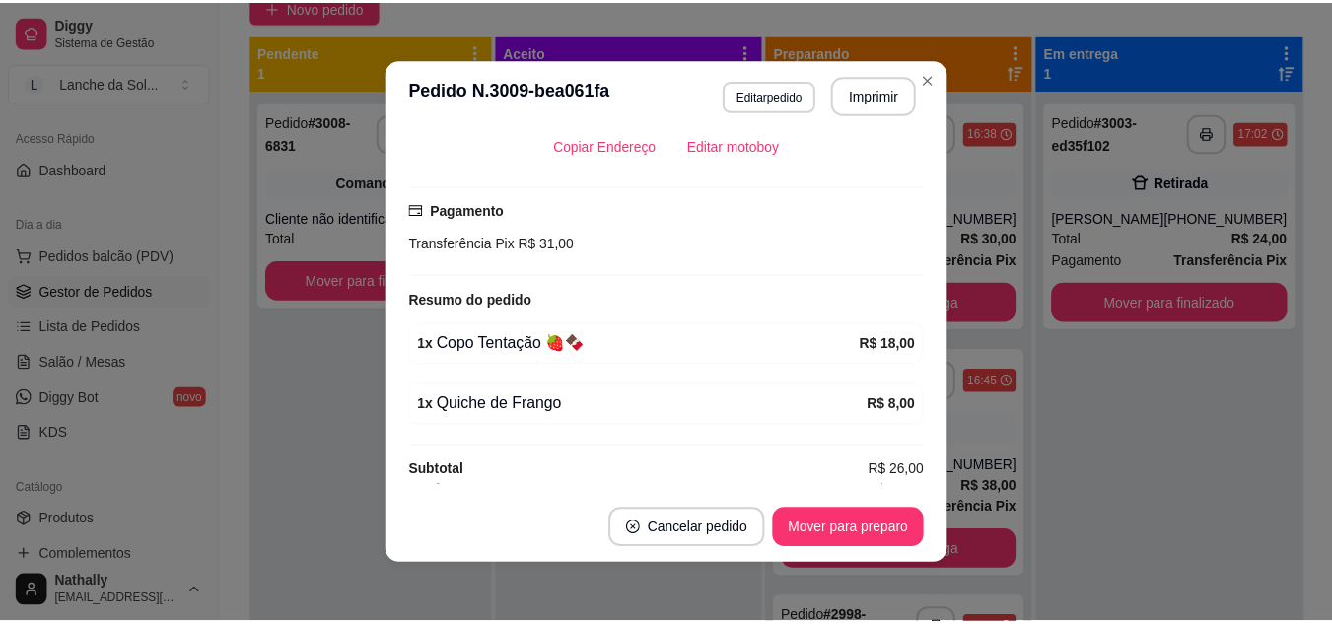
scroll to position [522, 0]
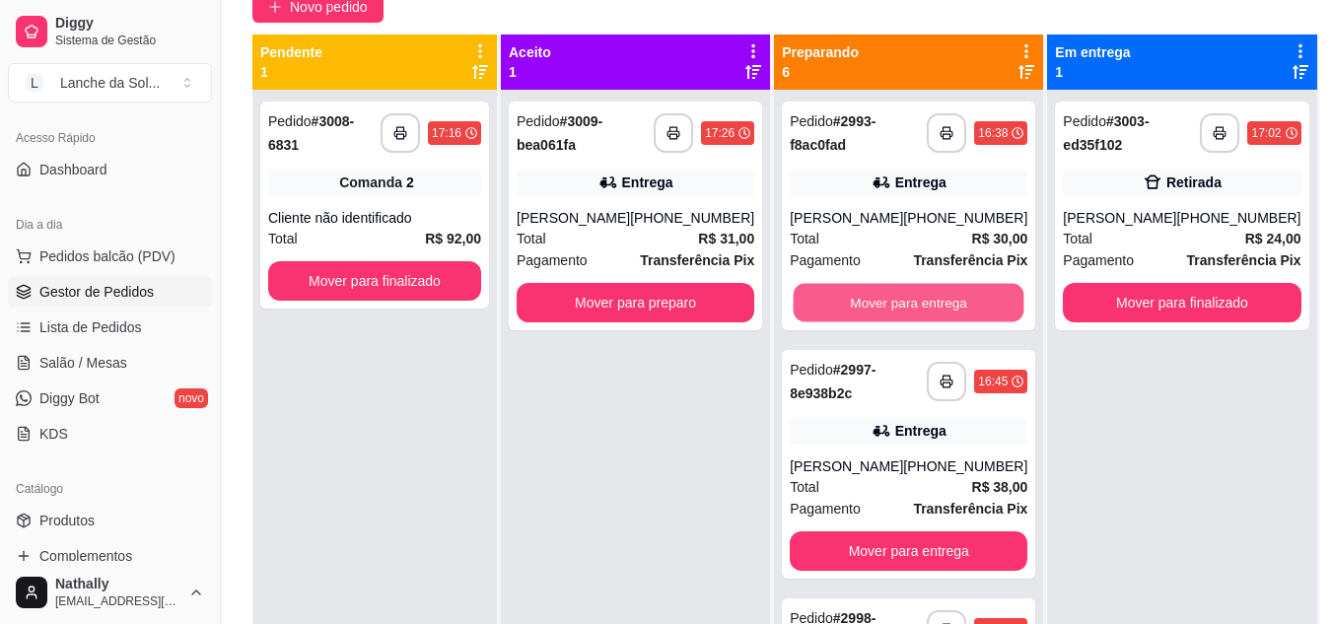
click at [893, 306] on button "Mover para entrega" at bounding box center [909, 303] width 231 height 38
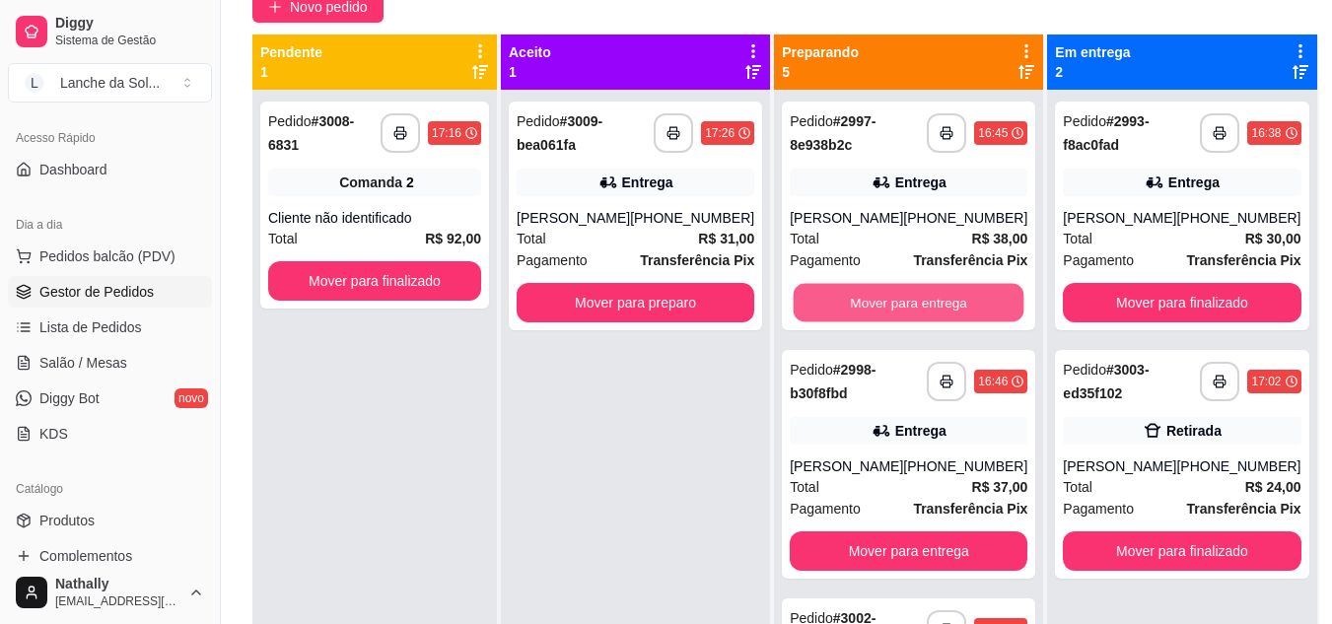
click at [899, 299] on button "Mover para entrega" at bounding box center [909, 303] width 231 height 38
click at [883, 323] on button "Mover para entrega" at bounding box center [909, 303] width 231 height 38
click at [935, 299] on button "Mover para entrega" at bounding box center [909, 303] width 231 height 38
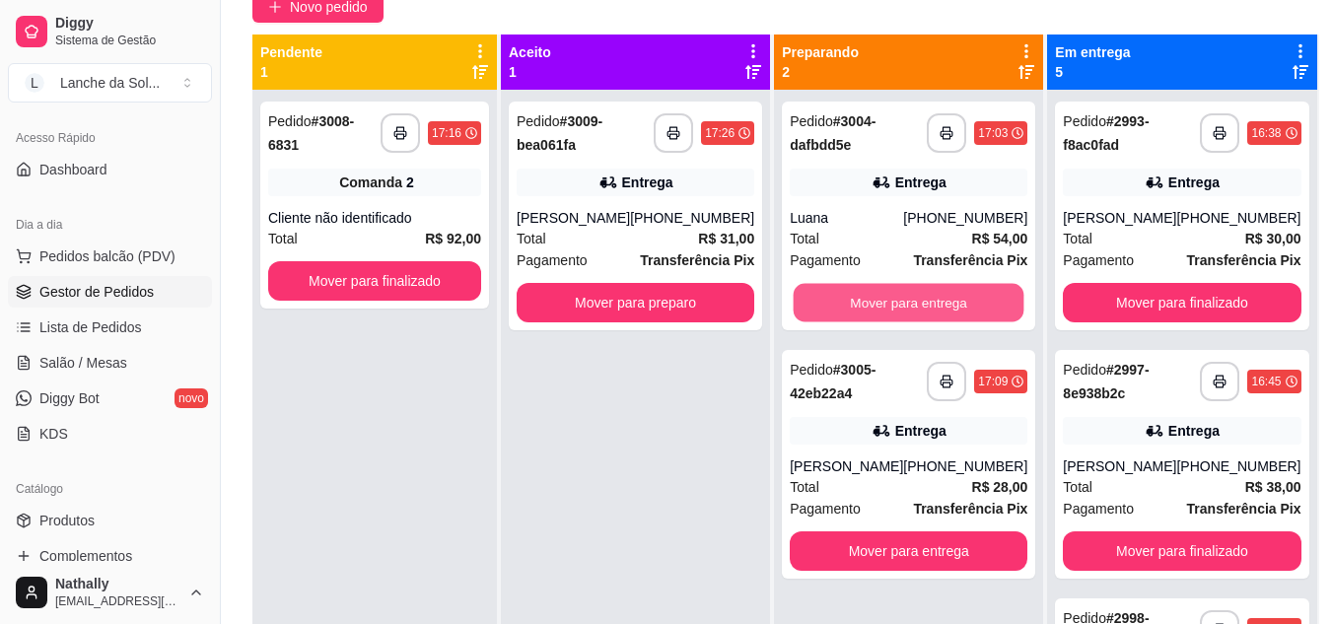
click at [935, 299] on button "Mover para entrega" at bounding box center [909, 303] width 231 height 38
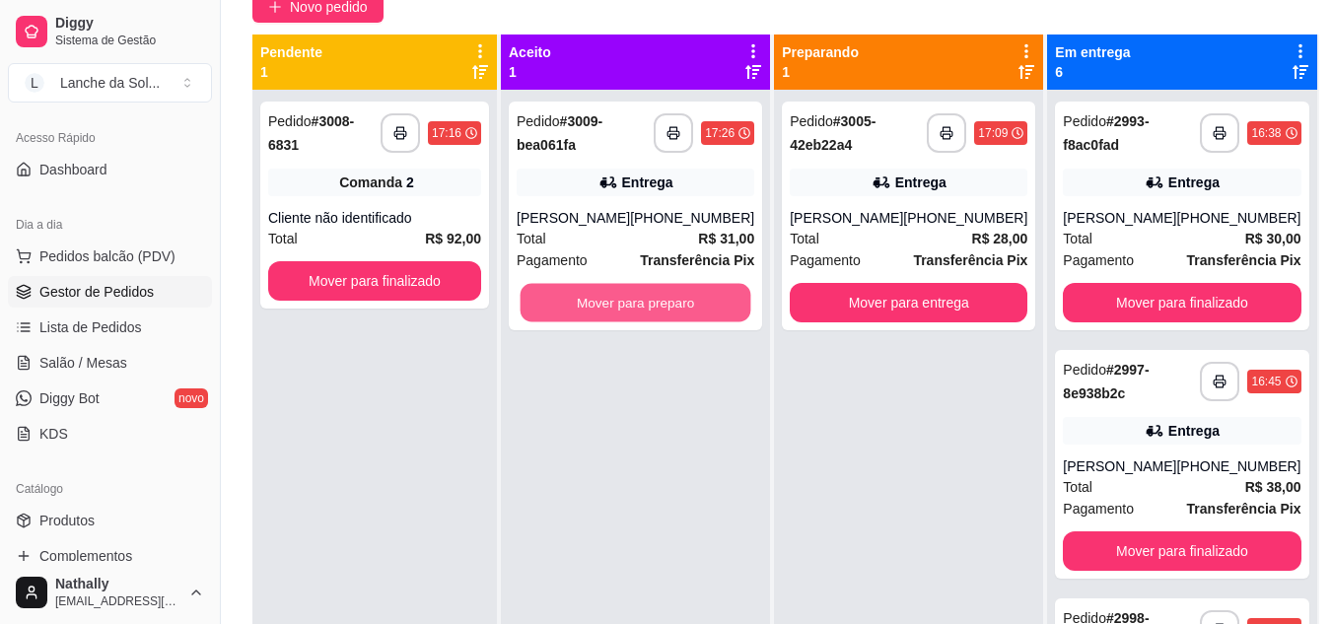
click at [671, 303] on button "Mover para preparo" at bounding box center [636, 303] width 231 height 38
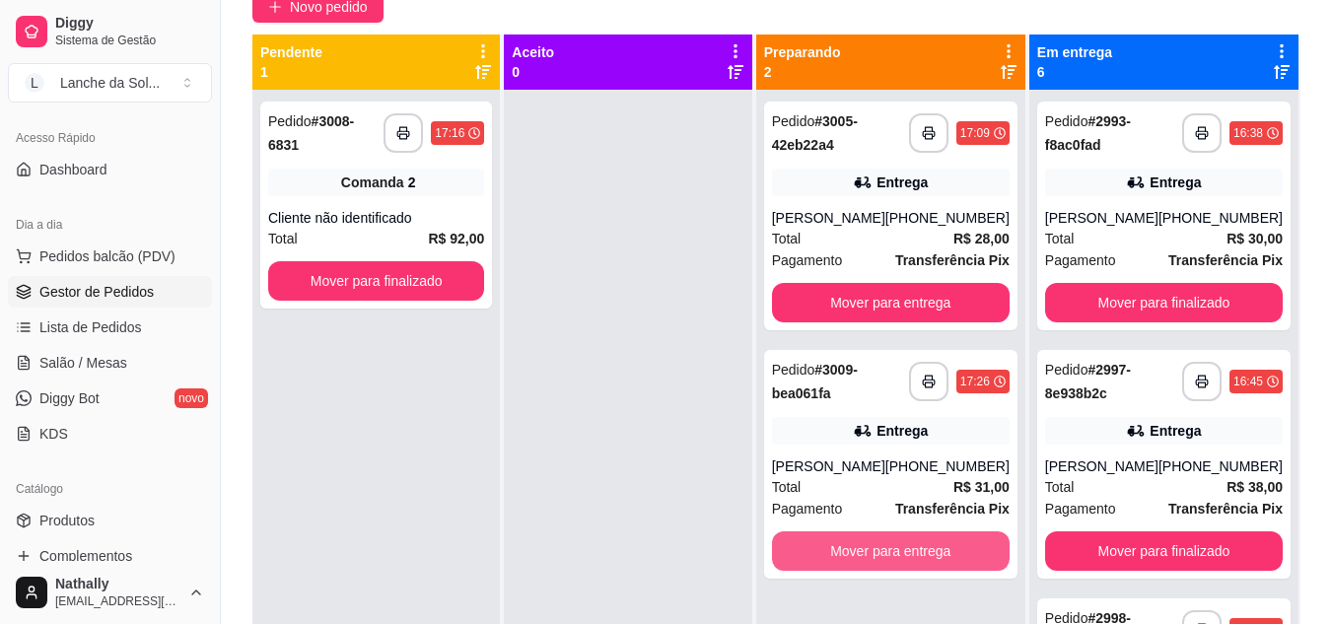
drag, startPoint x: 871, startPoint y: 579, endPoint x: 904, endPoint y: 549, distance: 44.7
click at [904, 549] on div "**********" at bounding box center [890, 402] width 269 height 624
click at [904, 549] on button "Mover para entrega" at bounding box center [890, 552] width 231 height 38
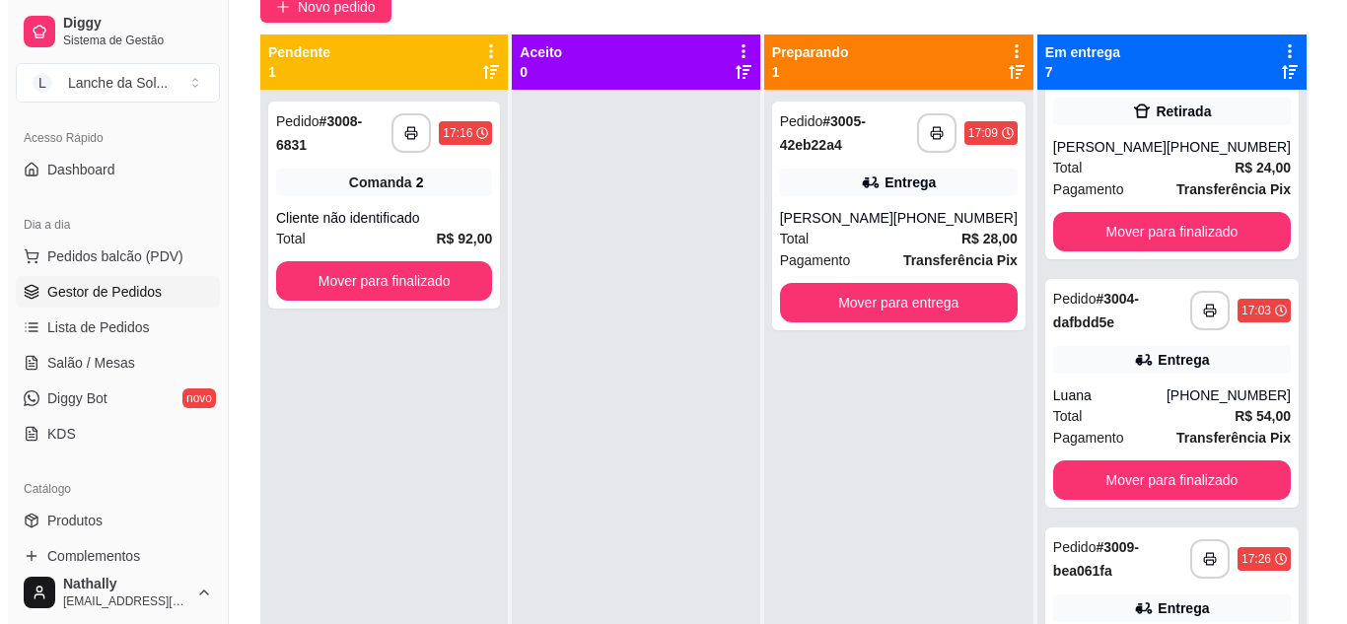
scroll to position [1068, 0]
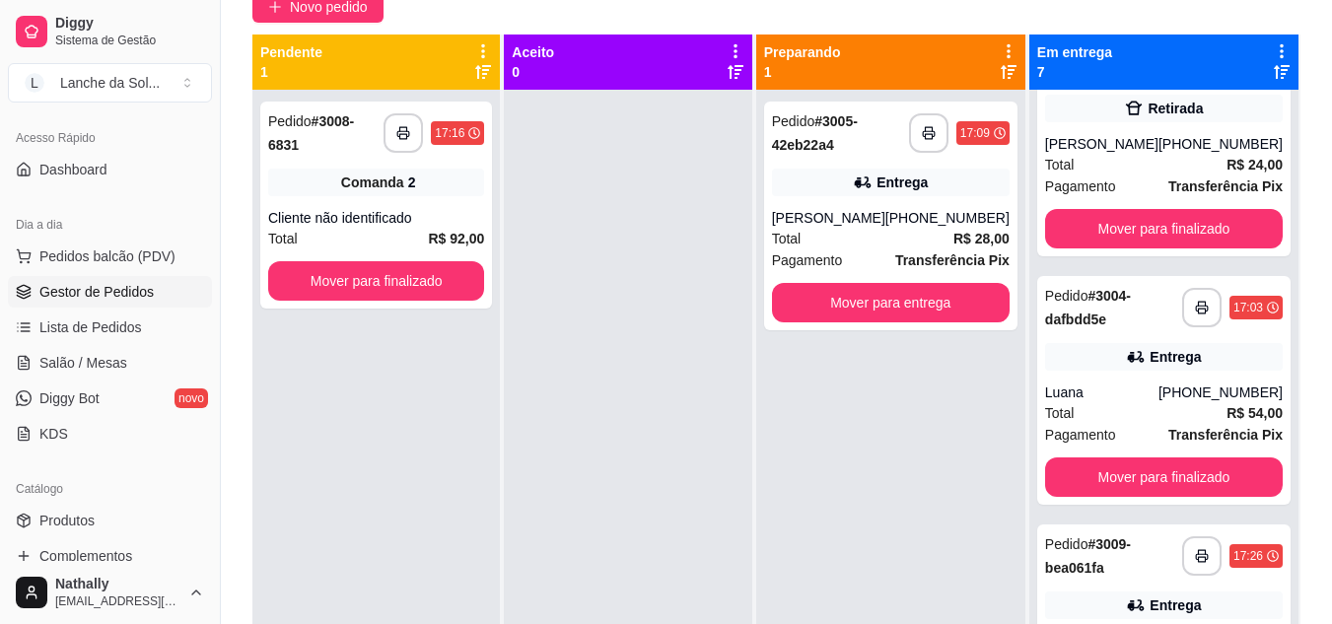
click at [1129, 154] on div "[PERSON_NAME]" at bounding box center [1101, 144] width 113 height 20
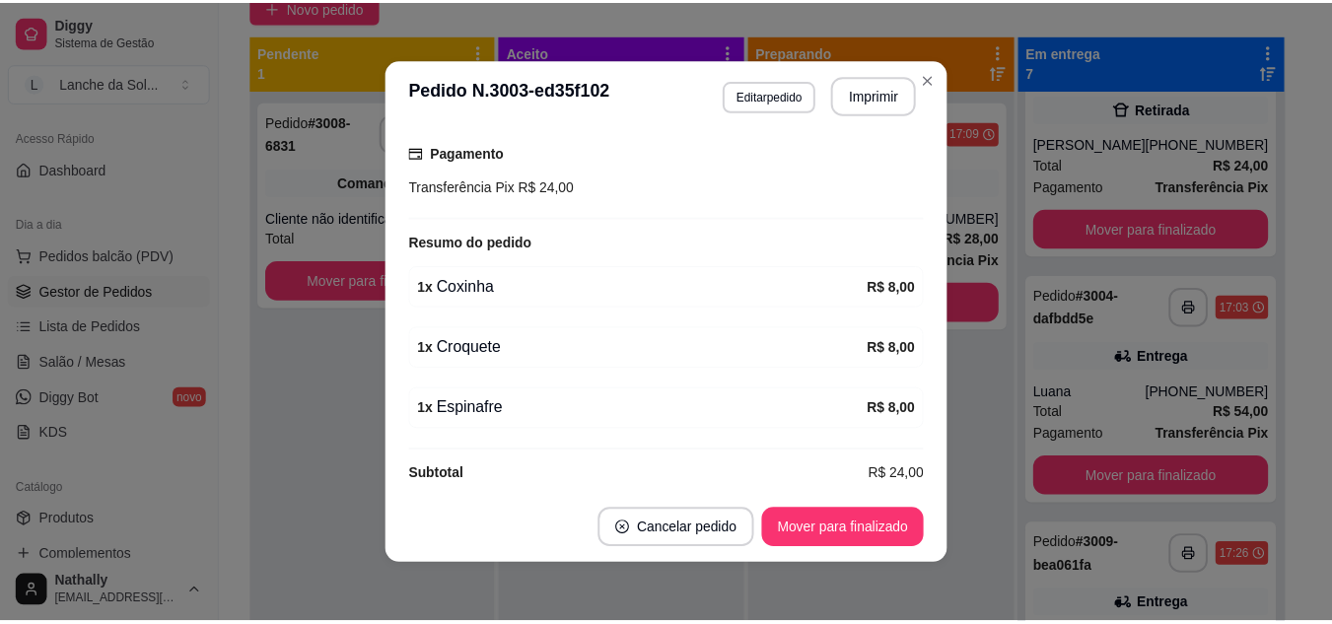
scroll to position [387, 0]
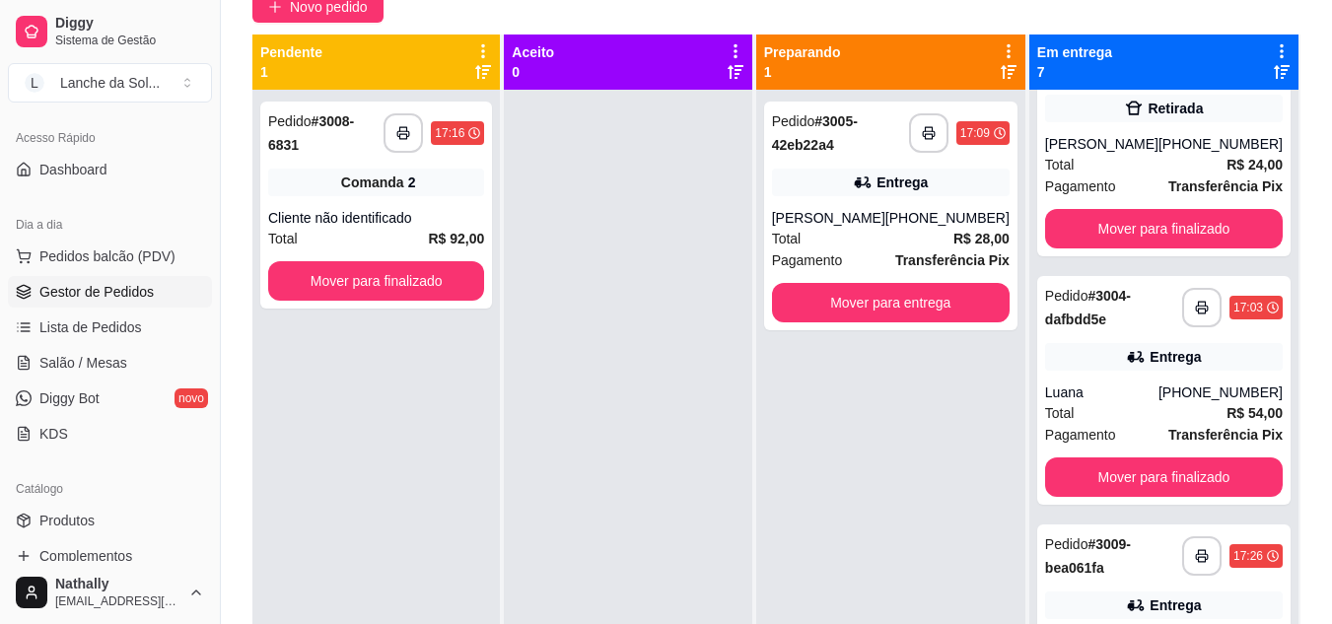
click at [112, 355] on span "Salão / Mesas" at bounding box center [83, 363] width 88 height 20
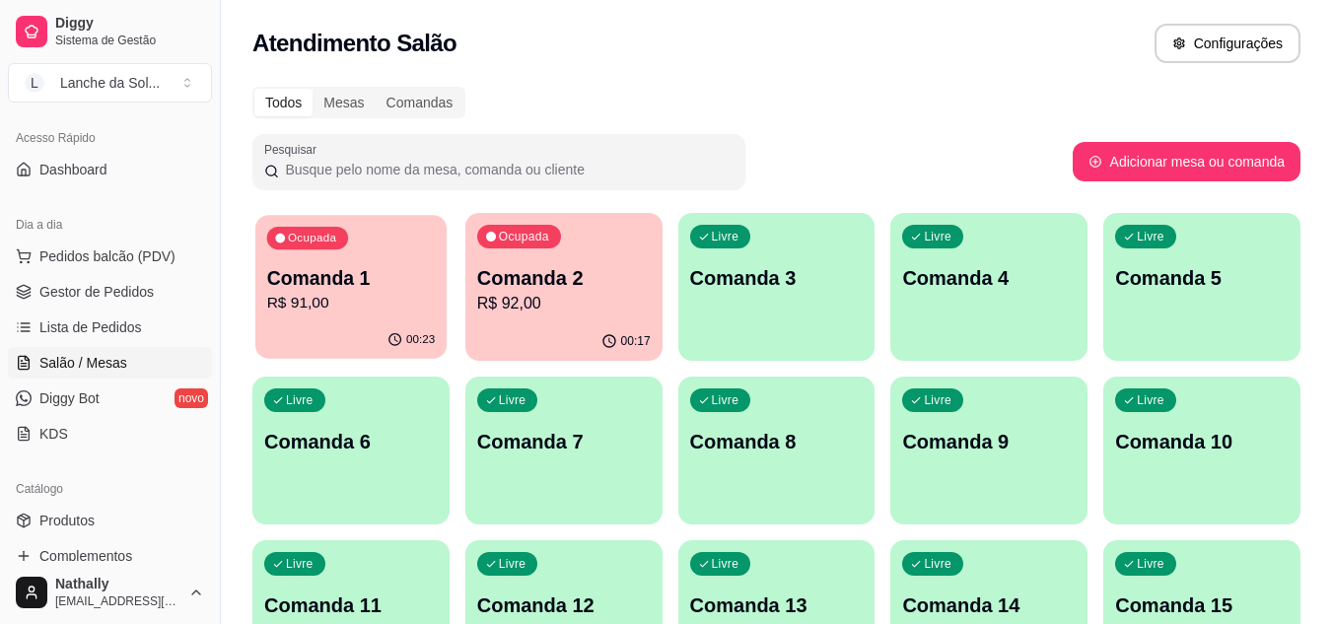
click at [320, 335] on div "00:23" at bounding box center [350, 340] width 191 height 37
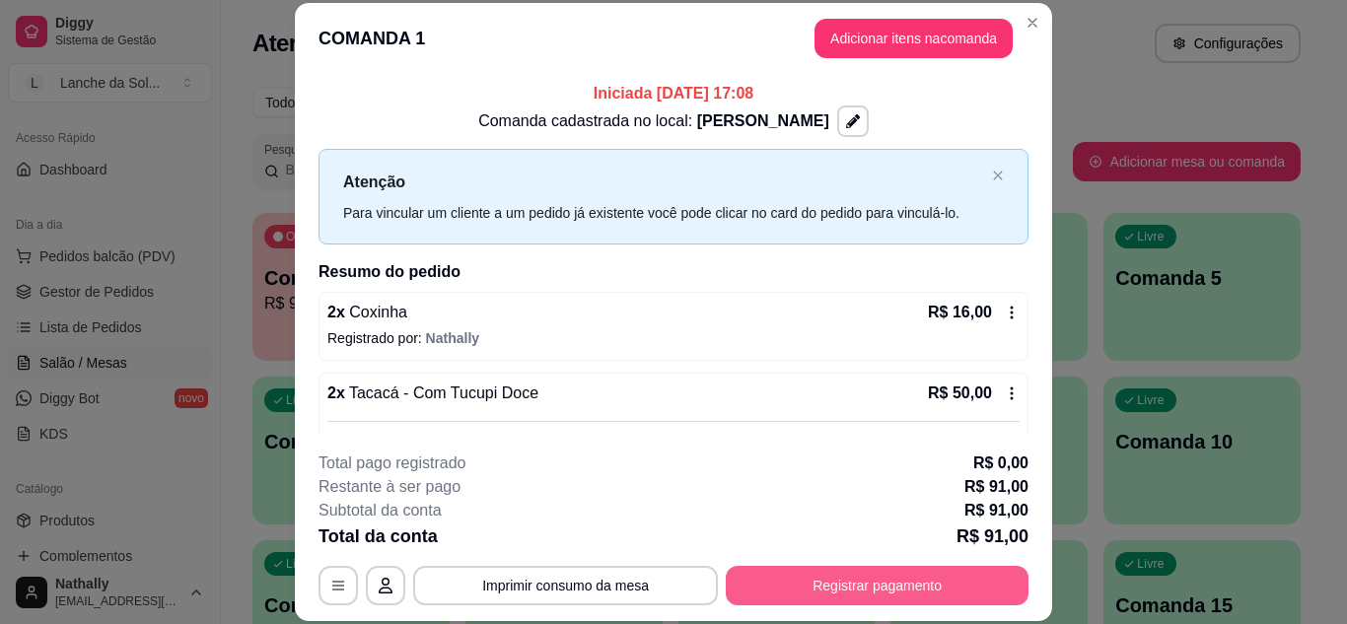
click at [777, 587] on button "Registrar pagamento" at bounding box center [877, 585] width 303 height 39
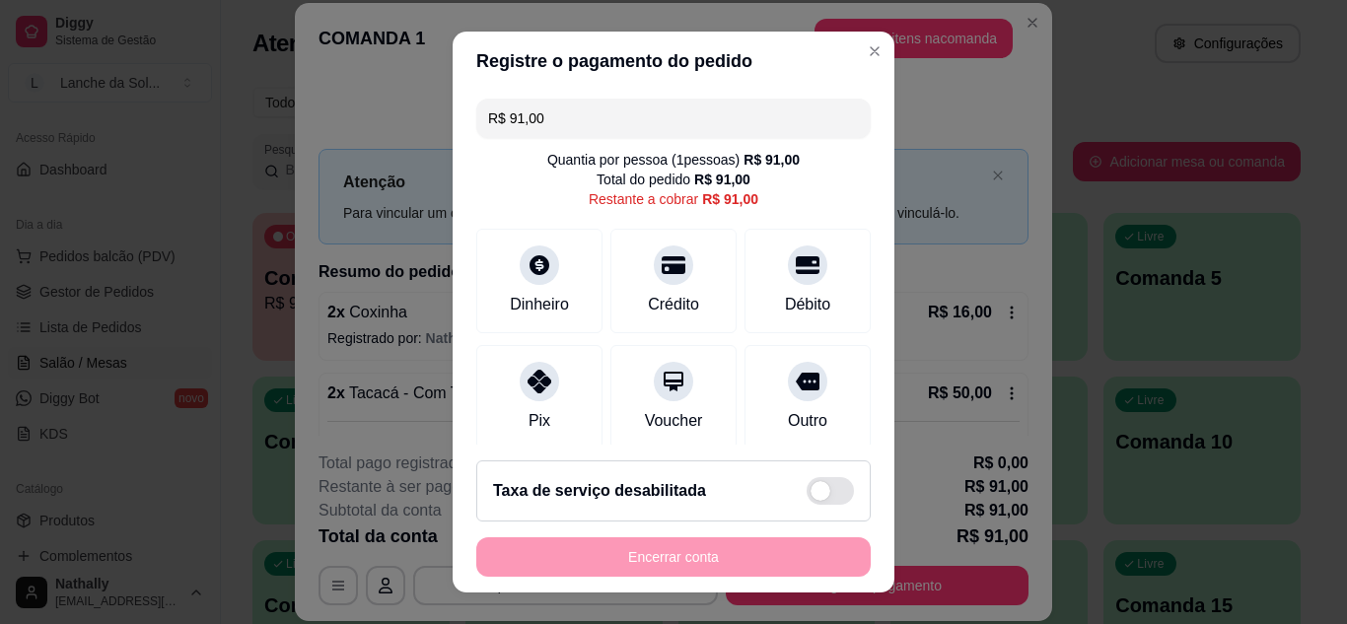
click at [541, 391] on div at bounding box center [539, 381] width 39 height 39
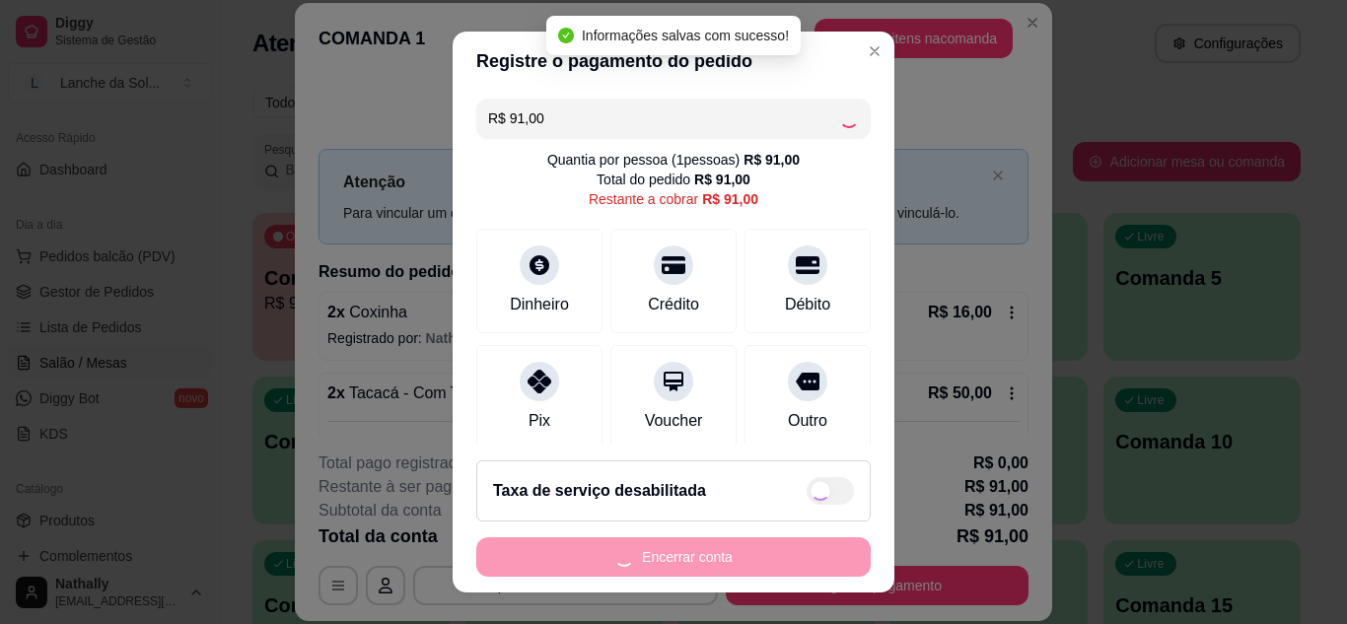
type input "R$ 0,00"
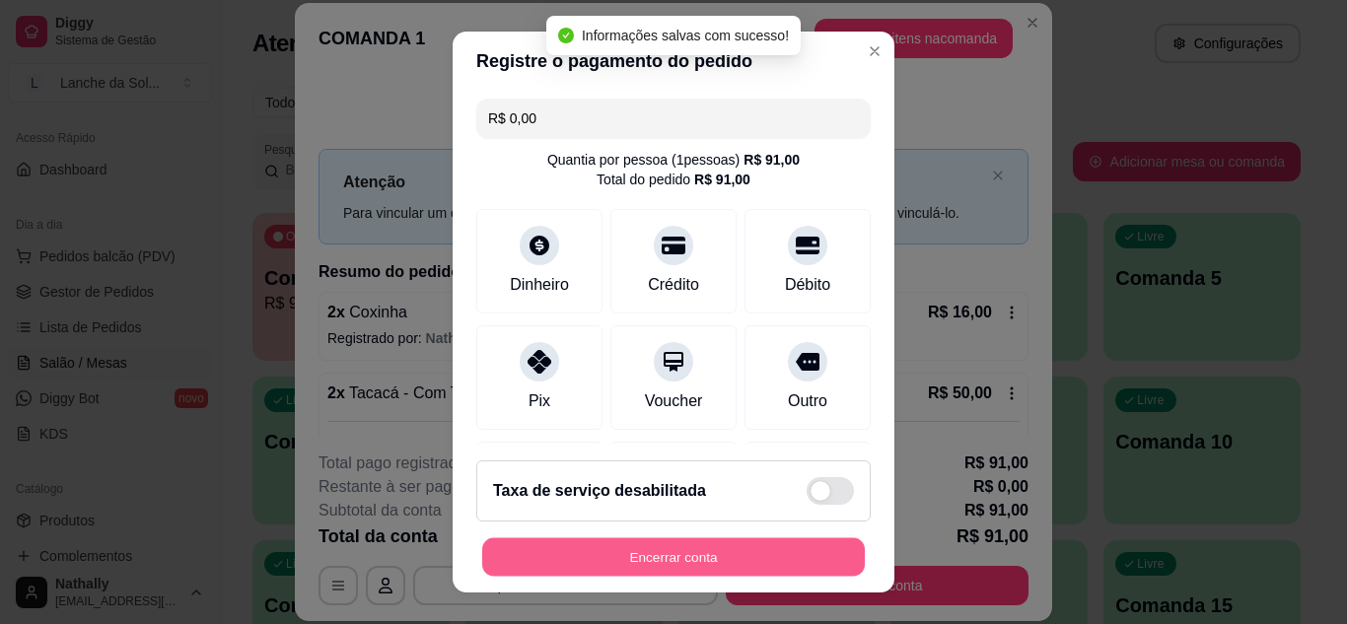
click at [628, 552] on button "Encerrar conta" at bounding box center [673, 558] width 383 height 38
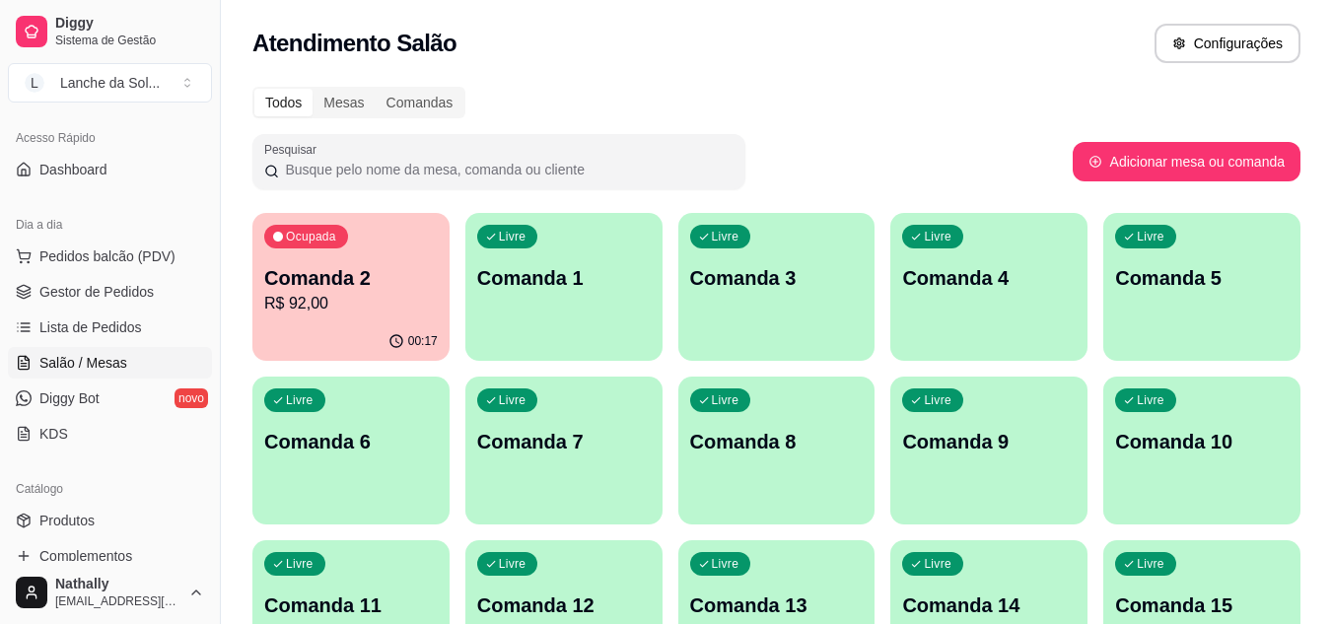
click at [95, 262] on span "Pedidos balcão (PDV)" at bounding box center [107, 257] width 136 height 20
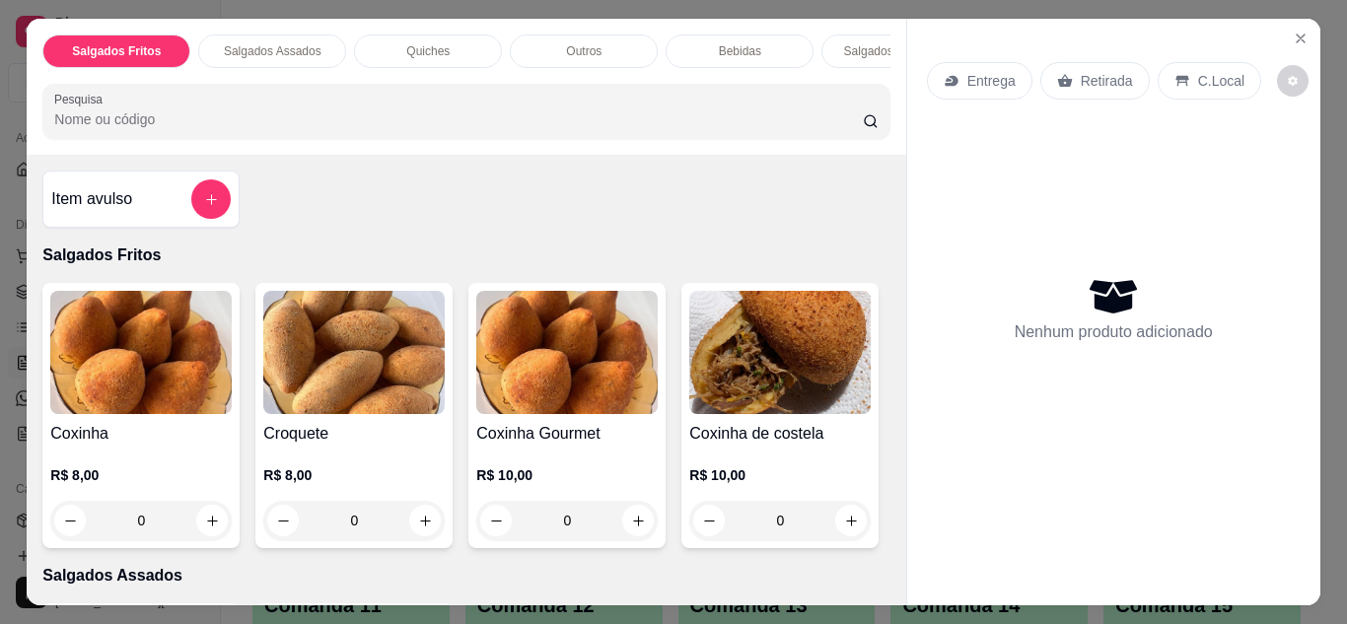
drag, startPoint x: 1288, startPoint y: 15, endPoint x: 1289, endPoint y: 31, distance: 15.8
click at [1289, 31] on section "Salgados Fritos Salgados Assados Quiches Outros Bebidas Salgados em Cento Pesqu…" at bounding box center [673, 312] width 1293 height 587
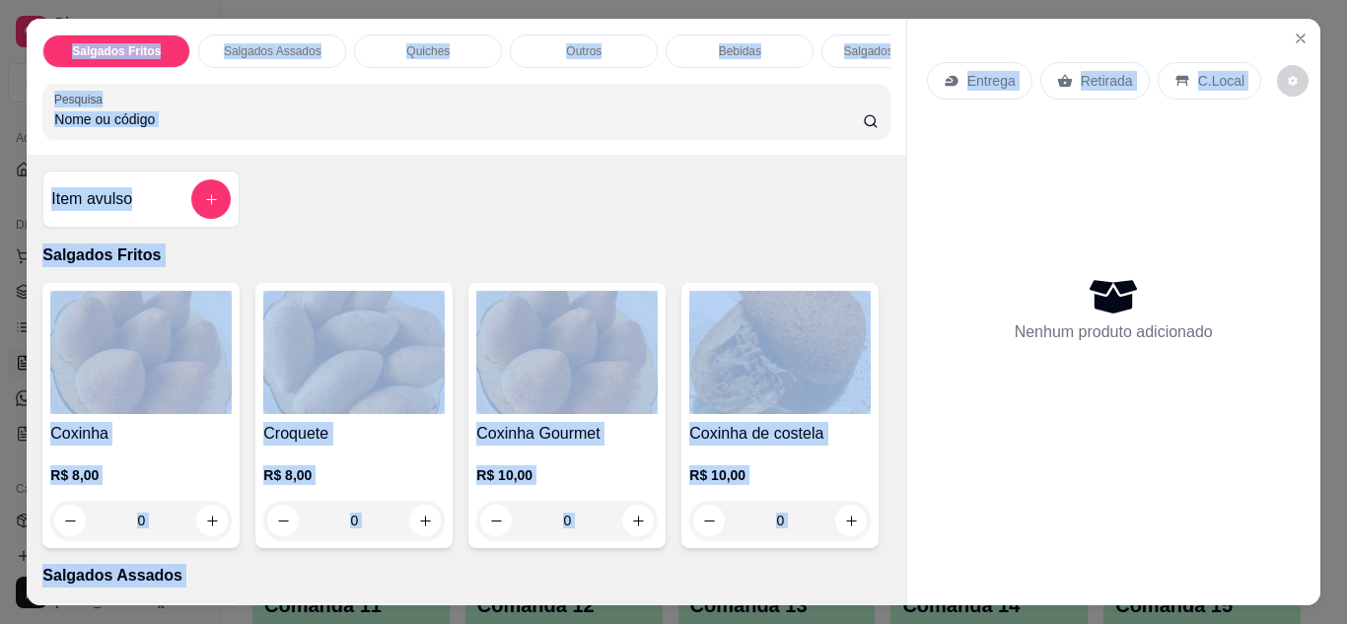
click at [1293, 31] on icon "Close" at bounding box center [1301, 39] width 16 height 16
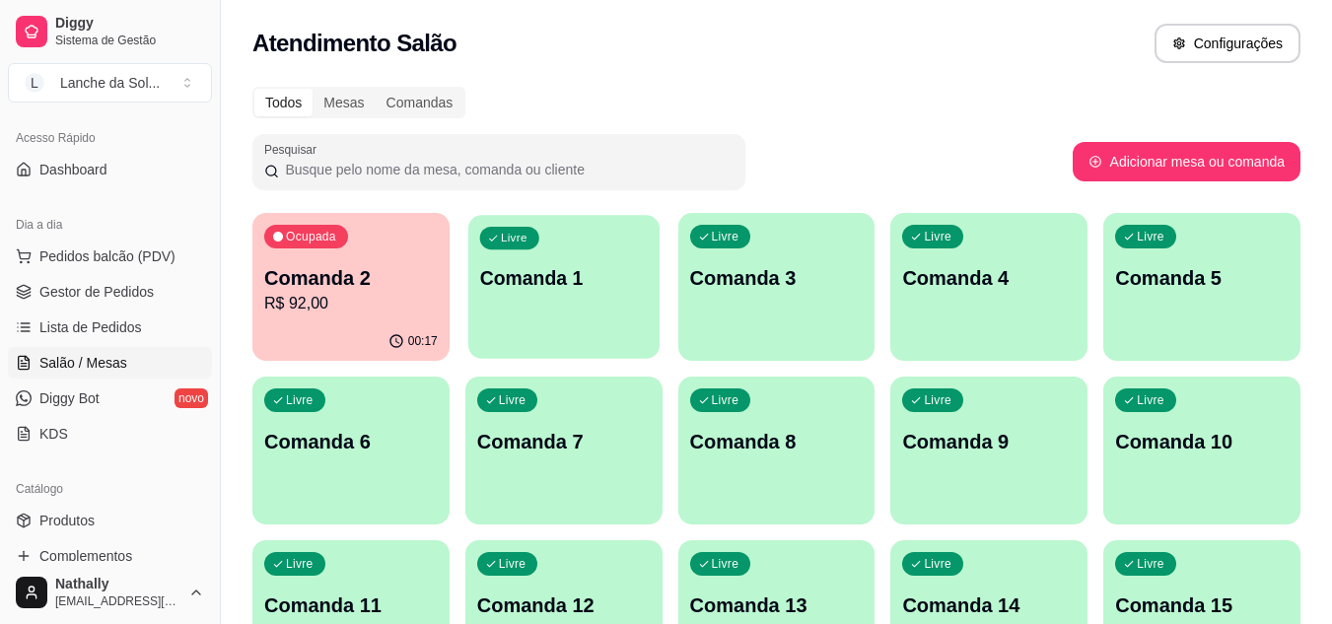
click at [535, 308] on div "Livre Comanda 1" at bounding box center [563, 275] width 191 height 120
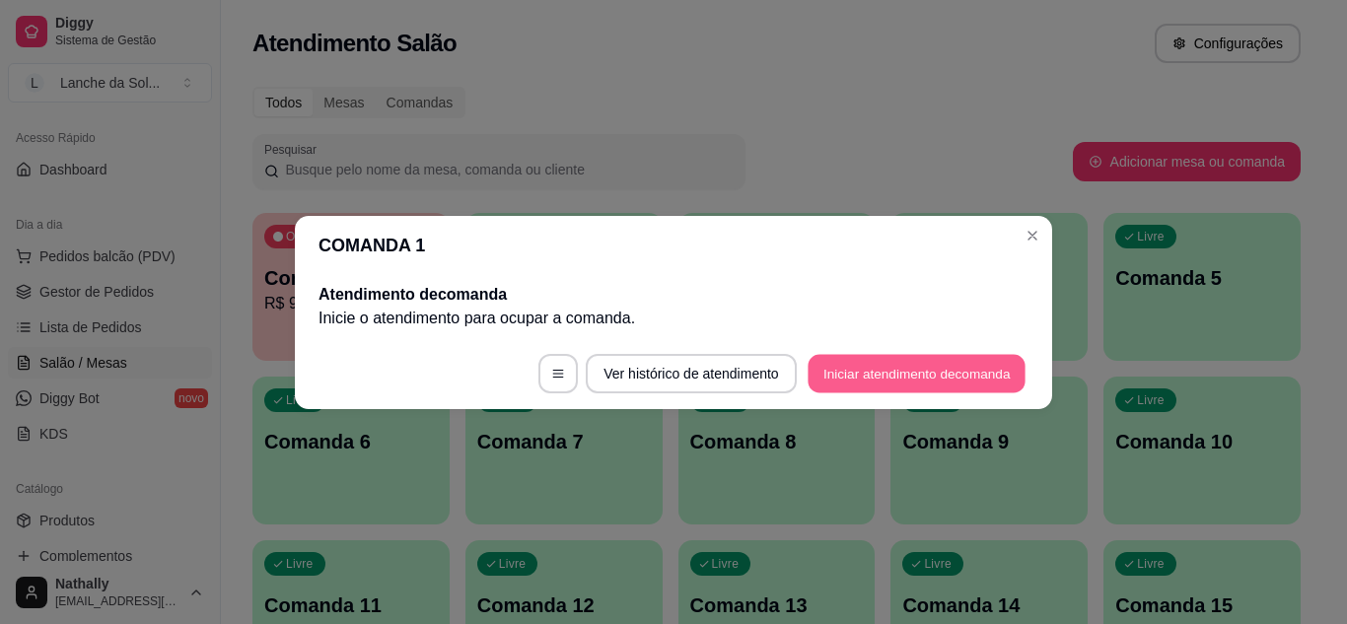
click at [973, 358] on button "Iniciar atendimento de comanda" at bounding box center [917, 373] width 218 height 38
click at [913, 374] on button "Iniciar atendimento de comanda" at bounding box center [917, 373] width 218 height 38
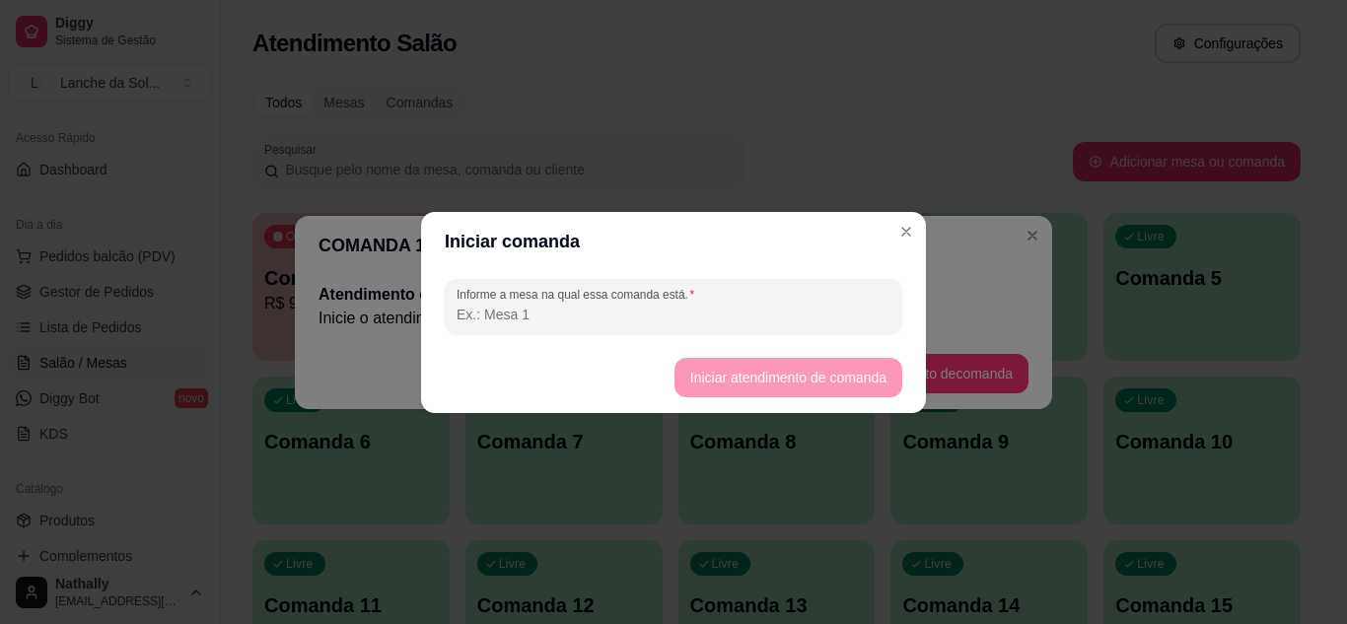
click at [717, 321] on input "Informe a mesa na qual essa comanda está." at bounding box center [674, 315] width 434 height 20
type input "2"
click at [708, 368] on button "Iniciar atendimento de comanda" at bounding box center [788, 377] width 221 height 38
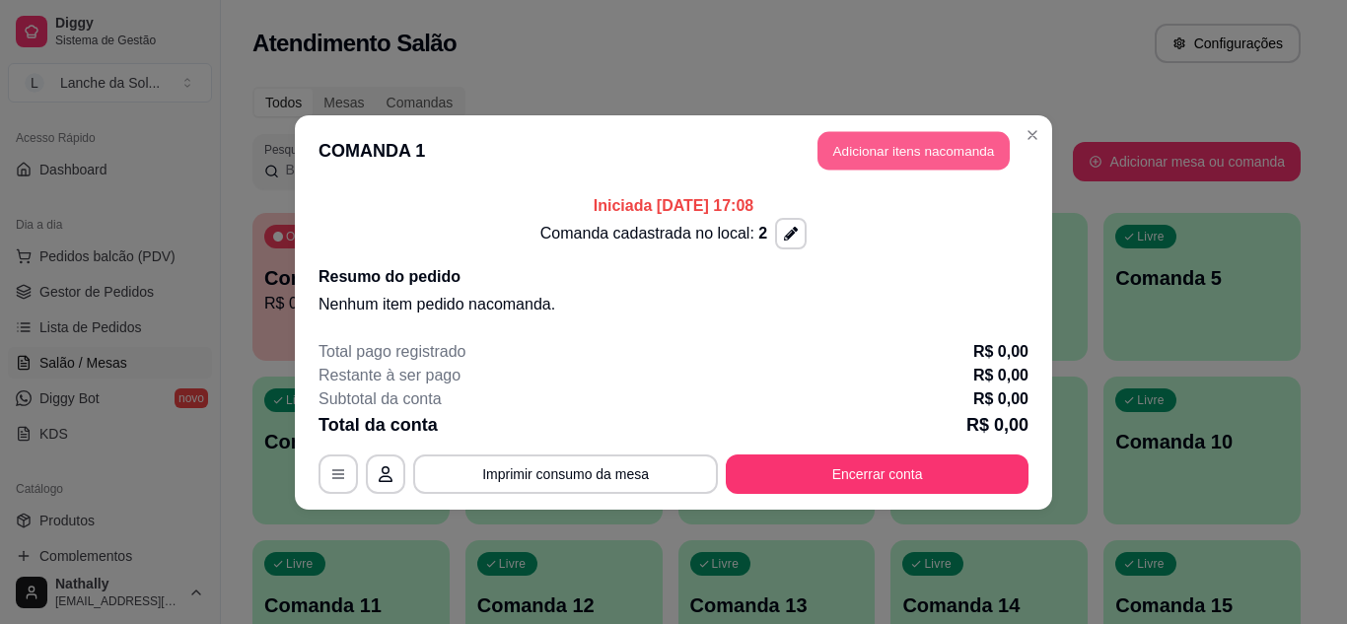
click at [917, 152] on button "Adicionar itens na comanda" at bounding box center [914, 150] width 192 height 38
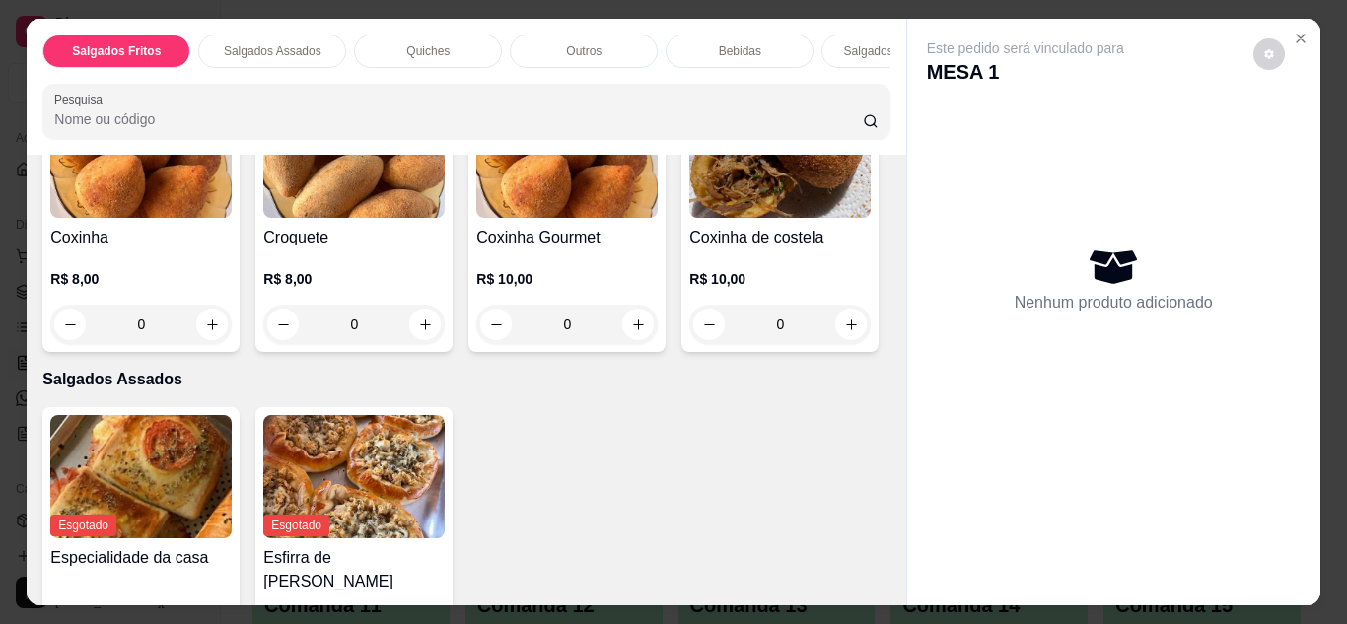
scroll to position [244, 0]
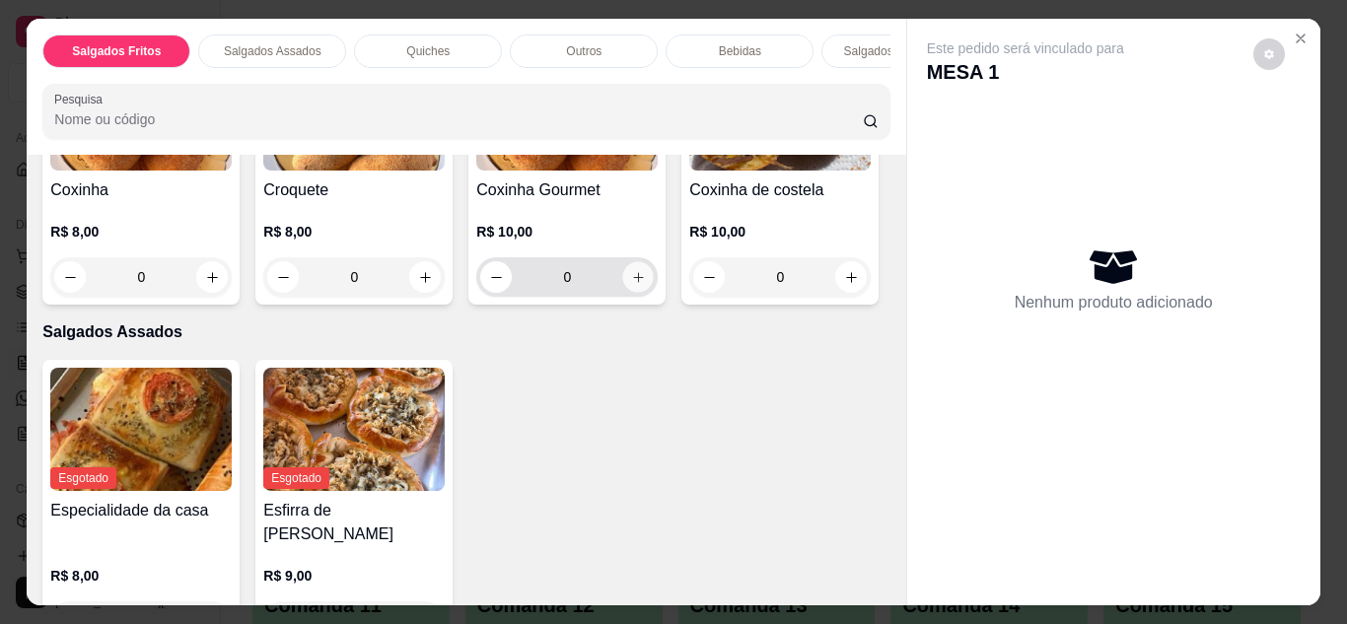
click at [635, 284] on icon "increase-product-quantity" at bounding box center [638, 277] width 15 height 15
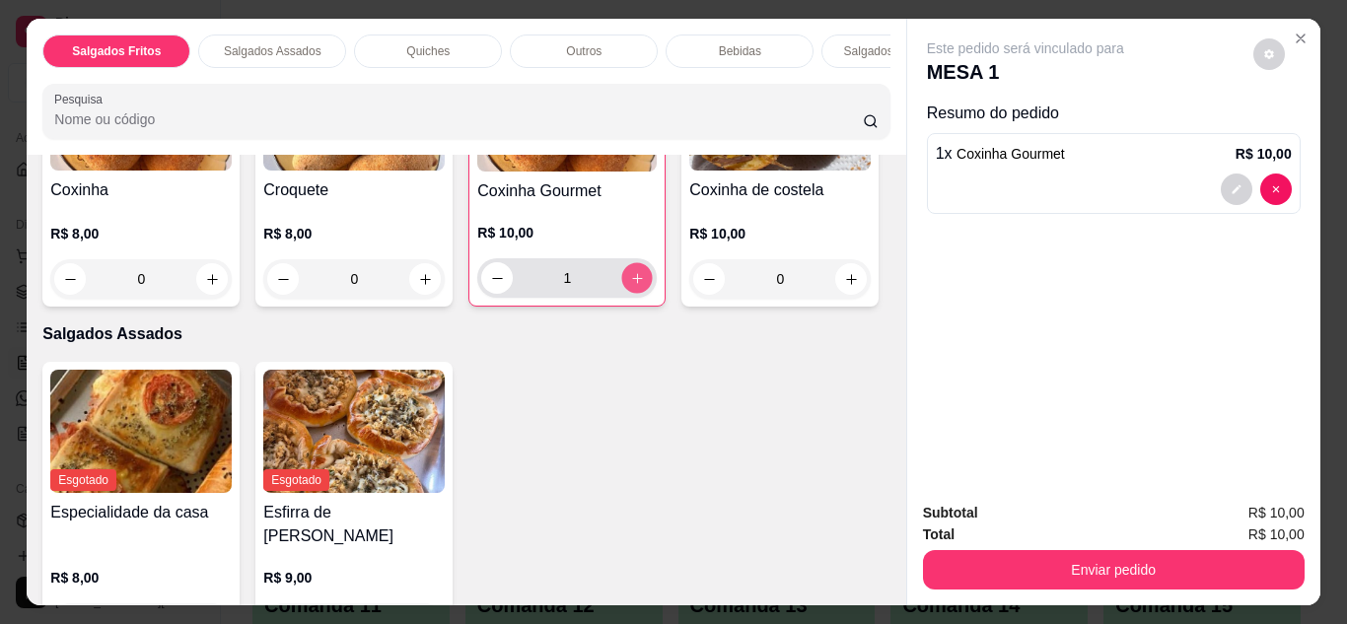
click at [635, 284] on icon "increase-product-quantity" at bounding box center [637, 278] width 15 height 15
type input "4"
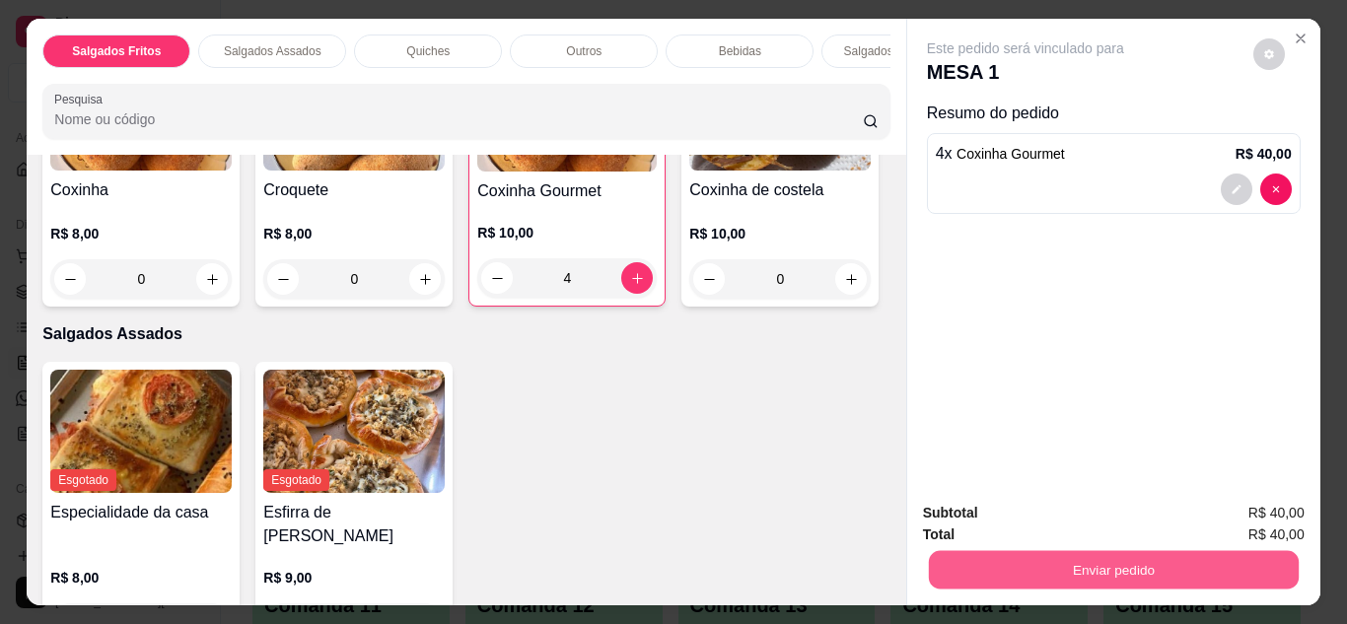
click at [1060, 560] on button "Enviar pedido" at bounding box center [1113, 570] width 370 height 38
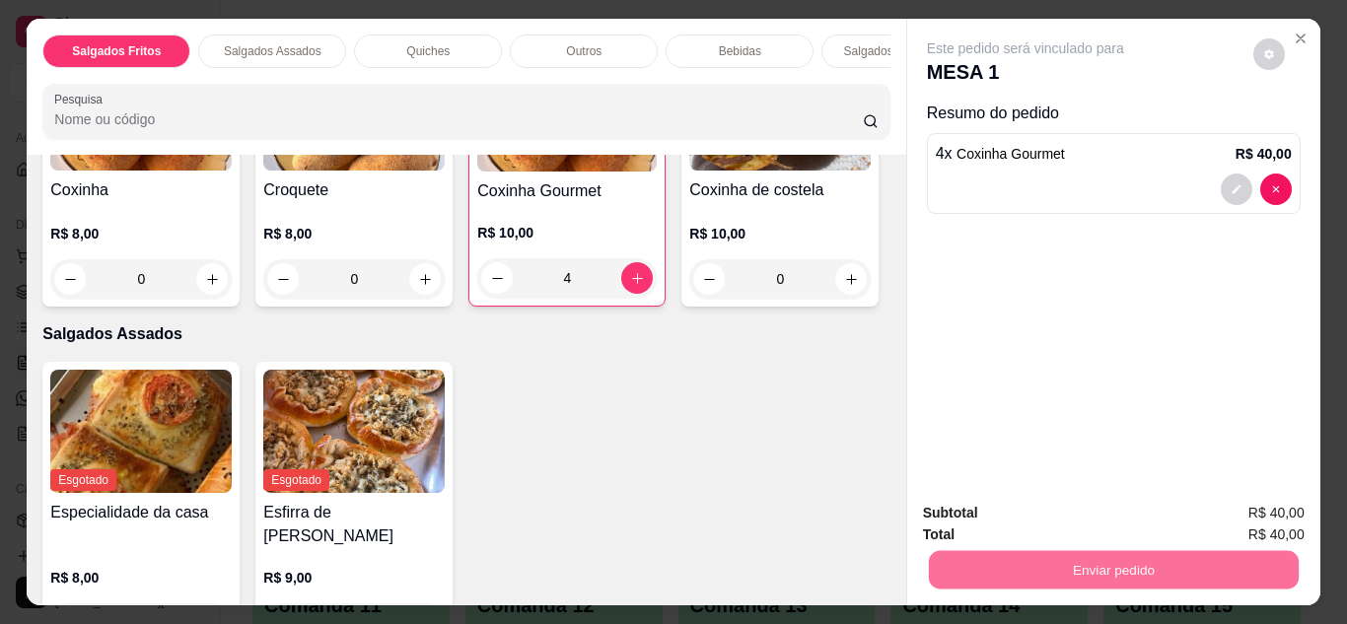
click at [1030, 515] on button "Não registrar e enviar pedido" at bounding box center [1048, 514] width 199 height 36
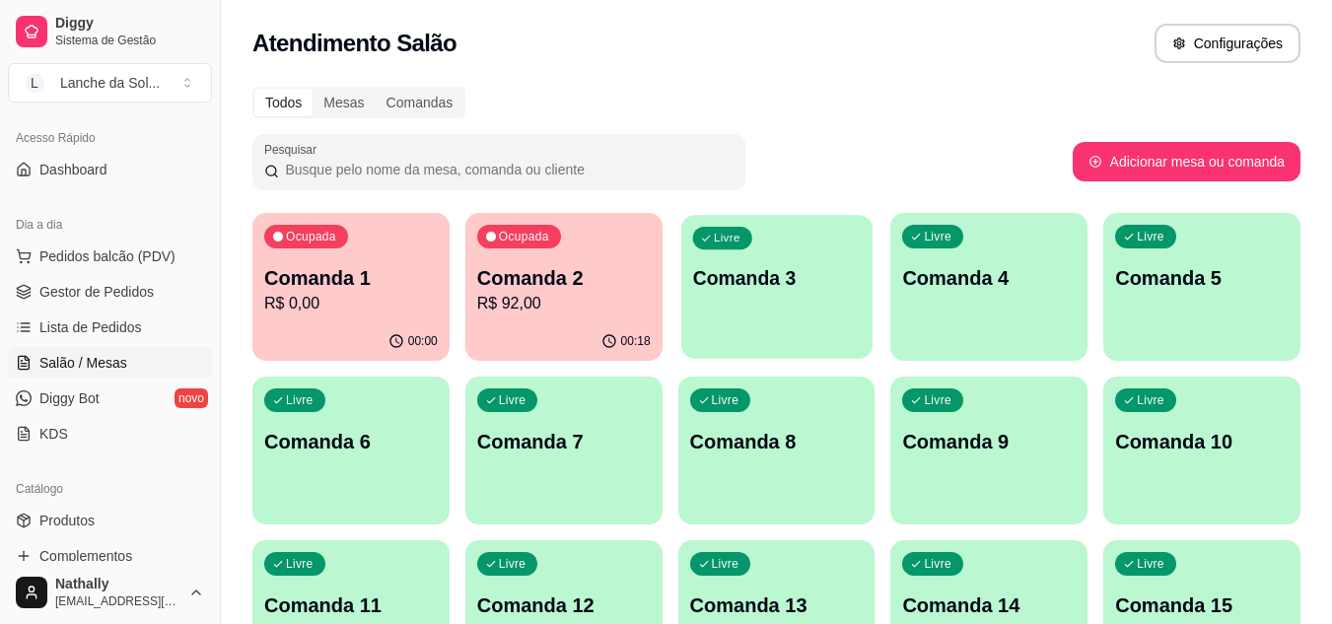
click at [719, 290] on p "Comanda 3" at bounding box center [776, 278] width 169 height 27
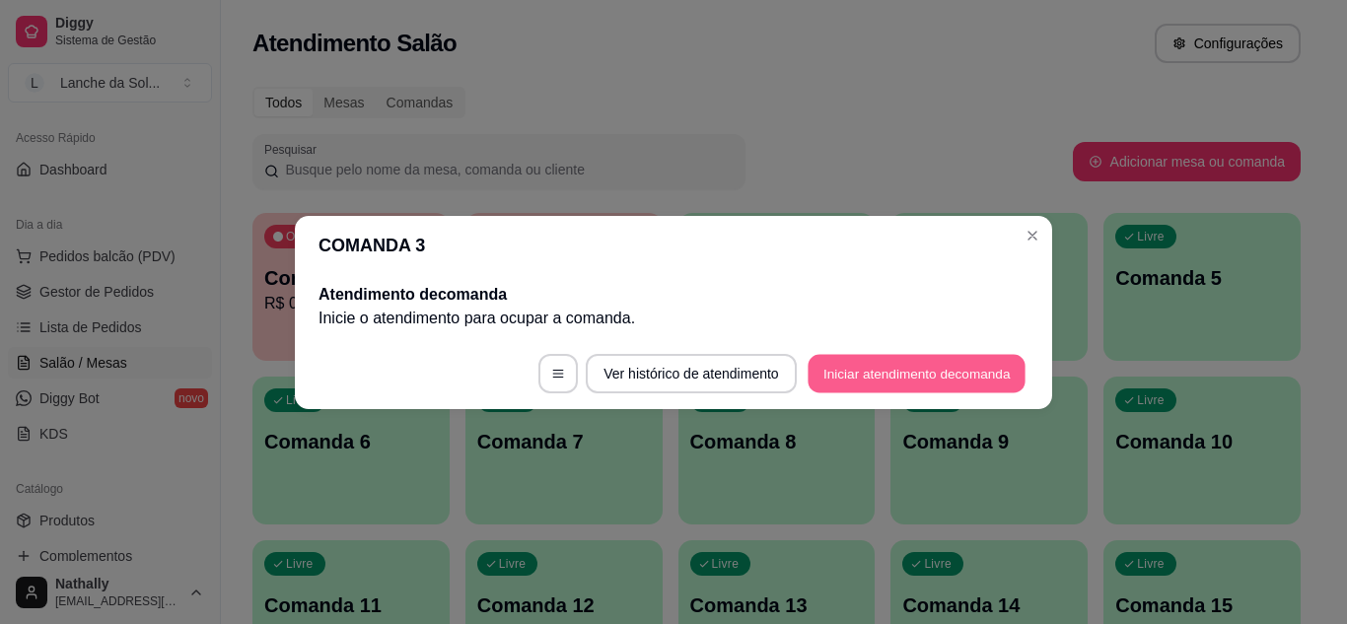
click at [914, 370] on button "Iniciar atendimento de comanda" at bounding box center [917, 373] width 218 height 38
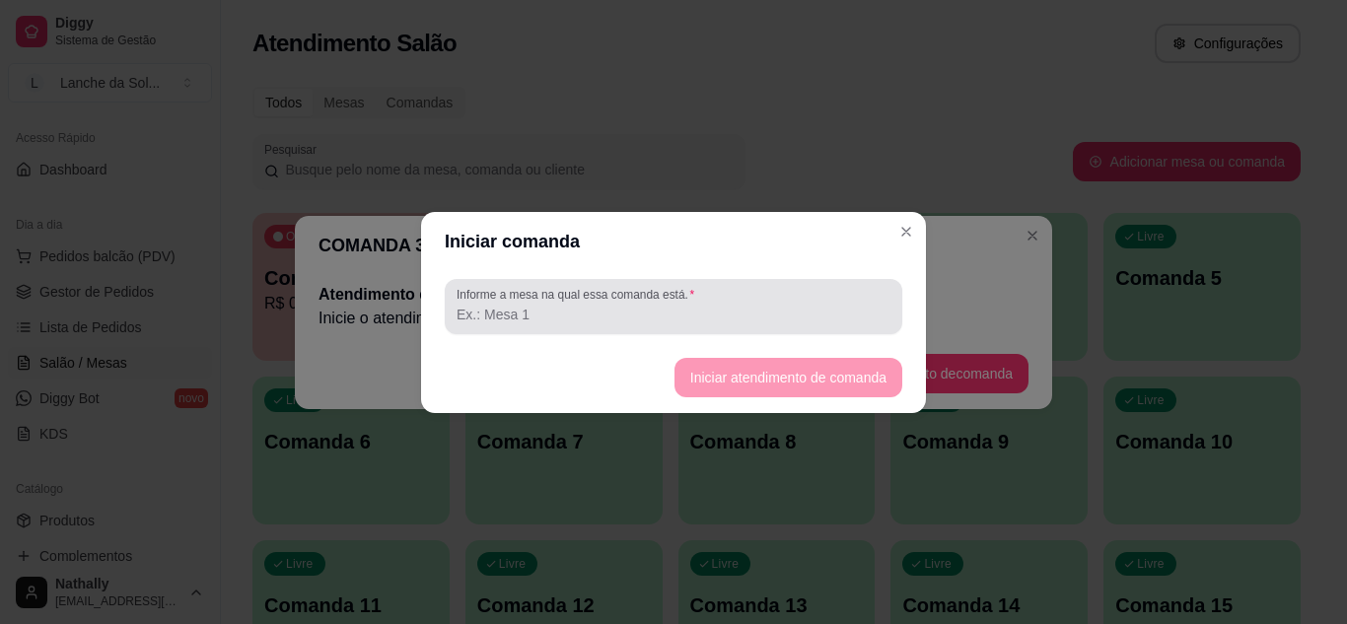
click at [610, 299] on label "Informe a mesa na qual essa comanda está." at bounding box center [579, 294] width 245 height 17
click at [610, 305] on input "Informe a mesa na qual essa comanda está." at bounding box center [674, 315] width 434 height 20
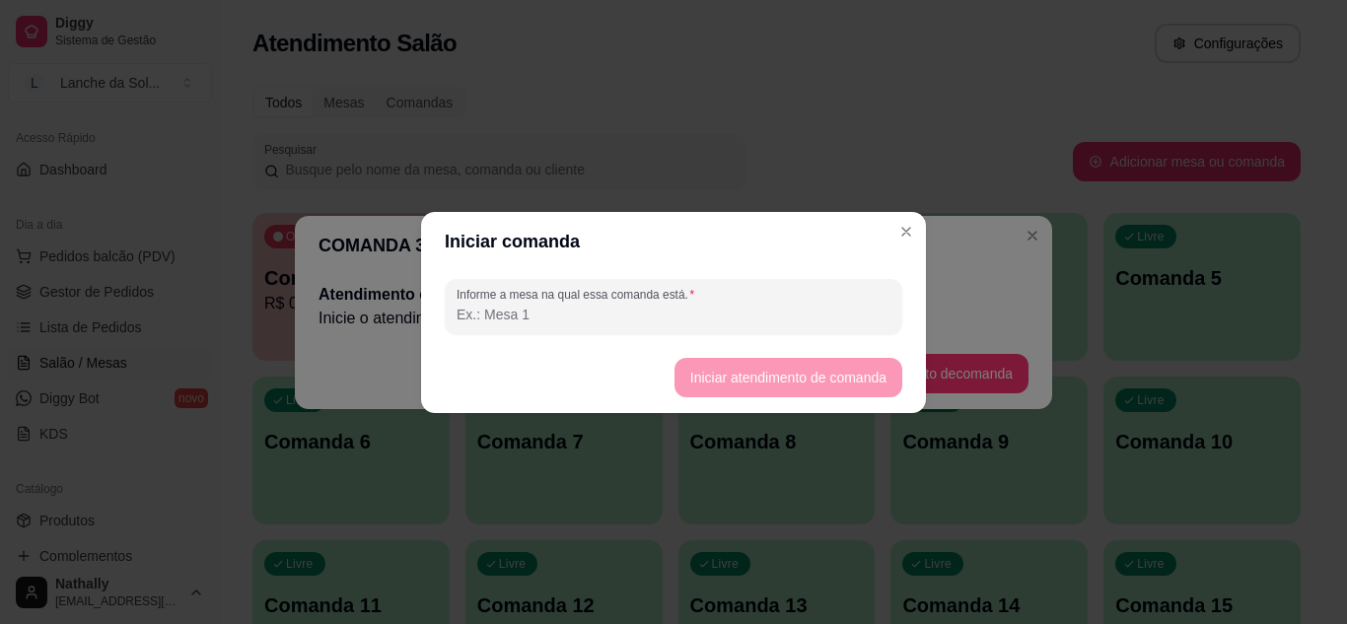
type input "1"
type input "3"
click at [682, 372] on button "Iniciar atendimento de comanda" at bounding box center [788, 377] width 221 height 38
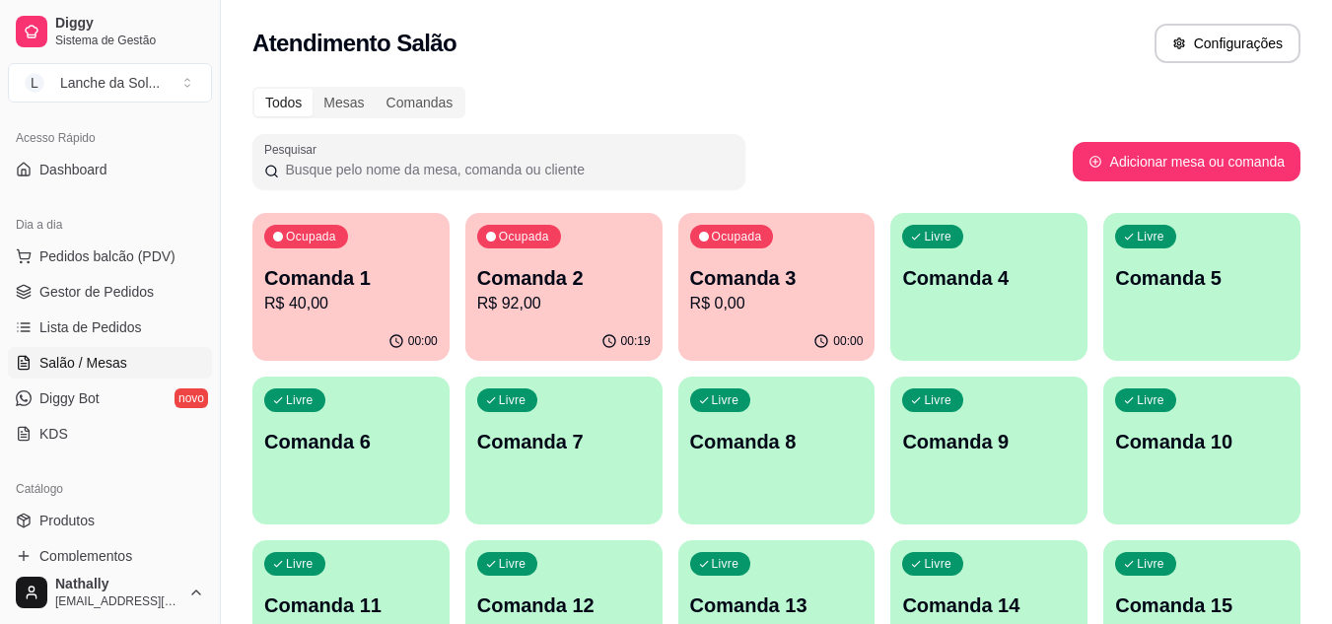
click at [139, 296] on span "Gestor de Pedidos" at bounding box center [96, 292] width 114 height 20
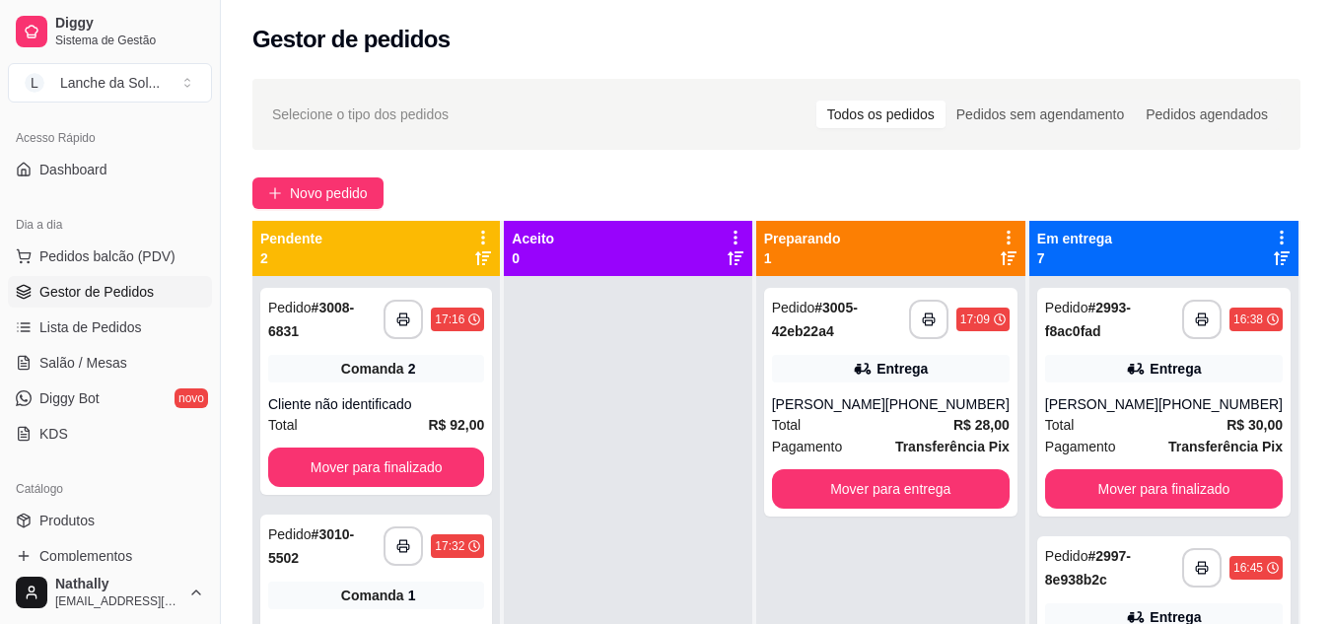
click at [876, 403] on div "[PERSON_NAME]" at bounding box center [828, 405] width 113 height 20
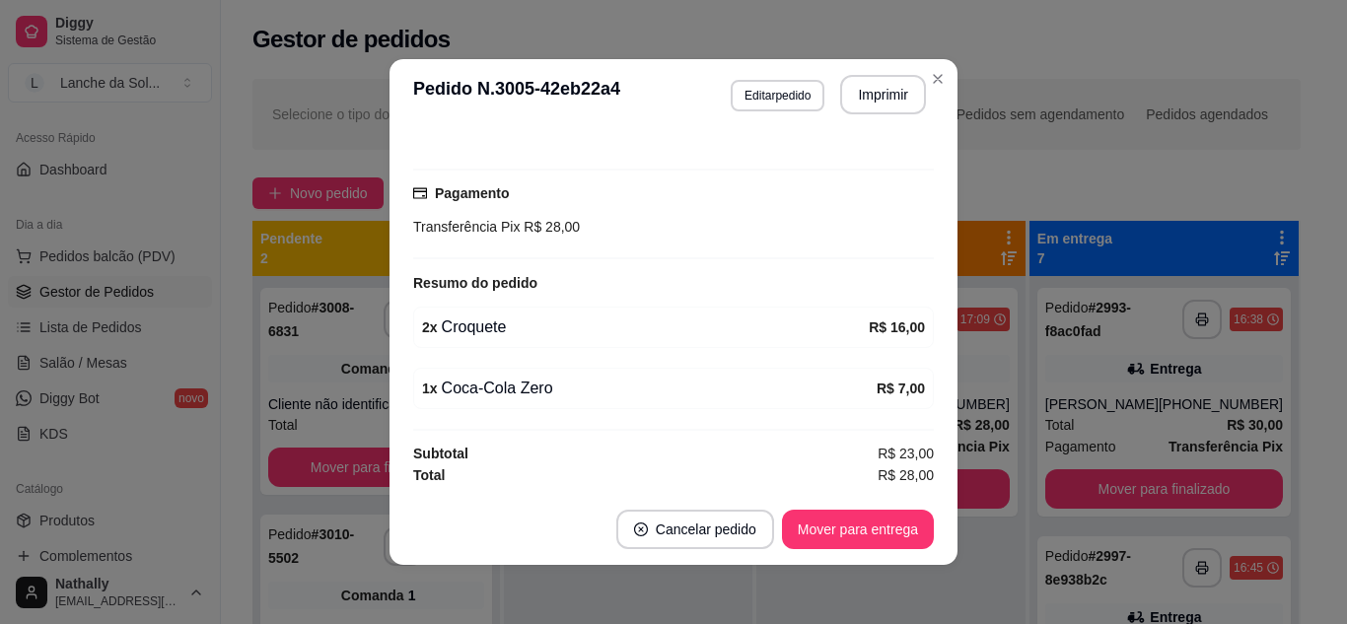
scroll to position [363, 0]
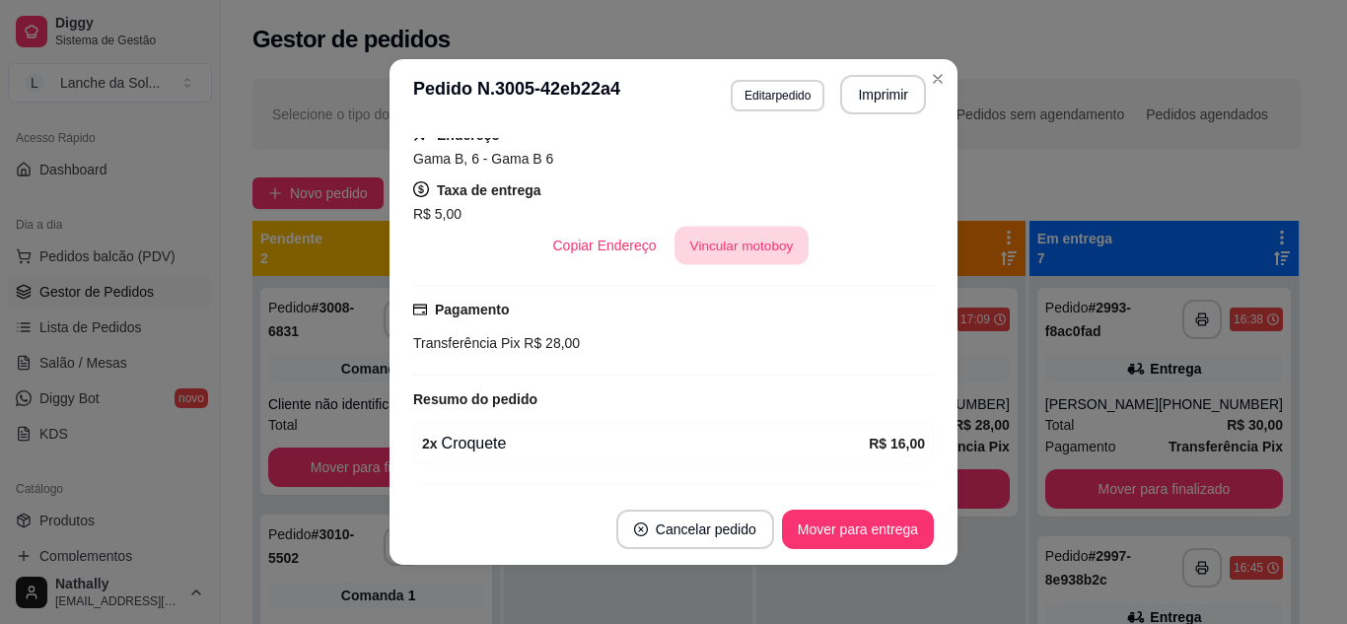
click at [728, 244] on button "Vincular motoboy" at bounding box center [742, 246] width 134 height 38
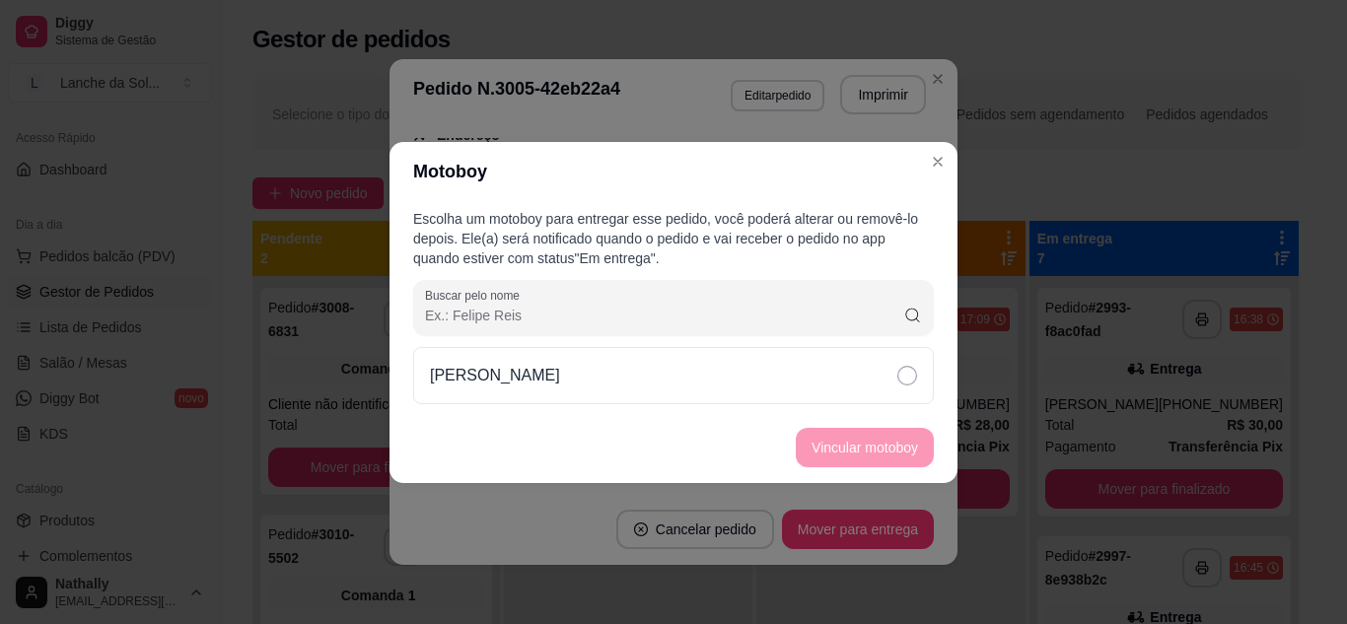
click at [726, 380] on div "[PERSON_NAME]" at bounding box center [673, 375] width 521 height 57
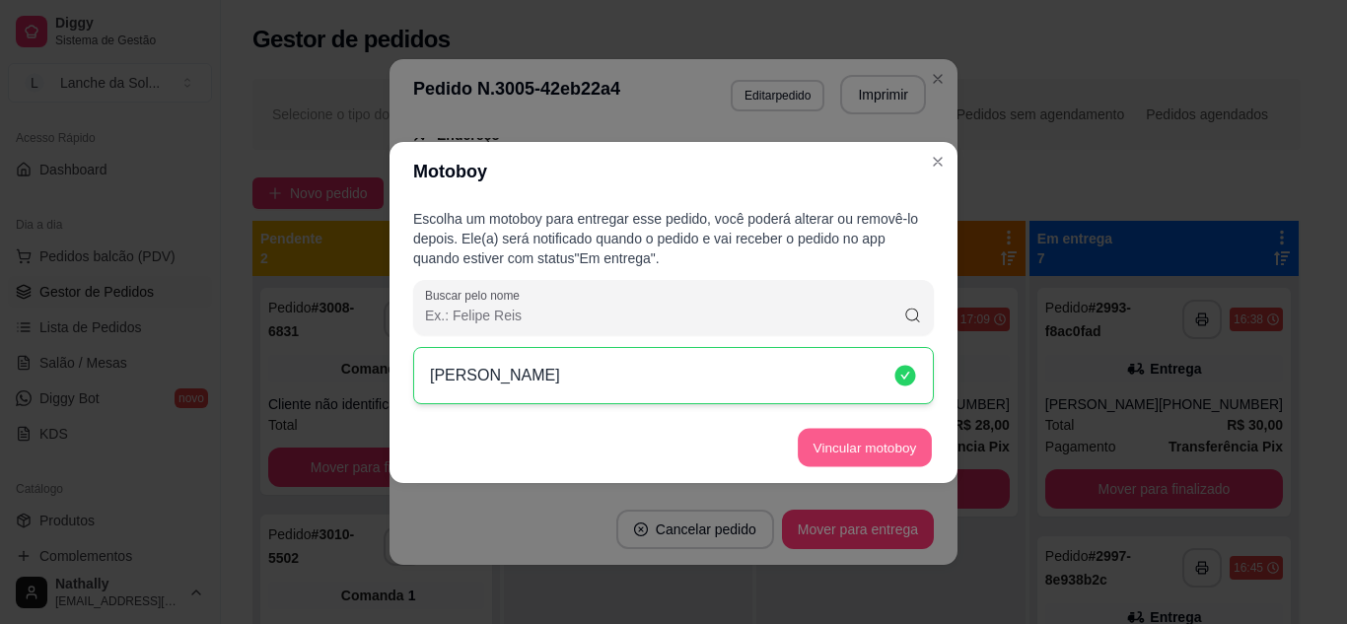
click at [845, 439] on button "Vincular motoboy" at bounding box center [865, 447] width 134 height 38
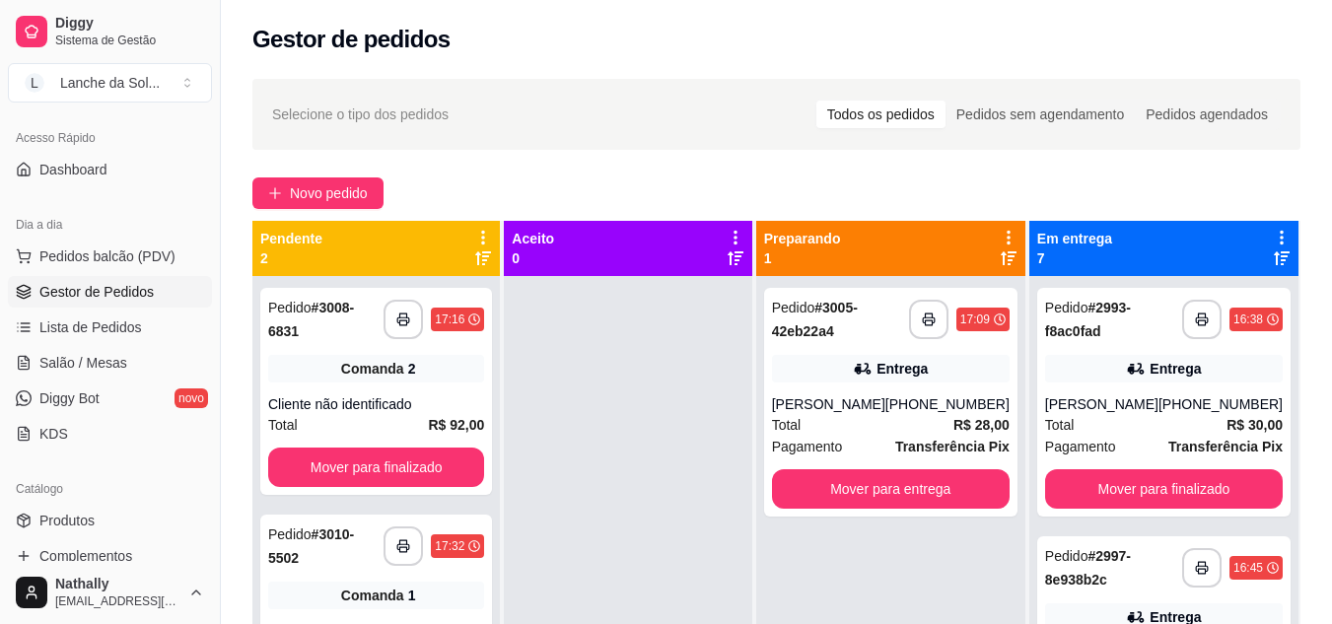
click at [117, 341] on link "Lista de Pedidos" at bounding box center [110, 328] width 204 height 32
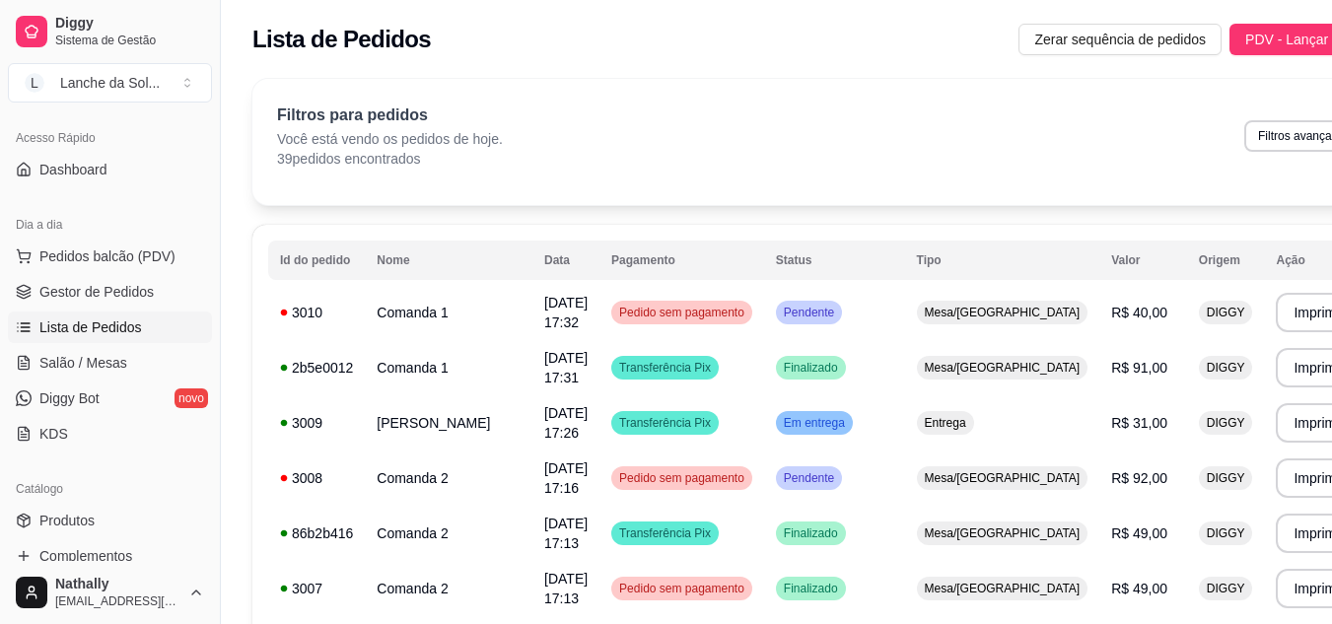
click at [156, 364] on link "Salão / Mesas" at bounding box center [110, 363] width 204 height 32
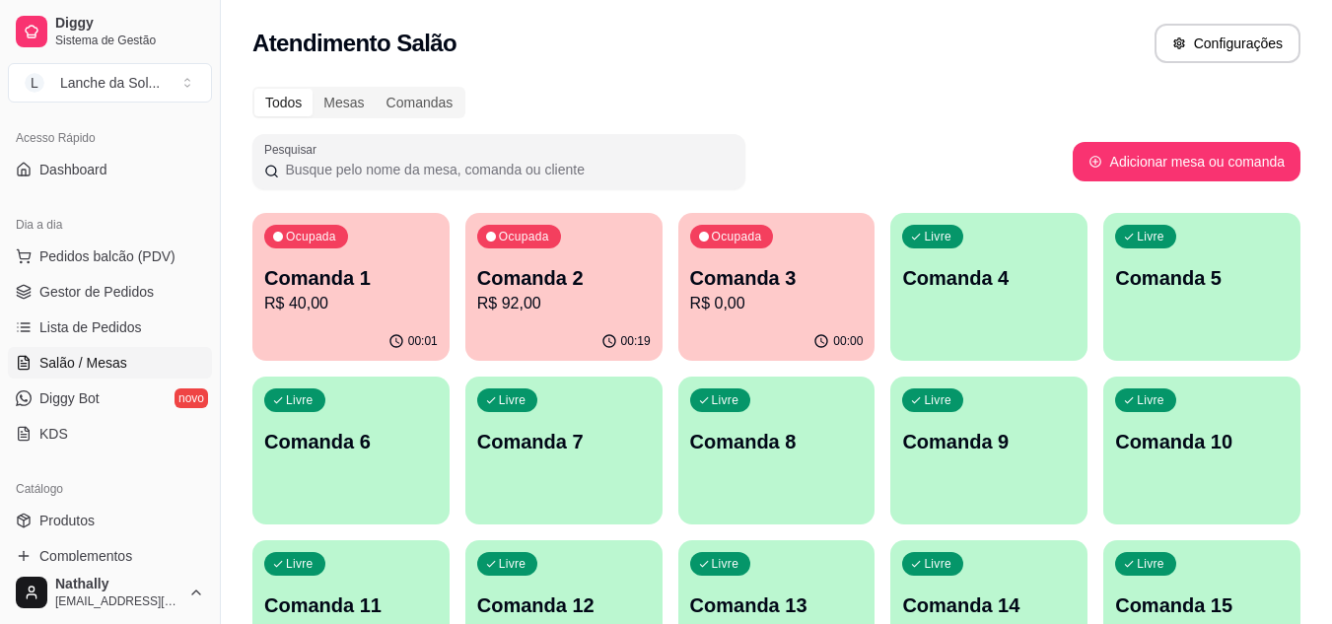
click at [141, 289] on span "Gestor de Pedidos" at bounding box center [96, 292] width 114 height 20
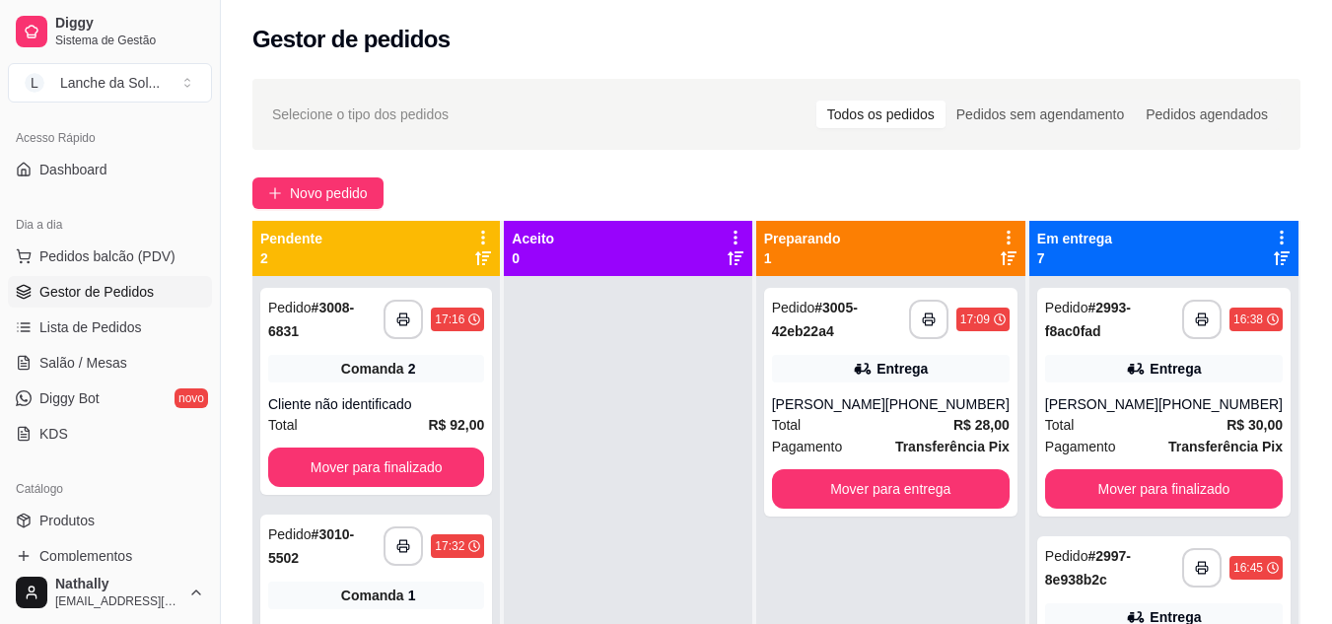
click at [940, 435] on div "Total R$ 28,00" at bounding box center [891, 425] width 238 height 22
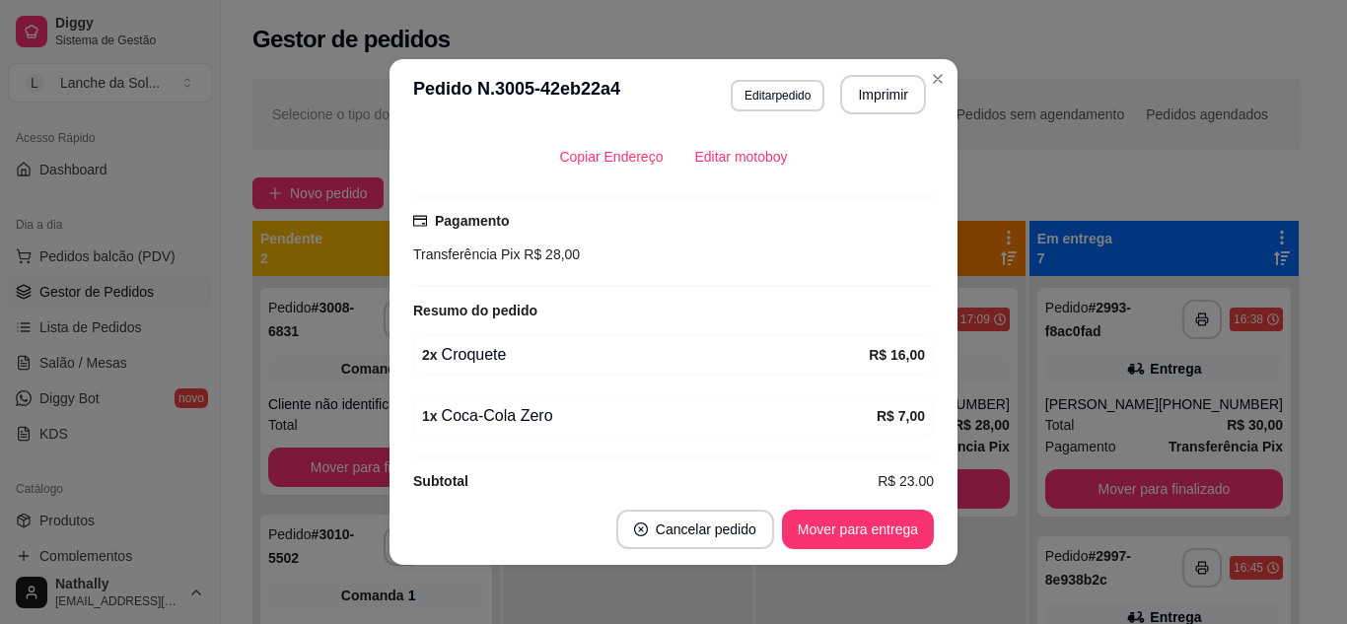
scroll to position [525, 0]
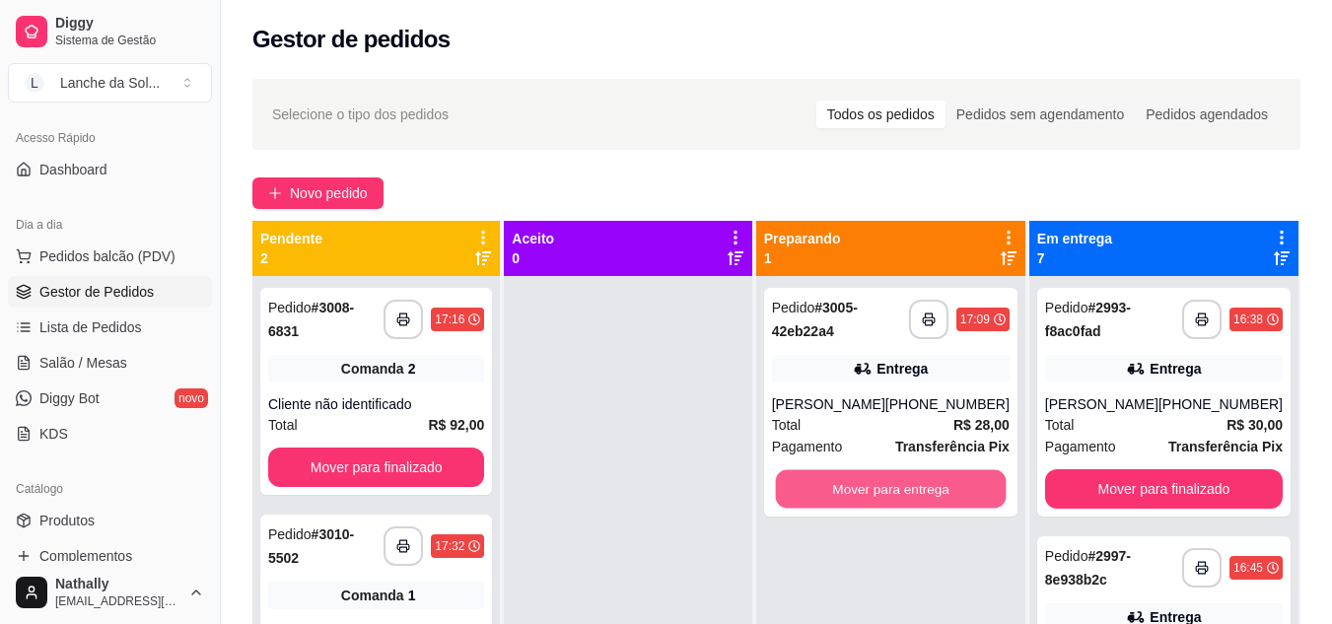
click at [873, 475] on button "Mover para entrega" at bounding box center [890, 489] width 231 height 38
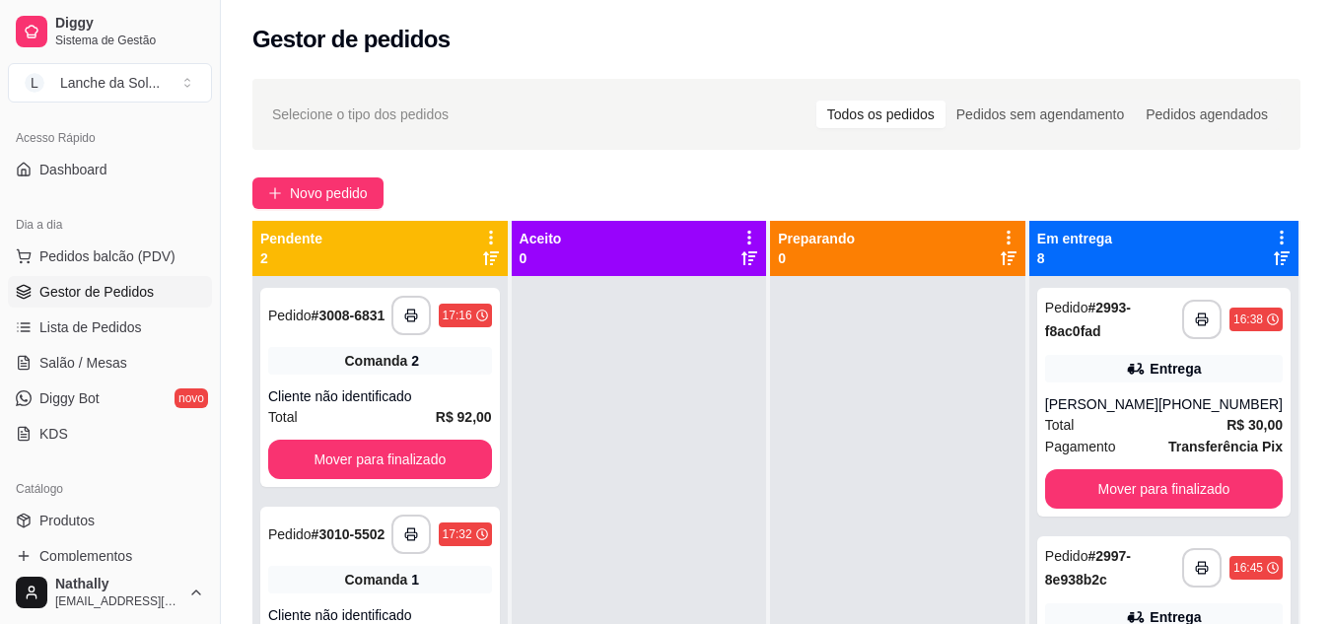
click at [102, 320] on span "Lista de Pedidos" at bounding box center [90, 328] width 103 height 20
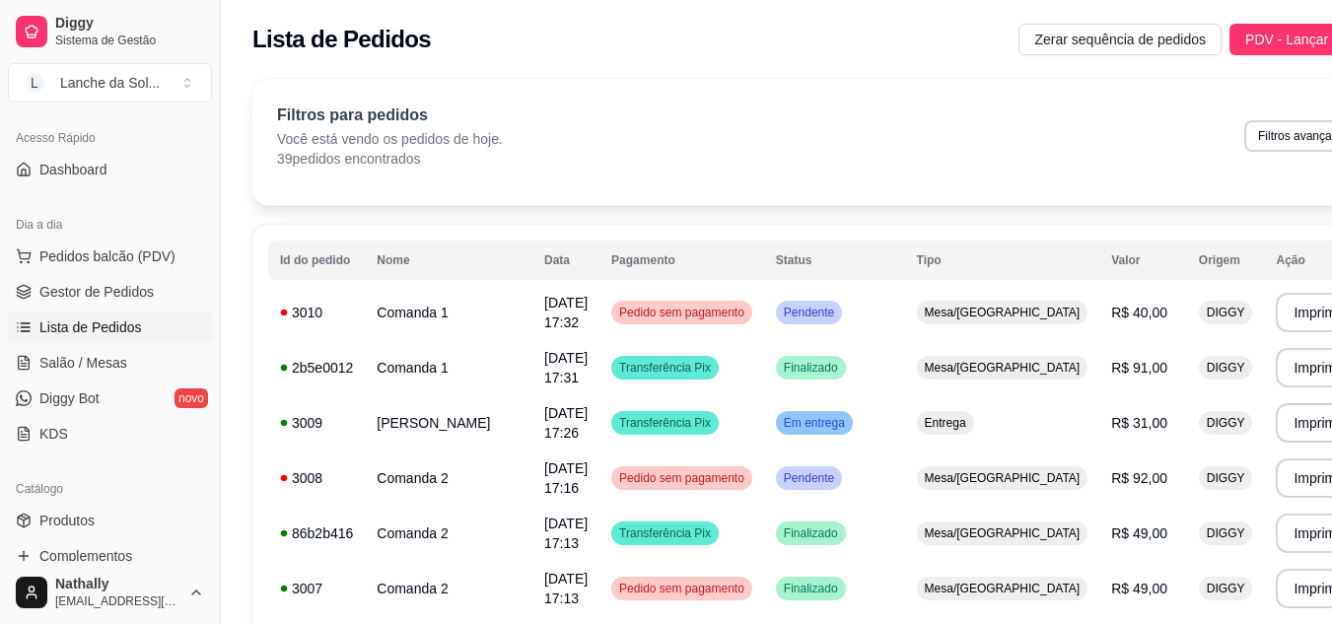
click at [125, 286] on span "Gestor de Pedidos" at bounding box center [96, 292] width 114 height 20
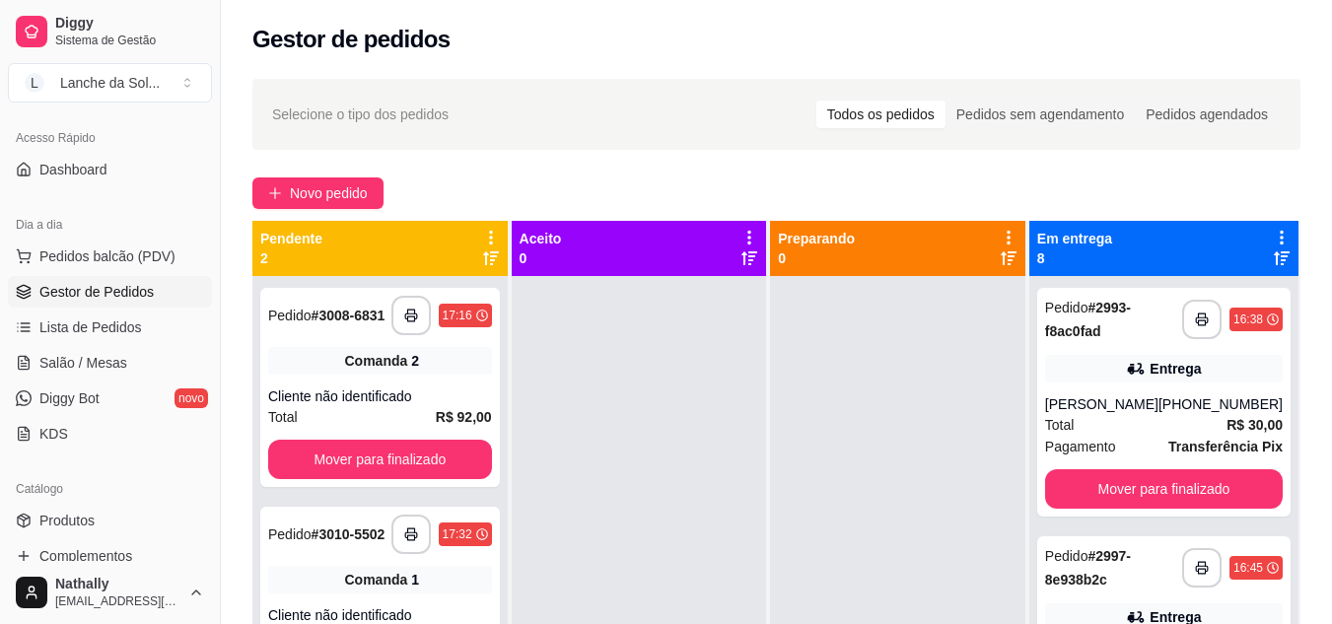
click at [121, 259] on span "Pedidos balcão (PDV)" at bounding box center [107, 257] width 136 height 20
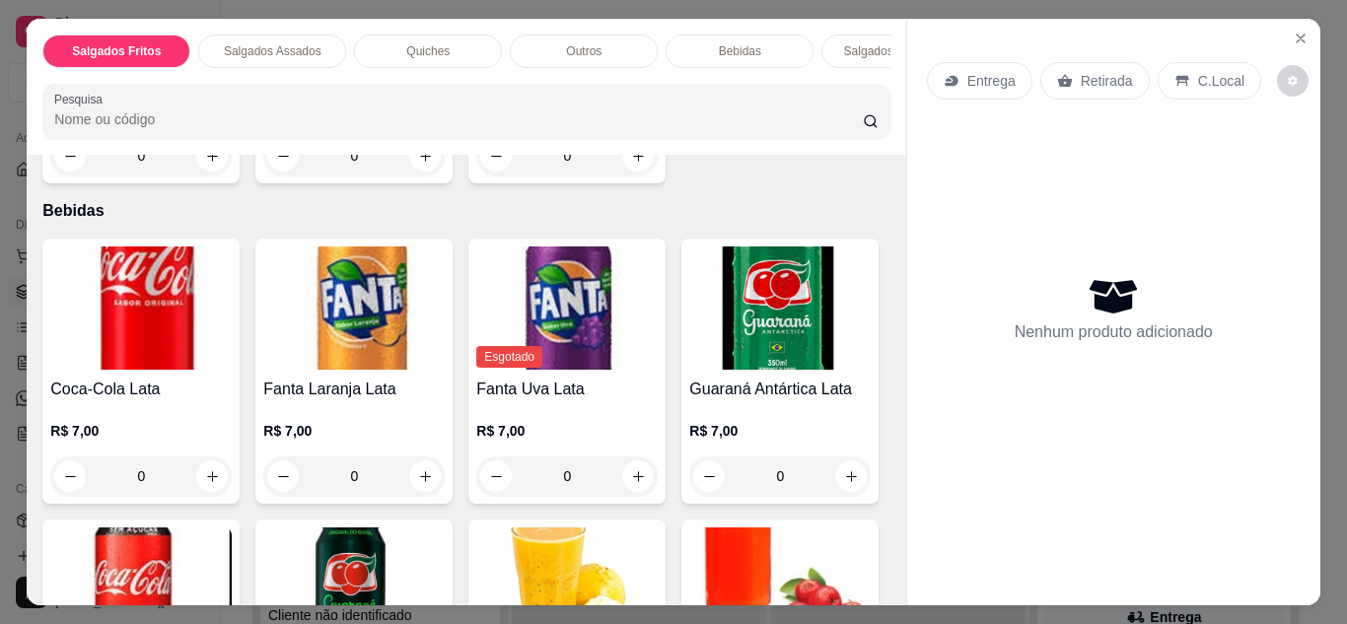
scroll to position [1358, 0]
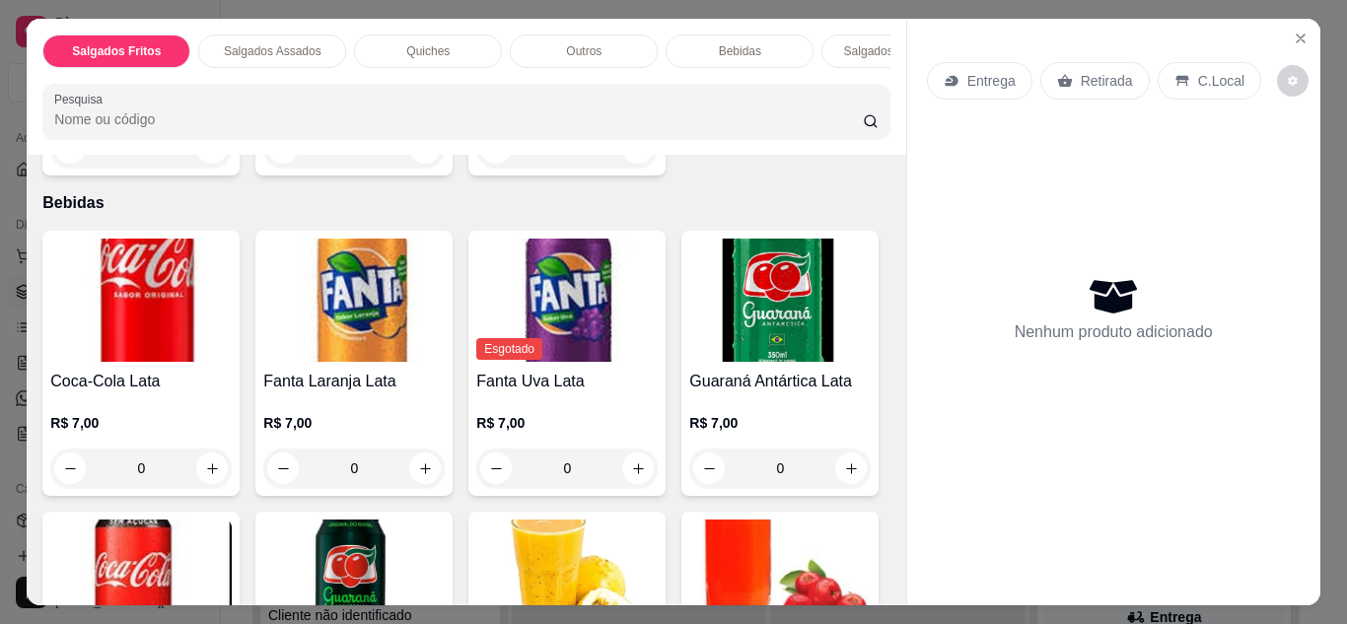
click at [411, 168] on div "0" at bounding box center [353, 147] width 181 height 39
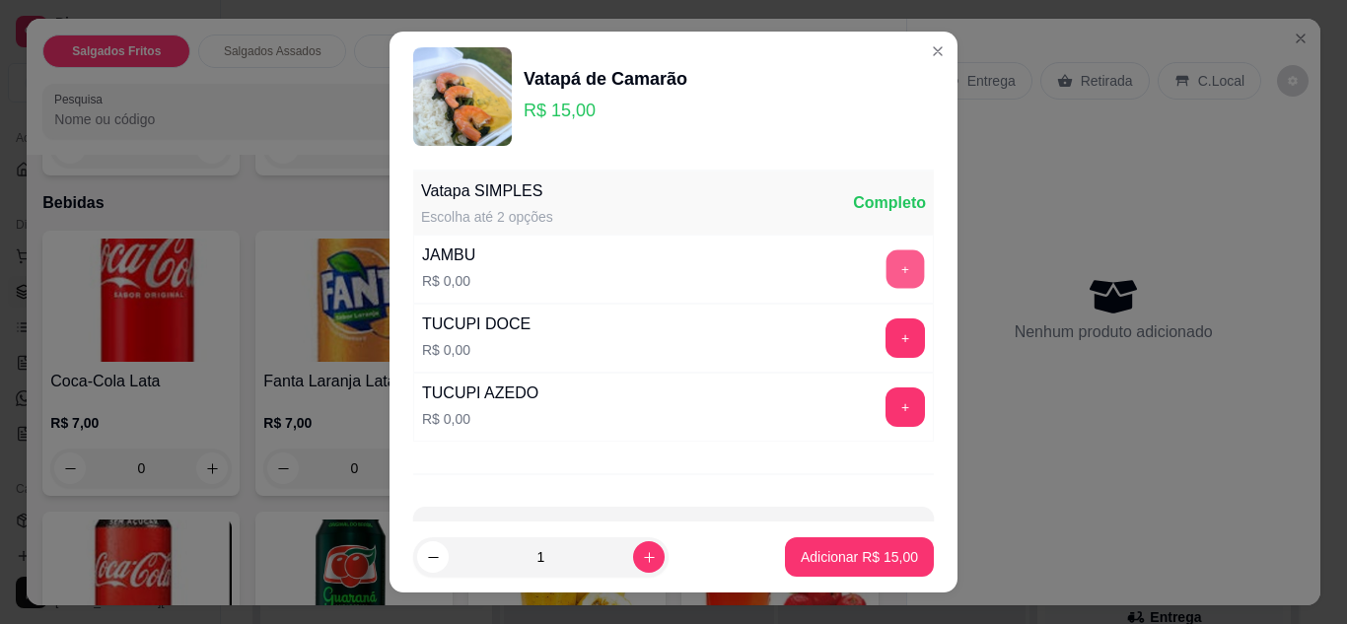
click at [887, 268] on button "+" at bounding box center [906, 269] width 38 height 38
click at [887, 407] on button "+" at bounding box center [906, 407] width 38 height 38
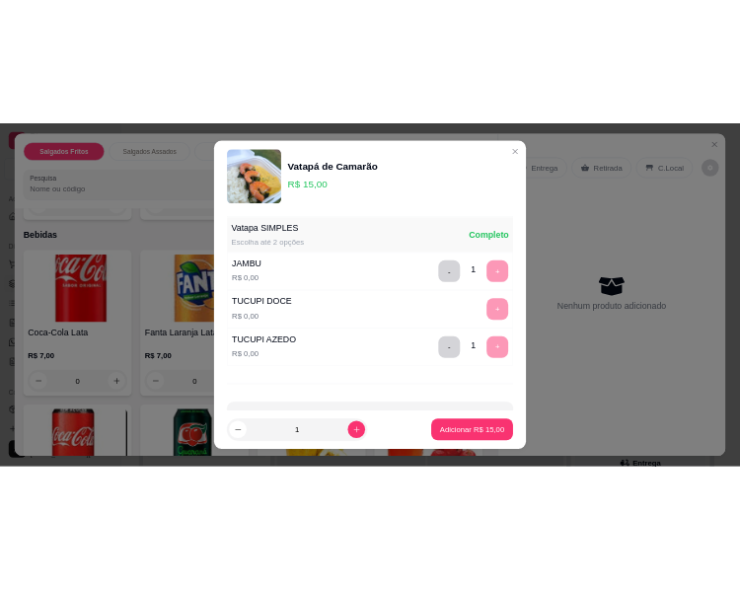
scroll to position [67, 0]
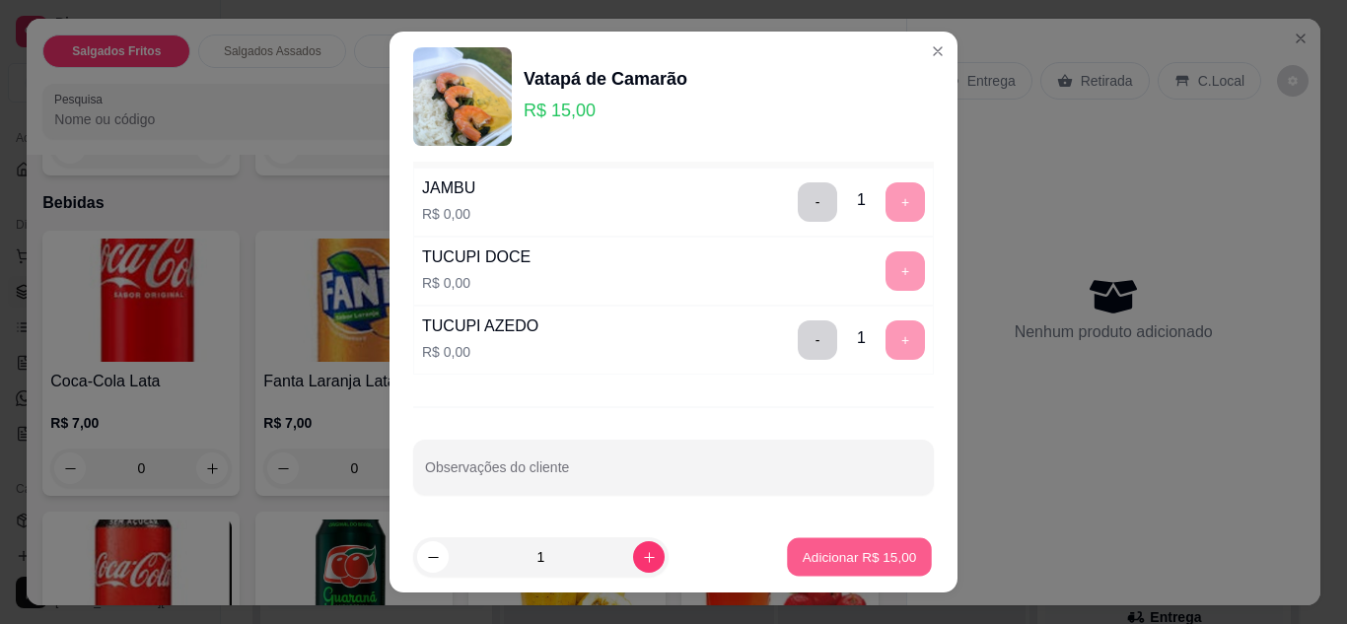
click at [839, 554] on p "Adicionar R$ 15,00" at bounding box center [860, 557] width 114 height 19
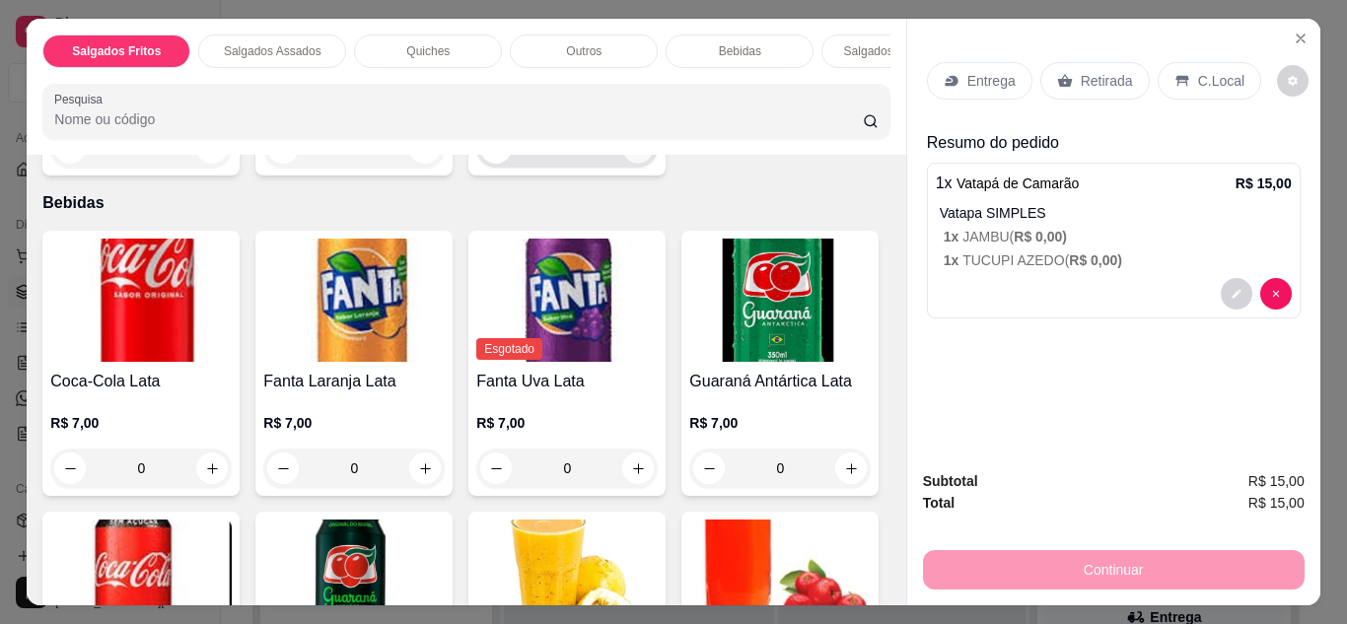
click at [631, 156] on icon "increase-product-quantity" at bounding box center [638, 148] width 15 height 15
type input "1"
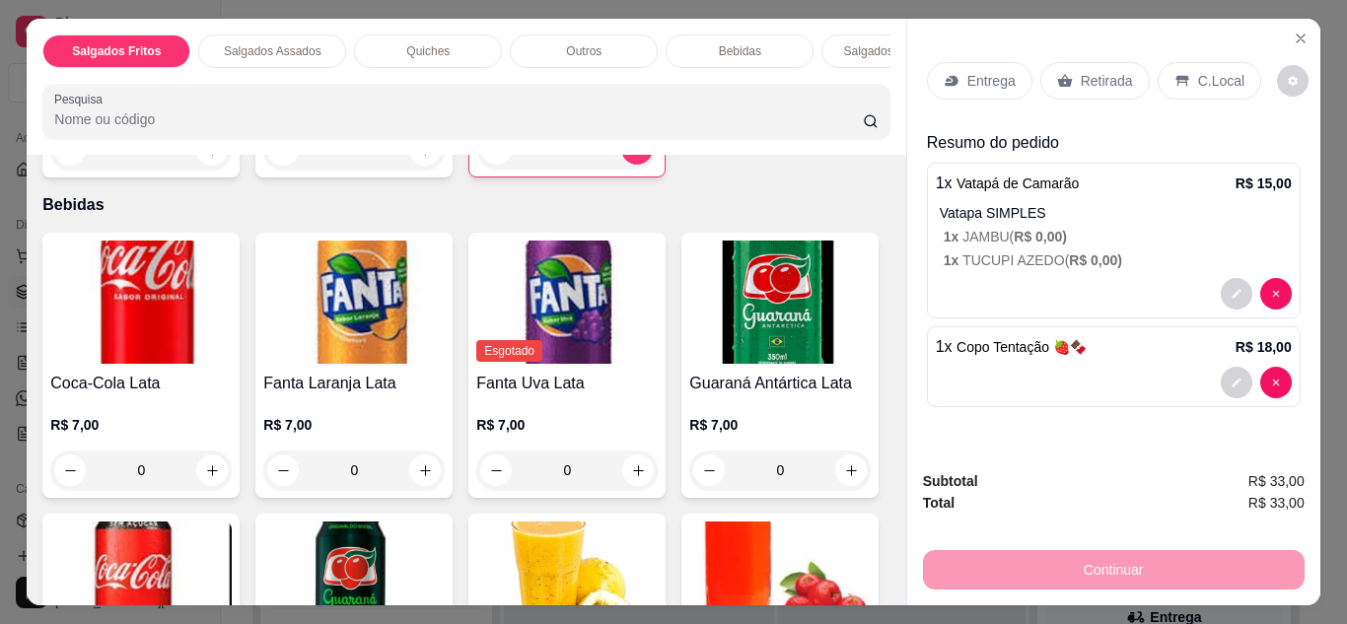
click at [1236, 174] on p "R$ 15,00" at bounding box center [1264, 184] width 56 height 20
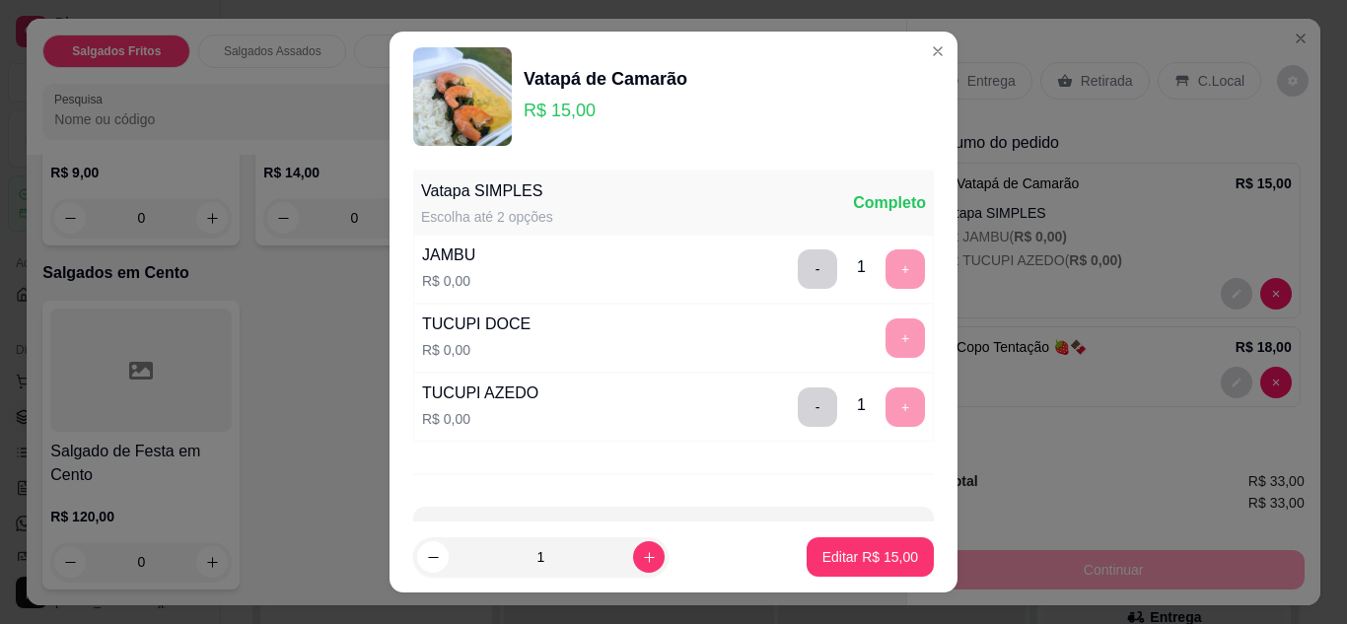
scroll to position [1358, 0]
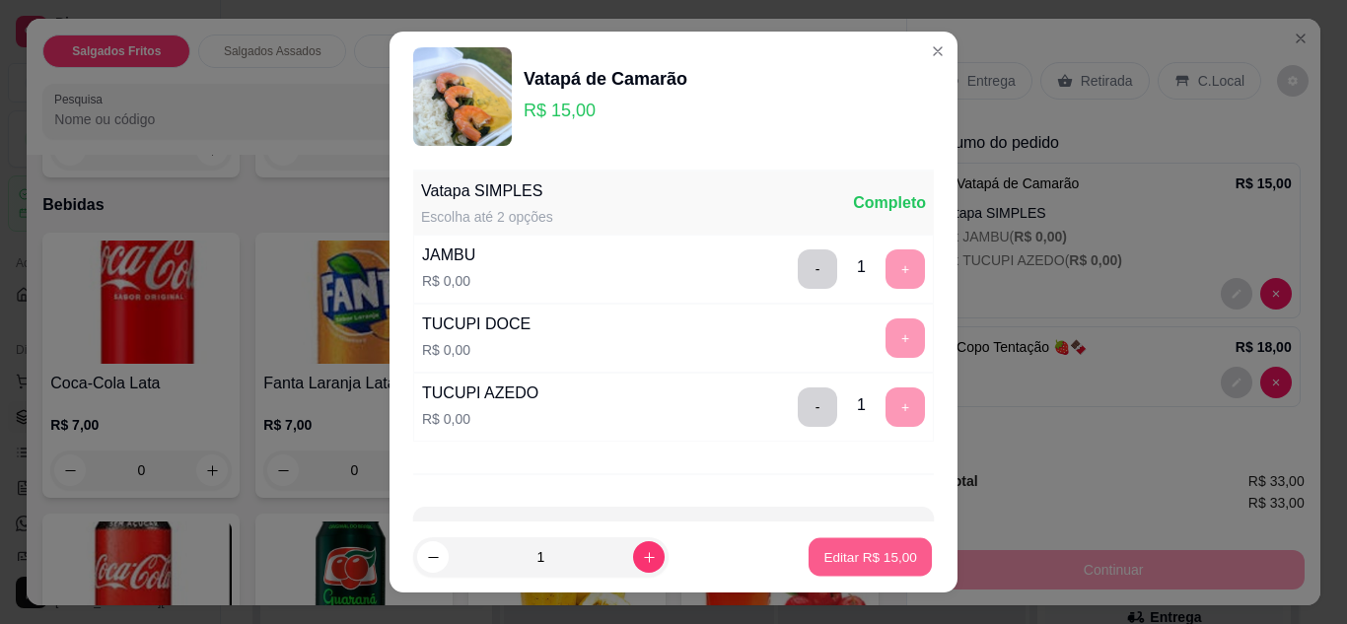
click at [865, 544] on button "Editar R$ 15,00" at bounding box center [870, 558] width 123 height 38
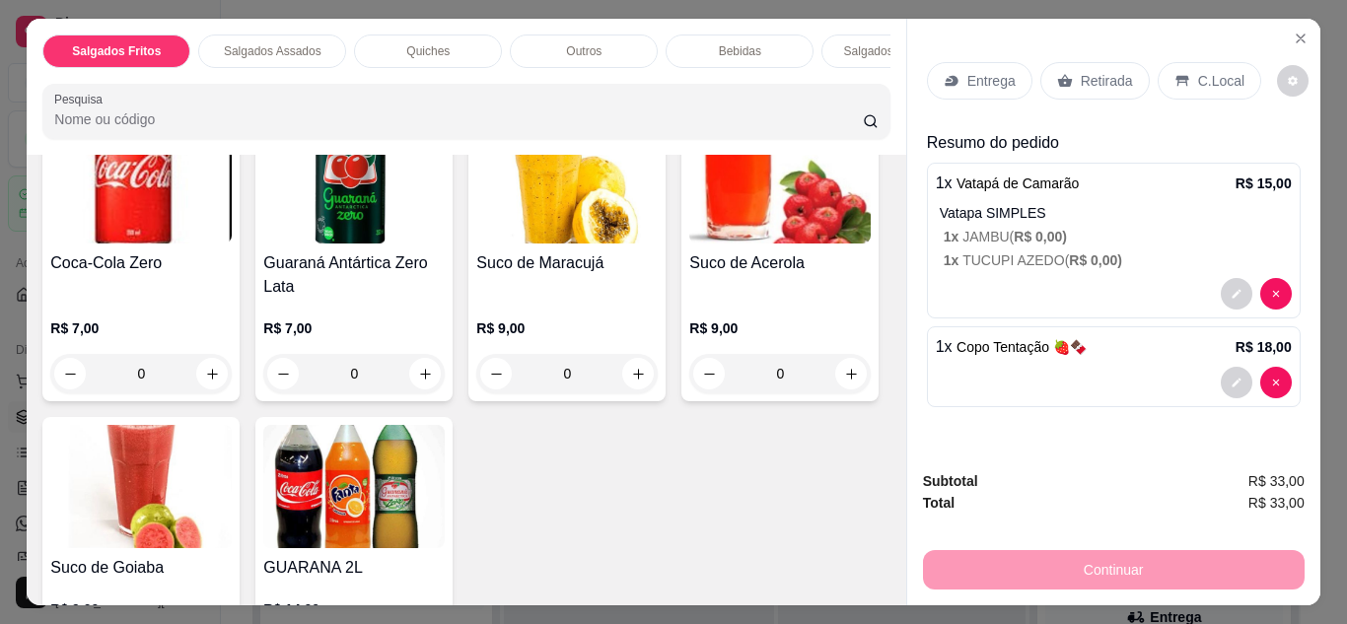
scroll to position [1815, 0]
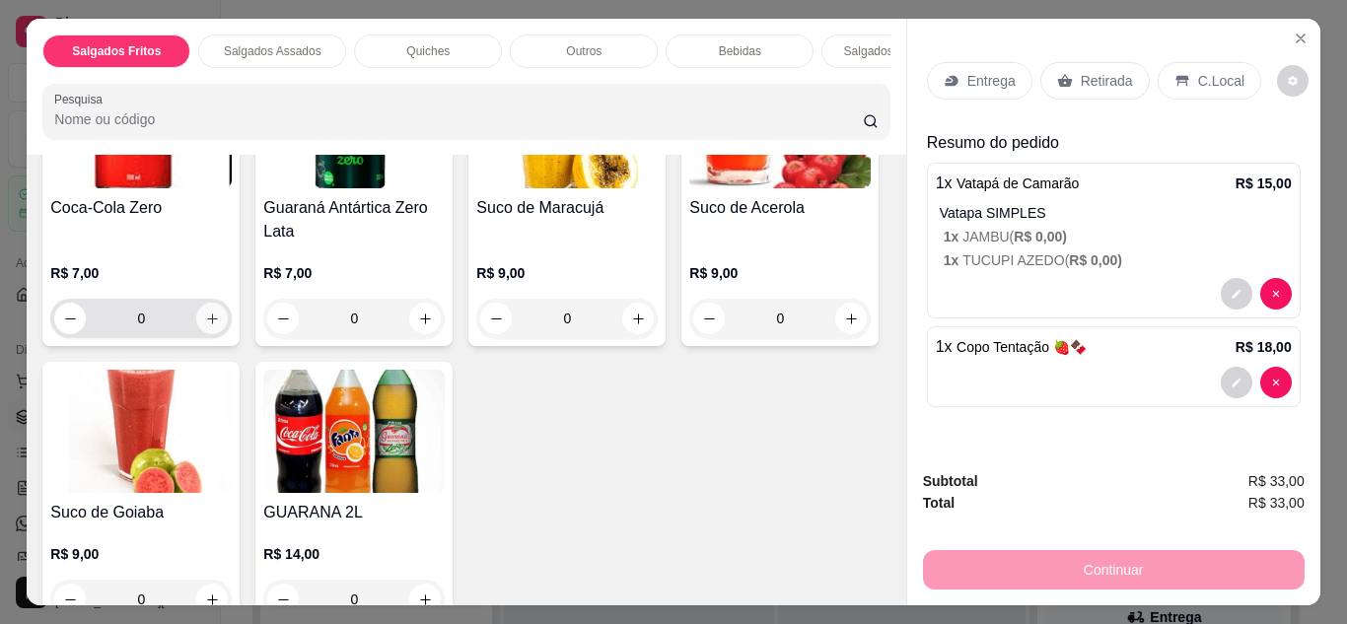
click at [228, 334] on button "increase-product-quantity" at bounding box center [212, 319] width 32 height 32
type input "1"
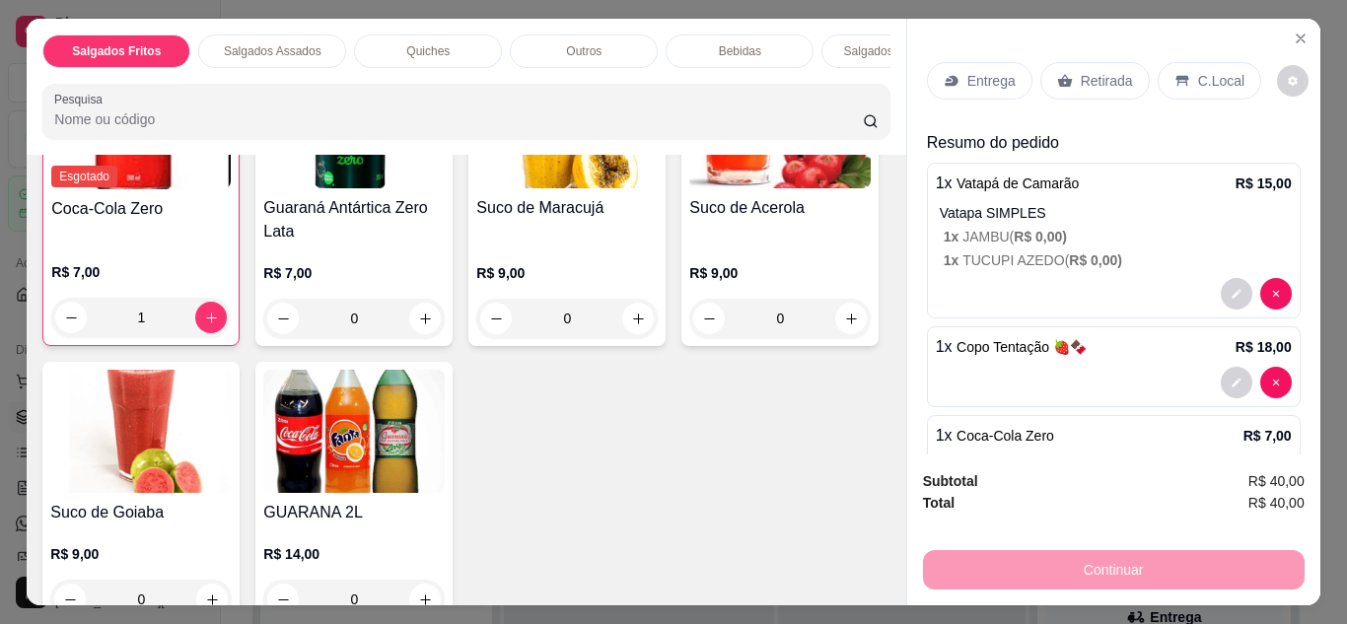
click at [1198, 79] on p "C.Local" at bounding box center [1221, 81] width 46 height 20
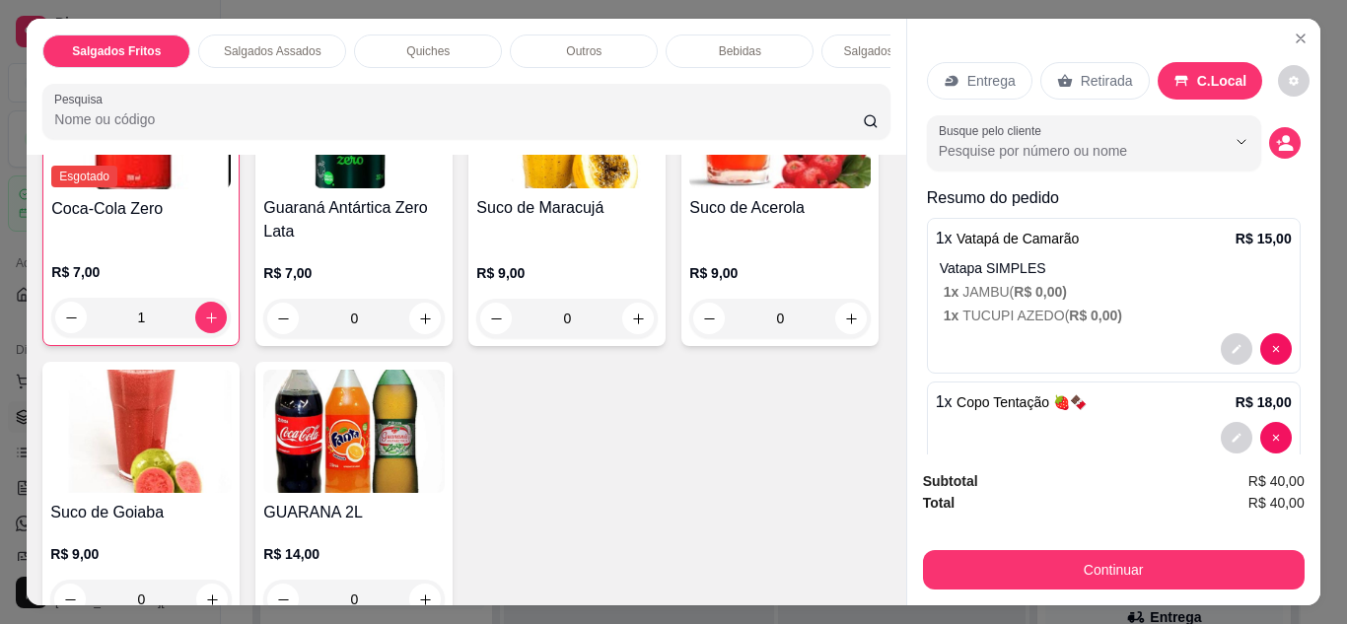
click at [944, 79] on icon at bounding box center [952, 81] width 16 height 16
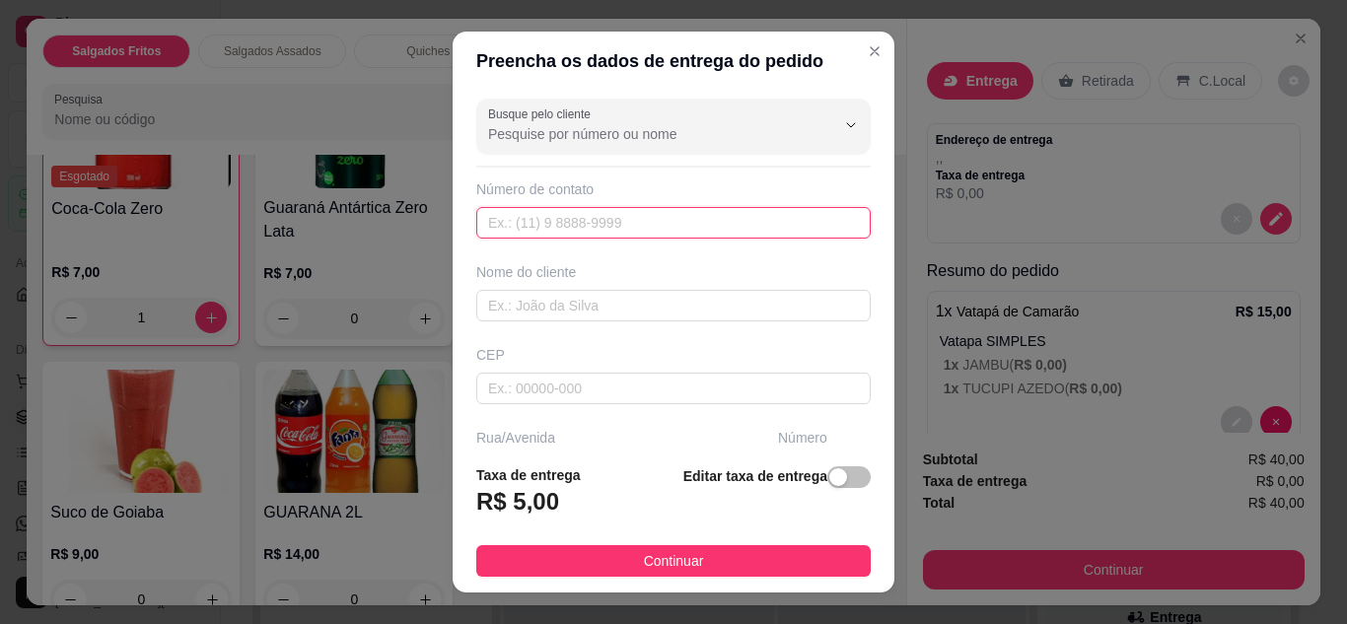
click at [657, 235] on input "text" at bounding box center [673, 223] width 395 height 32
type input "[PHONE_NUMBER]"
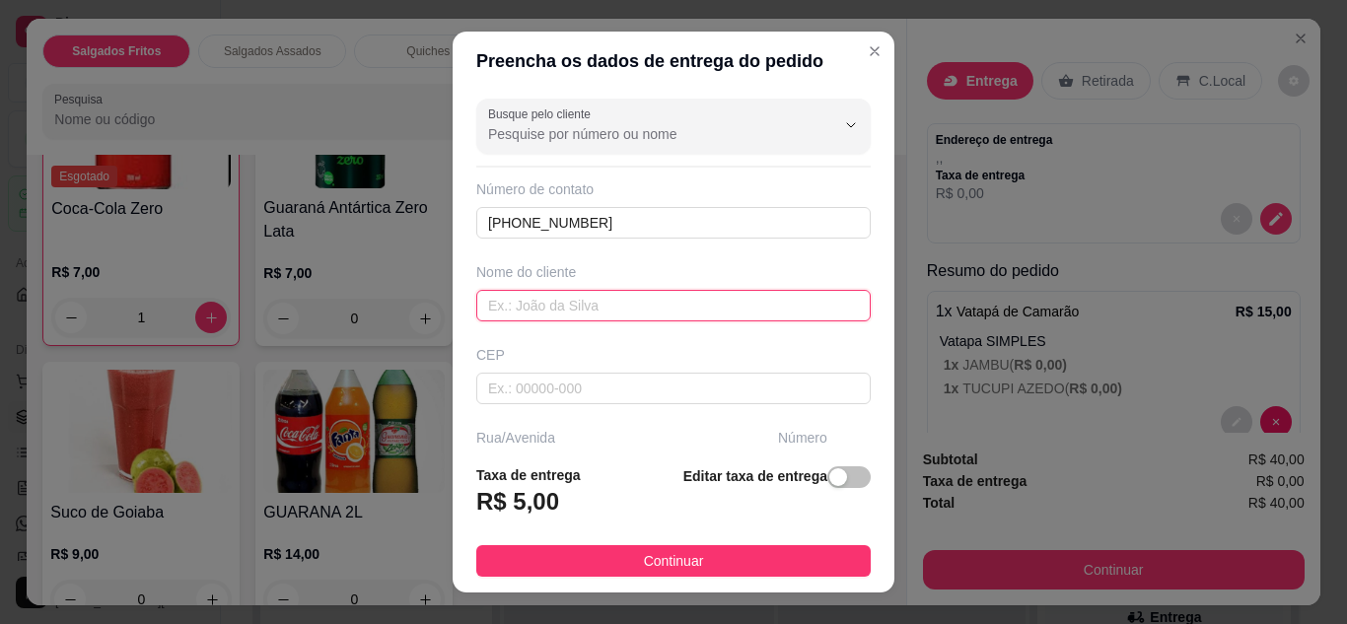
click at [603, 313] on input "text" at bounding box center [673, 306] width 395 height 32
type input "[PERSON_NAME]"
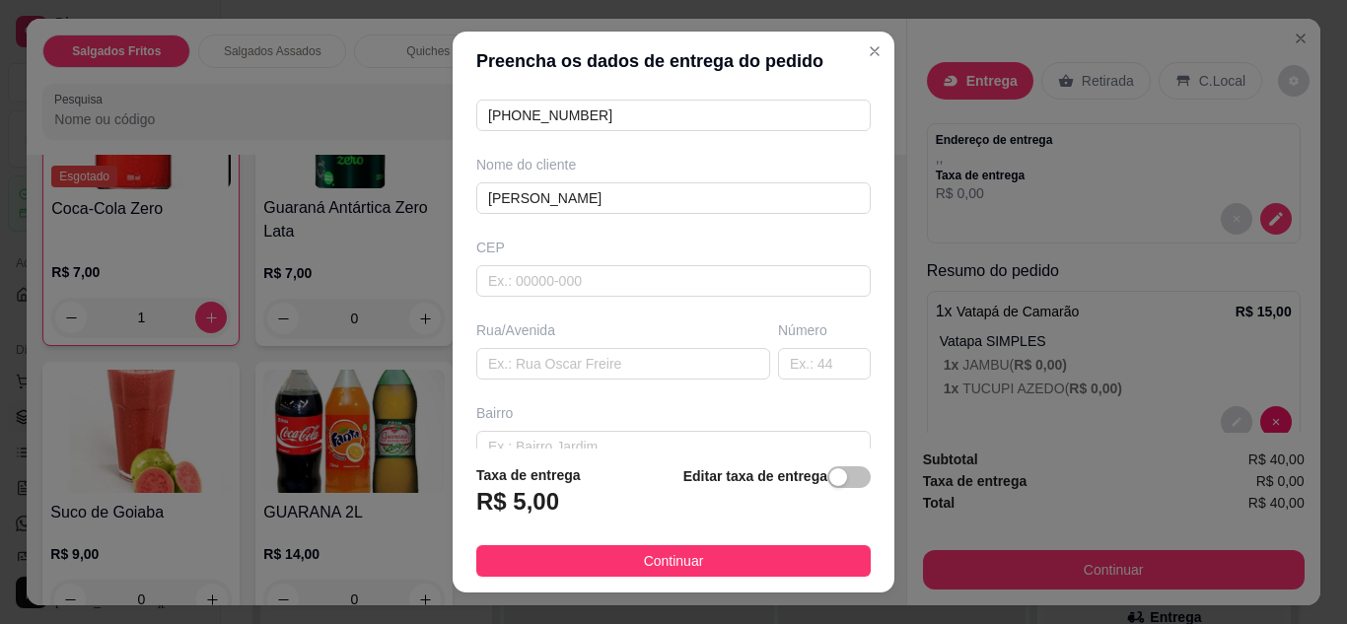
scroll to position [122, 0]
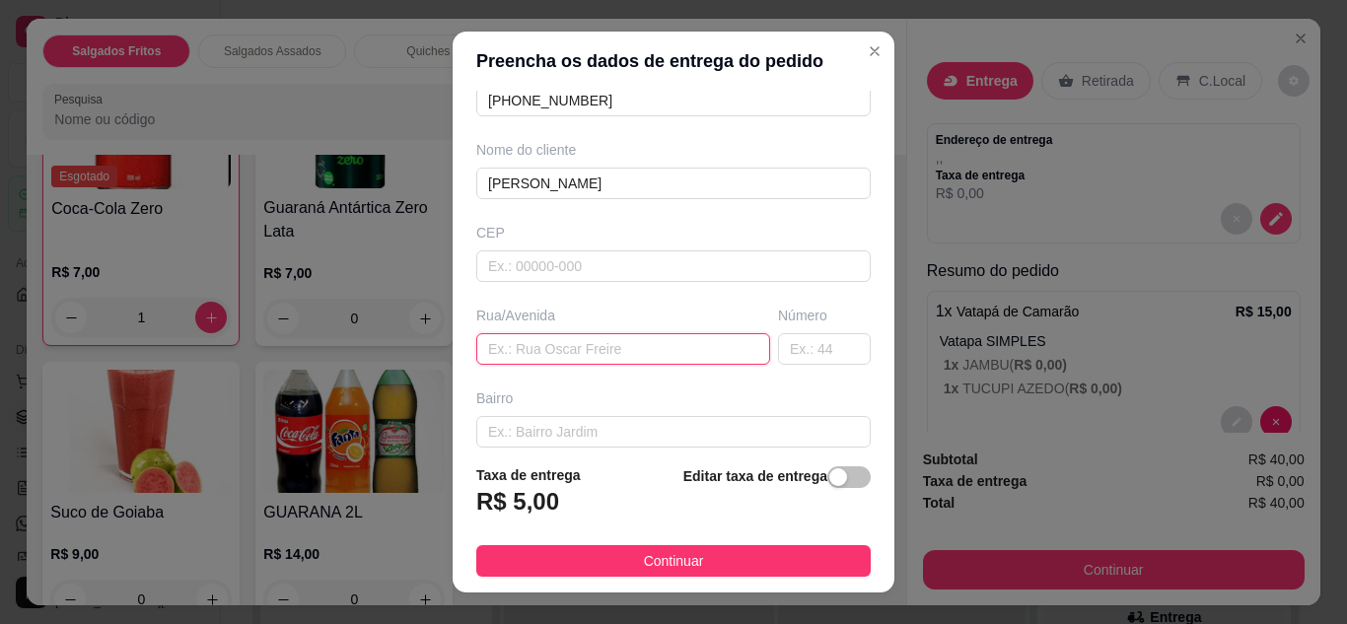
click at [684, 333] on input "text" at bounding box center [623, 349] width 294 height 32
type input "Aloj. [GEOGRAPHIC_DATA]"
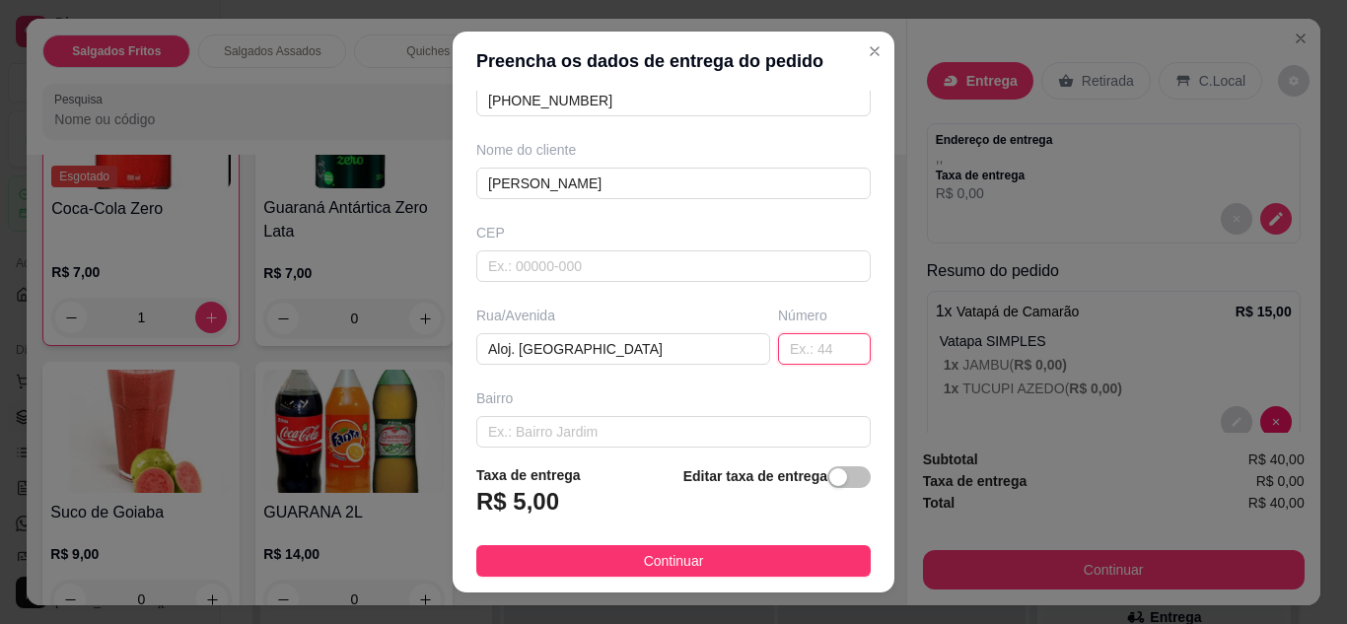
click at [782, 346] on input "text" at bounding box center [824, 349] width 93 height 32
type input "10"
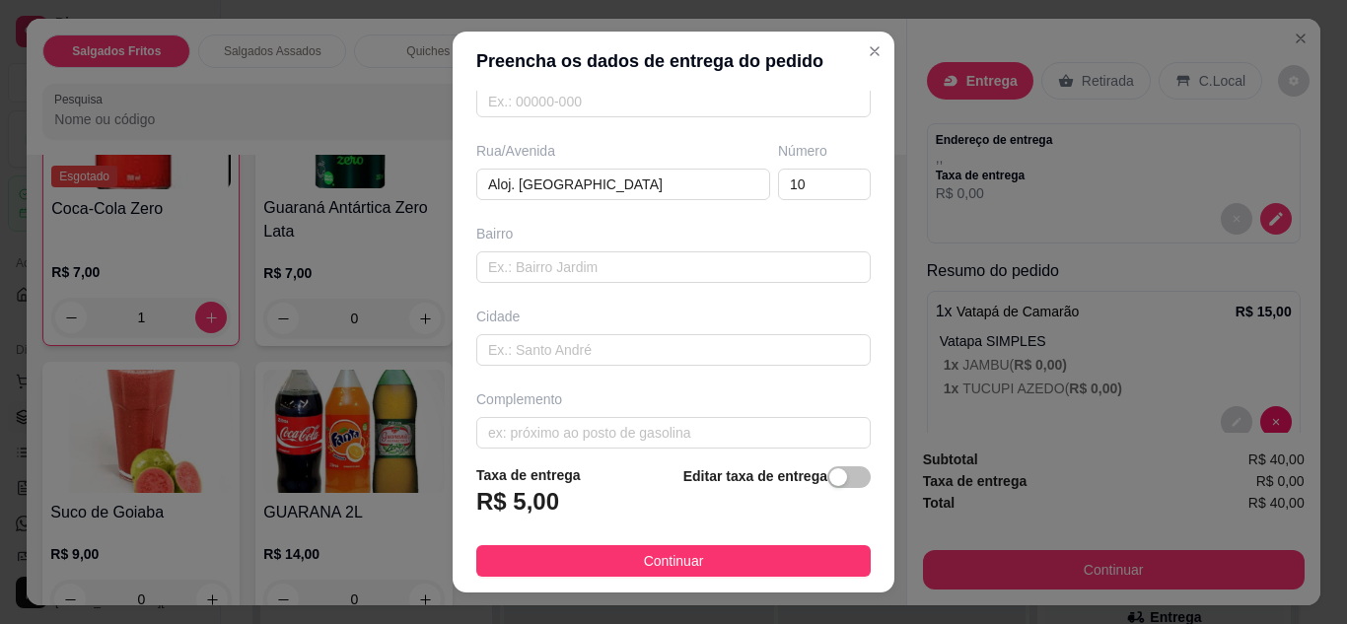
scroll to position [306, 0]
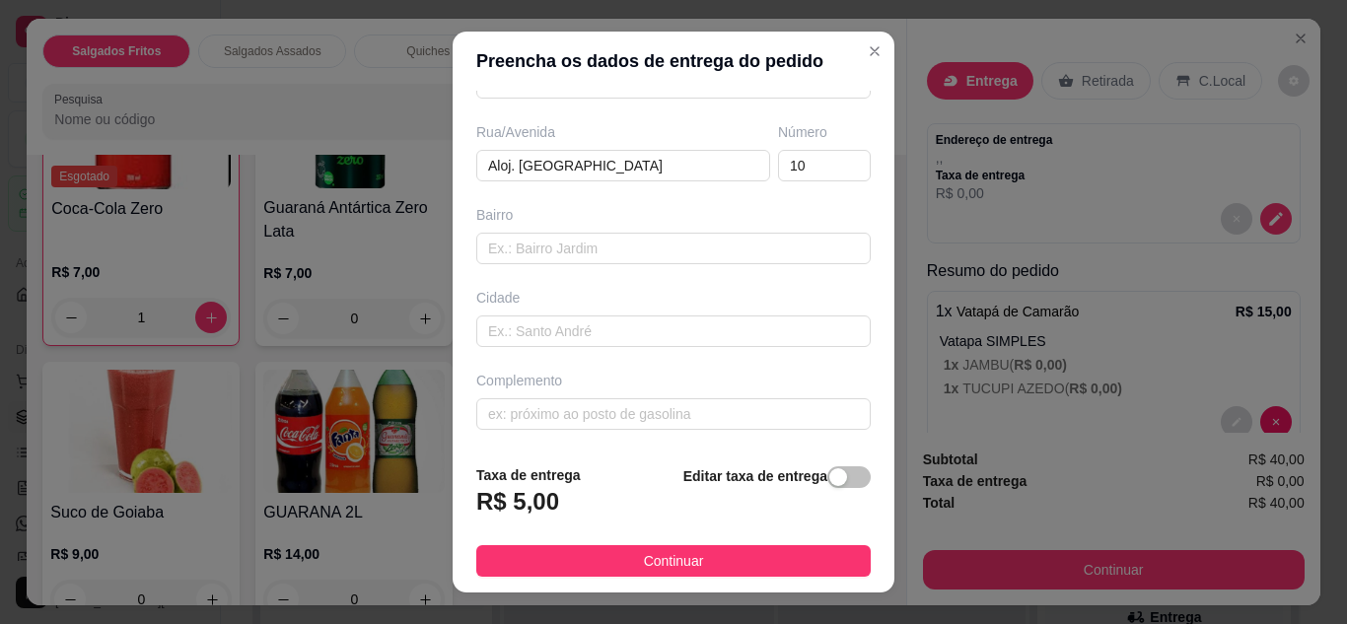
click at [753, 556] on button "Continuar" at bounding box center [673, 561] width 395 height 32
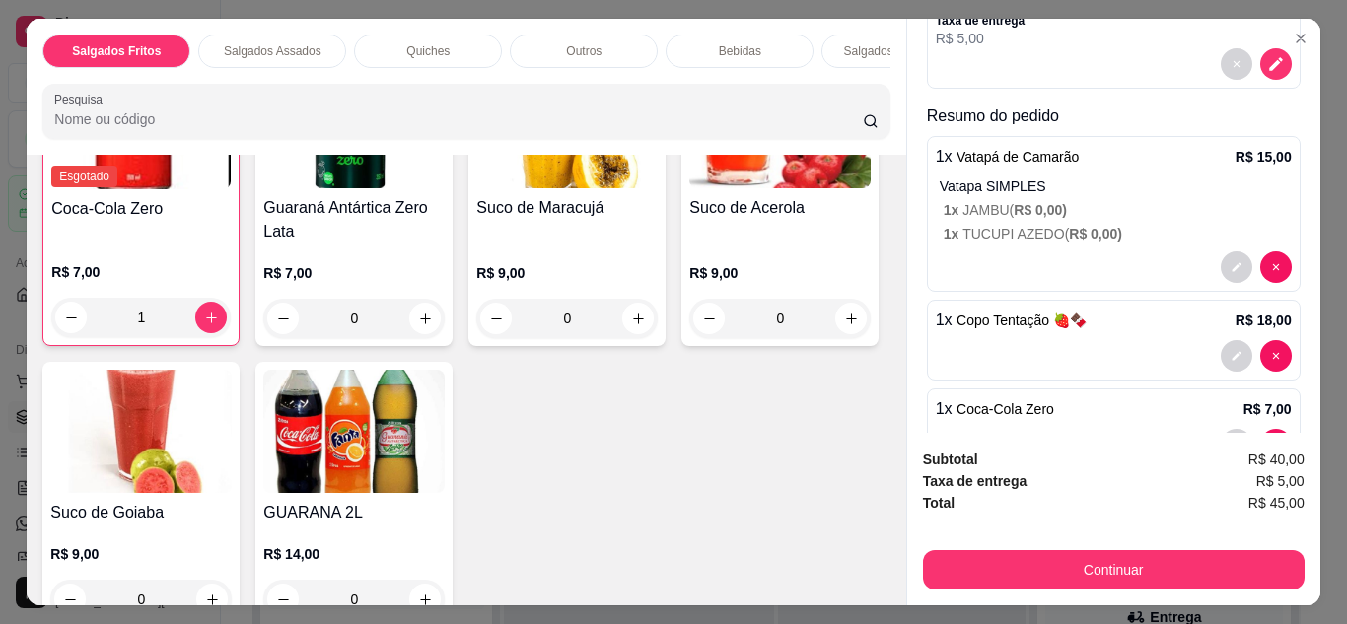
scroll to position [304, 0]
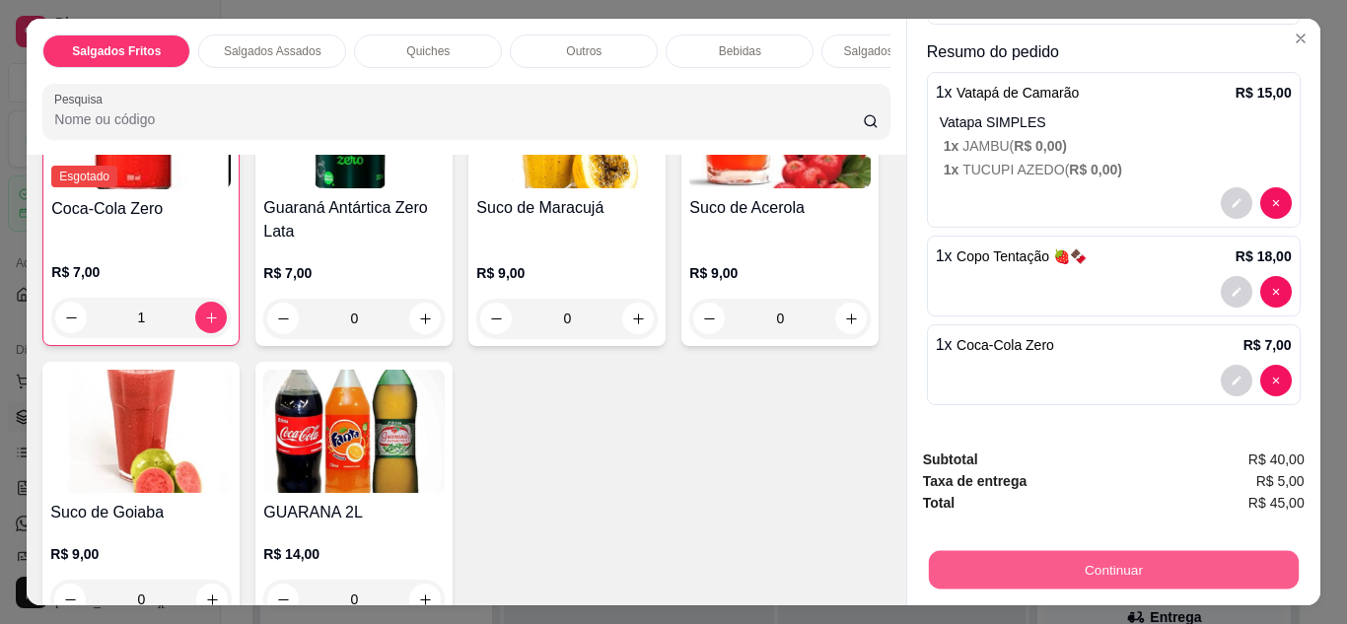
click at [1097, 577] on button "Continuar" at bounding box center [1113, 570] width 370 height 38
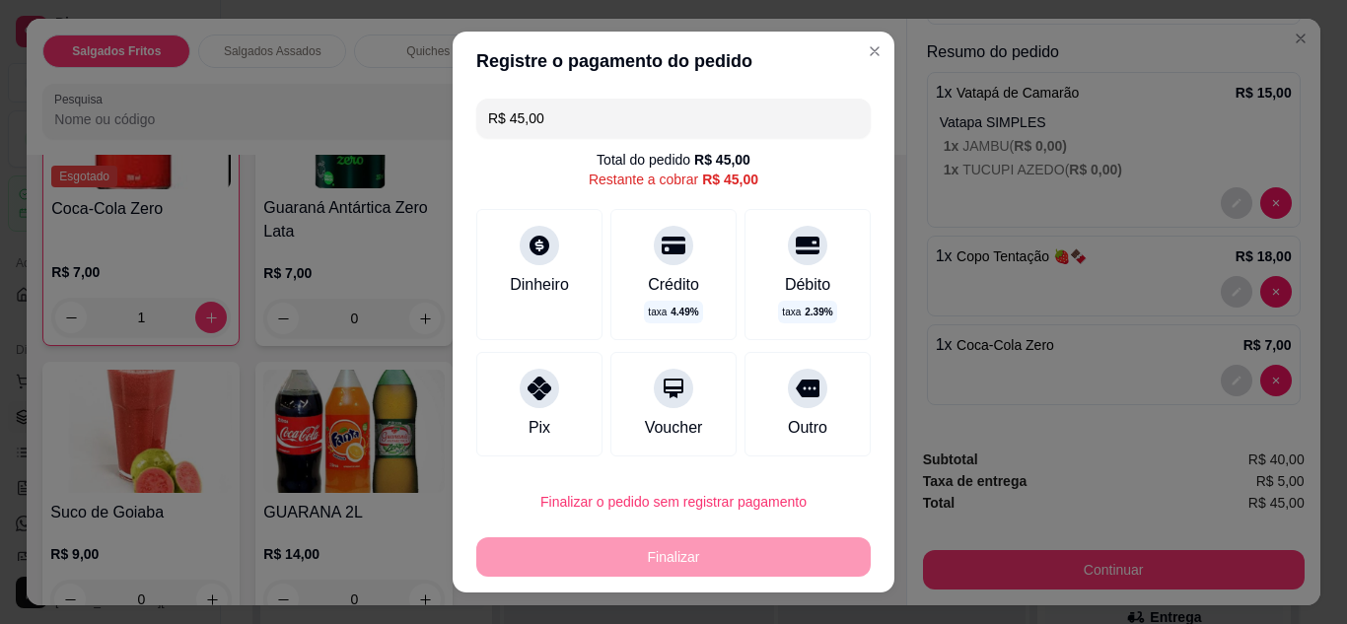
click at [528, 387] on icon at bounding box center [540, 389] width 24 height 24
type input "R$ 0,00"
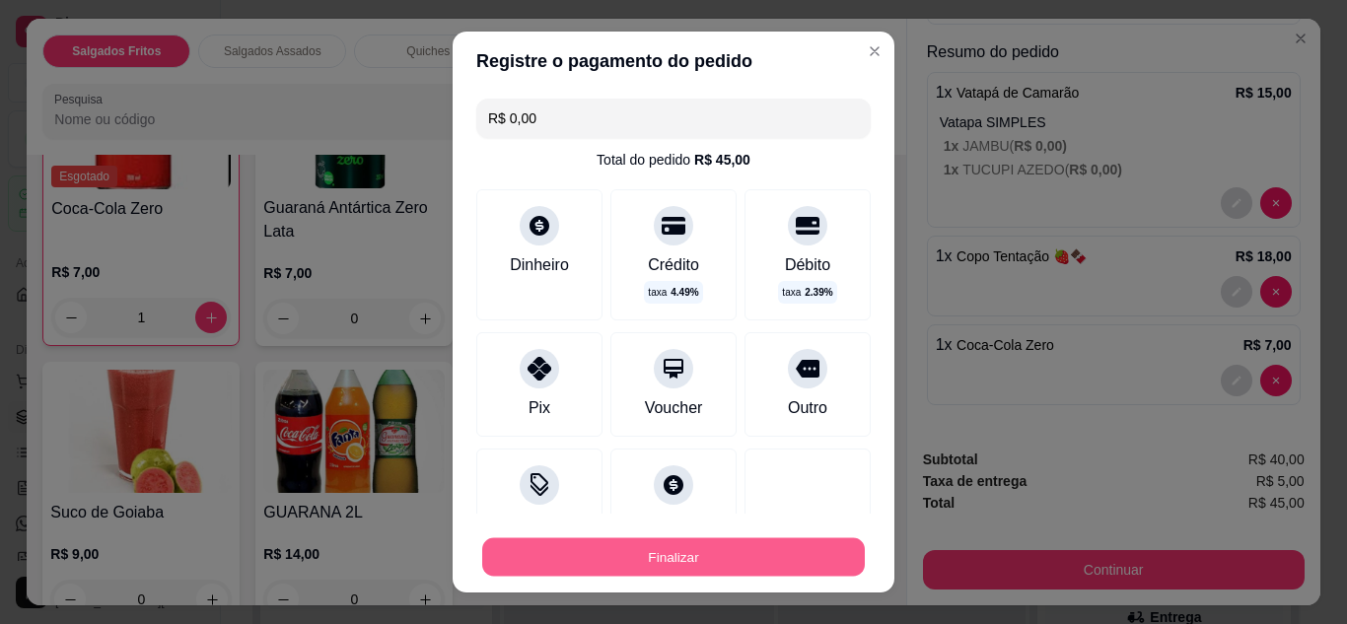
click at [652, 567] on button "Finalizar" at bounding box center [673, 558] width 383 height 38
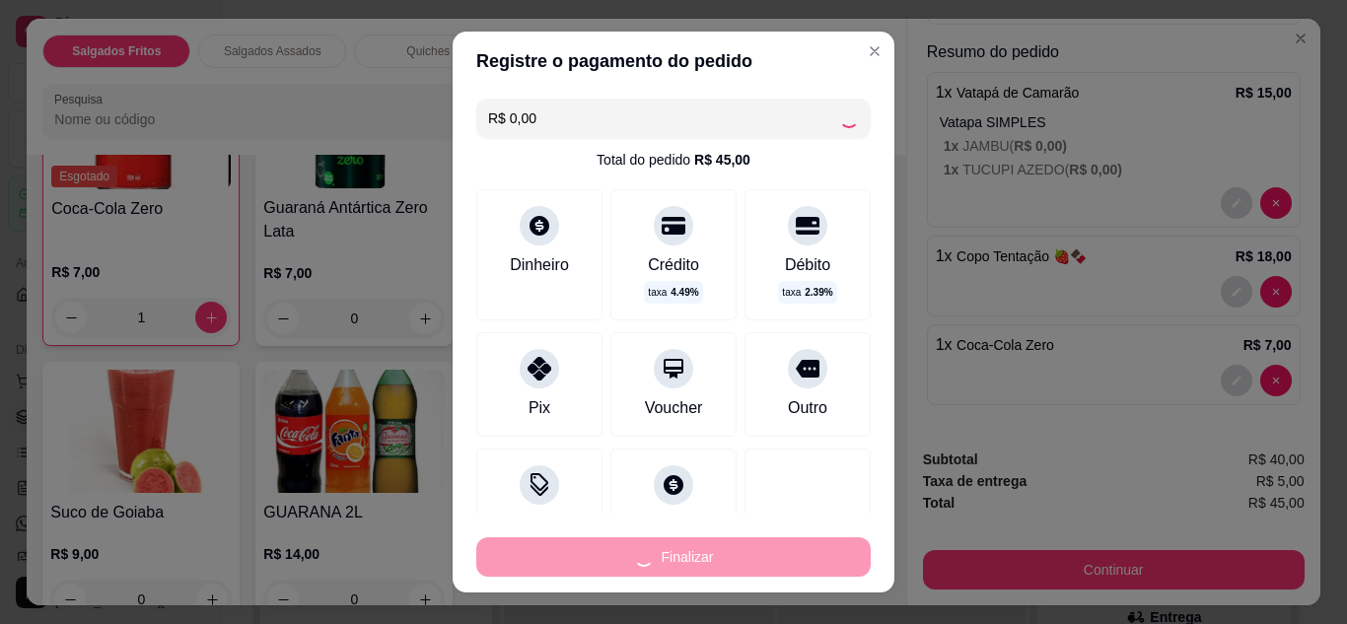
type input "0"
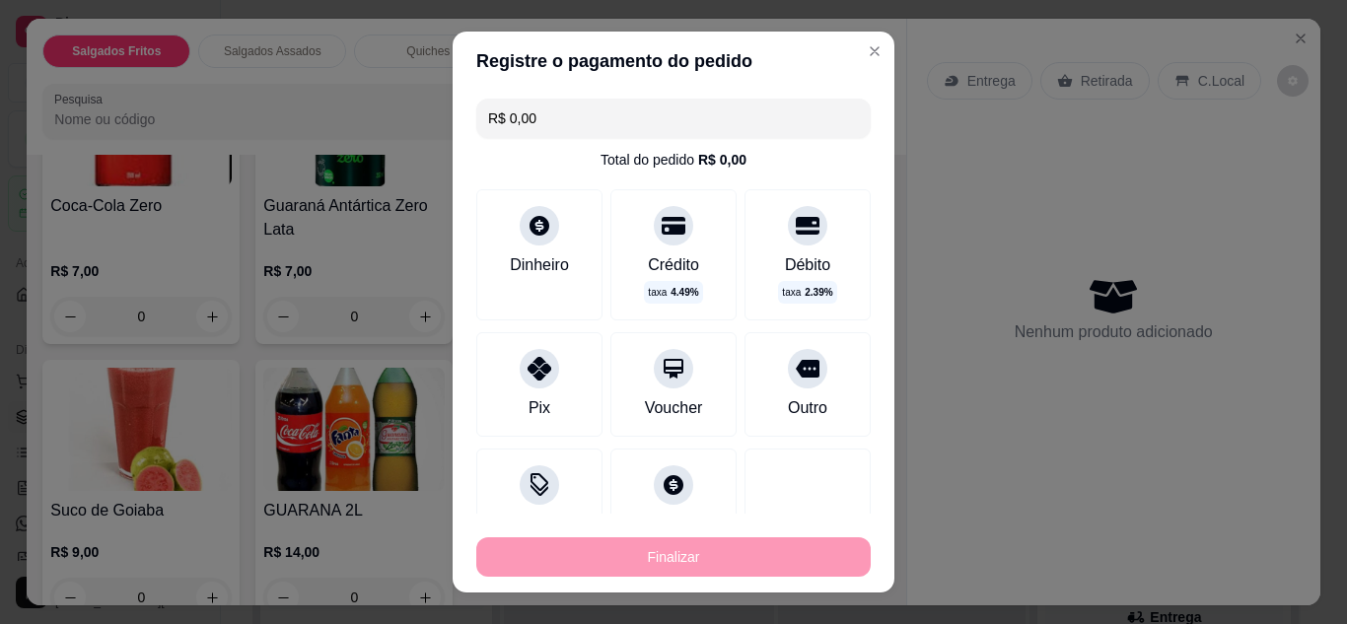
type input "-R$ 45,00"
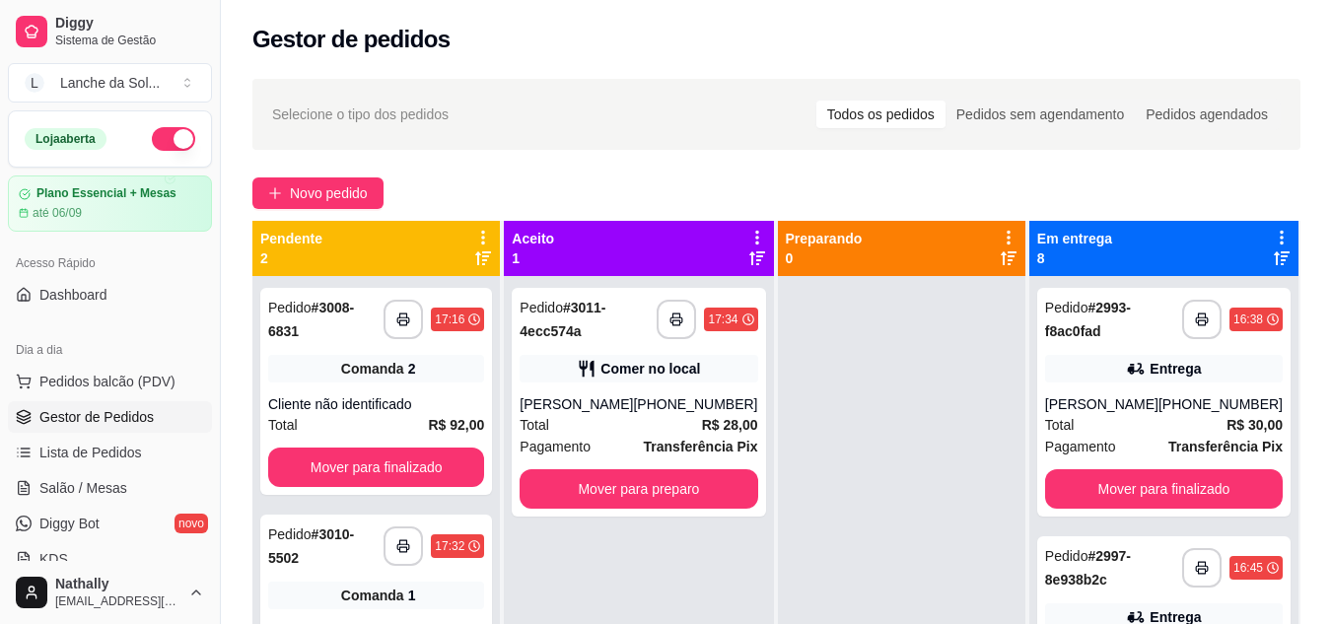
click at [660, 422] on div "Total R$ 28,00" at bounding box center [639, 425] width 238 height 22
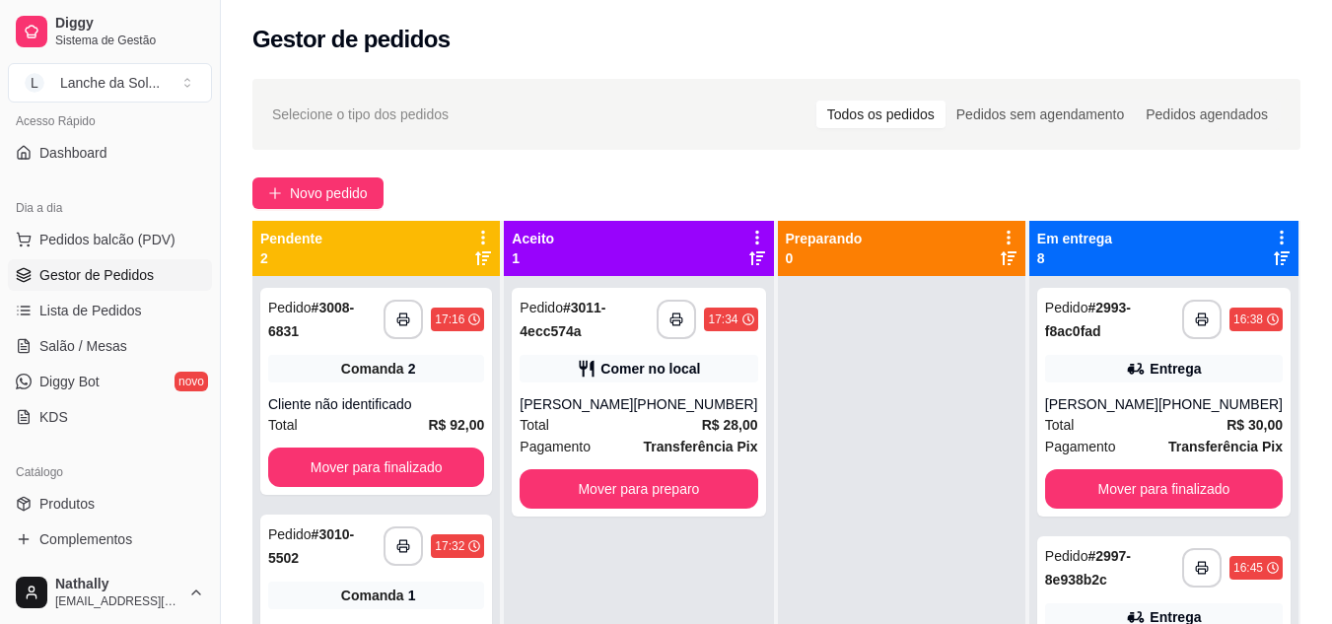
scroll to position [175, 0]
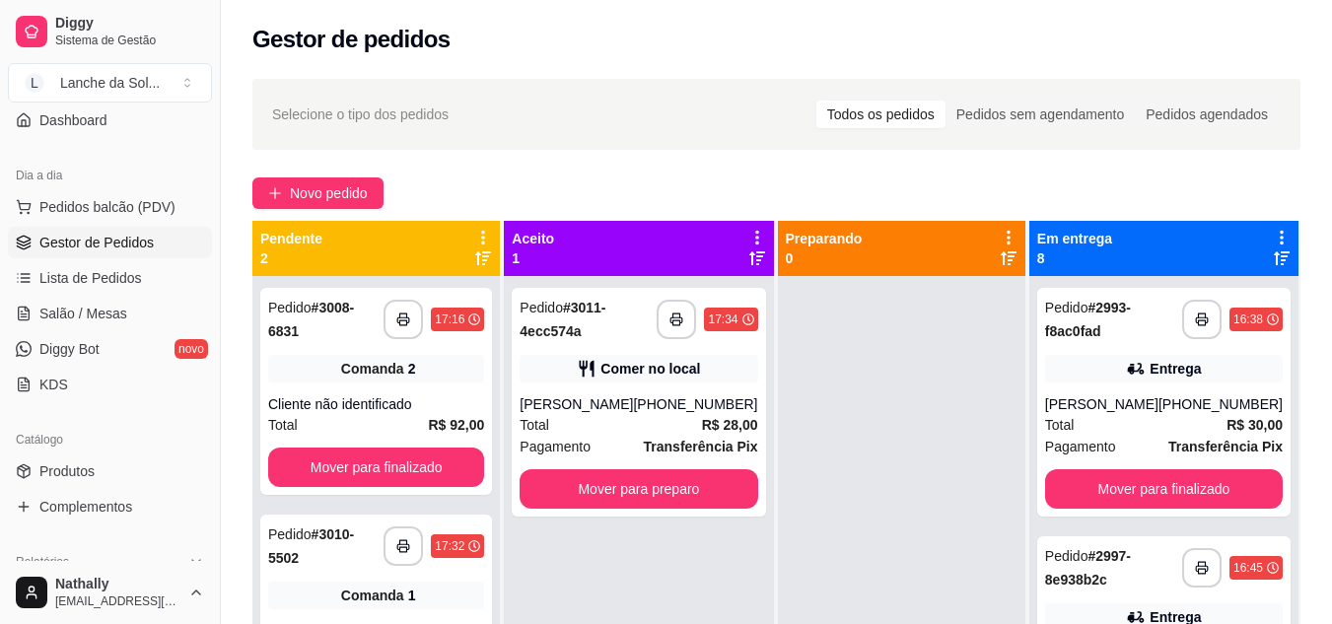
click at [104, 484] on link "Produtos" at bounding box center [110, 472] width 204 height 32
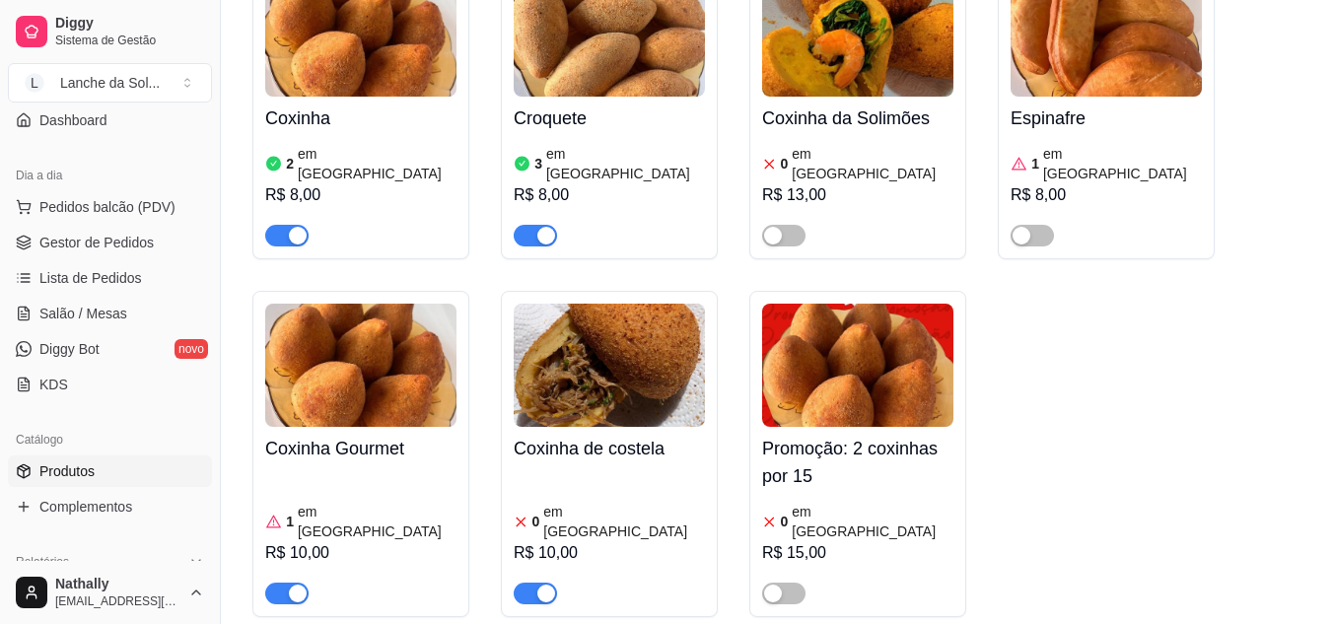
scroll to position [331, 0]
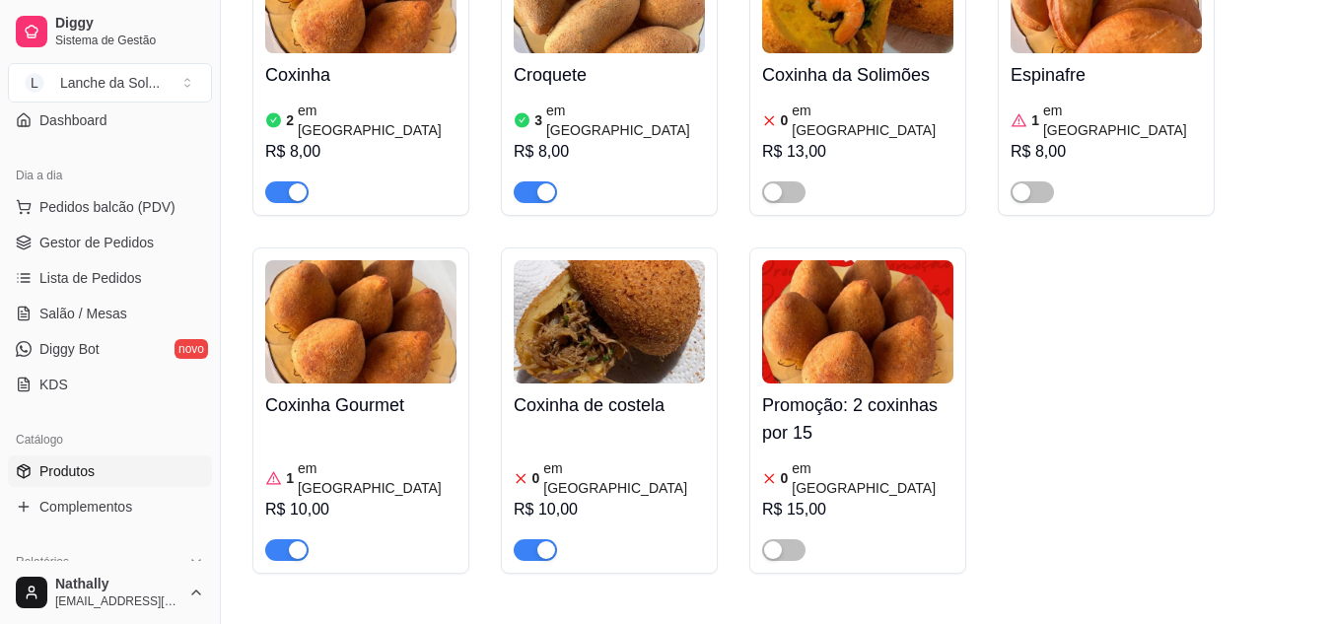
click at [566, 459] on article "em [GEOGRAPHIC_DATA]" at bounding box center [624, 478] width 162 height 39
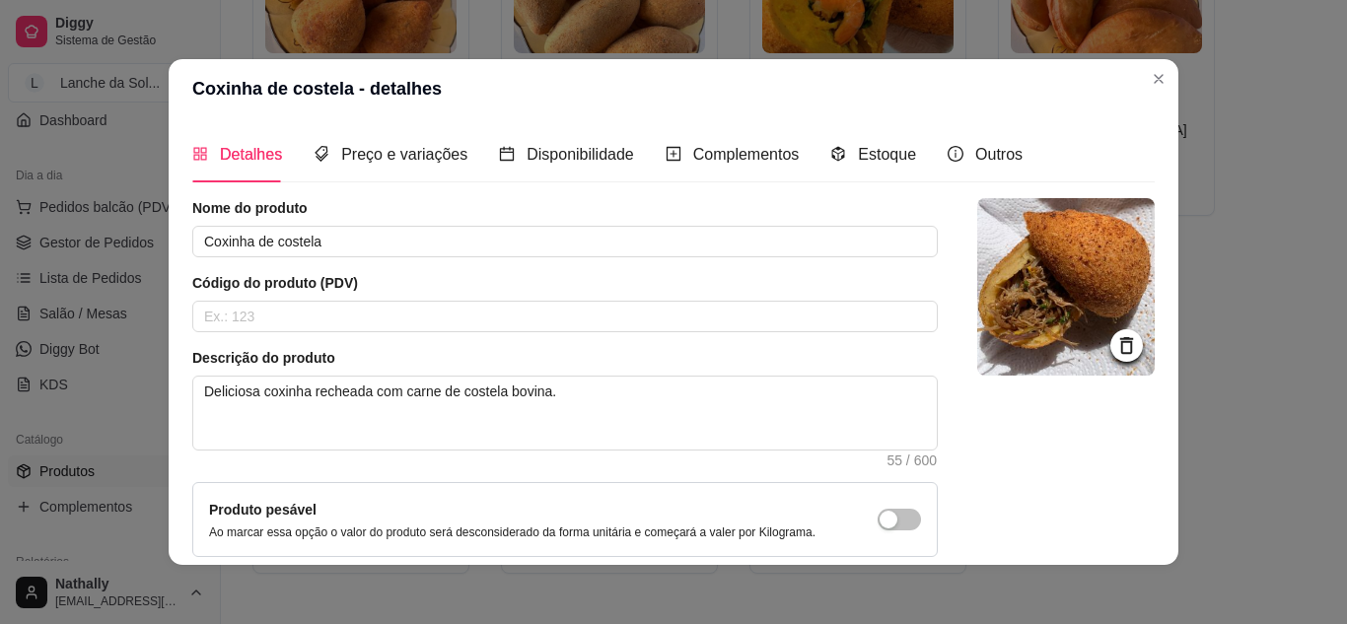
click at [857, 169] on div "Estoque" at bounding box center [873, 154] width 86 height 56
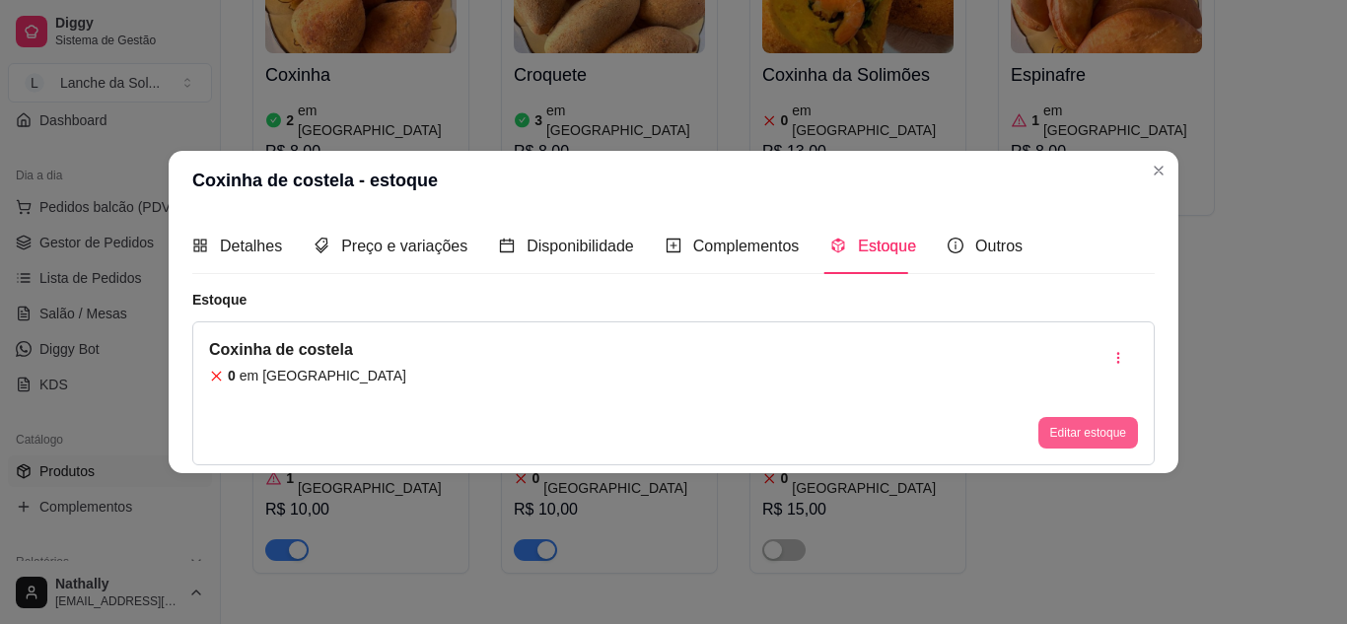
drag, startPoint x: 1057, startPoint y: 411, endPoint x: 1059, endPoint y: 433, distance: 21.8
click at [1059, 433] on div "Editar estoque" at bounding box center [1089, 393] width 100 height 110
click at [1059, 433] on button "Editar estoque" at bounding box center [1088, 433] width 97 height 31
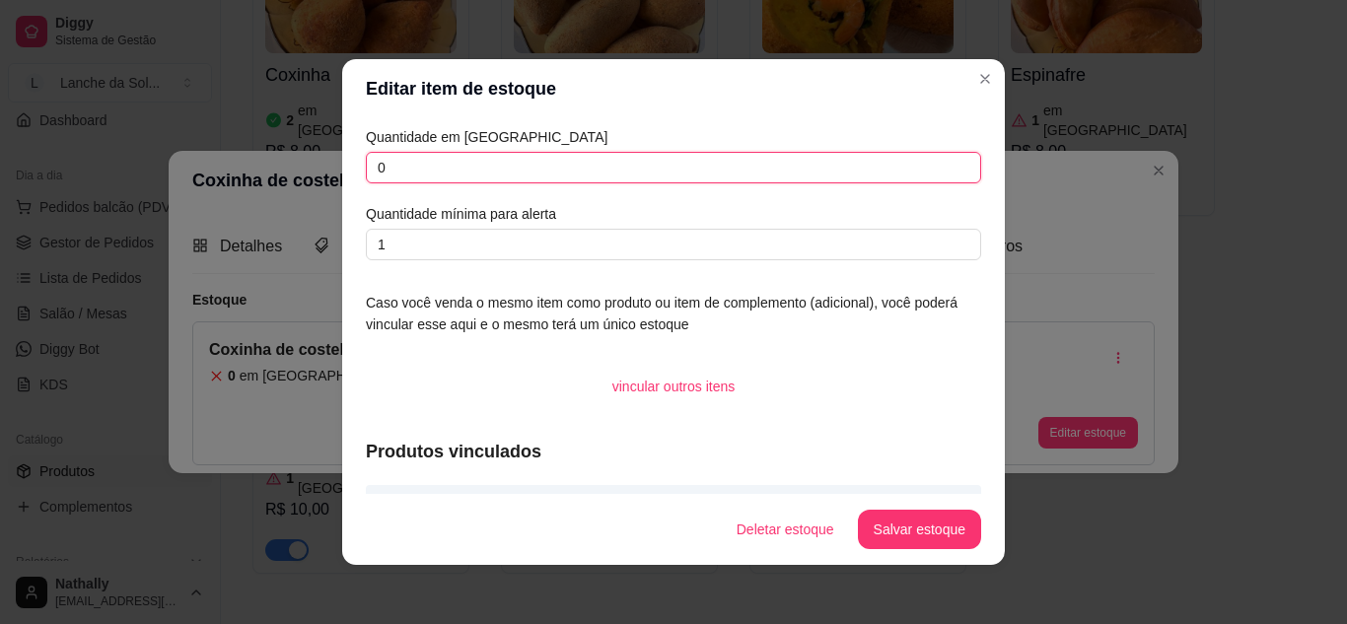
click at [748, 165] on input "0" at bounding box center [673, 168] width 615 height 32
click at [748, 165] on input "1" at bounding box center [673, 168] width 615 height 32
type input "1"
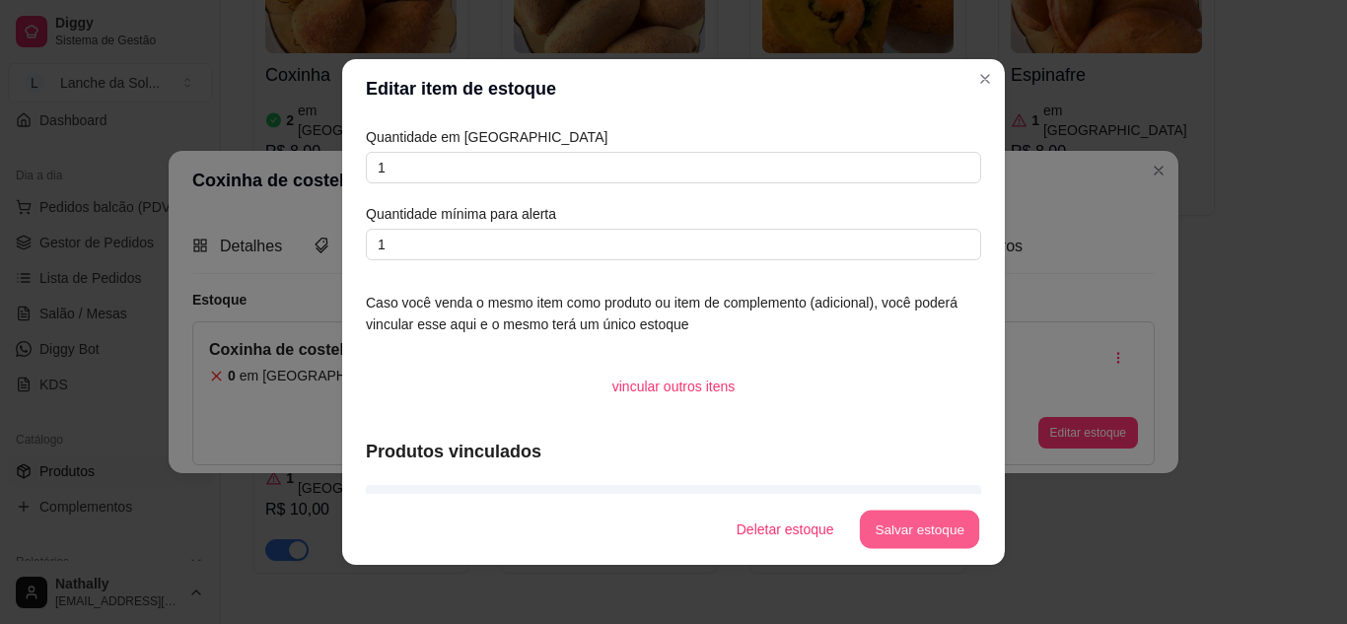
click at [928, 543] on button "Salvar estoque" at bounding box center [919, 530] width 120 height 38
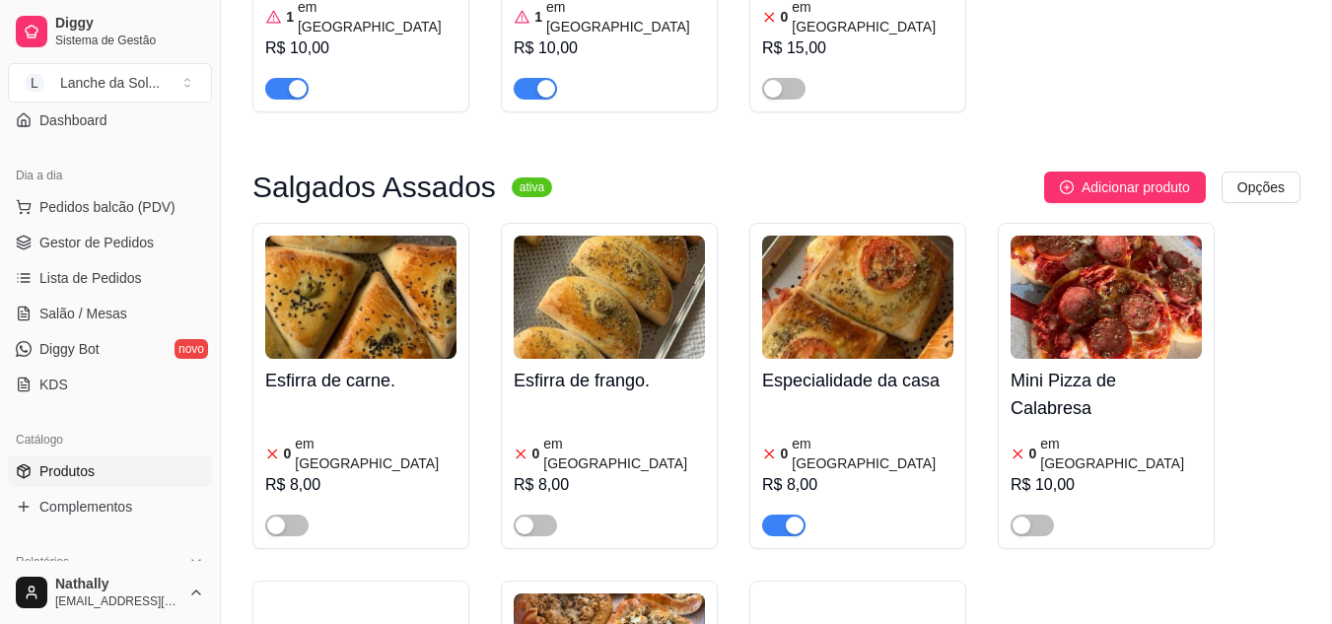
scroll to position [952, 0]
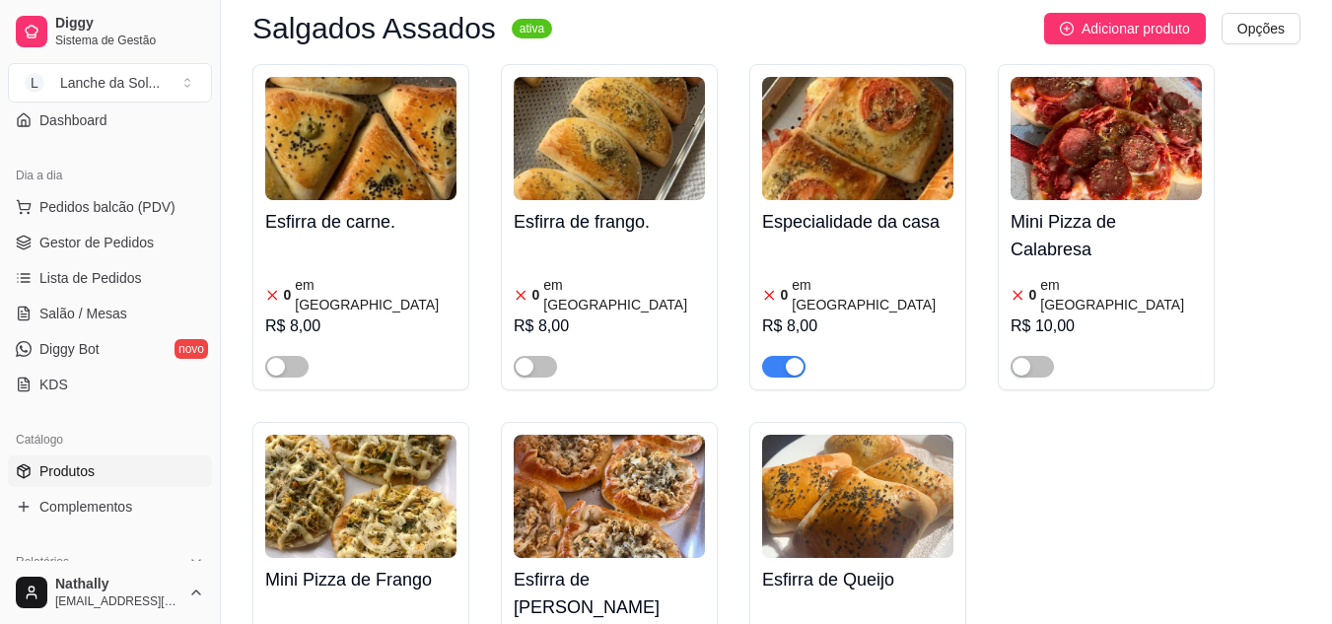
click at [799, 358] on div "button" at bounding box center [795, 367] width 18 height 18
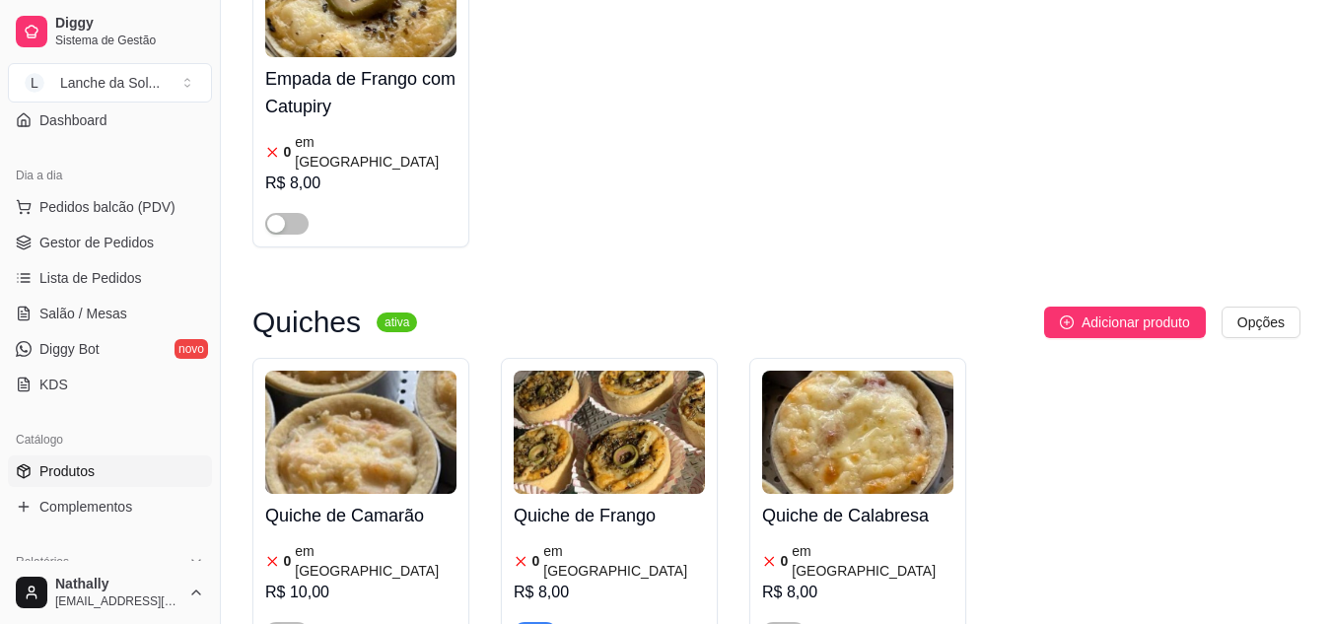
scroll to position [2321, 0]
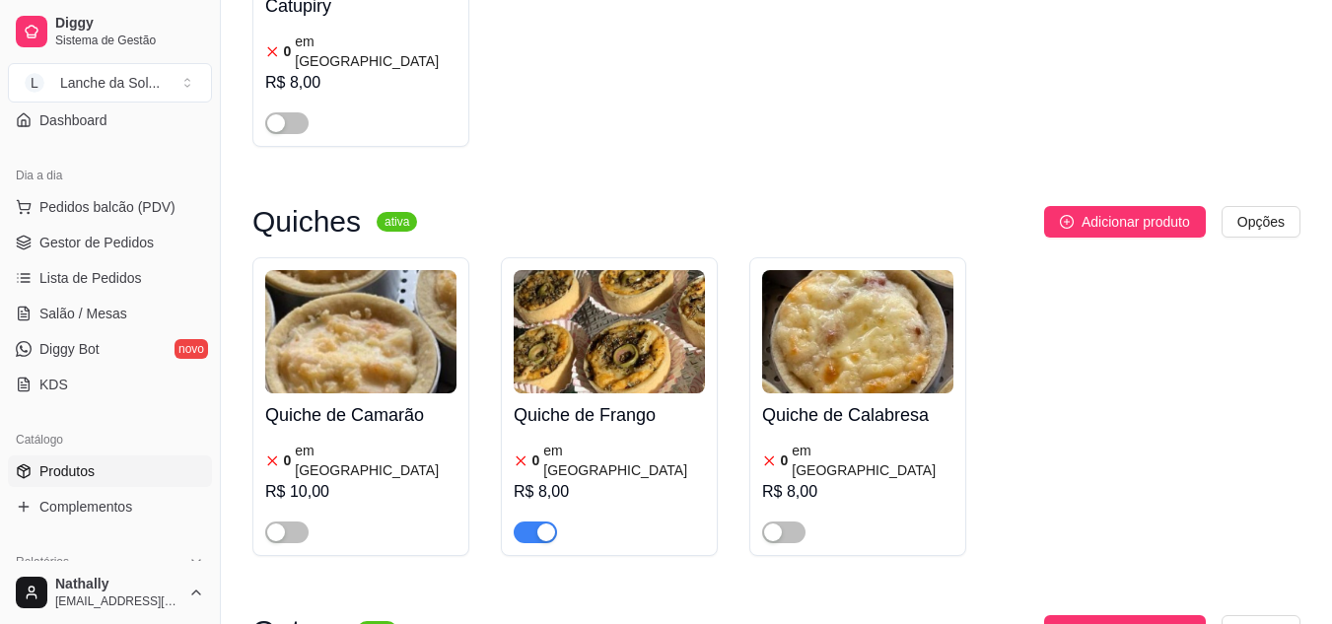
click at [547, 524] on div "button" at bounding box center [547, 533] width 18 height 18
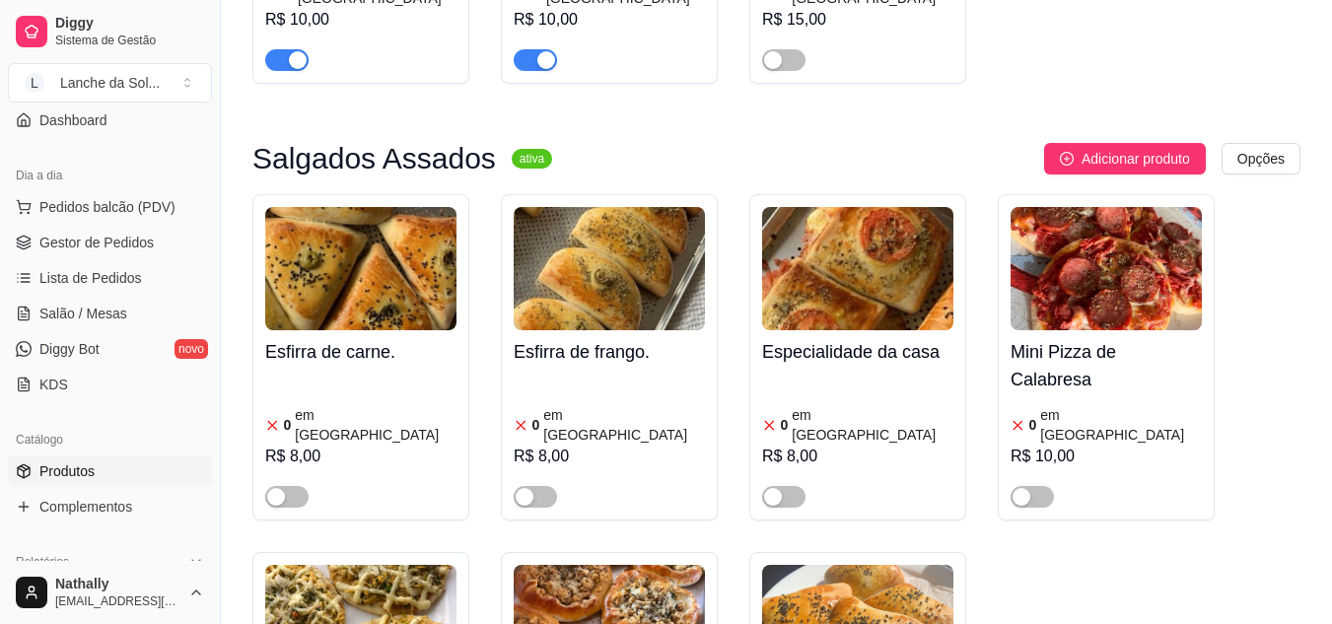
scroll to position [0, 0]
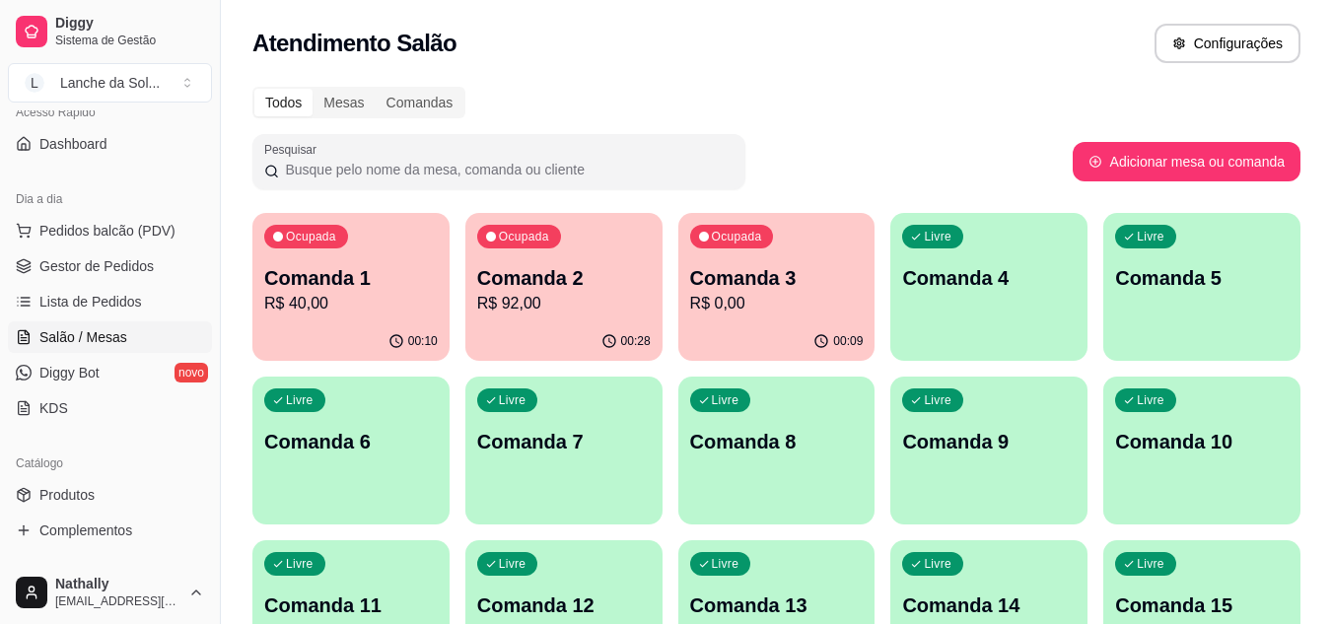
scroll to position [178, 0]
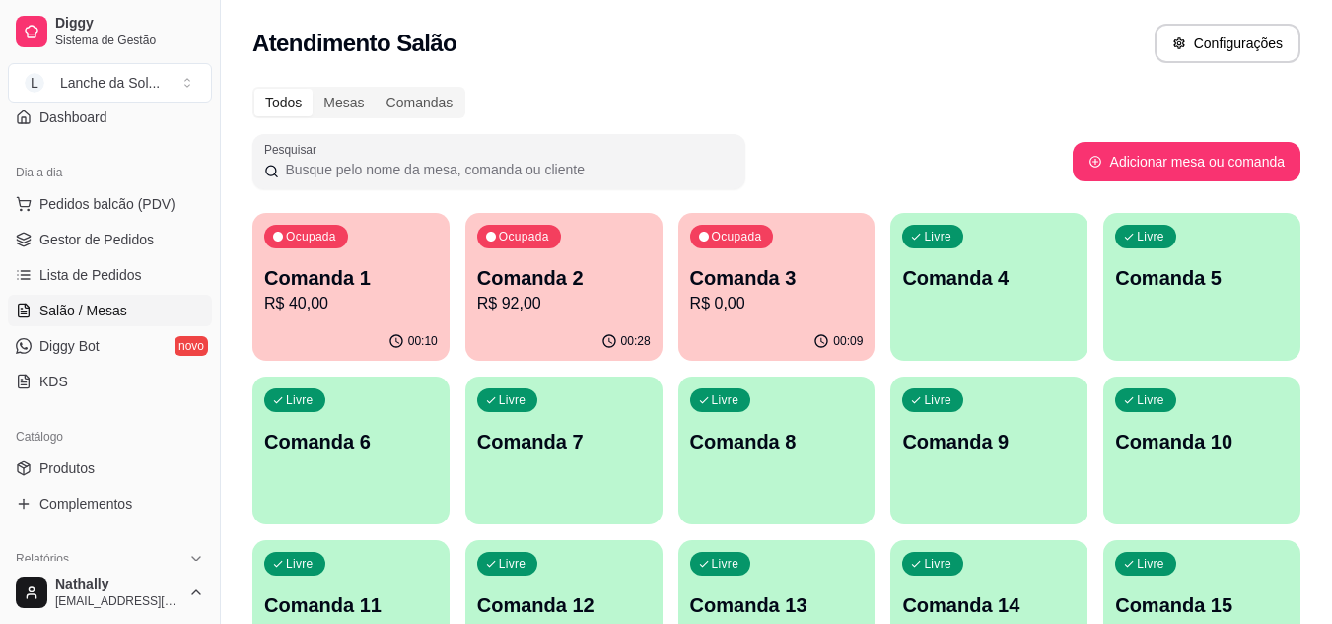
click at [77, 467] on span "Produtos" at bounding box center [66, 469] width 55 height 20
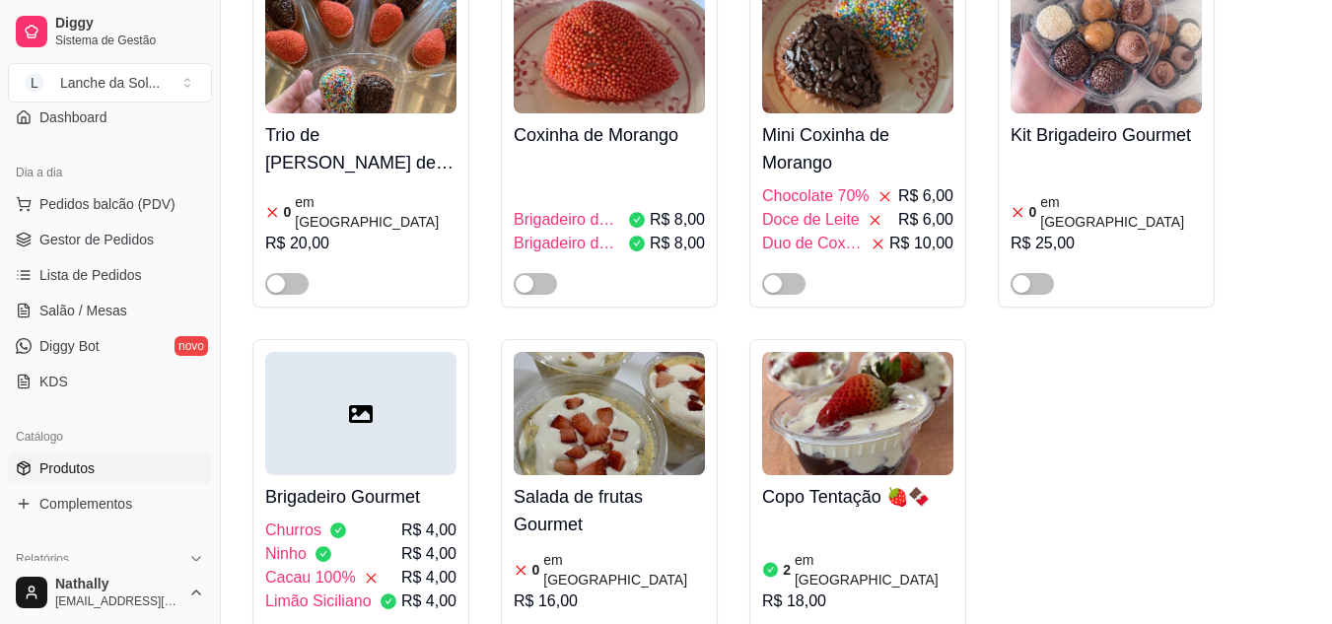
scroll to position [5088, 0]
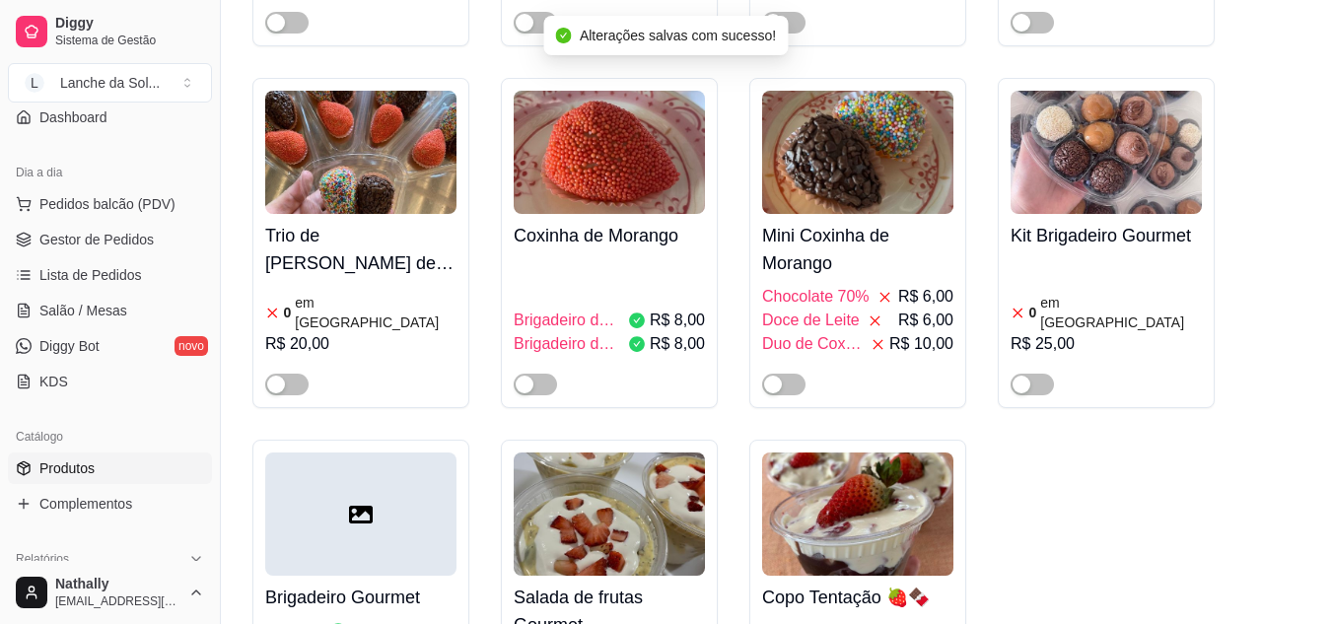
scroll to position [5016, 0]
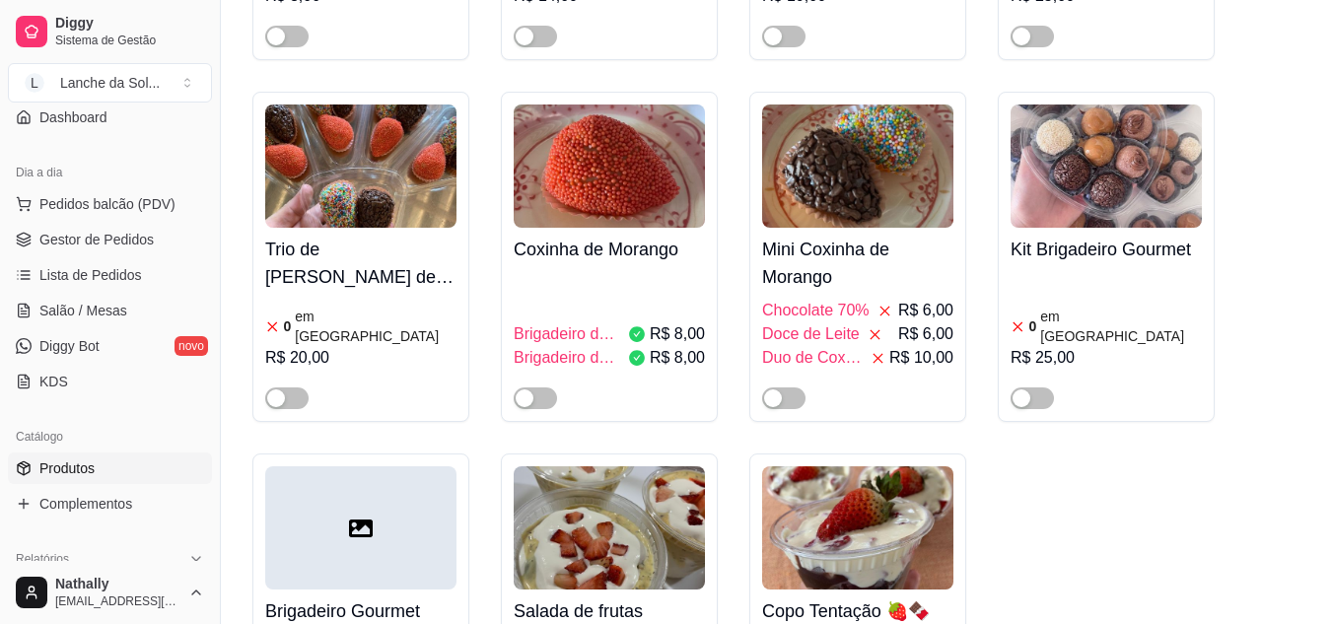
click at [96, 248] on span "Gestor de Pedidos" at bounding box center [96, 240] width 114 height 20
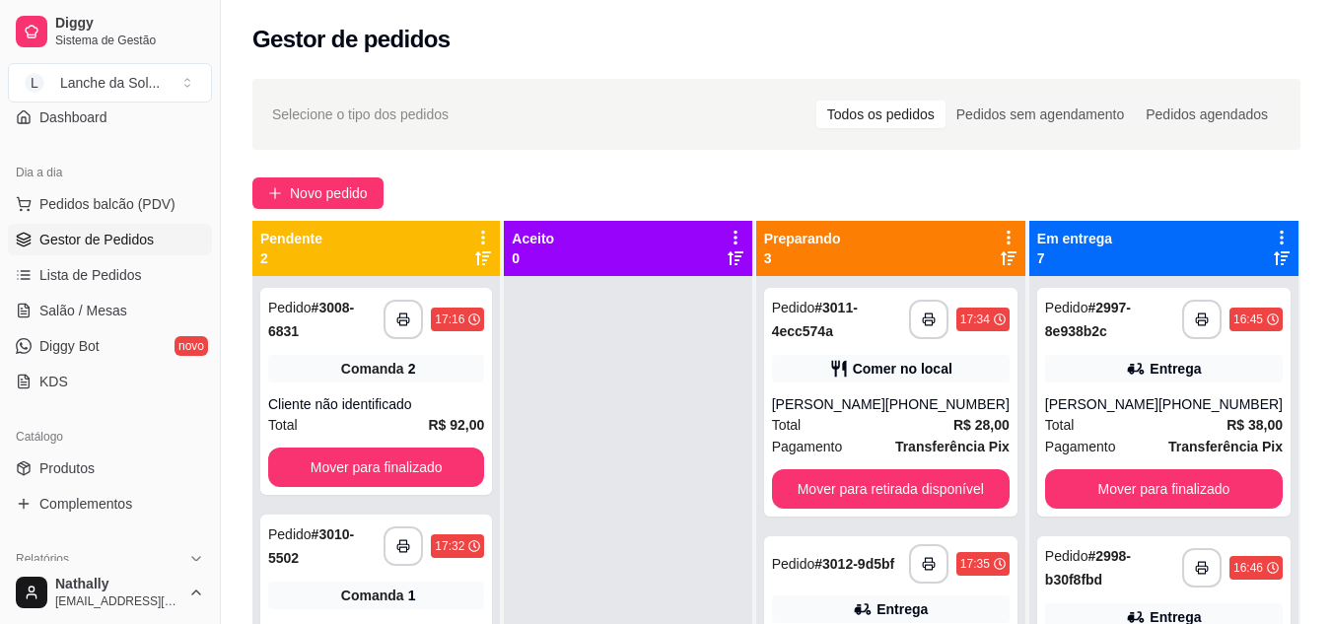
click at [110, 315] on span "Salão / Mesas" at bounding box center [83, 311] width 88 height 20
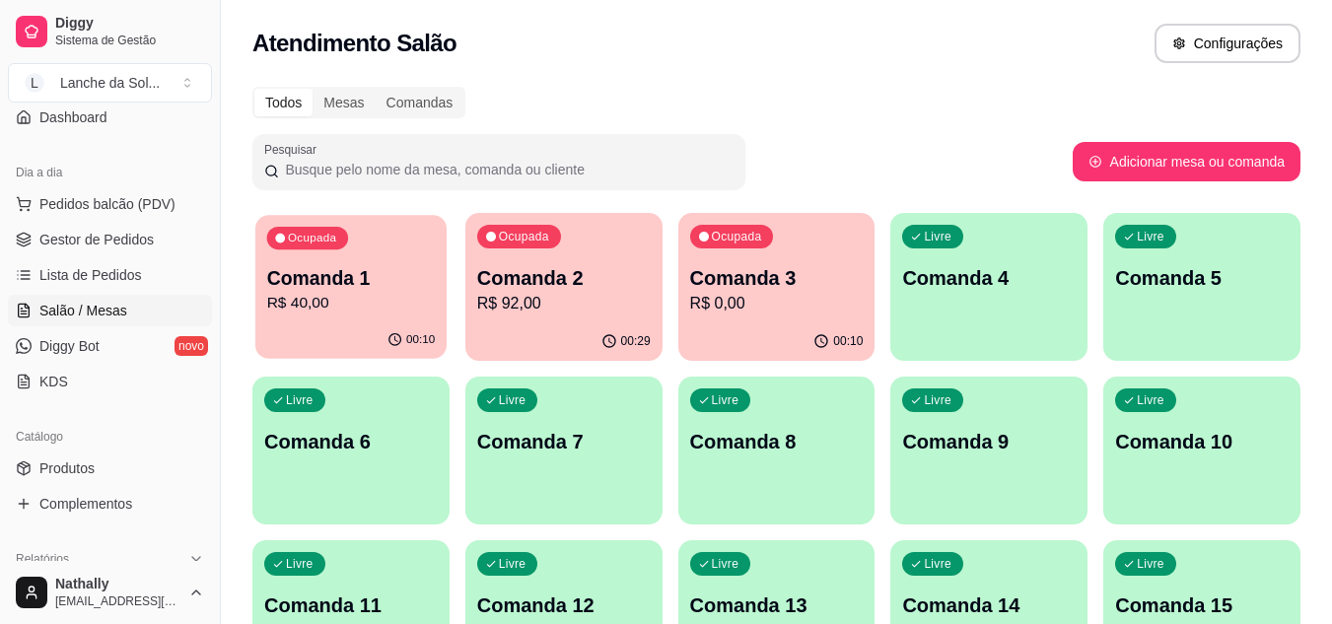
click at [346, 287] on p "Comanda 1" at bounding box center [351, 278] width 169 height 27
click at [782, 278] on p "Comanda 3" at bounding box center [776, 278] width 169 height 27
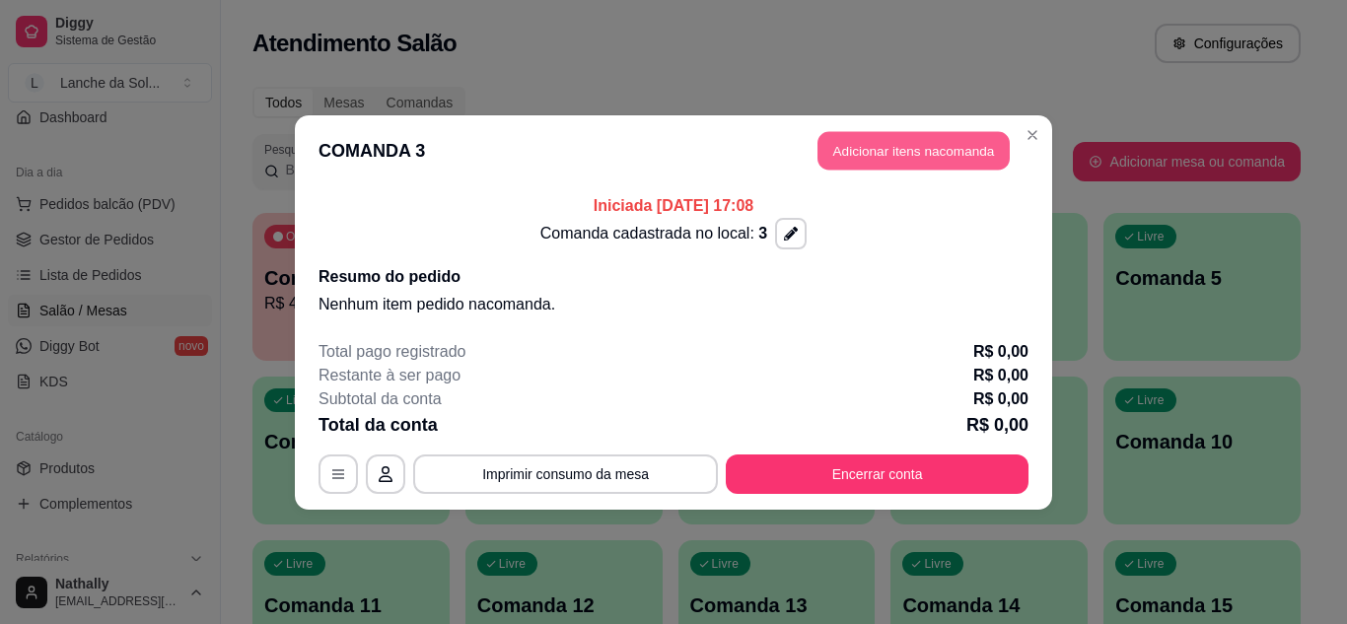
click at [927, 146] on button "Adicionar itens na comanda" at bounding box center [914, 150] width 192 height 38
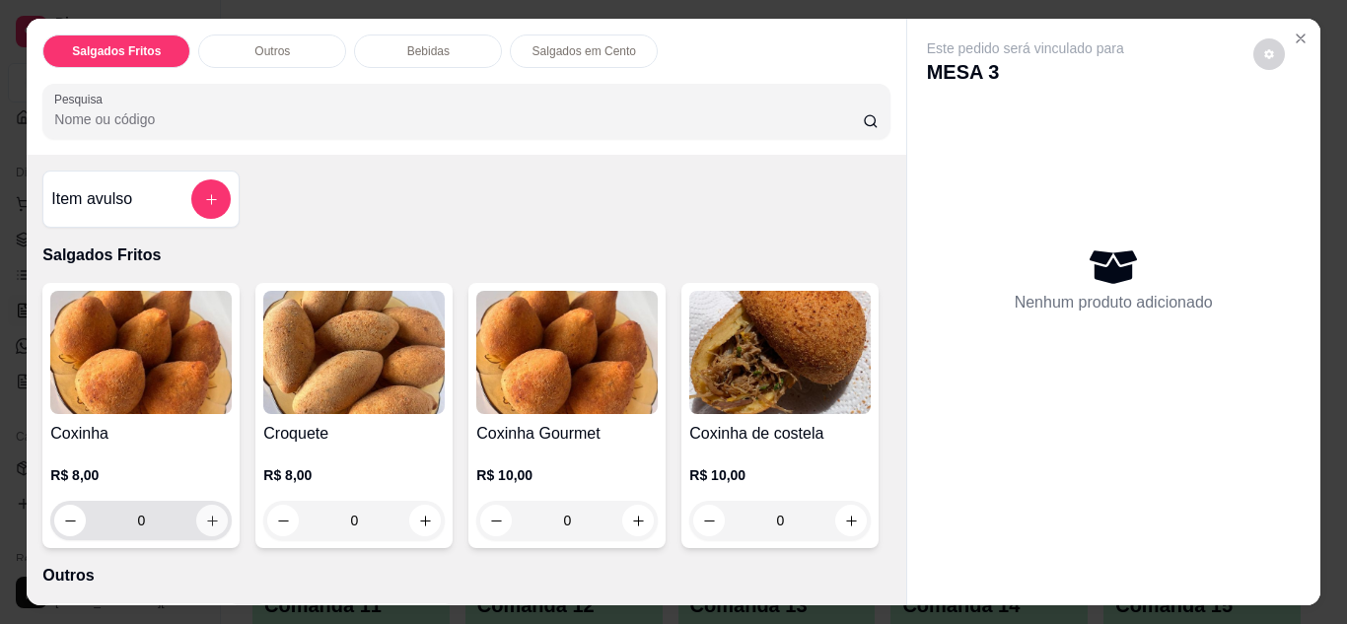
click at [207, 517] on icon "increase-product-quantity" at bounding box center [212, 521] width 15 height 15
type input "1"
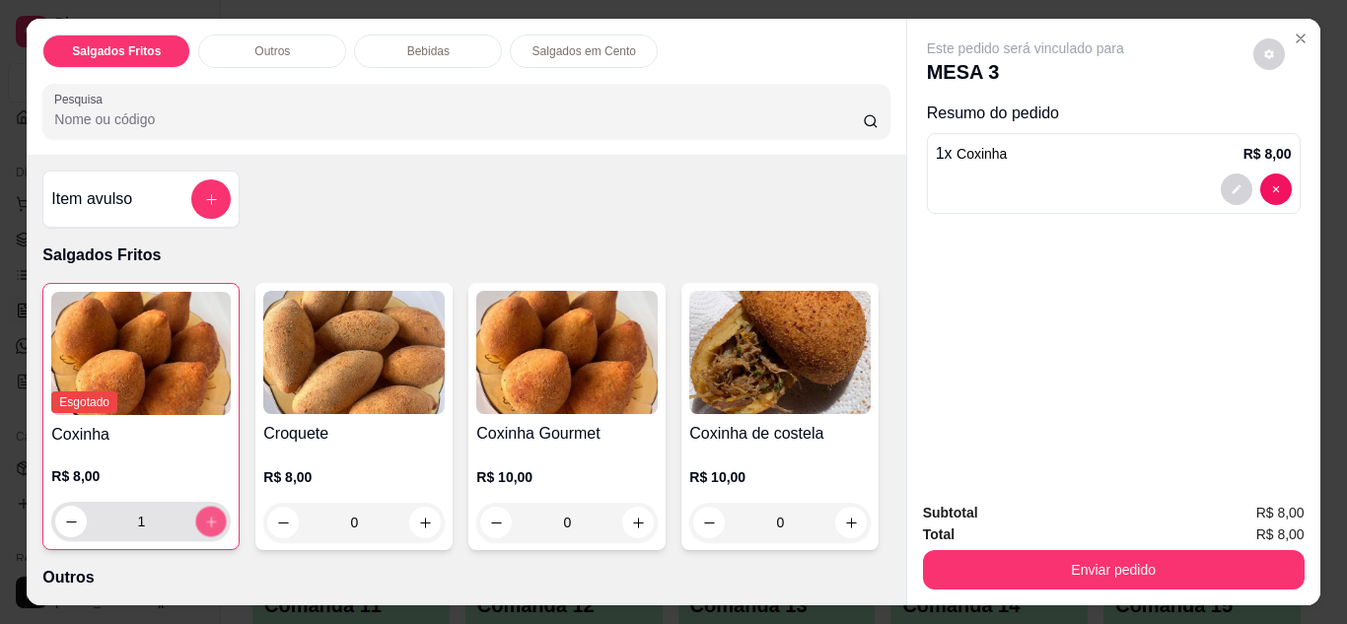
click at [207, 517] on icon "increase-product-quantity" at bounding box center [211, 522] width 15 height 15
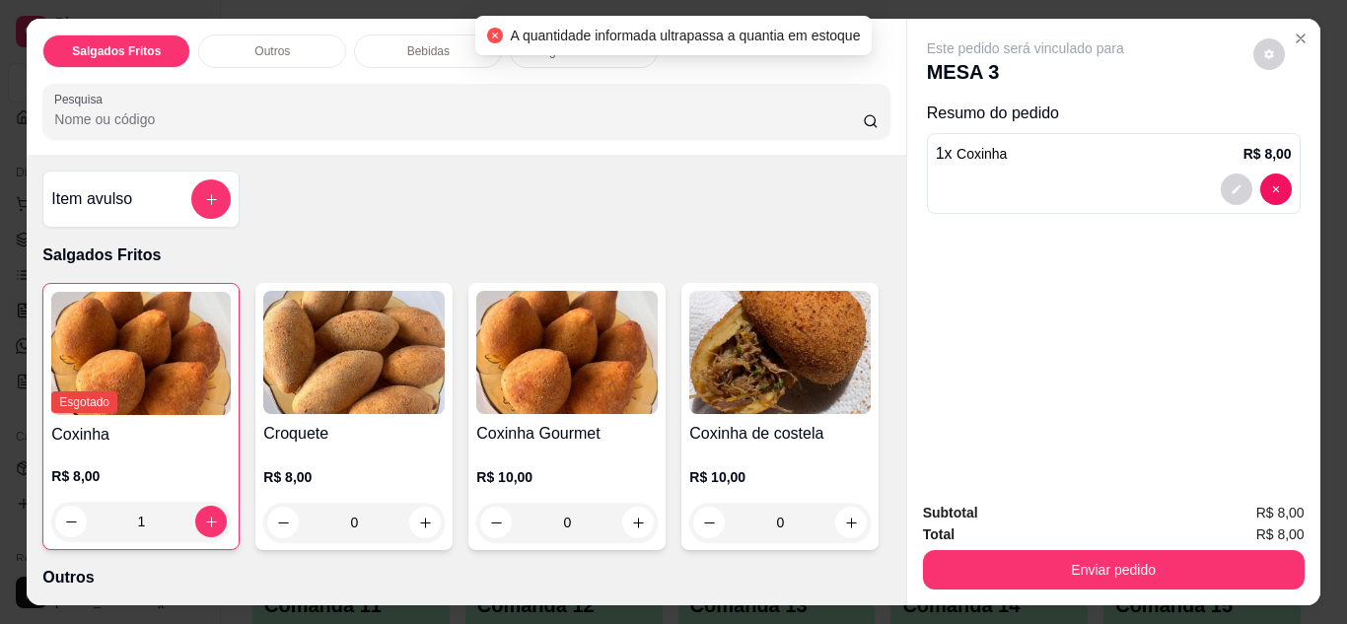
click at [1294, 31] on icon "Close" at bounding box center [1301, 39] width 16 height 16
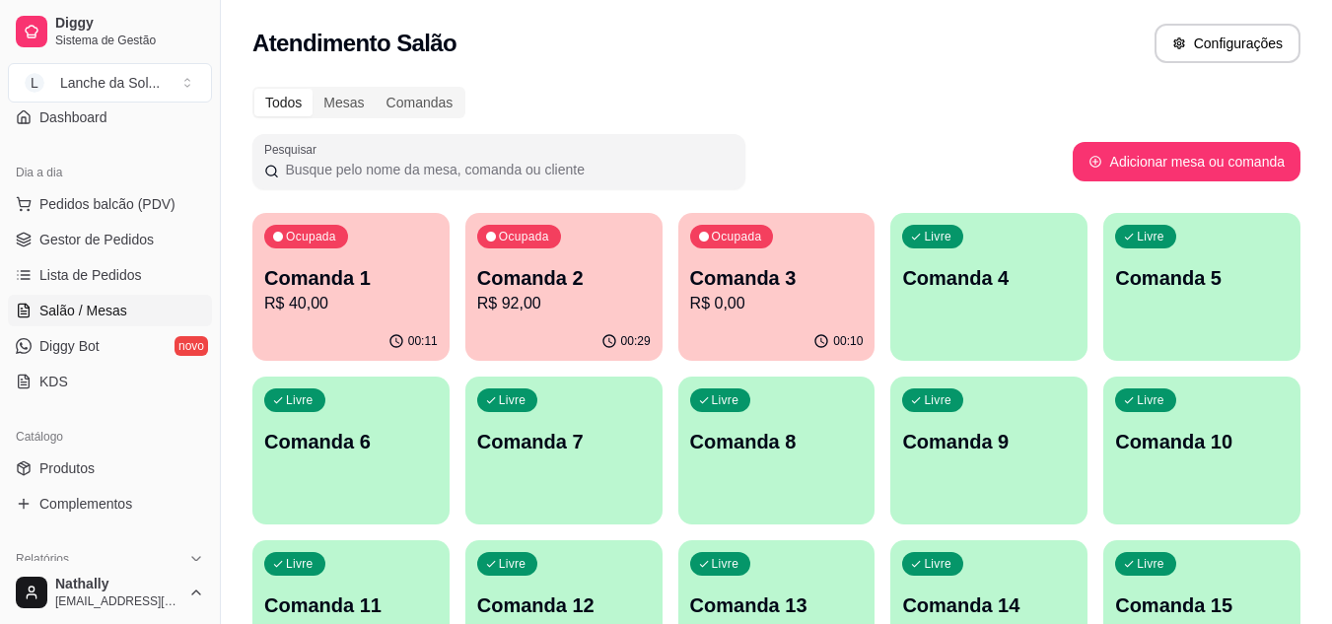
click at [95, 467] on link "Produtos" at bounding box center [110, 469] width 204 height 32
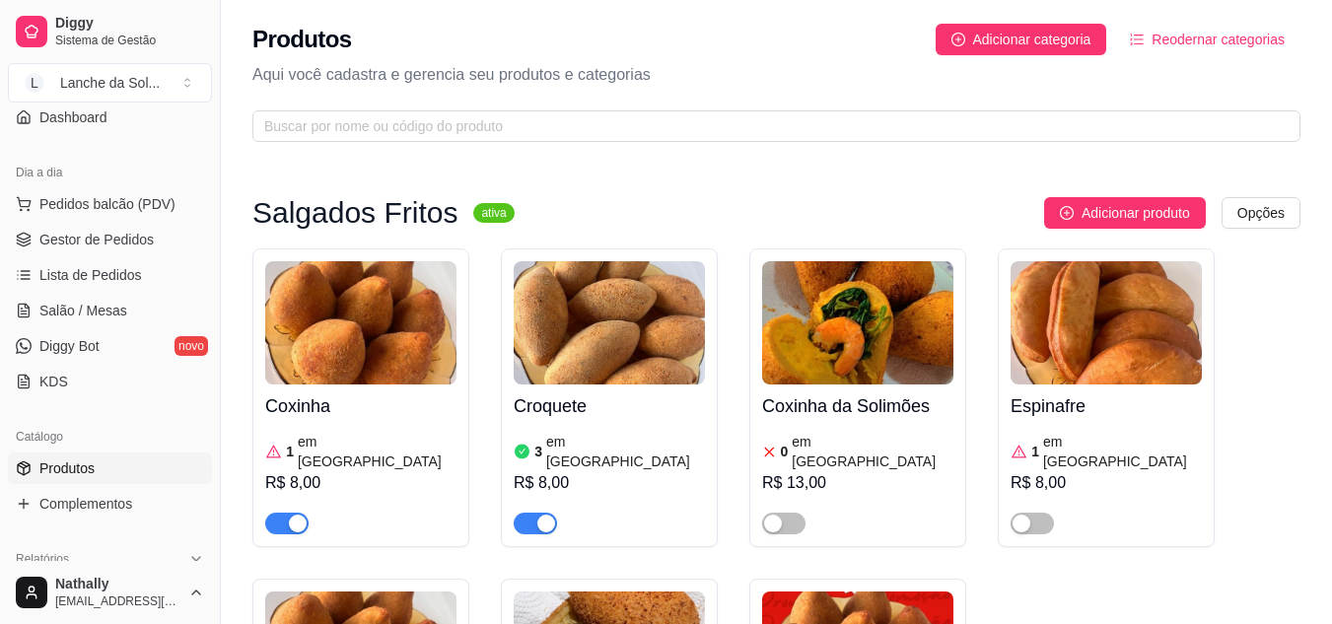
click at [432, 435] on div "1 em estoque" at bounding box center [360, 451] width 191 height 39
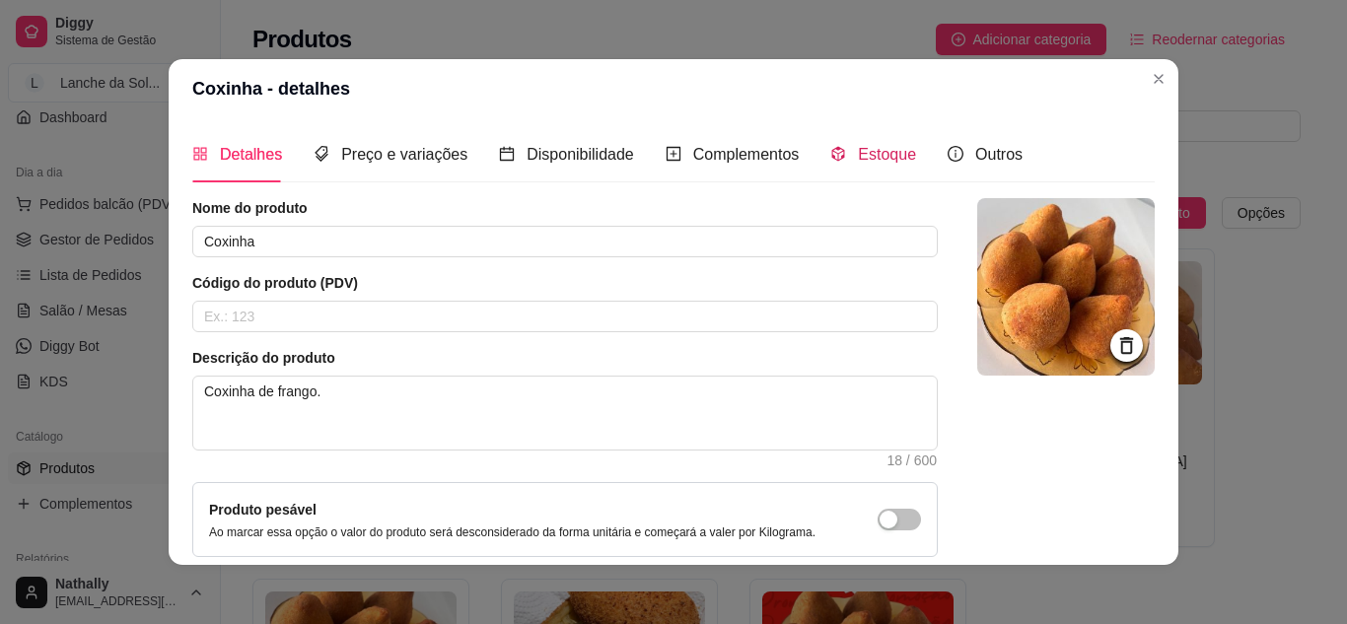
click at [830, 153] on icon "code-sandbox" at bounding box center [838, 154] width 16 height 16
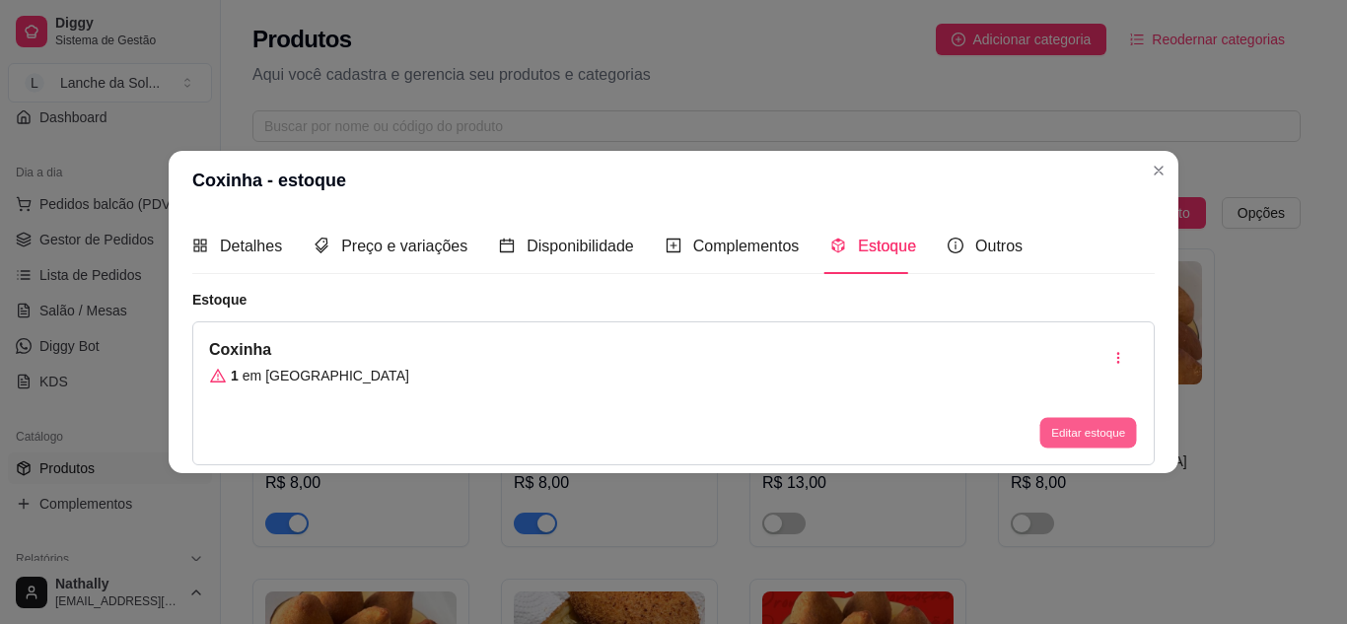
click at [1048, 434] on button "Editar estoque" at bounding box center [1088, 433] width 97 height 31
click at [1070, 433] on button "Editar estoque" at bounding box center [1088, 433] width 97 height 31
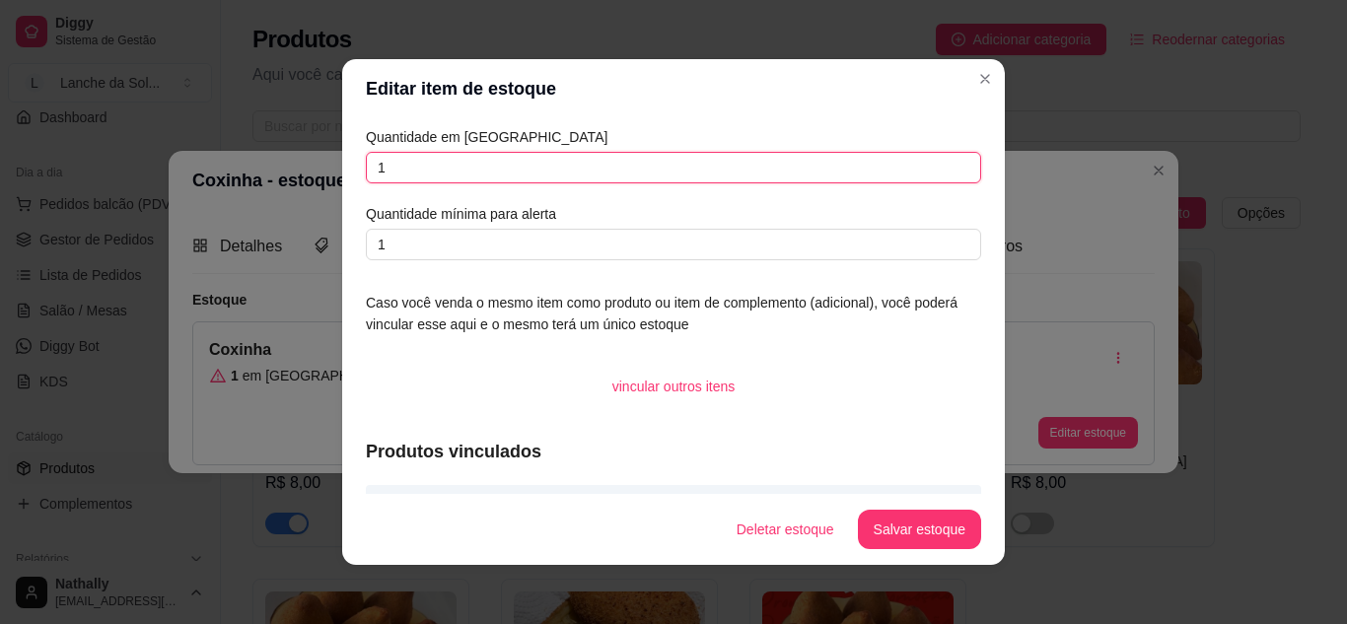
click at [661, 168] on input "1" at bounding box center [673, 168] width 615 height 32
type input "2"
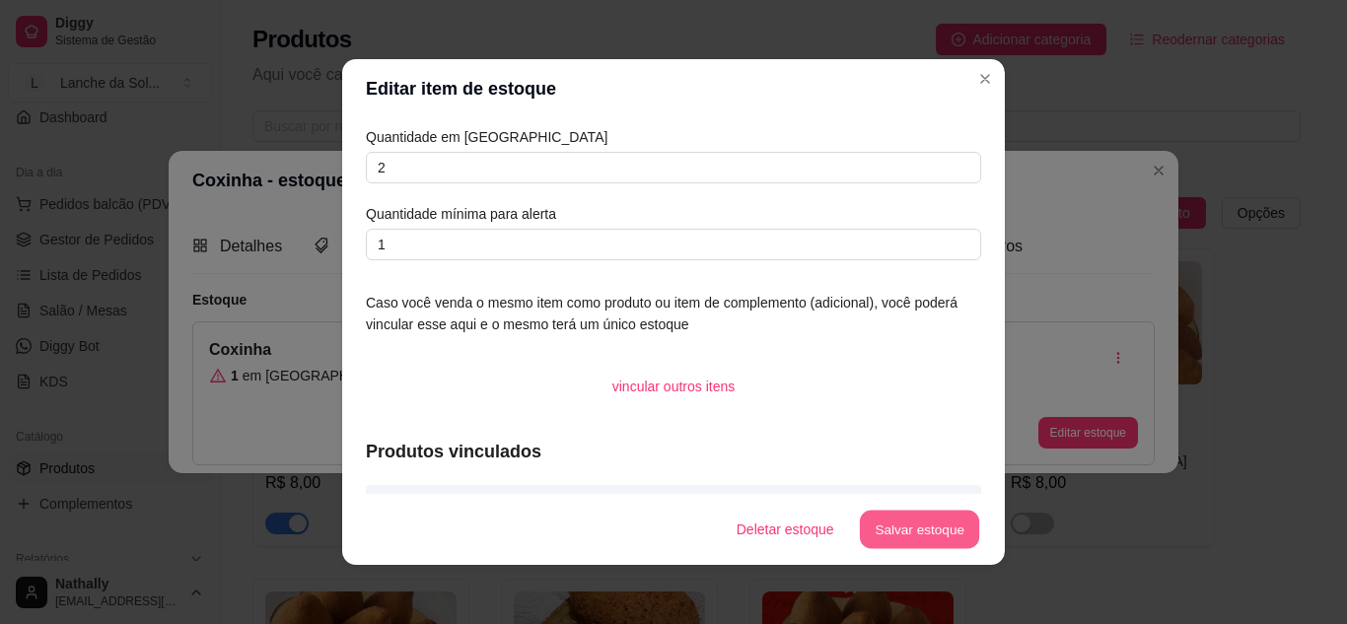
click at [864, 535] on button "Salvar estoque" at bounding box center [919, 530] width 120 height 38
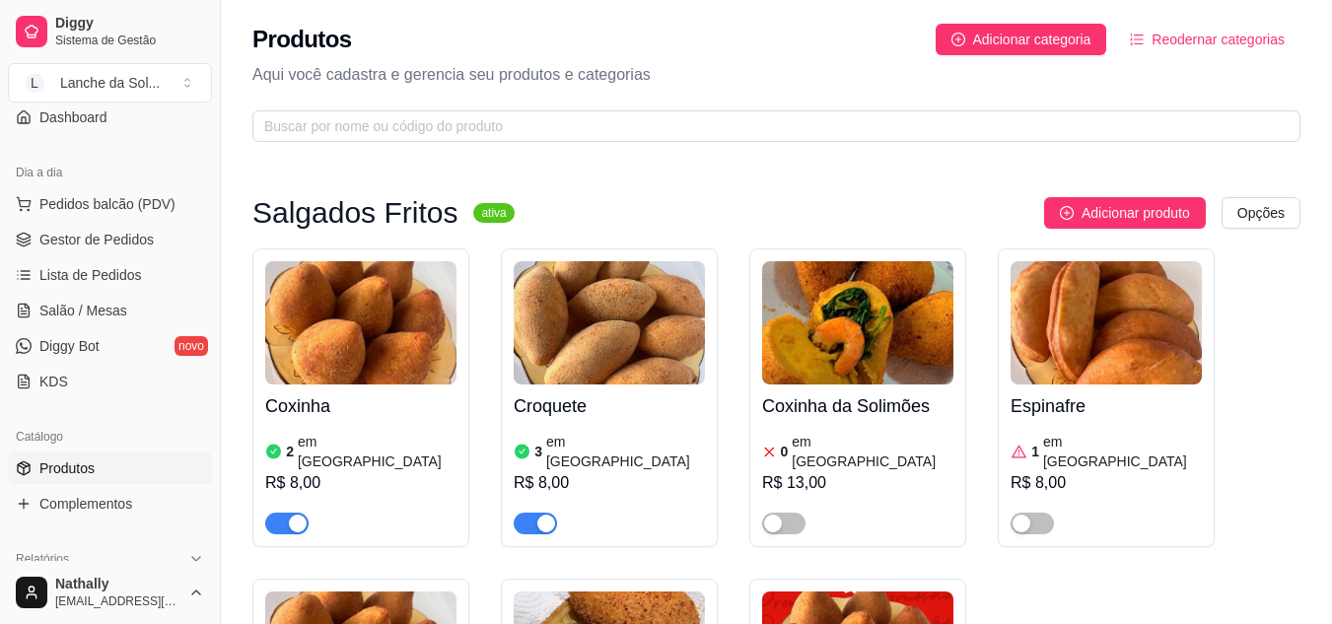
click at [97, 310] on span "Salão / Mesas" at bounding box center [83, 311] width 88 height 20
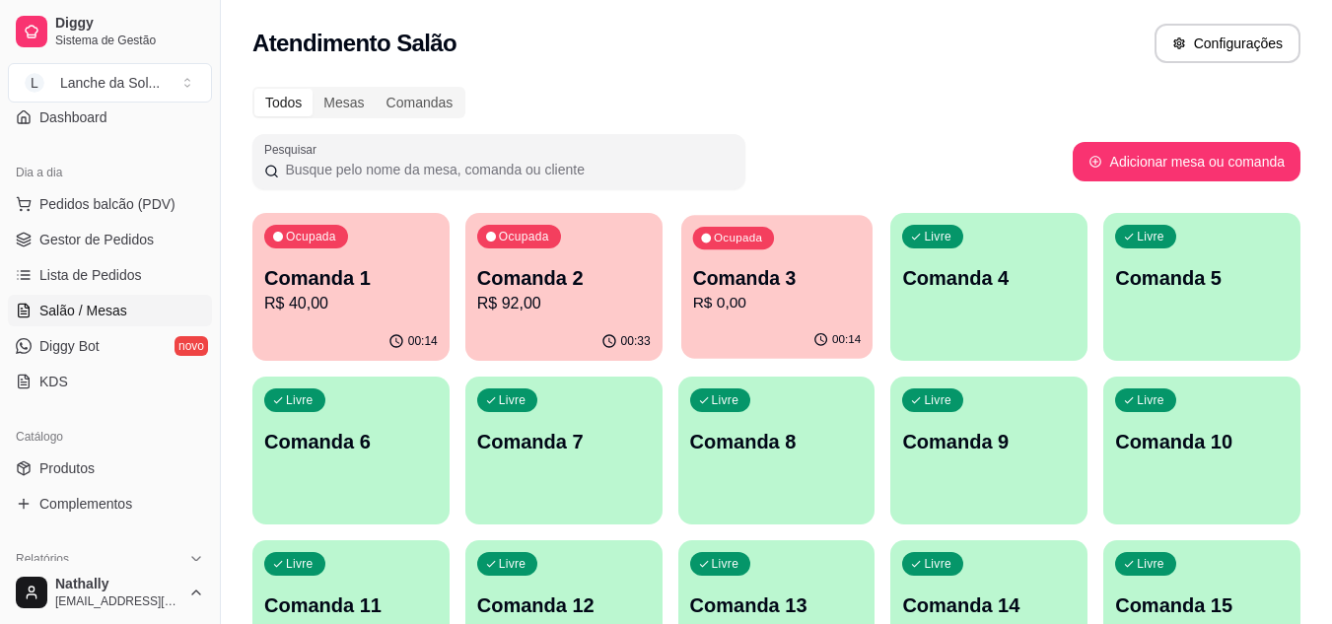
click at [769, 310] on p "R$ 0,00" at bounding box center [776, 303] width 169 height 23
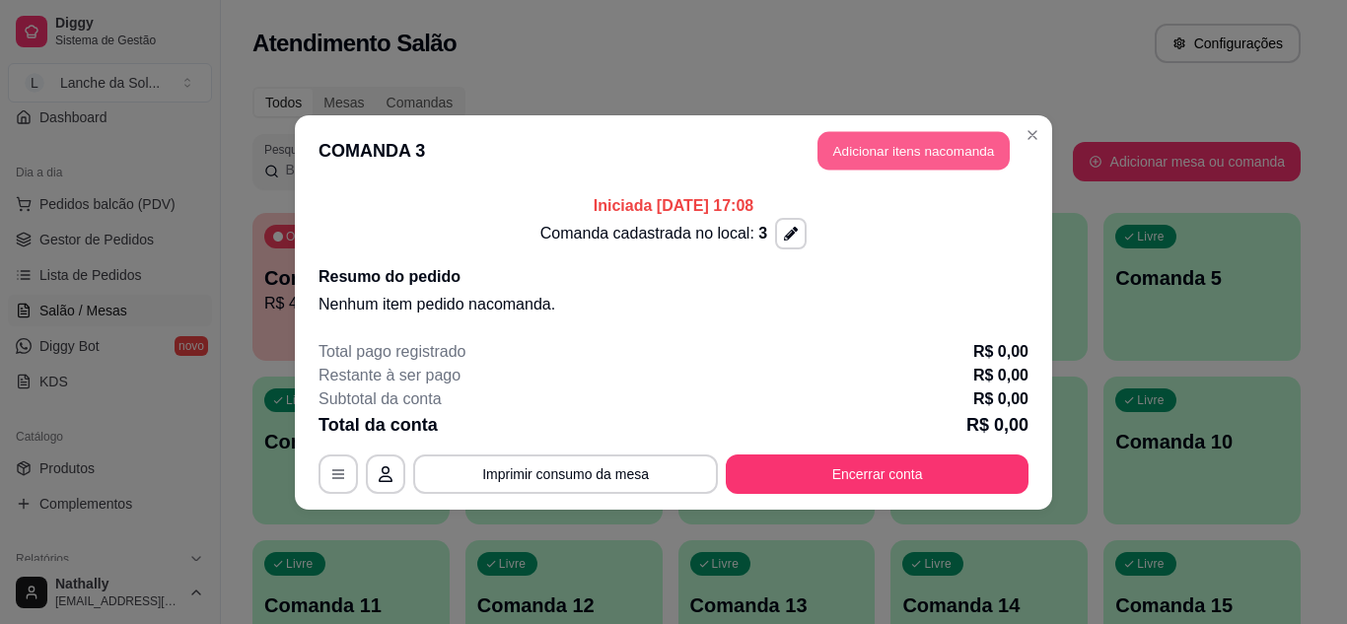
click at [952, 150] on button "Adicionar itens na comanda" at bounding box center [914, 150] width 192 height 38
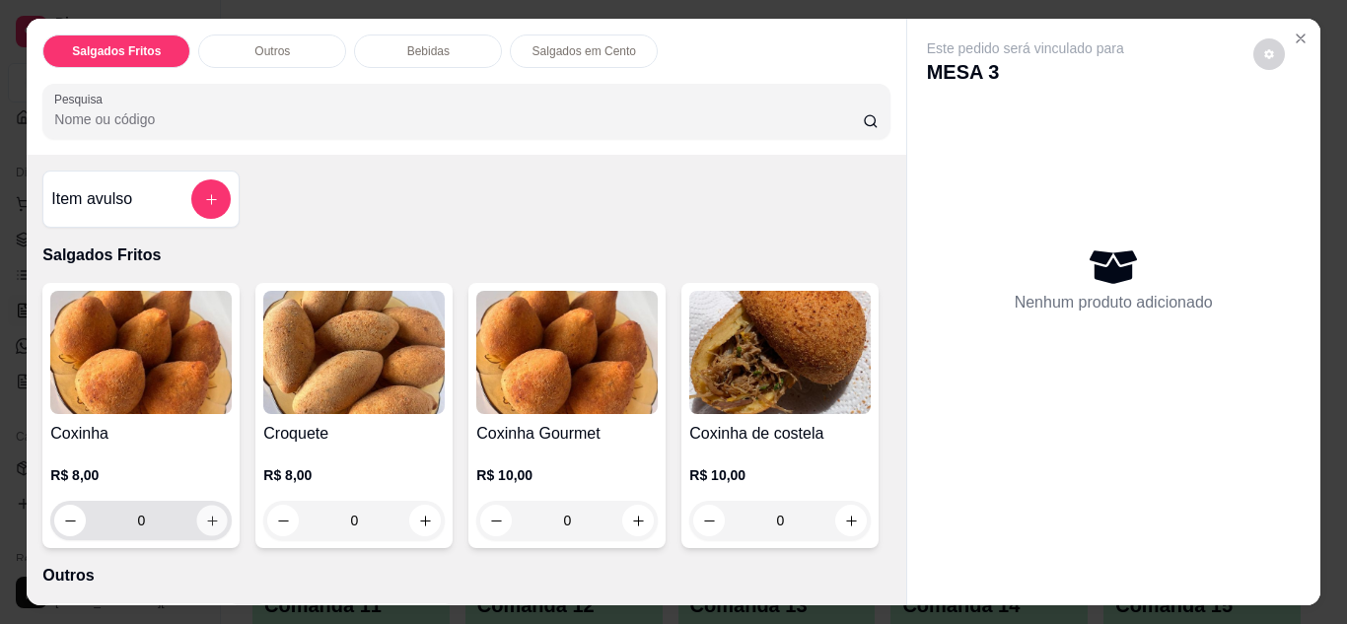
click at [212, 516] on icon "increase-product-quantity" at bounding box center [212, 521] width 15 height 15
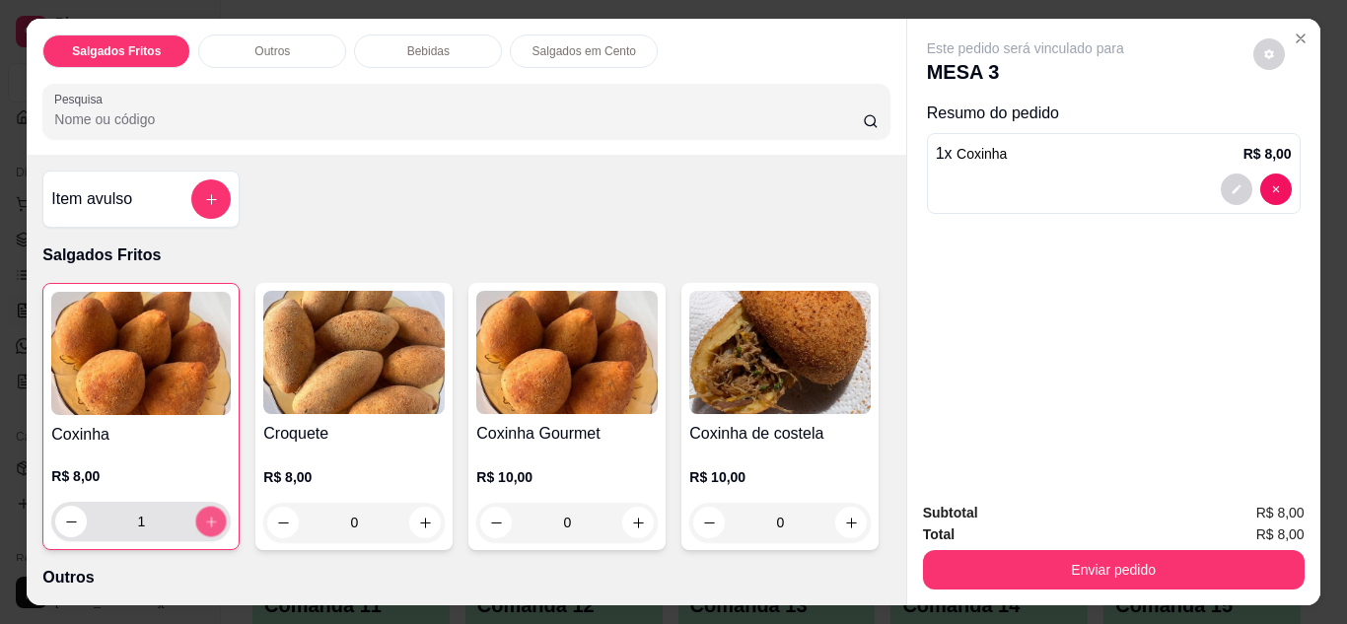
click at [212, 516] on button "increase-product-quantity" at bounding box center [211, 521] width 31 height 31
type input "2"
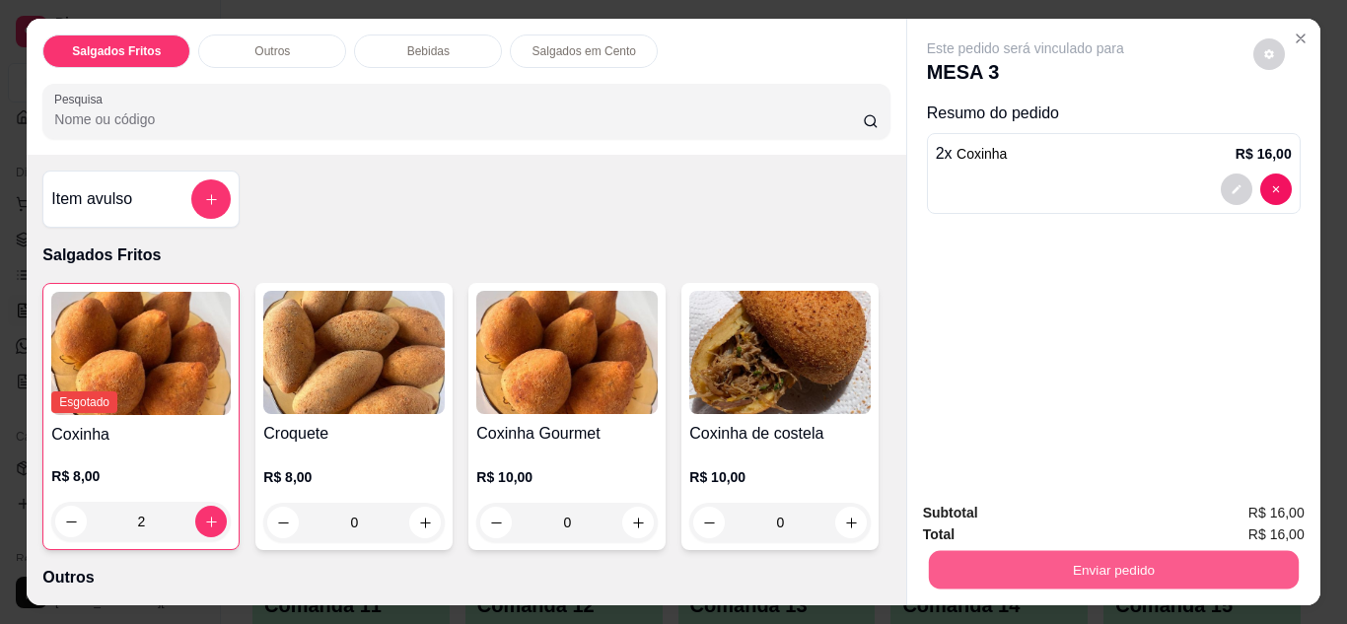
click at [1049, 557] on button "Enviar pedido" at bounding box center [1113, 570] width 370 height 38
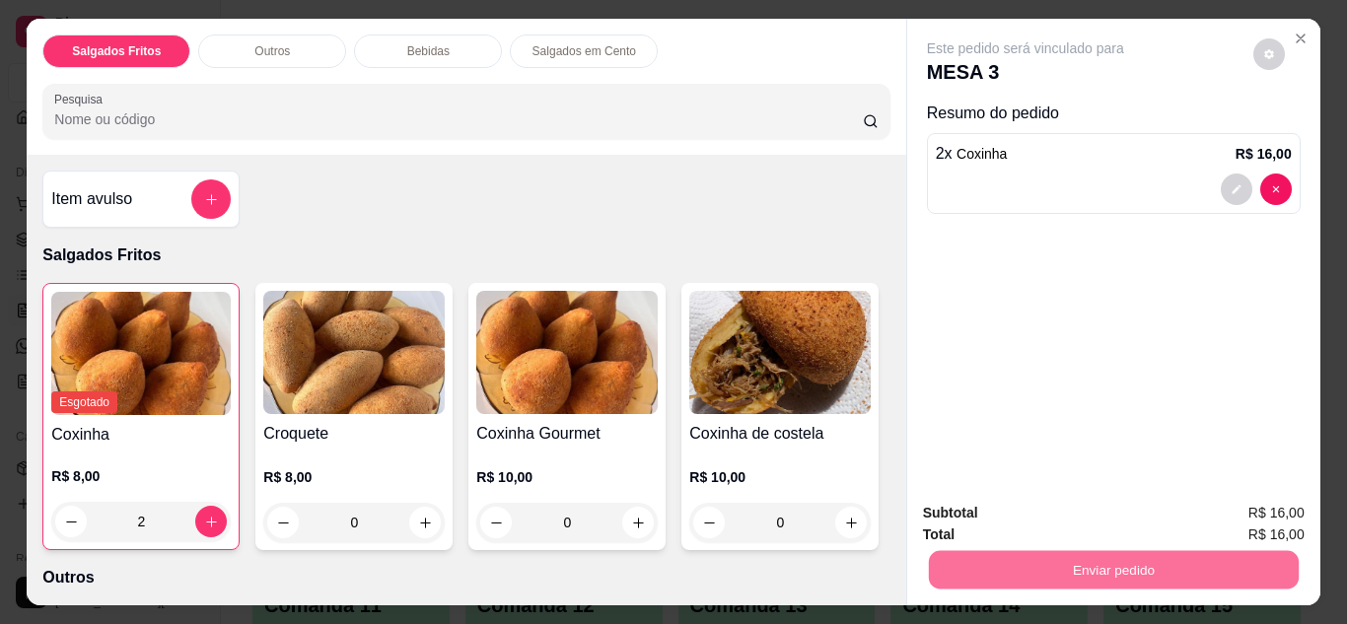
click at [1046, 508] on button "Não registrar e enviar pedido" at bounding box center [1048, 514] width 199 height 36
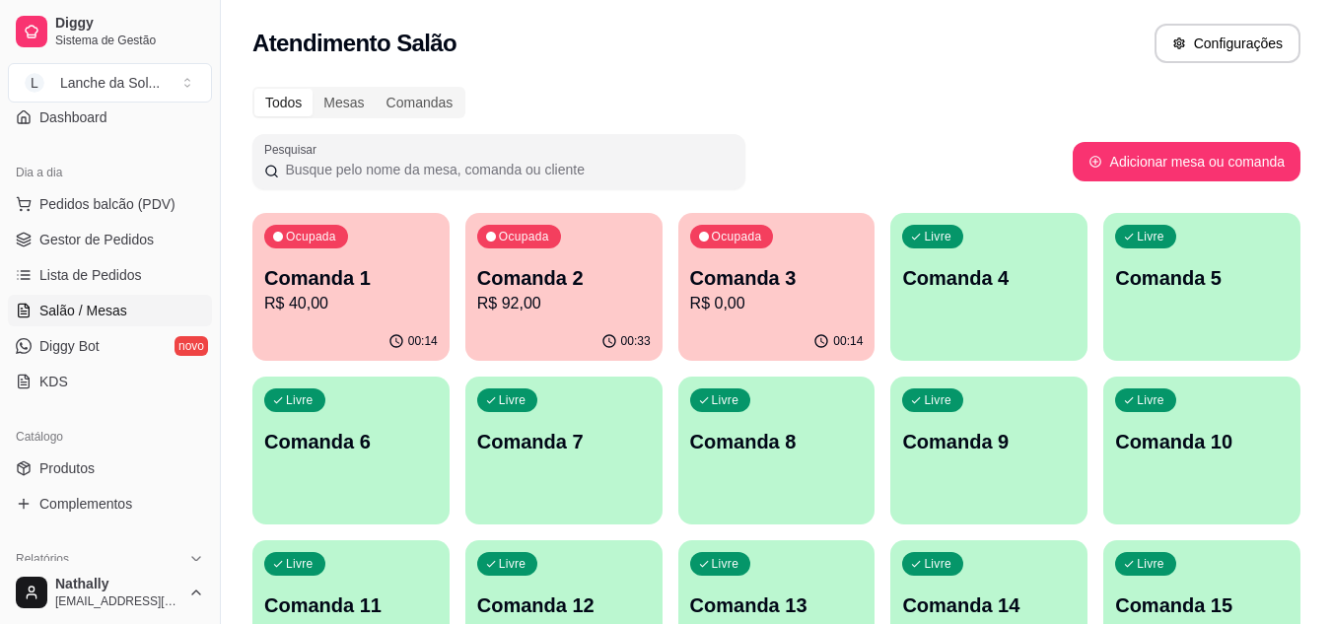
click at [371, 304] on p "R$ 40,00" at bounding box center [351, 304] width 174 height 24
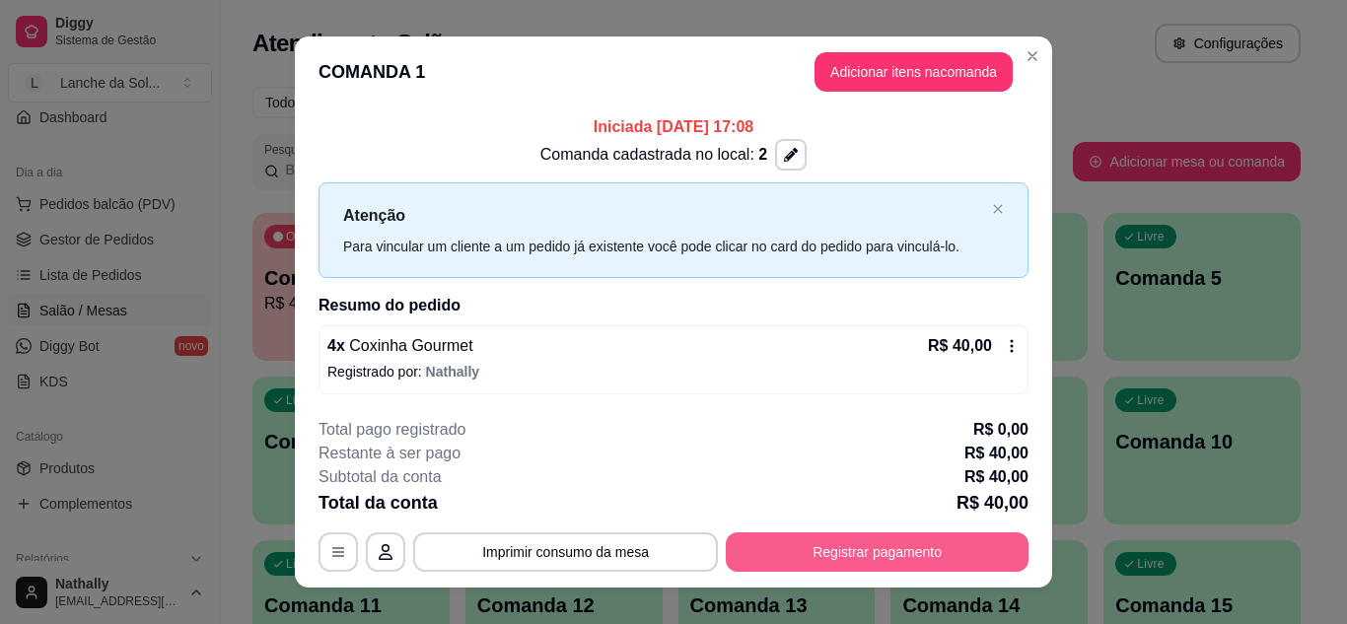
click at [832, 556] on button "Registrar pagamento" at bounding box center [877, 552] width 303 height 39
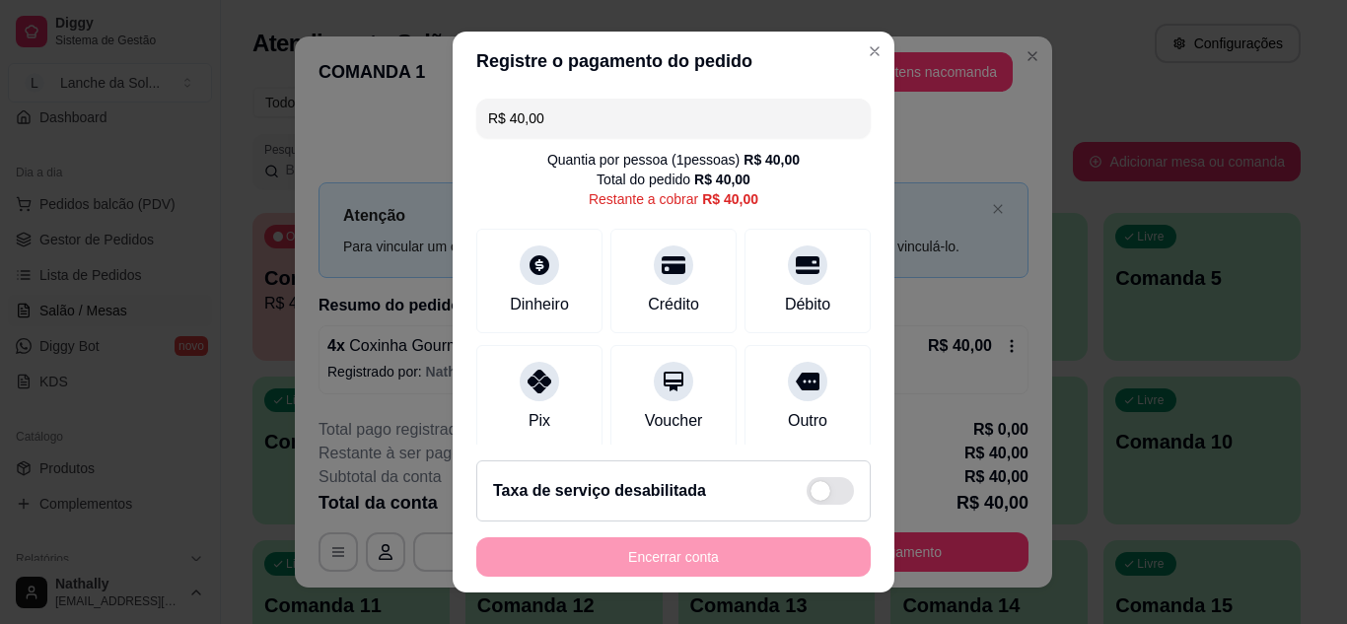
click at [529, 414] on div "Pix" at bounding box center [540, 421] width 22 height 24
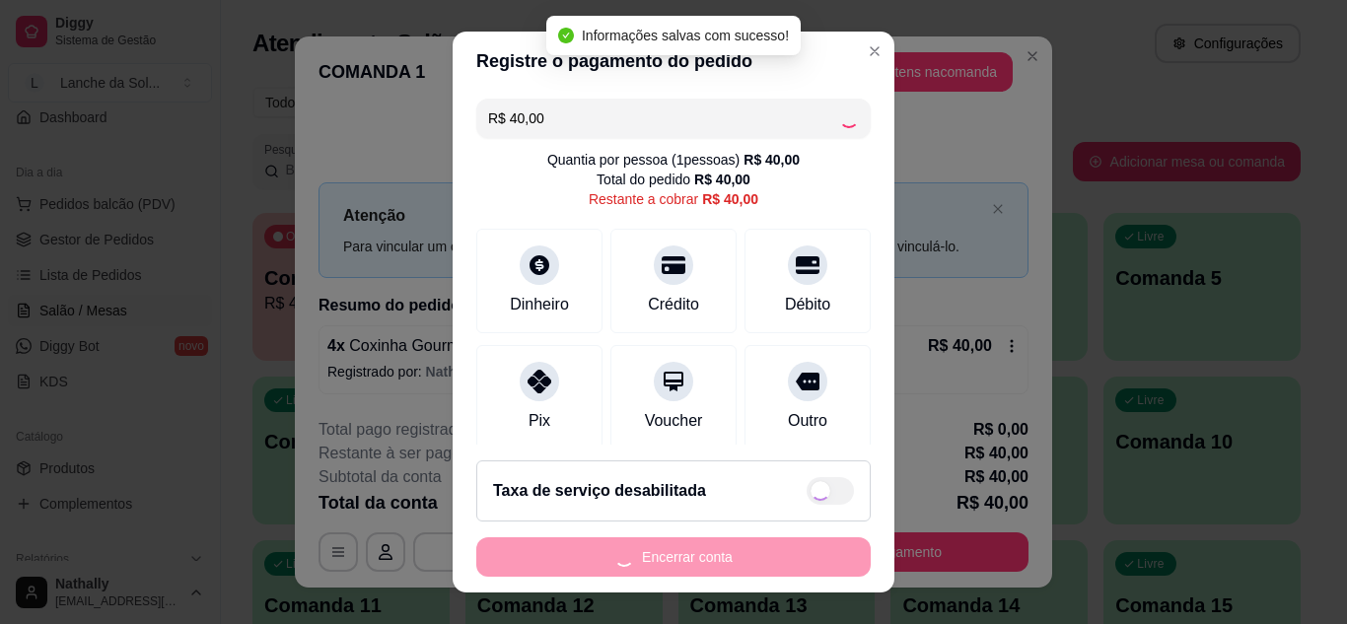
type input "R$ 0,00"
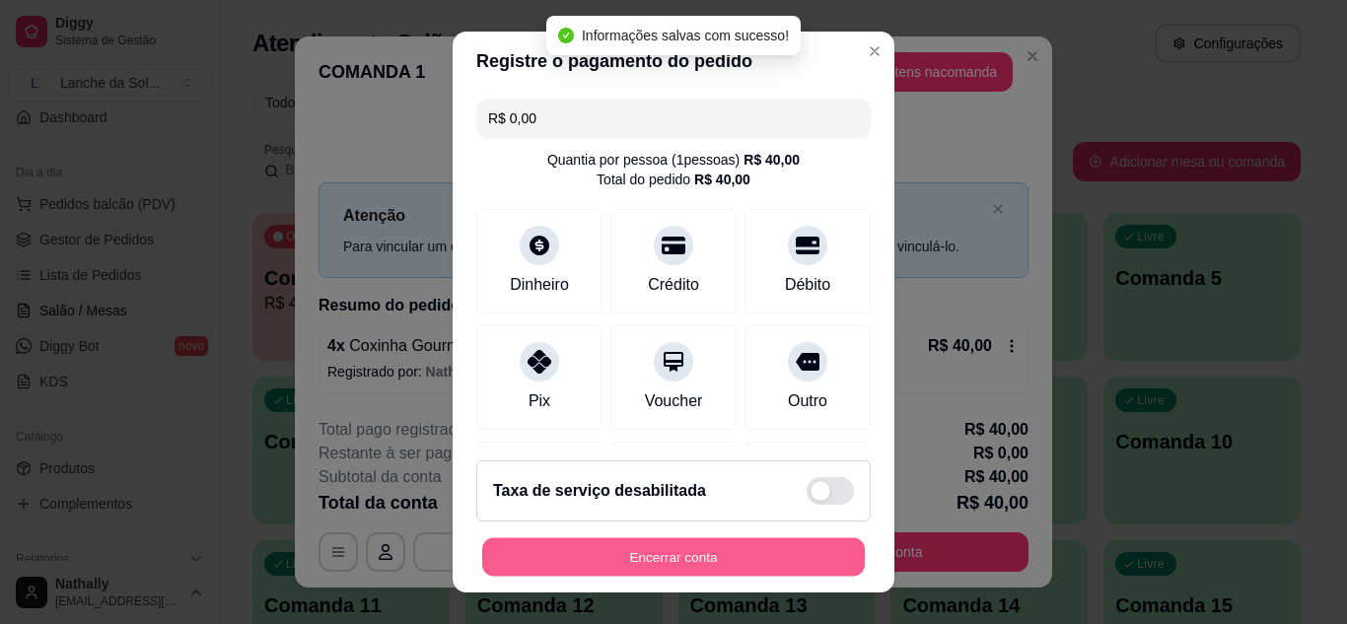
click at [621, 549] on button "Encerrar conta" at bounding box center [673, 558] width 383 height 38
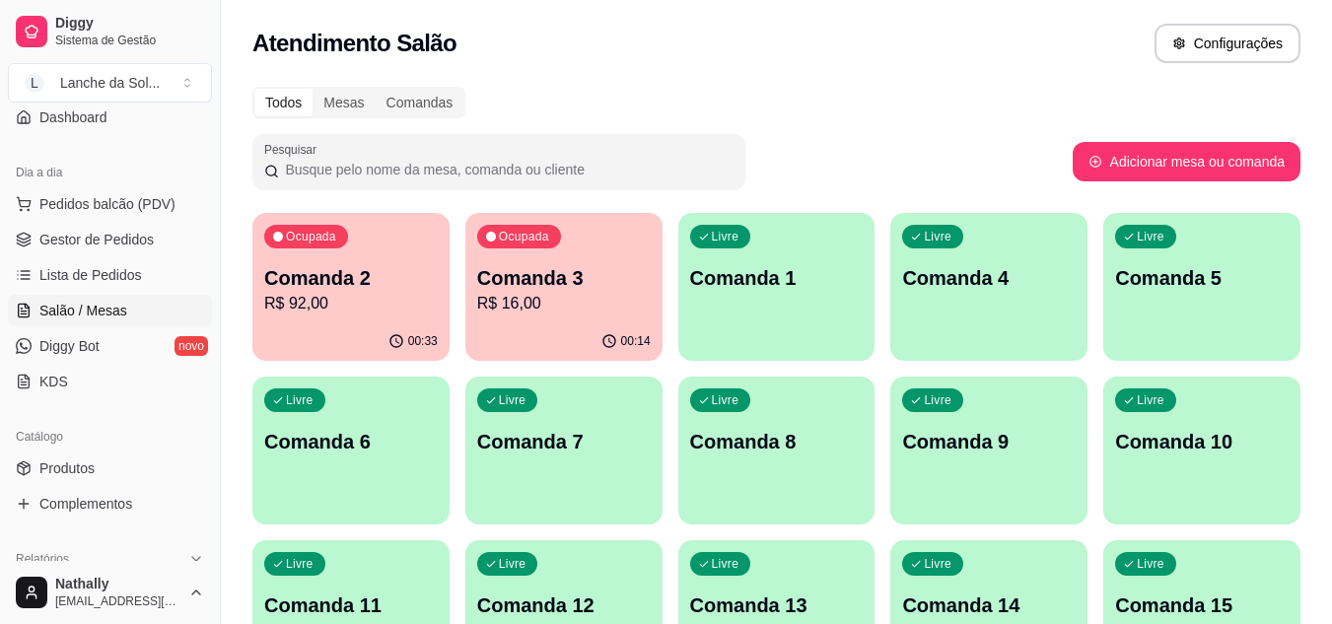
click at [385, 292] on p "R$ 92,00" at bounding box center [351, 304] width 174 height 24
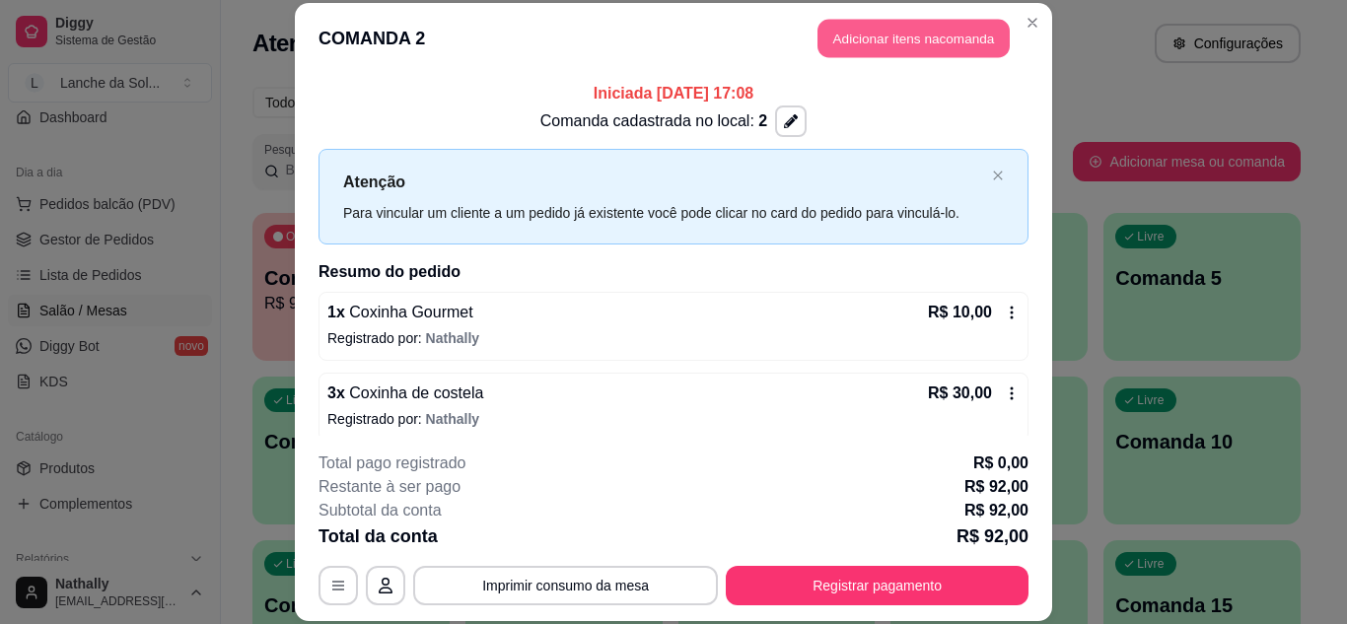
click at [935, 34] on button "Adicionar itens na comanda" at bounding box center [914, 39] width 192 height 38
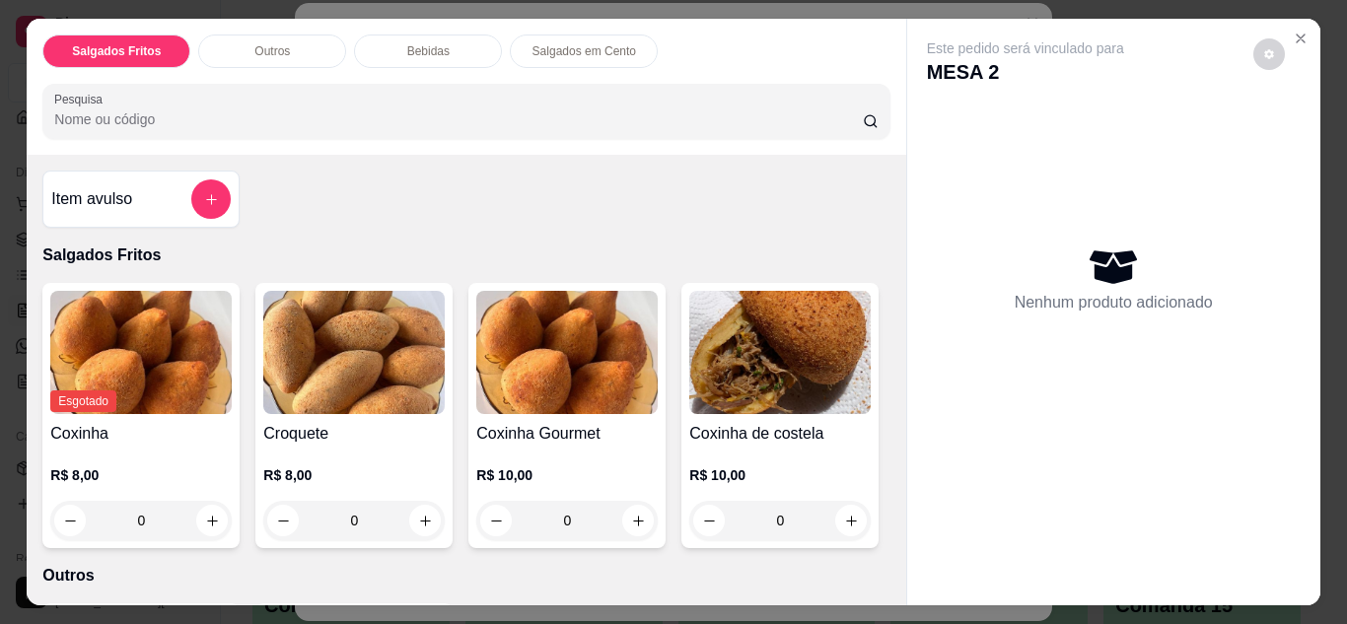
click at [1296, 43] on button "Close" at bounding box center [1301, 39] width 32 height 32
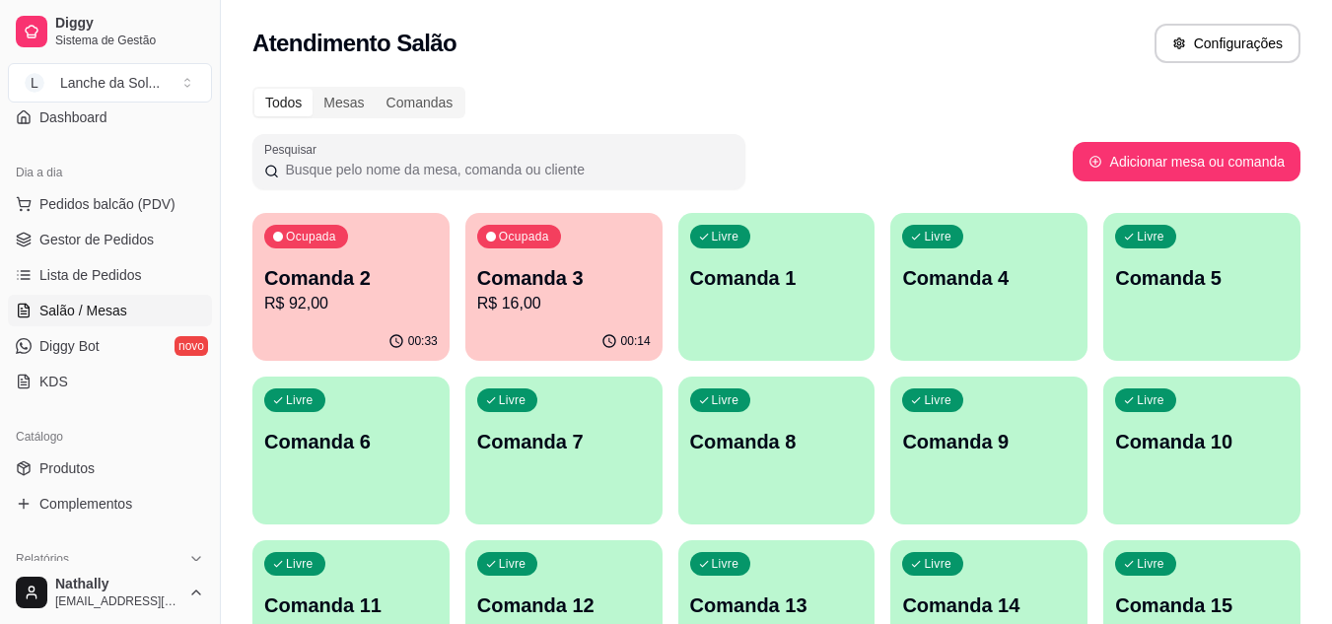
click at [137, 241] on span "Gestor de Pedidos" at bounding box center [96, 240] width 114 height 20
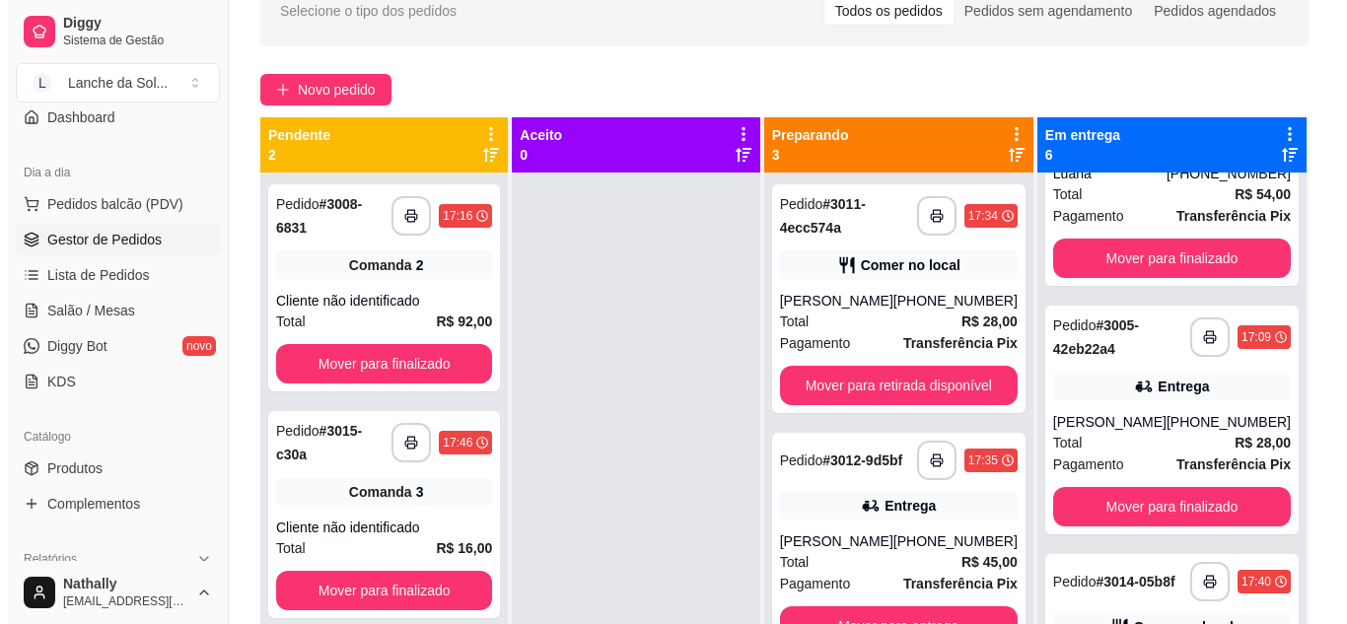
scroll to position [906, 0]
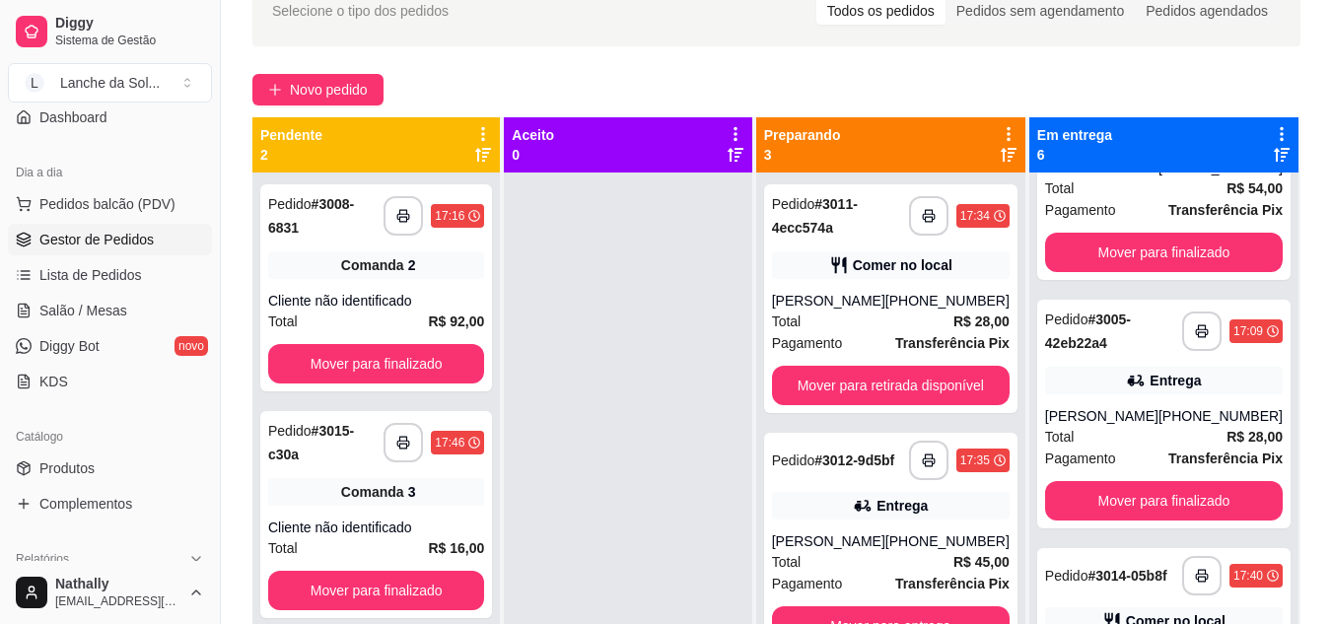
click at [907, 330] on div "Total R$ 28,00" at bounding box center [891, 322] width 238 height 22
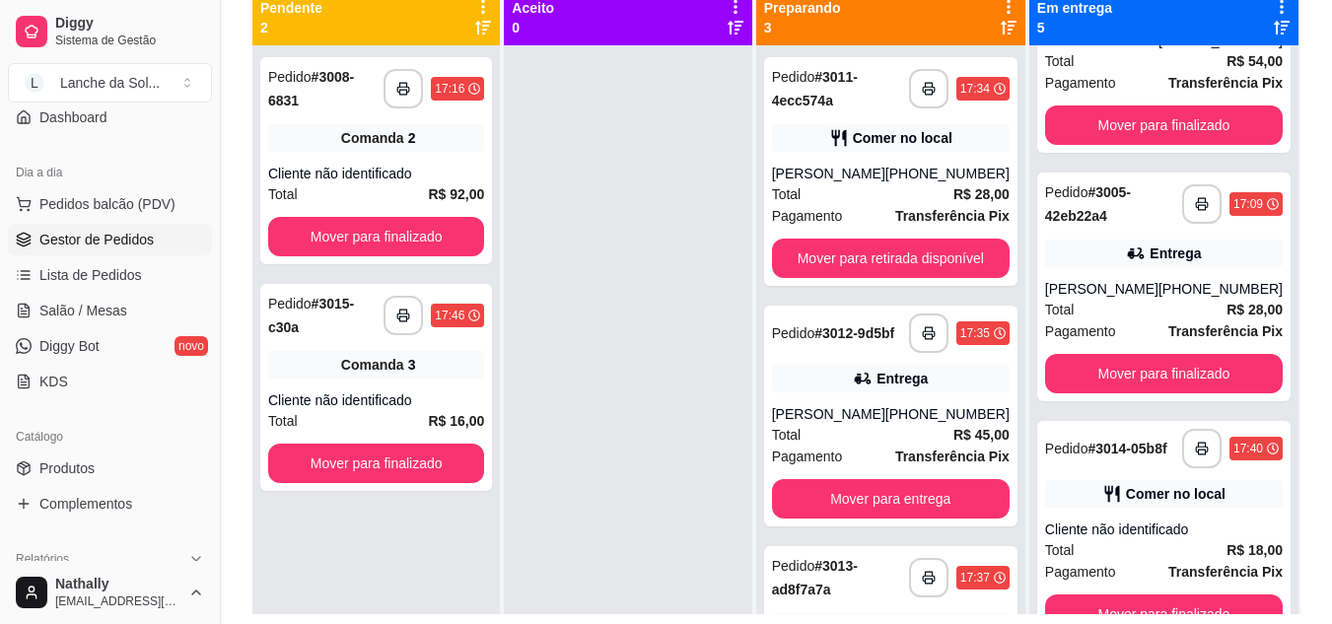
scroll to position [301, 0]
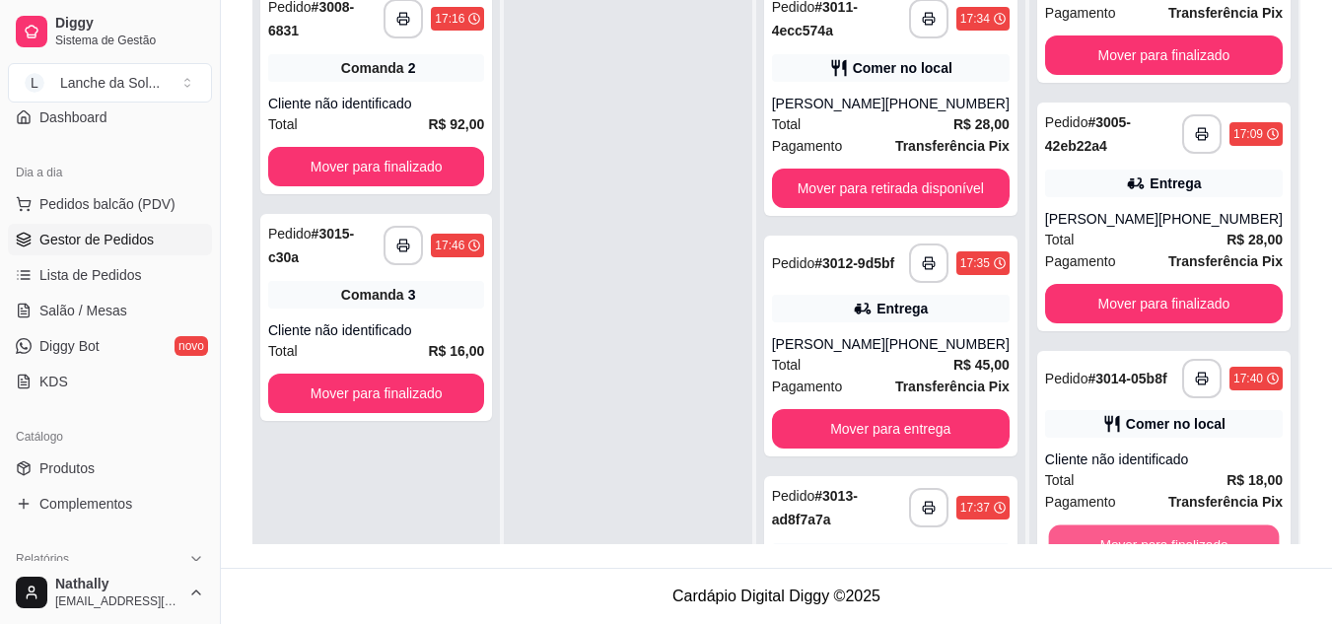
click at [1187, 536] on button "Mover para finalizado" at bounding box center [1163, 545] width 231 height 38
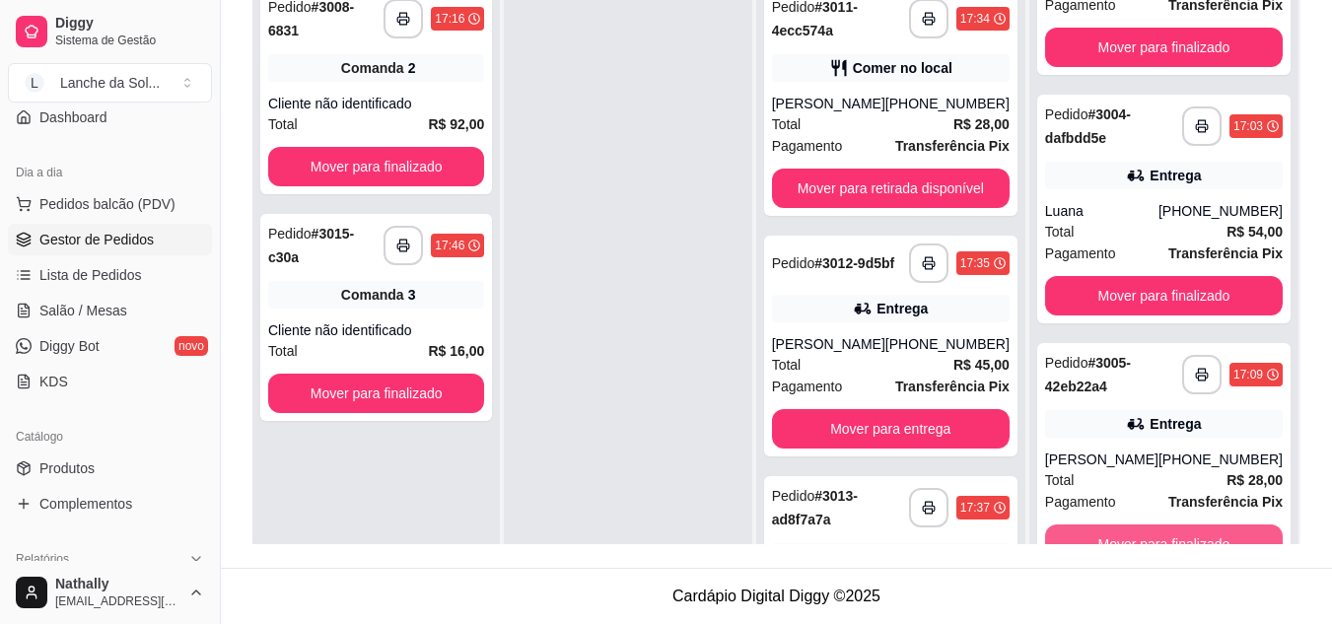
scroll to position [390, 0]
click at [99, 453] on link "Produtos" at bounding box center [110, 469] width 204 height 32
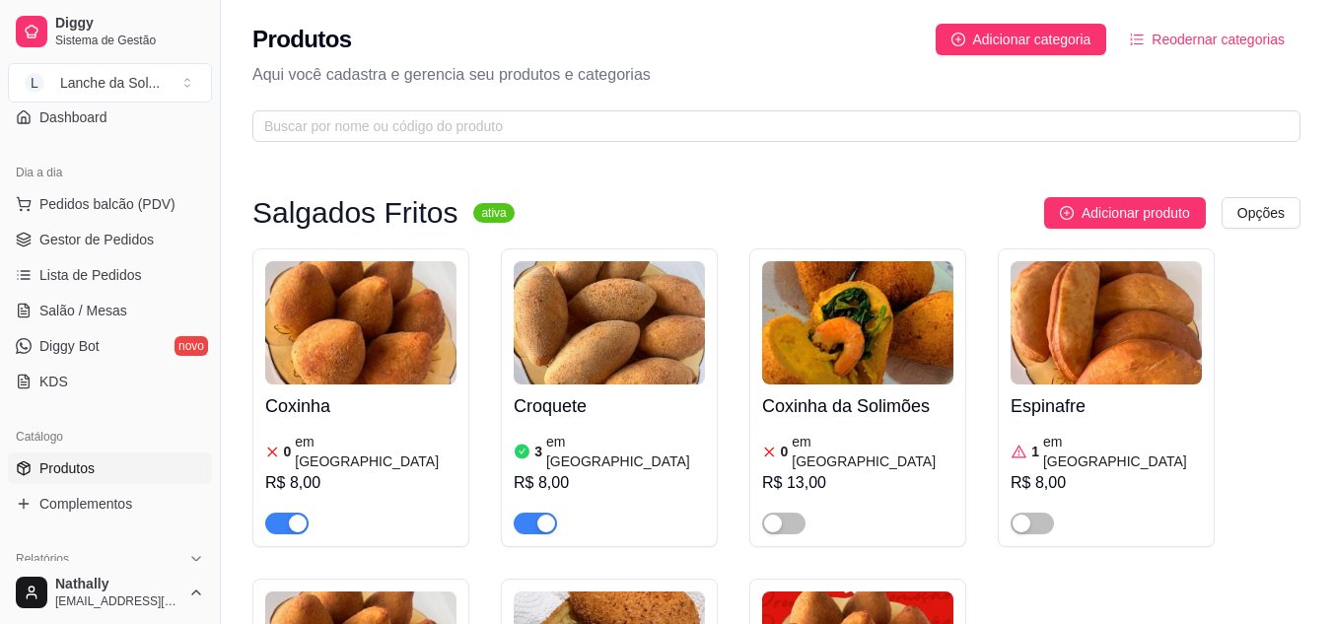
click at [352, 448] on article "em [GEOGRAPHIC_DATA]" at bounding box center [376, 451] width 162 height 39
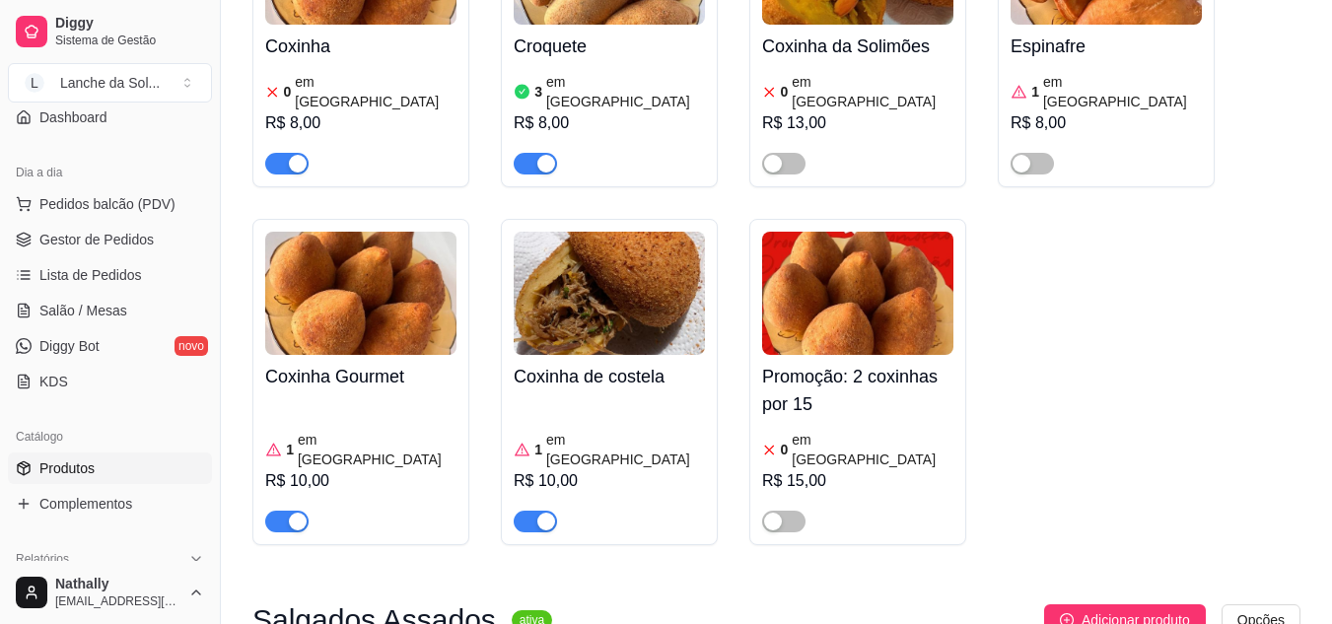
scroll to position [390, 0]
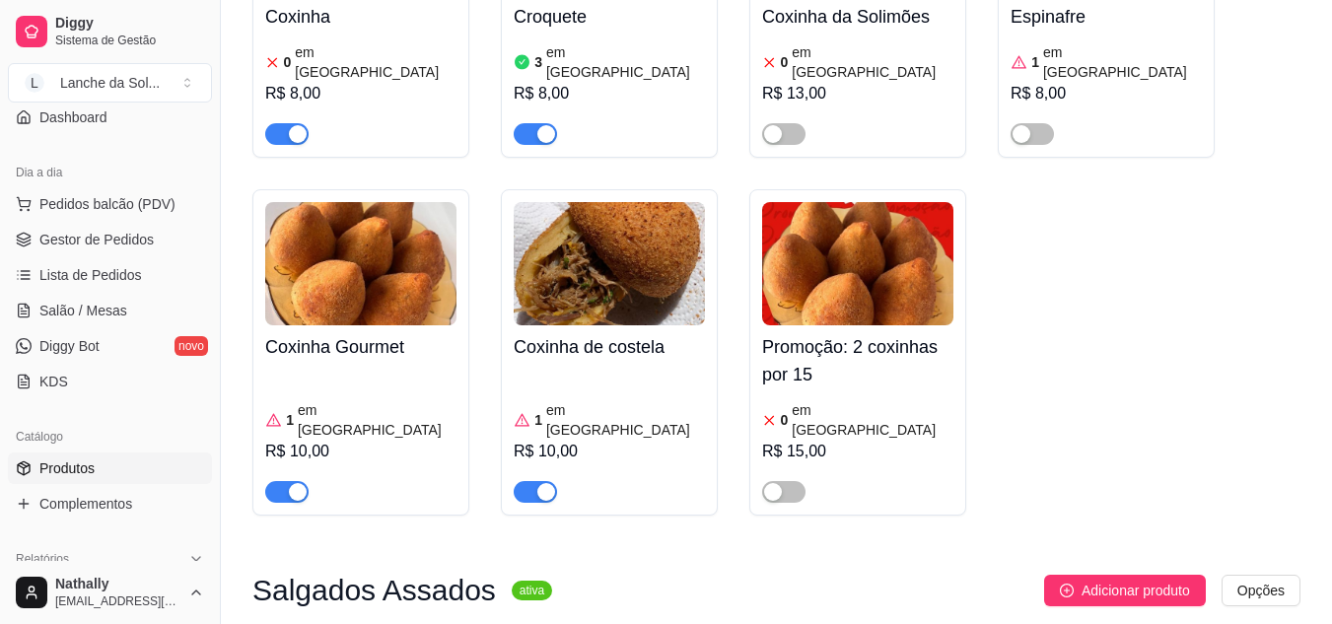
click at [87, 234] on span "Gestor de Pedidos" at bounding box center [96, 240] width 114 height 20
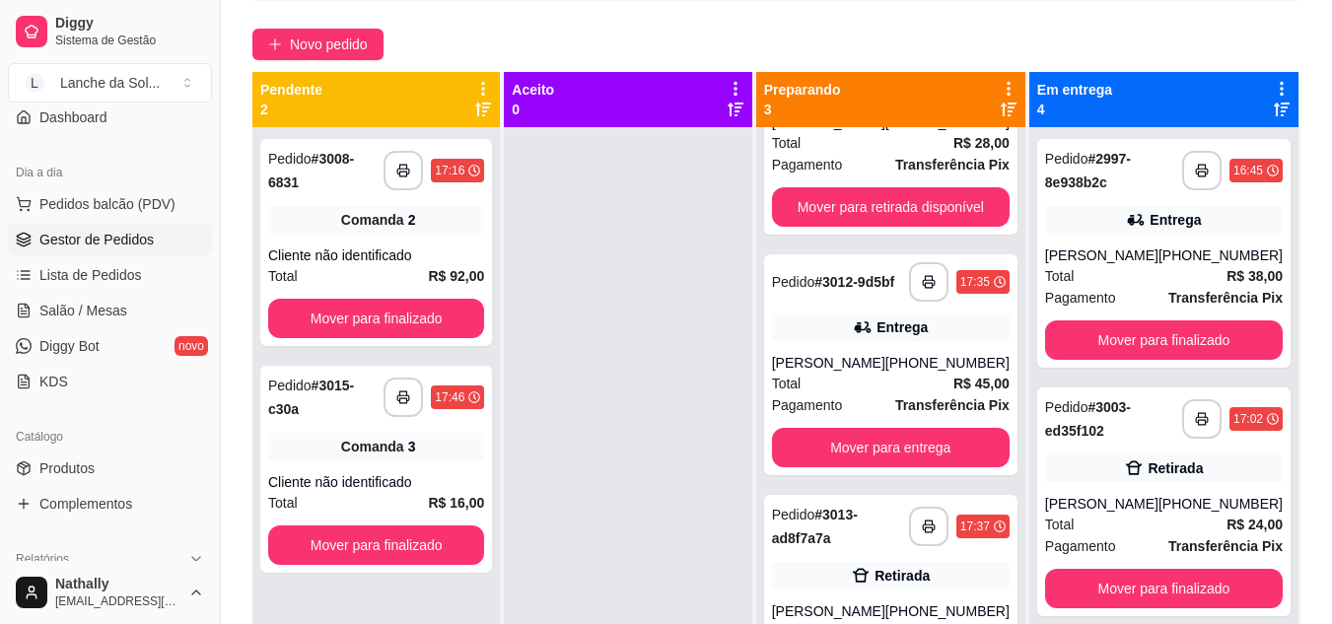
scroll to position [140, 0]
click at [922, 376] on div "Total R$ 45,00" at bounding box center [891, 384] width 238 height 22
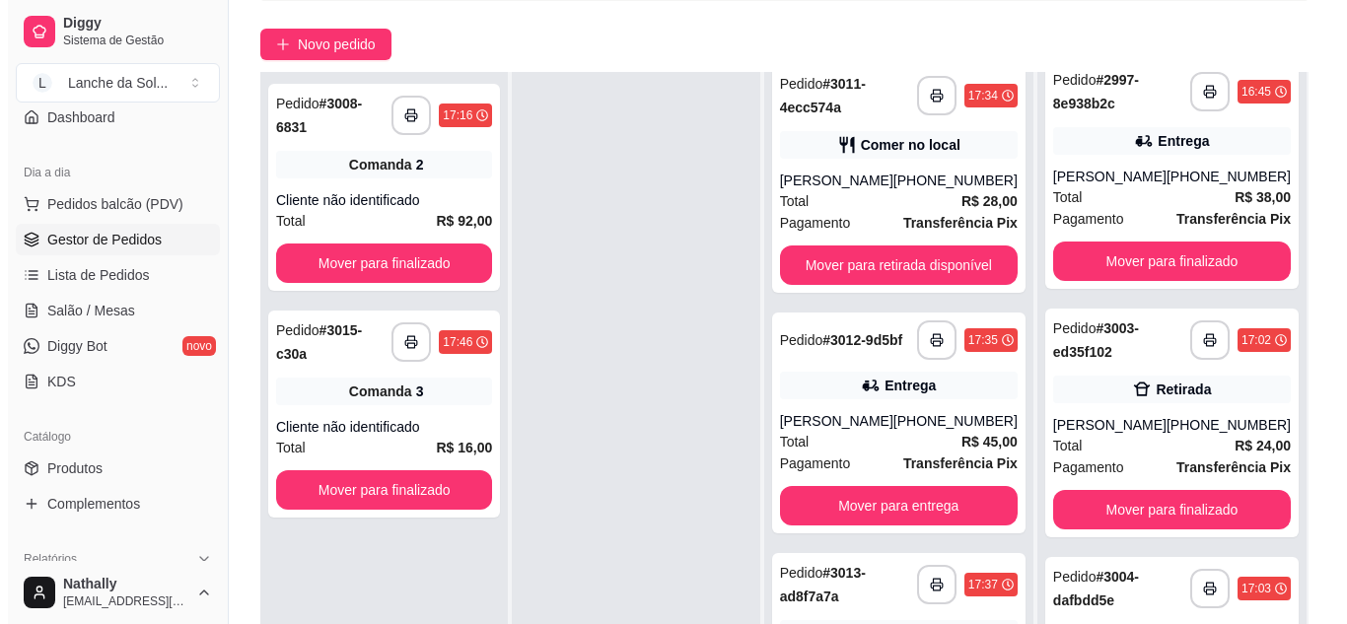
scroll to position [0, 0]
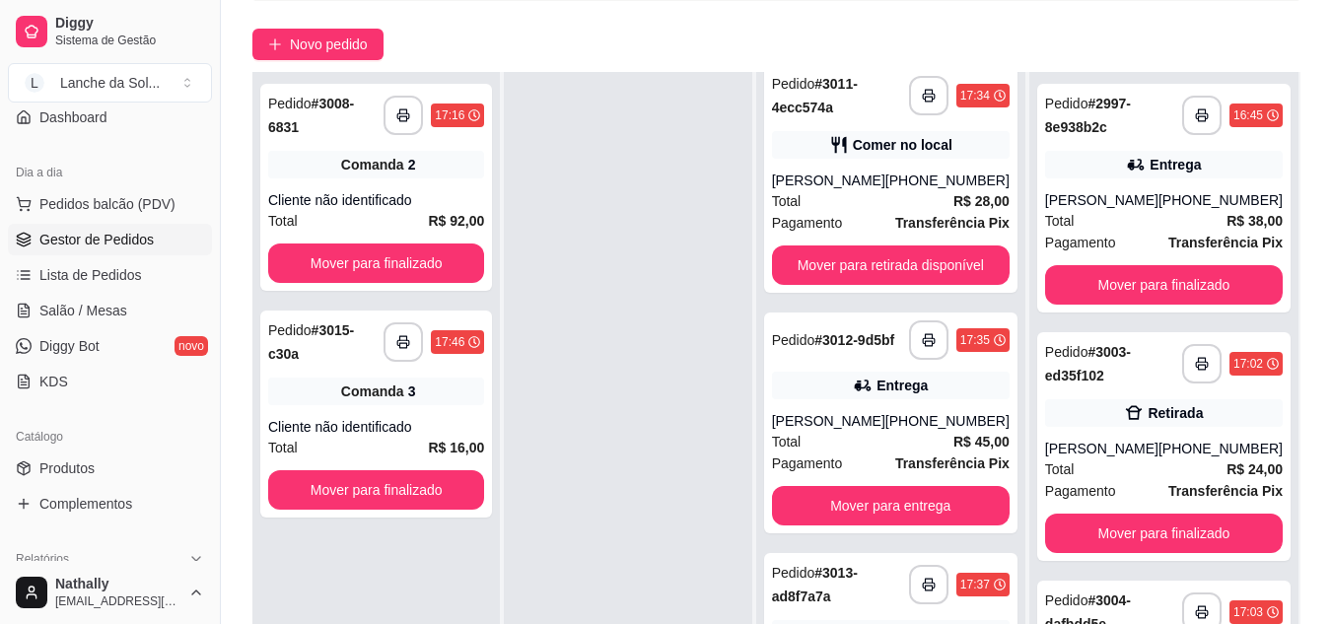
click at [789, 212] on span "Pagamento" at bounding box center [807, 223] width 71 height 22
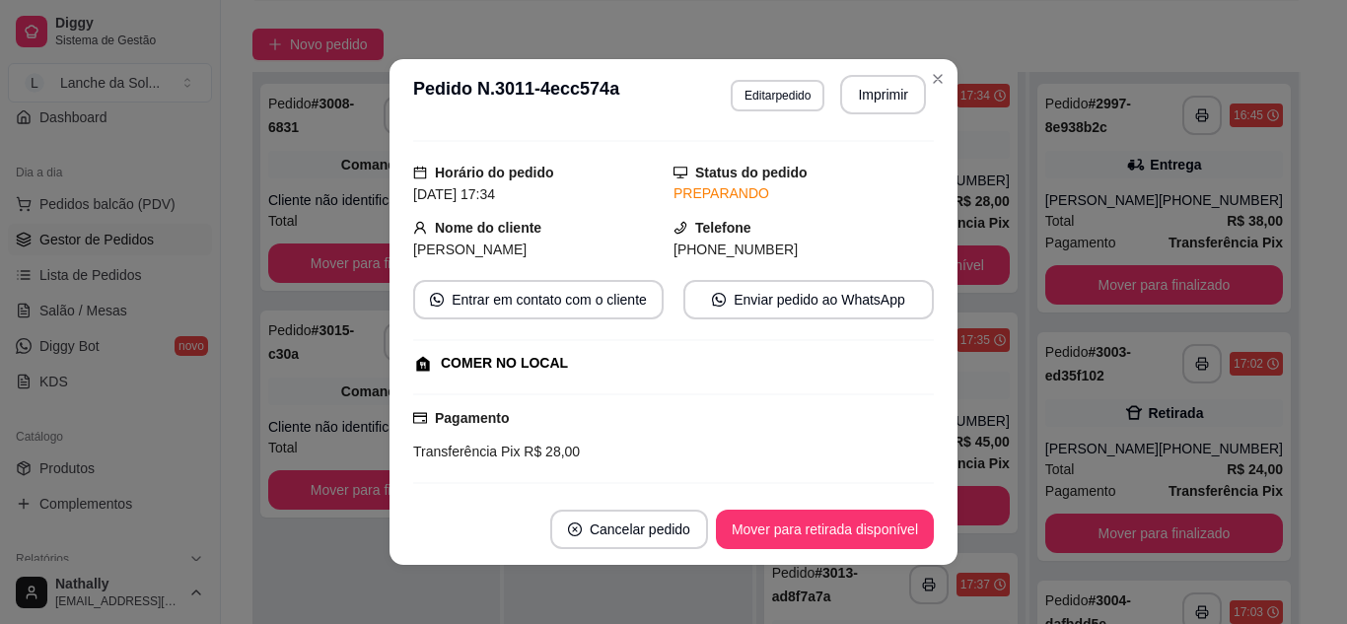
scroll to position [38, 0]
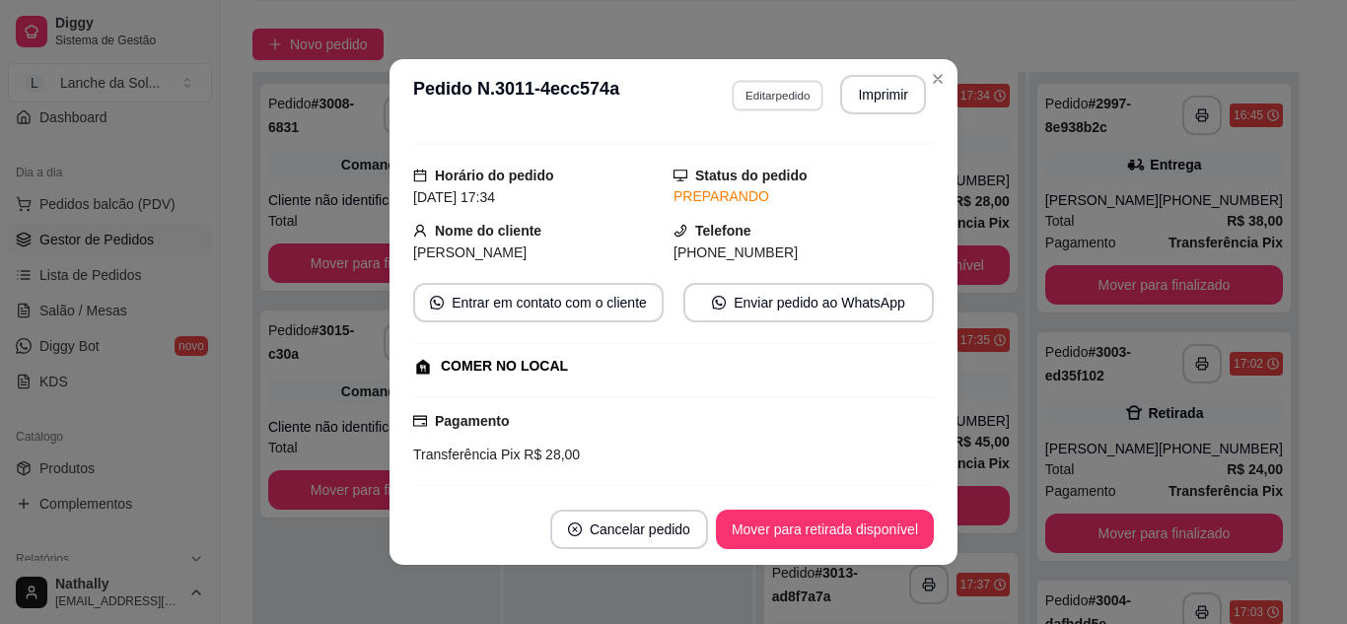
click at [777, 96] on button "Editar pedido" at bounding box center [778, 95] width 92 height 31
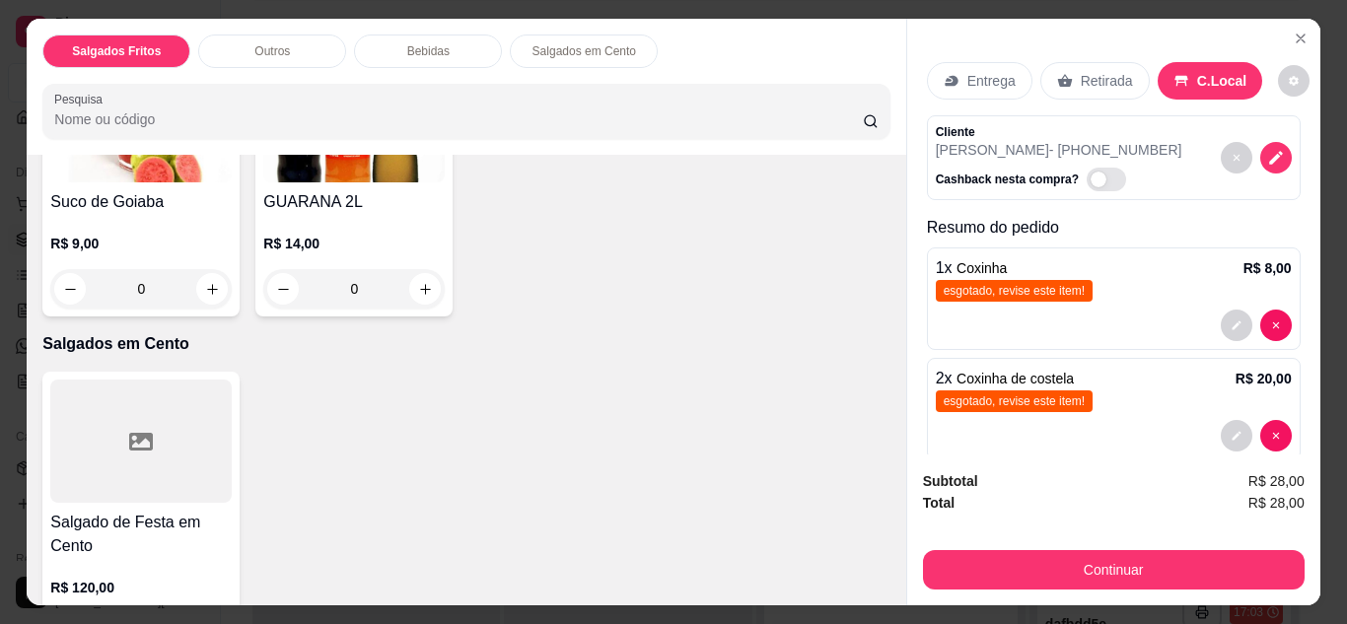
scroll to position [1526, 0]
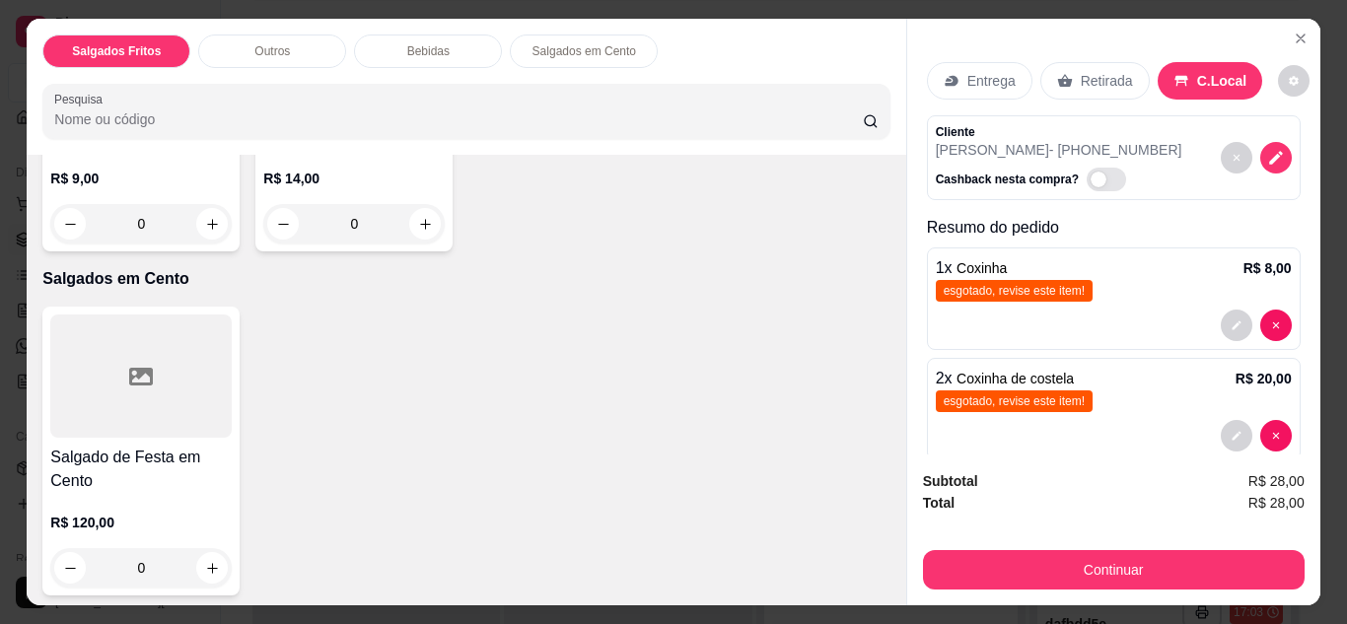
type input "1"
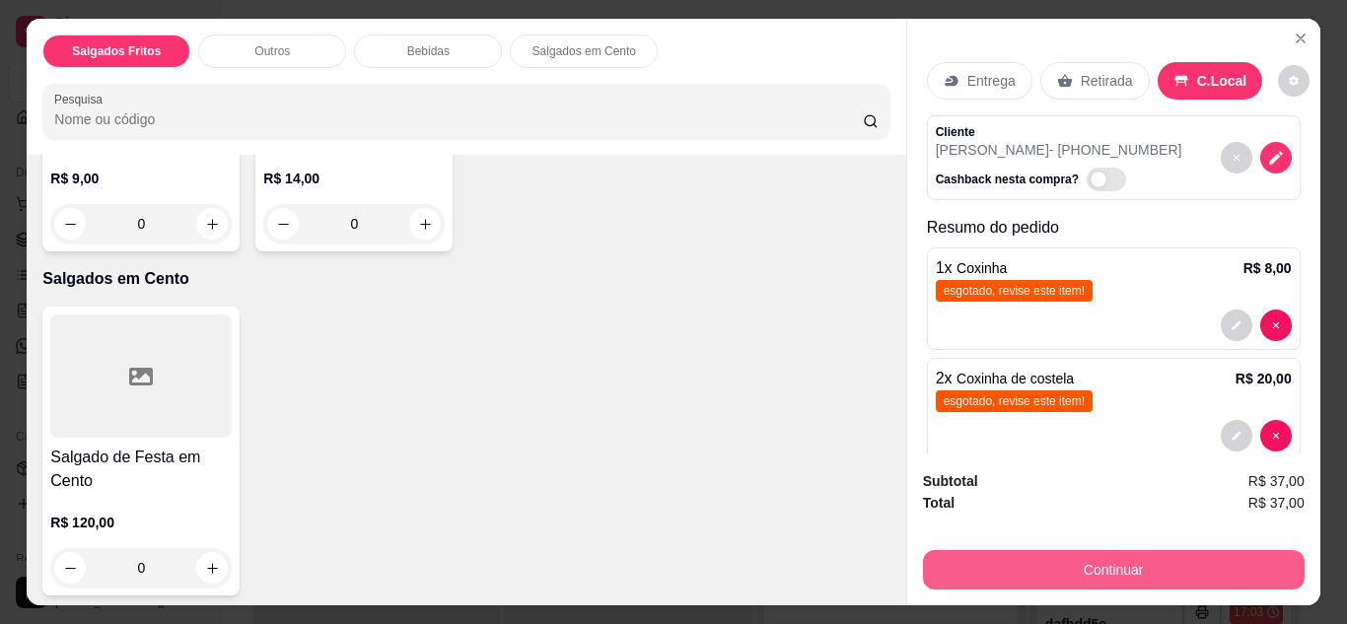
click at [1074, 561] on button "Continuar" at bounding box center [1114, 569] width 382 height 39
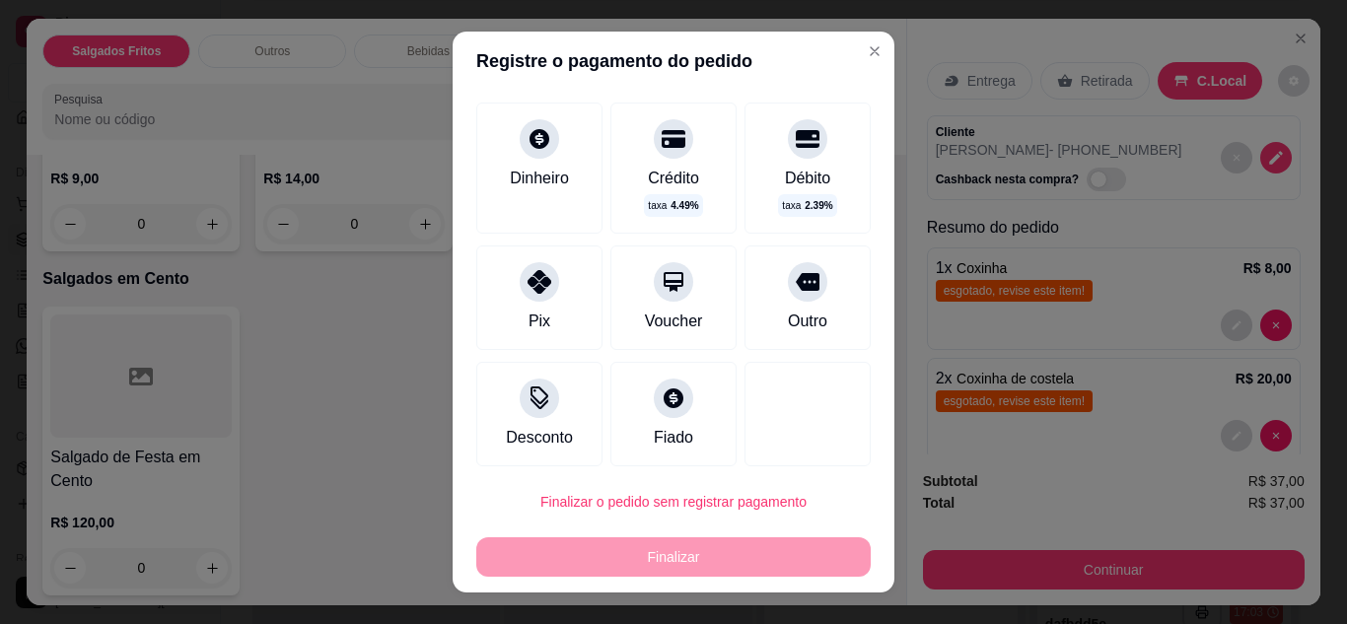
scroll to position [113, 0]
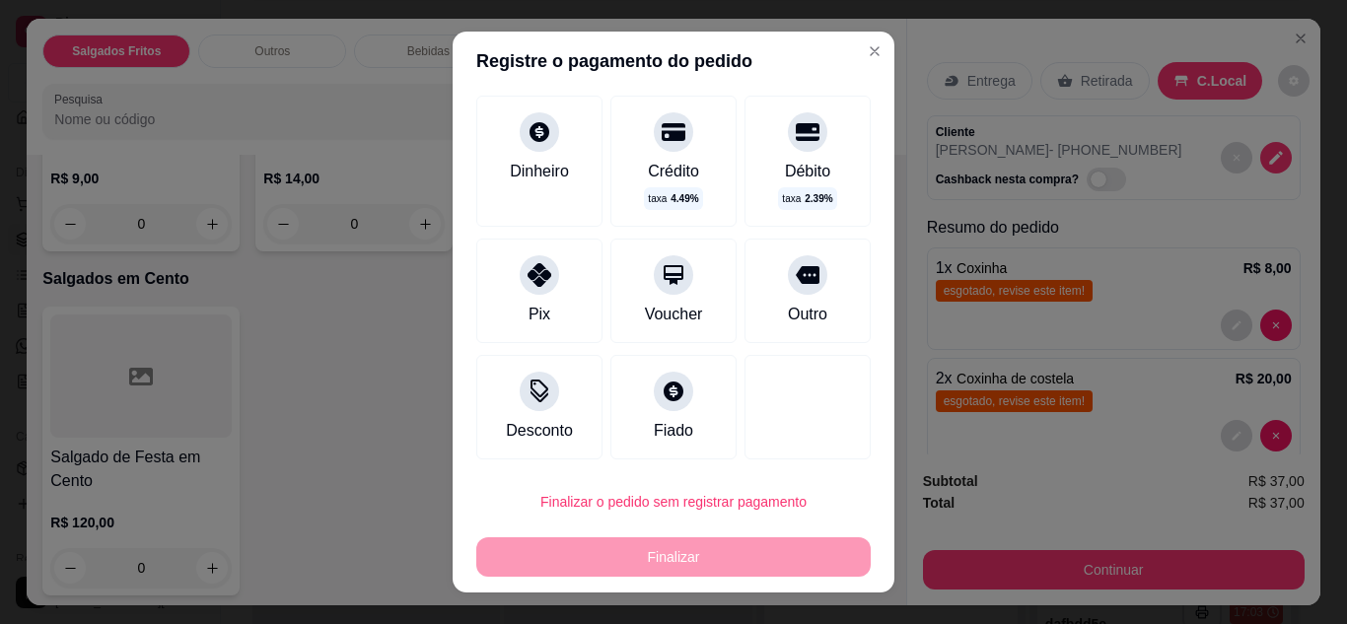
click at [555, 291] on div "Pix" at bounding box center [539, 291] width 126 height 105
type input "R$ 0,00"
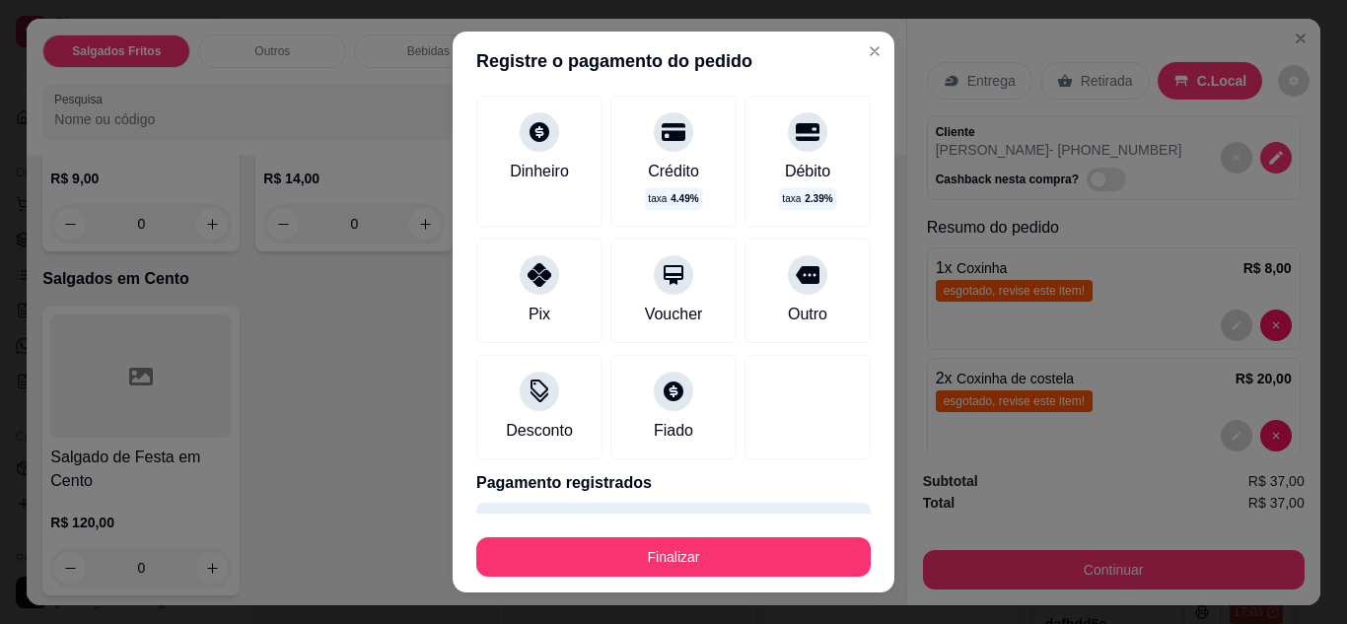
scroll to position [149, 0]
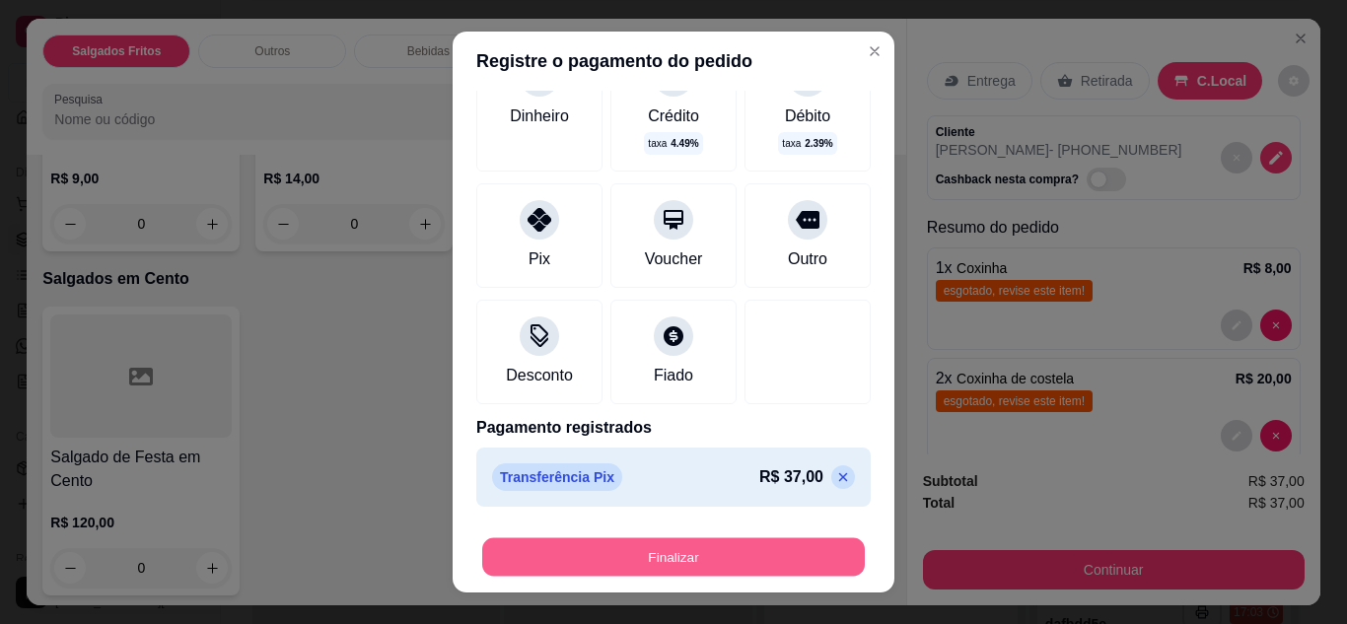
click at [609, 577] on div "Finalizar" at bounding box center [673, 557] width 395 height 39
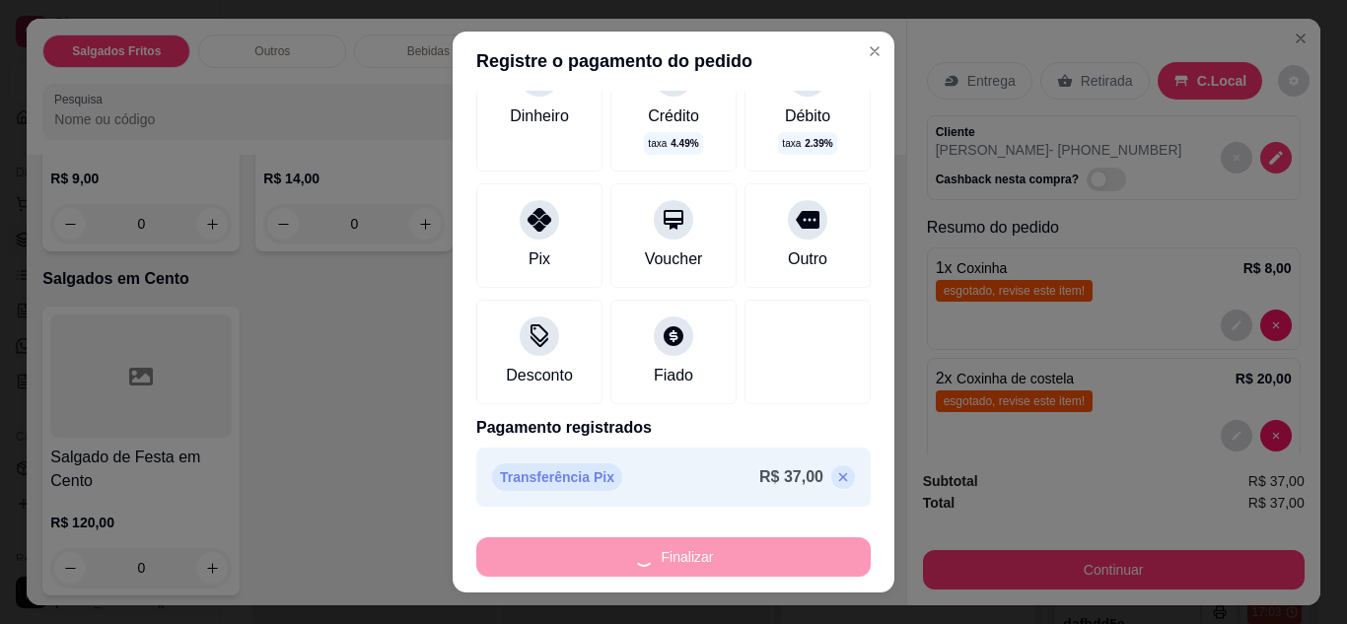
type input "0"
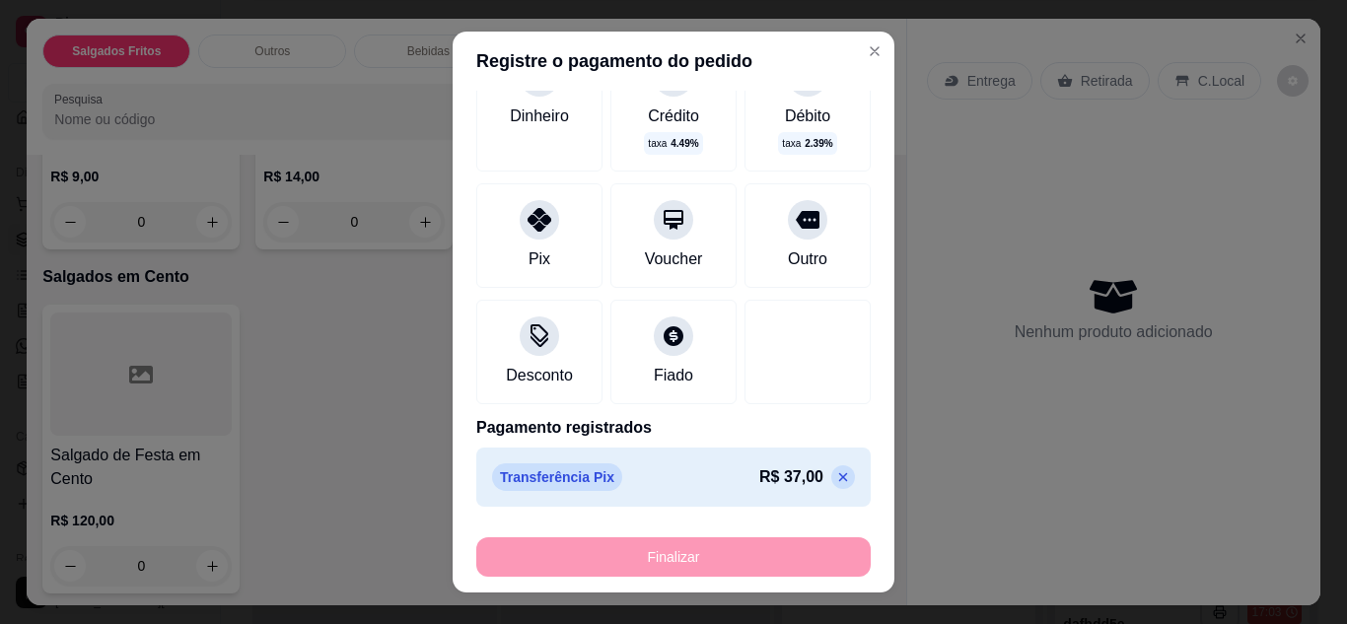
type input "-R$ 37,00"
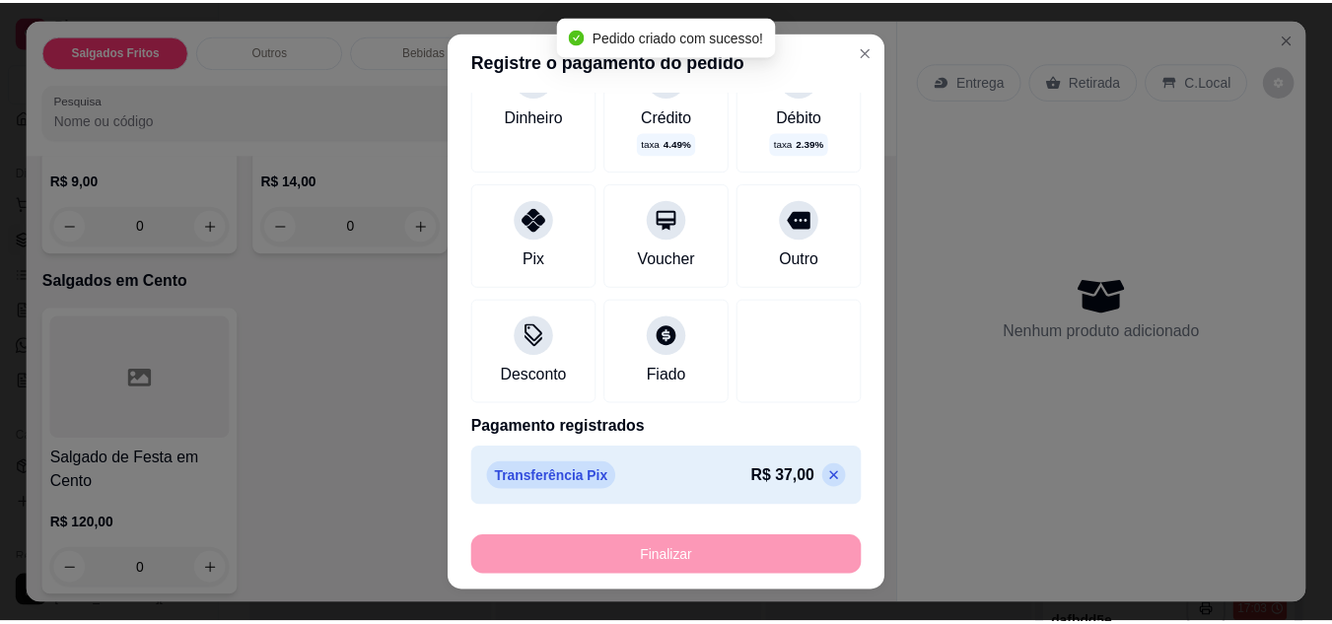
scroll to position [0, 0]
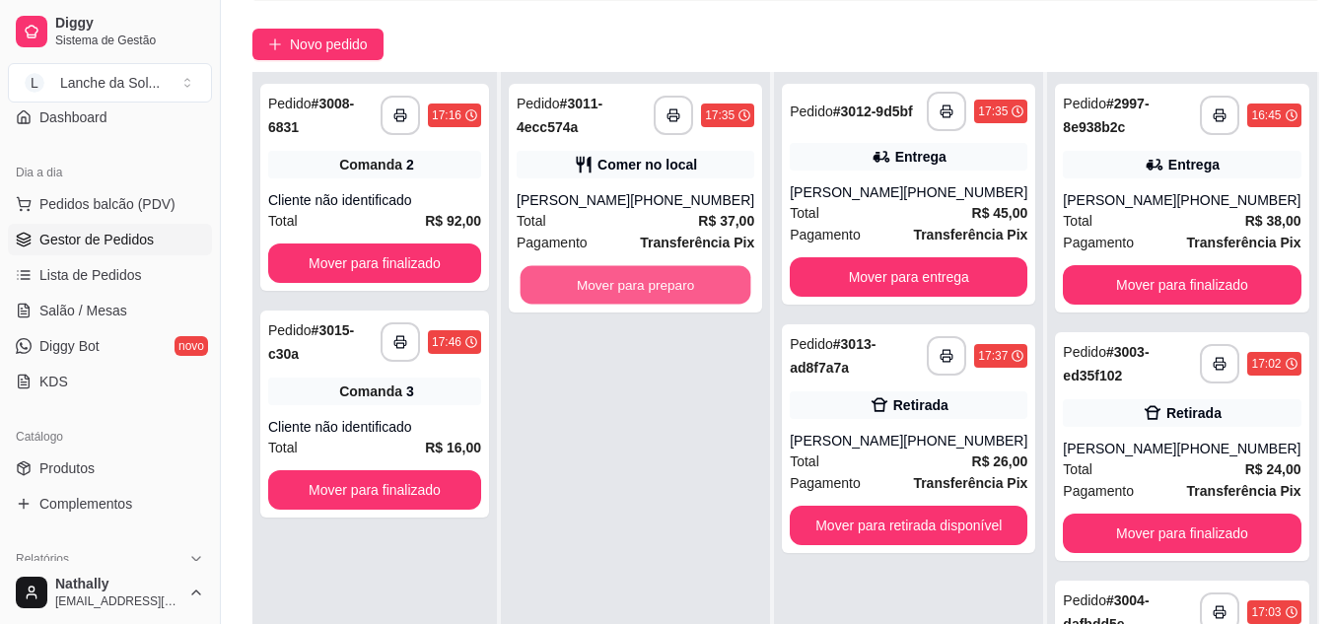
click at [685, 276] on button "Mover para preparo" at bounding box center [636, 285] width 231 height 38
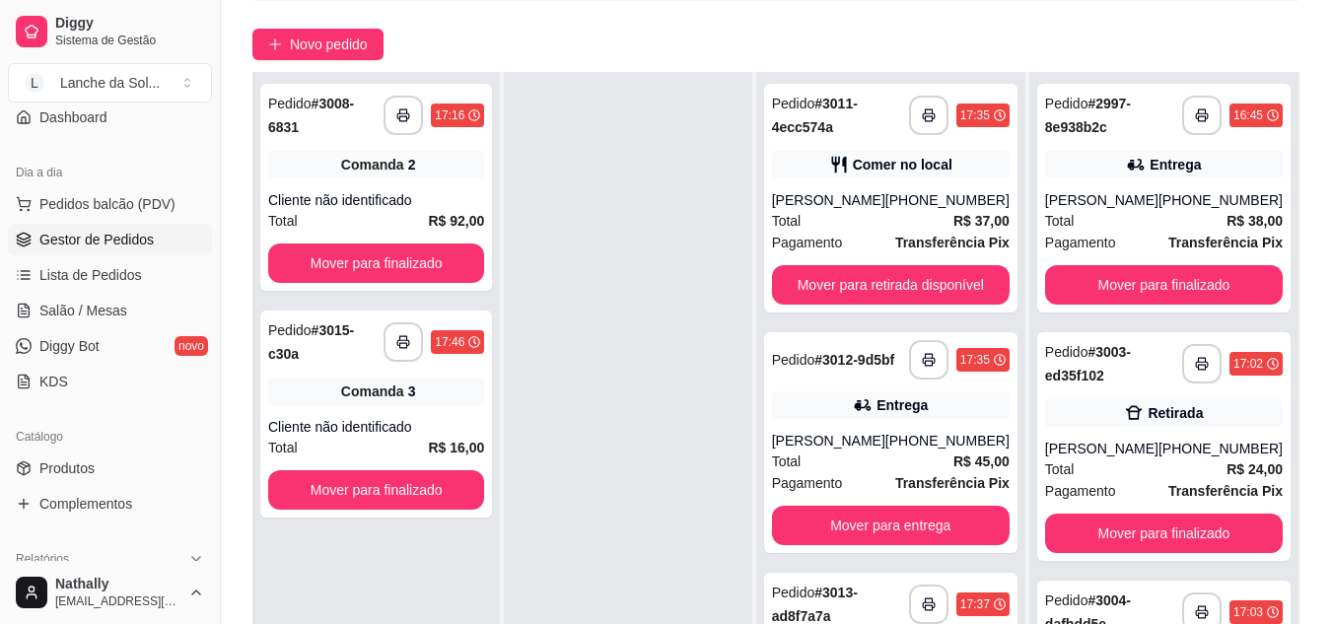
scroll to position [144, 0]
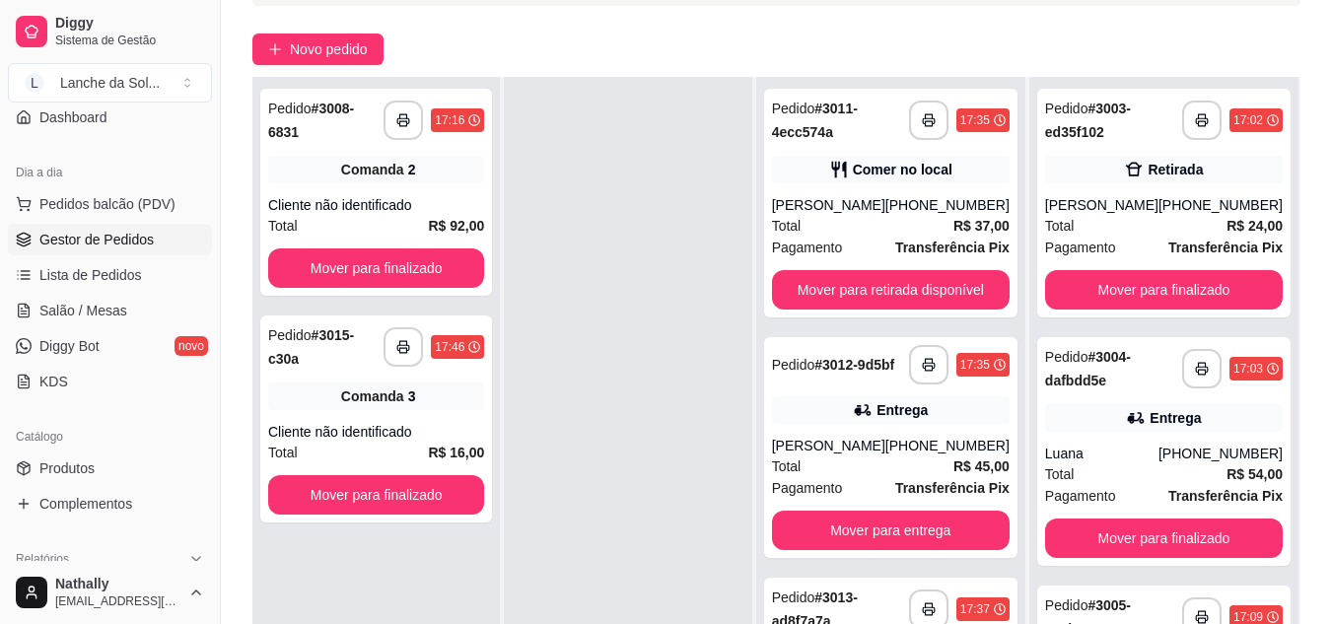
click at [902, 192] on div "**********" at bounding box center [890, 203] width 253 height 229
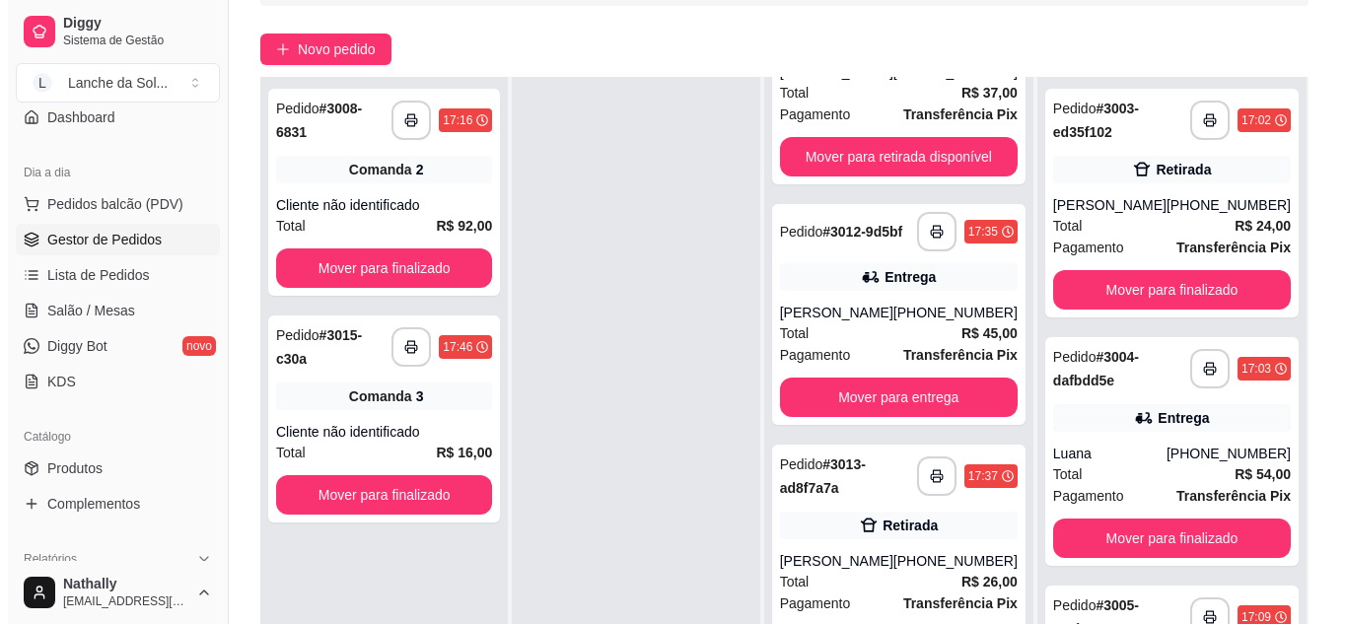
scroll to position [141, 0]
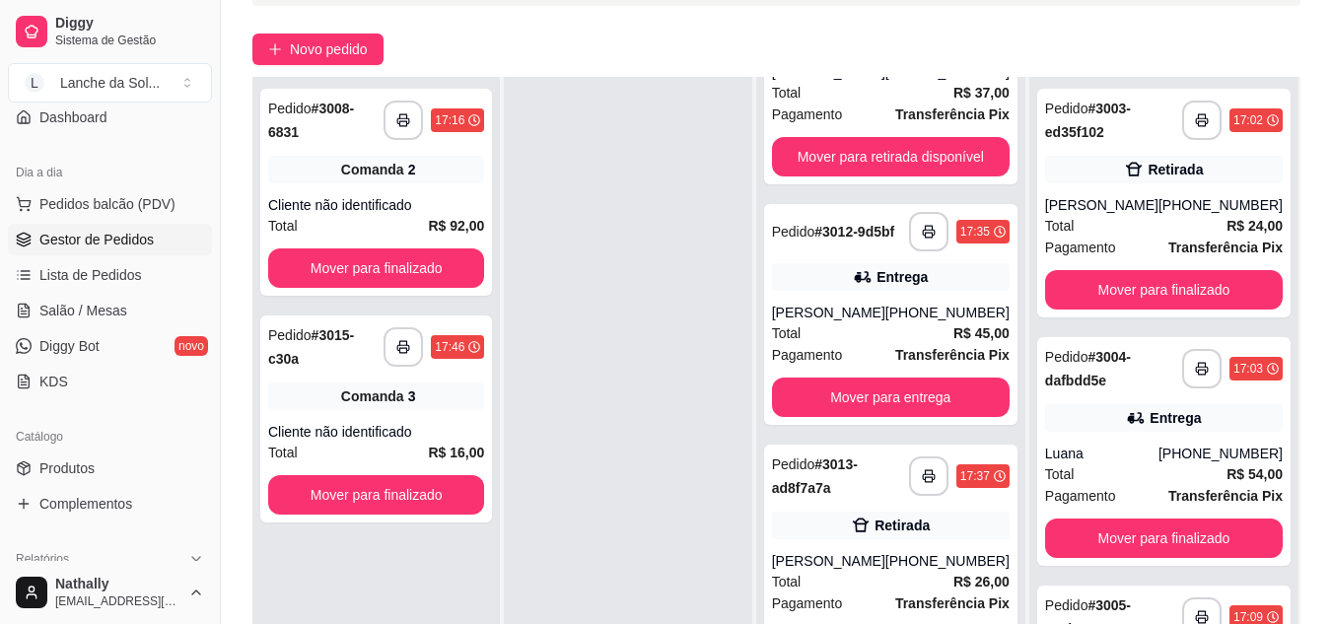
click at [862, 538] on div "Retirada" at bounding box center [891, 526] width 238 height 28
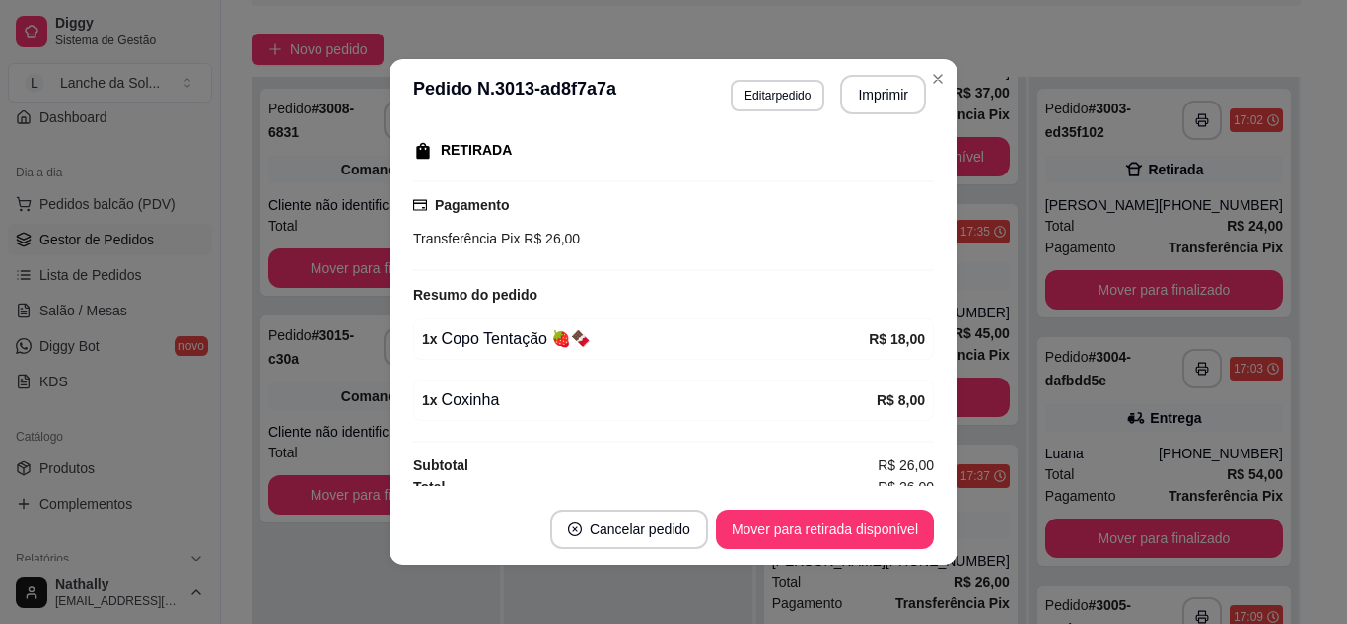
scroll to position [317, 0]
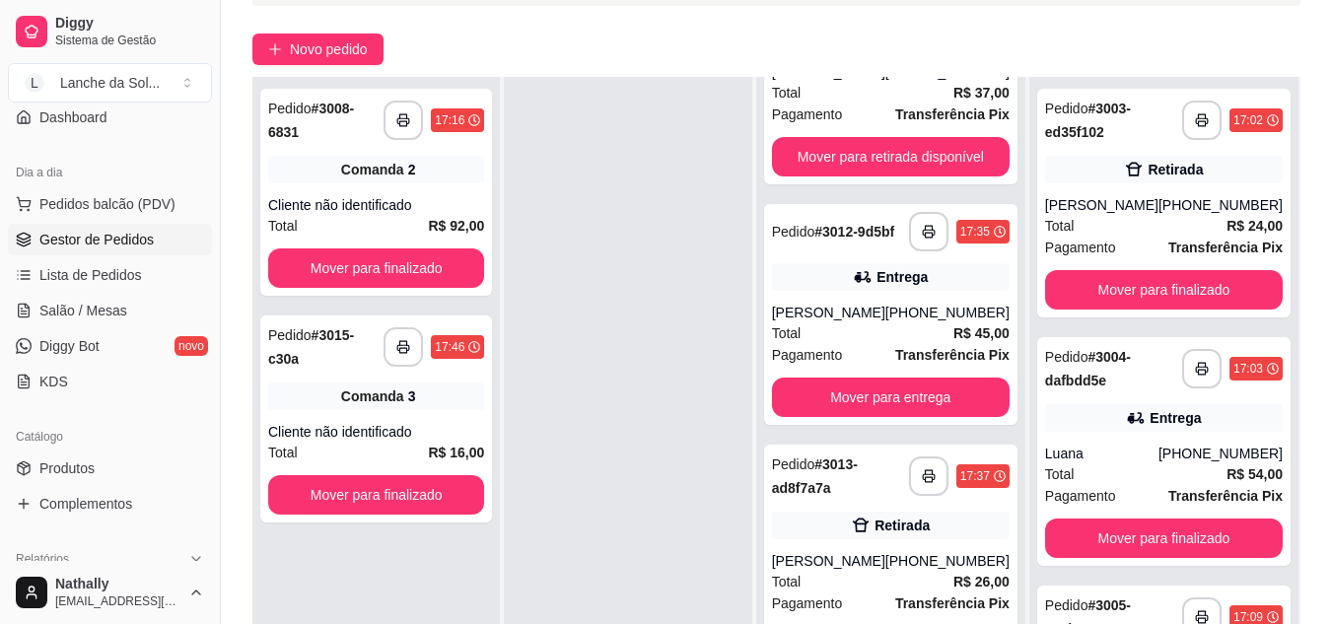
click at [1013, 309] on div "**********" at bounding box center [890, 389] width 269 height 624
click at [884, 539] on div "Retirada" at bounding box center [891, 526] width 238 height 28
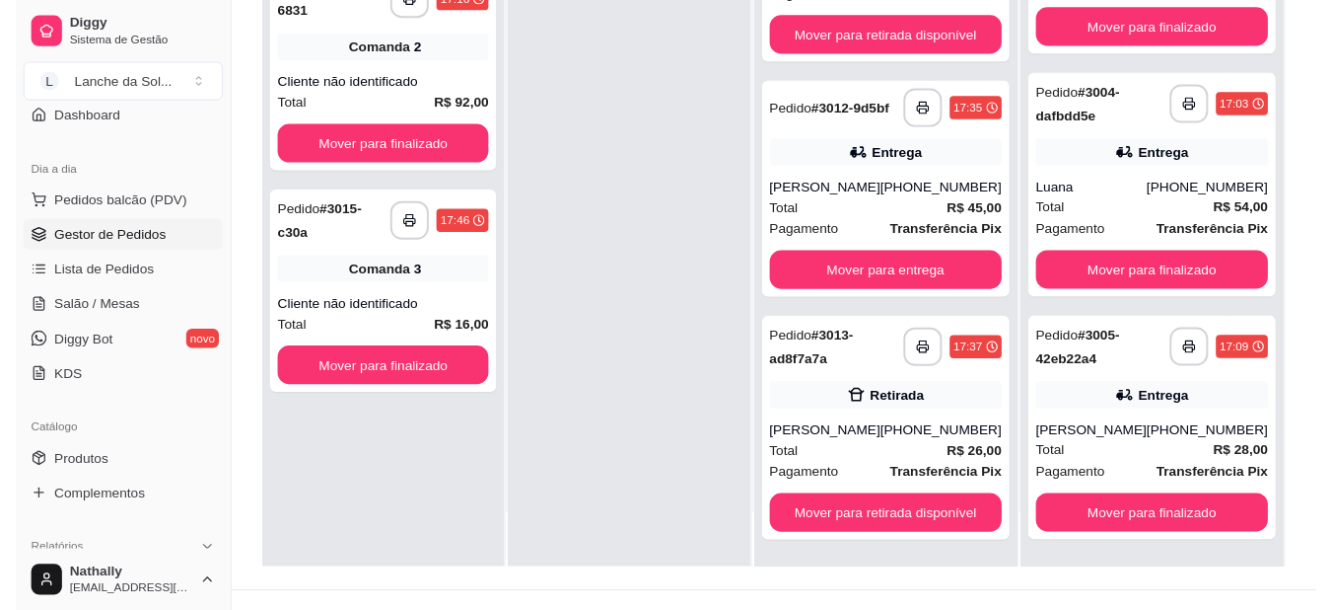
scroll to position [274, 0]
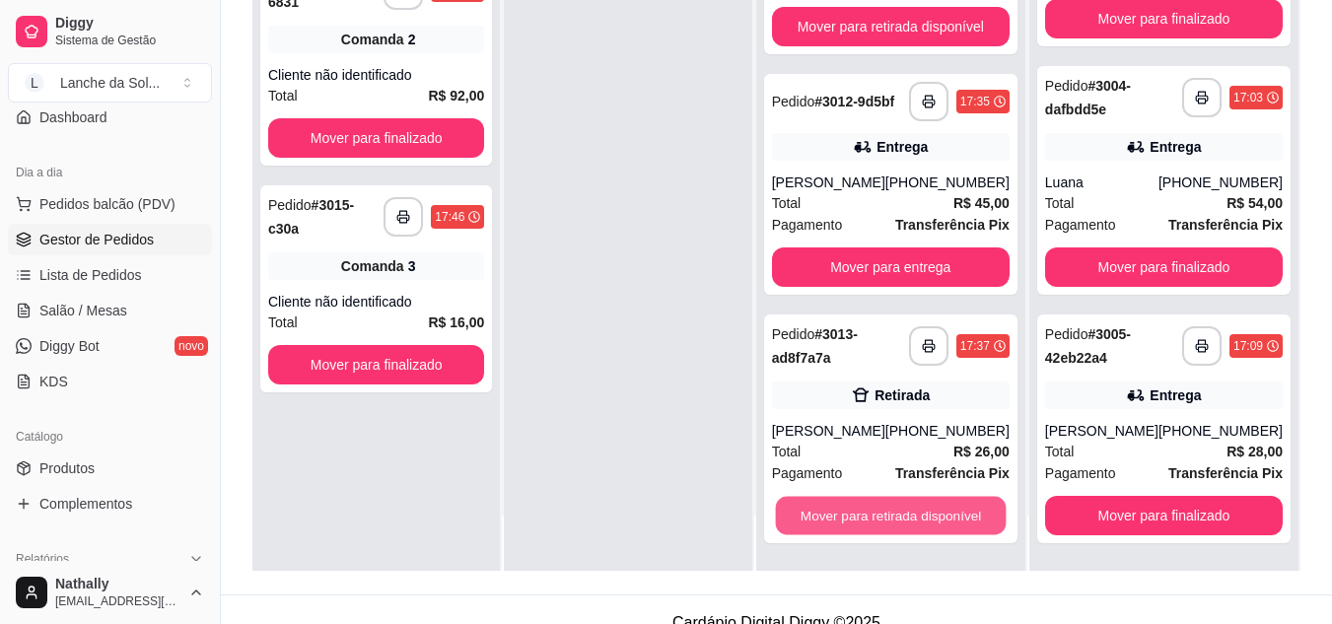
click at [885, 509] on button "Mover para retirada disponível" at bounding box center [890, 516] width 231 height 38
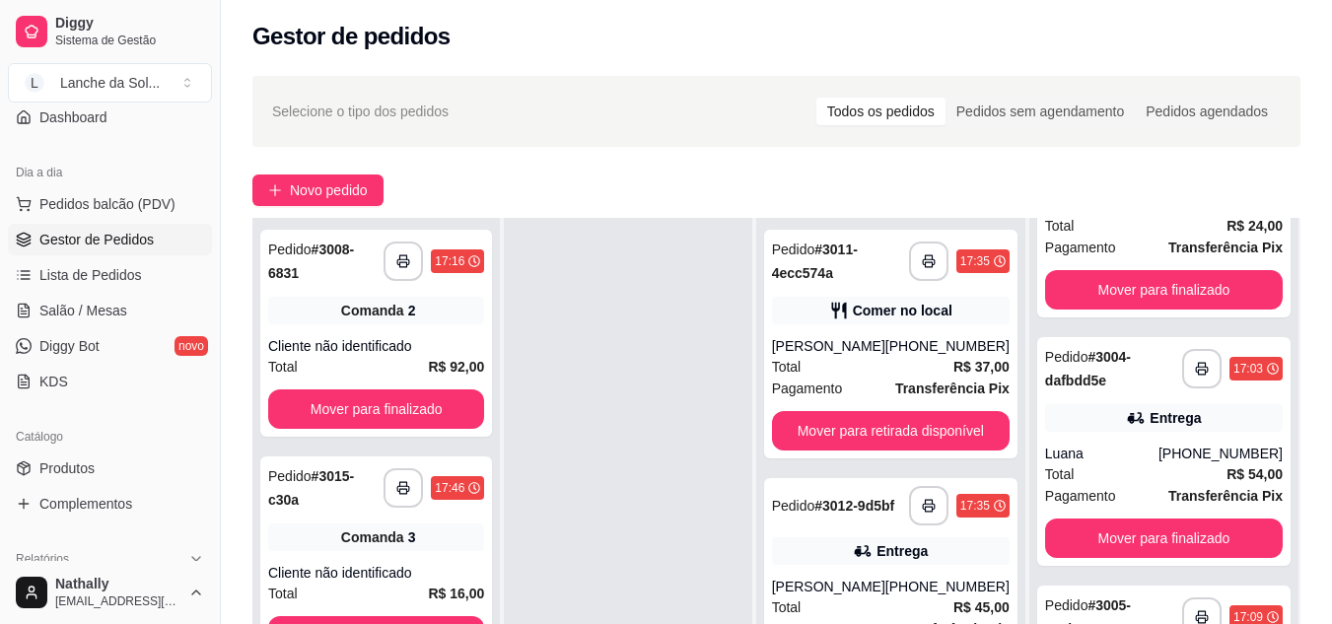
scroll to position [0, 0]
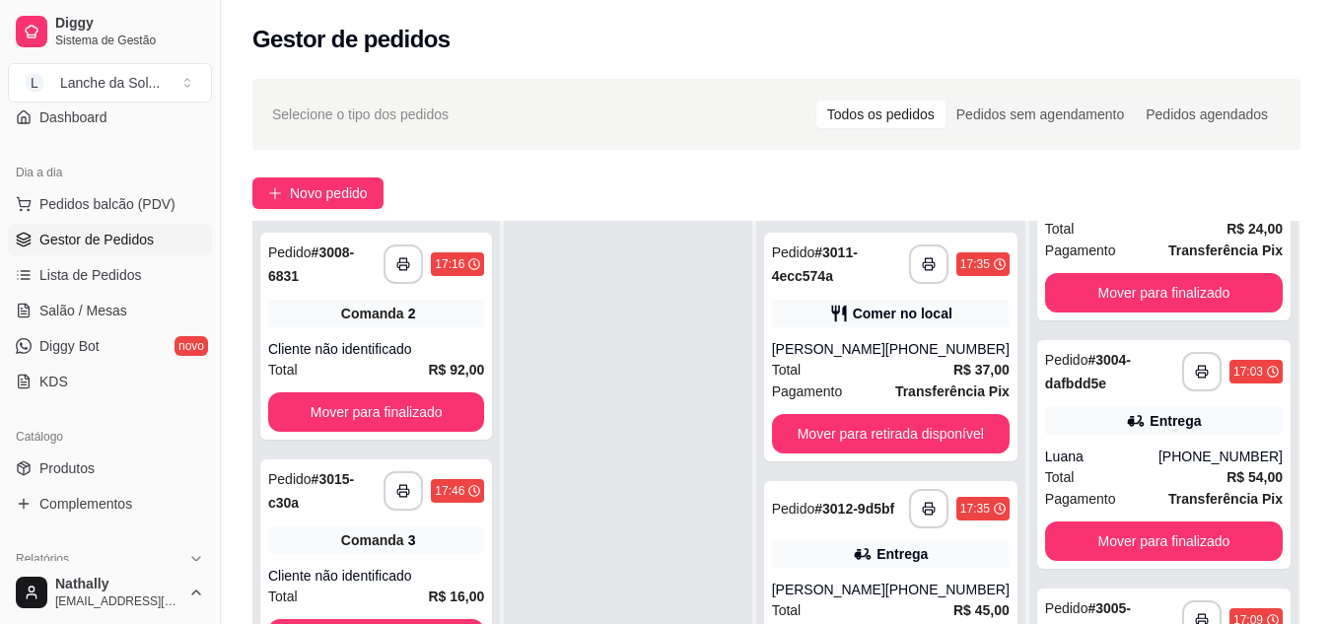
click at [89, 458] on link "Produtos" at bounding box center [110, 469] width 204 height 32
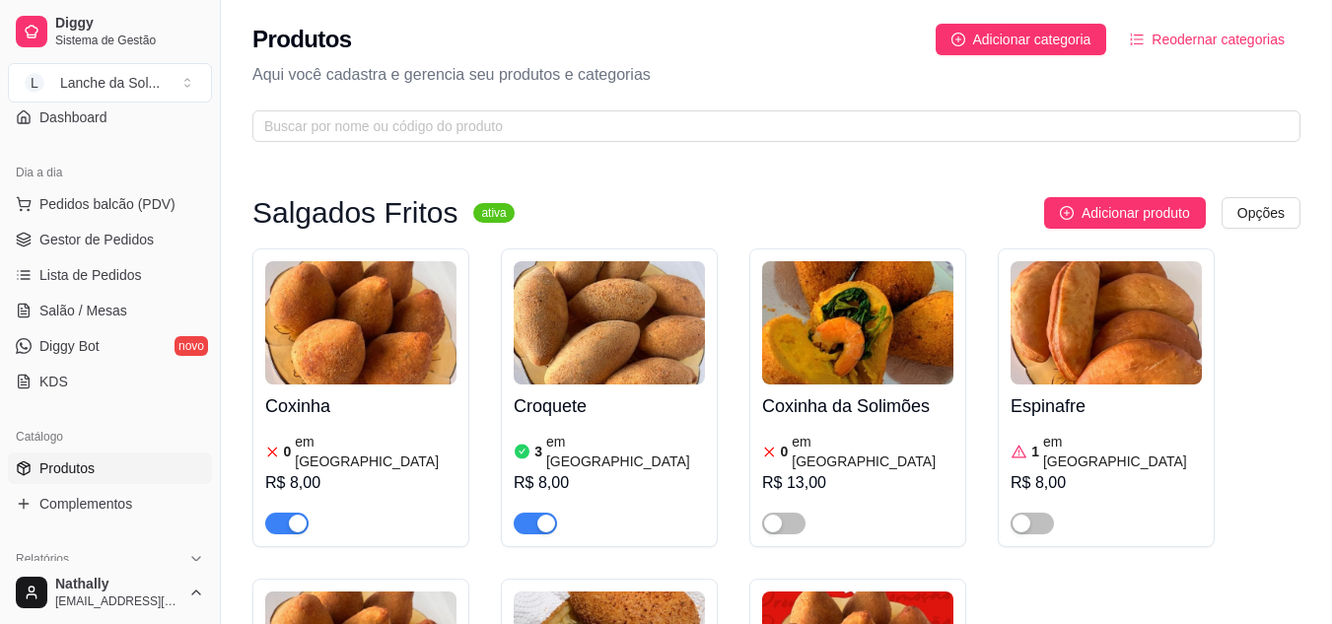
click at [323, 429] on div "0 em estoque R$ 8,00" at bounding box center [360, 481] width 191 height 107
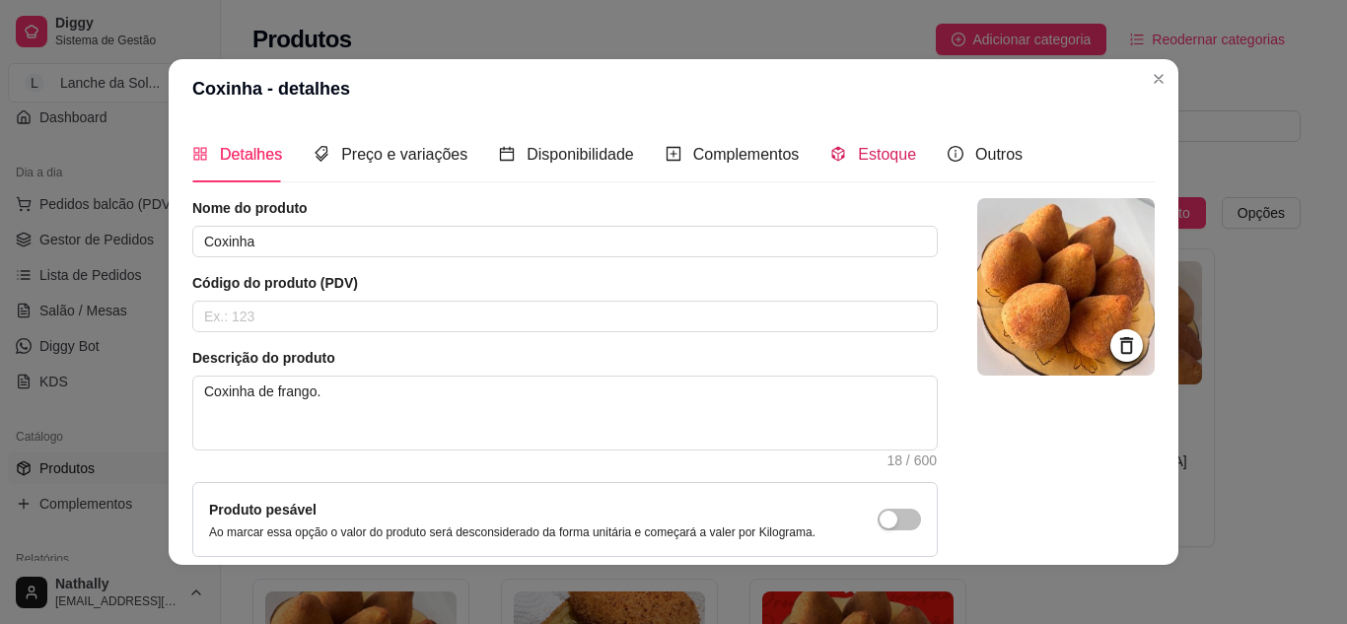
click at [861, 167] on div "Estoque" at bounding box center [873, 154] width 86 height 25
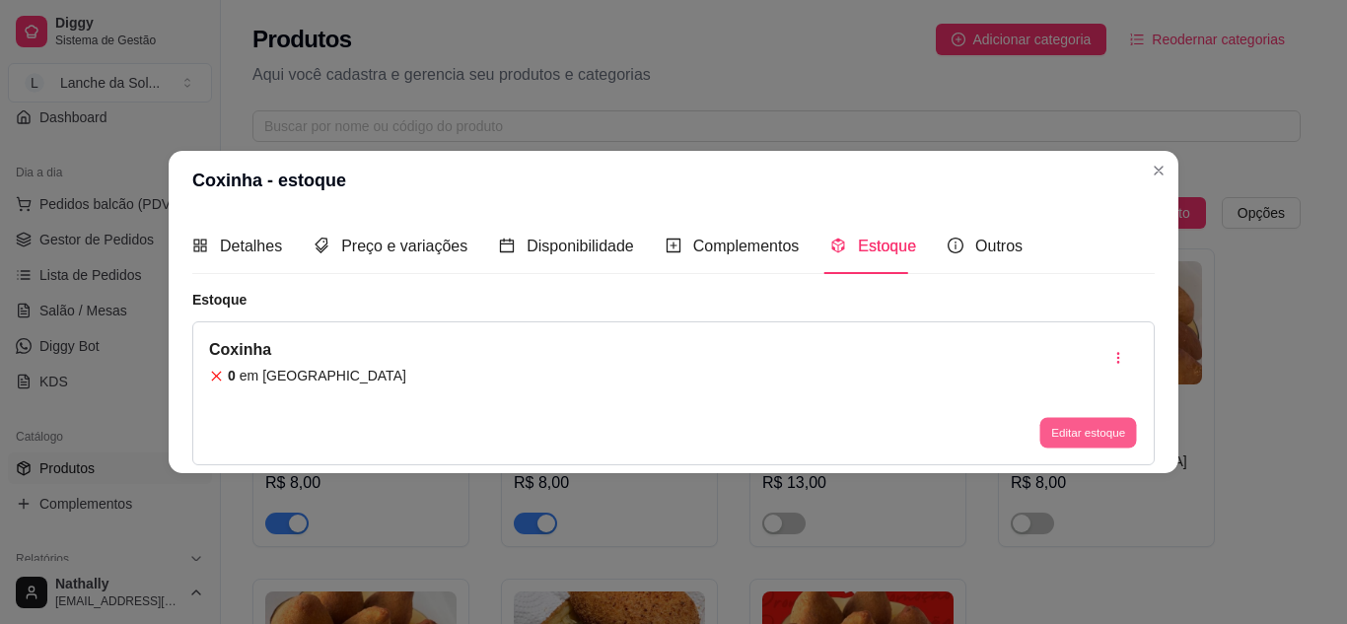
click at [1078, 430] on button "Editar estoque" at bounding box center [1088, 433] width 97 height 31
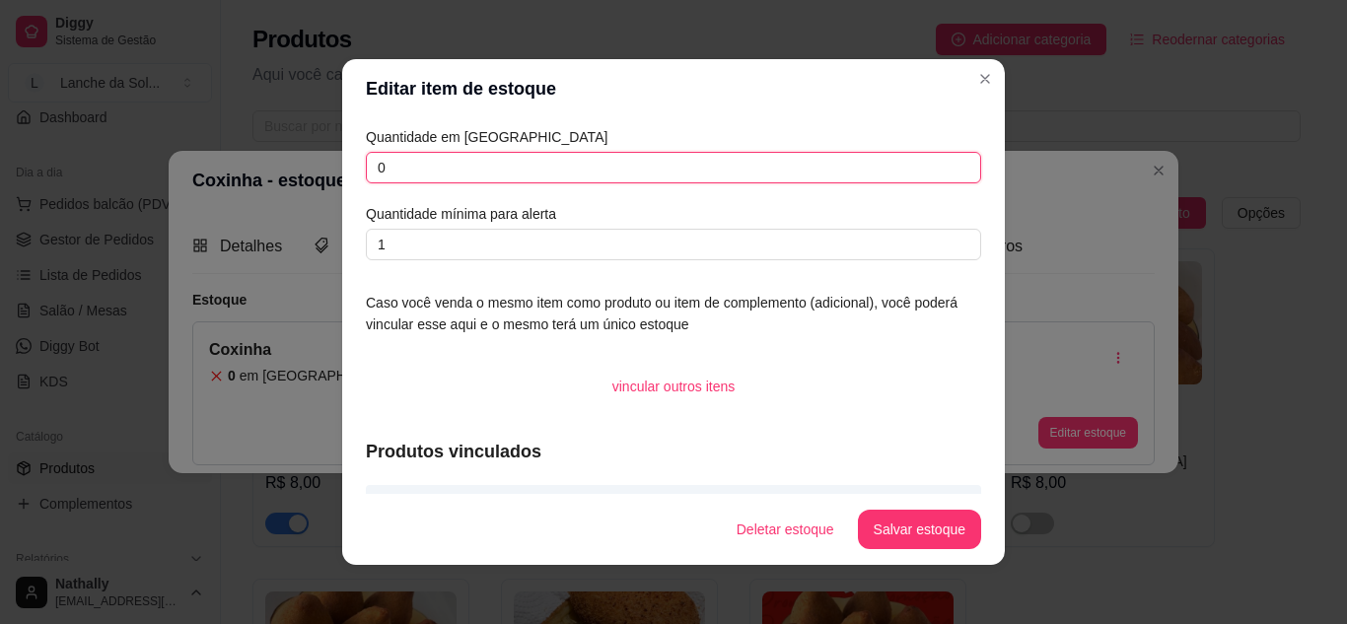
click at [715, 164] on input "0" at bounding box center [673, 168] width 615 height 32
type input "8"
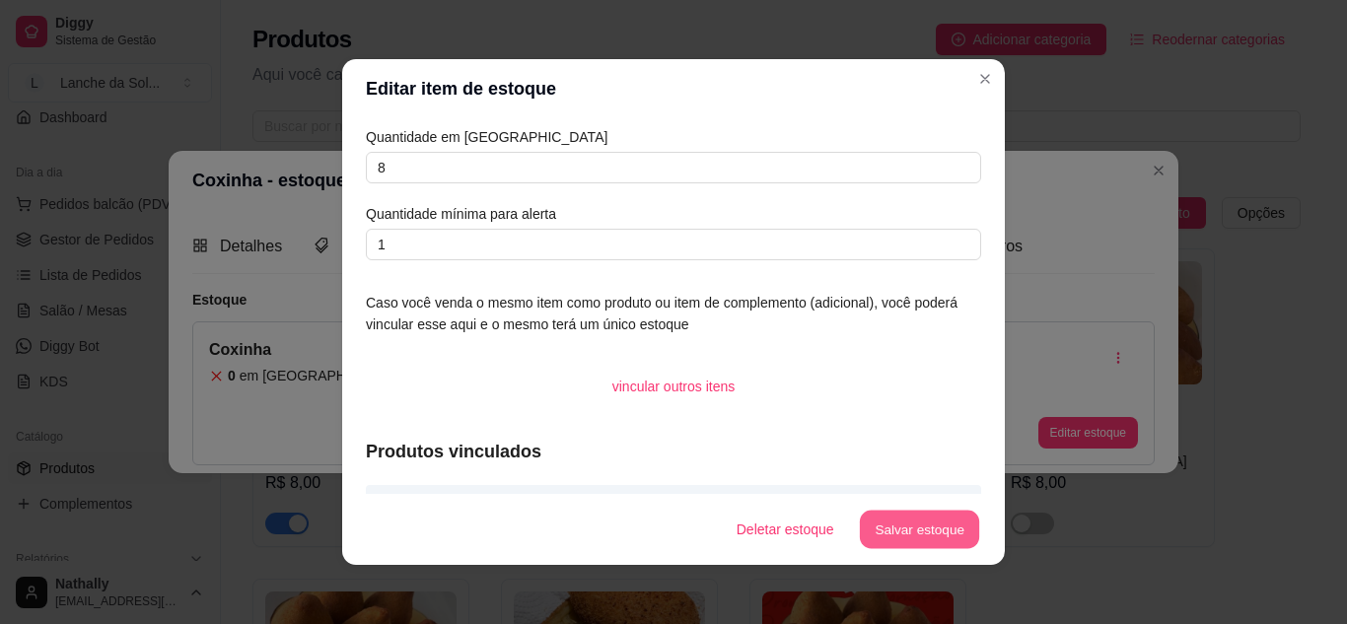
click at [881, 532] on button "Salvar estoque" at bounding box center [919, 530] width 120 height 38
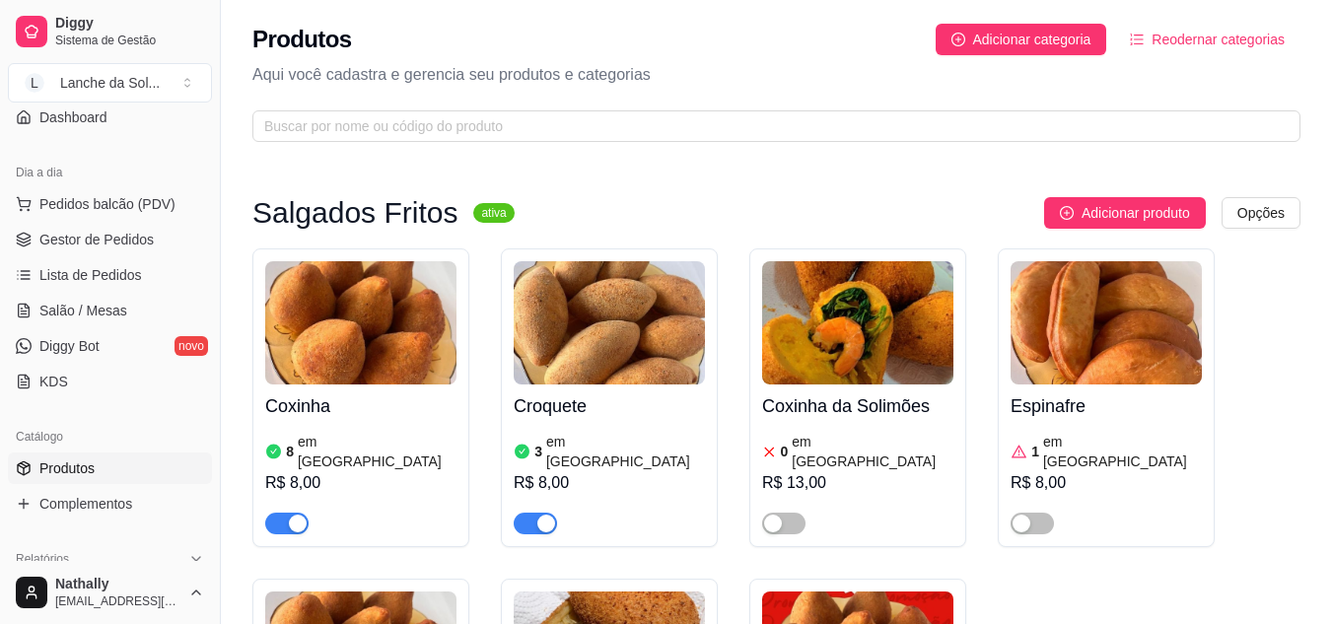
click at [81, 312] on span "Salão / Mesas" at bounding box center [83, 311] width 88 height 20
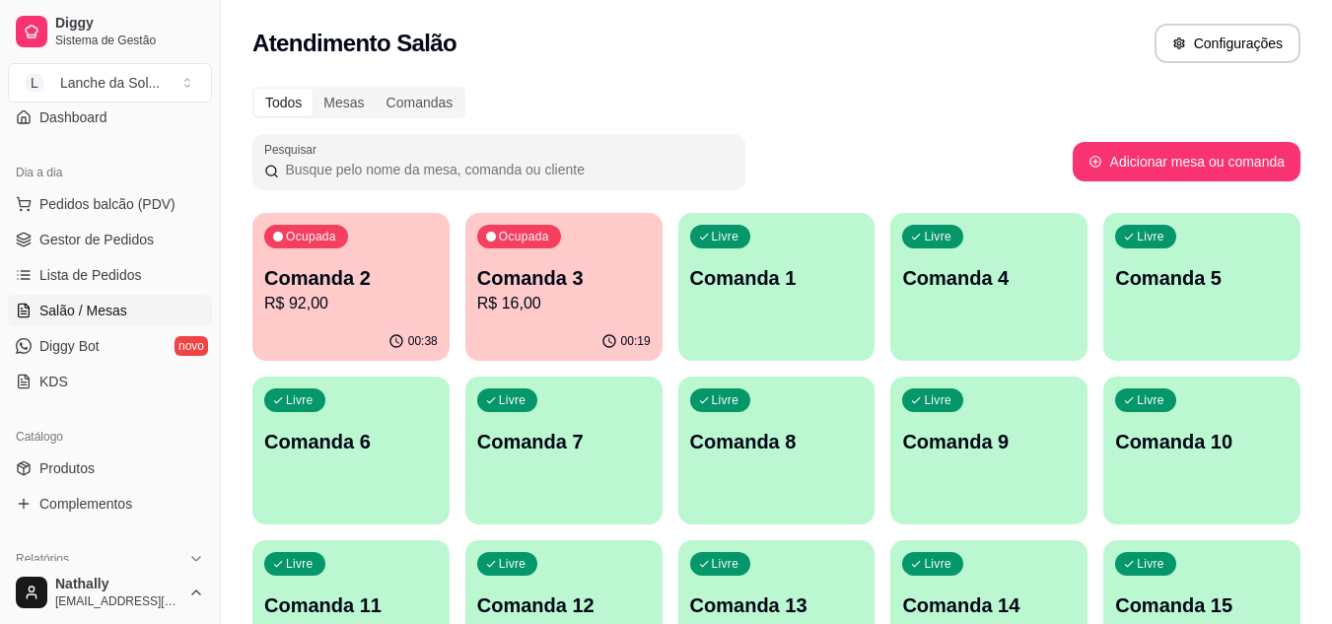
click at [823, 283] on p "Comanda 1" at bounding box center [777, 278] width 174 height 28
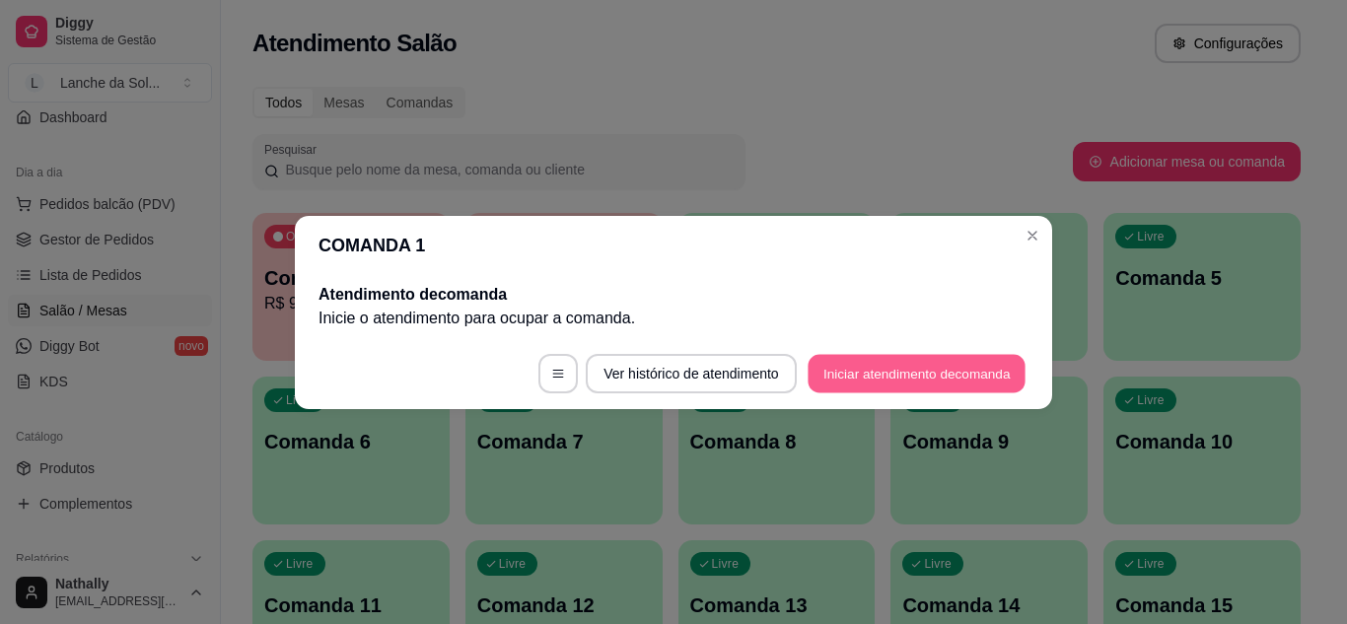
click at [846, 375] on button "Iniciar atendimento de comanda" at bounding box center [917, 373] width 218 height 38
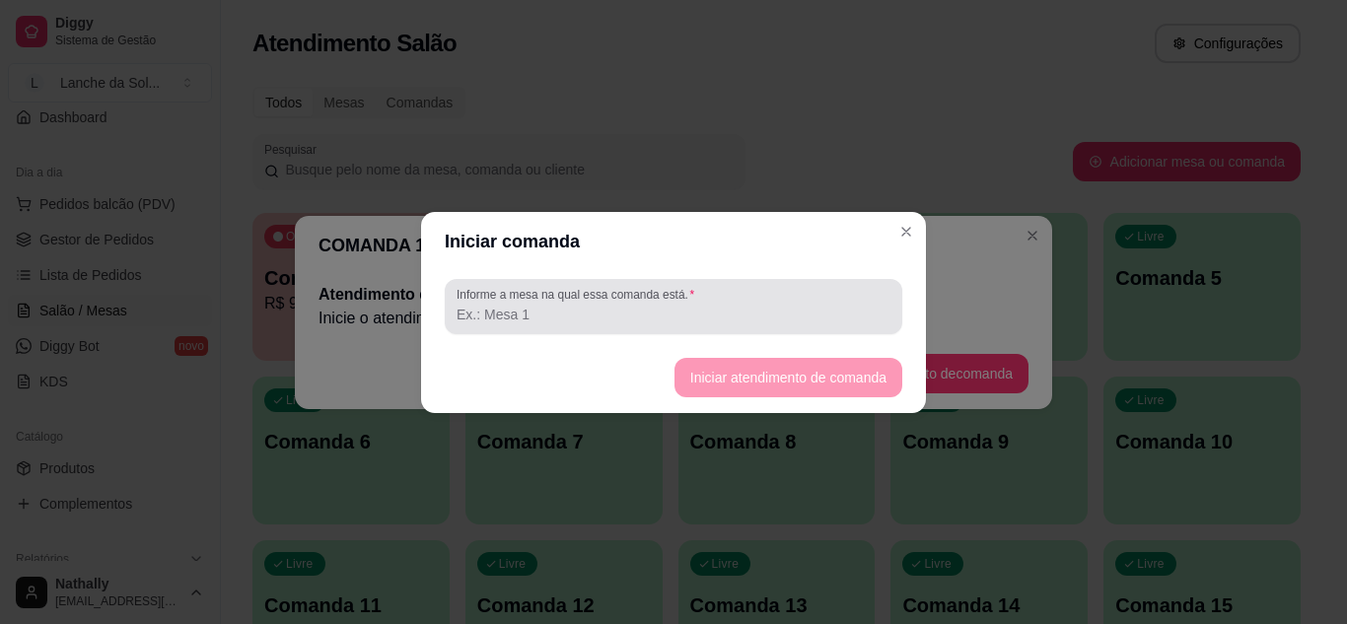
click at [674, 296] on label "Informe a mesa na qual essa comanda está." at bounding box center [579, 294] width 245 height 17
click at [674, 305] on input "Informe a mesa na qual essa comanda está." at bounding box center [674, 315] width 434 height 20
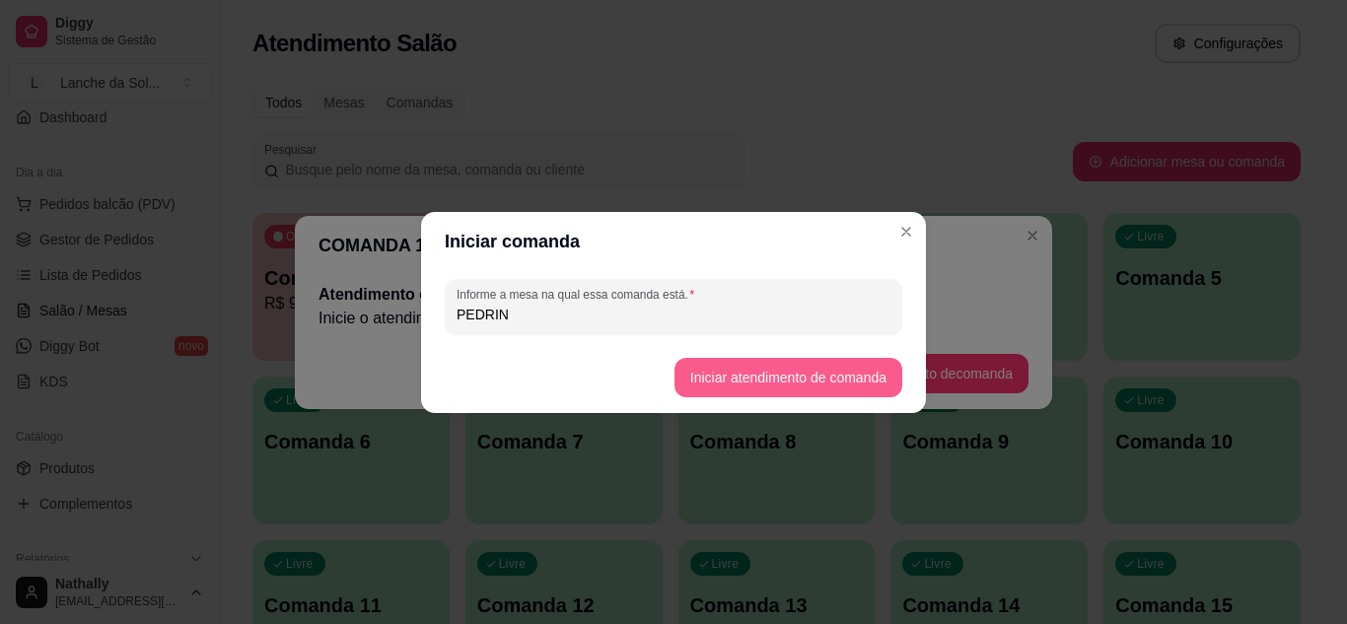
type input "PEDRIN"
click at [719, 368] on button "Iniciar atendimento de comanda" at bounding box center [789, 377] width 228 height 39
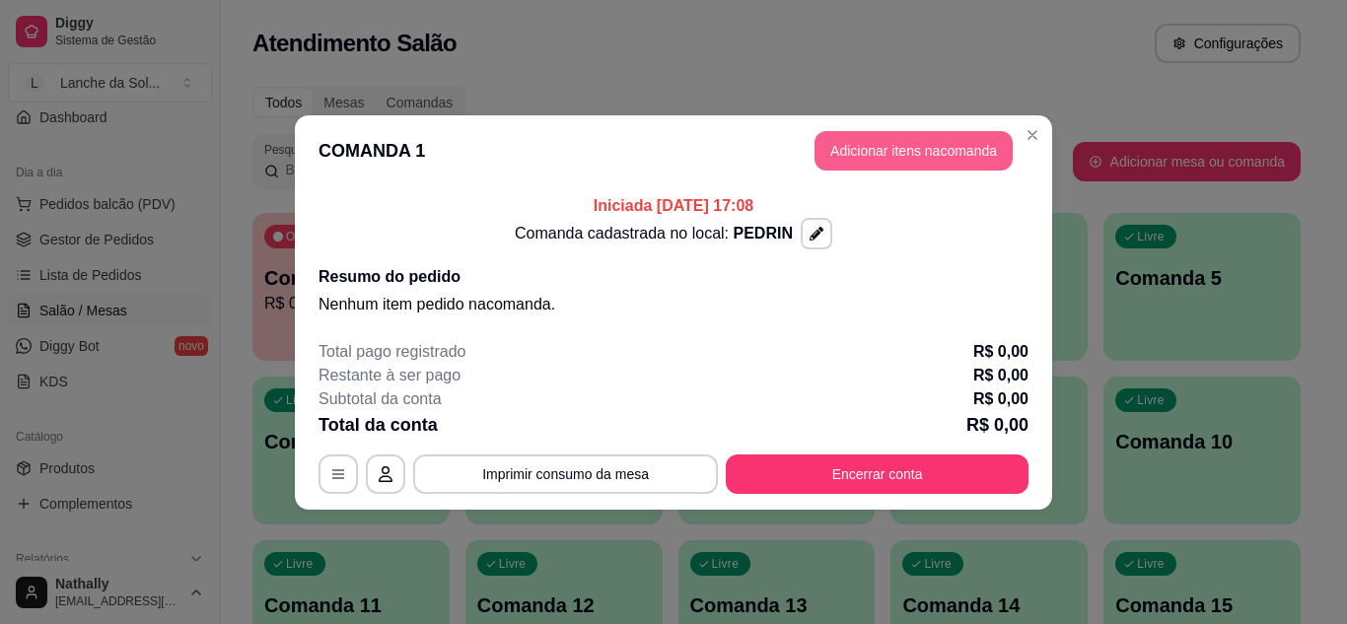
click at [932, 161] on button "Adicionar itens na comanda" at bounding box center [914, 150] width 198 height 39
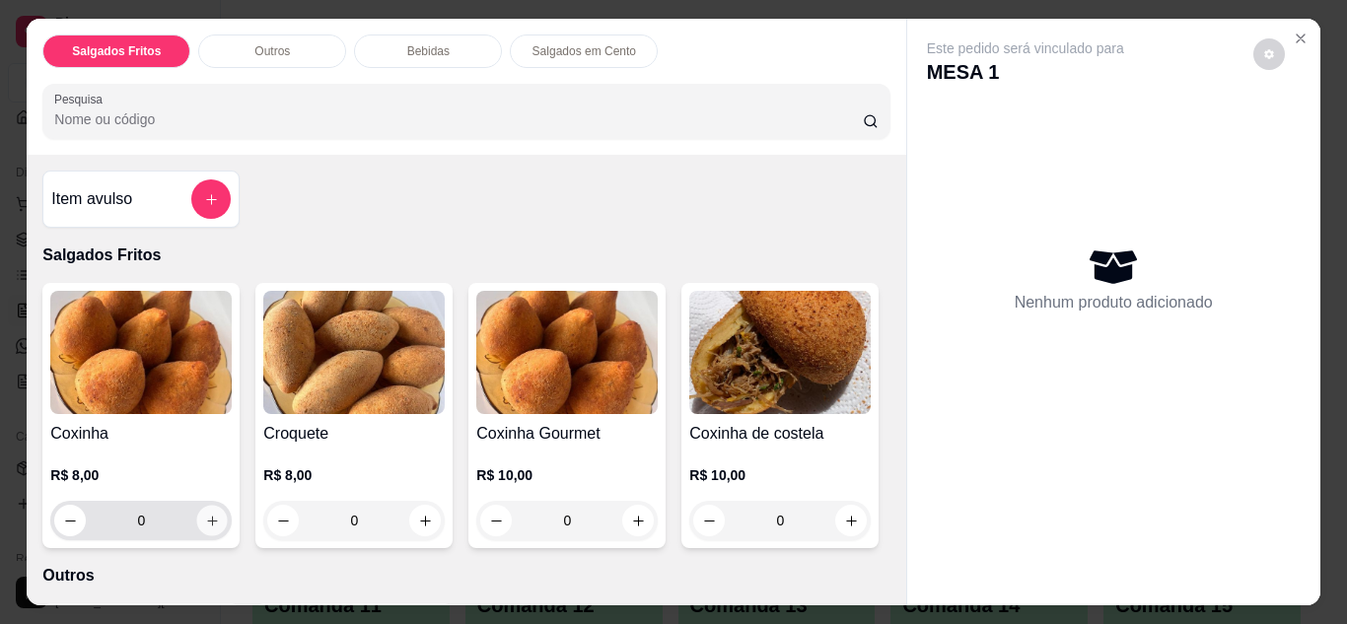
click at [197, 518] on button "increase-product-quantity" at bounding box center [212, 520] width 31 height 31
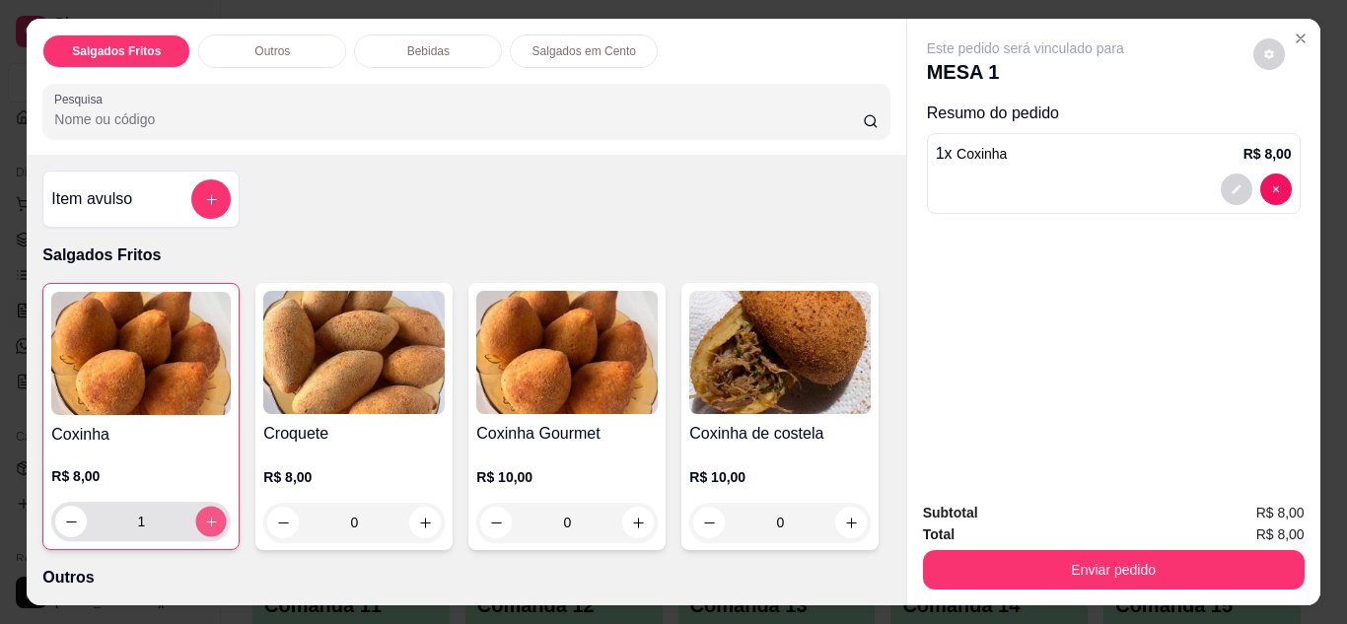
click at [204, 516] on icon "increase-product-quantity" at bounding box center [211, 522] width 15 height 15
type input "5"
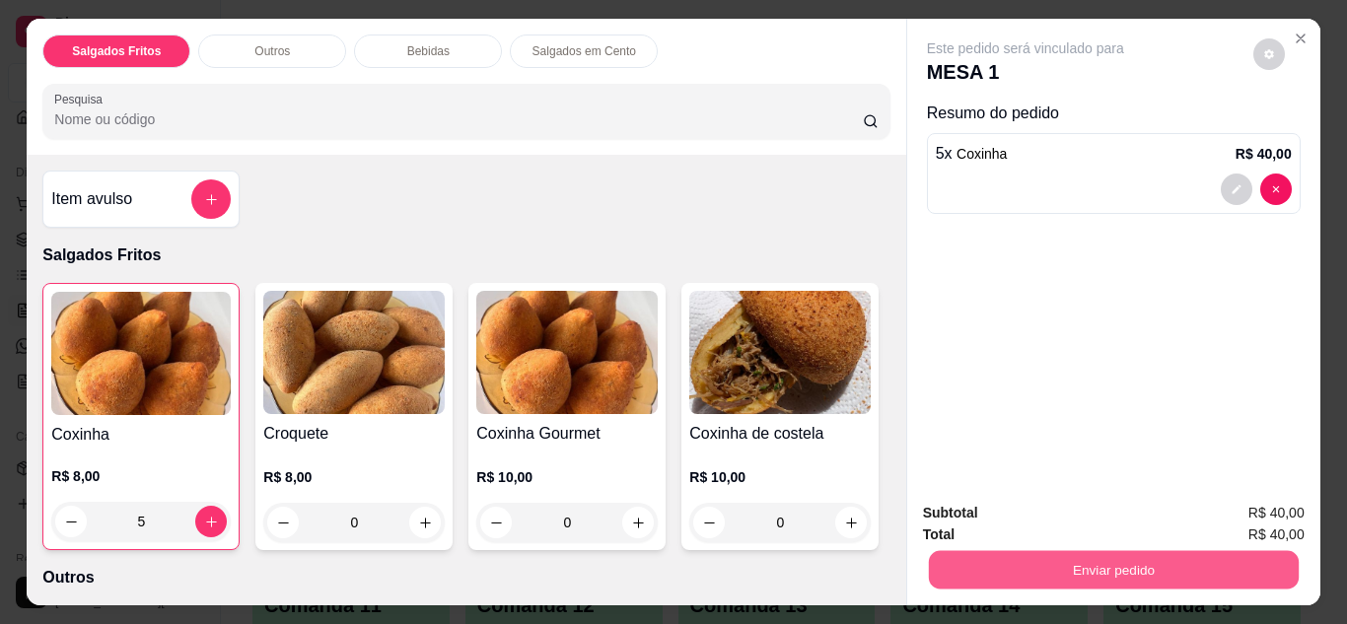
click at [1046, 562] on button "Enviar pedido" at bounding box center [1113, 570] width 370 height 38
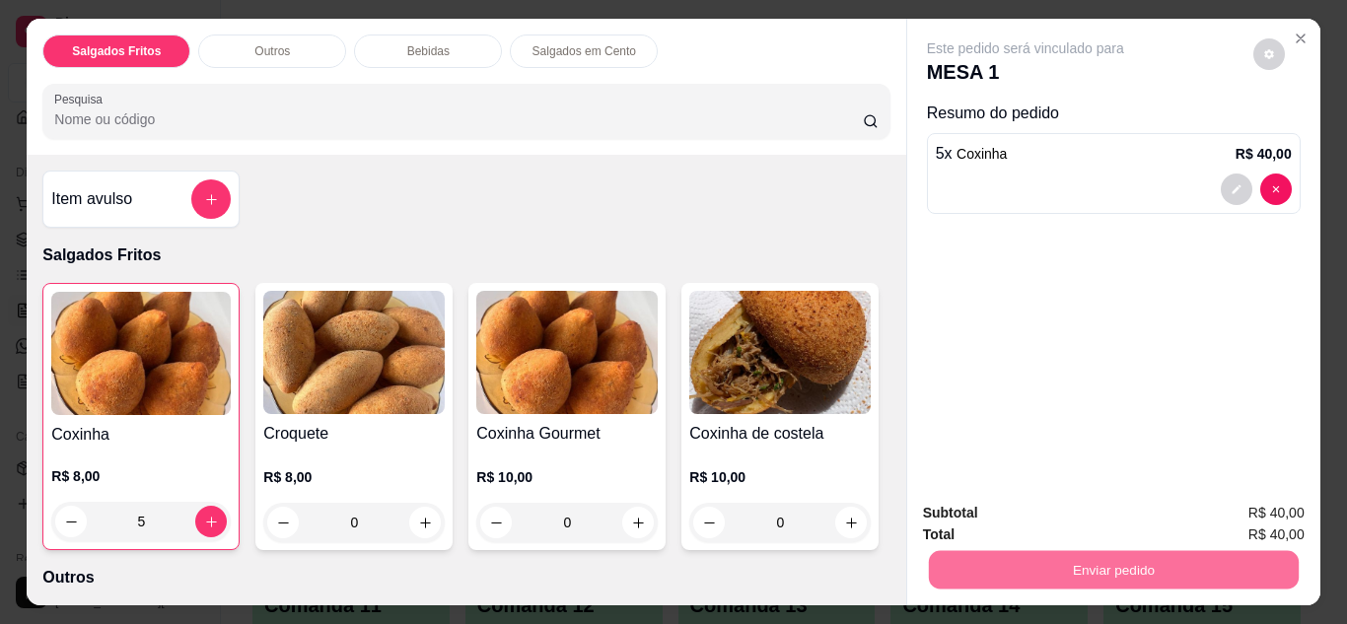
click at [1045, 515] on button "Não registrar e enviar pedido" at bounding box center [1048, 514] width 199 height 36
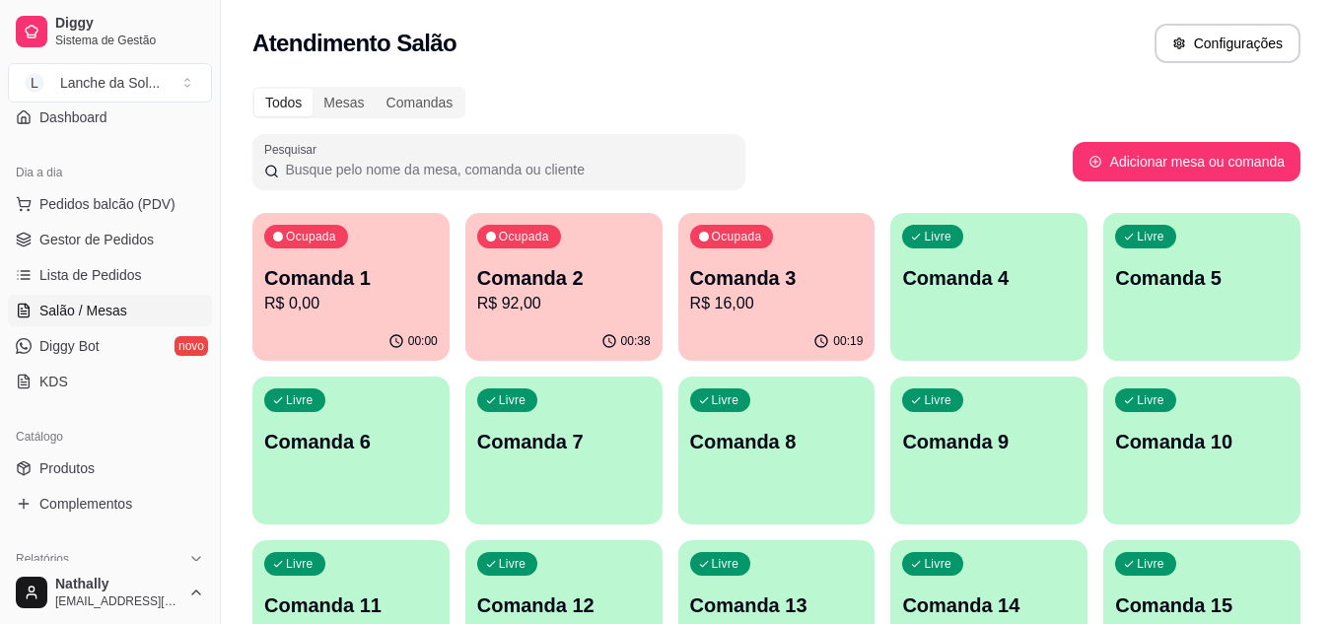
click at [88, 473] on span "Produtos" at bounding box center [66, 469] width 55 height 20
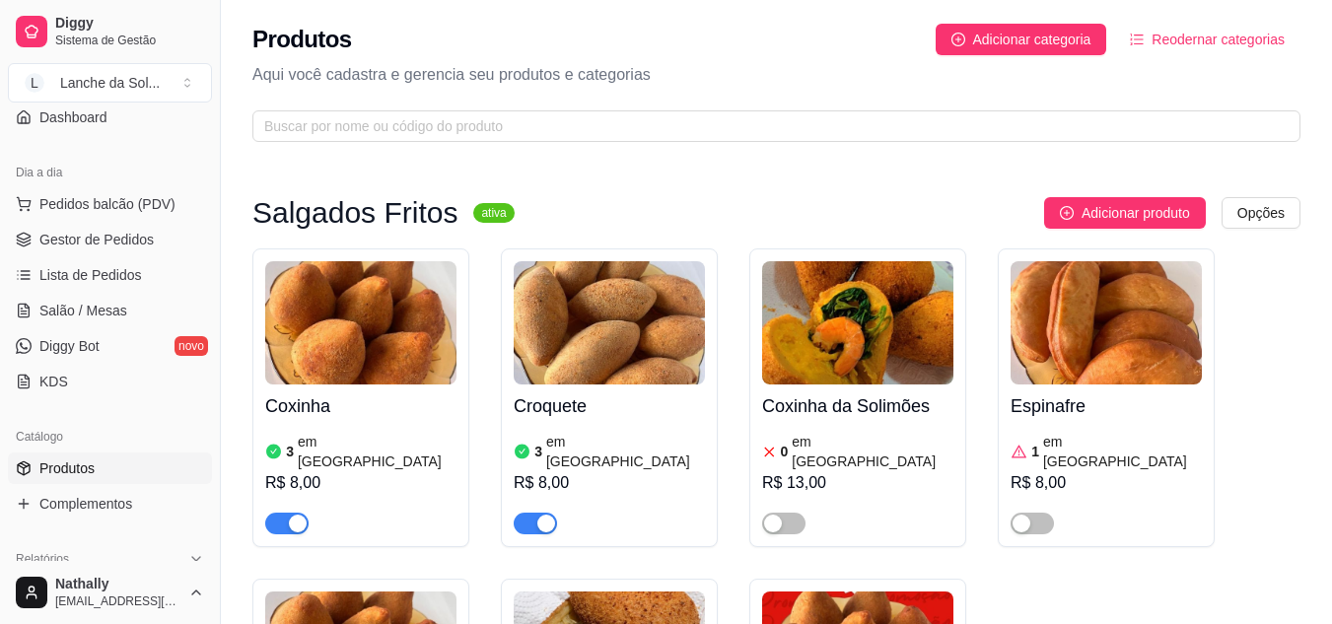
click at [357, 366] on img at bounding box center [360, 322] width 191 height 123
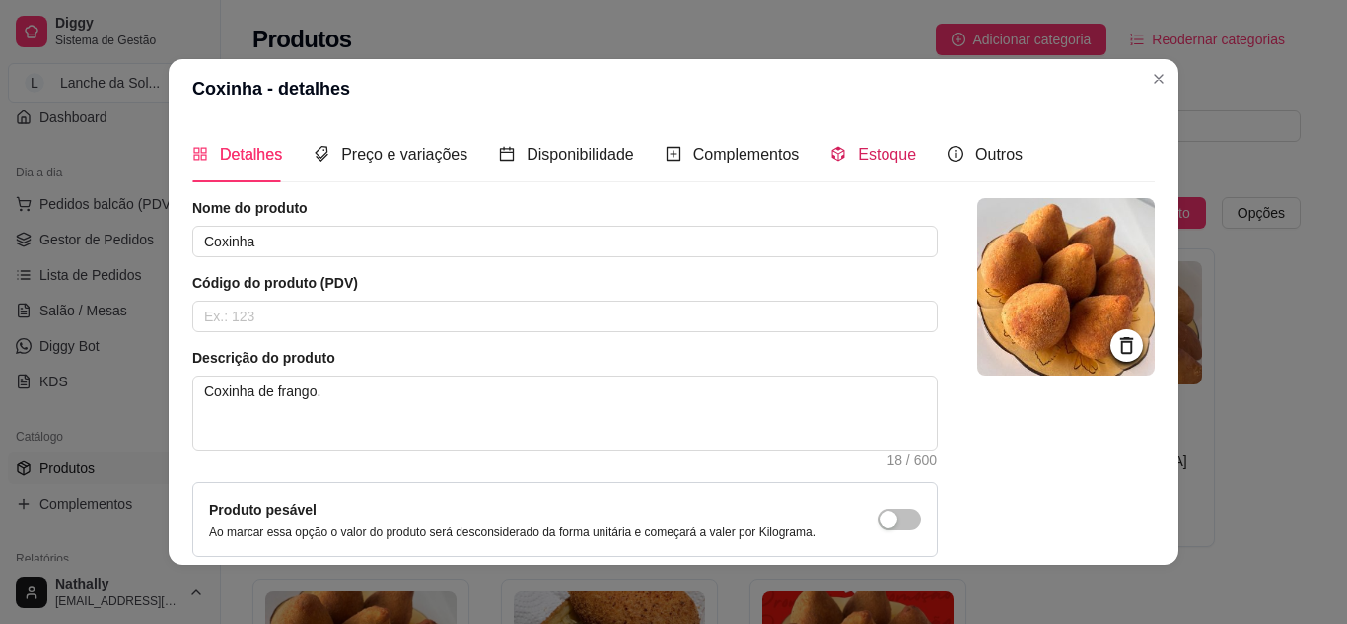
click at [875, 153] on span "Estoque" at bounding box center [887, 154] width 58 height 17
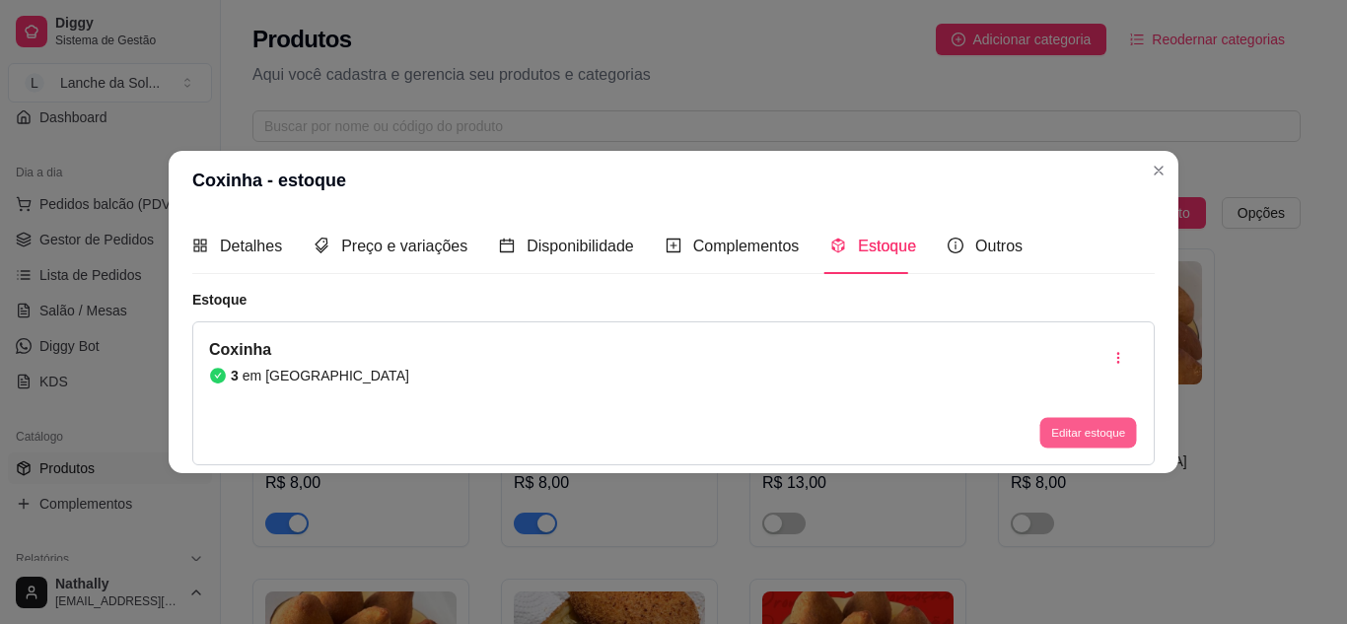
click at [1077, 428] on button "Editar estoque" at bounding box center [1088, 433] width 97 height 31
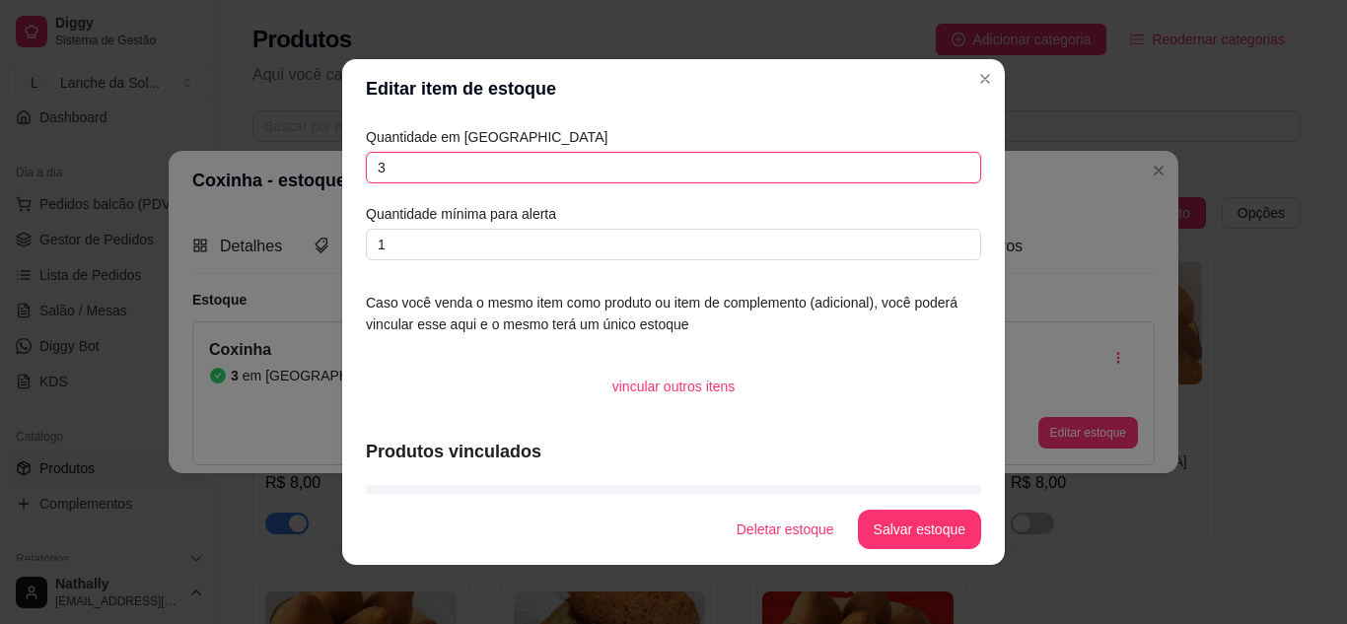
click at [731, 173] on input "3" at bounding box center [673, 168] width 615 height 32
type input "10"
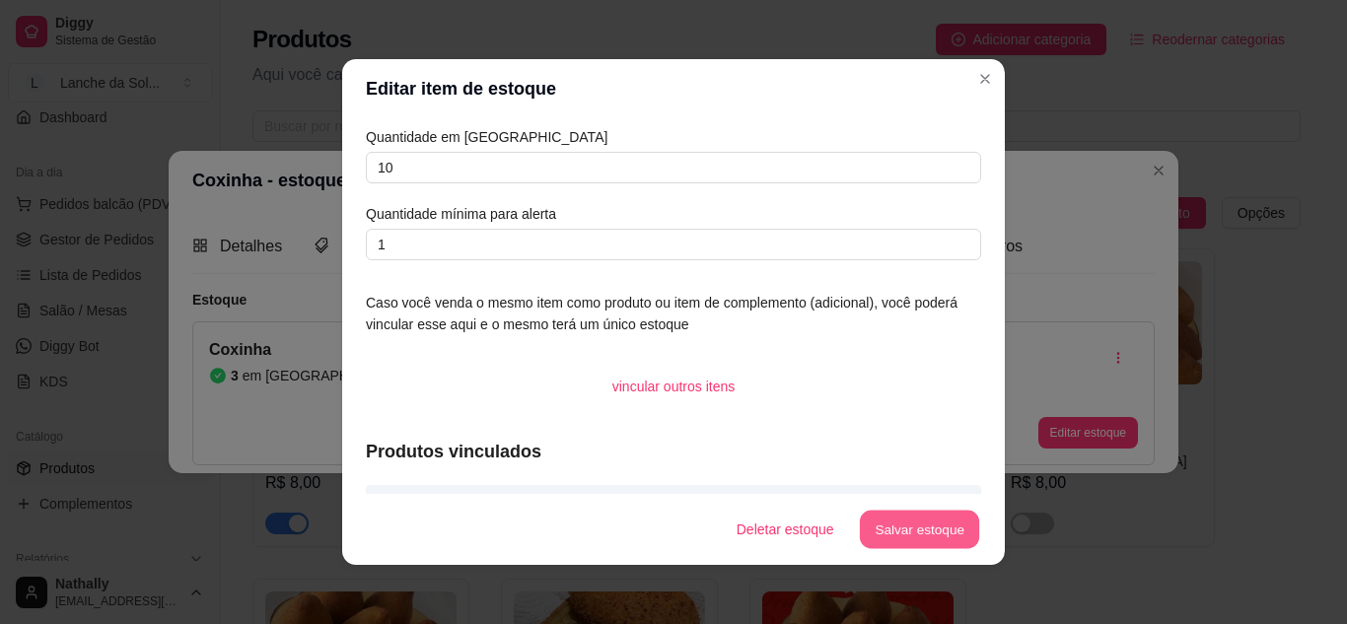
click at [871, 534] on button "Salvar estoque" at bounding box center [919, 530] width 120 height 38
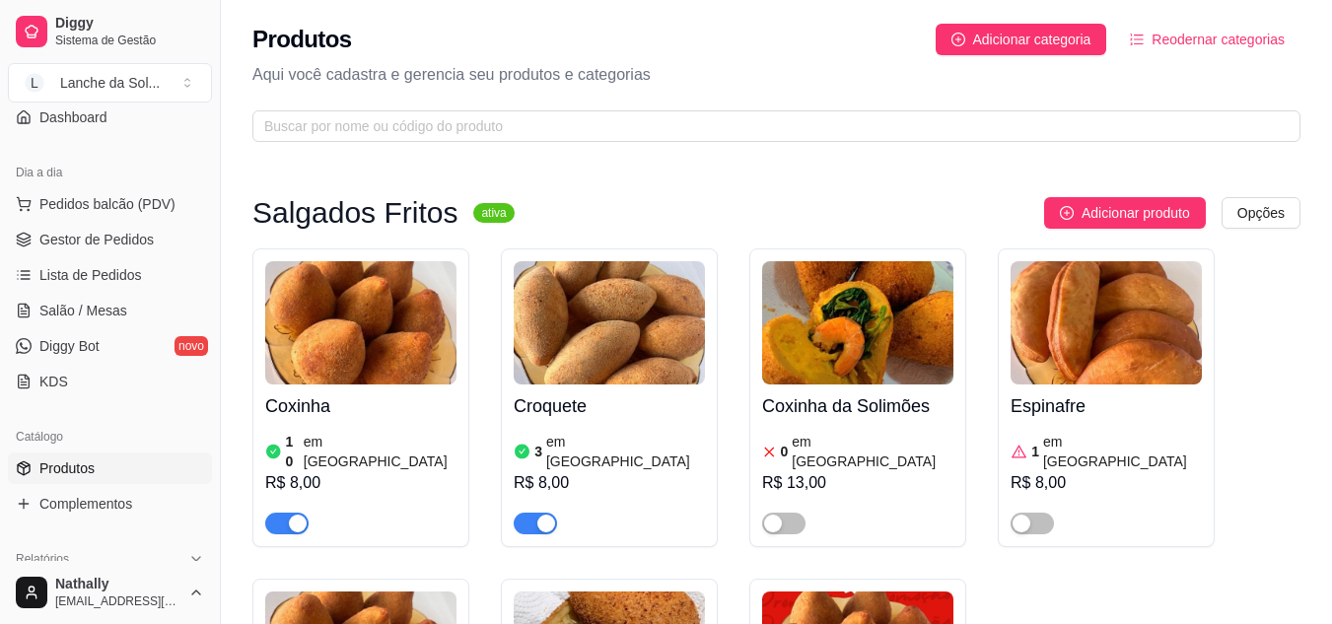
scroll to position [216, 0]
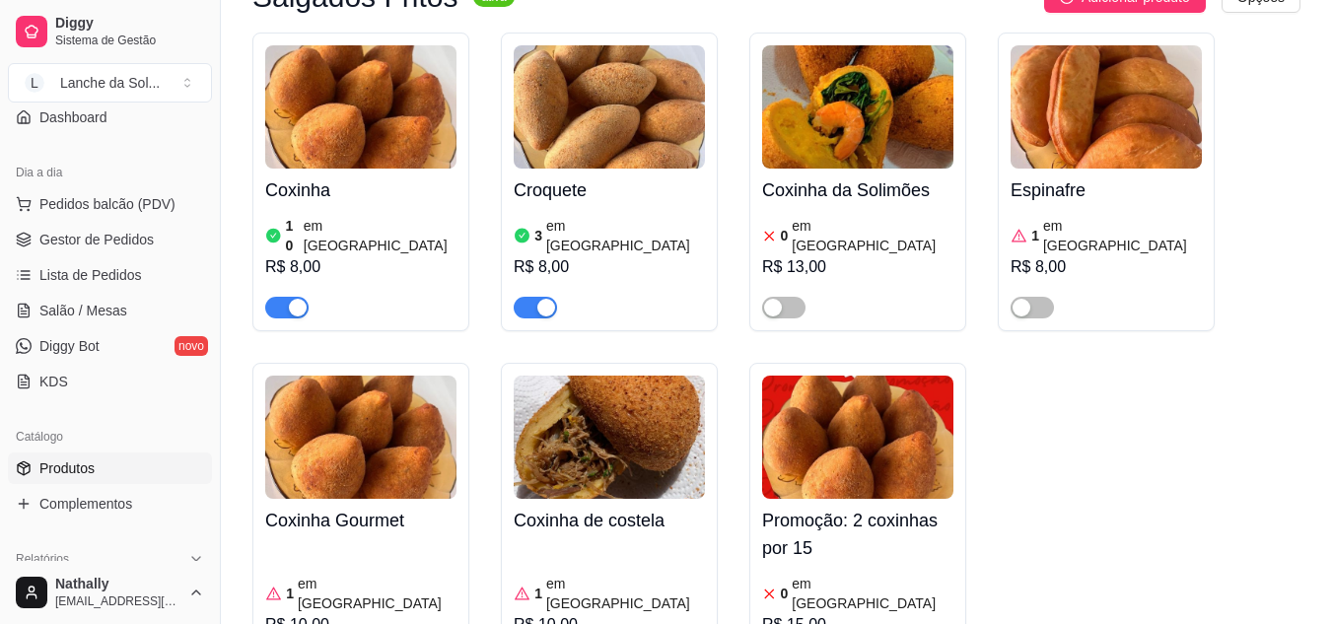
click at [598, 189] on h4 "Croquete" at bounding box center [609, 191] width 191 height 28
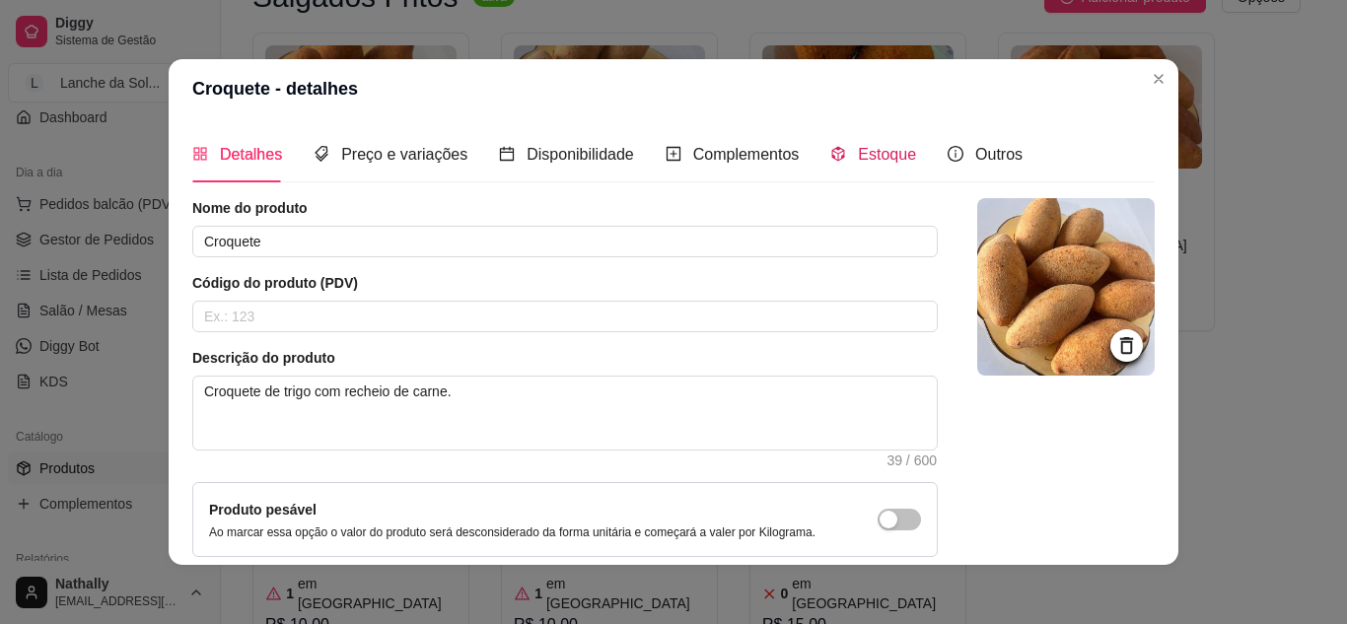
click at [878, 149] on span "Estoque" at bounding box center [887, 154] width 58 height 17
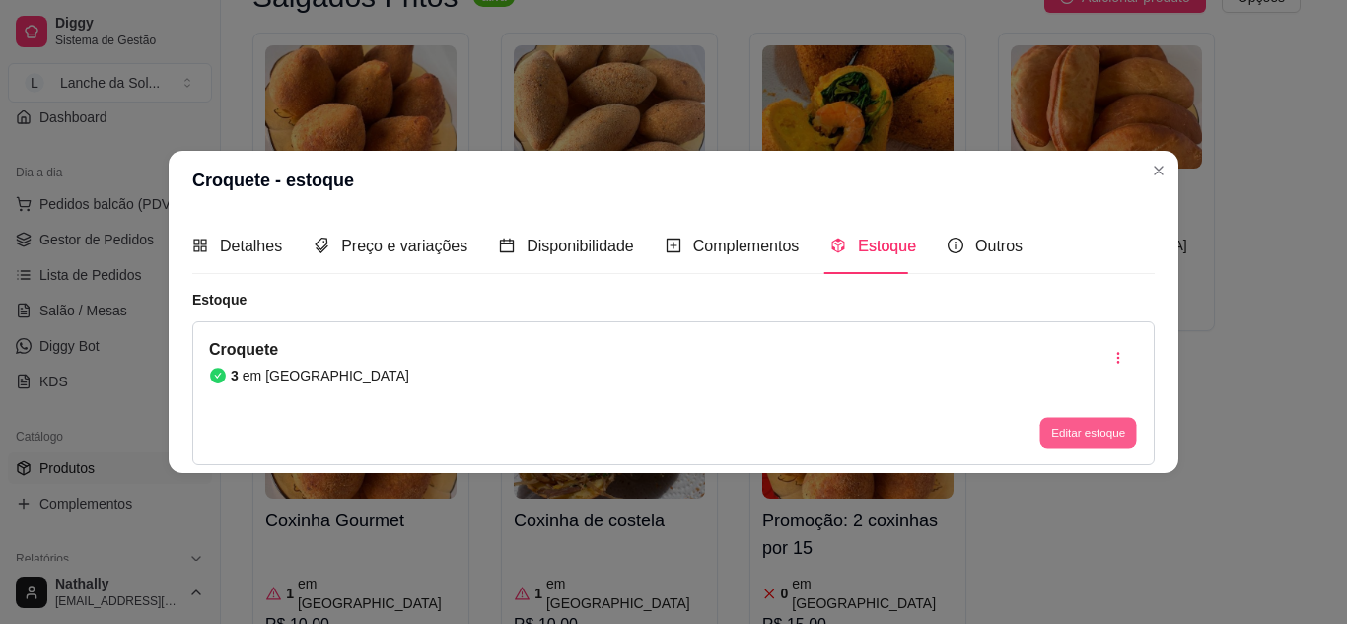
click at [1065, 430] on button "Editar estoque" at bounding box center [1088, 433] width 97 height 31
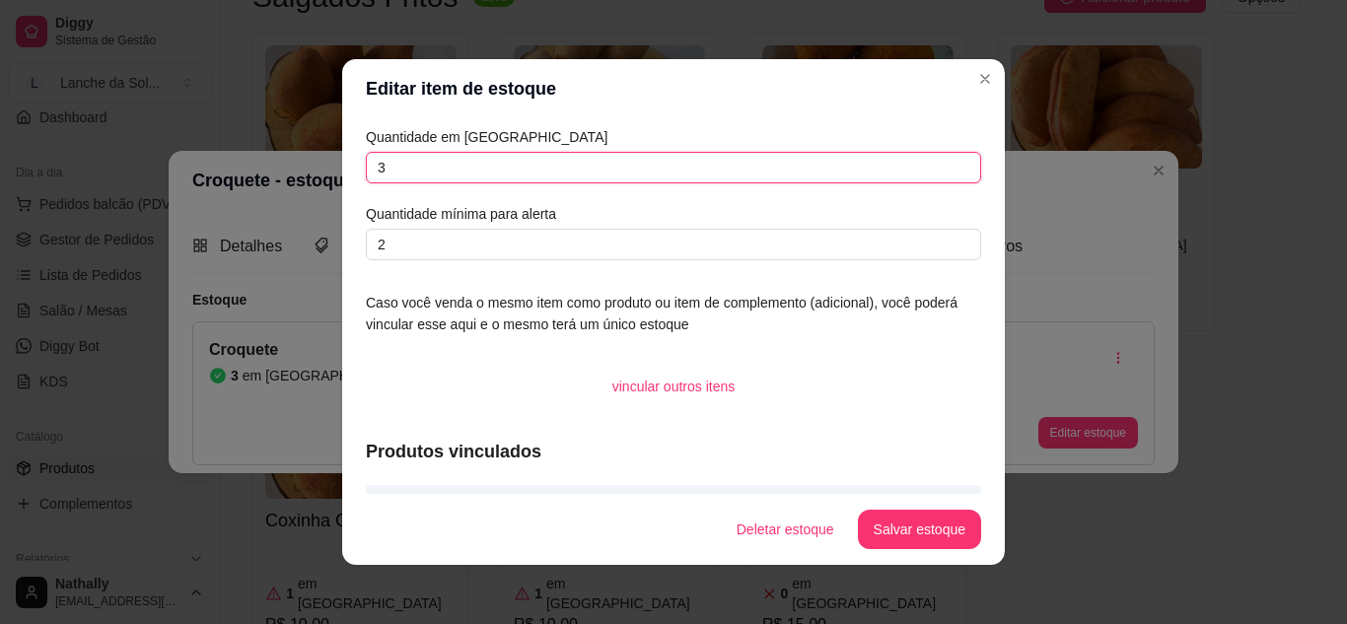
click at [723, 170] on input "3" at bounding box center [673, 168] width 615 height 32
type input "5"
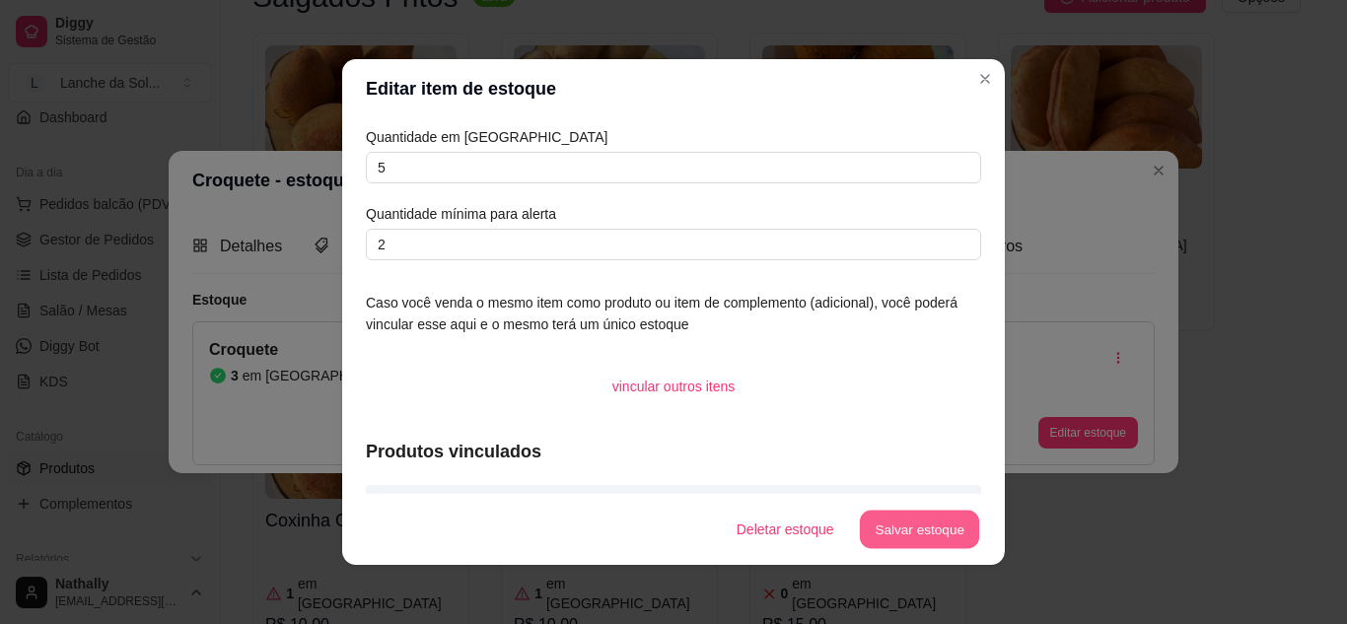
click at [900, 524] on button "Salvar estoque" at bounding box center [919, 530] width 120 height 38
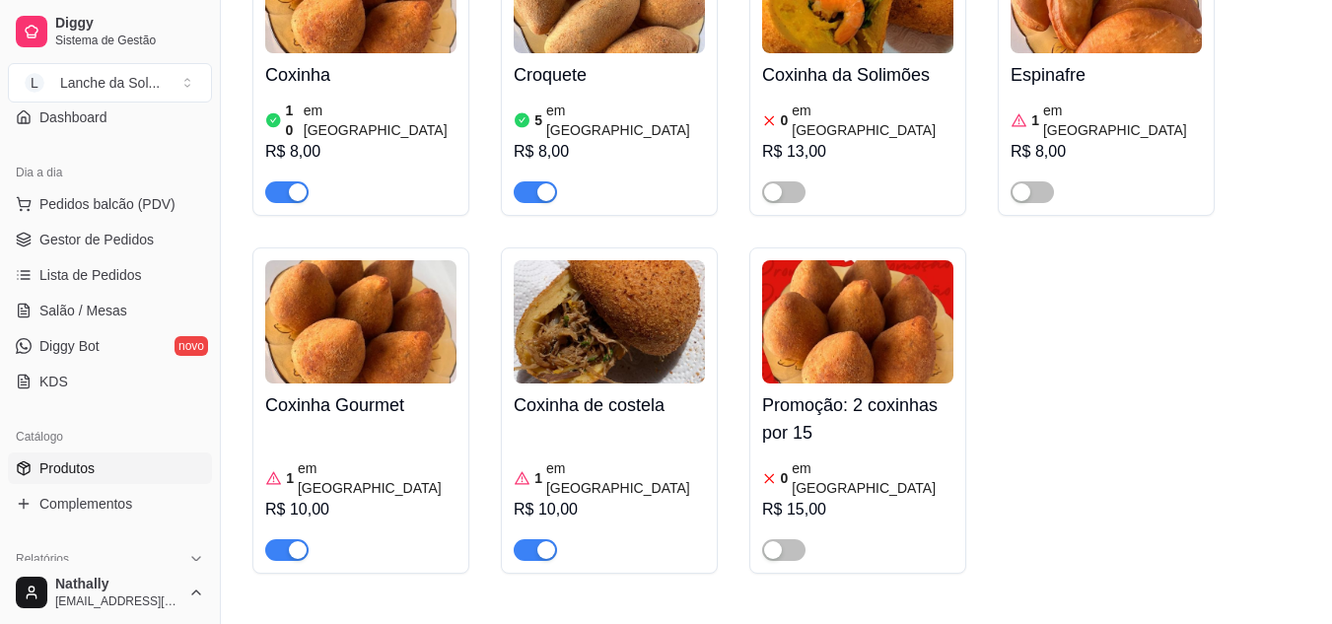
scroll to position [346, 0]
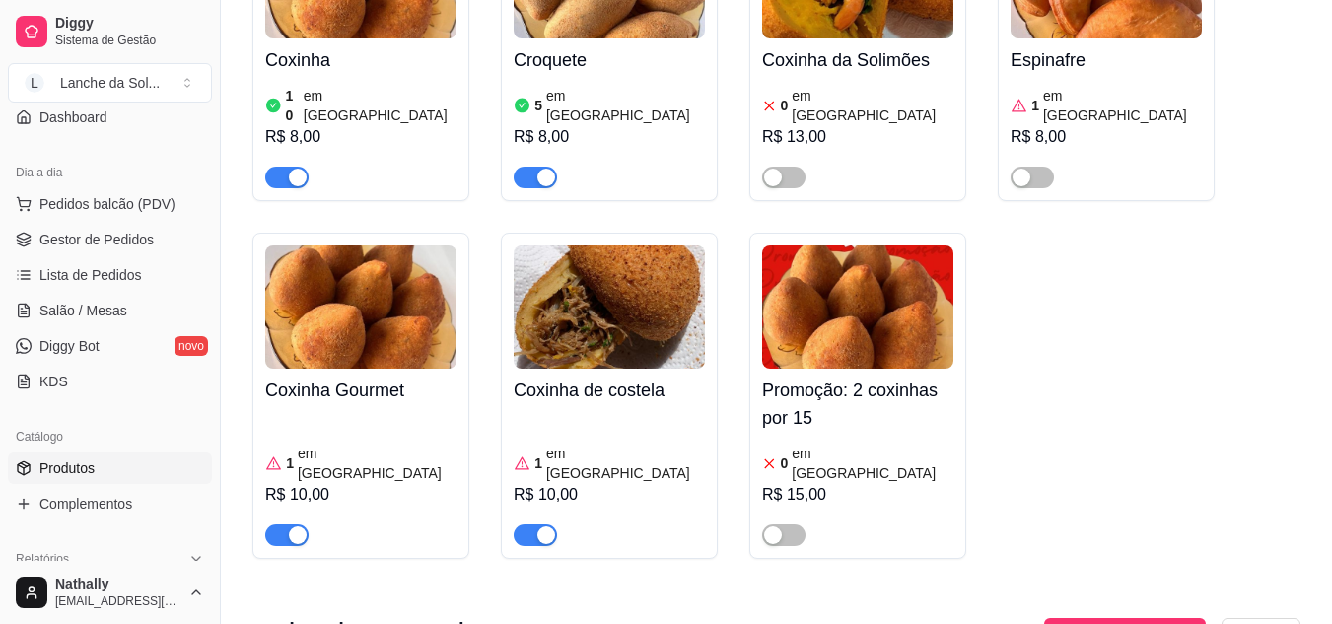
click at [313, 483] on div "R$ 10,00" at bounding box center [360, 495] width 191 height 24
click at [119, 235] on span "Gestor de Pedidos" at bounding box center [96, 240] width 114 height 20
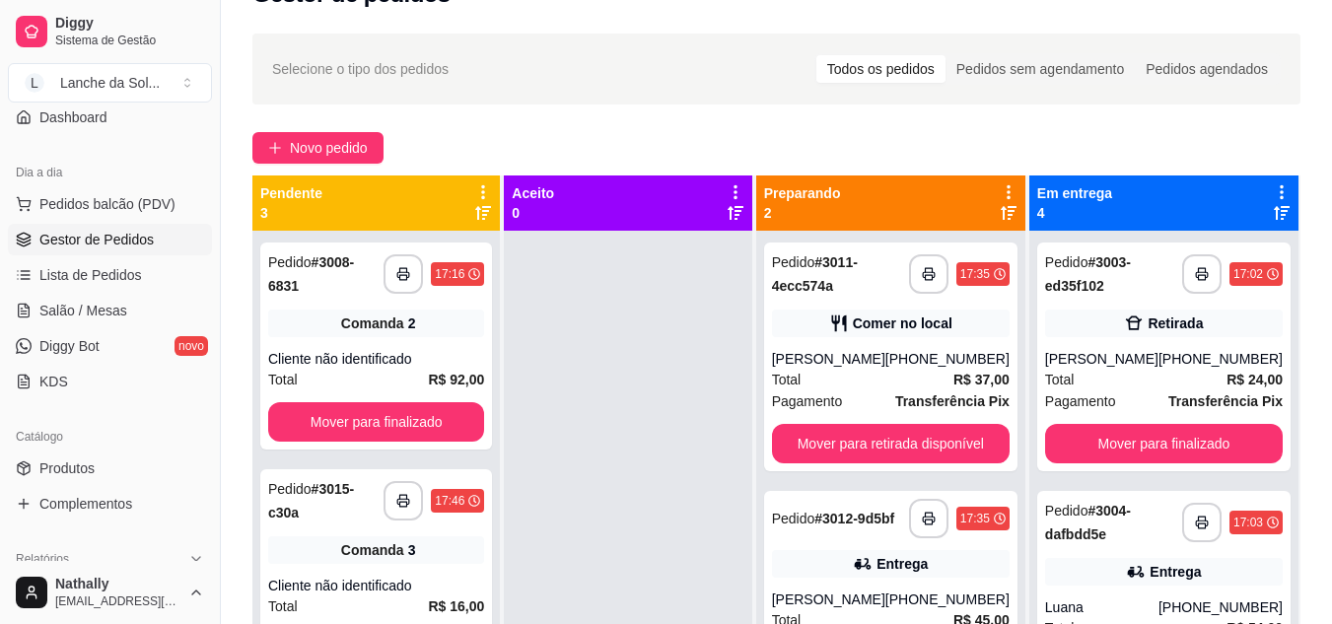
scroll to position [49, 0]
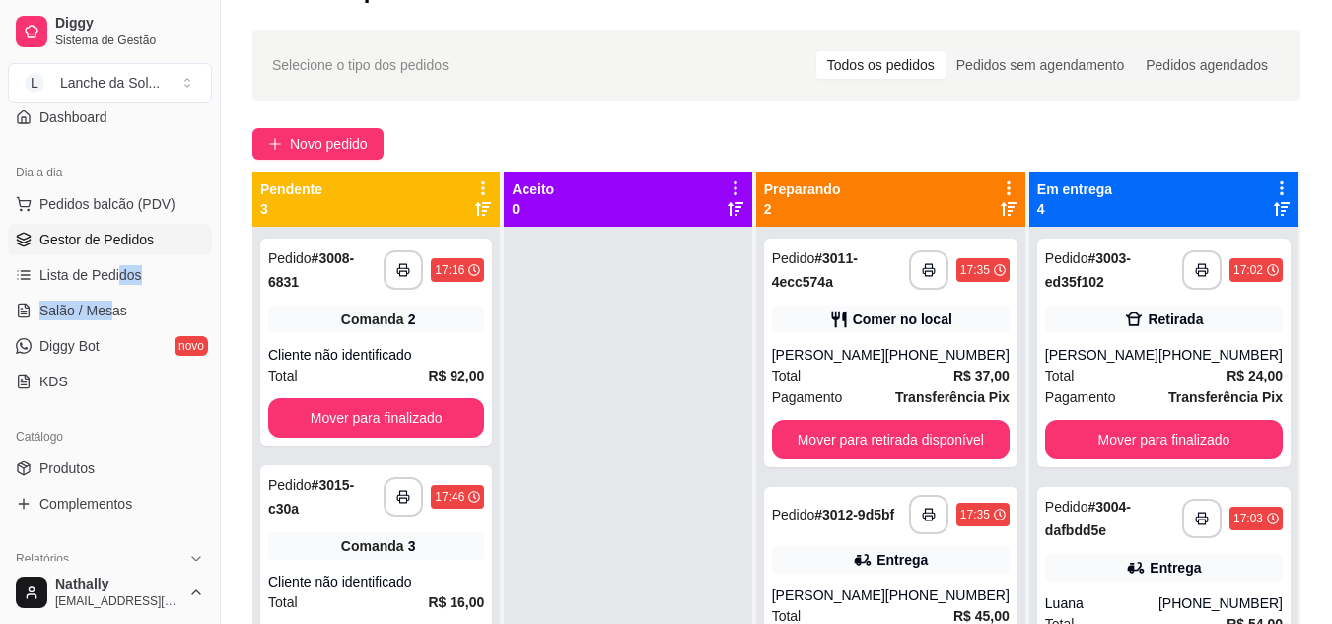
drag, startPoint x: 116, startPoint y: 291, endPoint x: 108, endPoint y: 305, distance: 15.9
click at [108, 305] on ul "Pedidos balcão (PDV) Gestor de Pedidos Lista de Pedidos Salão / Mesas Diggy Bot…" at bounding box center [110, 292] width 204 height 209
click at [108, 305] on span "Salão / Mesas" at bounding box center [83, 311] width 88 height 20
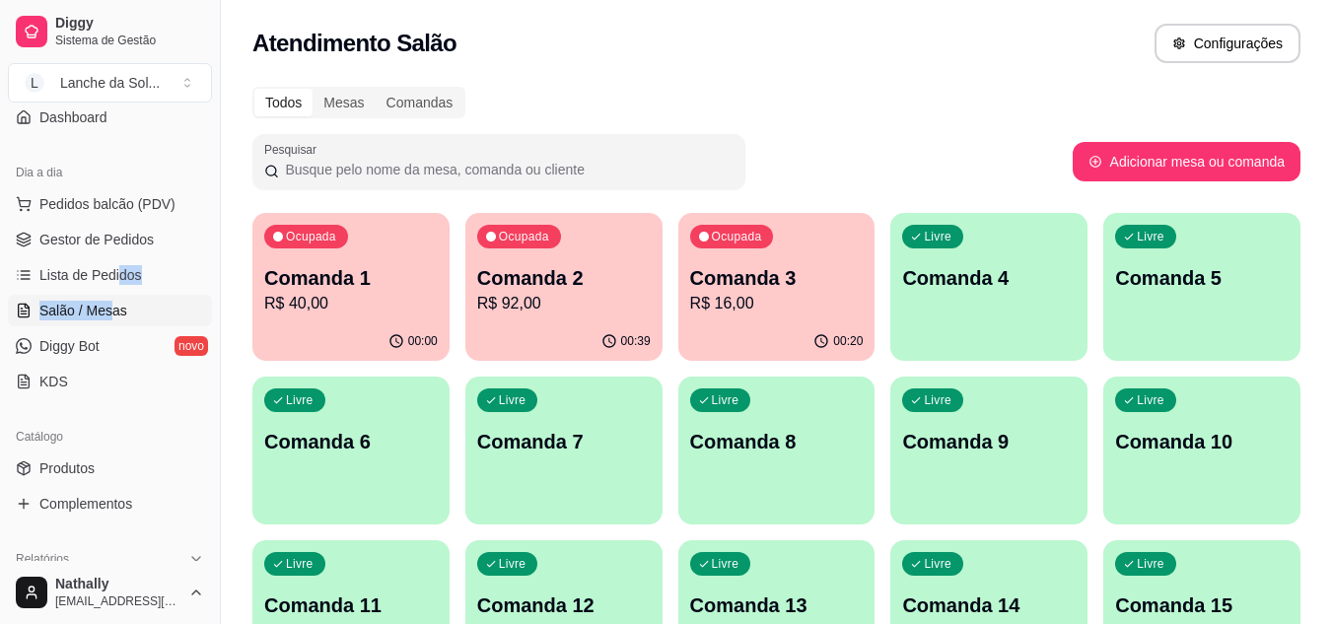
click at [96, 476] on link "Produtos" at bounding box center [110, 469] width 204 height 32
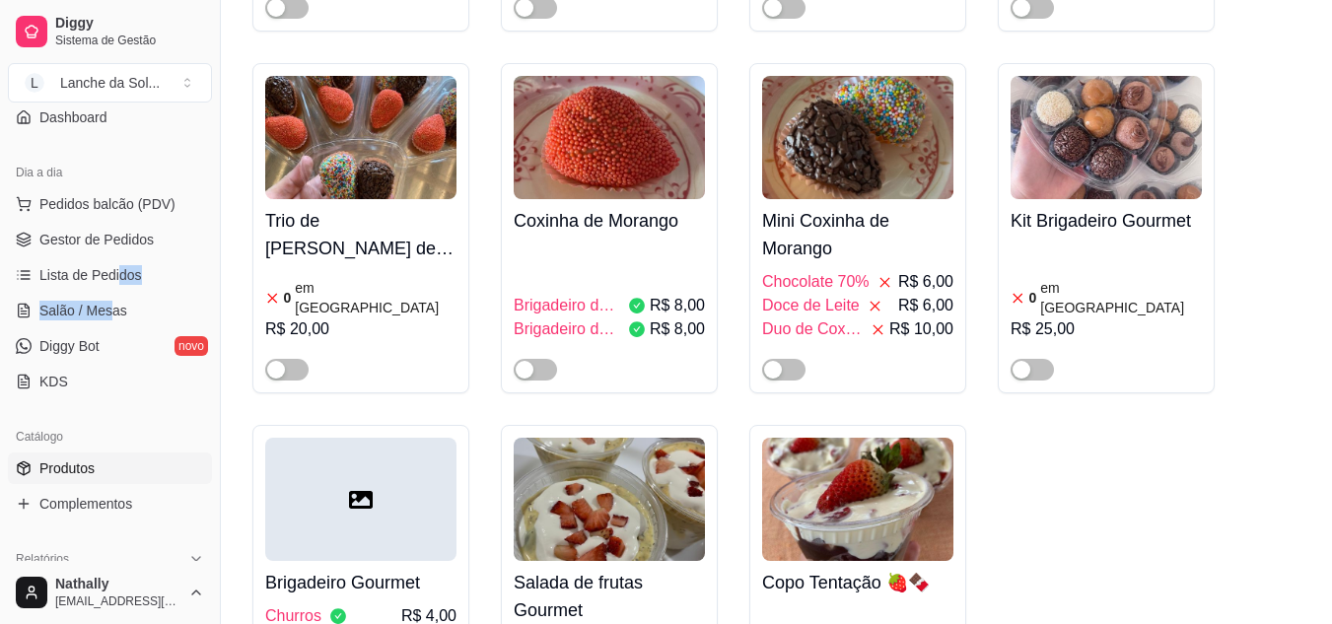
scroll to position [5060, 0]
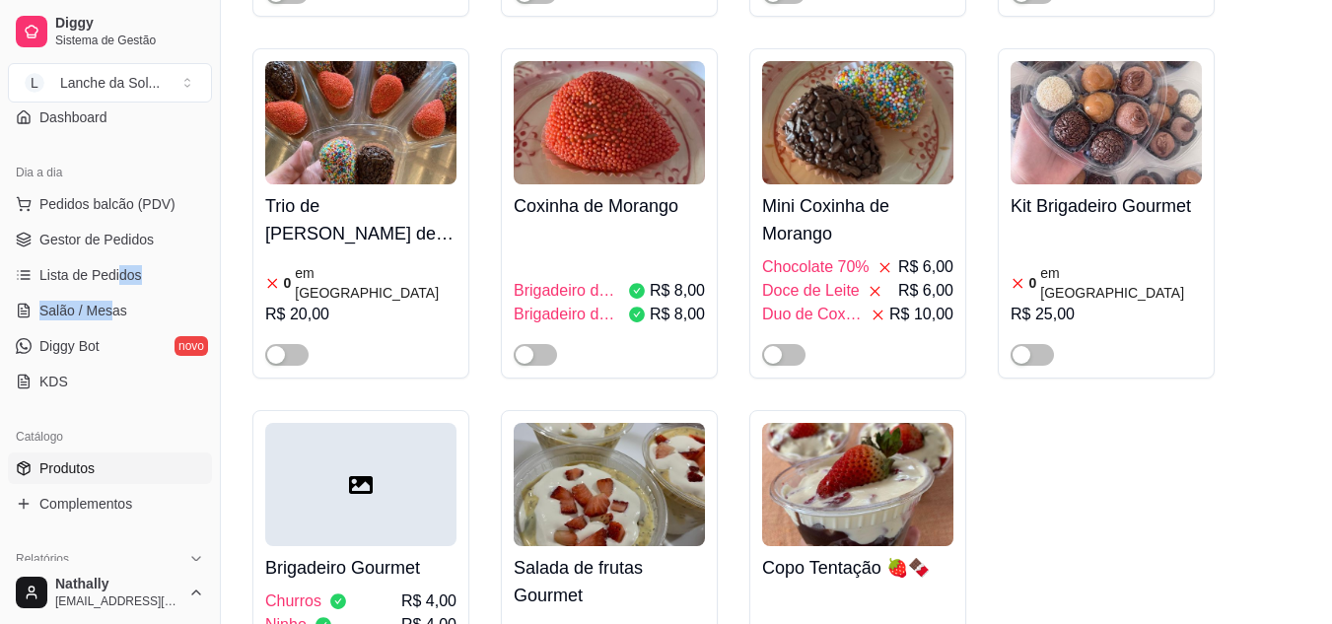
click at [122, 232] on span "Gestor de Pedidos" at bounding box center [96, 240] width 114 height 20
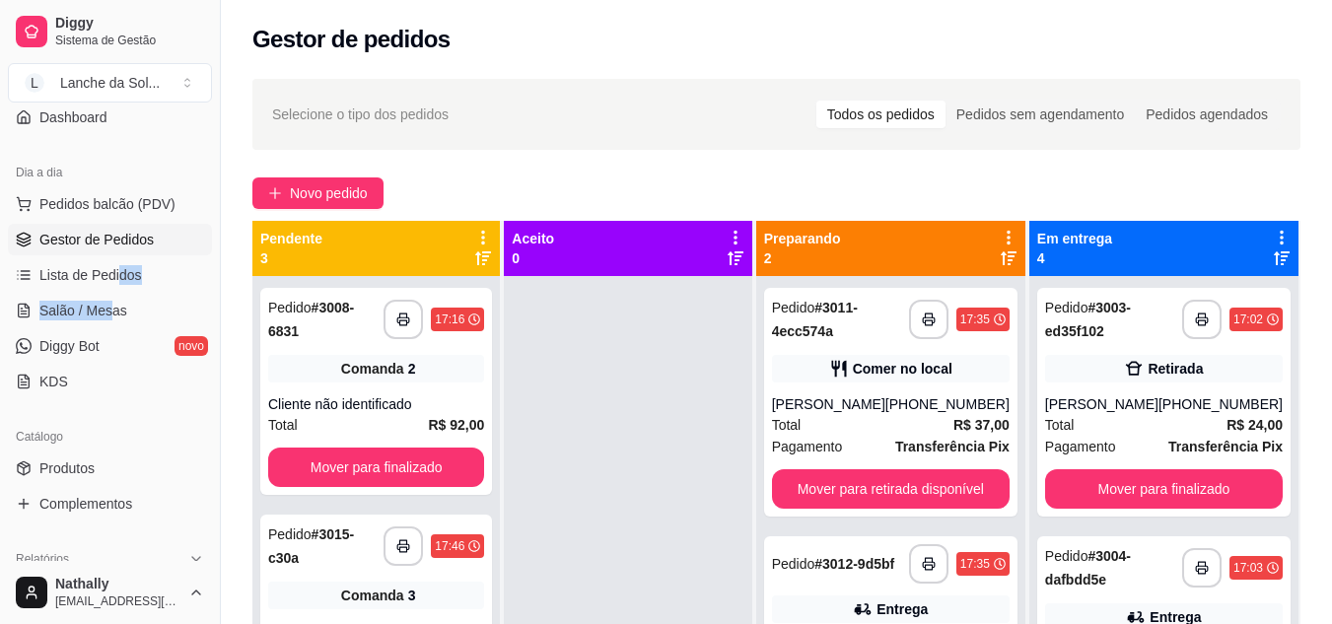
click at [130, 298] on link "Salão / Mesas" at bounding box center [110, 311] width 204 height 32
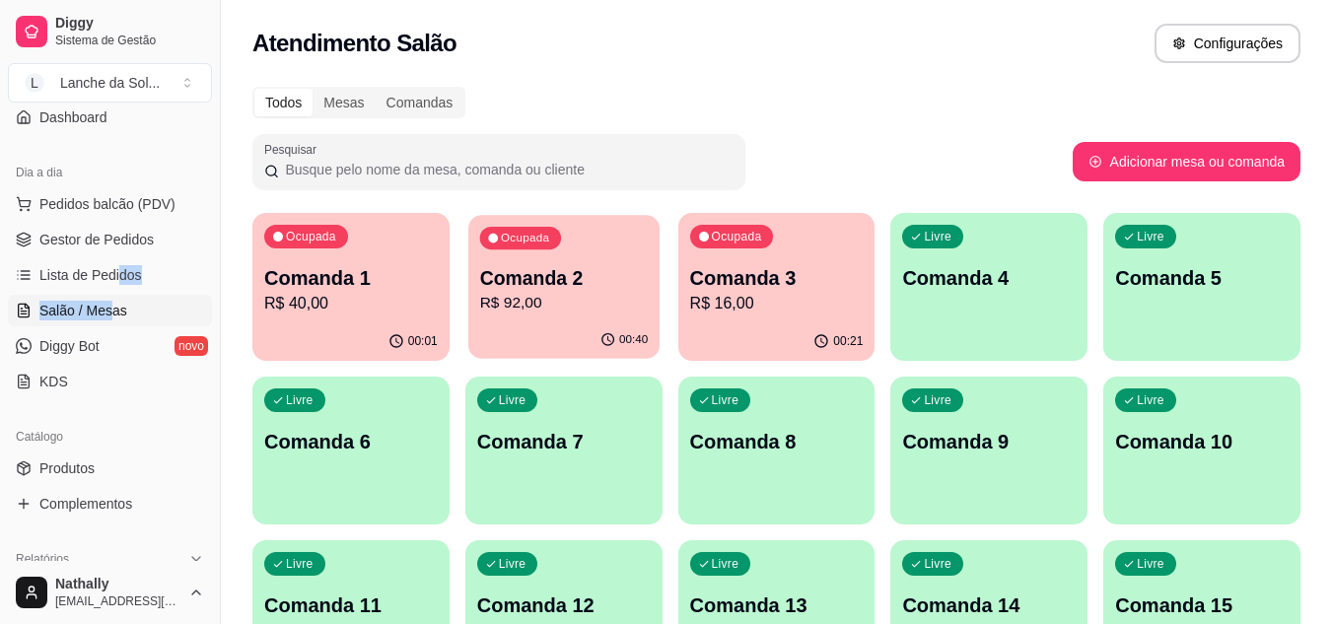
click at [569, 288] on p "Comanda 2" at bounding box center [563, 278] width 169 height 27
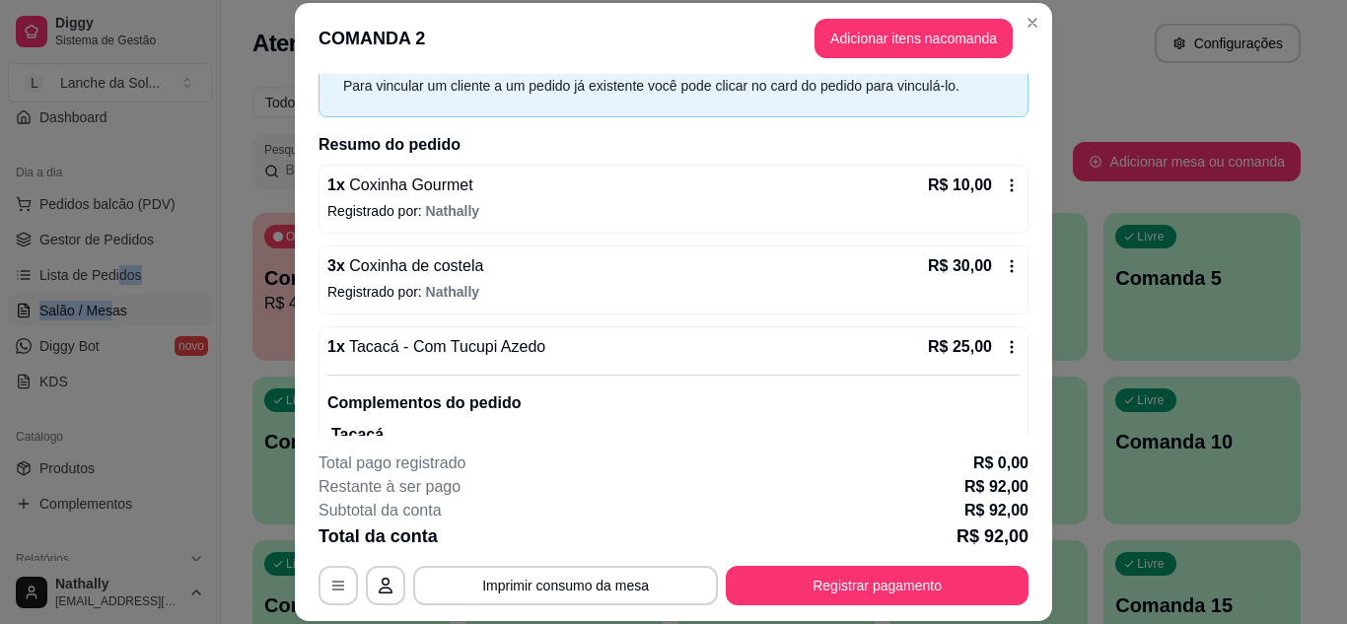
scroll to position [106, 0]
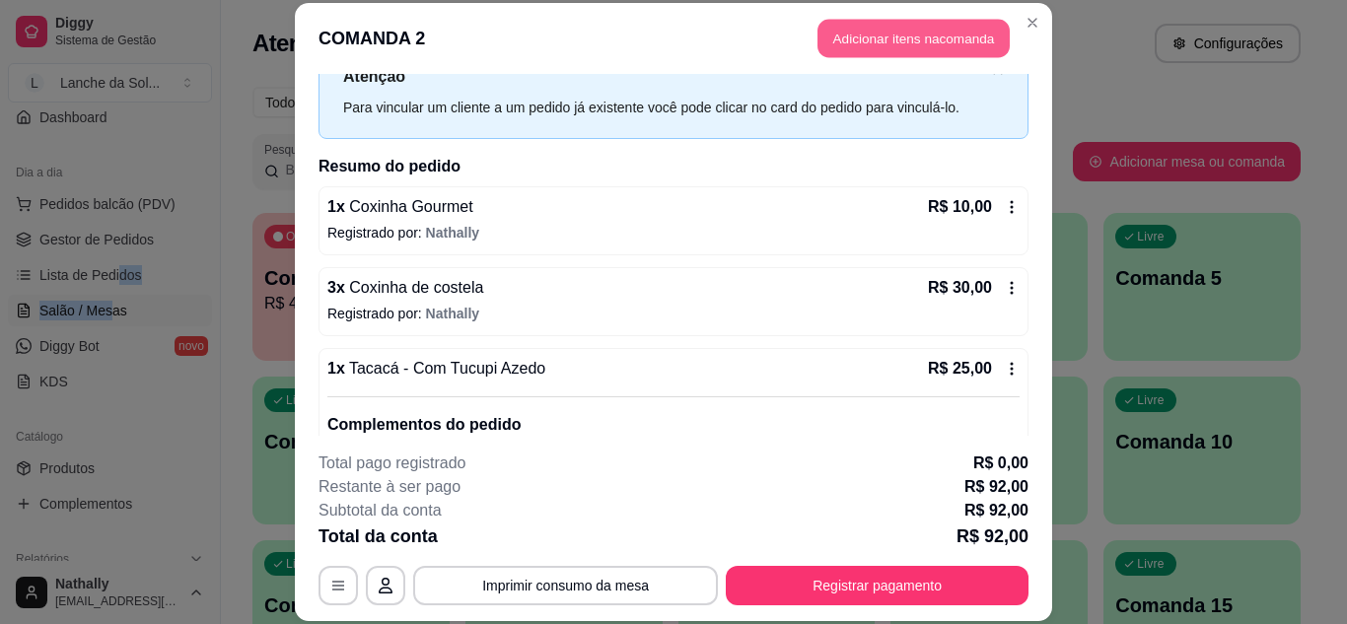
click at [935, 45] on button "Adicionar itens na comanda" at bounding box center [914, 39] width 192 height 38
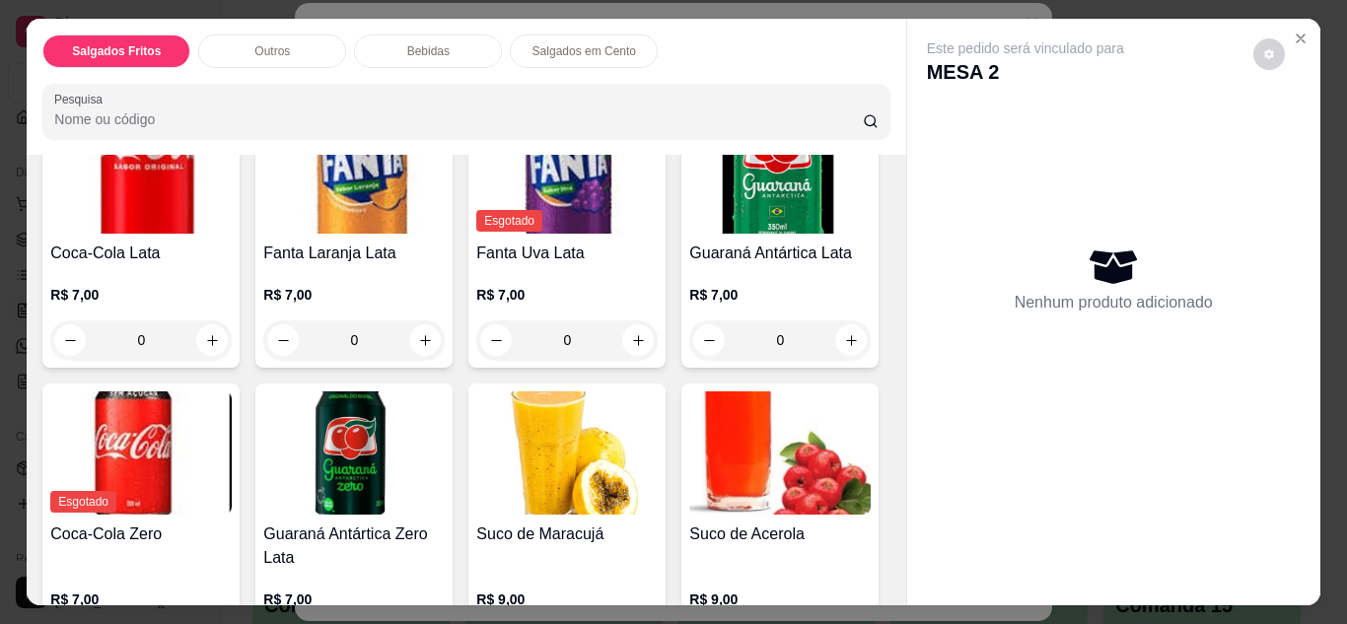
scroll to position [828, 0]
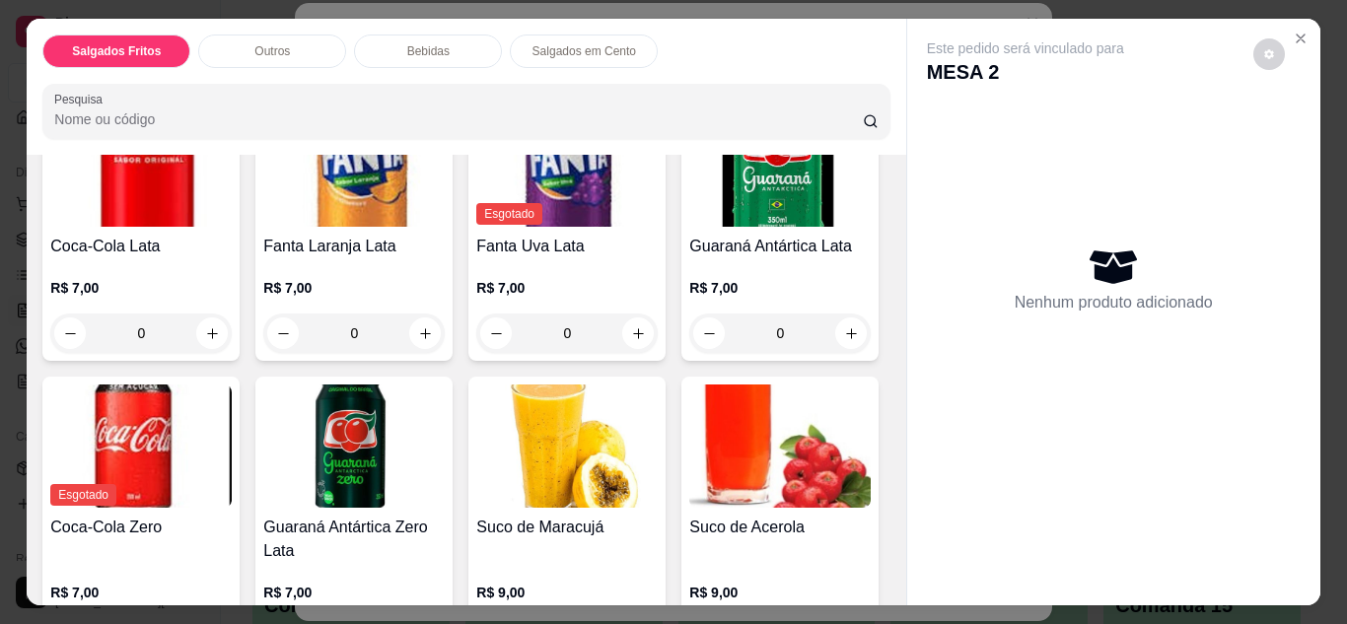
click at [631, 21] on icon "increase-product-quantity" at bounding box center [638, 13] width 15 height 15
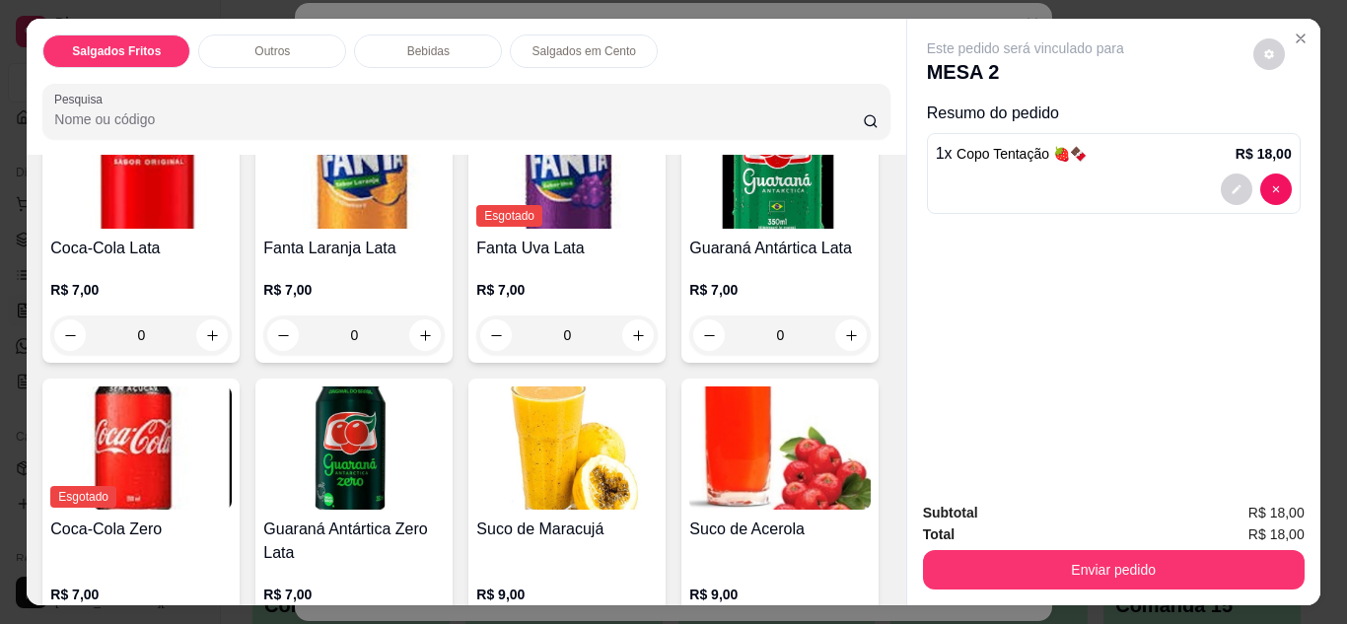
click at [632, 19] on icon "increase-product-quantity" at bounding box center [637, 14] width 10 height 10
type input "2"
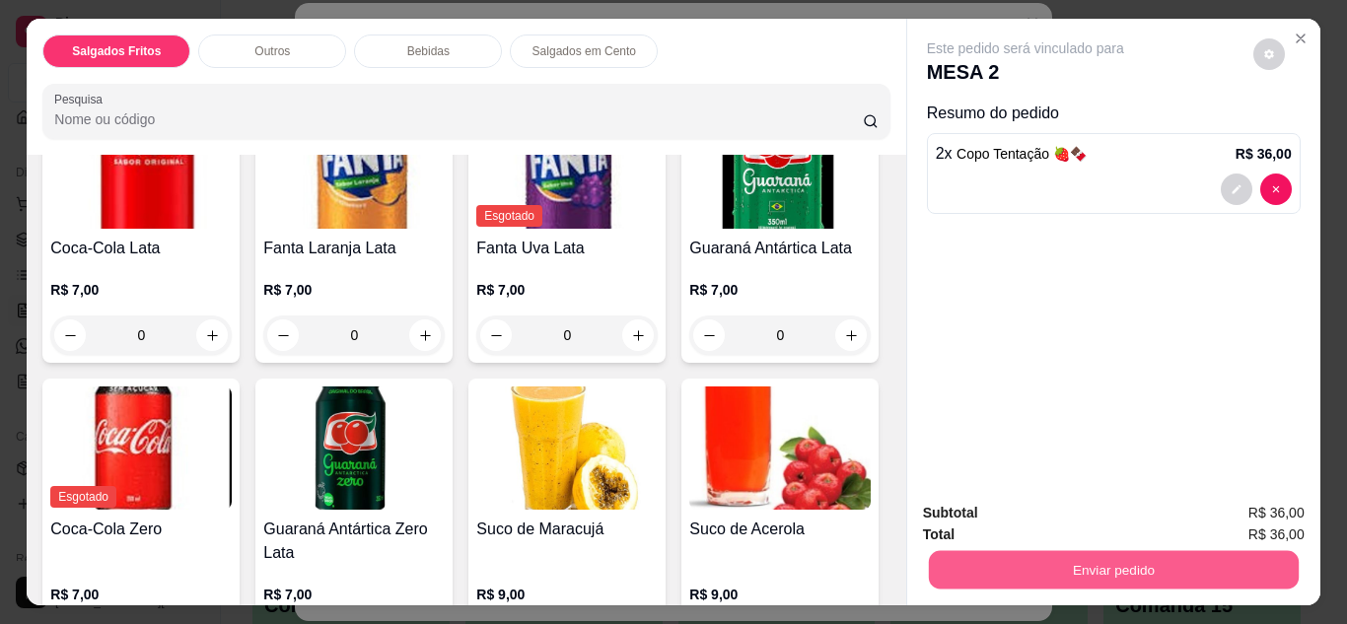
click at [1026, 573] on button "Enviar pedido" at bounding box center [1113, 570] width 370 height 38
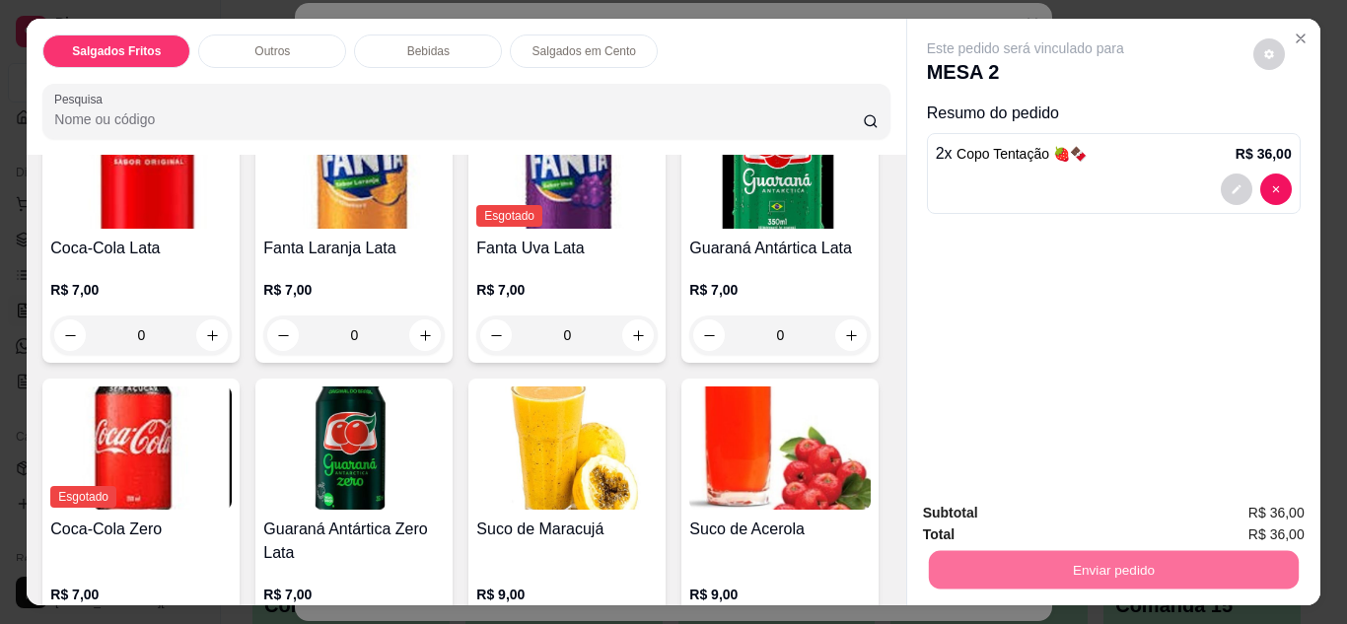
click at [1048, 529] on button "Não registrar e enviar pedido" at bounding box center [1048, 514] width 199 height 36
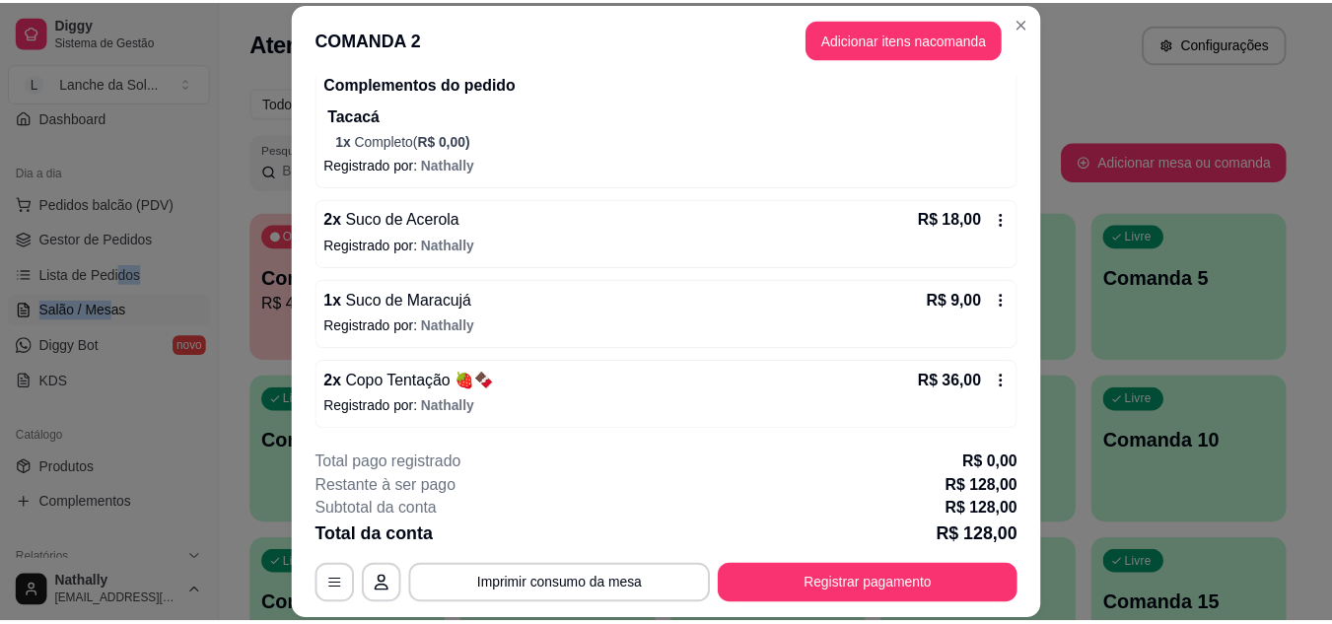
scroll to position [449, 0]
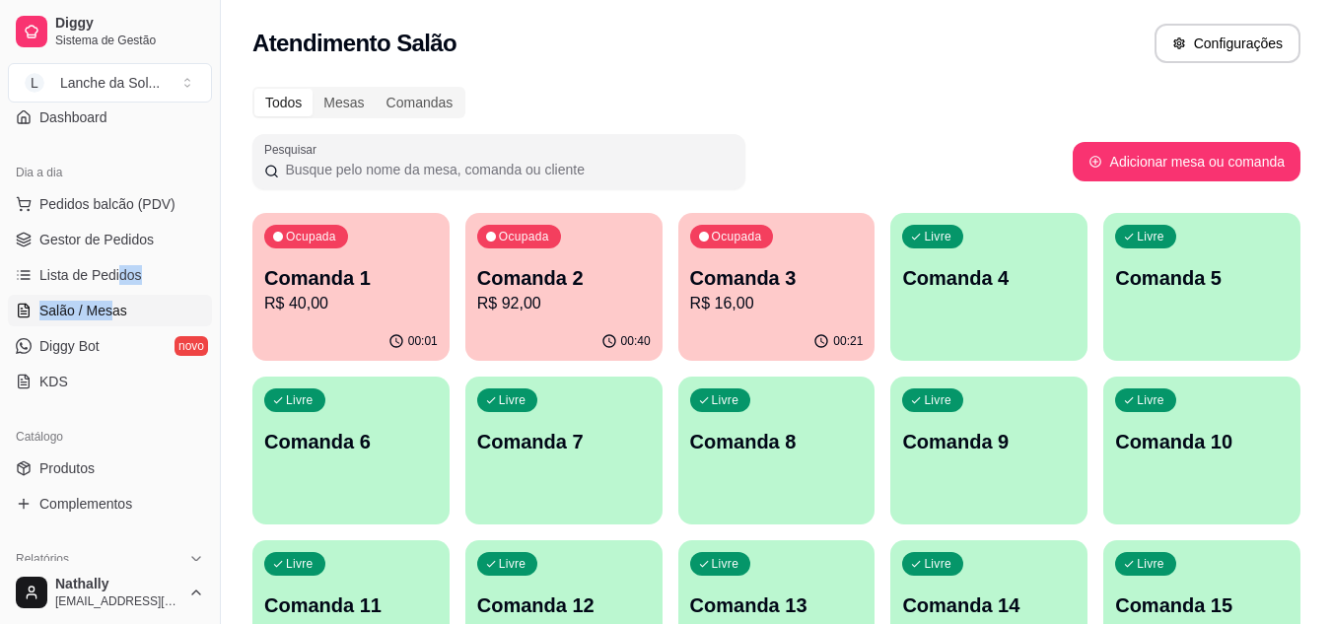
click at [85, 476] on span "Produtos" at bounding box center [66, 469] width 55 height 20
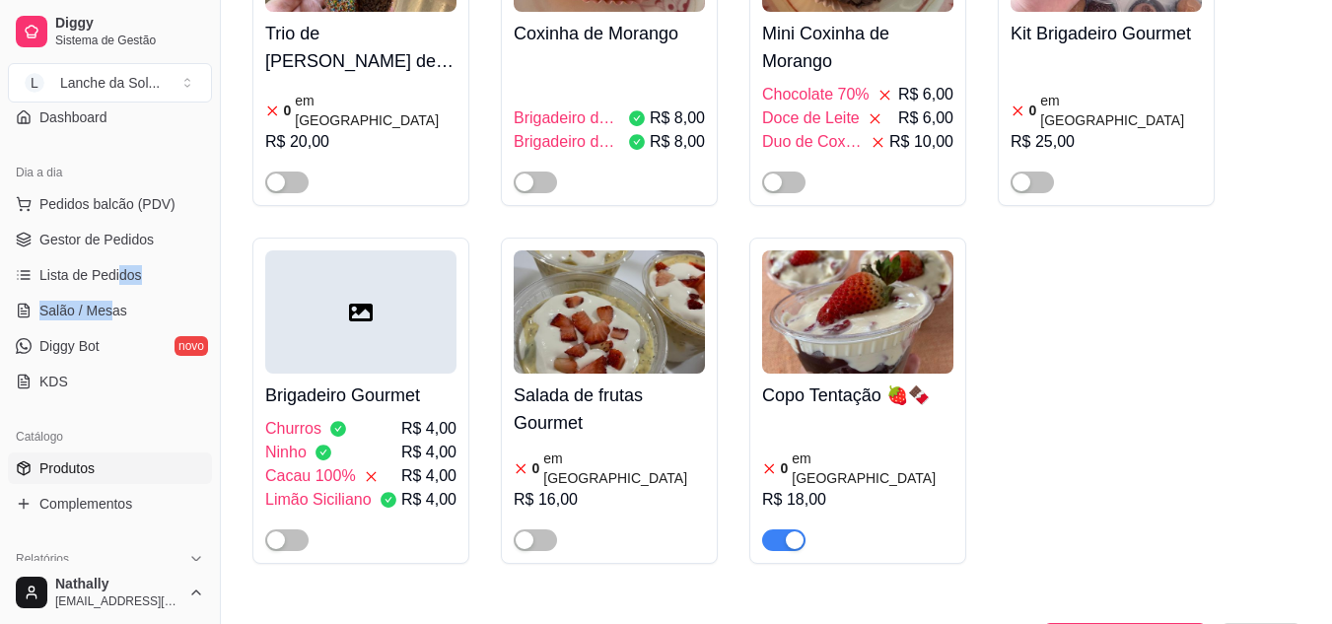
scroll to position [5030, 0]
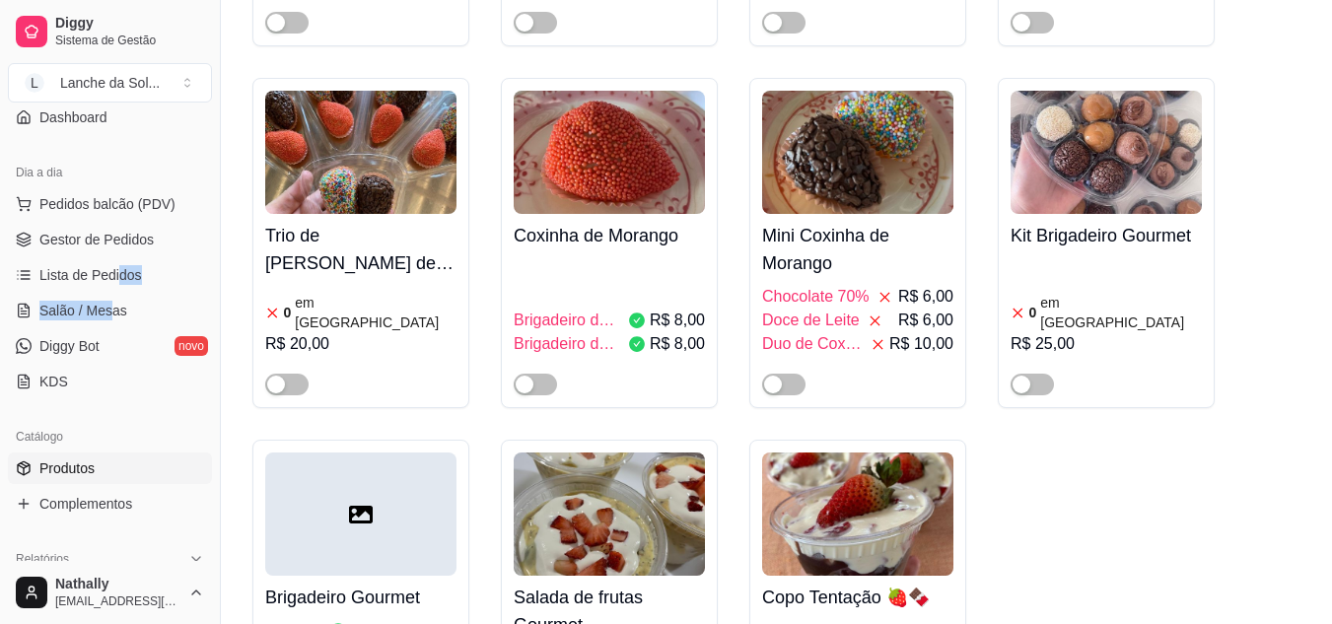
click at [92, 246] on span "Gestor de Pedidos" at bounding box center [96, 240] width 114 height 20
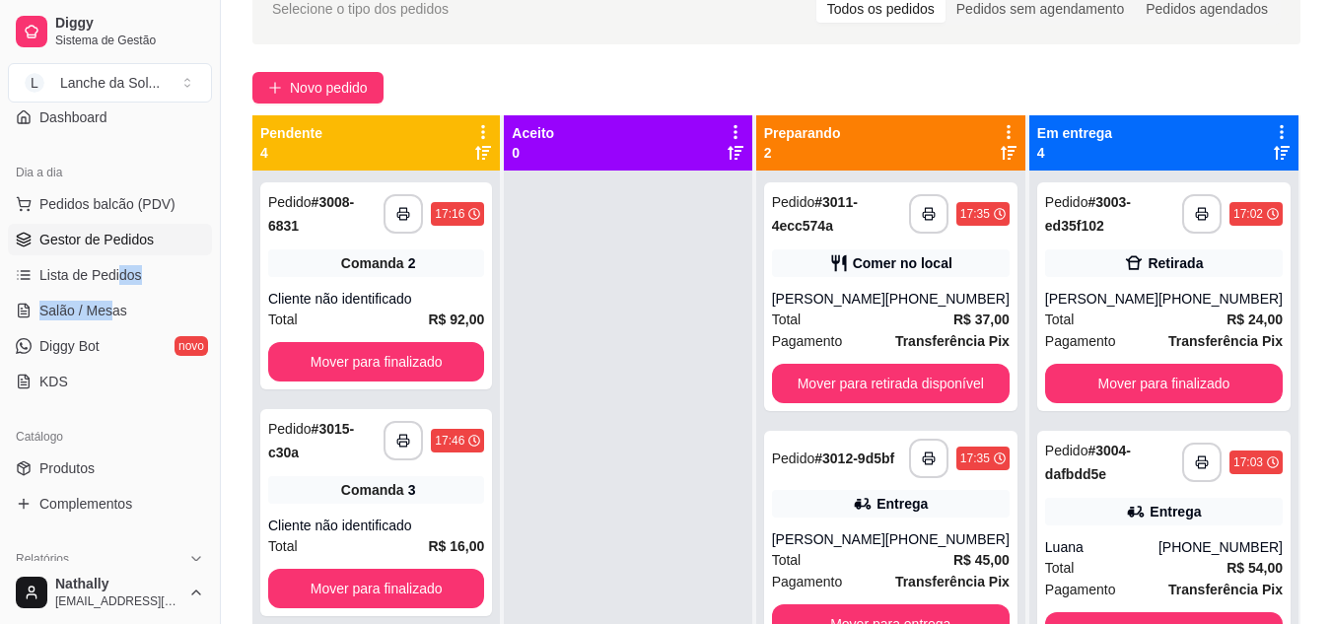
scroll to position [115, 0]
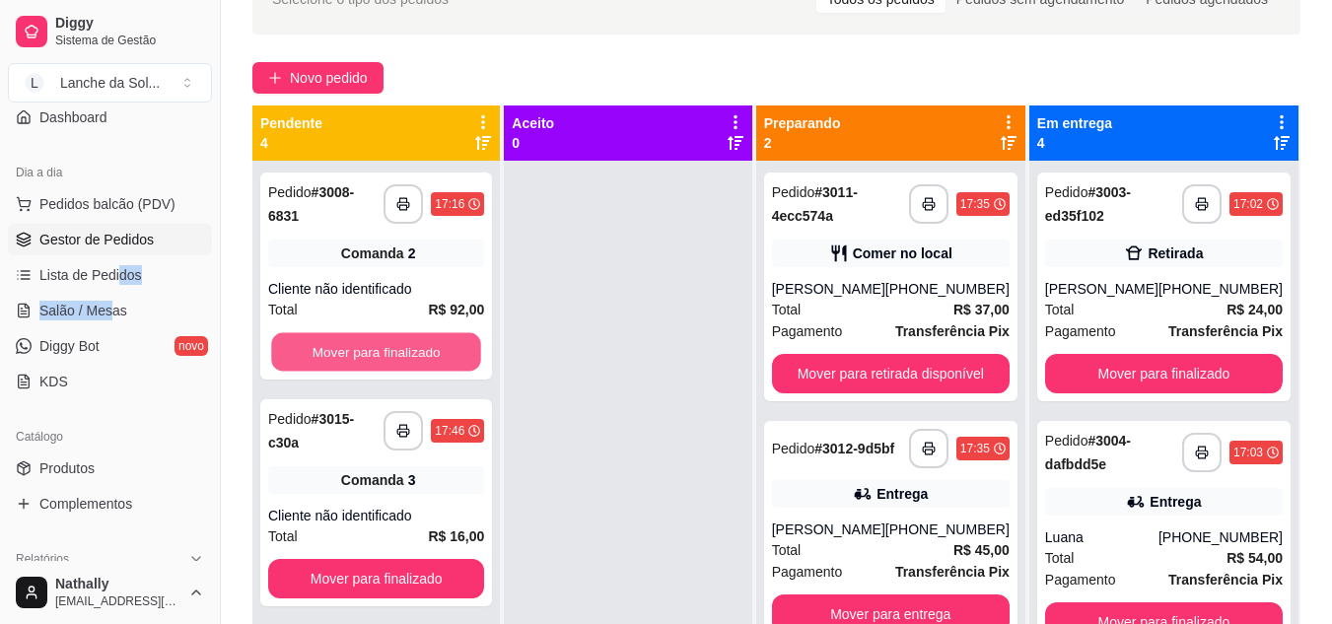
click at [339, 349] on button "Mover para finalizado" at bounding box center [376, 352] width 210 height 38
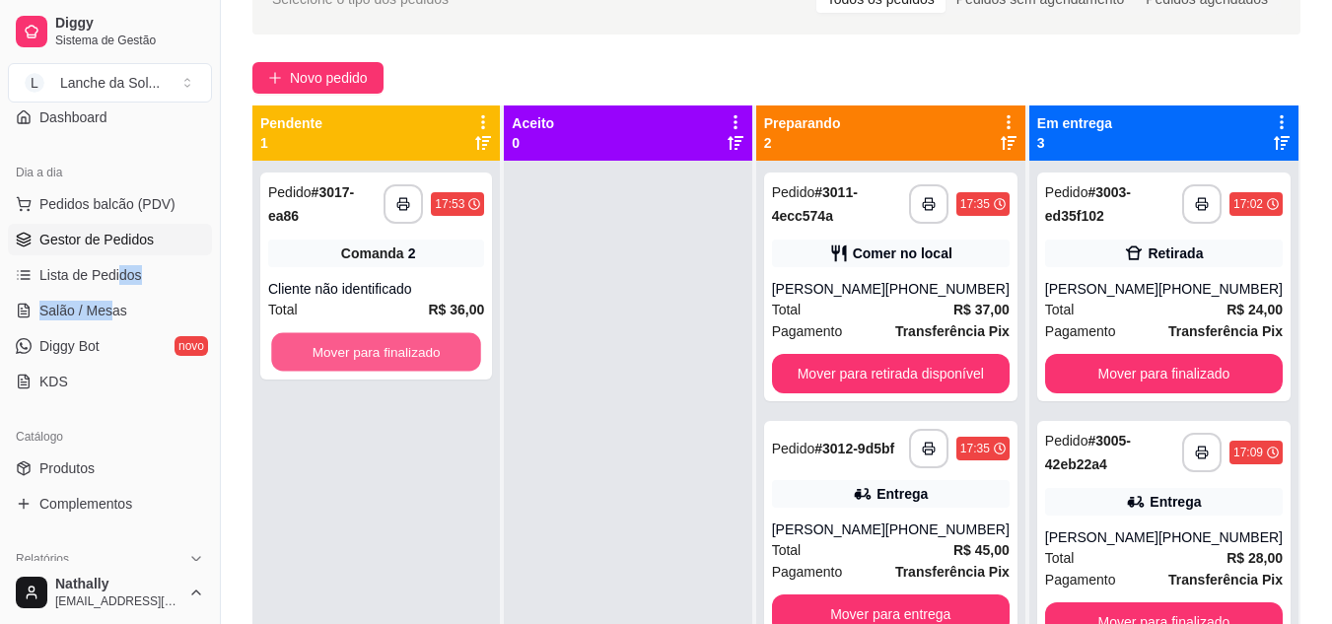
click at [418, 352] on button "Mover para finalizado" at bounding box center [376, 352] width 210 height 38
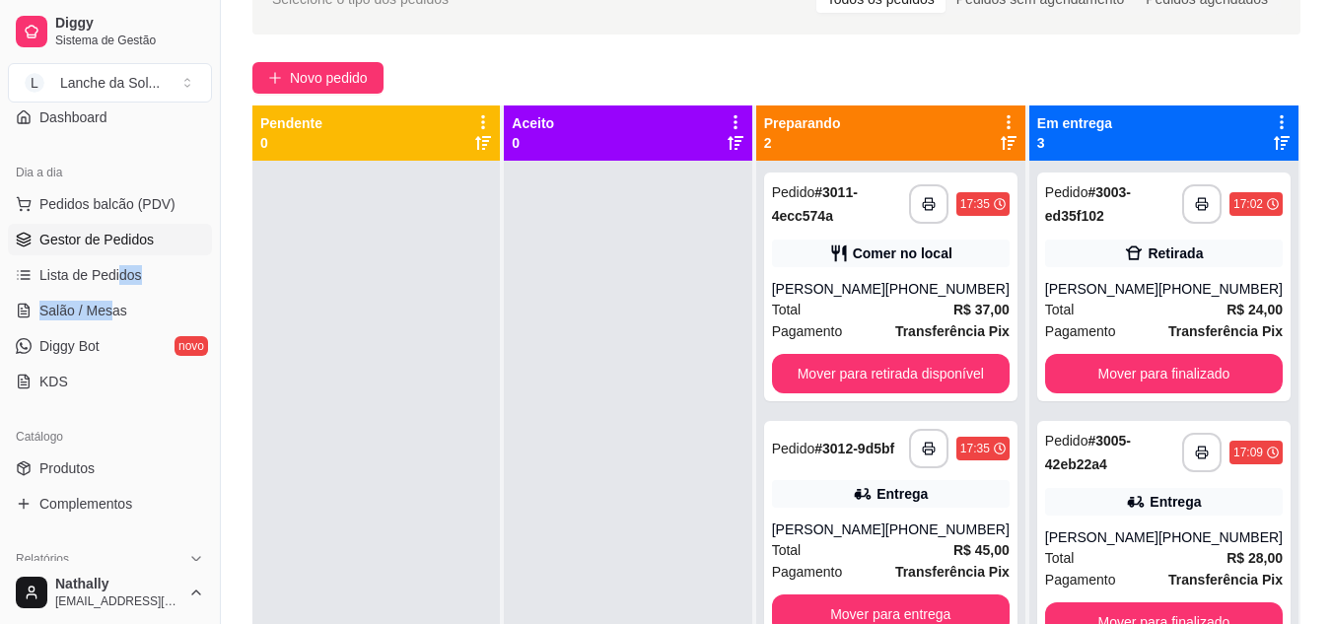
click at [118, 314] on span "Salão / Mesas" at bounding box center [83, 311] width 88 height 20
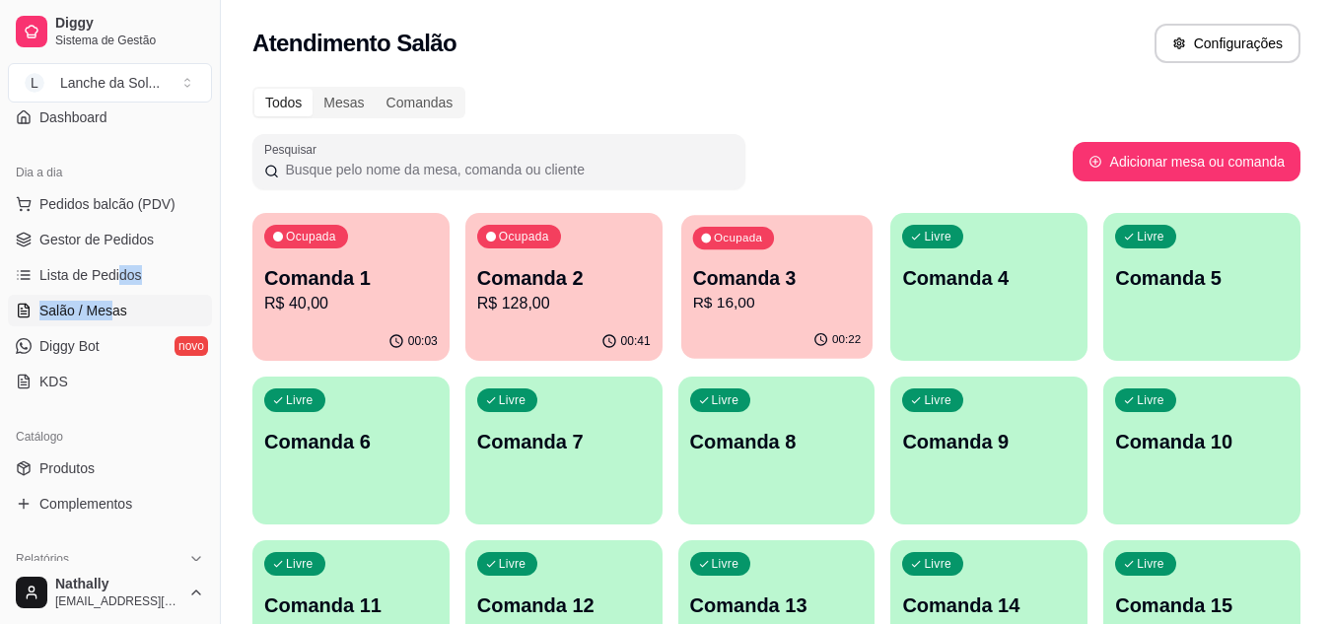
click at [763, 288] on p "Comanda 3" at bounding box center [776, 278] width 169 height 27
click at [389, 296] on p "R$ 40,00" at bounding box center [351, 303] width 169 height 23
click at [143, 244] on span "Gestor de Pedidos" at bounding box center [96, 240] width 114 height 20
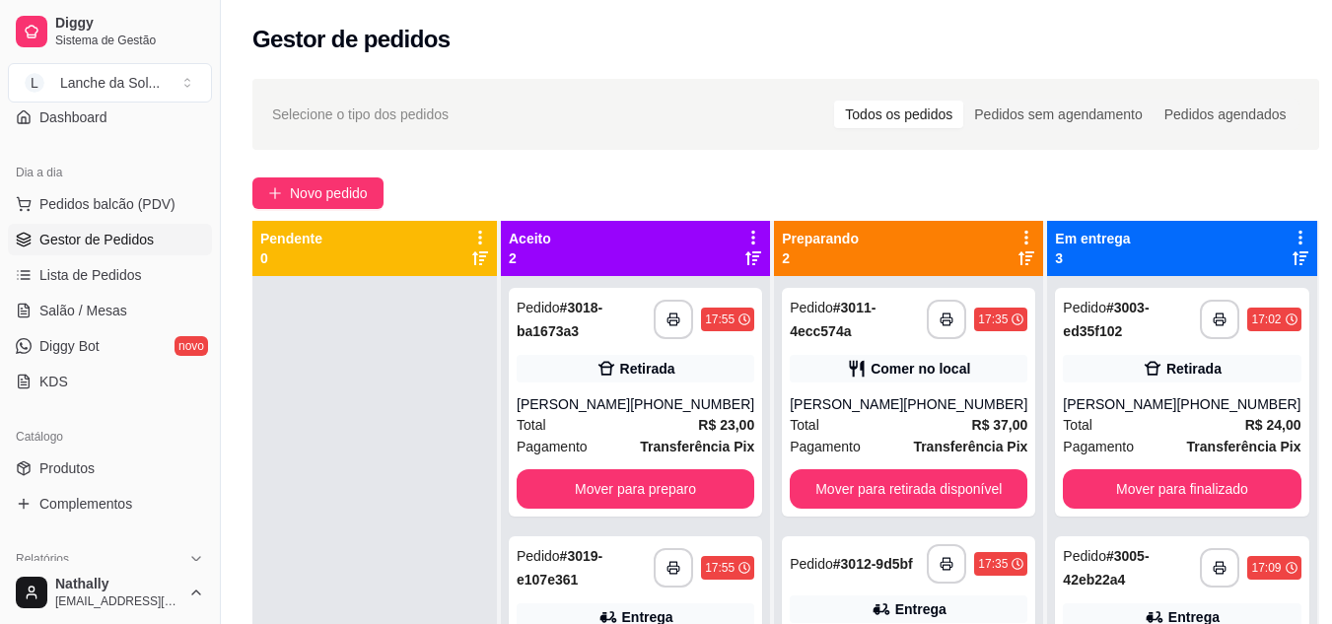
click at [587, 422] on div "Total R$ 23,00" at bounding box center [636, 425] width 238 height 22
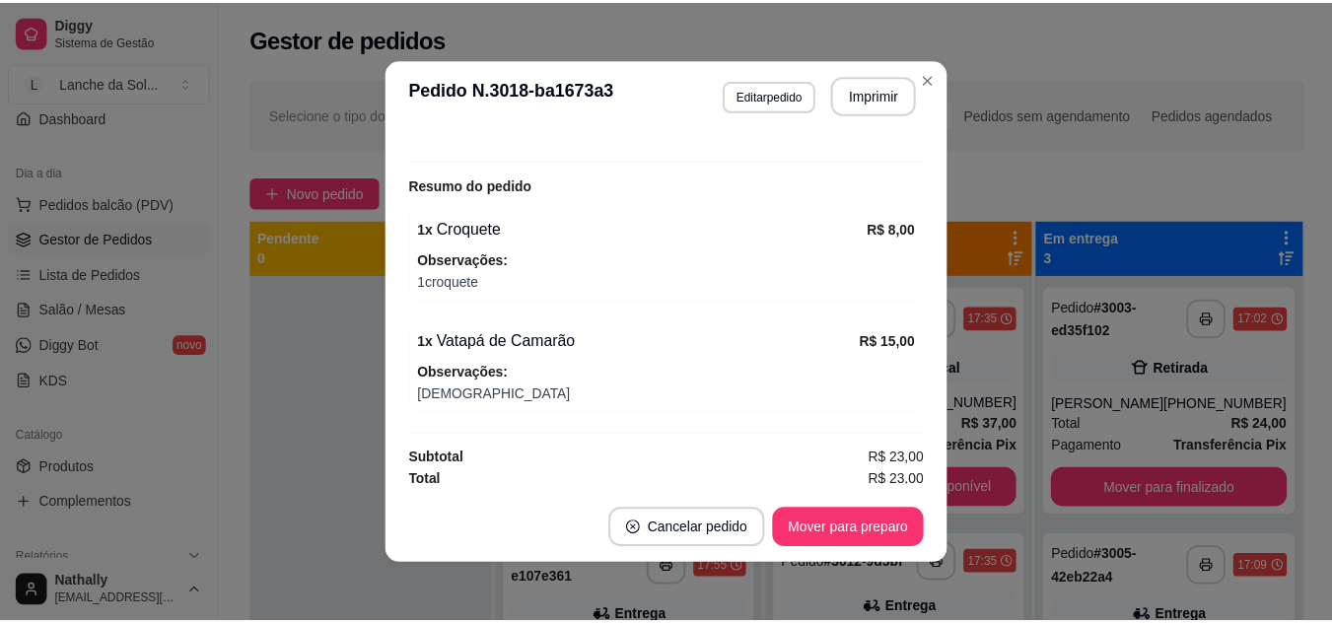
scroll to position [428, 0]
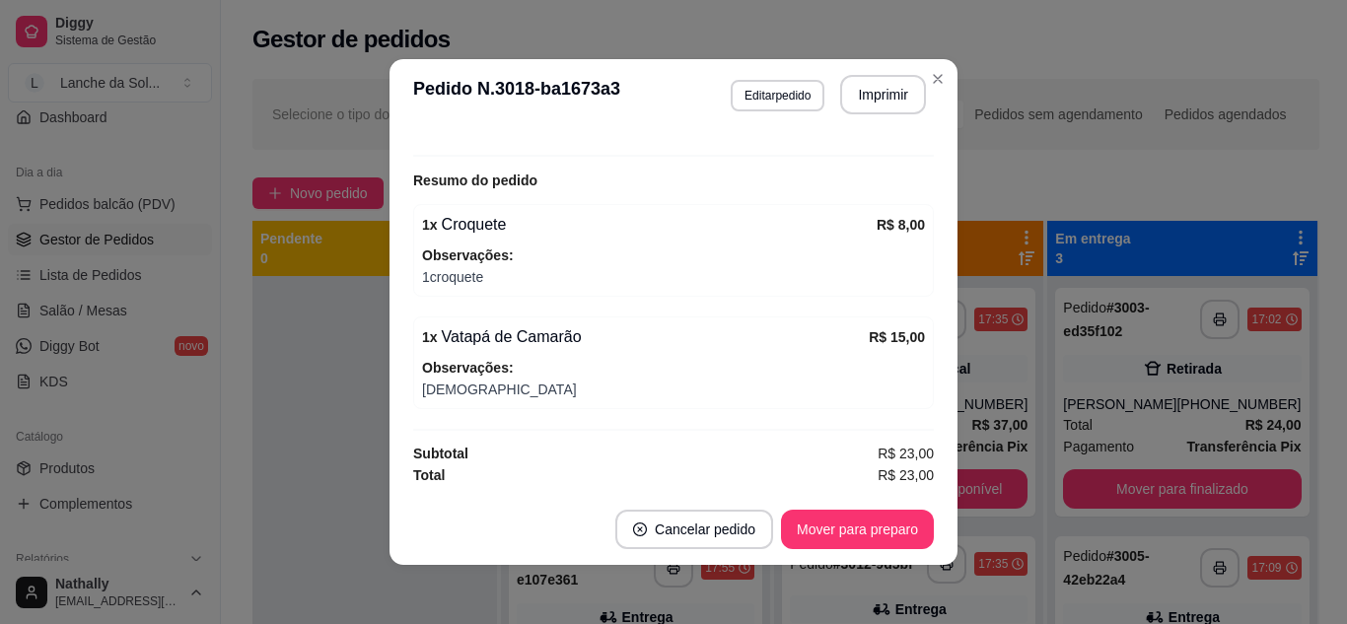
click at [638, 344] on div "1 x Vatapá de Camarão" at bounding box center [645, 337] width 447 height 24
click at [821, 526] on button "Mover para preparo" at bounding box center [857, 530] width 148 height 38
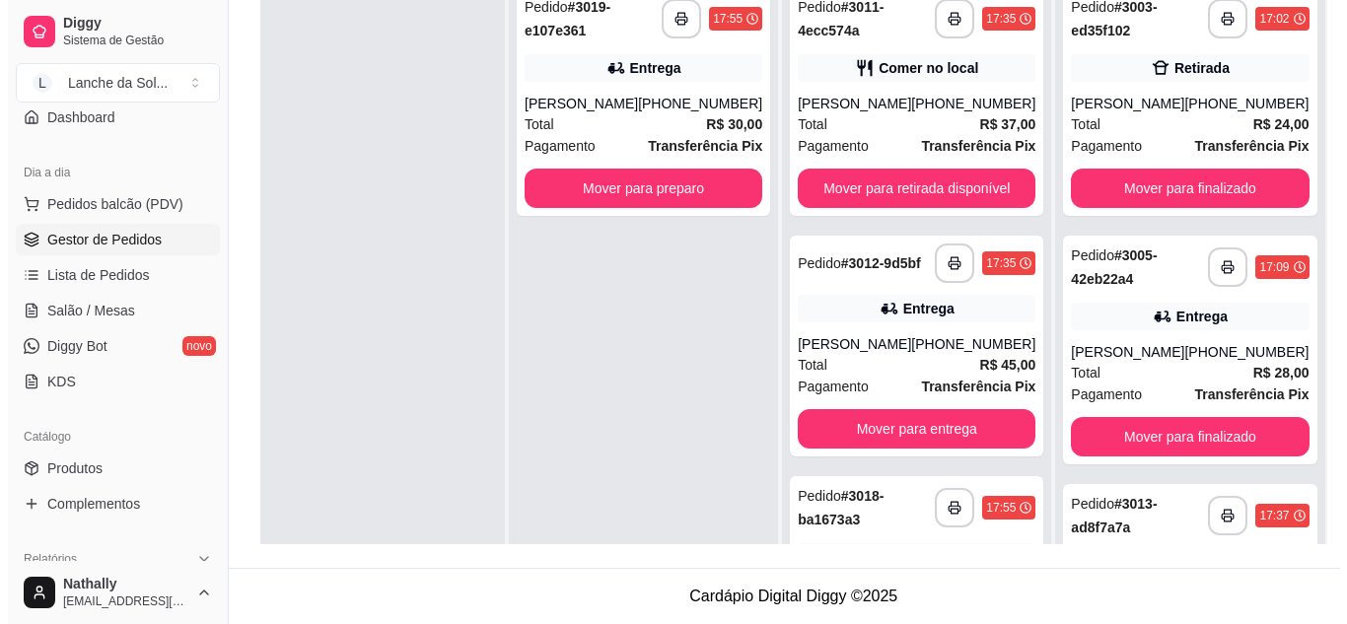
scroll to position [141, 0]
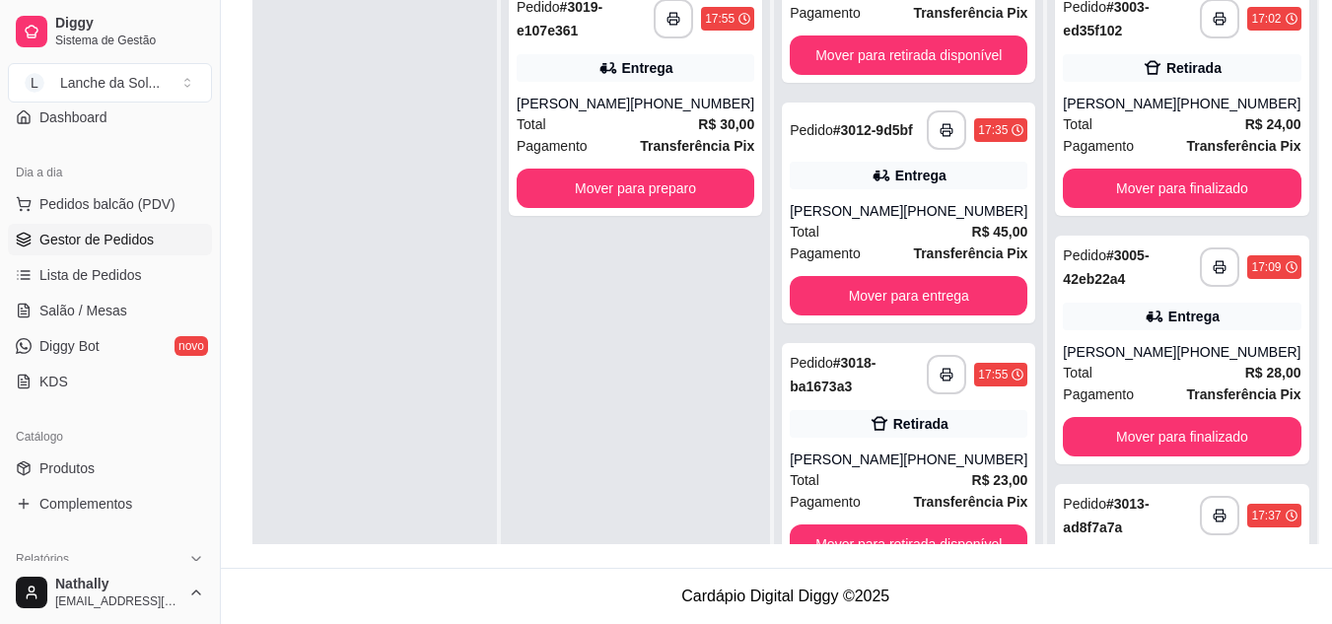
click at [887, 434] on div "Retirada" at bounding box center [909, 424] width 238 height 28
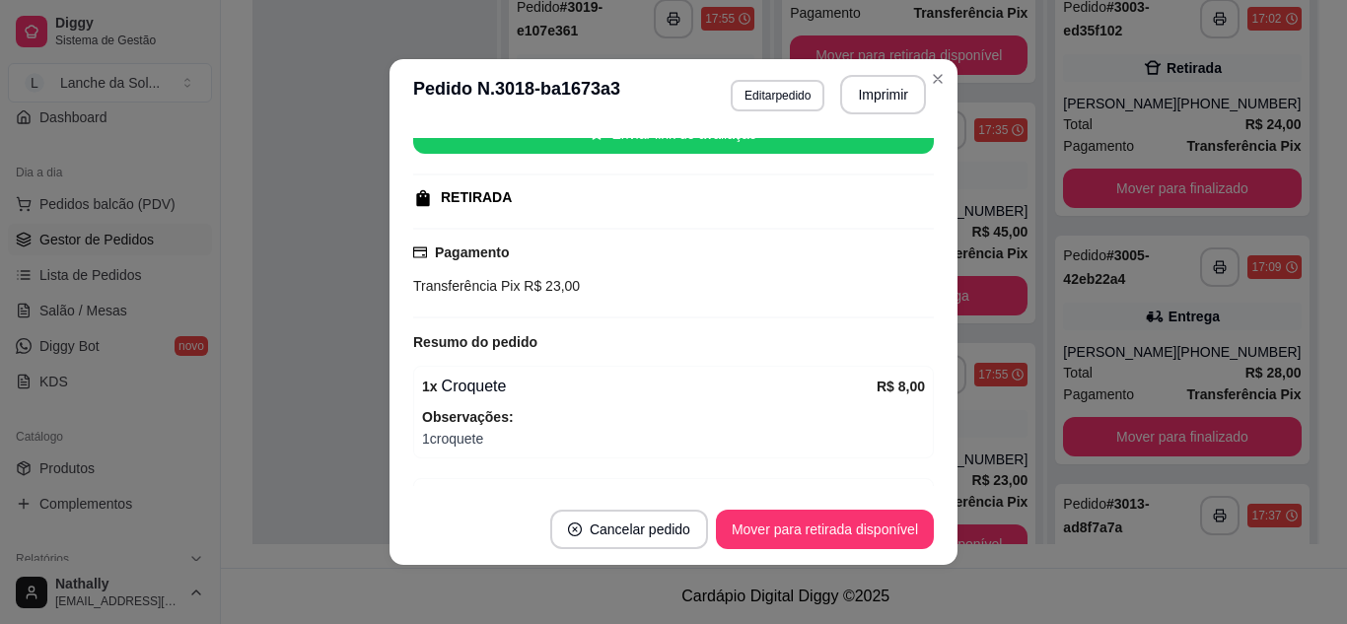
scroll to position [284, 0]
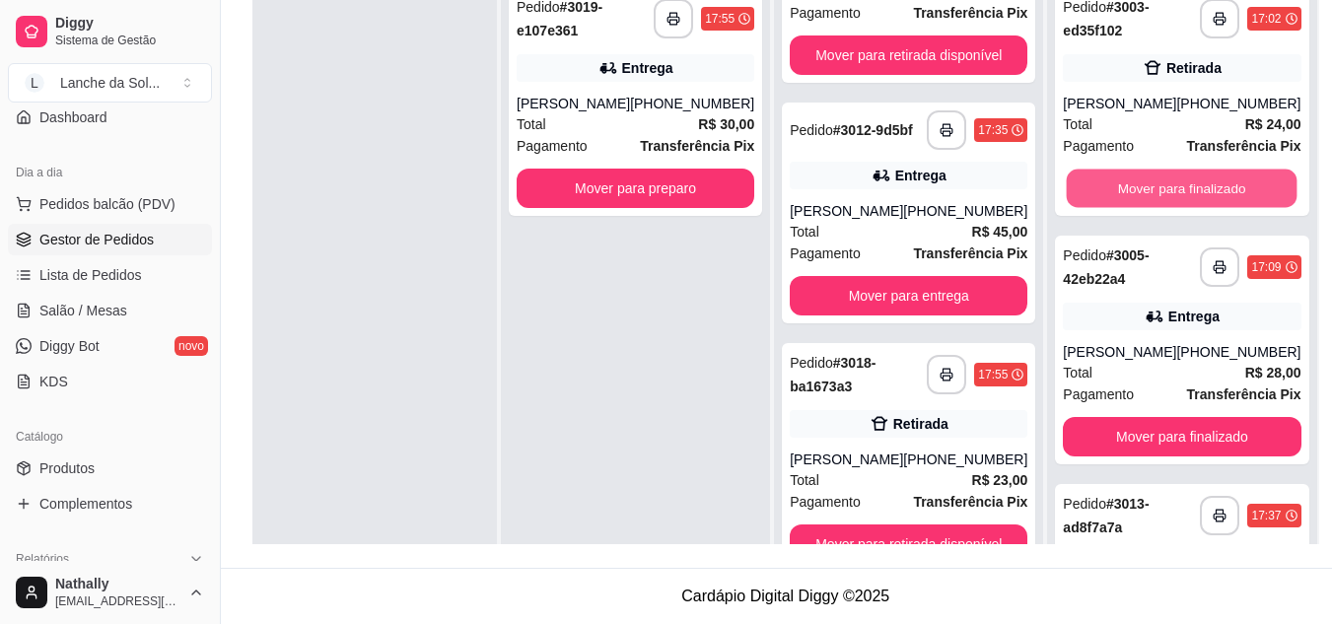
click at [1104, 171] on button "Mover para finalizado" at bounding box center [1182, 189] width 231 height 38
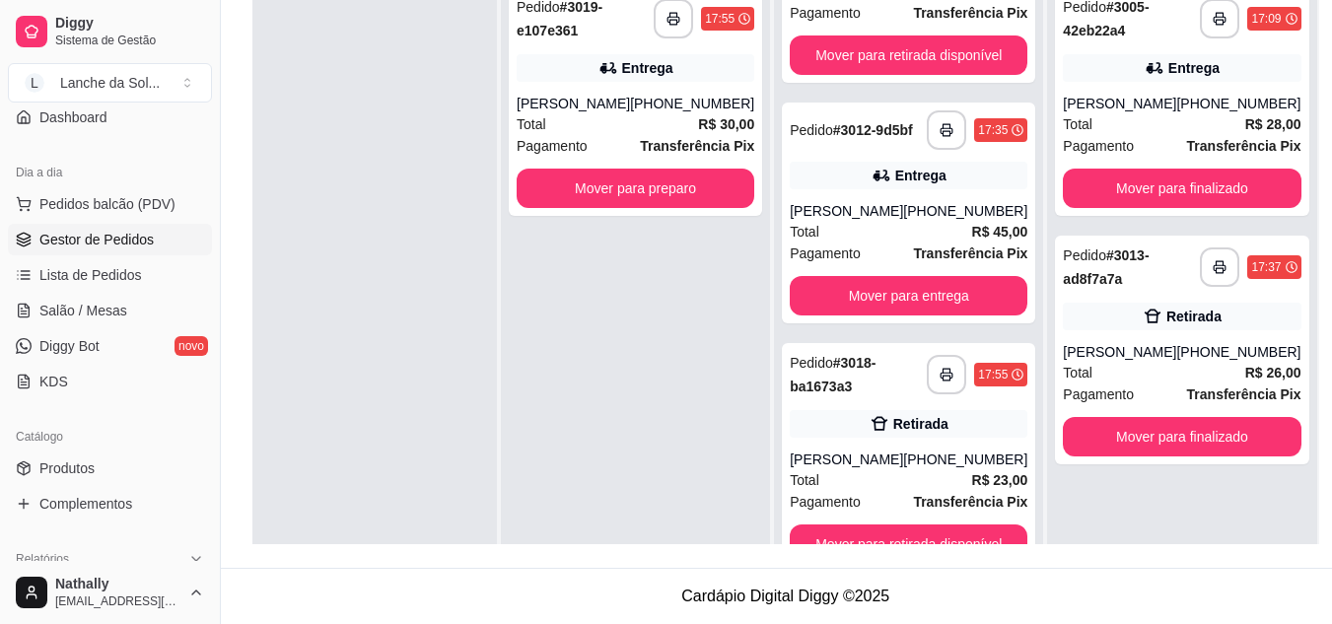
click at [898, 445] on div "**********" at bounding box center [908, 457] width 253 height 229
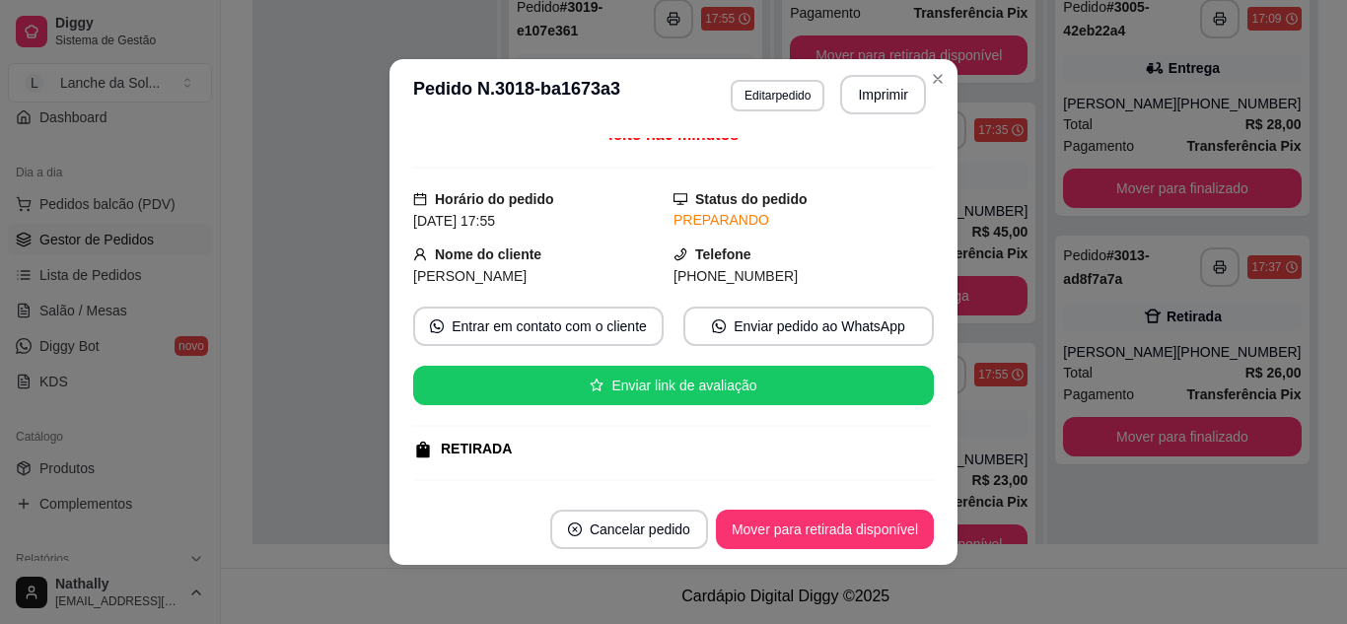
scroll to position [0, 0]
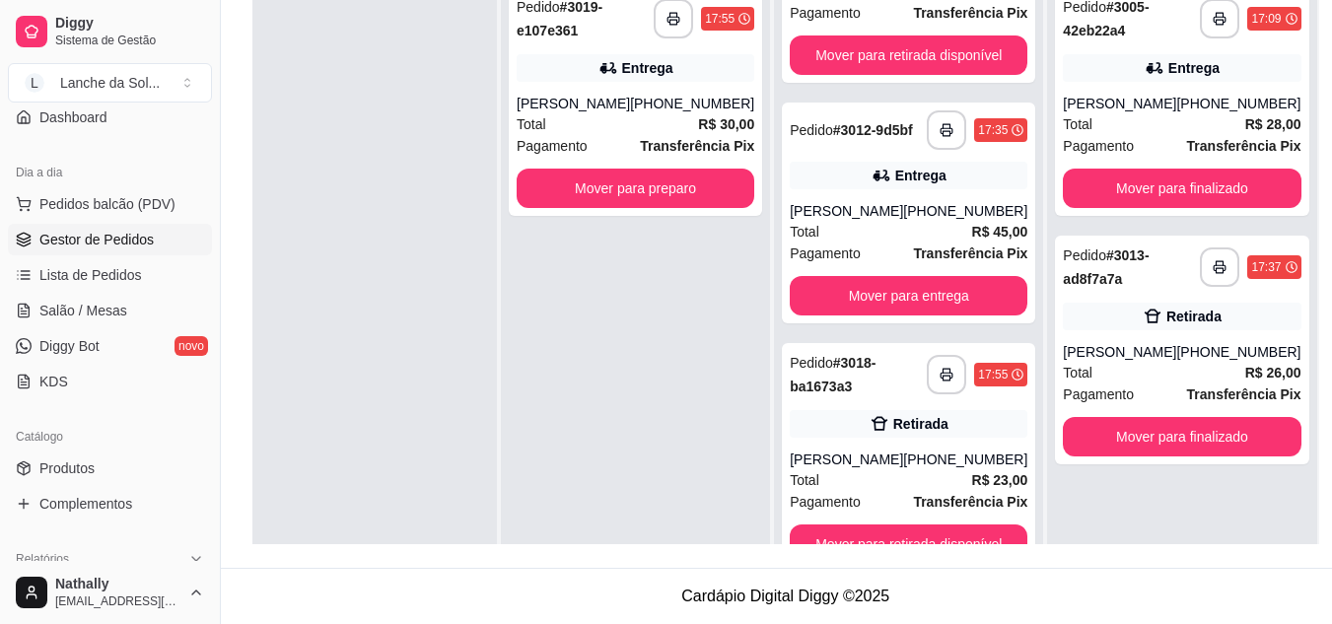
click at [629, 119] on div "Total R$ 30,00" at bounding box center [636, 124] width 238 height 22
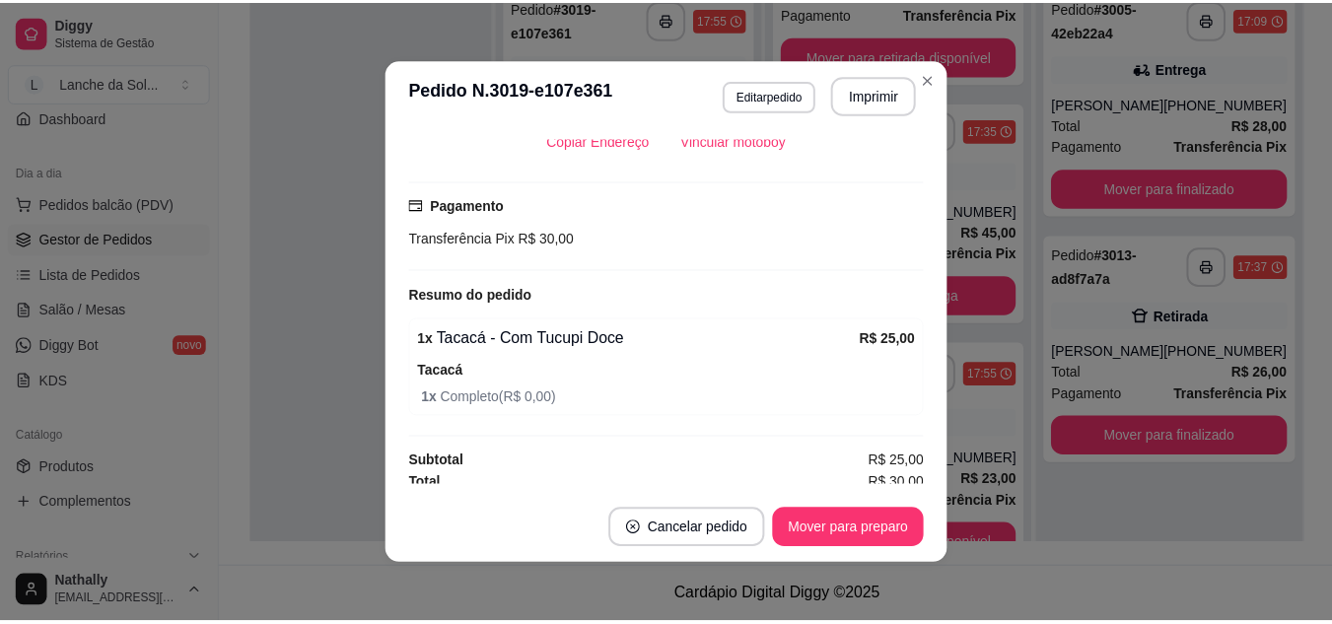
scroll to position [475, 0]
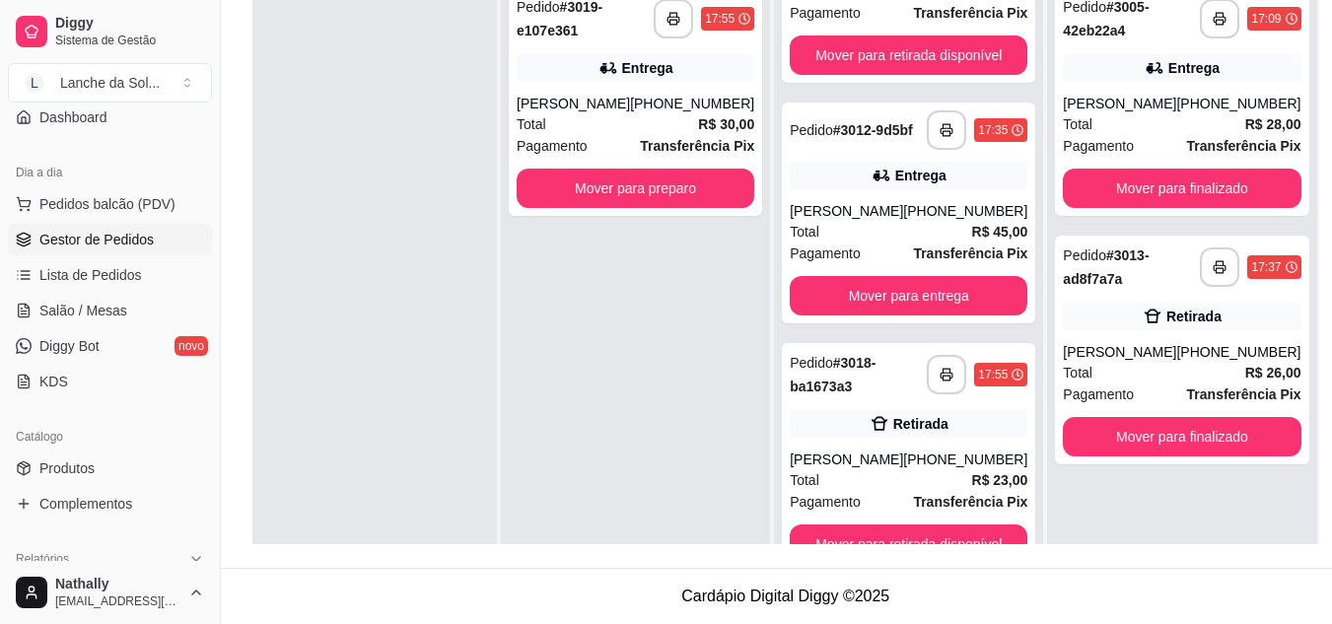
click at [107, 323] on link "Salão / Mesas" at bounding box center [110, 311] width 204 height 32
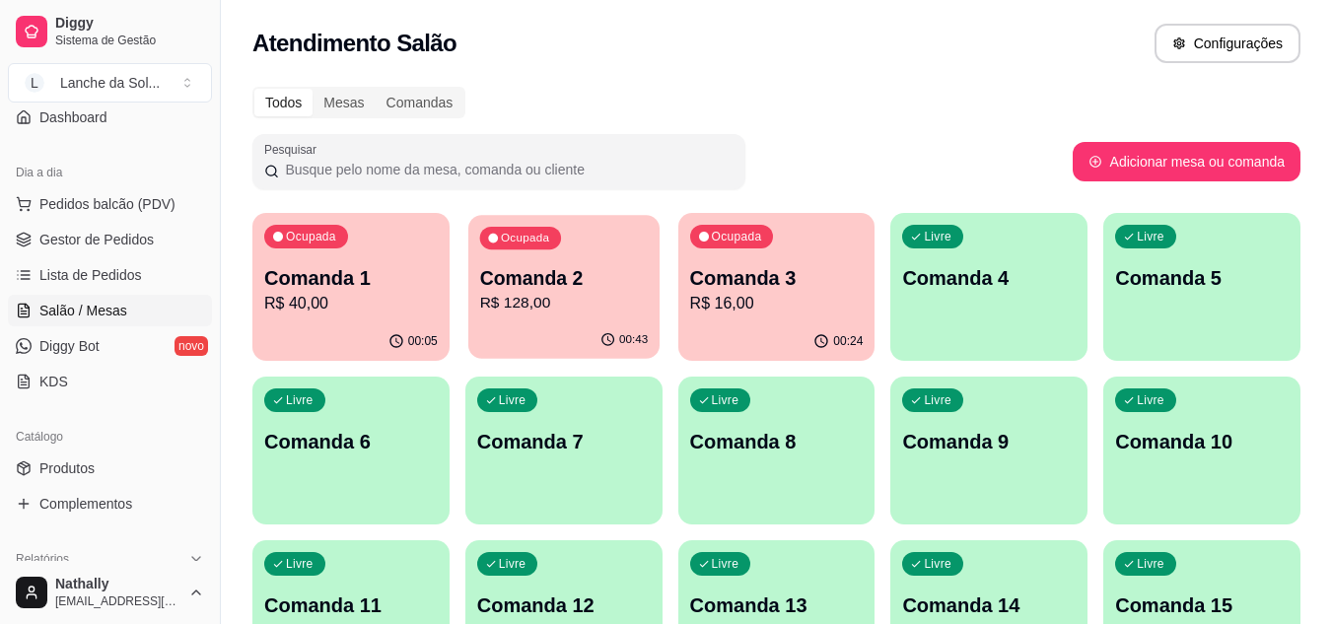
click at [534, 284] on p "Comanda 2" at bounding box center [563, 278] width 169 height 27
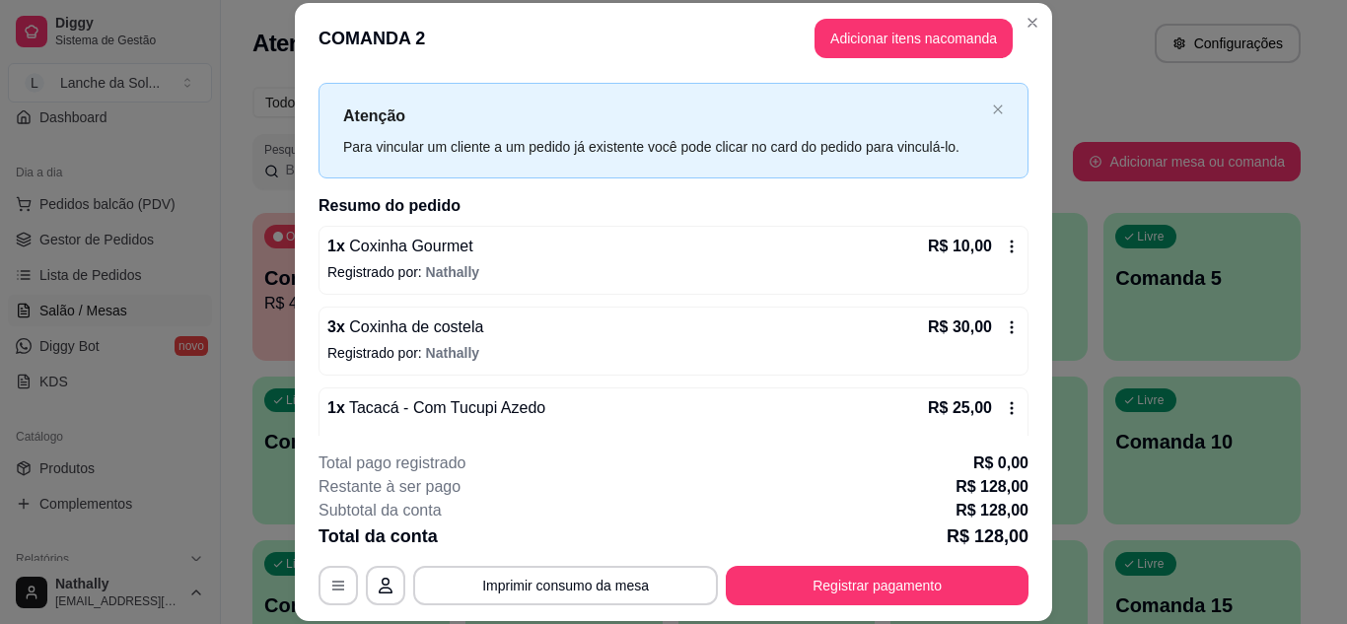
scroll to position [81, 0]
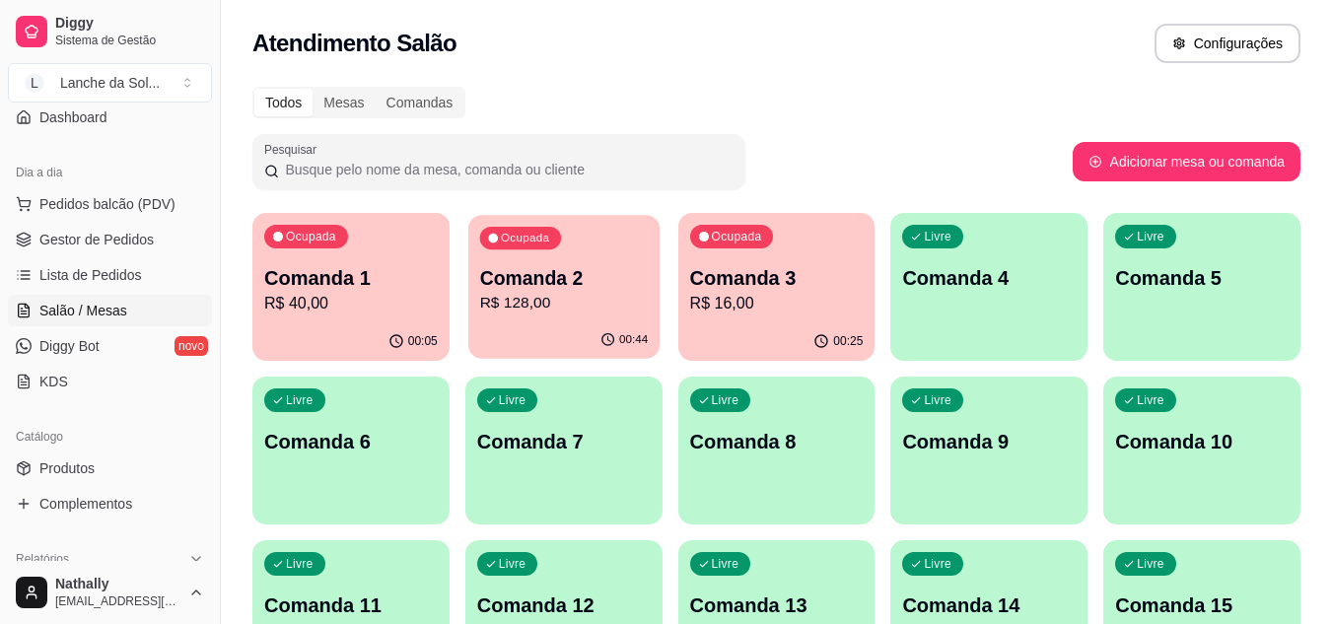
click at [623, 294] on p "R$ 128,00" at bounding box center [563, 303] width 169 height 23
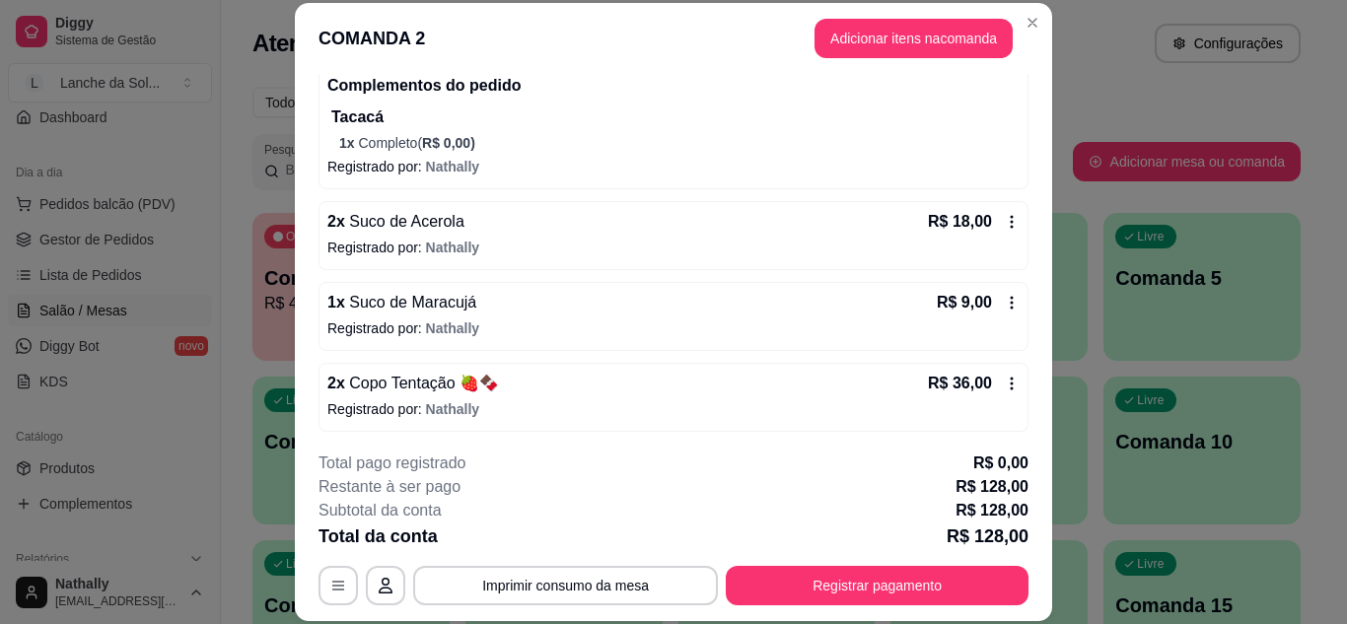
scroll to position [449, 0]
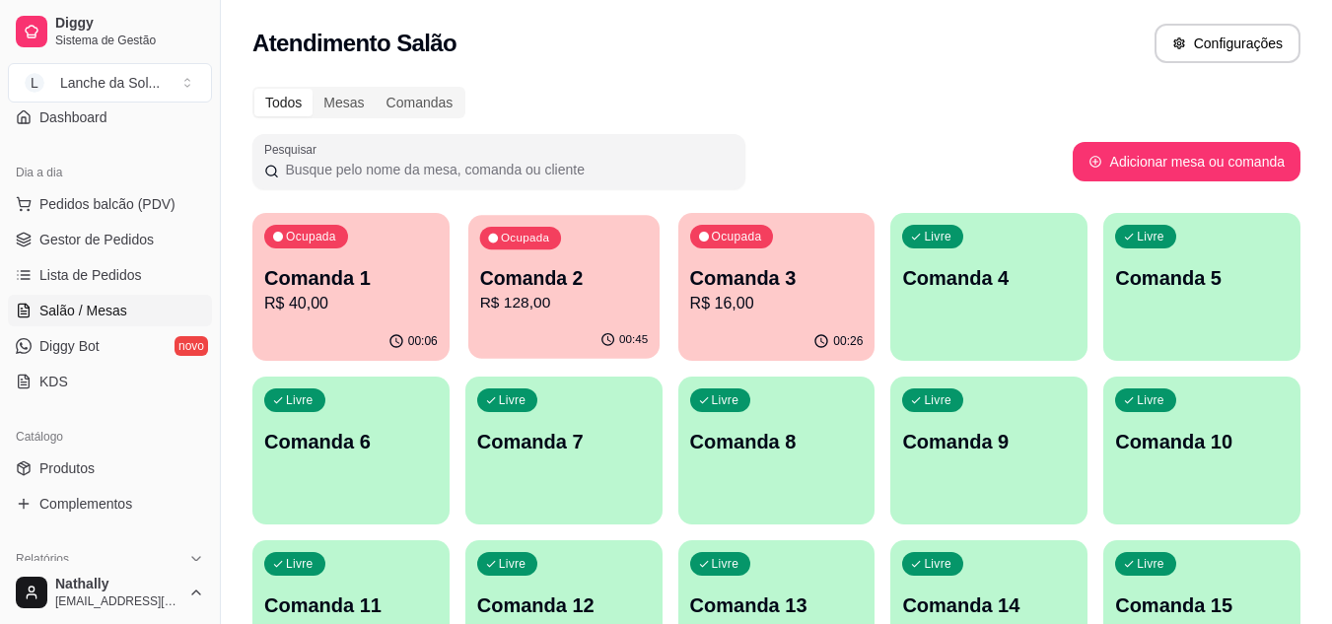
click at [533, 320] on div "Ocupada Comanda 2 R$ 128,00" at bounding box center [563, 268] width 191 height 107
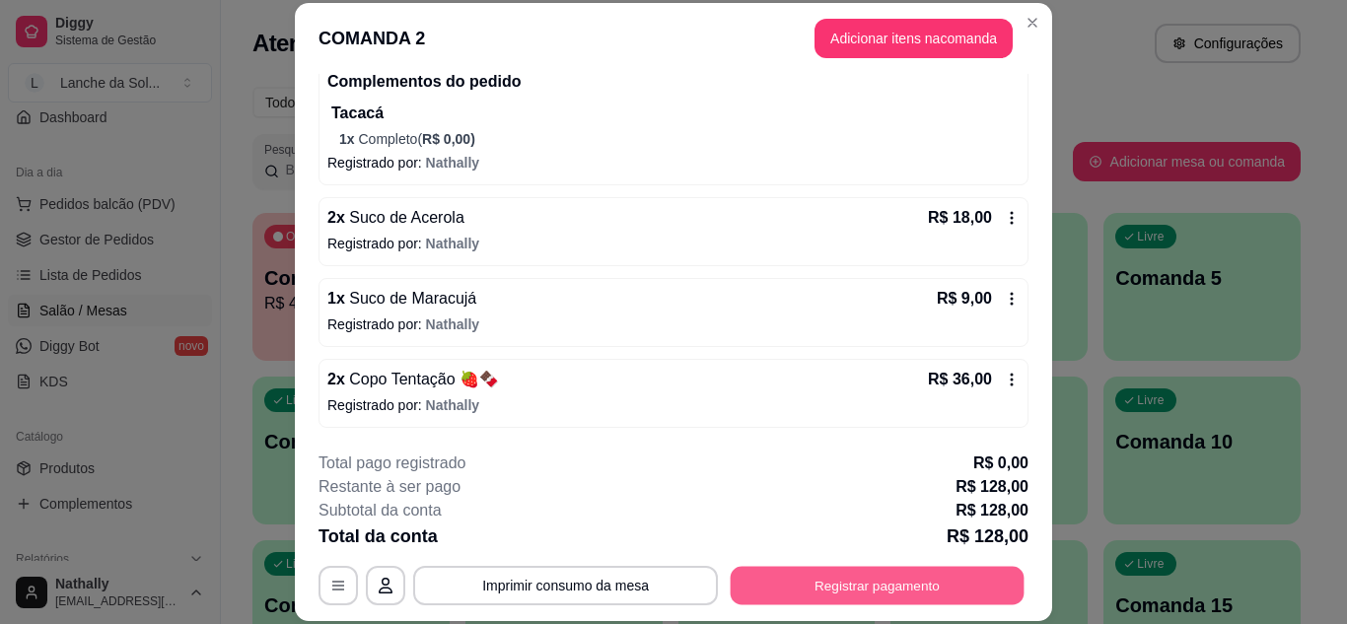
click at [828, 591] on button "Registrar pagamento" at bounding box center [878, 585] width 294 height 38
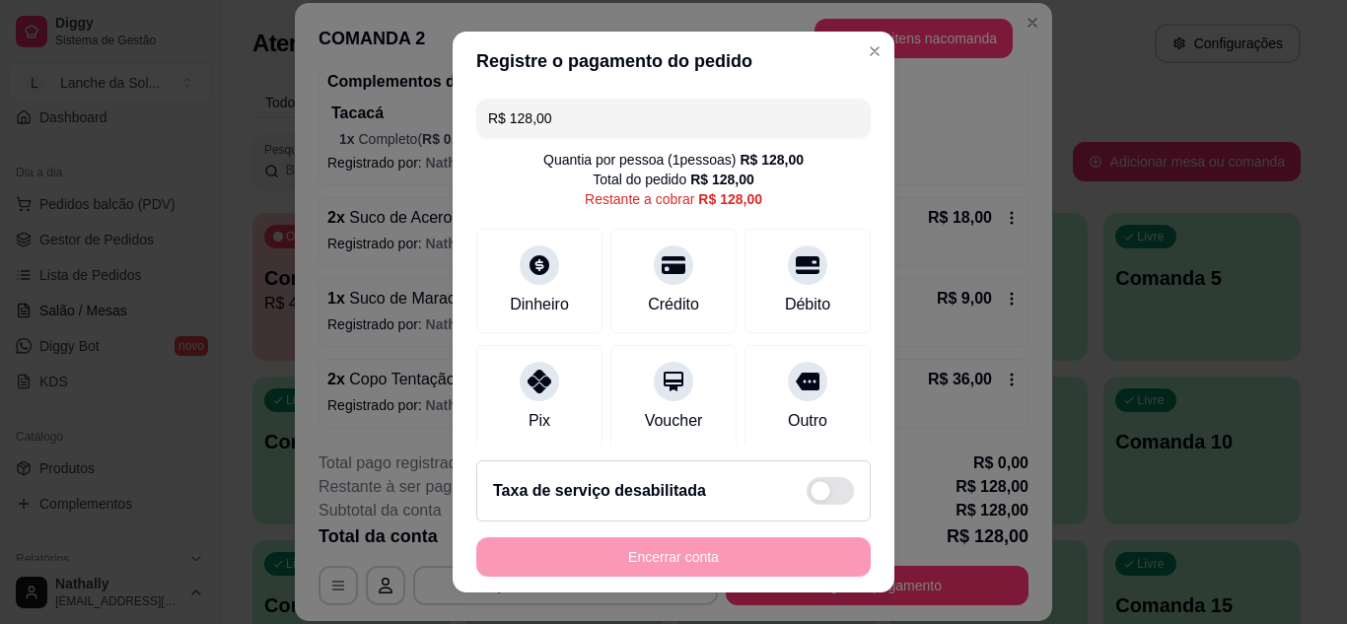
click at [644, 130] on input "R$ 128,00" at bounding box center [673, 118] width 371 height 39
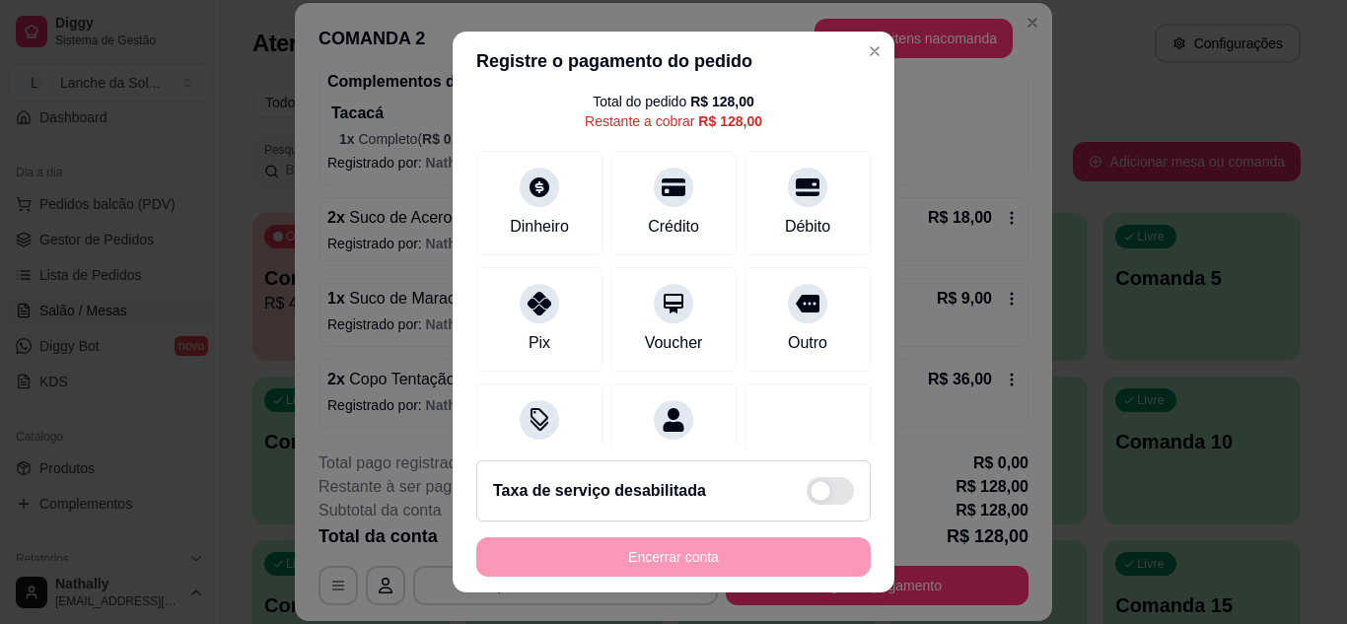
scroll to position [117, 0]
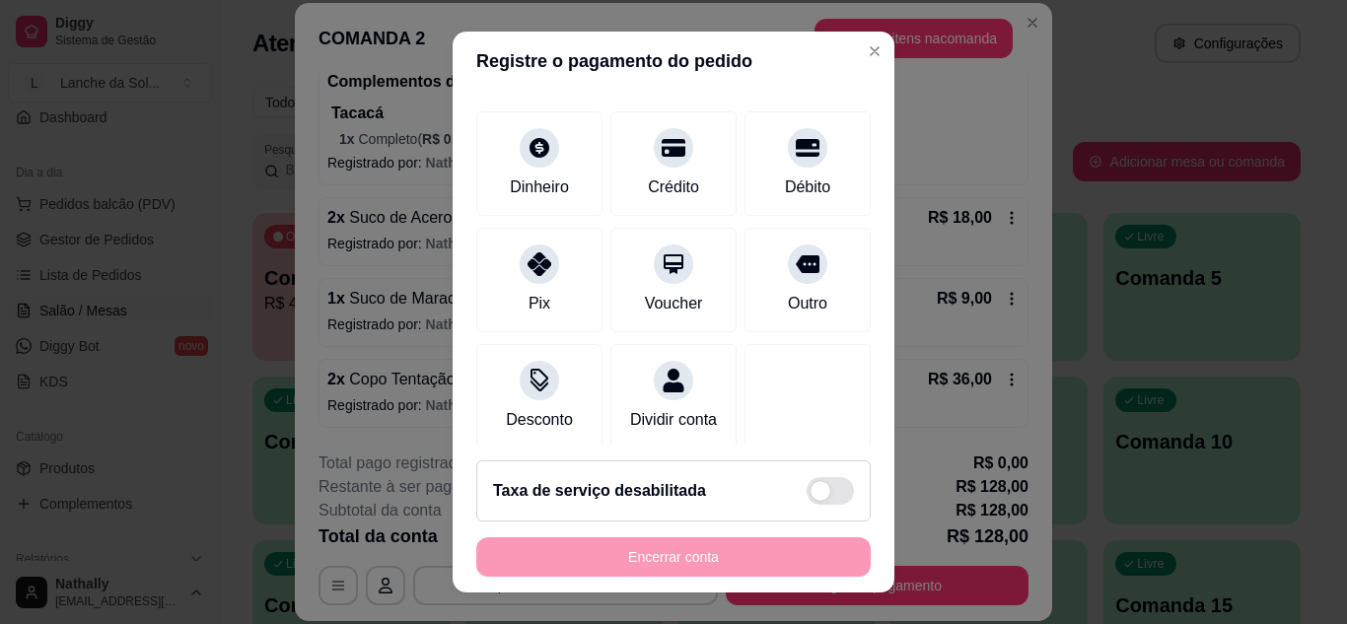
click at [542, 257] on div at bounding box center [539, 264] width 39 height 39
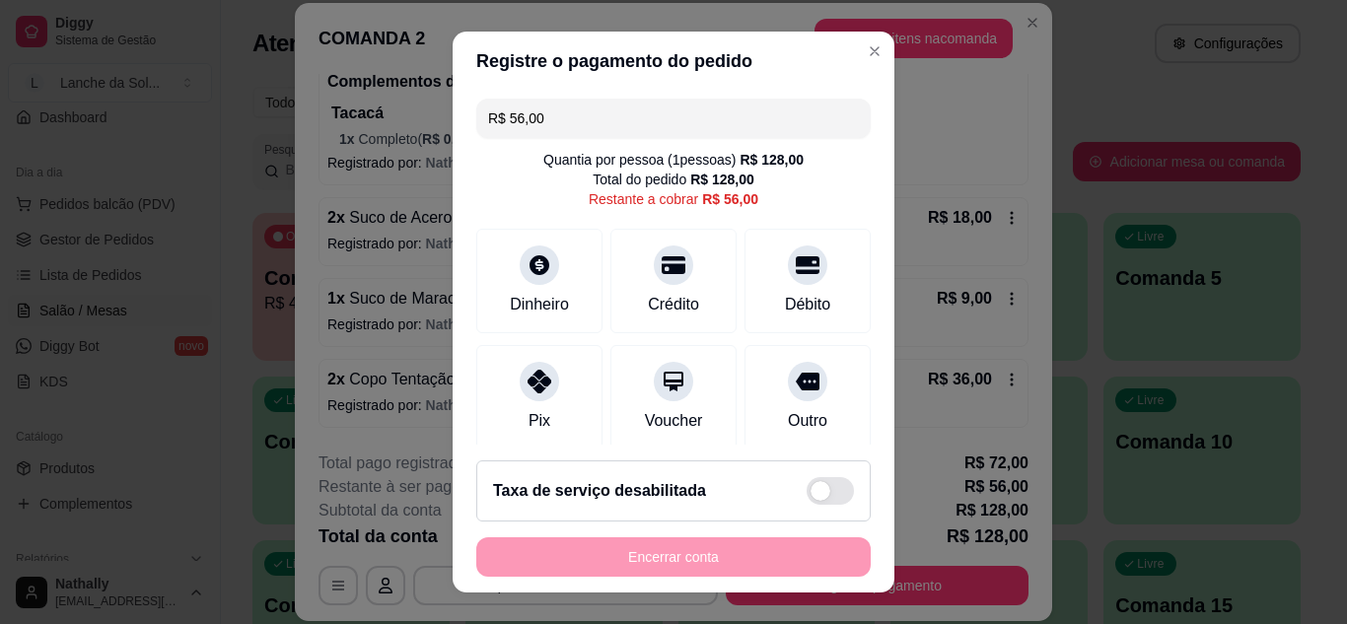
scroll to position [211, 0]
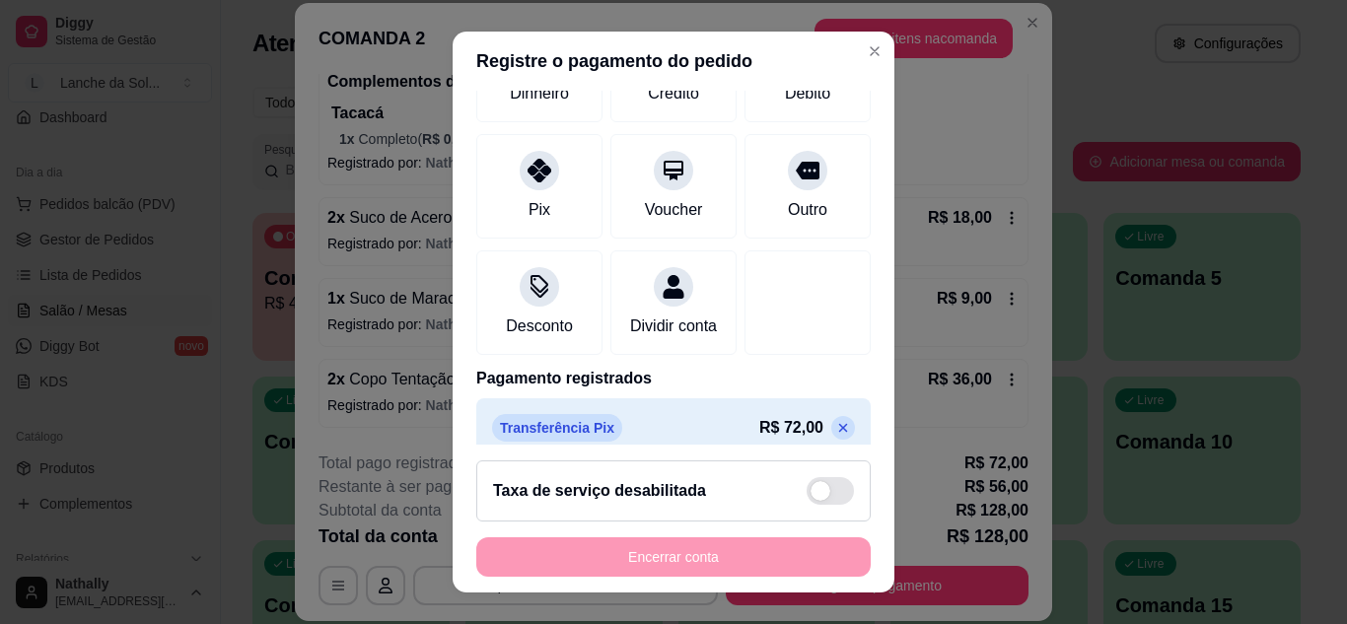
click at [530, 179] on div at bounding box center [539, 170] width 39 height 39
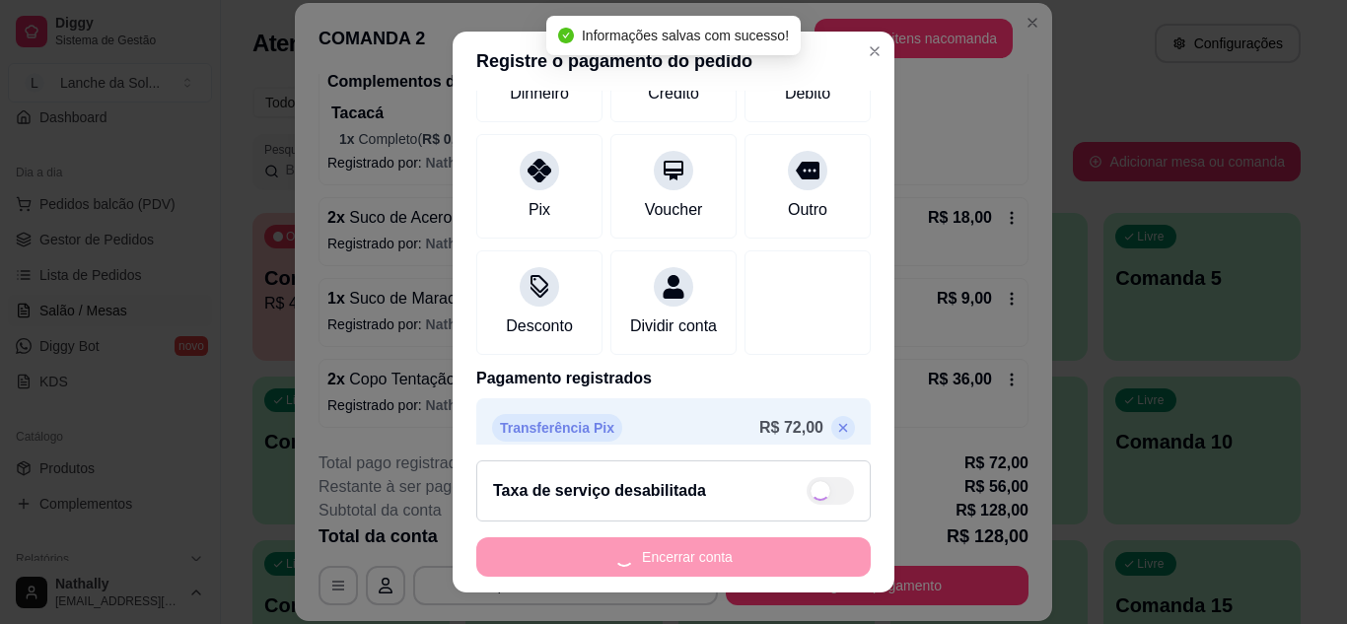
type input "R$ 0,00"
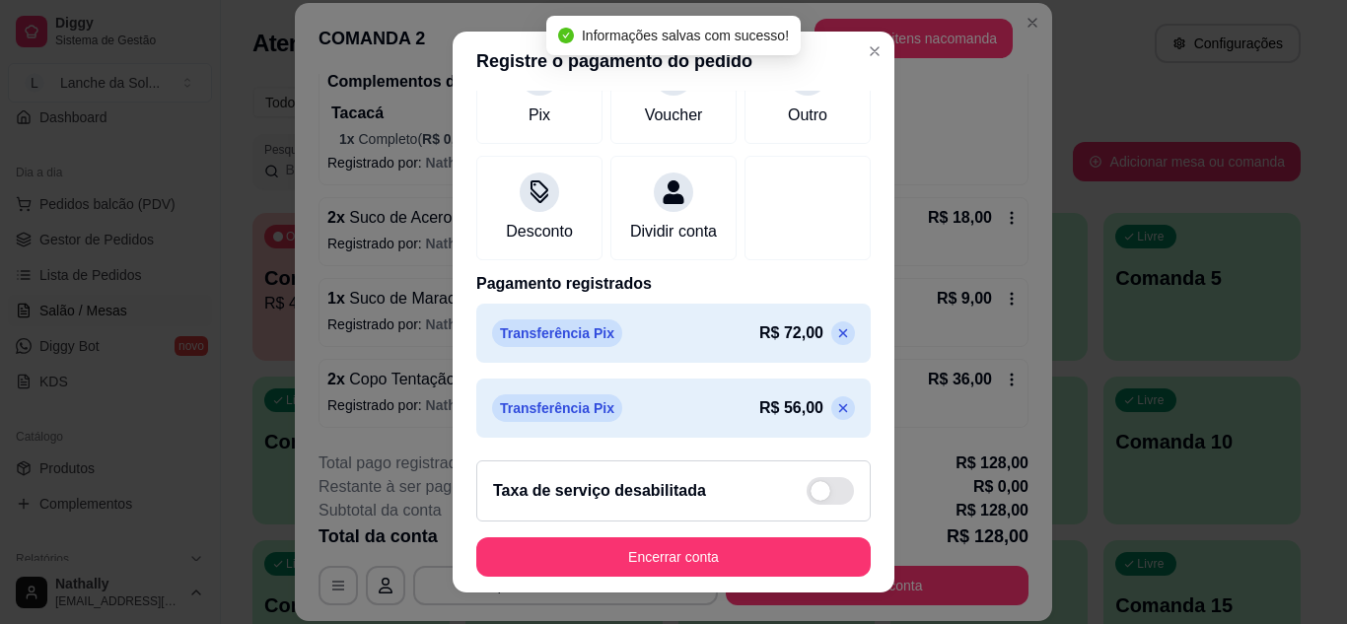
scroll to position [310, 0]
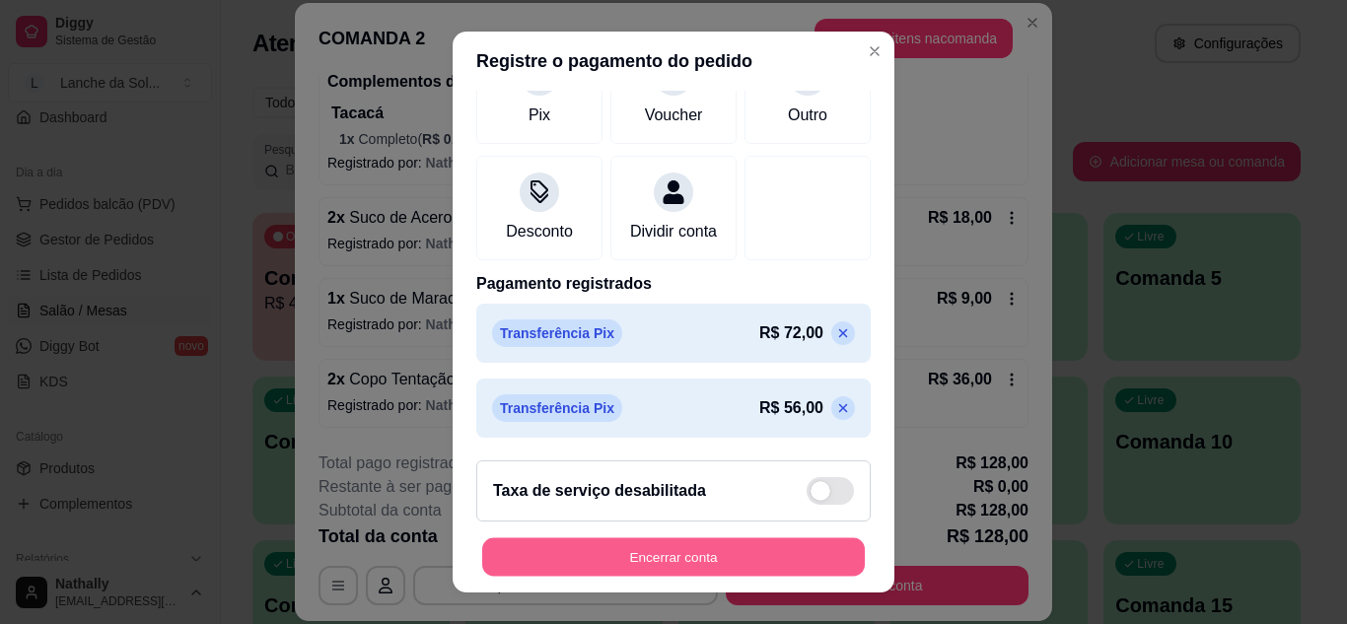
click at [707, 554] on button "Encerrar conta" at bounding box center [673, 558] width 383 height 38
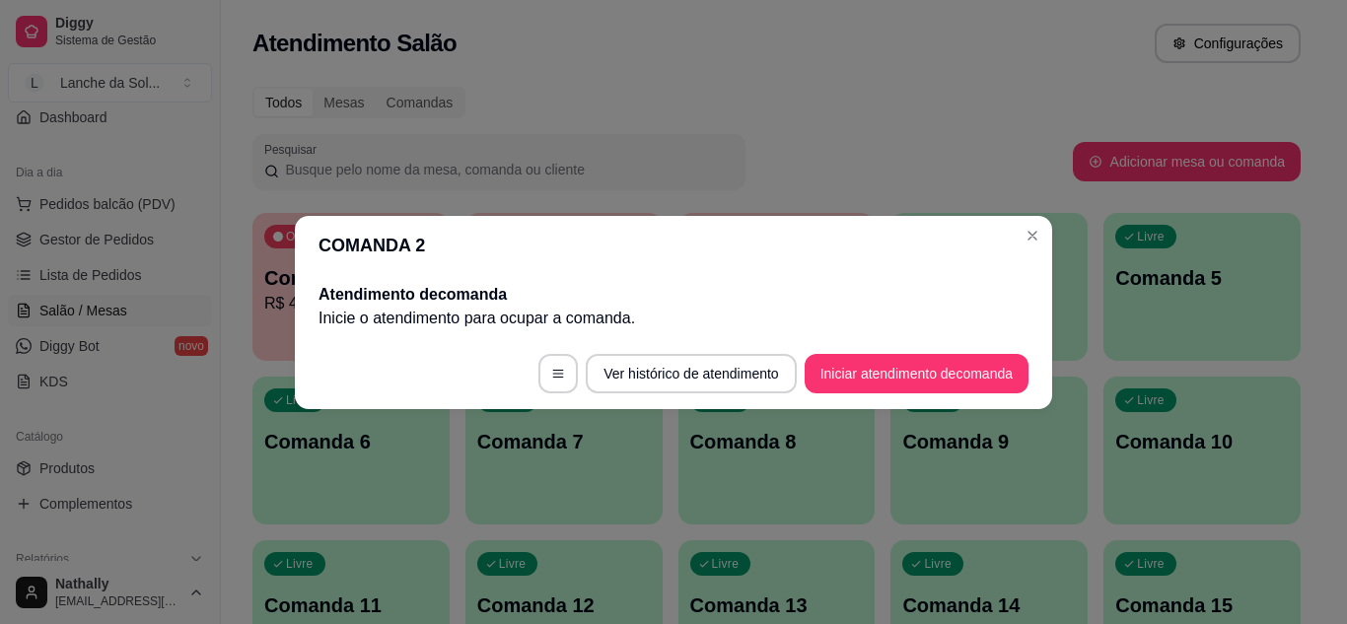
scroll to position [0, 0]
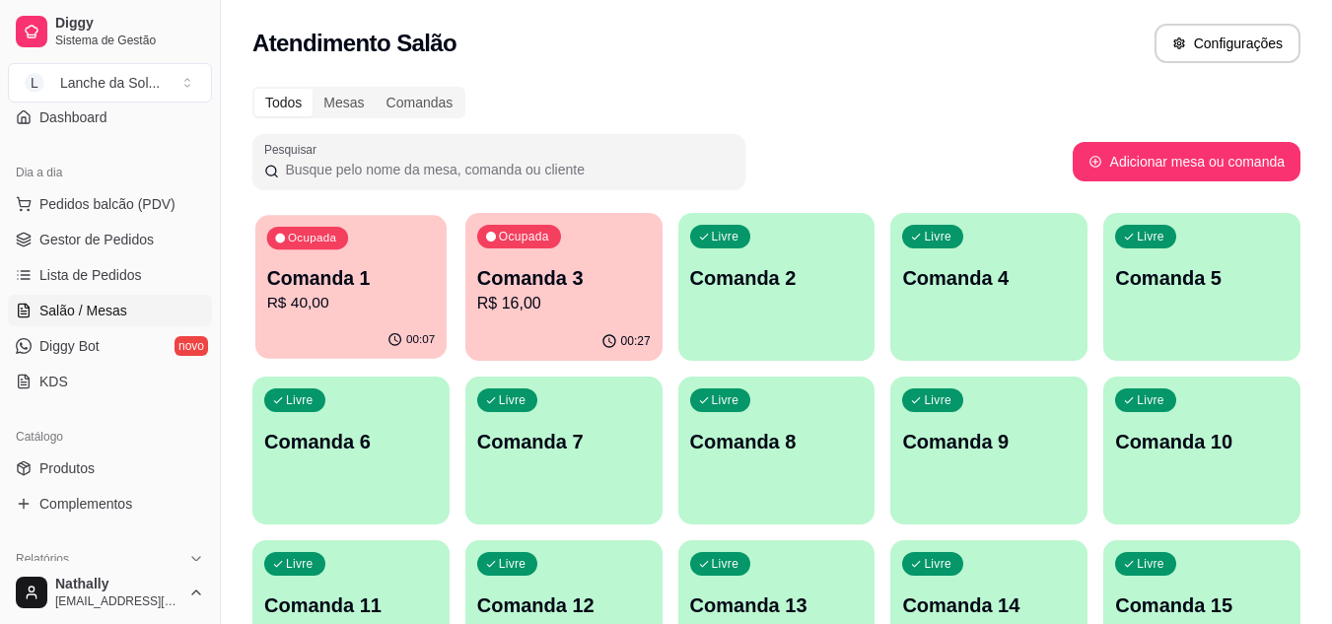
click at [387, 287] on p "Comanda 1" at bounding box center [351, 278] width 169 height 27
click at [121, 249] on span "Gestor de Pedidos" at bounding box center [96, 240] width 114 height 20
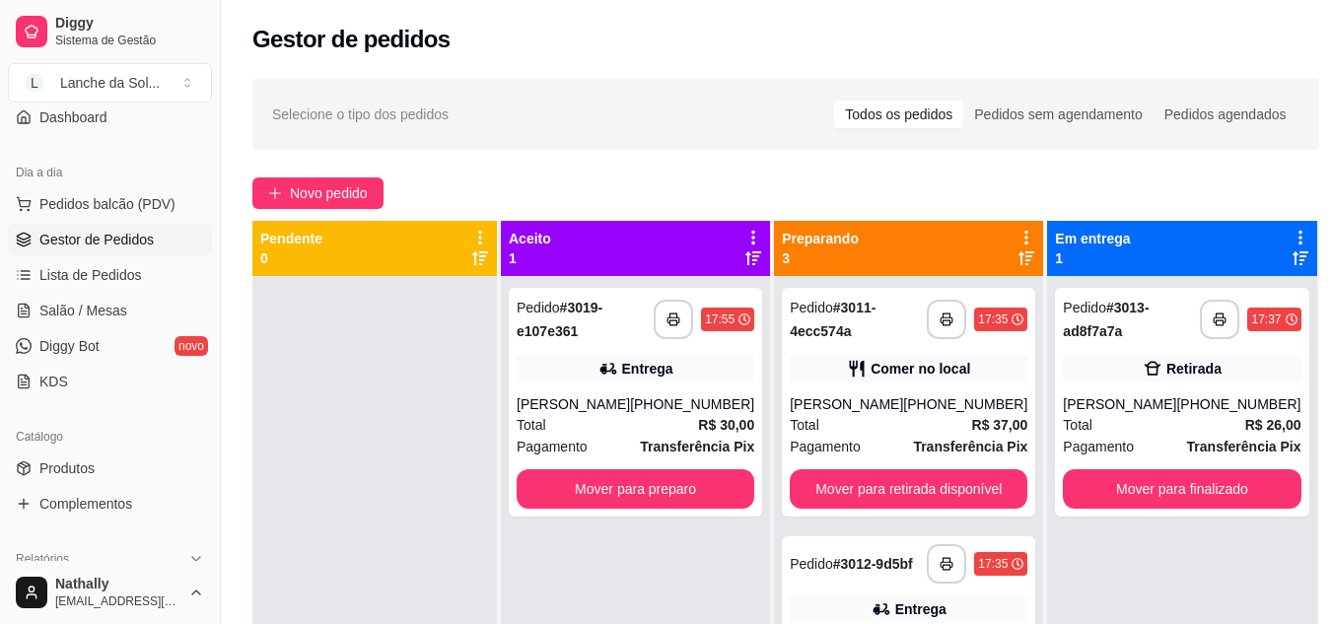
click at [1188, 420] on div "Total R$ 26,00" at bounding box center [1182, 425] width 238 height 22
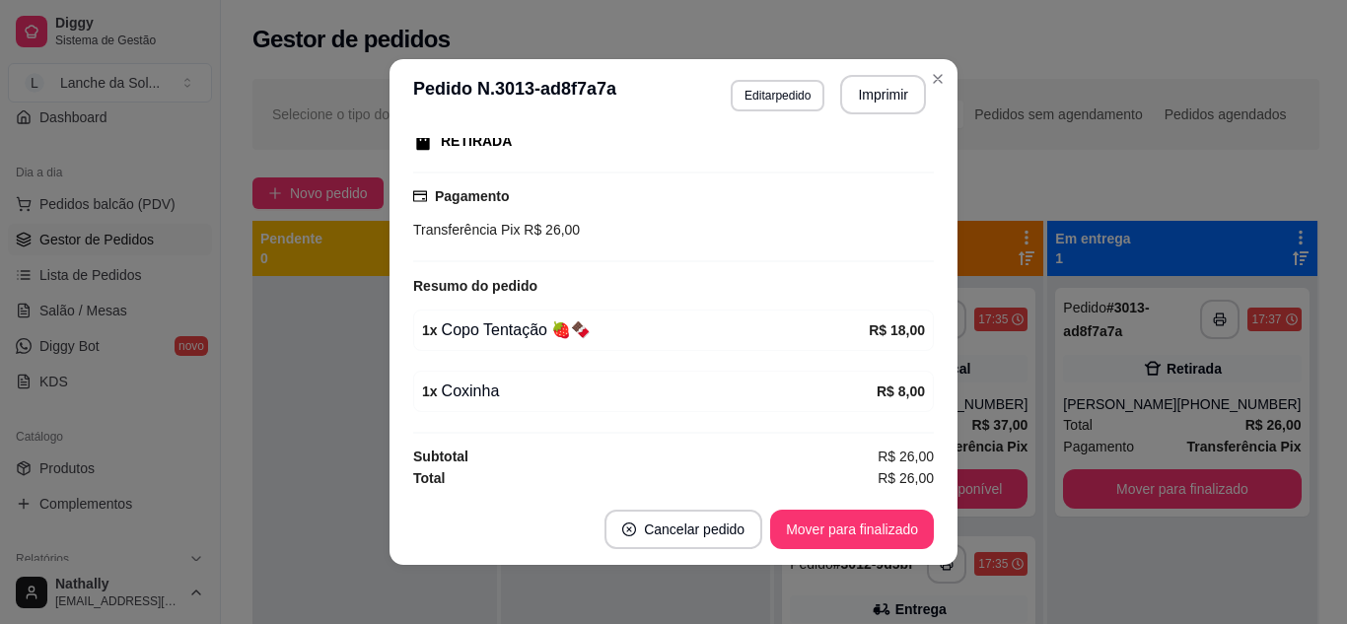
scroll to position [325, 0]
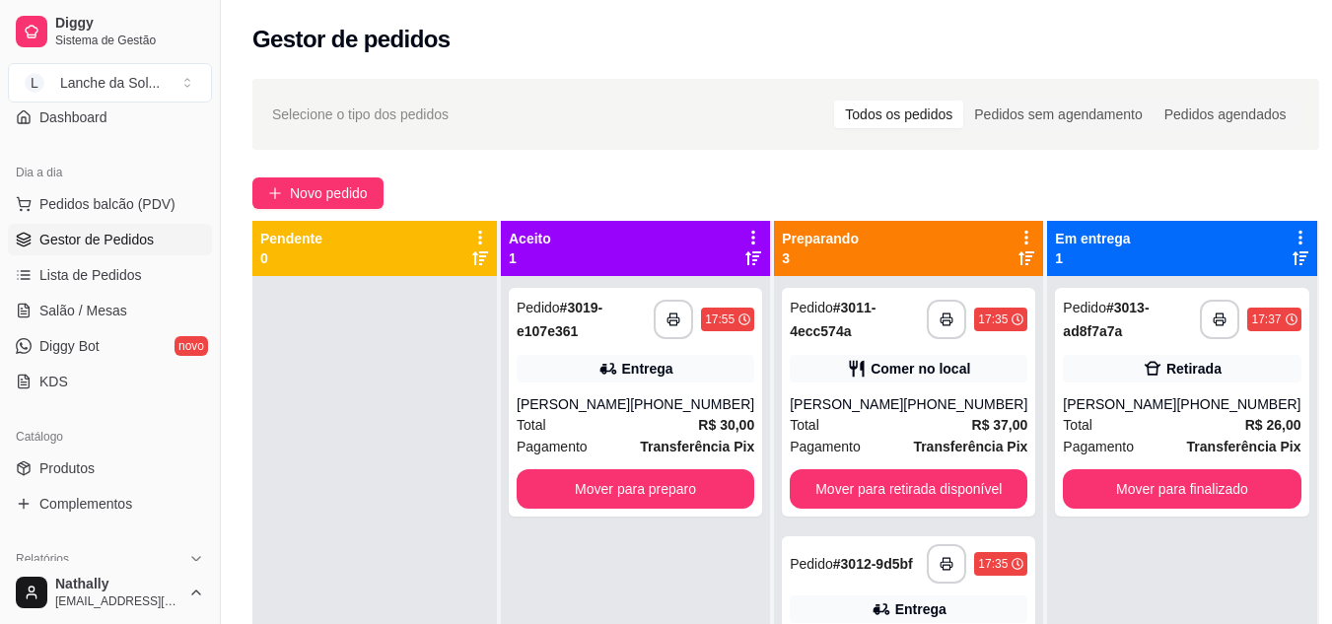
click at [729, 412] on div "(93) 99203-1056" at bounding box center [692, 405] width 124 height 20
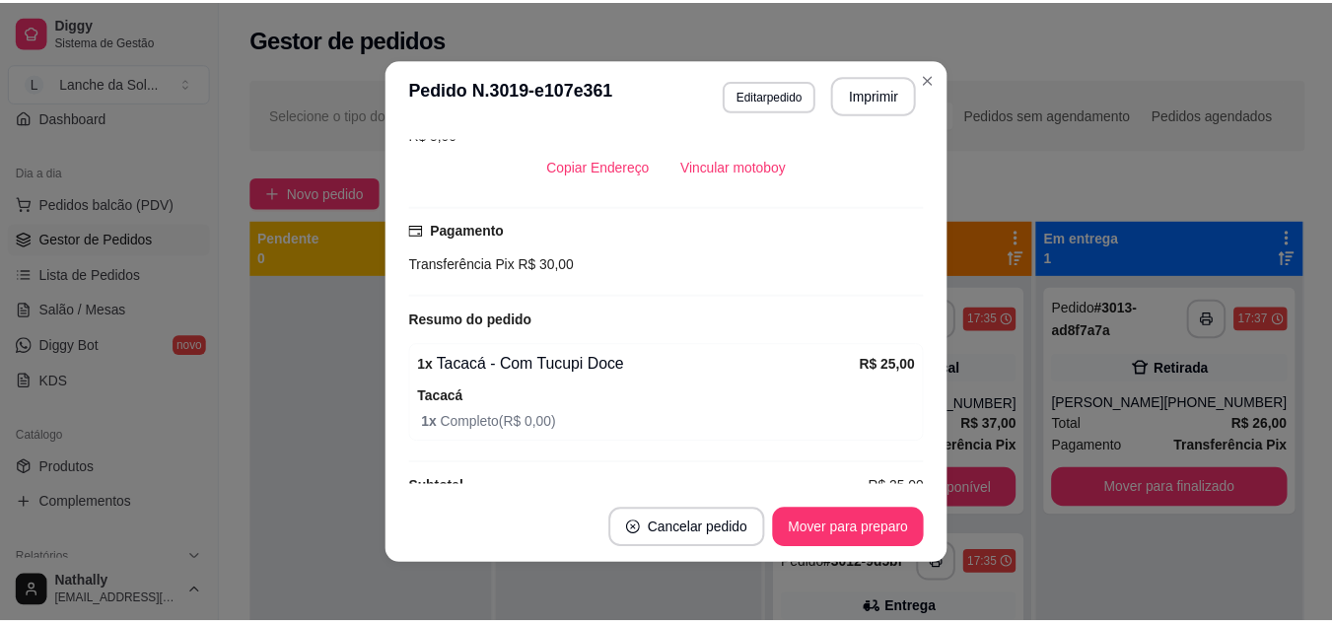
scroll to position [475, 0]
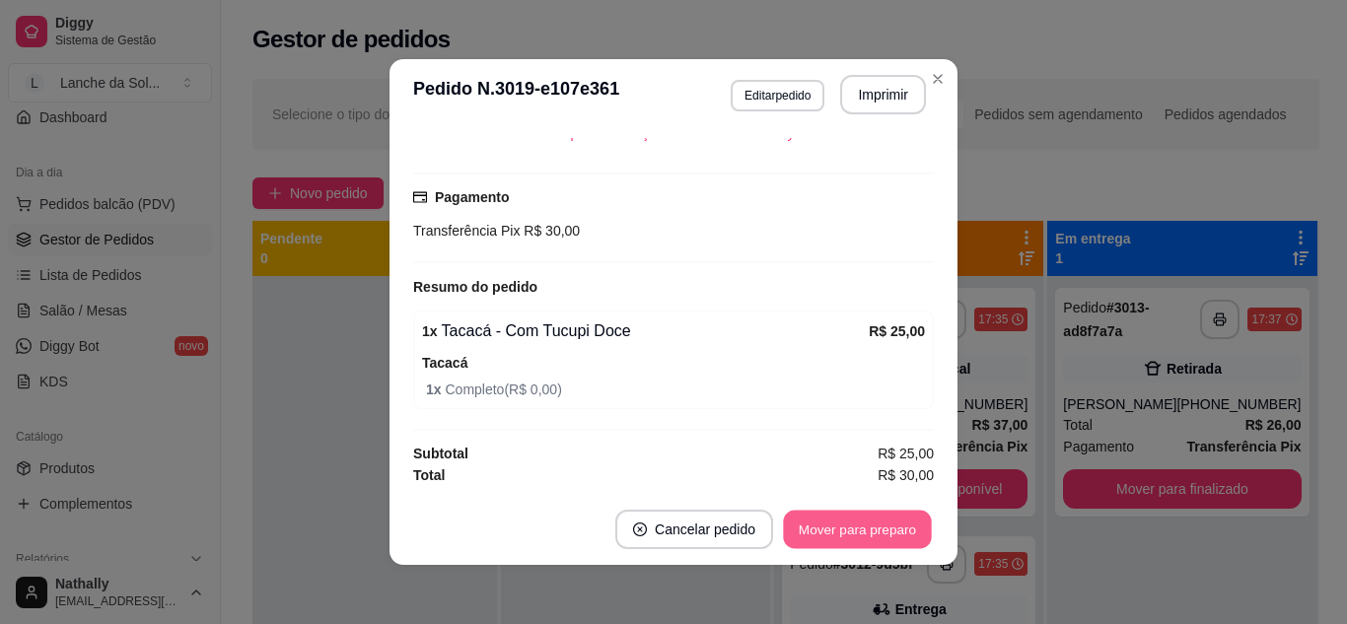
click at [832, 526] on button "Mover para preparo" at bounding box center [857, 530] width 148 height 38
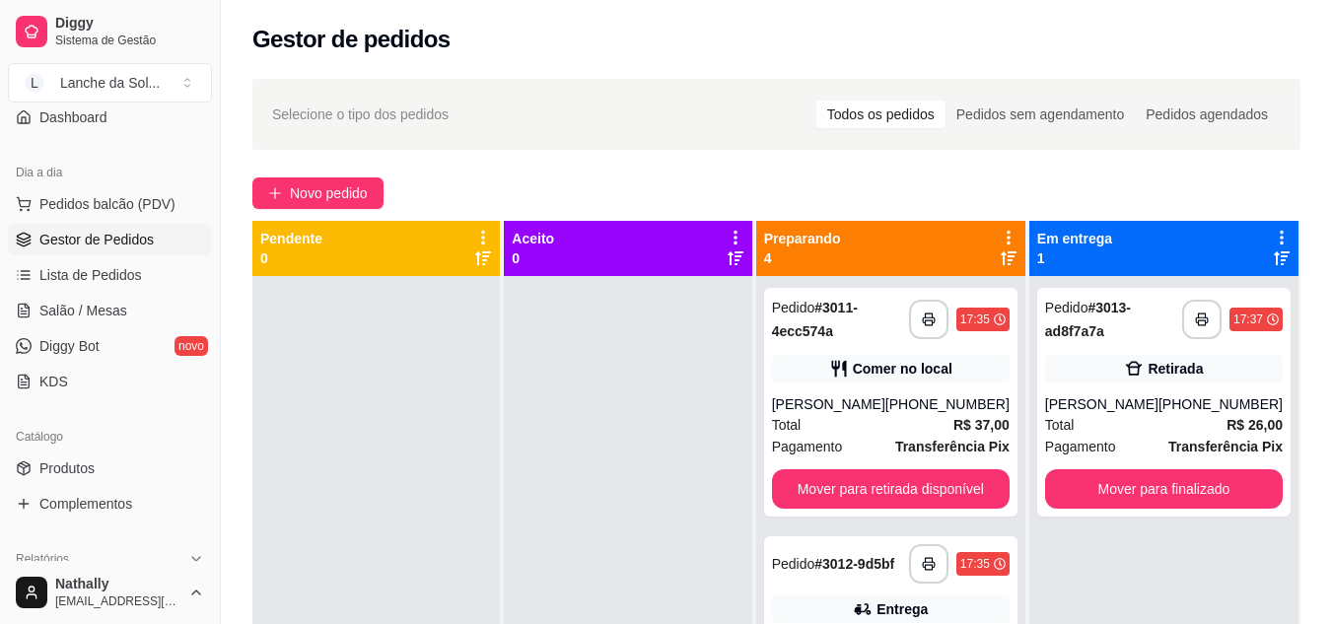
click at [1162, 570] on div "**********" at bounding box center [1164, 588] width 269 height 624
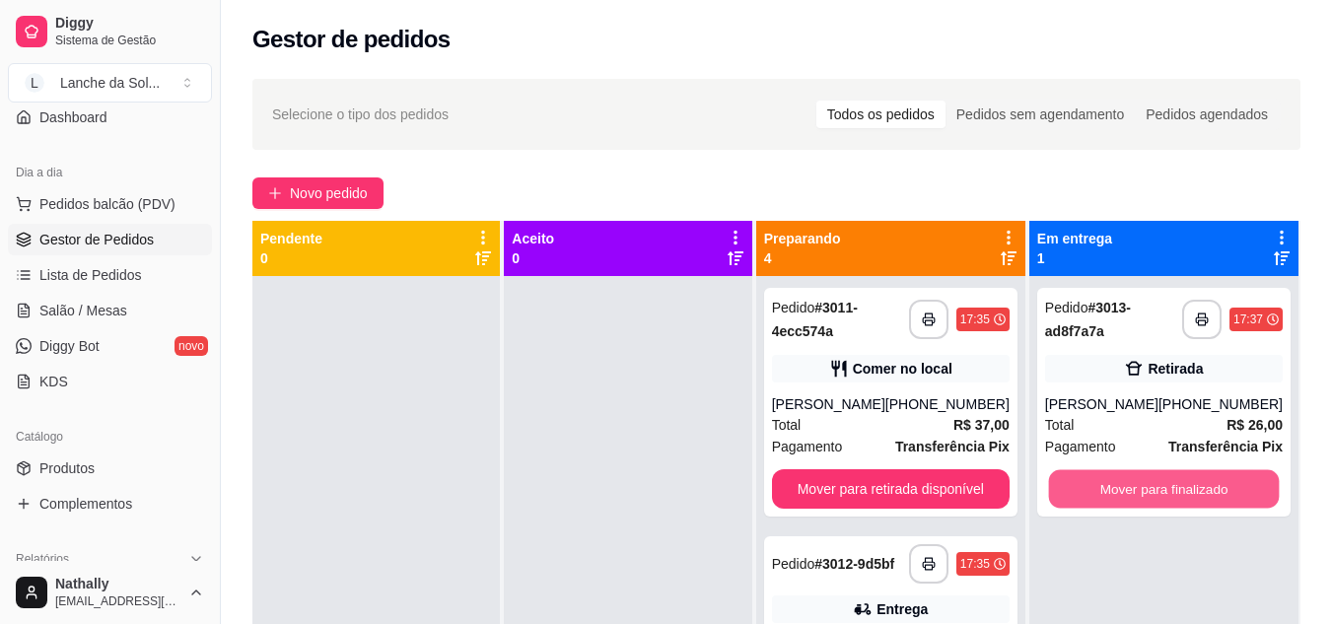
click at [1220, 483] on button "Mover para finalizado" at bounding box center [1163, 489] width 231 height 38
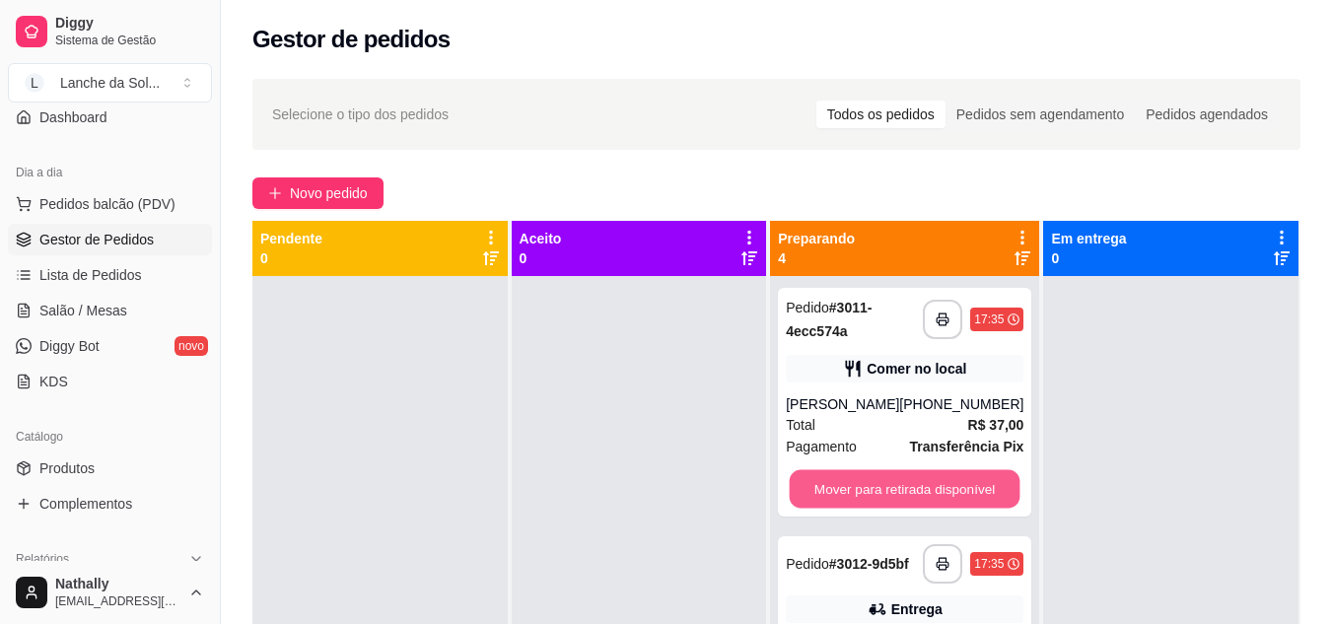
click at [937, 482] on button "Mover para retirada disponível" at bounding box center [905, 489] width 231 height 38
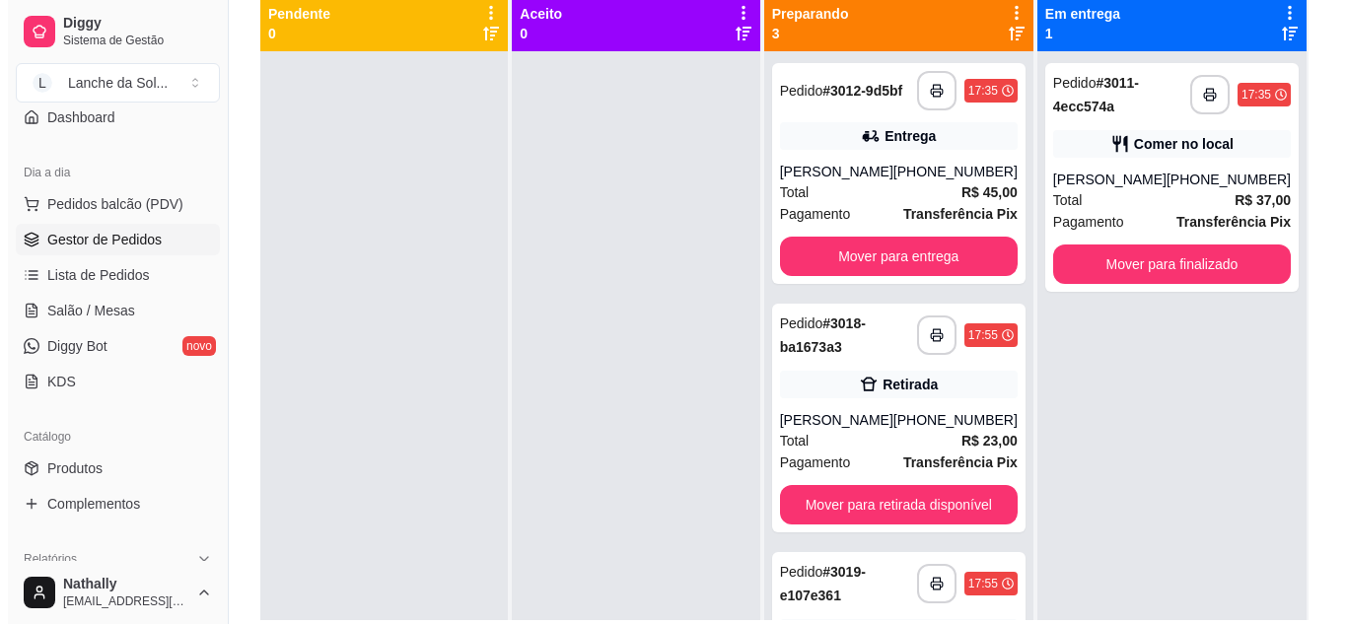
scroll to position [222, 0]
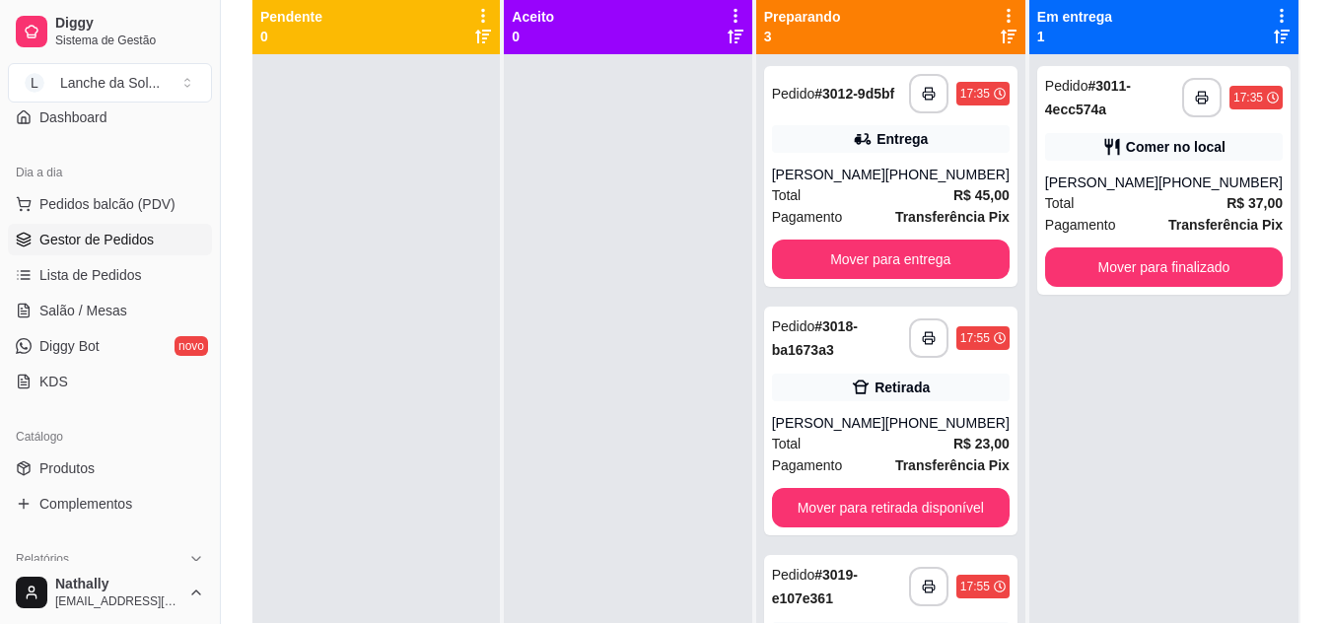
click at [912, 184] on div "[PHONE_NUMBER]" at bounding box center [948, 175] width 124 height 20
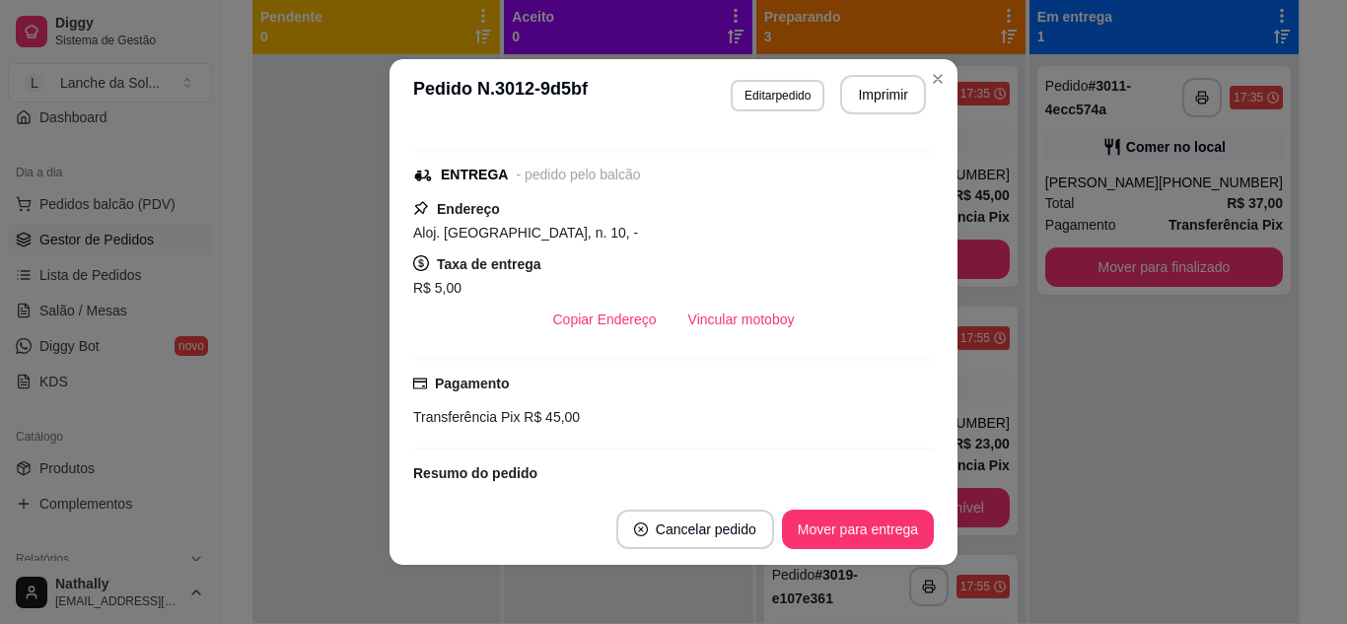
scroll to position [236, 0]
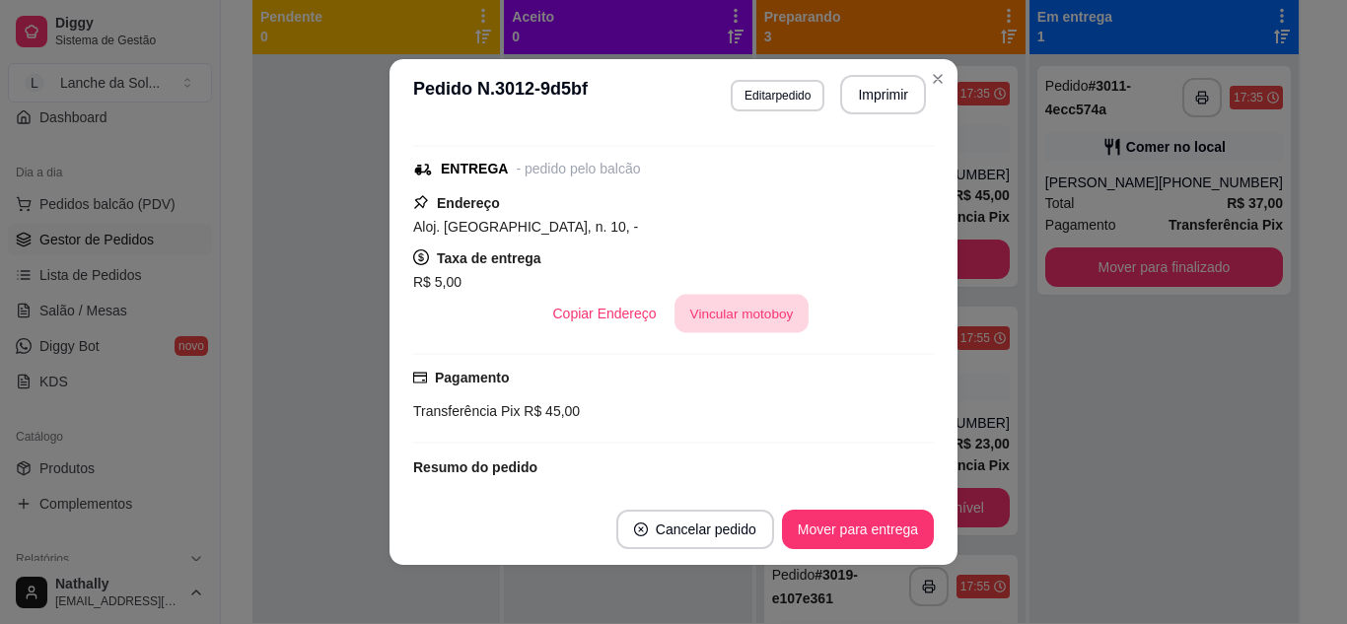
click at [749, 313] on button "Vincular motoboy" at bounding box center [742, 314] width 134 height 38
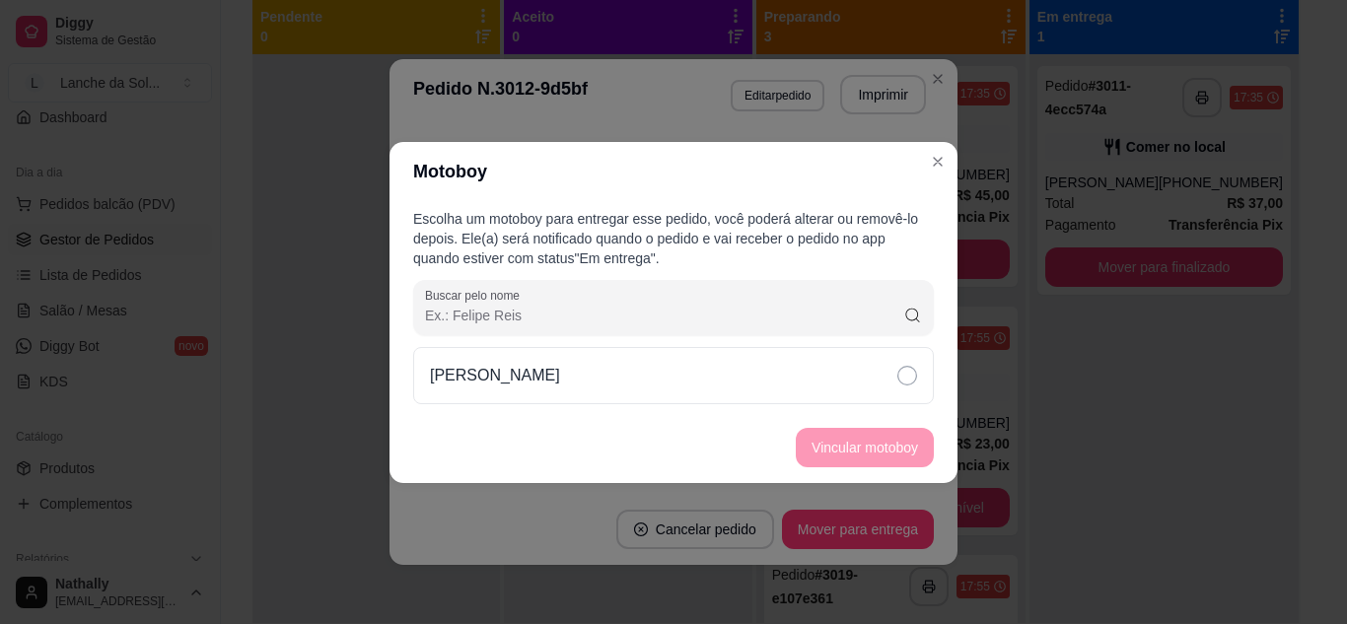
click at [685, 381] on div "[PERSON_NAME]" at bounding box center [673, 375] width 521 height 57
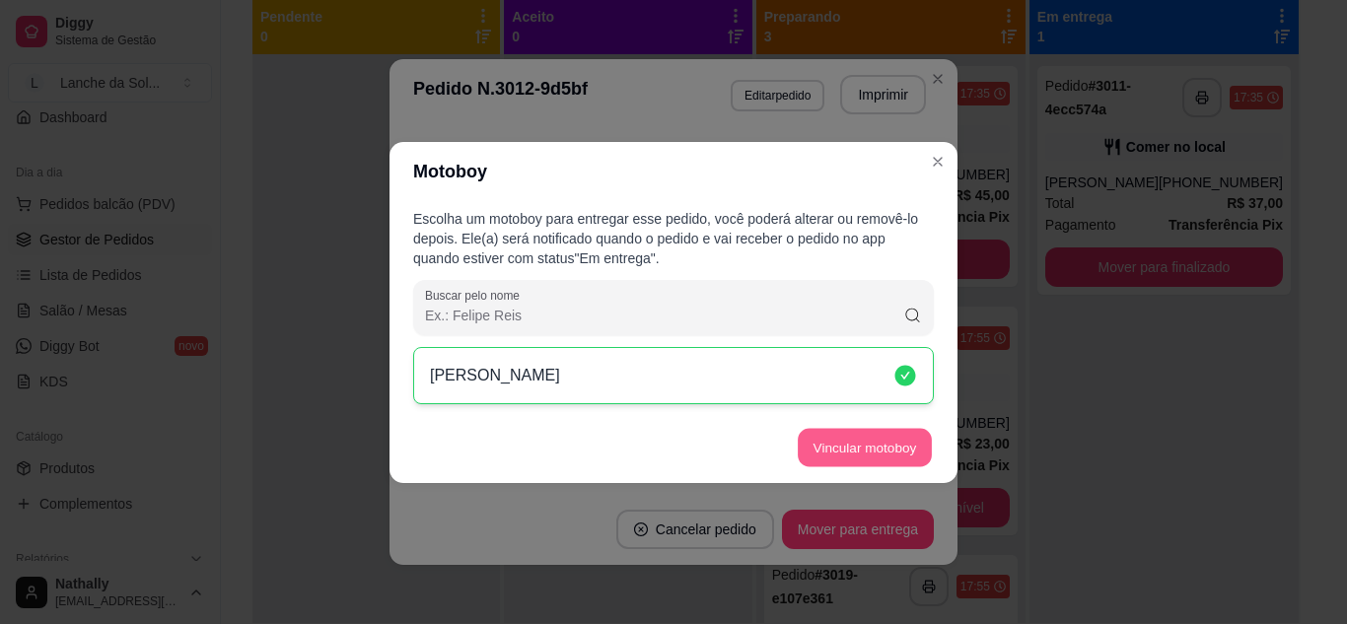
click at [819, 447] on button "Vincular motoboy" at bounding box center [865, 447] width 134 height 38
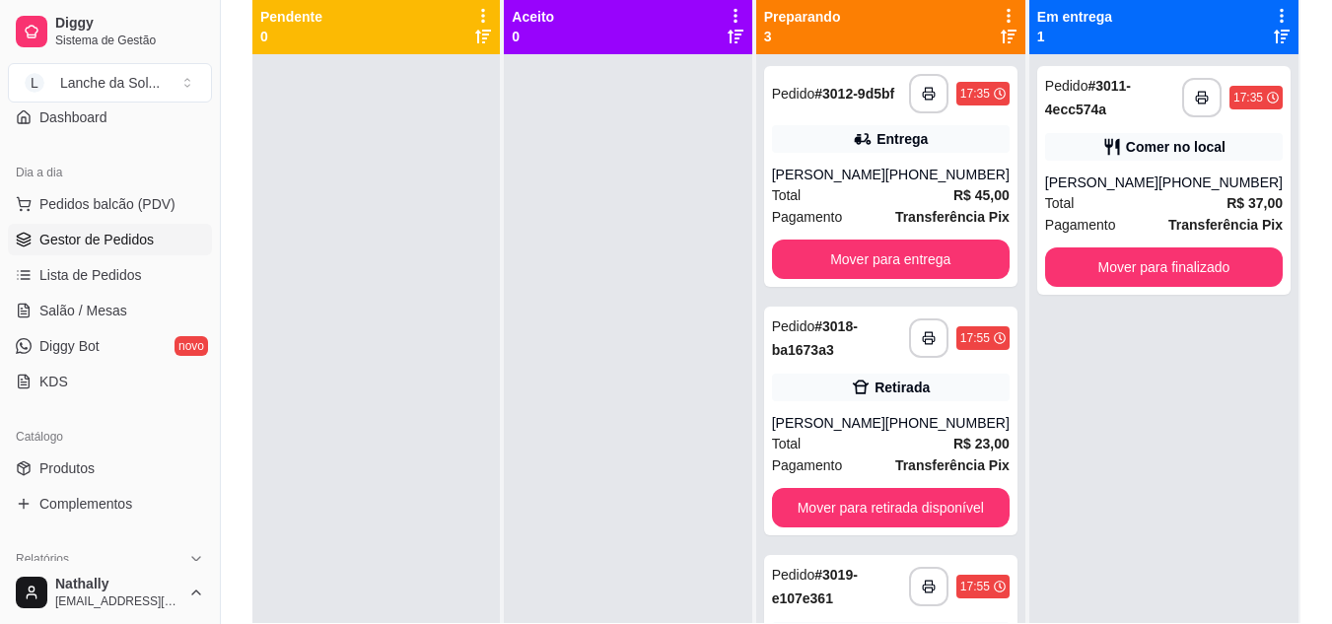
click at [931, 205] on div "Total R$ 45,00" at bounding box center [891, 195] width 238 height 22
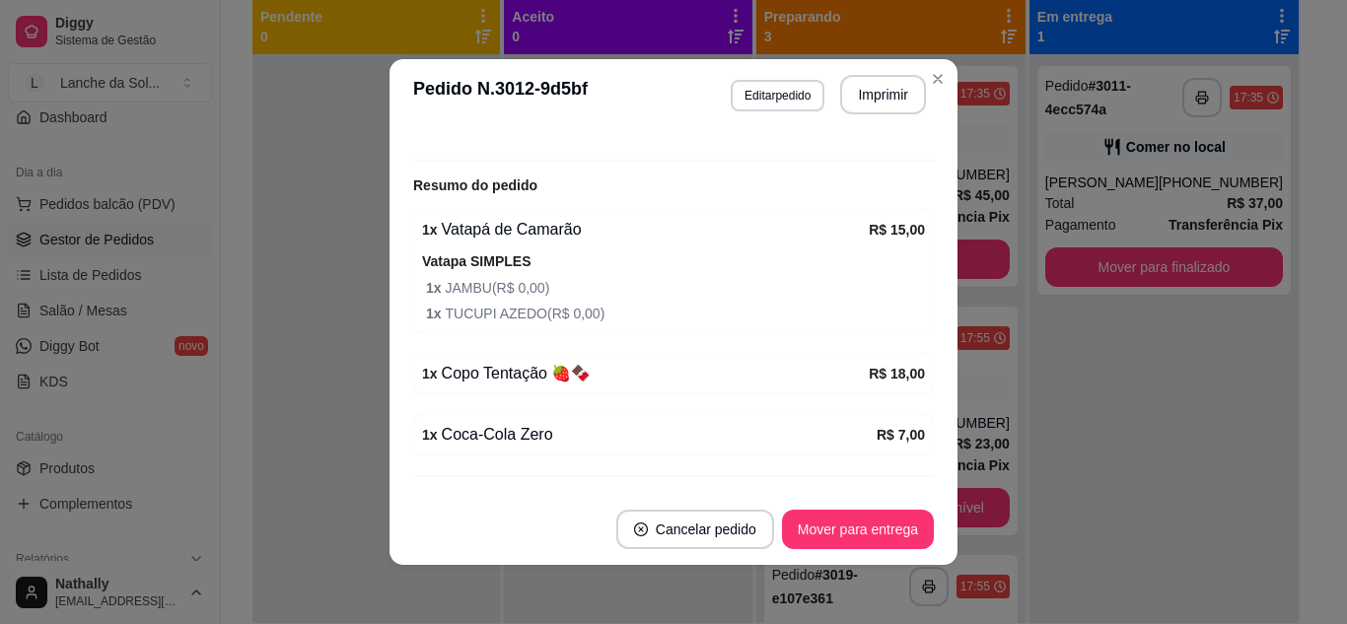
scroll to position [584, 0]
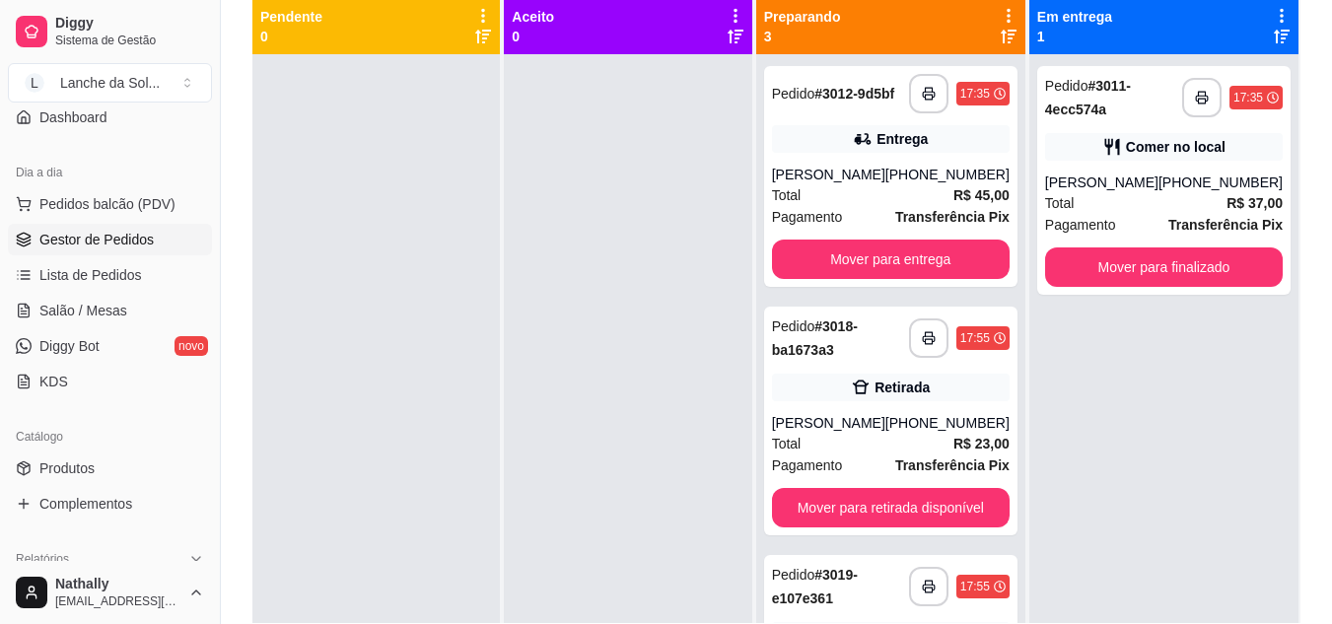
click at [879, 425] on div "Irilane lopes" at bounding box center [828, 423] width 113 height 20
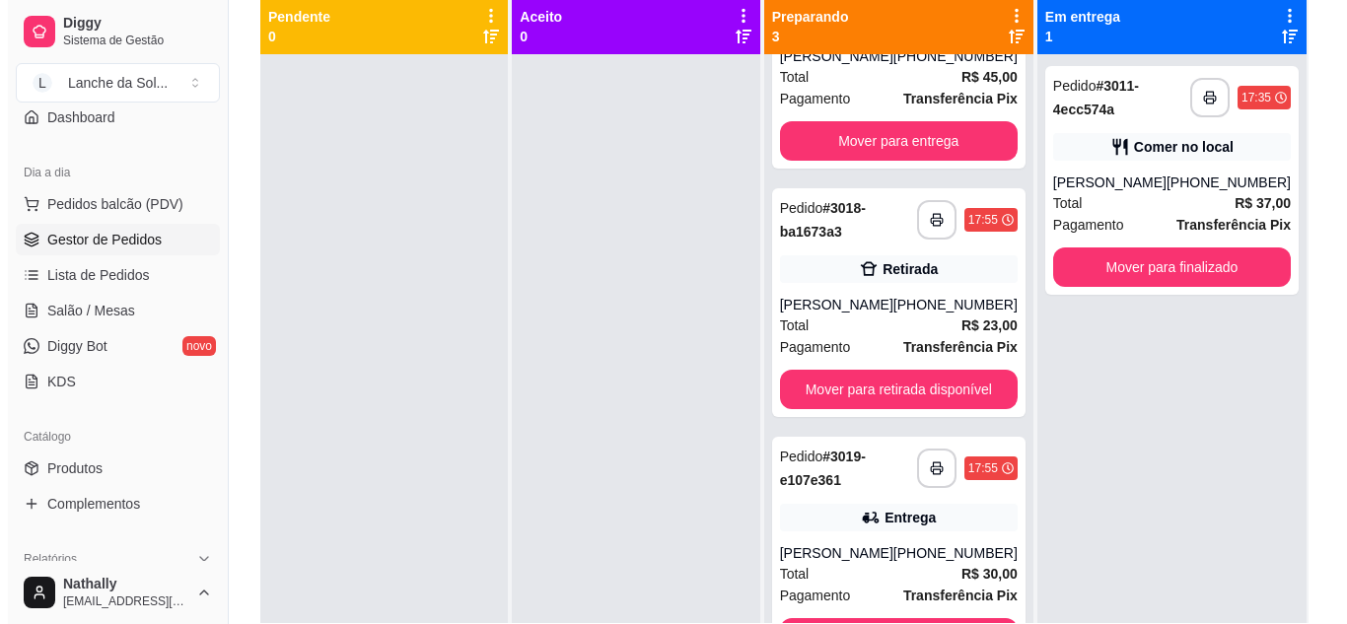
scroll to position [141, 0]
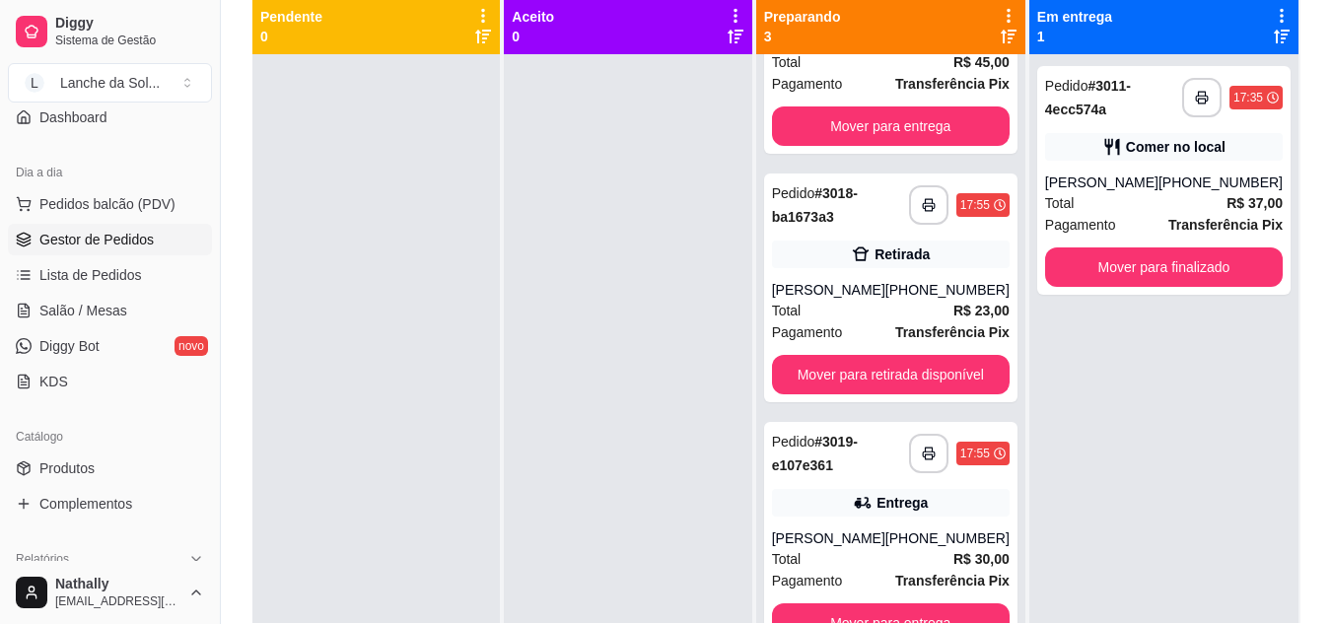
click at [898, 528] on div "**********" at bounding box center [890, 536] width 253 height 229
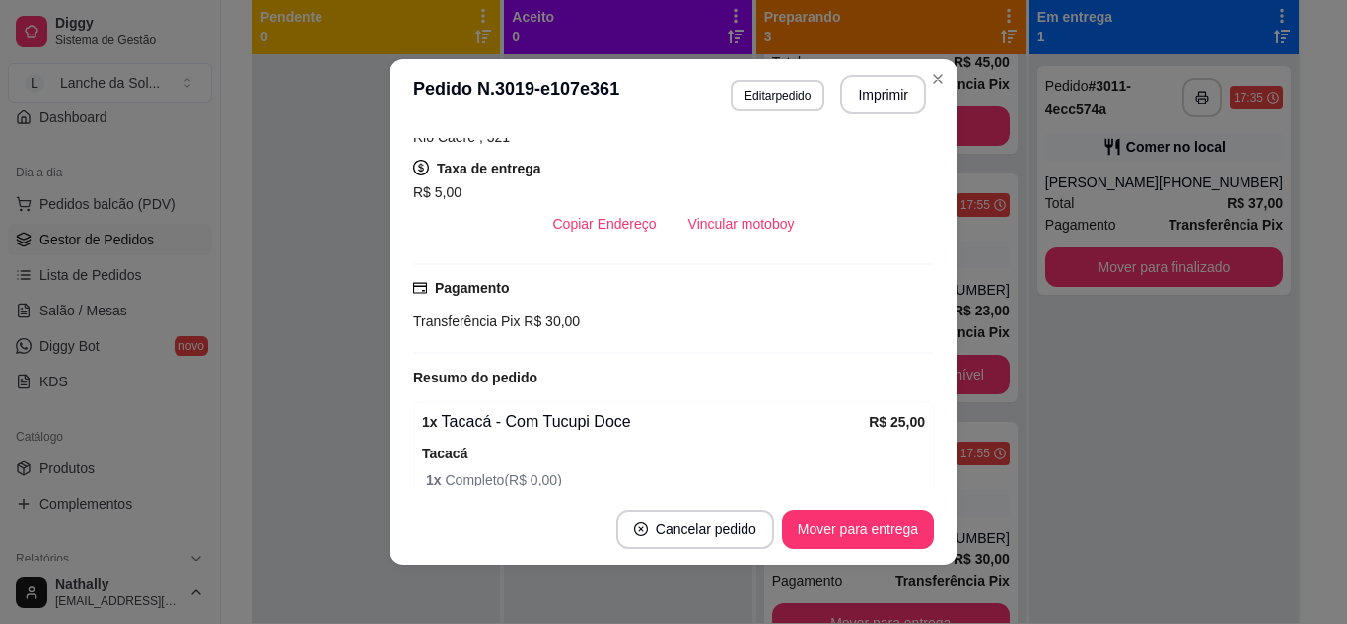
scroll to position [393, 0]
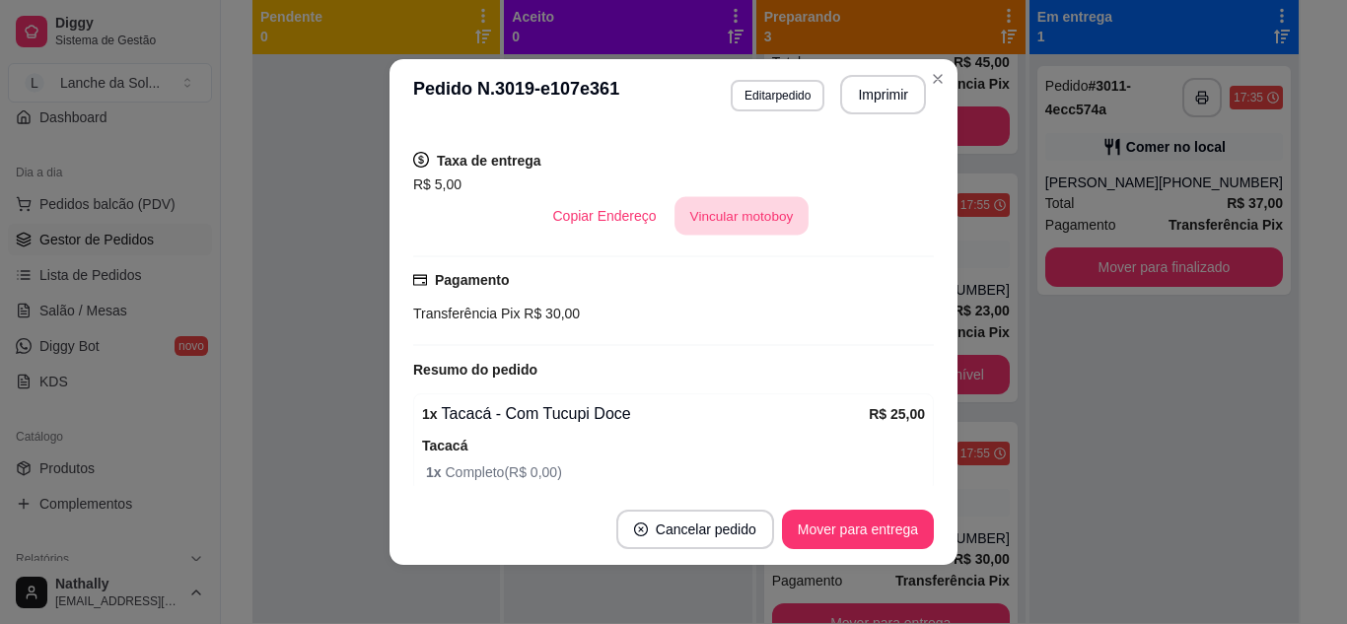
click at [704, 220] on button "Vincular motoboy" at bounding box center [742, 216] width 134 height 38
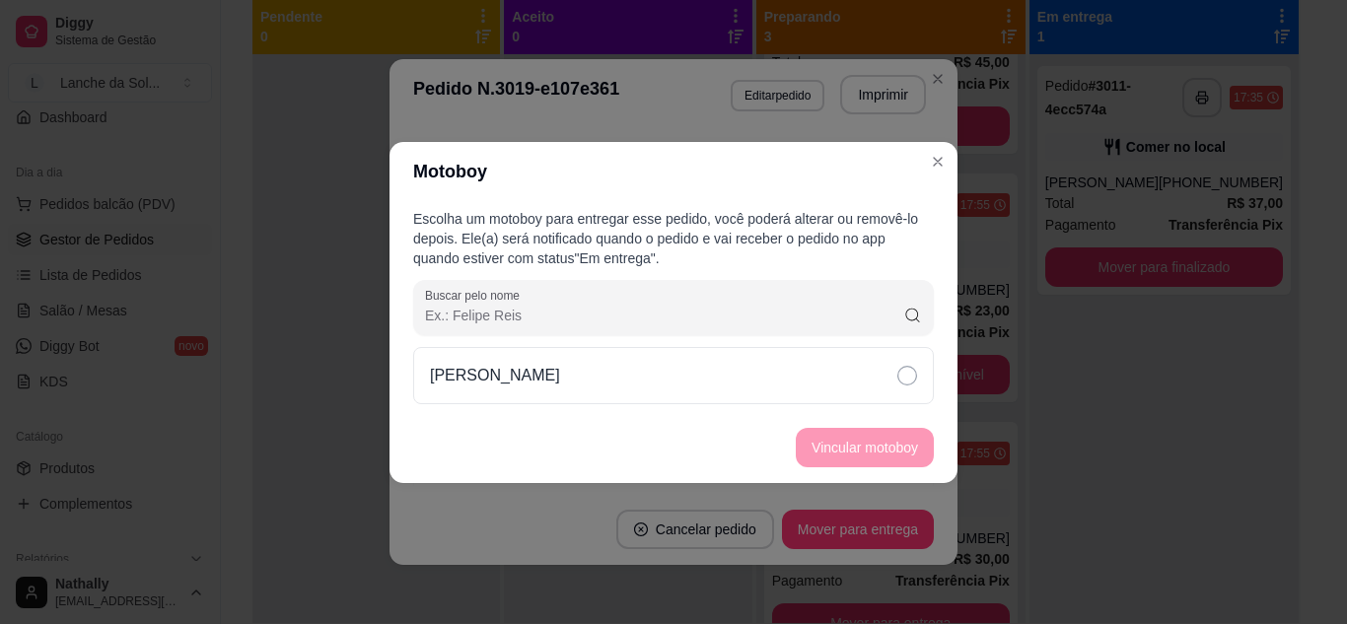
click at [732, 380] on div "[PERSON_NAME]" at bounding box center [673, 375] width 521 height 57
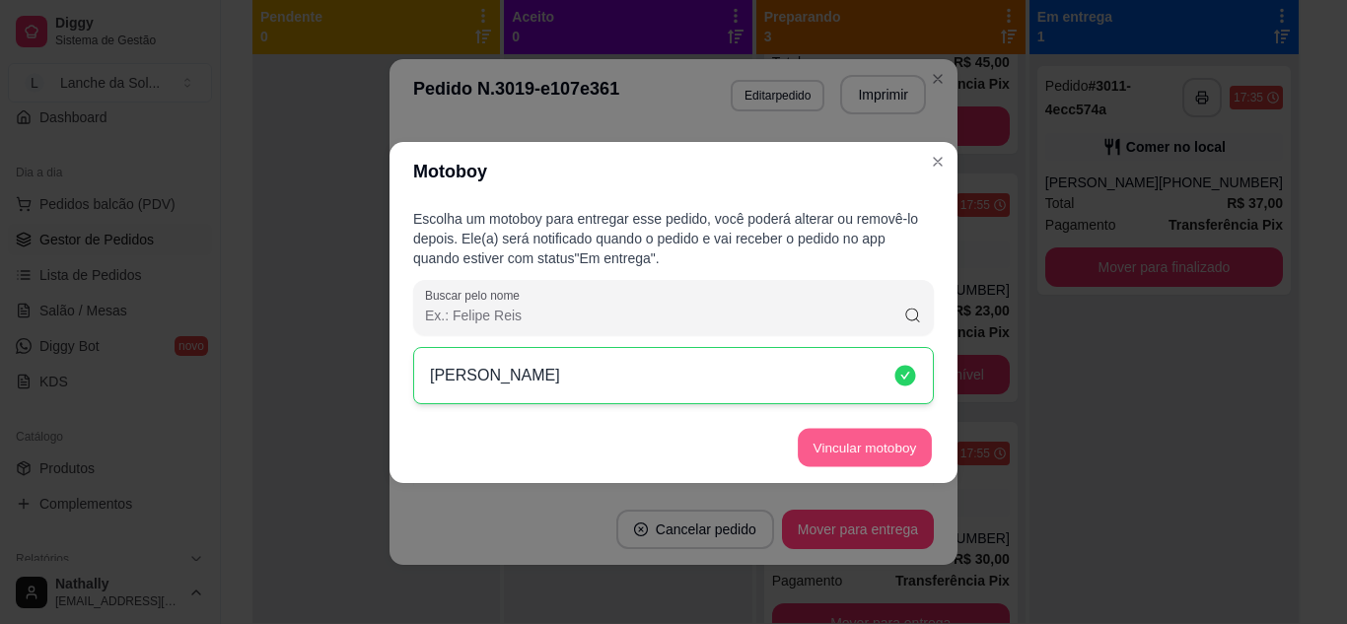
click at [827, 457] on button "Vincular motoboy" at bounding box center [865, 447] width 134 height 38
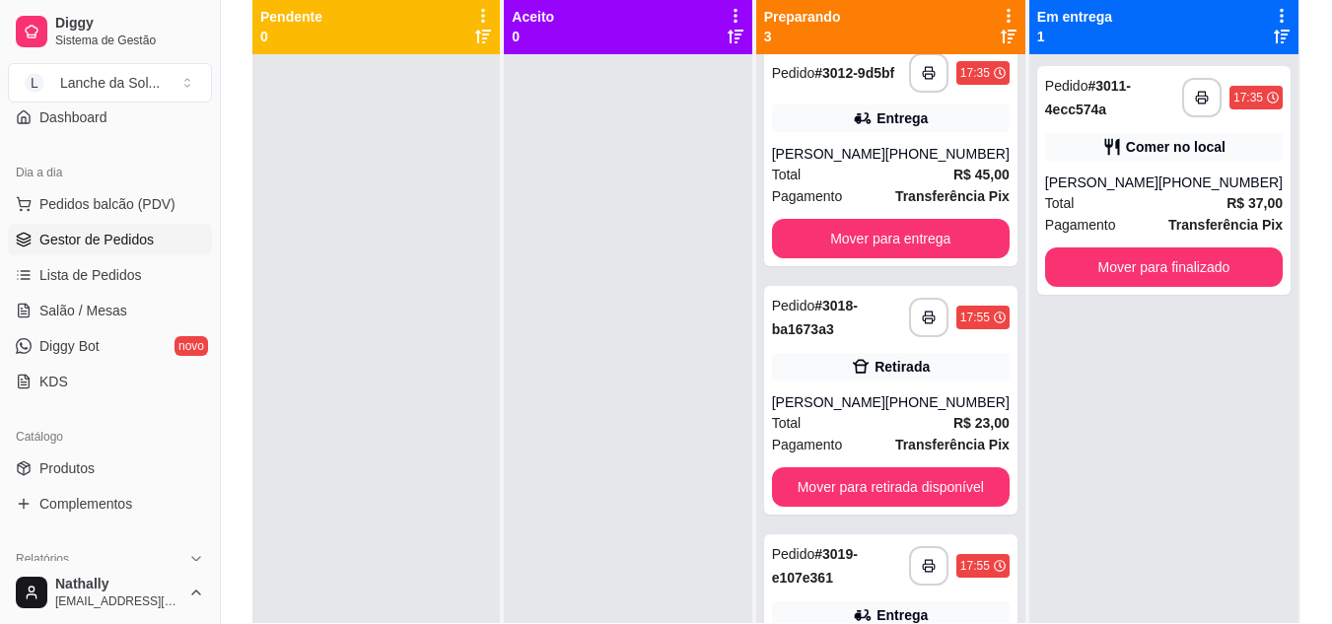
scroll to position [17, 0]
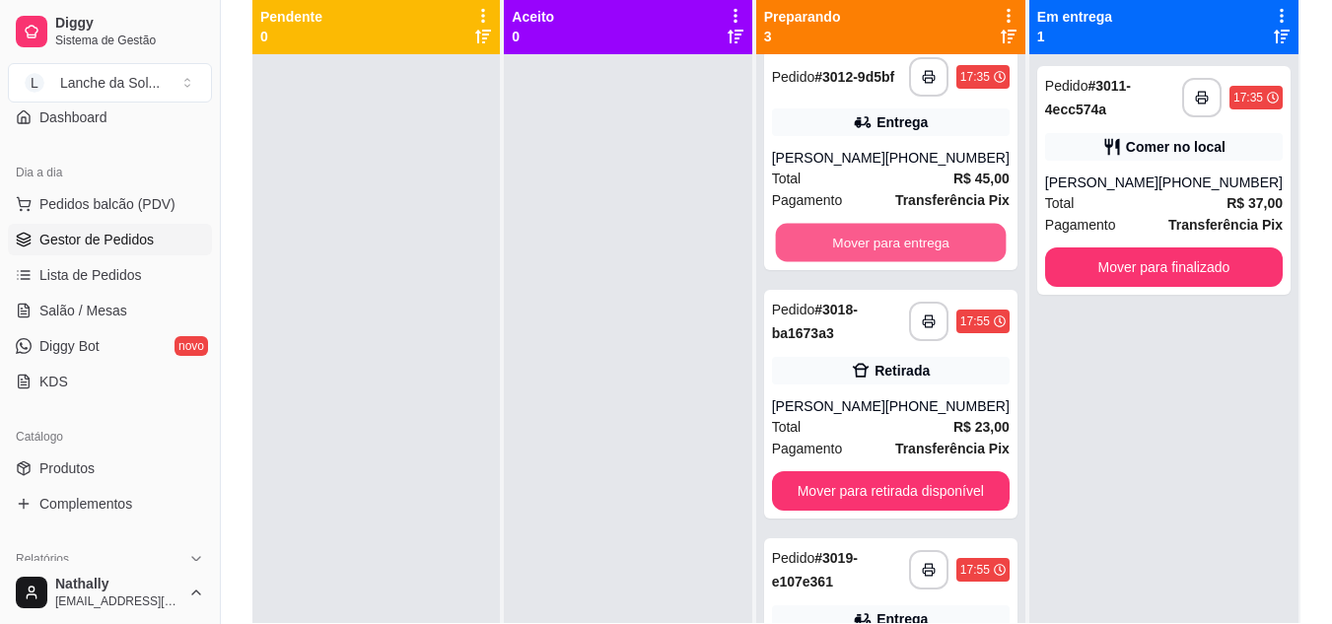
click at [928, 245] on button "Mover para entrega" at bounding box center [890, 243] width 231 height 38
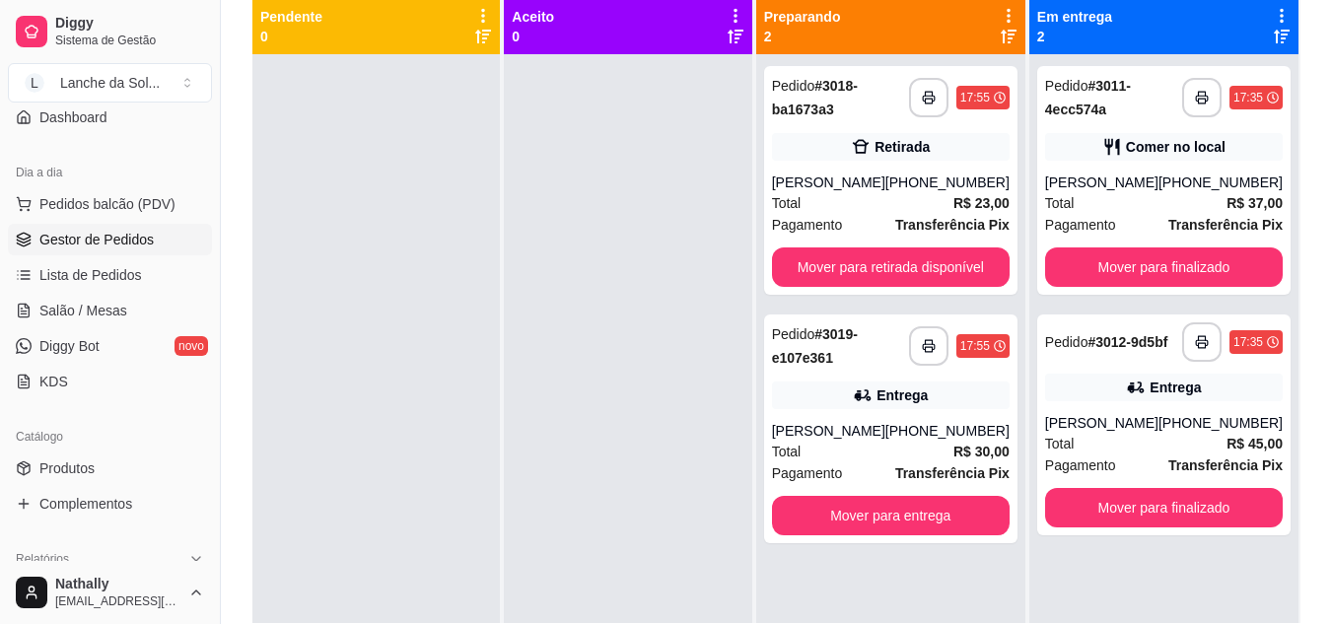
scroll to position [0, 0]
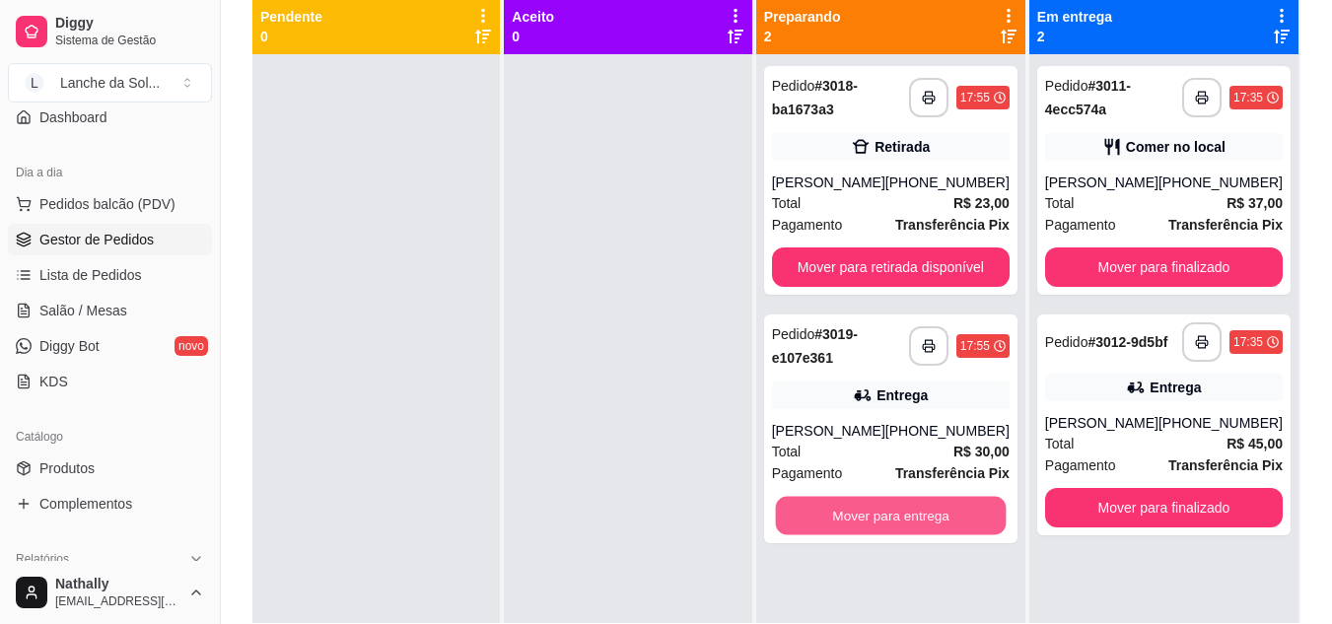
click at [880, 525] on button "Mover para entrega" at bounding box center [890, 516] width 231 height 38
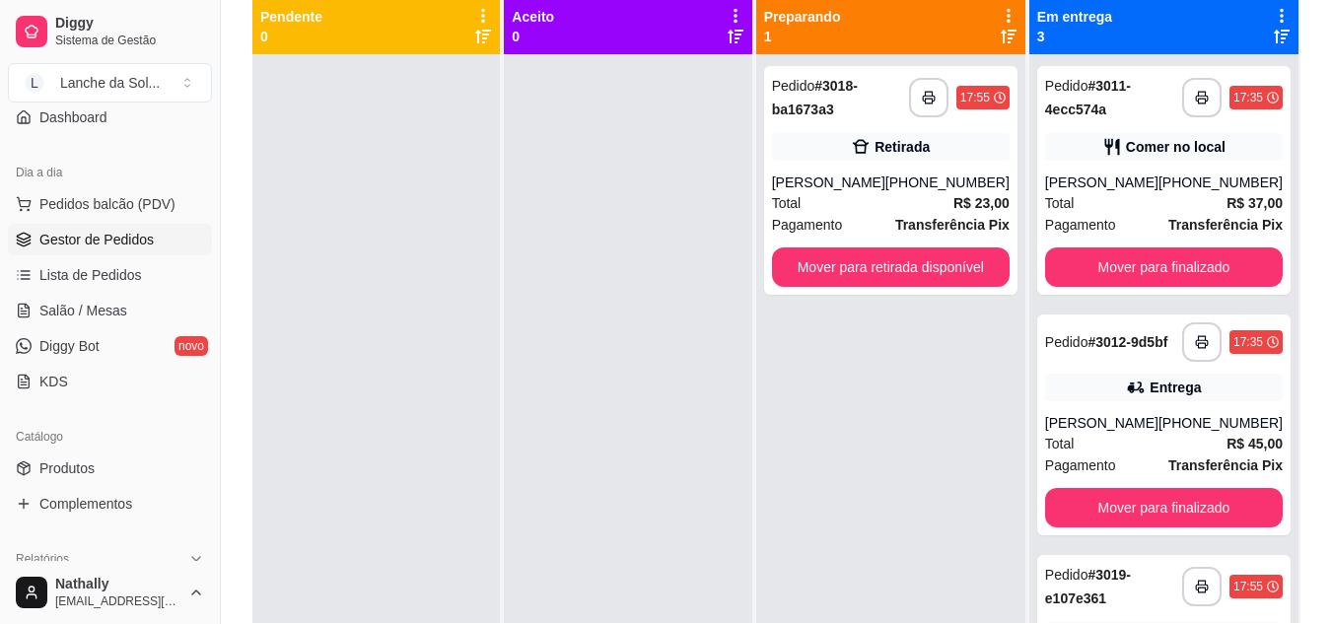
click at [93, 317] on span "Salão / Mesas" at bounding box center [83, 311] width 88 height 20
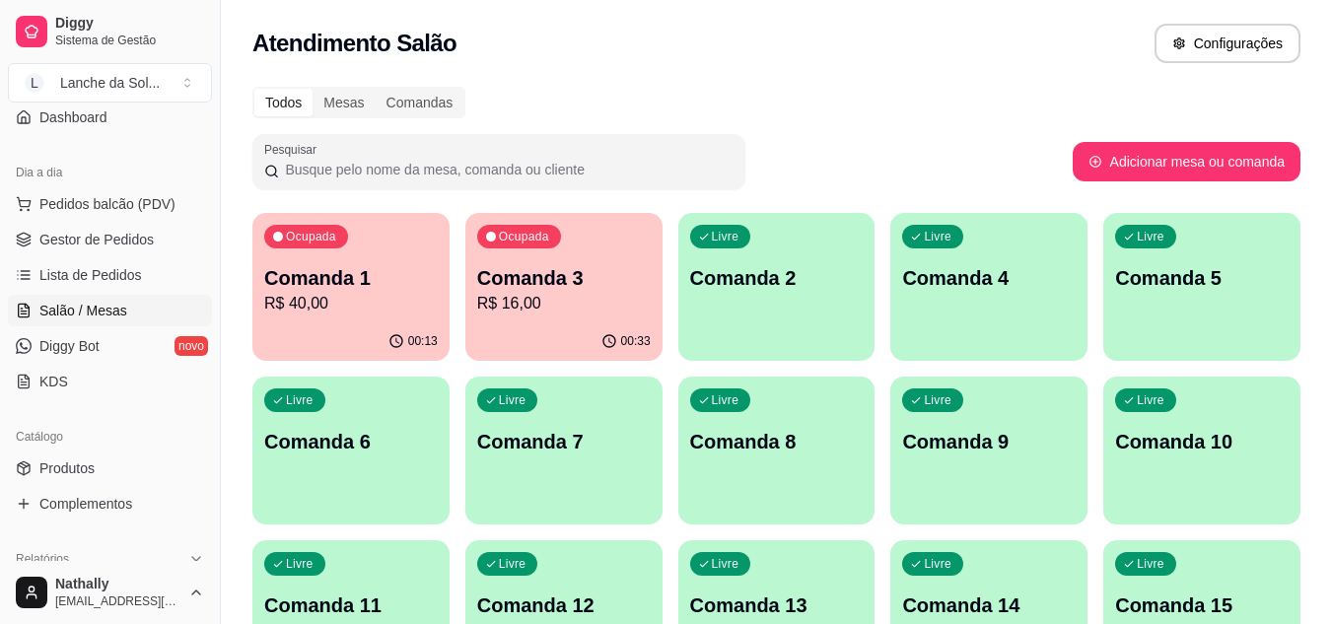
click at [115, 254] on link "Gestor de Pedidos" at bounding box center [110, 240] width 204 height 32
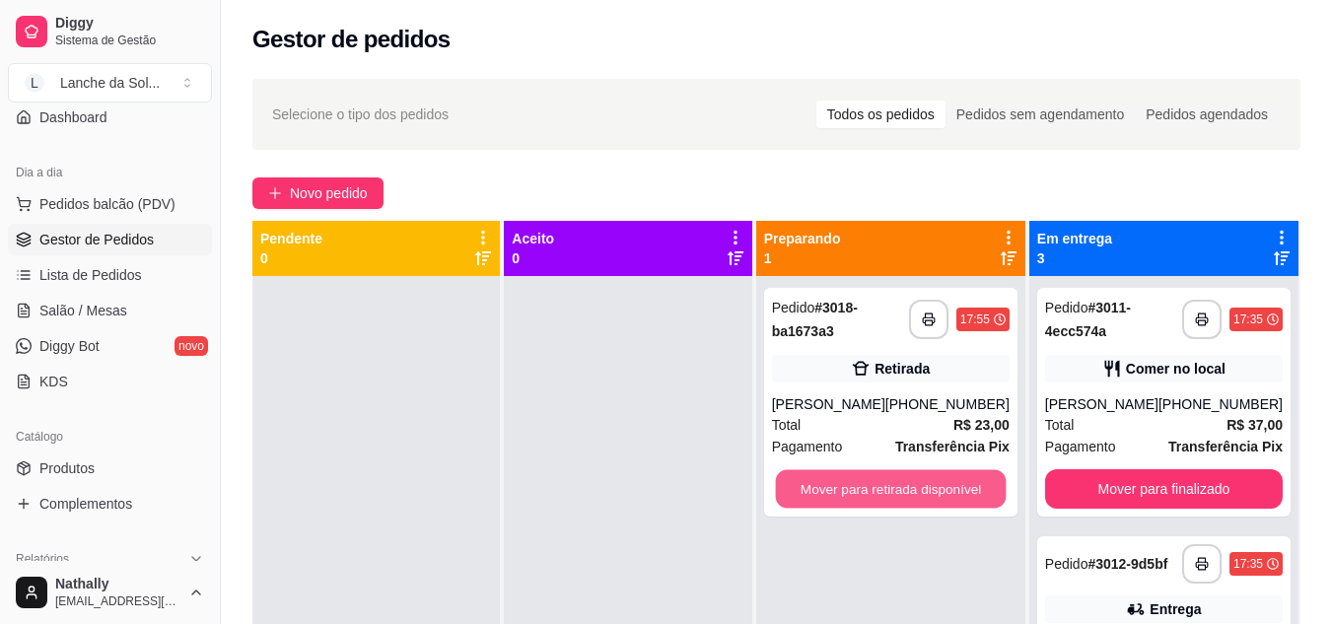
click at [901, 490] on button "Mover para retirada disponível" at bounding box center [890, 489] width 231 height 38
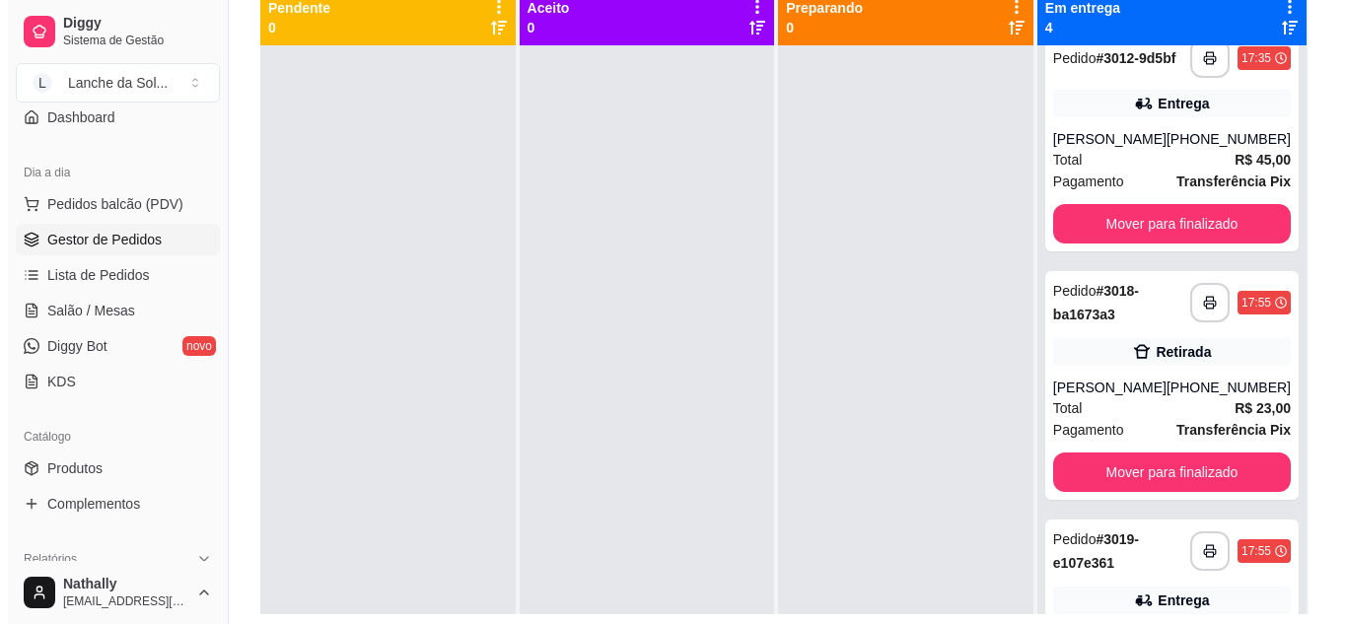
scroll to position [279, 0]
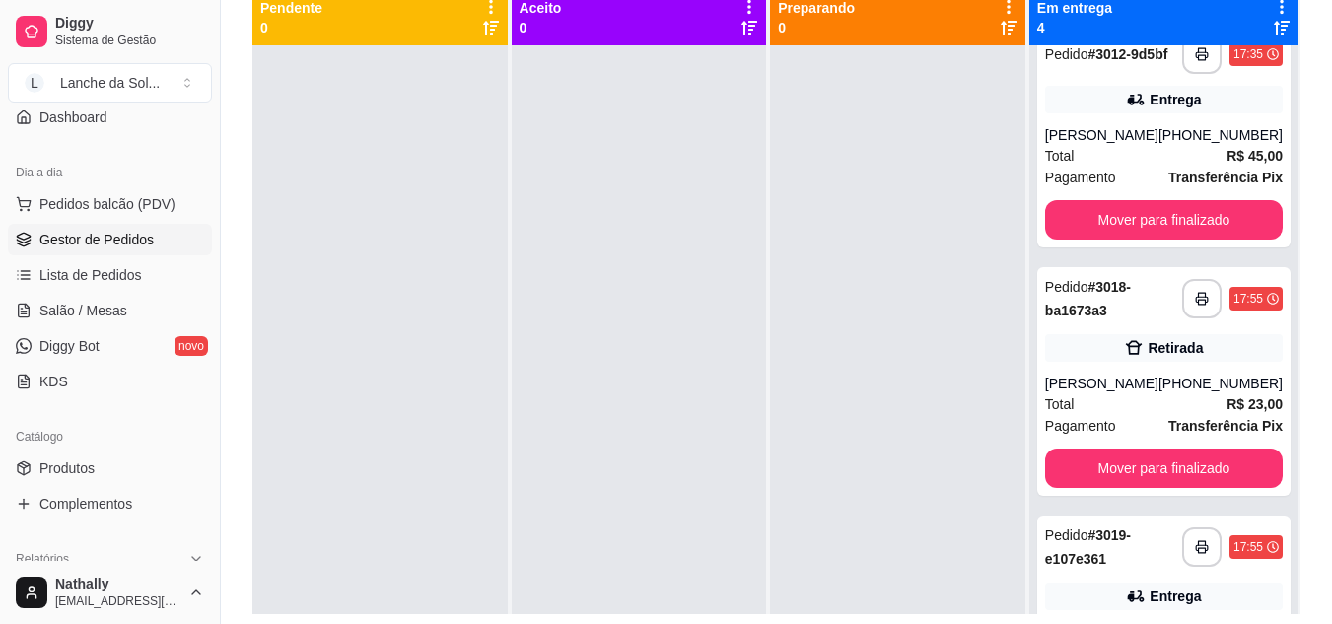
click at [1160, 387] on div "(93) 99222-0177" at bounding box center [1221, 384] width 124 height 20
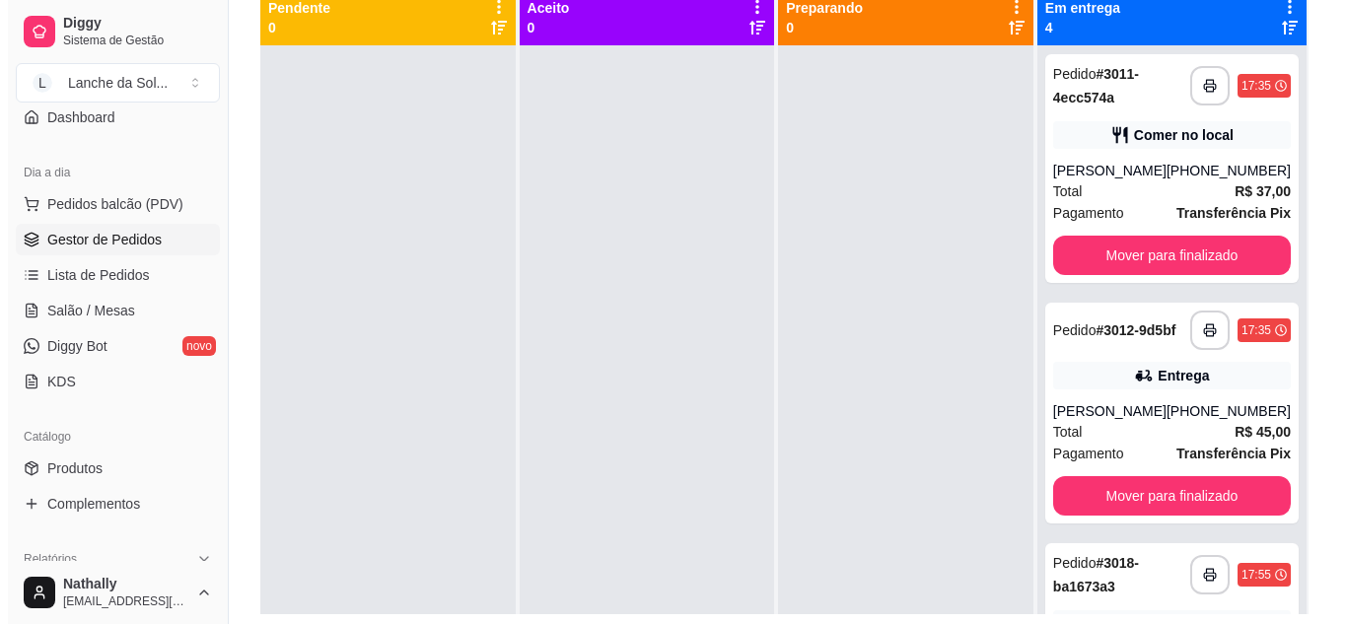
scroll to position [0, 0]
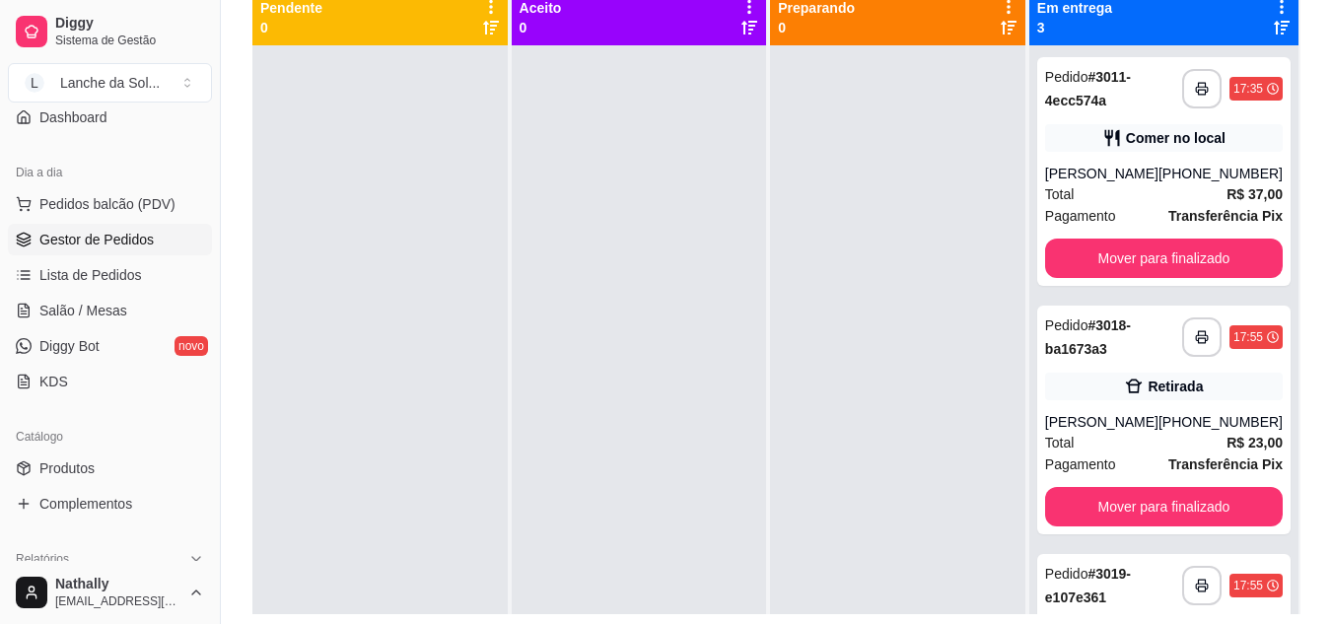
click at [1148, 169] on div "[PERSON_NAME]" at bounding box center [1101, 174] width 113 height 20
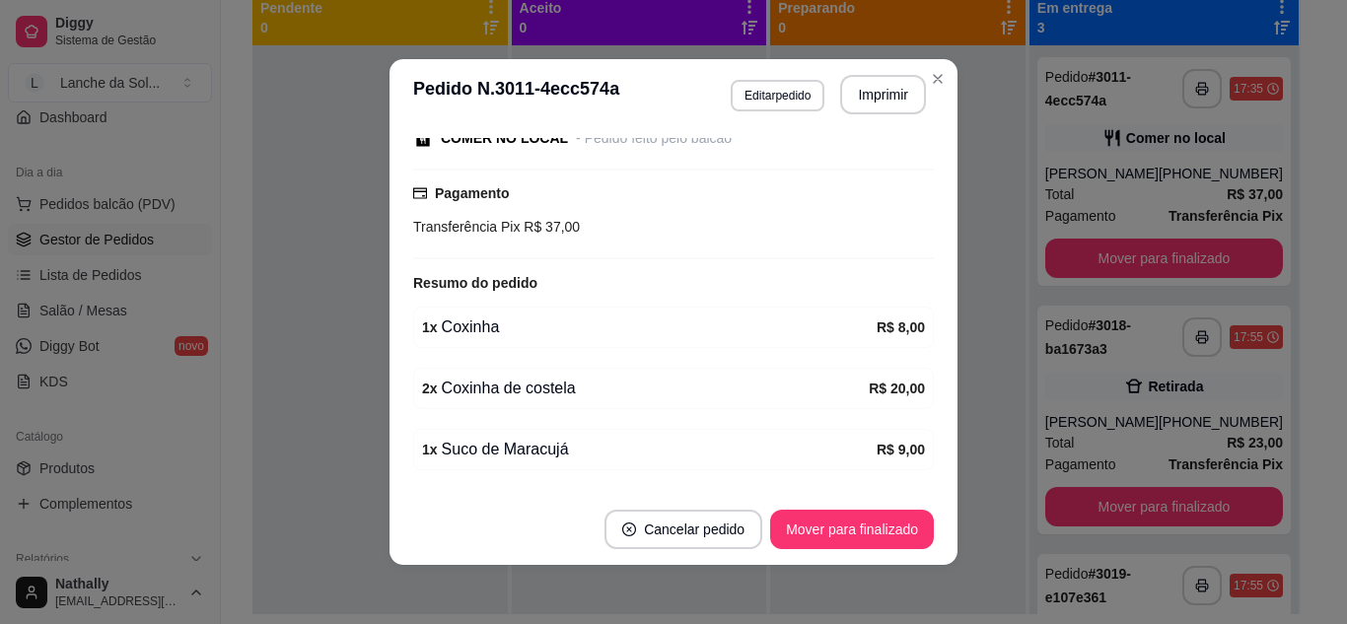
scroll to position [323, 0]
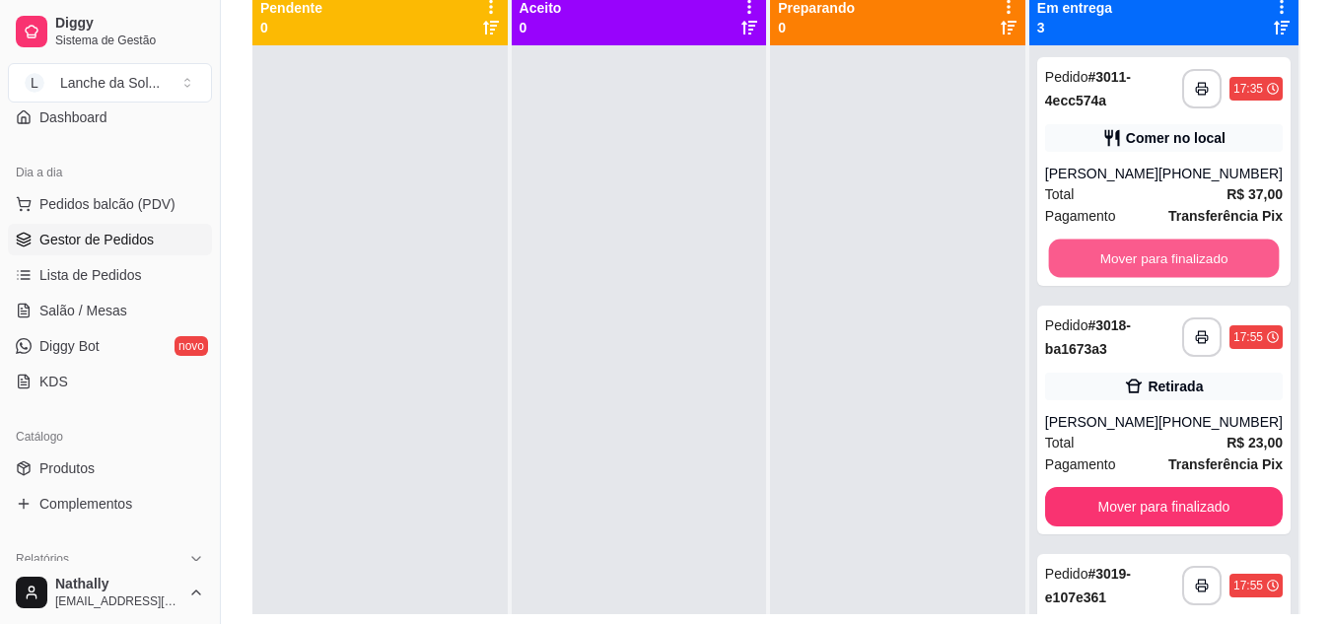
click at [1104, 266] on button "Mover para finalizado" at bounding box center [1163, 259] width 231 height 38
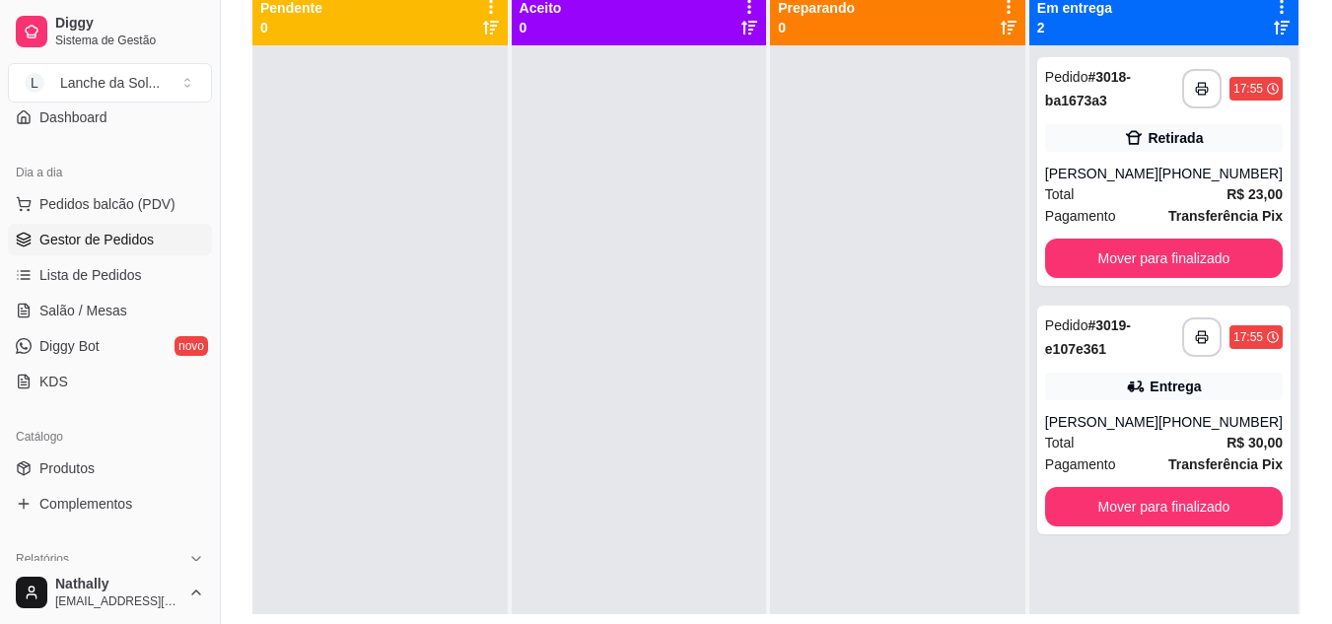
click at [1098, 189] on div "Total R$ 23,00" at bounding box center [1164, 194] width 238 height 22
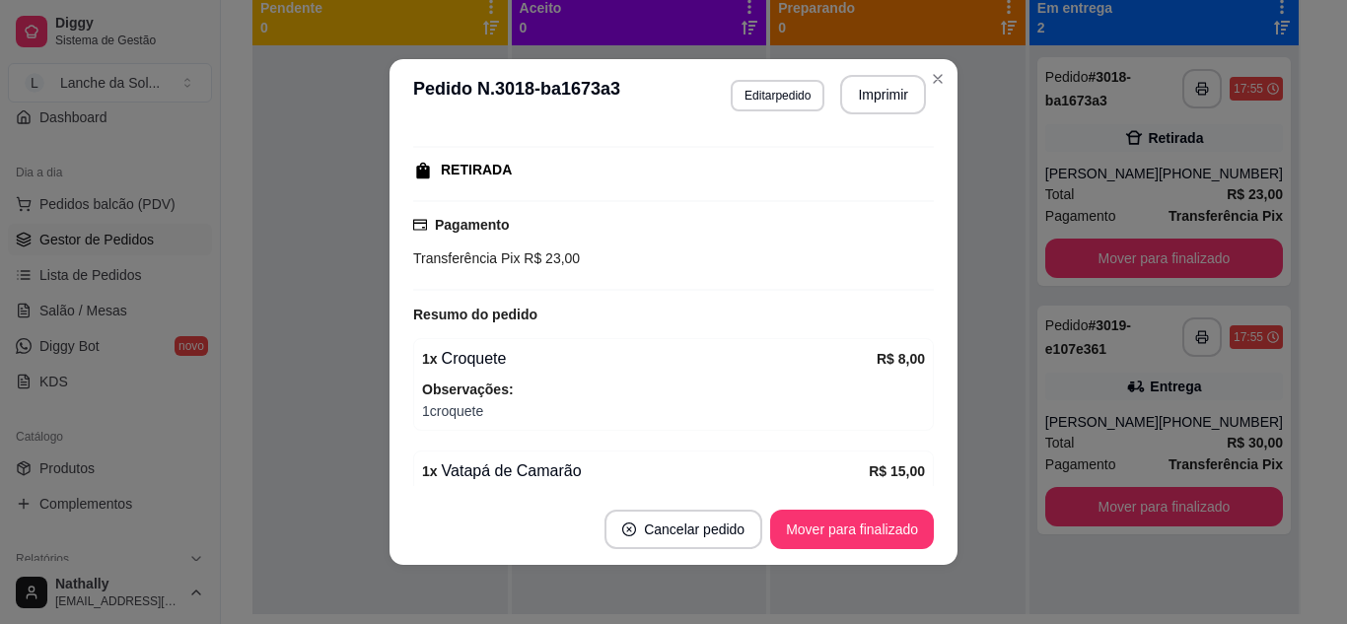
scroll to position [281, 0]
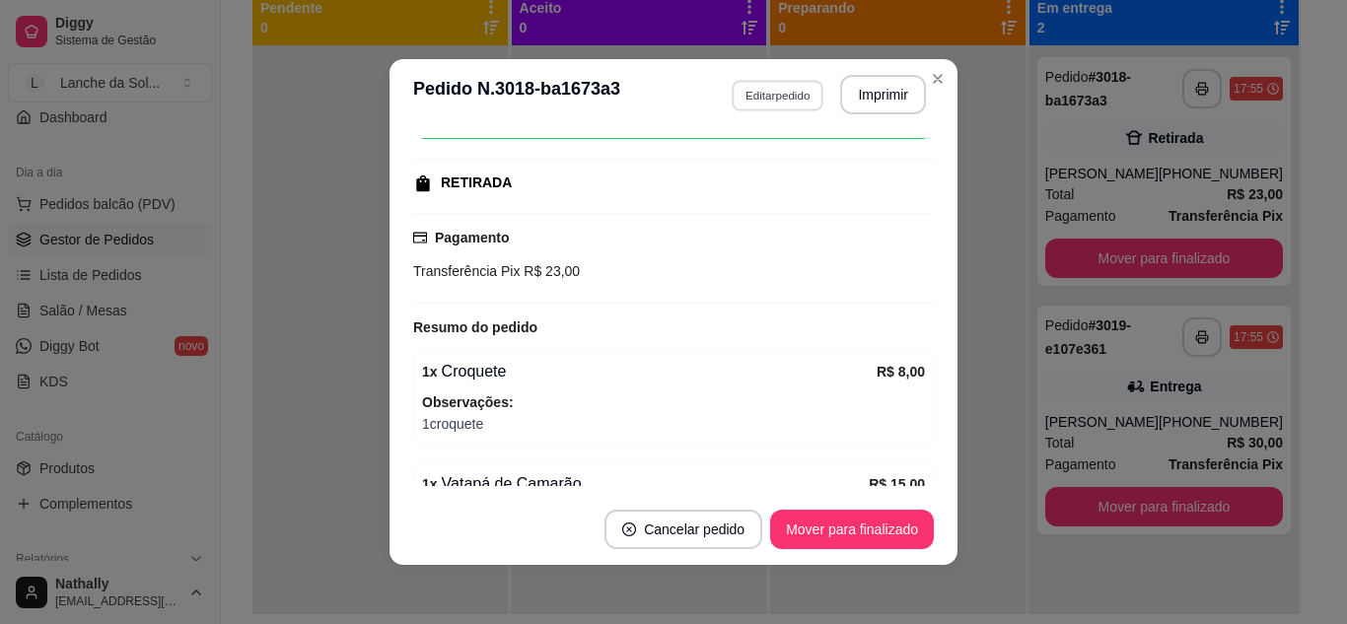
click at [750, 105] on button "Editar pedido" at bounding box center [778, 95] width 92 height 31
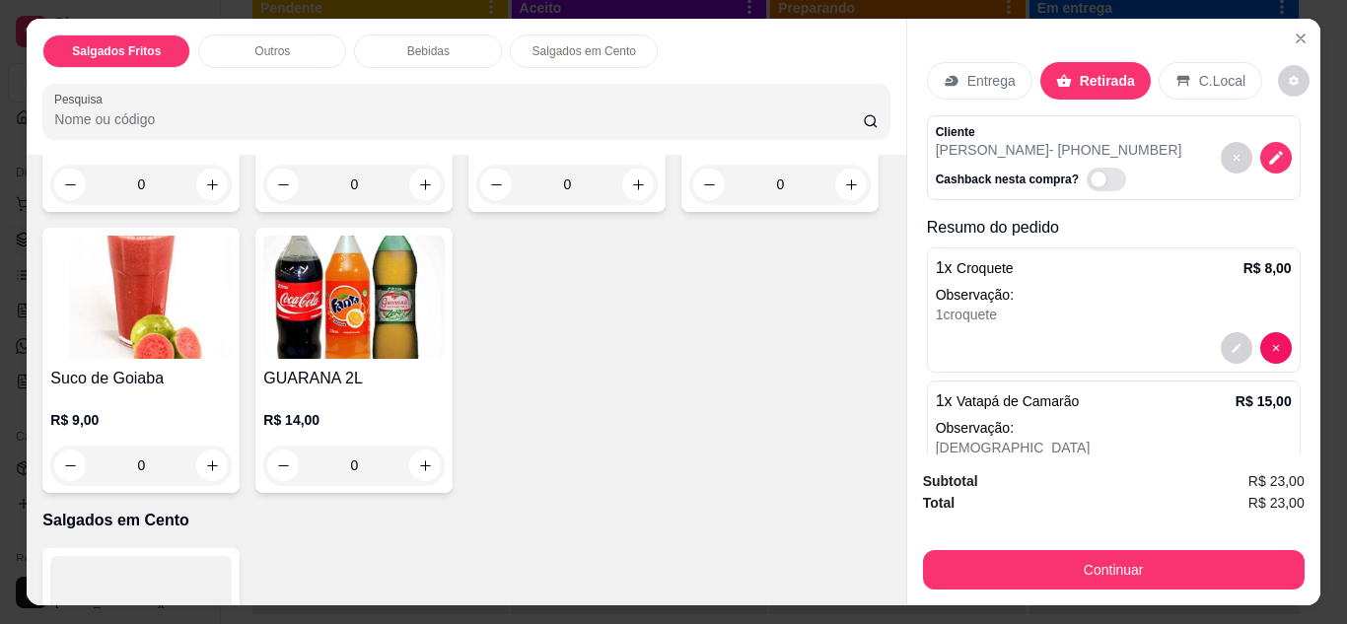
scroll to position [1288, 0]
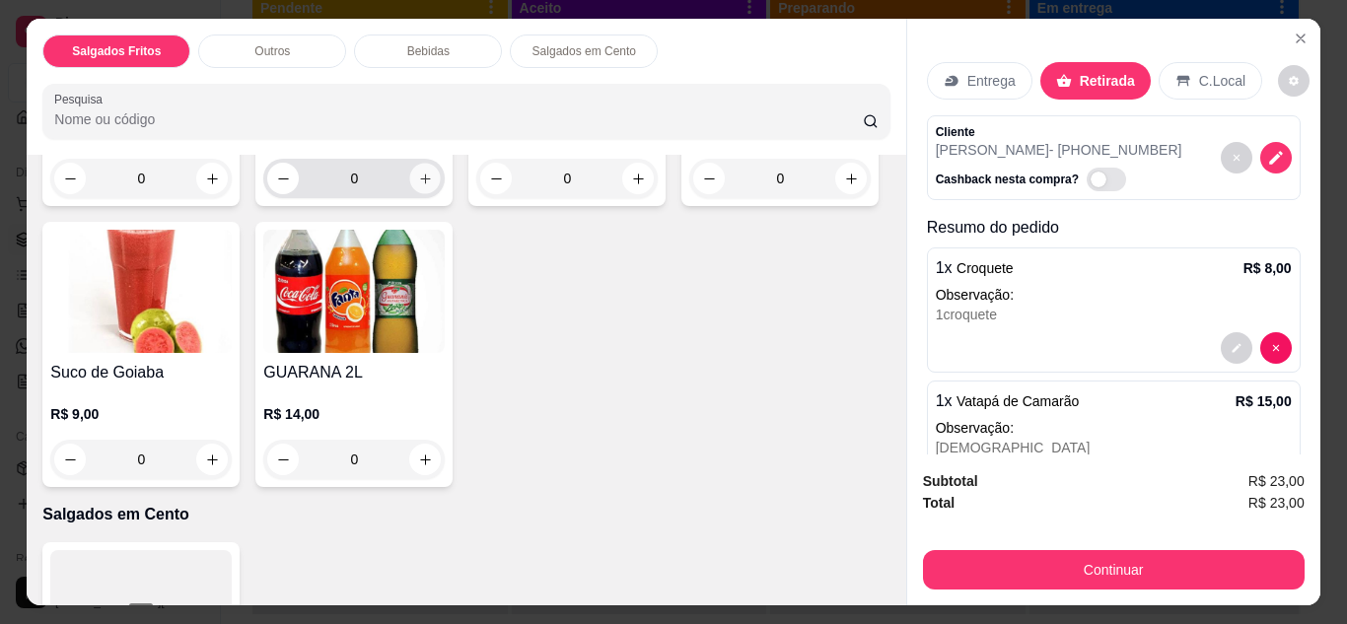
click at [441, 193] on button "increase-product-quantity" at bounding box center [425, 178] width 31 height 31
type input "1"
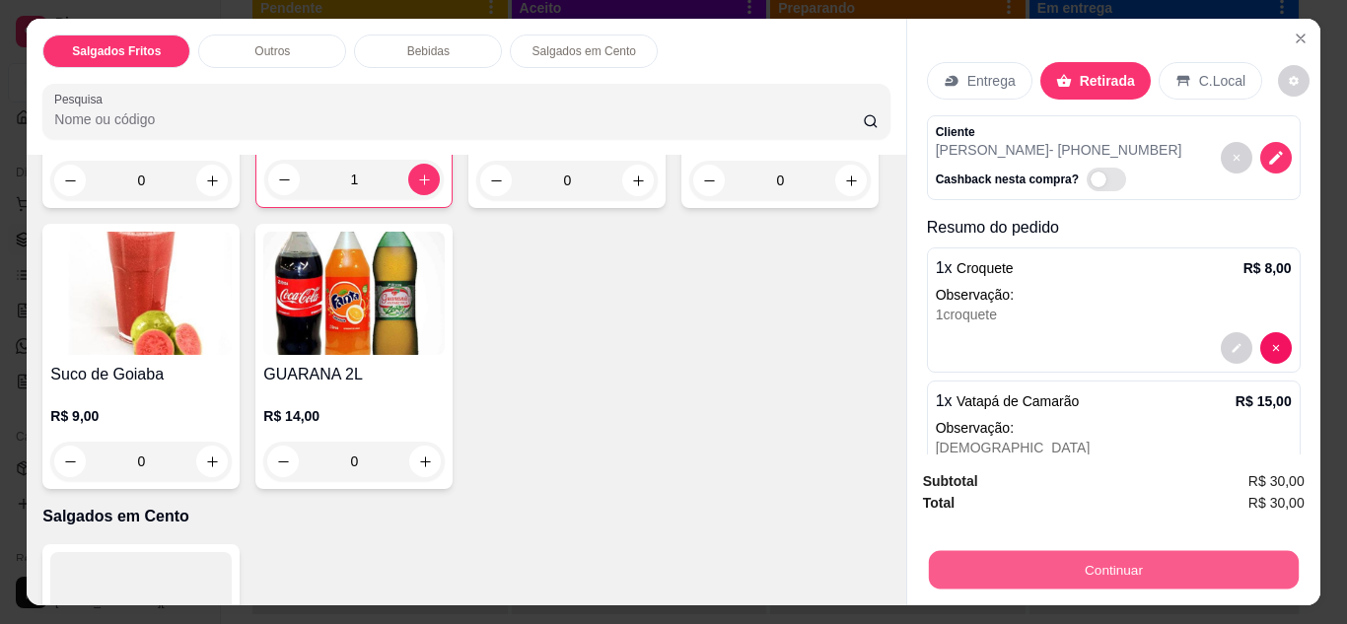
click at [1102, 563] on button "Continuar" at bounding box center [1113, 570] width 370 height 38
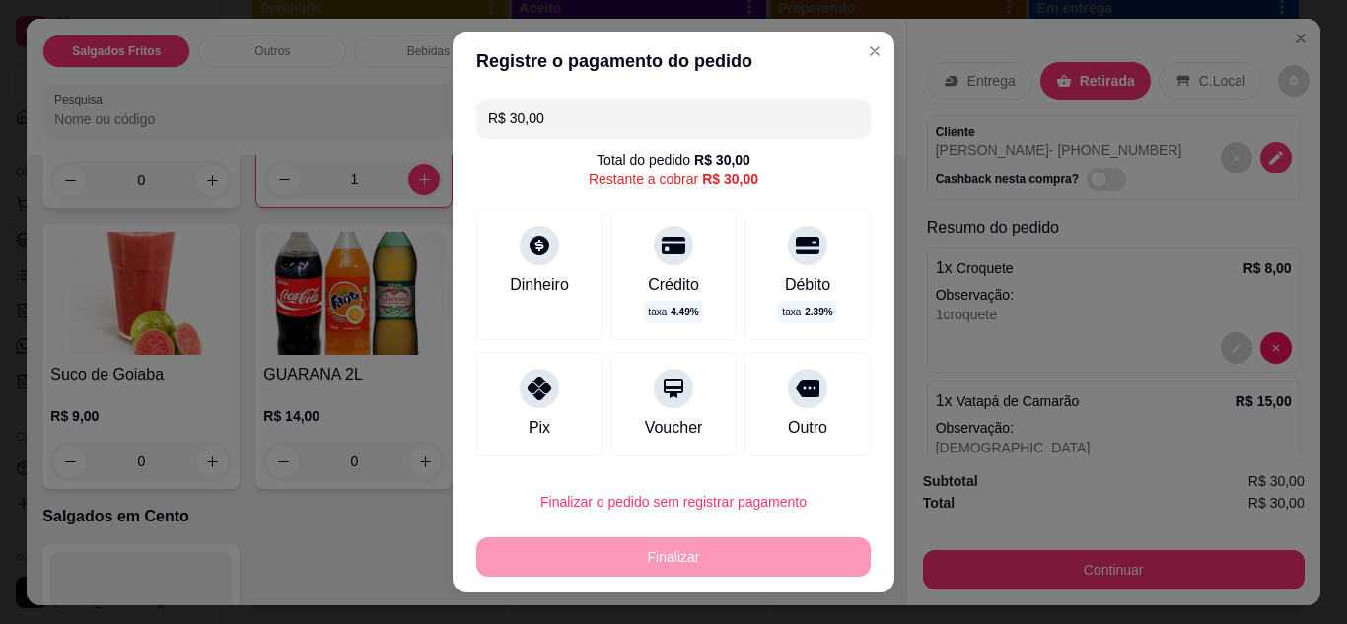
click at [528, 379] on icon at bounding box center [540, 389] width 24 height 24
type input "R$ 0,00"
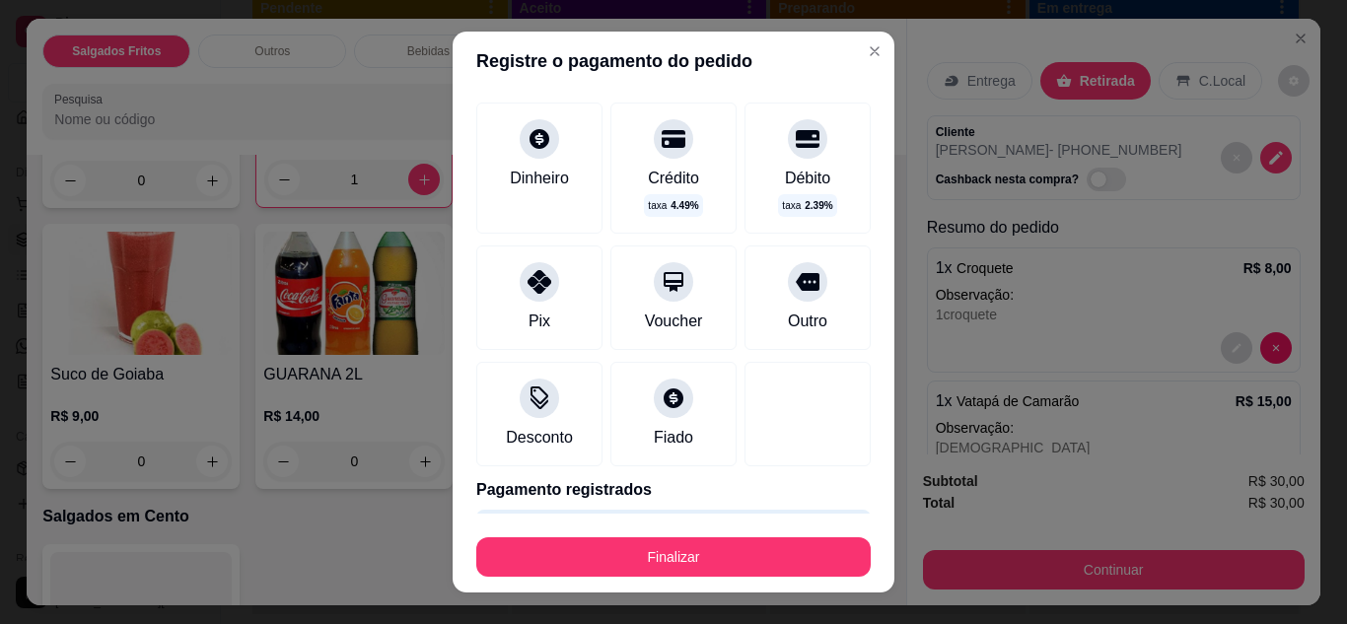
scroll to position [149, 0]
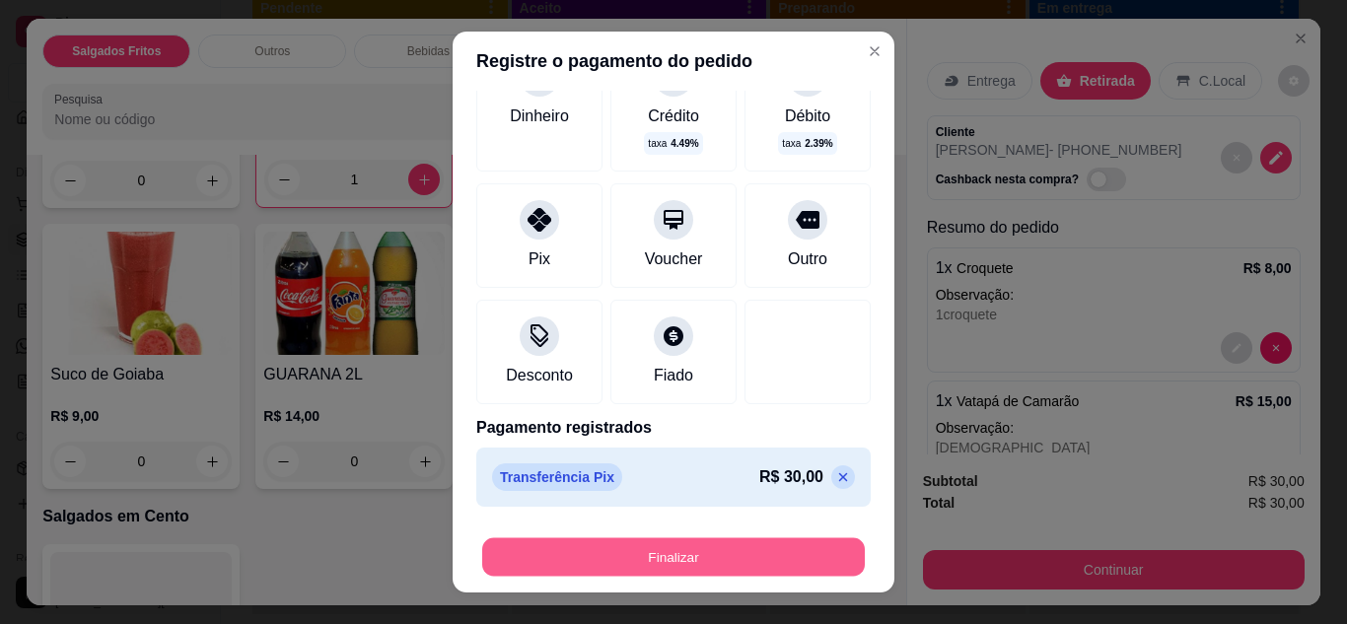
click at [716, 559] on button "Finalizar" at bounding box center [673, 558] width 383 height 38
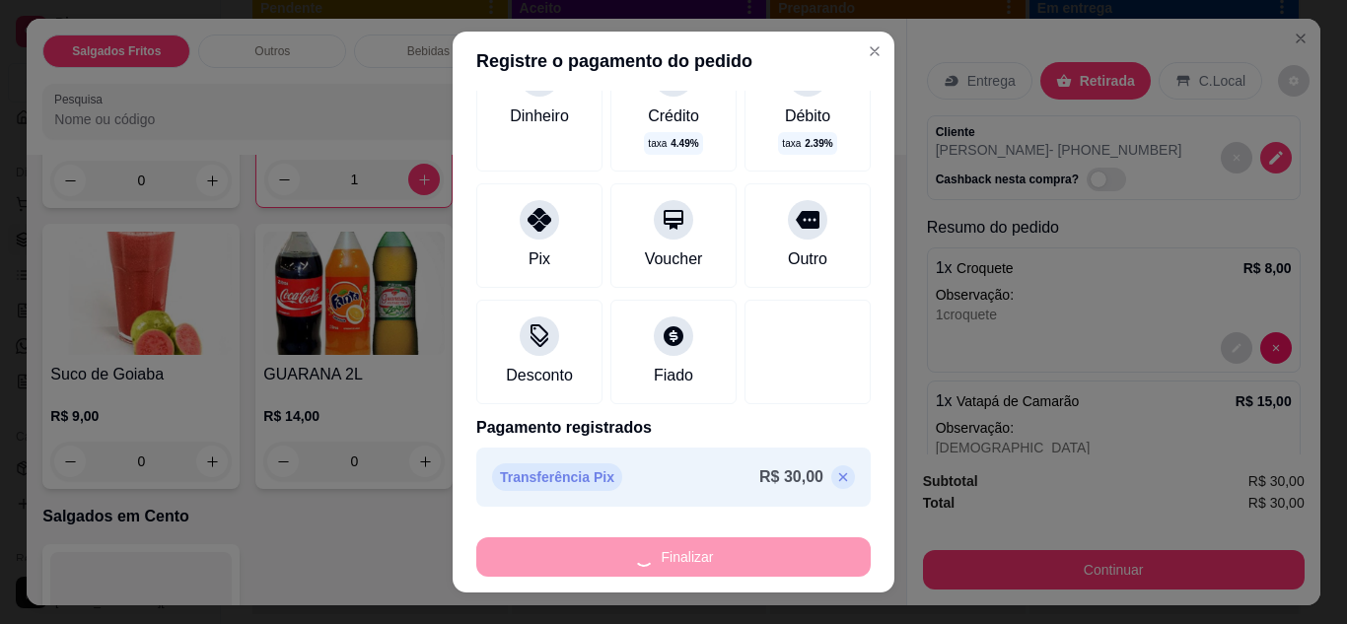
type input "0"
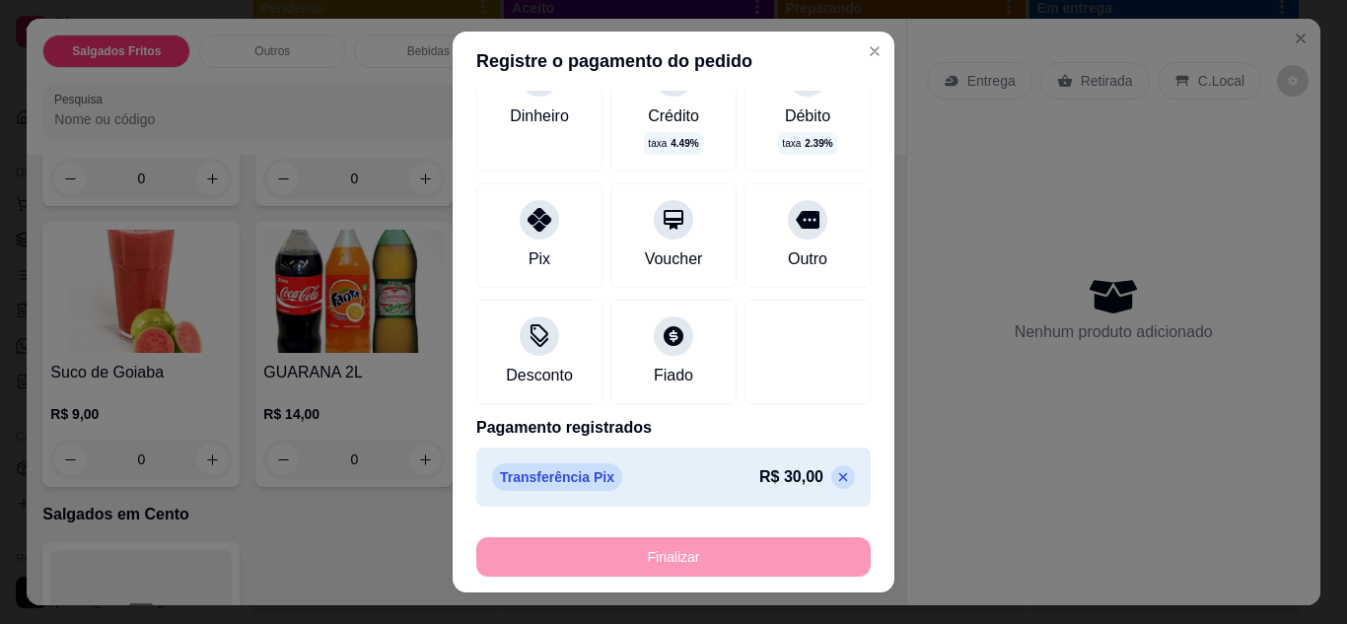
type input "-R$ 30,00"
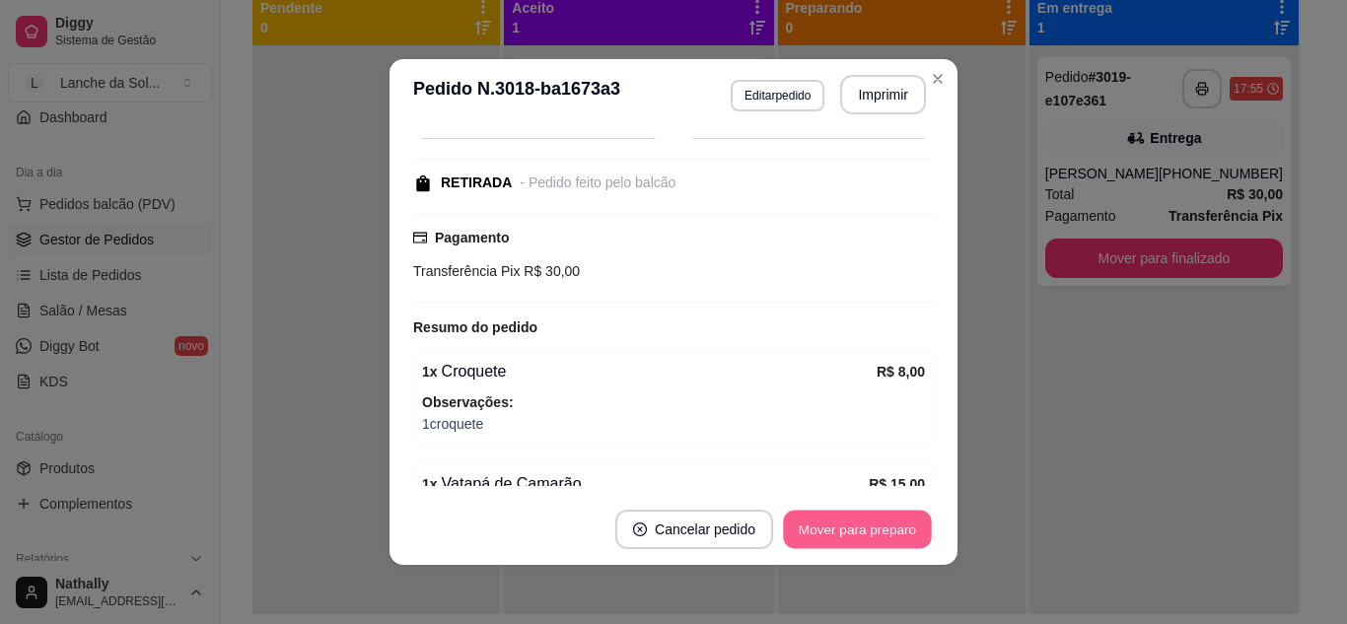
click at [813, 530] on button "Mover para preparo" at bounding box center [857, 530] width 148 height 38
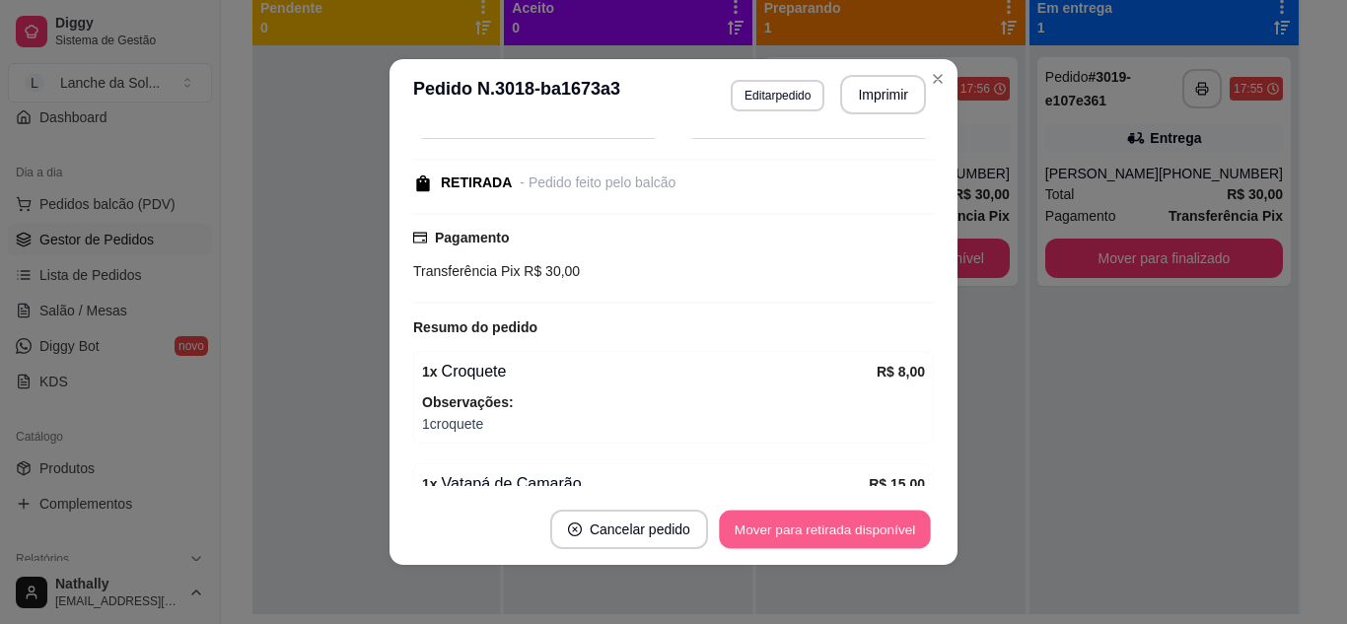
click at [813, 530] on button "Mover para retirada disponível" at bounding box center [824, 530] width 211 height 38
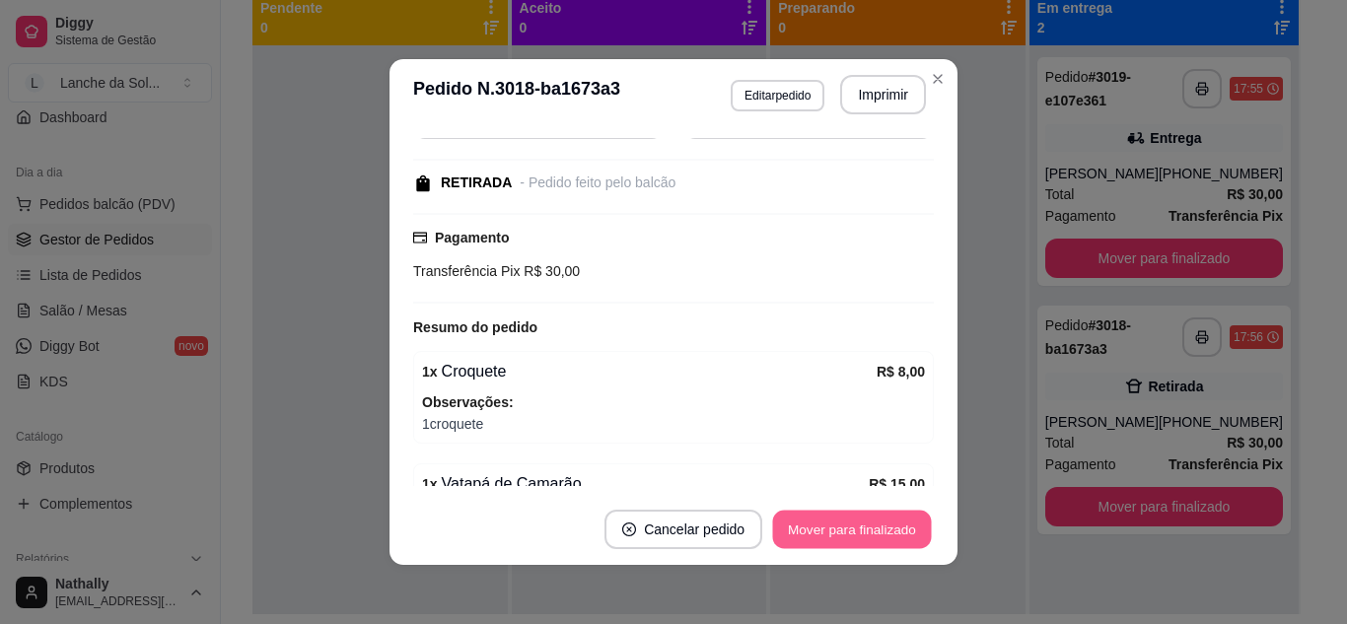
click at [813, 530] on button "Mover para finalizado" at bounding box center [852, 530] width 159 height 38
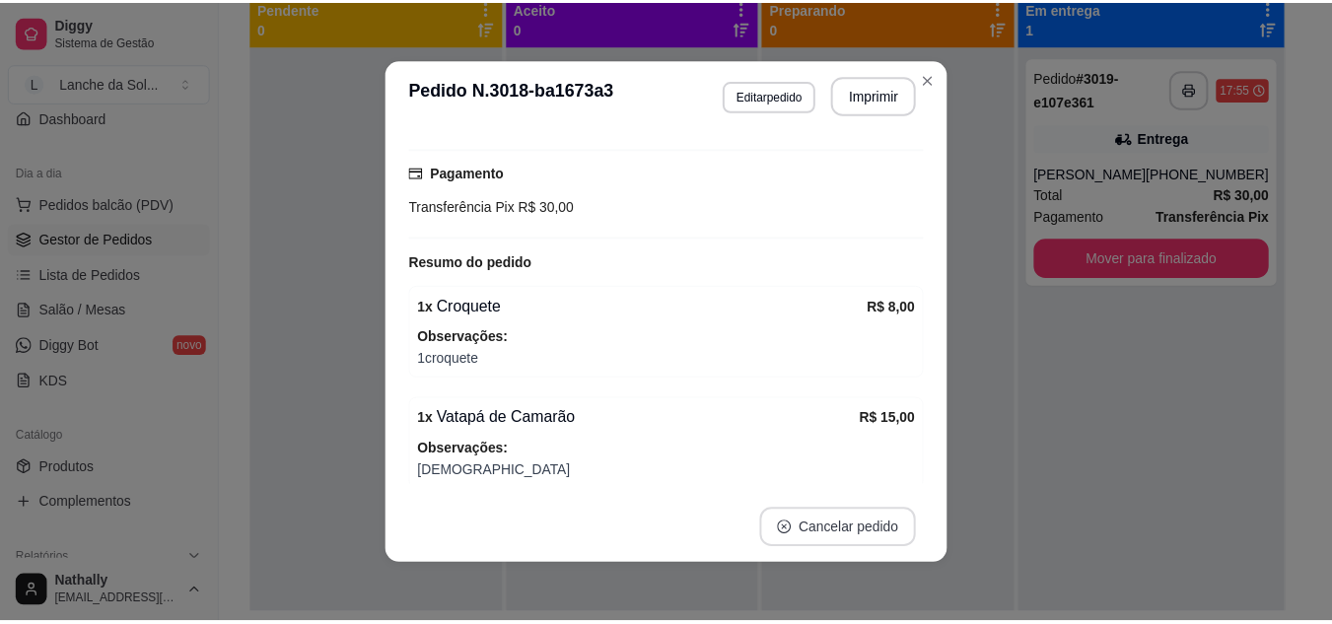
scroll to position [200, 0]
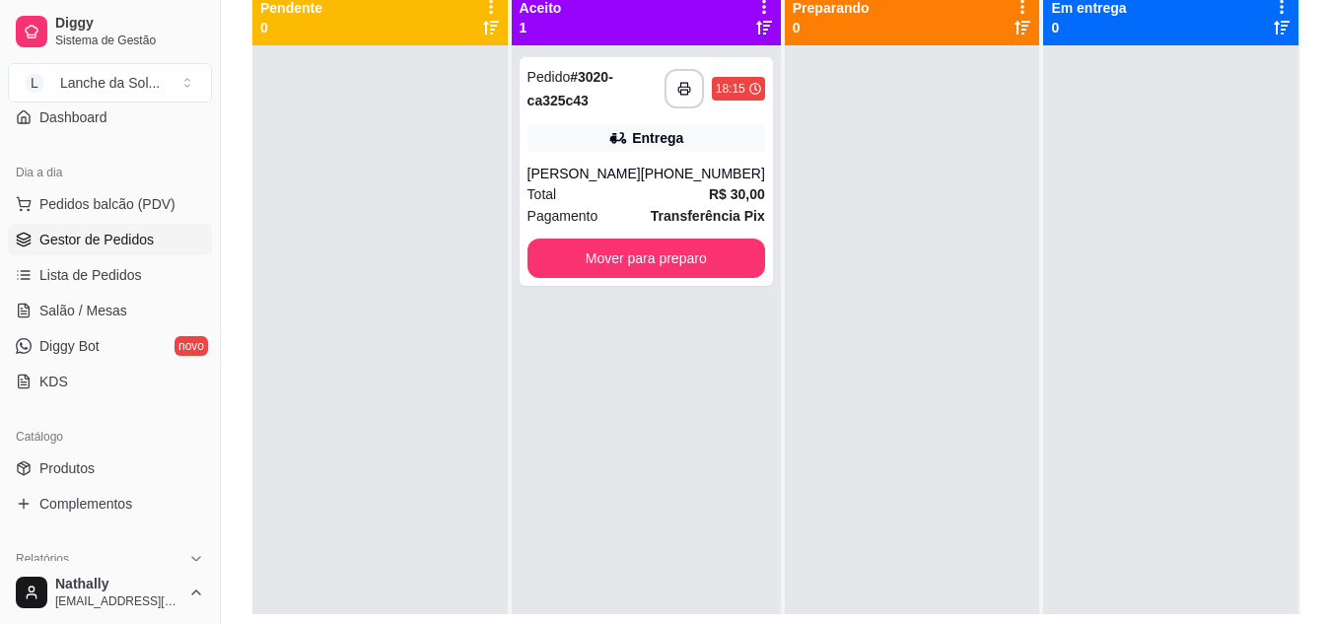
click at [122, 315] on span "Salão / Mesas" at bounding box center [83, 311] width 88 height 20
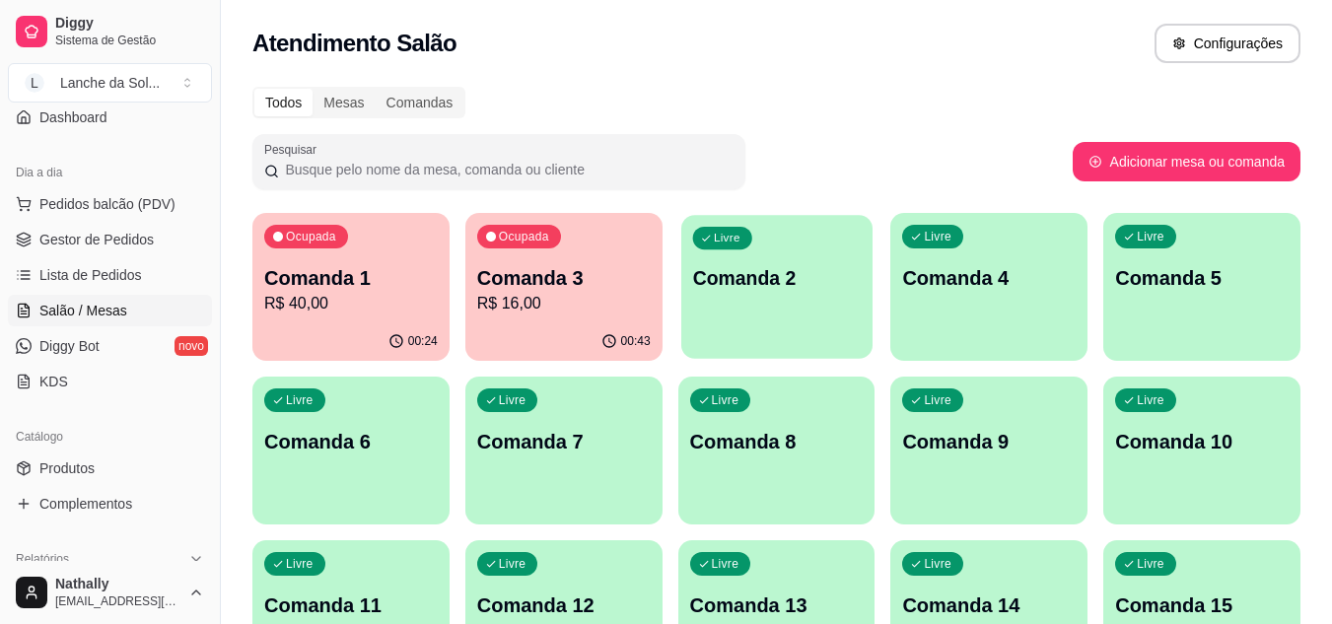
click at [747, 265] on p "Comanda 2" at bounding box center [776, 278] width 169 height 27
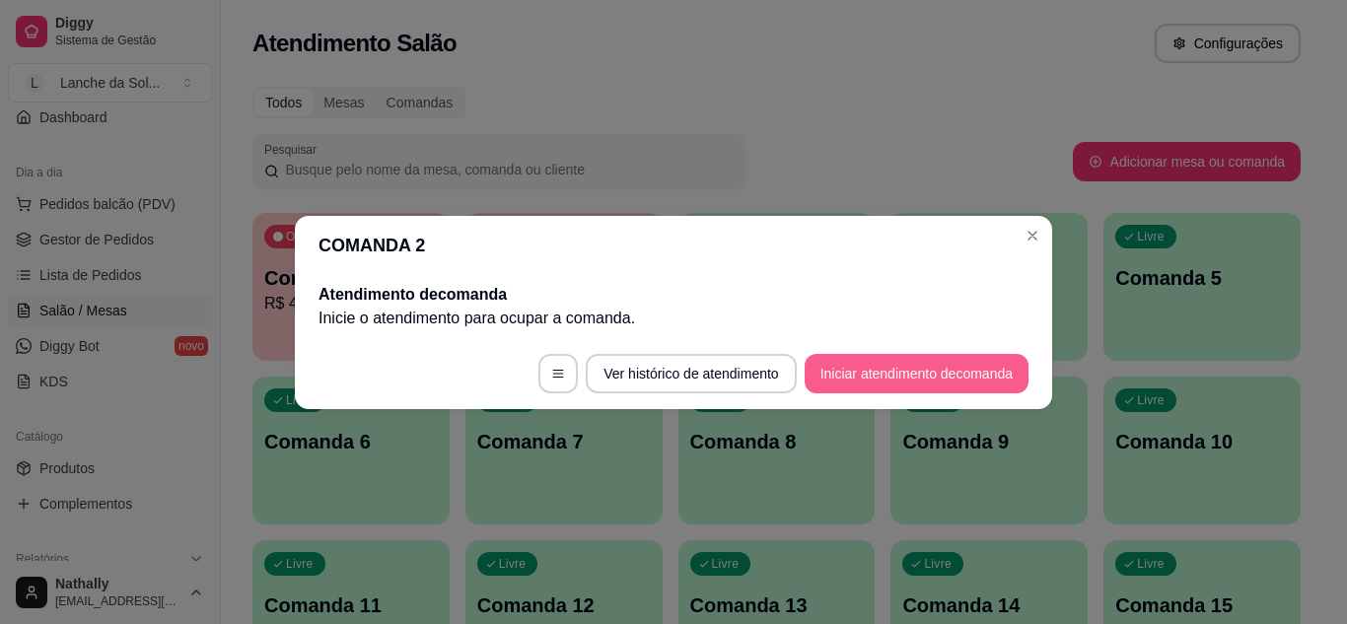
click at [866, 360] on button "Iniciar atendimento de comanda" at bounding box center [917, 373] width 224 height 39
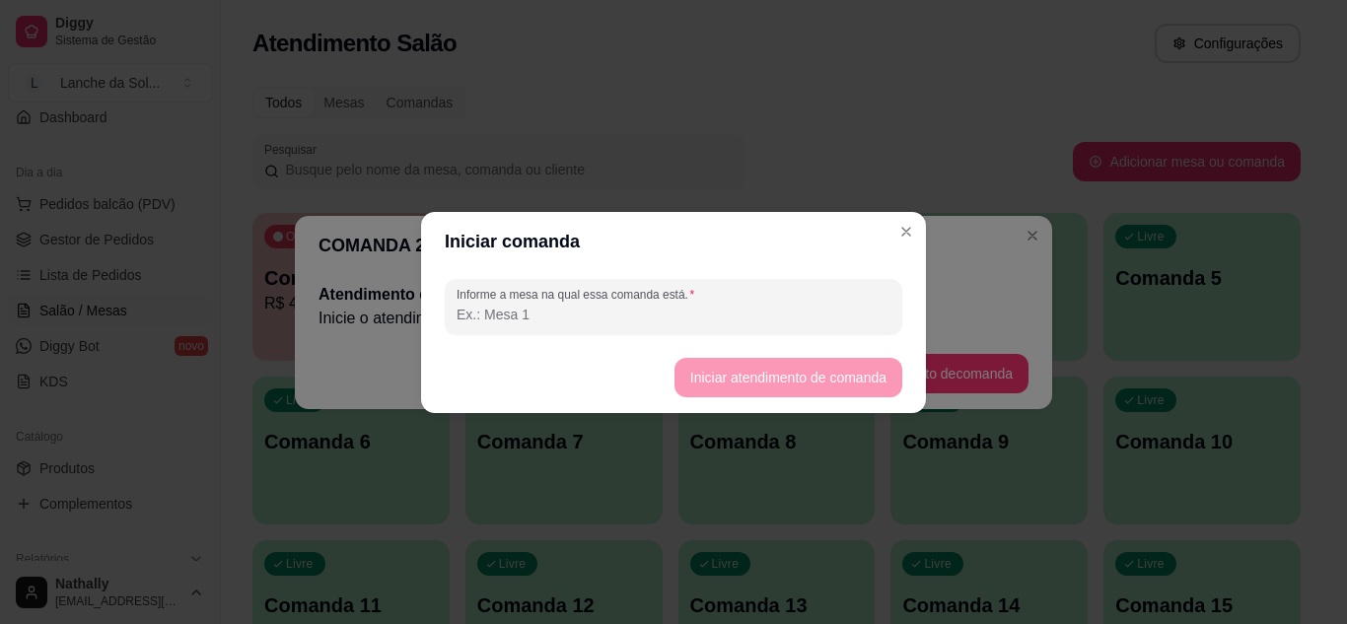
click at [724, 310] on input "Informe a mesa na qual essa comanda está." at bounding box center [674, 315] width 434 height 20
type input "1"
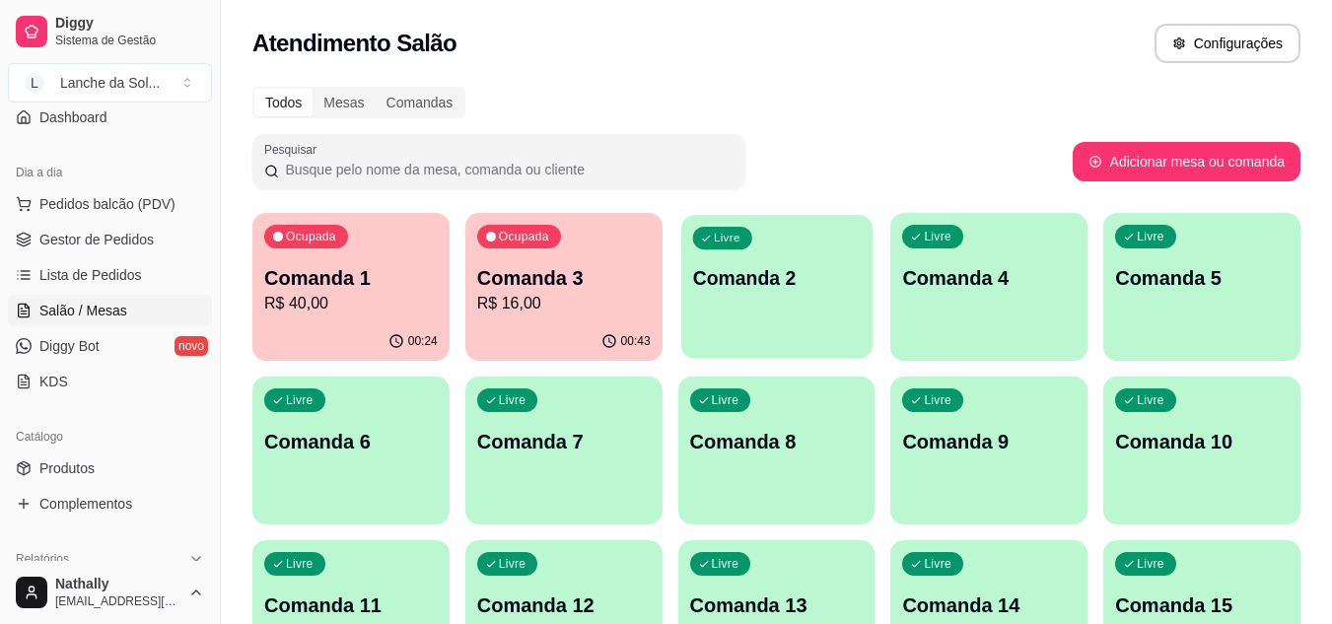
click at [776, 273] on p "Comanda 2" at bounding box center [776, 278] width 169 height 27
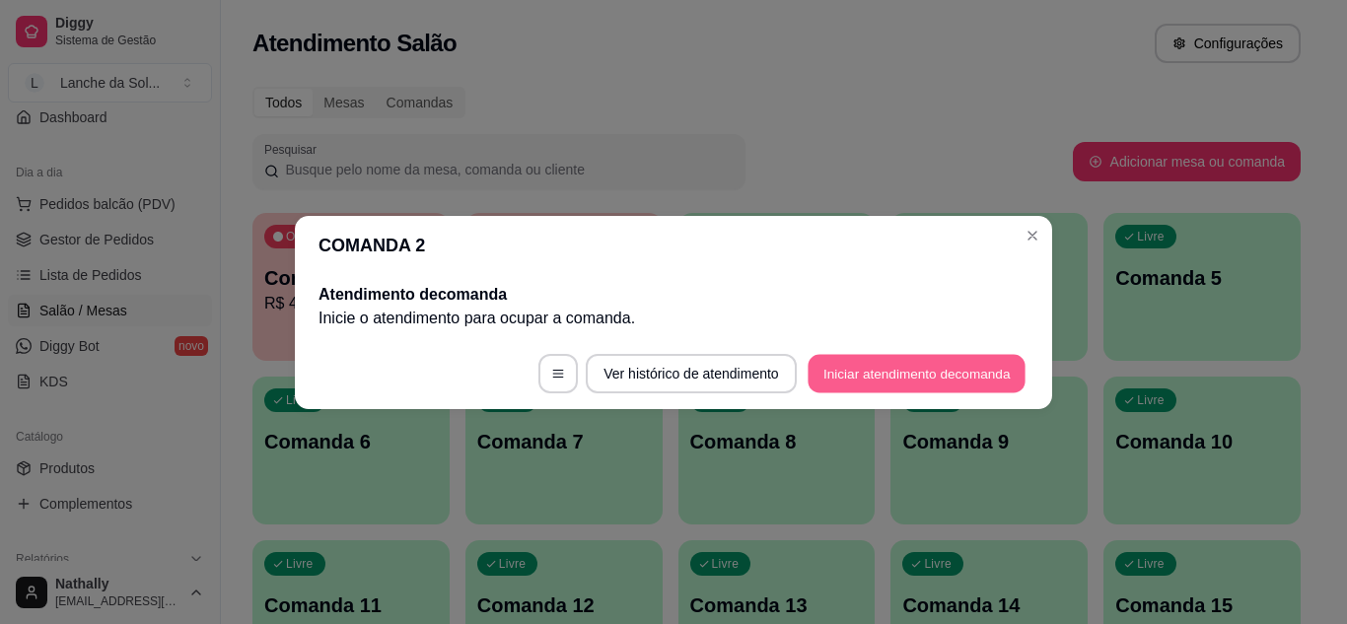
click at [865, 371] on button "Iniciar atendimento de comanda" at bounding box center [917, 373] width 218 height 38
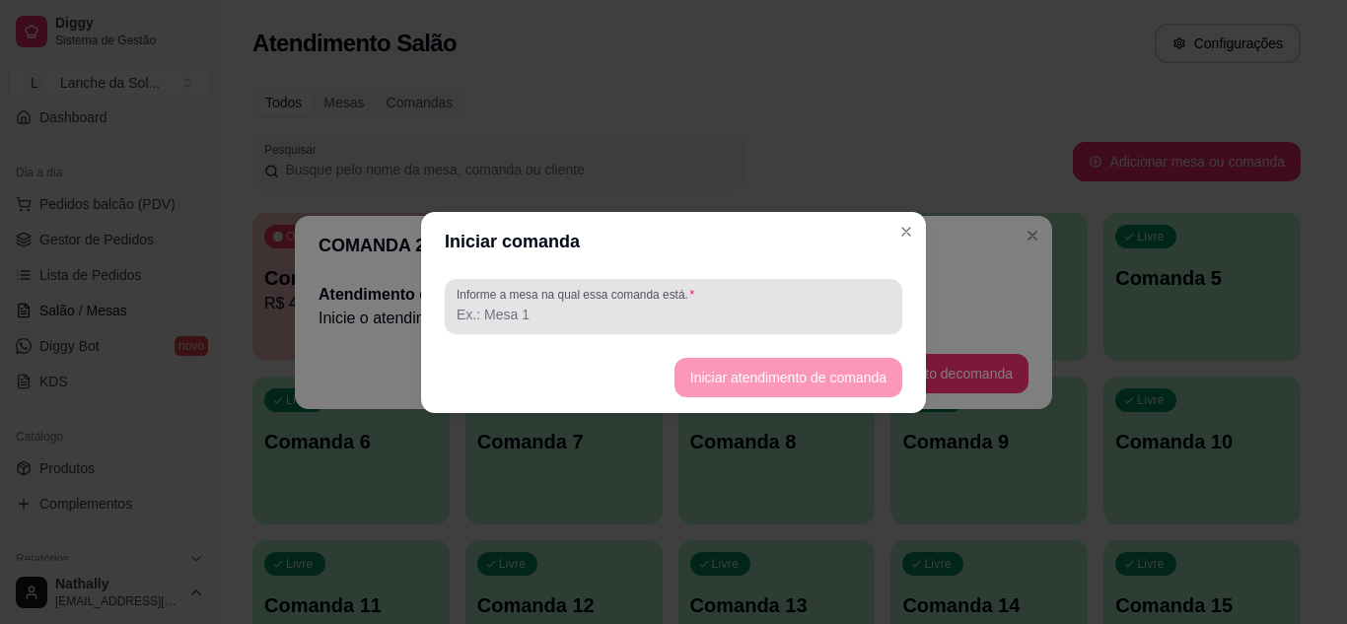
click at [669, 298] on label "Informe a mesa na qual essa comanda está." at bounding box center [579, 294] width 245 height 17
click at [669, 305] on input "Informe a mesa na qual essa comanda está." at bounding box center [674, 315] width 434 height 20
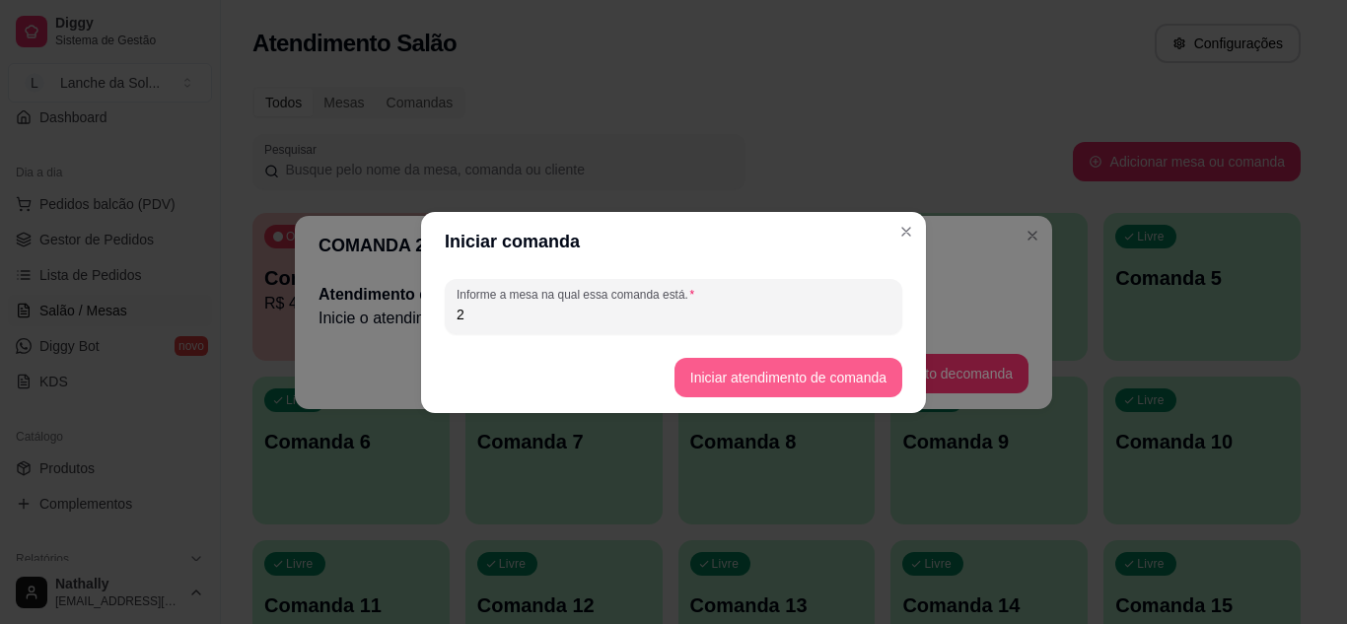
type input "2"
click at [710, 379] on button "Iniciar atendimento de comanda" at bounding box center [788, 377] width 221 height 38
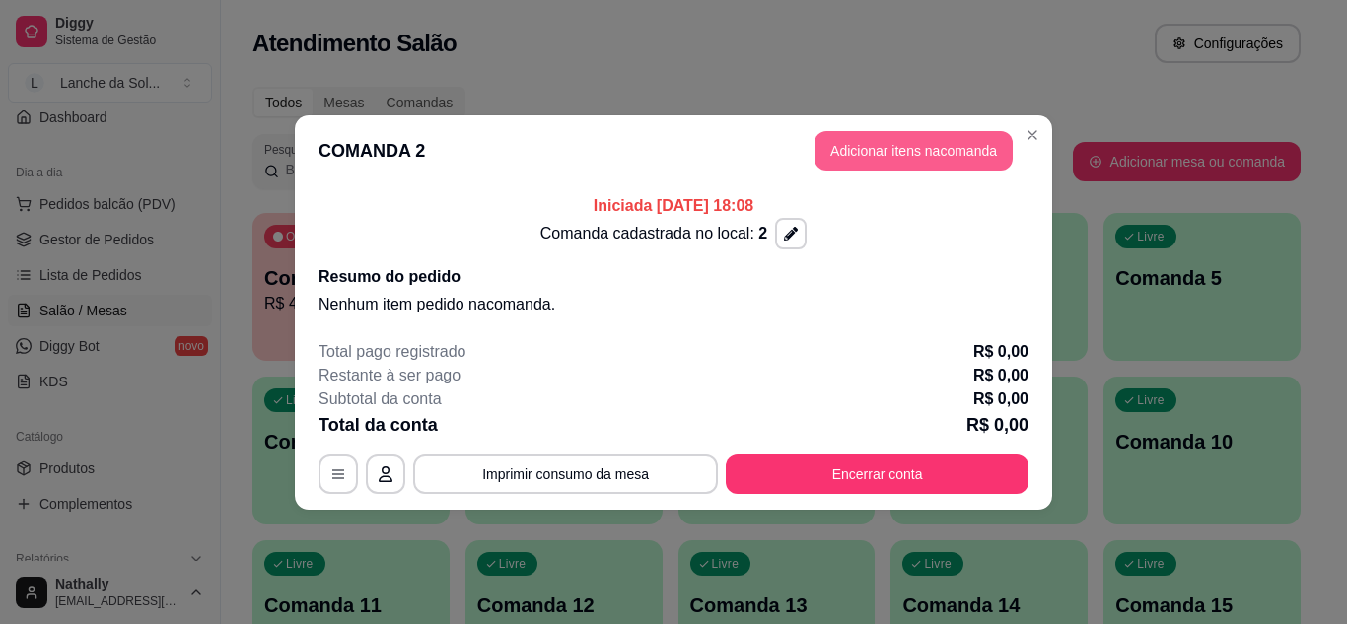
click at [925, 144] on button "Adicionar itens na comanda" at bounding box center [914, 150] width 198 height 39
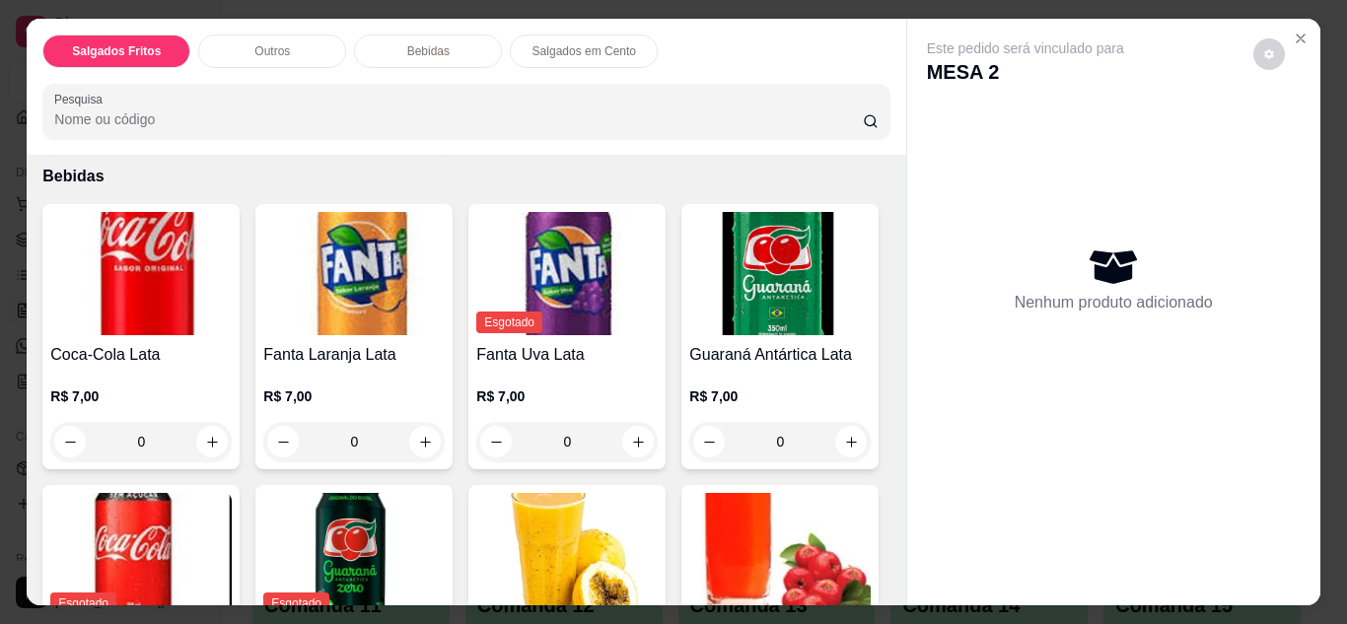
scroll to position [767, 0]
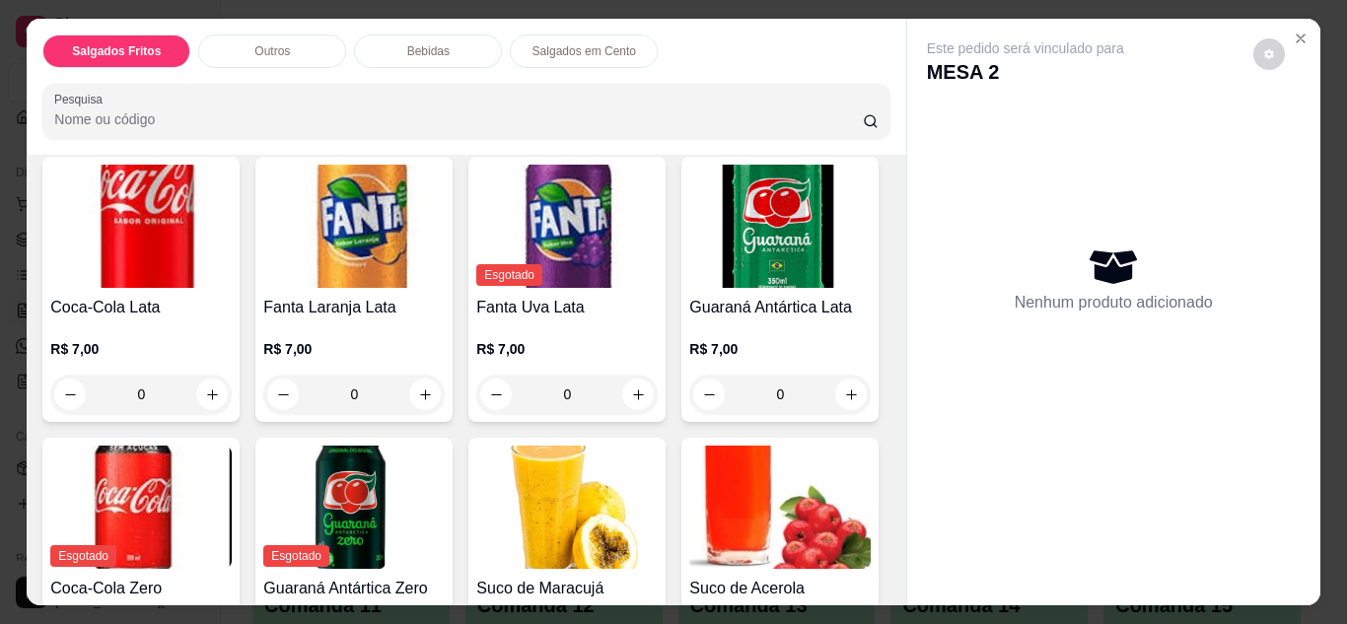
click at [207, 94] on div "0" at bounding box center [140, 73] width 181 height 39
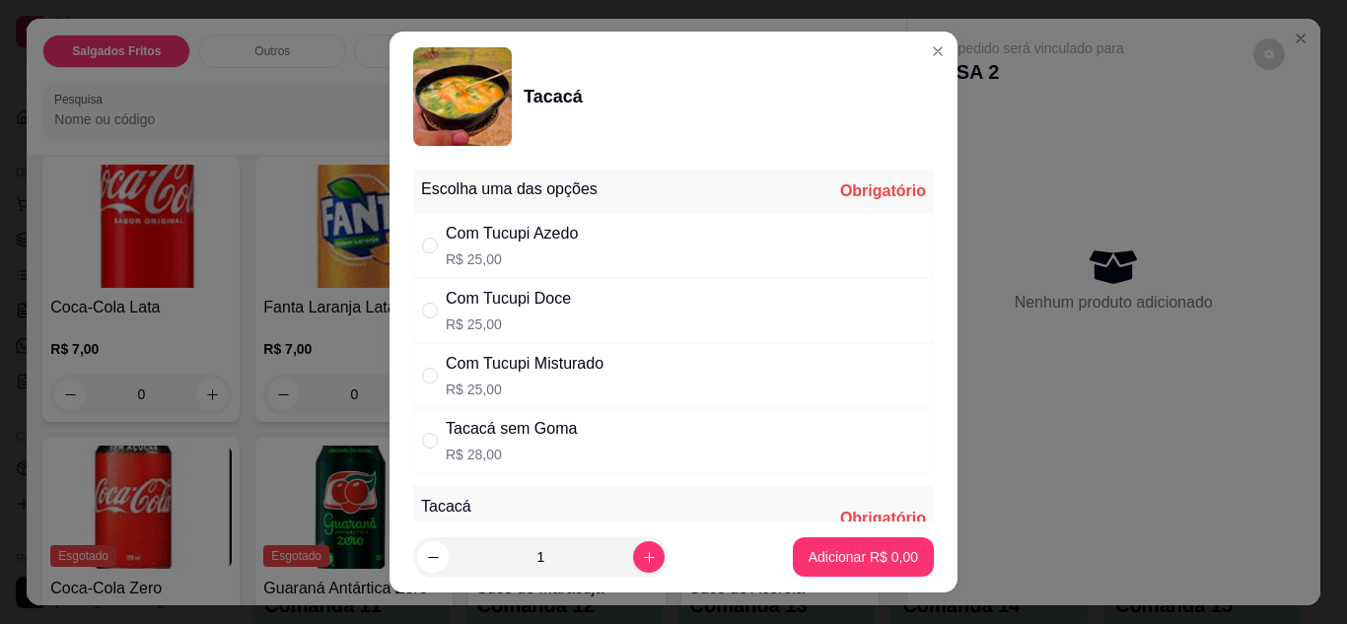
click at [546, 372] on div "Com Tucupi Misturado" at bounding box center [525, 364] width 158 height 24
radio input "true"
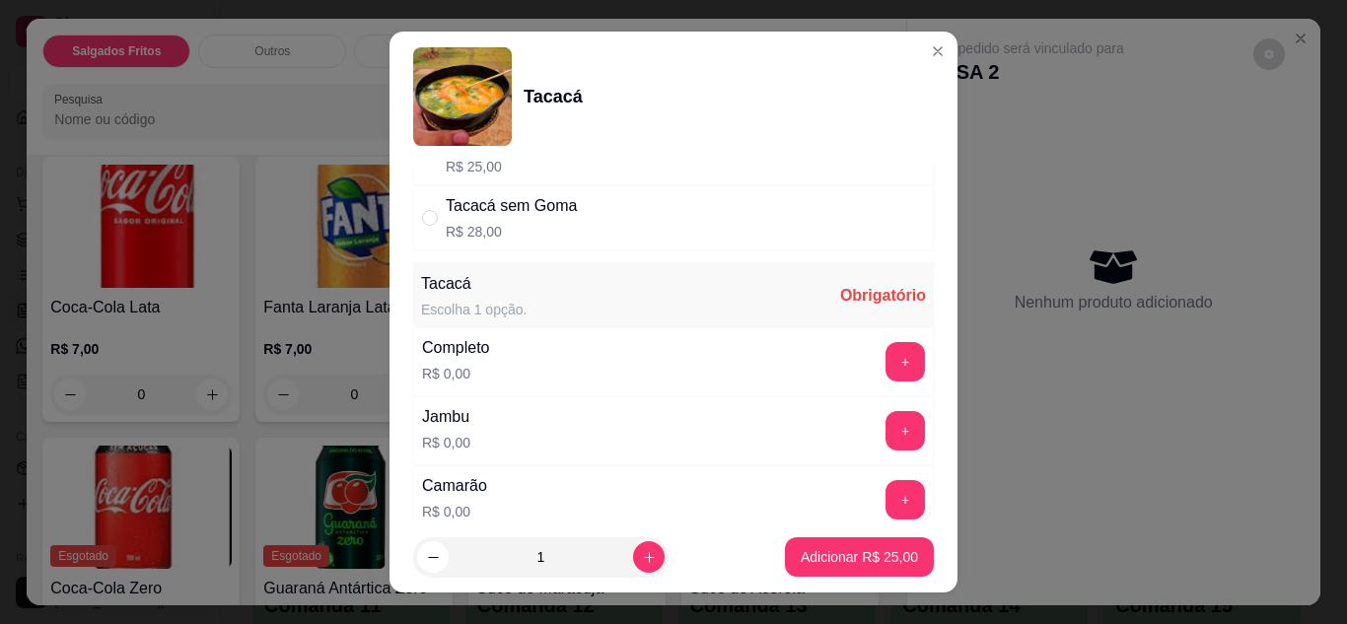
scroll to position [237, 0]
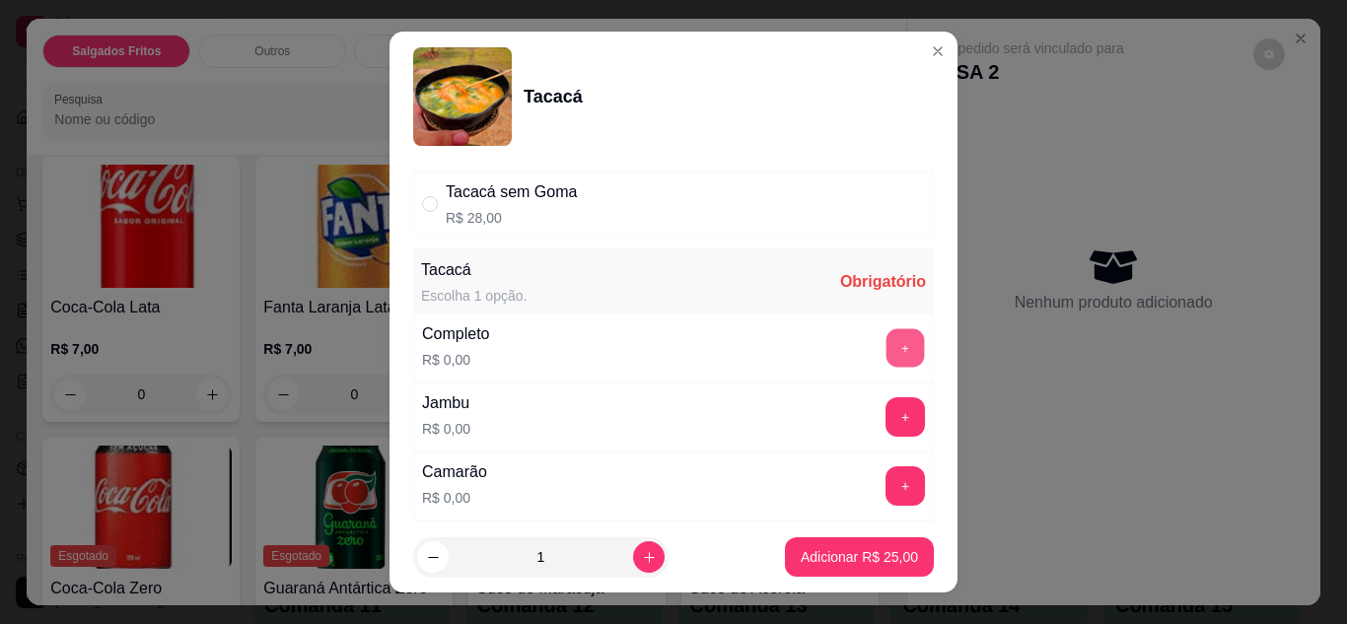
click at [887, 339] on button "+" at bounding box center [906, 347] width 38 height 38
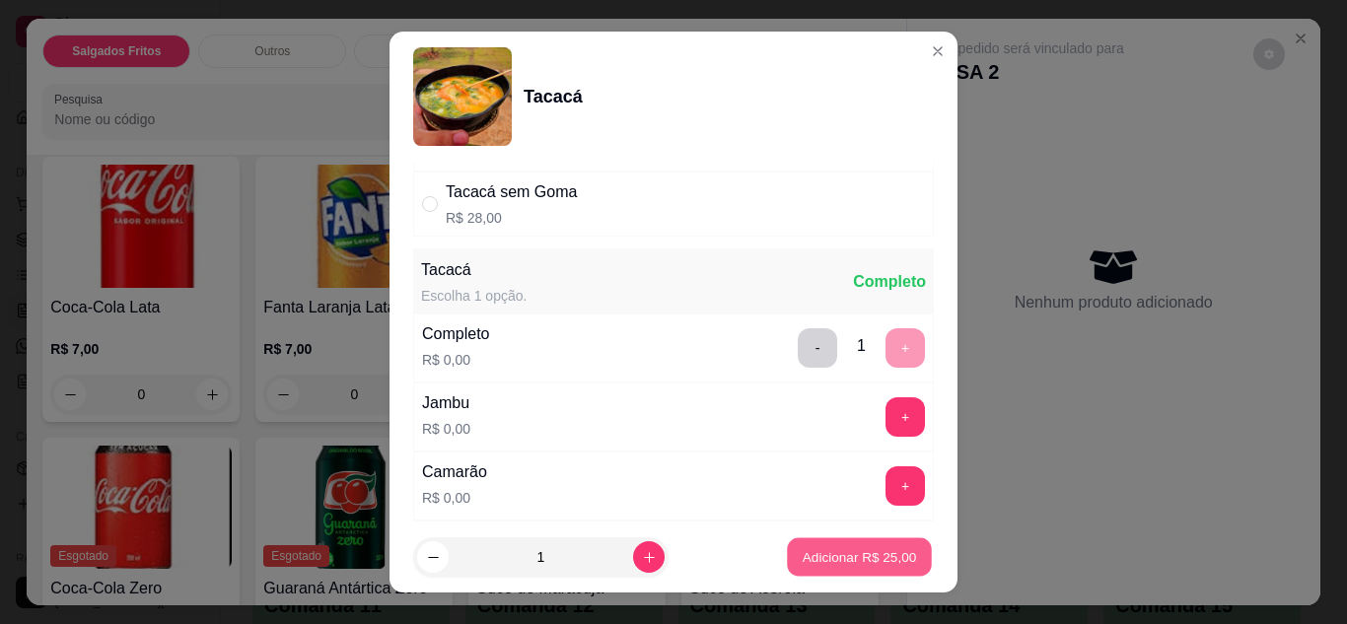
click at [810, 555] on p "Adicionar R$ 25,00" at bounding box center [860, 557] width 114 height 19
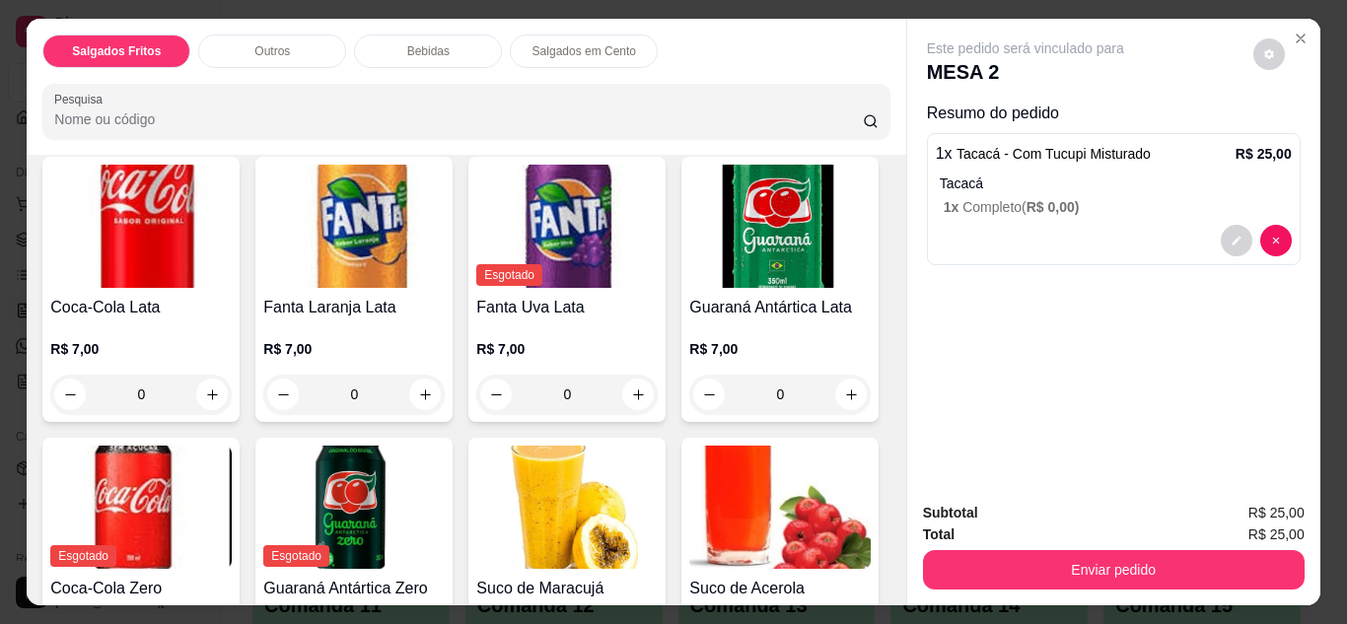
scroll to position [805, 0]
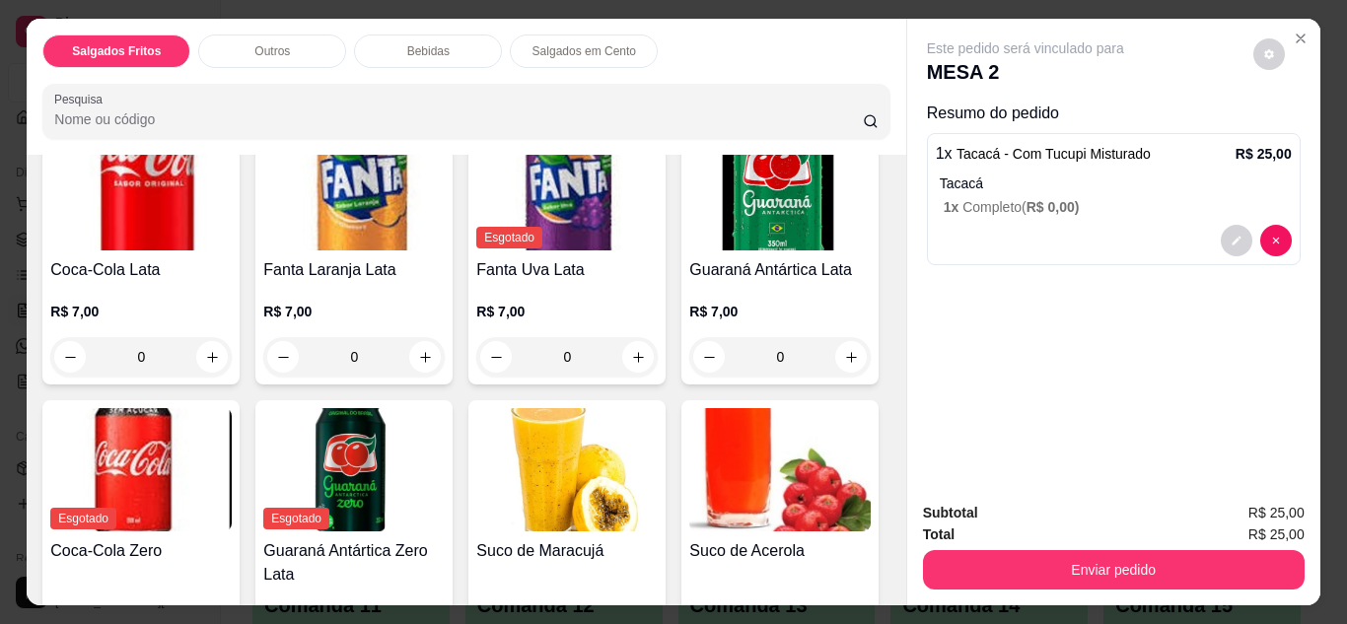
click at [207, 56] on div "0" at bounding box center [140, 36] width 181 height 39
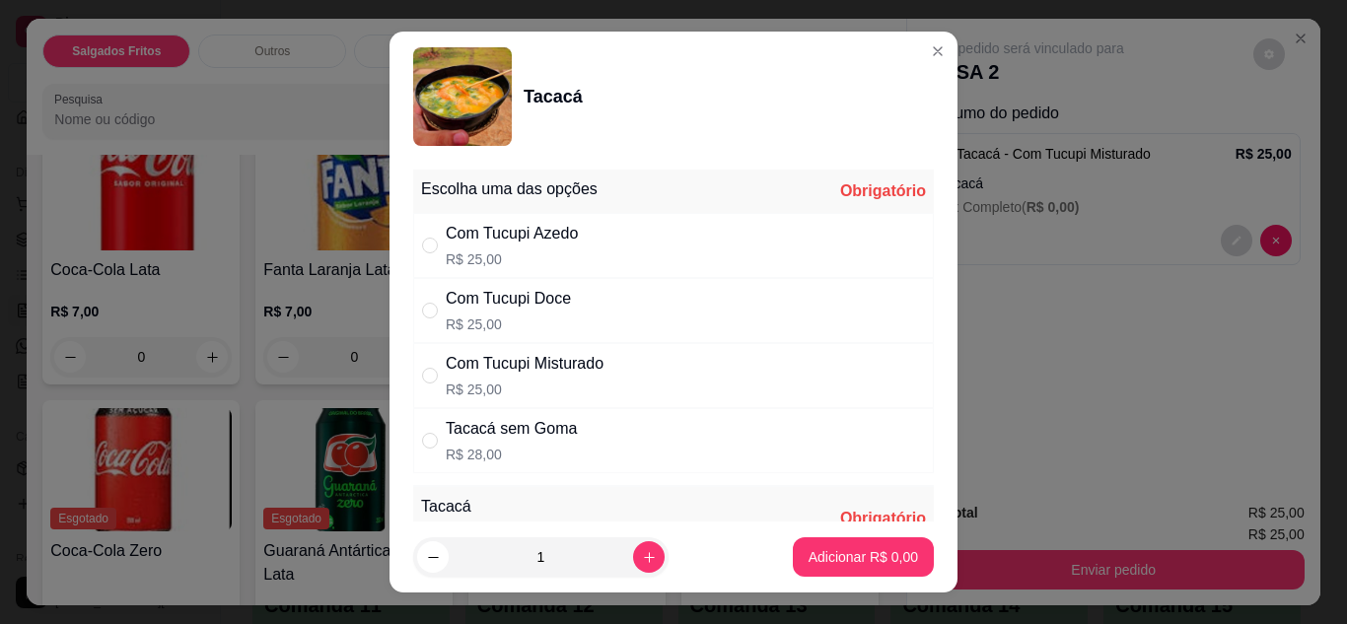
click at [611, 381] on div "Com Tucupi Misturado R$ 25,00" at bounding box center [673, 375] width 521 height 65
radio input "true"
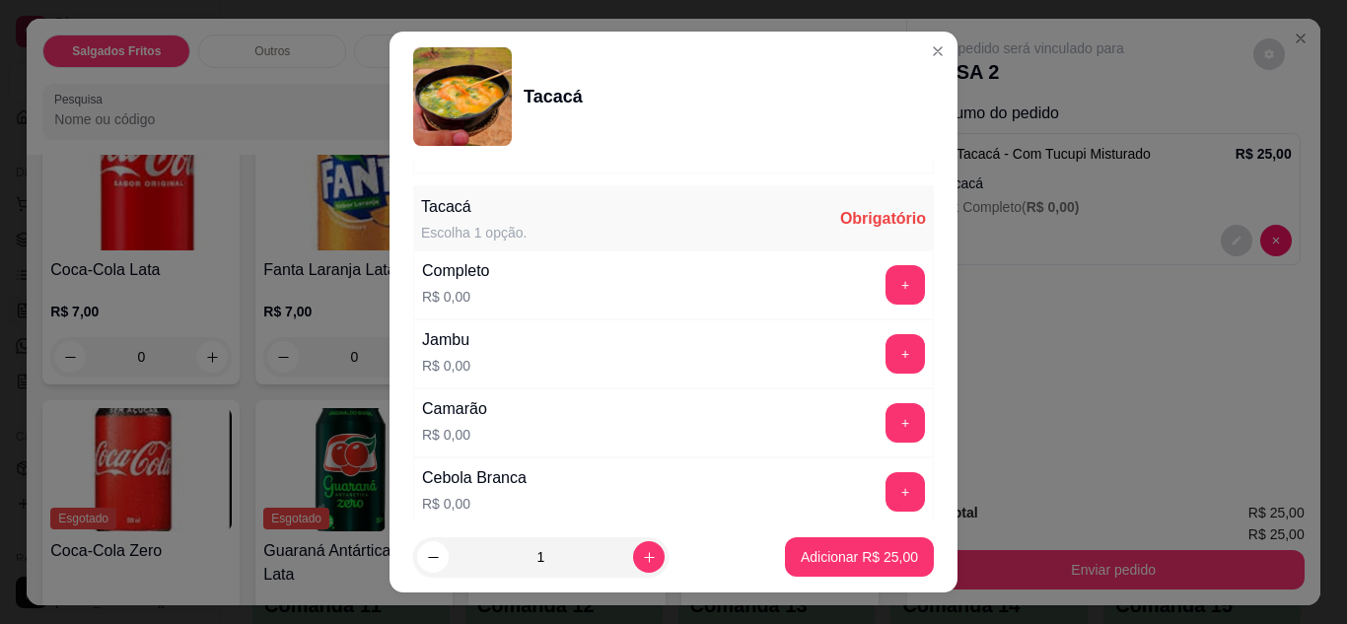
scroll to position [306, 0]
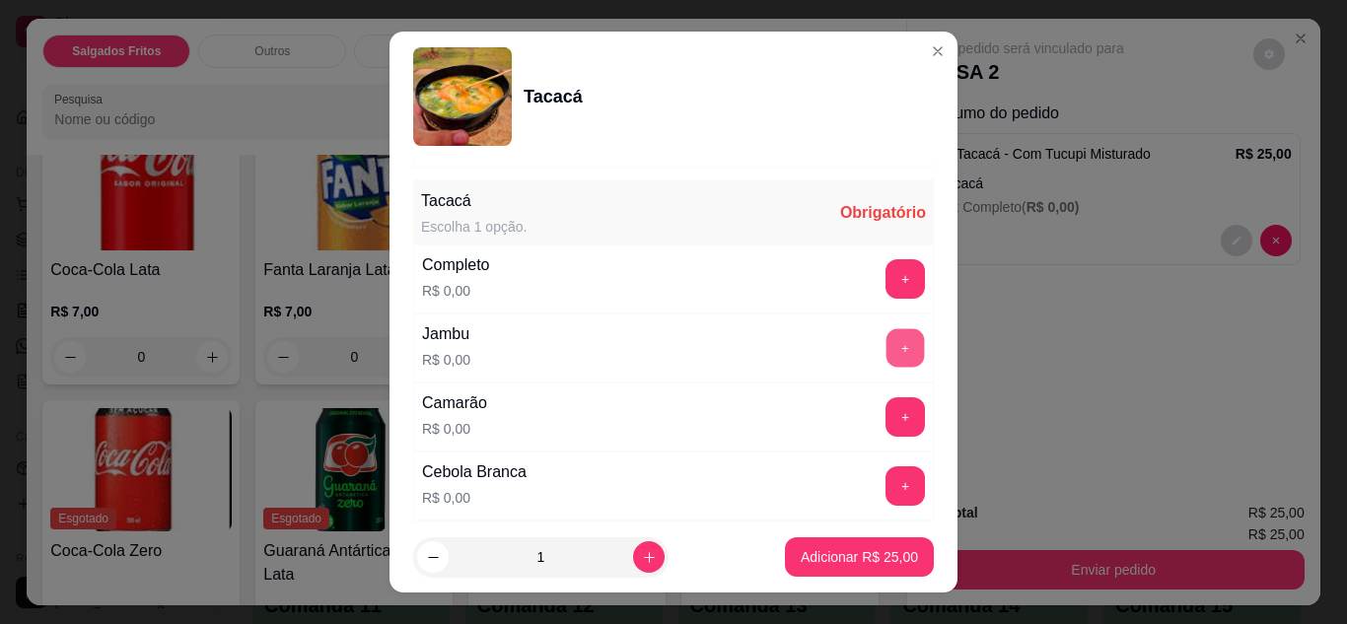
click at [887, 355] on button "+" at bounding box center [906, 347] width 38 height 38
click at [887, 409] on button "+" at bounding box center [906, 416] width 38 height 38
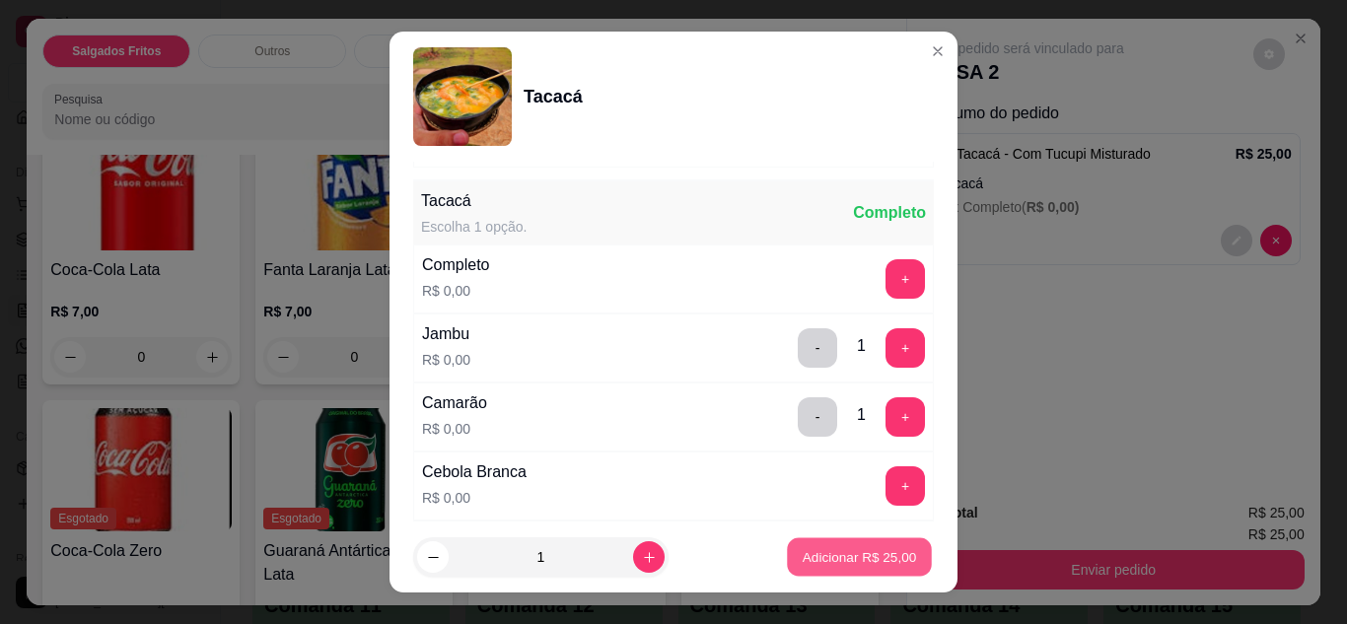
click at [832, 561] on p "Adicionar R$ 25,00" at bounding box center [860, 557] width 114 height 19
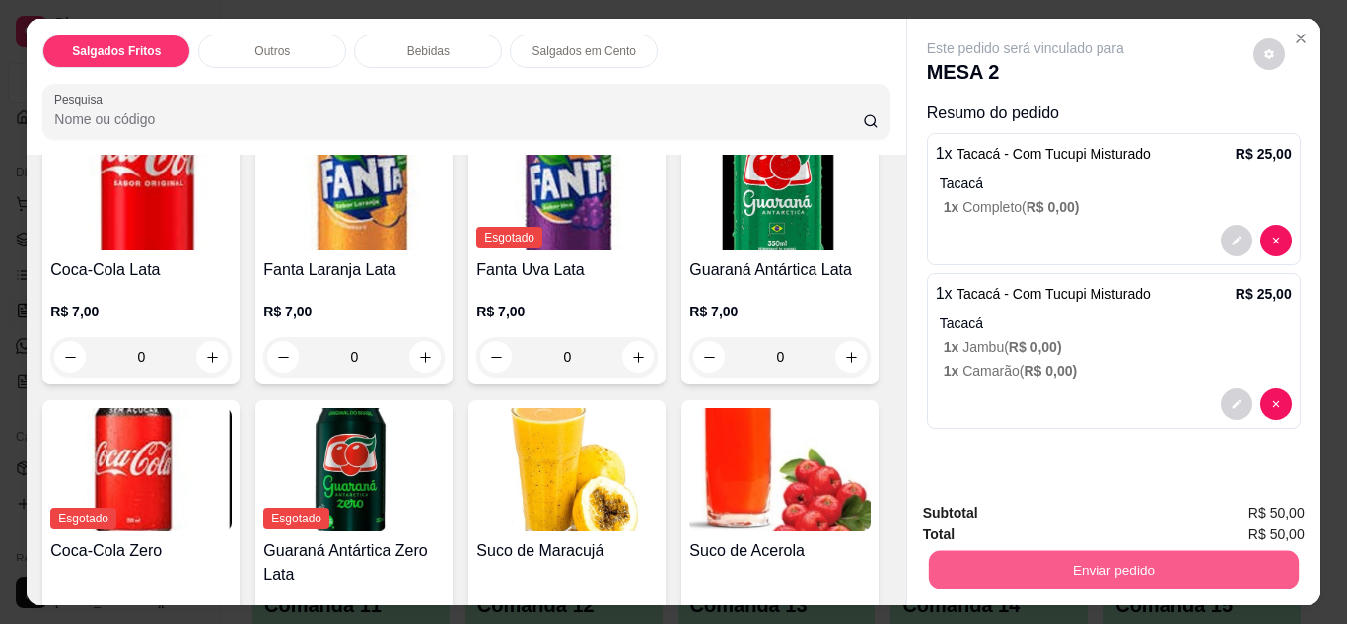
click at [1023, 556] on button "Enviar pedido" at bounding box center [1113, 570] width 370 height 38
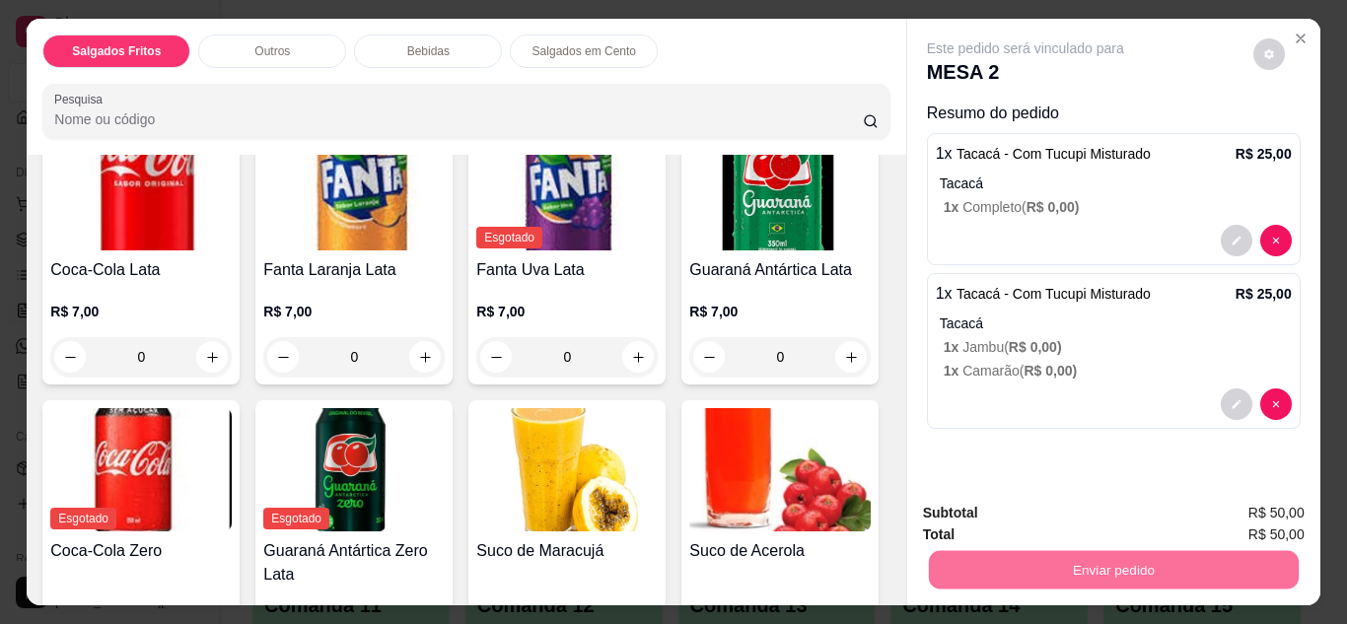
click at [1032, 523] on button "Não registrar e enviar pedido" at bounding box center [1048, 514] width 199 height 36
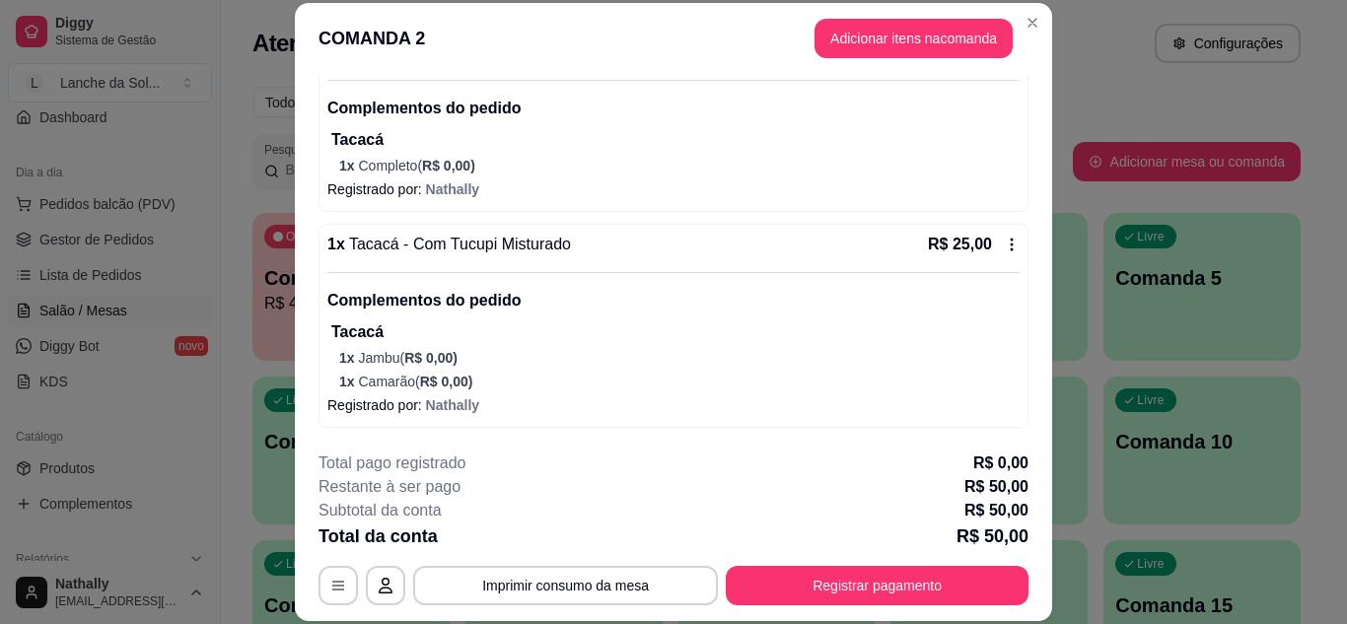
scroll to position [0, 0]
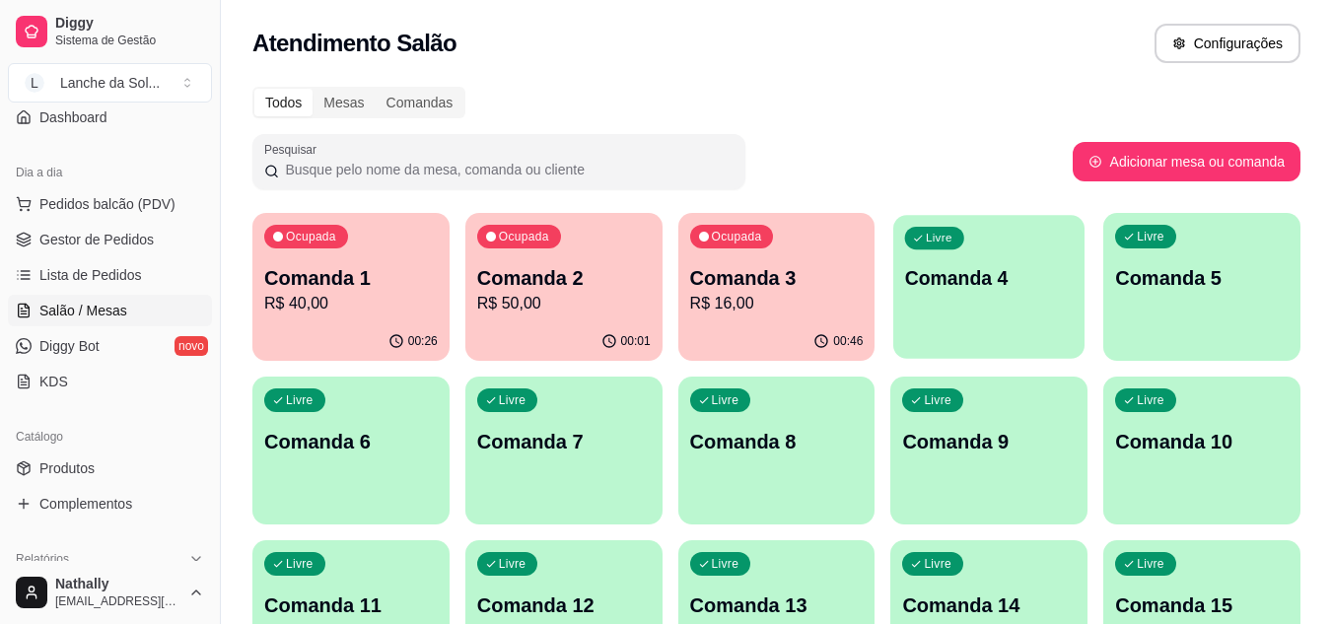
click at [914, 258] on div "Livre Comanda 4" at bounding box center [989, 275] width 191 height 120
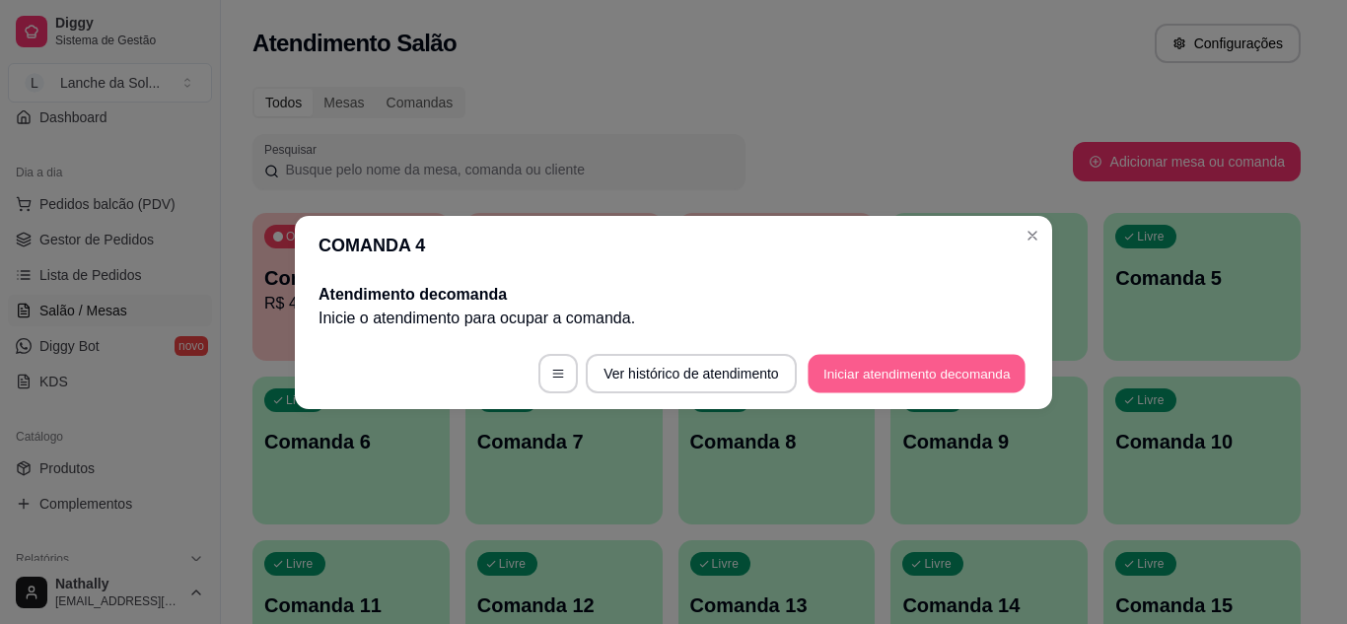
click at [849, 362] on button "Iniciar atendimento de comanda" at bounding box center [917, 373] width 218 height 38
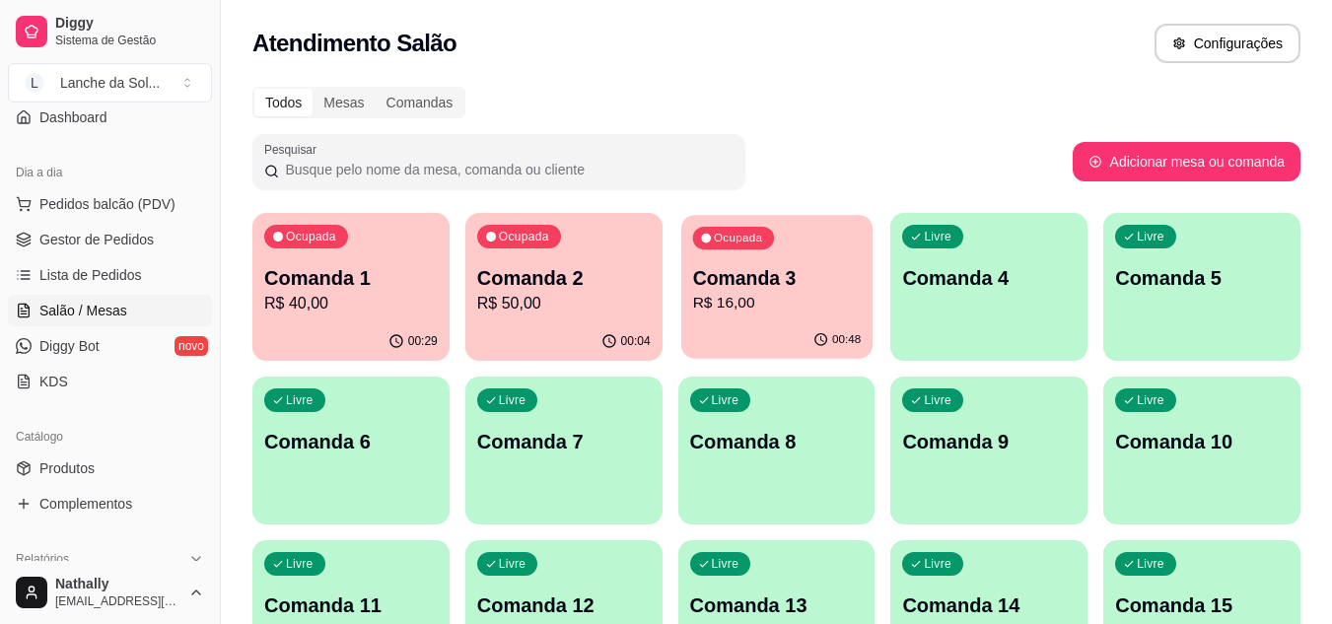
click at [729, 255] on div "Ocupada Comanda 3 R$ 16,00" at bounding box center [777, 268] width 191 height 107
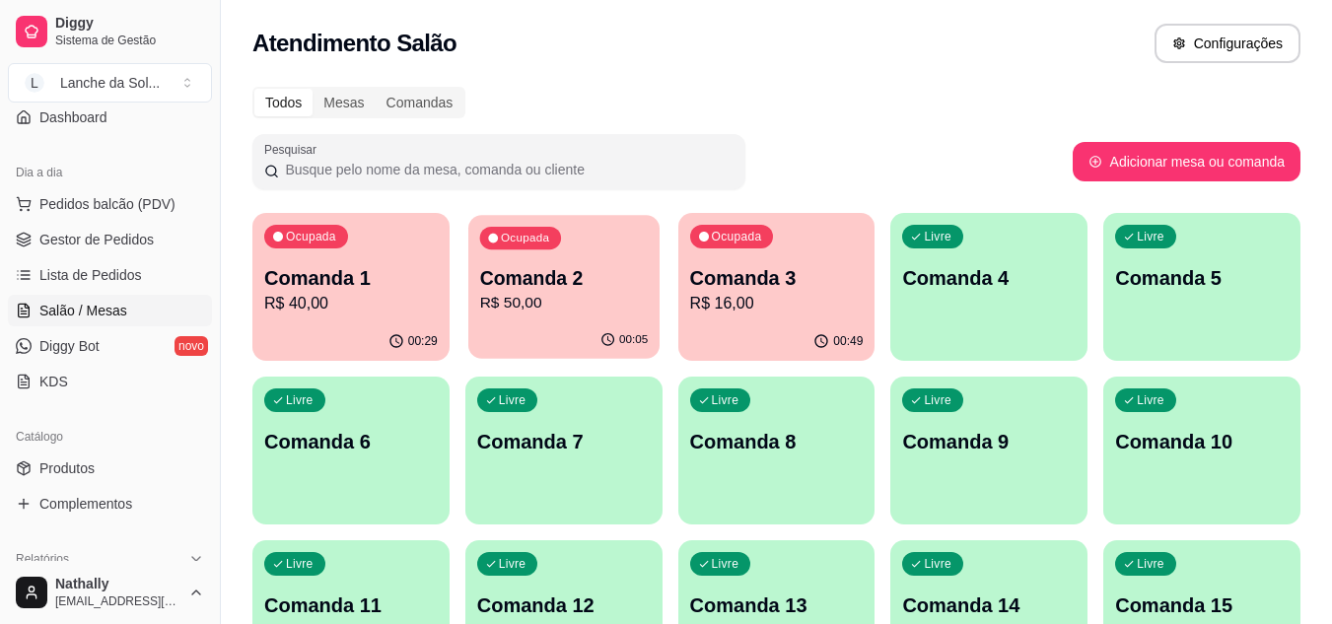
click at [613, 251] on div "Ocupada Comanda 2 R$ 50,00" at bounding box center [563, 268] width 191 height 107
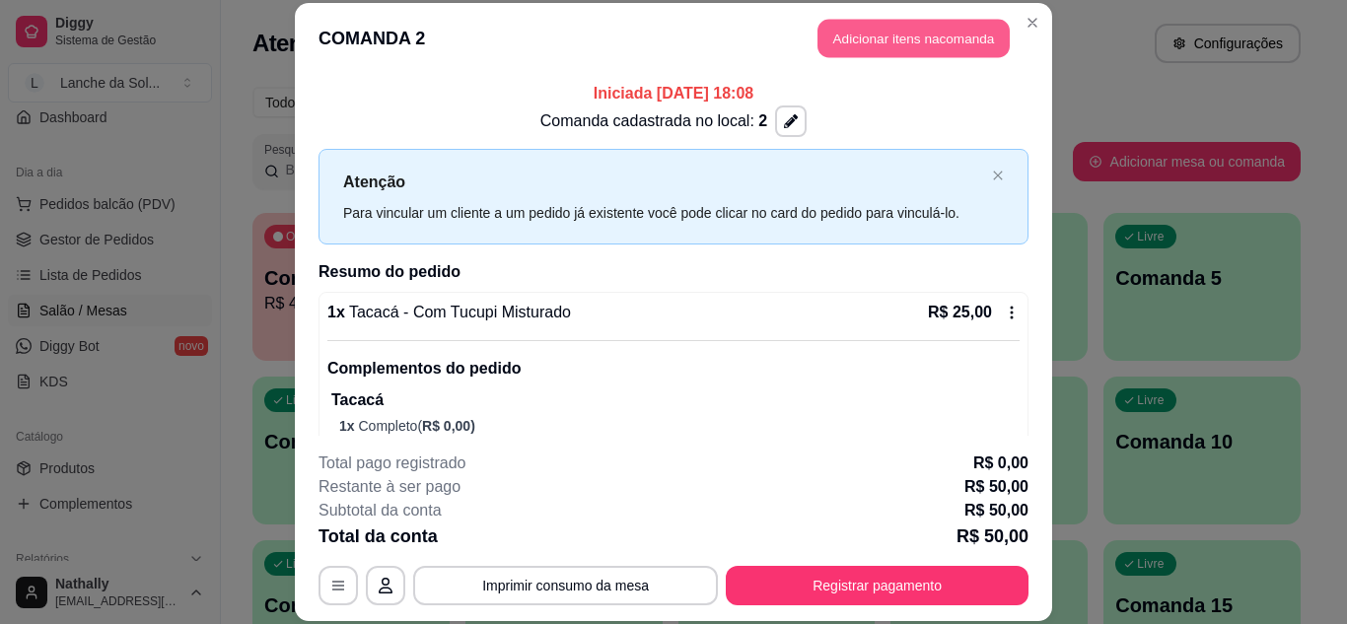
click at [910, 47] on button "Adicionar itens na comanda" at bounding box center [914, 39] width 192 height 38
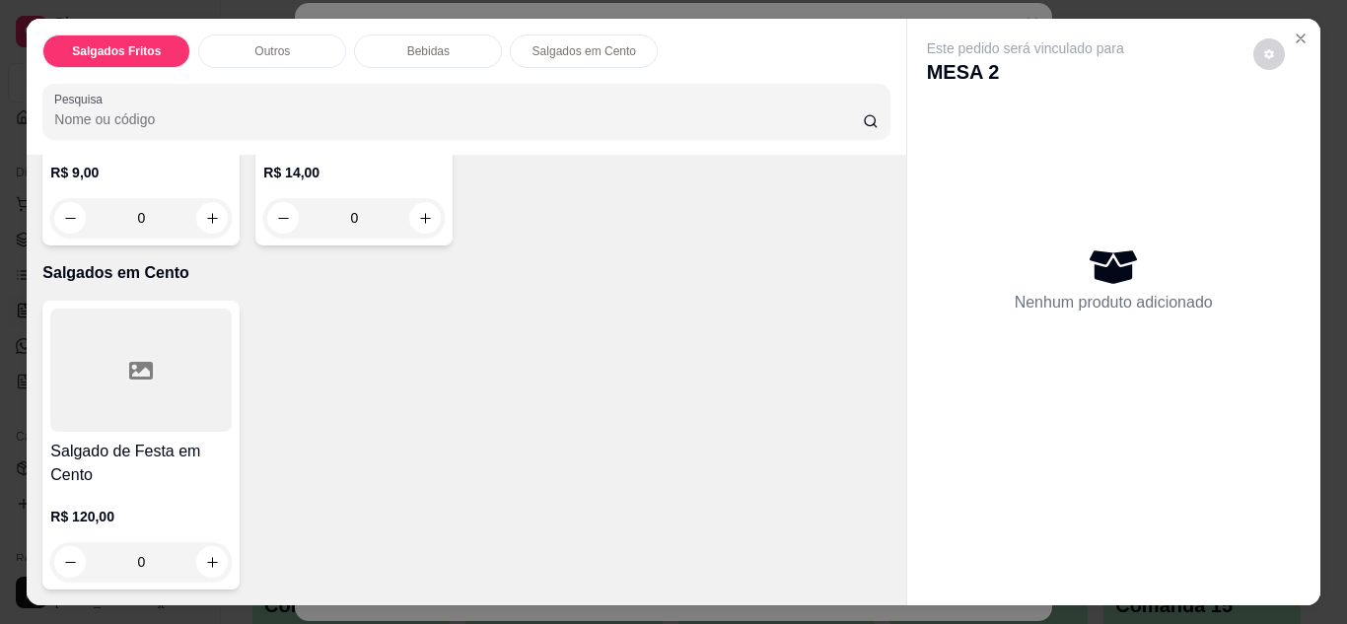
scroll to position [1597, 0]
type input "1"
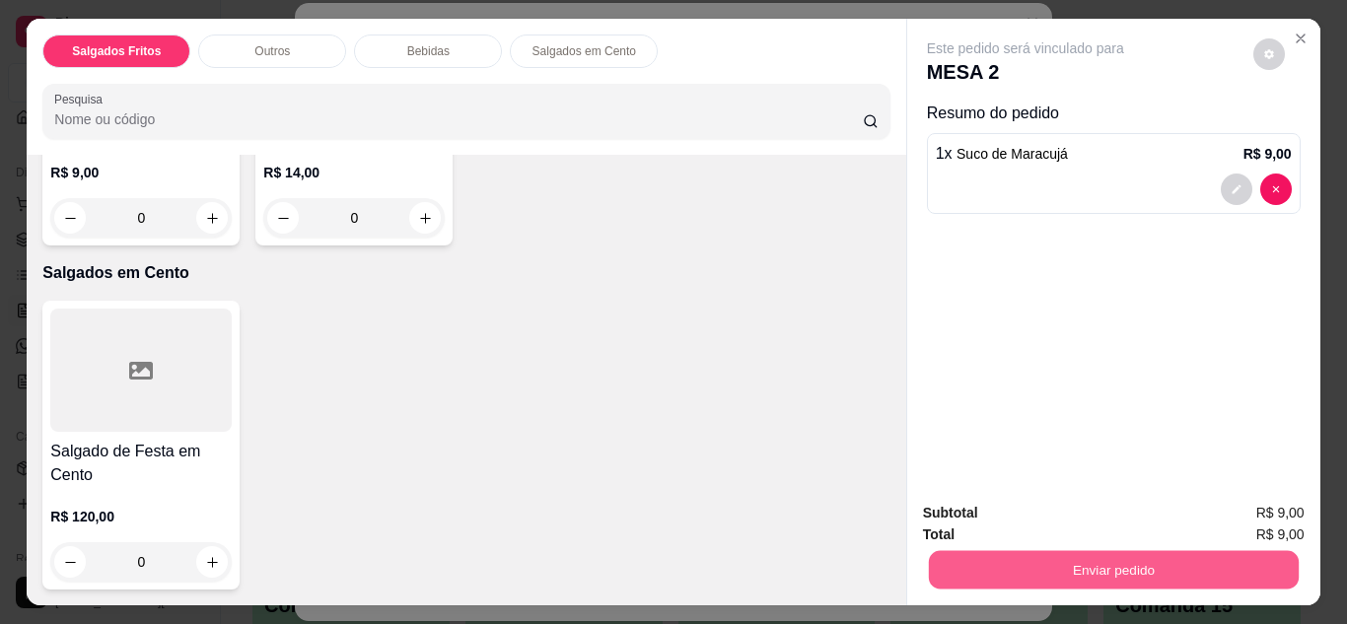
click at [1101, 563] on button "Enviar pedido" at bounding box center [1113, 570] width 370 height 38
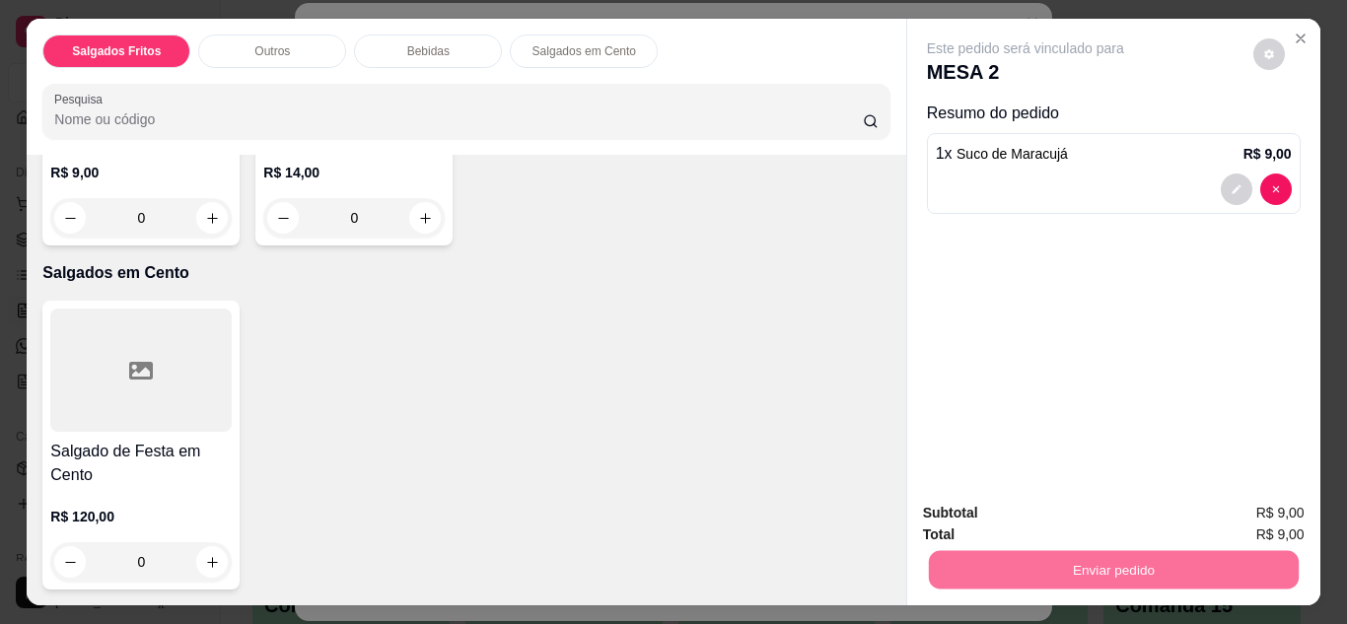
click at [1056, 520] on button "Não registrar e enviar pedido" at bounding box center [1048, 514] width 199 height 36
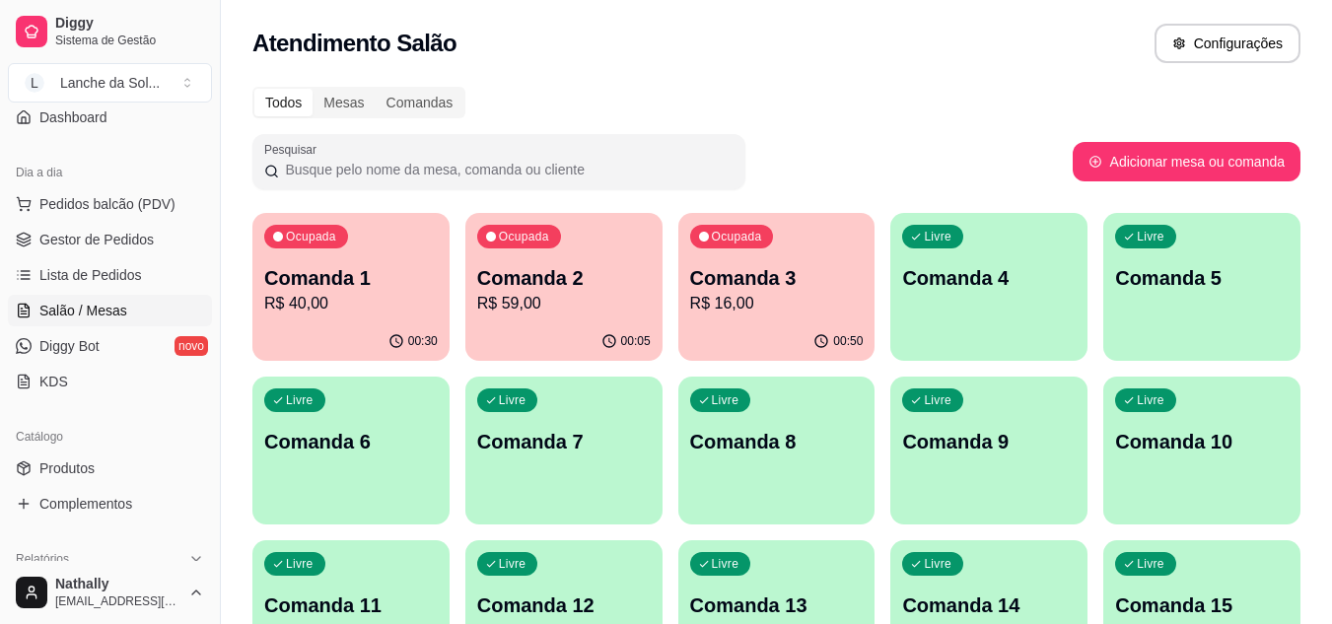
click at [91, 243] on span "Gestor de Pedidos" at bounding box center [96, 240] width 114 height 20
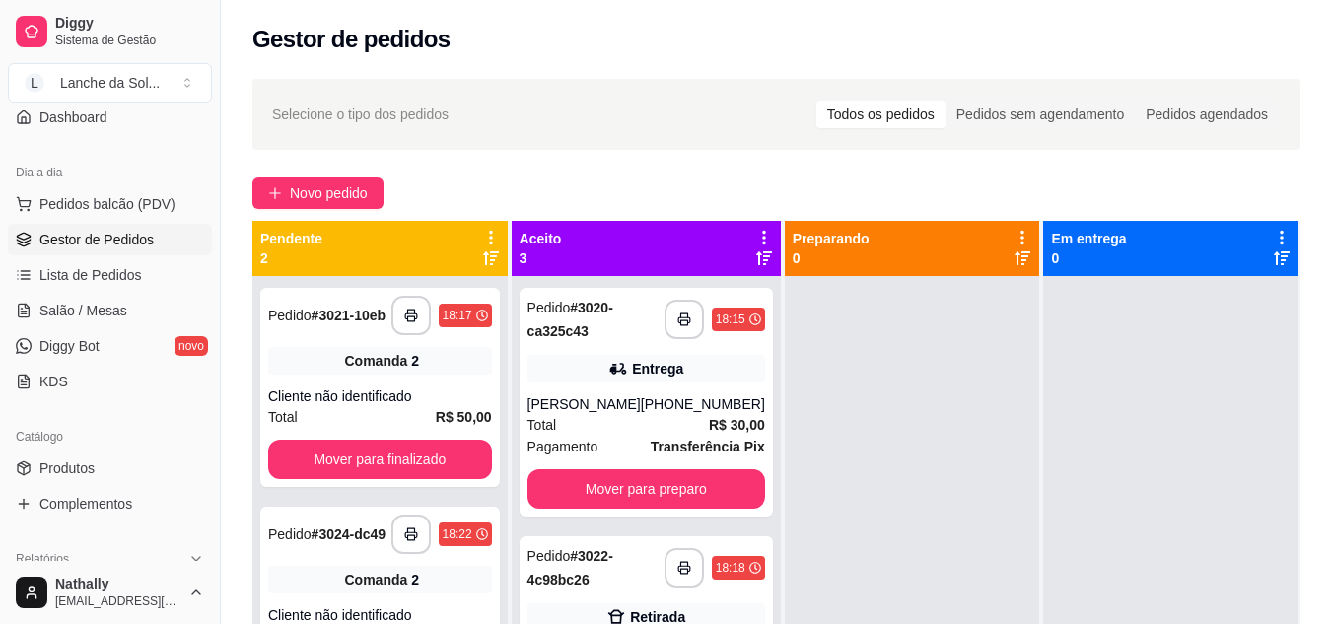
click at [672, 418] on div "Total R$ 30,00" at bounding box center [647, 425] width 238 height 22
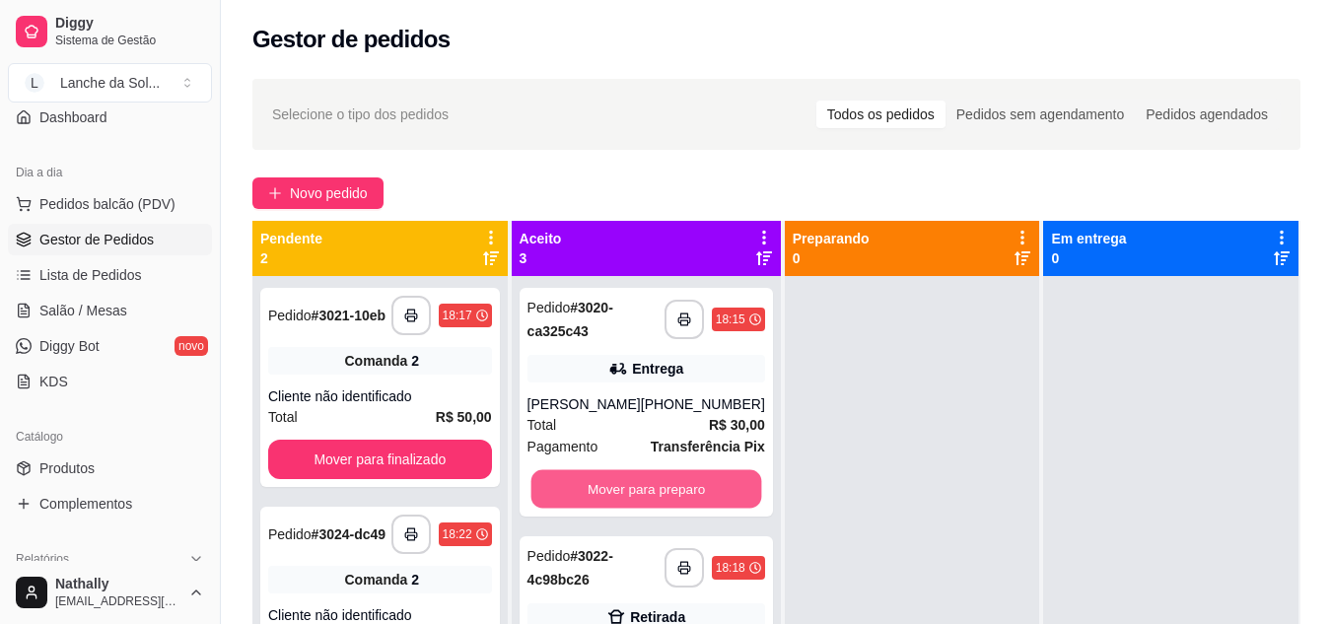
click at [642, 499] on button "Mover para preparo" at bounding box center [646, 489] width 231 height 38
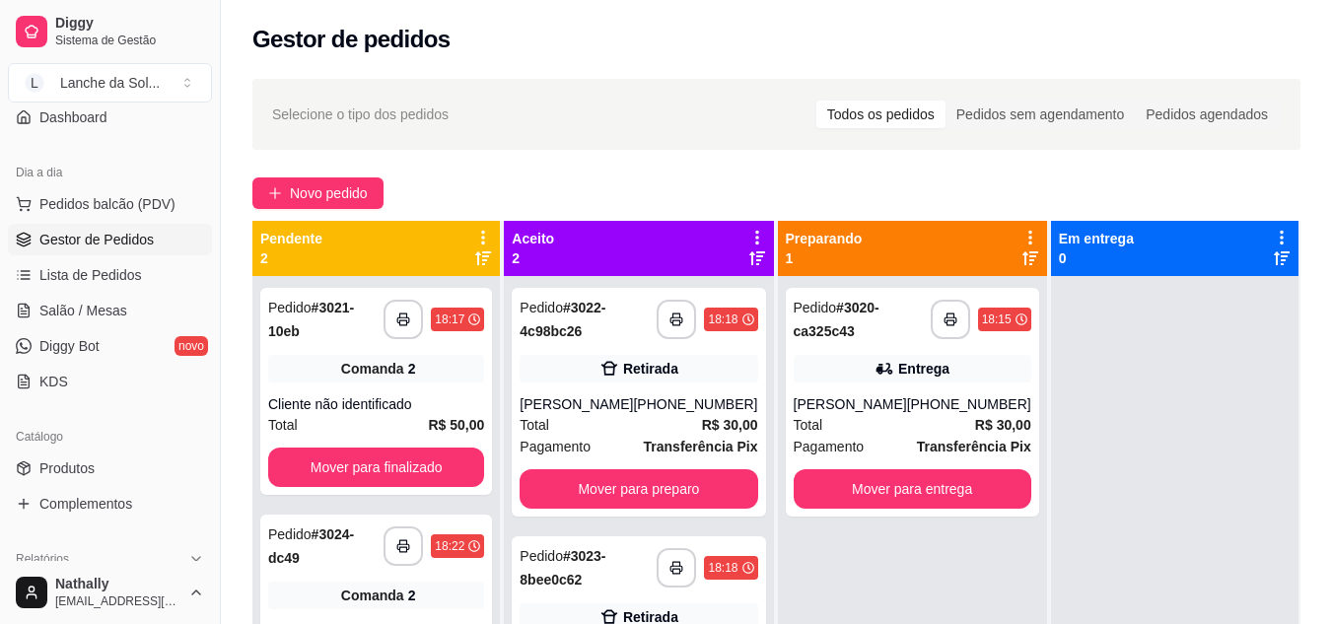
click at [666, 426] on div "Total R$ 30,00" at bounding box center [639, 425] width 238 height 22
click at [79, 464] on span "Produtos" at bounding box center [66, 469] width 55 height 20
click at [160, 455] on link "Produtos" at bounding box center [110, 469] width 204 height 32
click at [129, 470] on link "Produtos" at bounding box center [110, 469] width 204 height 32
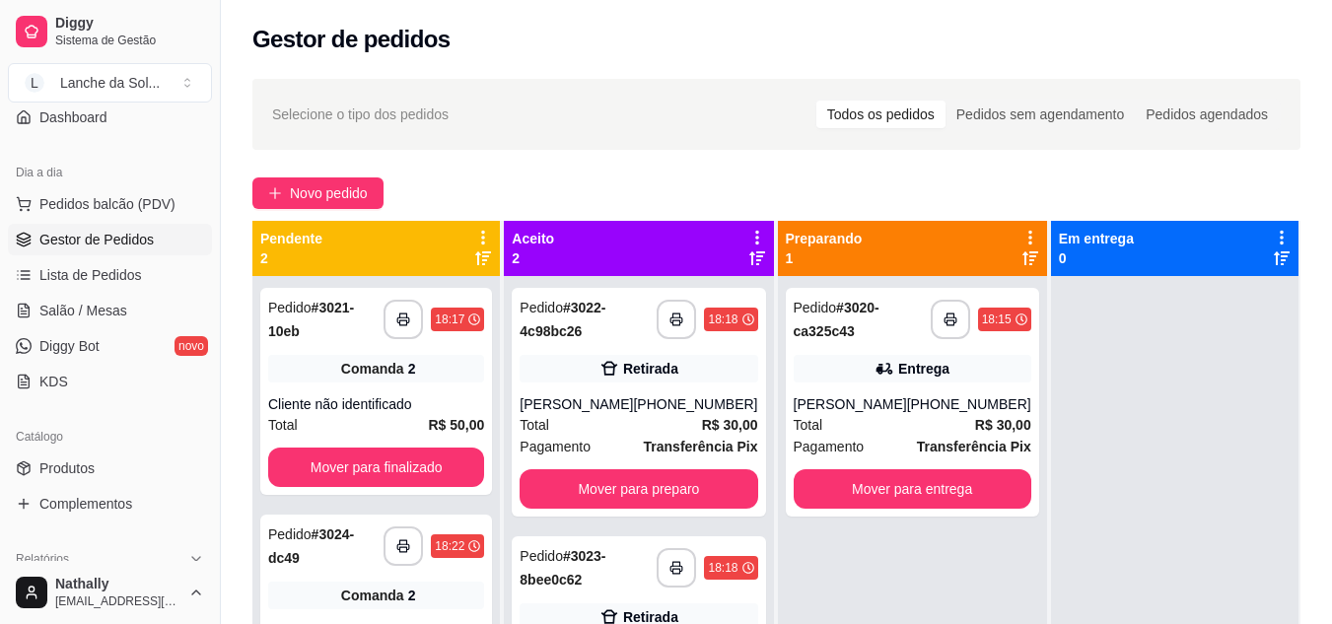
click at [129, 470] on link "Produtos" at bounding box center [110, 469] width 204 height 32
click at [113, 459] on link "Produtos" at bounding box center [110, 469] width 204 height 32
click at [111, 467] on link "Produtos" at bounding box center [110, 469] width 204 height 32
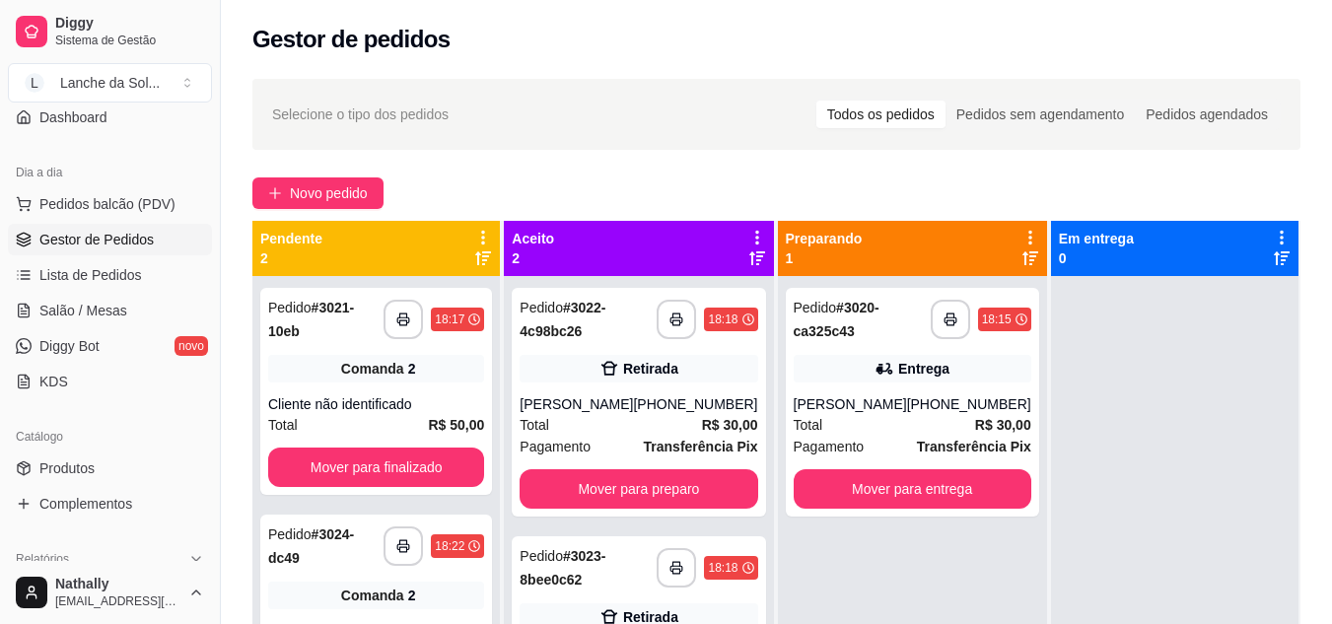
click at [111, 467] on link "Produtos" at bounding box center [110, 469] width 204 height 32
drag, startPoint x: 111, startPoint y: 467, endPoint x: 131, endPoint y: 430, distance: 42.4
click at [131, 430] on div "Catálogo Produtos Complementos" at bounding box center [110, 470] width 220 height 114
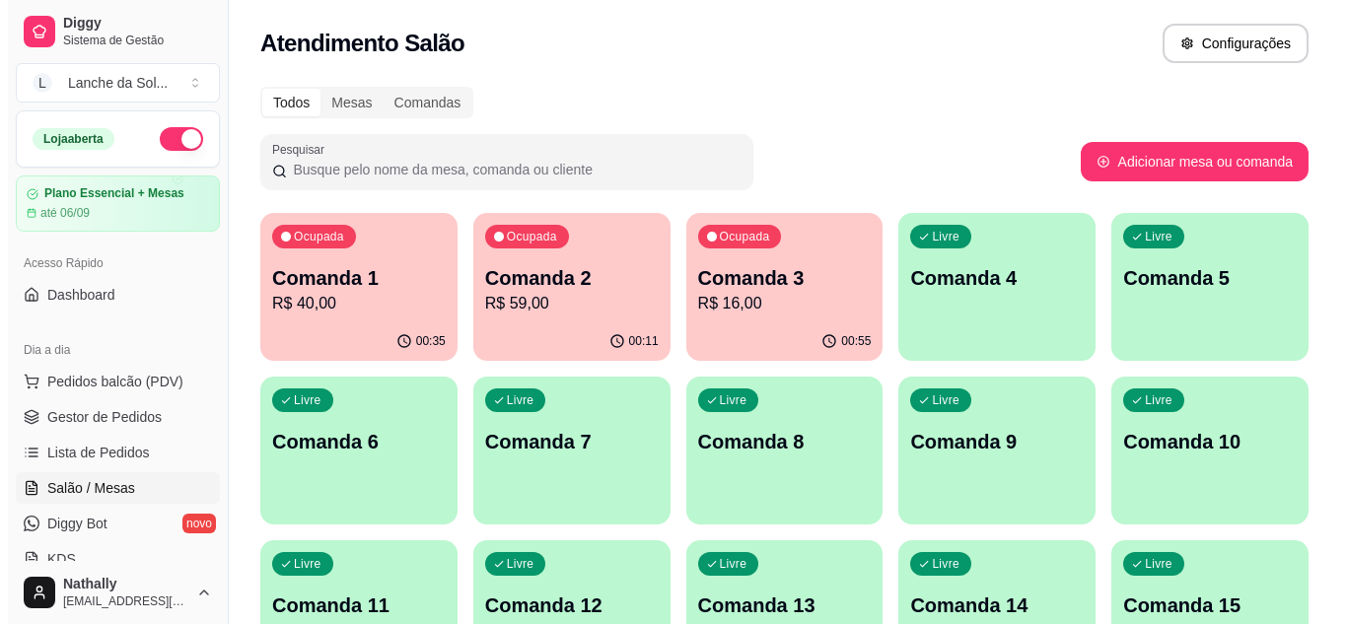
scroll to position [255, 0]
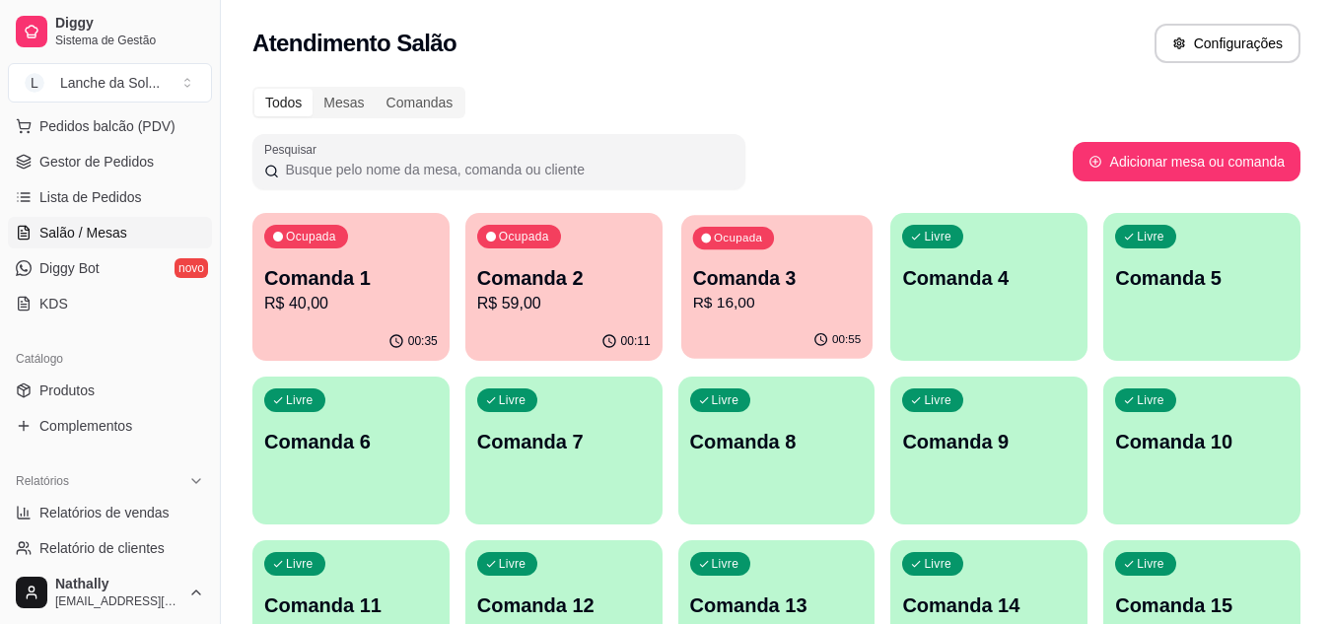
click at [807, 279] on p "Comanda 3" at bounding box center [776, 278] width 169 height 27
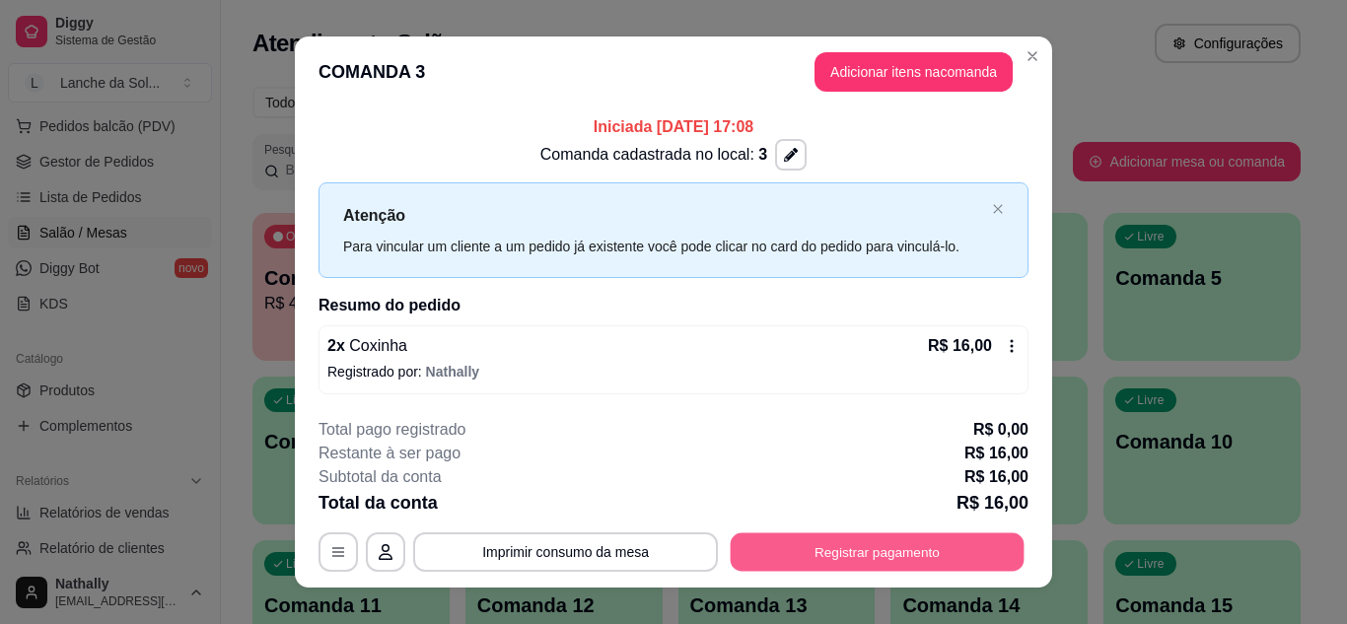
click at [797, 537] on button "Registrar pagamento" at bounding box center [878, 553] width 294 height 38
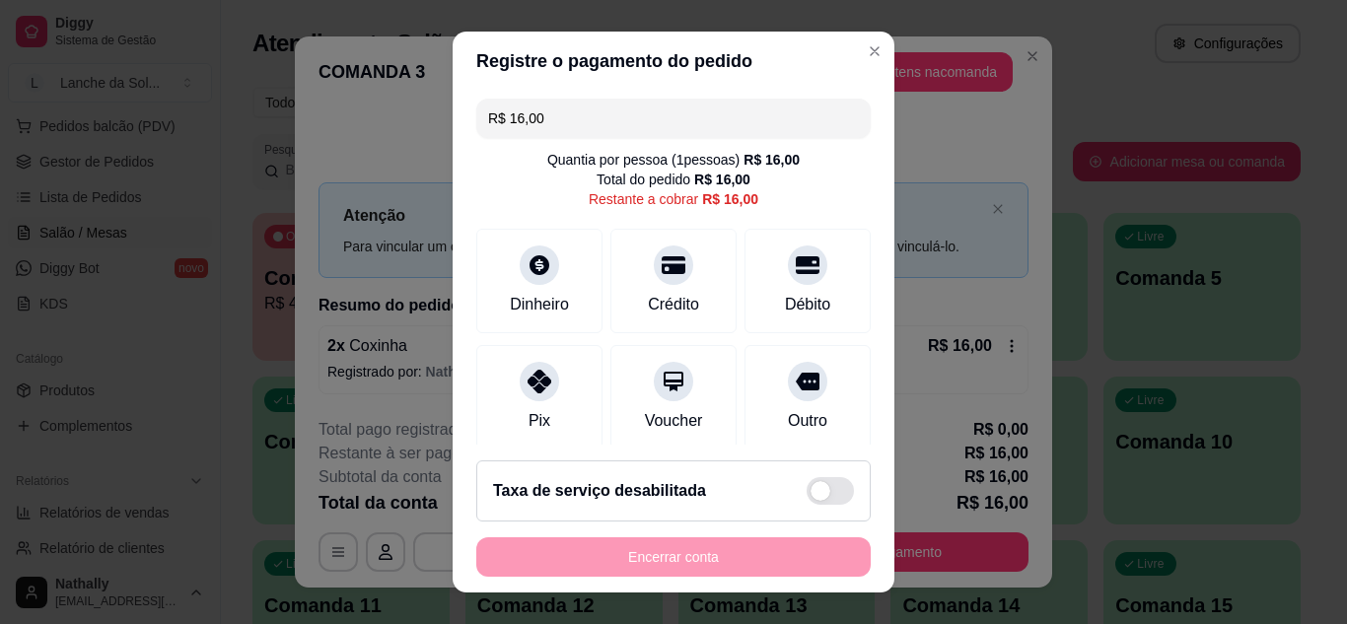
click at [553, 397] on div "Pix" at bounding box center [539, 397] width 126 height 105
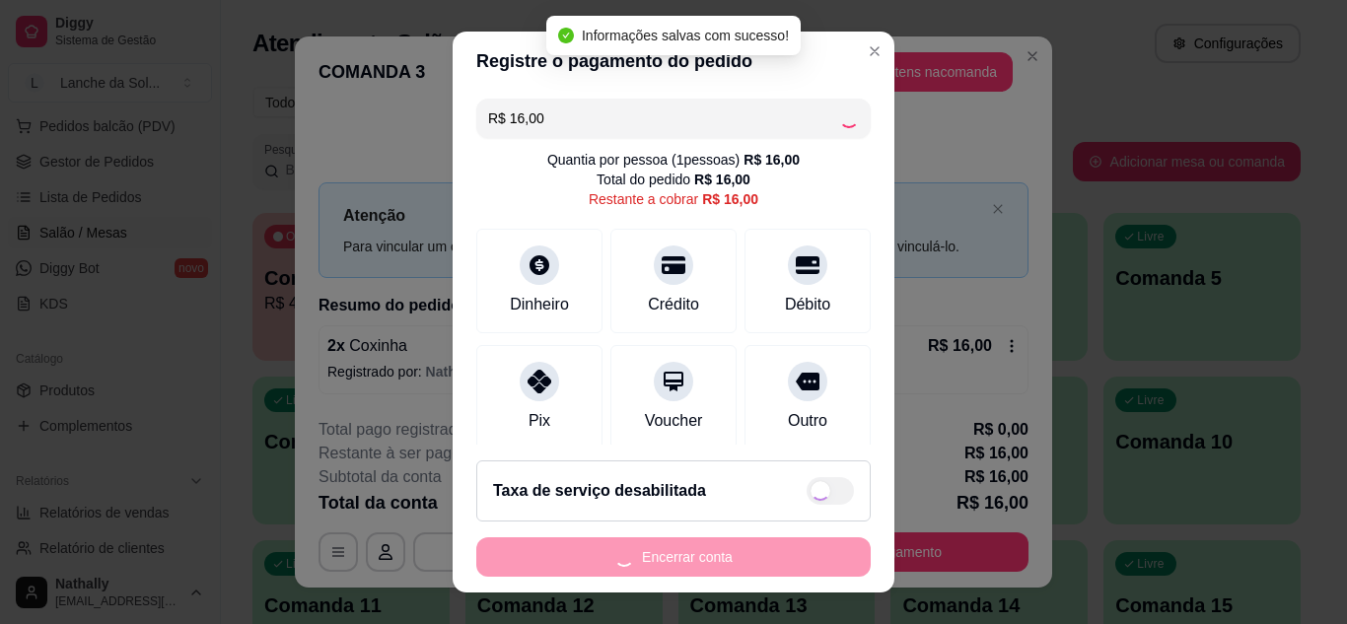
type input "R$ 0,00"
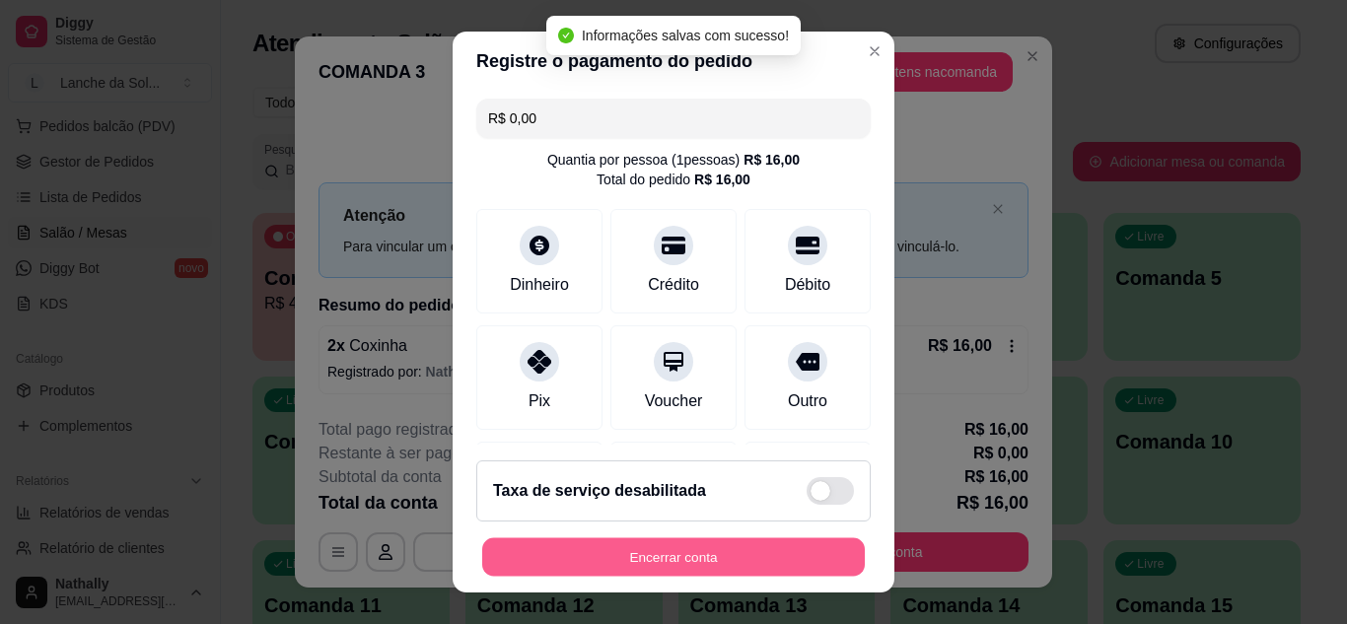
click at [622, 564] on button "Encerrar conta" at bounding box center [673, 558] width 383 height 38
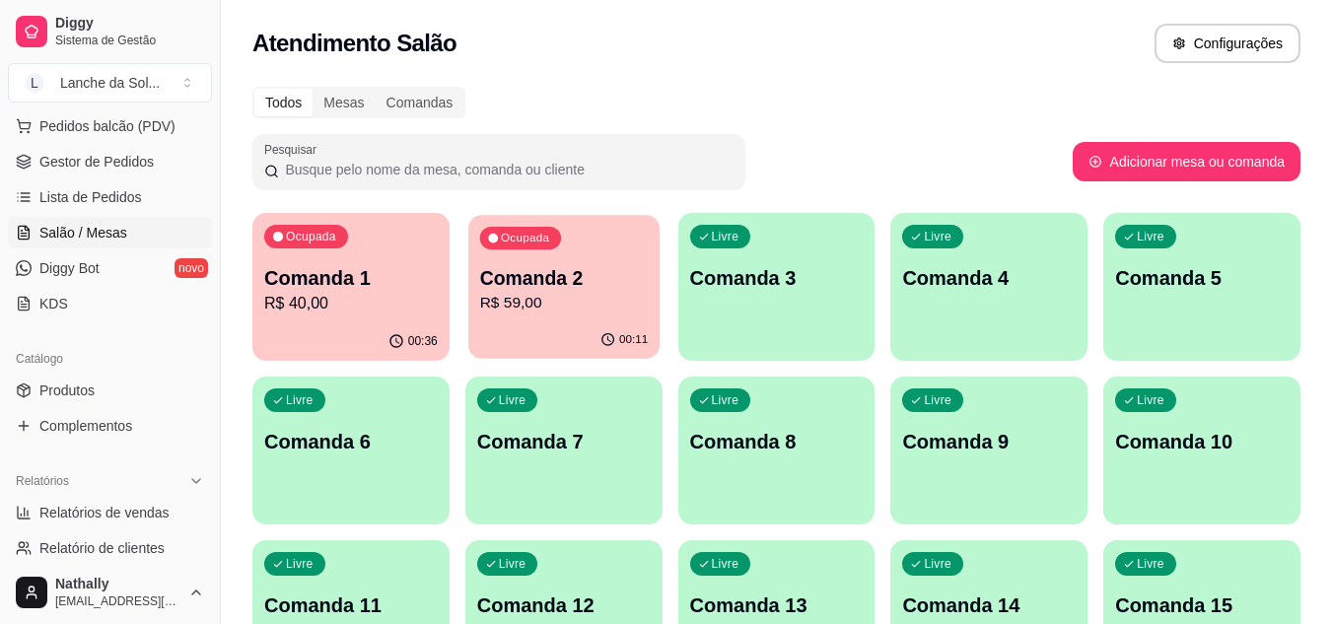
click at [539, 299] on p "R$ 59,00" at bounding box center [563, 303] width 169 height 23
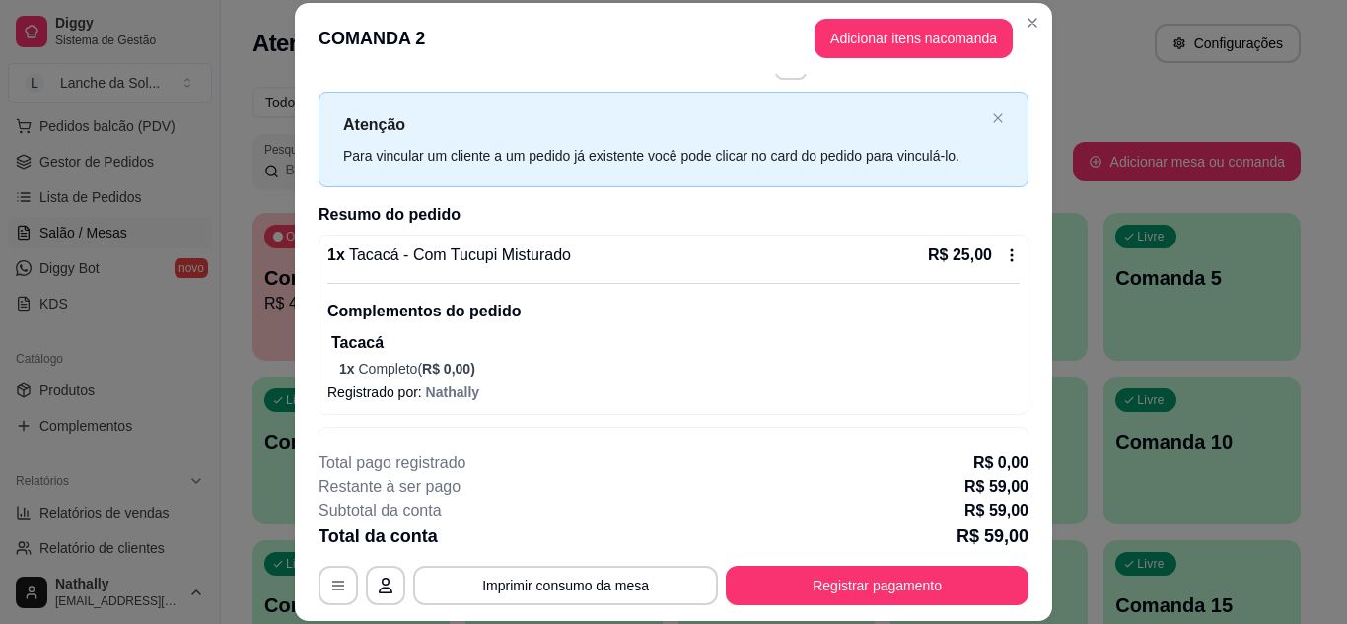
scroll to position [0, 0]
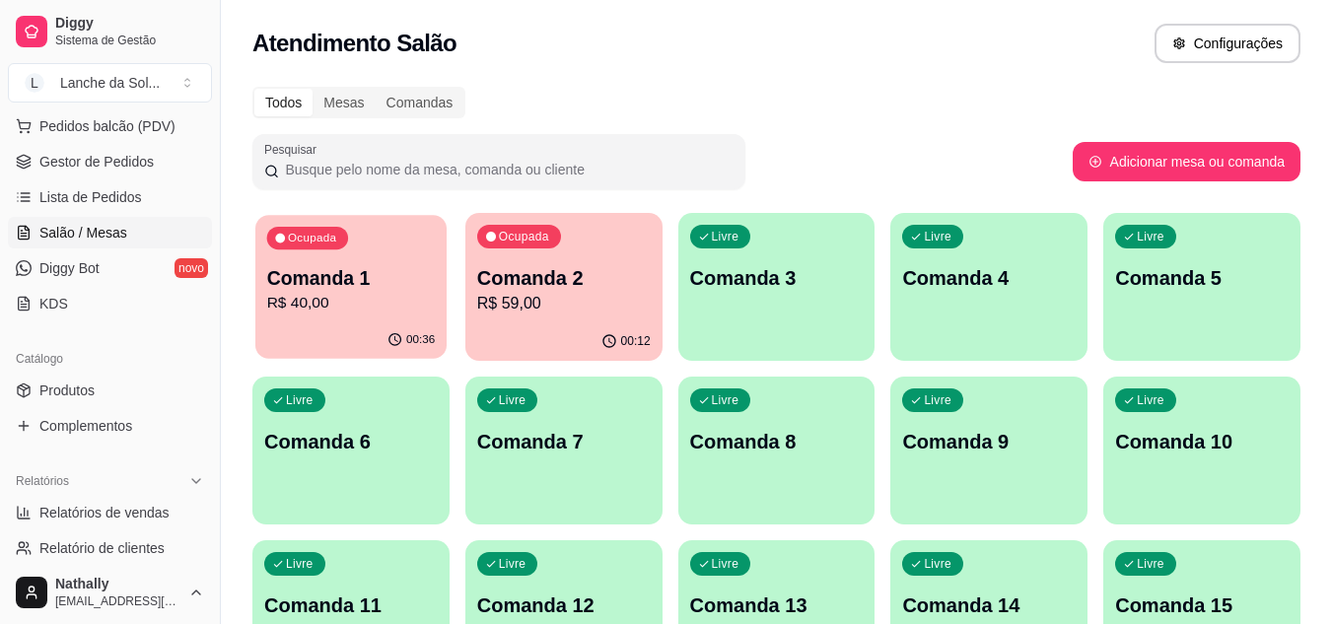
click at [361, 242] on div "Ocupada Comanda 1 R$ 40,00" at bounding box center [350, 268] width 191 height 107
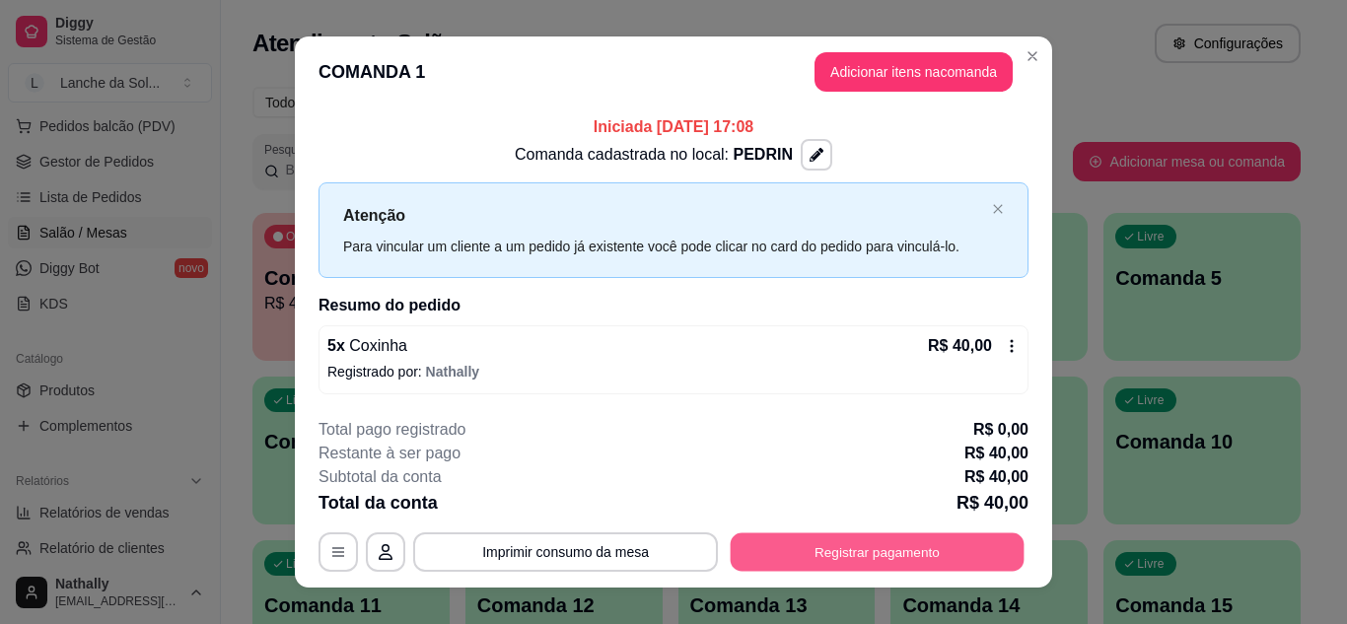
click at [794, 549] on button "Registrar pagamento" at bounding box center [878, 553] width 294 height 38
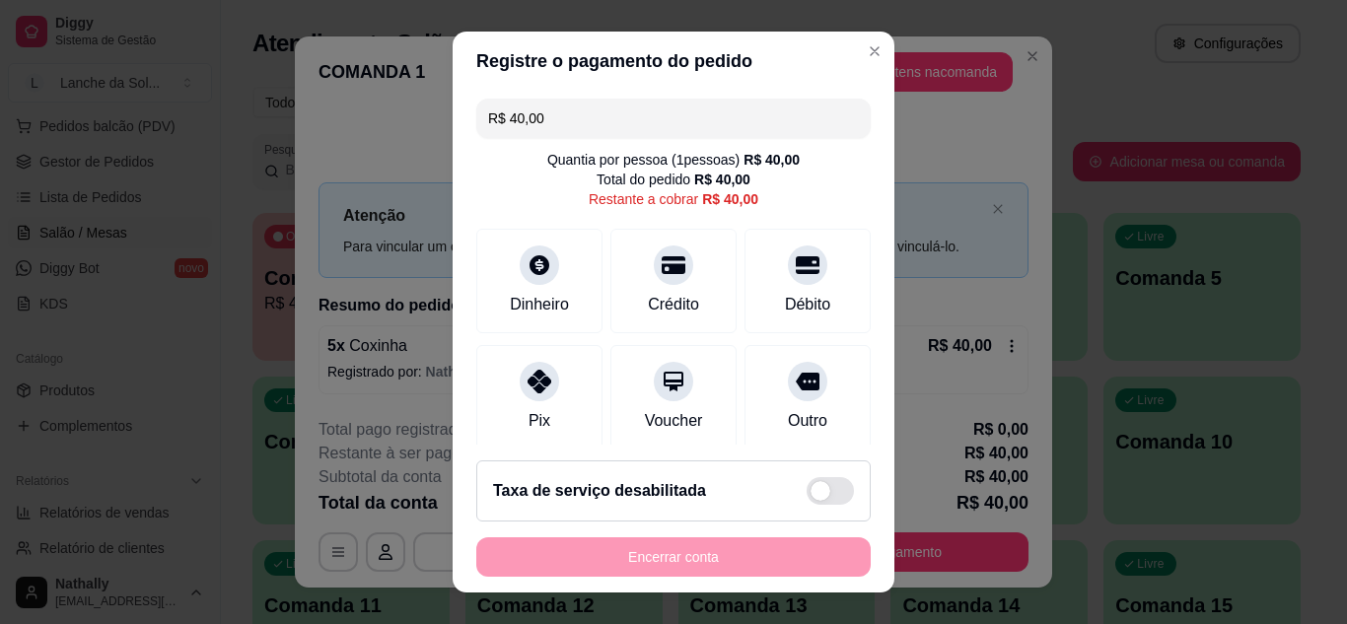
click at [541, 419] on div "Pix" at bounding box center [539, 397] width 126 height 105
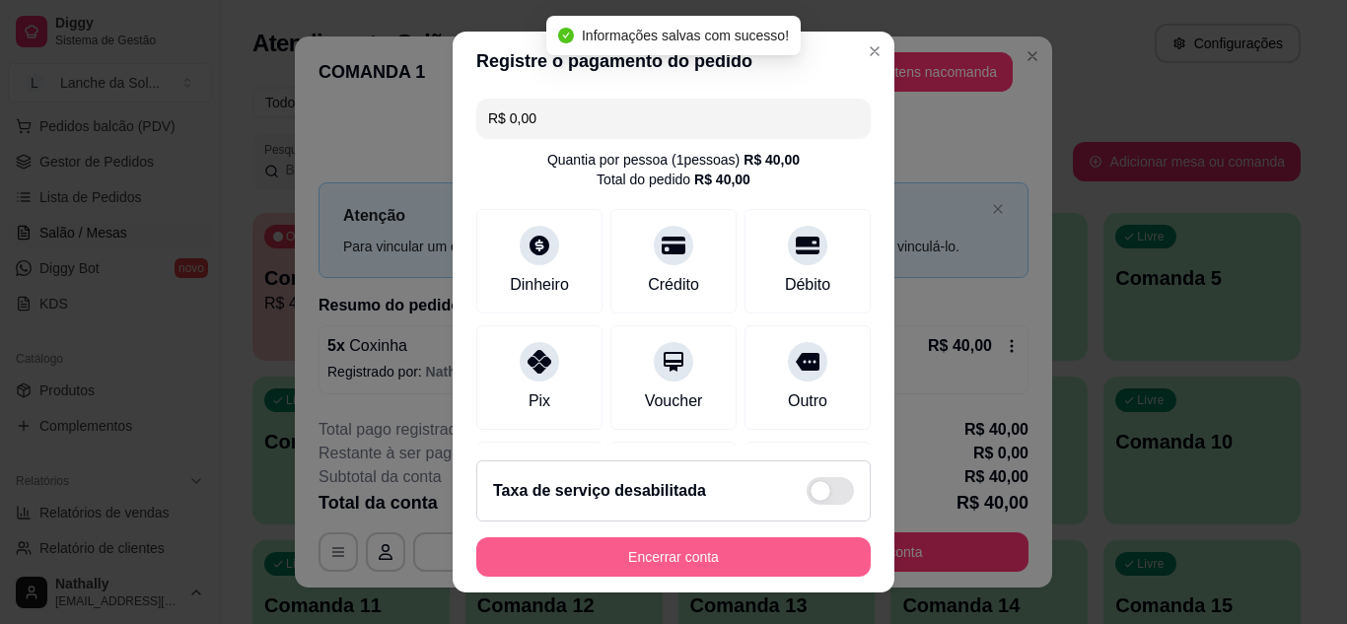
type input "R$ 0,00"
click at [609, 554] on button "Encerrar conta" at bounding box center [673, 558] width 383 height 38
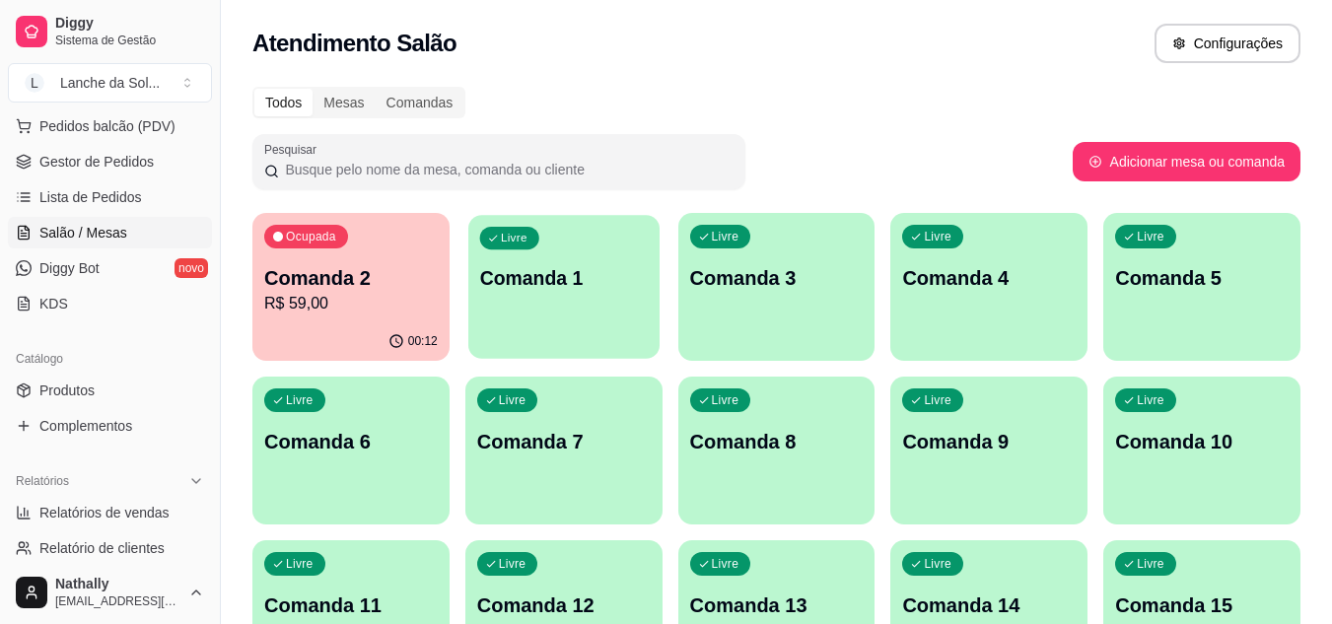
click at [489, 306] on div "Livre Comanda 1" at bounding box center [563, 275] width 191 height 120
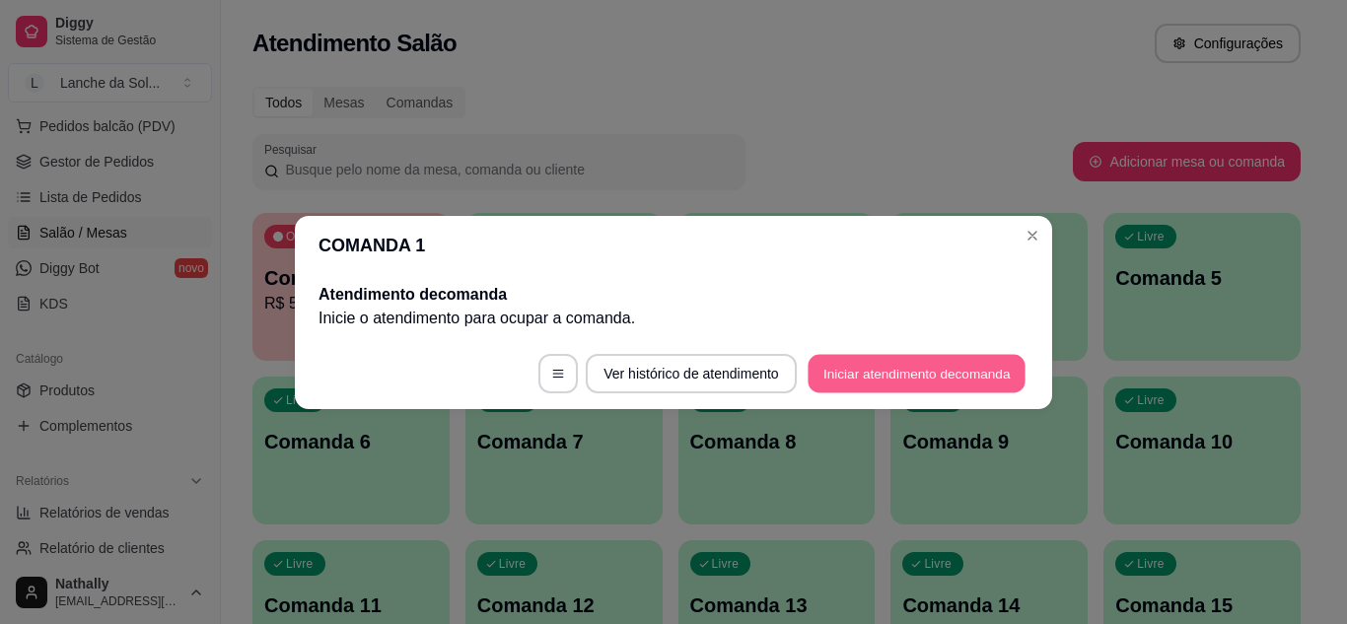
click at [830, 375] on button "Iniciar atendimento de comanda" at bounding box center [917, 373] width 218 height 38
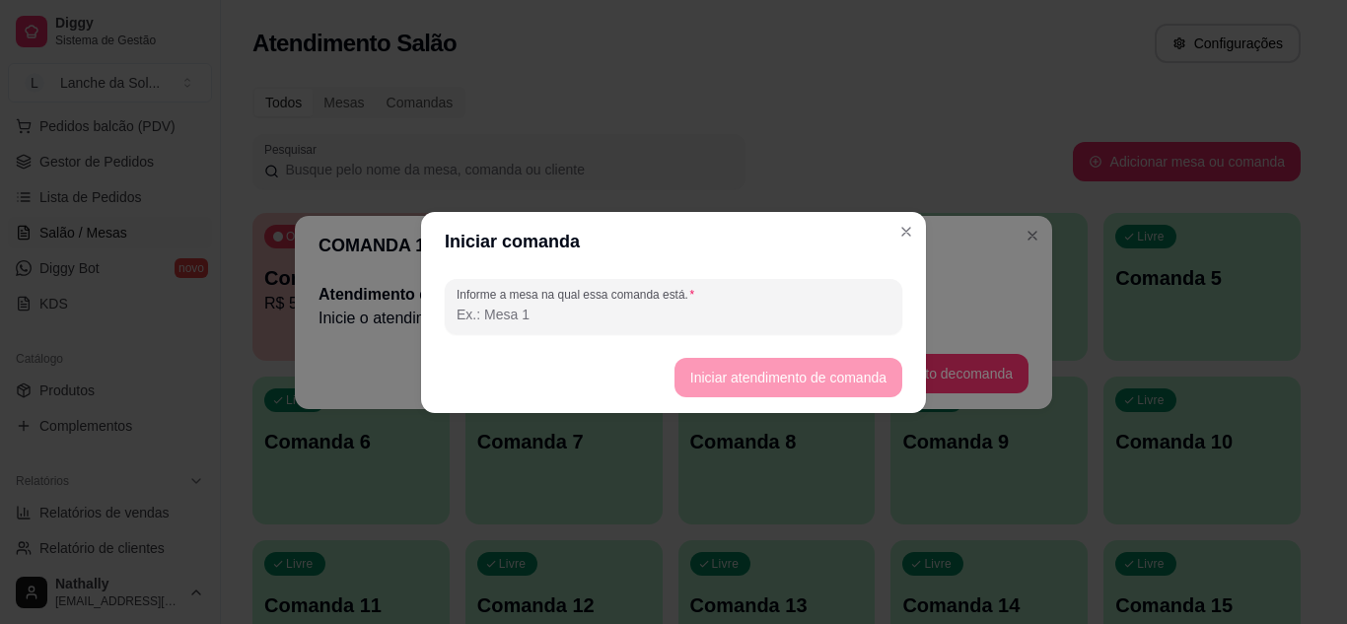
click at [658, 315] on input "Informe a mesa na qual essa comanda está." at bounding box center [674, 315] width 434 height 20
type input "Mara"
click at [718, 359] on button "Iniciar atendimento de comanda" at bounding box center [788, 377] width 221 height 38
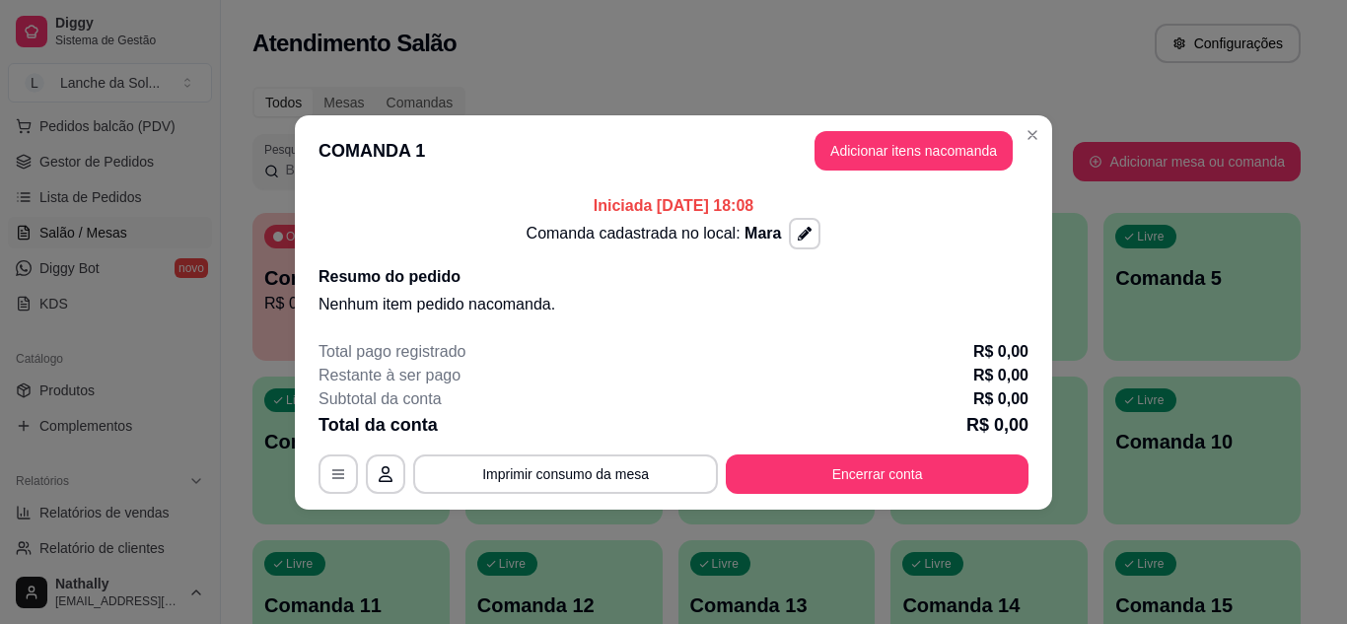
click at [934, 153] on button "Adicionar itens na comanda" at bounding box center [914, 150] width 198 height 39
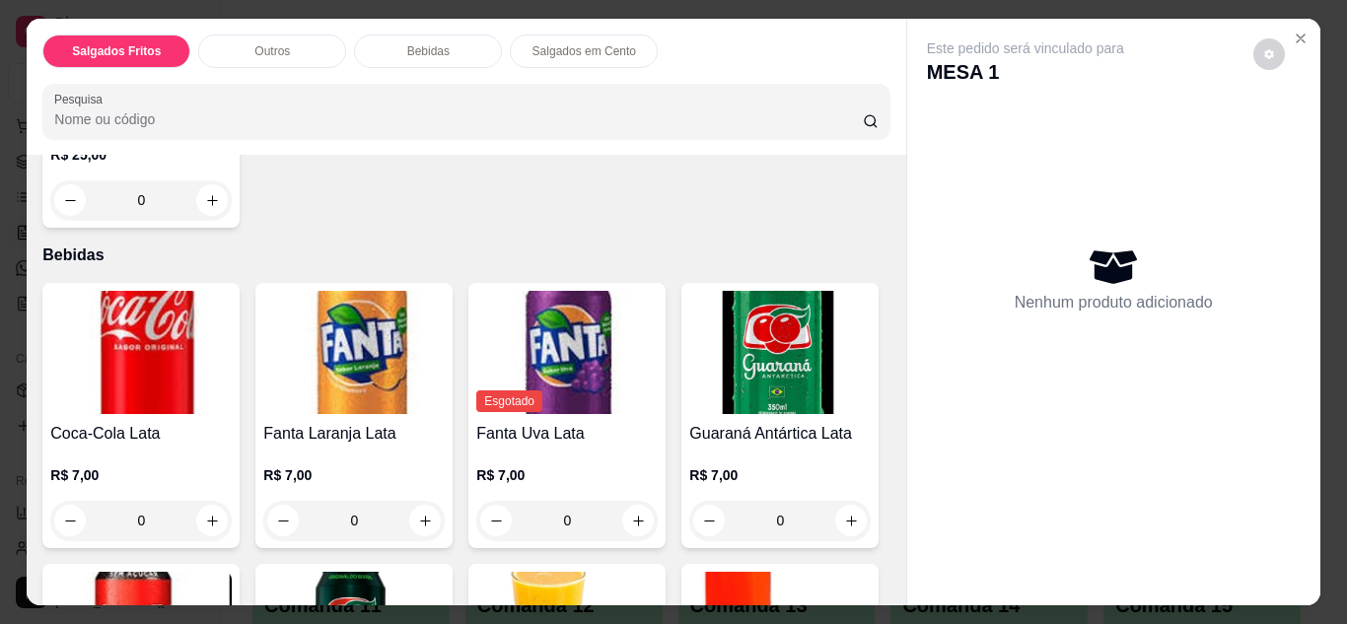
scroll to position [695, 0]
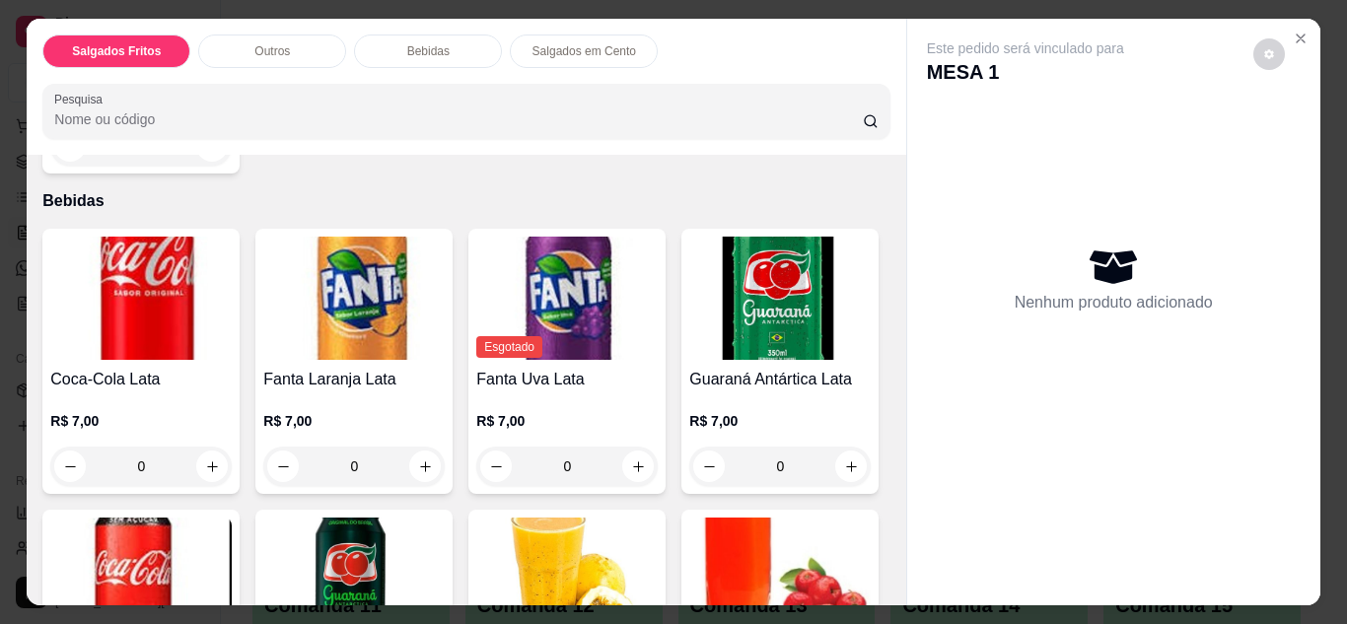
click at [211, 166] on div "0" at bounding box center [140, 145] width 181 height 39
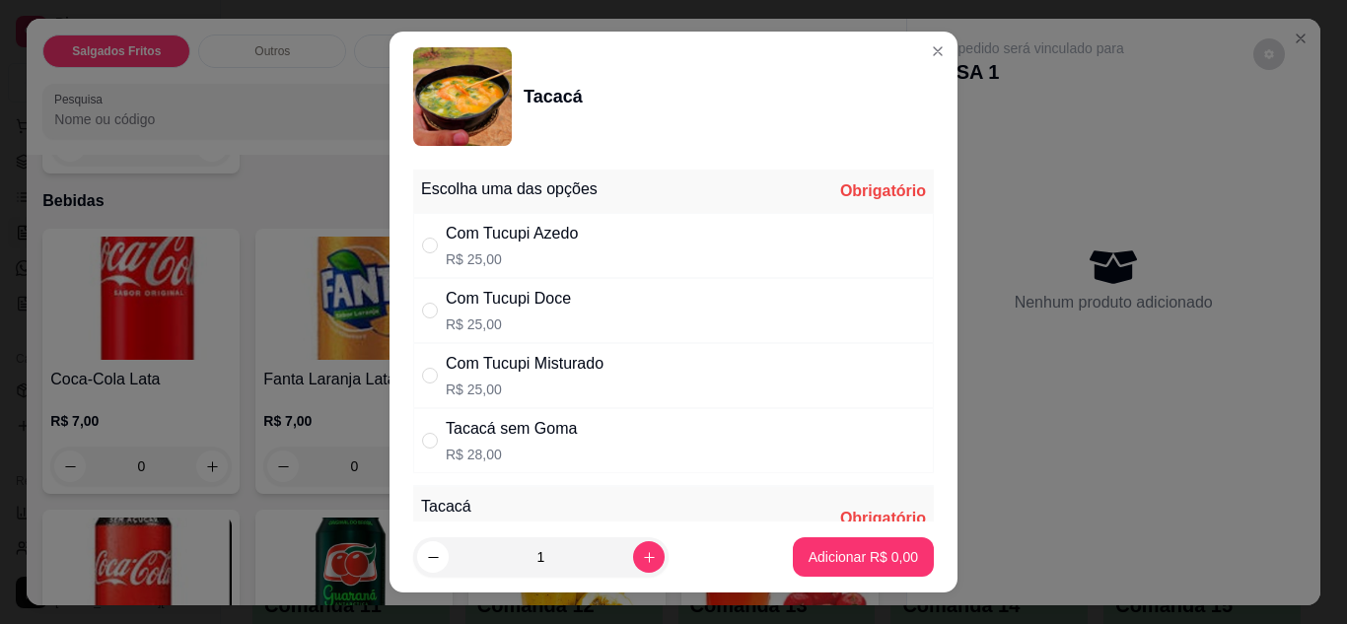
click at [606, 290] on div "Com Tucupi Doce R$ 25,00" at bounding box center [673, 310] width 521 height 65
radio input "true"
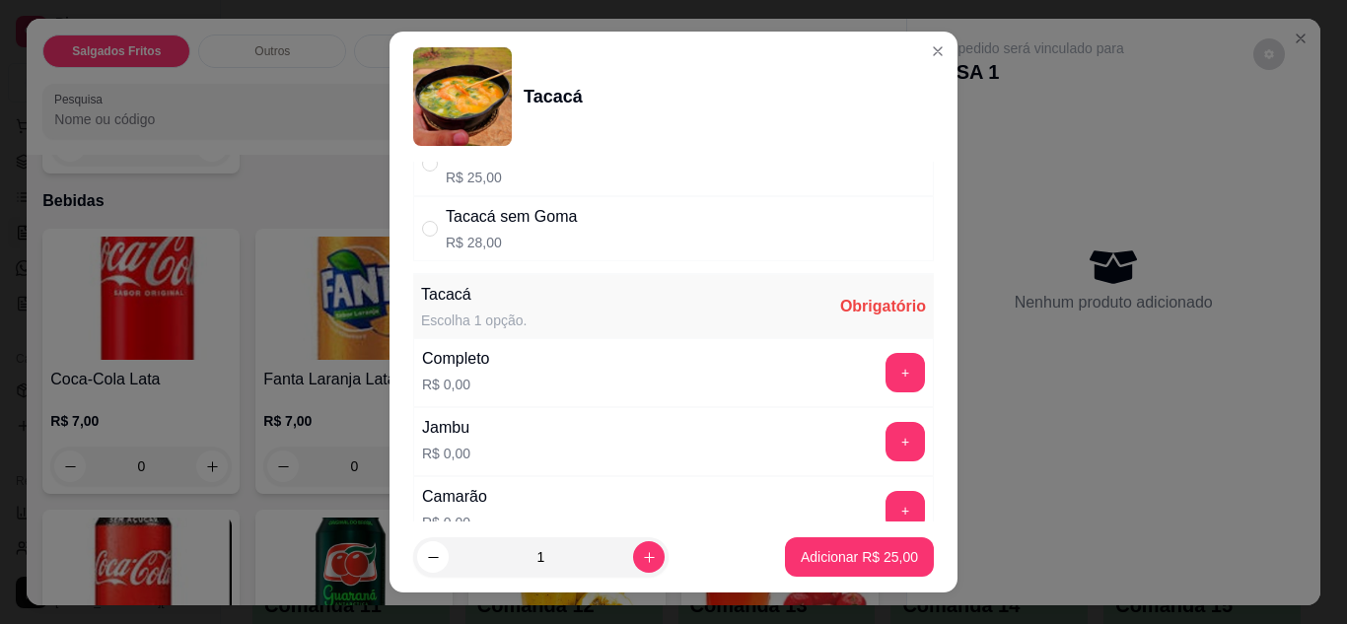
scroll to position [247, 0]
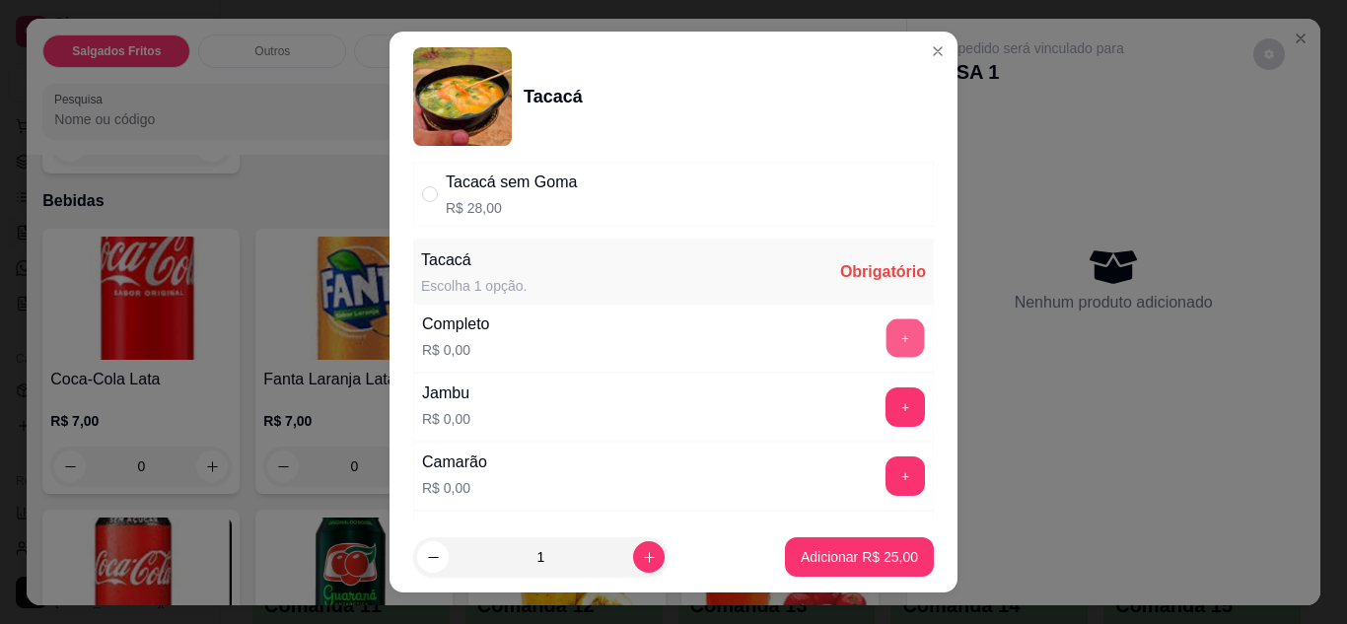
click at [887, 341] on button "+" at bounding box center [906, 338] width 38 height 38
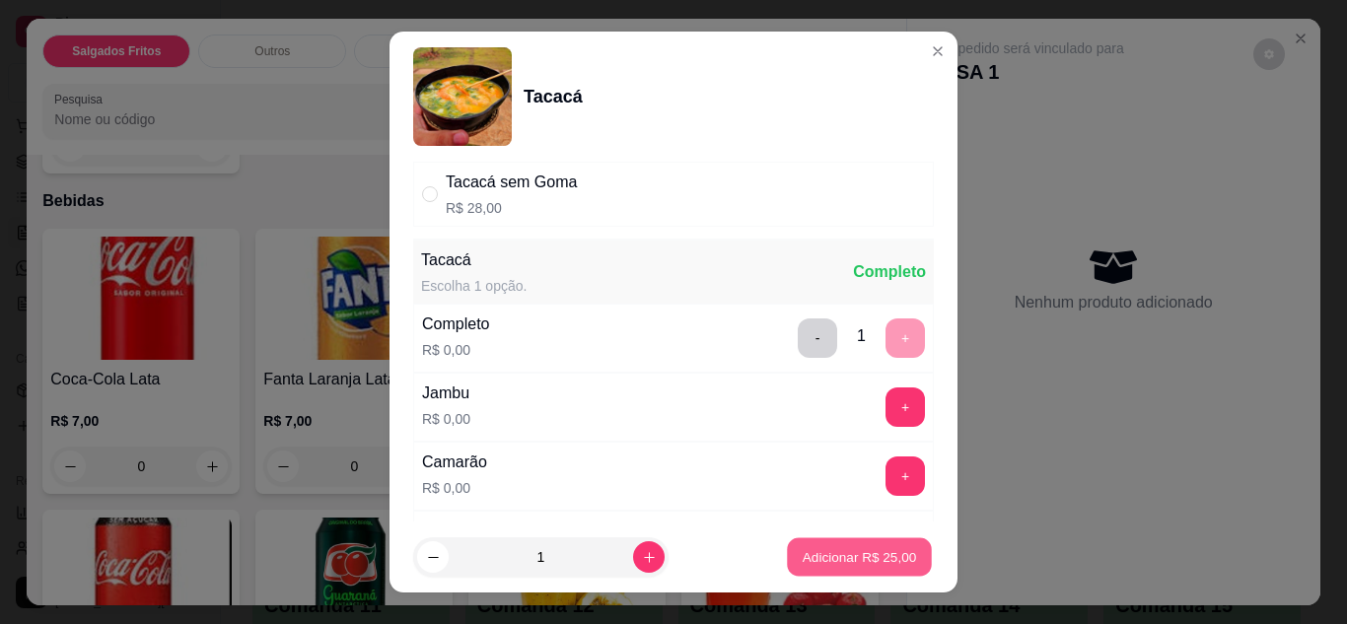
click at [826, 561] on p "Adicionar R$ 25,00" at bounding box center [860, 557] width 114 height 19
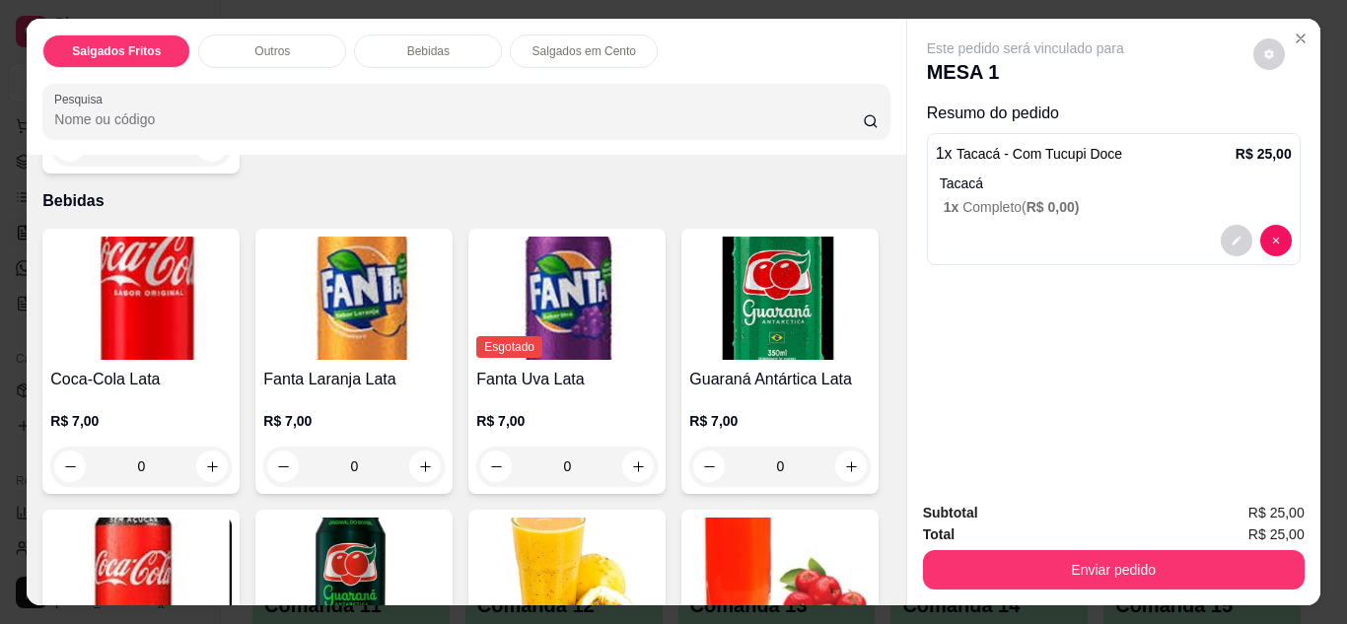
click at [213, 166] on div "0" at bounding box center [140, 145] width 181 height 39
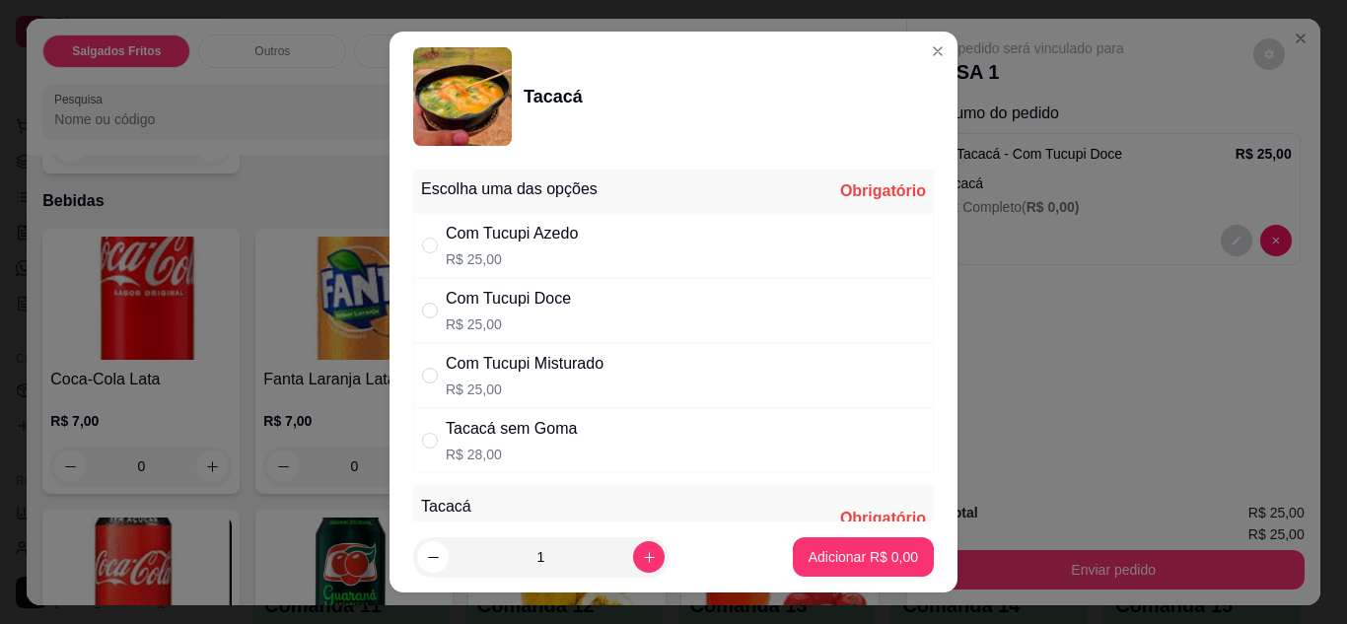
click at [538, 318] on p "R$ 25,00" at bounding box center [508, 325] width 125 height 20
radio input "true"
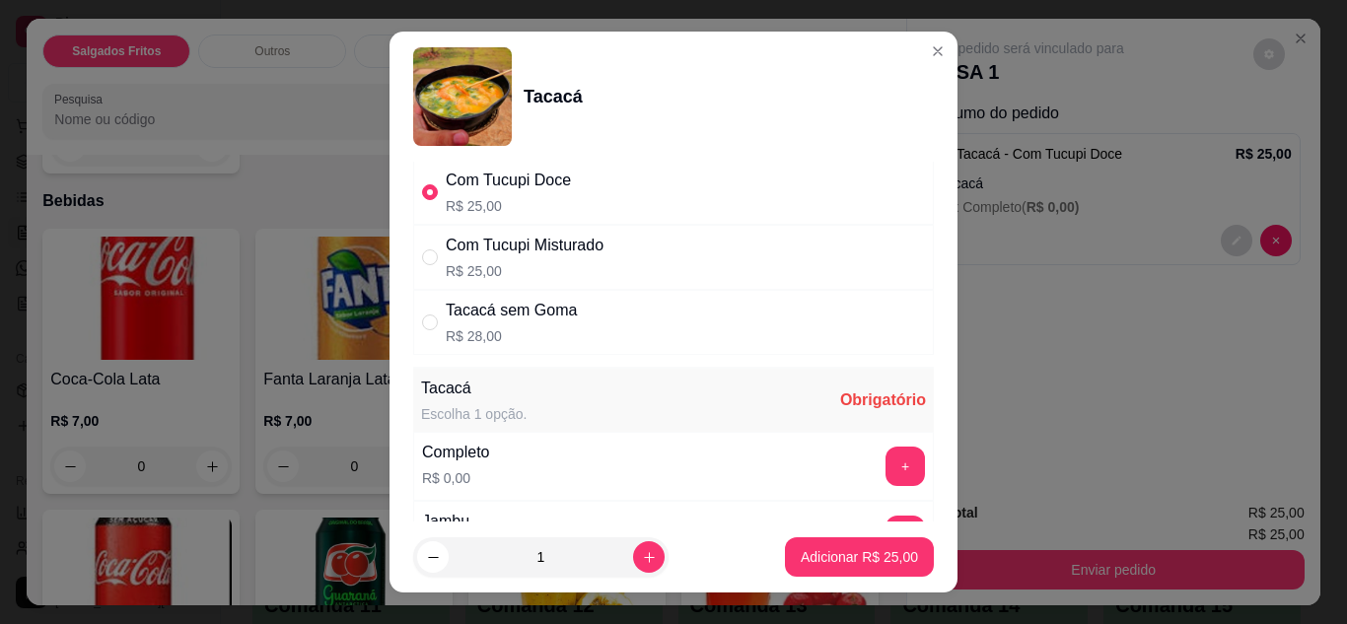
scroll to position [193, 0]
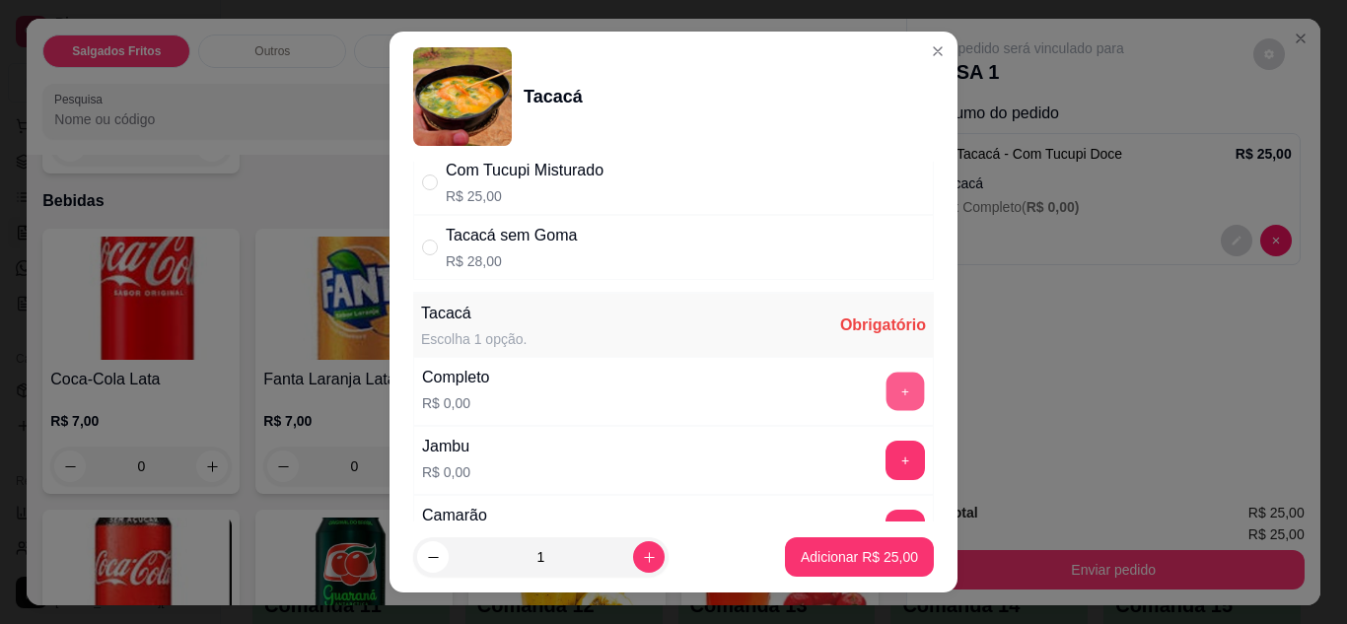
click at [887, 389] on button "+" at bounding box center [906, 391] width 38 height 38
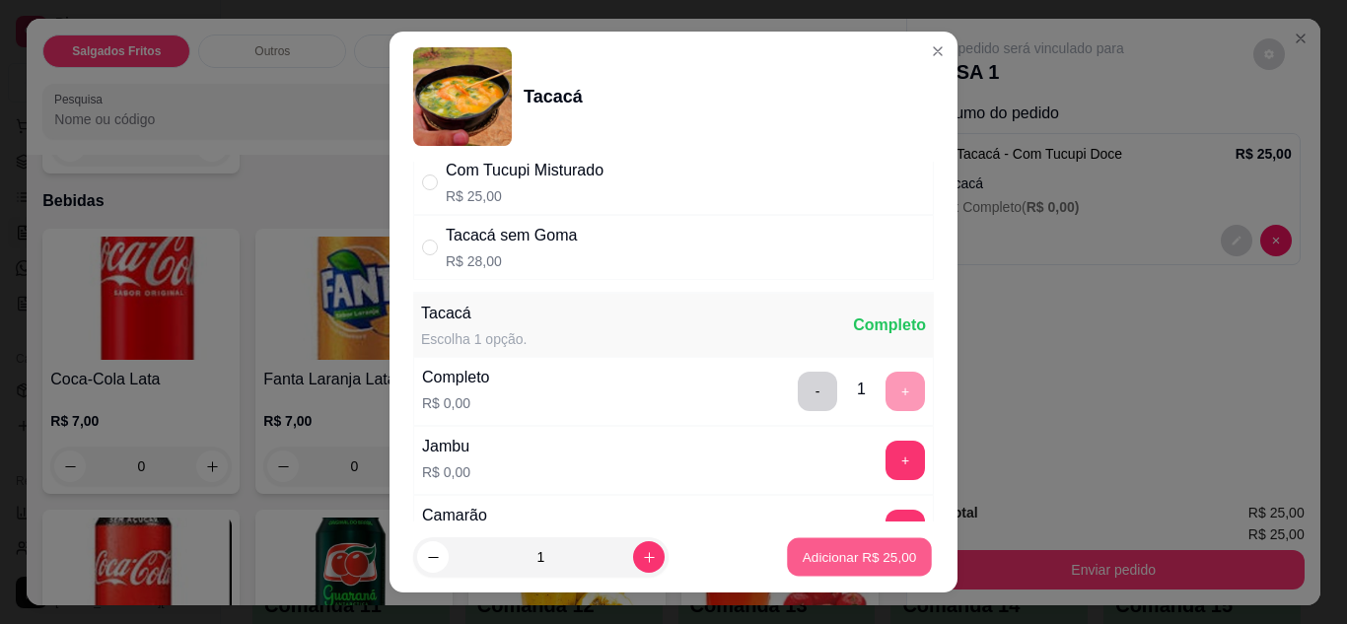
click at [810, 566] on p "Adicionar R$ 25,00" at bounding box center [860, 557] width 114 height 19
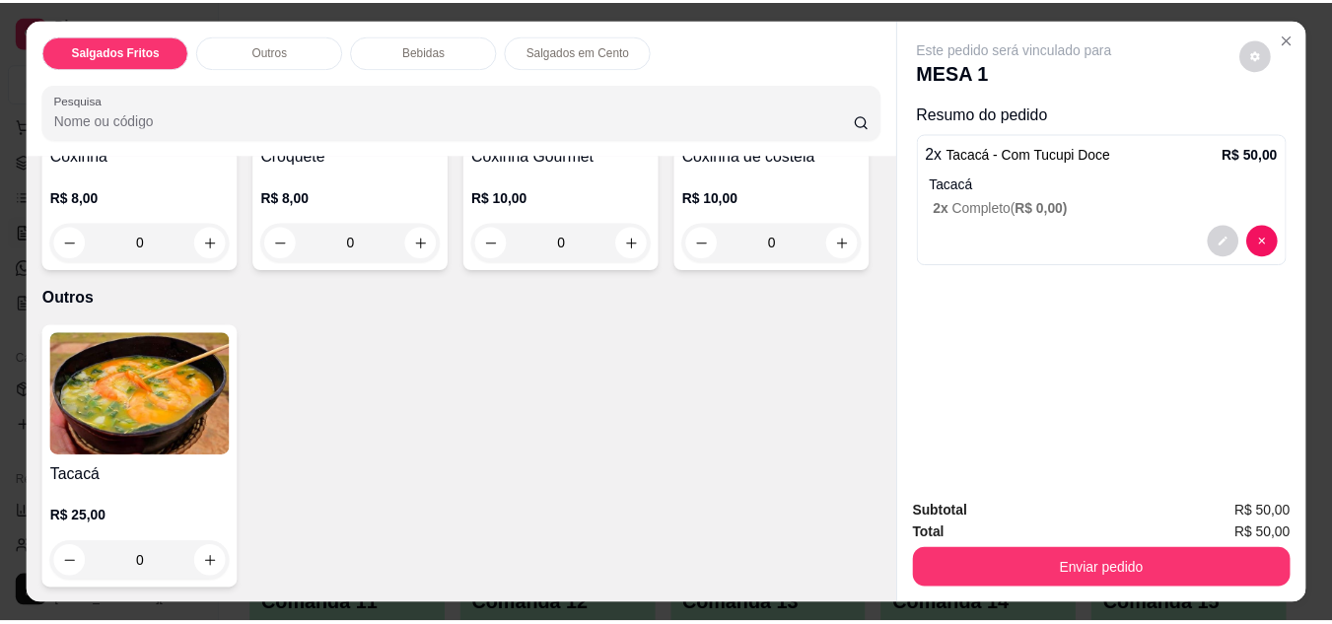
scroll to position [0, 0]
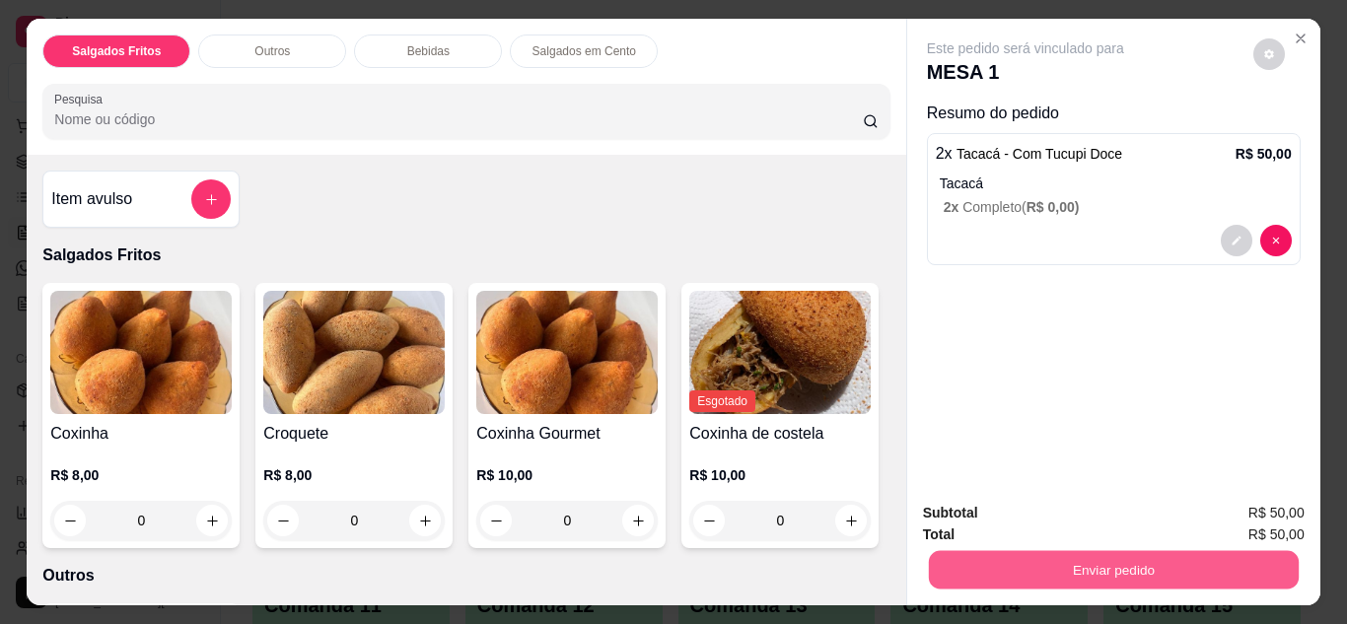
click at [1018, 551] on button "Enviar pedido" at bounding box center [1113, 570] width 370 height 38
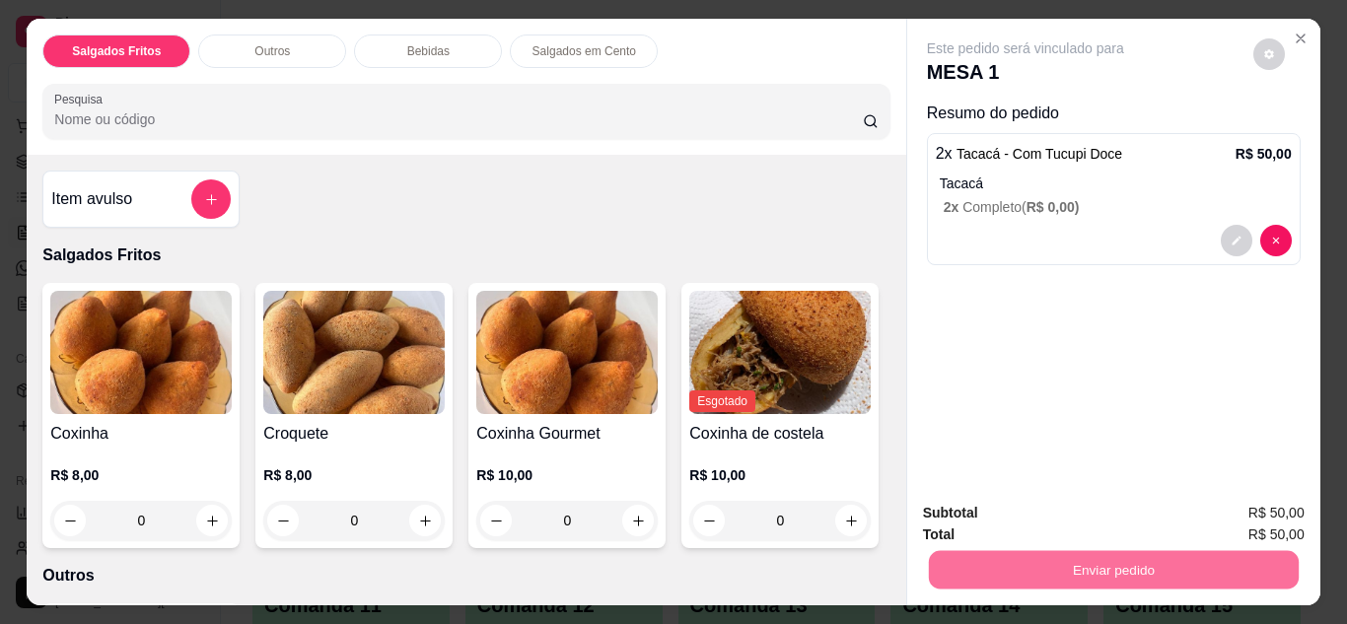
click at [1005, 528] on button "Não registrar e enviar pedido" at bounding box center [1048, 514] width 199 height 36
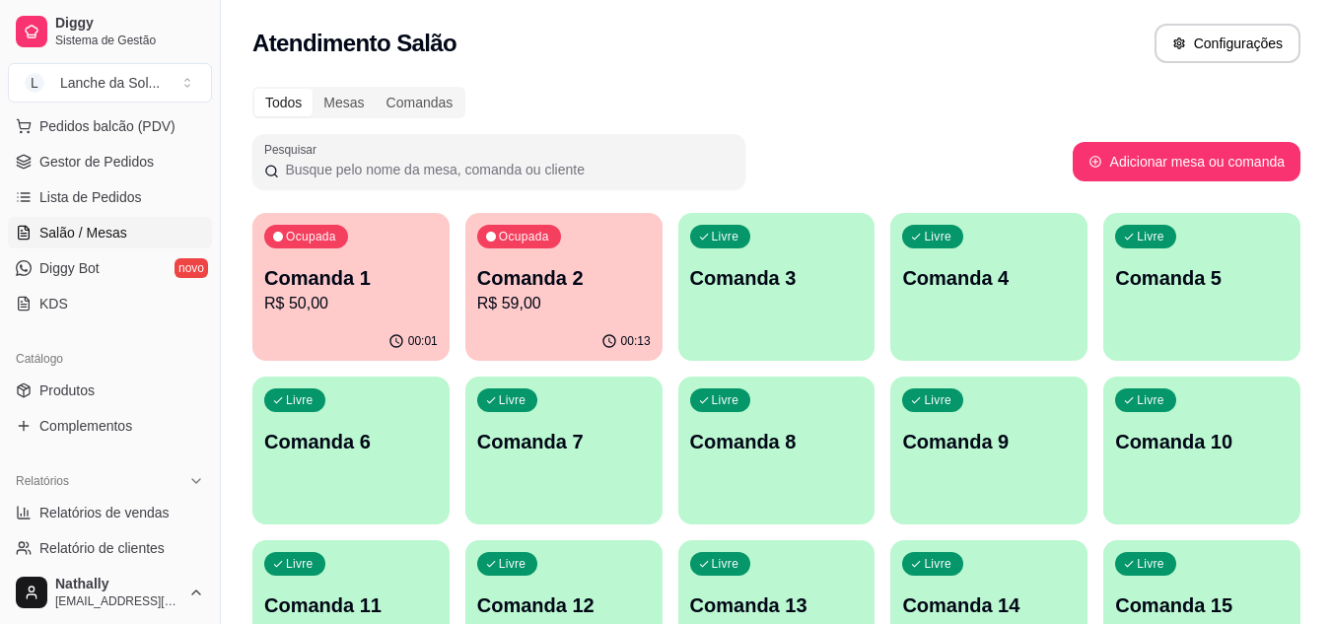
click at [117, 208] on link "Lista de Pedidos" at bounding box center [110, 197] width 204 height 32
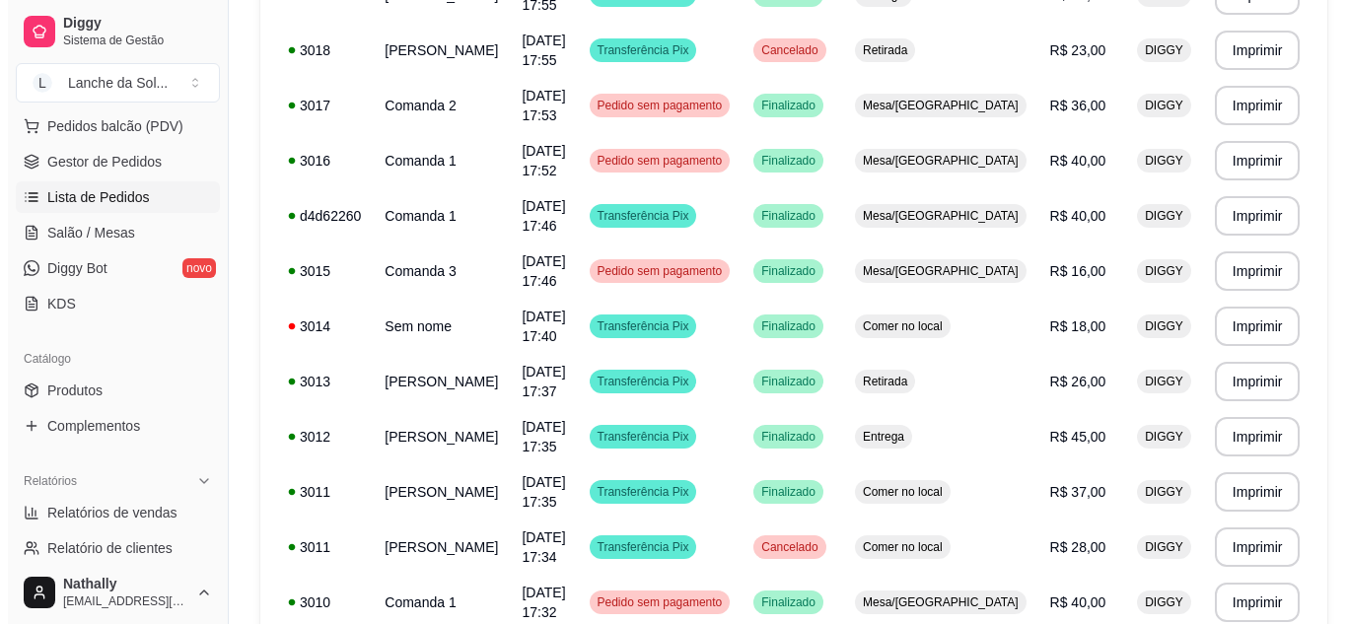
scroll to position [884, 0]
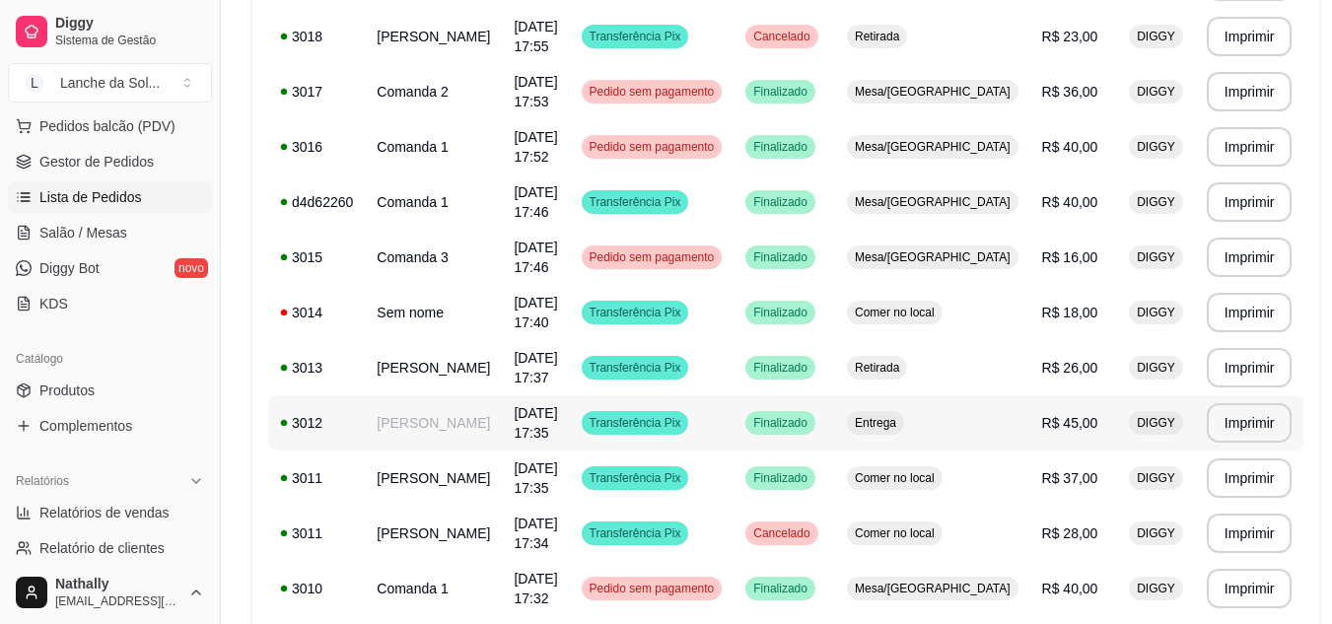
click at [444, 422] on td "[PERSON_NAME]" at bounding box center [433, 422] width 137 height 55
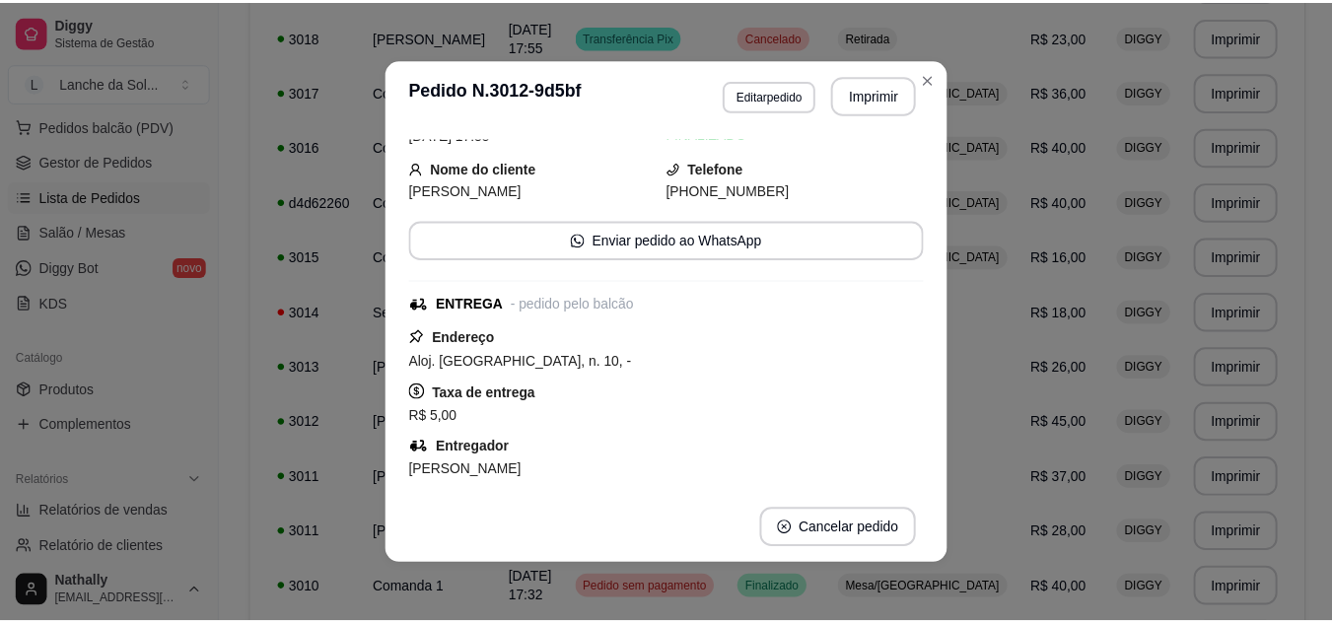
scroll to position [0, 0]
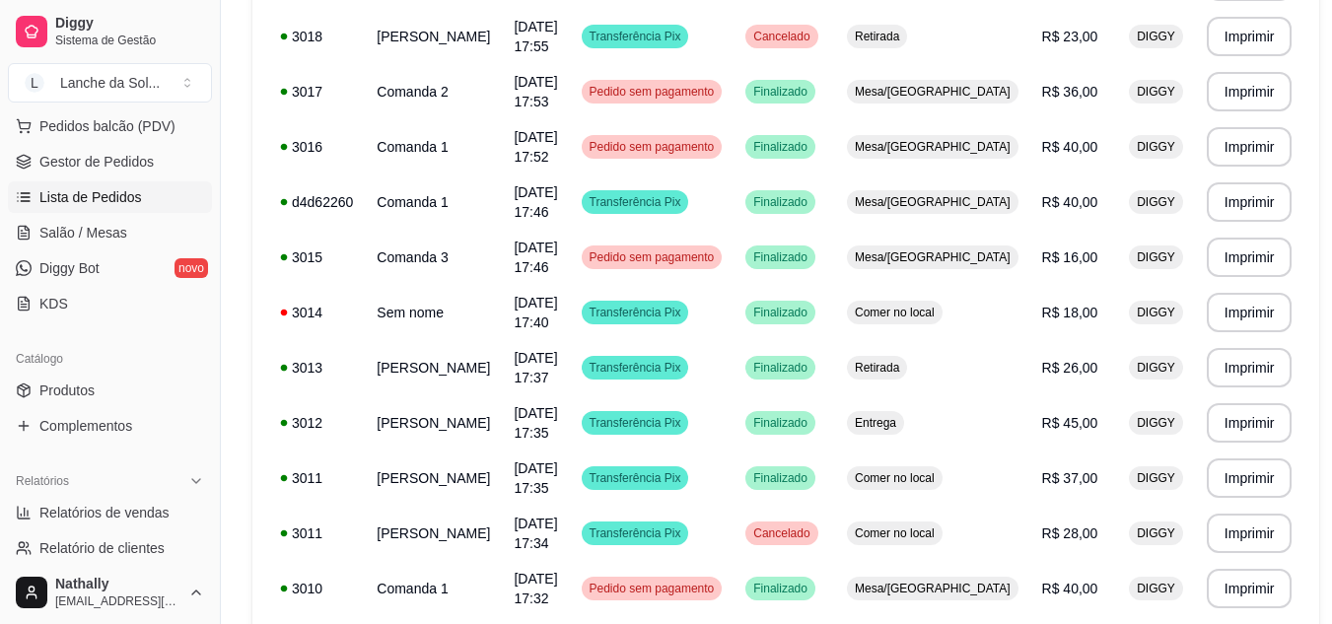
click at [121, 166] on span "Gestor de Pedidos" at bounding box center [96, 162] width 114 height 20
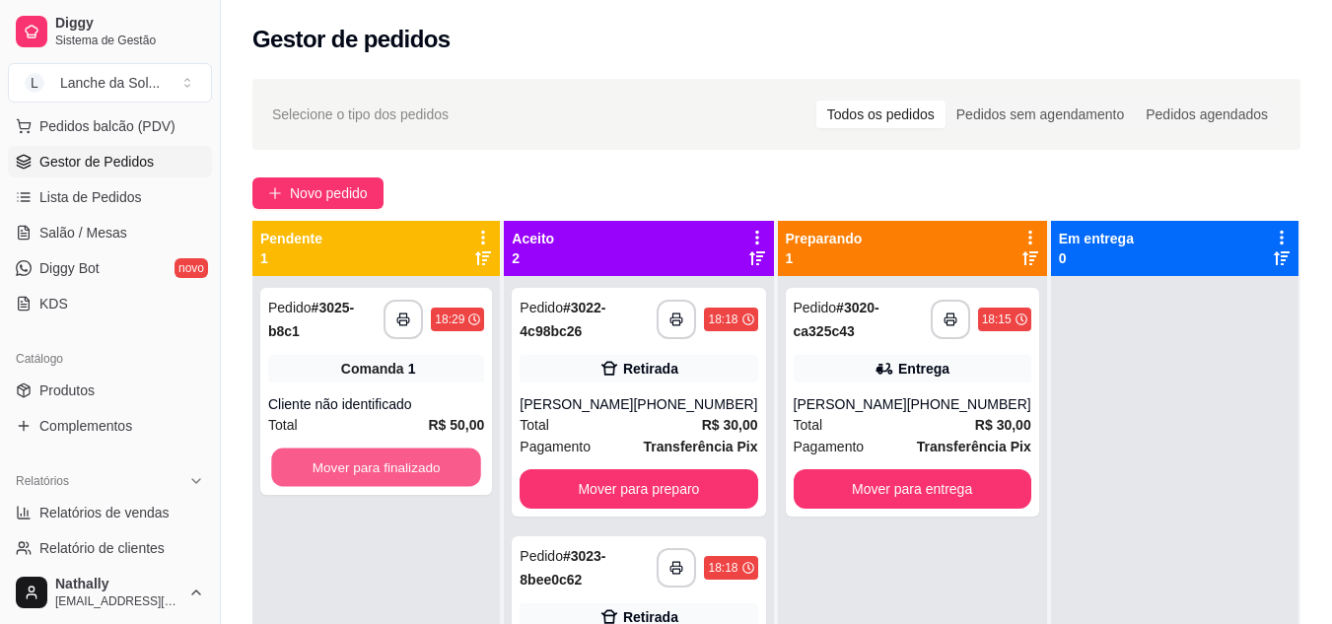
click at [435, 462] on button "Mover para finalizado" at bounding box center [376, 468] width 210 height 38
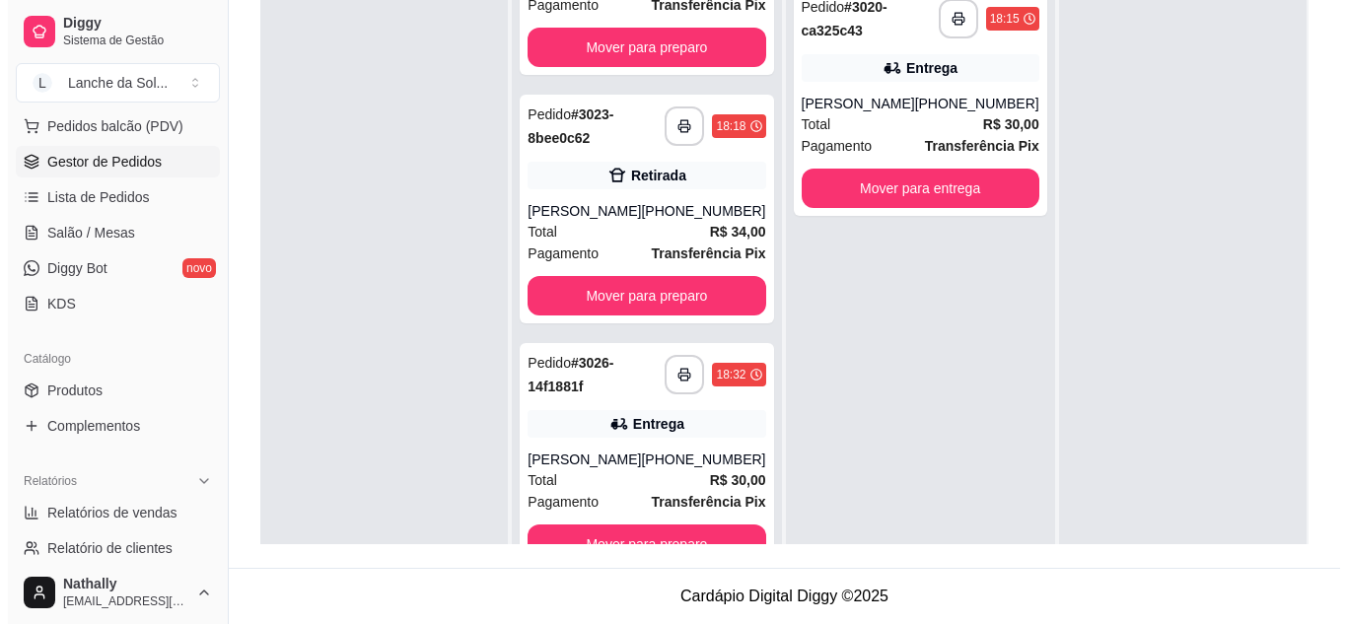
scroll to position [161, 0]
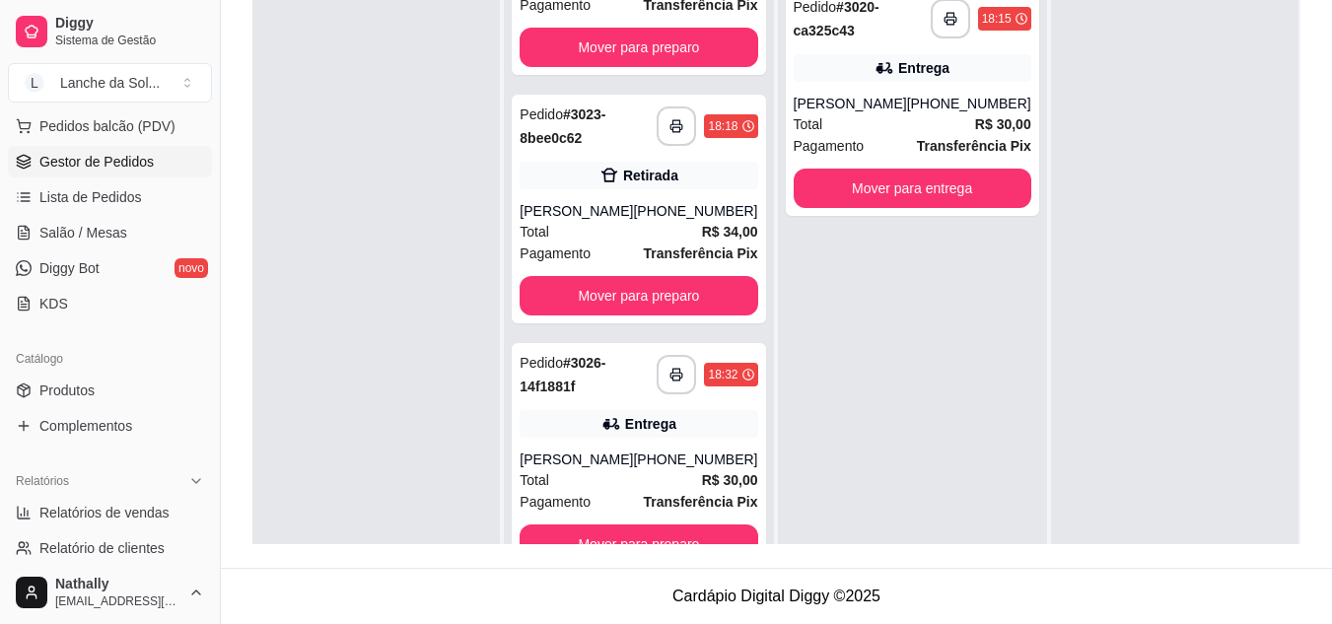
click at [654, 201] on div "(93) 99152-3780" at bounding box center [695, 211] width 124 height 20
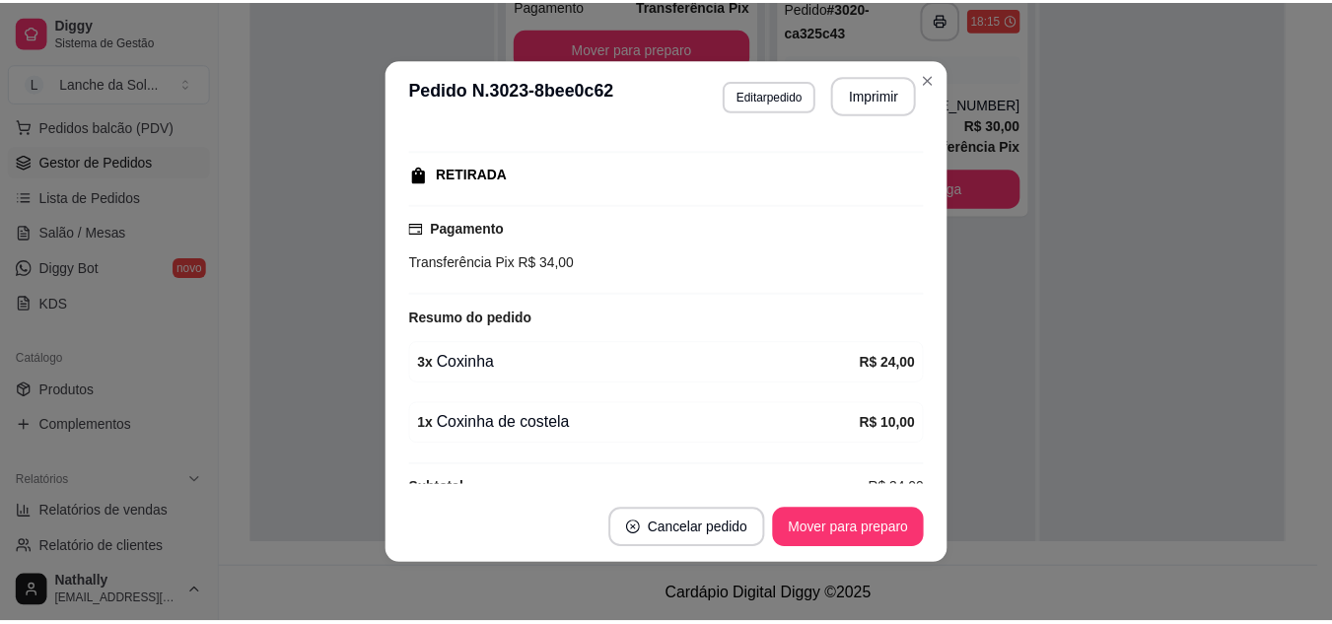
scroll to position [291, 0]
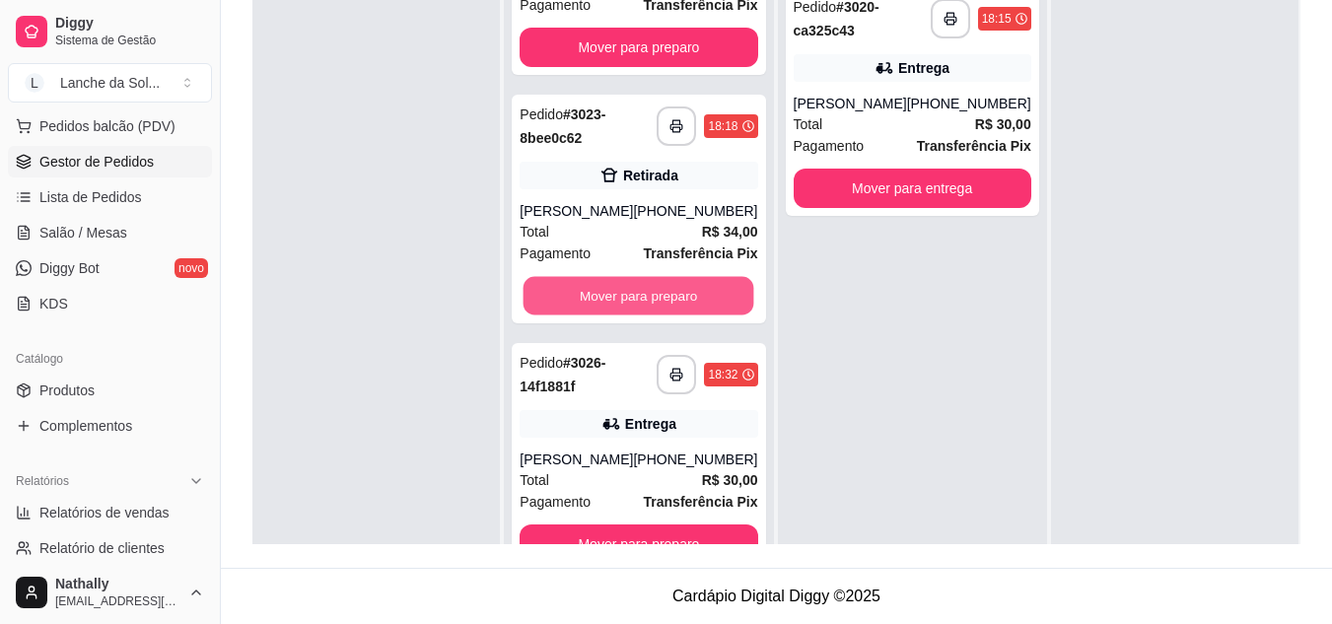
click at [641, 307] on button "Mover para preparo" at bounding box center [639, 296] width 231 height 38
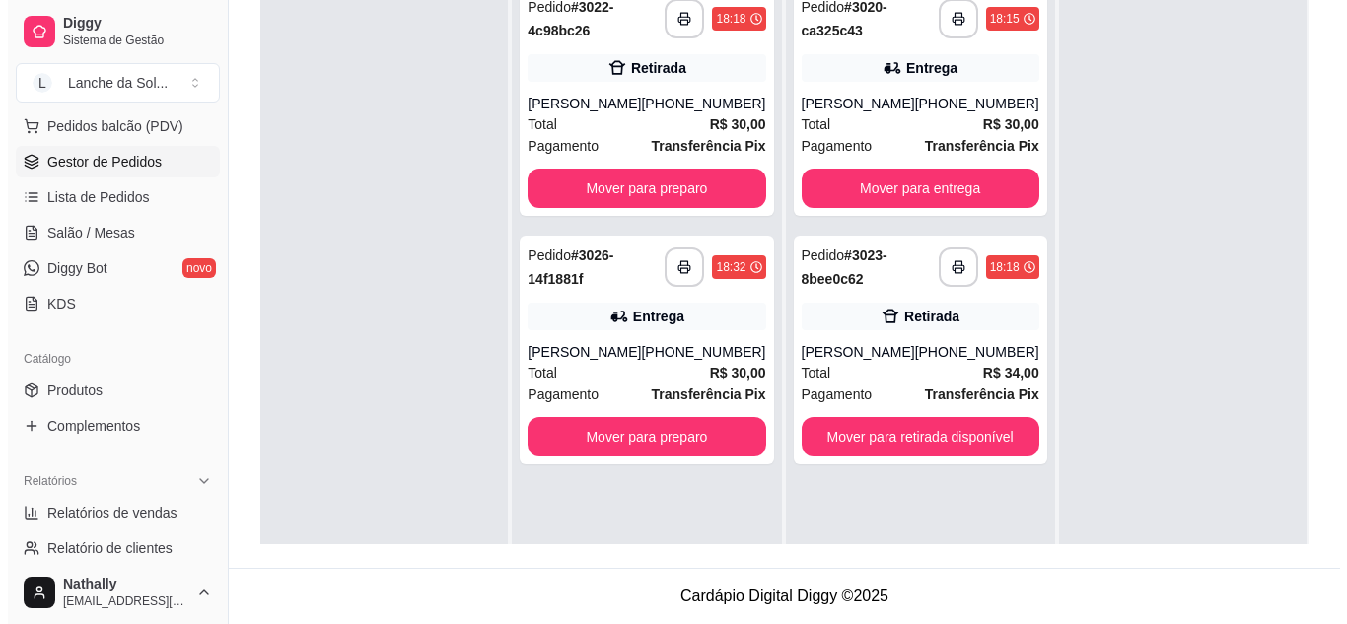
scroll to position [0, 0]
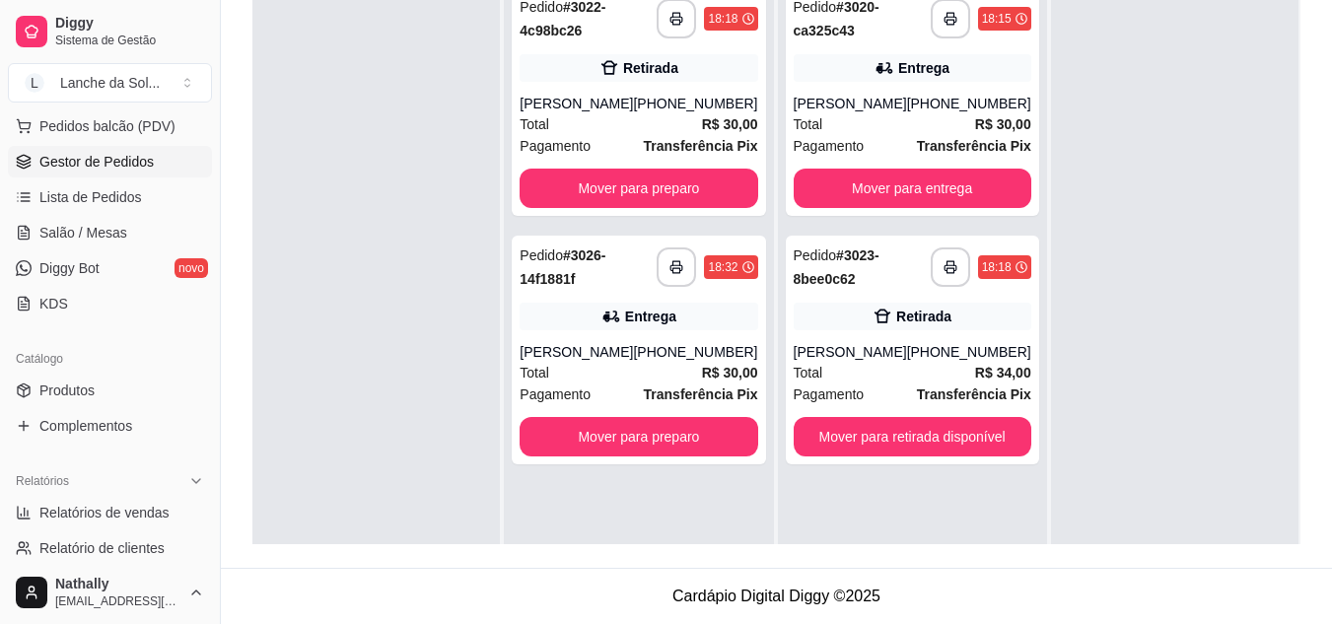
click at [641, 307] on div "Entrega" at bounding box center [650, 317] width 51 height 20
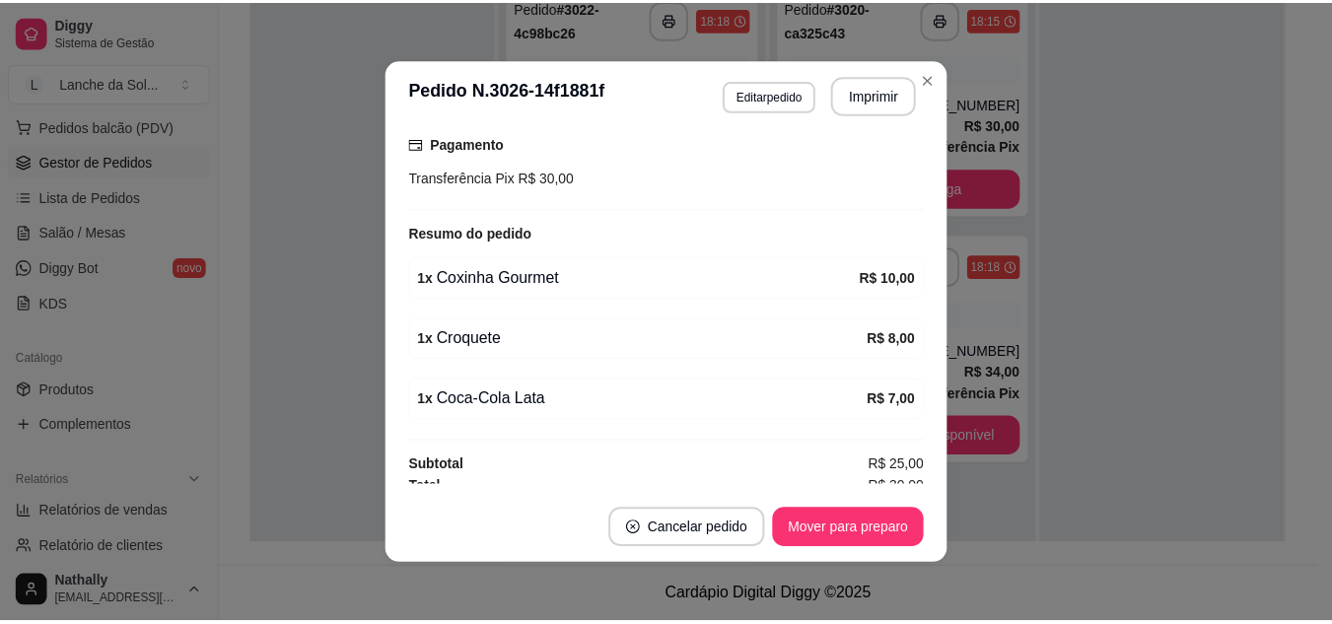
scroll to position [540, 0]
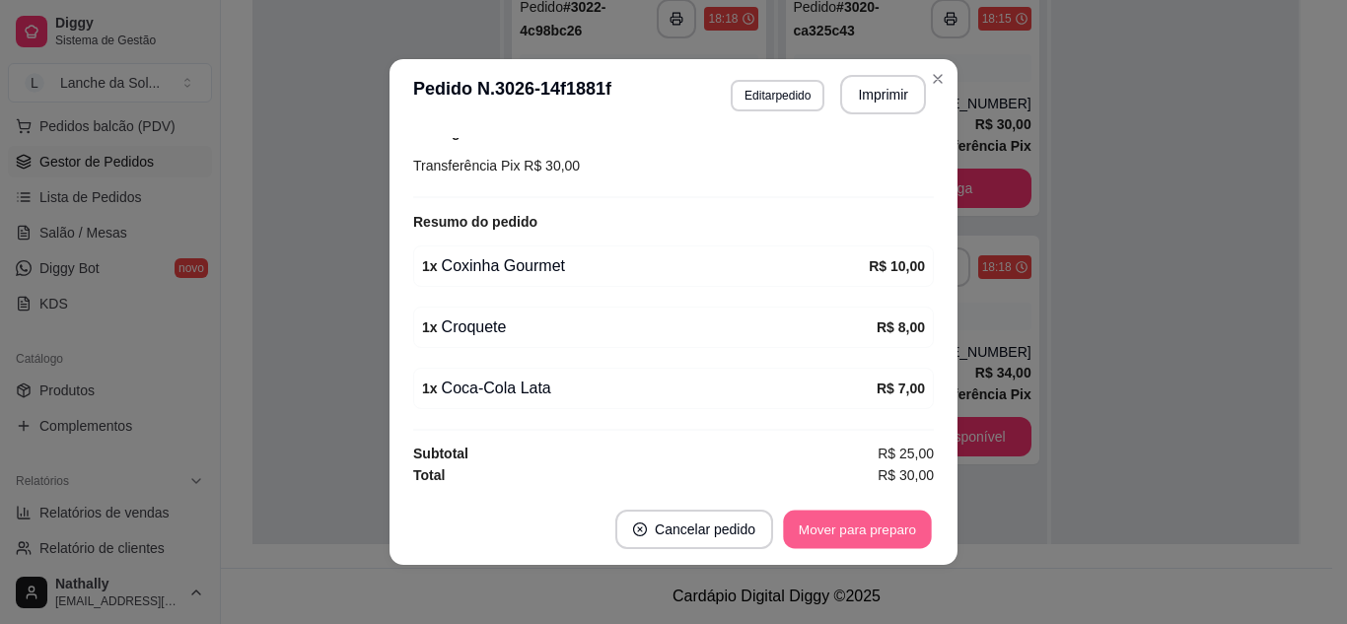
click at [849, 517] on button "Mover para preparo" at bounding box center [857, 530] width 148 height 38
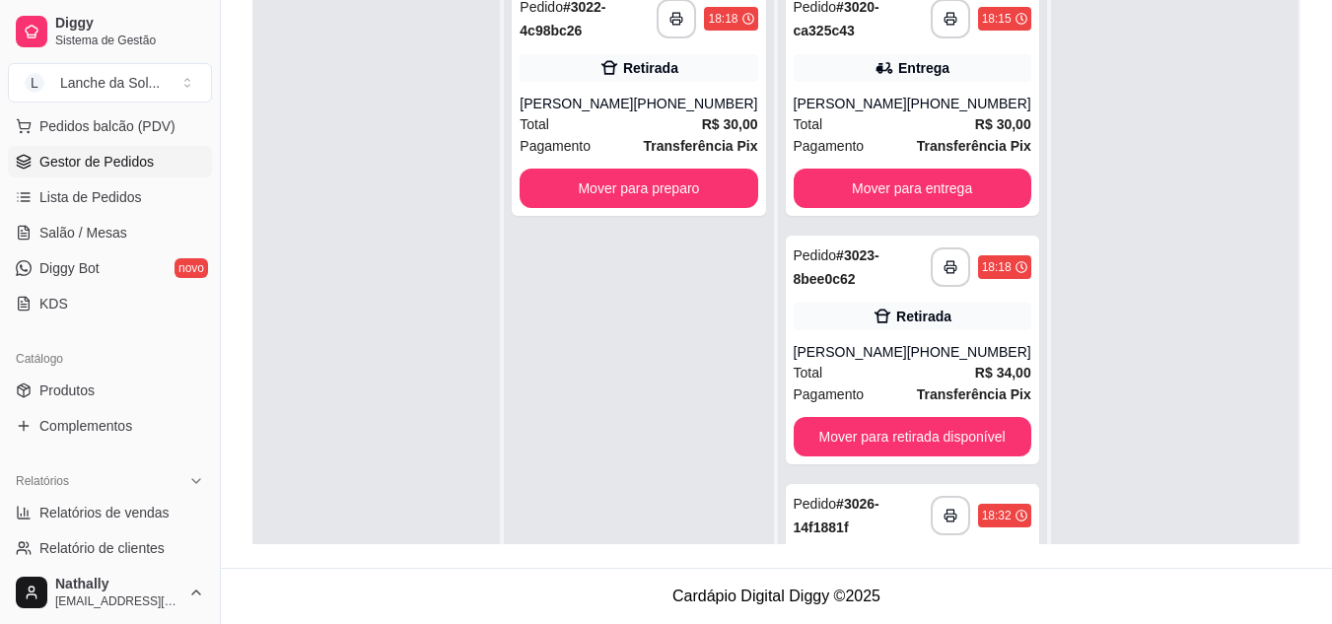
click at [1232, 240] on div at bounding box center [1175, 287] width 248 height 624
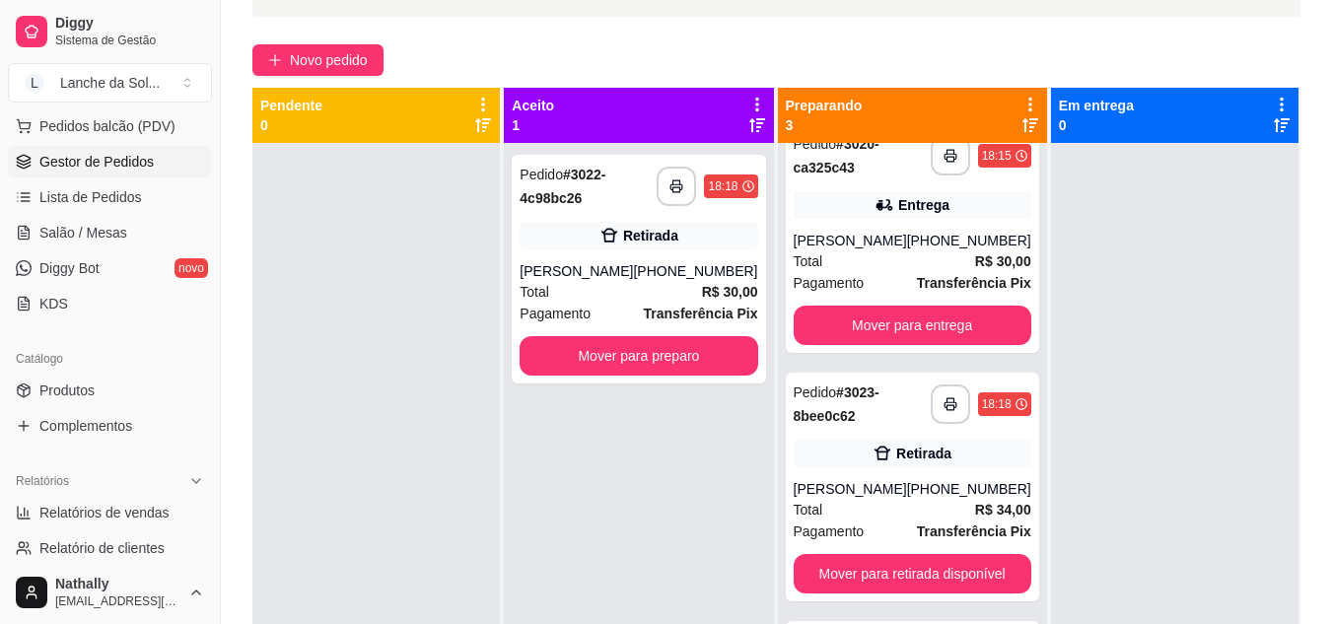
scroll to position [30, 0]
click at [90, 236] on span "Salão / Mesas" at bounding box center [83, 233] width 88 height 20
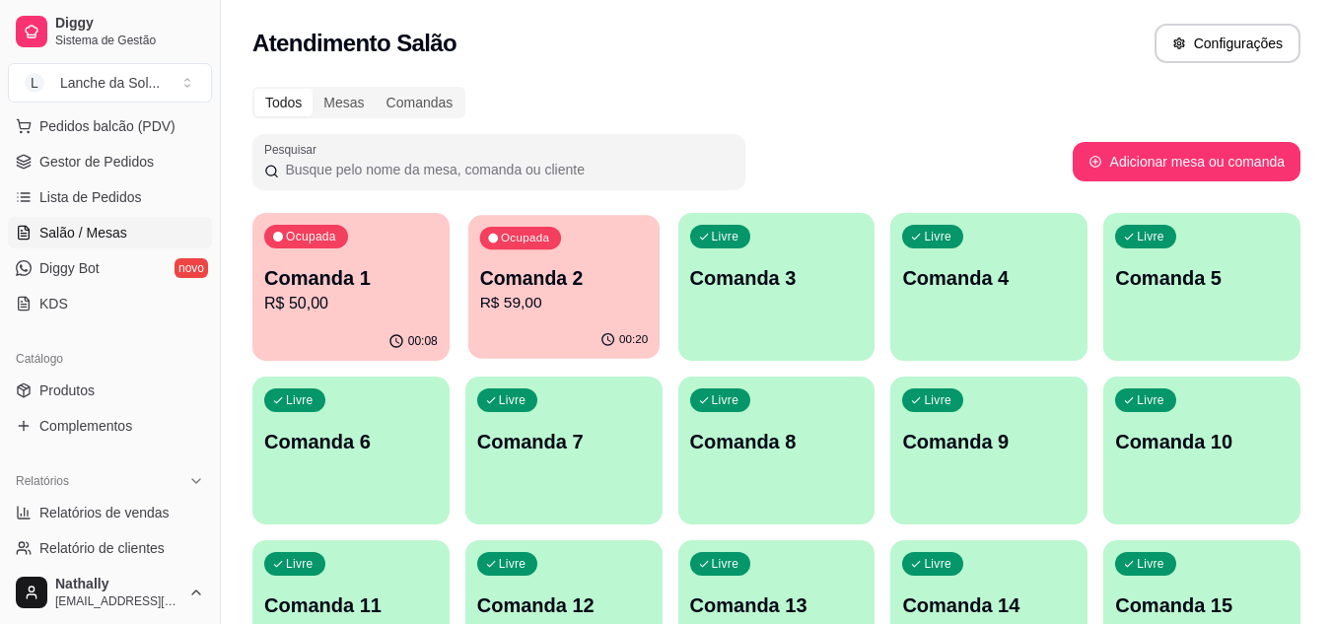
click at [560, 311] on p "R$ 59,00" at bounding box center [563, 303] width 169 height 23
click at [113, 147] on link "Gestor de Pedidos" at bounding box center [110, 162] width 204 height 32
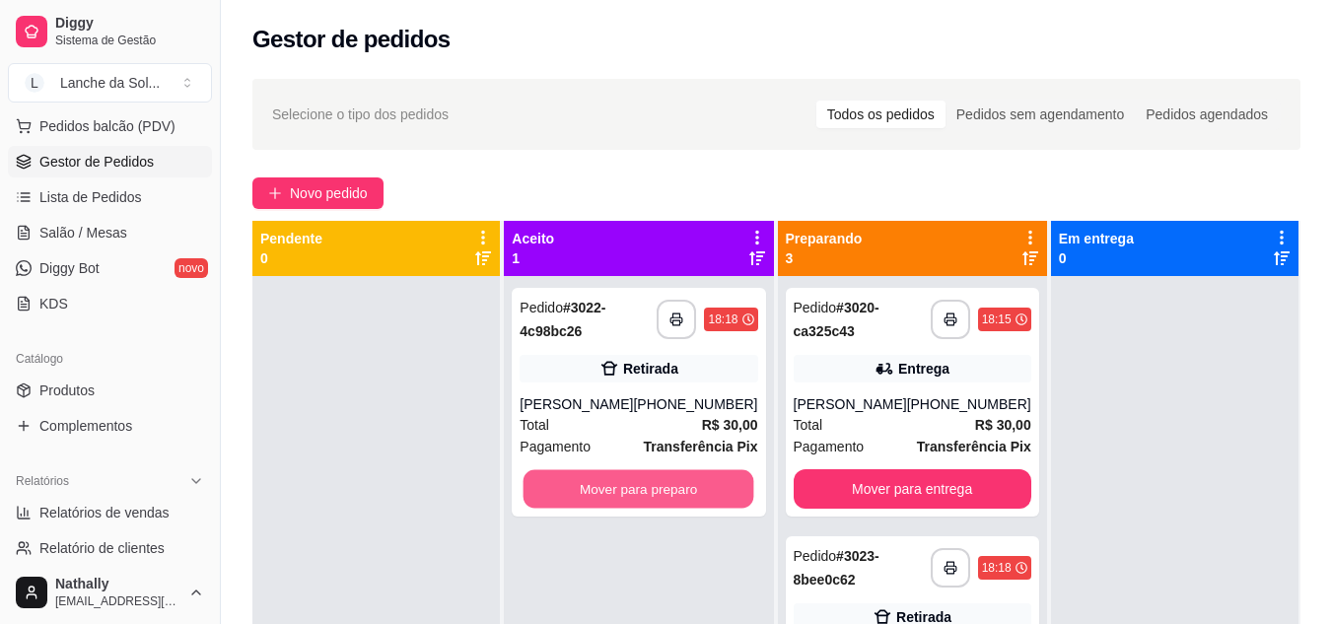
click at [666, 486] on button "Mover para preparo" at bounding box center [639, 489] width 231 height 38
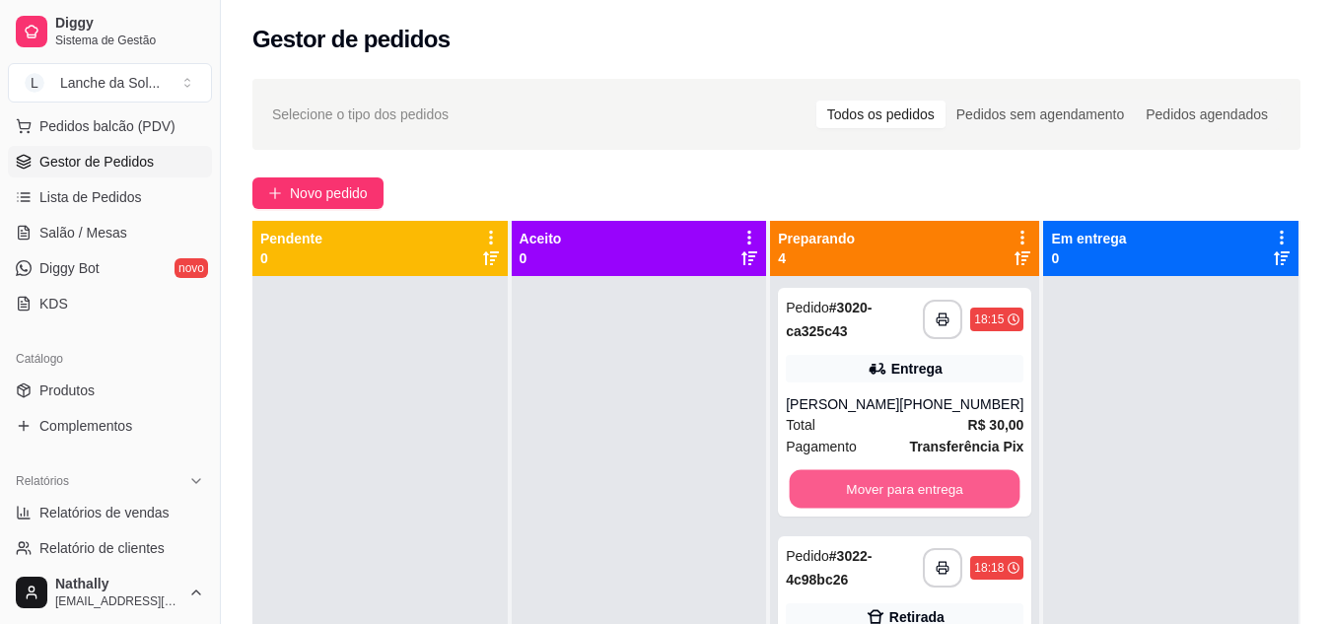
click at [831, 497] on button "Mover para entrega" at bounding box center [905, 489] width 231 height 38
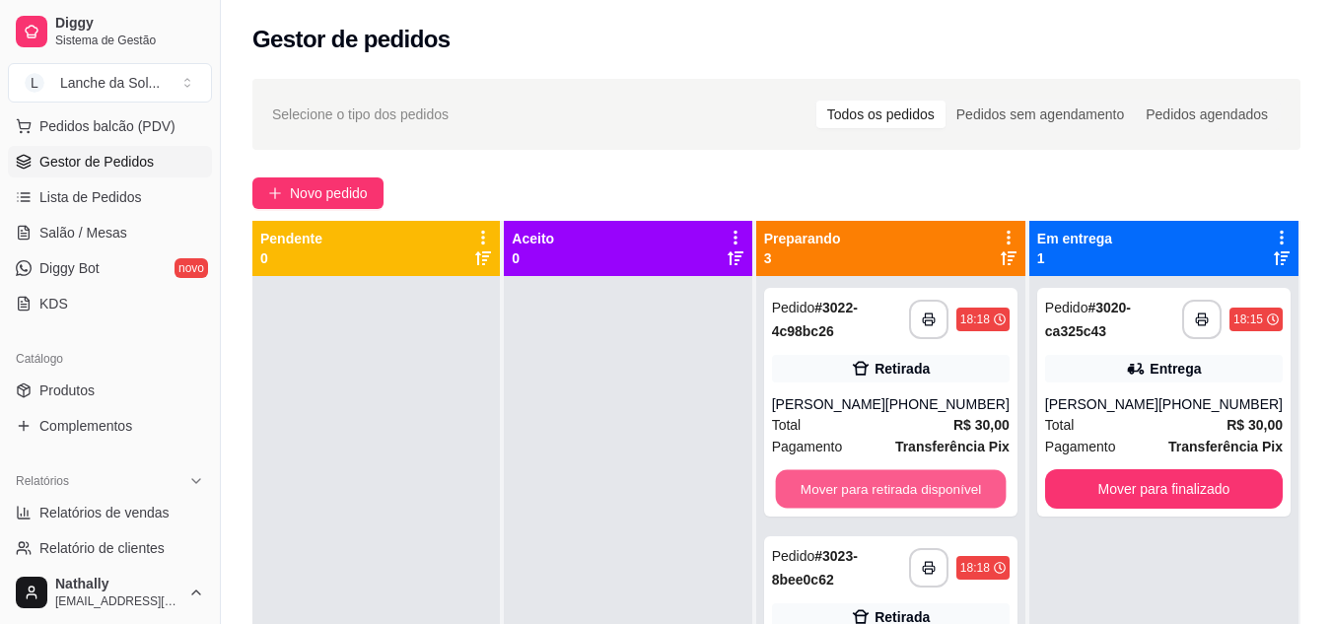
click at [914, 489] on button "Mover para retirada disponível" at bounding box center [890, 489] width 231 height 38
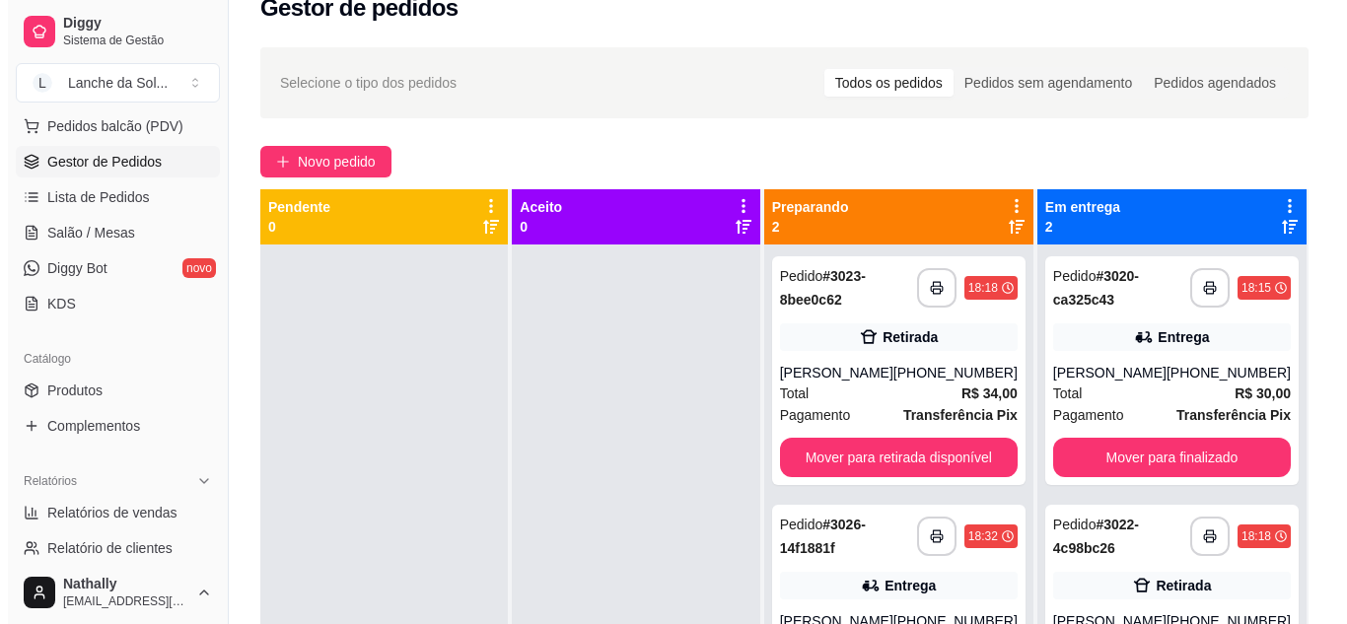
scroll to position [39, 0]
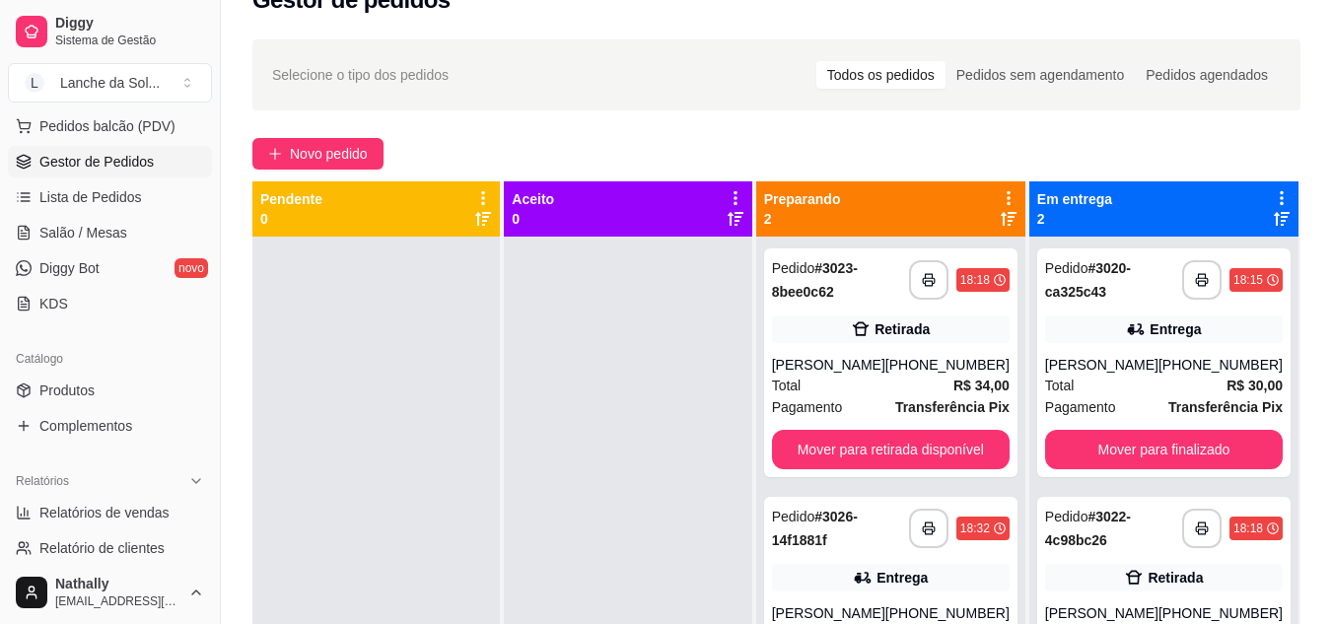
click at [884, 372] on div "Guilherme Barreto" at bounding box center [828, 365] width 113 height 20
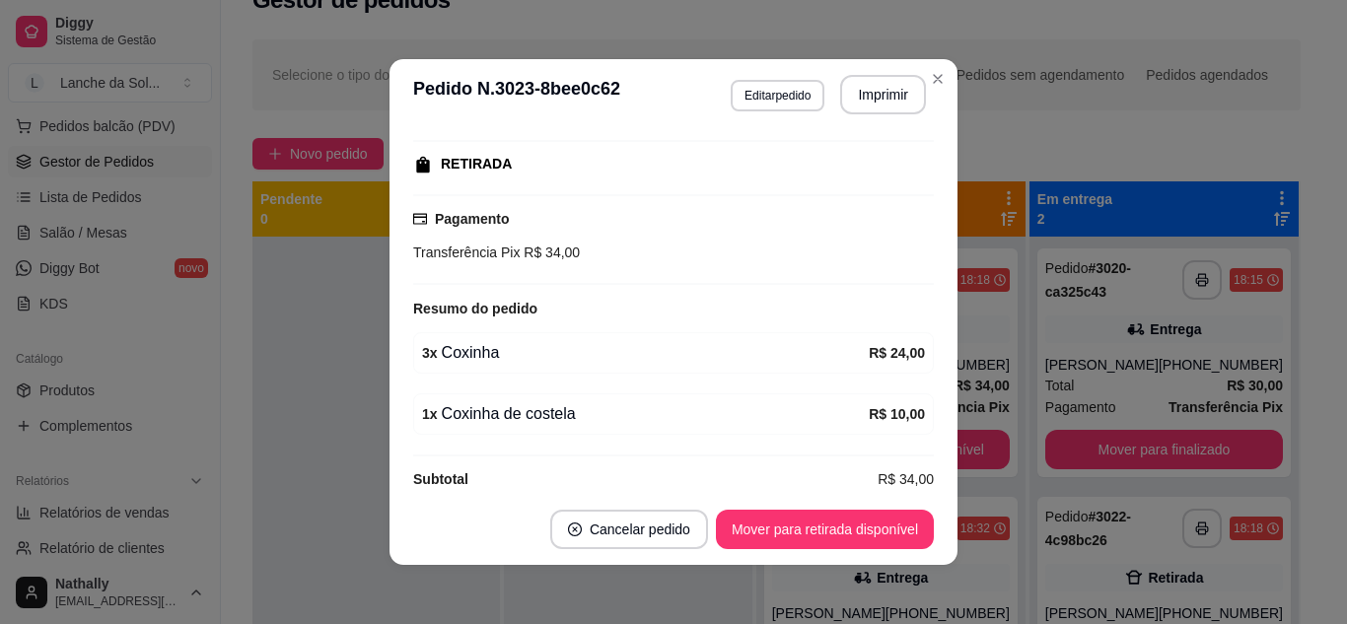
scroll to position [325, 0]
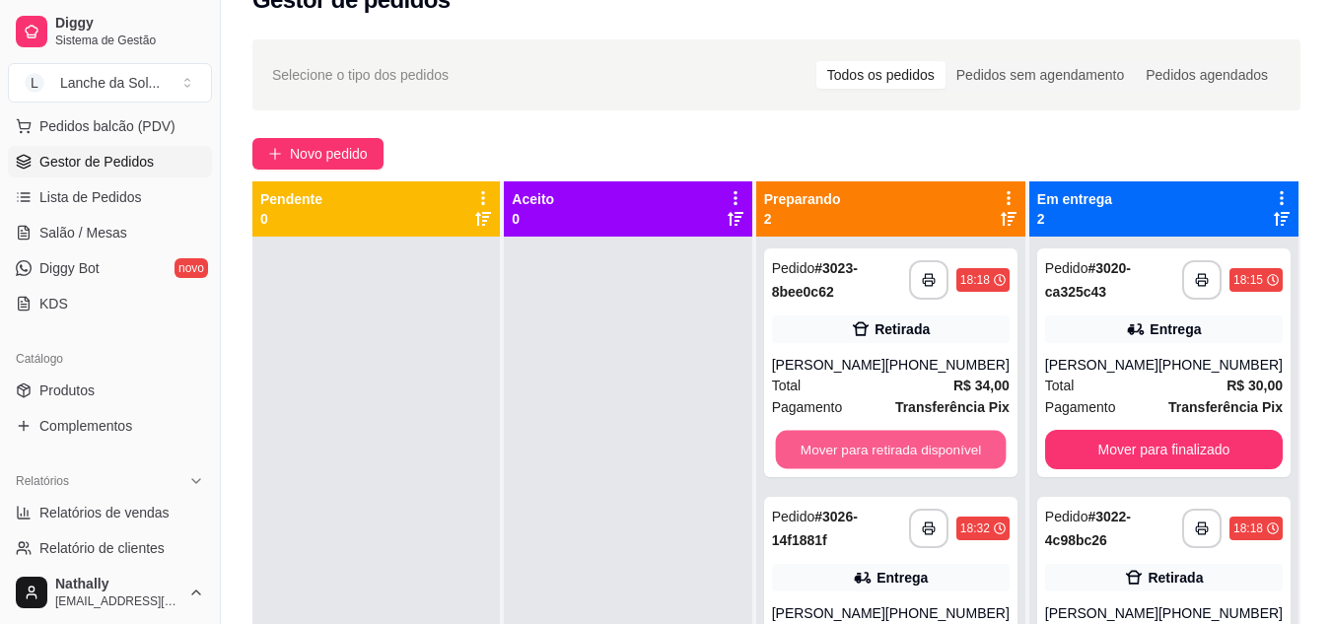
click at [934, 454] on button "Mover para retirada disponível" at bounding box center [890, 450] width 231 height 38
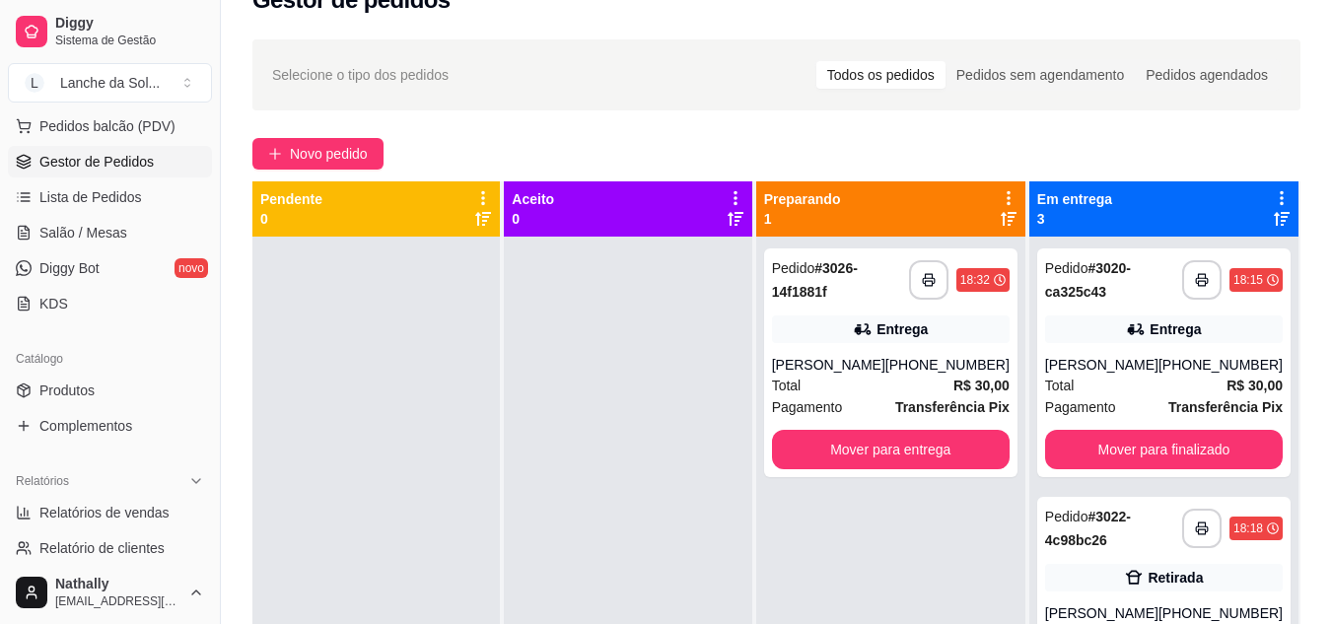
click at [1200, 332] on div "Entrega" at bounding box center [1164, 330] width 238 height 28
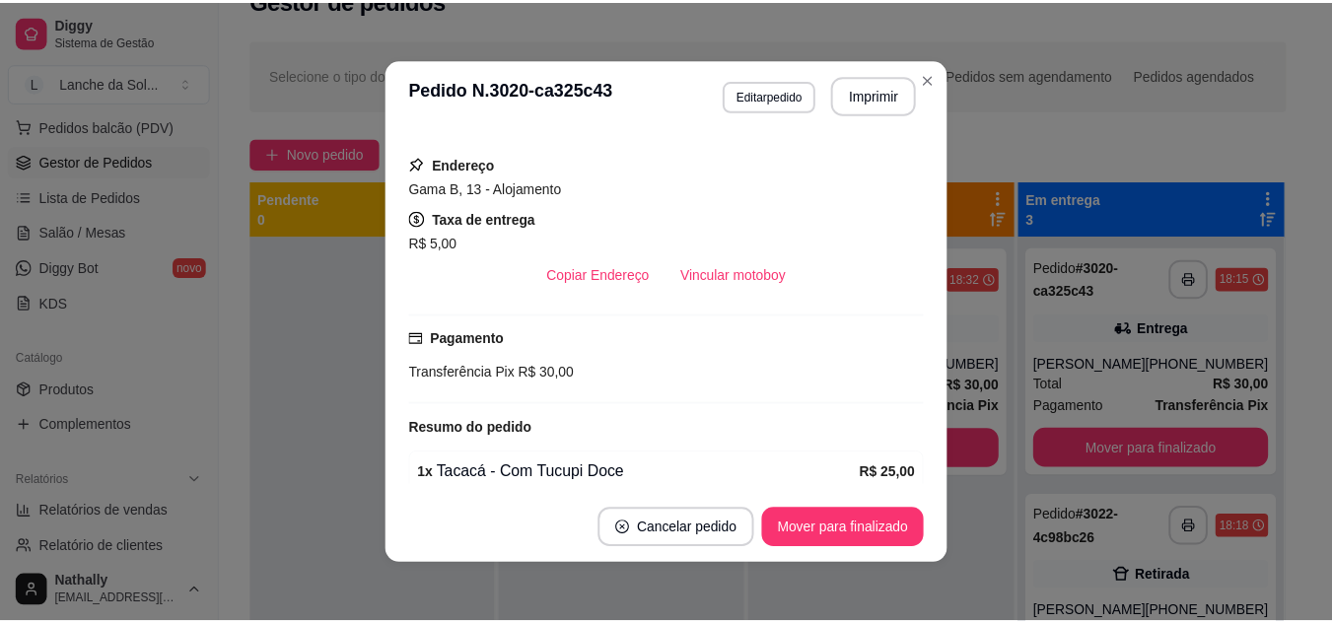
scroll to position [336, 0]
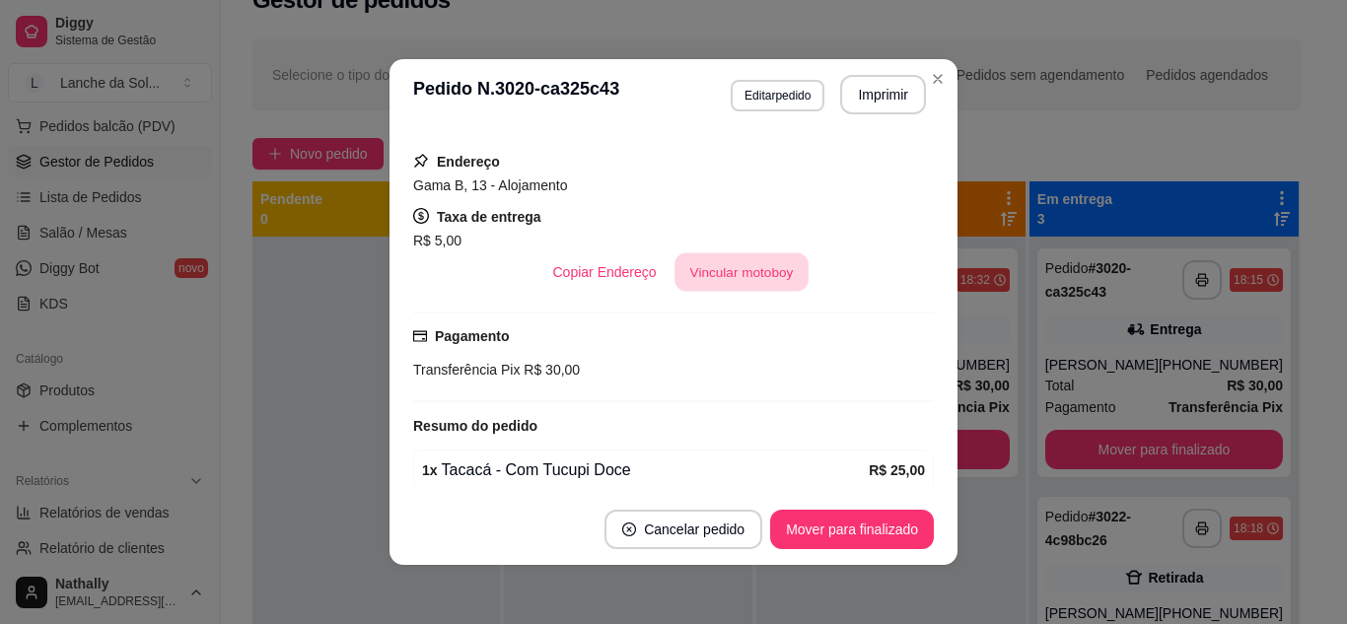
click at [754, 289] on button "Vincular motoboy" at bounding box center [742, 272] width 134 height 38
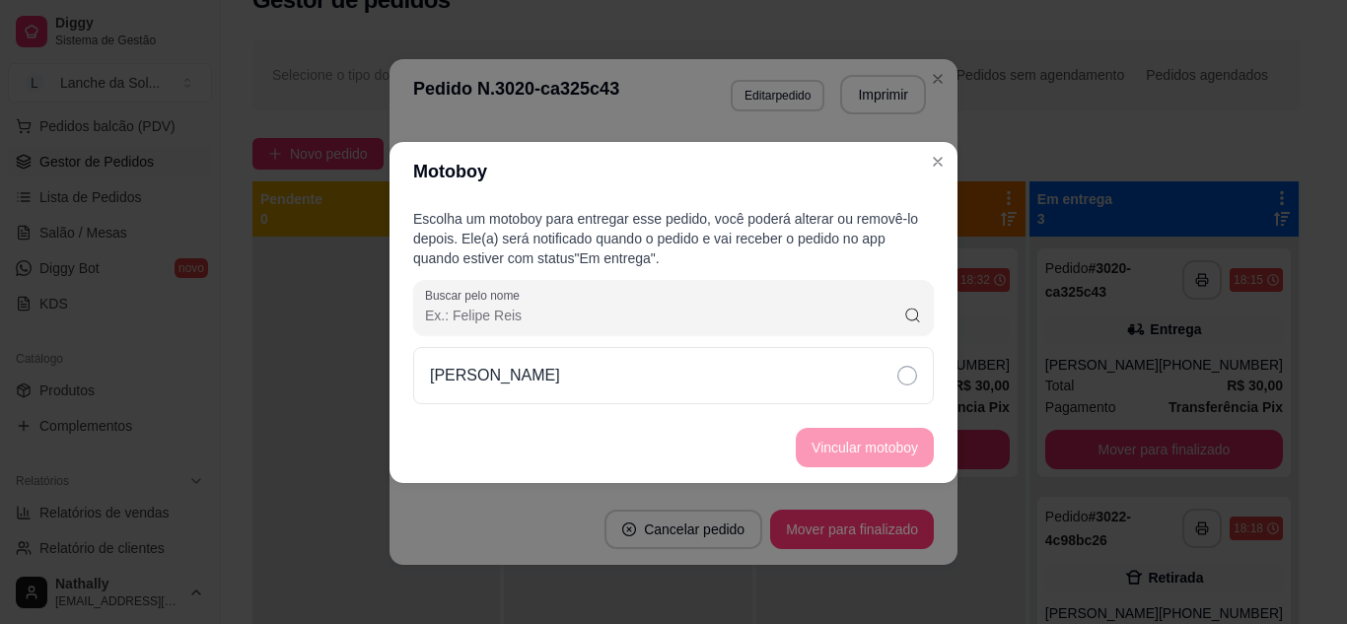
click at [714, 385] on div "[PERSON_NAME]" at bounding box center [673, 375] width 521 height 57
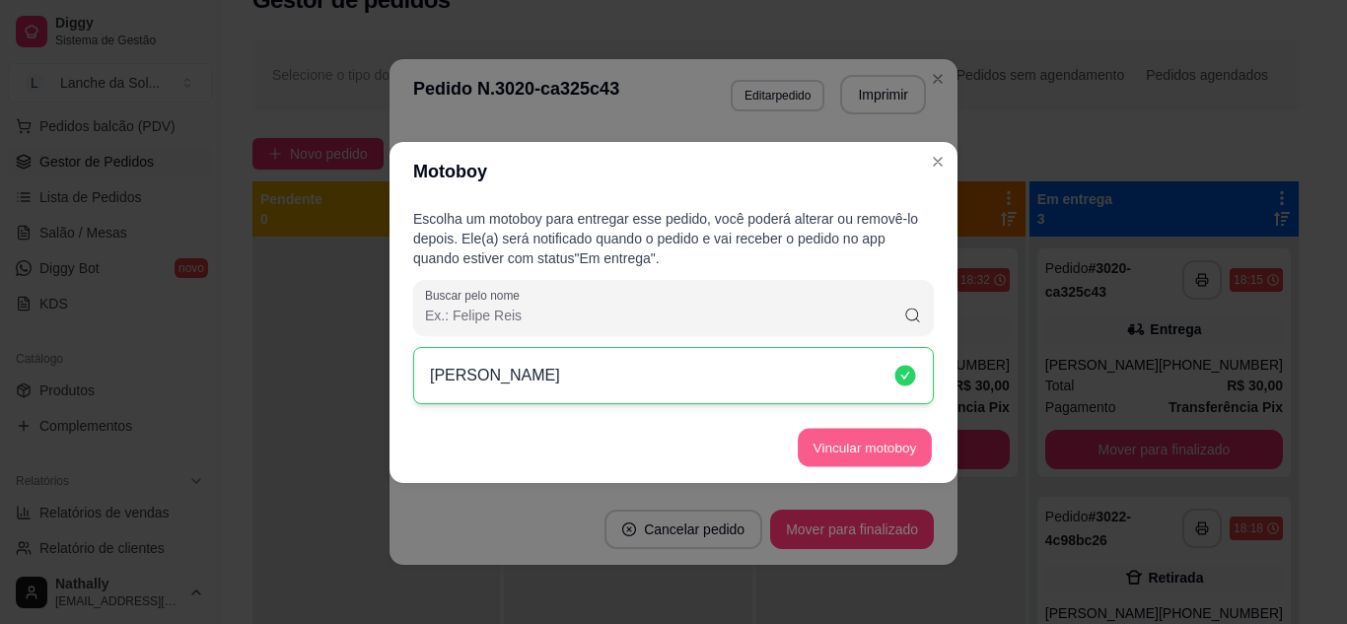
click at [804, 431] on button "Vincular motoboy" at bounding box center [865, 447] width 134 height 38
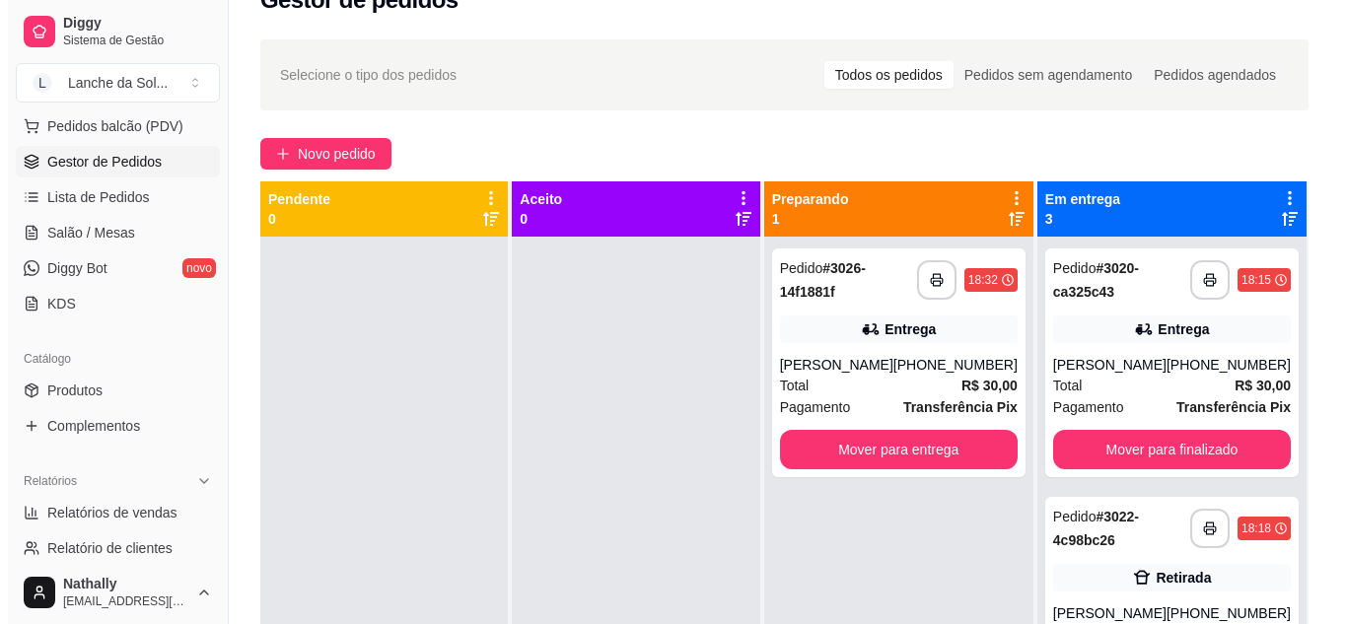
scroll to position [55, 0]
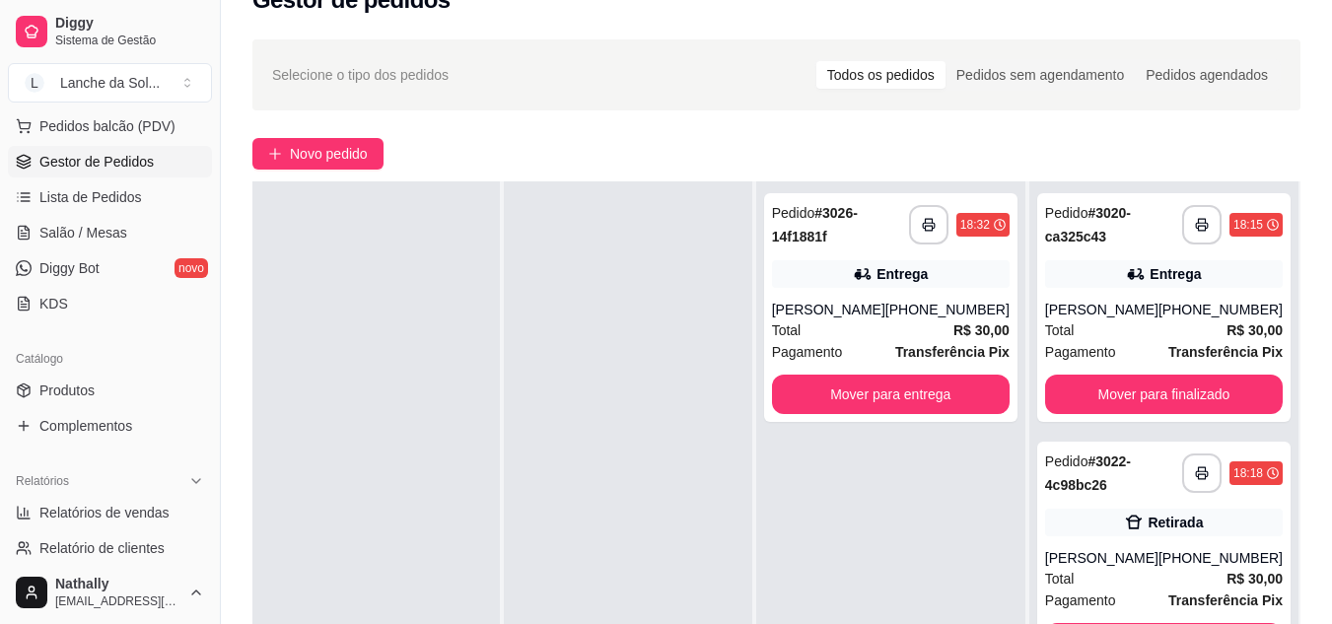
click at [948, 309] on div "(93) 99173-1253" at bounding box center [948, 310] width 124 height 20
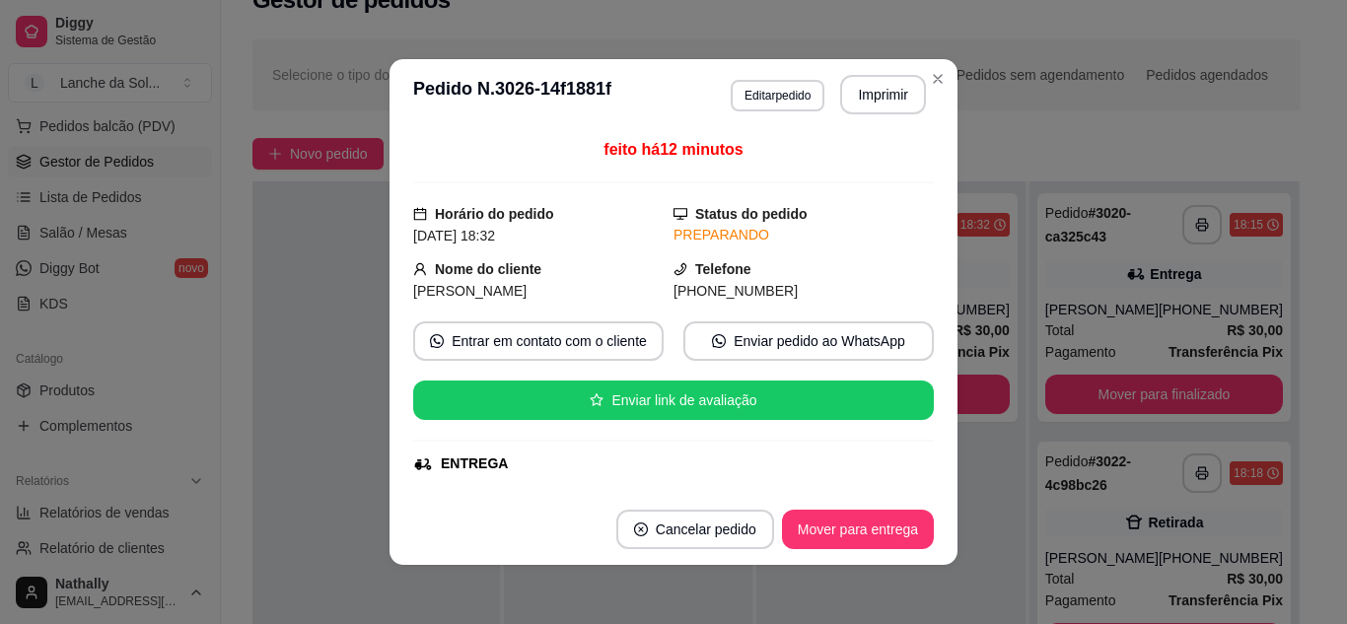
drag, startPoint x: 911, startPoint y: 203, endPoint x: 919, endPoint y: 211, distance: 11.2
click at [919, 211] on div "feito há 12 minutos Horário do pedido 31/08/2025 18:32 Status do pedido PREPARA…" at bounding box center [673, 312] width 521 height 348
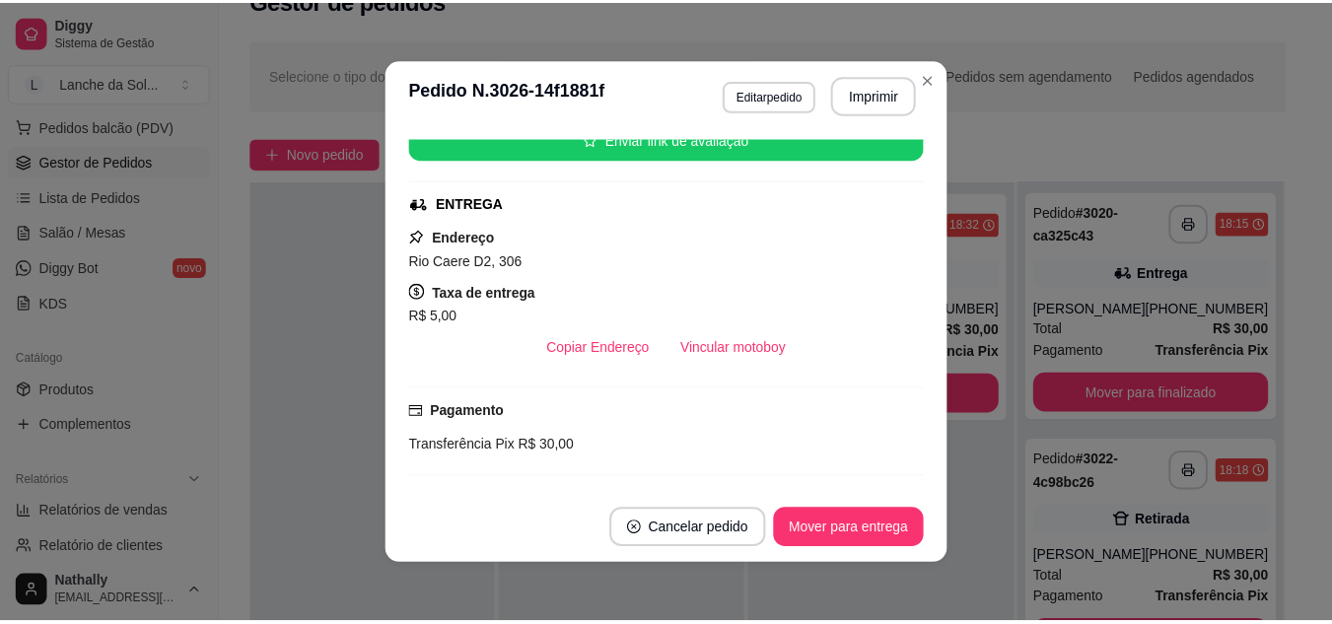
scroll to position [311, 0]
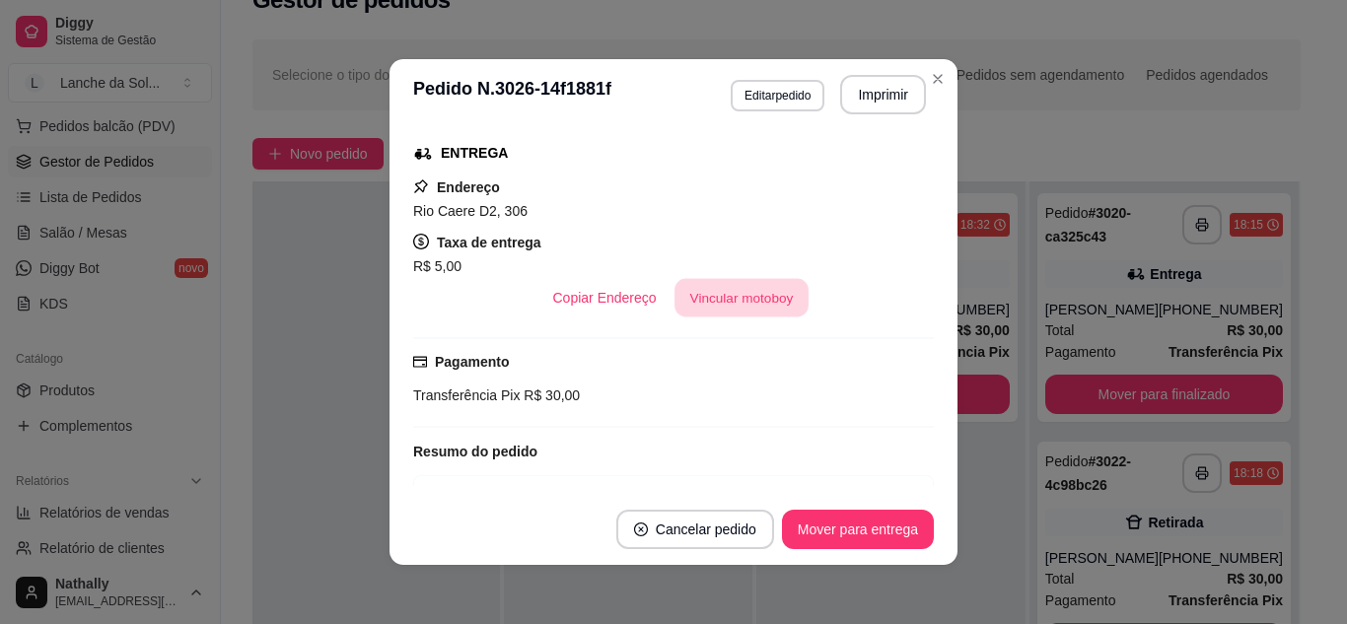
click at [743, 303] on button "Vincular motoboy" at bounding box center [742, 298] width 134 height 38
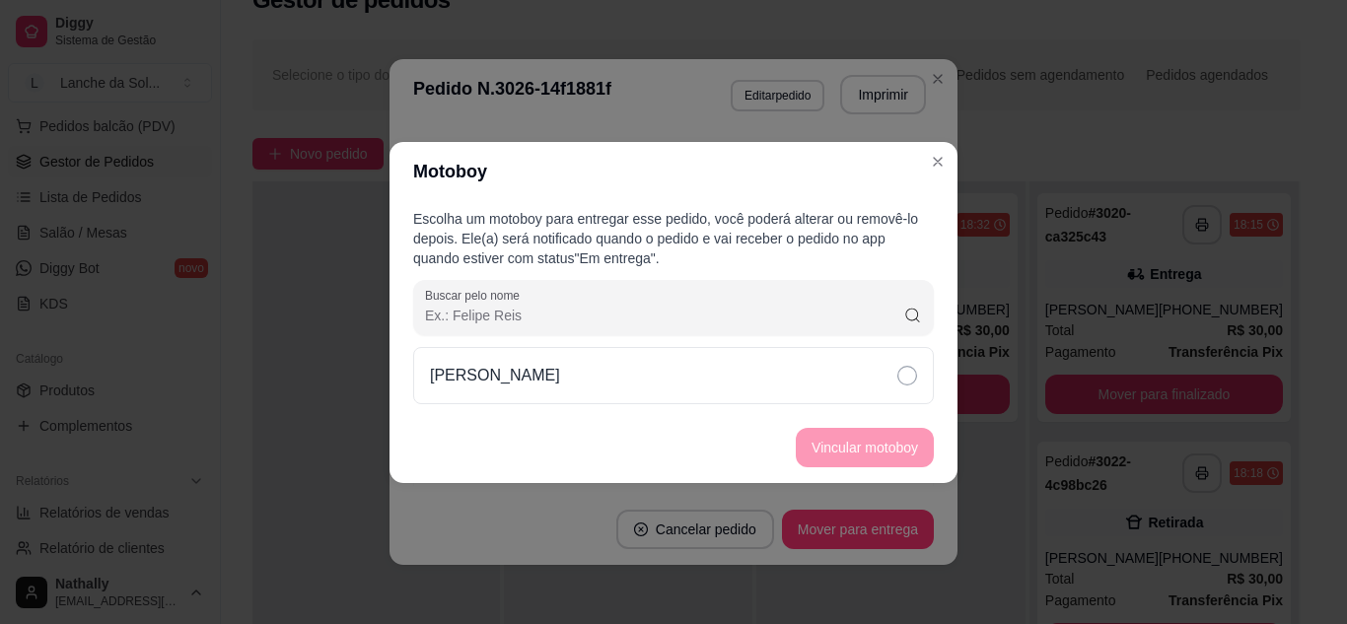
click at [829, 390] on div "[PERSON_NAME]" at bounding box center [673, 375] width 521 height 57
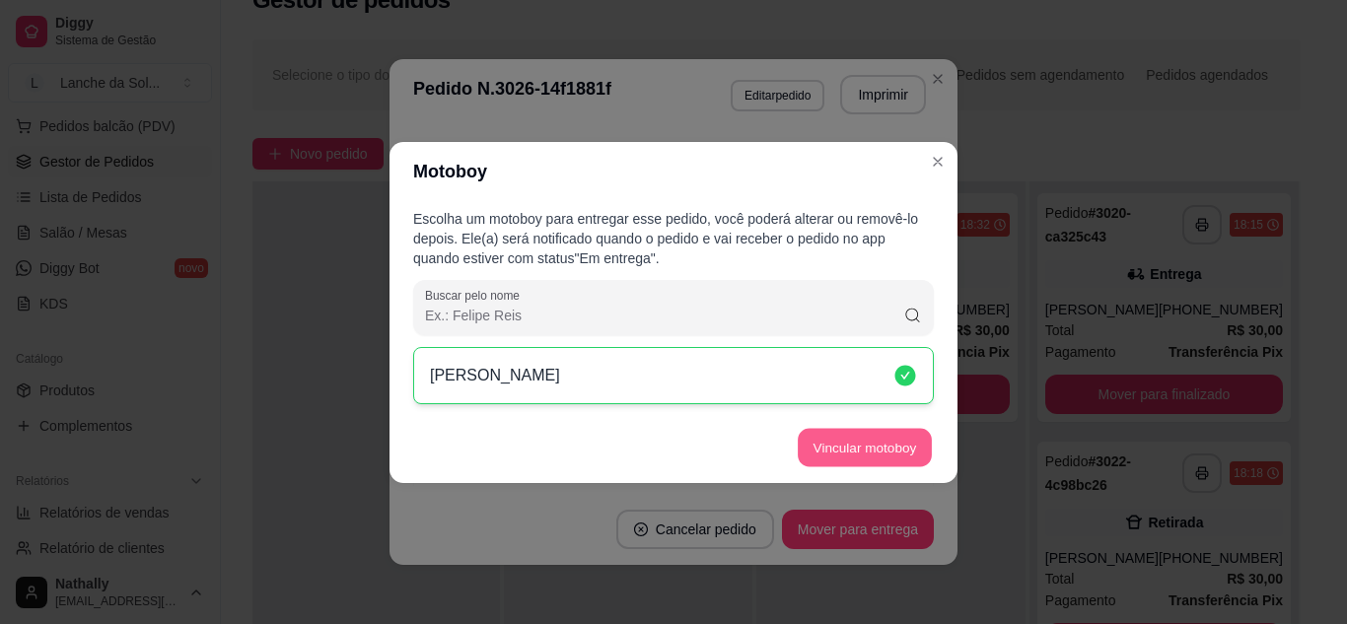
click at [841, 443] on button "Vincular motoboy" at bounding box center [865, 447] width 134 height 38
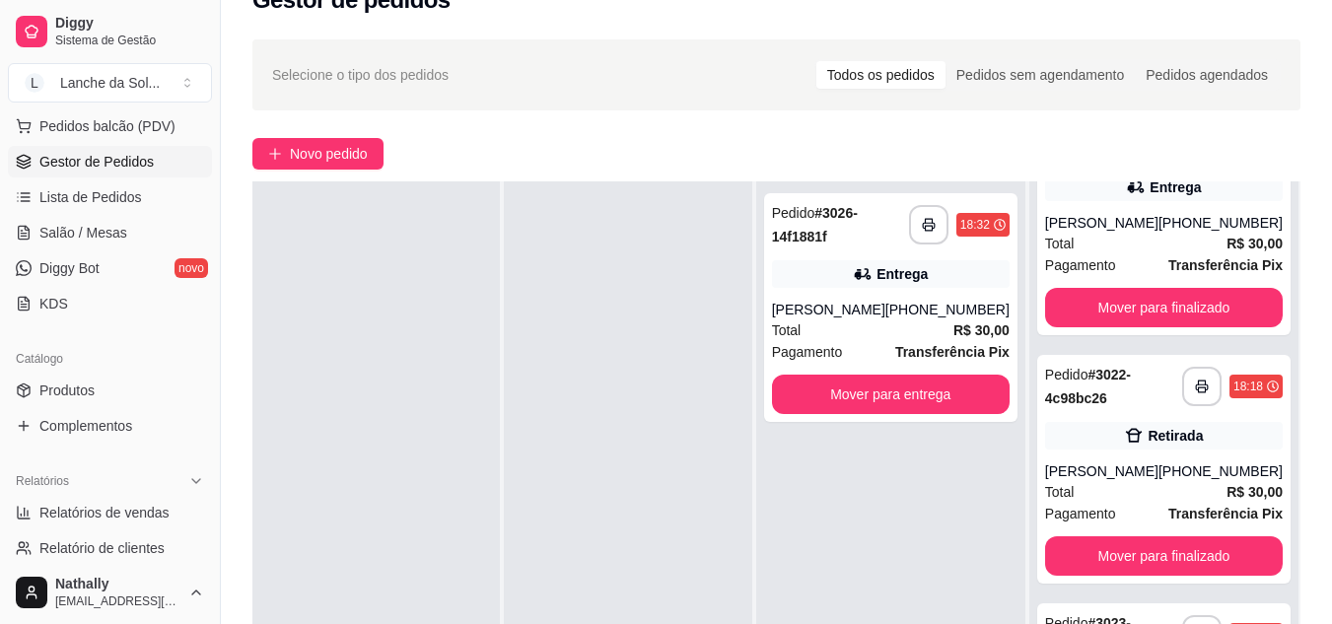
scroll to position [130, 0]
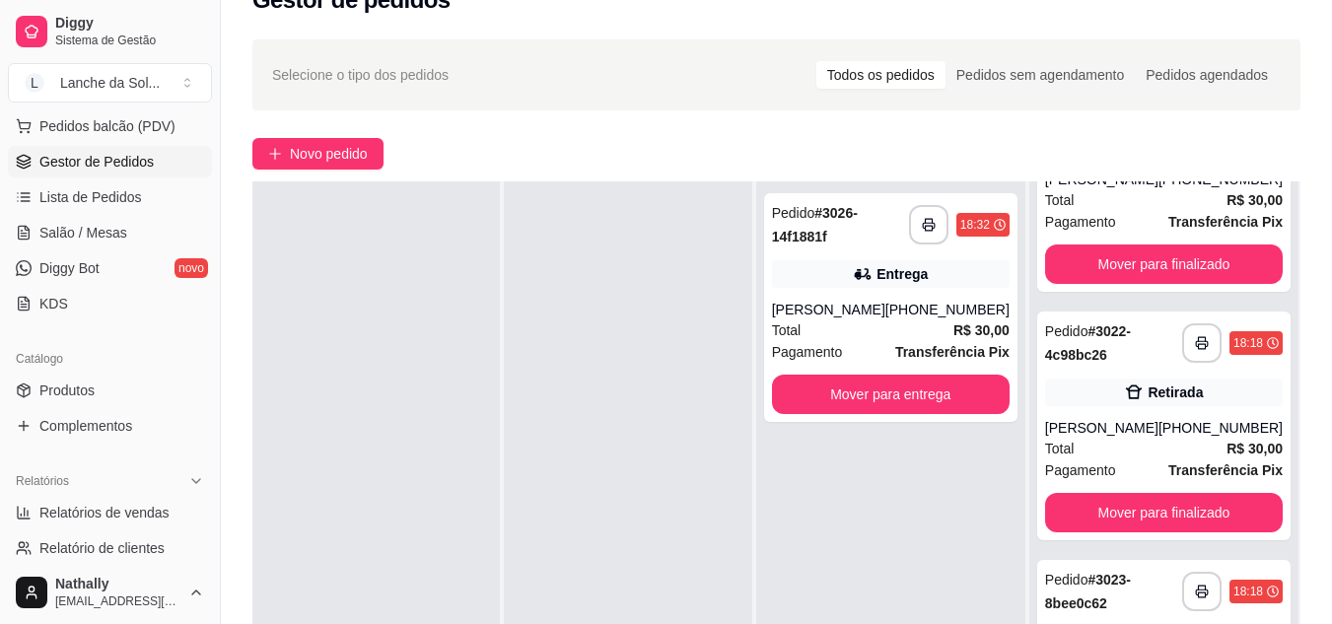
click at [1227, 442] on strong "R$ 30,00" at bounding box center [1255, 449] width 56 height 16
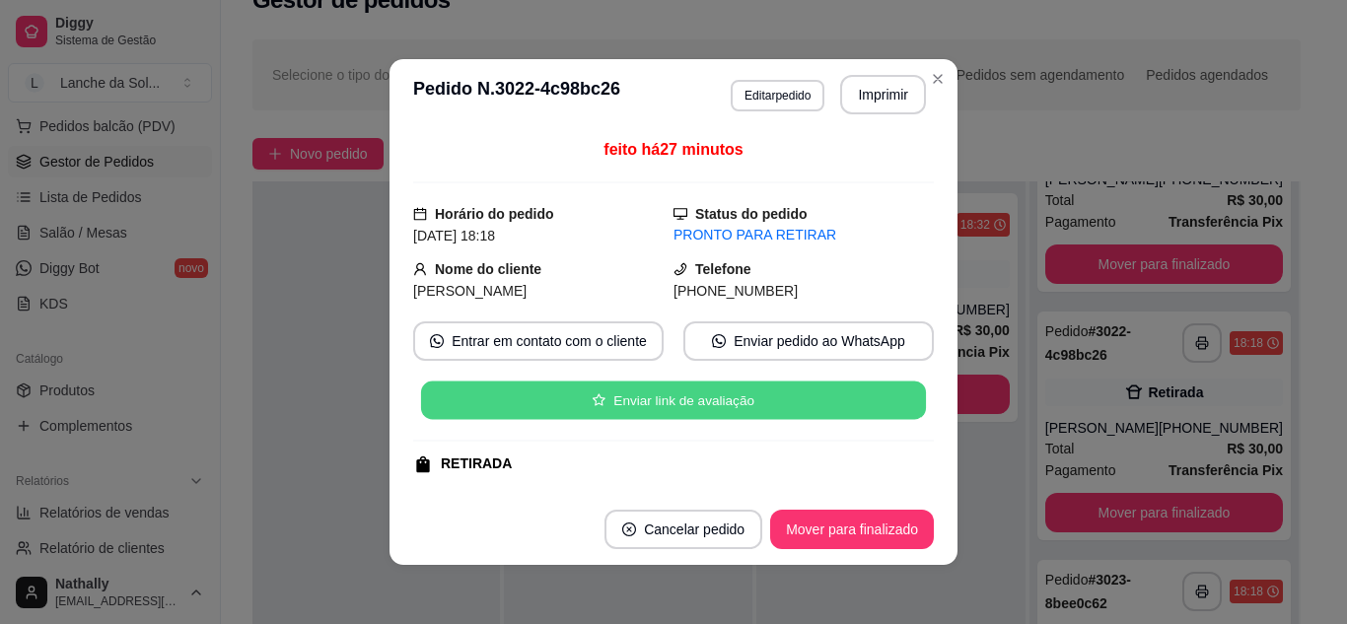
click at [733, 411] on button "Enviar link de avaliação" at bounding box center [673, 401] width 505 height 38
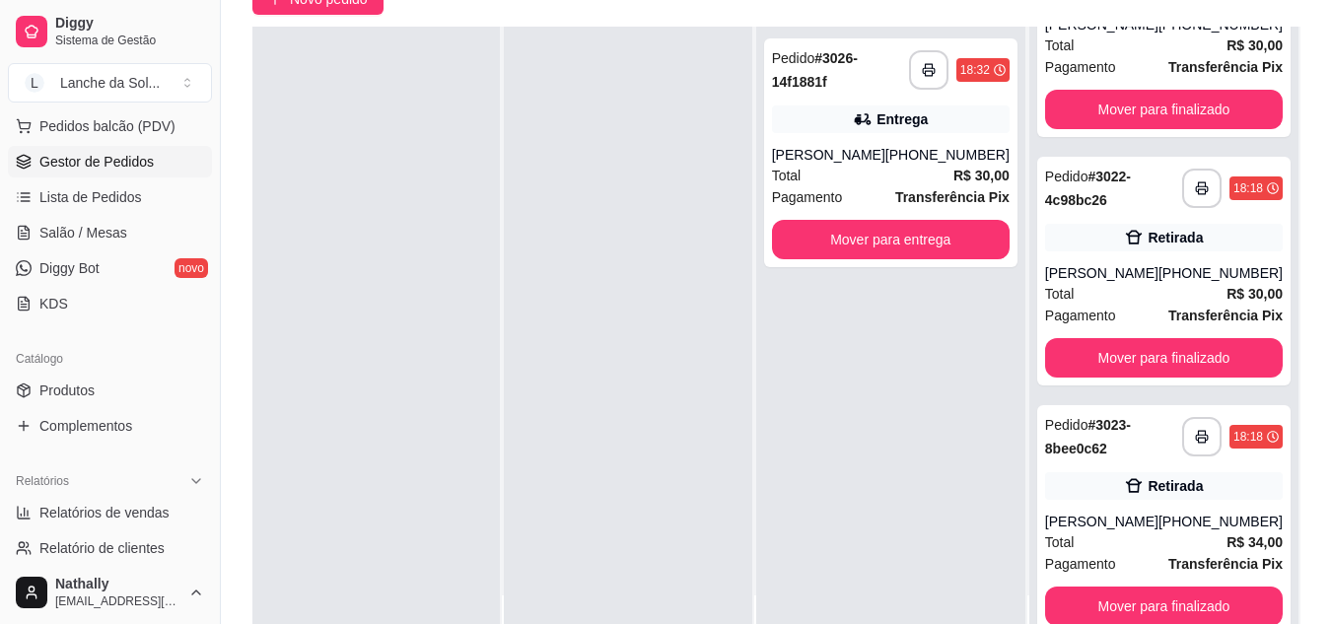
scroll to position [222, 0]
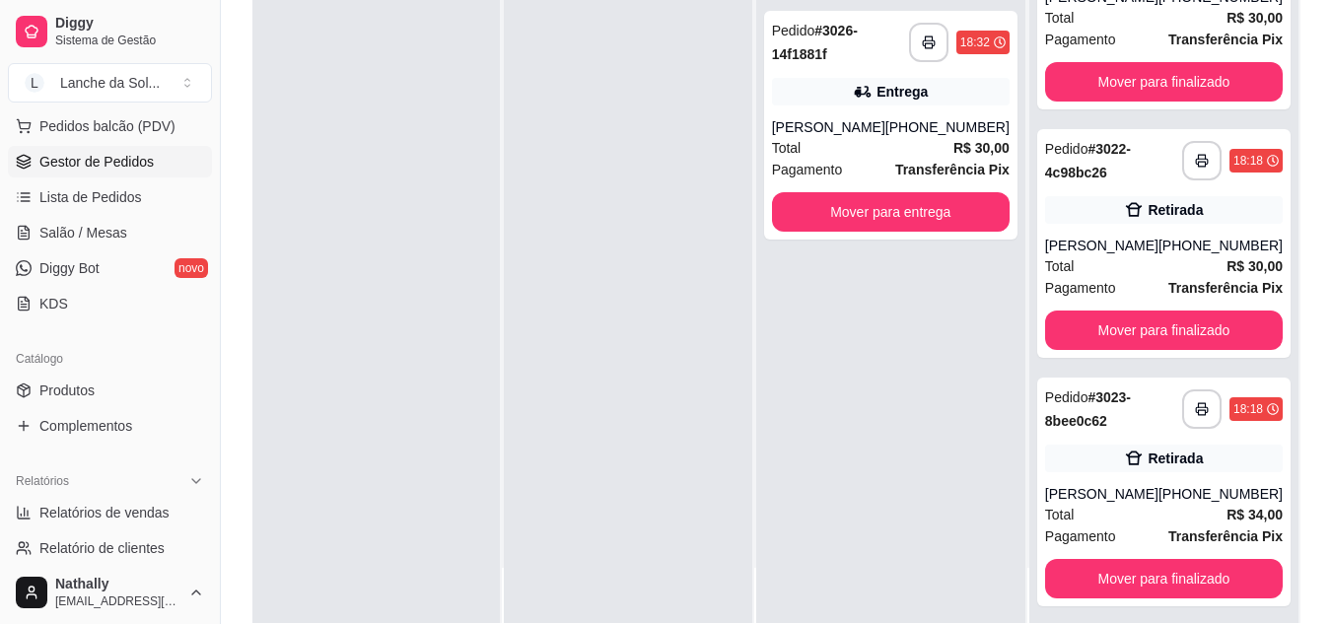
click at [1147, 476] on div "**********" at bounding box center [1164, 492] width 253 height 229
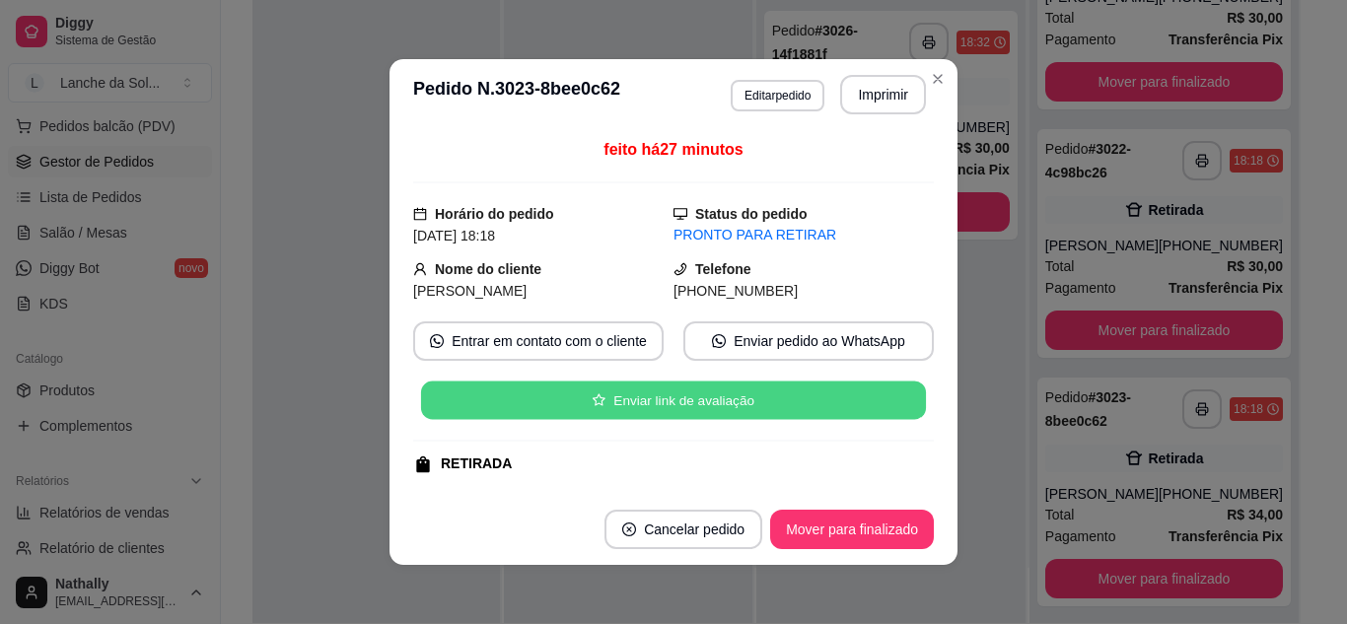
click at [819, 389] on button "Enviar link de avaliação" at bounding box center [673, 401] width 505 height 38
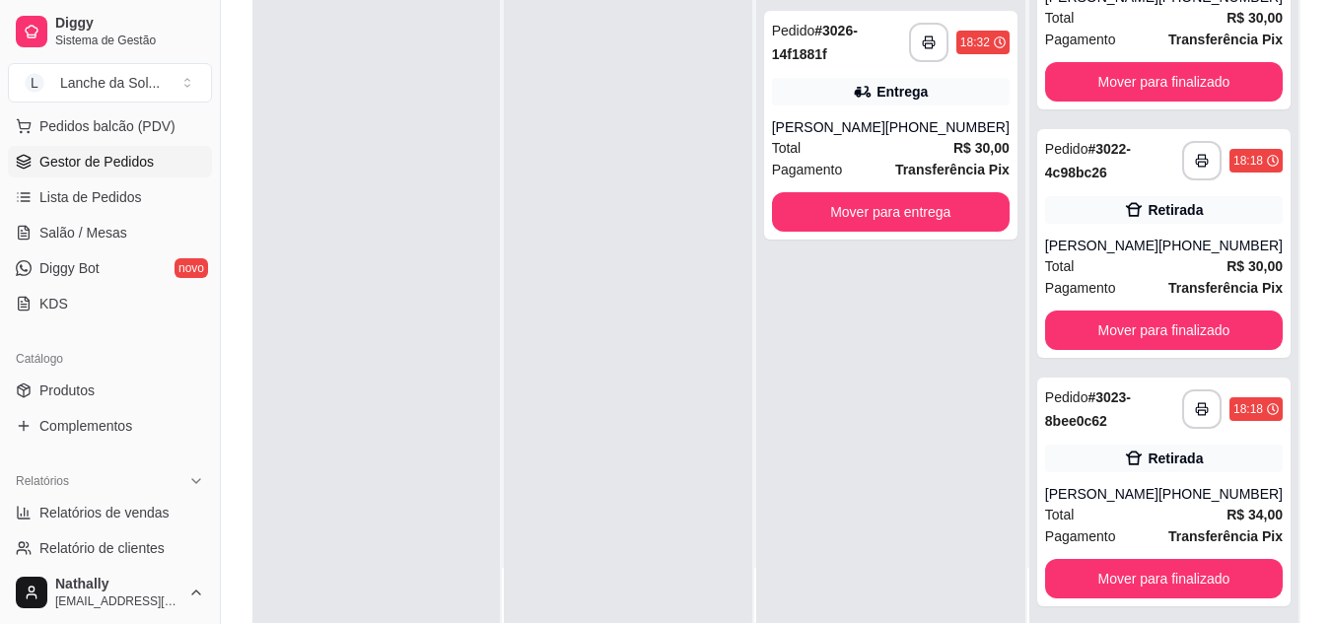
click at [924, 130] on div "(93) 99173-1253" at bounding box center [948, 127] width 124 height 20
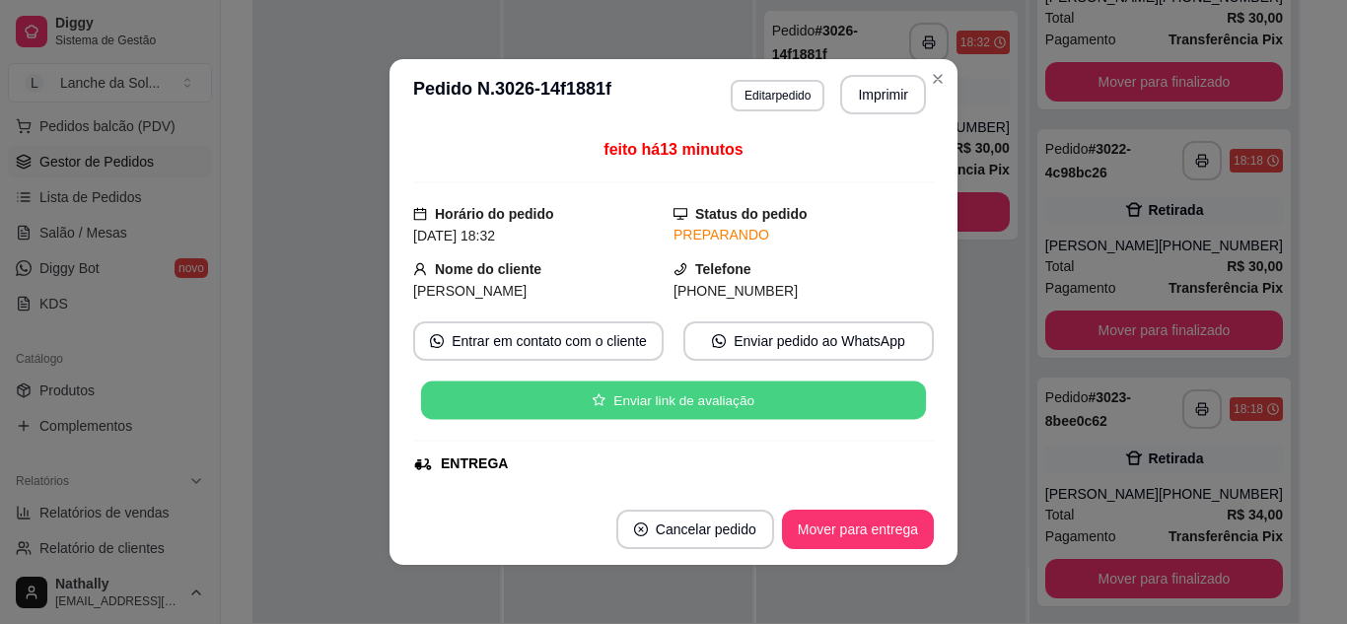
click at [820, 399] on button "Enviar link de avaliação" at bounding box center [673, 401] width 505 height 38
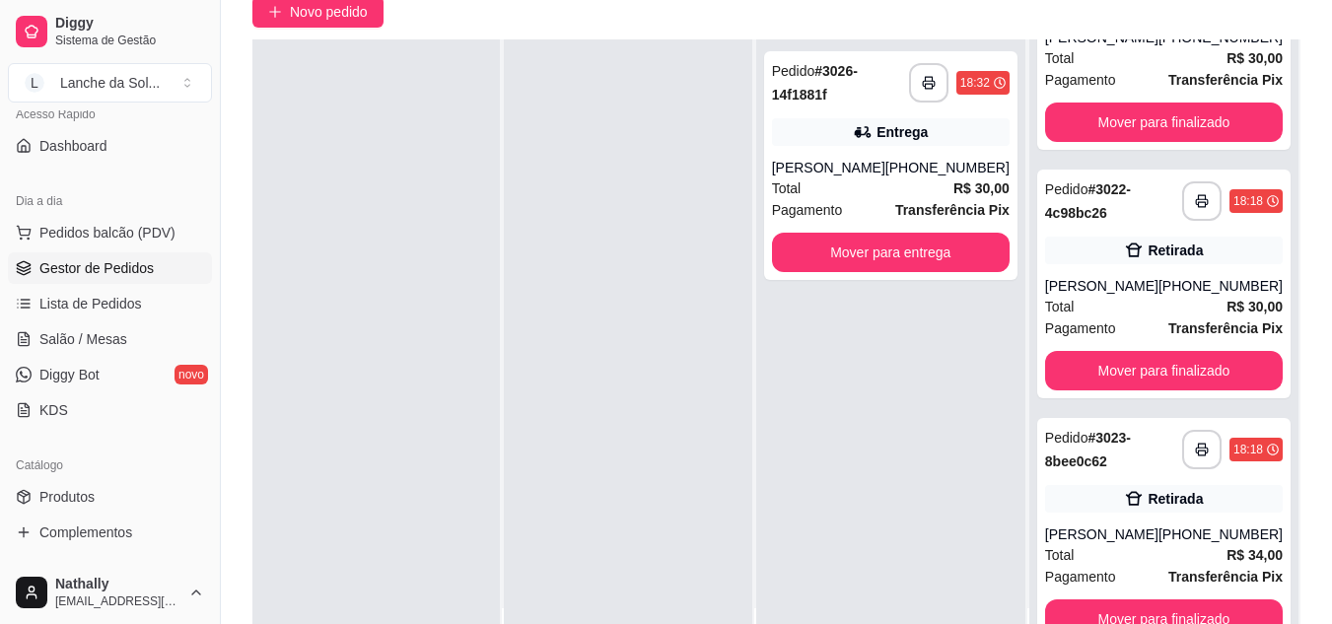
scroll to position [152, 0]
click at [99, 343] on span "Salão / Mesas" at bounding box center [83, 336] width 88 height 20
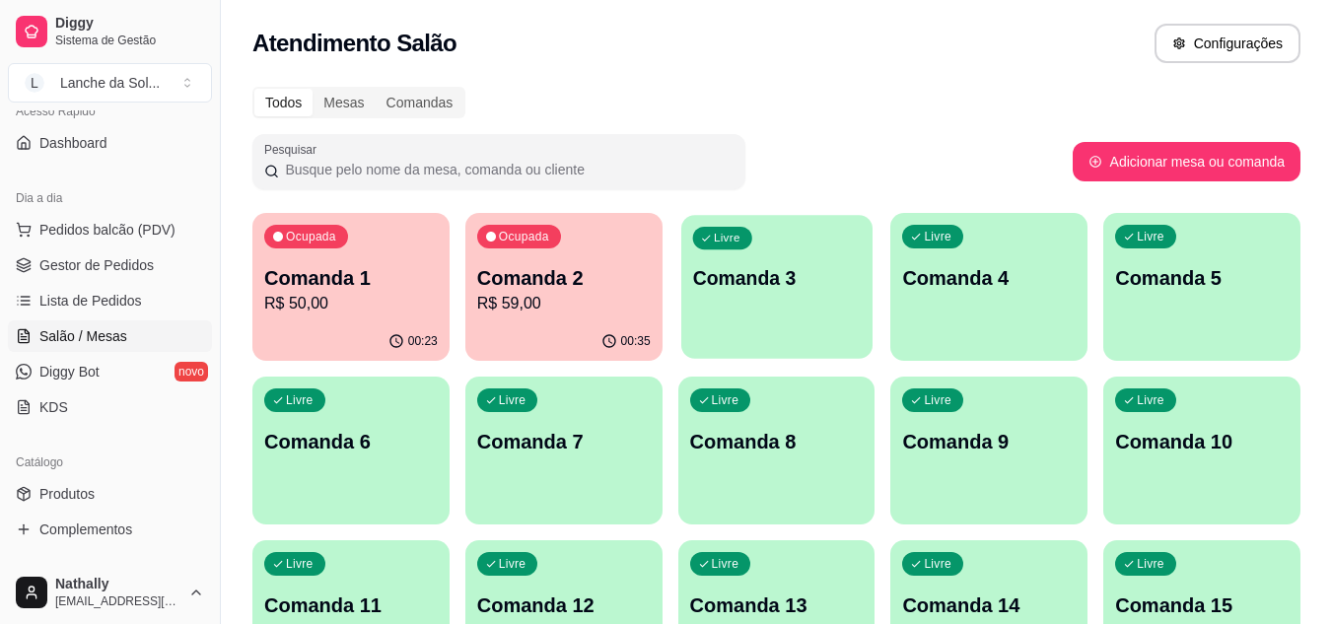
click at [758, 300] on div "Livre Comanda 3" at bounding box center [777, 275] width 191 height 120
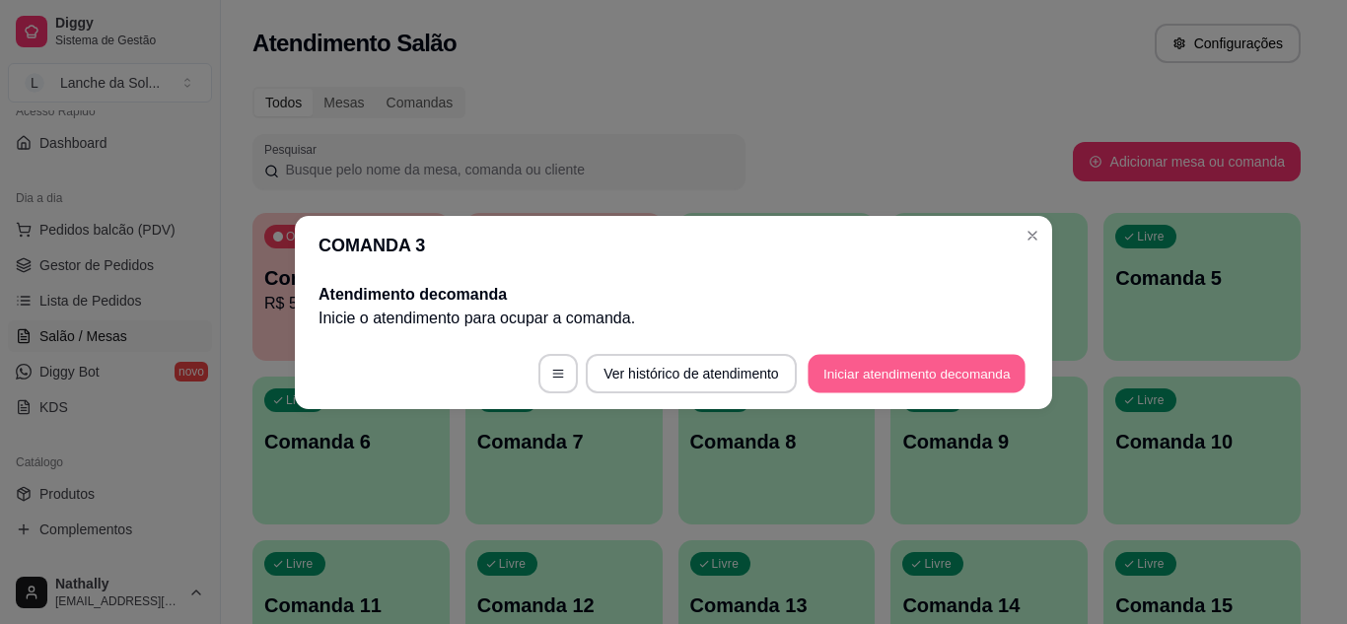
click at [904, 382] on button "Iniciar atendimento de comanda" at bounding box center [917, 373] width 218 height 38
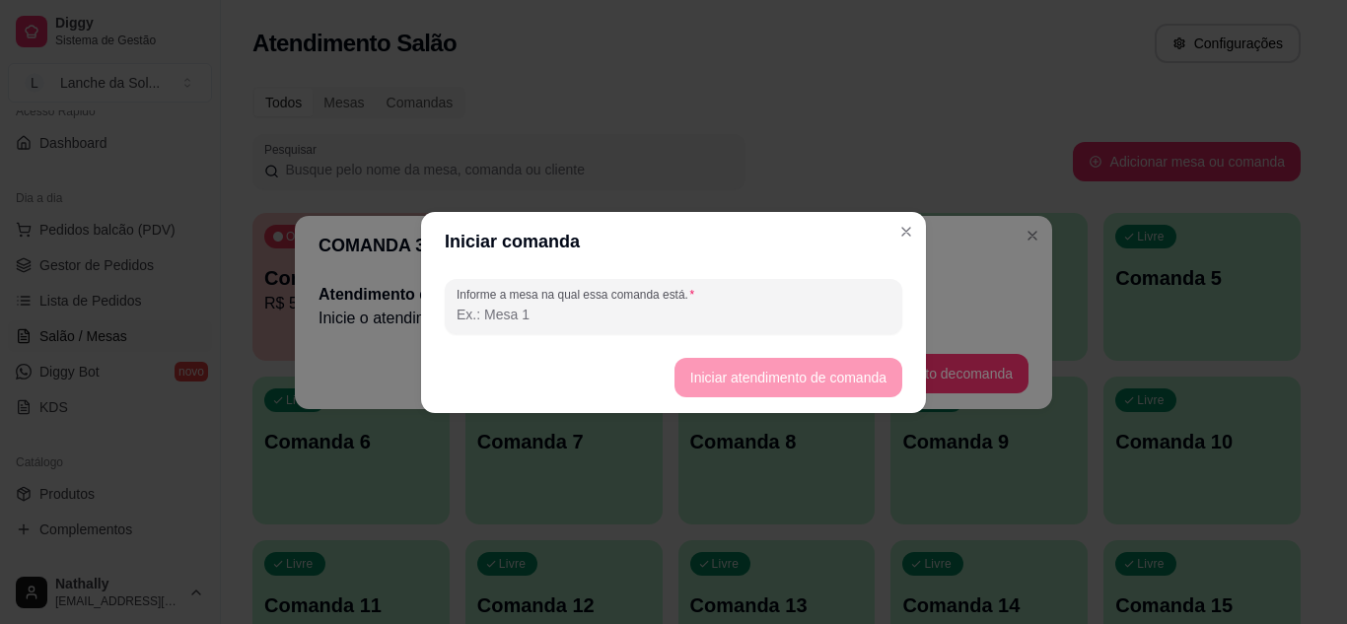
click at [709, 316] on input "Informe a mesa na qual essa comanda está." at bounding box center [674, 315] width 434 height 20
type input "3"
click at [704, 358] on button "Iniciar atendimento de comanda" at bounding box center [788, 377] width 221 height 38
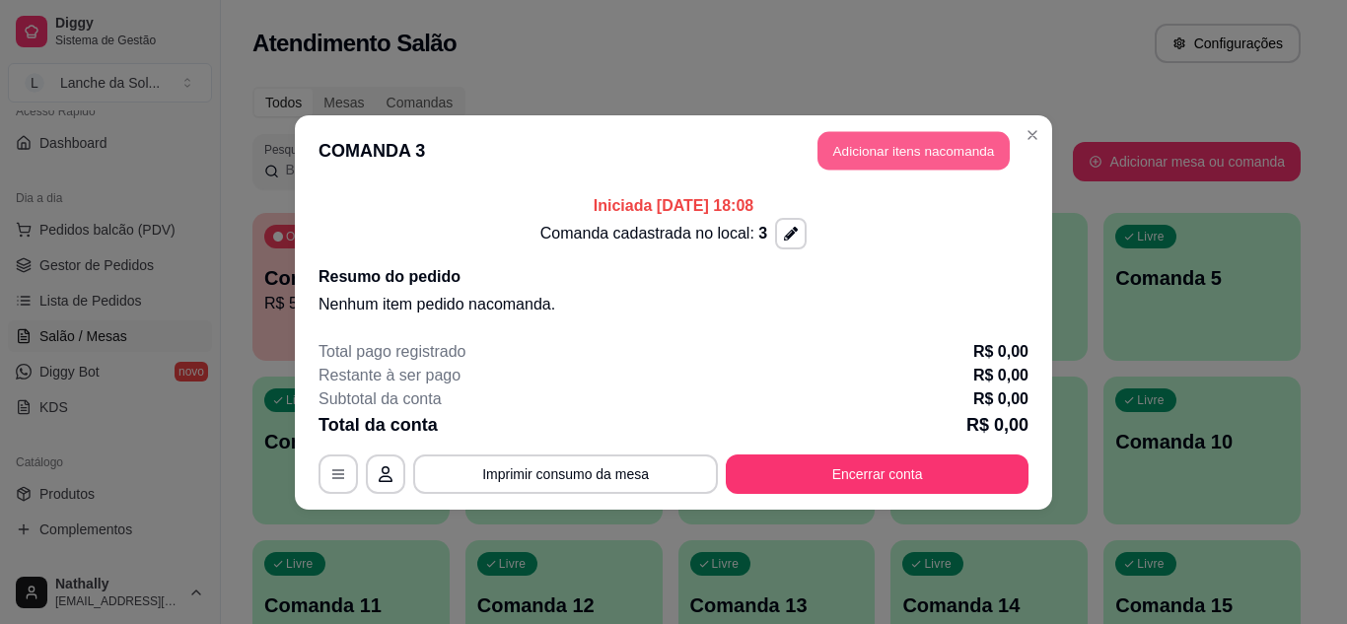
click at [881, 146] on button "Adicionar itens na comanda" at bounding box center [914, 150] width 192 height 38
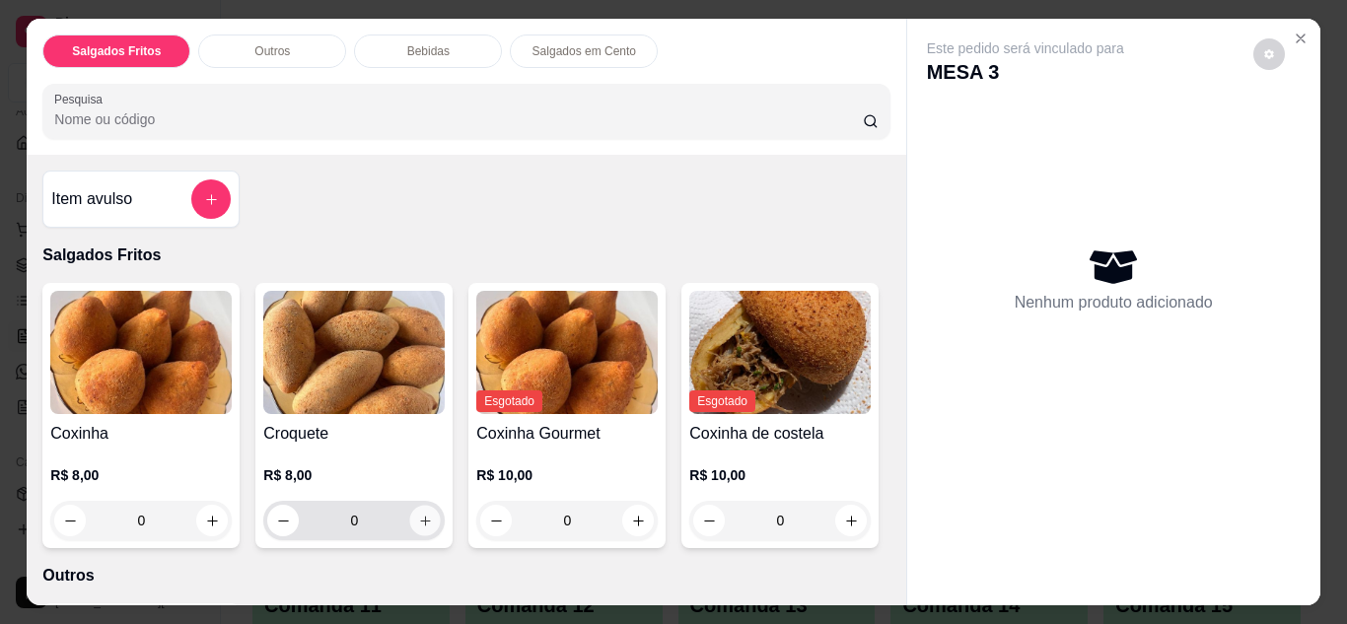
click at [418, 514] on icon "increase-product-quantity" at bounding box center [425, 521] width 15 height 15
type input "1"
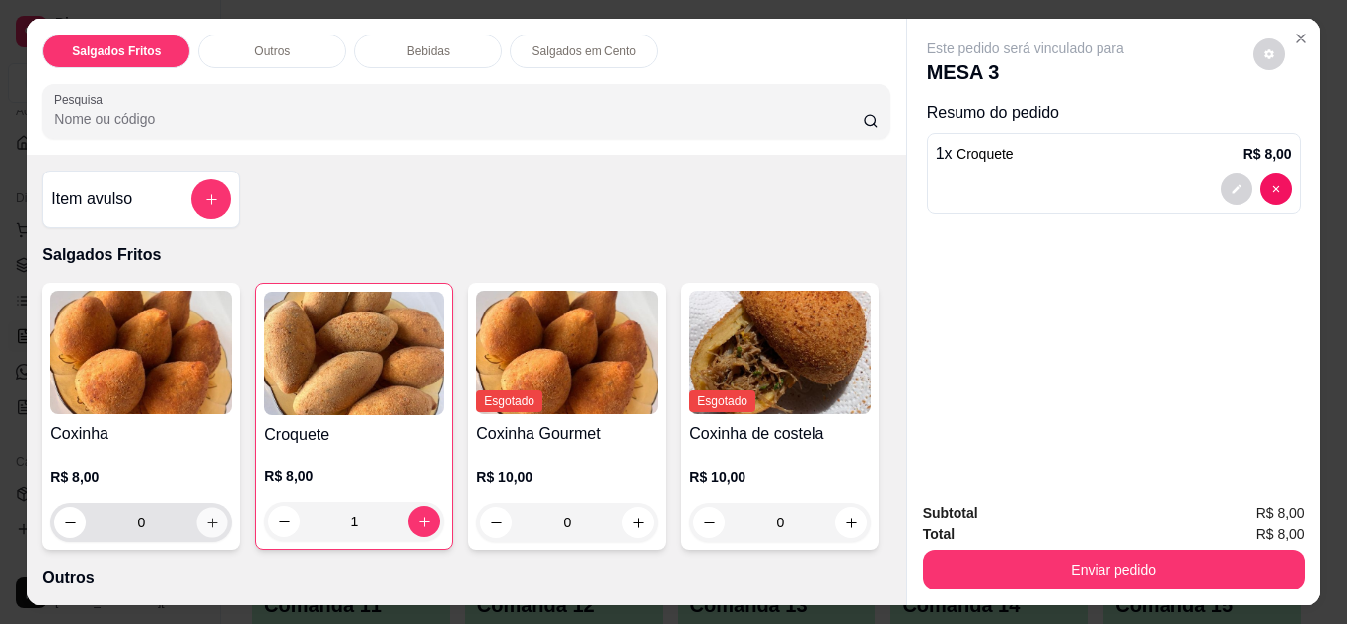
click at [205, 516] on icon "increase-product-quantity" at bounding box center [212, 523] width 15 height 15
type input "1"
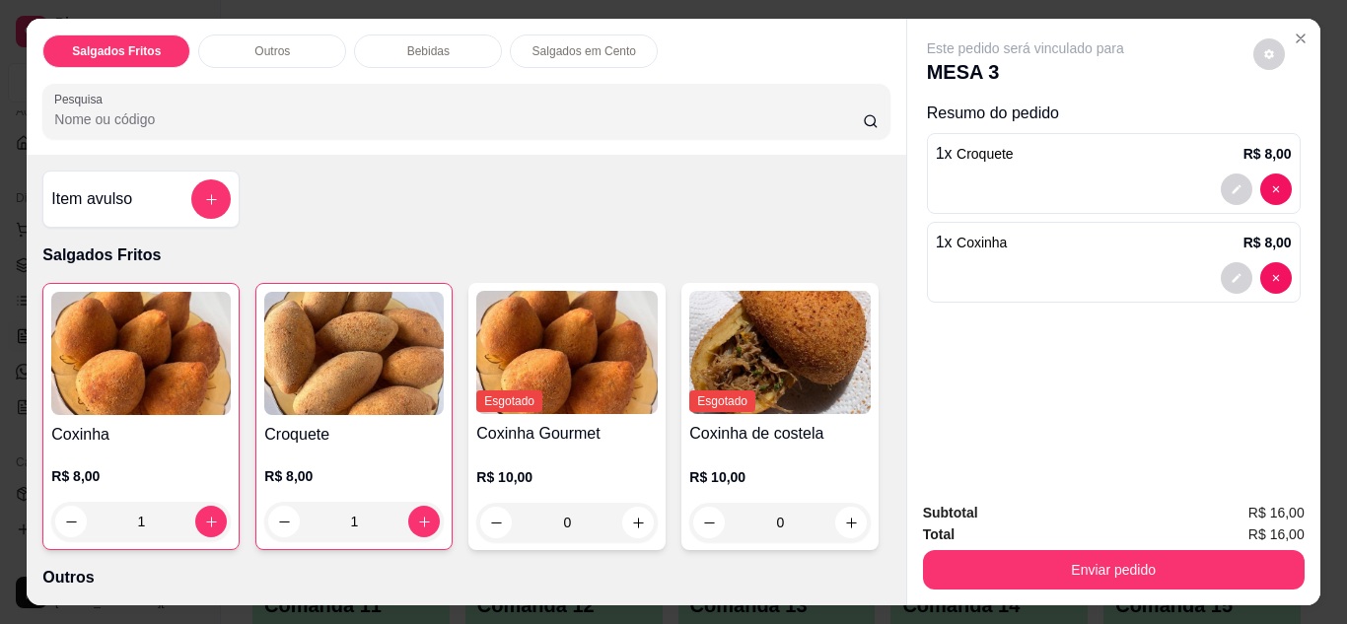
click at [1293, 38] on icon "Close" at bounding box center [1301, 39] width 16 height 16
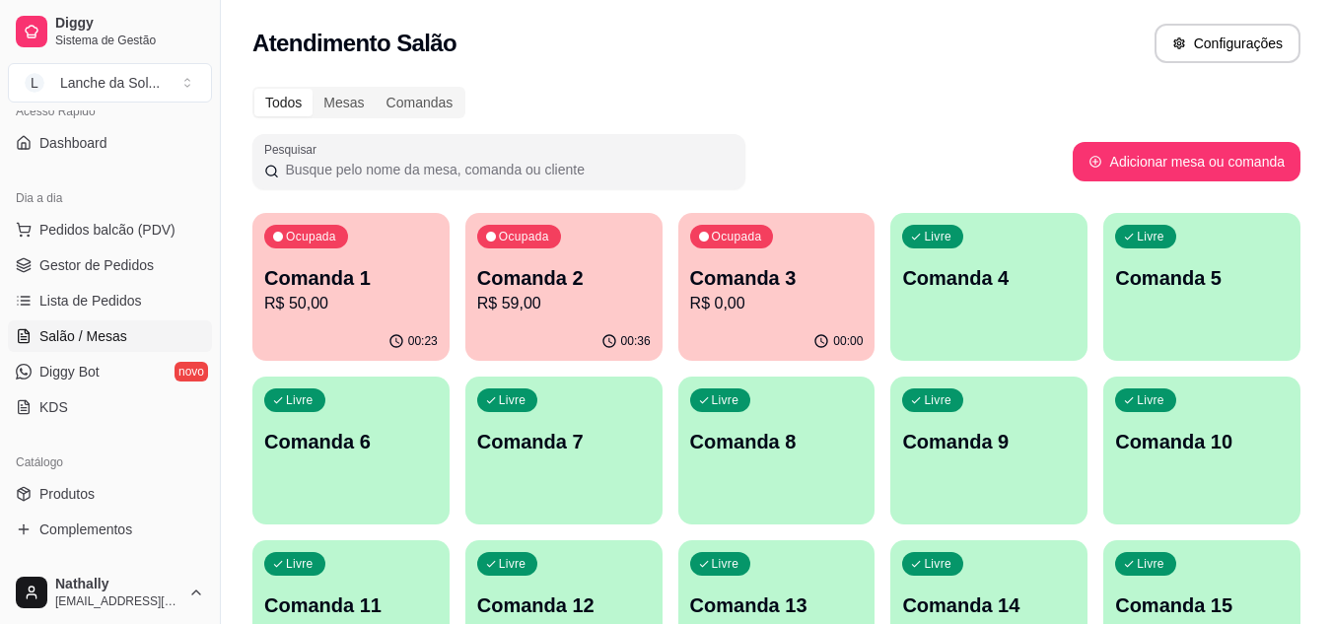
click at [91, 495] on span "Produtos" at bounding box center [66, 494] width 55 height 20
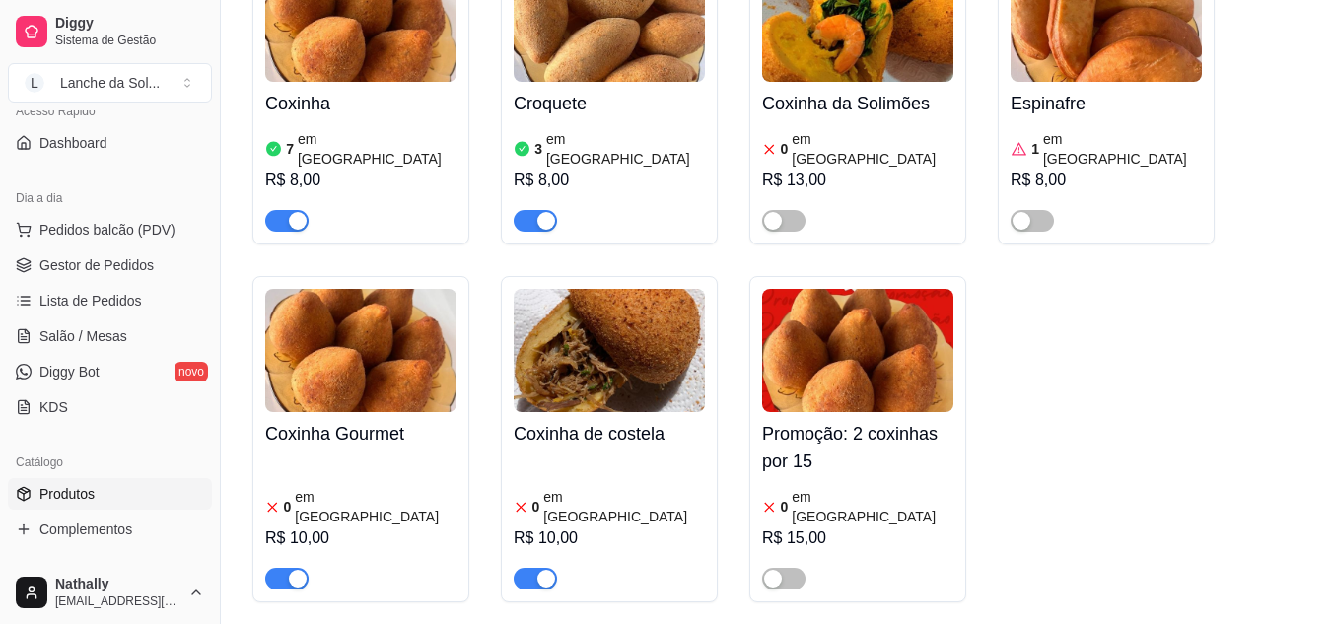
scroll to position [318, 0]
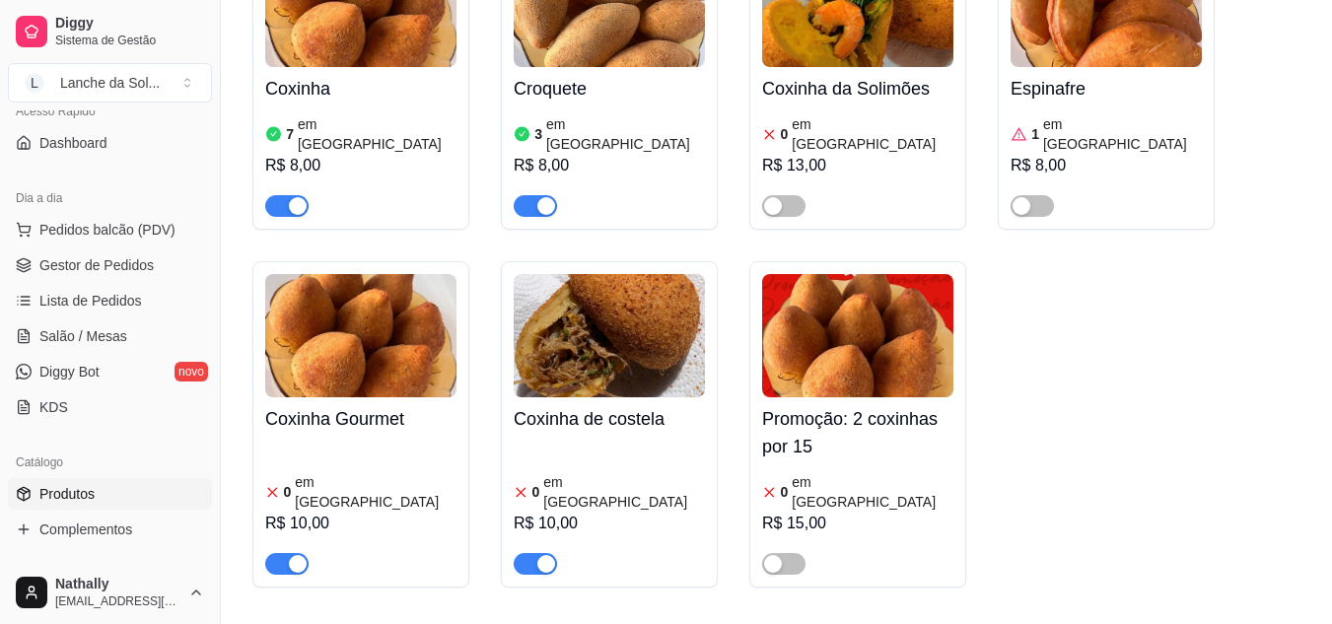
click at [345, 512] on div "R$ 10,00" at bounding box center [360, 524] width 191 height 24
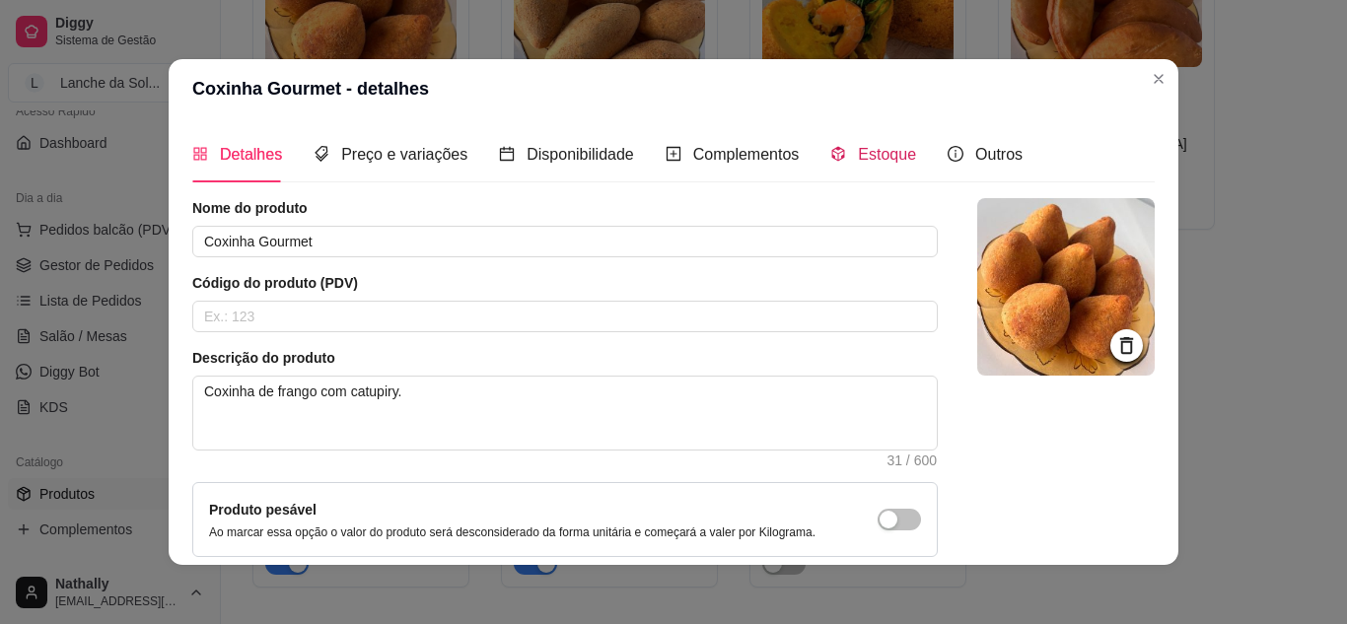
click at [841, 149] on div "Estoque" at bounding box center [873, 154] width 86 height 25
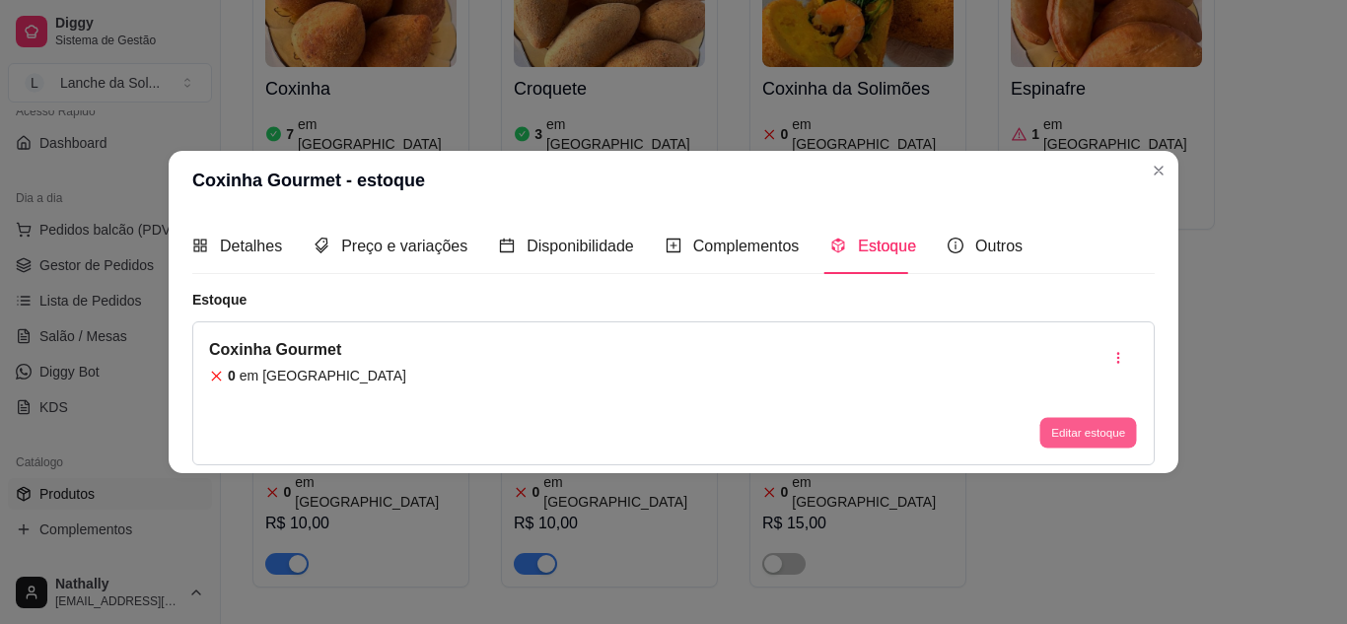
click at [1055, 431] on button "Editar estoque" at bounding box center [1088, 433] width 97 height 31
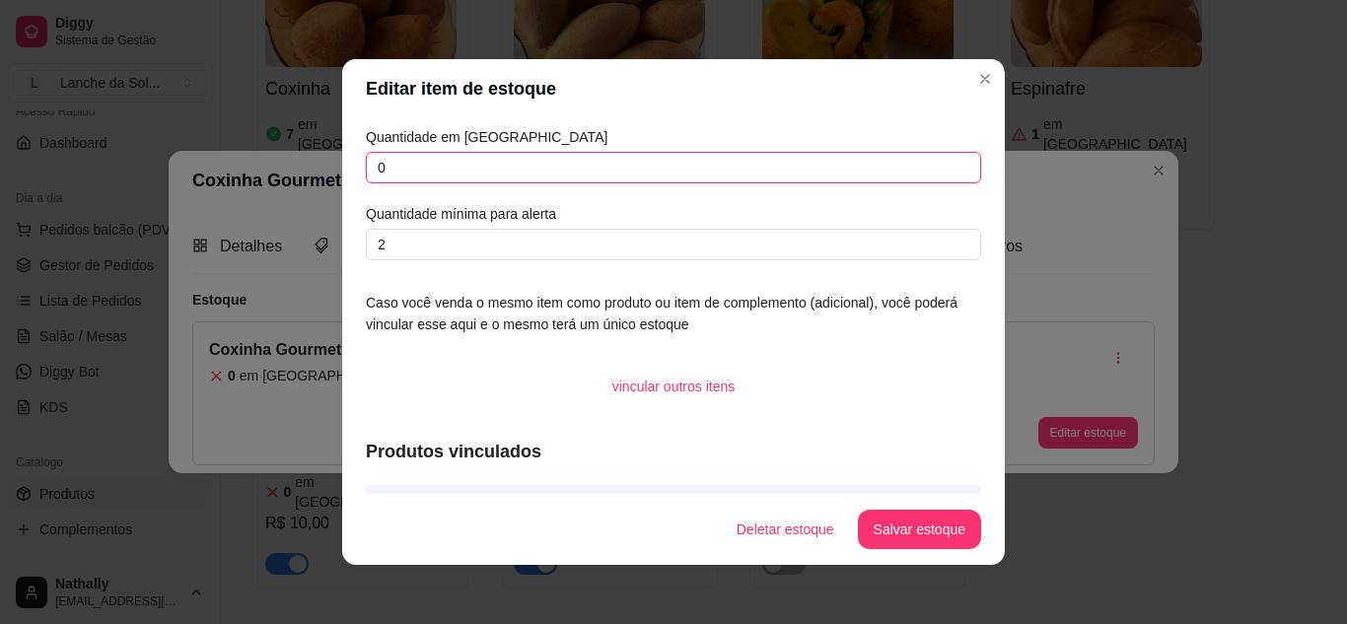
click at [691, 163] on input "0" at bounding box center [673, 168] width 615 height 32
type input "2"
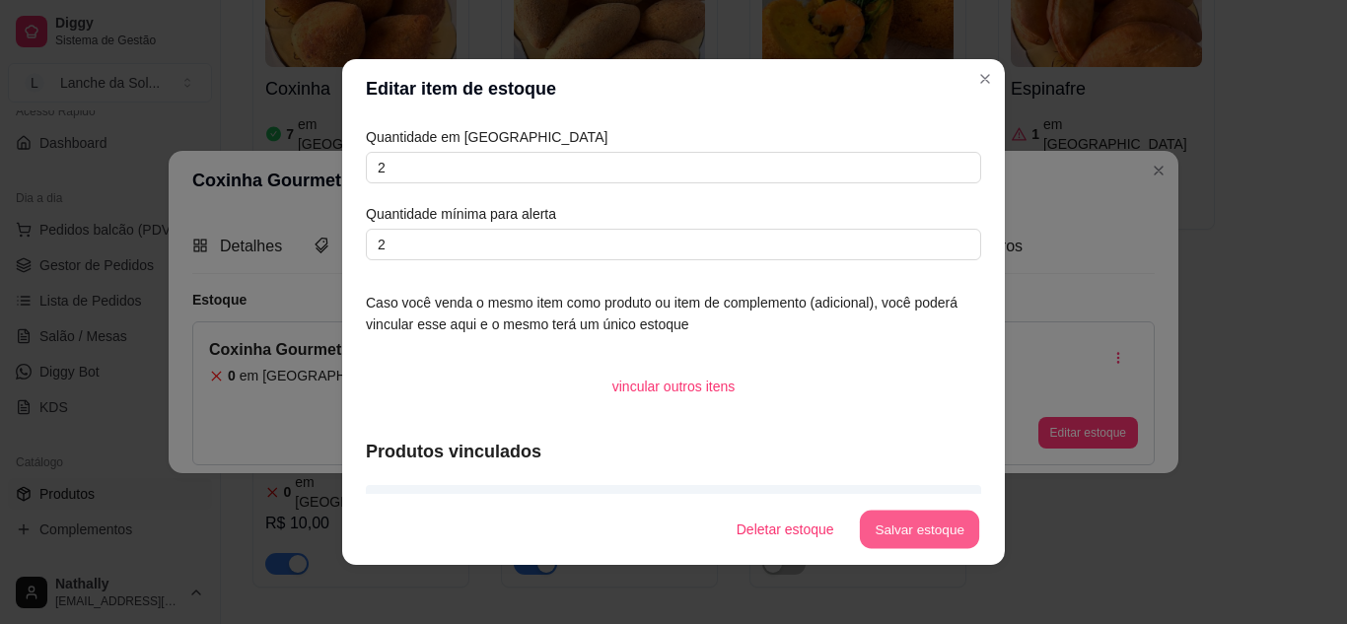
click at [924, 540] on button "Salvar estoque" at bounding box center [919, 530] width 120 height 38
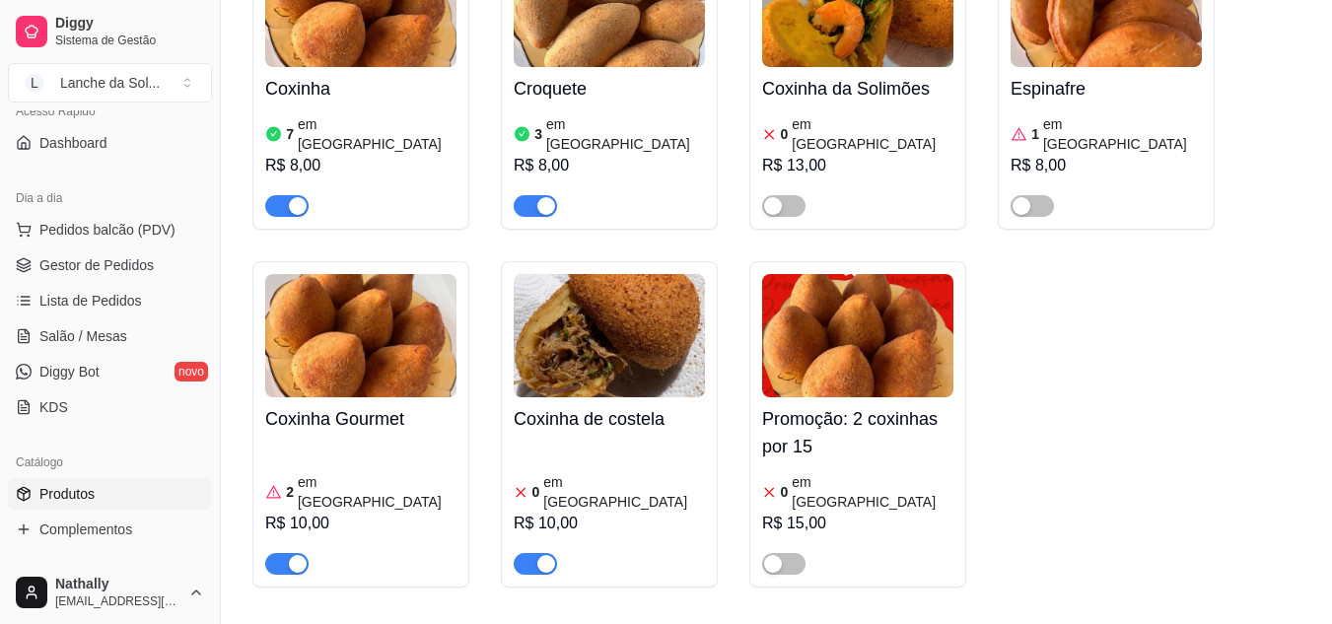
click at [90, 332] on span "Salão / Mesas" at bounding box center [83, 336] width 88 height 20
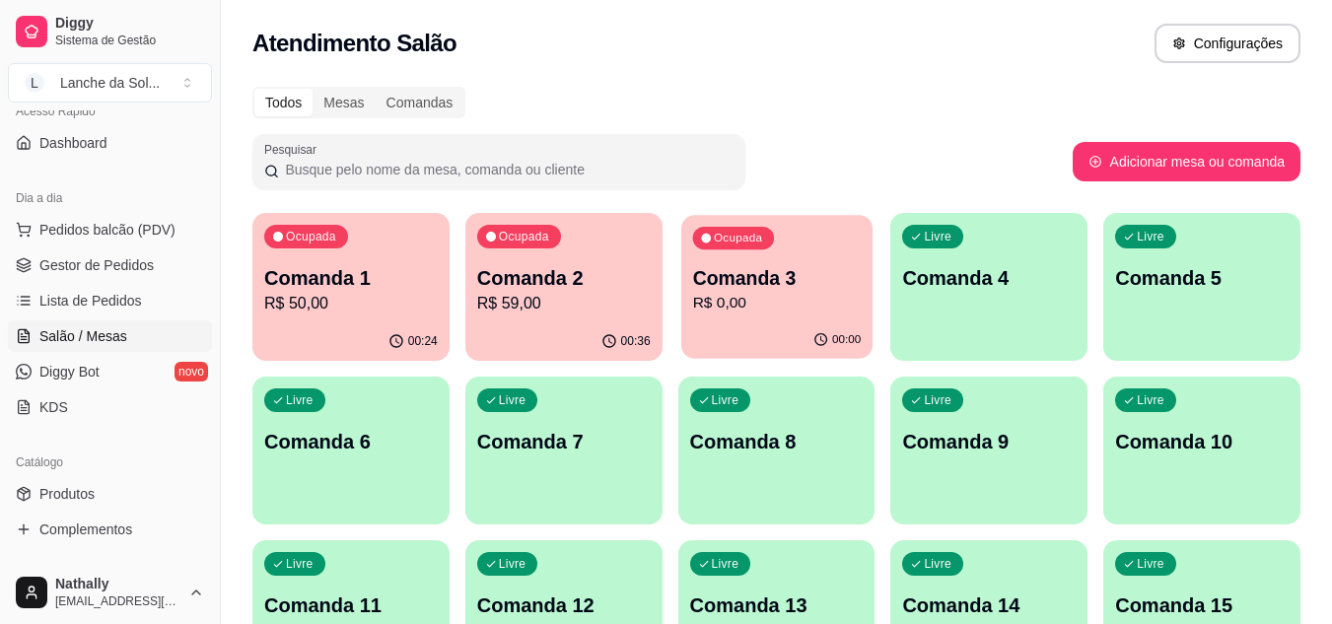
click at [725, 279] on p "Comanda 3" at bounding box center [776, 278] width 169 height 27
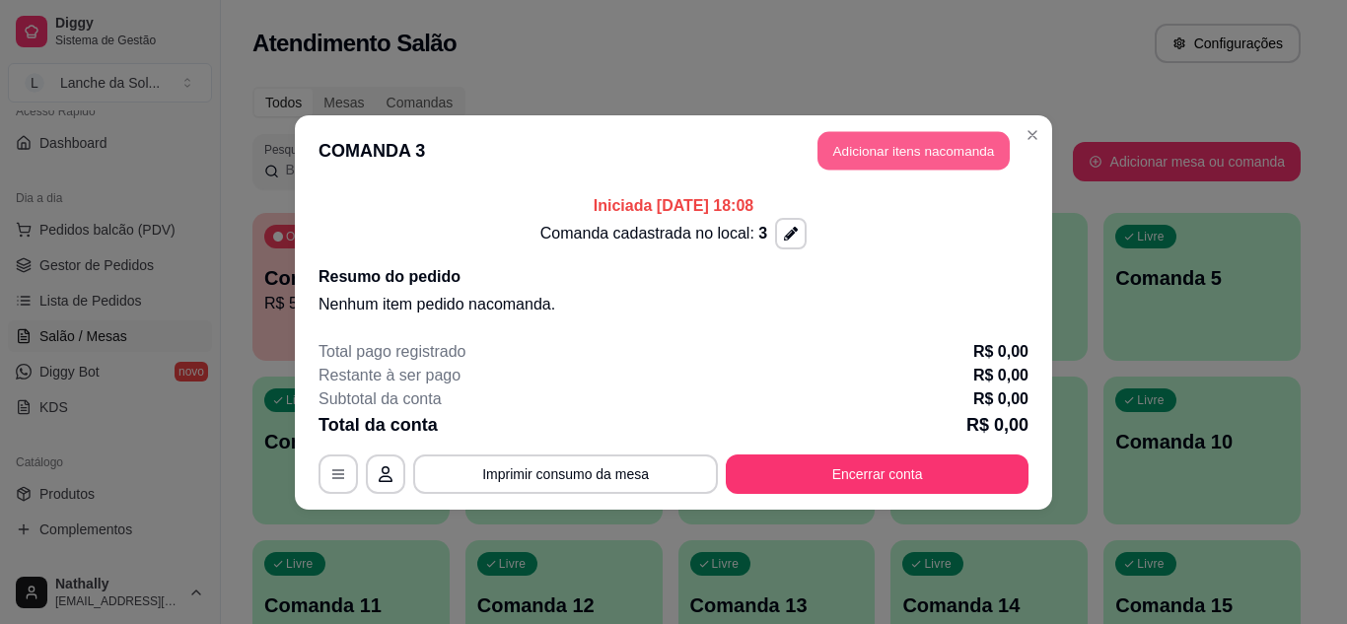
click at [896, 150] on button "Adicionar itens na comanda" at bounding box center [914, 150] width 192 height 38
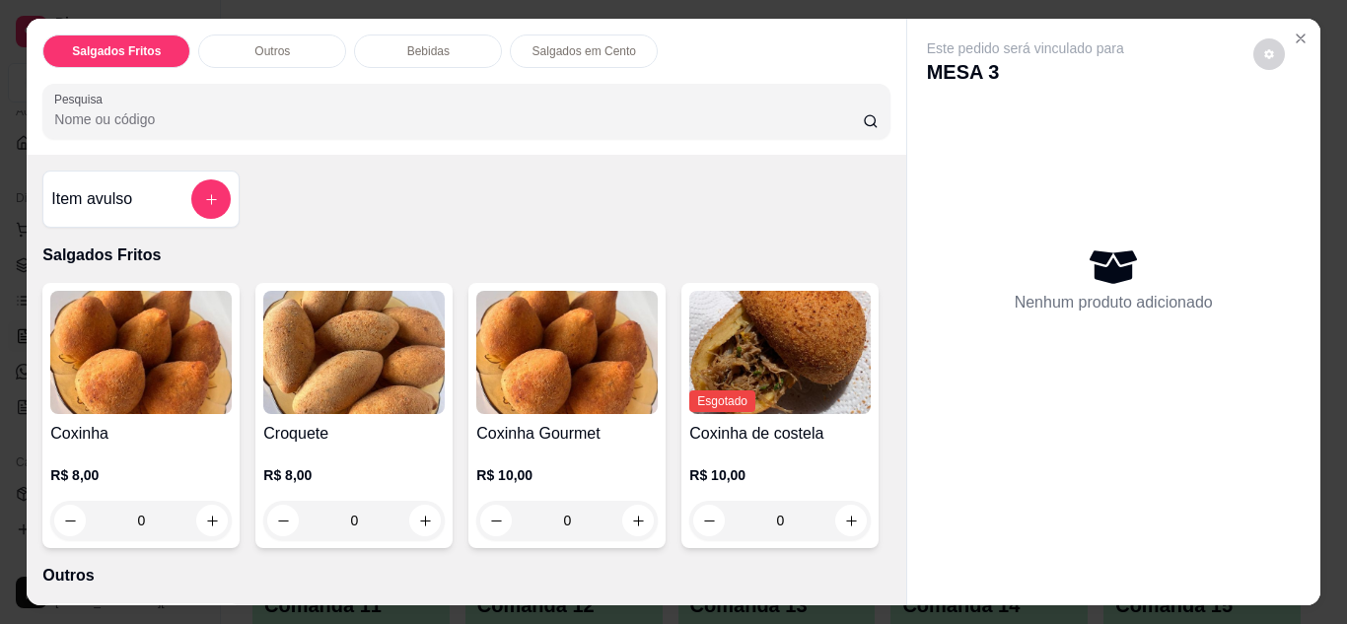
scroll to position [145, 0]
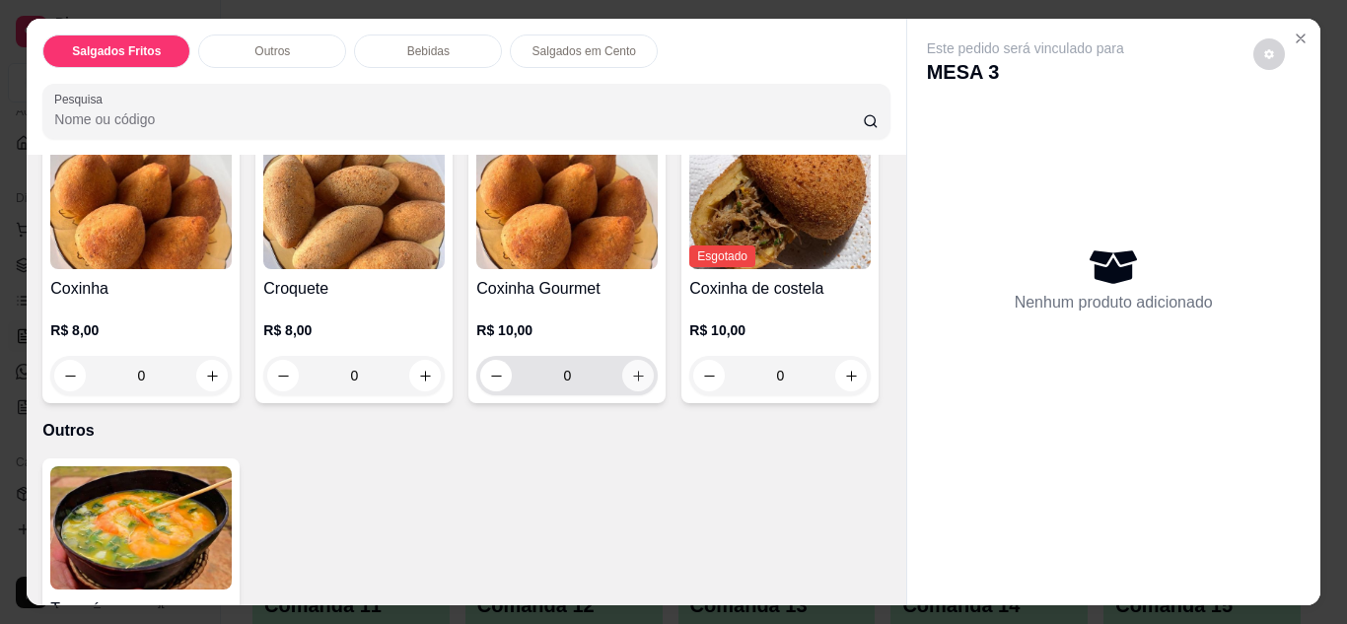
click at [632, 374] on icon "increase-product-quantity" at bounding box center [638, 376] width 15 height 15
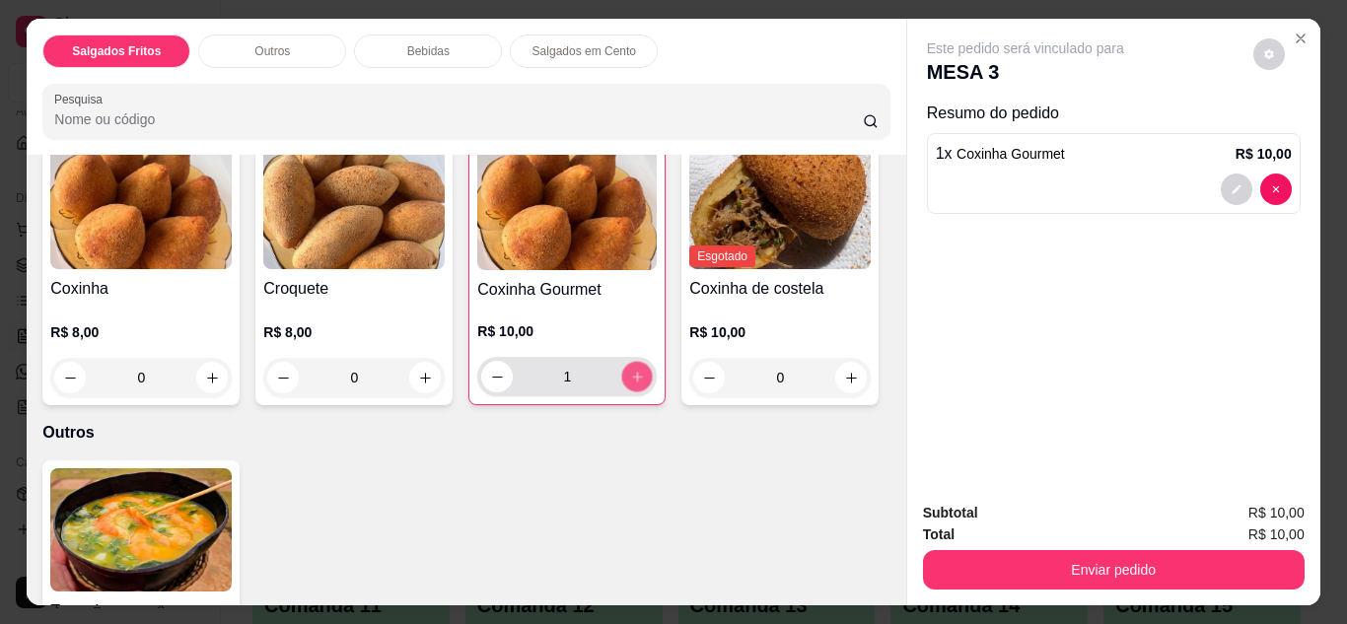
click at [632, 374] on icon "increase-product-quantity" at bounding box center [637, 377] width 15 height 15
type input "2"
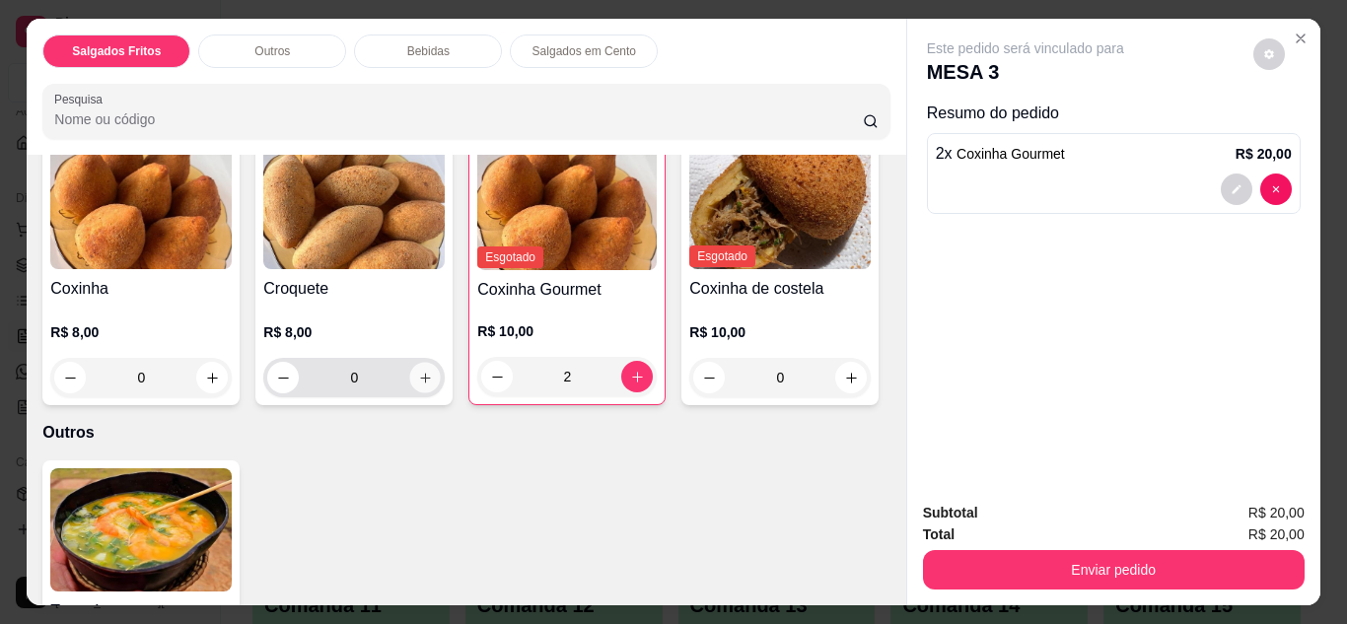
click at [418, 371] on icon "increase-product-quantity" at bounding box center [425, 378] width 15 height 15
type input "1"
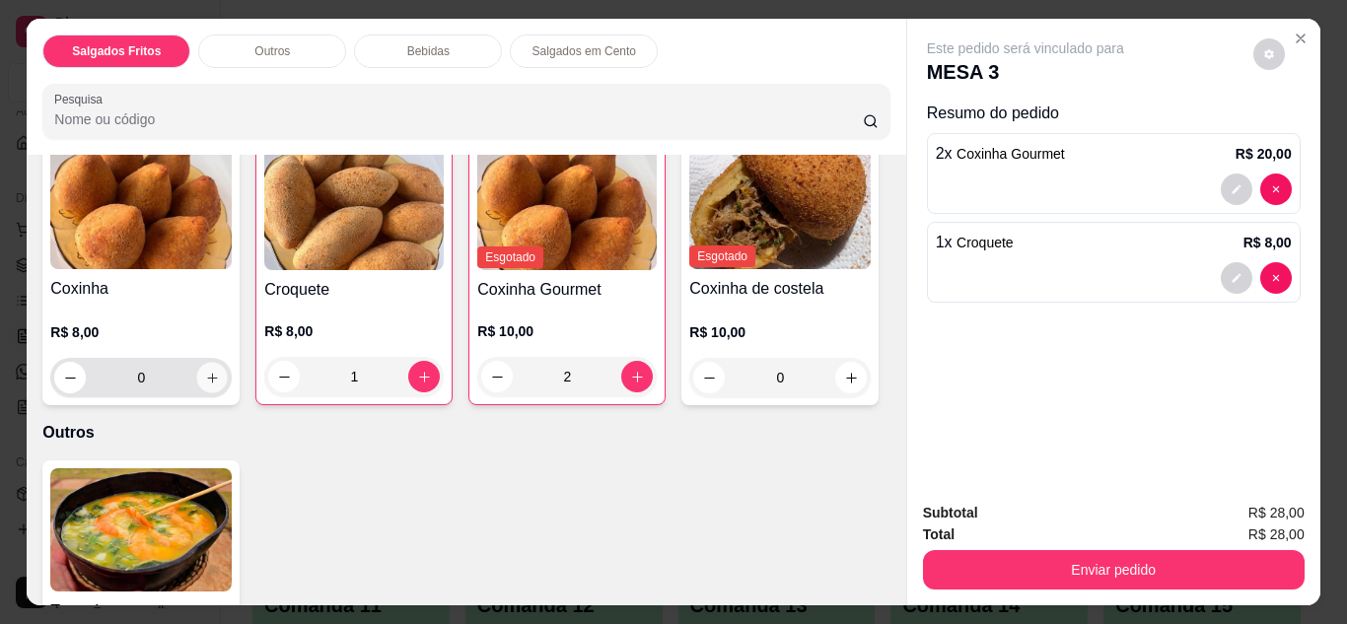
click at [205, 371] on icon "increase-product-quantity" at bounding box center [212, 378] width 15 height 15
type input "1"
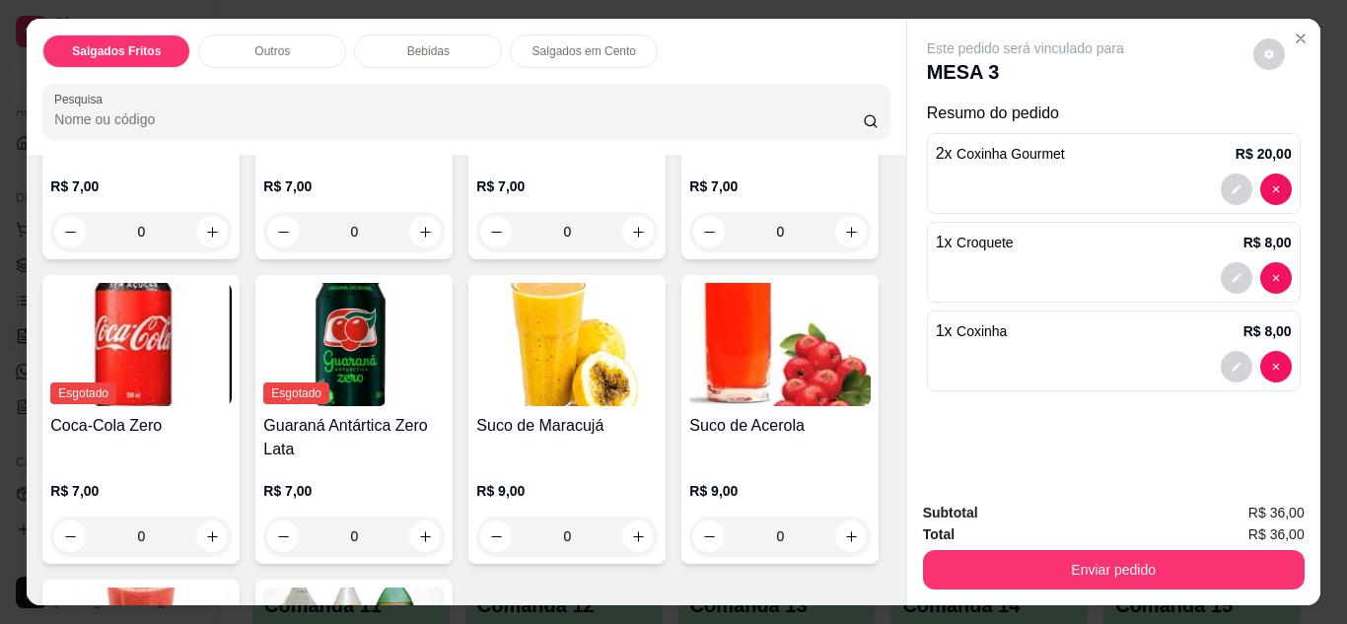
scroll to position [902, 0]
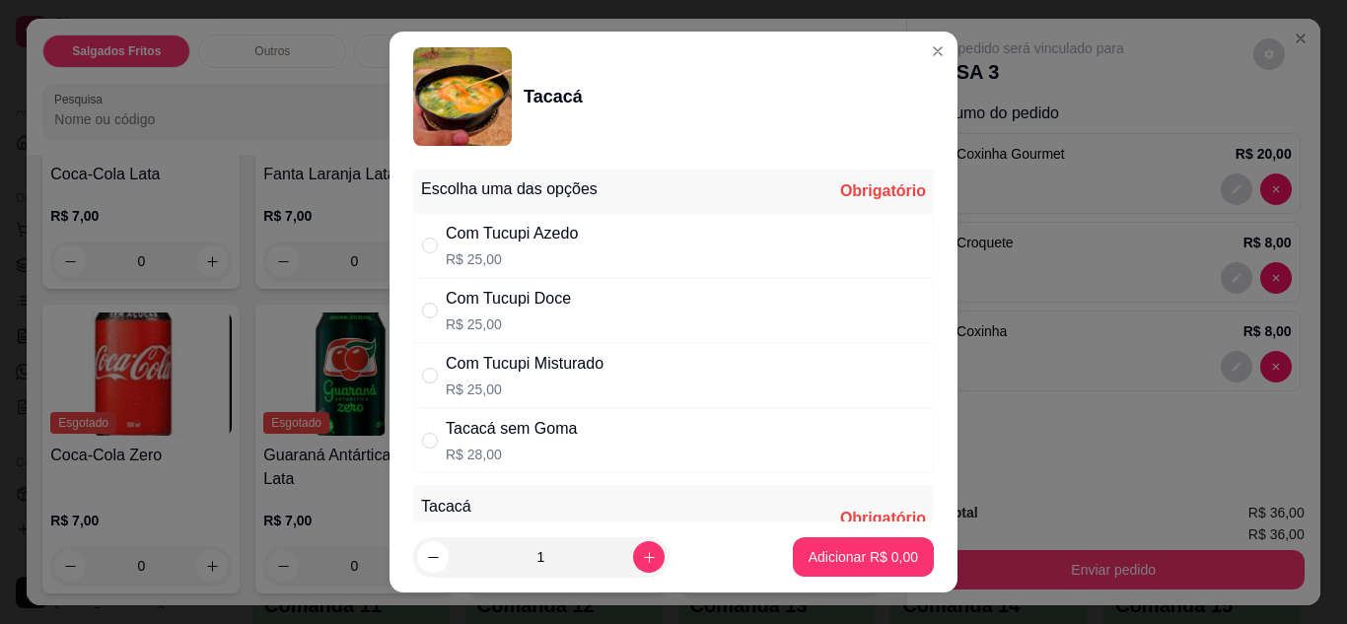
scroll to position [46, 0]
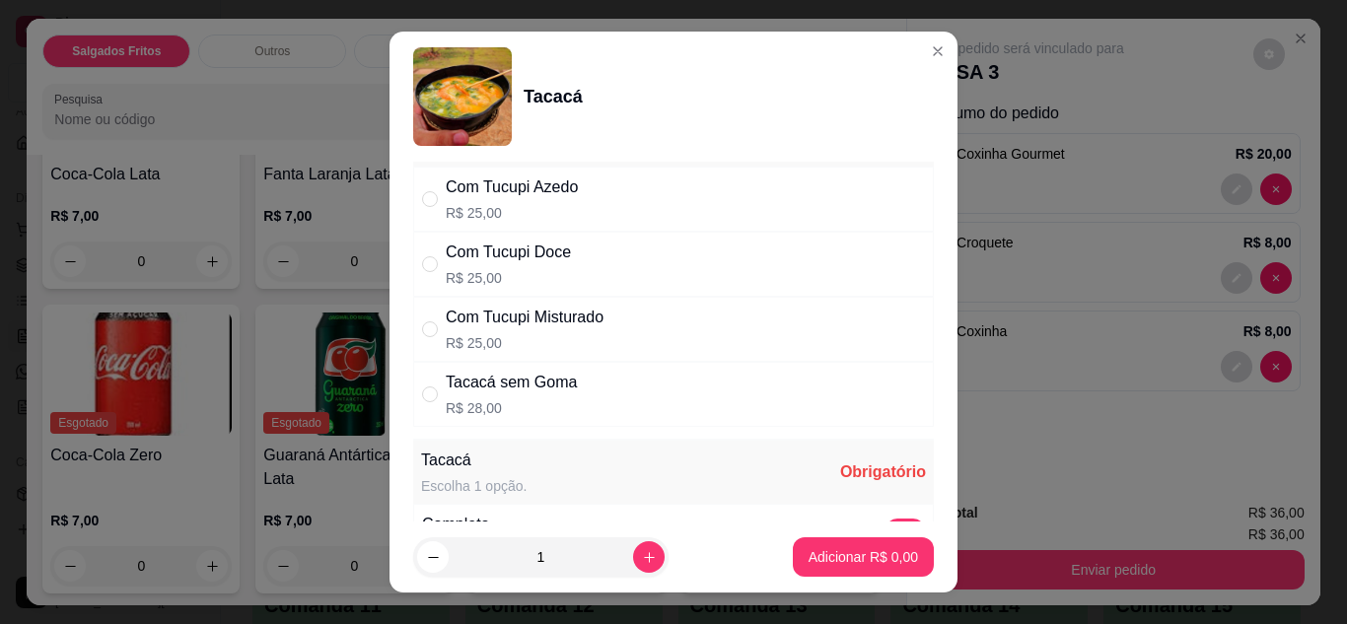
click at [635, 325] on div "Com Tucupi Misturado R$ 25,00" at bounding box center [673, 329] width 521 height 65
radio input "true"
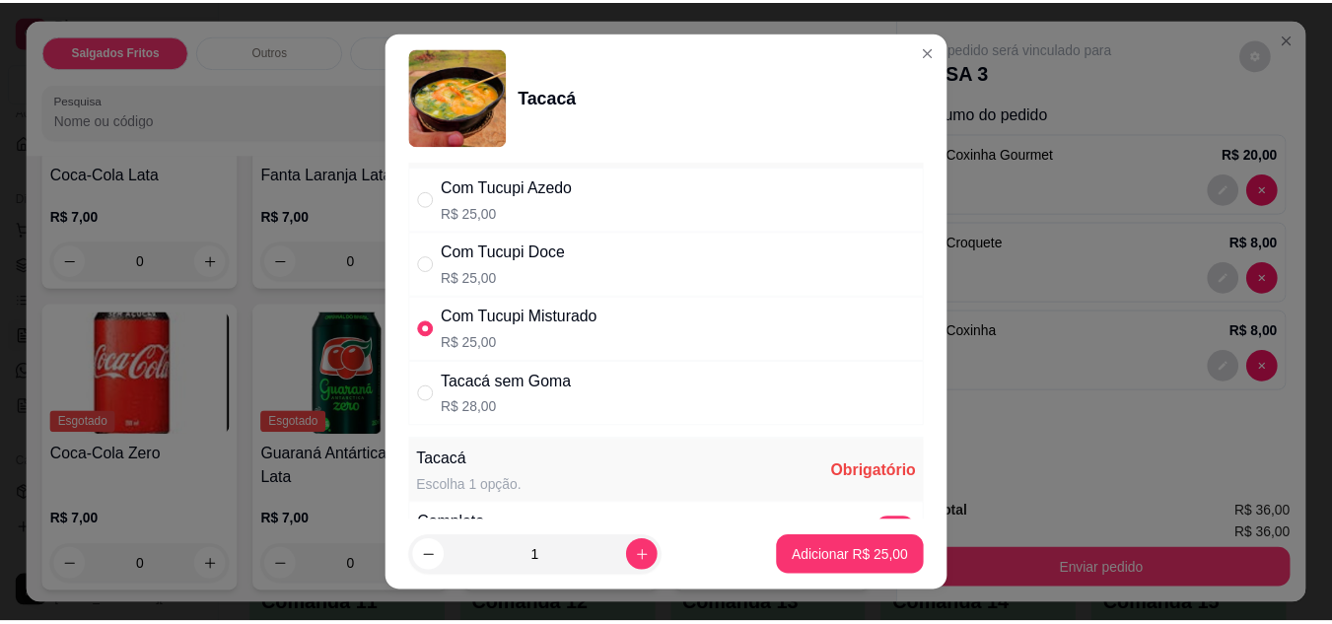
scroll to position [190, 0]
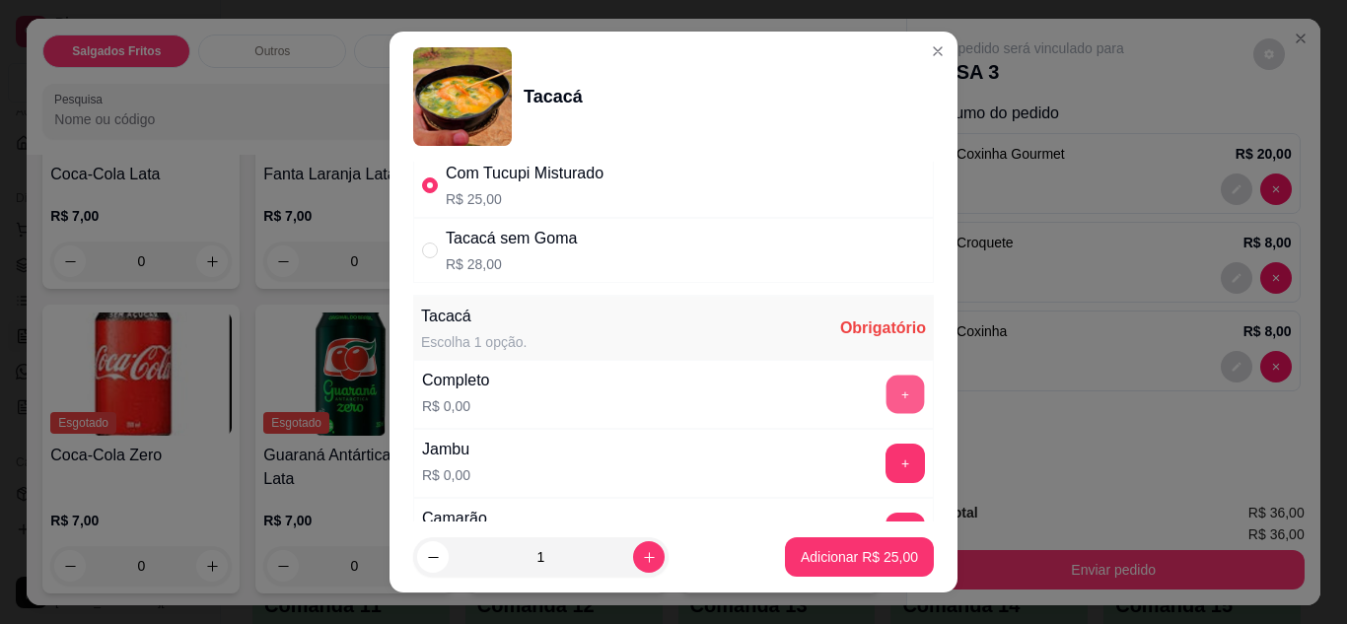
click at [887, 389] on button "+" at bounding box center [906, 394] width 38 height 38
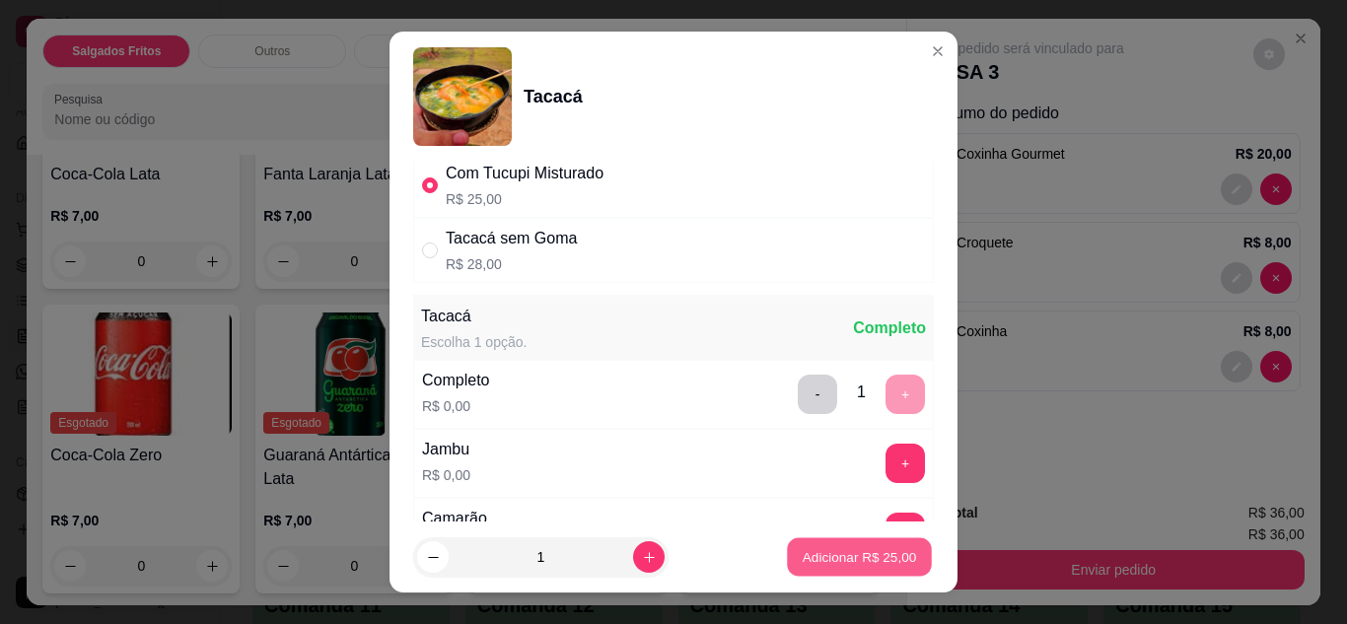
click at [840, 567] on button "Adicionar R$ 25,00" at bounding box center [859, 558] width 145 height 38
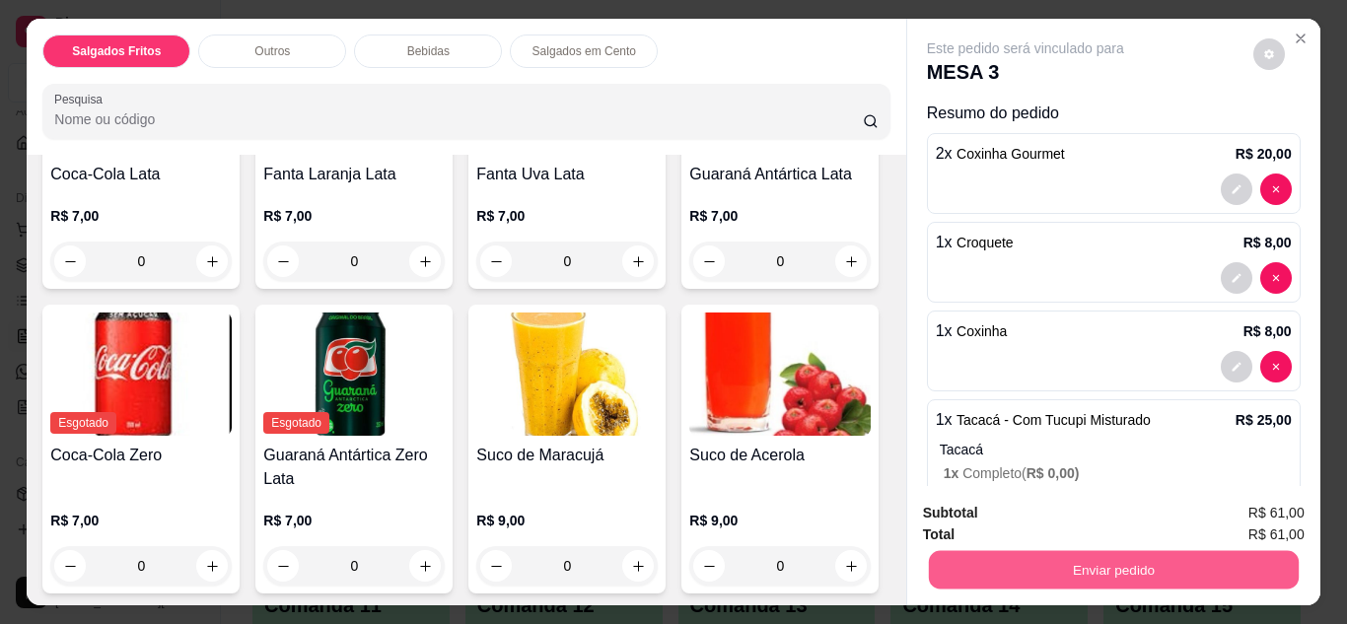
click at [1078, 562] on button "Enviar pedido" at bounding box center [1113, 570] width 370 height 38
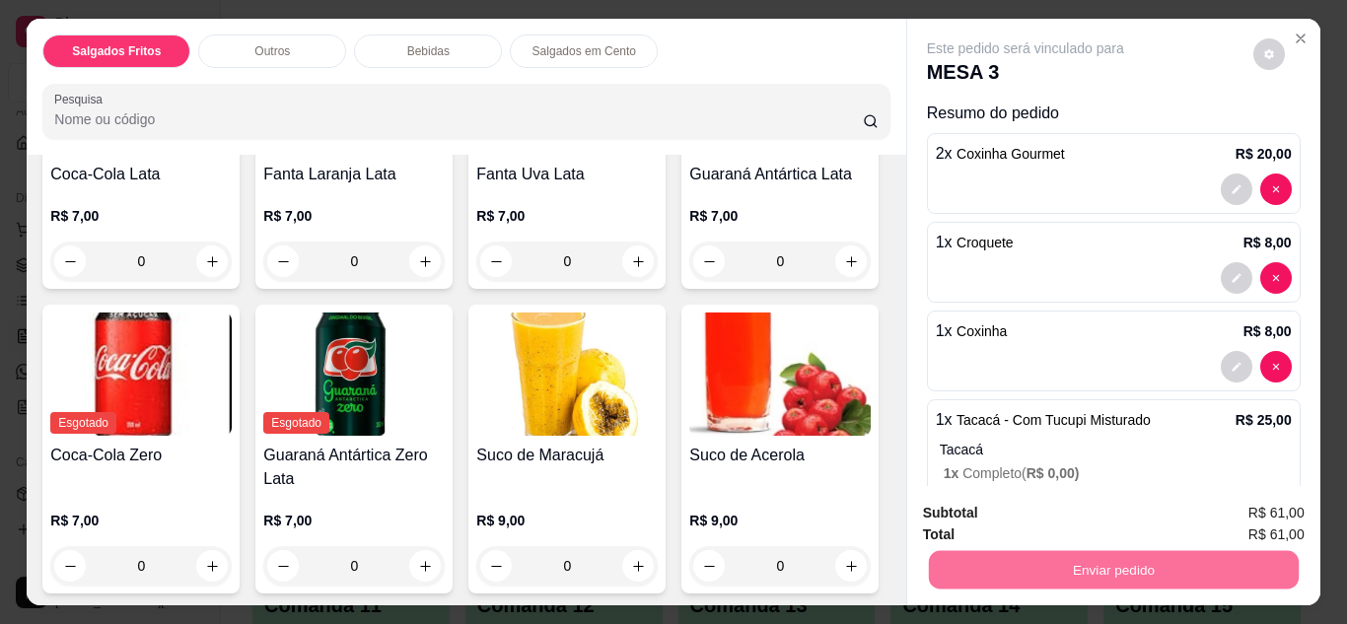
click at [1024, 522] on button "Não registrar e enviar pedido" at bounding box center [1048, 514] width 199 height 36
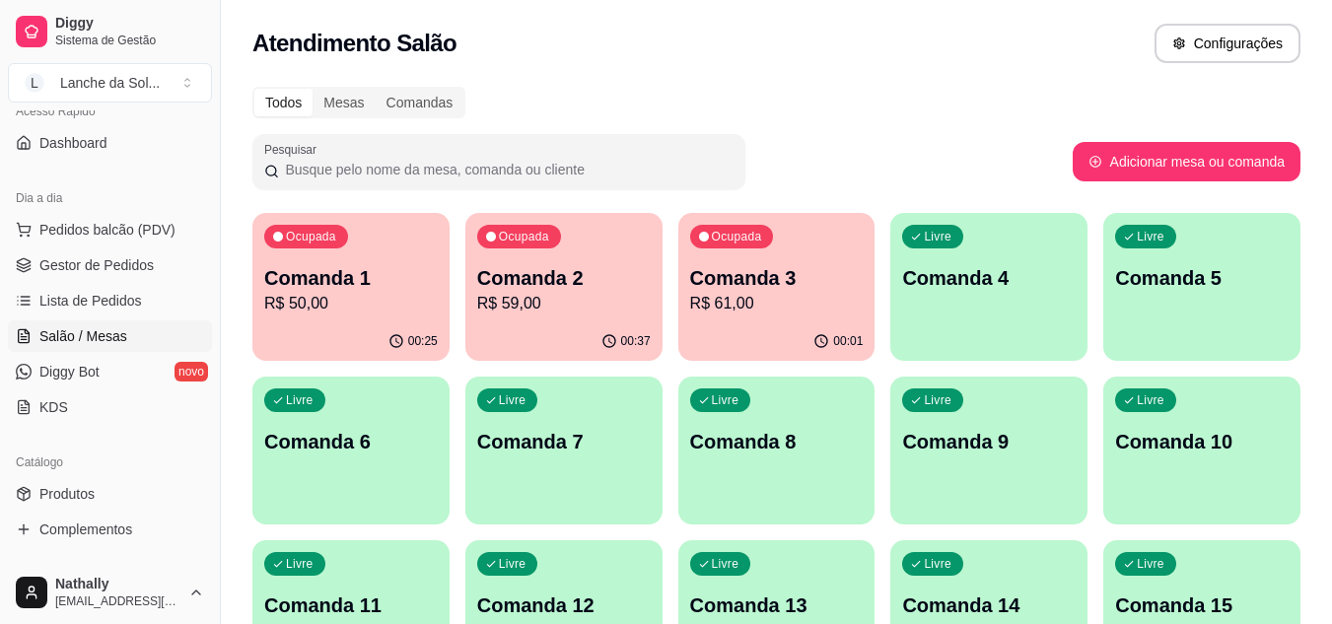
click at [95, 256] on span "Gestor de Pedidos" at bounding box center [96, 265] width 114 height 20
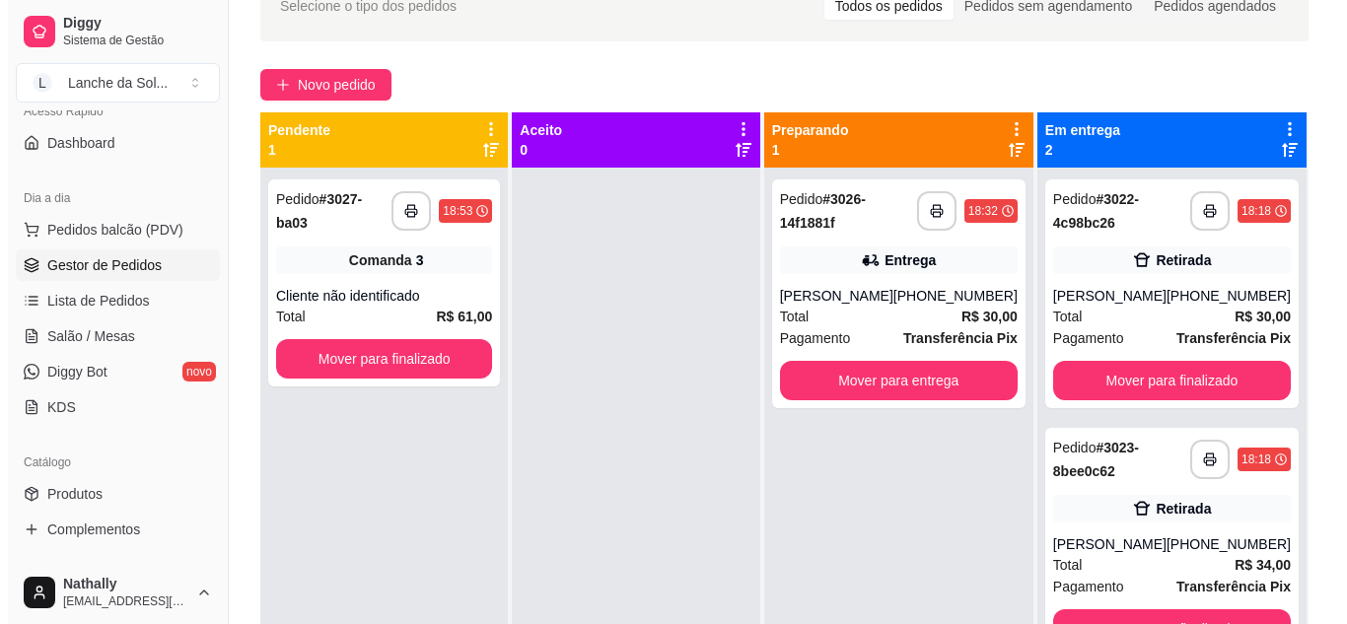
scroll to position [157, 0]
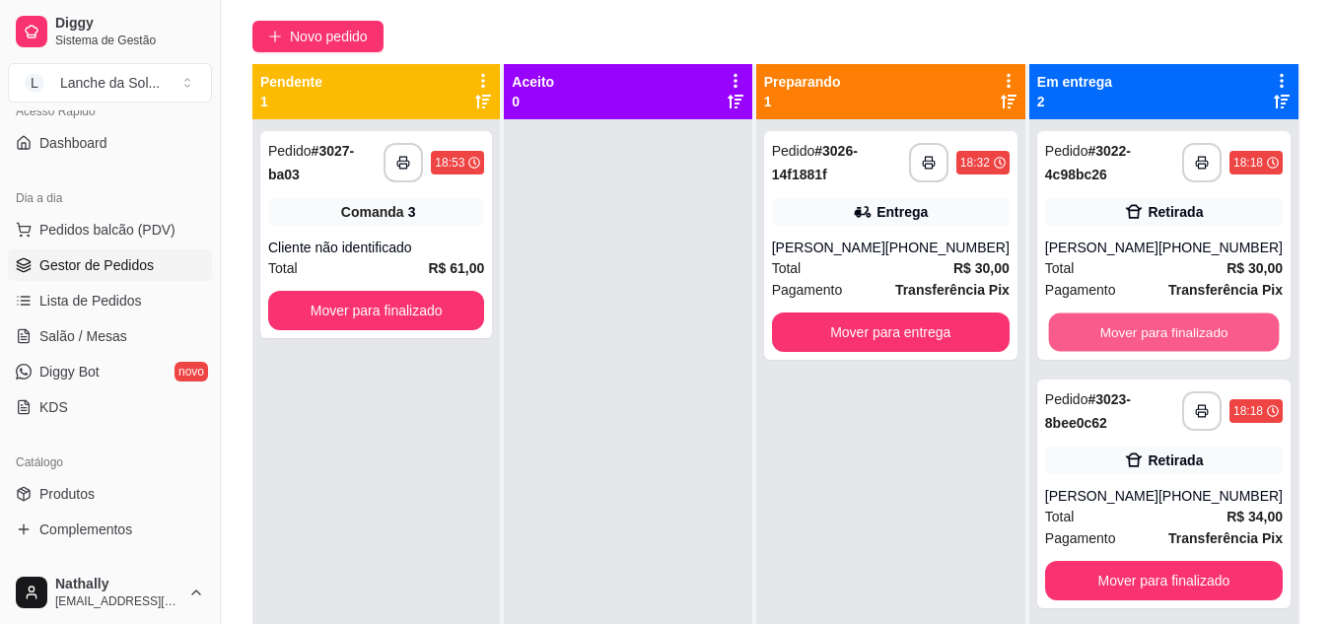
click at [1186, 332] on button "Mover para finalizado" at bounding box center [1163, 333] width 231 height 38
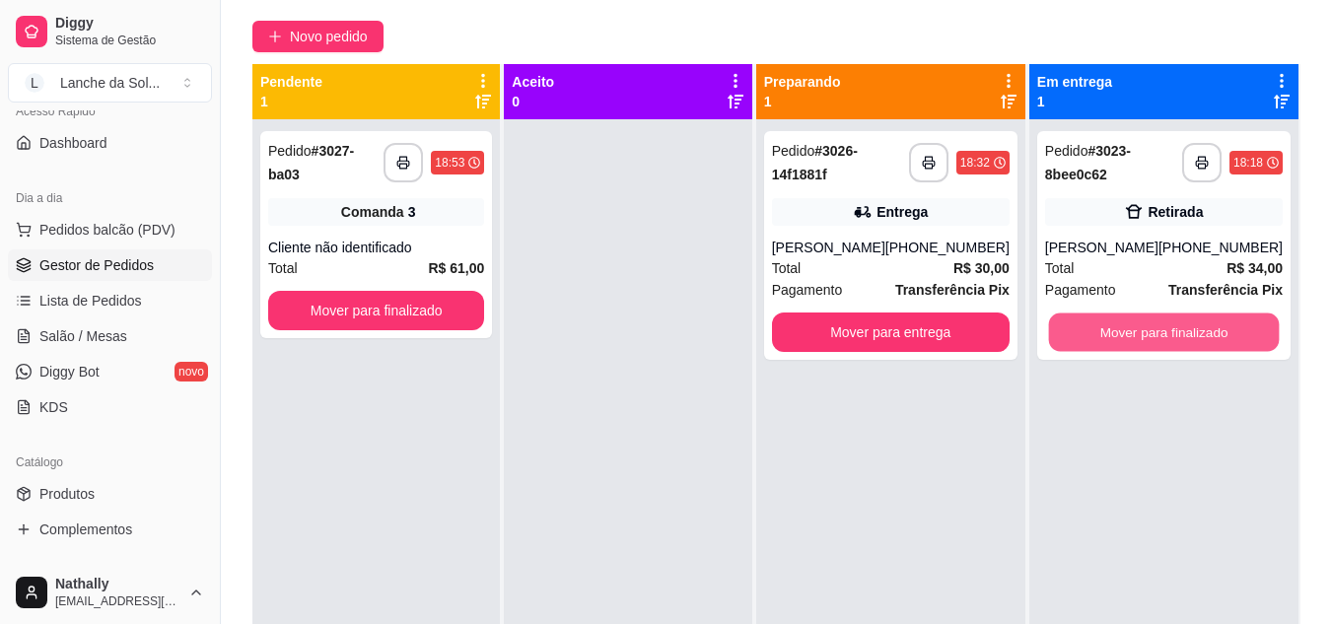
click at [1186, 332] on button "Mover para finalizado" at bounding box center [1163, 333] width 231 height 38
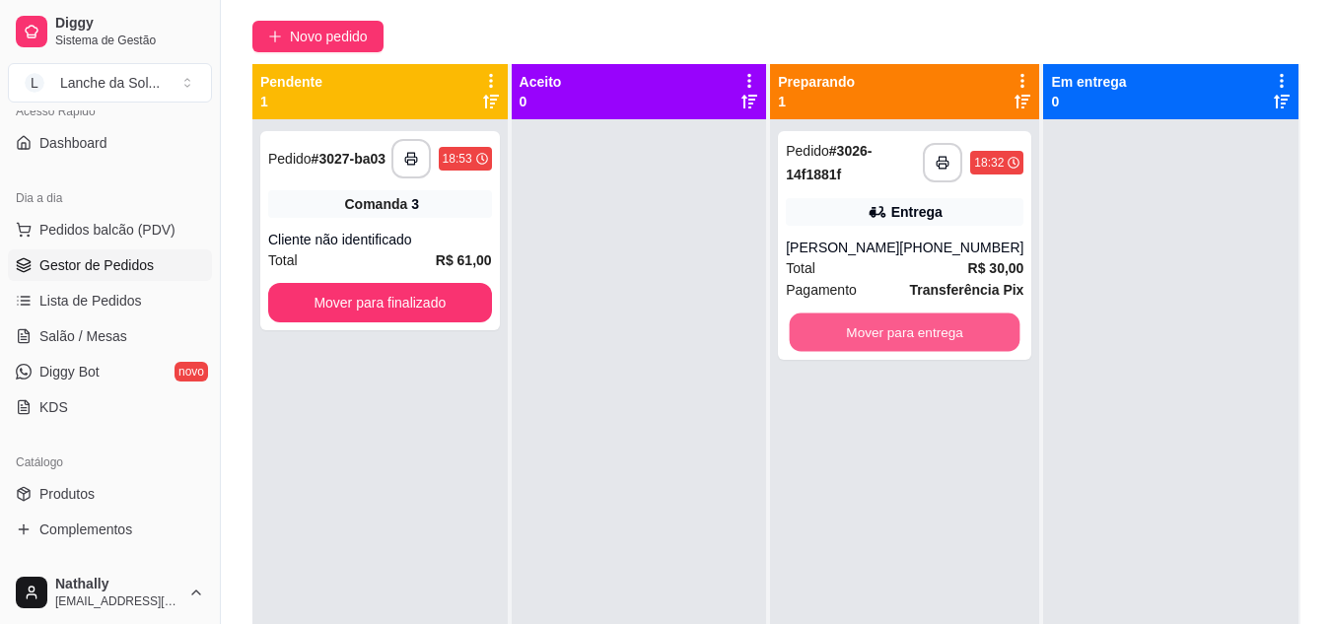
click at [943, 334] on button "Mover para entrega" at bounding box center [905, 333] width 231 height 38
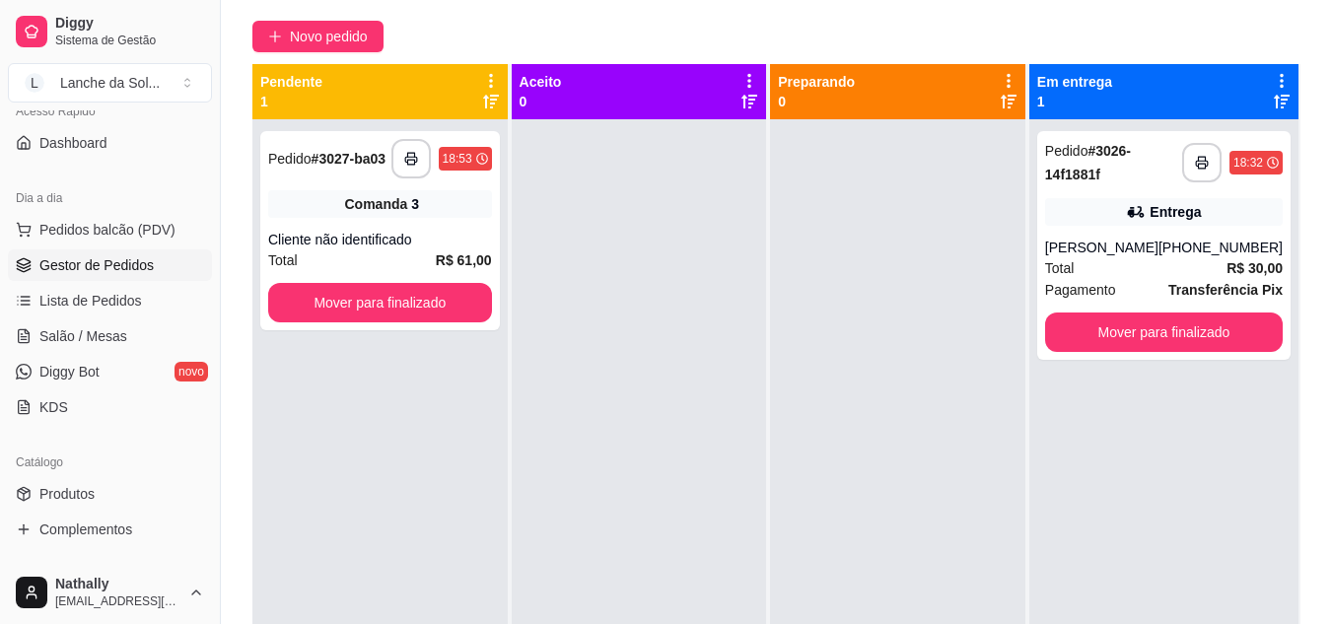
click at [1114, 232] on div "**********" at bounding box center [1164, 245] width 253 height 229
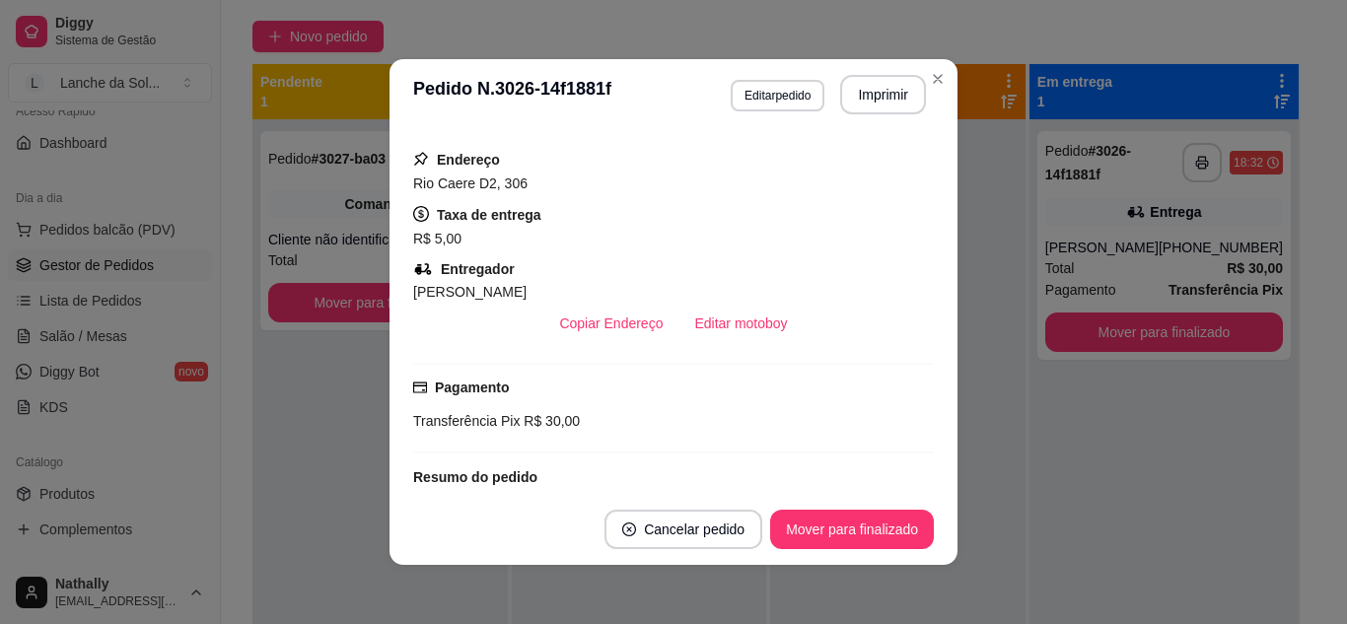
scroll to position [424, 0]
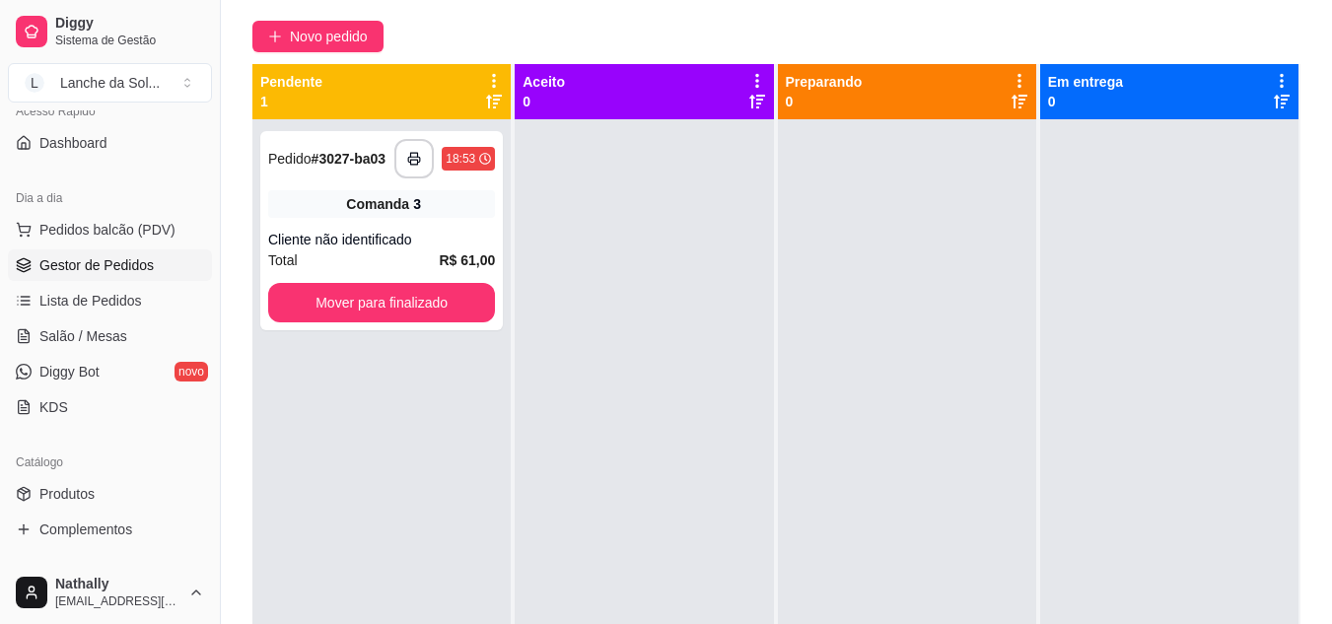
click at [156, 242] on button "Pedidos balcão (PDV)" at bounding box center [110, 230] width 204 height 32
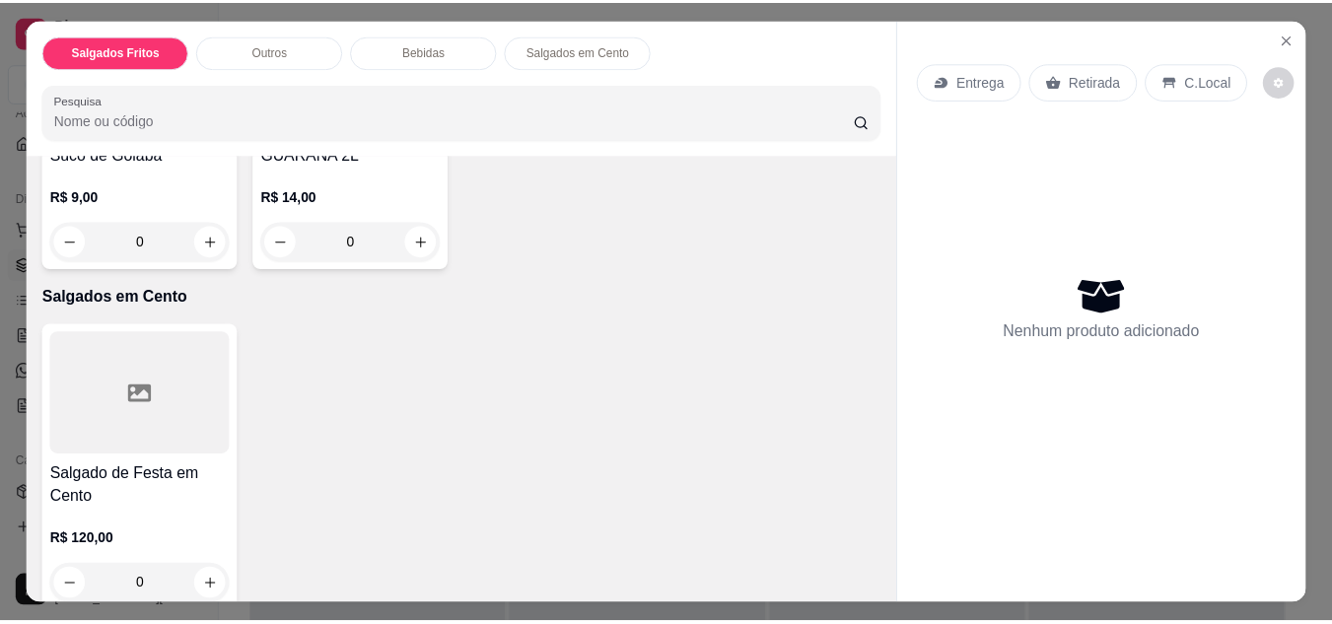
scroll to position [1542, 0]
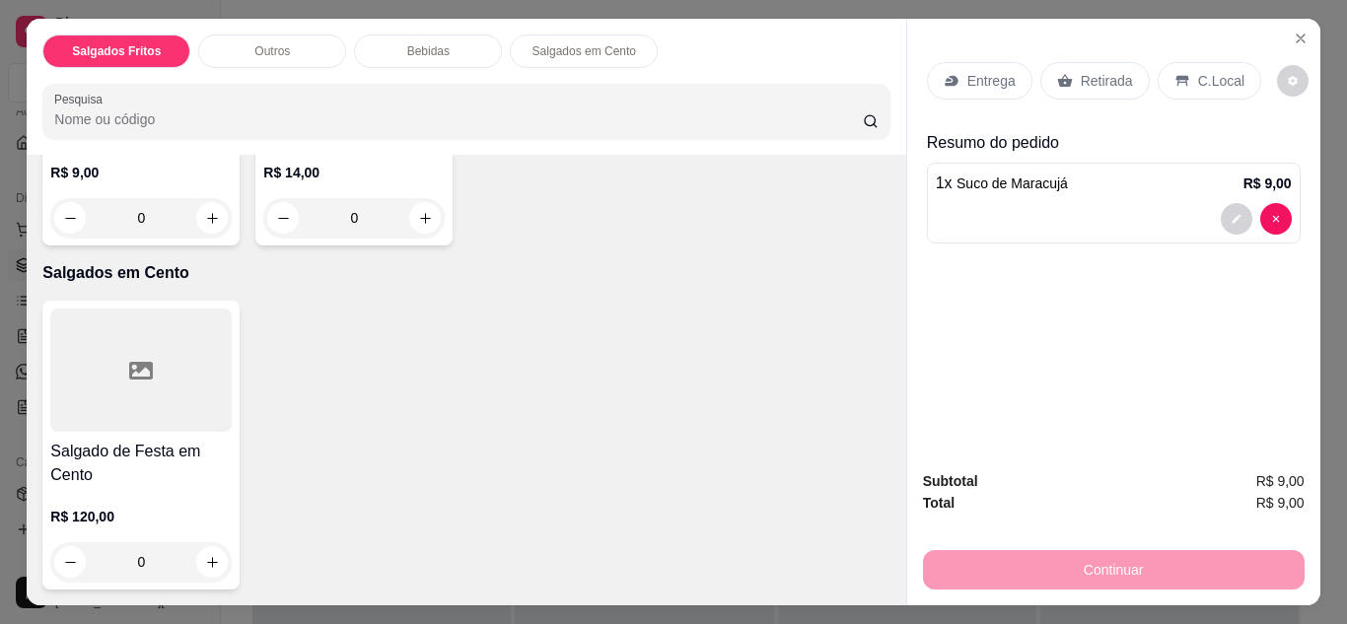
type input "2"
click at [1176, 76] on icon at bounding box center [1182, 81] width 13 height 11
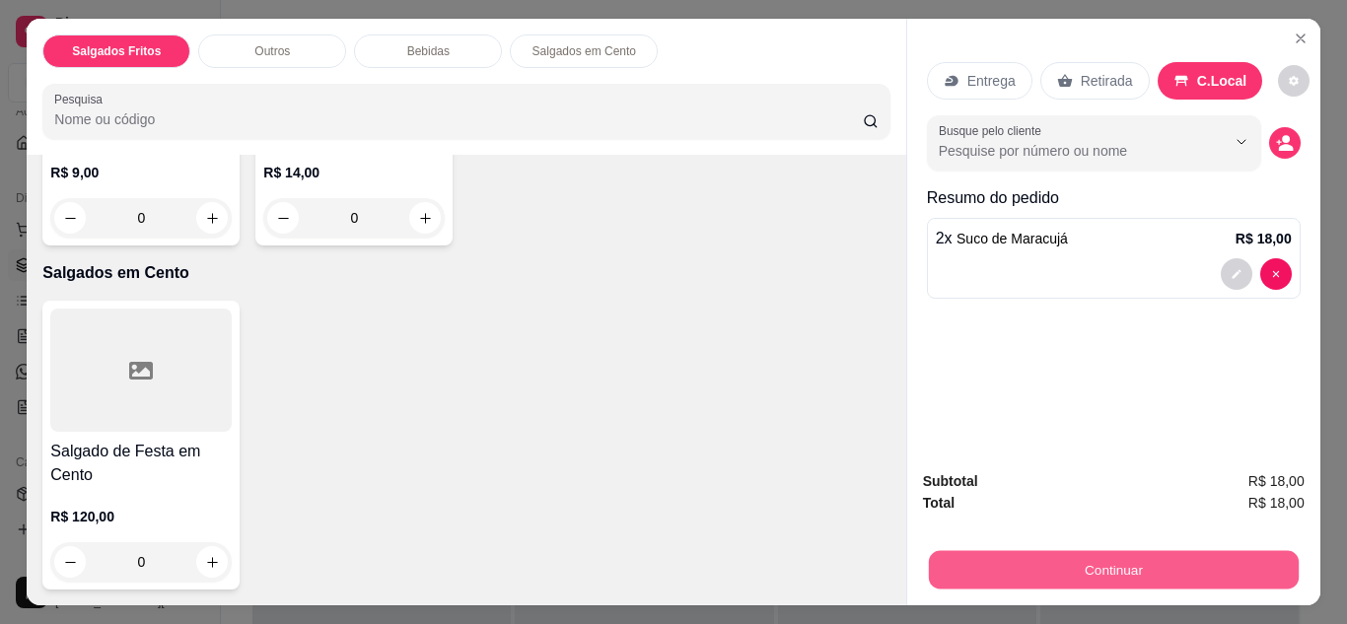
click at [1070, 552] on button "Continuar" at bounding box center [1113, 570] width 370 height 38
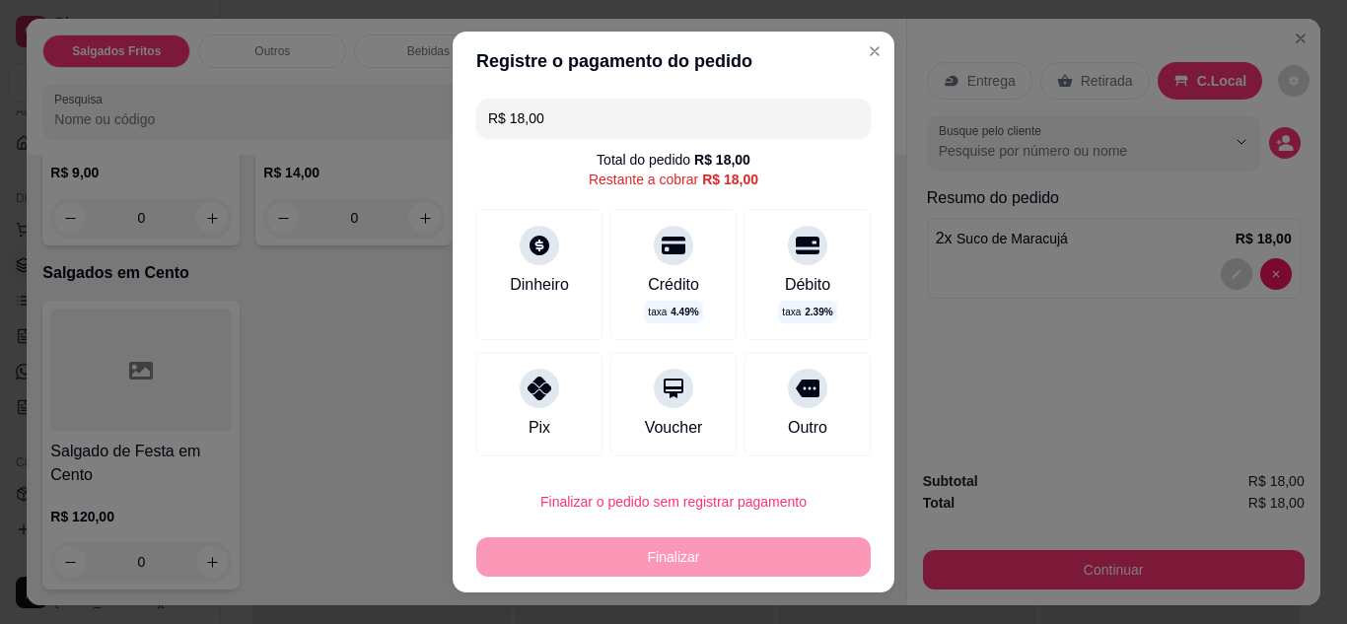
click at [567, 399] on div "Pix" at bounding box center [539, 404] width 126 height 105
type input "R$ 0,00"
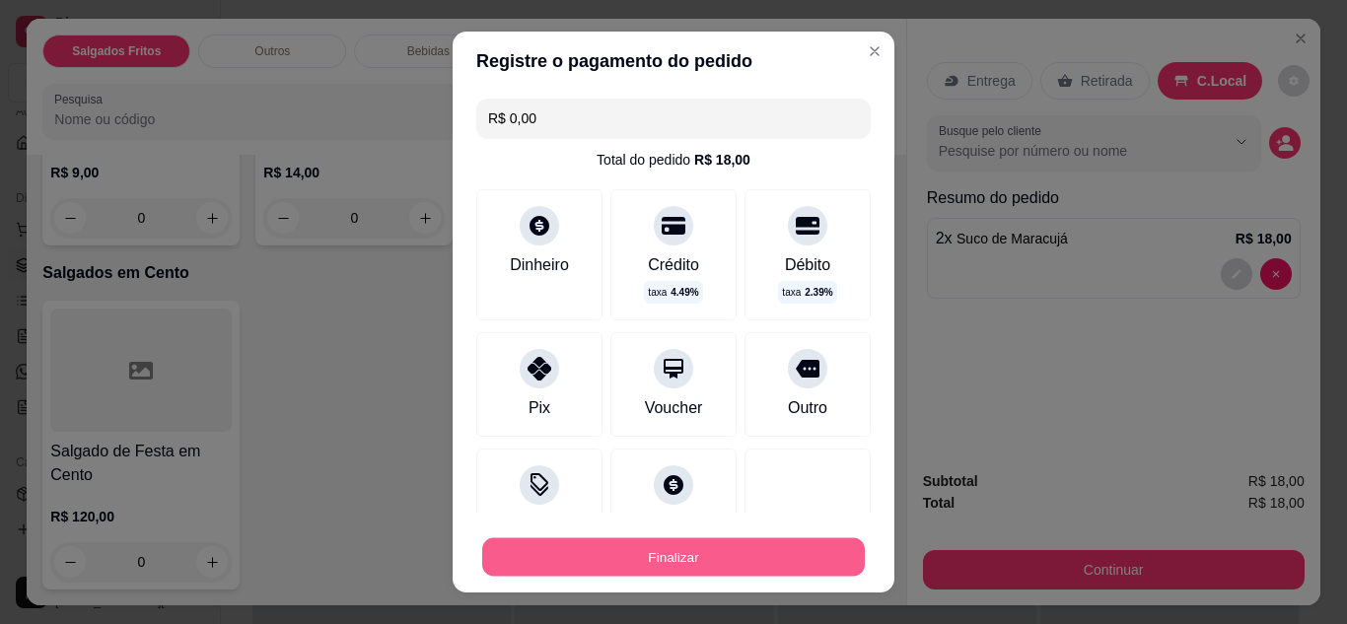
click at [624, 552] on button "Finalizar" at bounding box center [673, 558] width 383 height 38
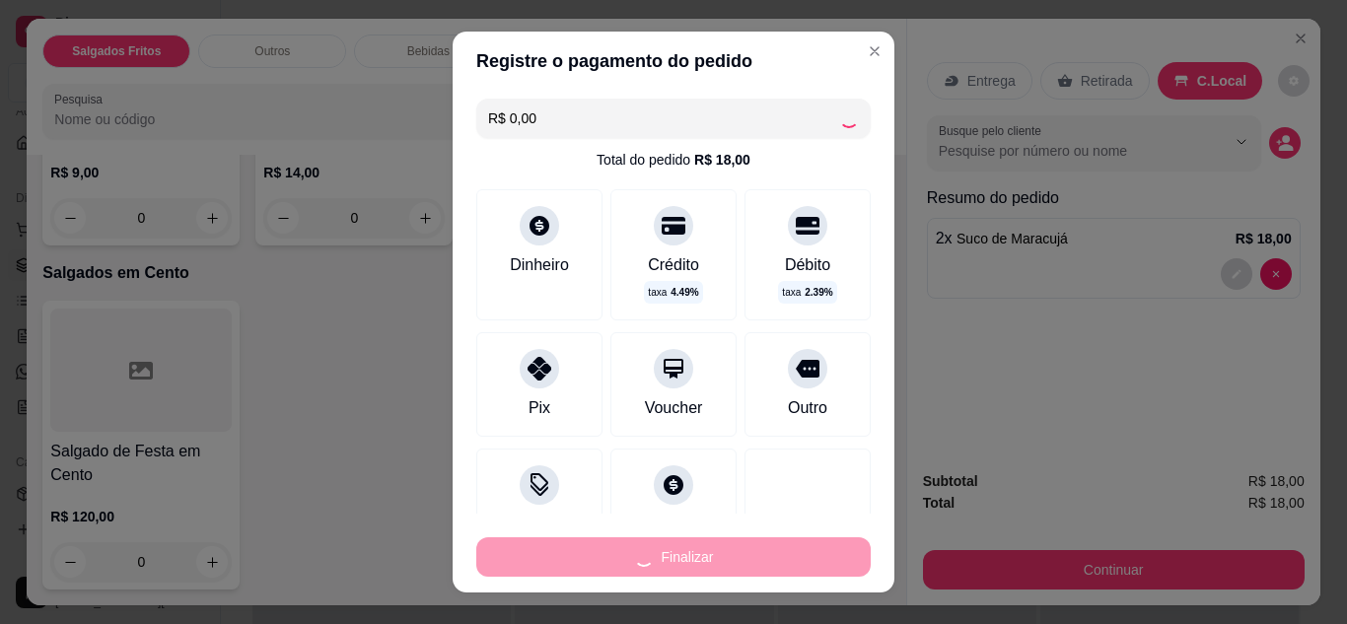
type input "0"
type input "-R$ 18,00"
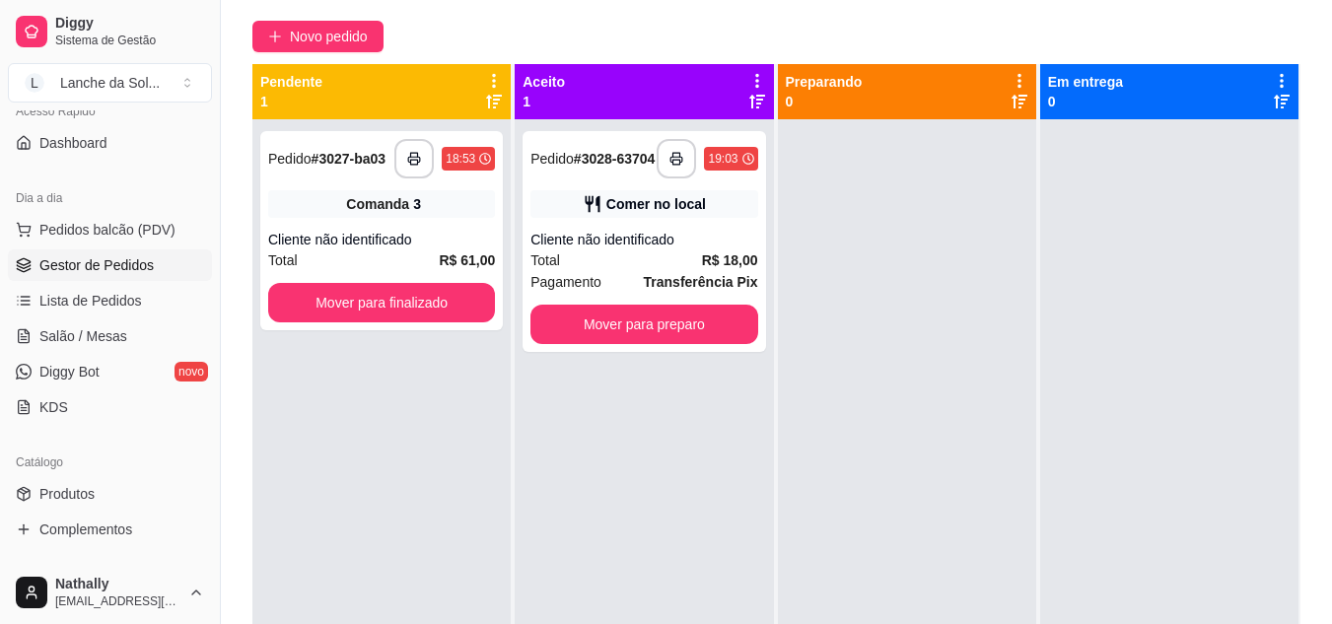
click at [858, 57] on div "**********" at bounding box center [777, 311] width 1112 height 802
click at [638, 331] on button "Mover para preparo" at bounding box center [645, 325] width 220 height 38
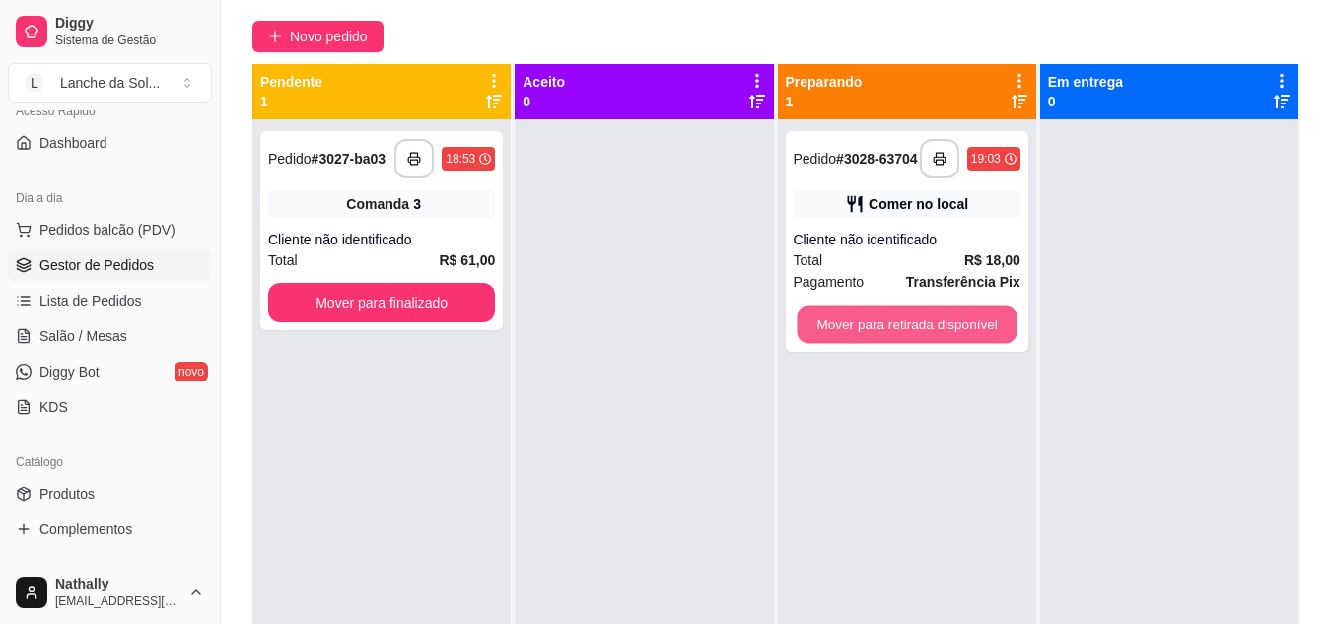
click at [862, 326] on button "Mover para retirada disponível" at bounding box center [907, 325] width 220 height 38
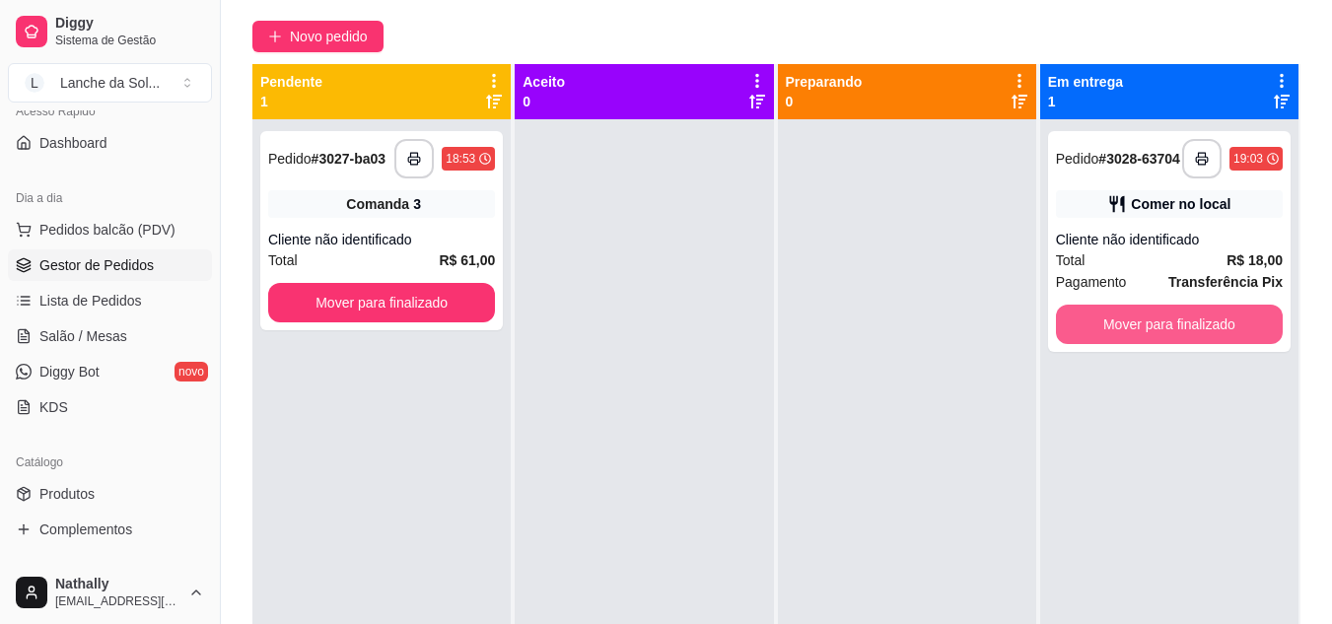
click at [1133, 325] on button "Mover para finalizado" at bounding box center [1169, 324] width 227 height 39
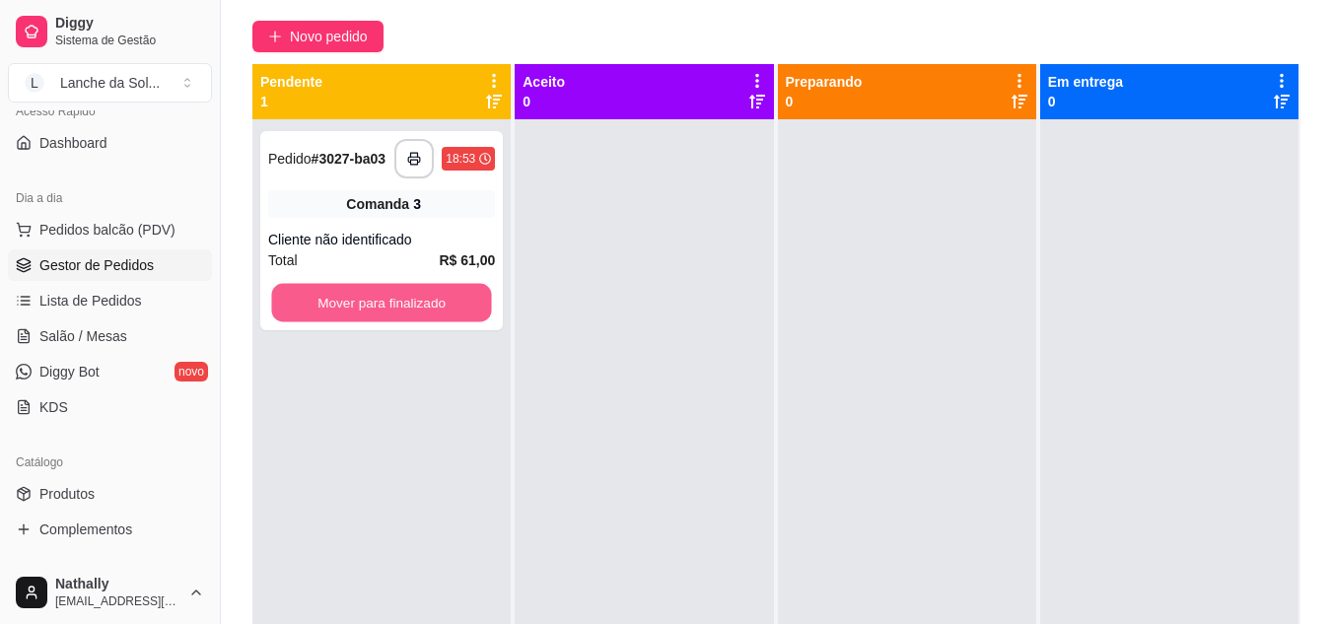
click at [405, 307] on button "Mover para finalizado" at bounding box center [381, 303] width 220 height 38
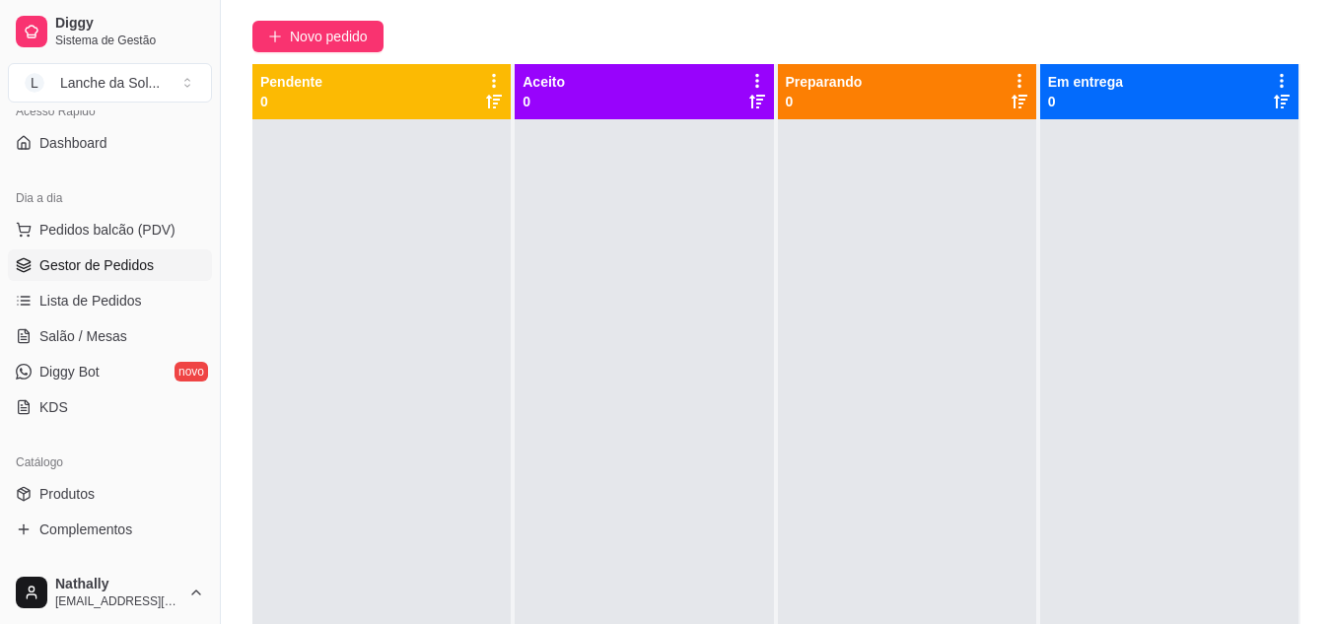
click at [111, 498] on link "Produtos" at bounding box center [110, 494] width 204 height 32
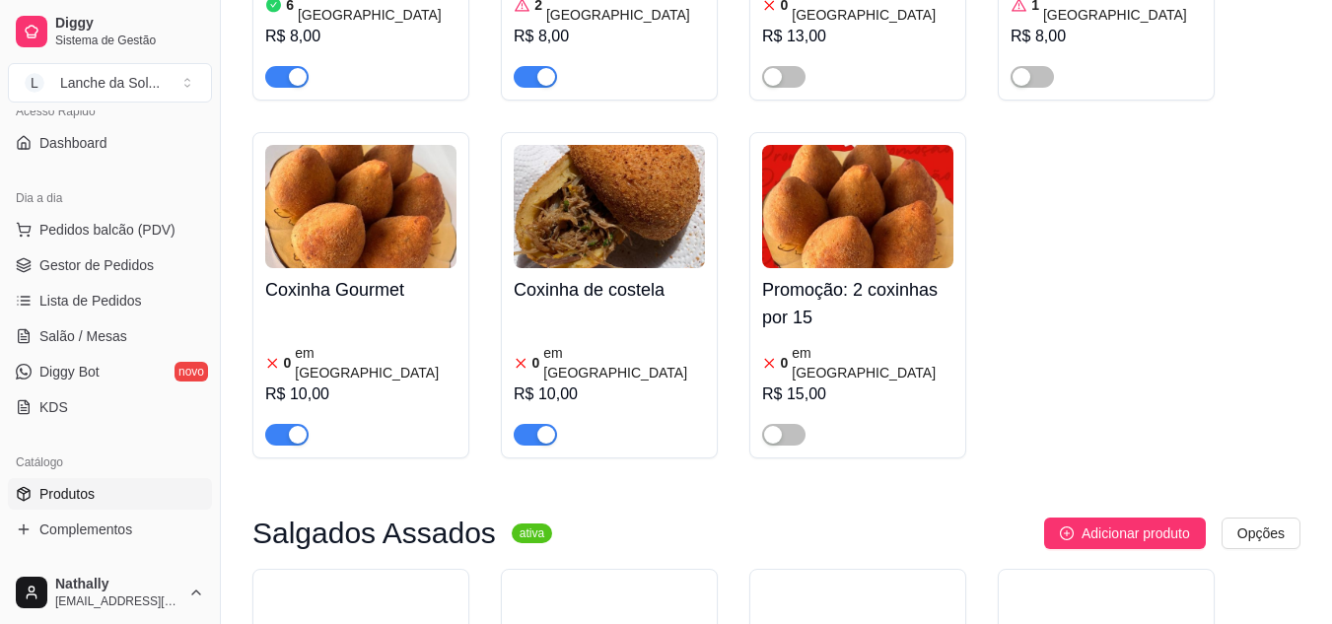
scroll to position [462, 0]
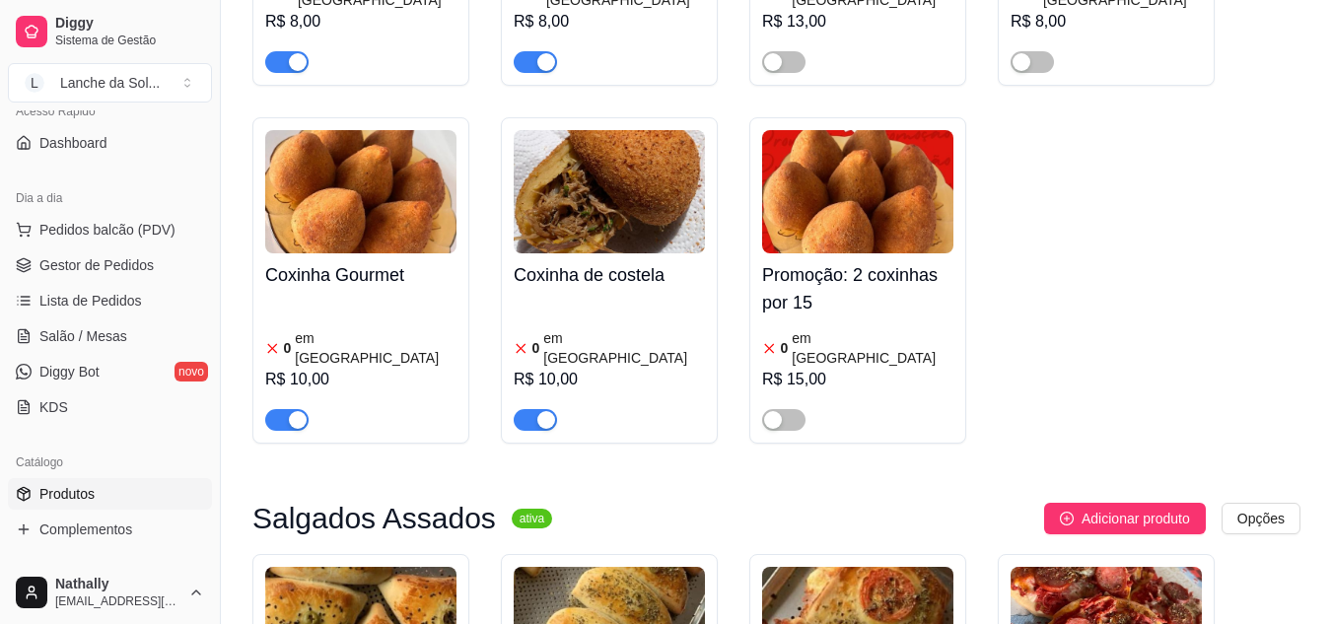
click at [543, 411] on div "button" at bounding box center [547, 420] width 18 height 18
click at [373, 328] on div "0 em estoque" at bounding box center [360, 347] width 191 height 39
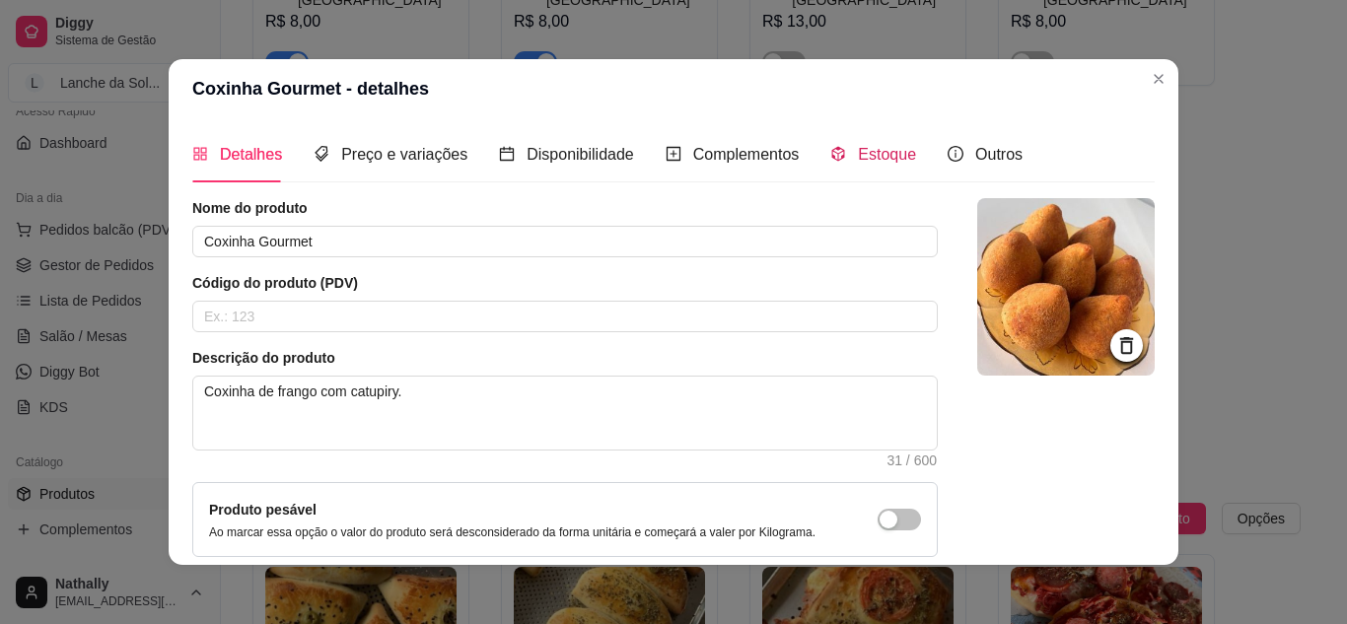
click at [885, 157] on span "Estoque" at bounding box center [887, 154] width 58 height 17
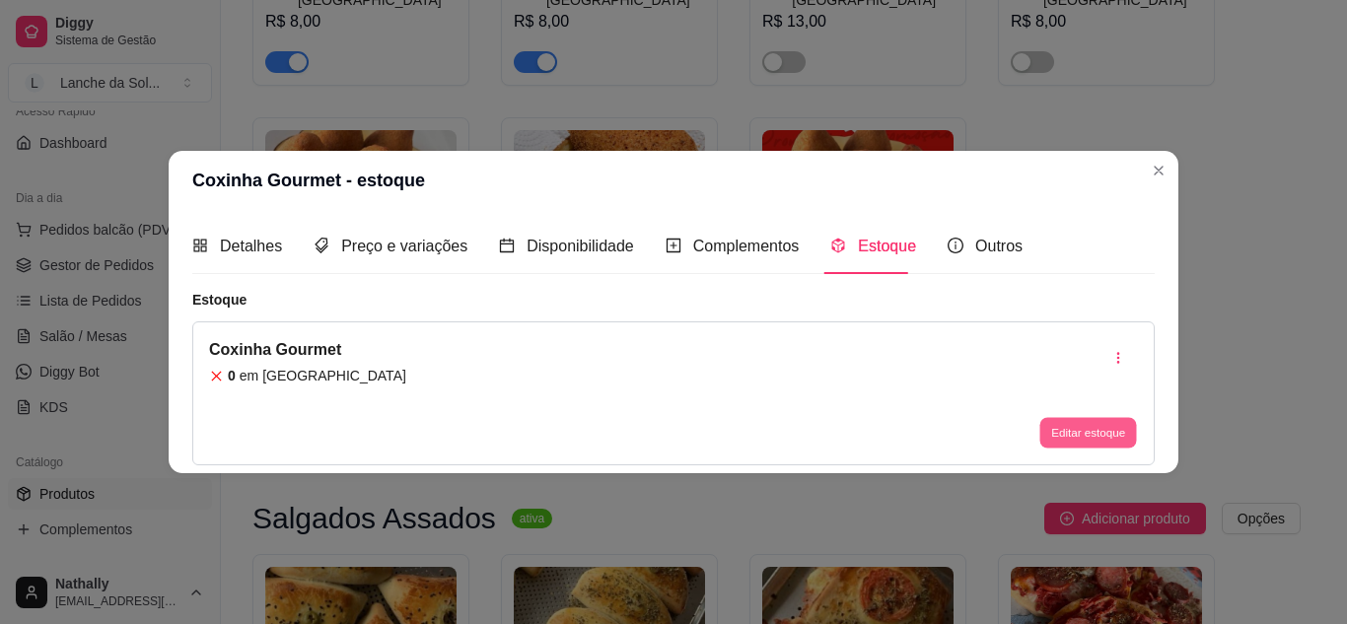
click at [1085, 440] on button "Editar estoque" at bounding box center [1088, 433] width 97 height 31
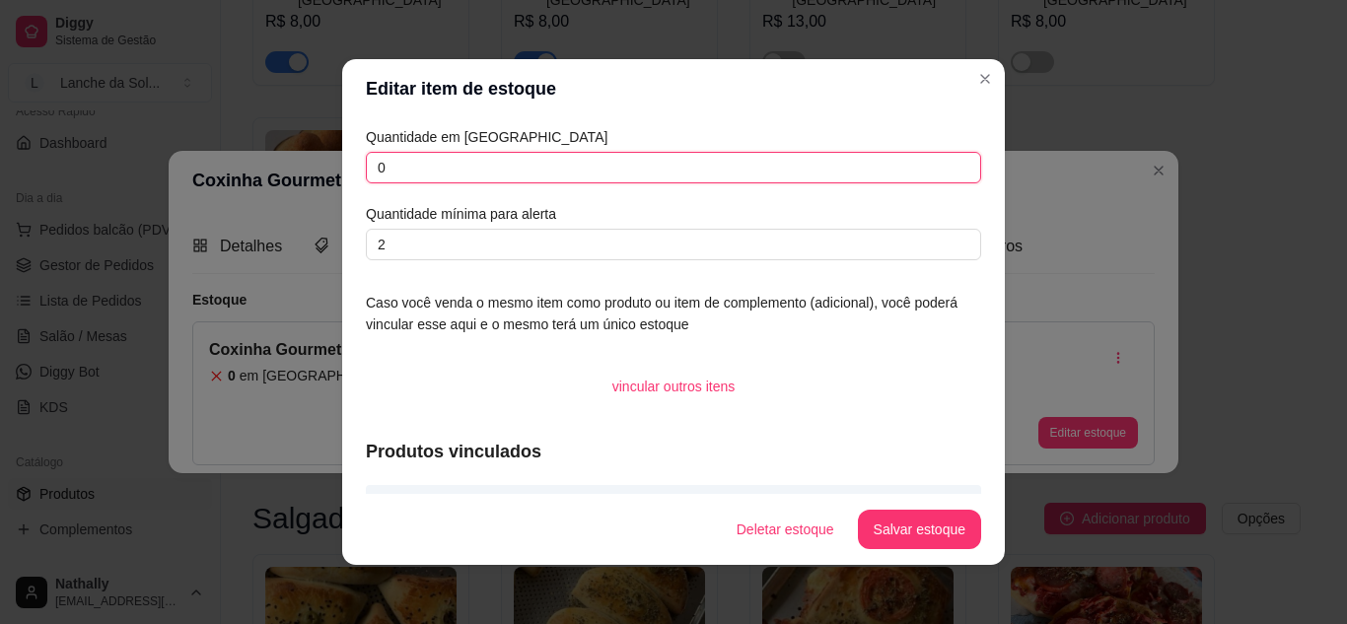
click at [704, 158] on input "0" at bounding box center [673, 168] width 615 height 32
type input "12"
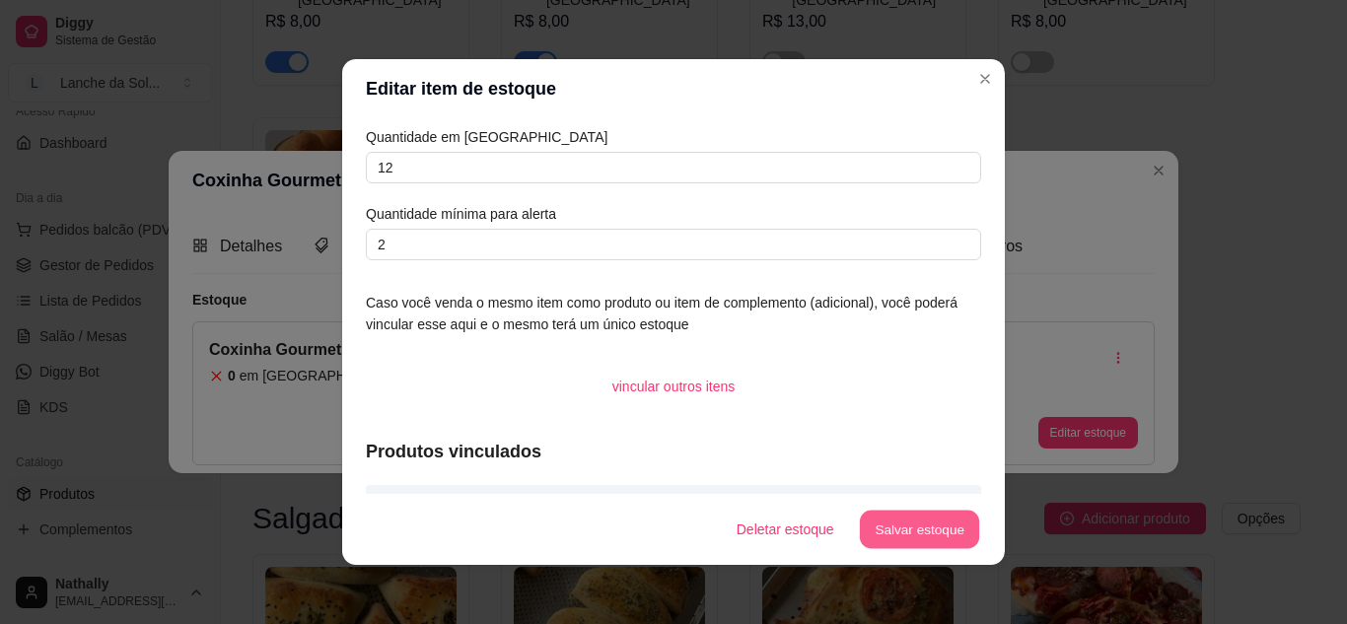
click at [898, 524] on button "Salvar estoque" at bounding box center [919, 530] width 120 height 38
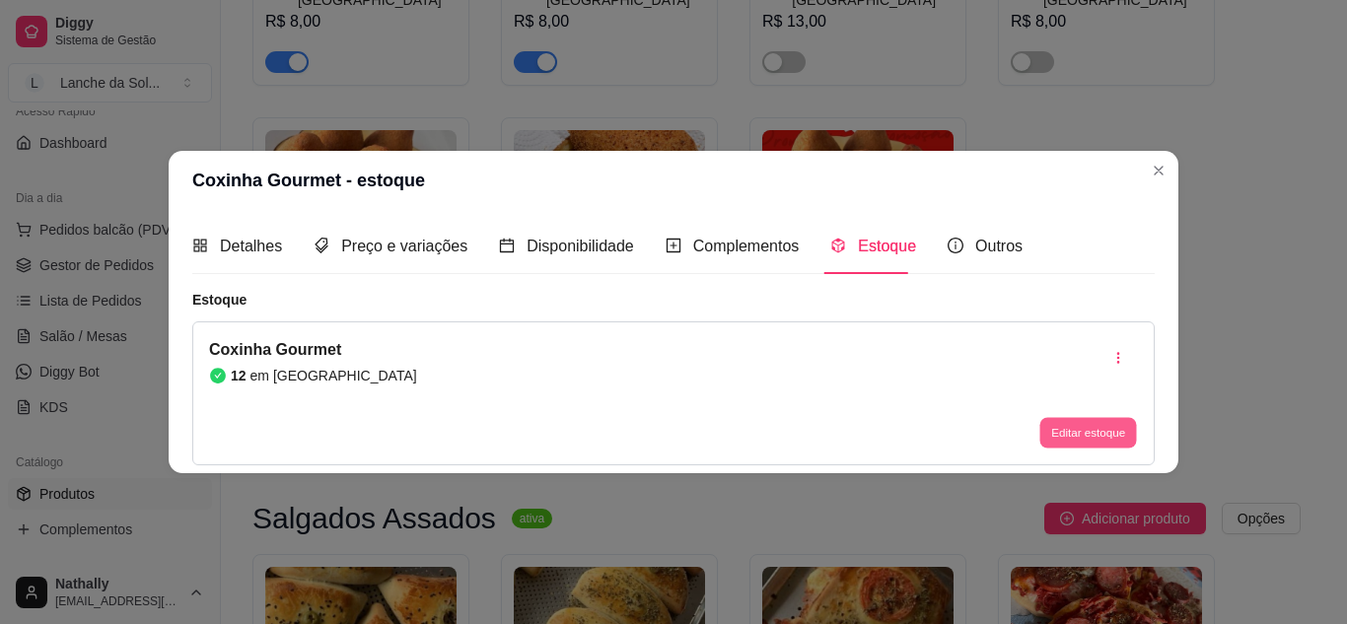
click at [1082, 419] on button "Editar estoque" at bounding box center [1088, 433] width 97 height 31
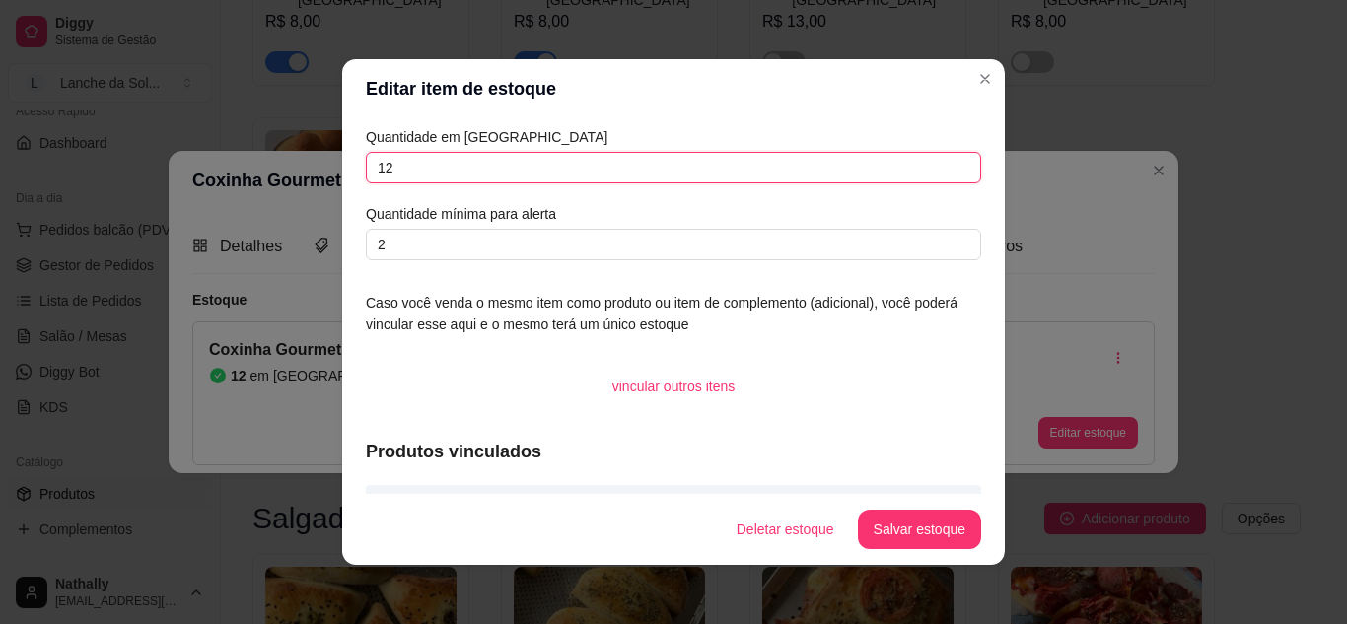
click at [718, 161] on input "12" at bounding box center [673, 168] width 615 height 32
type input "4"
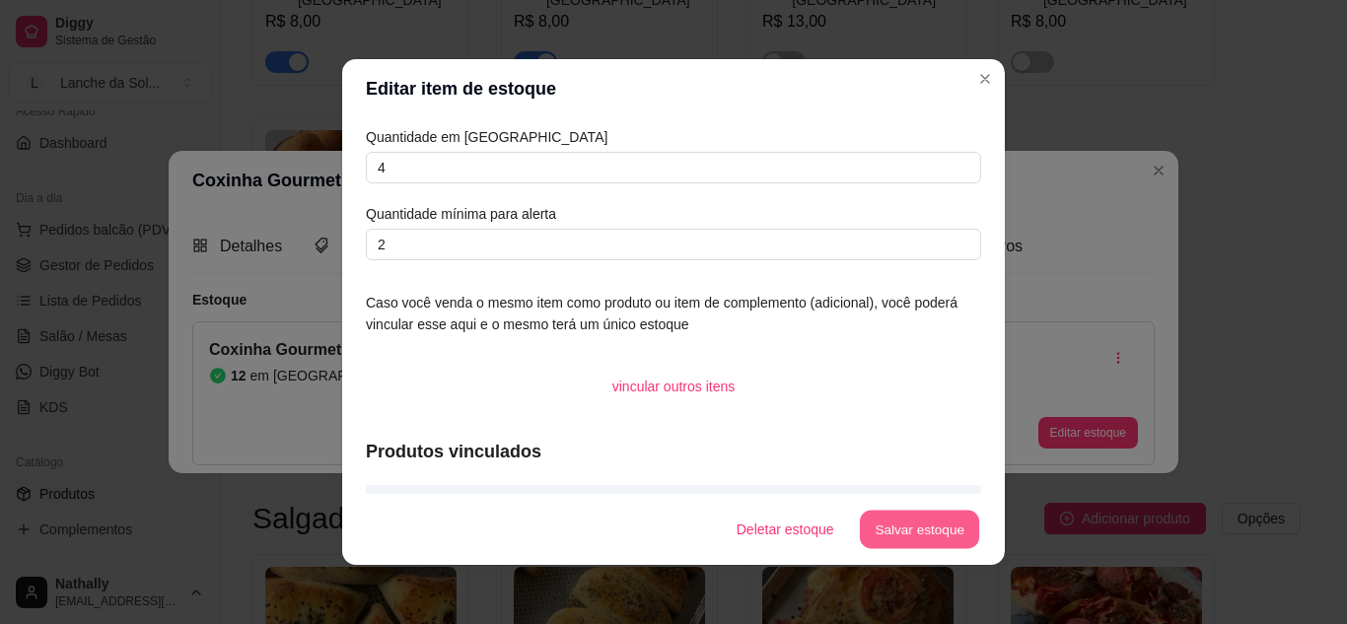
click at [866, 532] on button "Salvar estoque" at bounding box center [919, 530] width 120 height 38
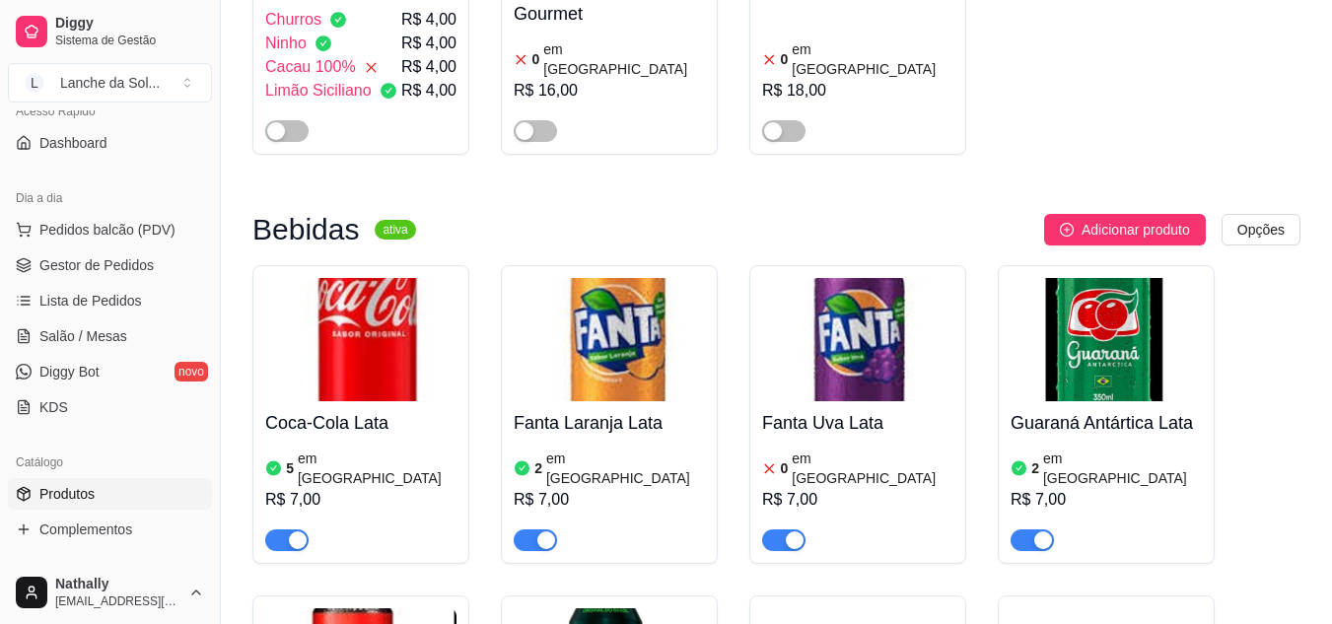
scroll to position [5695, 0]
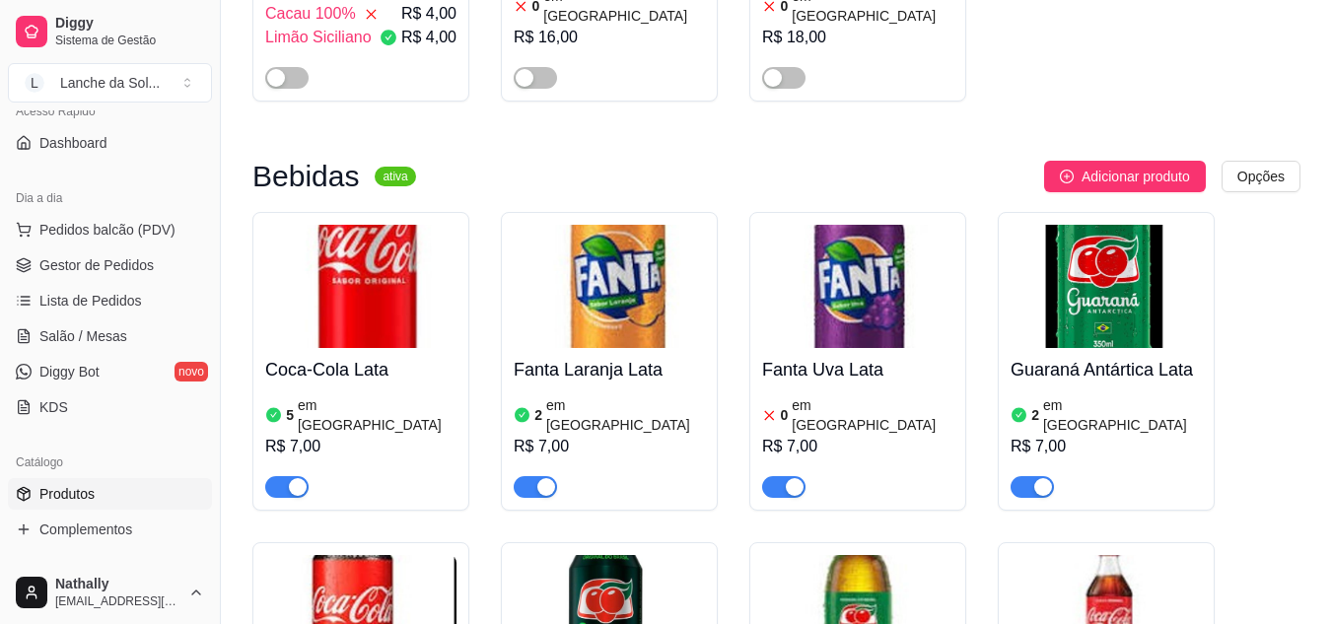
click at [791, 478] on div "button" at bounding box center [795, 487] width 18 height 18
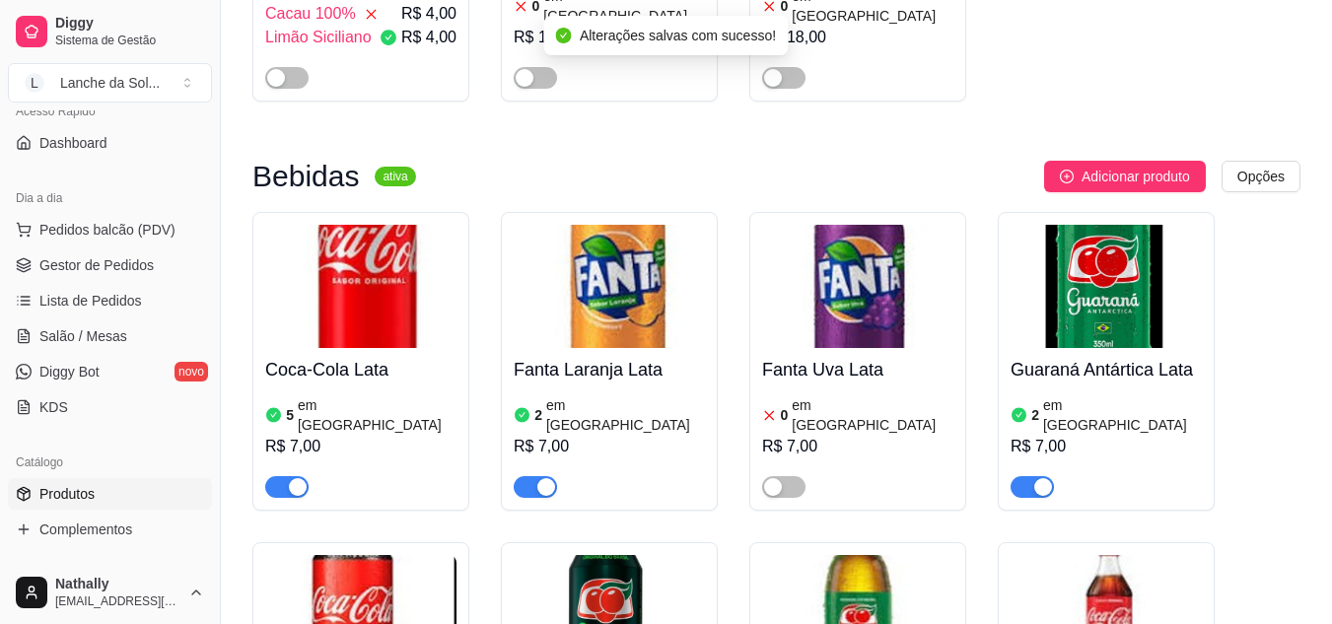
click at [142, 275] on link "Gestor de Pedidos" at bounding box center [110, 266] width 204 height 32
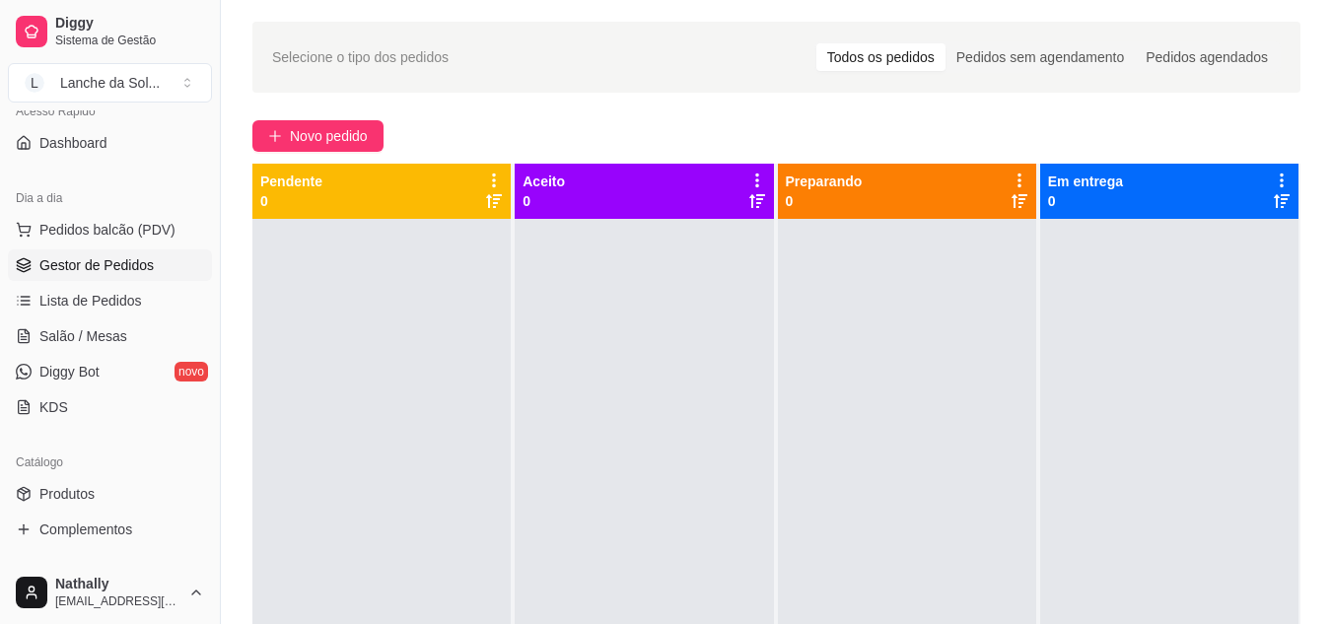
scroll to position [52, 0]
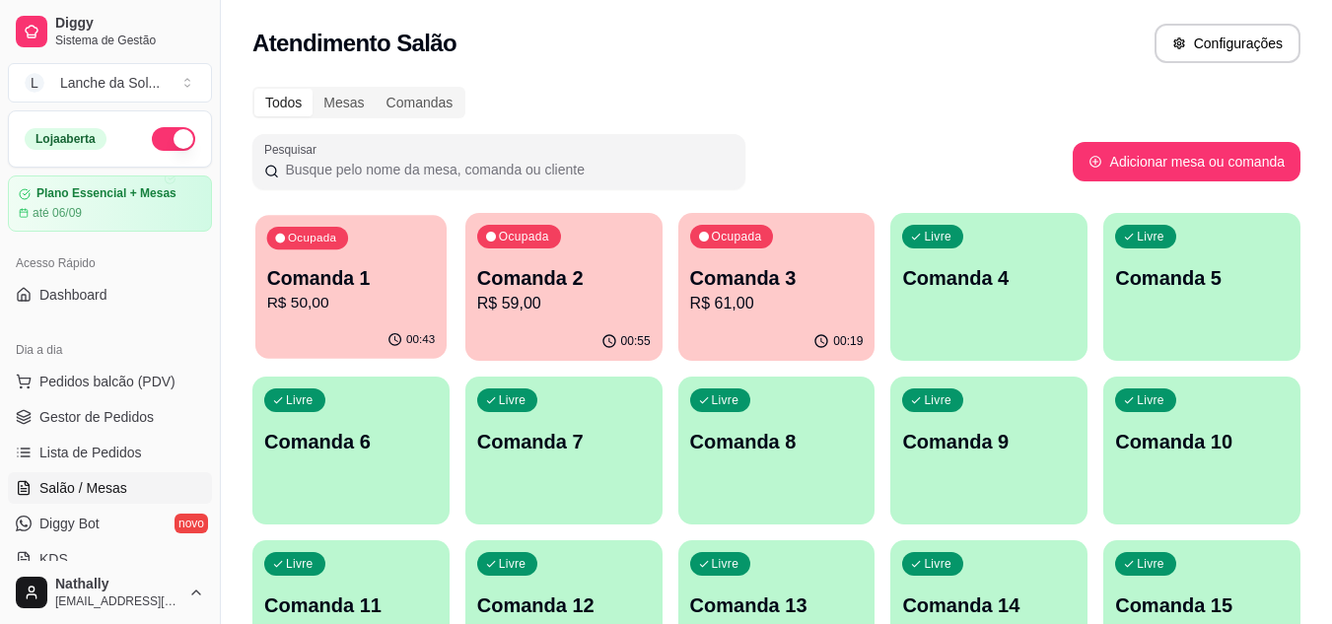
click at [379, 292] on p "R$ 50,00" at bounding box center [351, 303] width 169 height 23
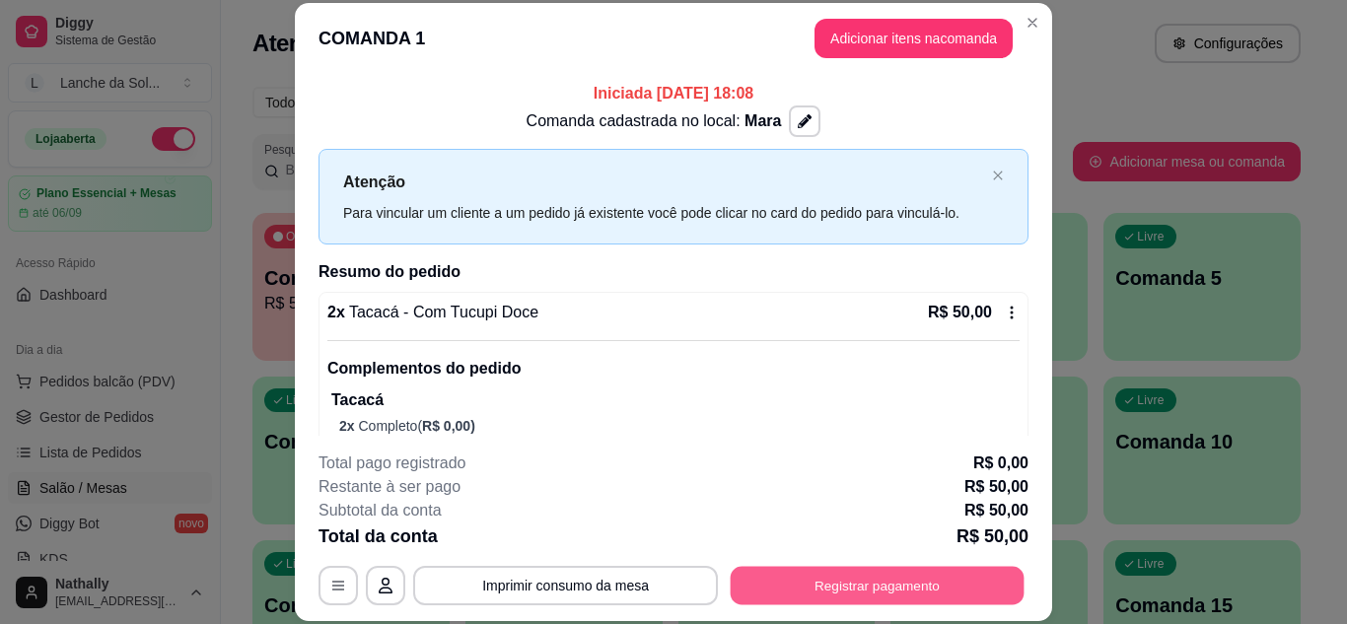
click at [823, 580] on button "Registrar pagamento" at bounding box center [878, 585] width 294 height 38
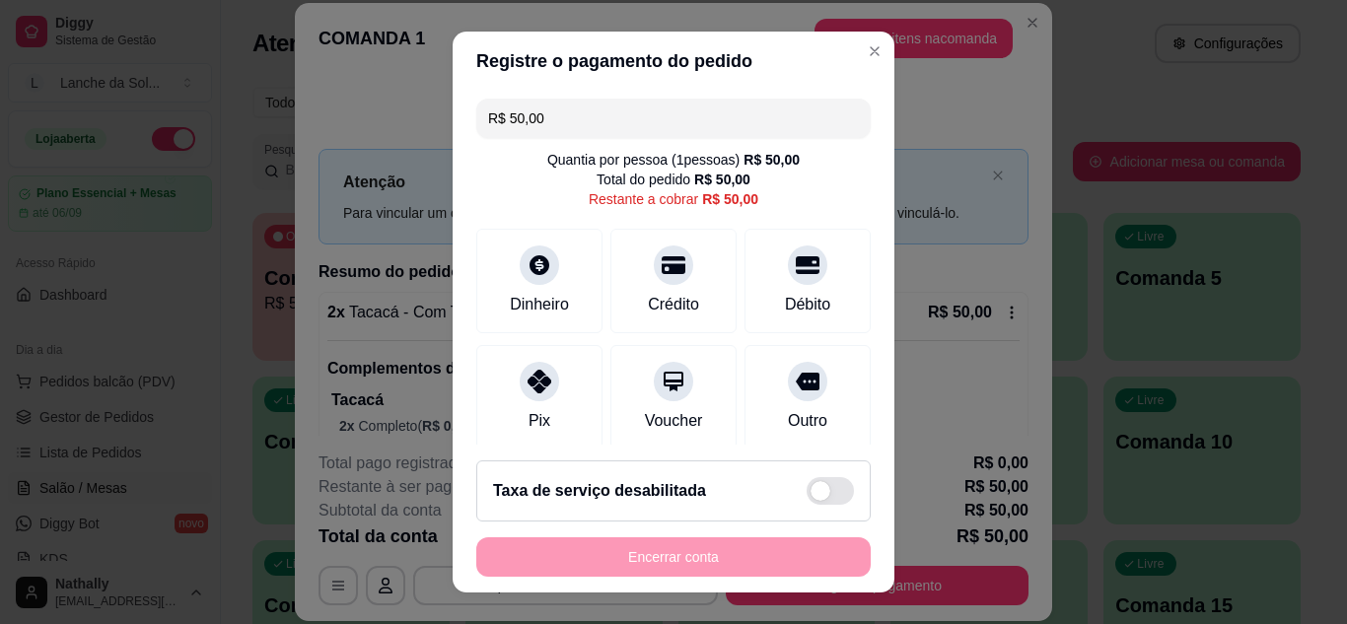
click at [528, 386] on icon at bounding box center [540, 382] width 24 height 24
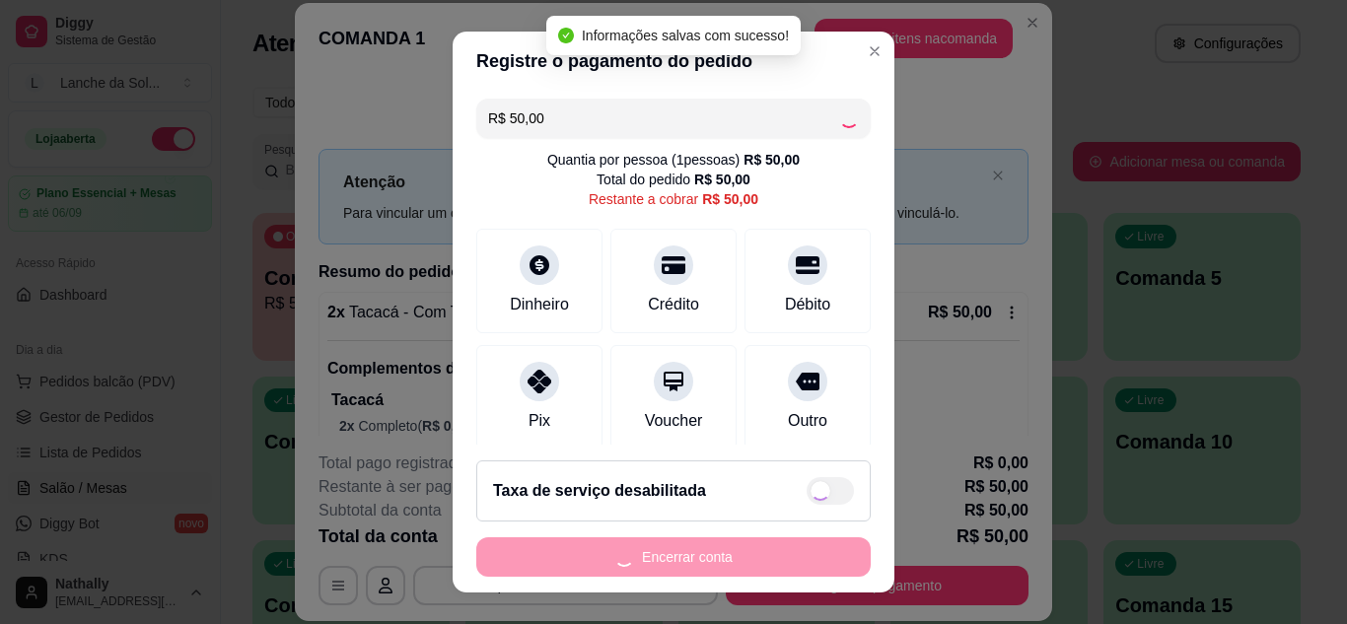
type input "R$ 0,00"
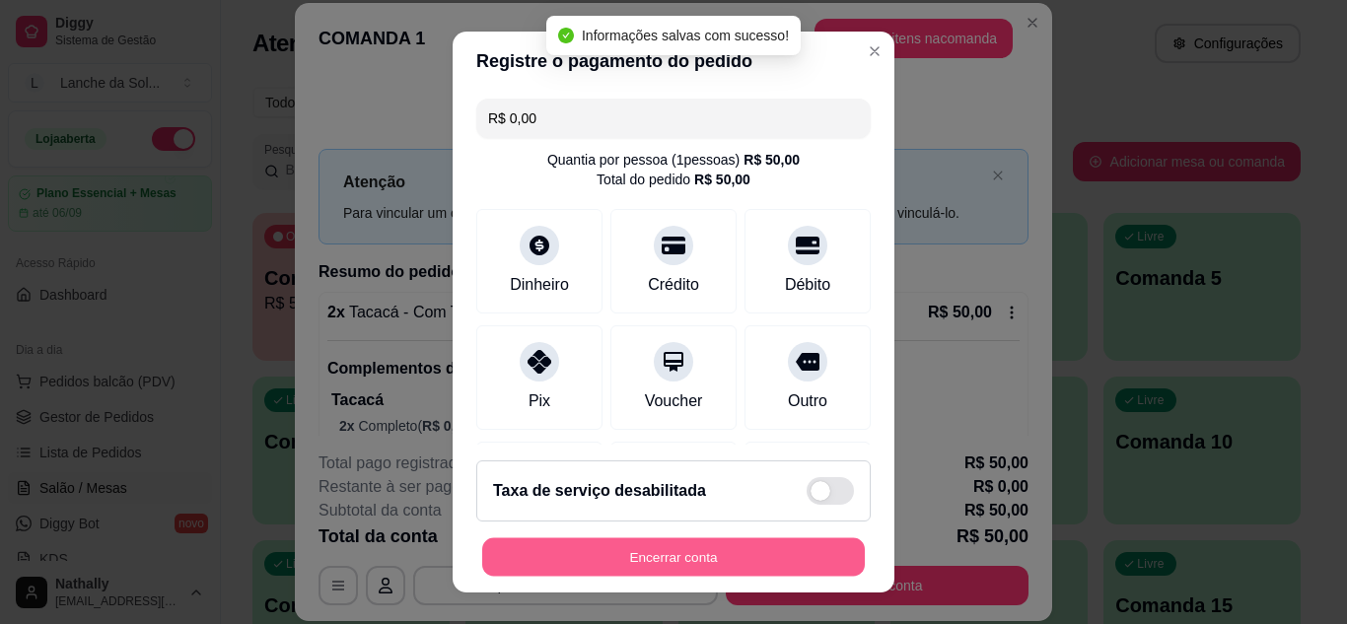
click at [765, 541] on button "Encerrar conta" at bounding box center [673, 558] width 383 height 38
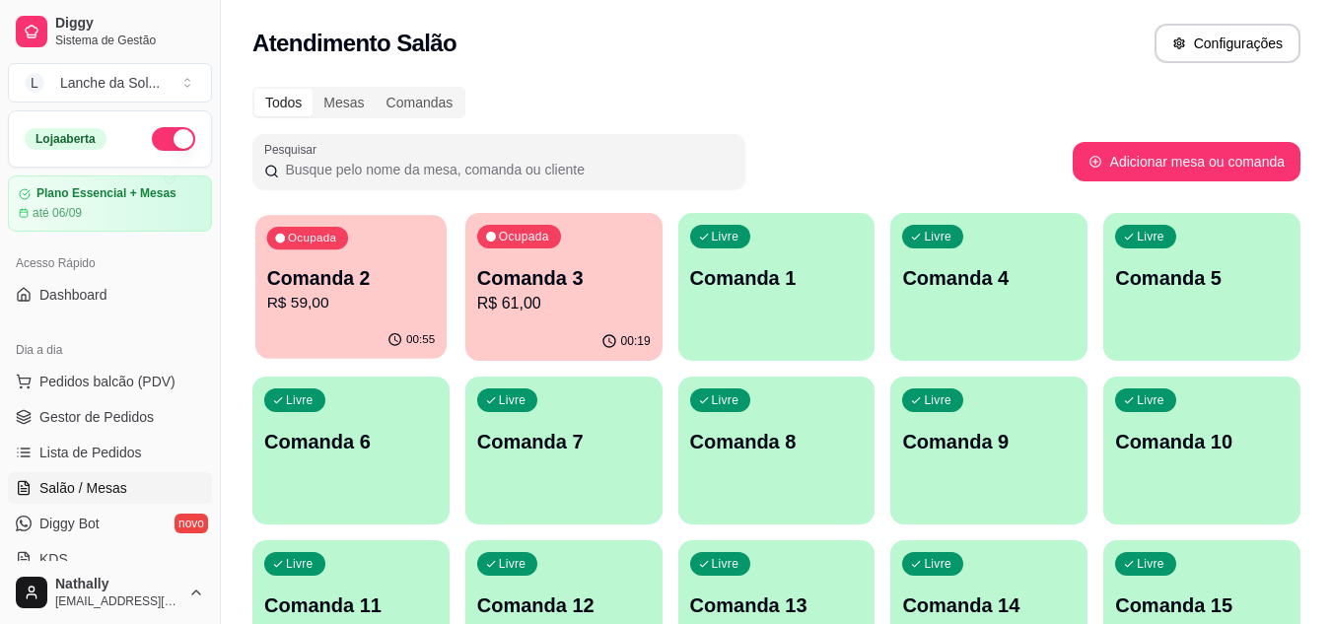
click at [390, 255] on div "Ocupada Comanda 2 R$ 59,00" at bounding box center [350, 268] width 191 height 107
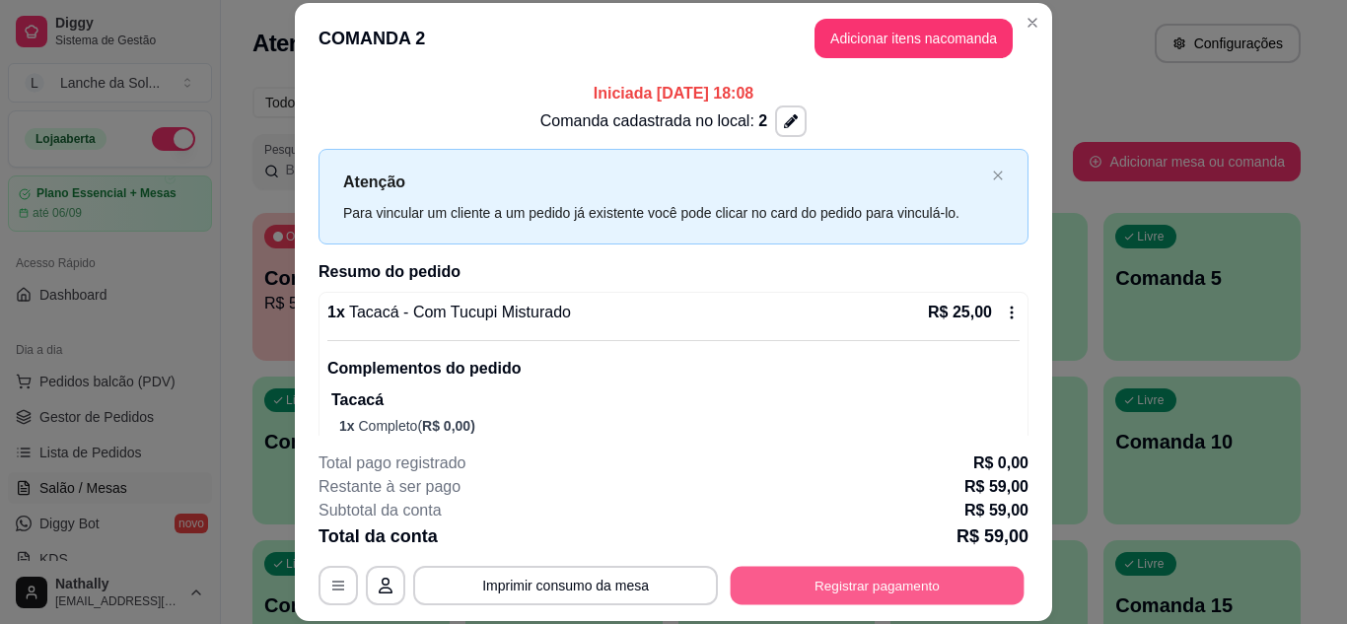
click at [806, 599] on button "Registrar pagamento" at bounding box center [878, 585] width 294 height 38
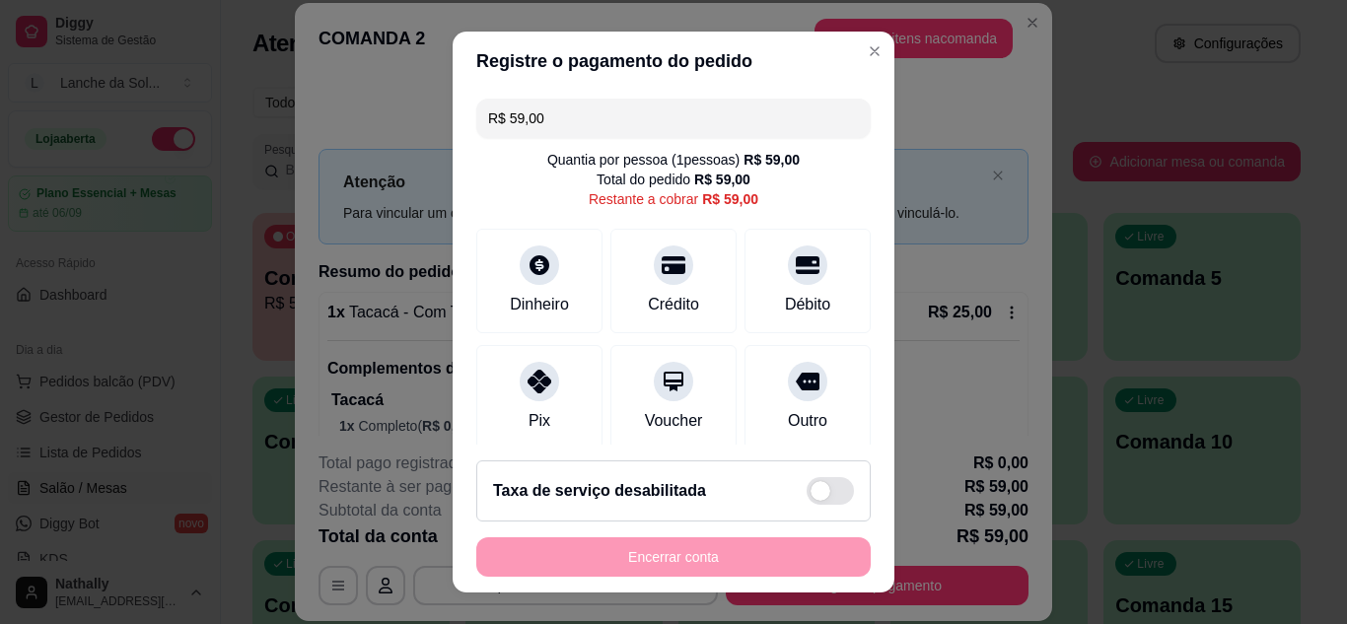
click at [528, 379] on icon at bounding box center [540, 382] width 24 height 24
type input "R$ 0,00"
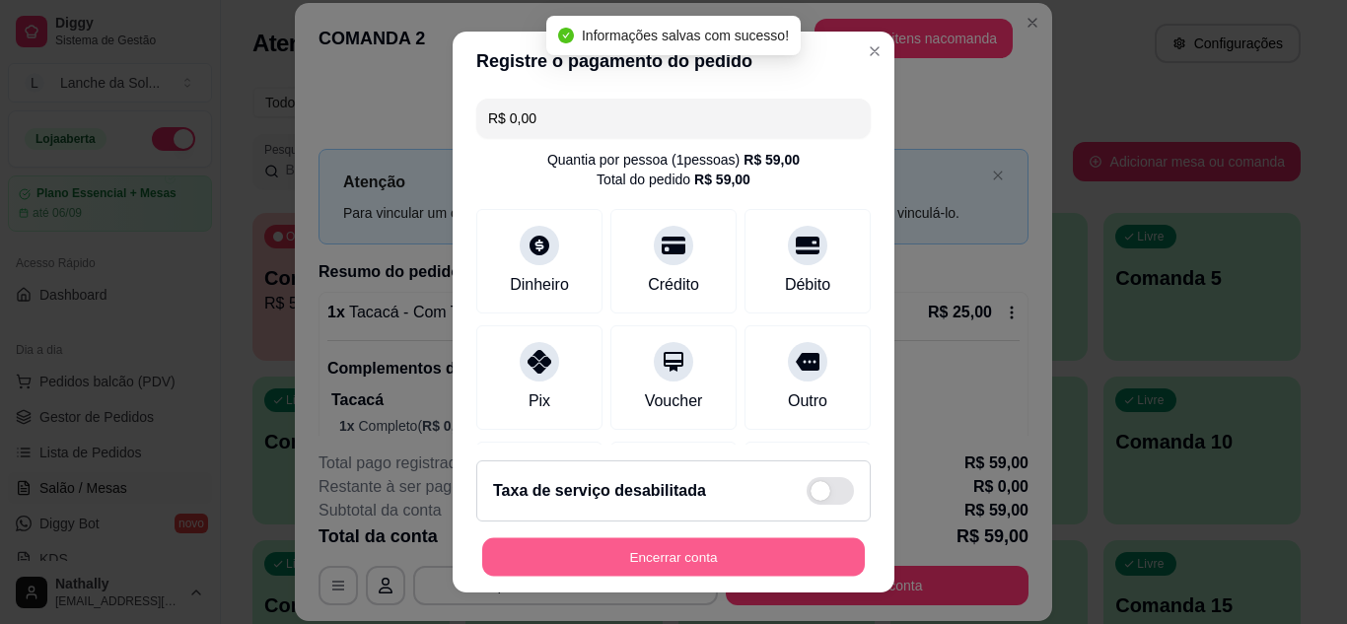
click at [642, 555] on button "Encerrar conta" at bounding box center [673, 558] width 383 height 38
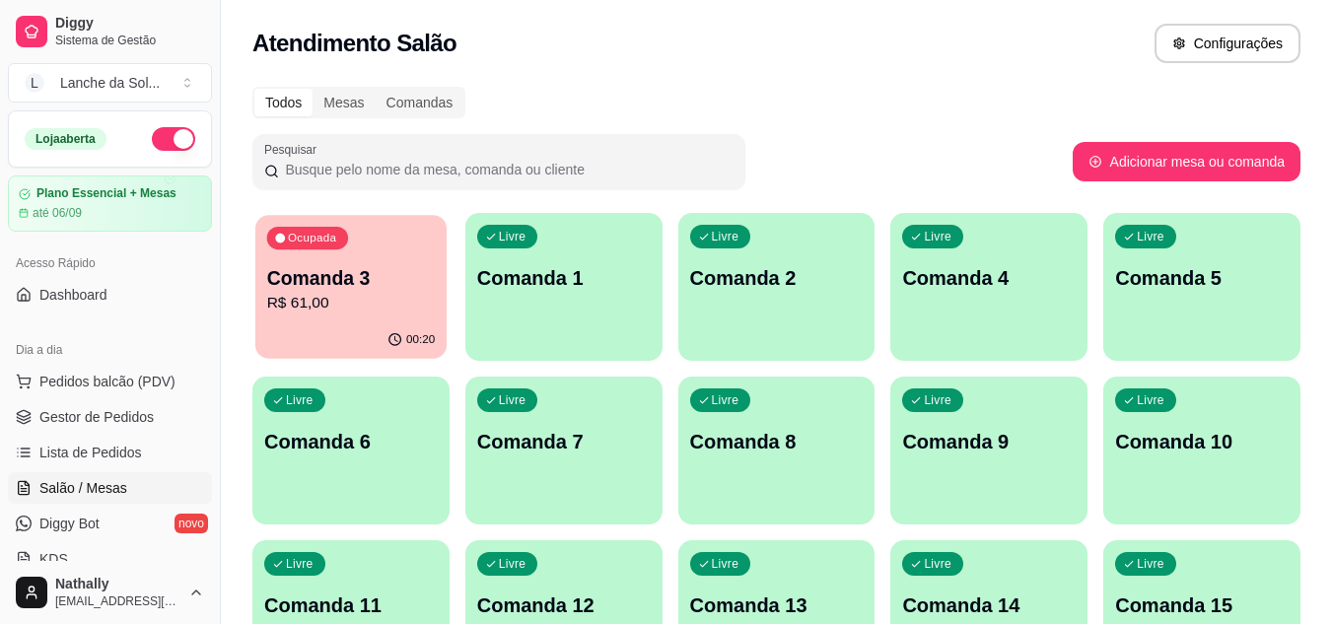
click at [357, 240] on div "Ocupada Comanda 3 R$ 61,00" at bounding box center [350, 268] width 191 height 107
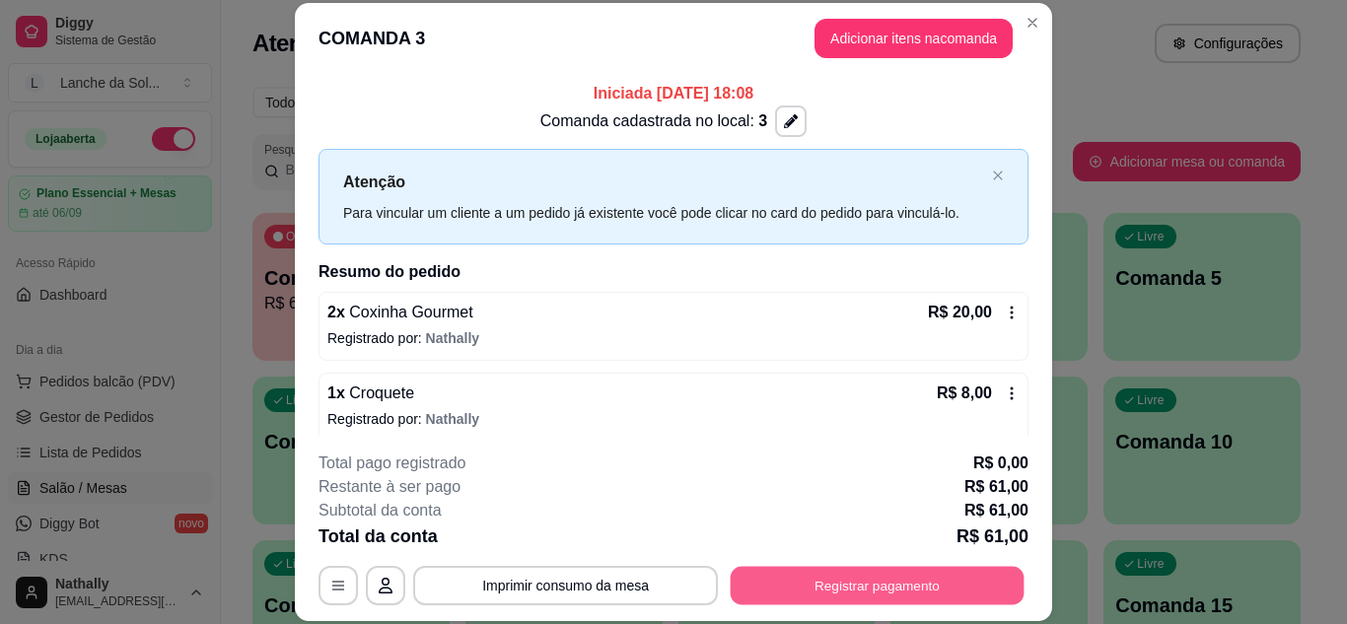
click at [751, 581] on button "Registrar pagamento" at bounding box center [878, 585] width 294 height 38
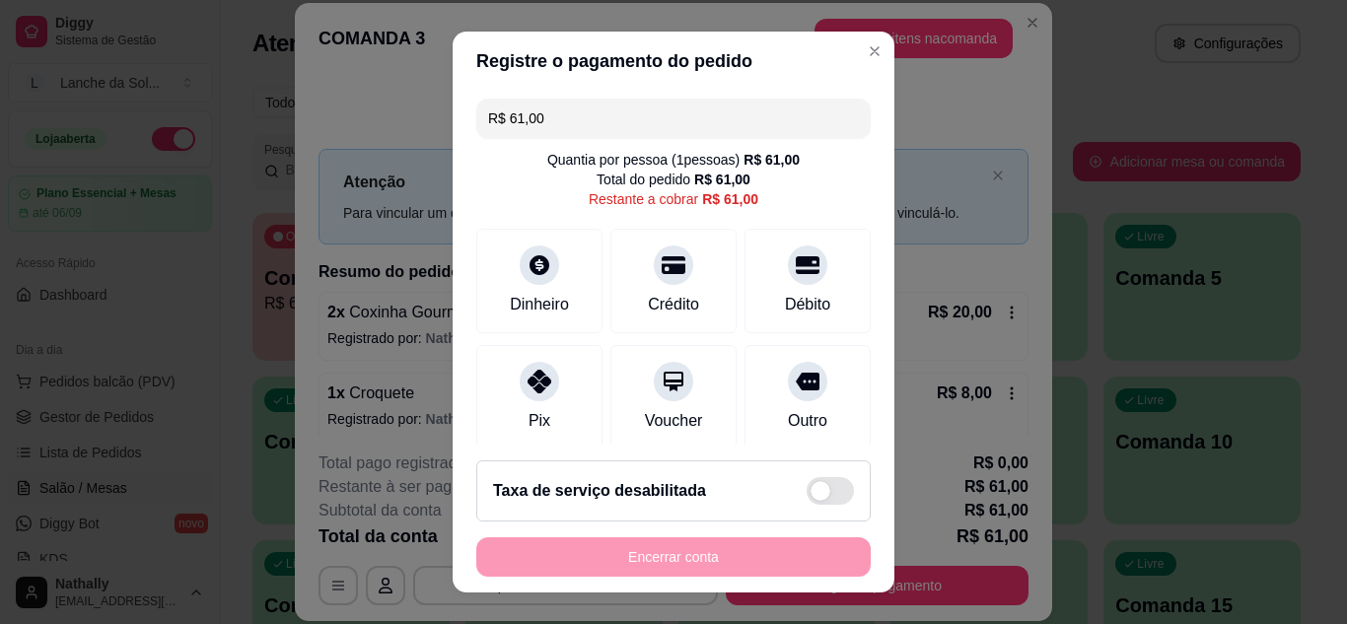
click at [528, 380] on icon at bounding box center [540, 382] width 24 height 24
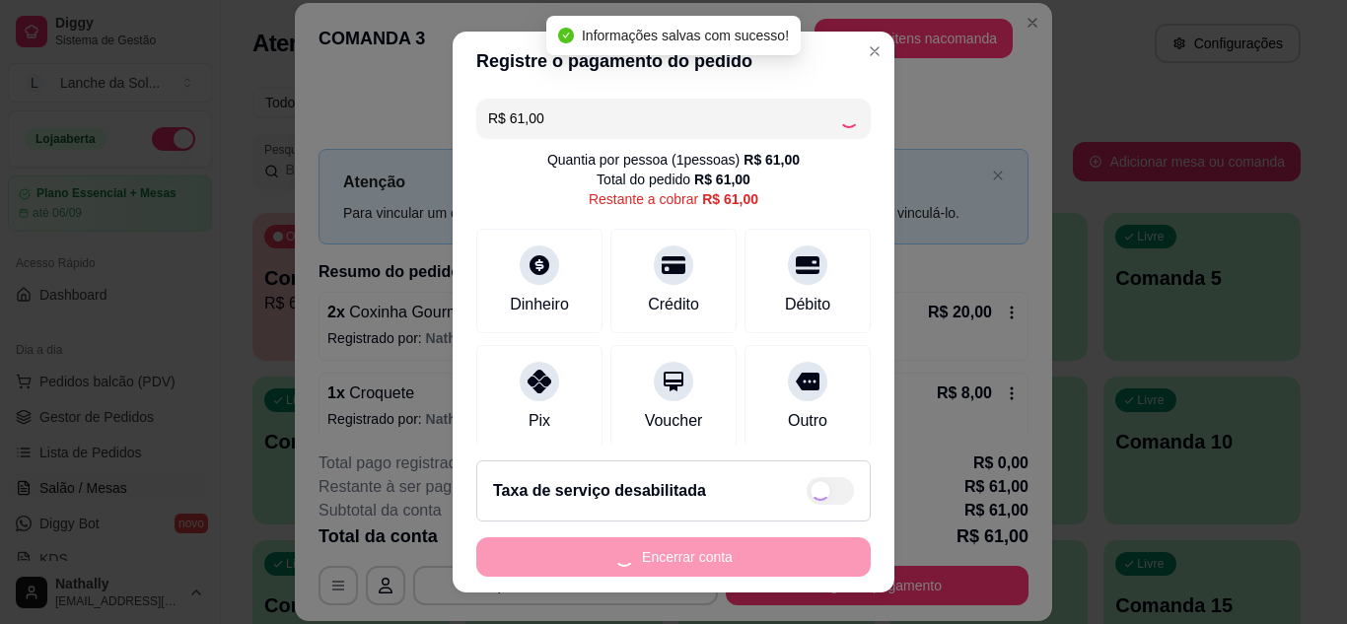
type input "R$ 0,00"
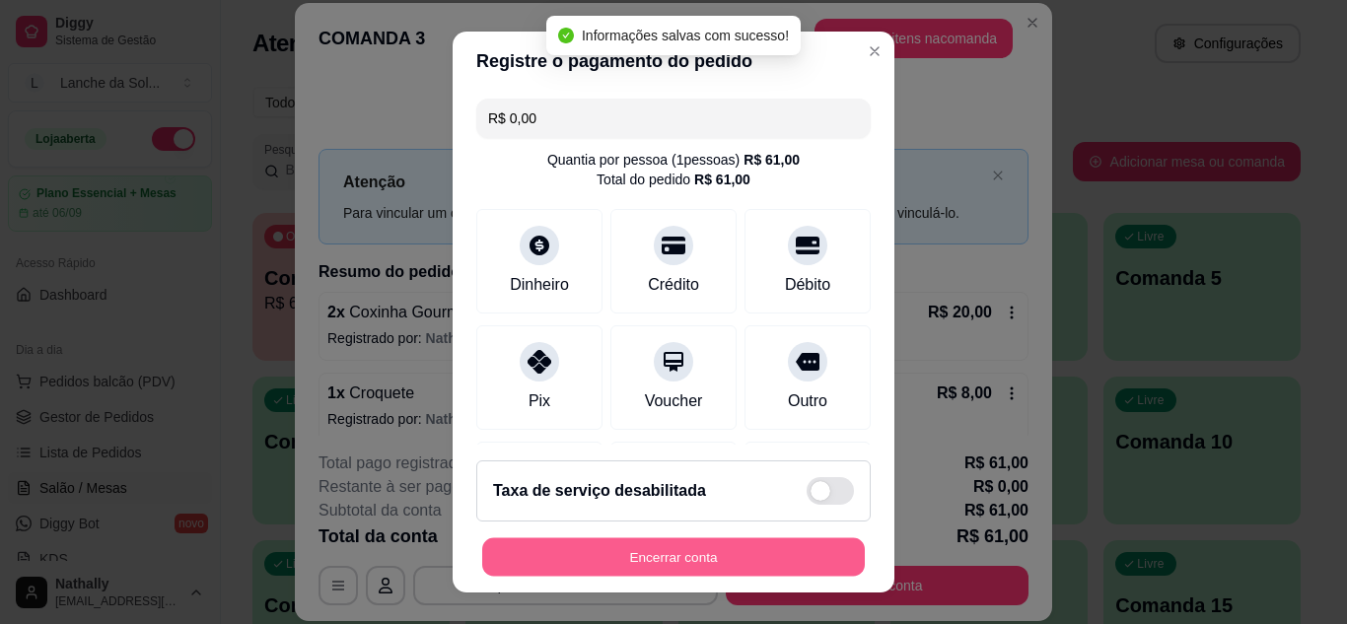
click at [697, 554] on button "Encerrar conta" at bounding box center [673, 558] width 383 height 38
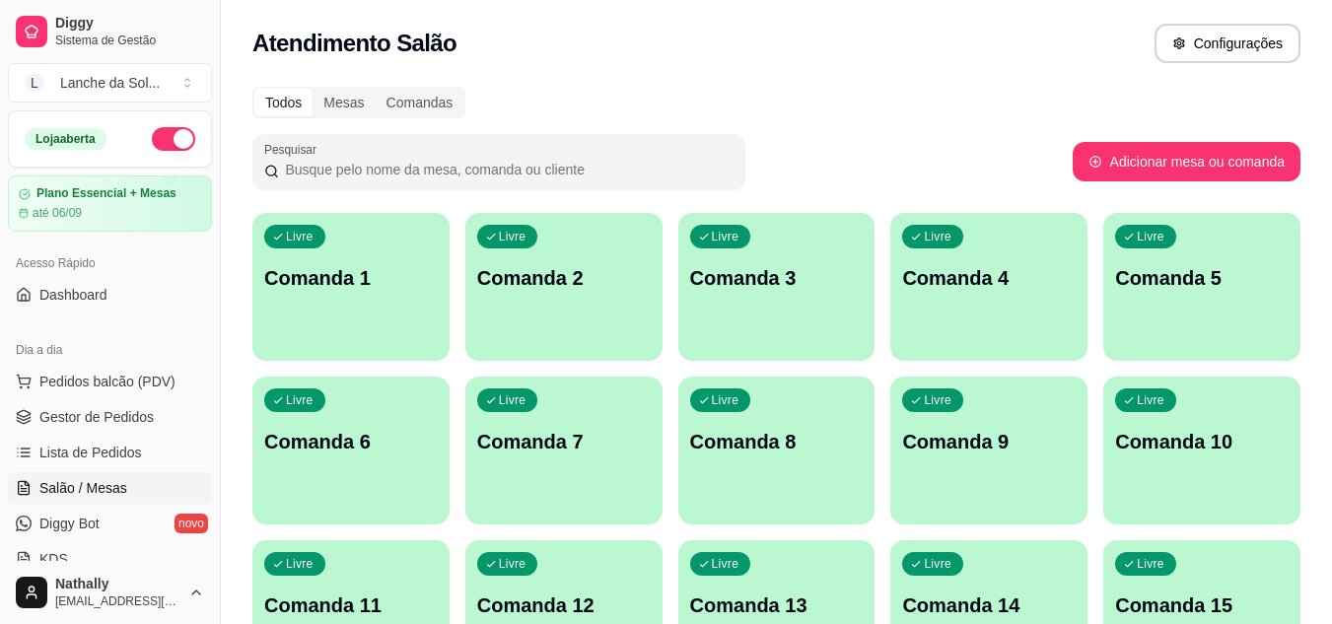
click at [91, 445] on span "Lista de Pedidos" at bounding box center [90, 453] width 103 height 20
